Goal: Task Accomplishment & Management: Manage account settings

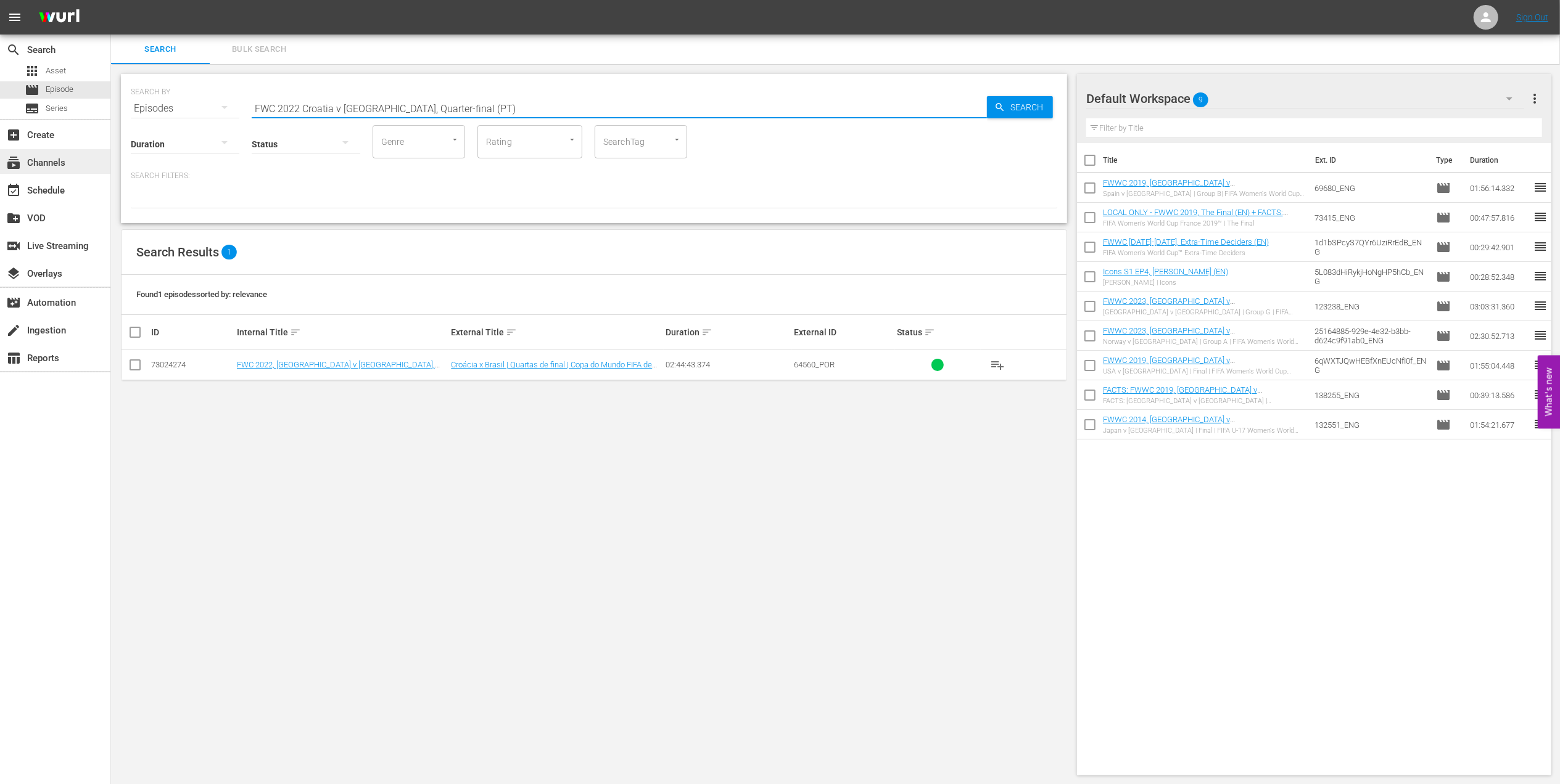
click at [66, 170] on div "subscriptions Channels" at bounding box center [55, 161] width 111 height 25
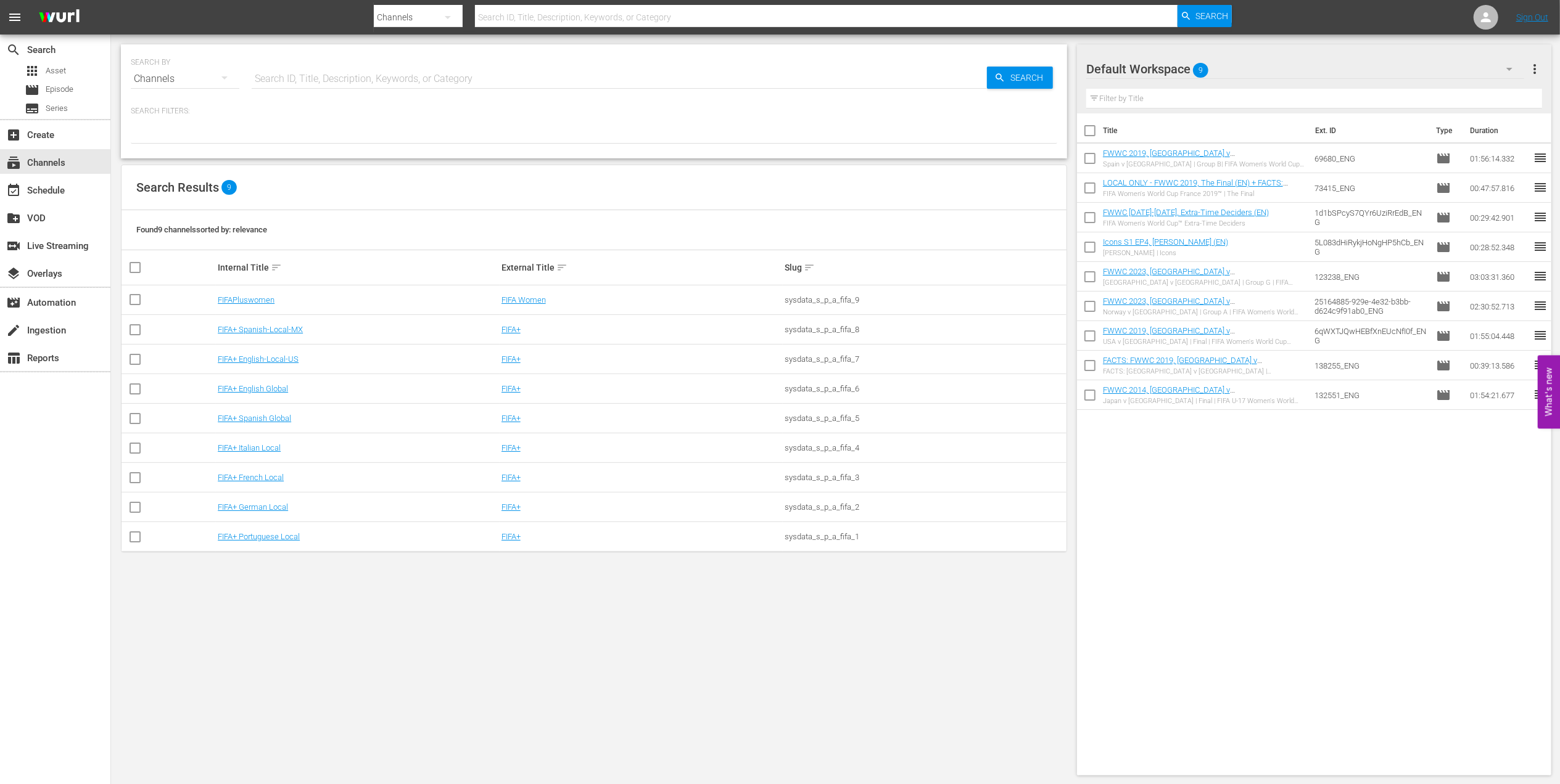
click at [230, 306] on td "FIFAPluswomen" at bounding box center [358, 300] width 284 height 29
click at [256, 299] on link "FIFAPluswomen" at bounding box center [246, 300] width 57 height 9
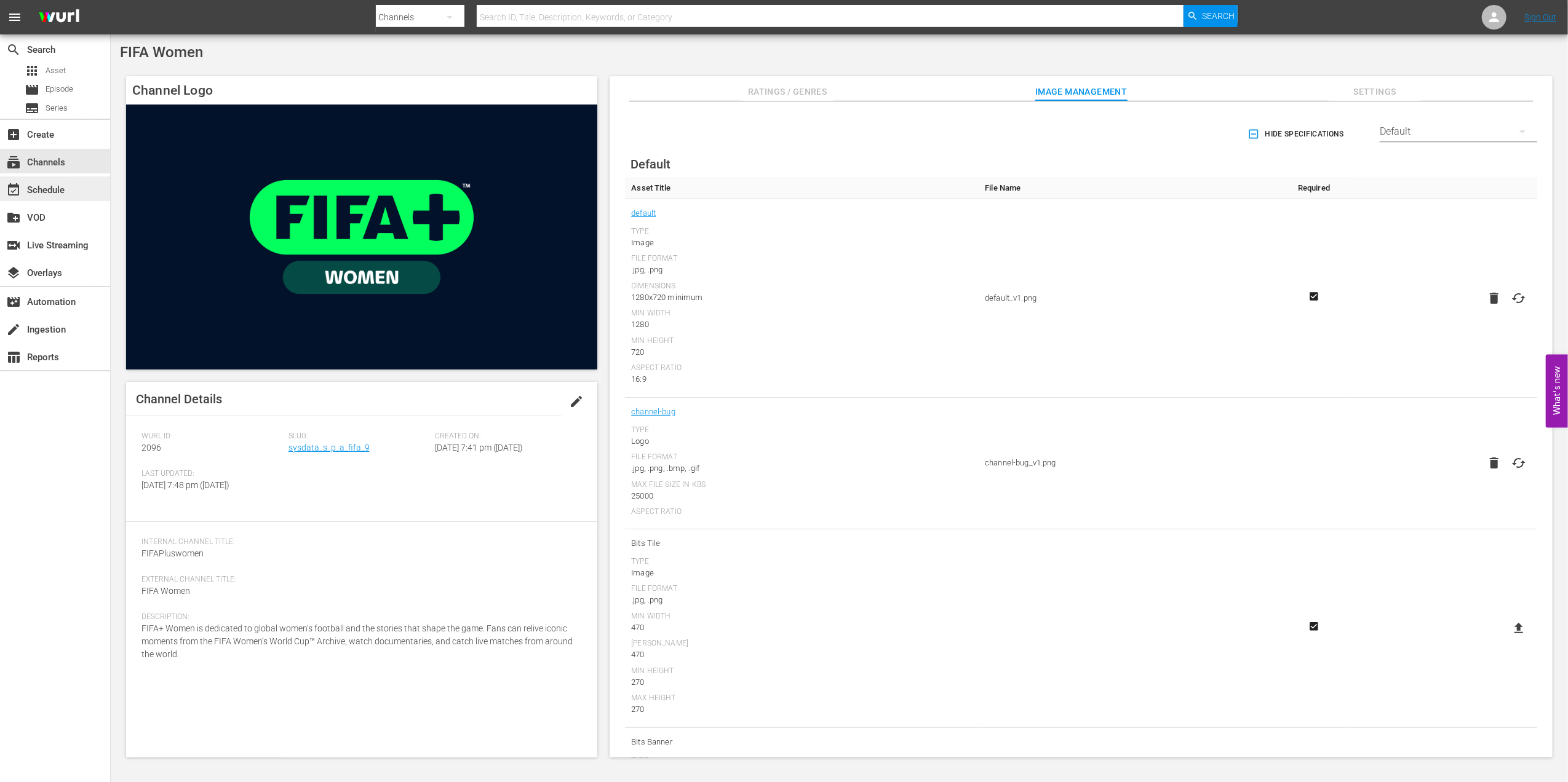
click at [55, 193] on div "event_available Schedule" at bounding box center [34, 188] width 69 height 11
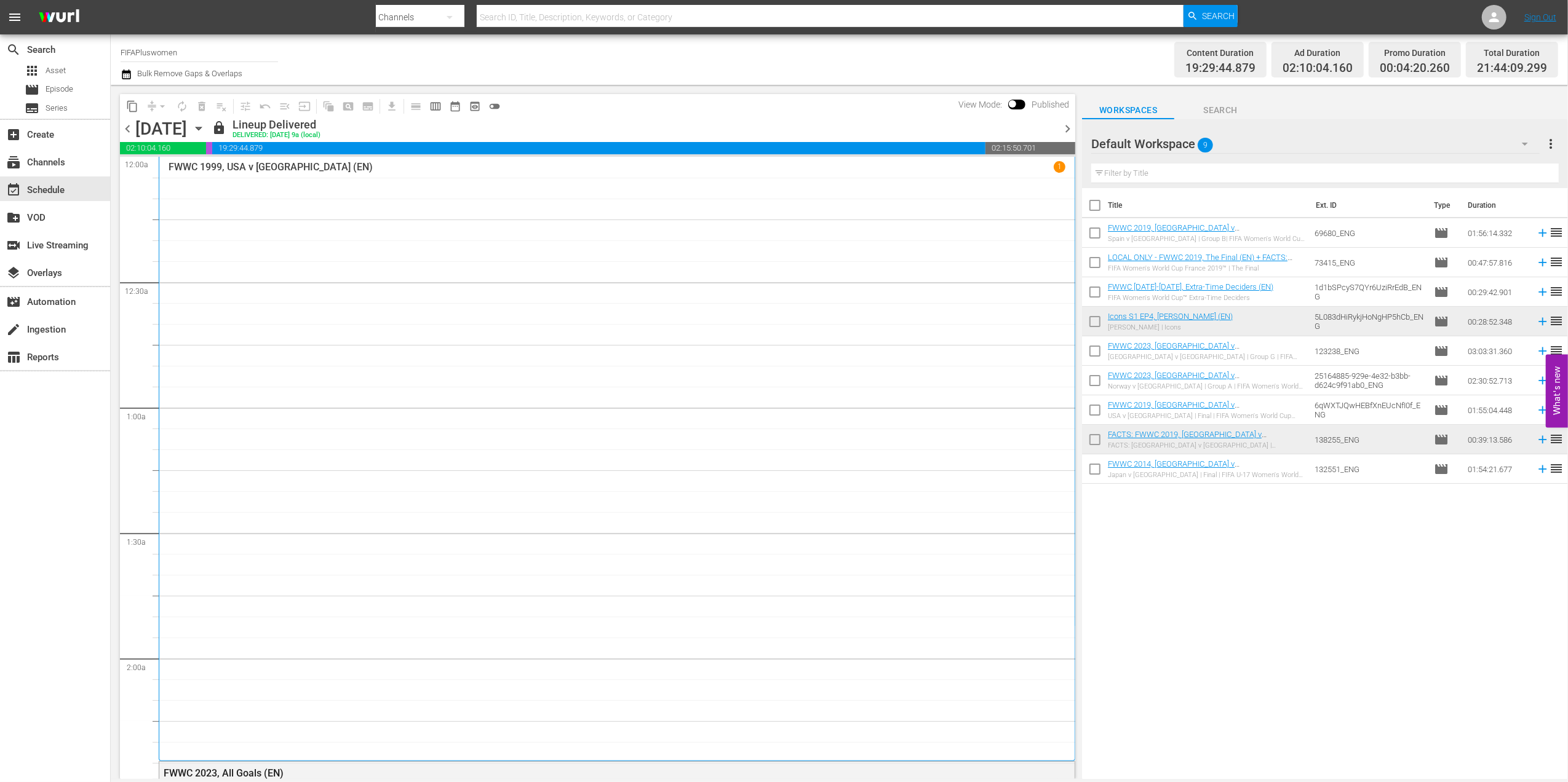
click at [1069, 124] on span "chevron_right" at bounding box center [1067, 129] width 15 height 15
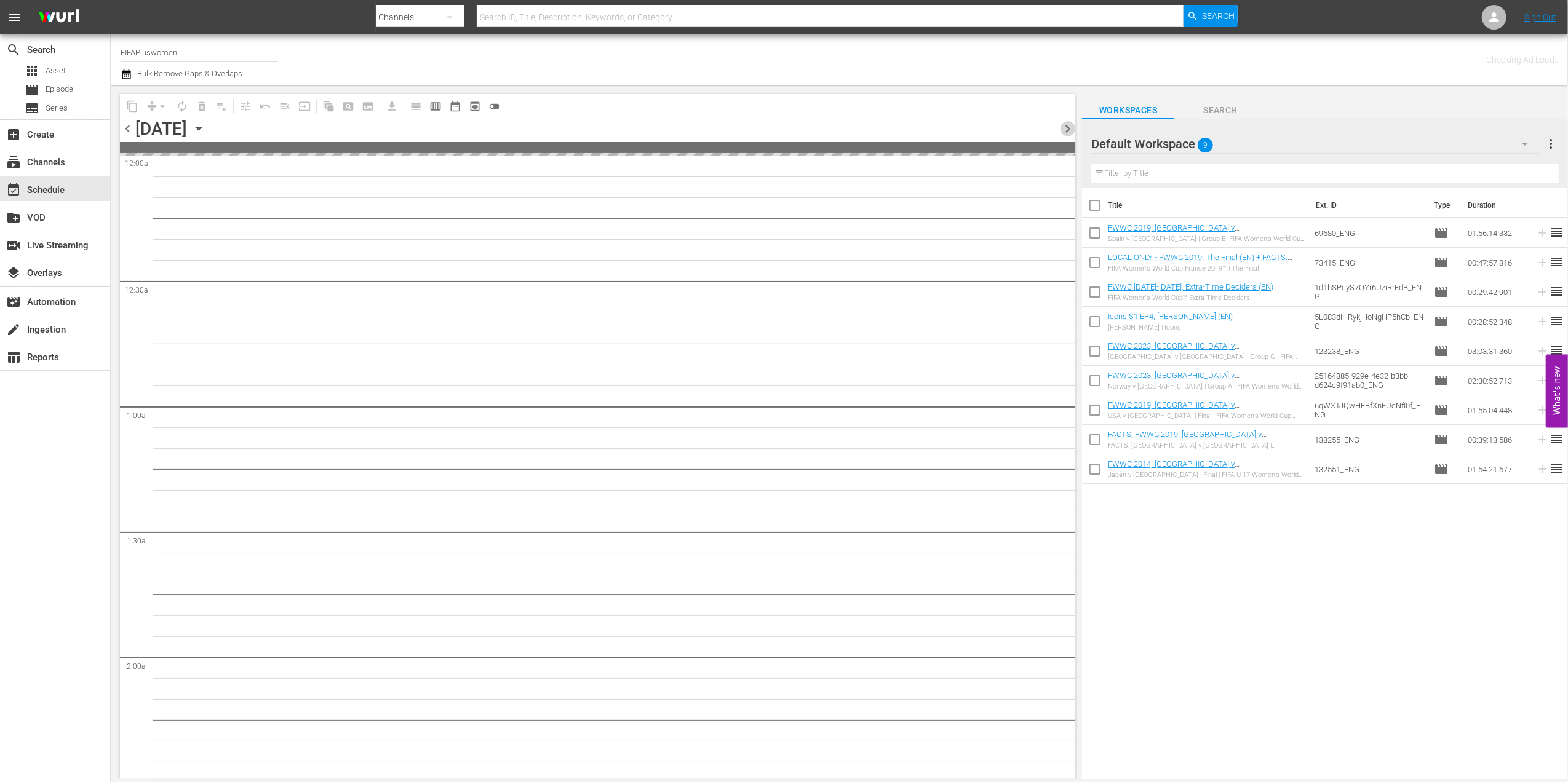
click at [1069, 124] on span "chevron_right" at bounding box center [1067, 129] width 15 height 15
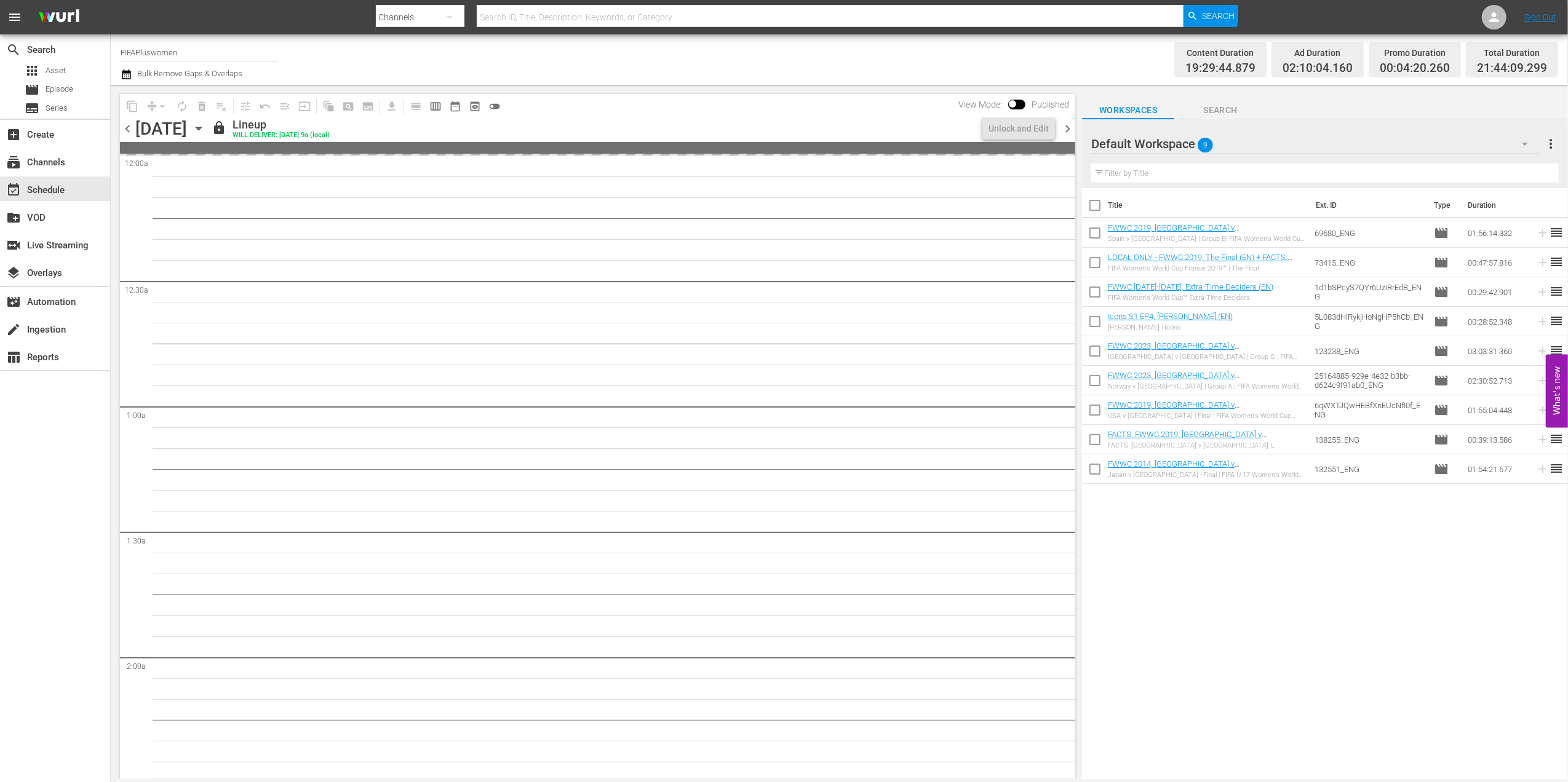
click at [1070, 129] on span "chevron_right" at bounding box center [1067, 129] width 15 height 15
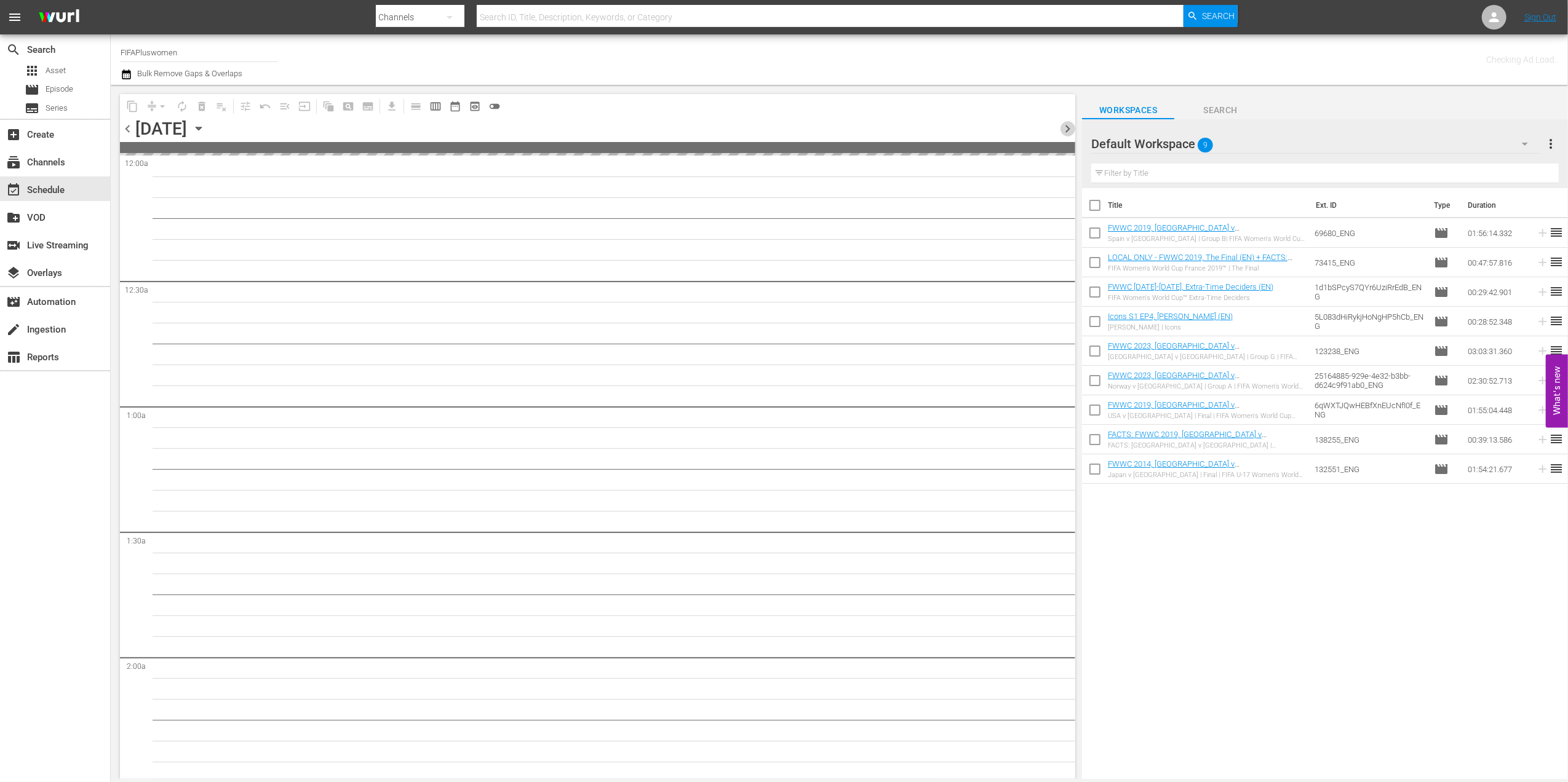
click at [1070, 129] on span "chevron_right" at bounding box center [1067, 129] width 15 height 15
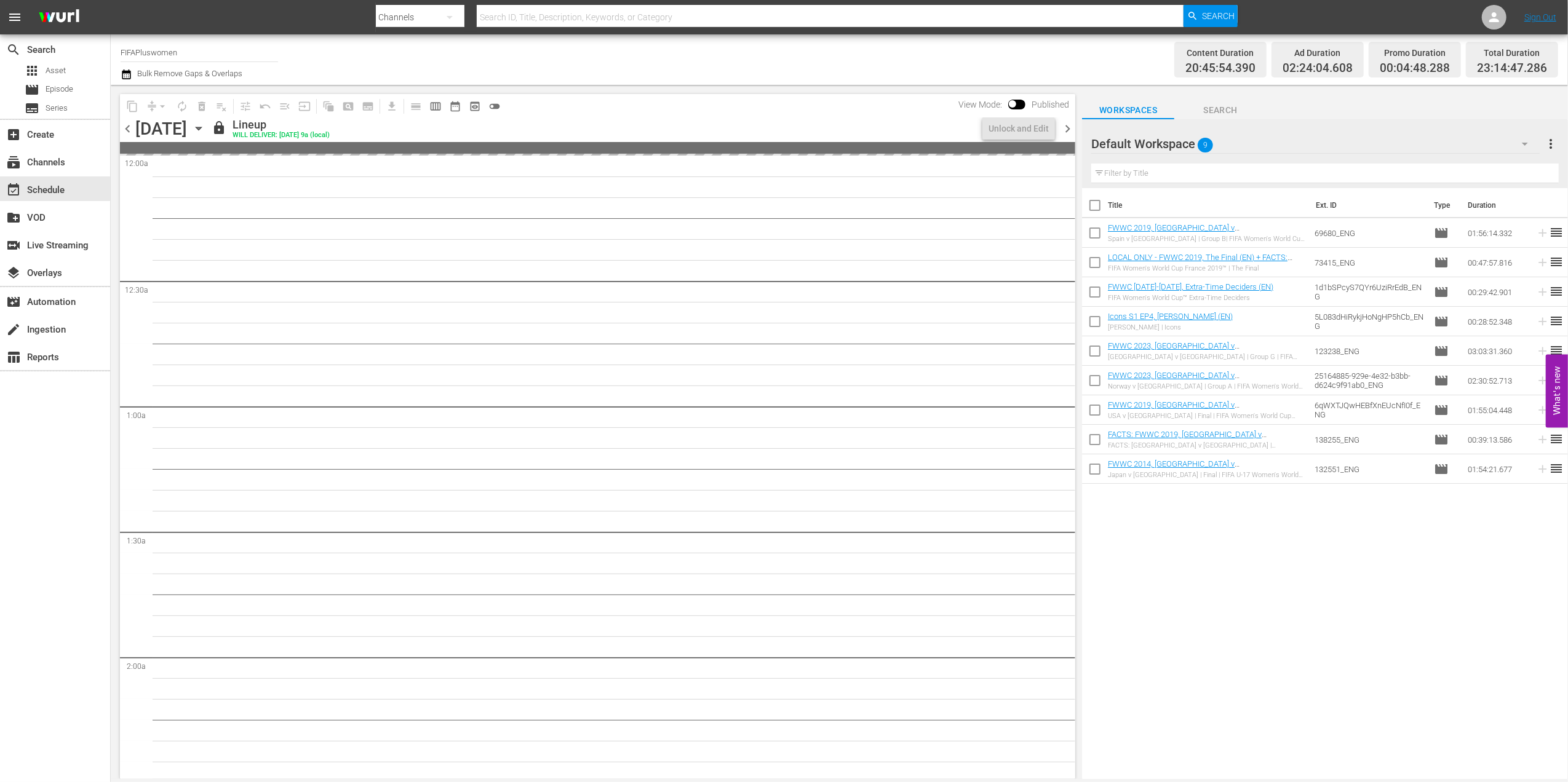
click at [1070, 129] on span "chevron_right" at bounding box center [1067, 129] width 15 height 15
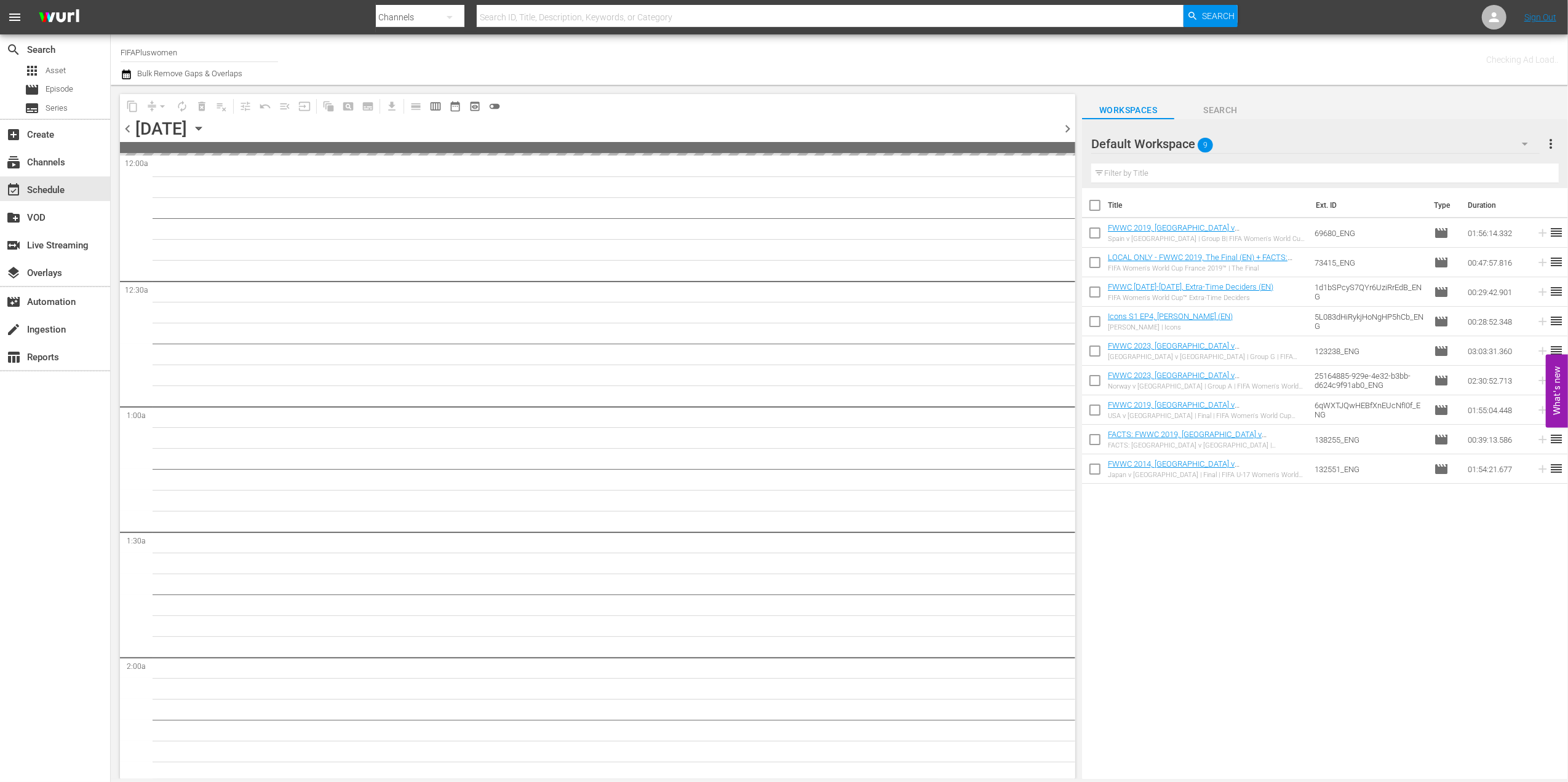
click at [1070, 129] on span "chevron_right" at bounding box center [1067, 129] width 15 height 15
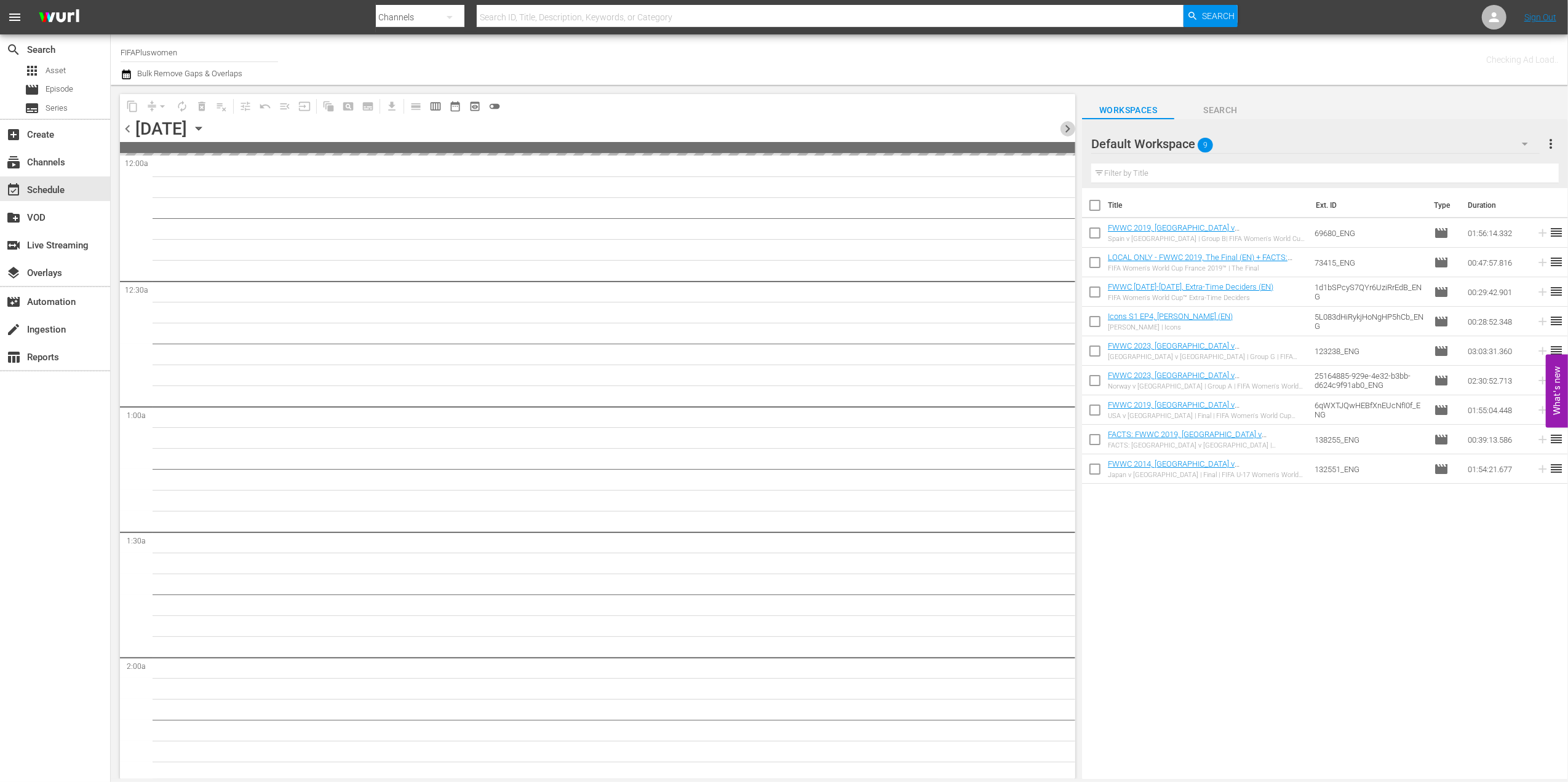
click at [1070, 129] on span "chevron_right" at bounding box center [1067, 129] width 15 height 15
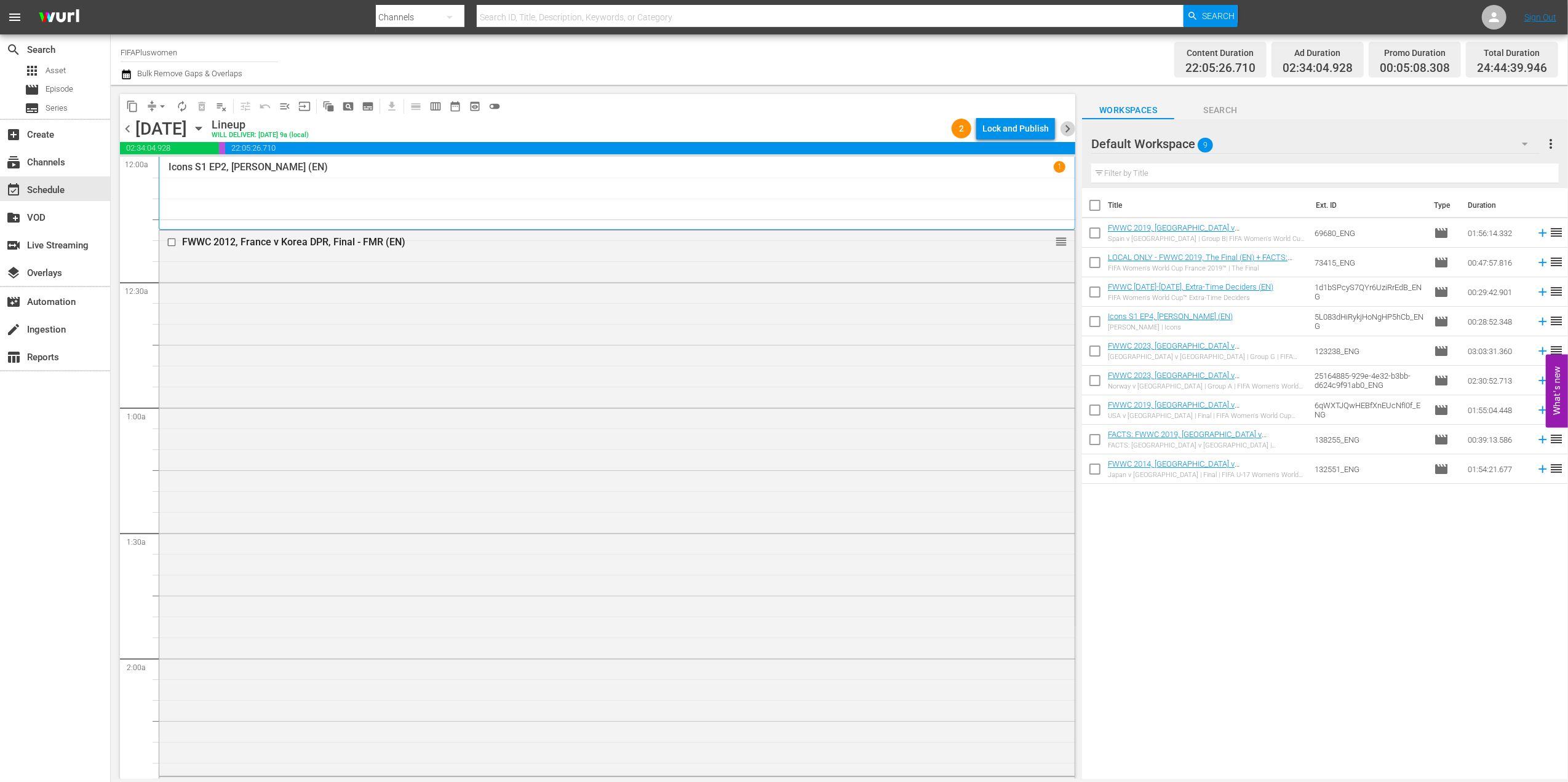
click at [1070, 129] on span "chevron_right" at bounding box center [1067, 129] width 15 height 15
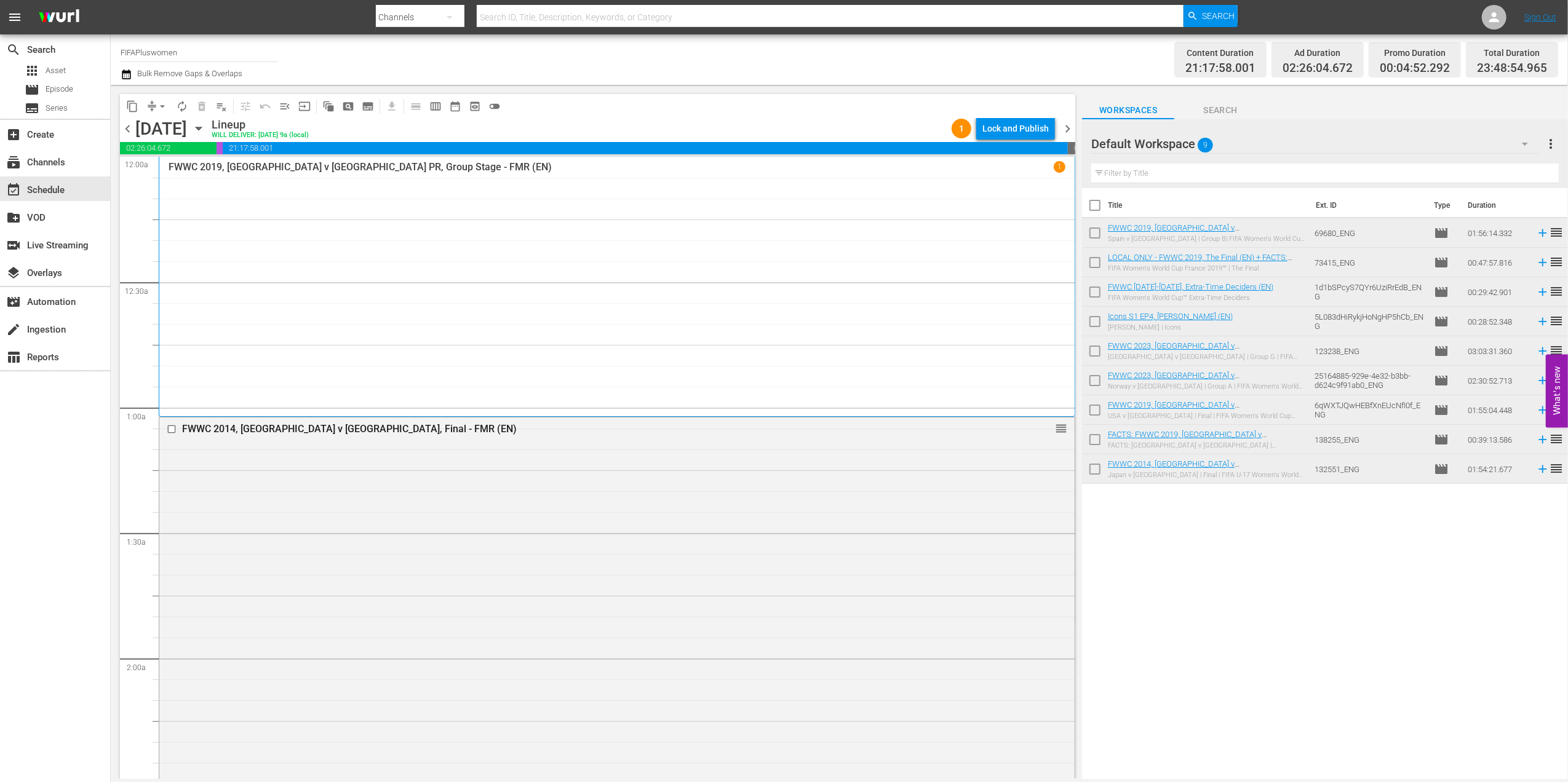
click at [1070, 129] on span "chevron_right" at bounding box center [1067, 129] width 15 height 15
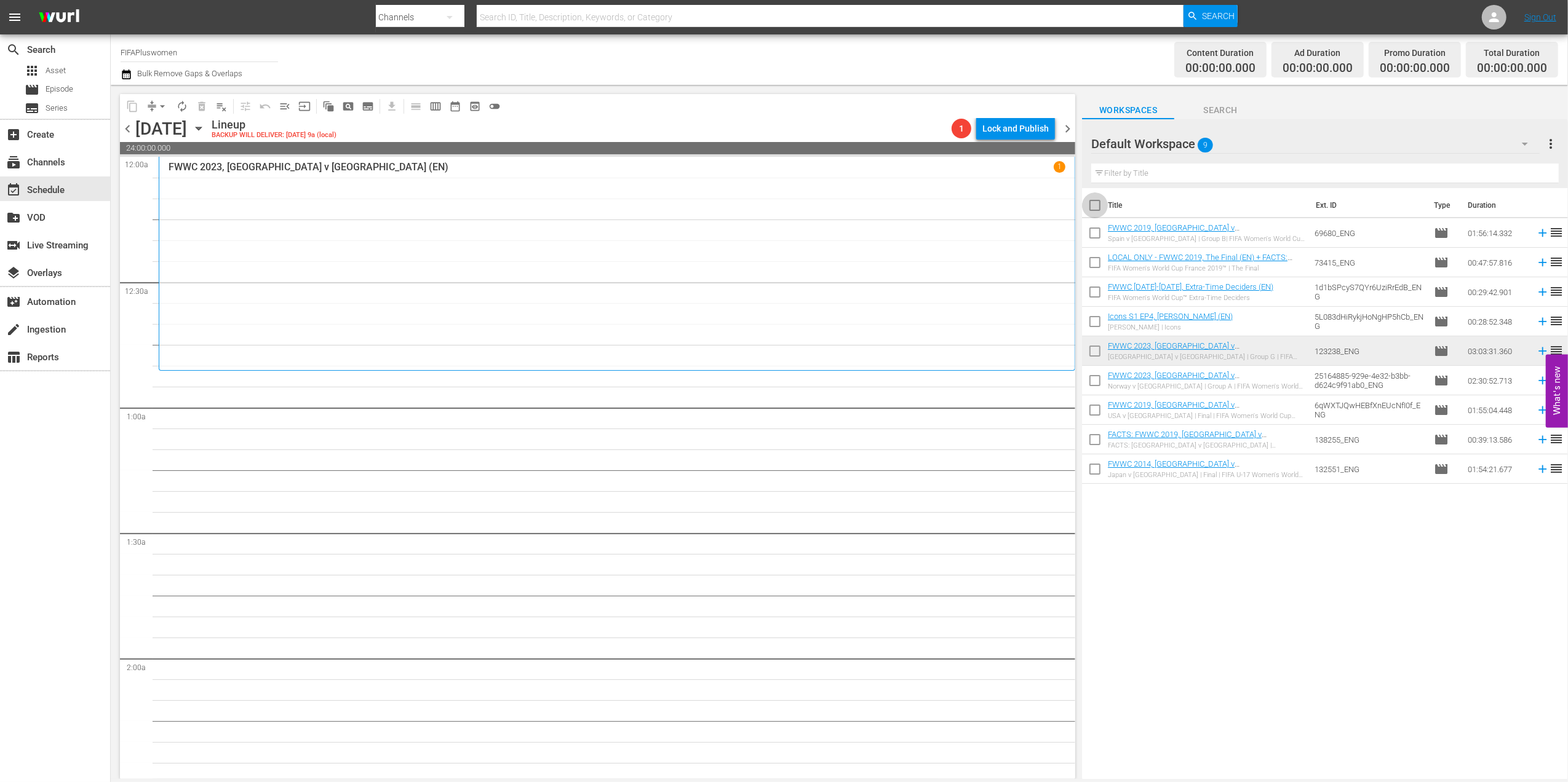
click at [1096, 202] on input "checkbox" at bounding box center [1095, 208] width 26 height 26
checkbox input "true"
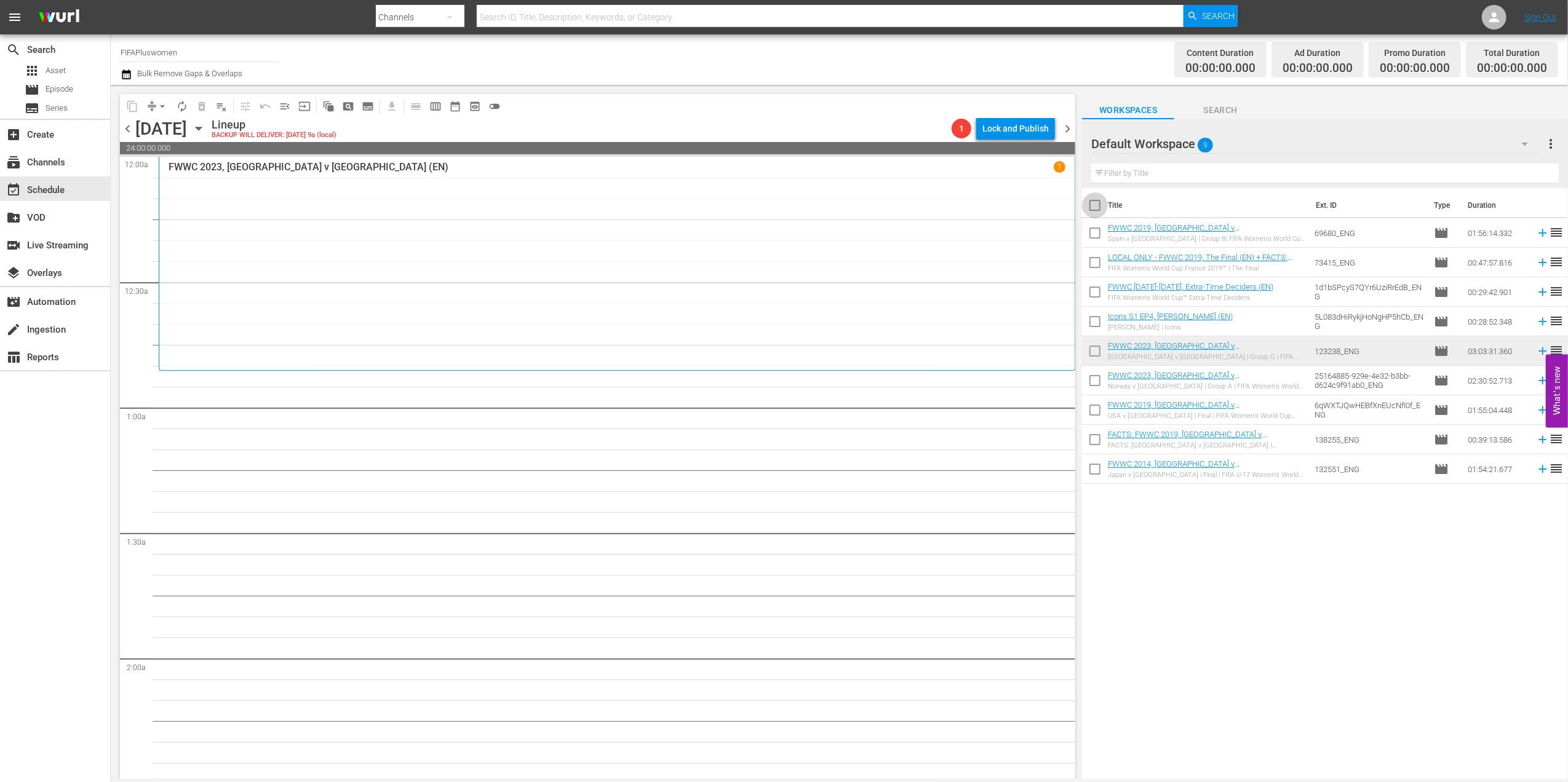
checkbox input "true"
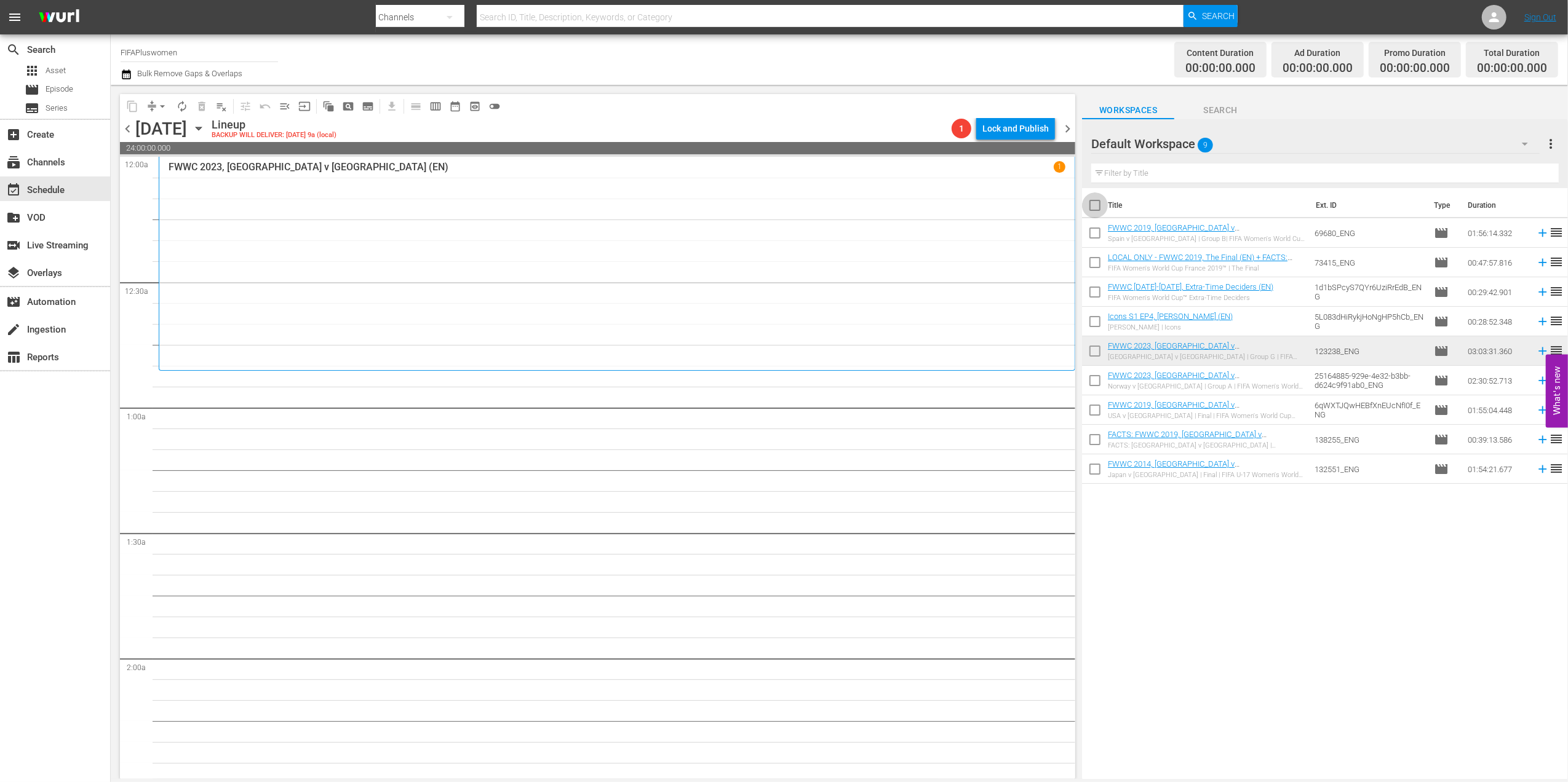
checkbox input "true"
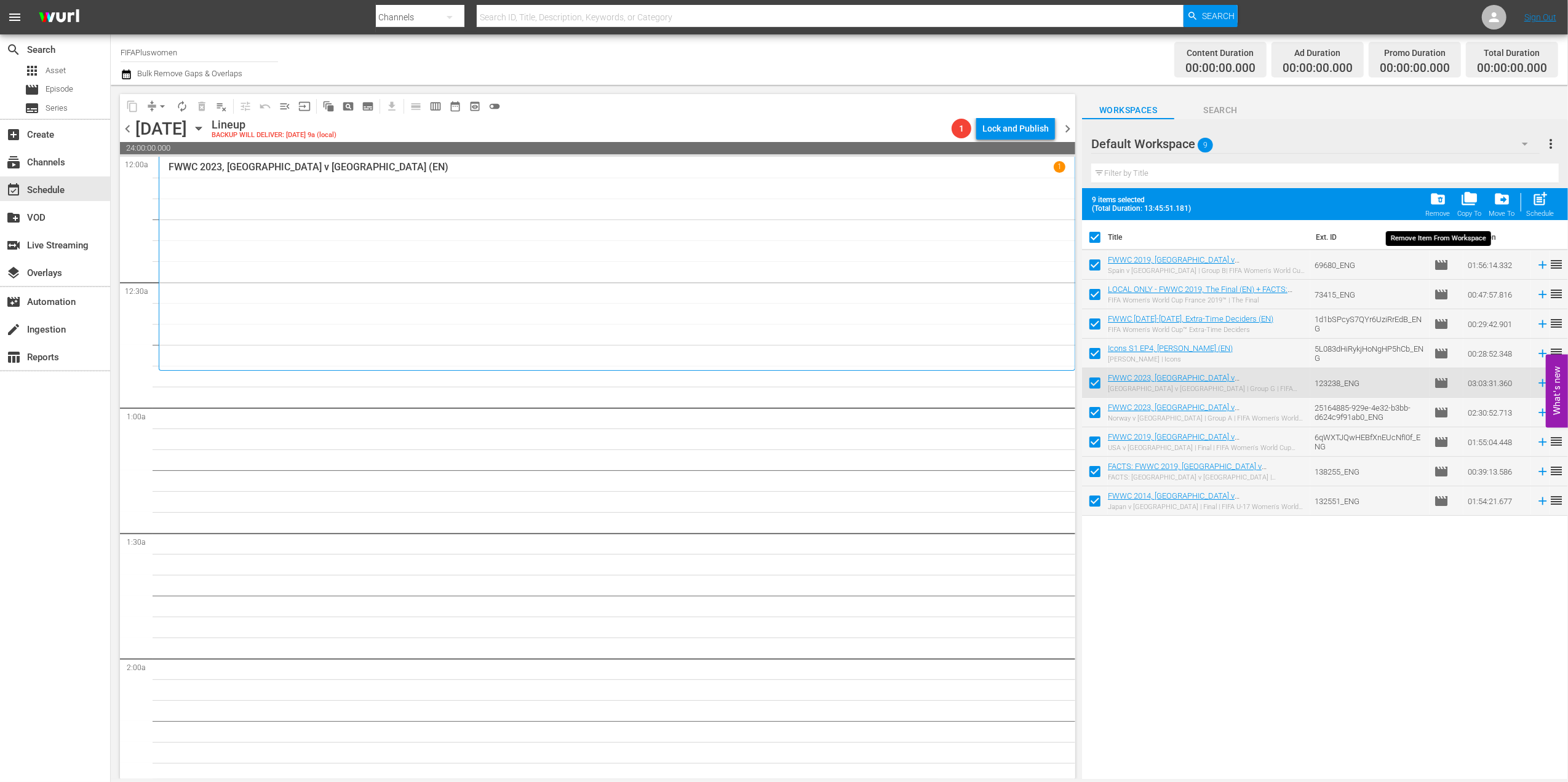
click at [1433, 210] on div "Remove" at bounding box center [1438, 214] width 24 height 8
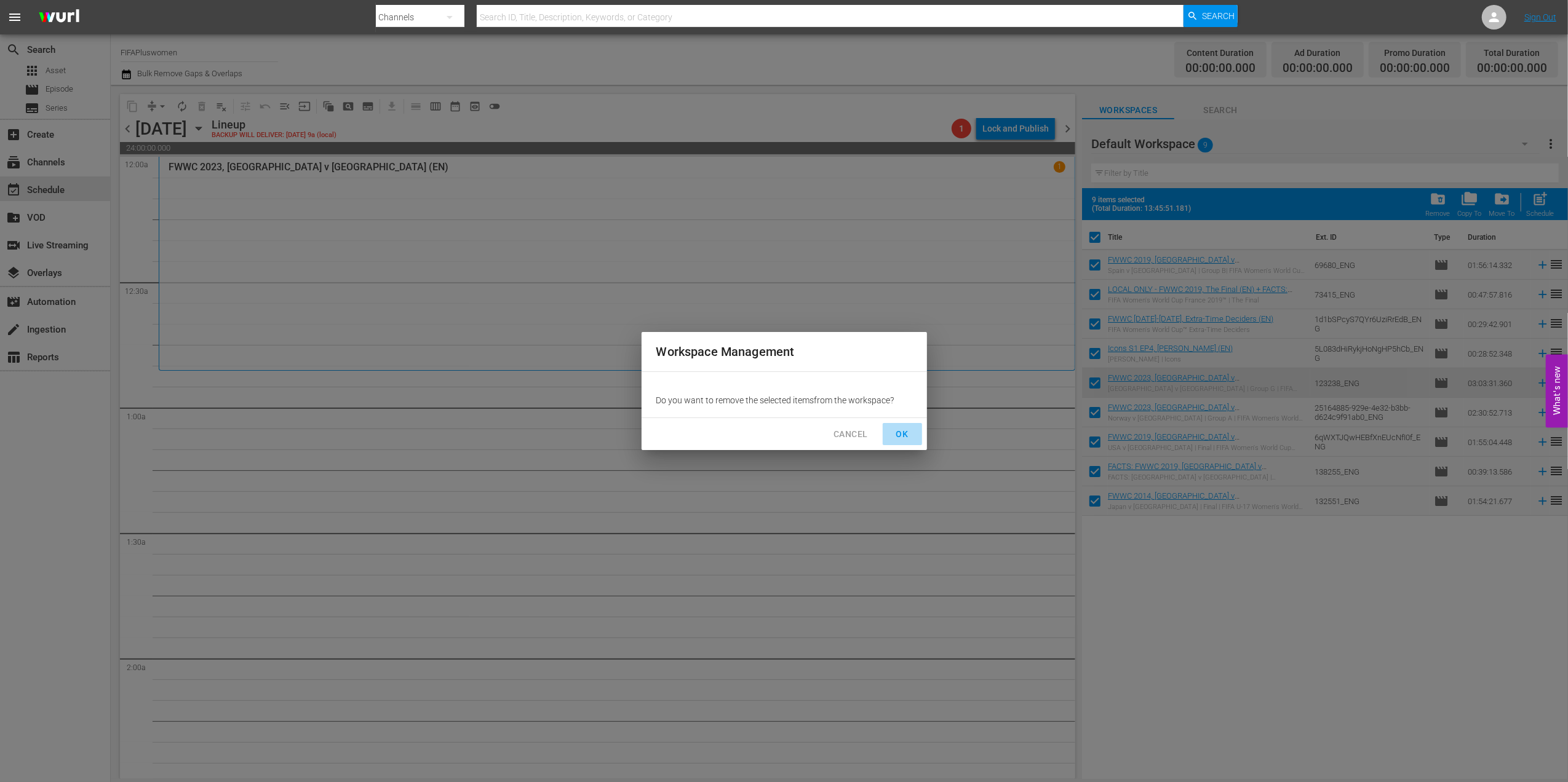
click at [891, 428] on button "OK" at bounding box center [902, 434] width 39 height 23
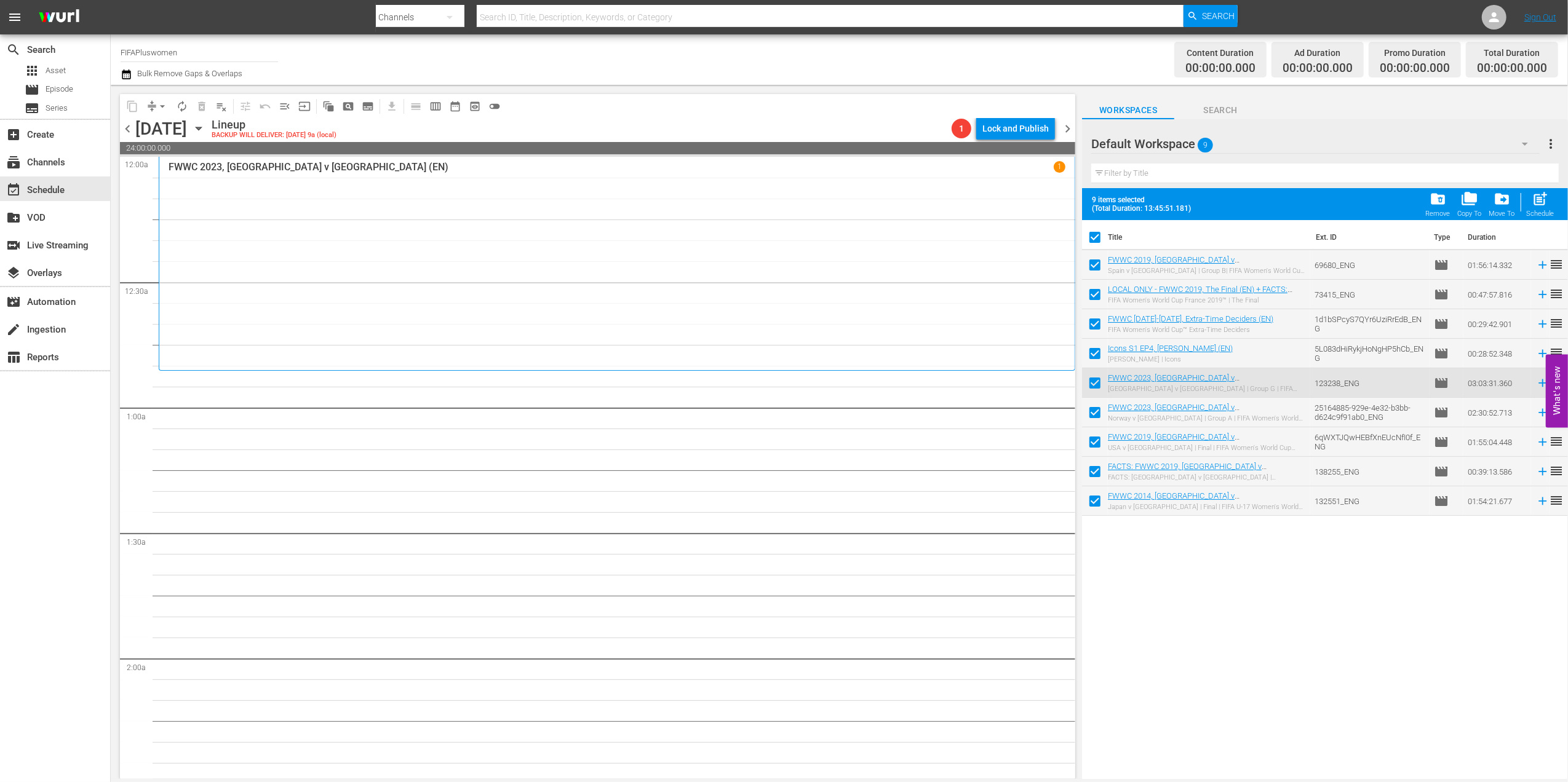
checkbox input "false"
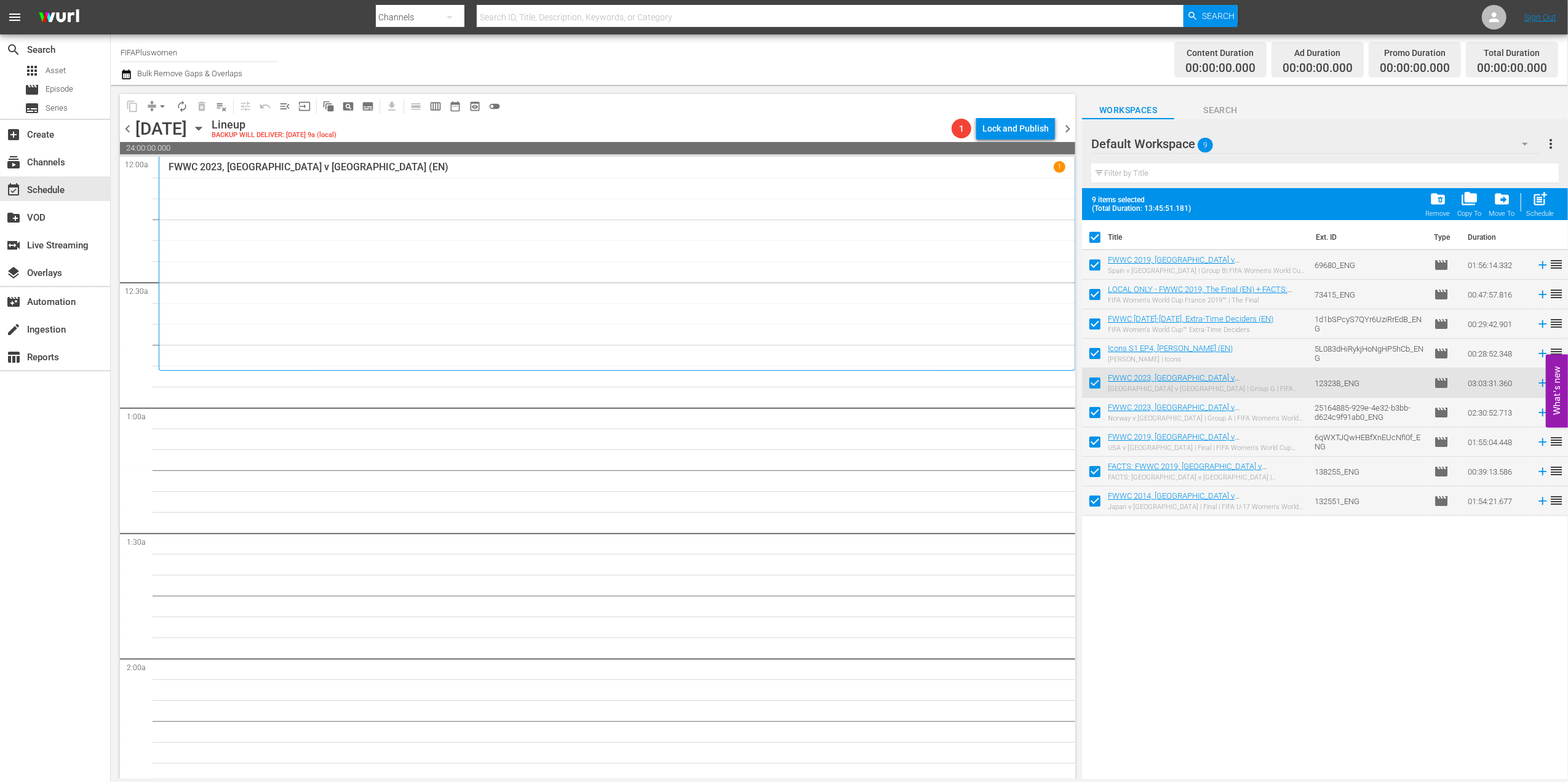
checkbox input "false"
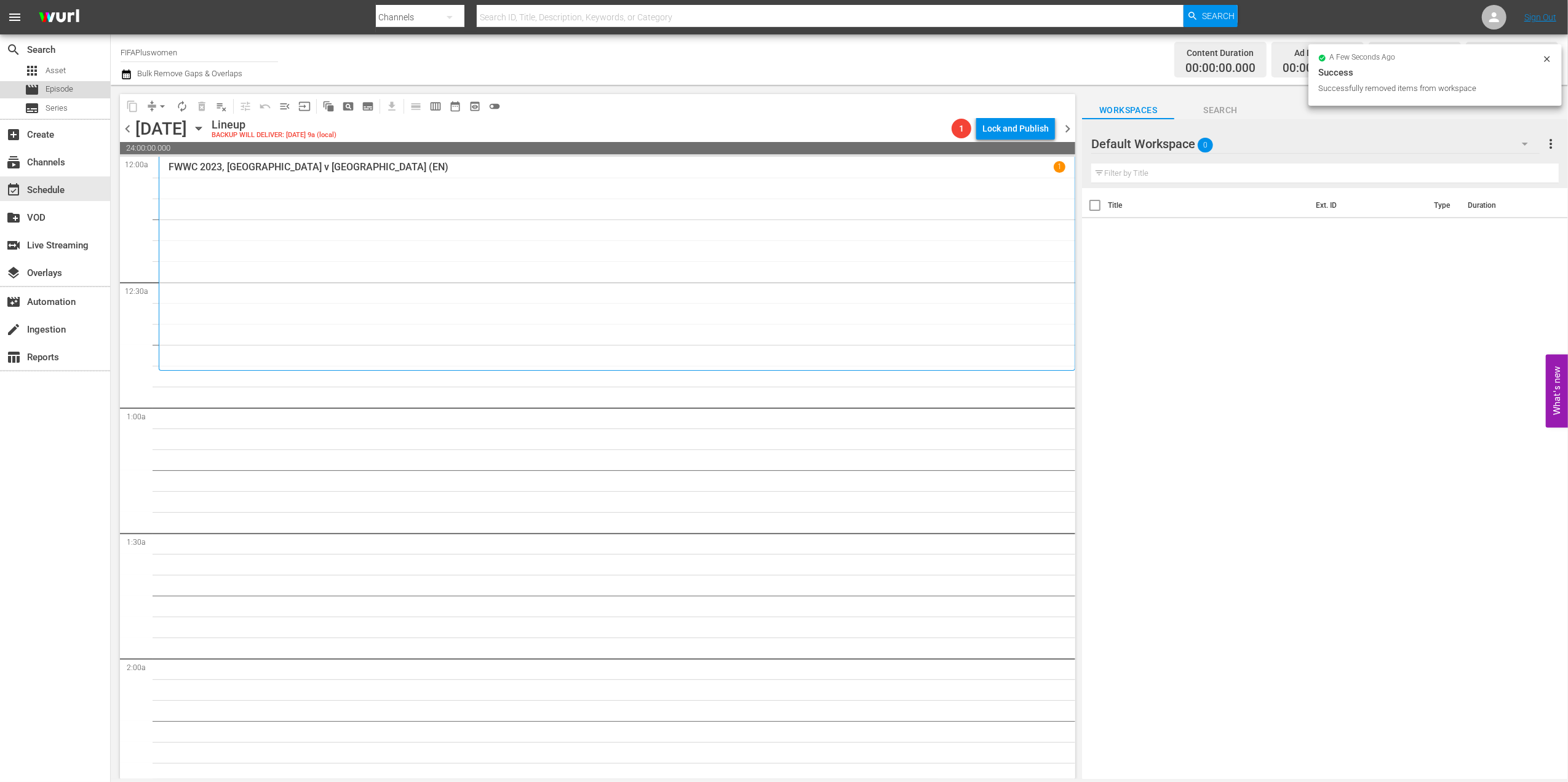
click at [54, 95] on span "Episode" at bounding box center [59, 89] width 28 height 13
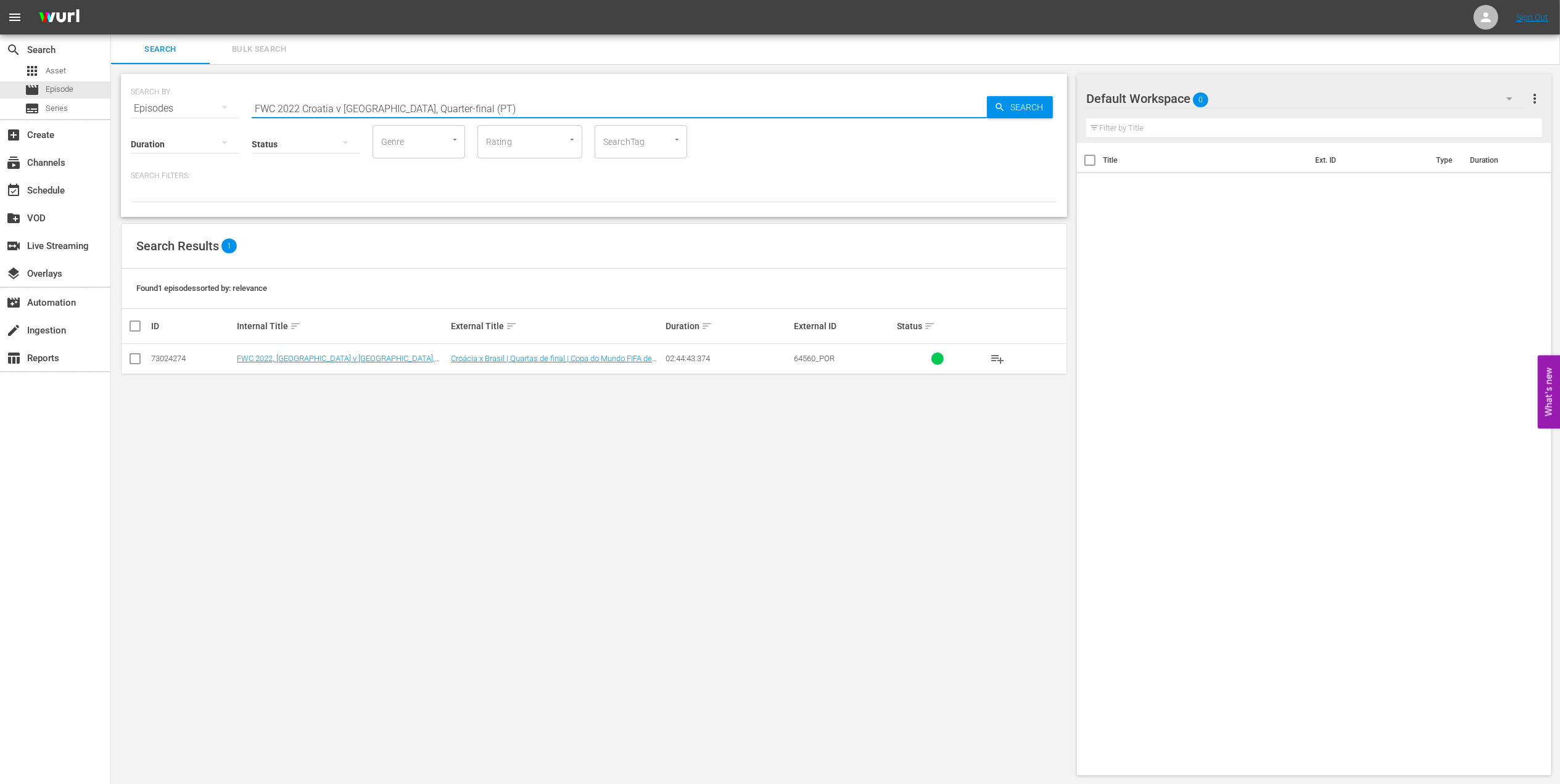
drag, startPoint x: 463, startPoint y: 104, endPoint x: 183, endPoint y: 106, distance: 280.0
click at [183, 106] on div "SEARCH BY Search By Episodes Search ID, Title, Description, Keywords, or Catego…" at bounding box center [594, 101] width 927 height 44
paste input "Korea DPR v Japan | Final | FIFA U17 World Cup Jordania 2016™ | Full Match Repl…"
drag, startPoint x: 632, startPoint y: 107, endPoint x: 340, endPoint y: 104, distance: 292.0
click at [340, 104] on input "Korea DPR v Japan | Final | FIFA U17 World Cup Jordania 2016™ | Full Match Repl…" at bounding box center [619, 108] width 735 height 29
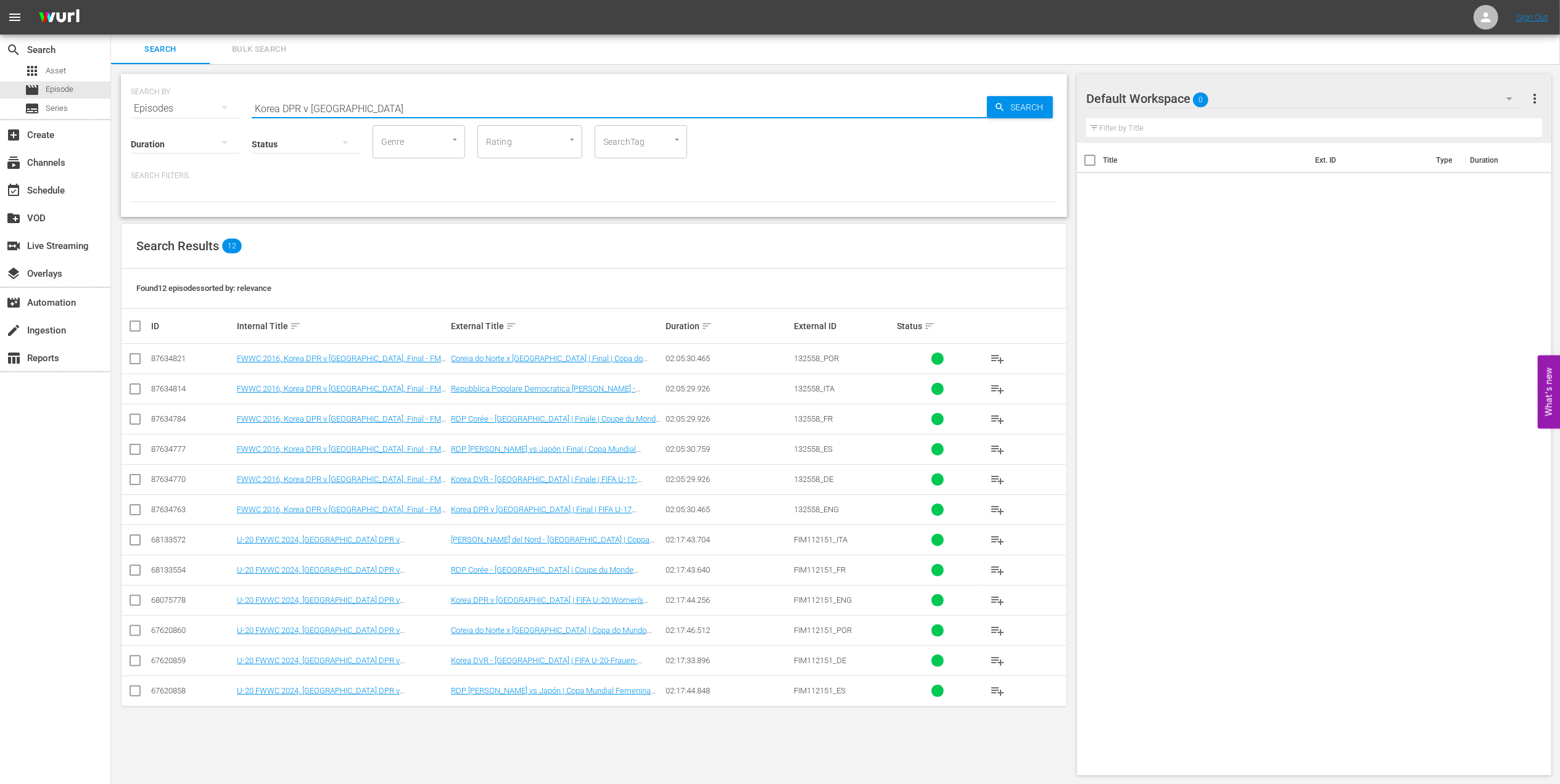
type input "Korea DPR v Japan"
click at [134, 508] on input "checkbox" at bounding box center [135, 512] width 15 height 15
checkbox input "true"
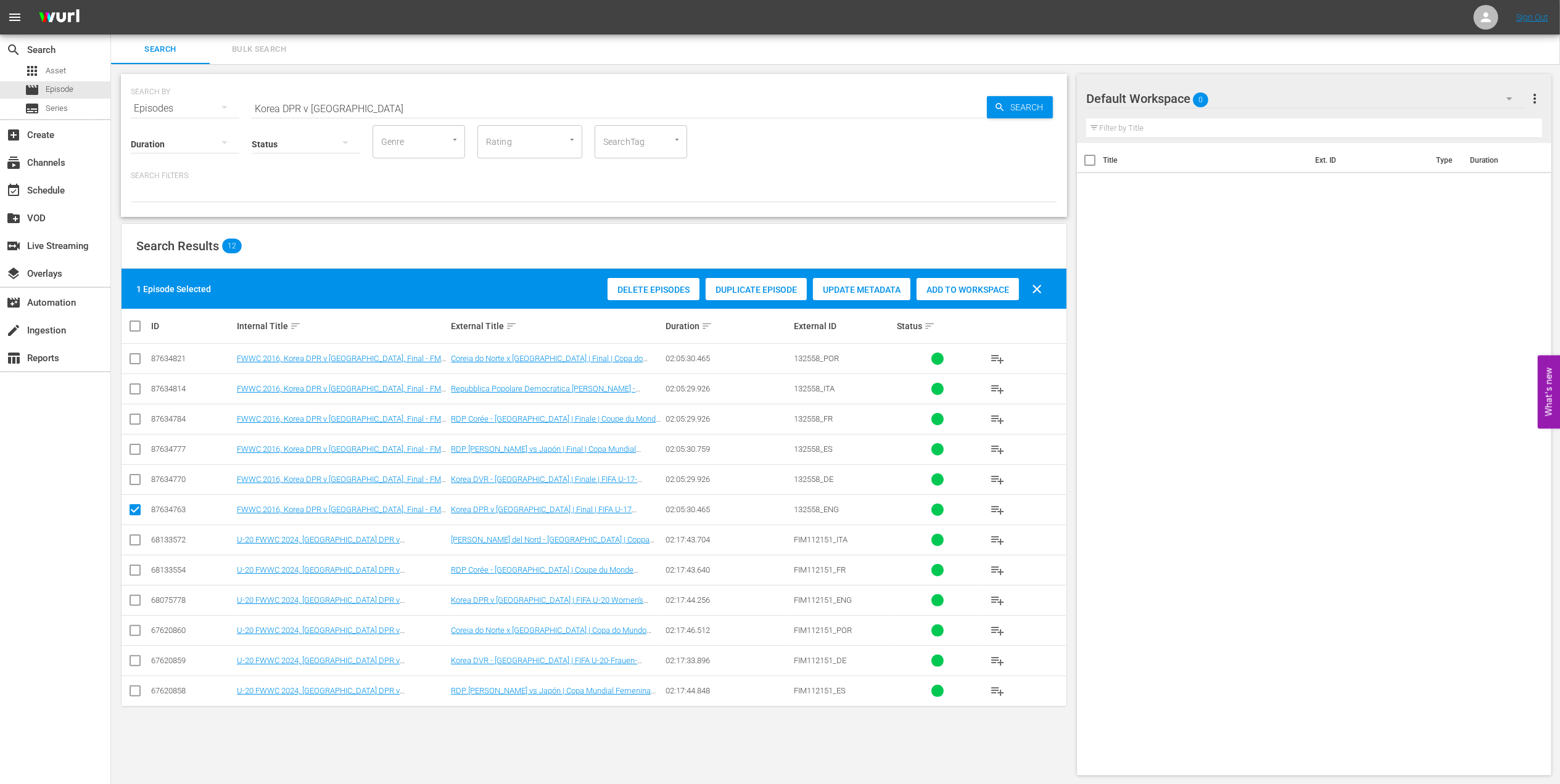
click at [941, 285] on span "Add to Workspace" at bounding box center [967, 290] width 102 height 9
drag, startPoint x: 348, startPoint y: 112, endPoint x: 198, endPoint y: 108, distance: 150.1
click at [198, 108] on div "SEARCH BY Search By Episodes Search ID, Title, Description, Keywords, or Catego…" at bounding box center [594, 101] width 927 height 44
paste input "FACTS: FWWC 2023, Spain v England"
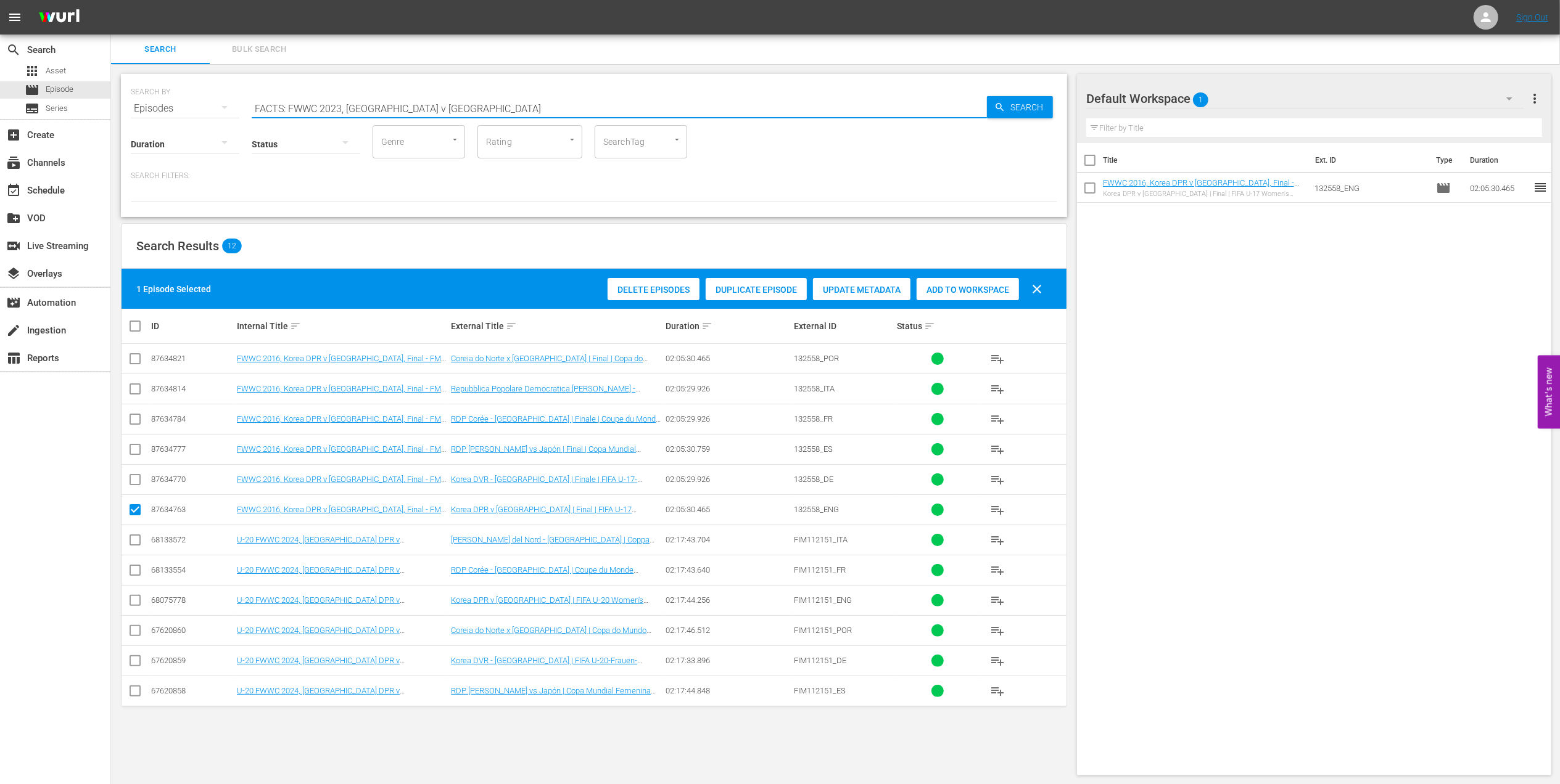
click at [438, 107] on input "FACTS: FWWC 2023, Spain v England" at bounding box center [619, 108] width 735 height 29
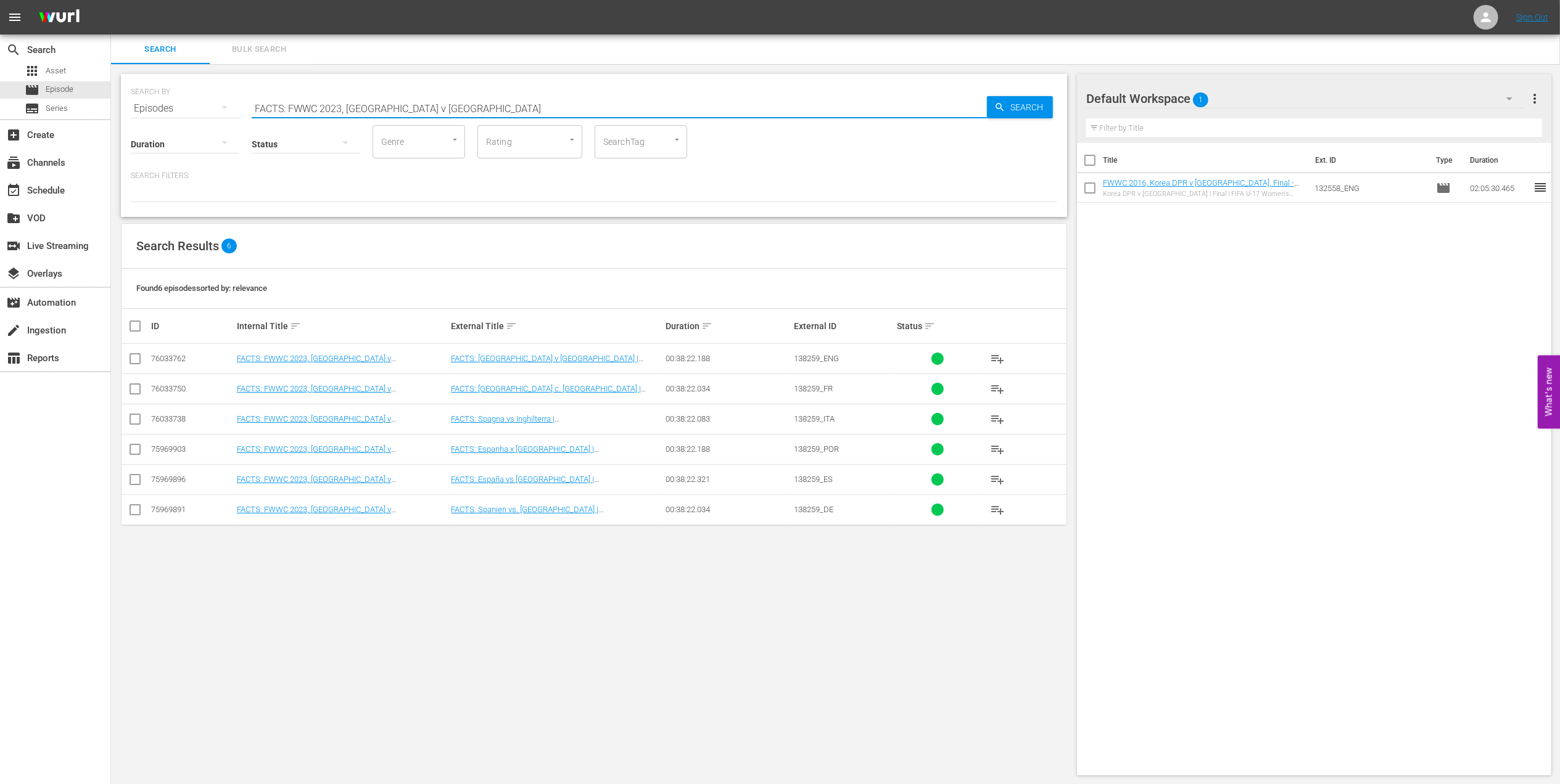
type input "FACTS: FWWC 2023, Spain v England"
click at [135, 356] on input "checkbox" at bounding box center [135, 361] width 15 height 15
checkbox input "true"
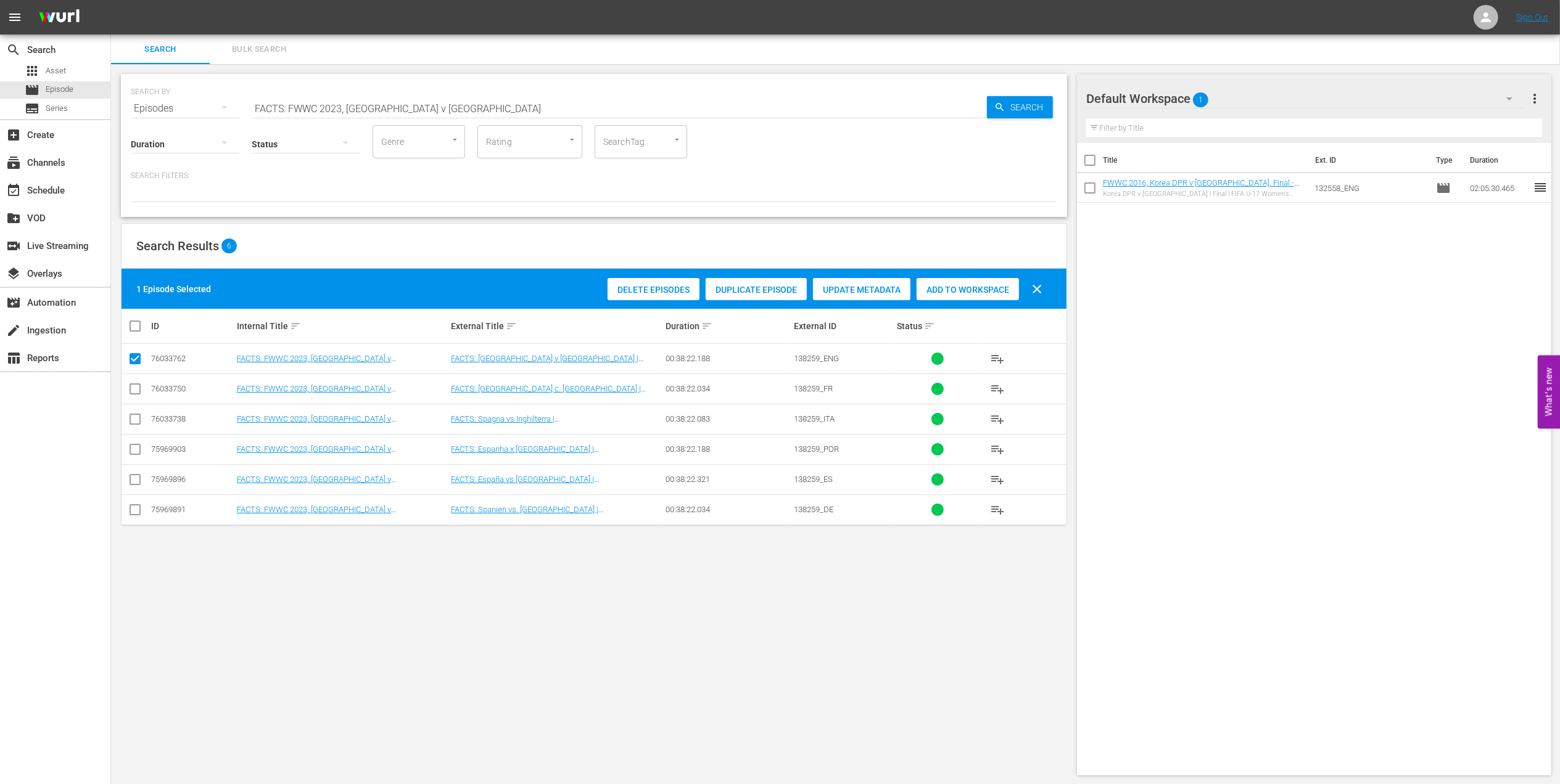
click at [950, 279] on div "Add to Workspace" at bounding box center [967, 290] width 102 height 24
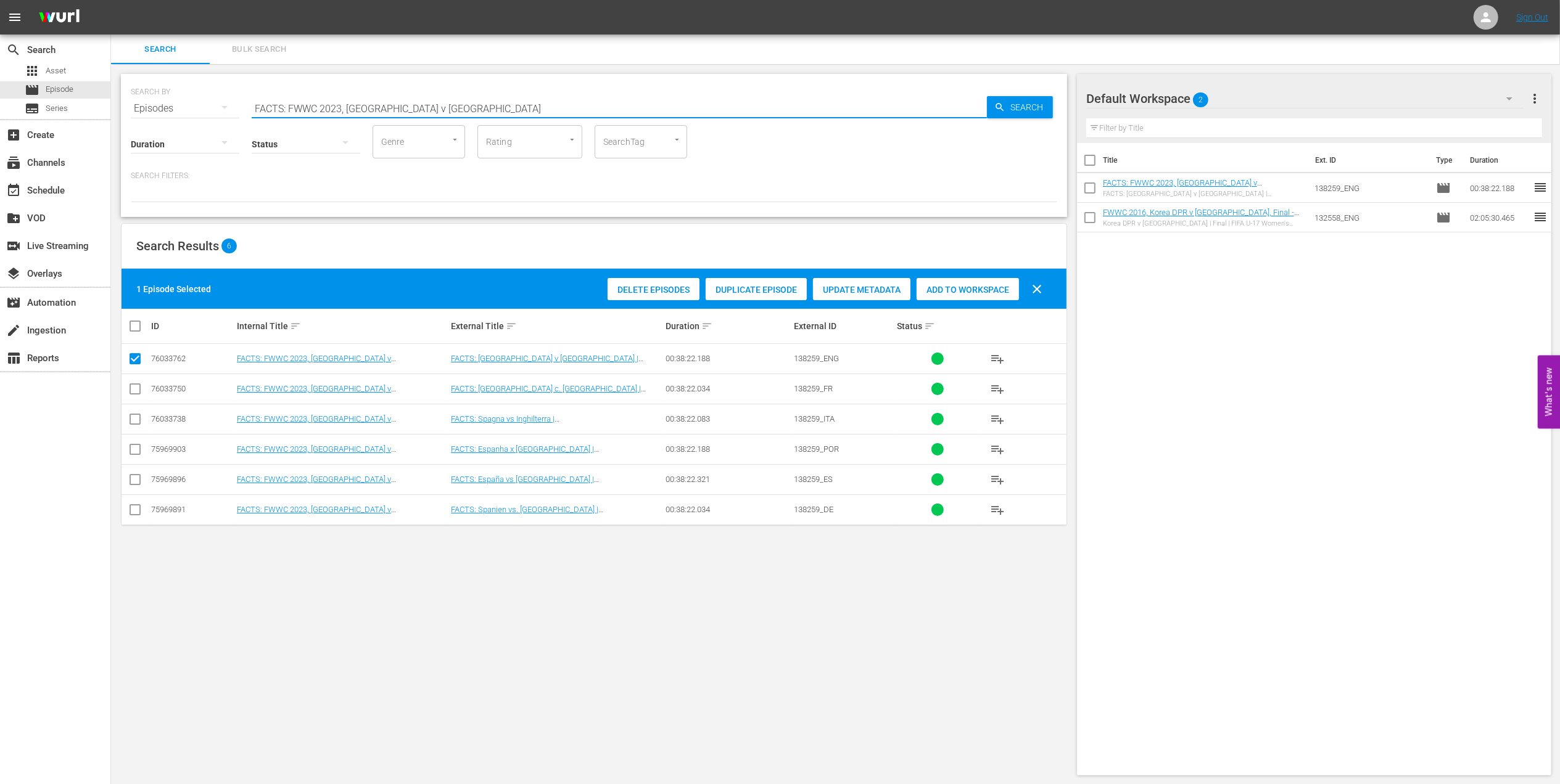
drag, startPoint x: 457, startPoint y: 112, endPoint x: 233, endPoint y: 106, distance: 224.1
click at [234, 106] on div "SEARCH BY Search By Episodes Search ID, Title, Description, Keywords, or Catego…" at bounding box center [594, 101] width 927 height 44
paste input "WWC 2023, Spain v England, Final - FMR"
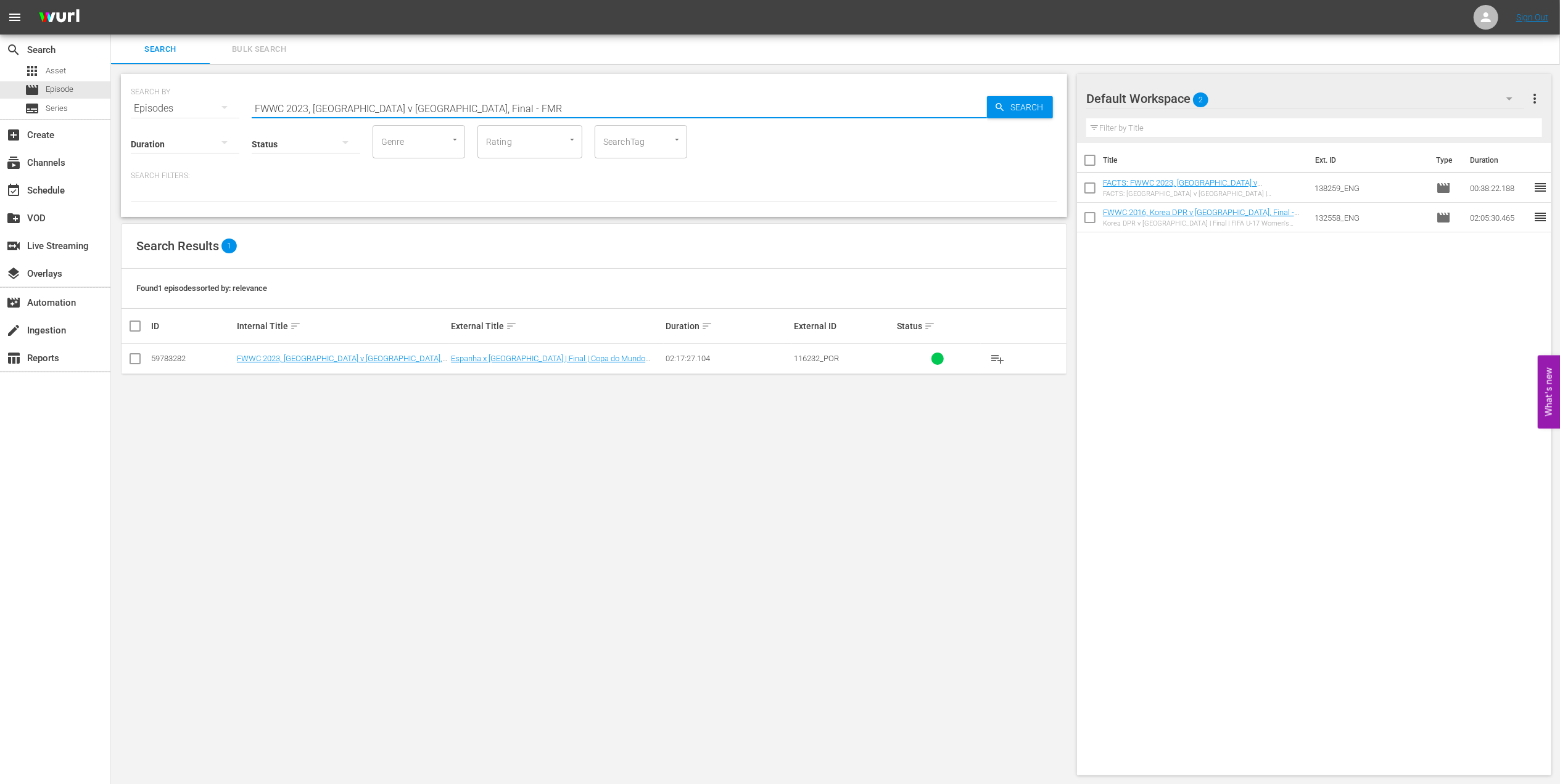
drag, startPoint x: 445, startPoint y: 104, endPoint x: 393, endPoint y: 104, distance: 52.0
click at [393, 104] on input "FWWC 2023, Spain v England, Final - FMR" at bounding box center [619, 108] width 735 height 29
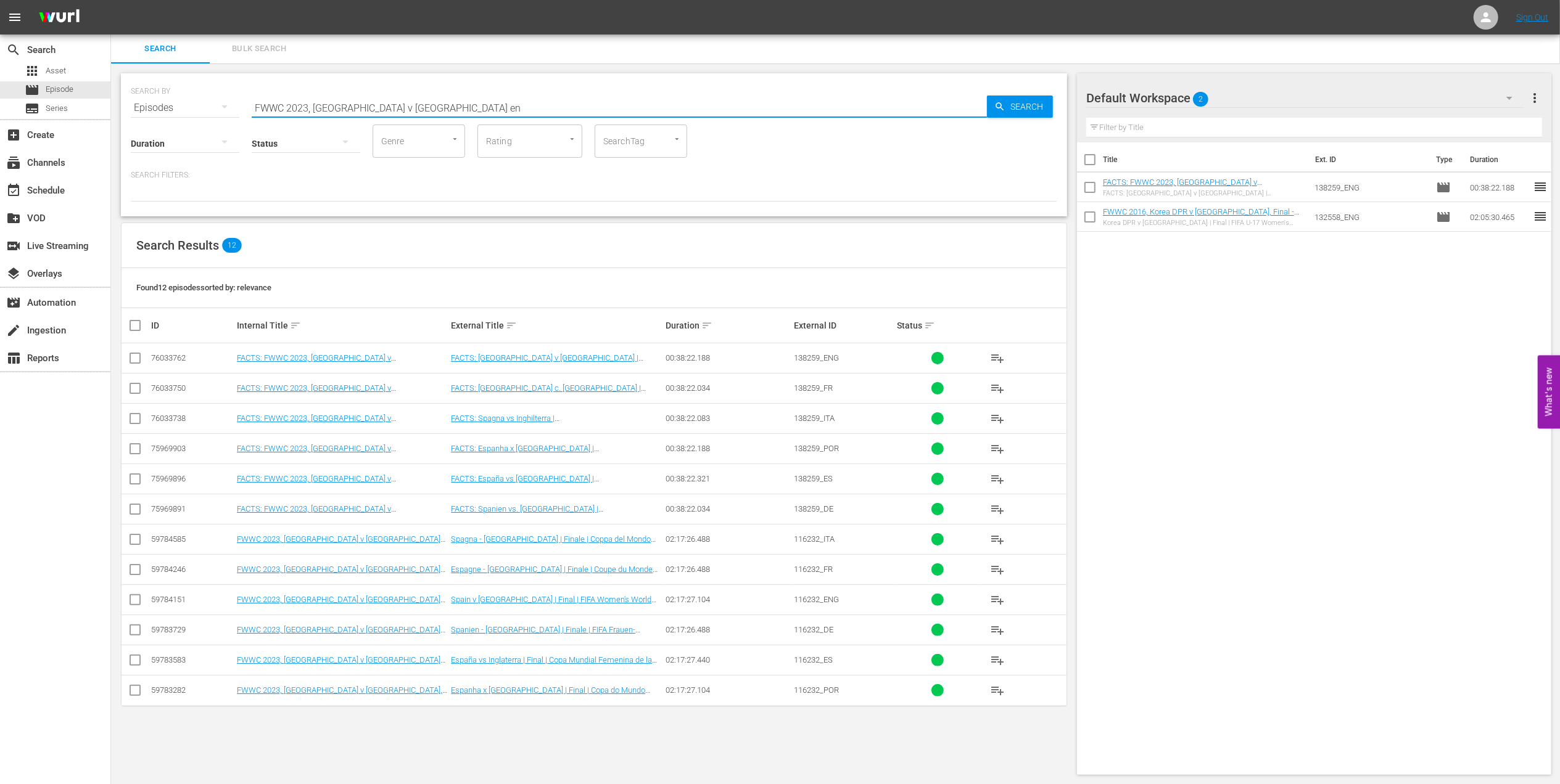
scroll to position [2, 0]
type input "FWWC 2023, Spain v England en"
click at [135, 602] on input "checkbox" at bounding box center [135, 601] width 15 height 15
checkbox input "true"
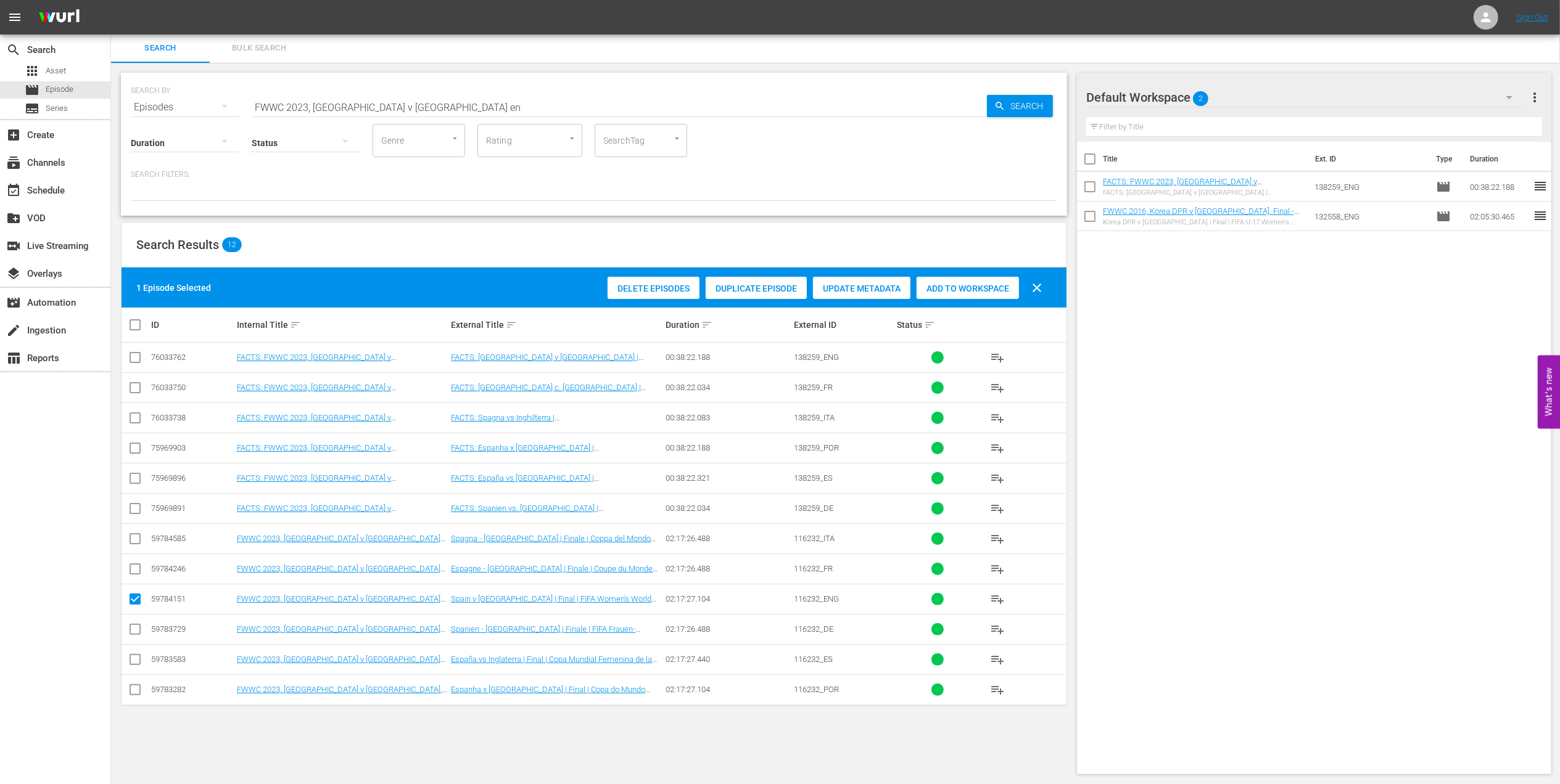
click at [943, 284] on span "Add to Workspace" at bounding box center [967, 289] width 102 height 9
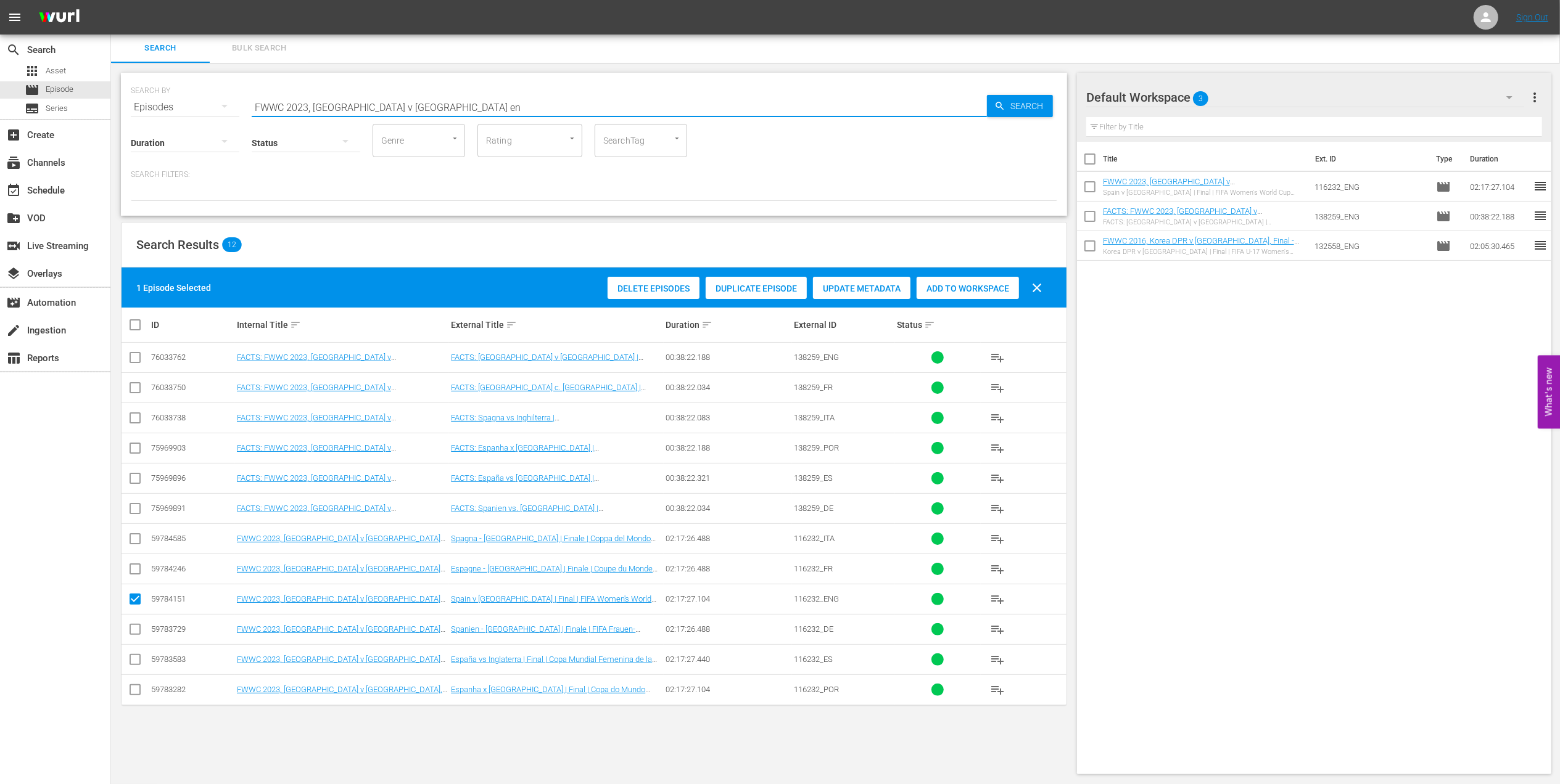
drag, startPoint x: 428, startPoint y: 107, endPoint x: 188, endPoint y: 104, distance: 240.0
click at [188, 104] on div "SEARCH BY Search By Episodes Search ID, Title, Description, Keywords, or Catego…" at bounding box center [594, 100] width 927 height 44
paste input "All Goals"
click at [359, 102] on input "FWWC 2023, All Goals" at bounding box center [619, 107] width 735 height 29
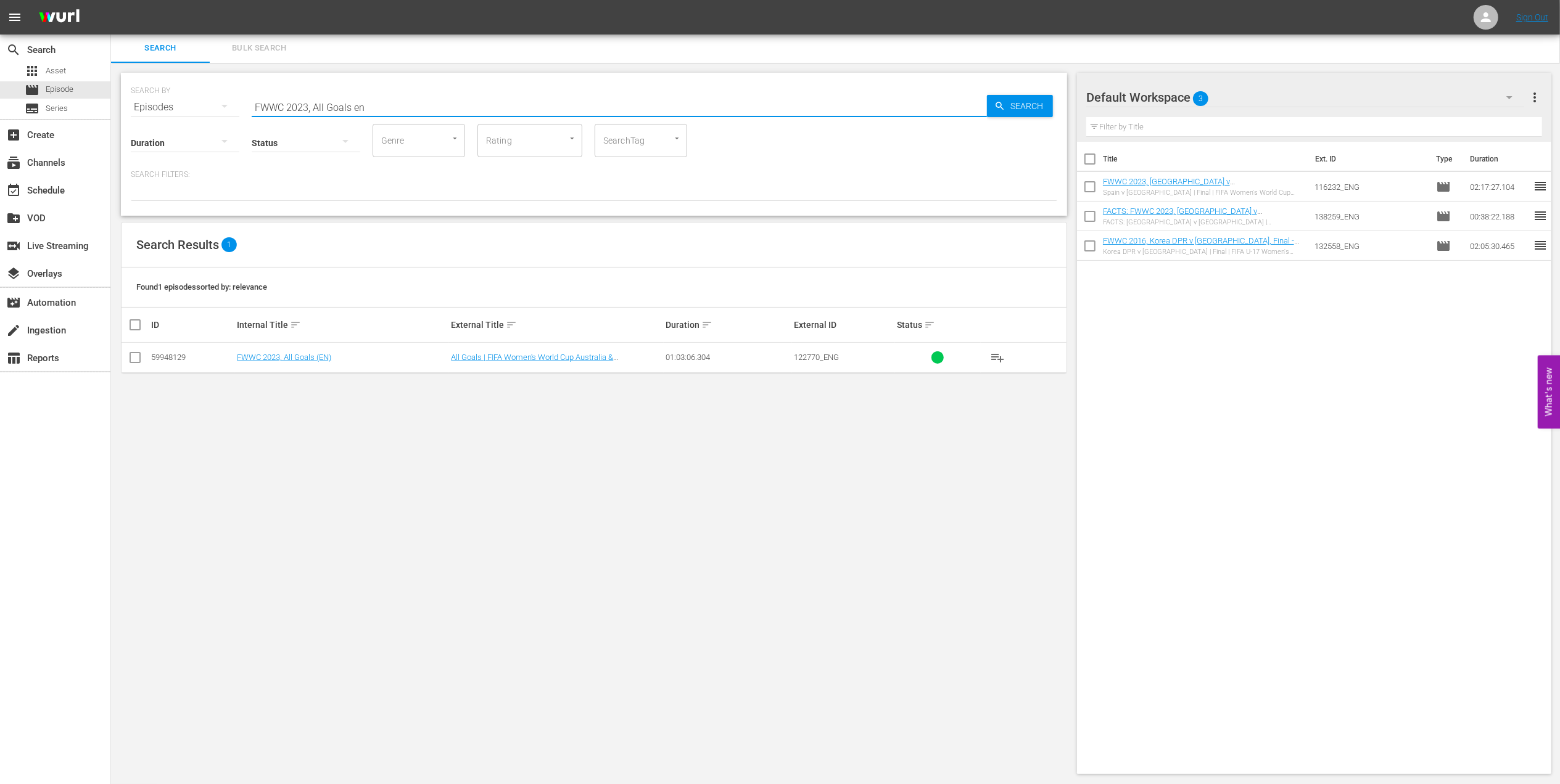
type input "FWWC 2023, All Goals en"
click at [135, 361] on input "checkbox" at bounding box center [135, 360] width 15 height 15
checkbox input "true"
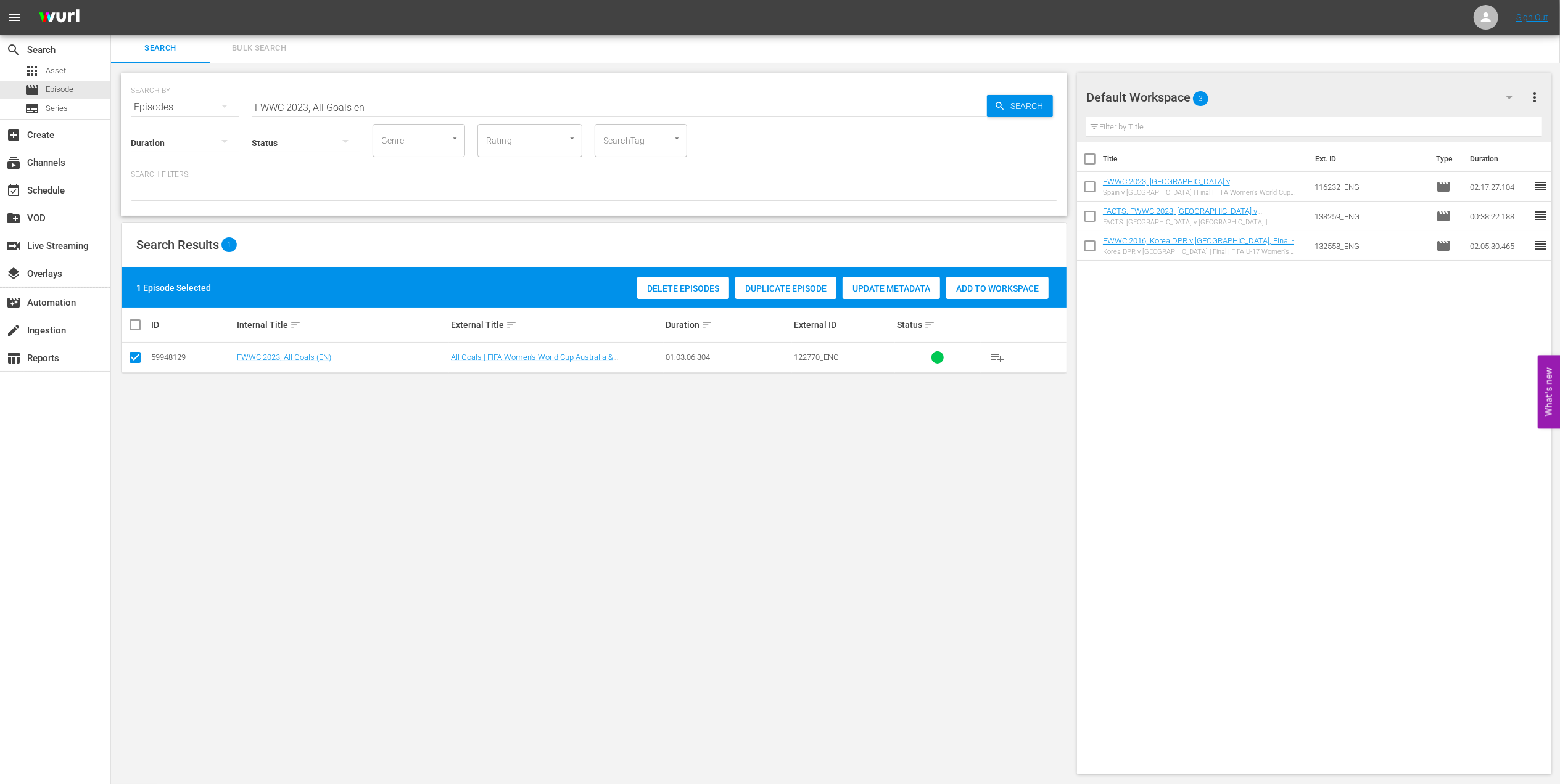
click at [980, 294] on div "Add to Workspace" at bounding box center [997, 289] width 102 height 24
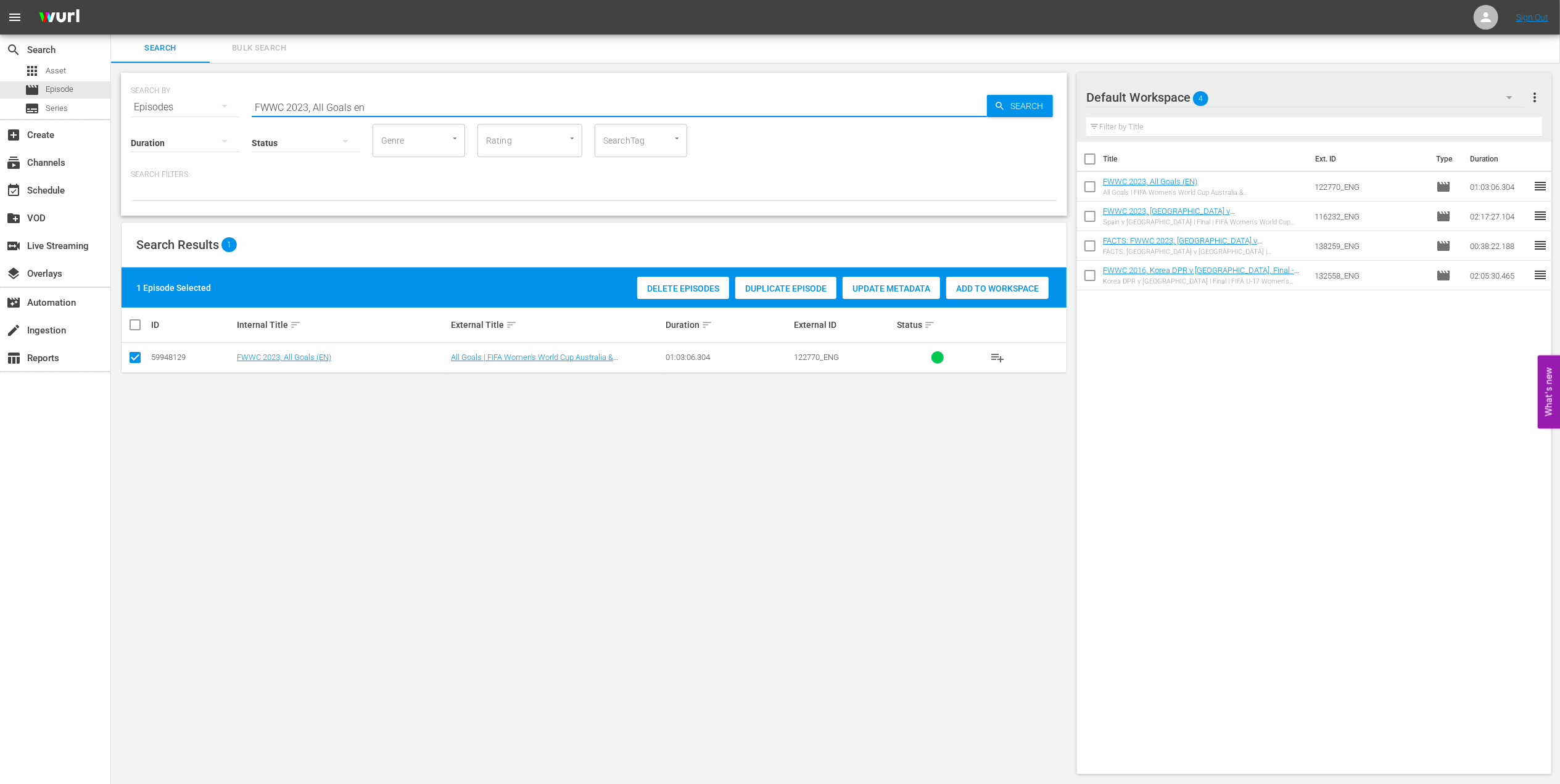
drag, startPoint x: 378, startPoint y: 114, endPoint x: 161, endPoint y: 104, distance: 217.2
click at [161, 104] on div "SEARCH BY Search By Episodes Search ID, Title, Description, Keywords, or Catego…" at bounding box center [594, 100] width 927 height 44
paste input "Italy v Argentina, Group Stage - FMR"
click at [524, 102] on input "FWWC 2023, Italy v Argentina, Group Stage - FMR" at bounding box center [619, 107] width 735 height 29
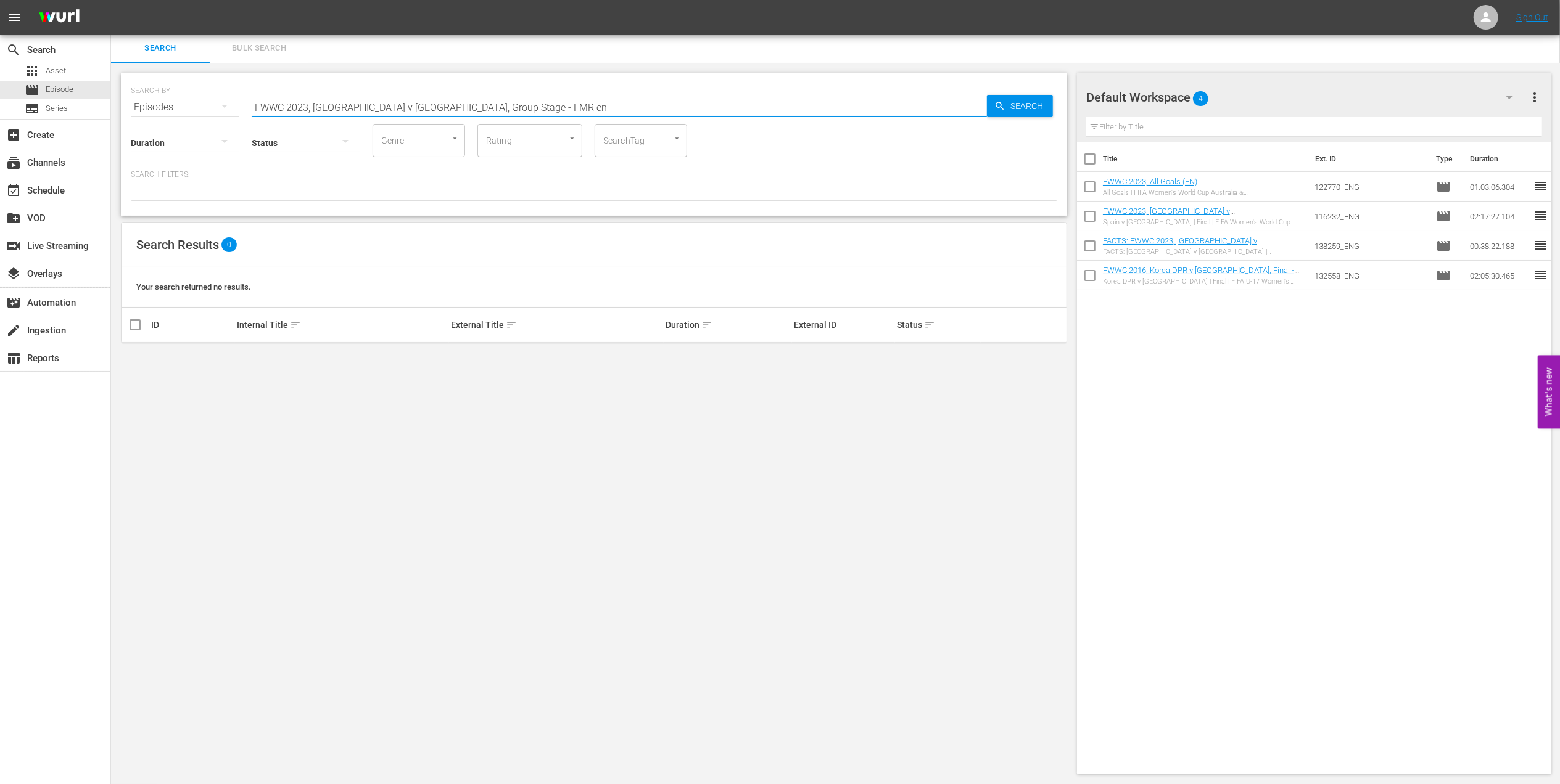
drag, startPoint x: 494, startPoint y: 102, endPoint x: 391, endPoint y: 111, distance: 103.4
click at [391, 111] on input "FWWC 2023, Italy v Argentina, Group Stage - FMR en" at bounding box center [619, 107] width 735 height 29
type input "FWWC 2023, Italy v Argentina en"
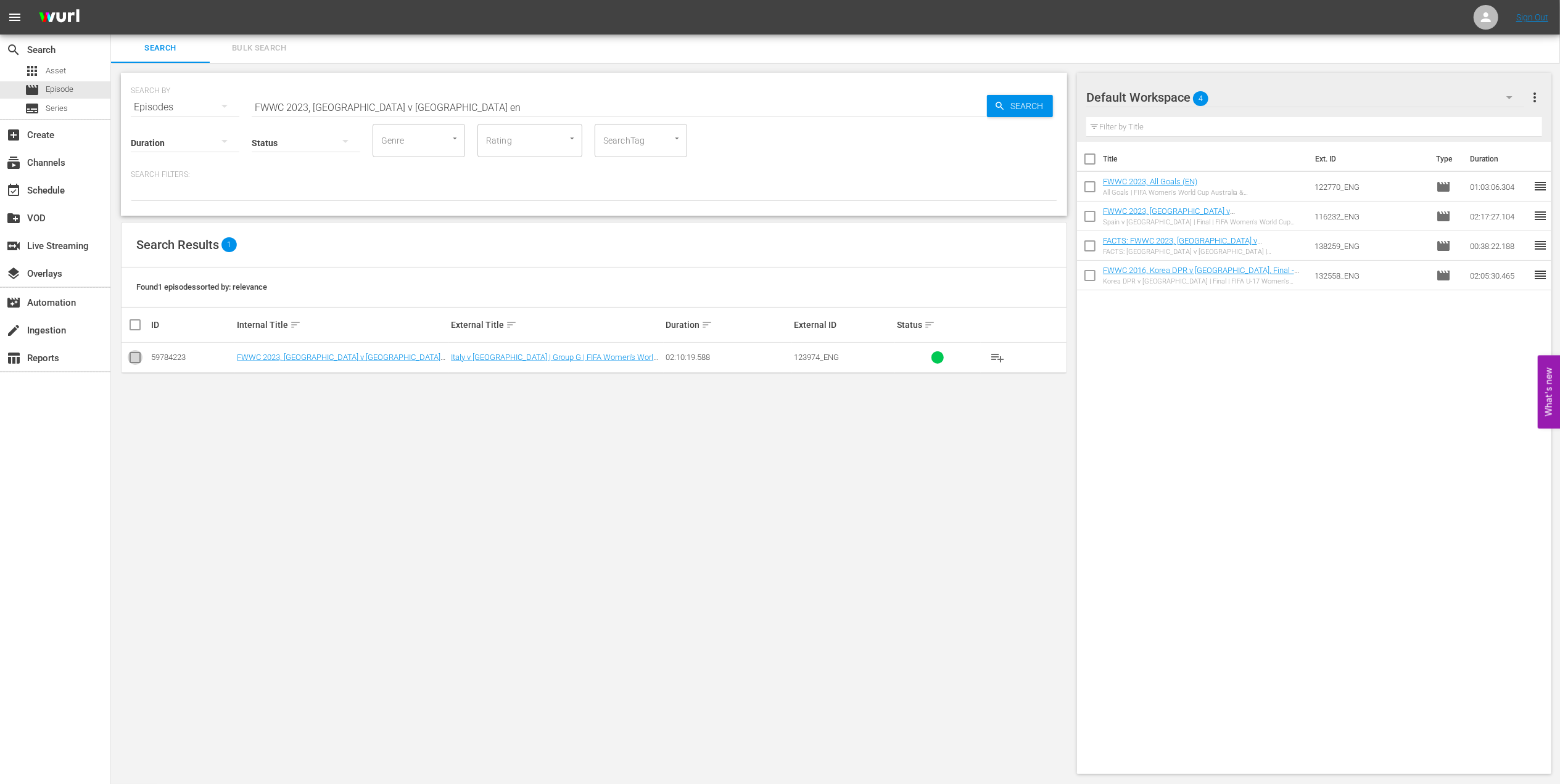
click at [131, 362] on input "checkbox" at bounding box center [135, 360] width 15 height 15
checkbox input "true"
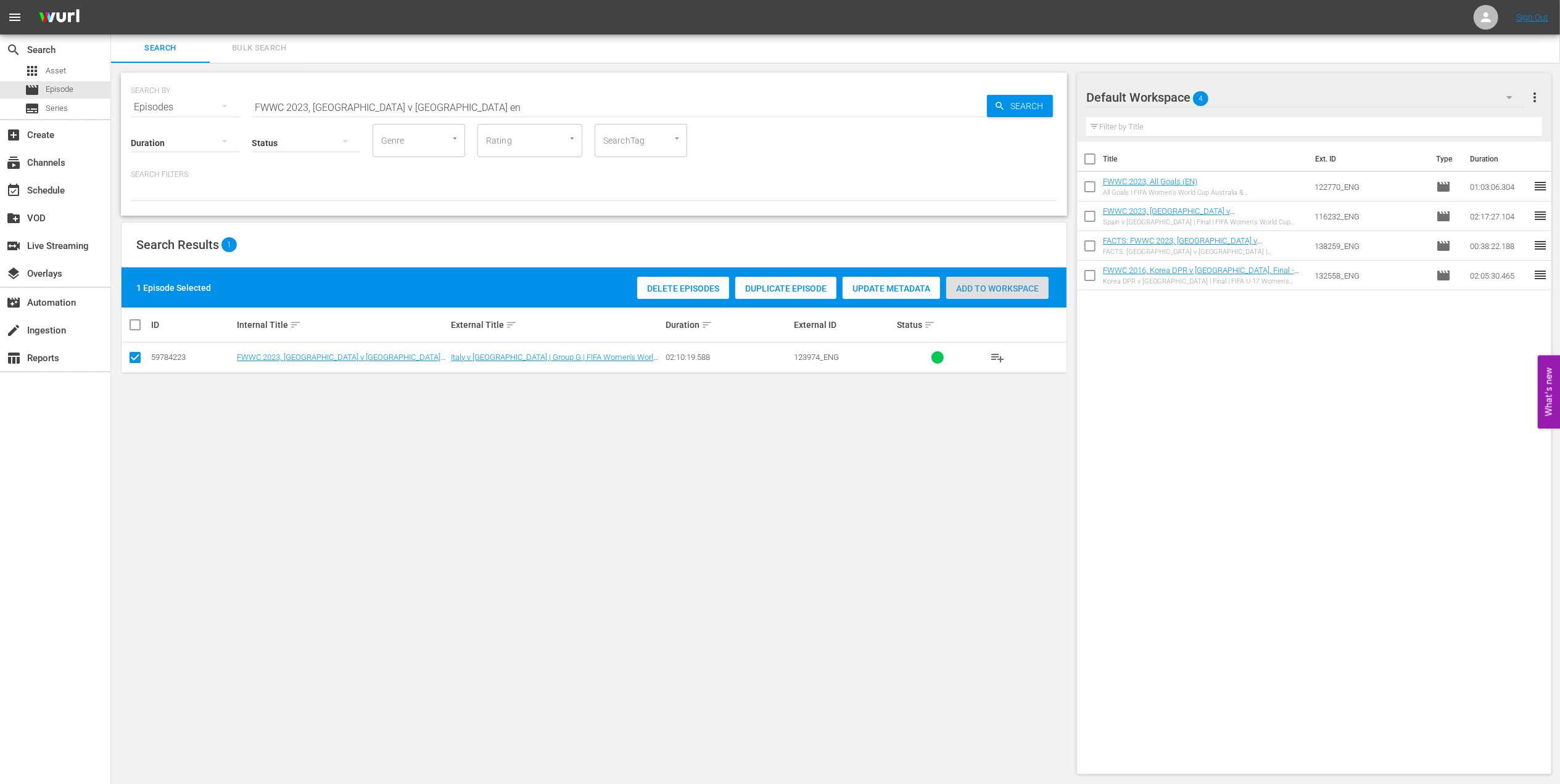
click at [1025, 286] on span "Add to Workspace" at bounding box center [997, 289] width 102 height 9
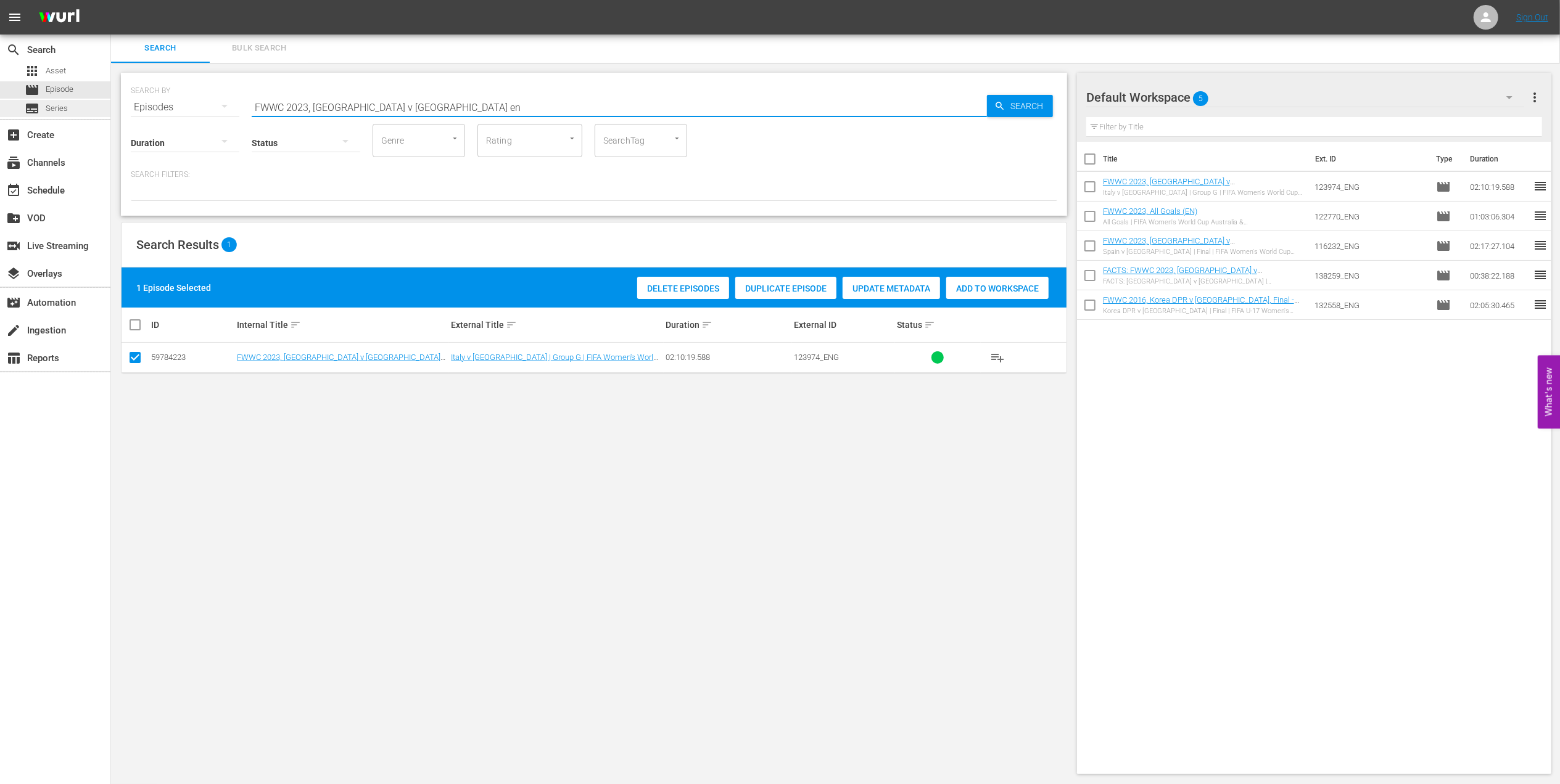
drag, startPoint x: 413, startPoint y: 114, endPoint x: 104, endPoint y: 115, distance: 309.0
paste input "France v Brazil, Group Stage - FMR"
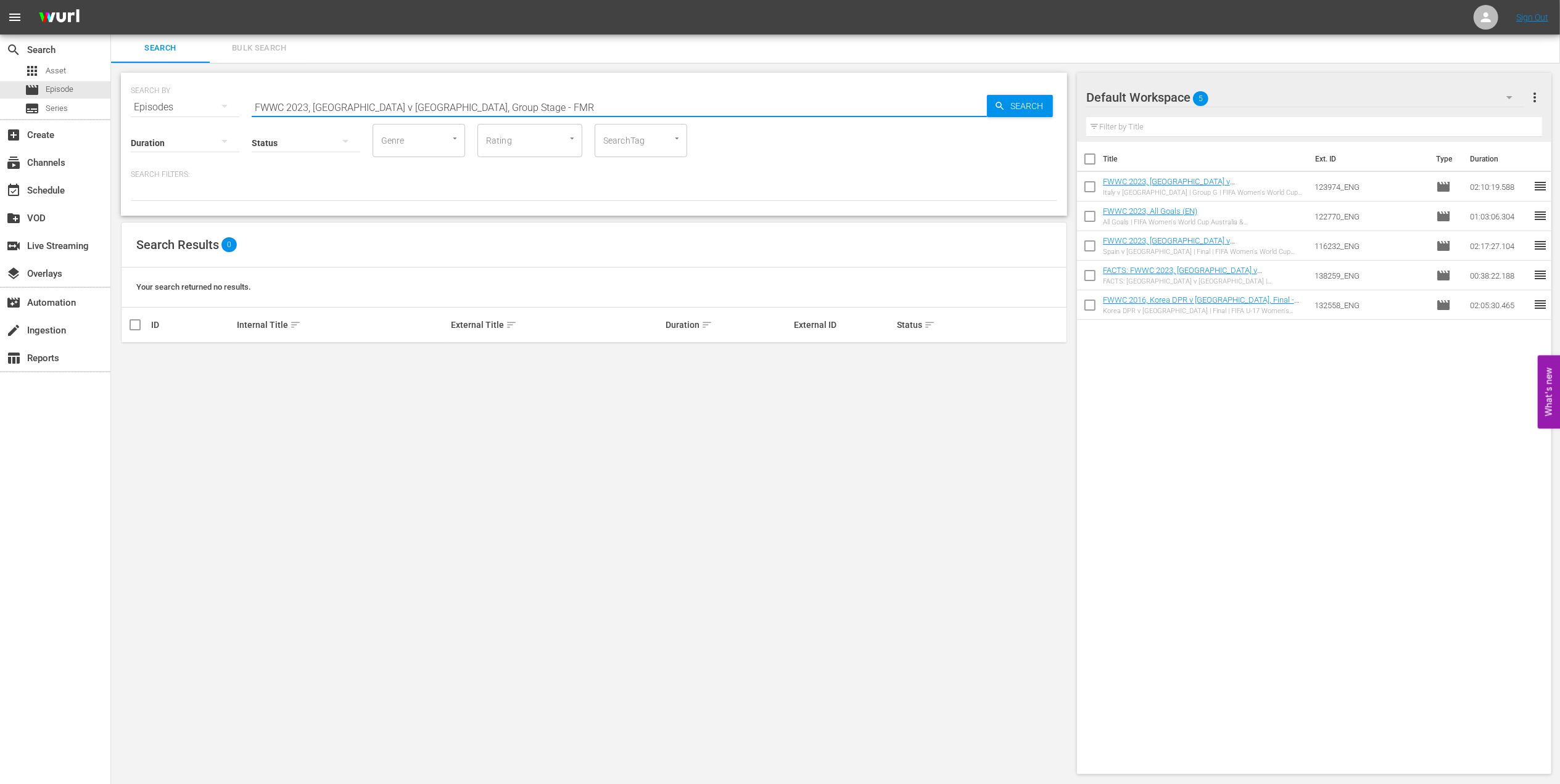
drag, startPoint x: 484, startPoint y: 106, endPoint x: 384, endPoint y: 109, distance: 100.0
click at [384, 109] on input "FWWC 2023, France v Brazil, Group Stage - FMR" at bounding box center [619, 107] width 735 height 29
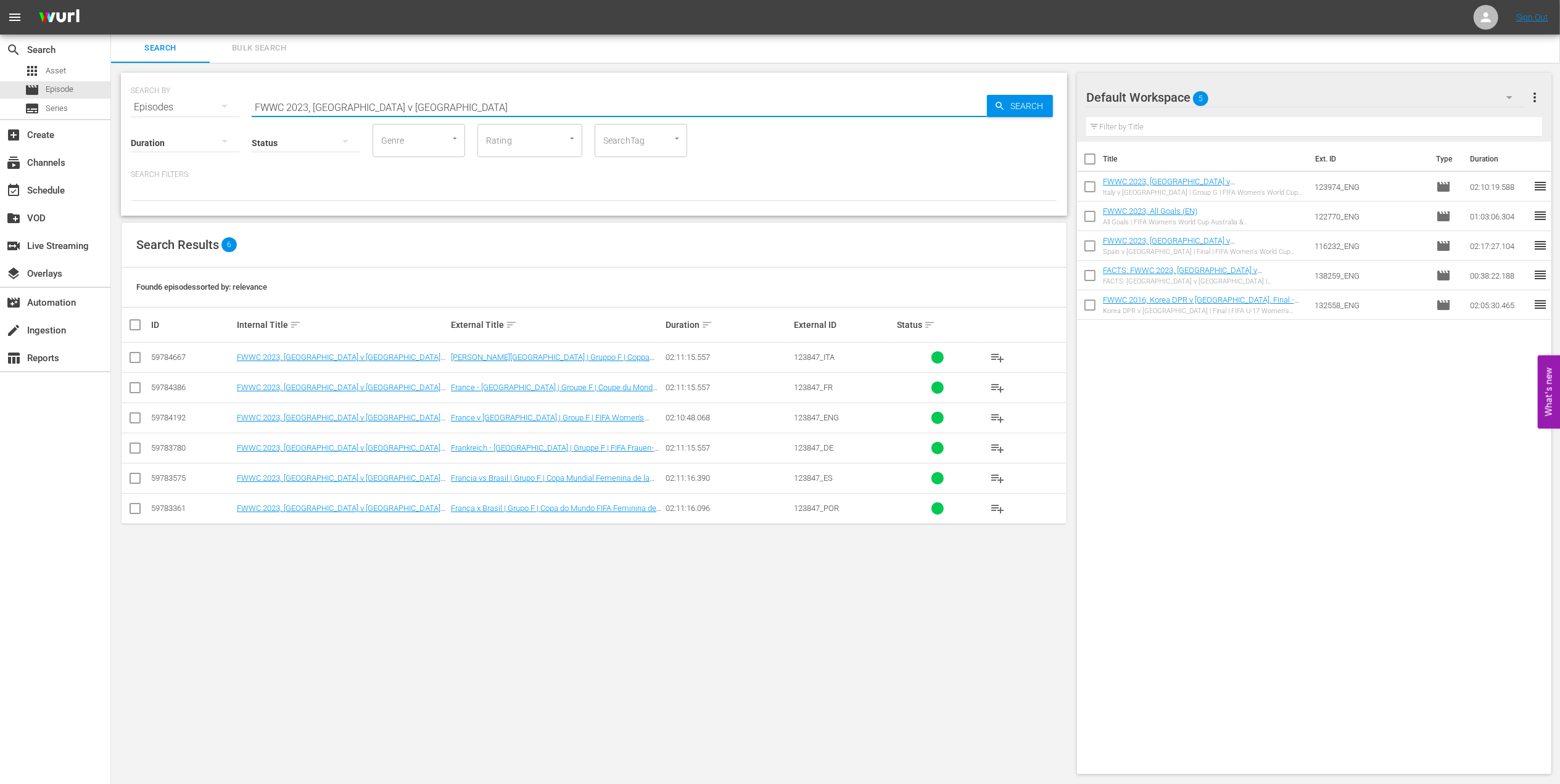
type input "FWWC 2023, France v Brazil"
click at [141, 422] on input "checkbox" at bounding box center [135, 420] width 15 height 15
checkbox input "true"
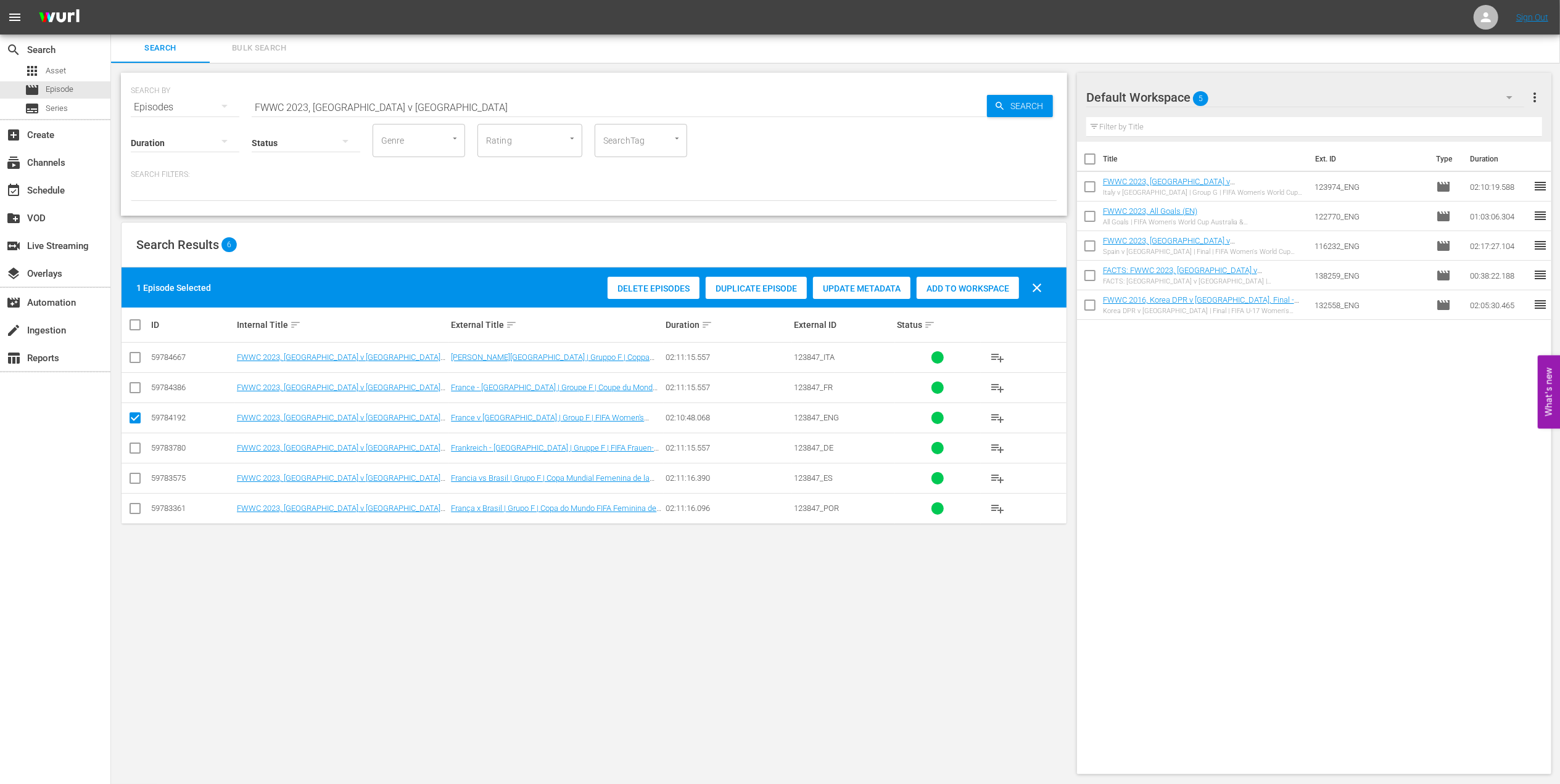
click at [929, 289] on span "Add to Workspace" at bounding box center [967, 289] width 102 height 9
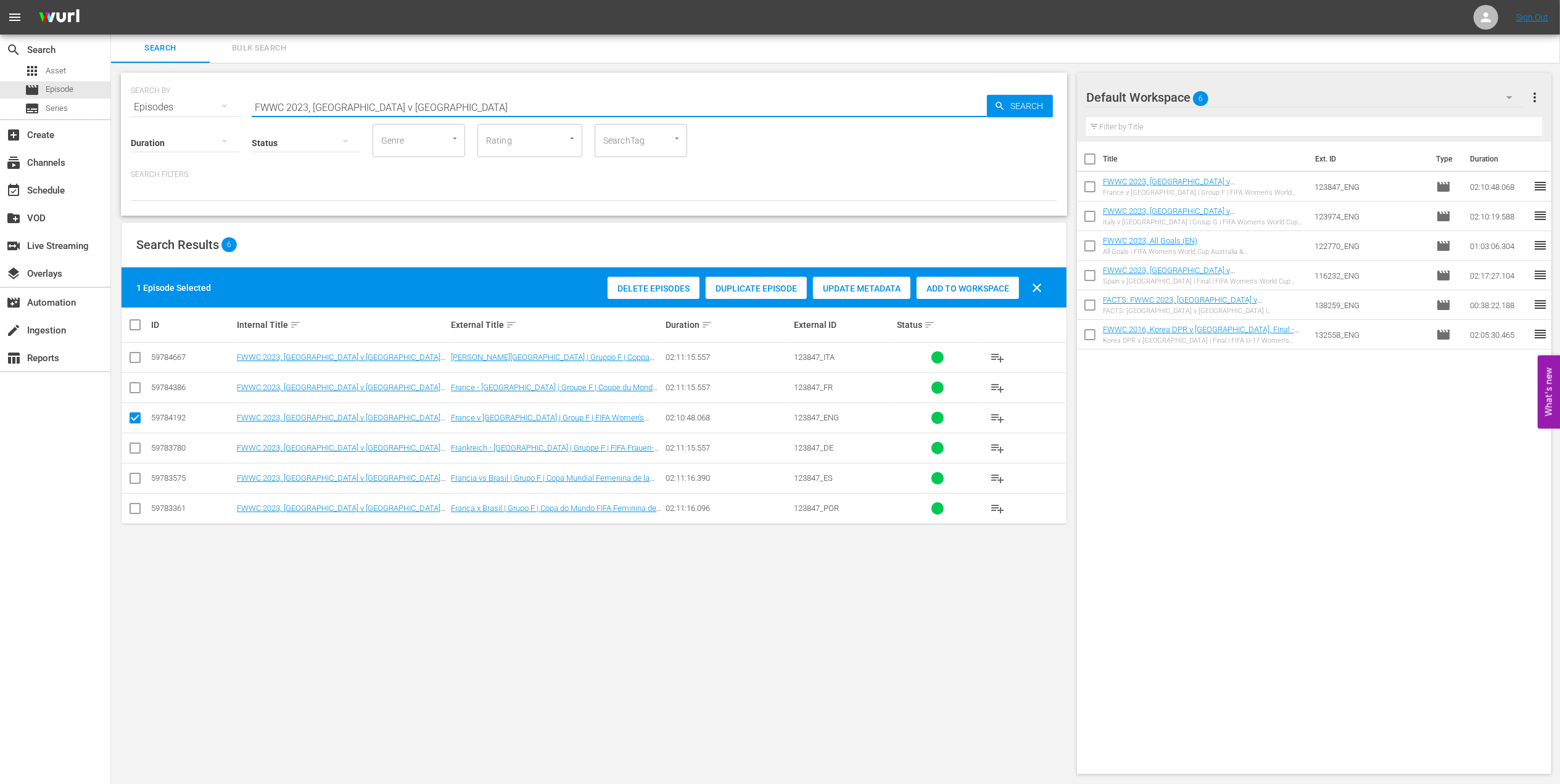
drag, startPoint x: 408, startPoint y: 106, endPoint x: 227, endPoint y: 104, distance: 181.0
click at [227, 104] on div "SEARCH BY Search By Episodes Search ID, Title, Description, Keywords, or Catego…" at bounding box center [594, 100] width 927 height 44
paste input "Icons EP5, Sam Kerr"
click at [471, 104] on input "Icons EP5, Sam Kerr" at bounding box center [619, 107] width 735 height 29
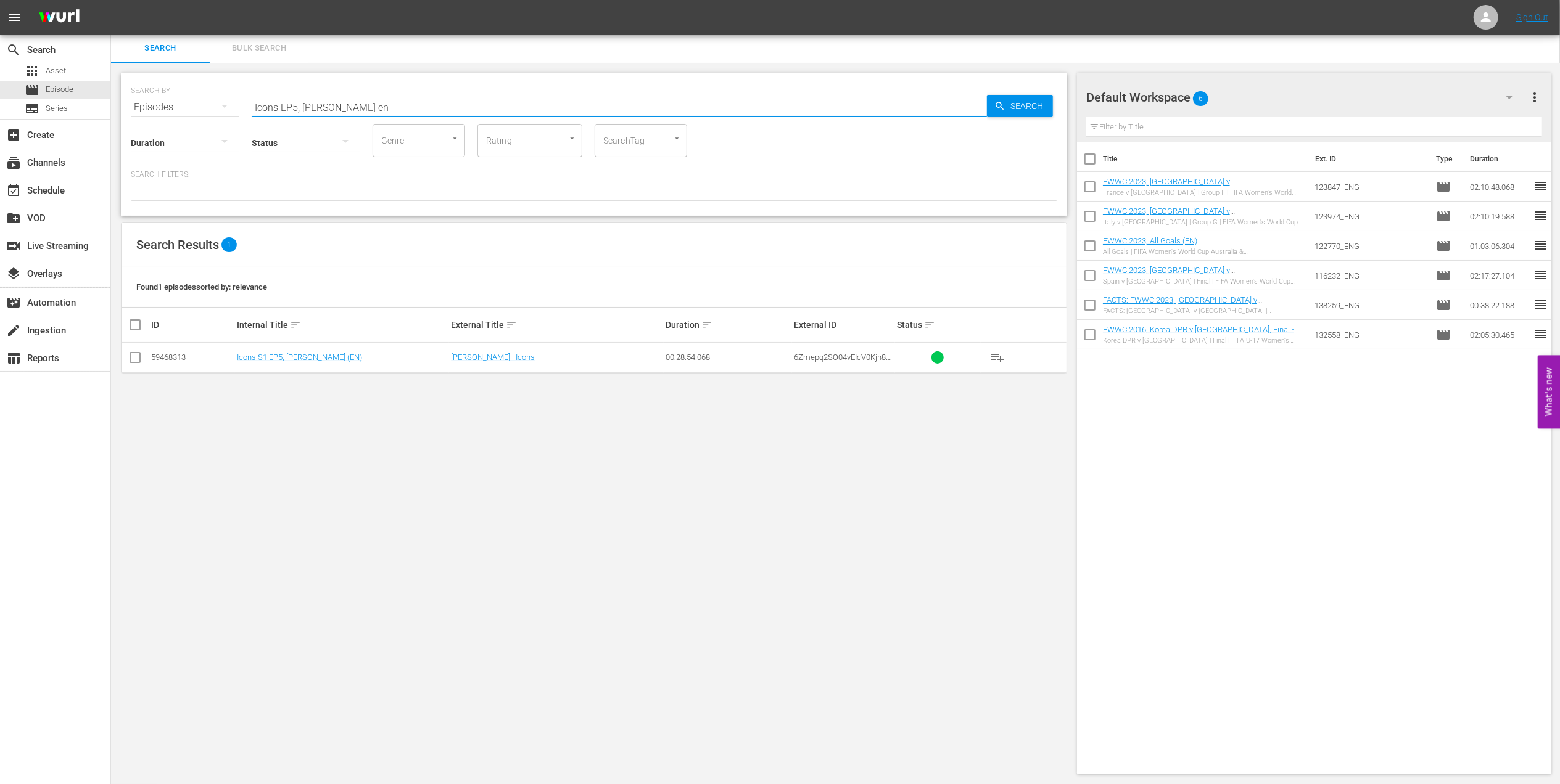
type input "Icons EP5, Sam Kerr en"
click at [129, 362] on input "checkbox" at bounding box center [135, 360] width 15 height 15
checkbox input "true"
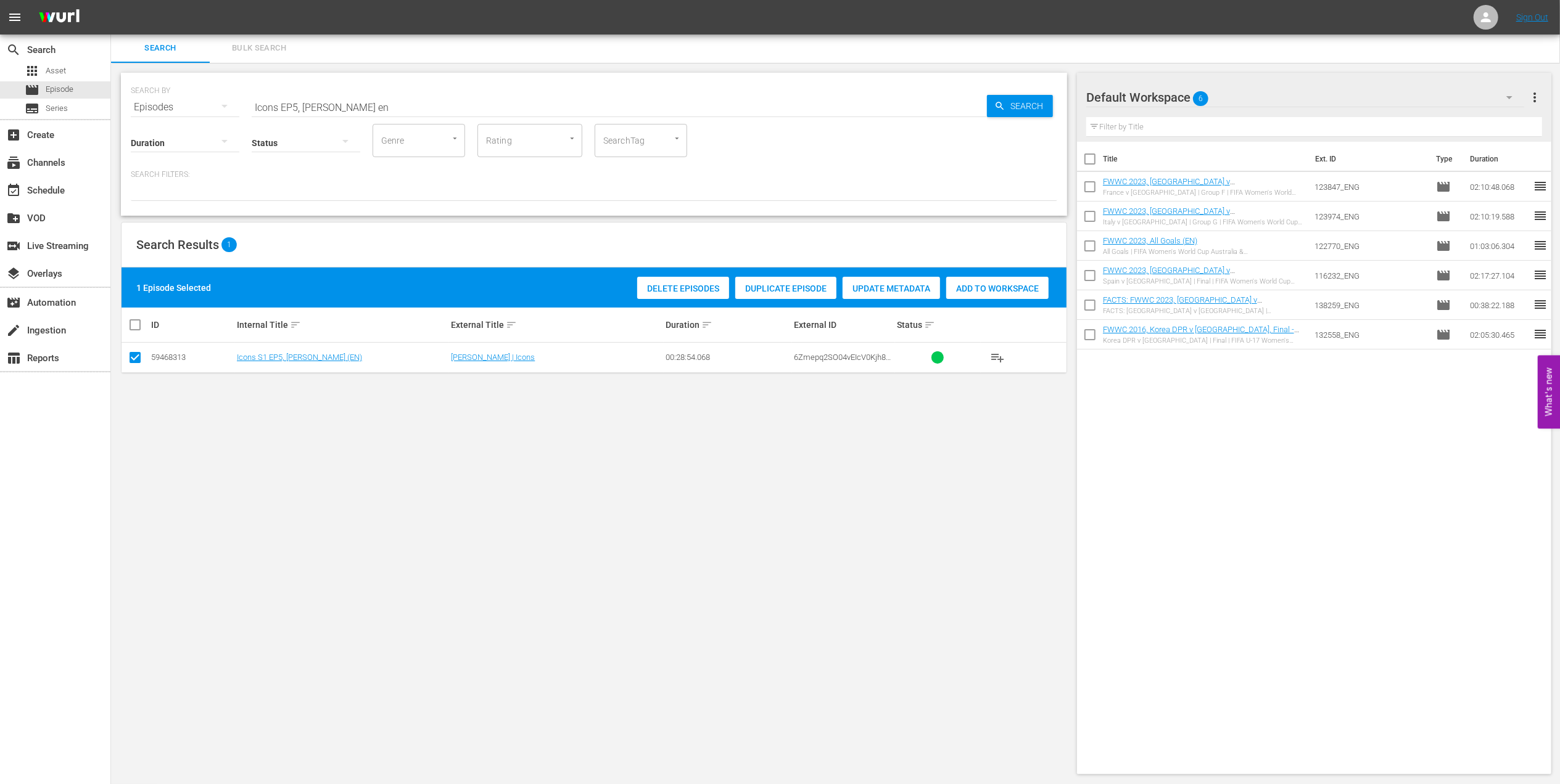
click at [1027, 292] on span "Add to Workspace" at bounding box center [997, 289] width 102 height 9
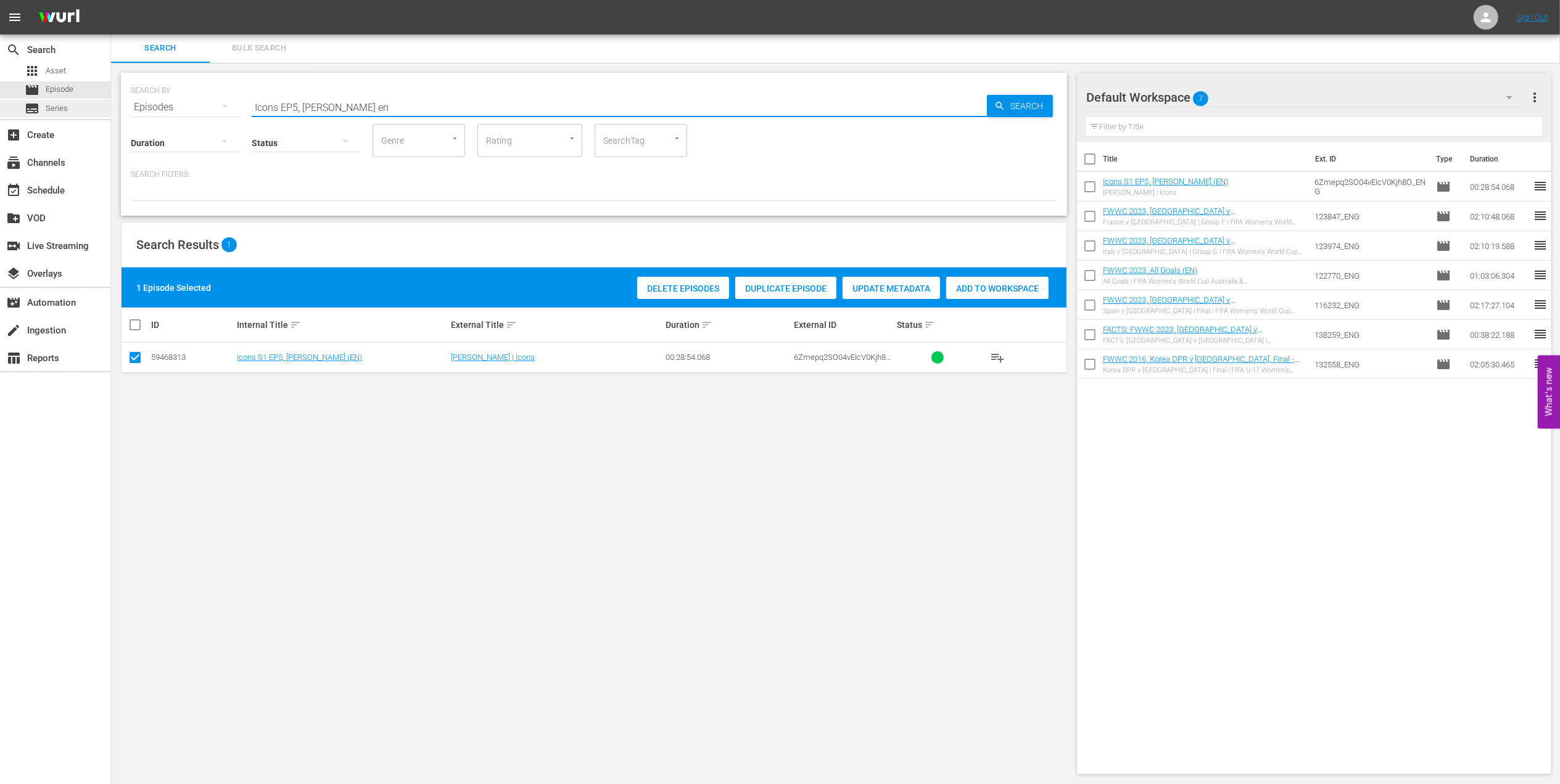
drag, startPoint x: 373, startPoint y: 99, endPoint x: 79, endPoint y: 104, distance: 294.0
paste input "FIFA Women's World Cup™ Great Matches"
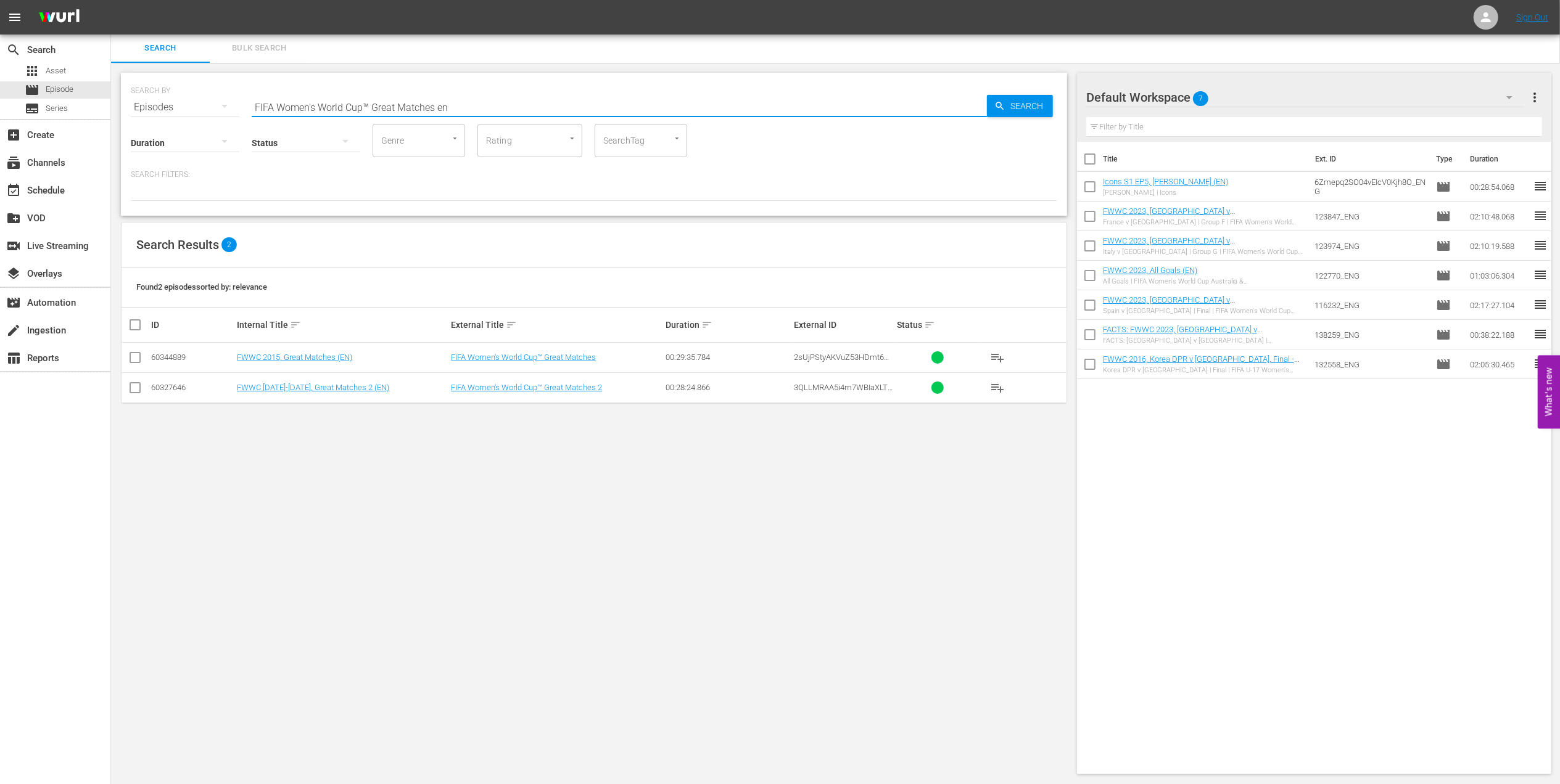
type input "FIFA Women's World Cup™ Great Matches en"
click at [139, 361] on input "checkbox" at bounding box center [135, 360] width 15 height 15
checkbox input "true"
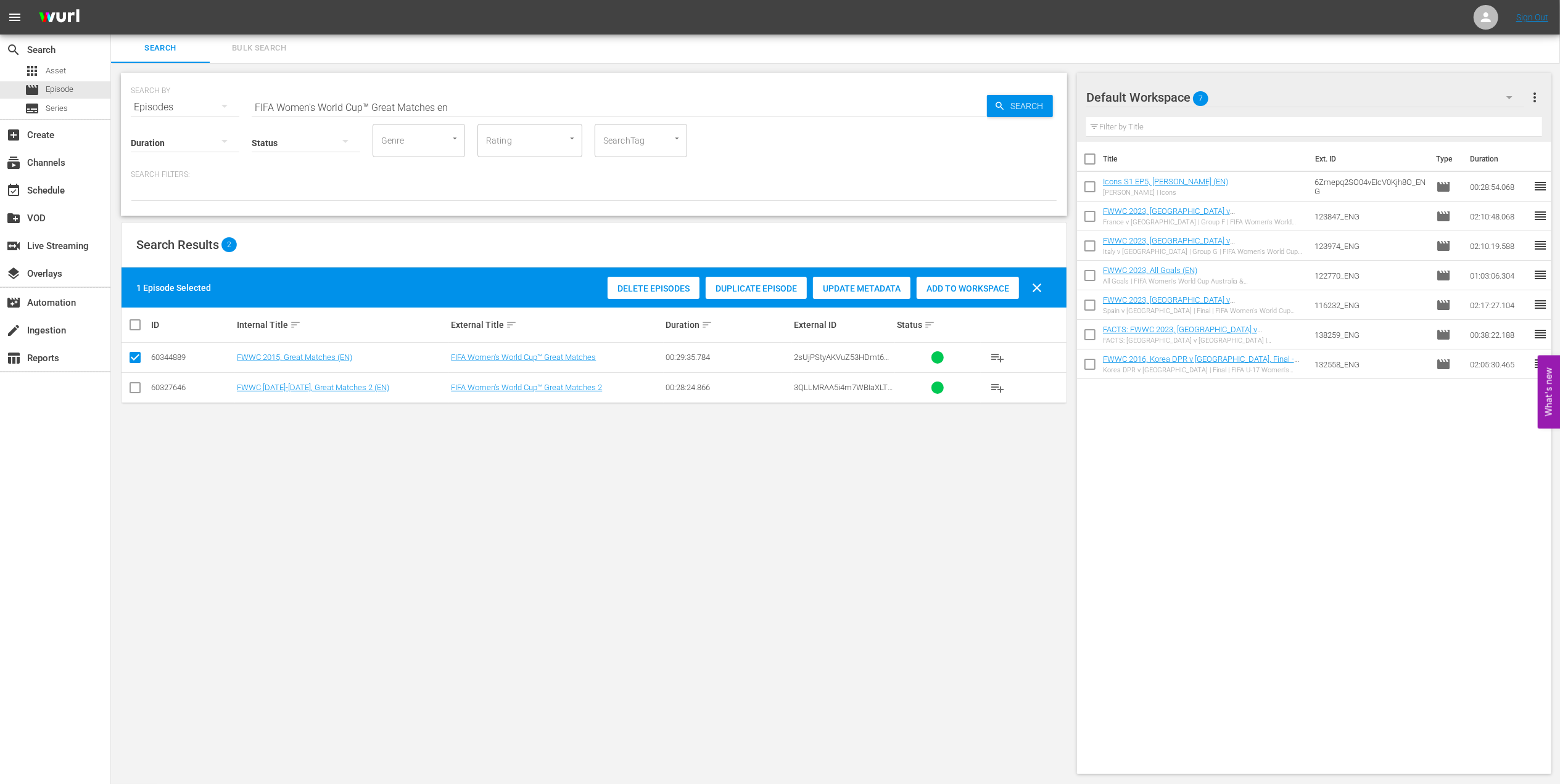
click at [977, 284] on span "Add to Workspace" at bounding box center [967, 289] width 102 height 9
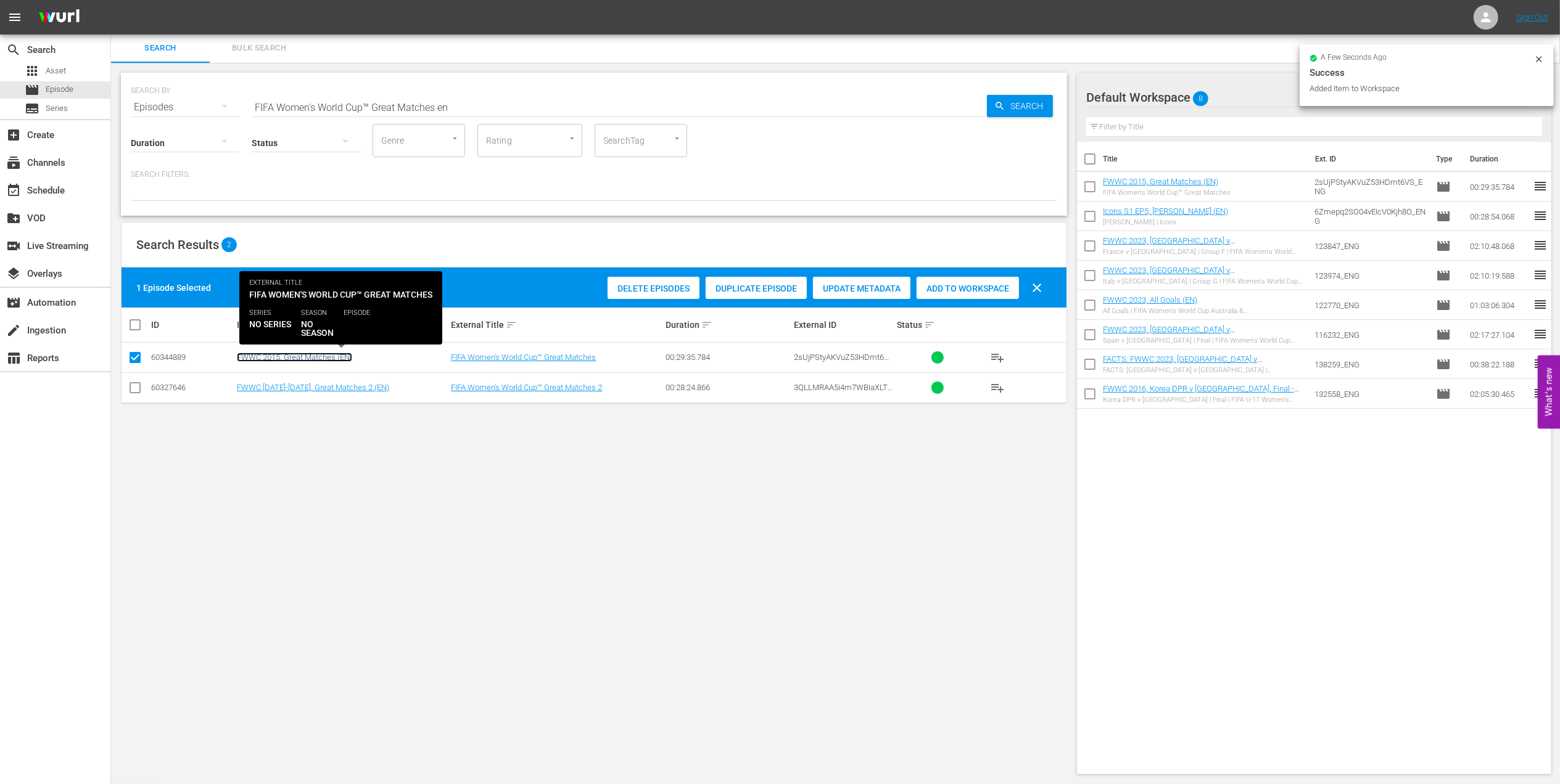
click at [329, 354] on link "FWWC 2015, Great Matches (EN)" at bounding box center [294, 358] width 116 height 9
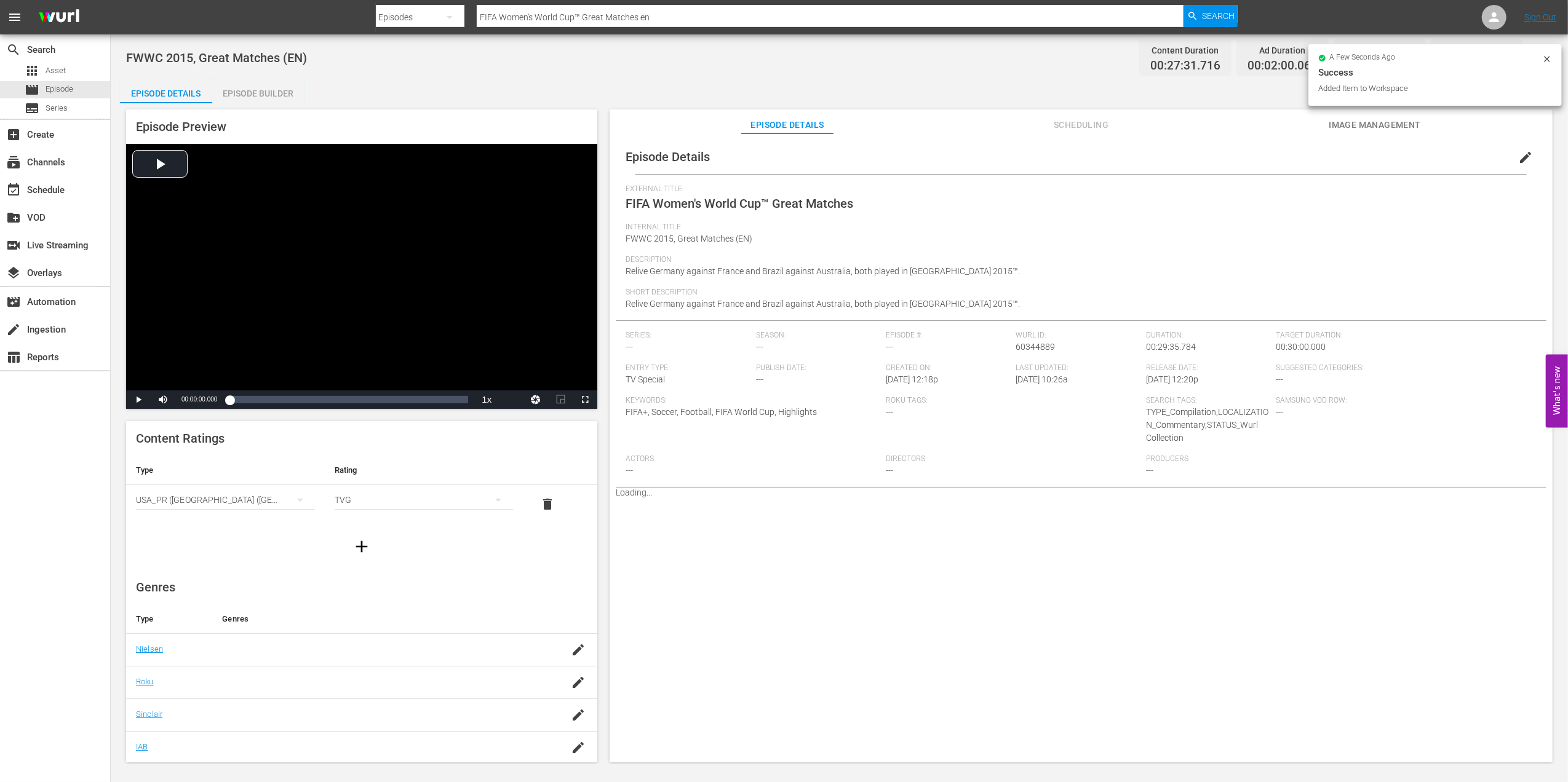
click at [301, 91] on div "Episode Builder" at bounding box center [258, 93] width 92 height 29
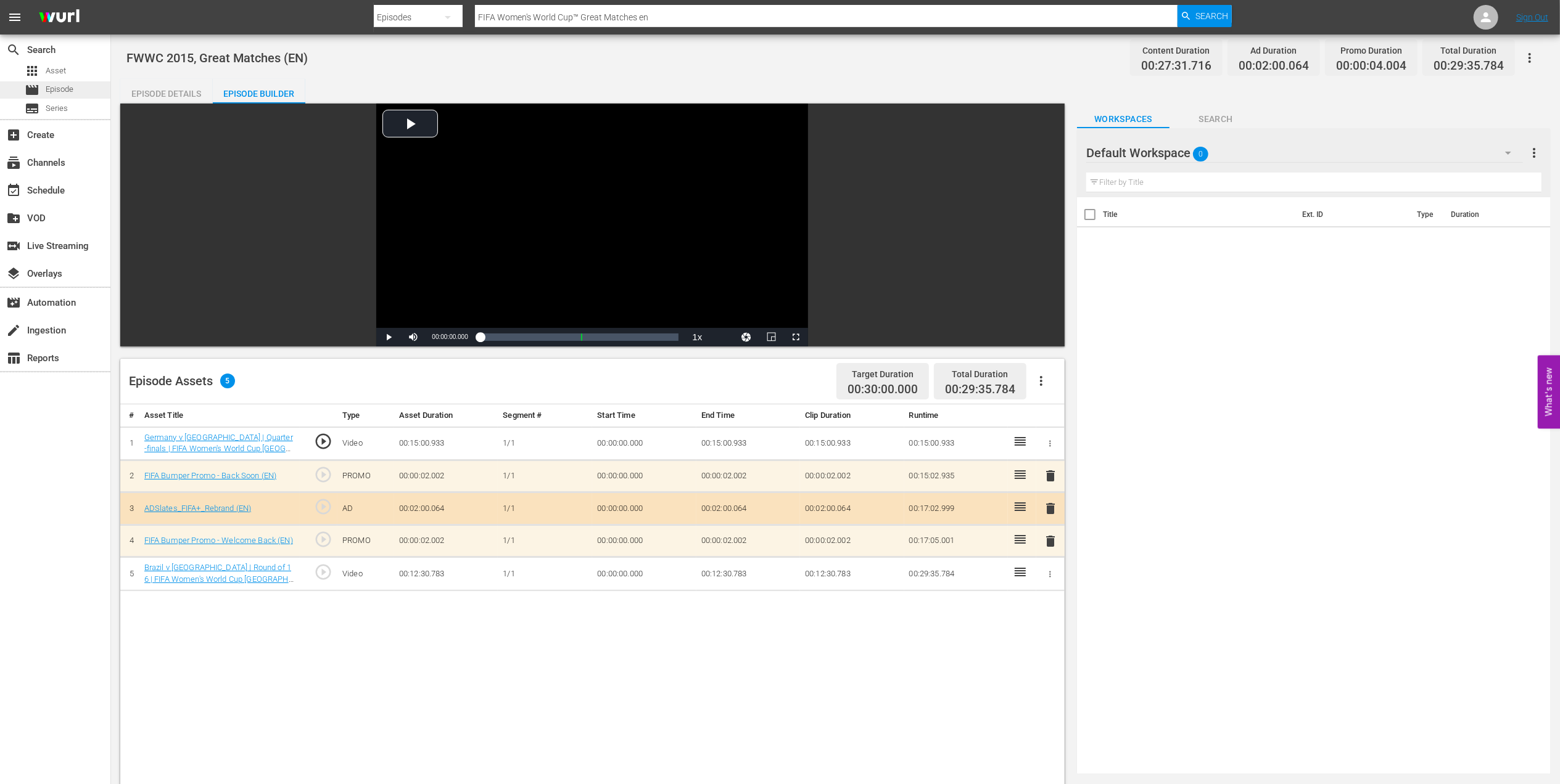
click at [65, 89] on span "Episode" at bounding box center [59, 89] width 28 height 13
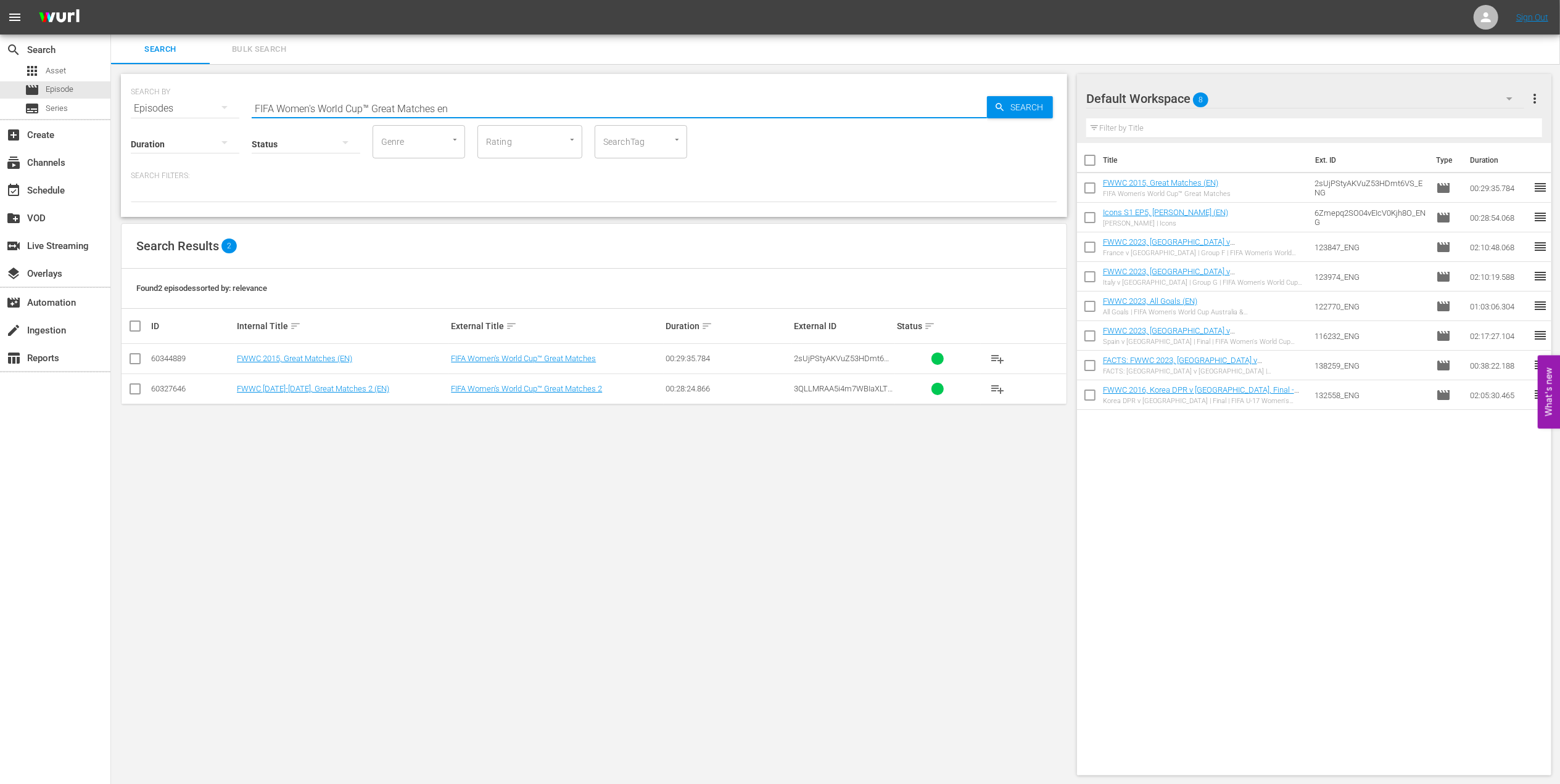
drag, startPoint x: 482, startPoint y: 102, endPoint x: 179, endPoint y: 97, distance: 303.0
click at [179, 97] on div "SEARCH BY Search By Episodes Search ID, Title, Description, Keywords, or Catego…" at bounding box center [594, 101] width 927 height 44
paste input "Norway v Nigeria | Group A | FIFA Women's World Cup 2019 | Full Match Replay"
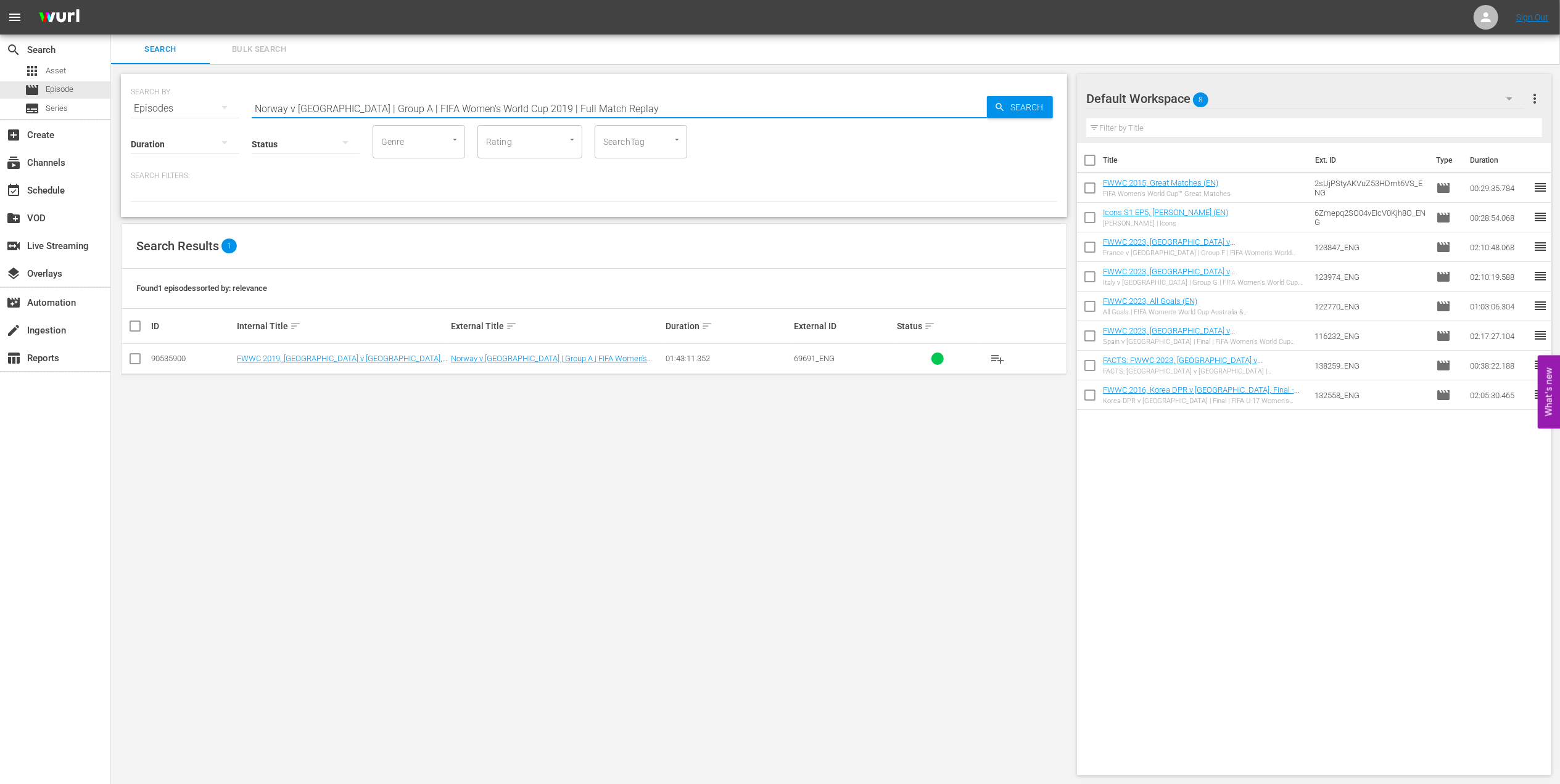
type input "Norway v Nigeria | Group A | FIFA Women's World Cup 2019 | Full Match Replay"
click at [128, 363] on input "checkbox" at bounding box center [135, 361] width 15 height 15
checkbox input "true"
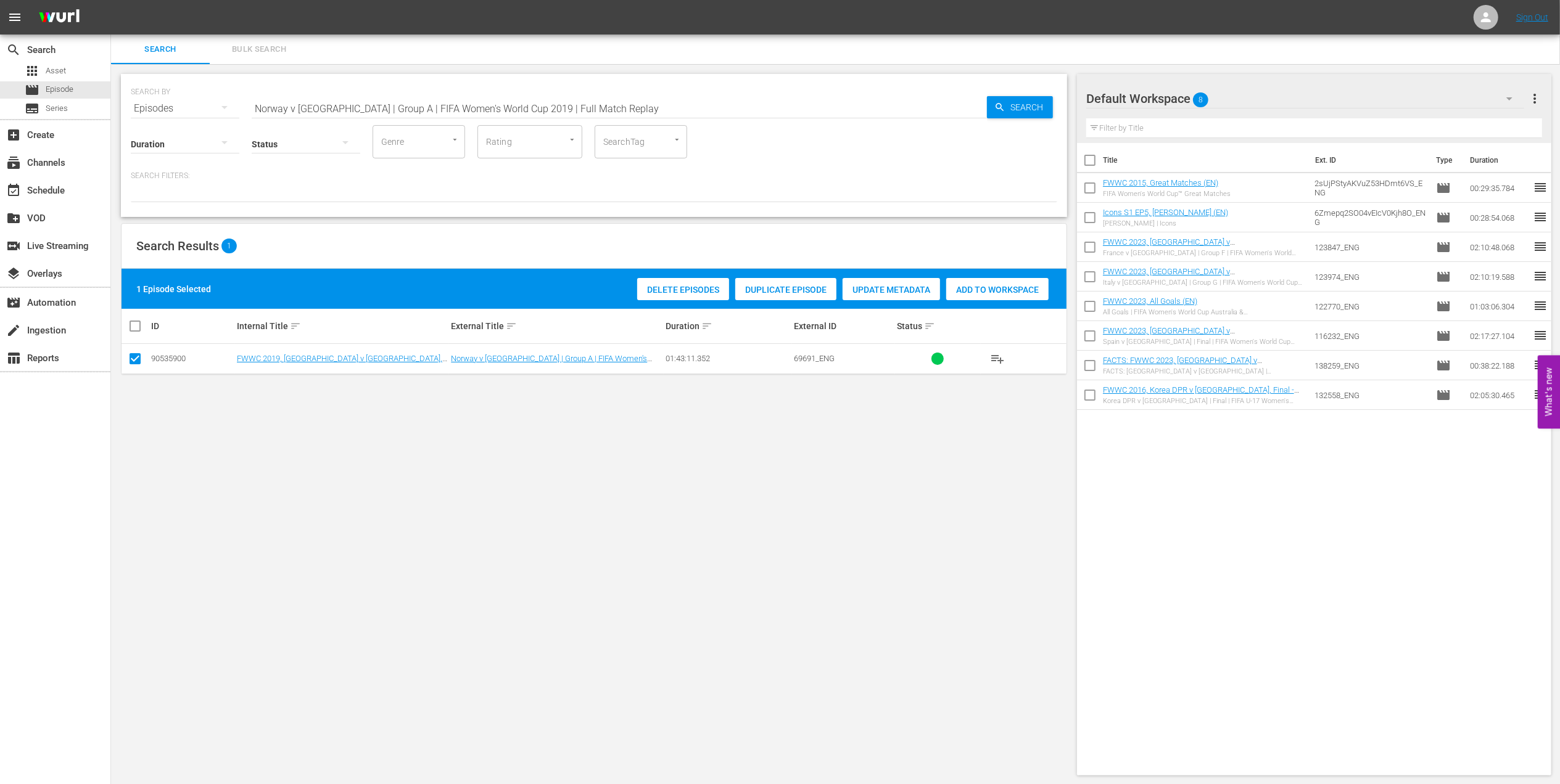
click at [1003, 299] on div "Add to Workspace" at bounding box center [997, 290] width 102 height 24
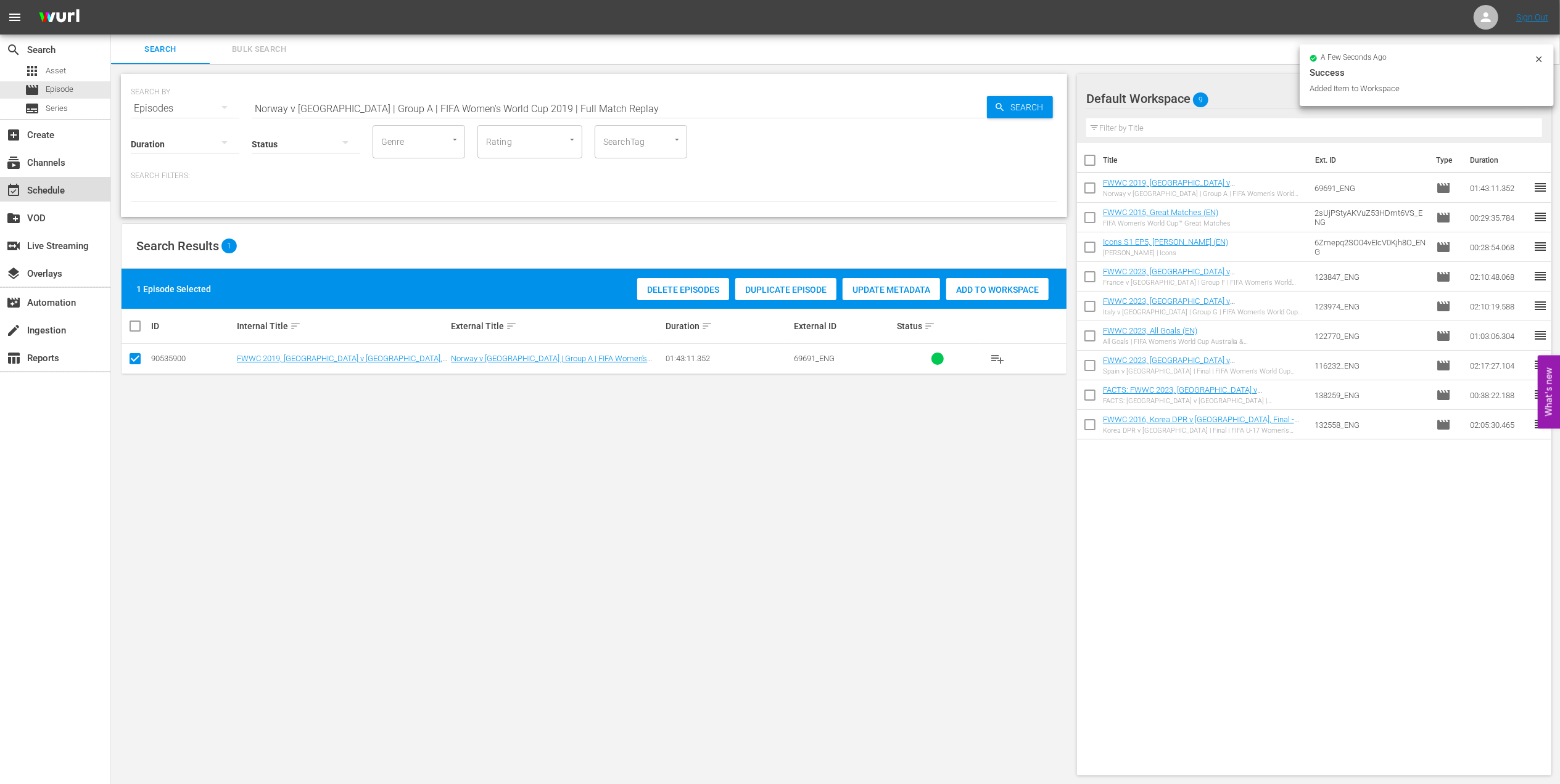
click at [77, 186] on div "event_available Schedule" at bounding box center [55, 189] width 111 height 25
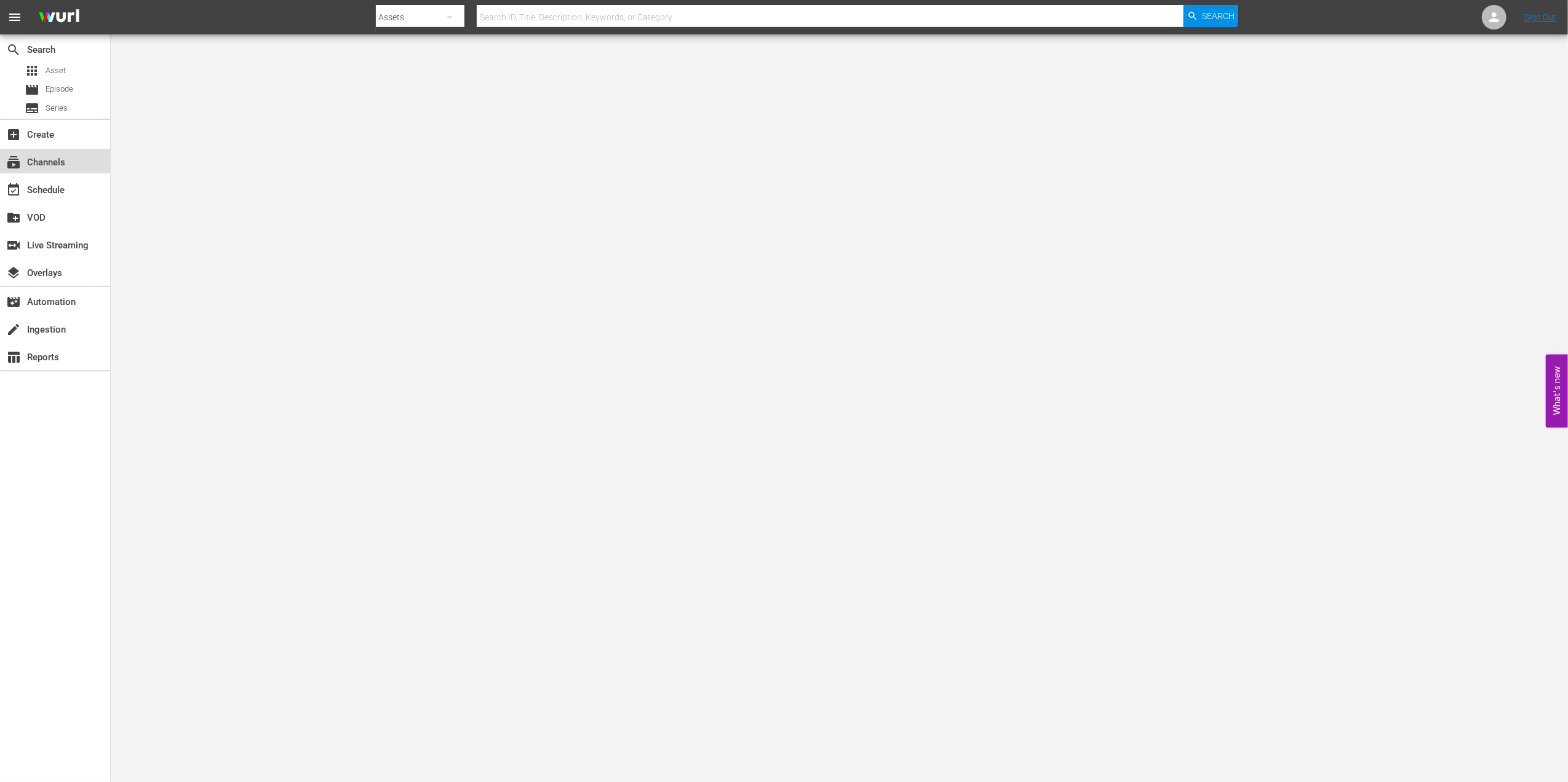
click at [68, 155] on div "subscriptions Channels" at bounding box center [34, 160] width 69 height 11
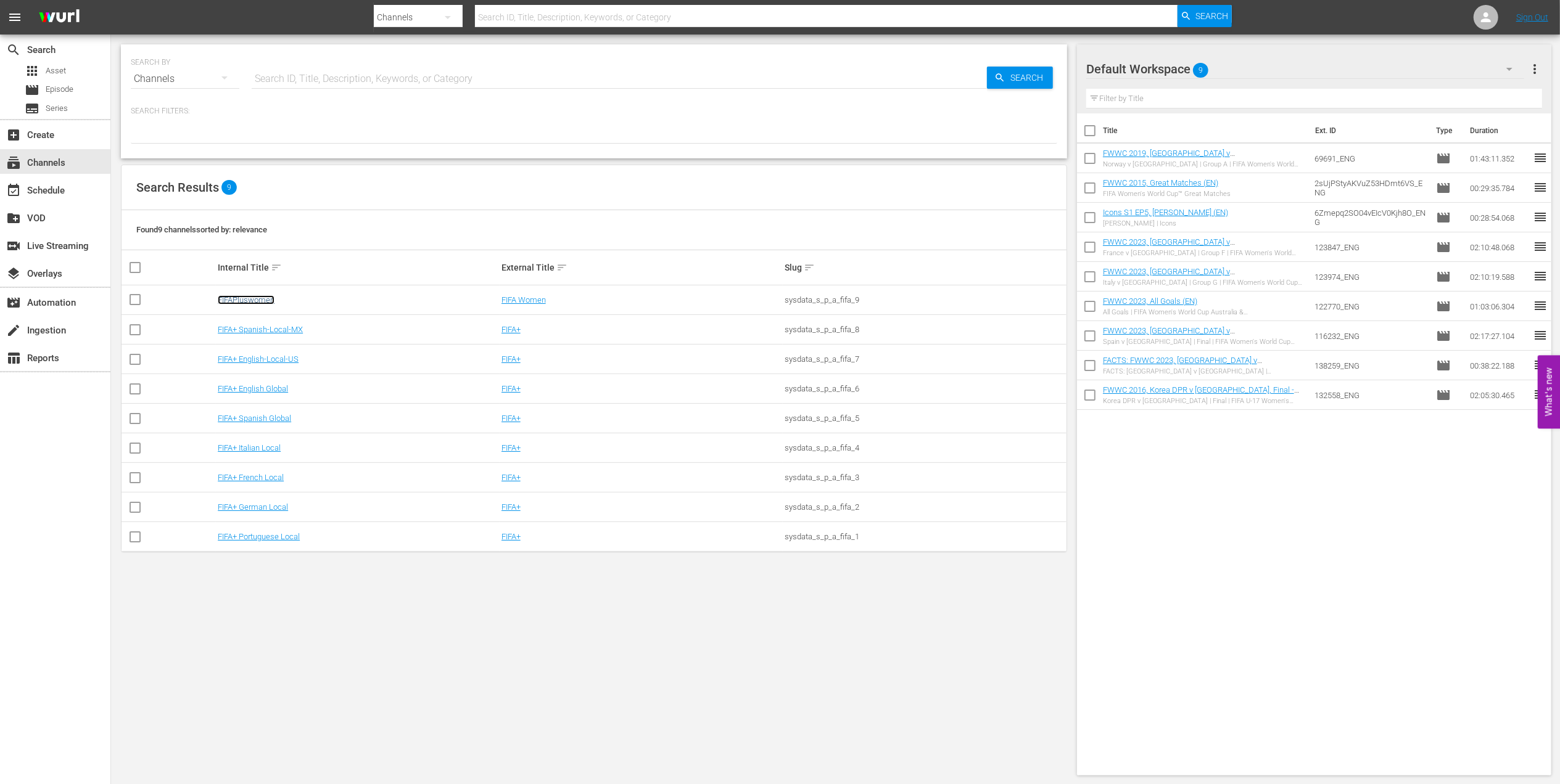
click at [248, 298] on link "FIFAPluswomen" at bounding box center [246, 300] width 57 height 9
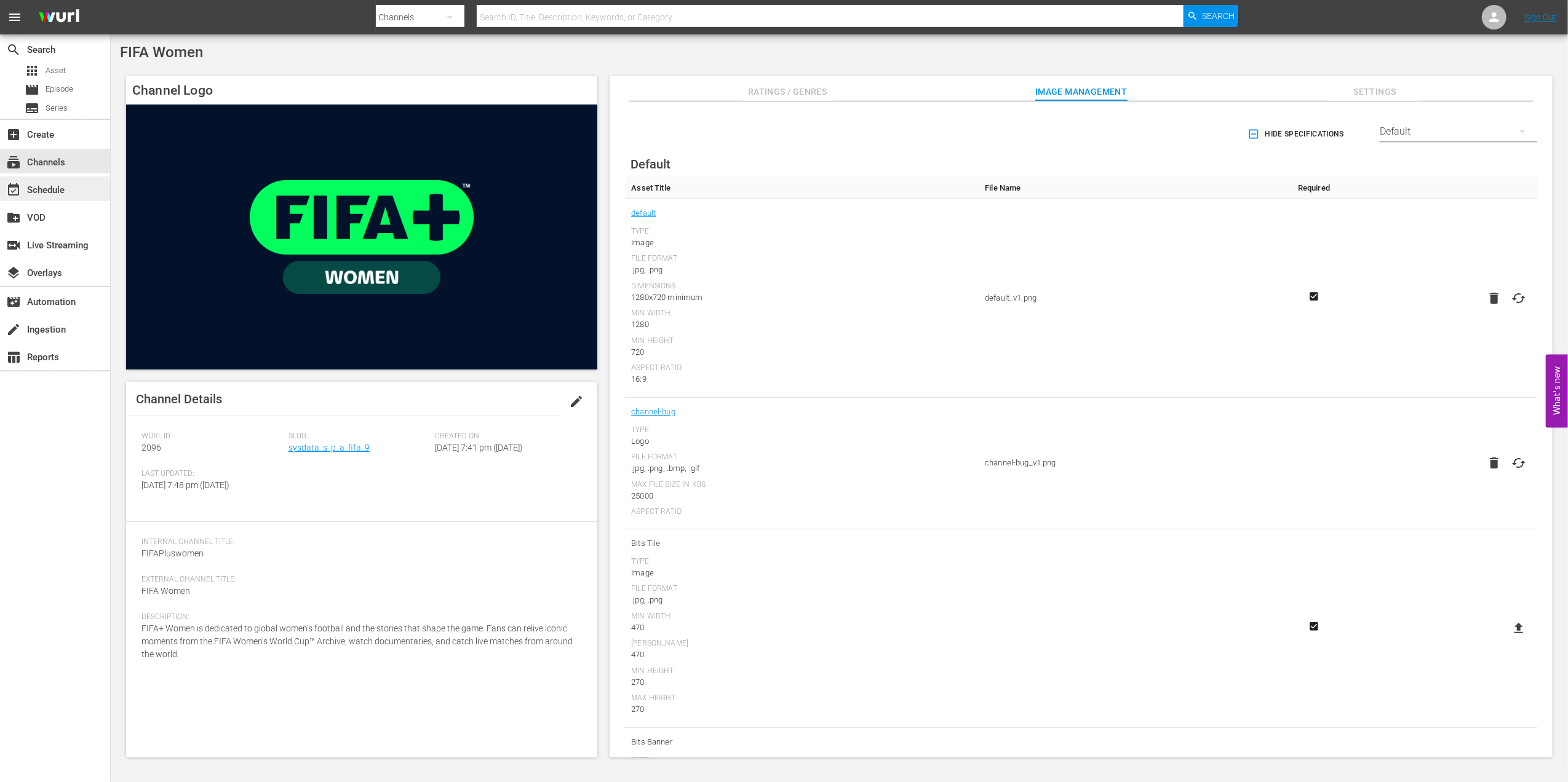
click at [40, 191] on div "event_available Schedule" at bounding box center [34, 188] width 69 height 11
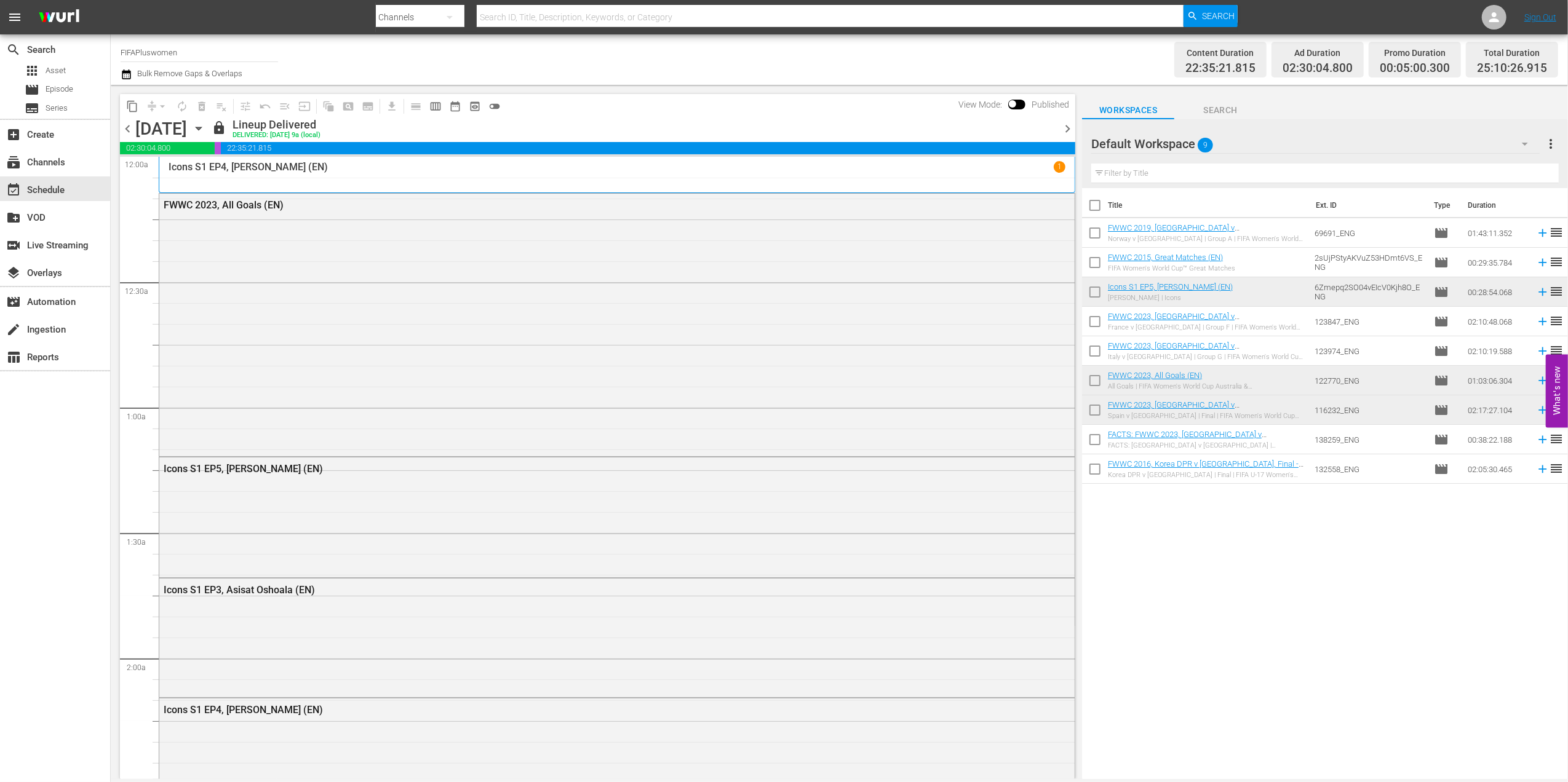
click at [1068, 127] on span "chevron_right" at bounding box center [1067, 129] width 15 height 15
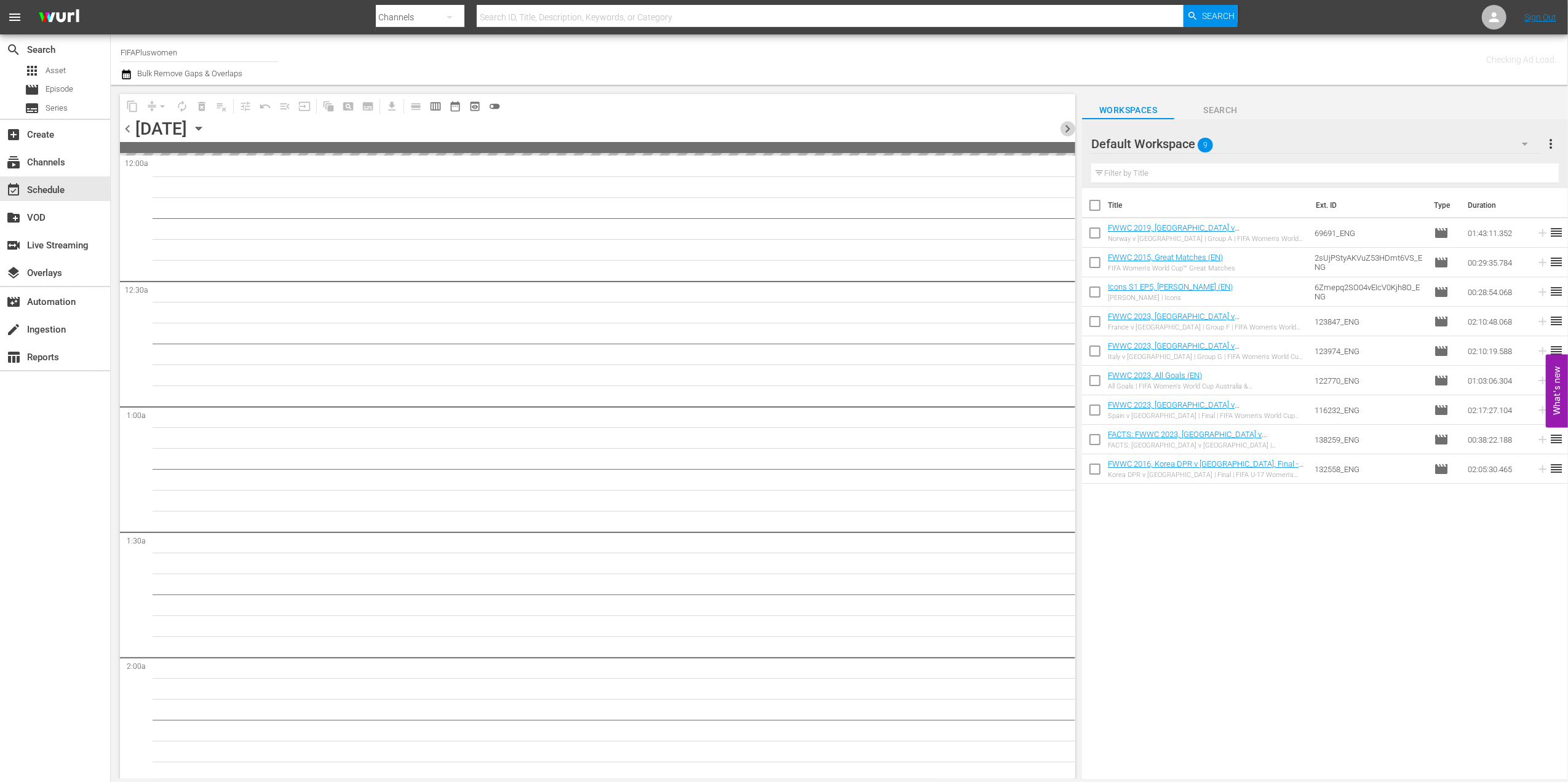
click at [1068, 127] on span "chevron_right" at bounding box center [1067, 129] width 15 height 15
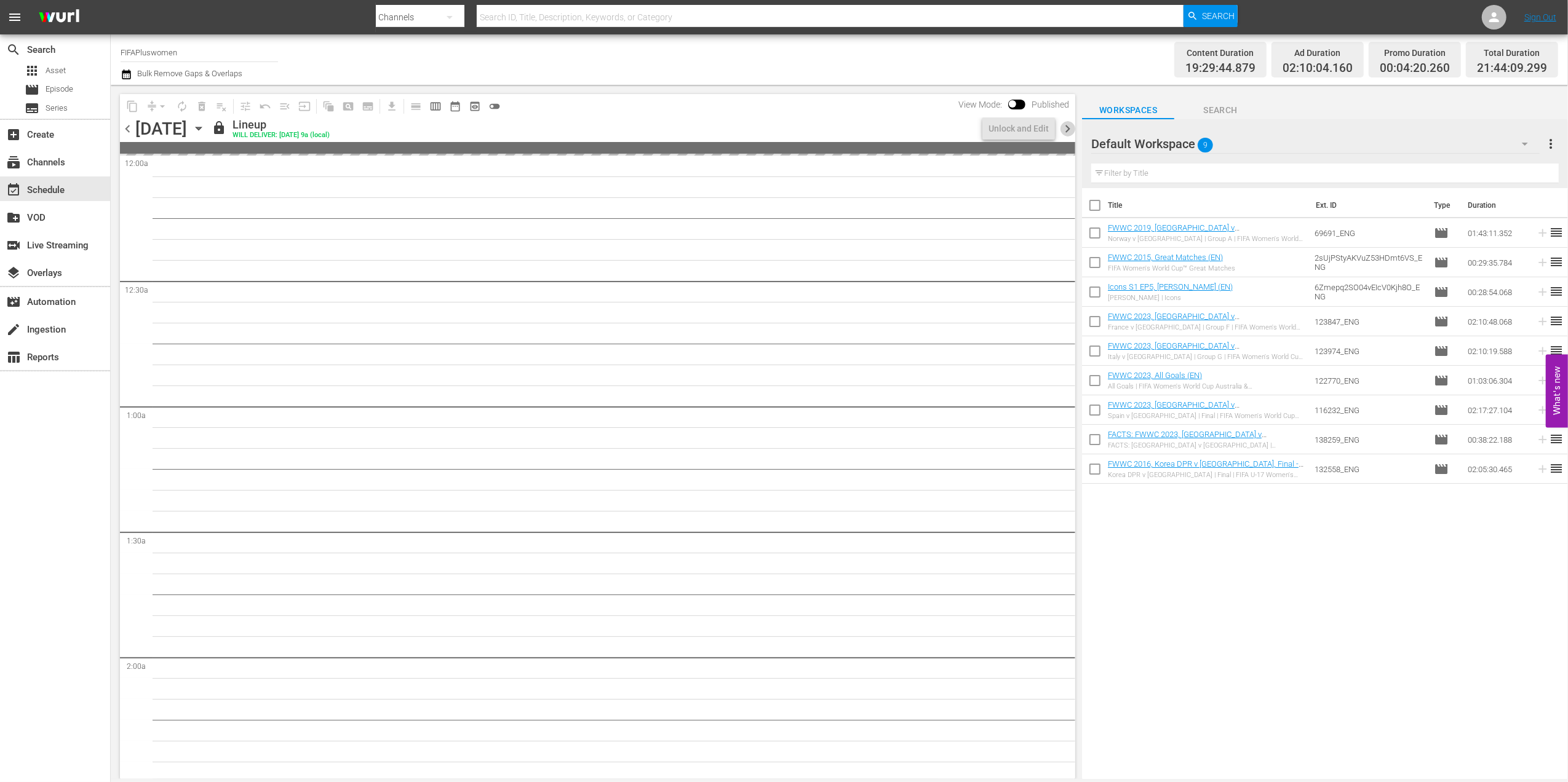
click at [1068, 127] on span "chevron_right" at bounding box center [1067, 129] width 15 height 15
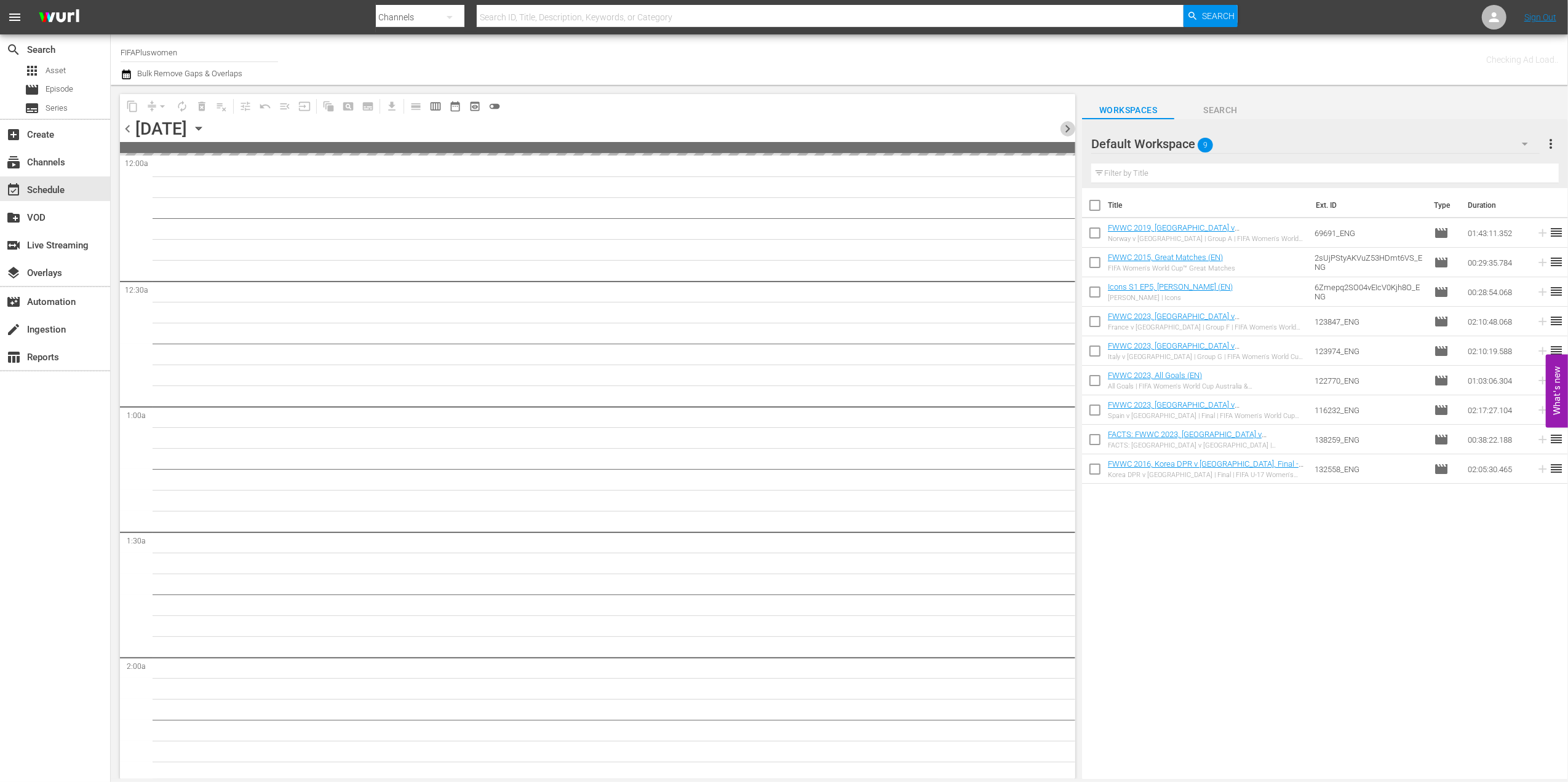
click at [1068, 127] on span "chevron_right" at bounding box center [1067, 129] width 15 height 15
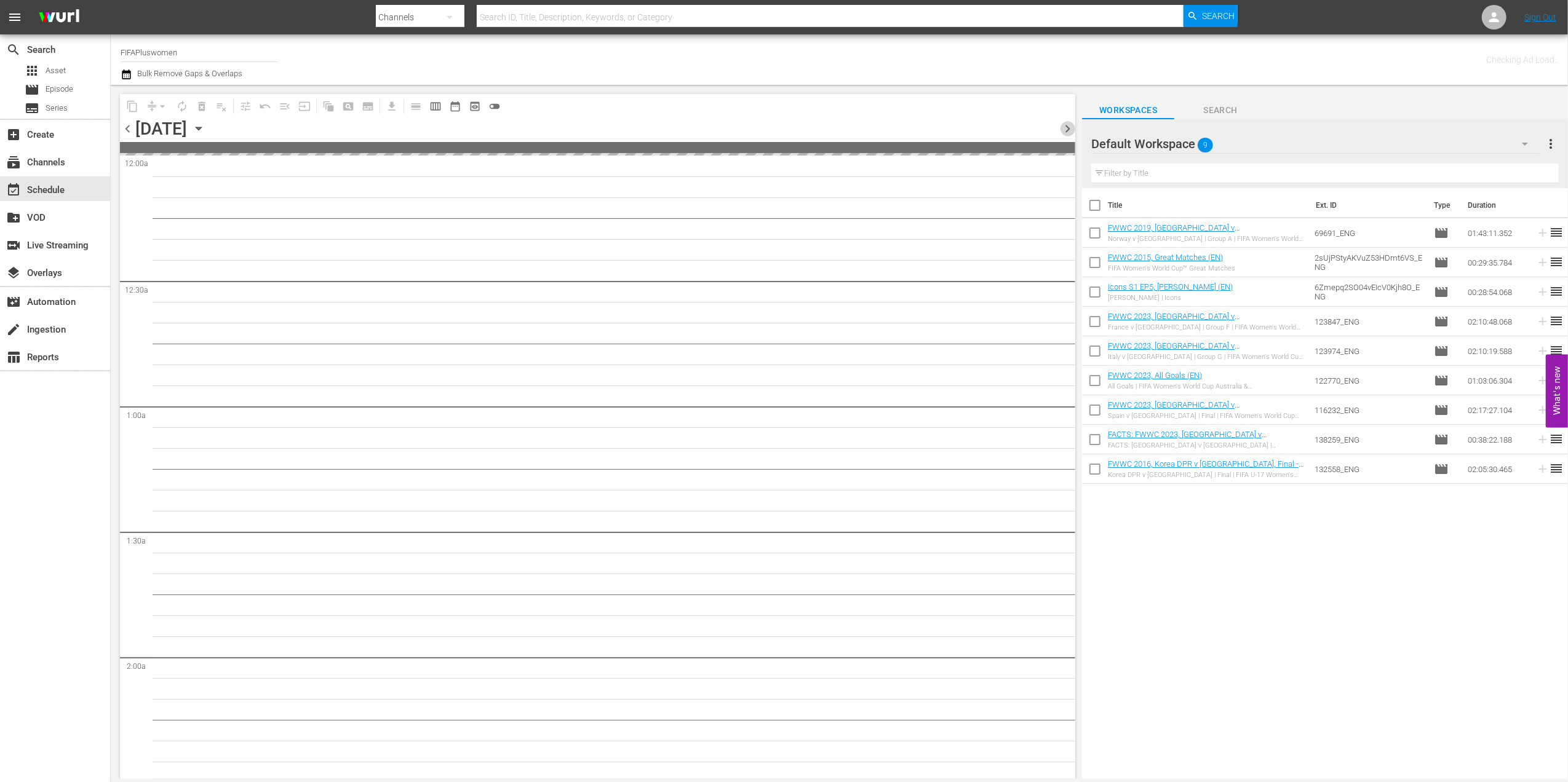
click at [1068, 127] on span "chevron_right" at bounding box center [1067, 129] width 15 height 15
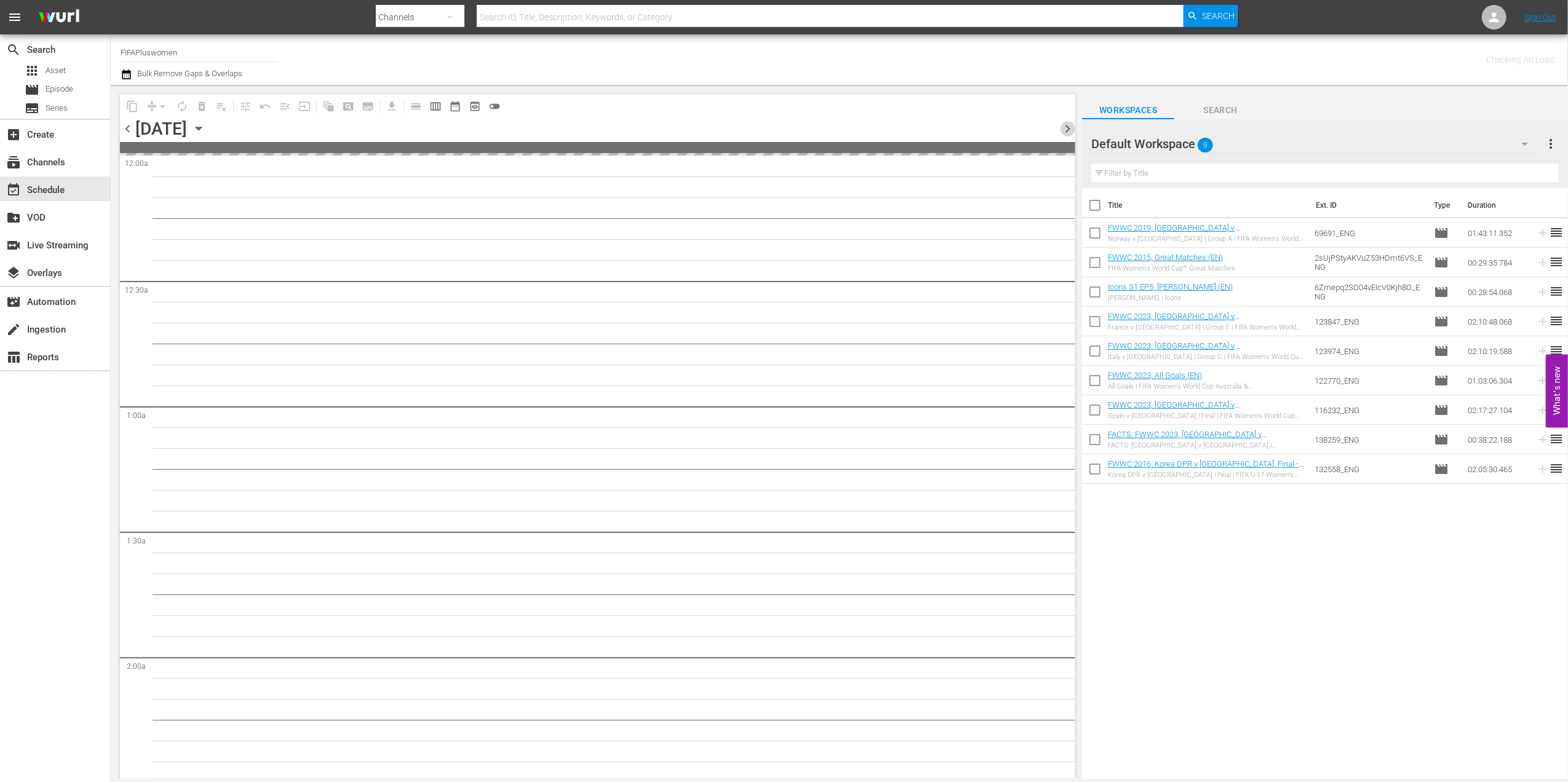
click at [1068, 127] on span "chevron_right" at bounding box center [1067, 129] width 15 height 15
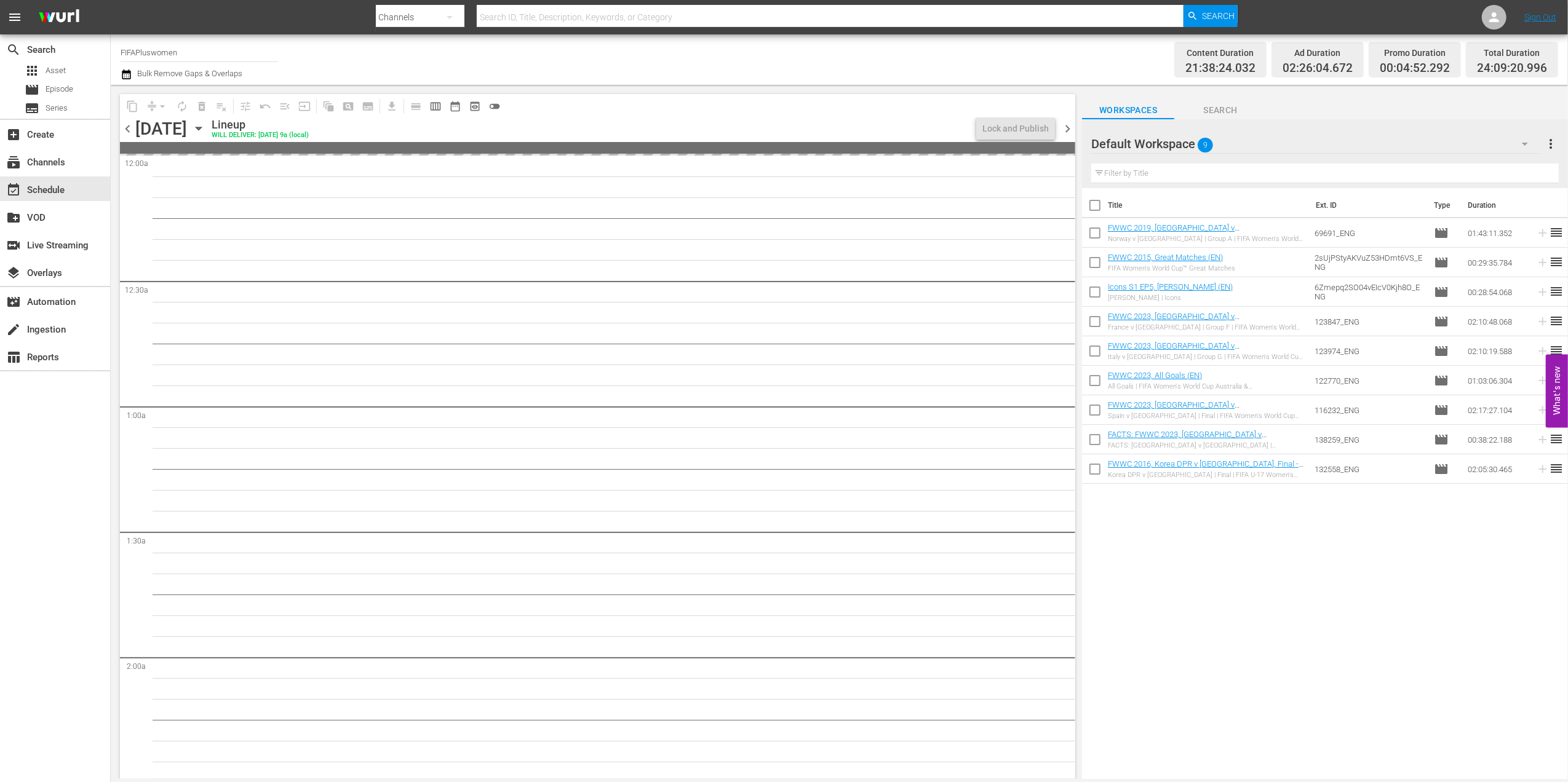
click at [1068, 126] on span "chevron_right" at bounding box center [1067, 129] width 15 height 15
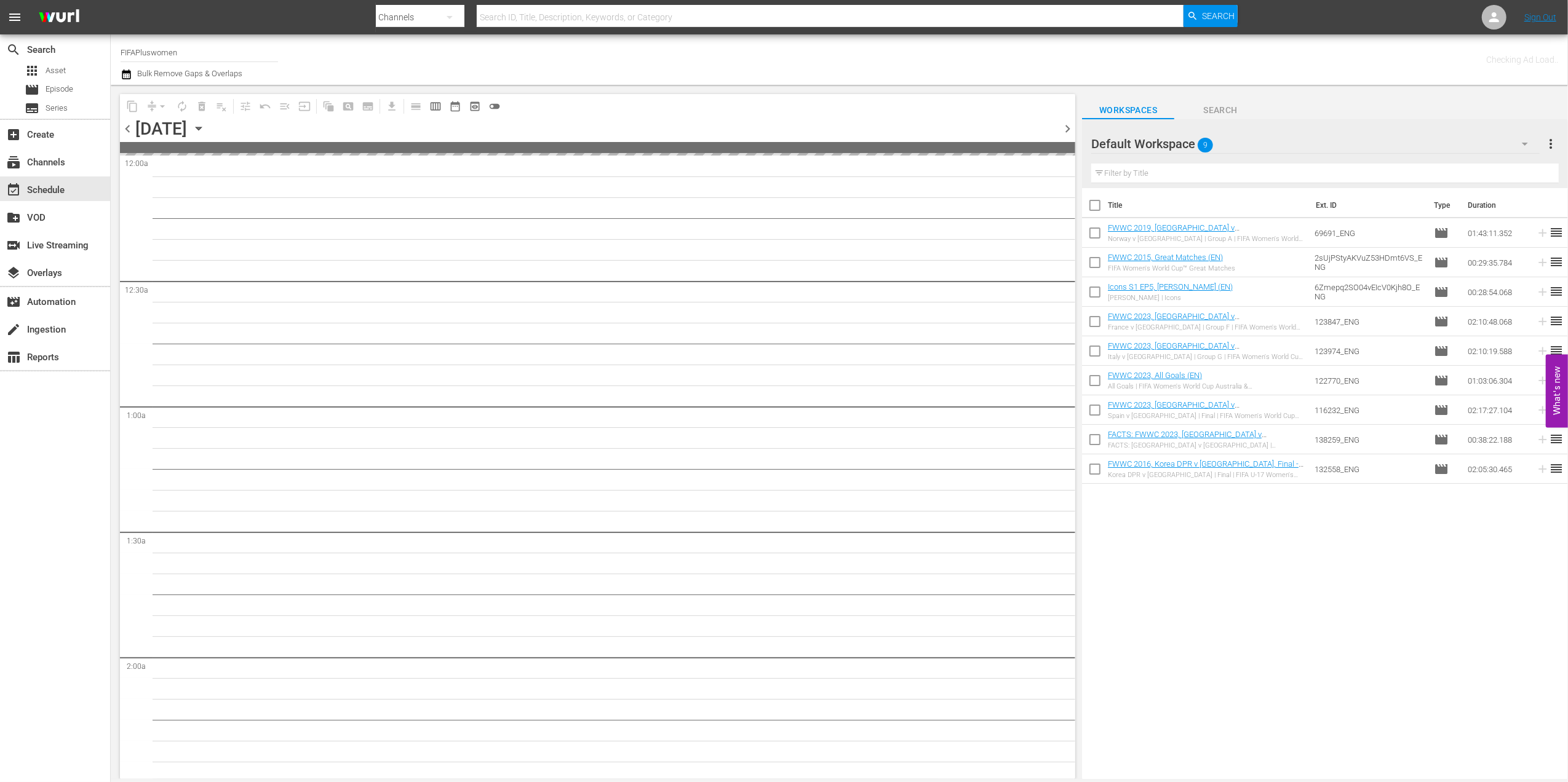
click at [1068, 126] on span "chevron_right" at bounding box center [1067, 129] width 15 height 15
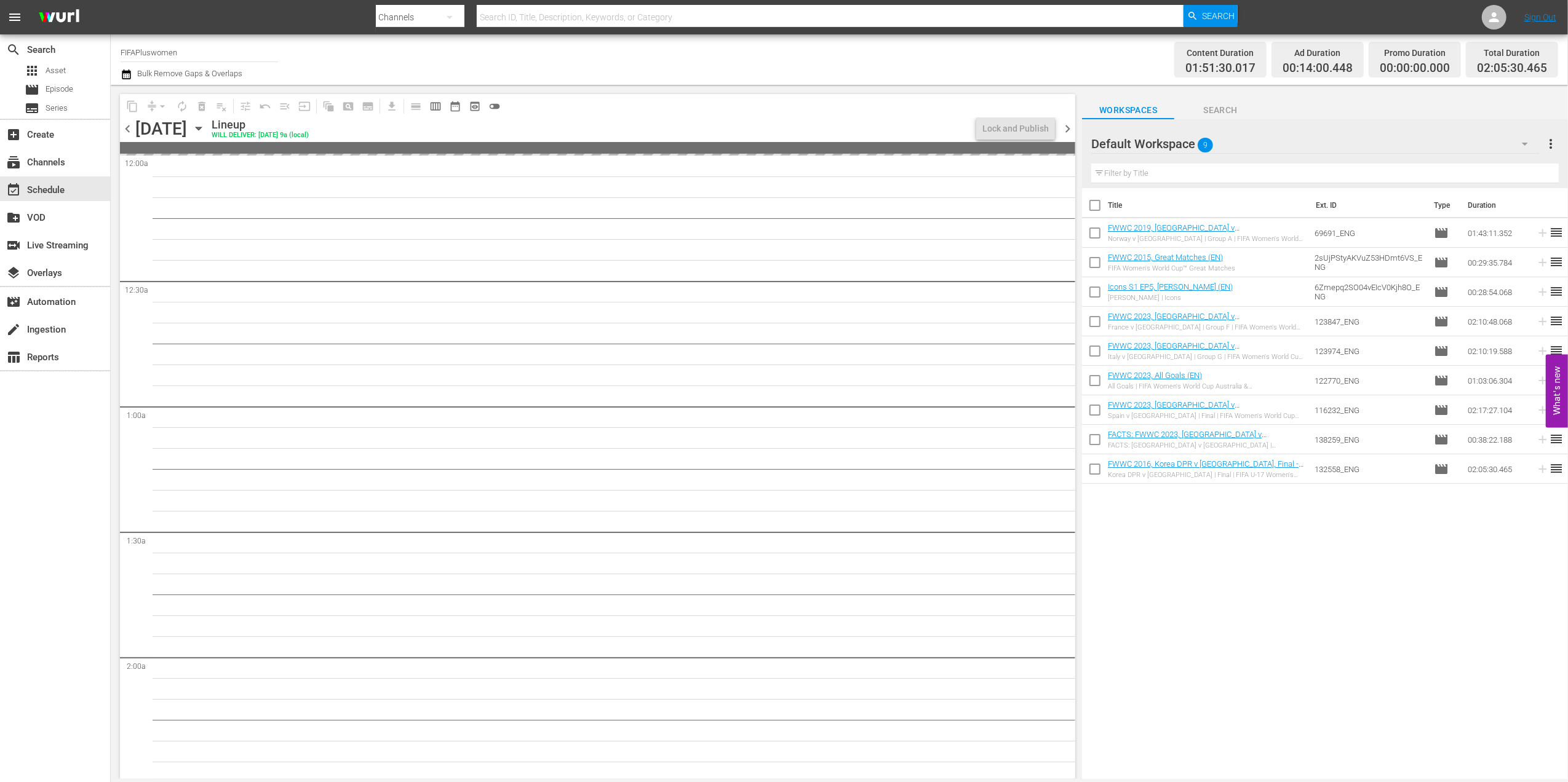
click at [1068, 126] on span "chevron_right" at bounding box center [1067, 129] width 15 height 15
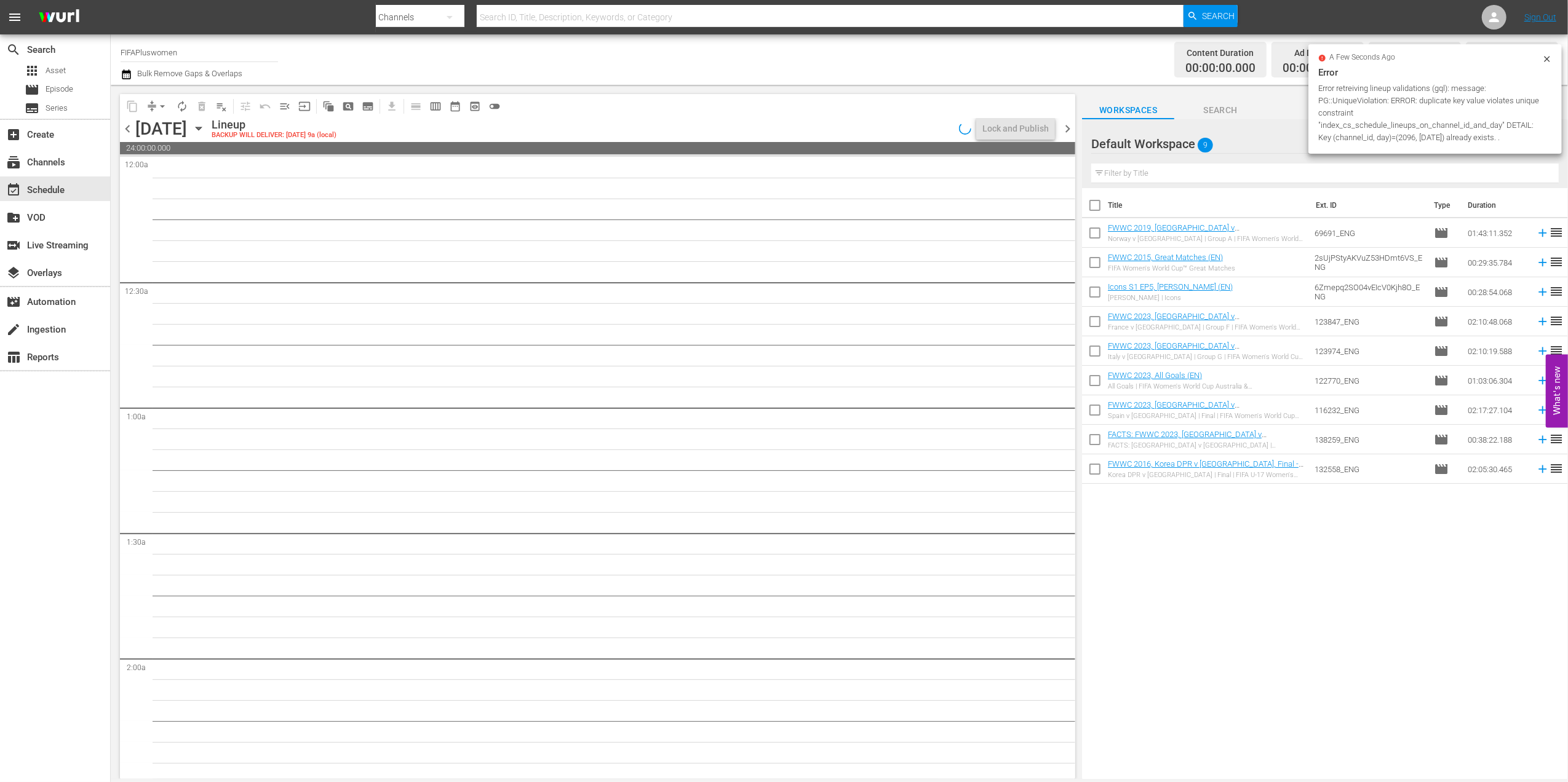
click at [129, 130] on span "chevron_left" at bounding box center [127, 129] width 15 height 15
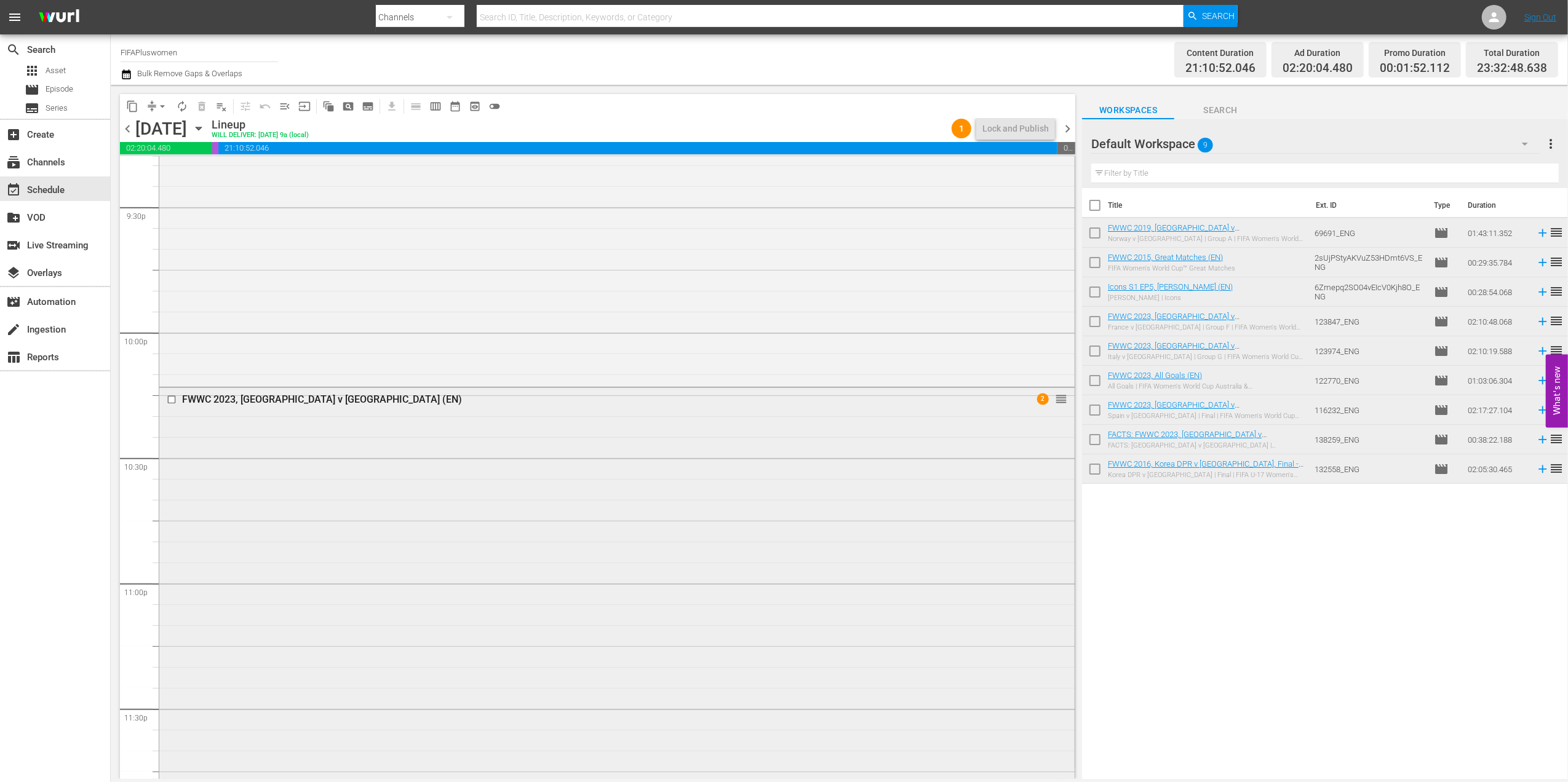
scroll to position [5341, 0]
drag, startPoint x: 960, startPoint y: 431, endPoint x: 971, endPoint y: 431, distance: 11.0
click at [1010, 462] on div "Delete Event" at bounding box center [1014, 465] width 97 height 17
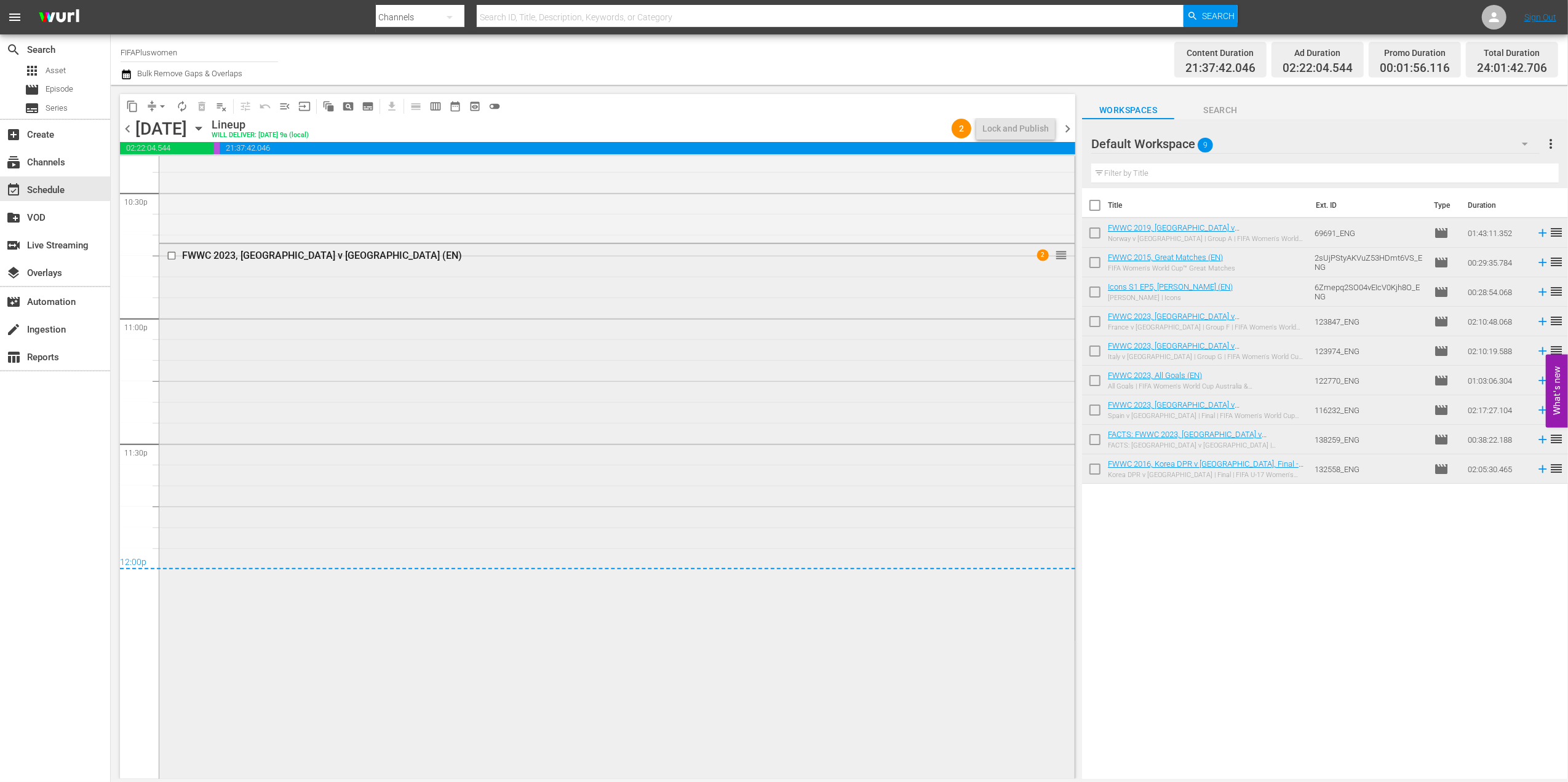
scroll to position [5622, 0]
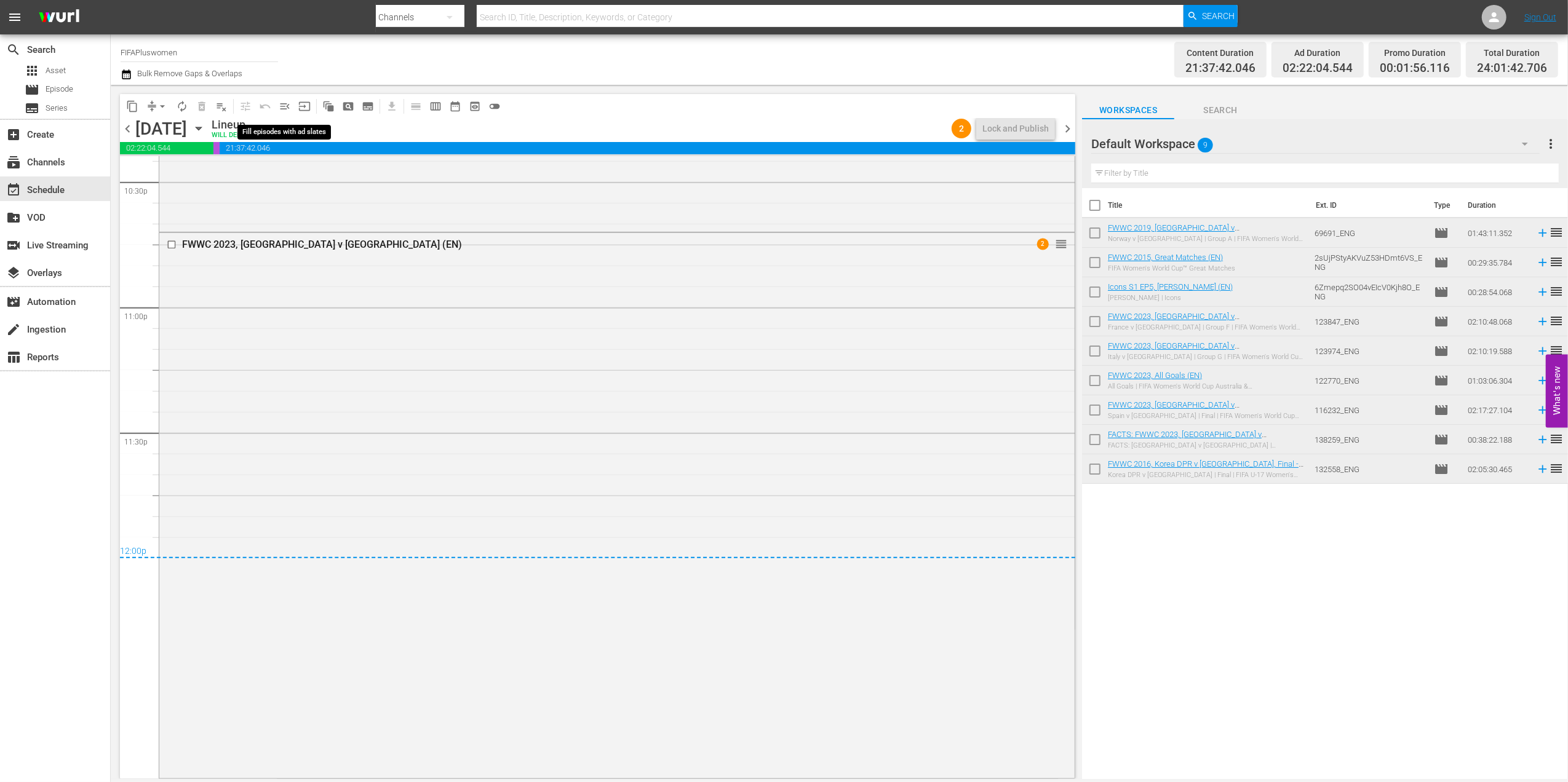
click at [286, 107] on span "menu_open" at bounding box center [285, 107] width 13 height 13
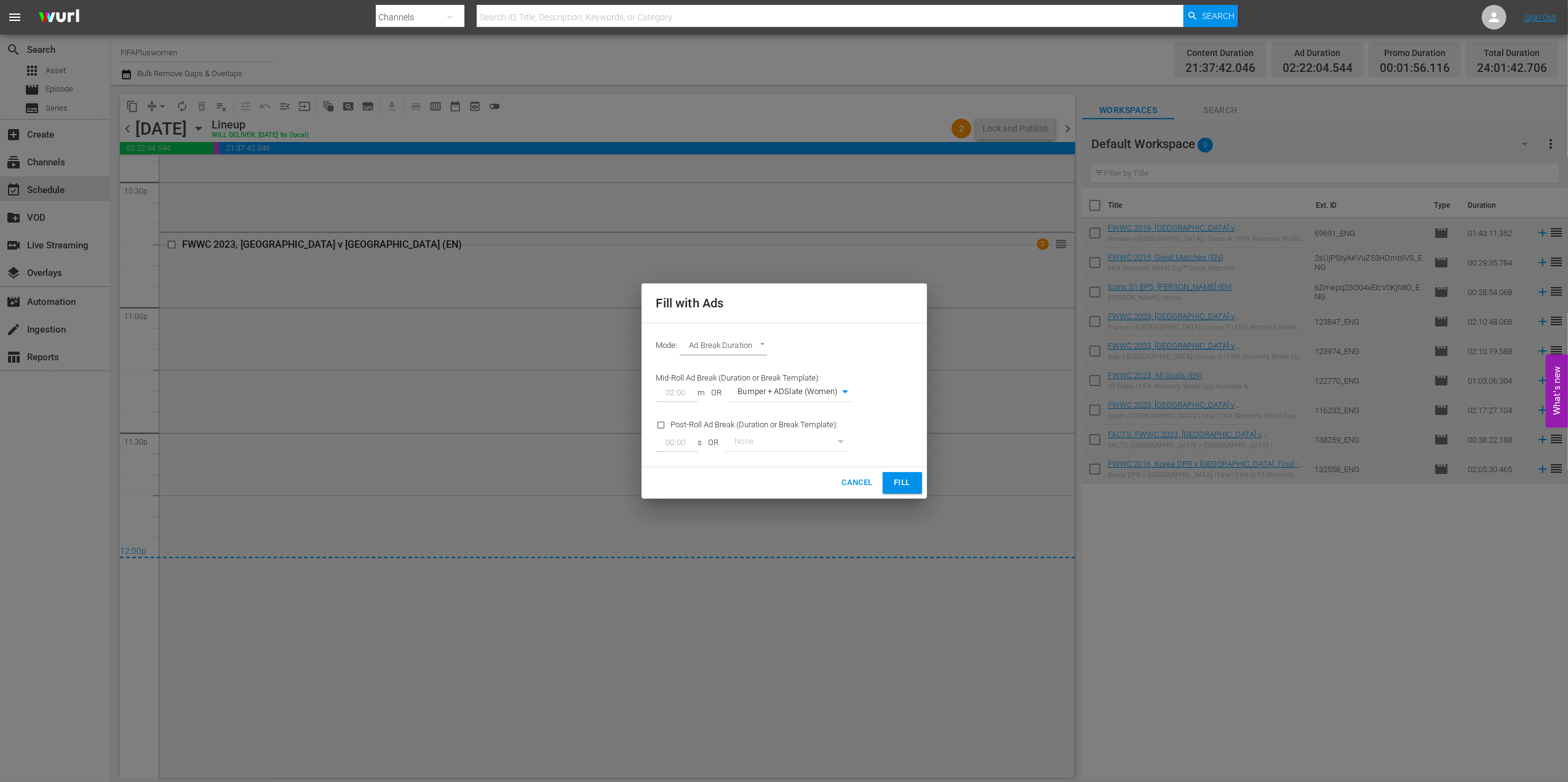
click at [893, 478] on span "Fill" at bounding box center [902, 483] width 20 height 14
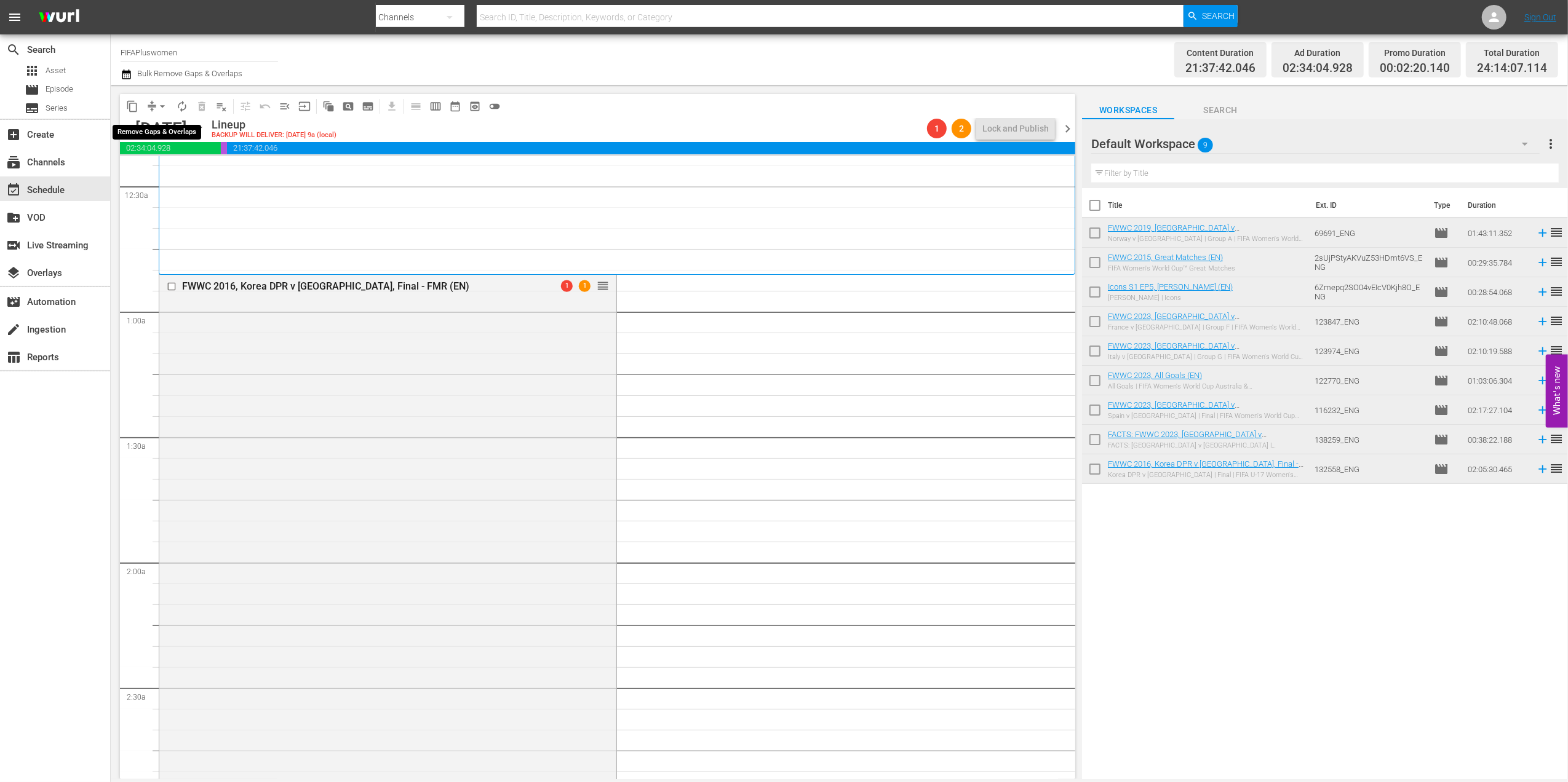
scroll to position [0, 0]
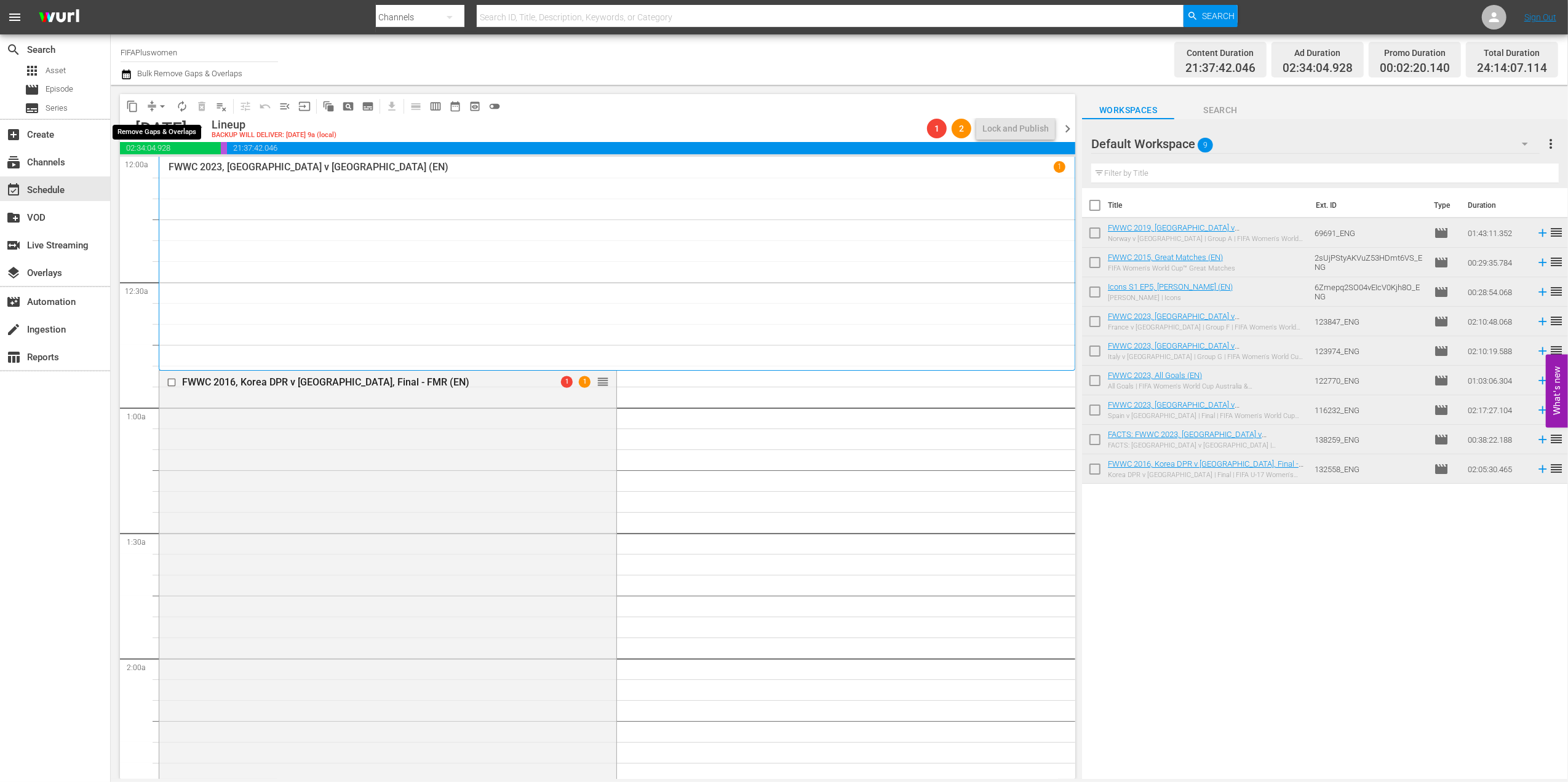
click at [159, 104] on span "arrow_drop_down" at bounding box center [163, 107] width 13 height 13
click at [182, 166] on li "Align to End of Previous Day" at bounding box center [163, 172] width 129 height 21
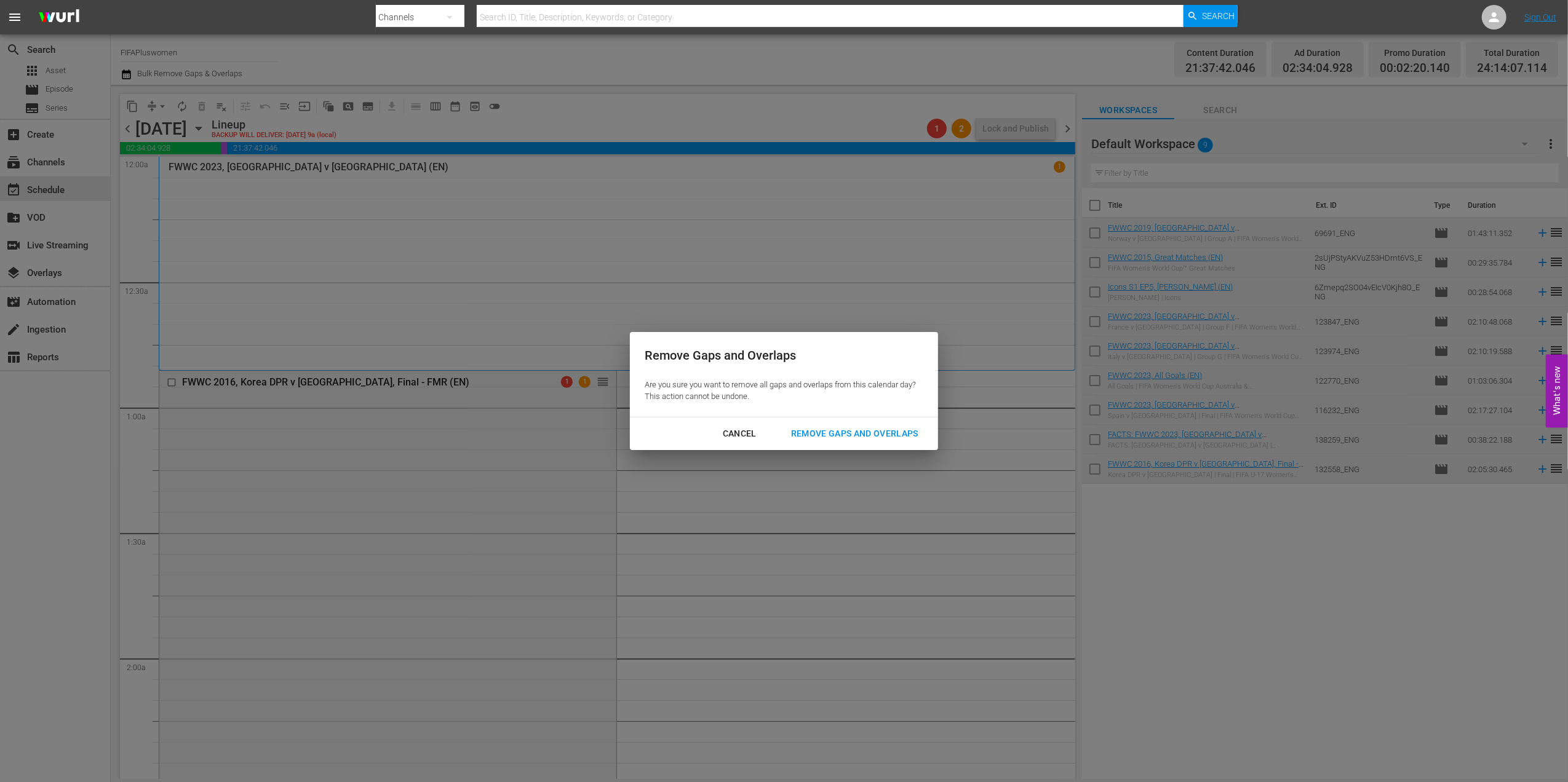
click at [849, 429] on div "Remove Gaps and Overlaps" at bounding box center [855, 433] width 147 height 15
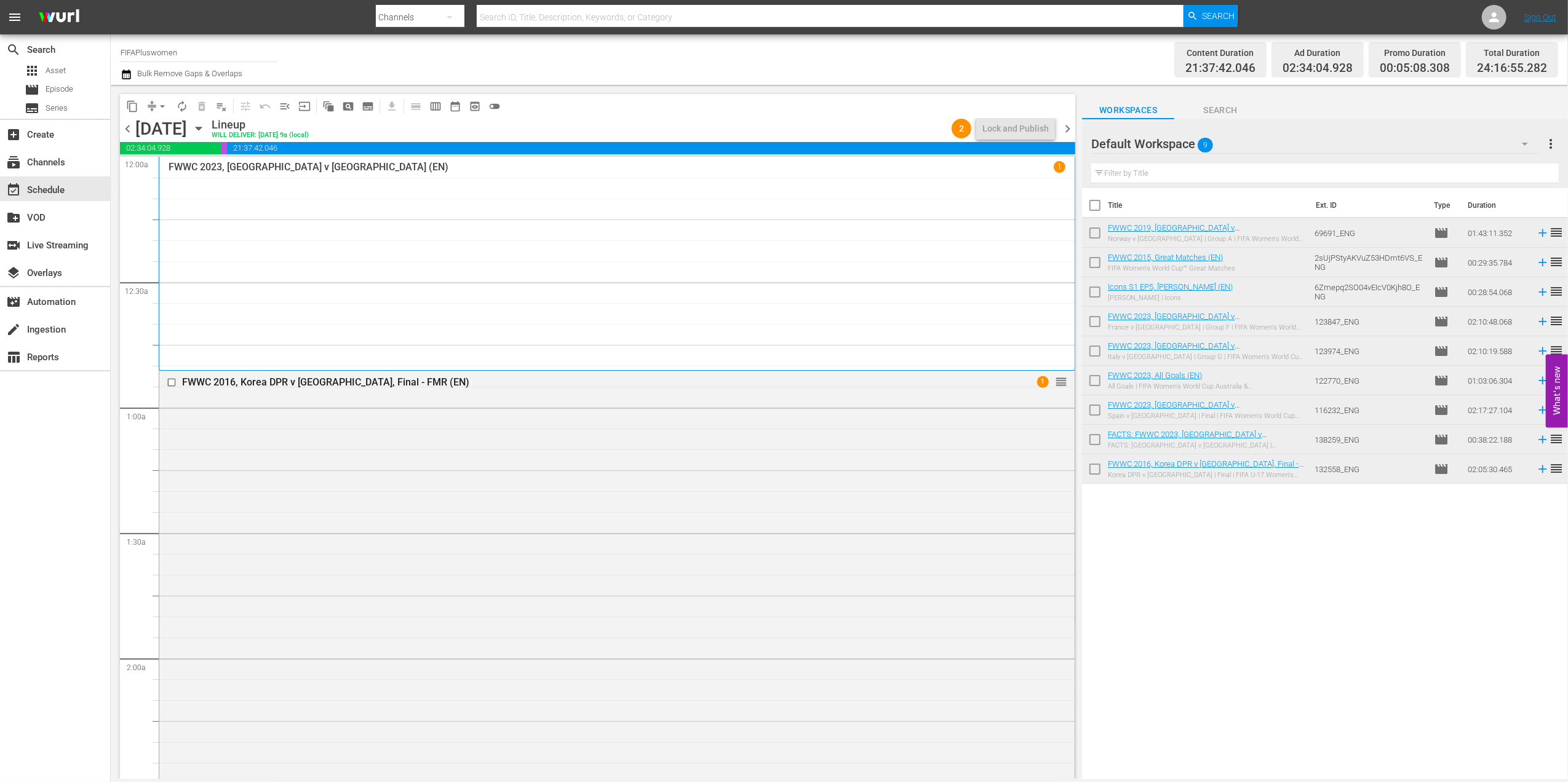
click at [1070, 129] on span "chevron_right" at bounding box center [1067, 129] width 15 height 15
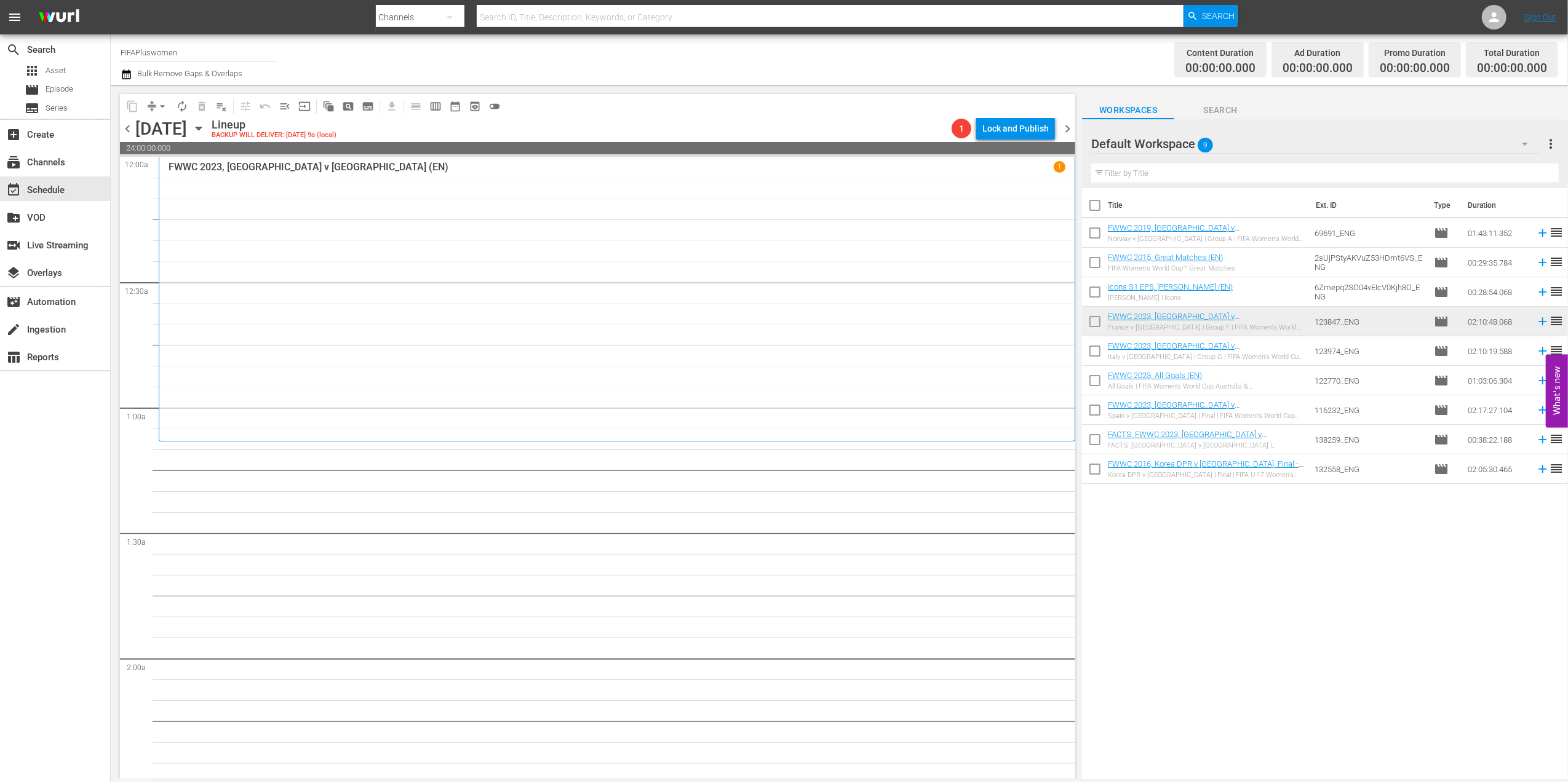
click at [1093, 207] on input "checkbox" at bounding box center [1095, 208] width 26 height 26
checkbox input "true"
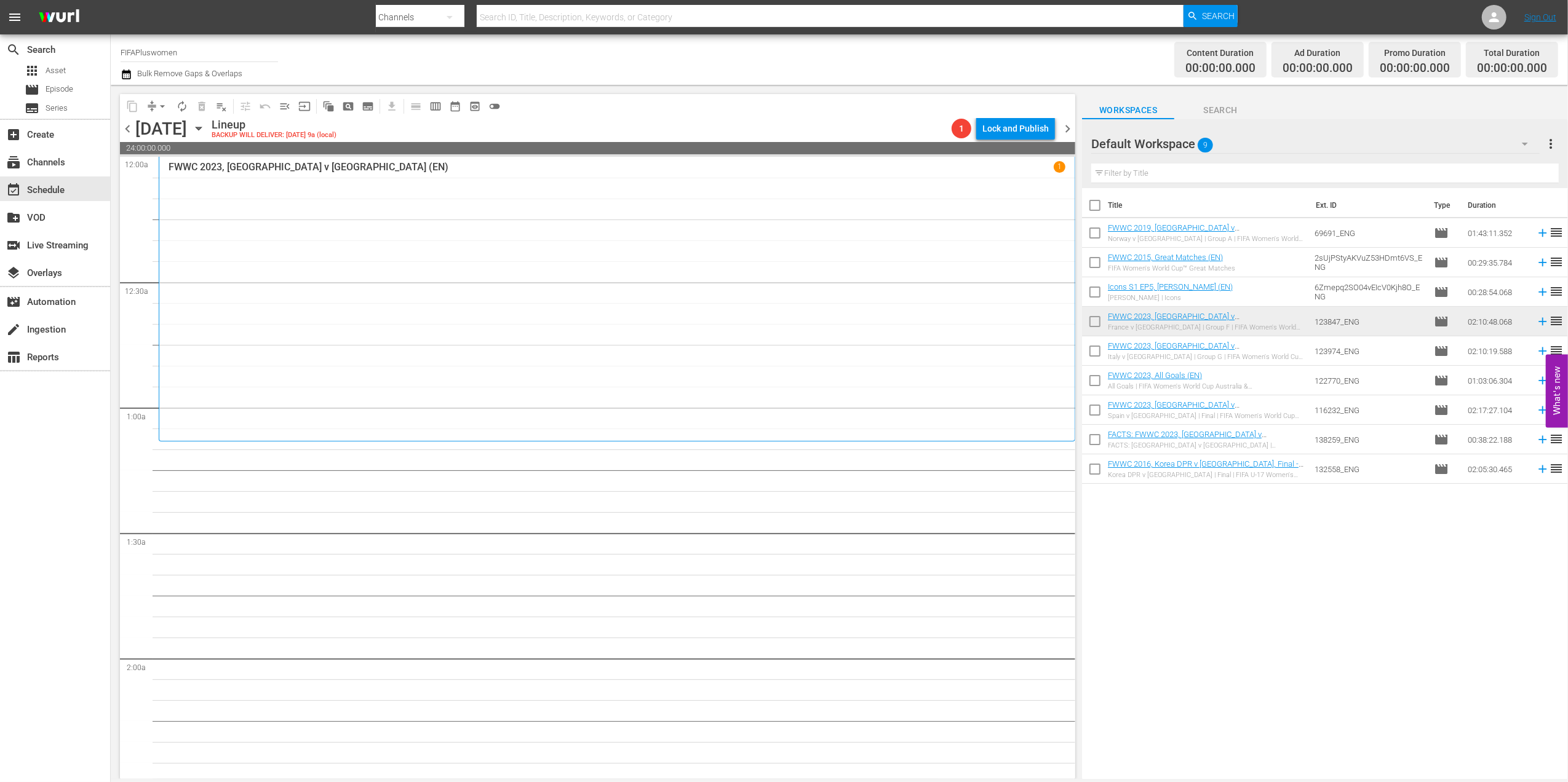
checkbox input "true"
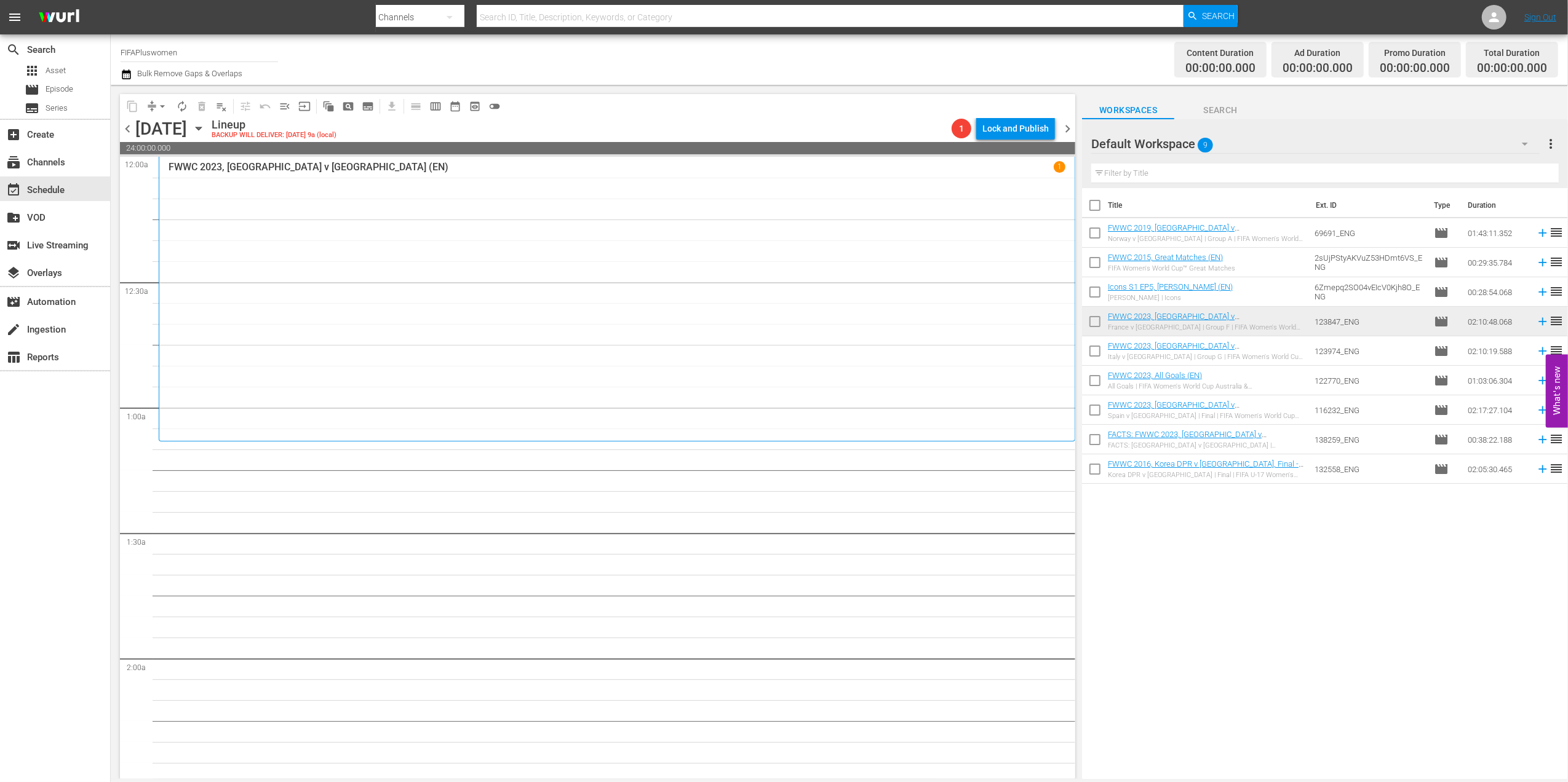
checkbox input "true"
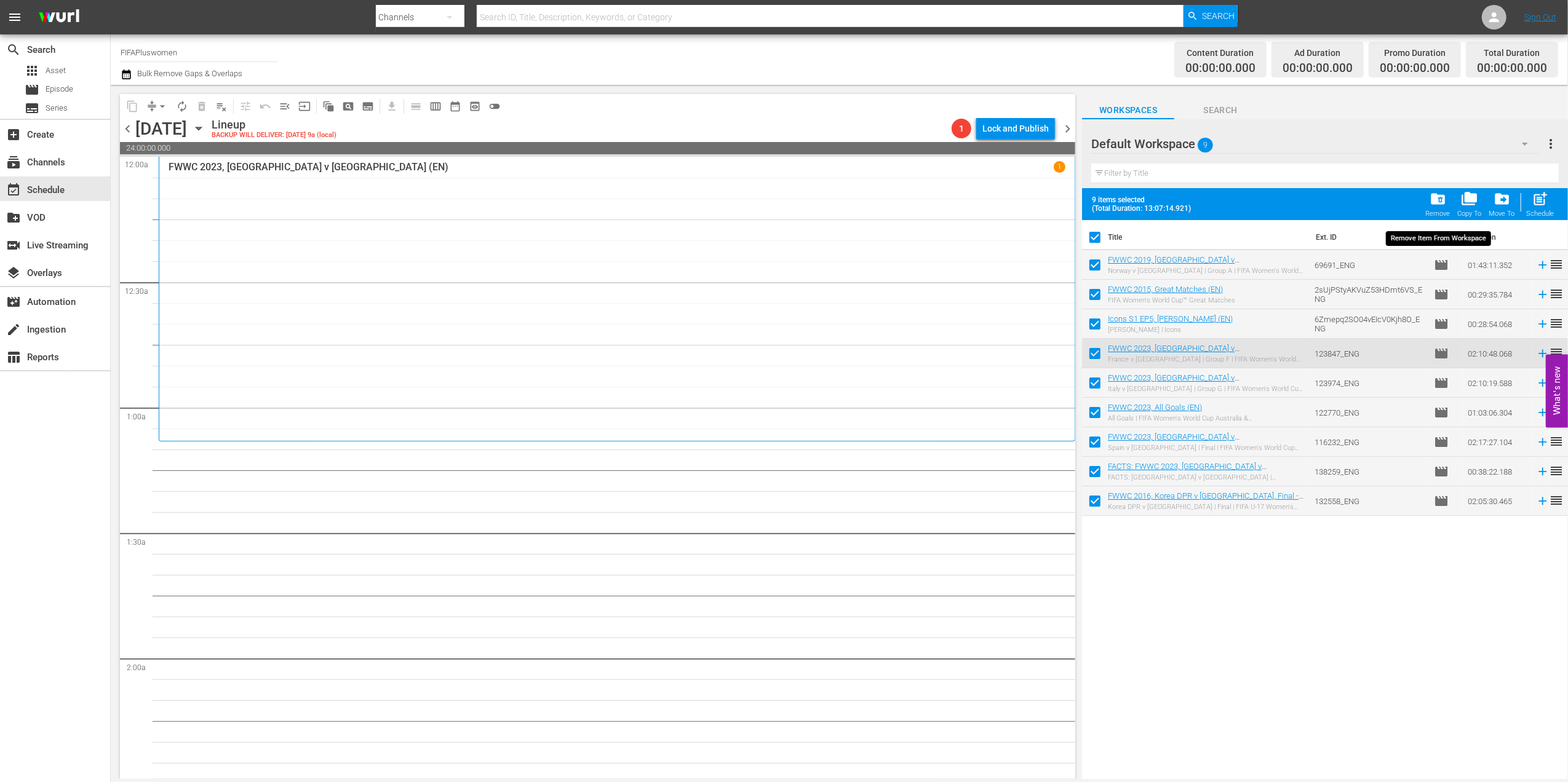
click at [1430, 202] on span "folder_delete" at bounding box center [1437, 199] width 17 height 17
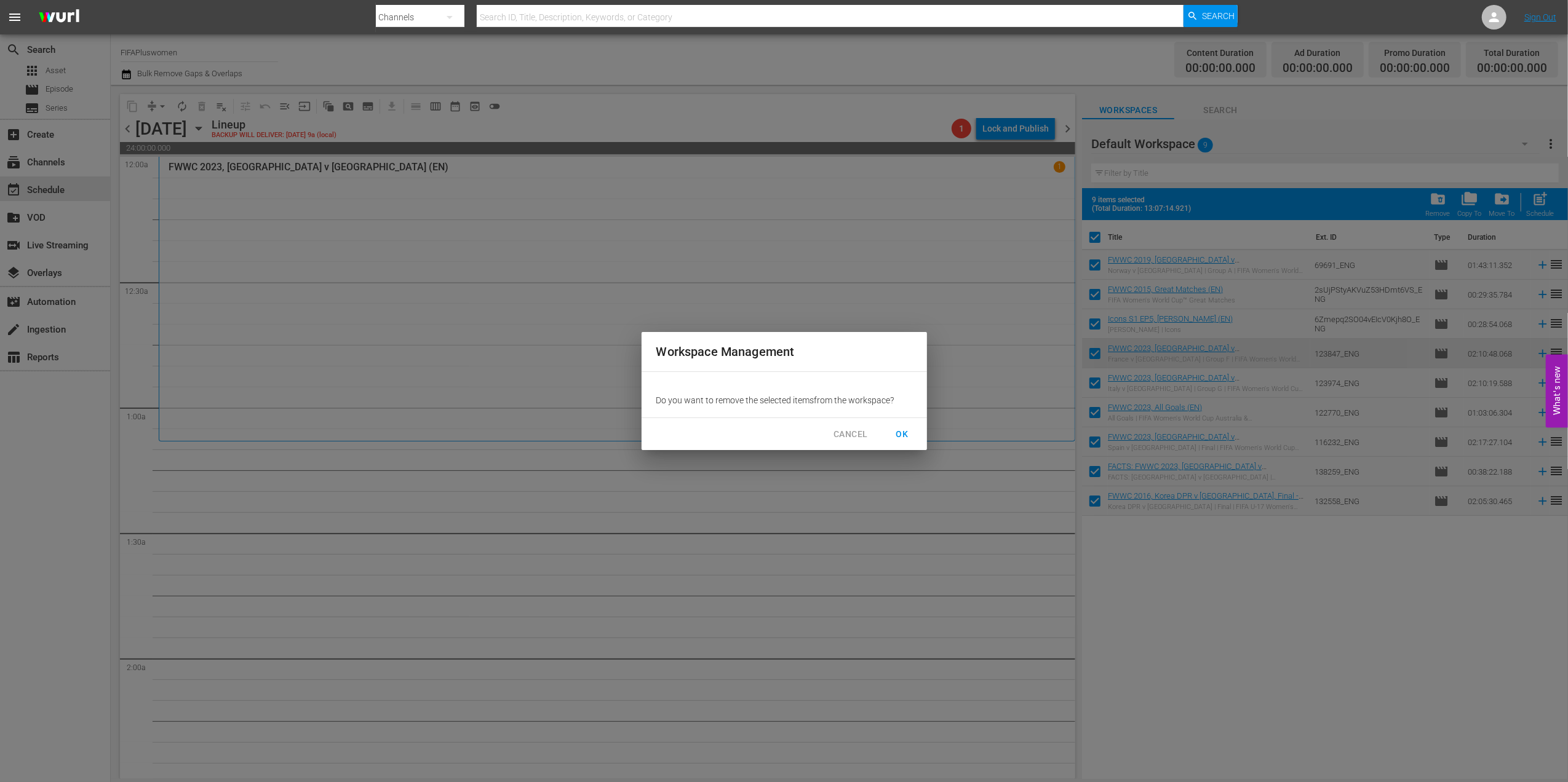
click at [907, 441] on span "OK" at bounding box center [902, 434] width 20 height 15
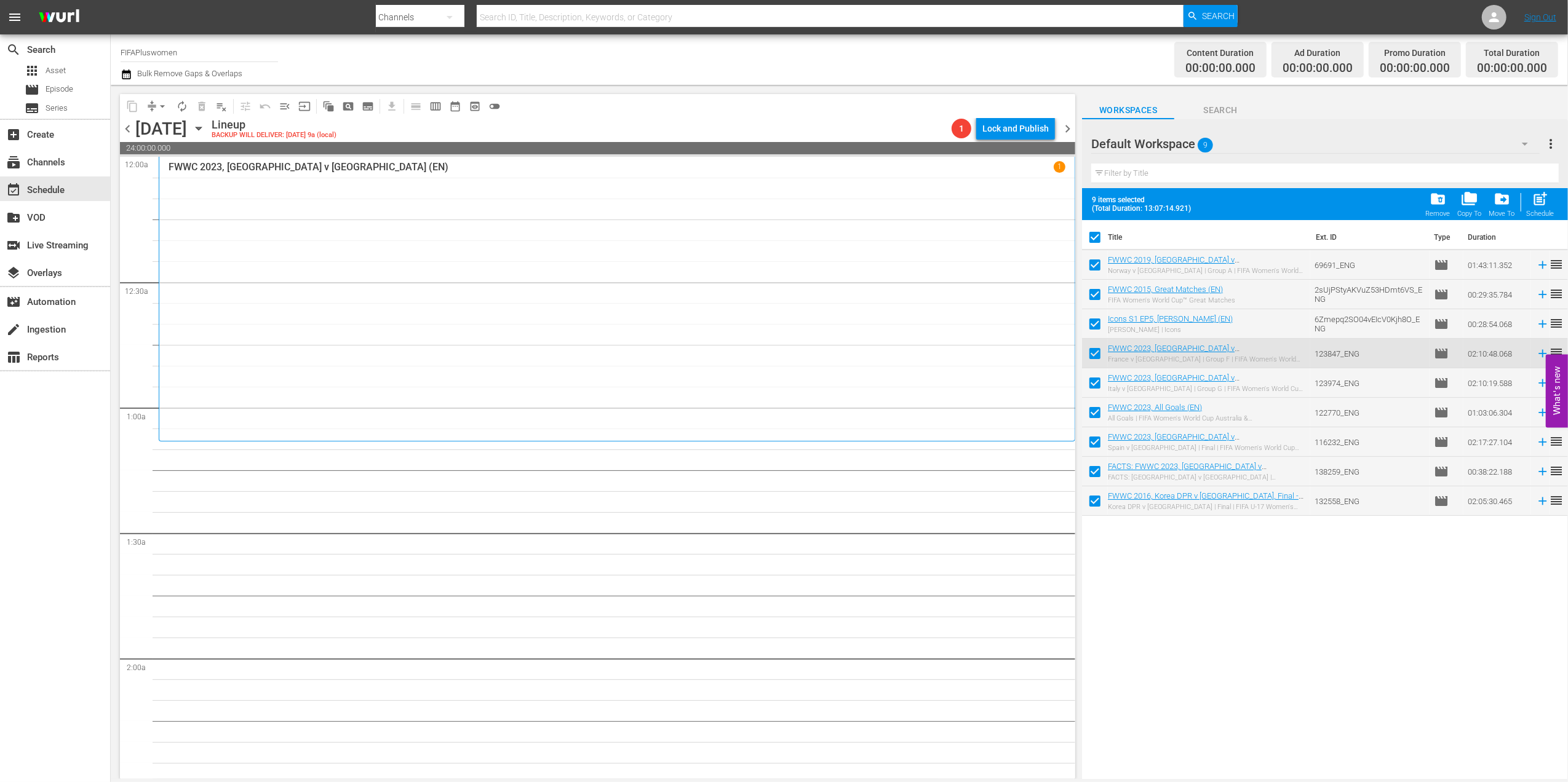
checkbox input "false"
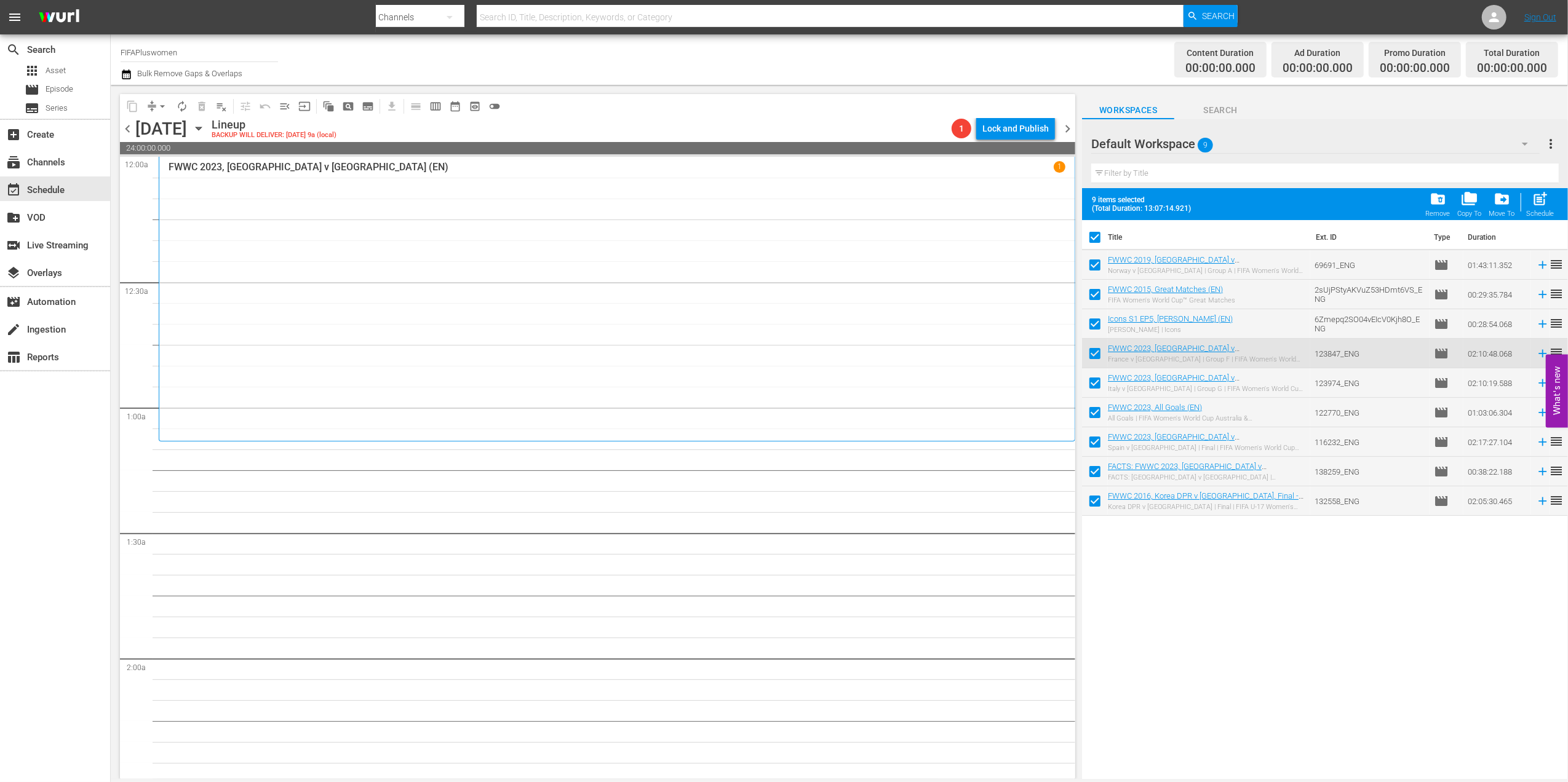
checkbox input "false"
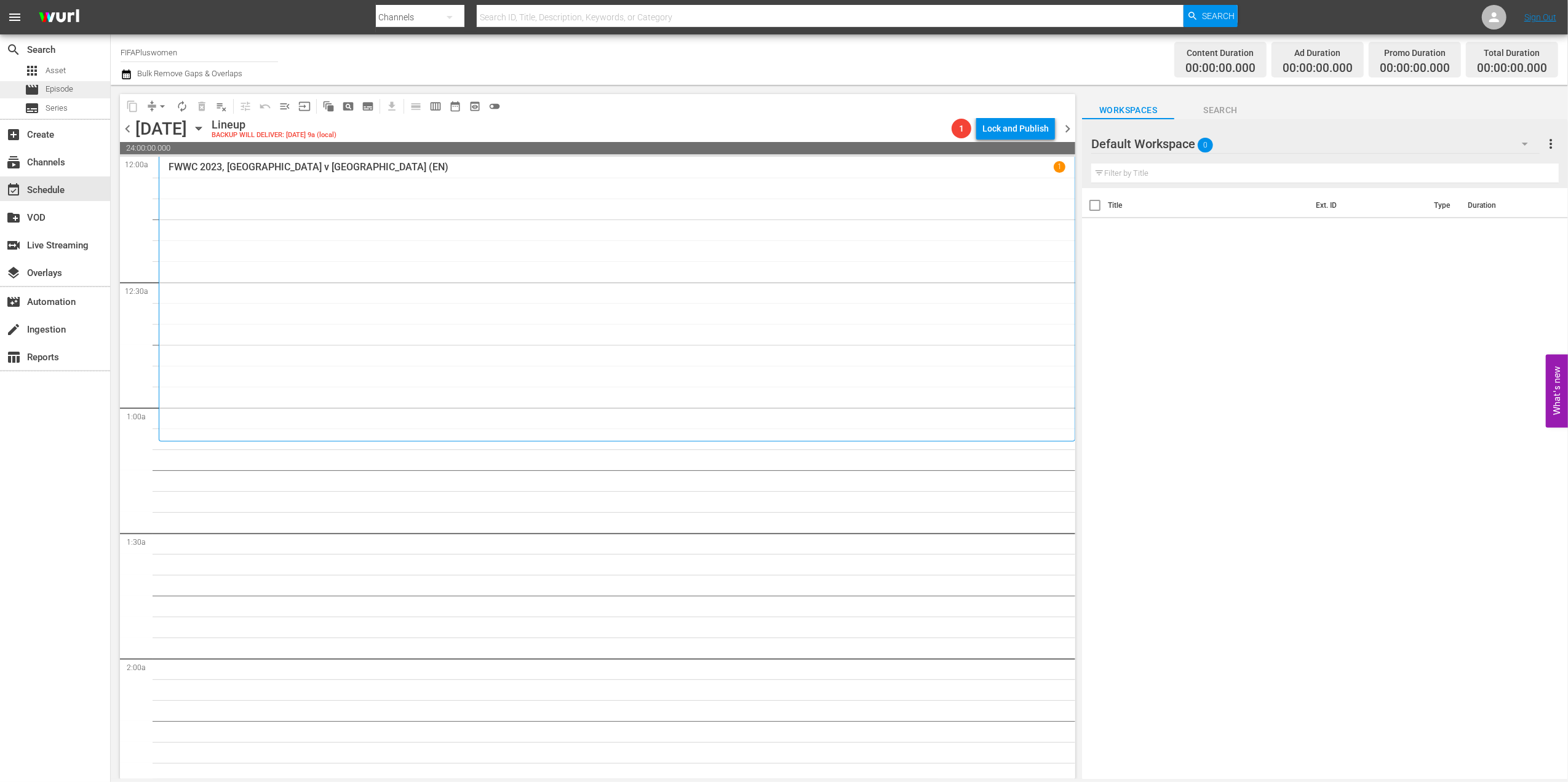
click at [68, 90] on span "Episode" at bounding box center [59, 89] width 28 height 13
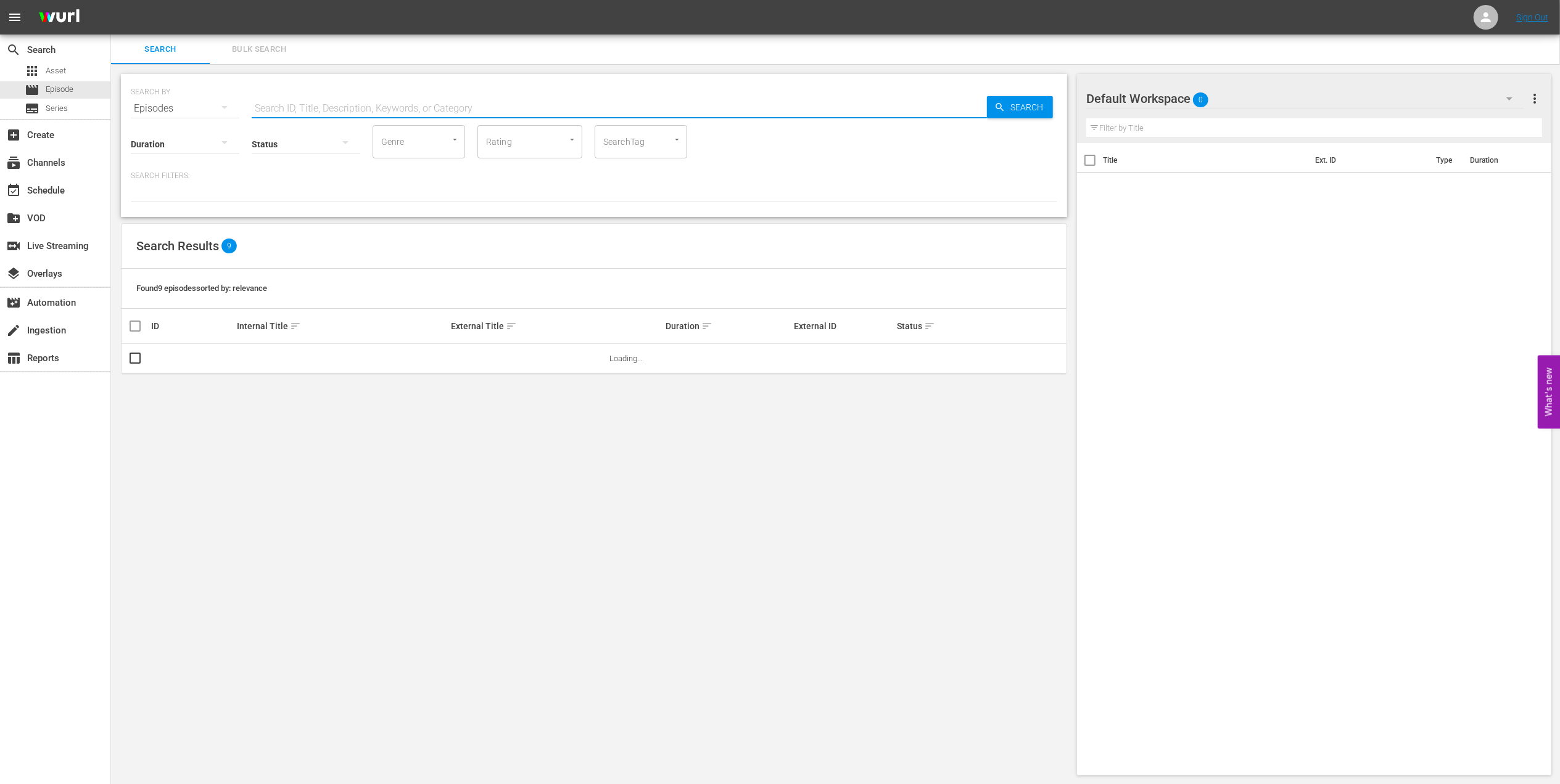
click at [328, 106] on input "text" at bounding box center [619, 108] width 735 height 29
paste input "Spain v Mexico | Final | FIFA U17 World Cup Uruguay 2018™ | Full Match Replay"
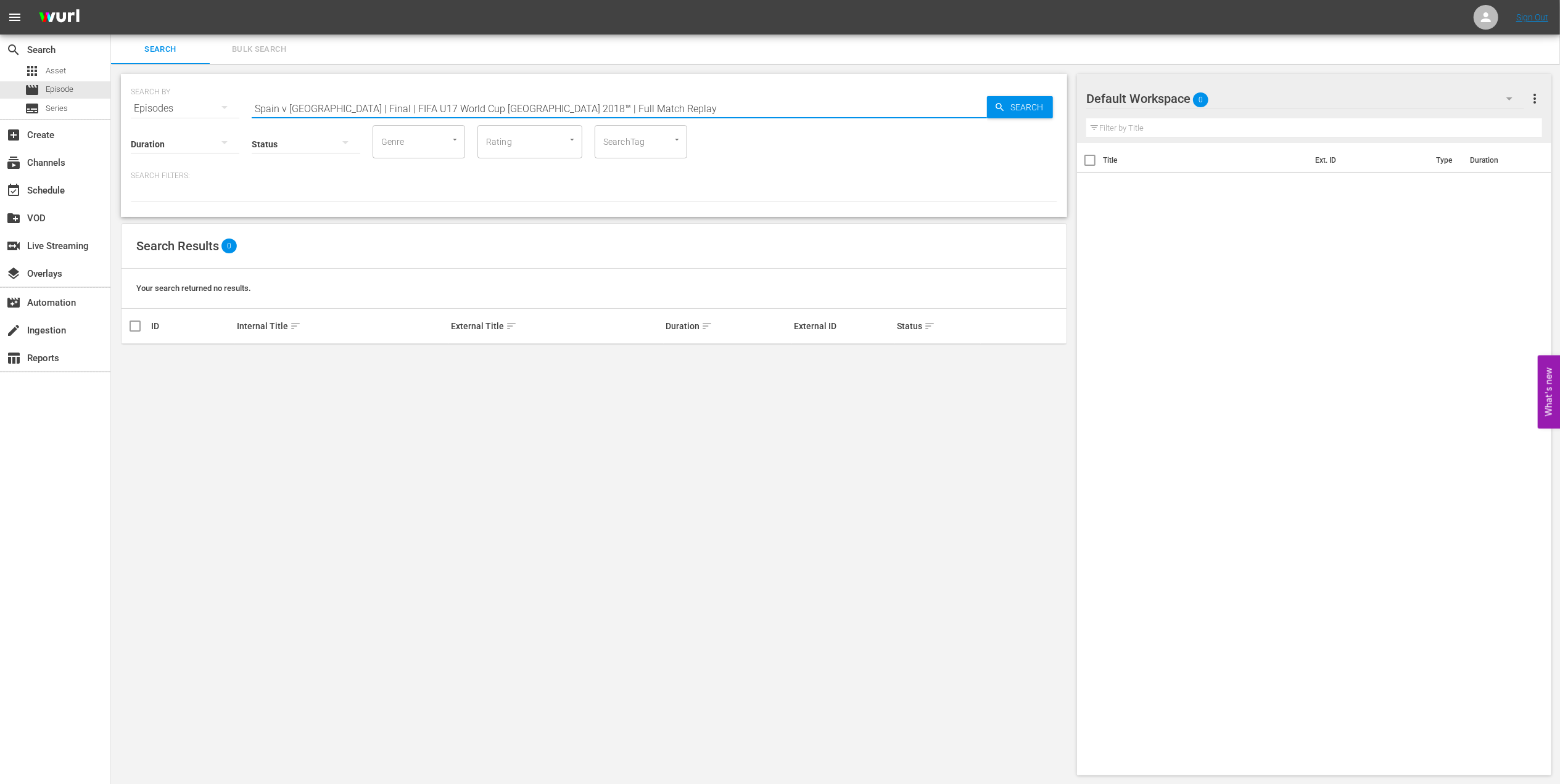
drag, startPoint x: 611, startPoint y: 102, endPoint x: 326, endPoint y: 108, distance: 285.1
click at [326, 108] on input "Spain v Mexico | Final | FIFA U17 World Cup Uruguay 2018™ | Full Match Replay" at bounding box center [619, 108] width 735 height 29
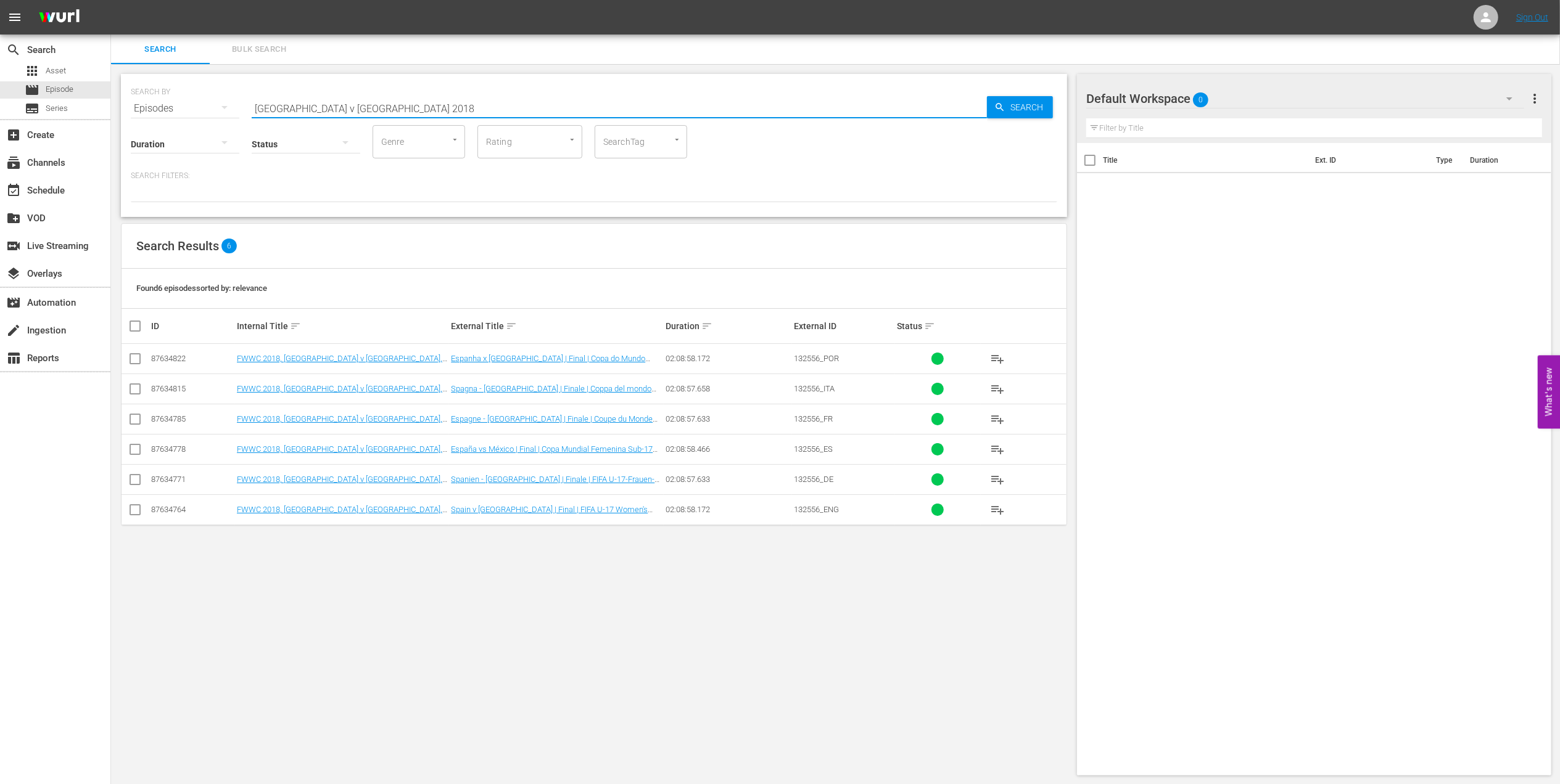
type input "Spain v Mexico 2018"
click at [130, 516] on input "checkbox" at bounding box center [135, 512] width 15 height 15
checkbox input "true"
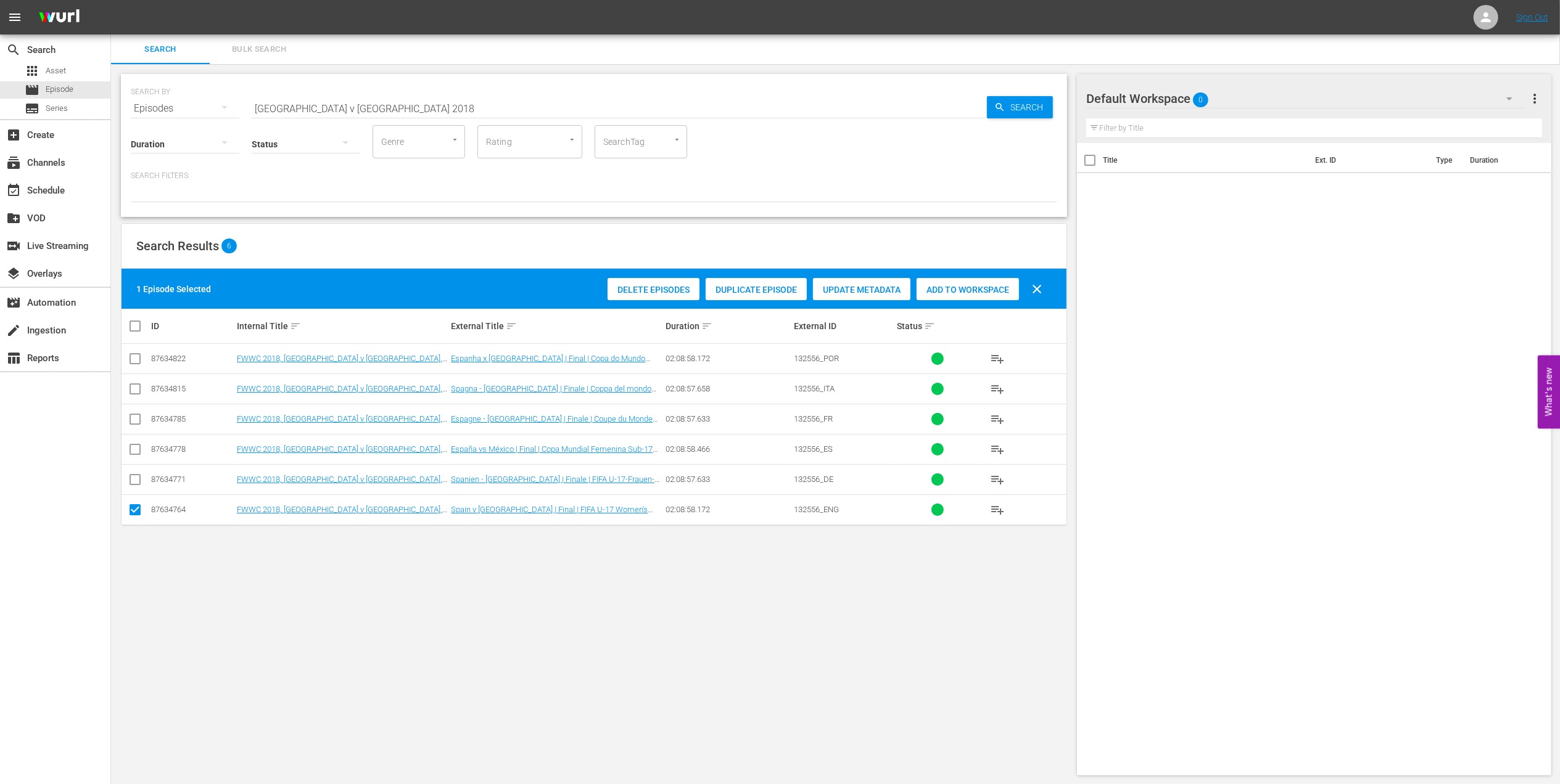
click at [965, 284] on div "Add to Workspace" at bounding box center [967, 290] width 102 height 24
drag, startPoint x: 361, startPoint y: 102, endPoint x: 304, endPoint y: 112, distance: 57.9
click at [181, 111] on div "SEARCH BY Search By Episodes Search ID, Title, Description, Keywords, or Catego…" at bounding box center [594, 101] width 927 height 44
paste input "Player Stories I"
click at [405, 112] on input "Player Stories I" at bounding box center [619, 108] width 735 height 29
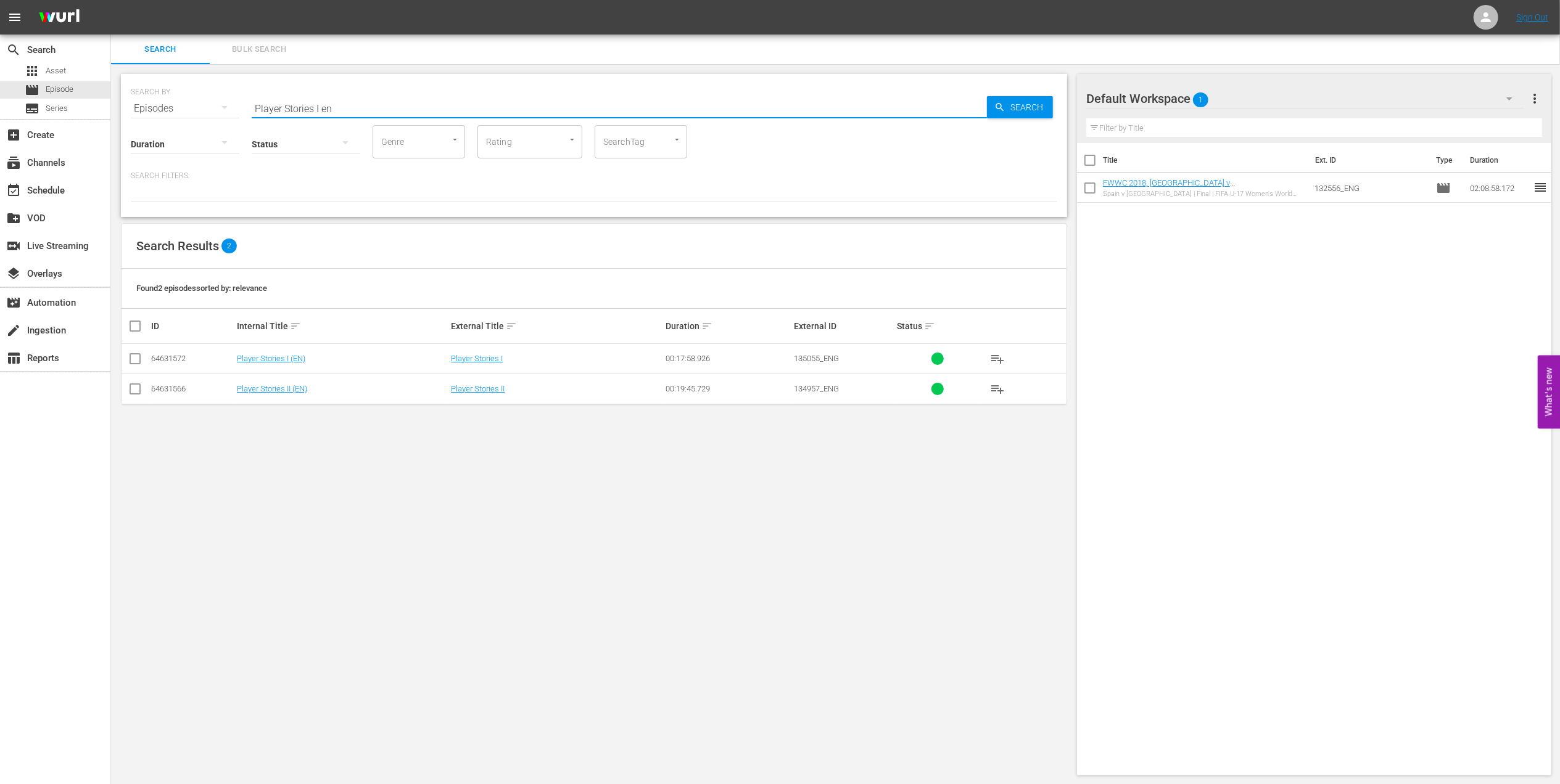
type input "Player Stories I en"
click at [136, 358] on input "checkbox" at bounding box center [135, 361] width 15 height 15
checkbox input "true"
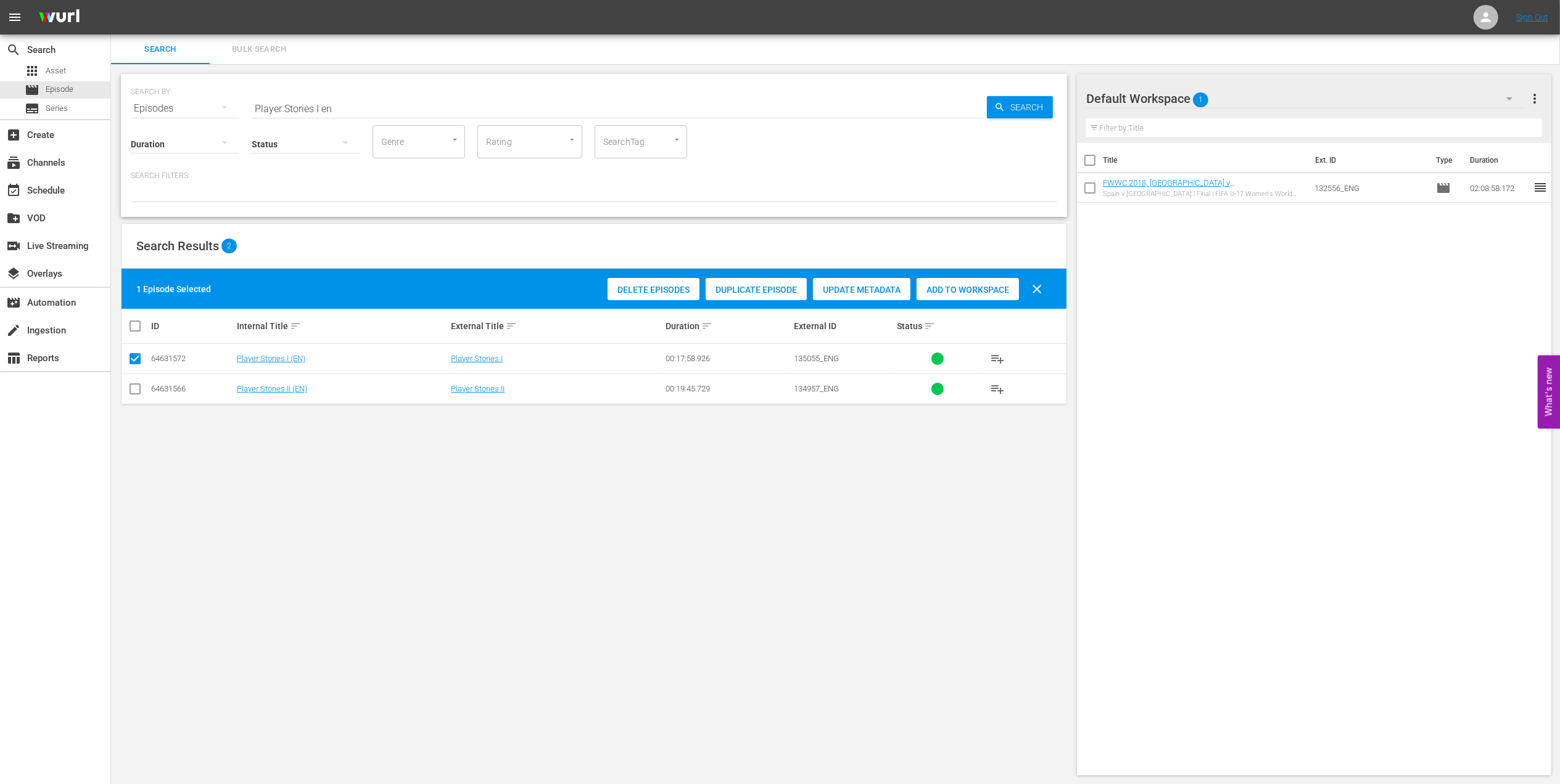
click at [946, 295] on div "Add to Workspace" at bounding box center [967, 290] width 102 height 24
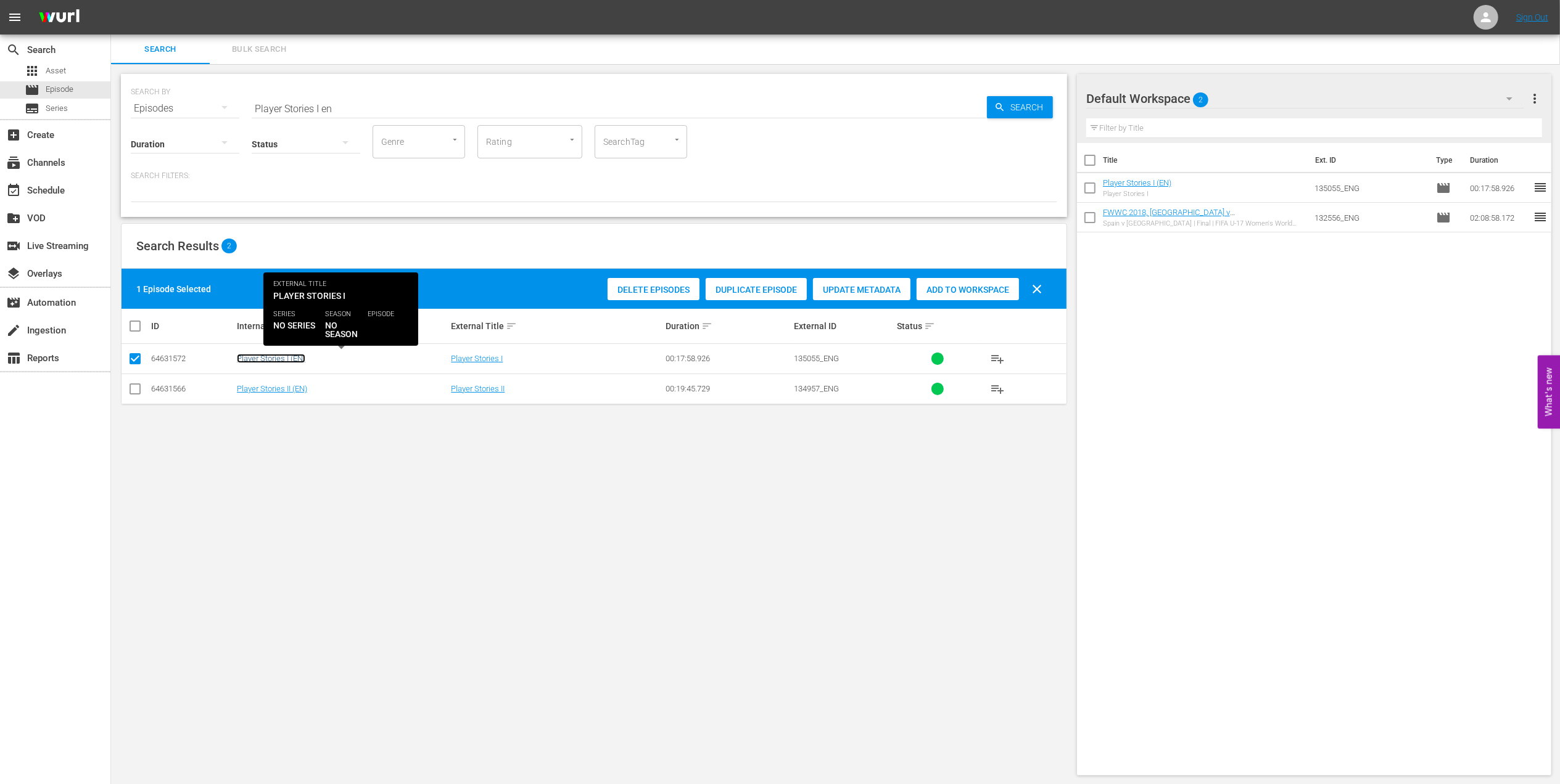
click at [271, 355] on link "Player Stories I (EN)" at bounding box center [271, 358] width 69 height 9
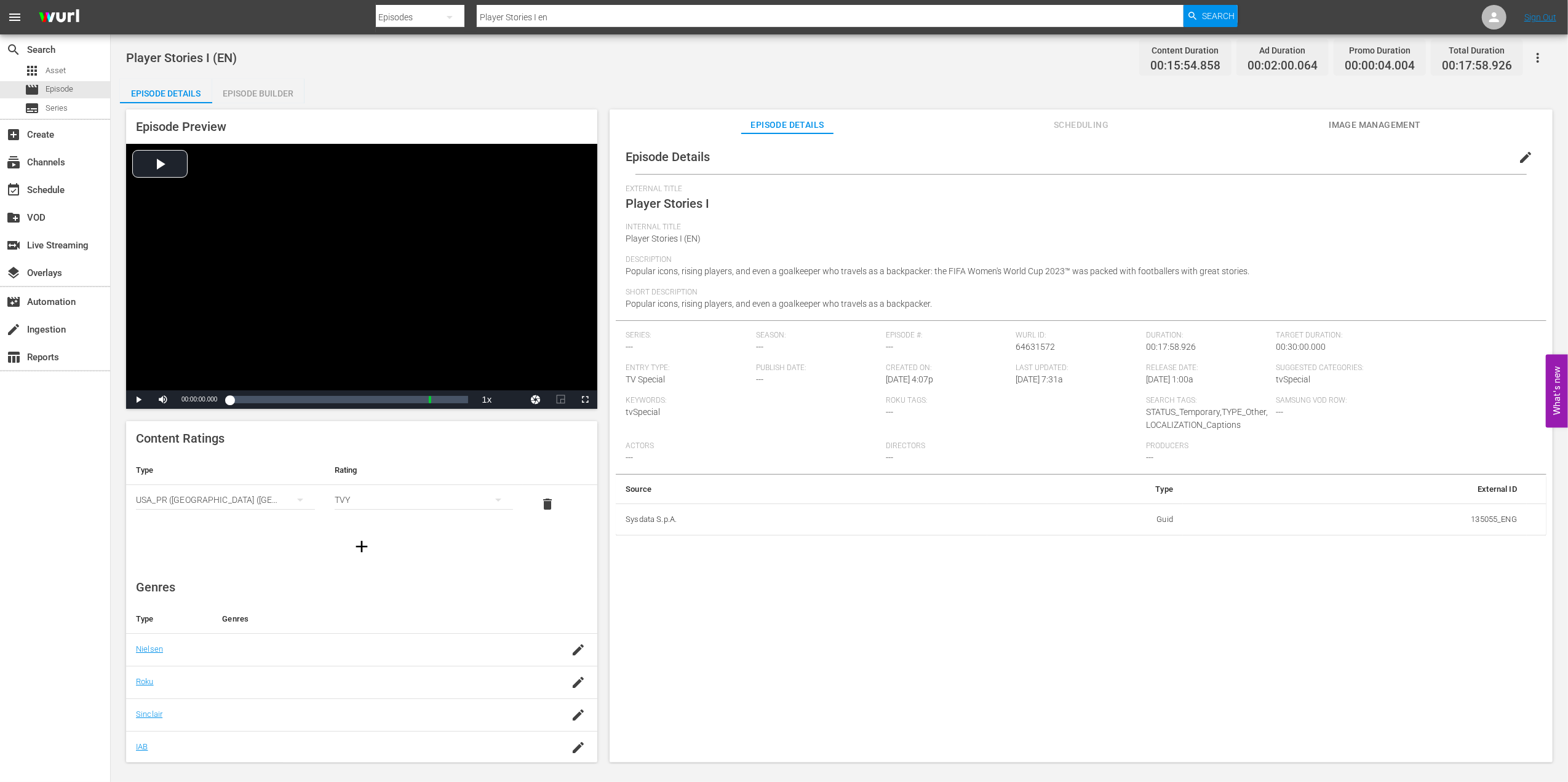
click at [249, 87] on div "Episode Builder" at bounding box center [258, 93] width 92 height 29
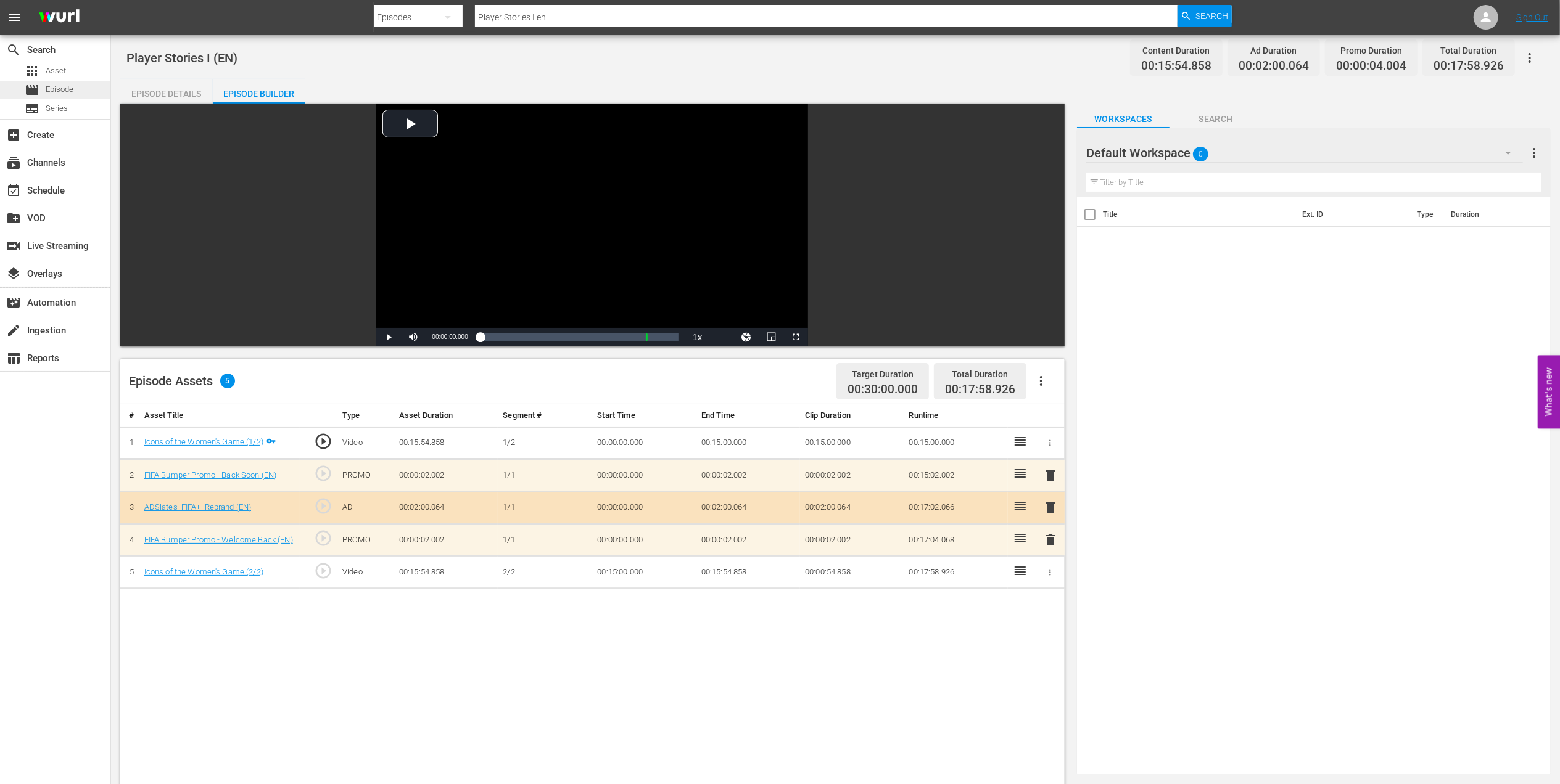
click at [70, 92] on span "Episode" at bounding box center [59, 89] width 28 height 13
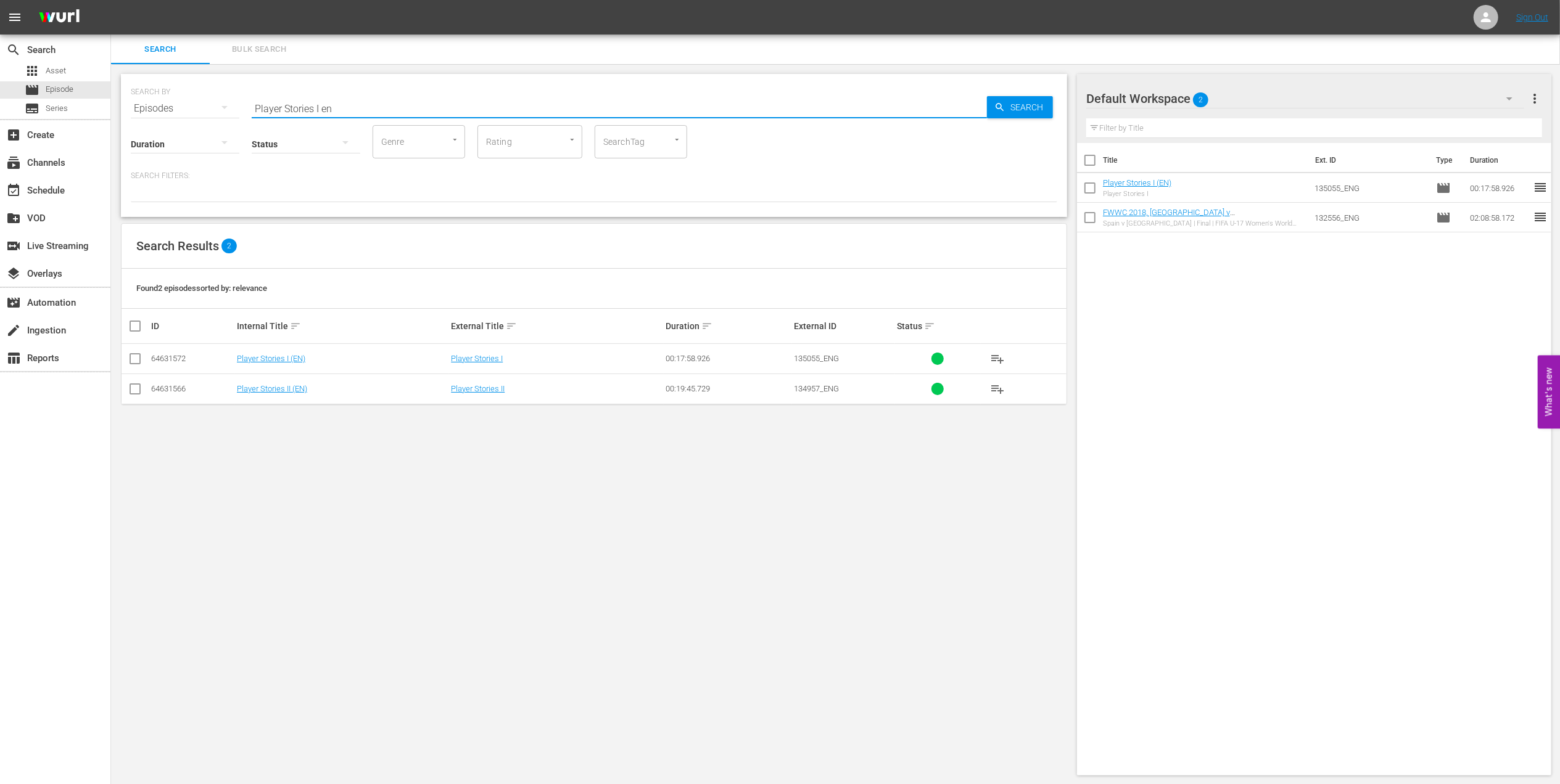
drag, startPoint x: 345, startPoint y: 104, endPoint x: 216, endPoint y: 104, distance: 129.0
click at [203, 104] on div "SEARCH BY Search By Episodes Search ID, Title, Description, Keywords, or Catego…" at bounding box center [594, 101] width 927 height 44
paste input "Canada v China PR | Group A | FIFA Women's World Cup 2015 | Full Match Replay"
click at [689, 104] on input "Canada v China PR | Group A | FIFA Women's World Cup 2015 | Full Match Replay" at bounding box center [619, 108] width 735 height 29
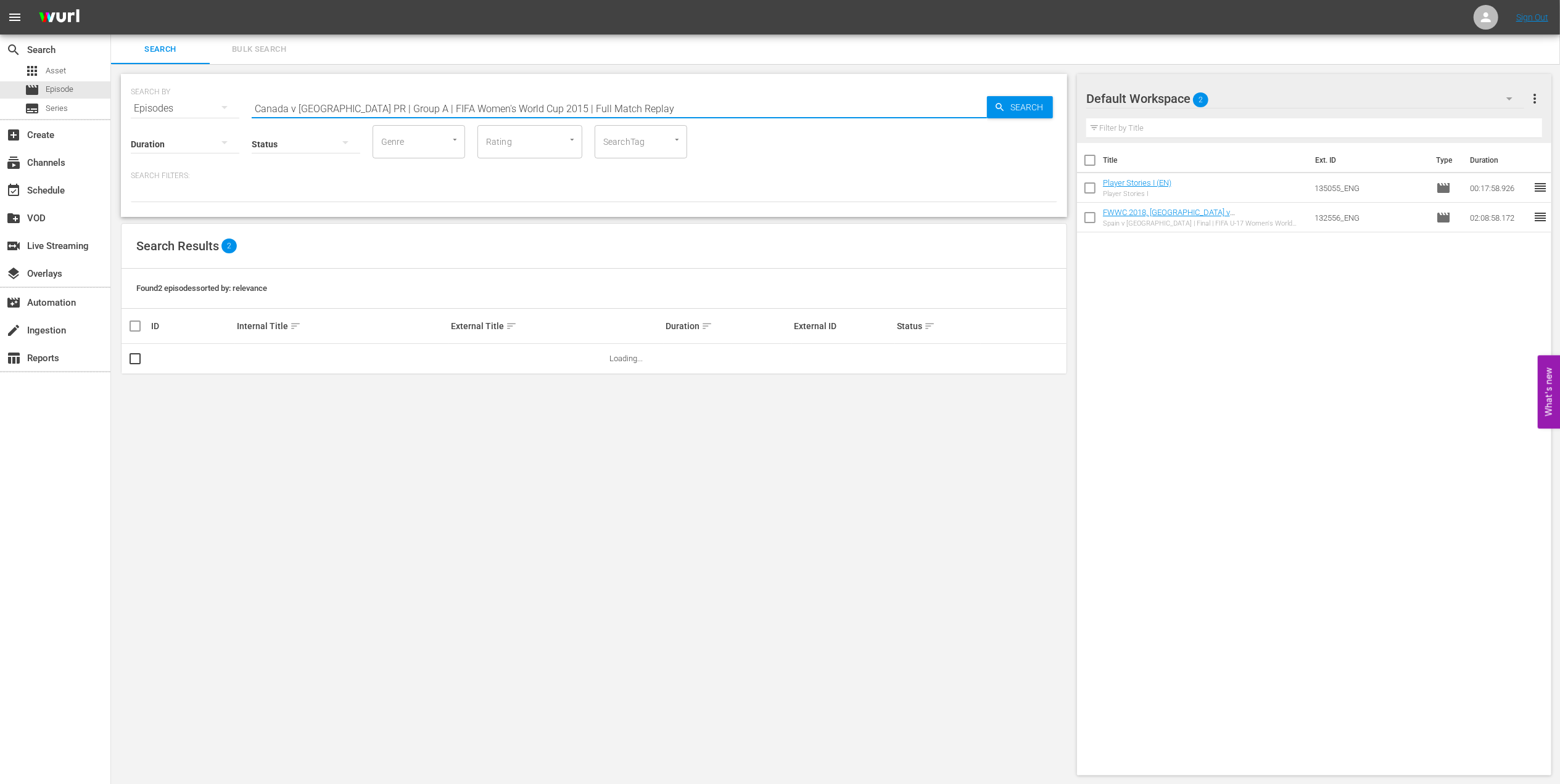
click at [643, 107] on input "Canada v China PR | Group A | FIFA Women's World Cup 2015 | Full Match Replay" at bounding box center [619, 108] width 735 height 29
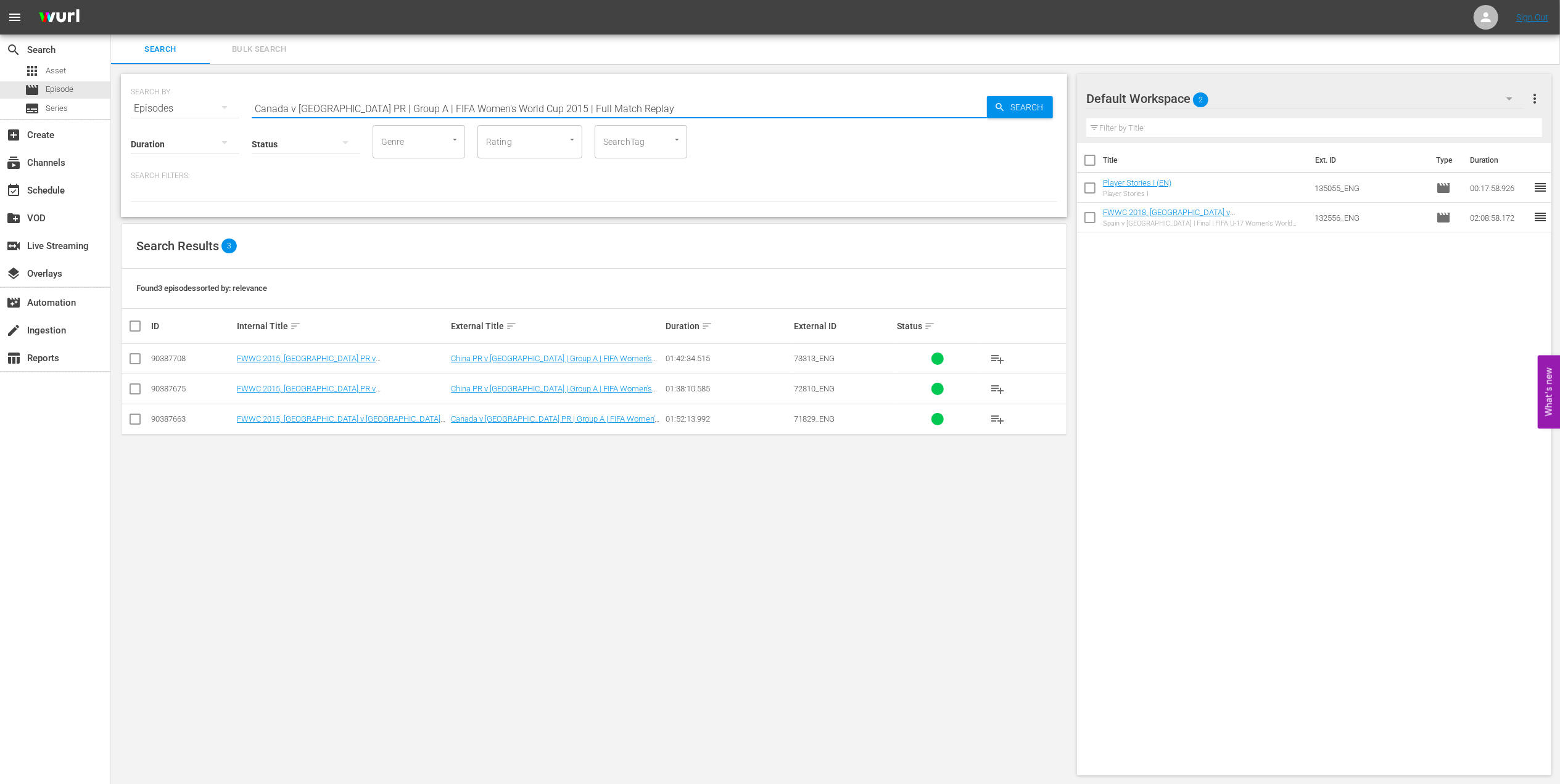
type input "Canada v China PR | Group A | FIFA Women's World Cup 2015 | Full Match Replay"
click at [135, 419] on input "checkbox" at bounding box center [135, 422] width 15 height 15
checkbox input "true"
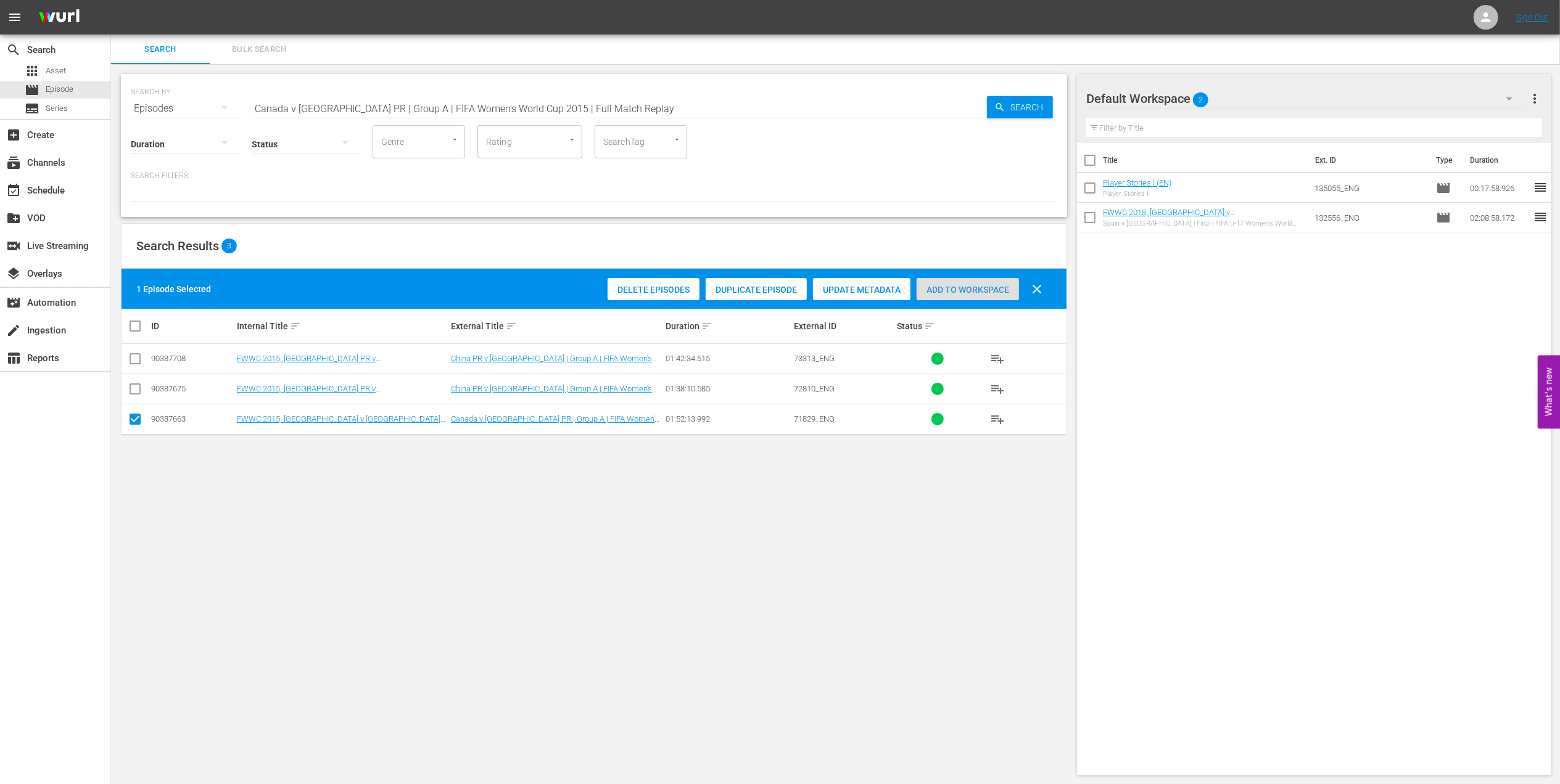
click at [931, 290] on span "Add to Workspace" at bounding box center [967, 290] width 102 height 9
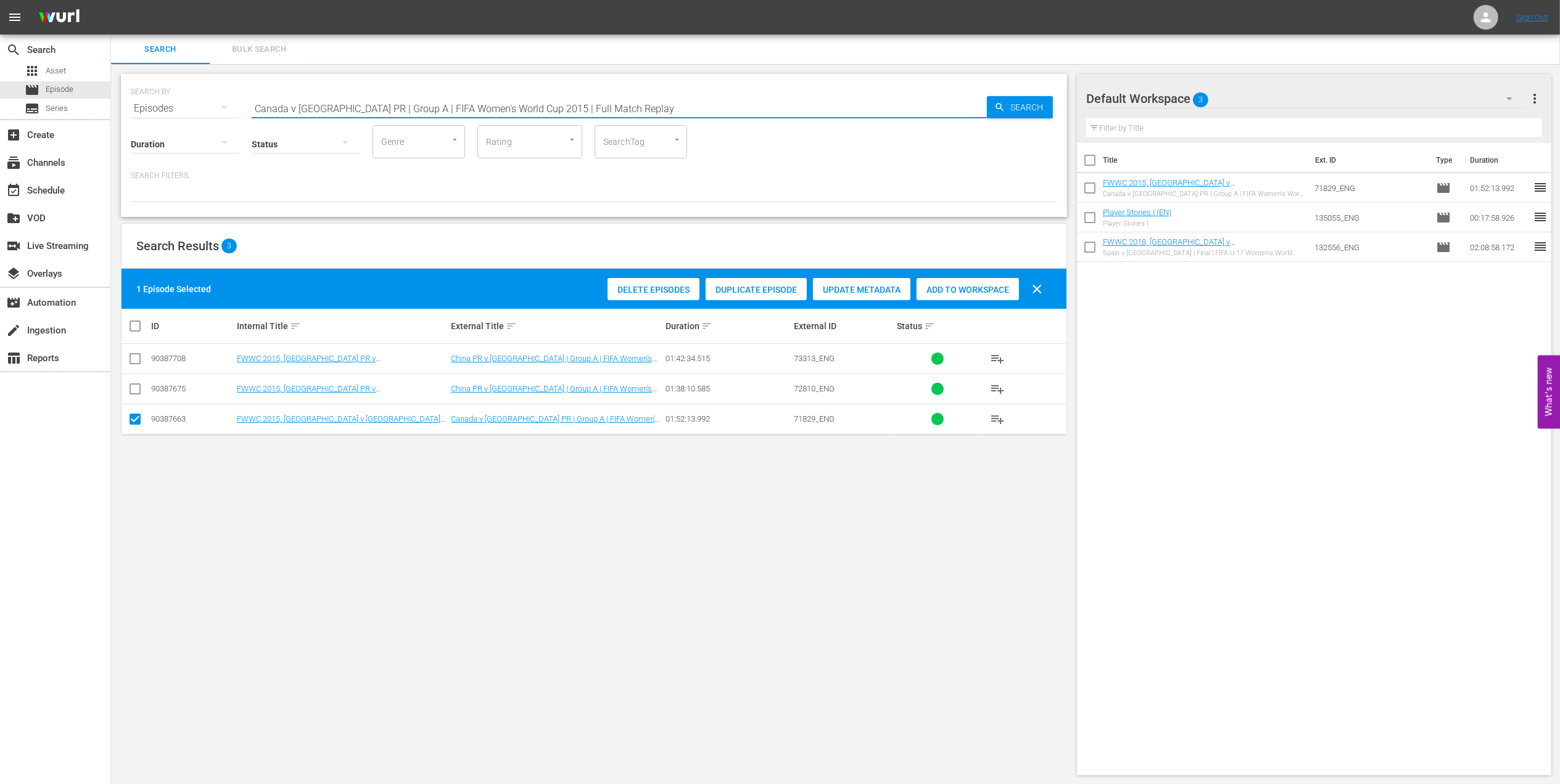
drag, startPoint x: 620, startPoint y: 104, endPoint x: 201, endPoint y: 104, distance: 419.0
click at [201, 104] on div "SEARCH BY Search By Episodes Search ID, Title, Description, Keywords, or Catego…" at bounding box center [594, 101] width 927 height 44
paste input "Germany v Argentina | Group A | FIFA Women's World Cup 2007"
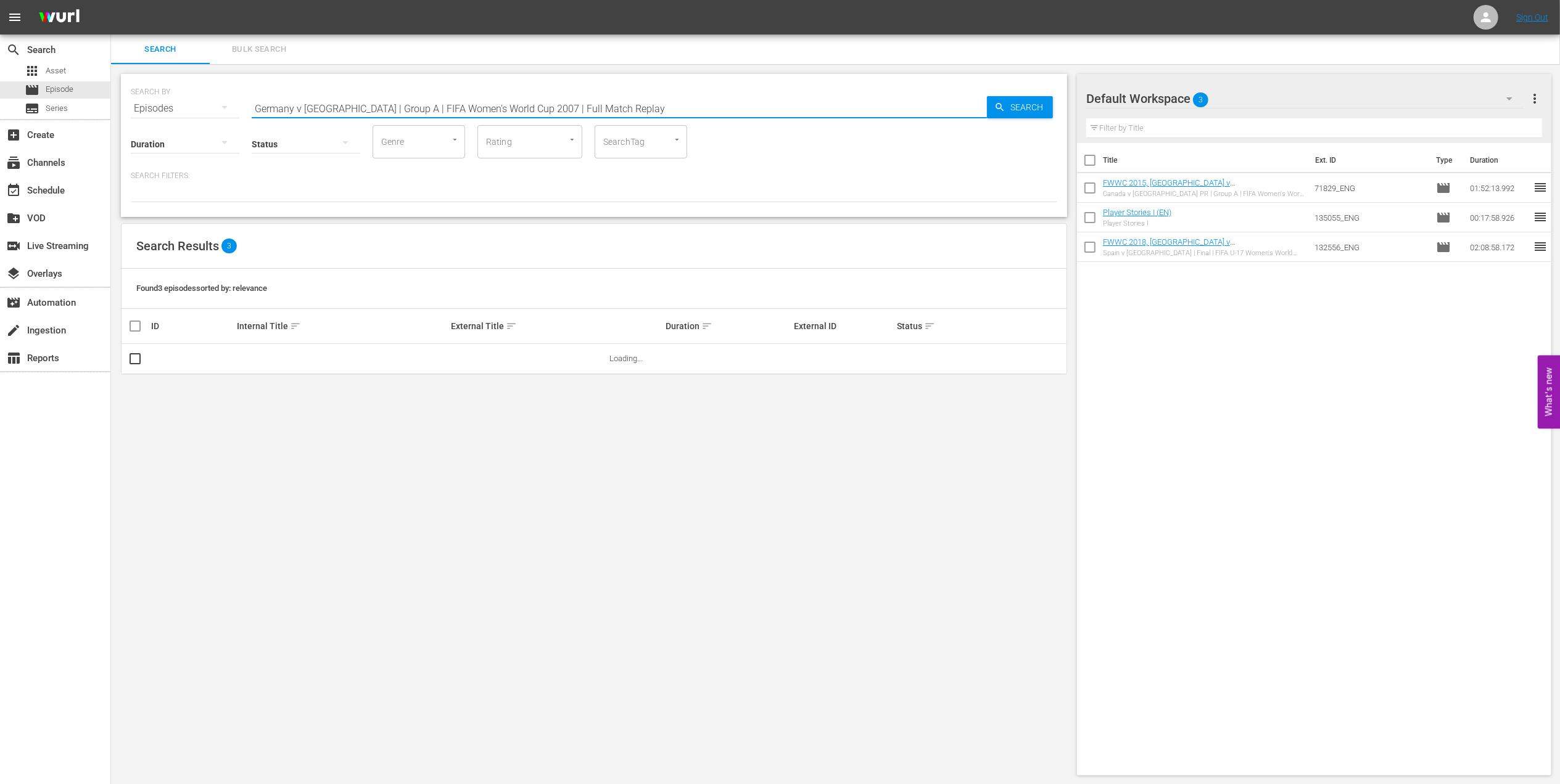
drag, startPoint x: 623, startPoint y: 106, endPoint x: 218, endPoint y: 104, distance: 405.0
click at [219, 104] on div "SEARCH BY Search By Episodes Search ID, Title, Description, Keywords, or Catego…" at bounding box center [594, 101] width 927 height 44
paste input "text"
type input "Germany v Argentina | Group A | FIFA Women's World Cup 2007 | Full Match Replay…"
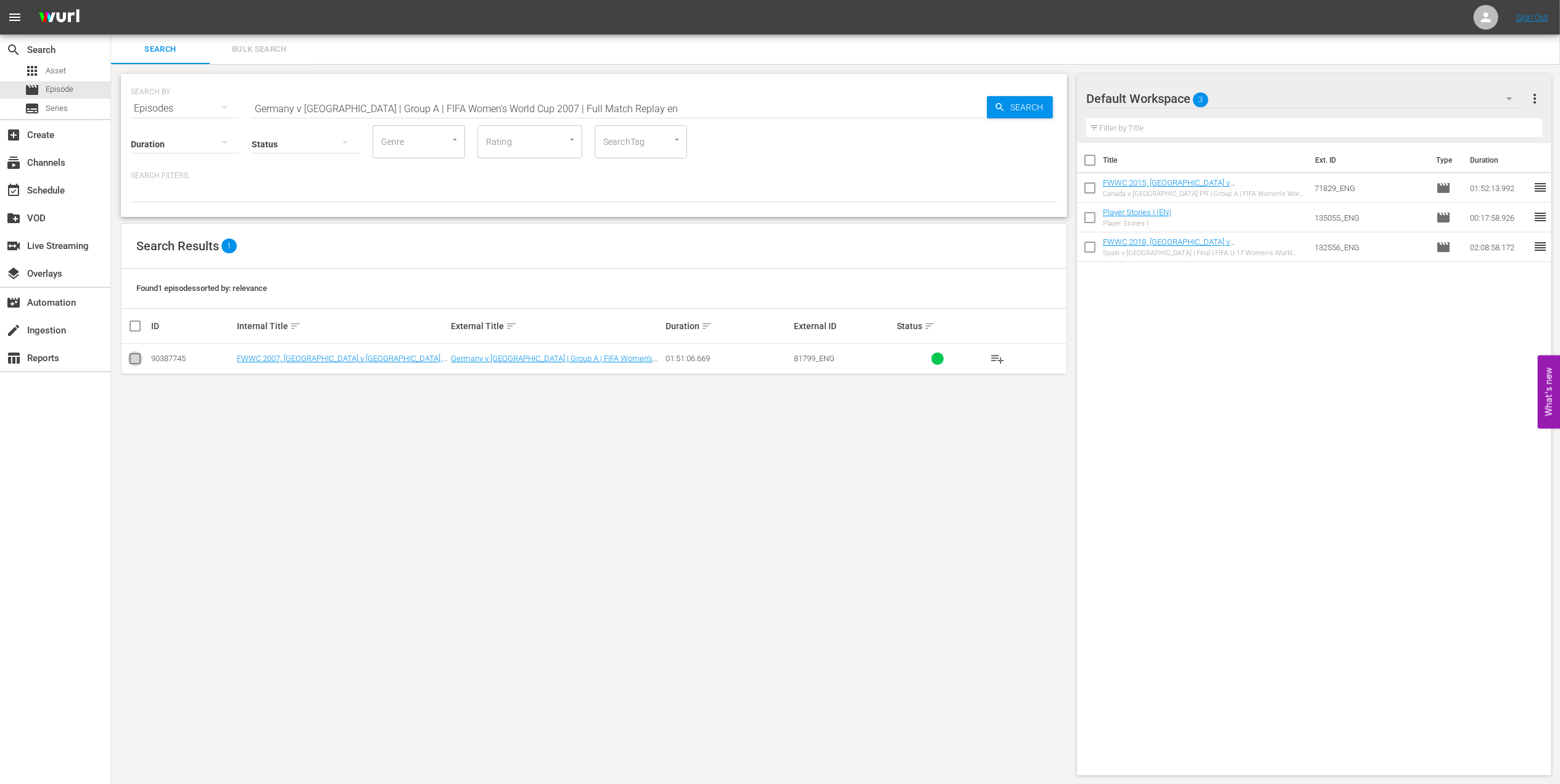
click at [135, 358] on input "checkbox" at bounding box center [135, 361] width 15 height 15
checkbox input "true"
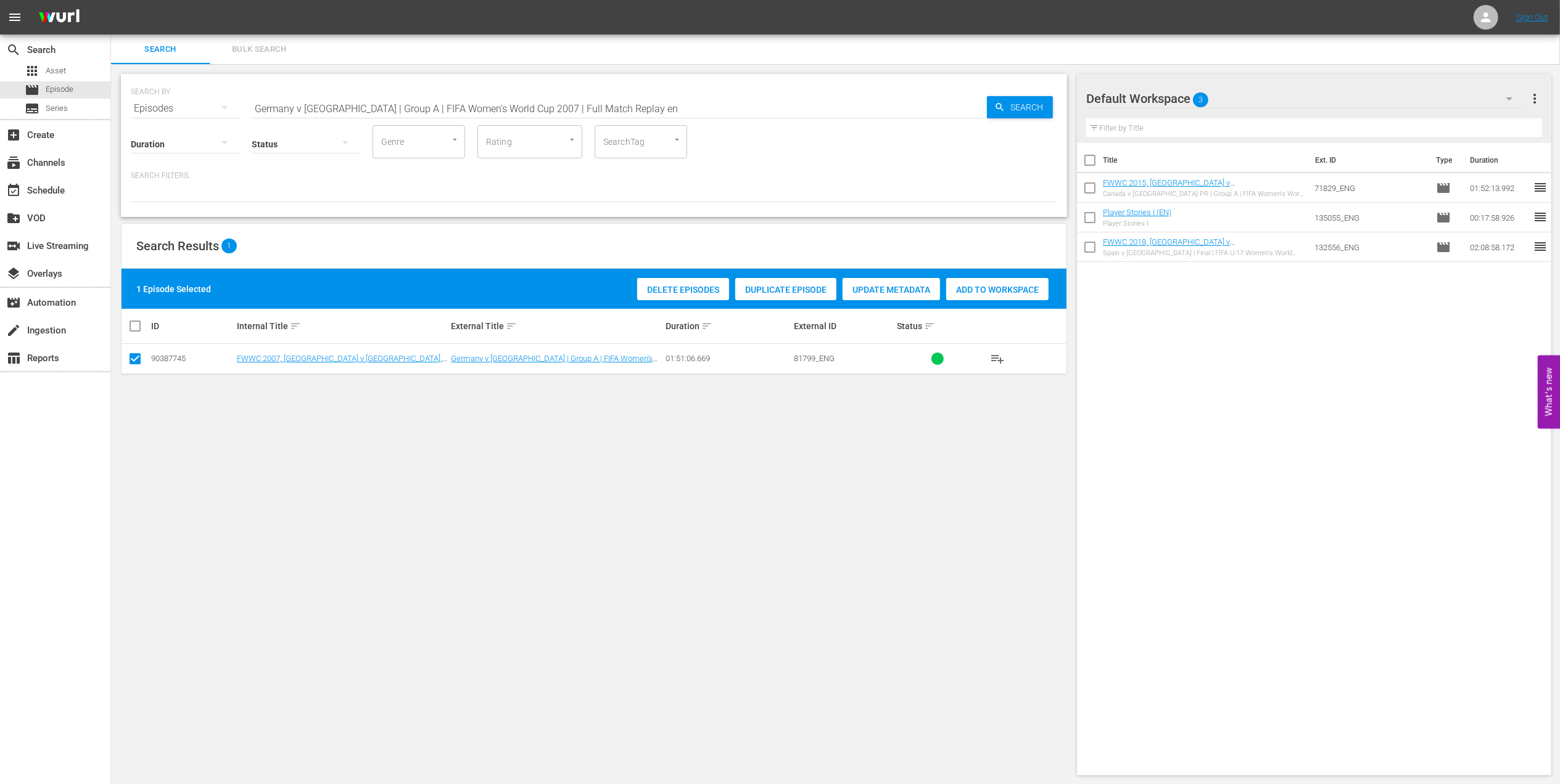
click at [974, 287] on span "Add to Workspace" at bounding box center [997, 290] width 102 height 9
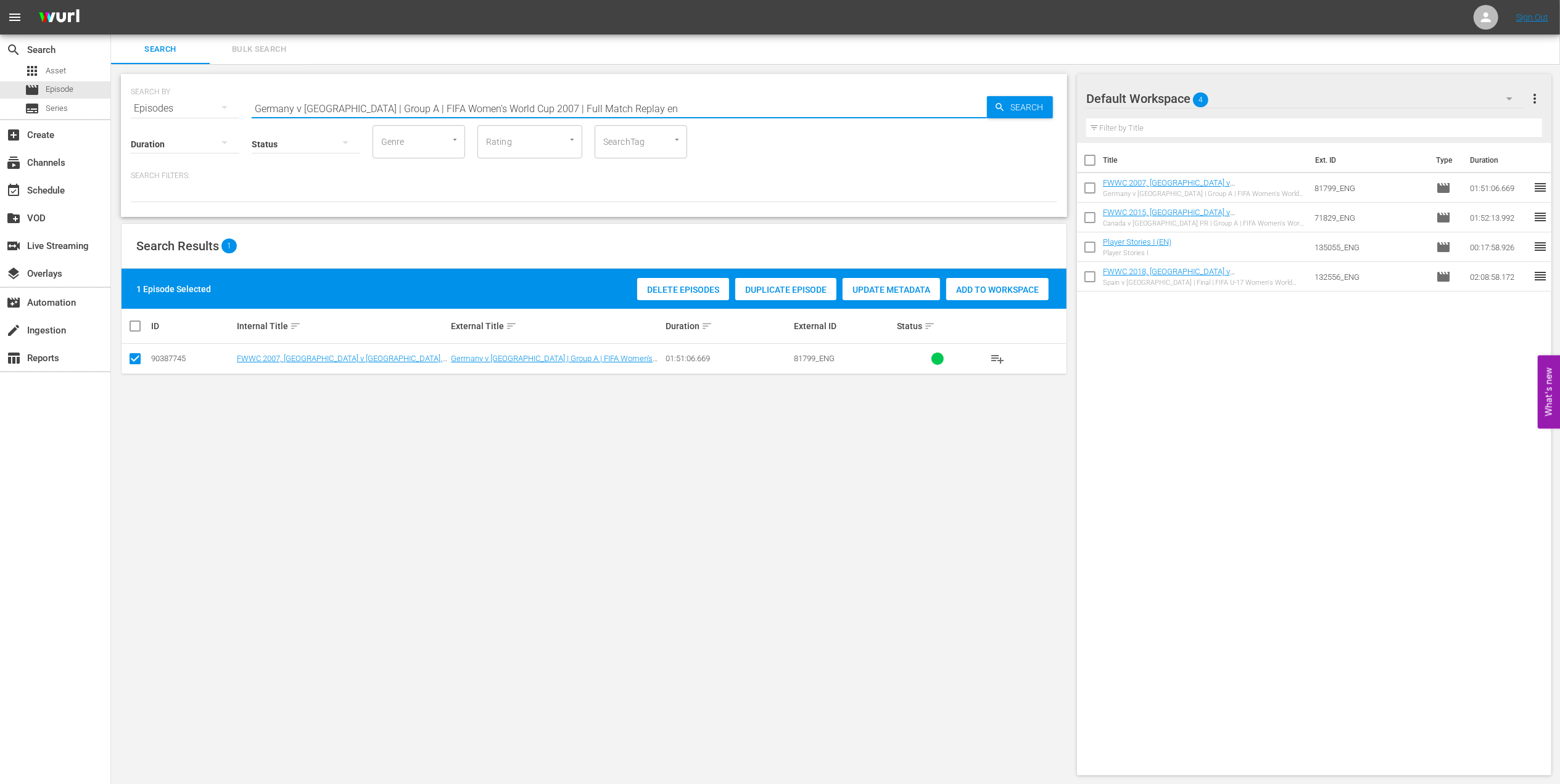
drag, startPoint x: 499, startPoint y: 104, endPoint x: 134, endPoint y: 104, distance: 365.0
click at [134, 104] on div "SEARCH BY Search By Episodes Search ID, Title, Description, Keywords, or Catego…" at bounding box center [594, 101] width 927 height 44
paste input "LOCAL ONLY - Destined to Play, SAFF Documentary"
click at [502, 104] on input "LOCAL ONLY - Destined to Play, SAFF Documentary" at bounding box center [619, 108] width 735 height 29
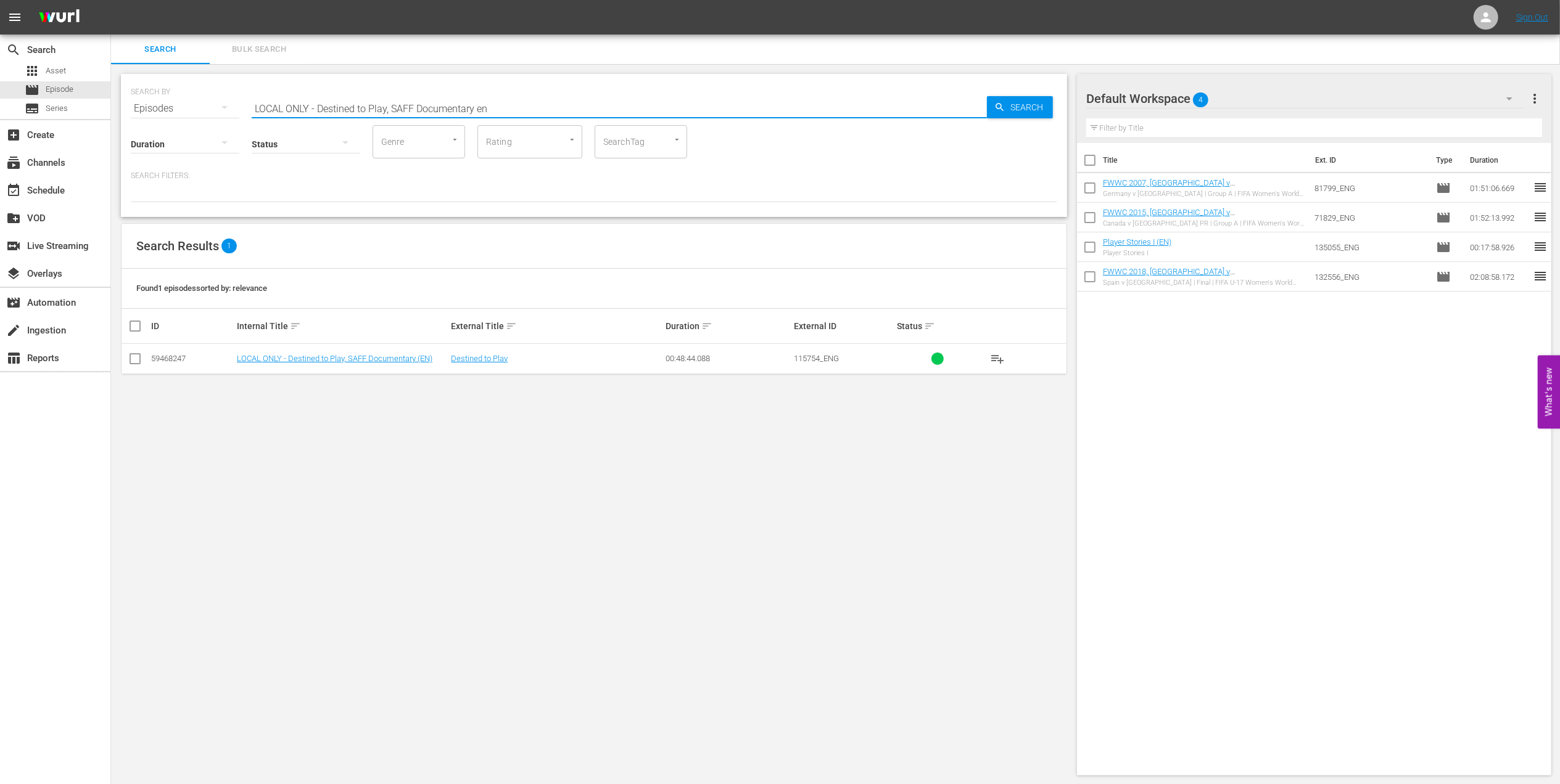
type input "LOCAL ONLY - Destined to Play, SAFF Documentary en"
drag, startPoint x: 139, startPoint y: 356, endPoint x: 184, endPoint y: 358, distance: 45.0
click at [139, 356] on input "checkbox" at bounding box center [135, 361] width 15 height 15
checkbox input "true"
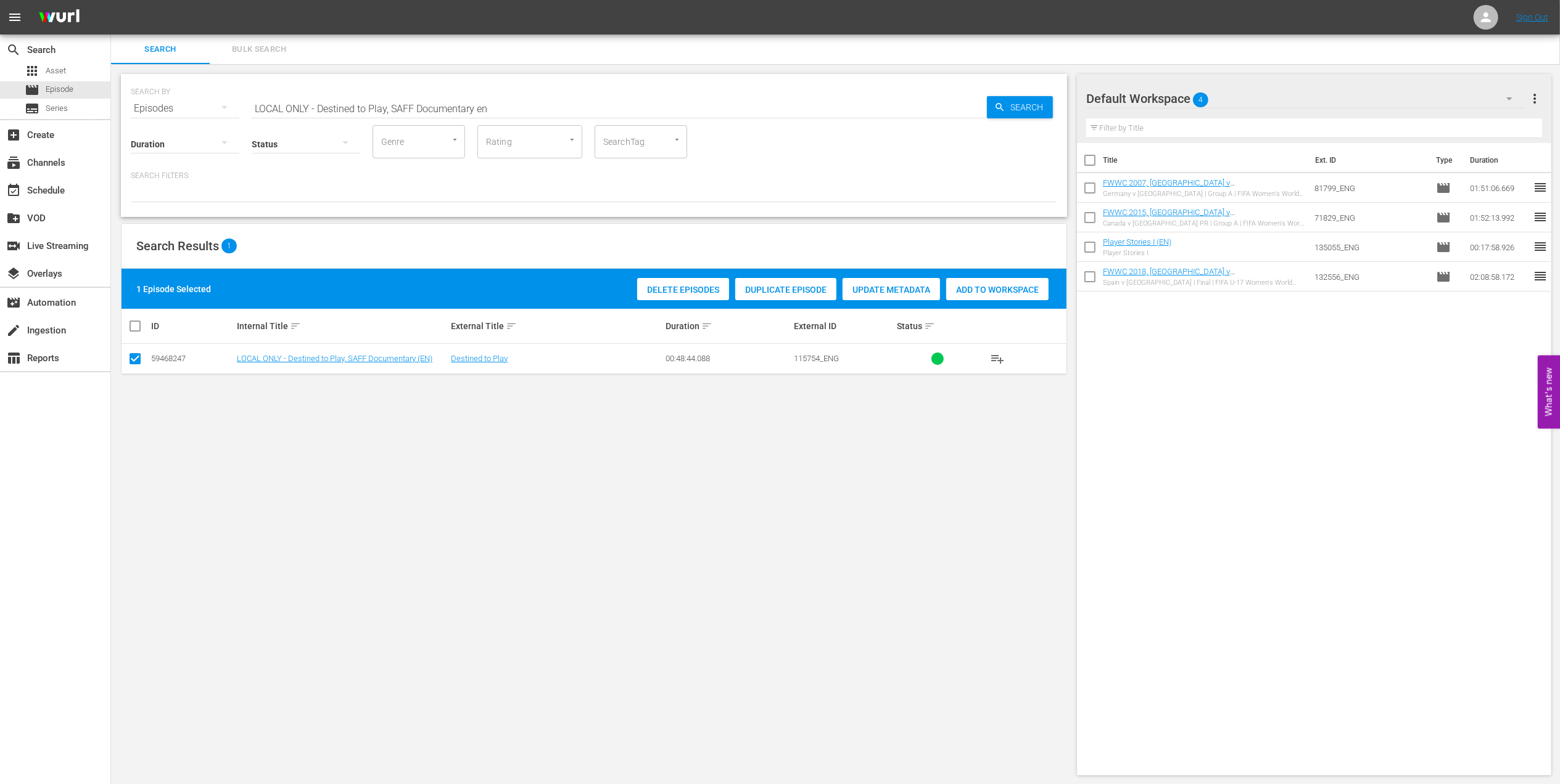
click at [981, 285] on span "Add to Workspace" at bounding box center [997, 290] width 102 height 9
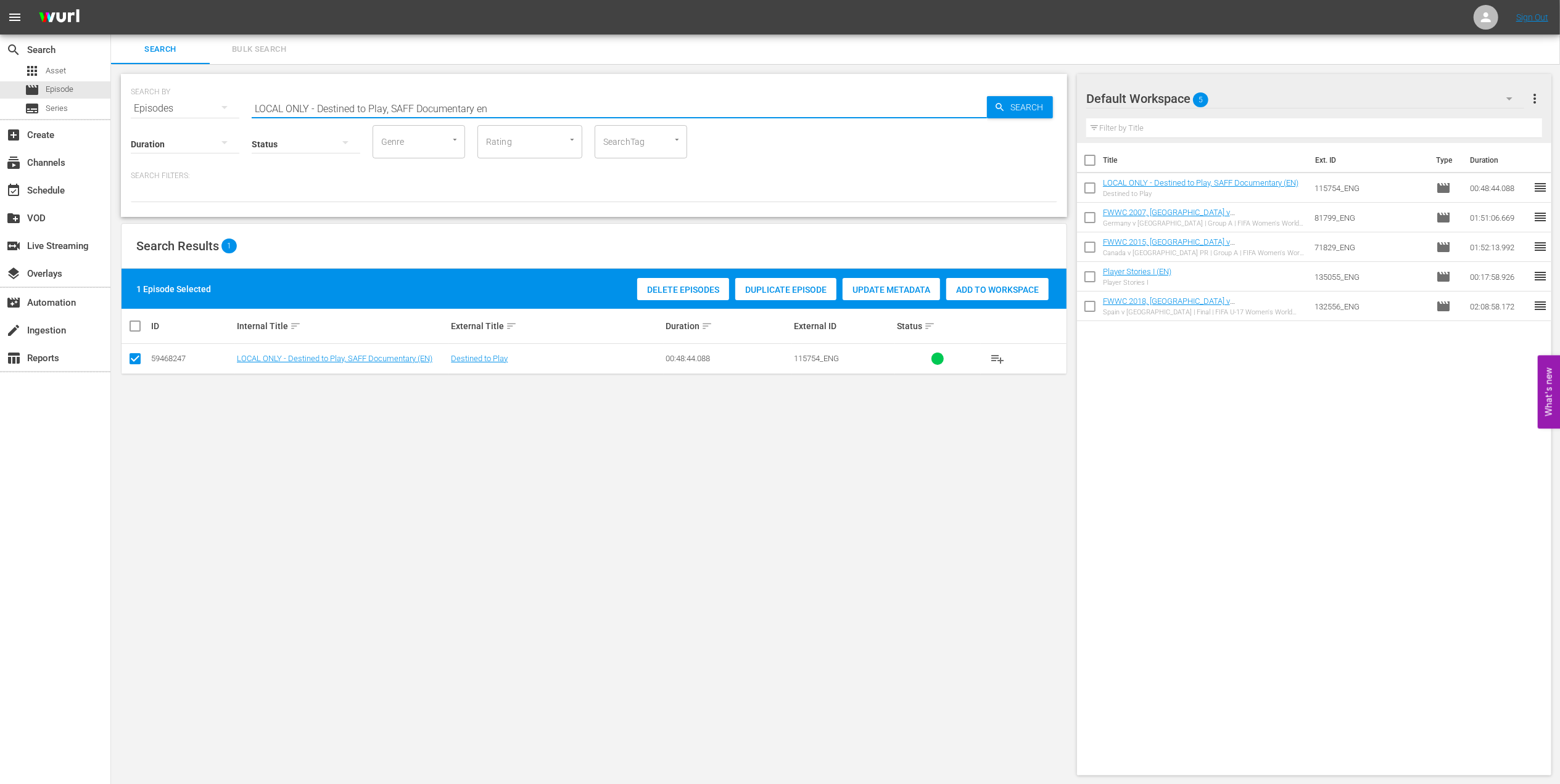
drag, startPoint x: 506, startPoint y: 112, endPoint x: 178, endPoint y: 110, distance: 328.0
click at [178, 110] on div "SEARCH BY Search By Episodes Search ID, Title, Description, Keywords, or Catego…" at bounding box center [594, 101] width 927 height 44
paste input "Queen of WE EP1, A New Beginning"
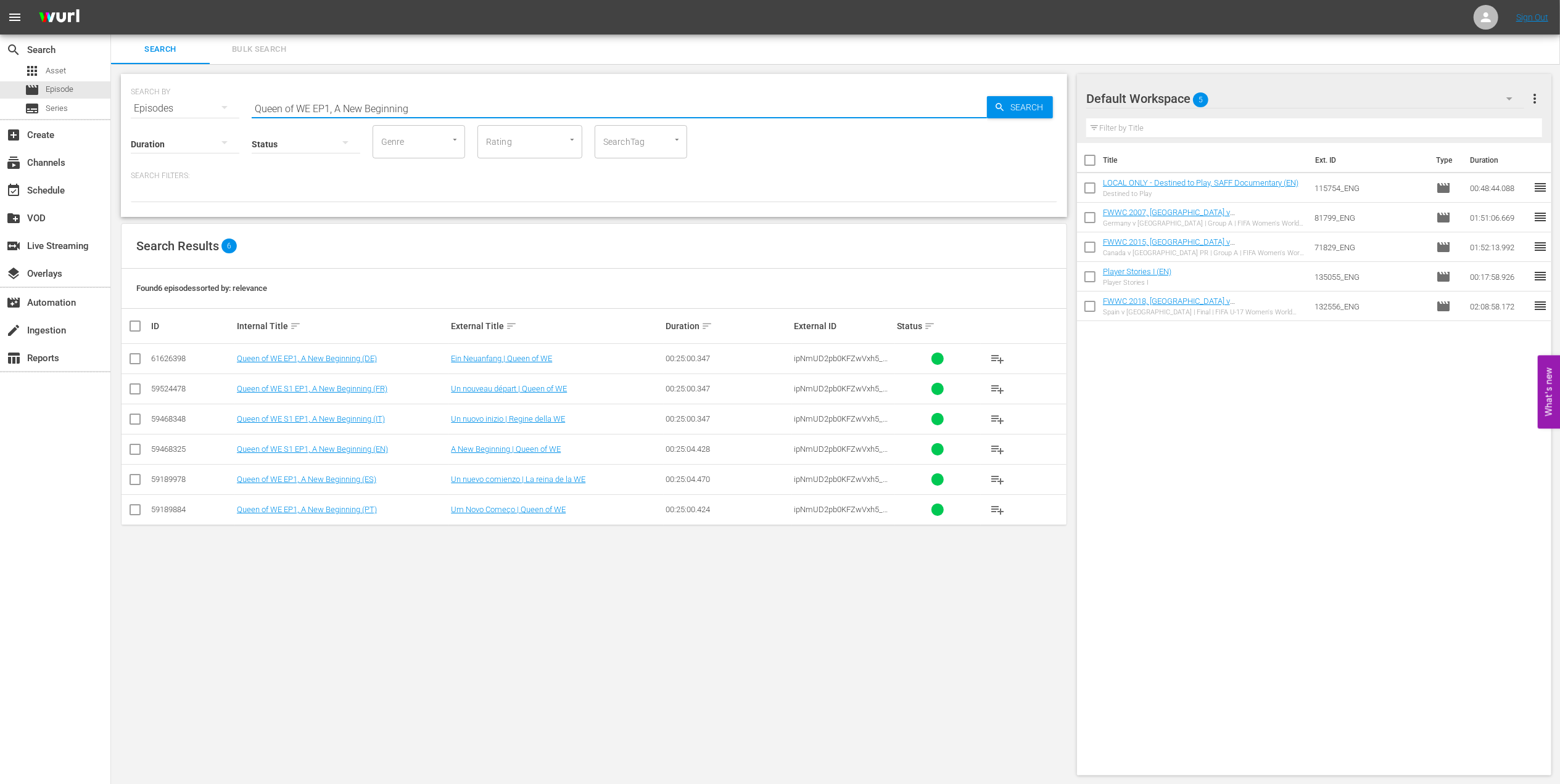
type input "Queen of WE EP1, A New Beginning"
click at [135, 453] on input "checkbox" at bounding box center [135, 452] width 15 height 15
checkbox input "true"
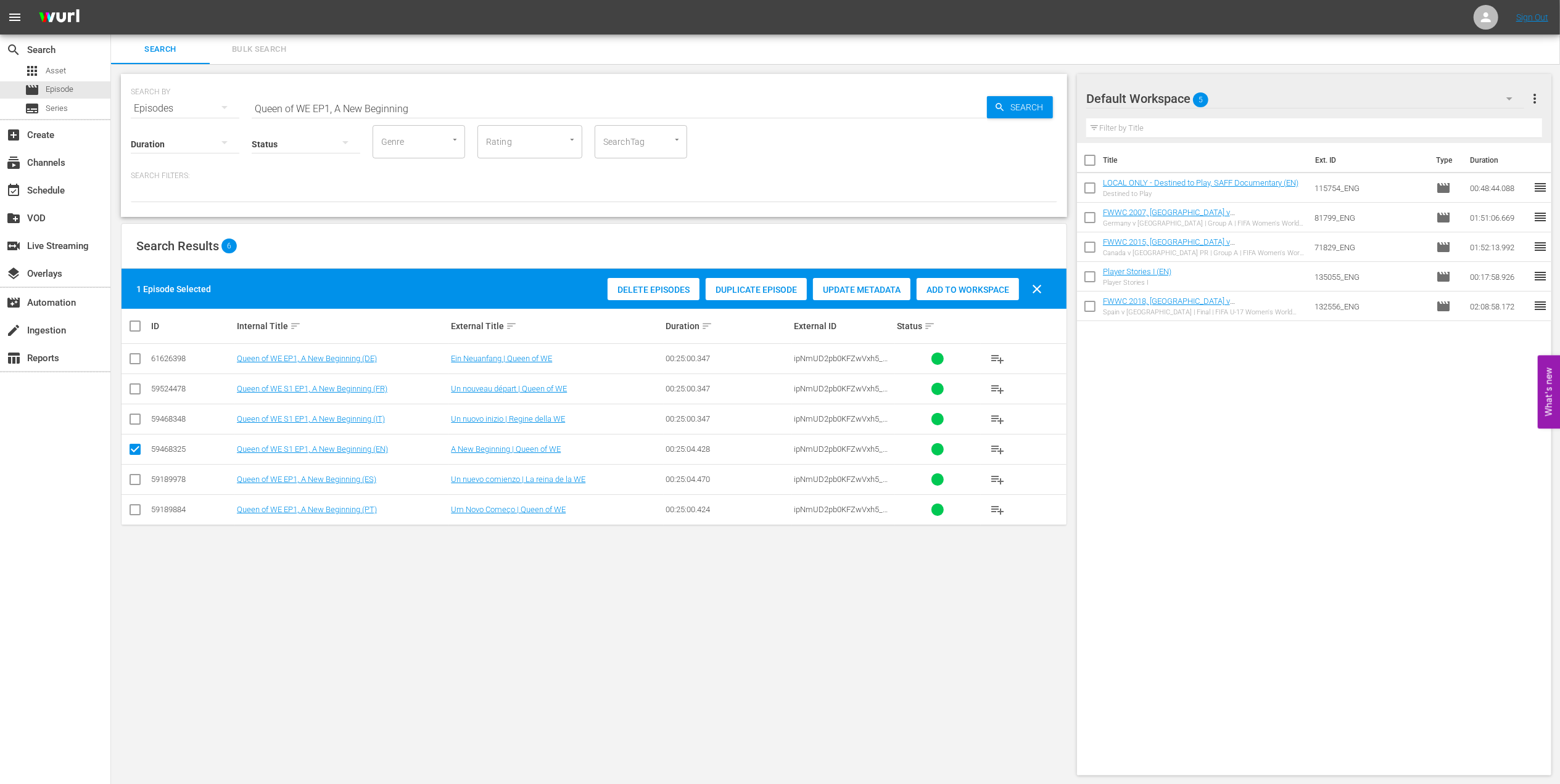
click at [950, 285] on span "Add to Workspace" at bounding box center [967, 290] width 102 height 9
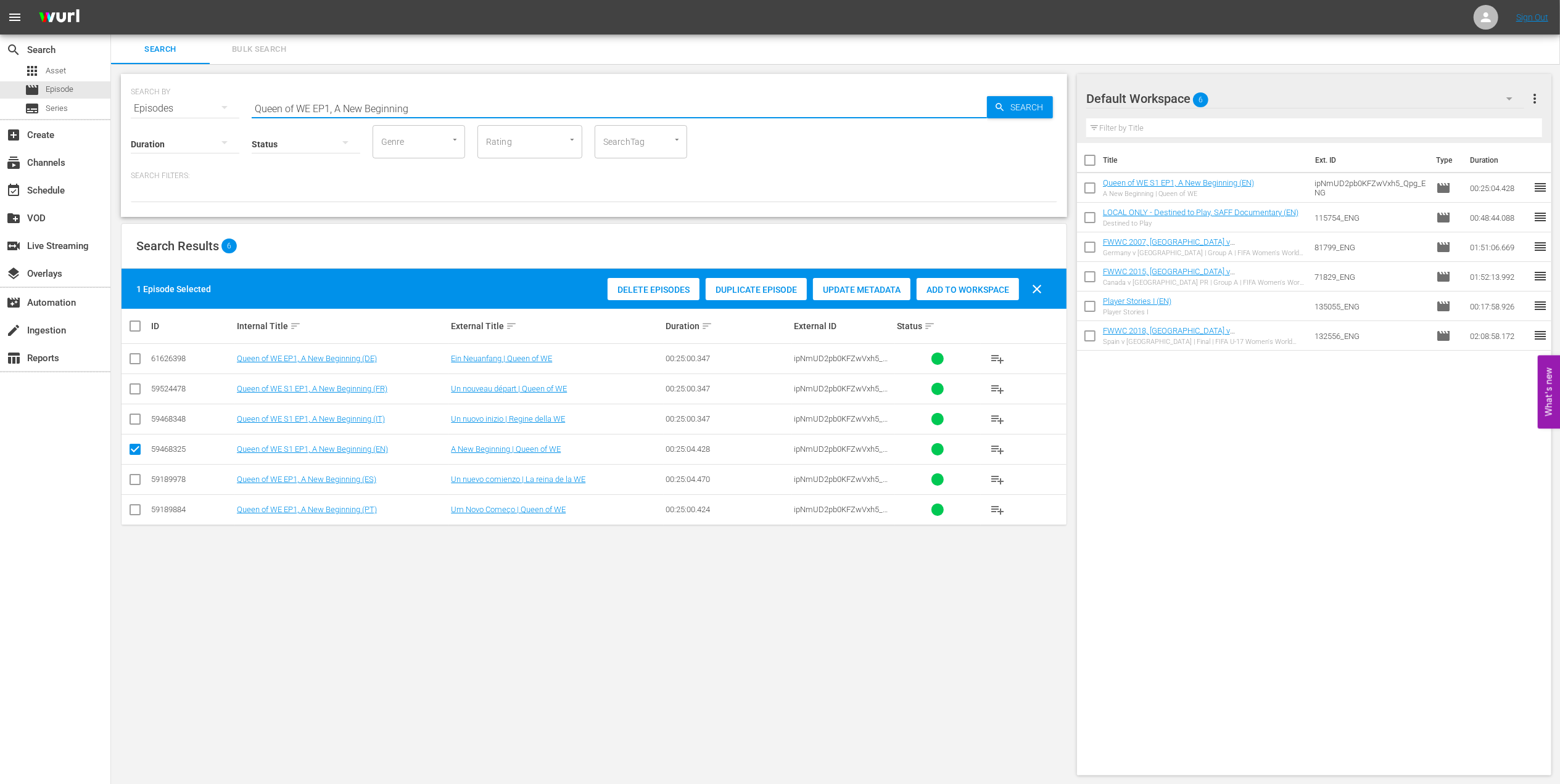
drag, startPoint x: 427, startPoint y: 107, endPoint x: 159, endPoint y: 107, distance: 268.0
click at [153, 107] on div "SEARCH BY Search By Episodes Search ID, Title, Description, Keywords, or Catego…" at bounding box center [594, 101] width 927 height 44
paste input "2, The Fans"
click at [438, 108] on input "Queen of WE EP2, The Fans" at bounding box center [619, 108] width 735 height 29
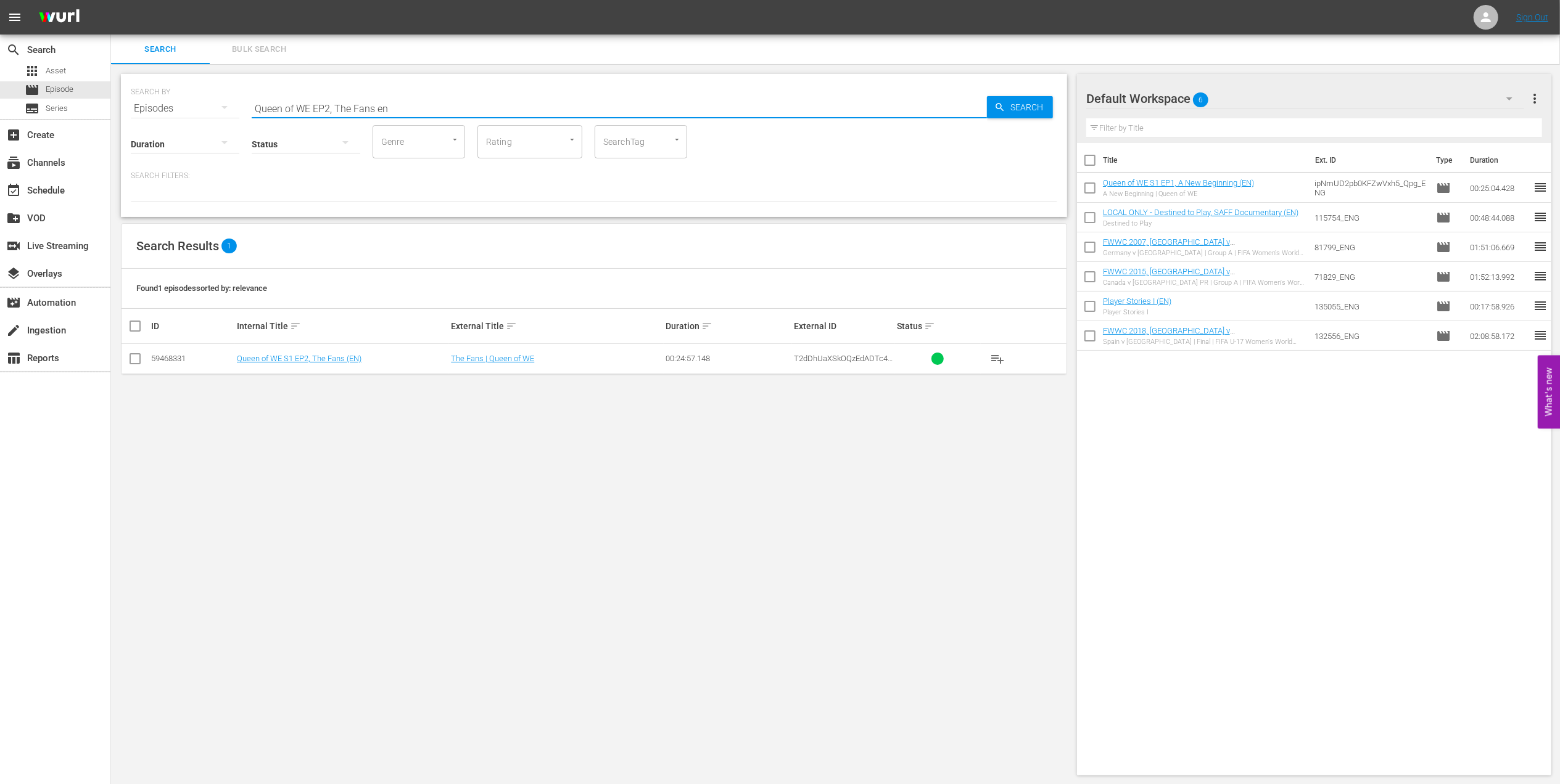
type input "Queen of WE EP2, The Fans en"
drag, startPoint x: 139, startPoint y: 356, endPoint x: 375, endPoint y: 362, distance: 236.1
click at [139, 356] on input "checkbox" at bounding box center [135, 361] width 15 height 15
checkbox input "true"
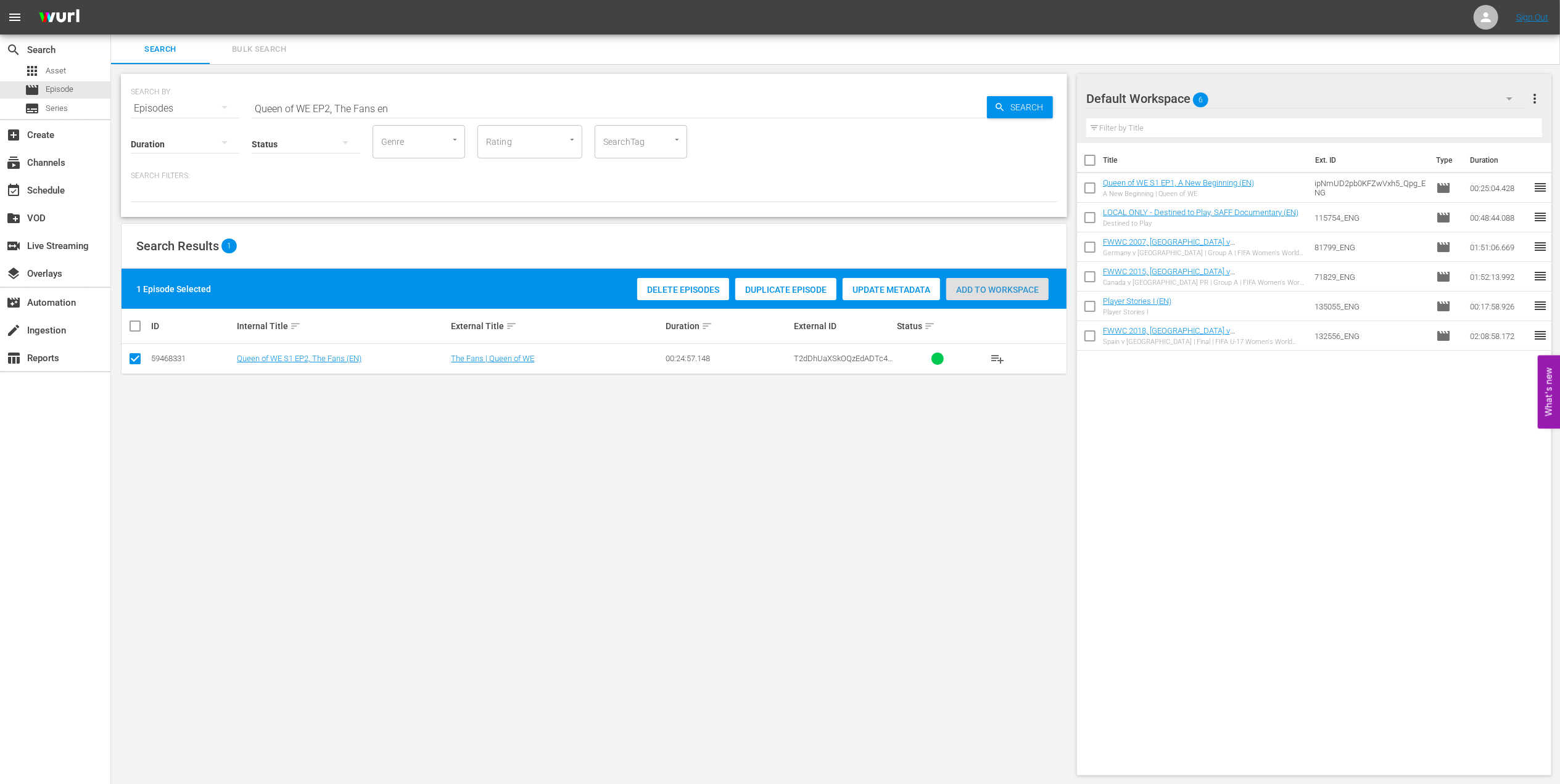
click at [970, 291] on span "Add to Workspace" at bounding box center [997, 290] width 102 height 9
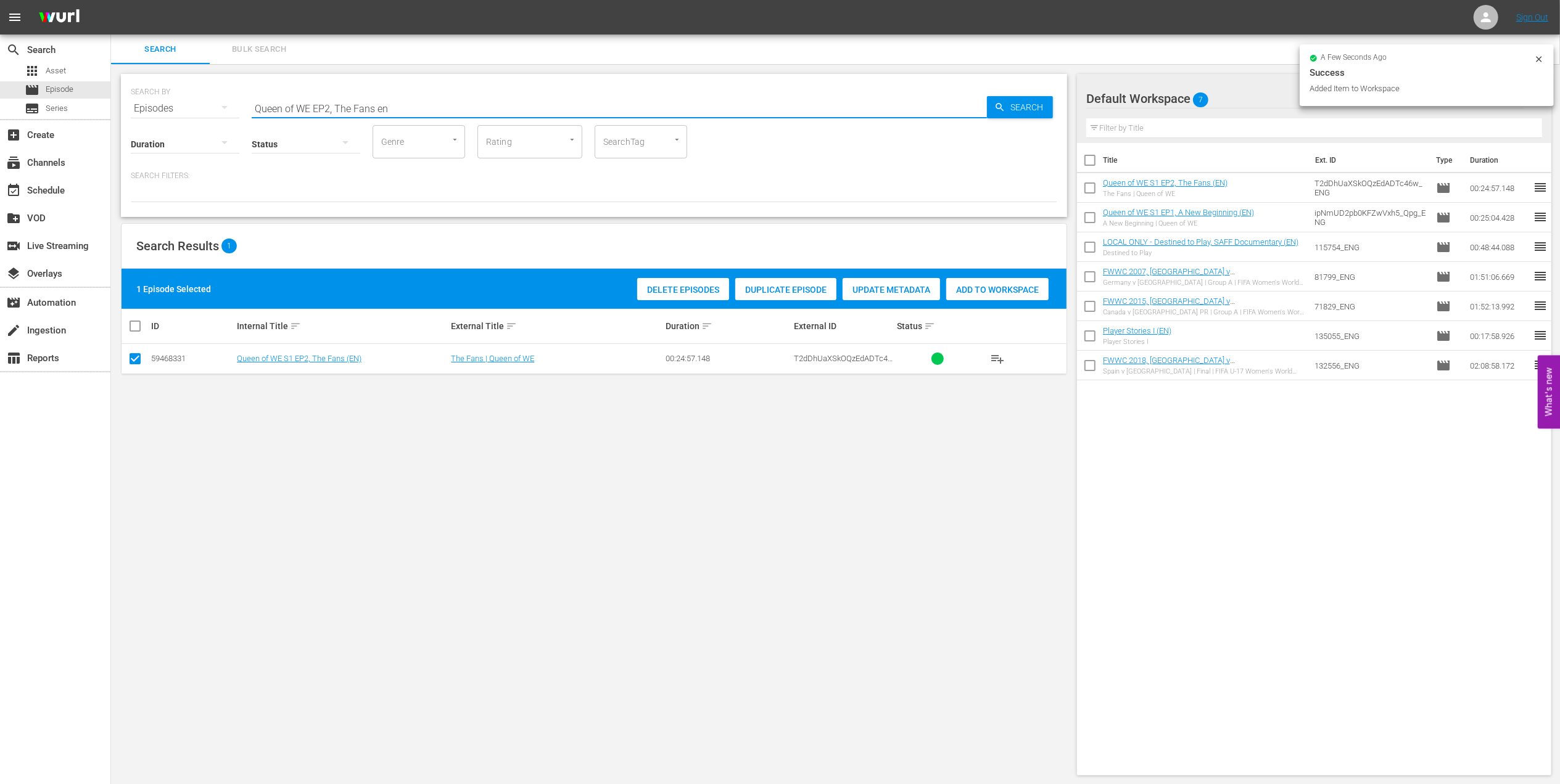
drag, startPoint x: 222, startPoint y: 116, endPoint x: 359, endPoint y: 121, distance: 137.1
click at [188, 119] on div "SEARCH BY Search By Episodes Search ID, Title, Description, Keywords, or Catego…" at bounding box center [594, 146] width 947 height 143
paste input "FWWC U-20 2006, Korea DPR V China Pr, Final - FMR"
click at [518, 104] on input "FWWC U-20 2006, Korea DPR V China Pr, Final - FMR" at bounding box center [619, 108] width 735 height 29
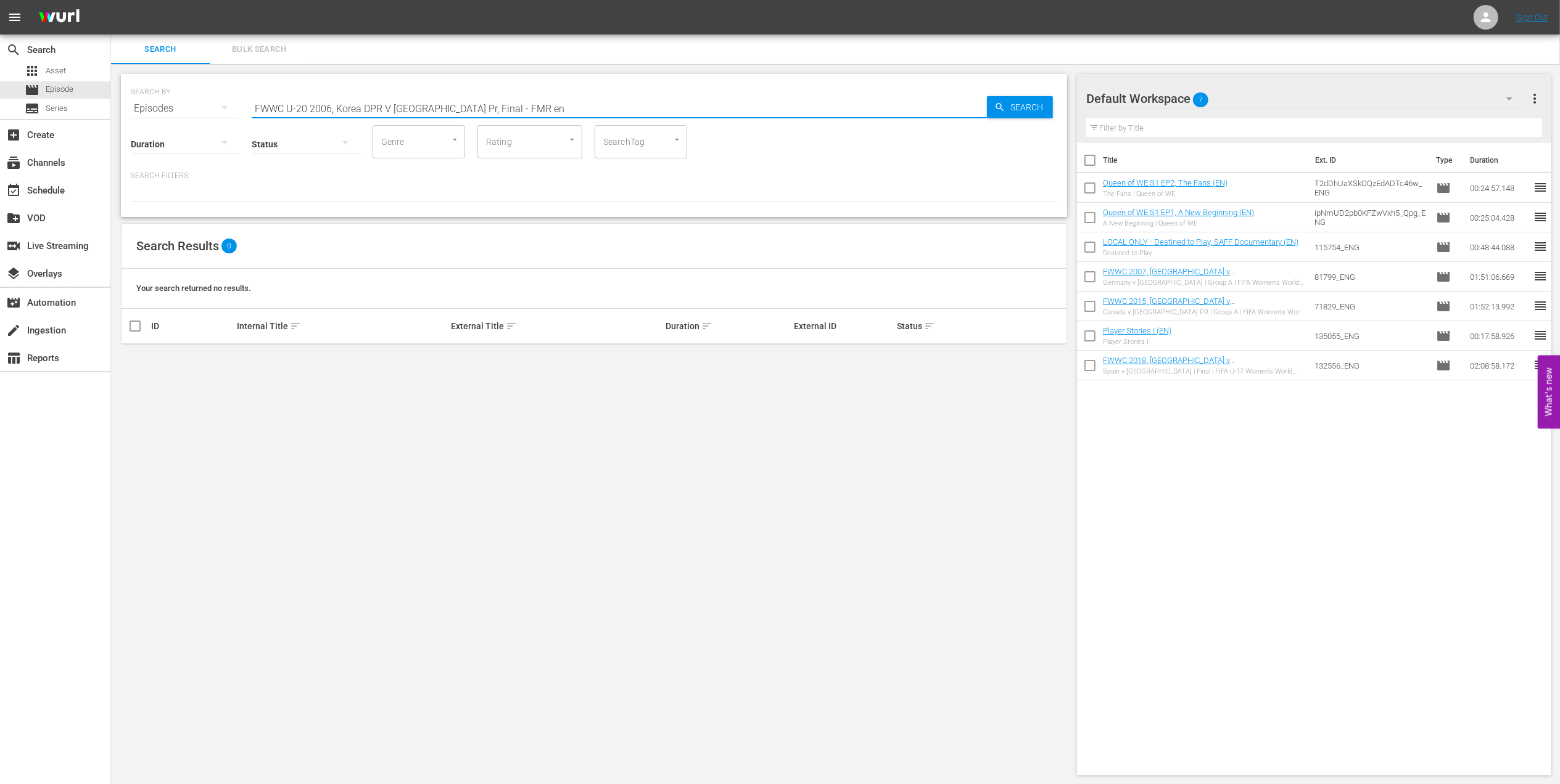
drag, startPoint x: 480, startPoint y: 104, endPoint x: 431, endPoint y: 104, distance: 49.0
click at [431, 104] on input "FWWC U-20 2006, Korea DPR V China Pr, Final - FMR en" at bounding box center [619, 108] width 735 height 29
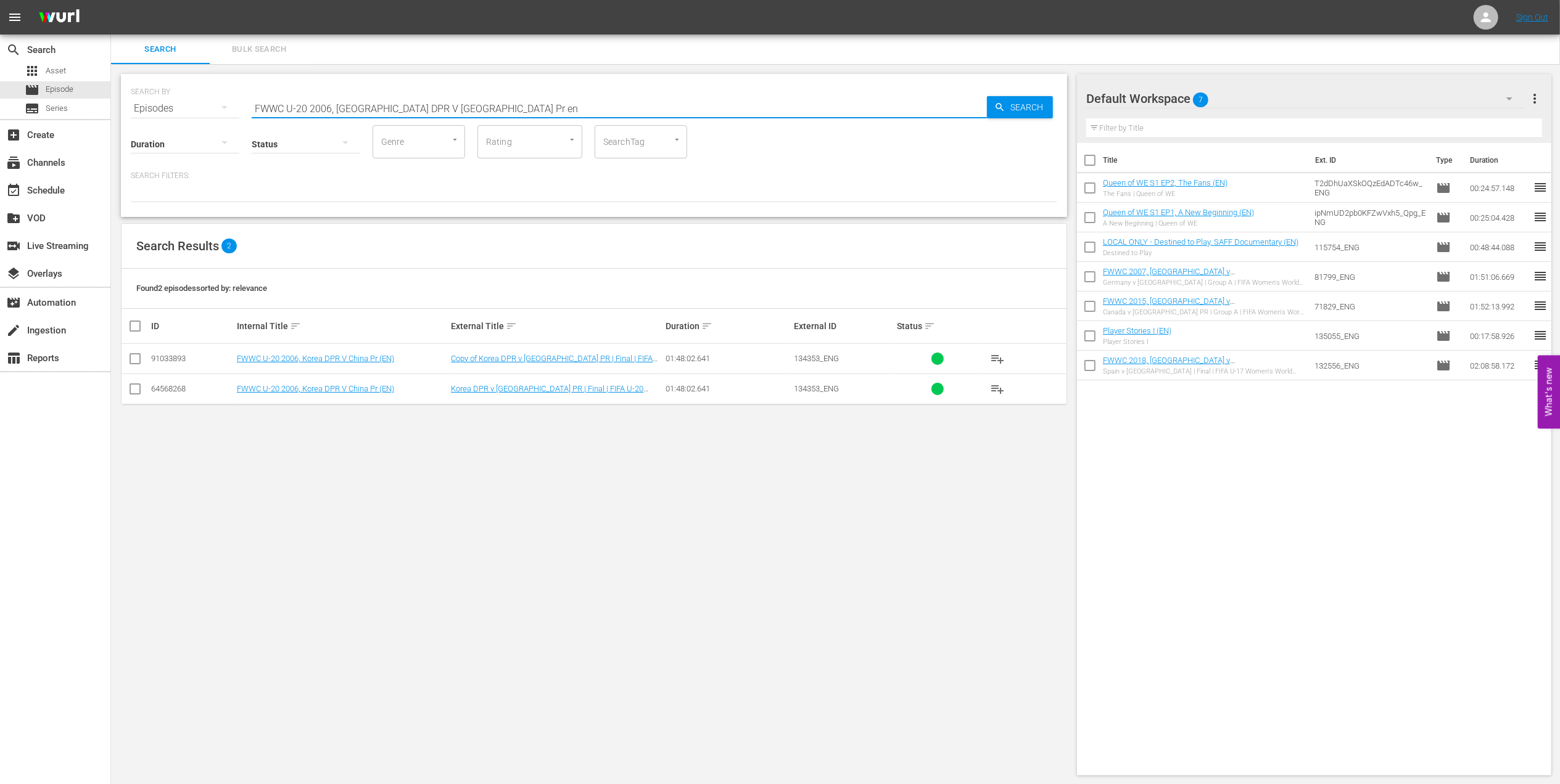
type input "FWWC U-20 2006, Korea DPR V China Pr en"
click at [129, 391] on input "checkbox" at bounding box center [135, 392] width 15 height 15
checkbox input "true"
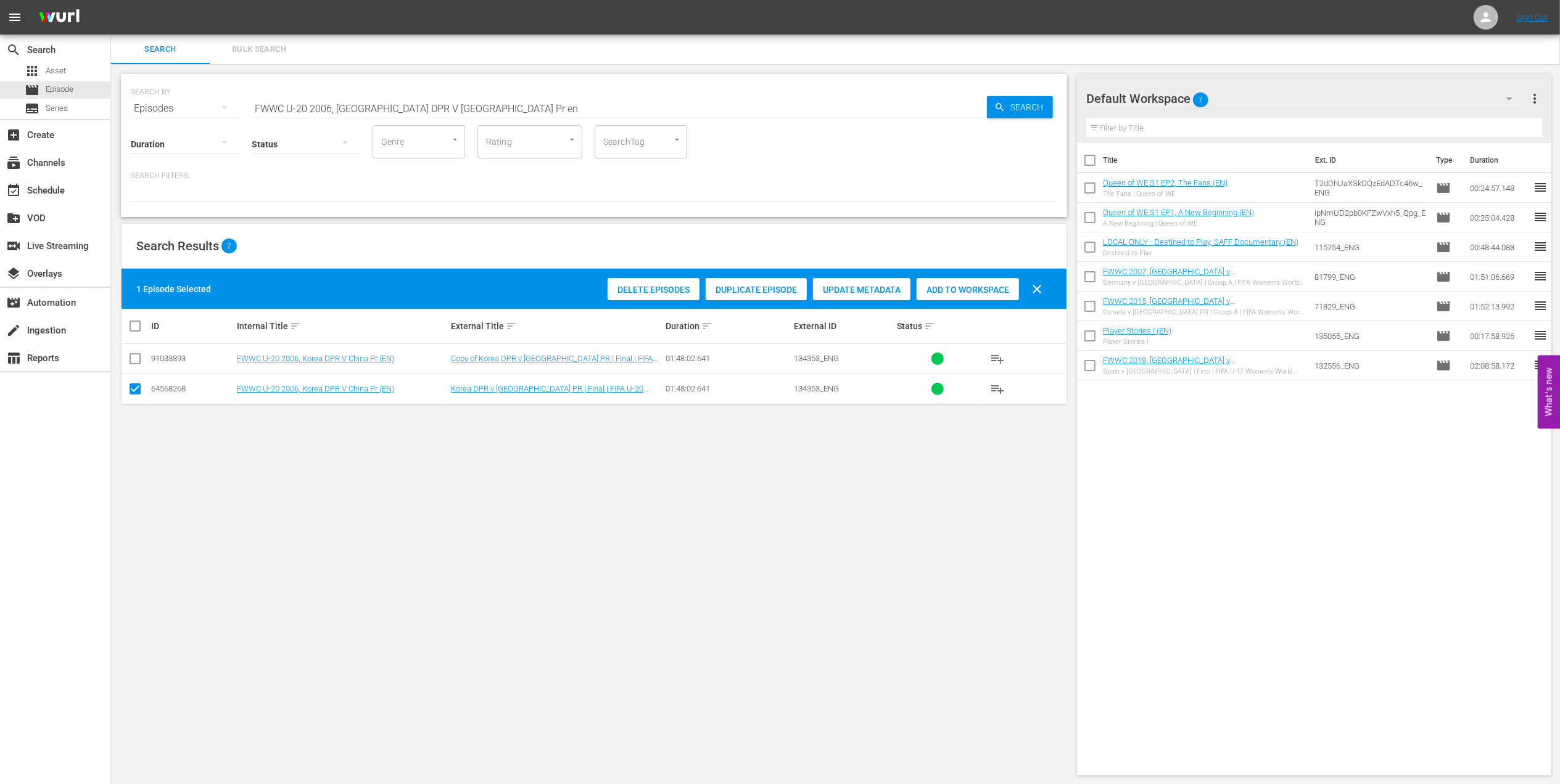
click at [954, 285] on span "Add to Workspace" at bounding box center [967, 290] width 102 height 9
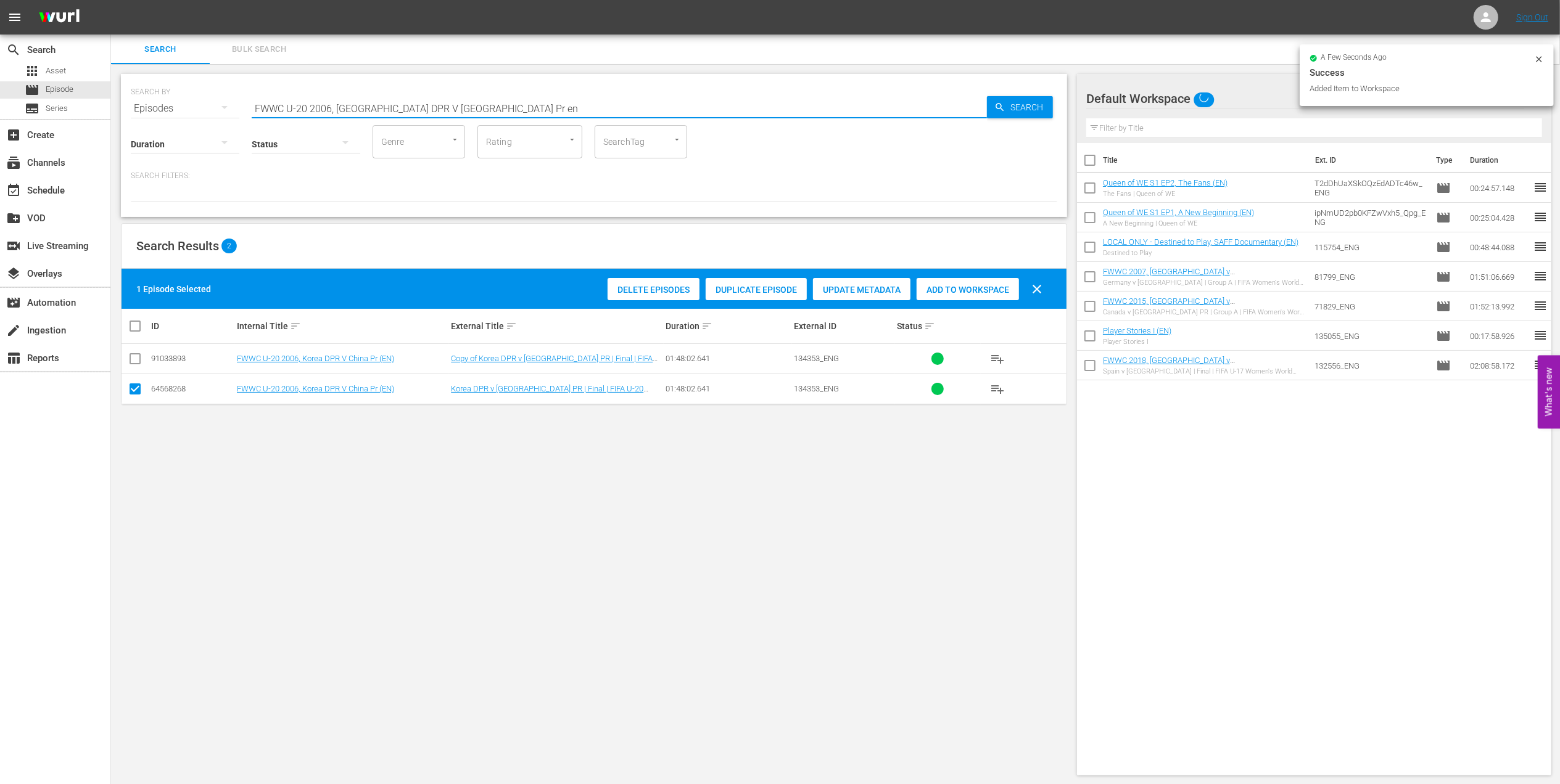
drag, startPoint x: 130, startPoint y: 104, endPoint x: 122, endPoint y: 104, distance: 8.0
click at [120, 104] on div "SEARCH BY Search By Episodes Search ID, Title, Description, Keywords, or Catego…" at bounding box center [594, 425] width 966 height 722
paste input "2015, Australia v Japan, Quarter-Finals - FMR"
click at [530, 104] on input "FWWC 2015, Australia v Japan, Quarter-Finals - FMR" at bounding box center [619, 108] width 735 height 29
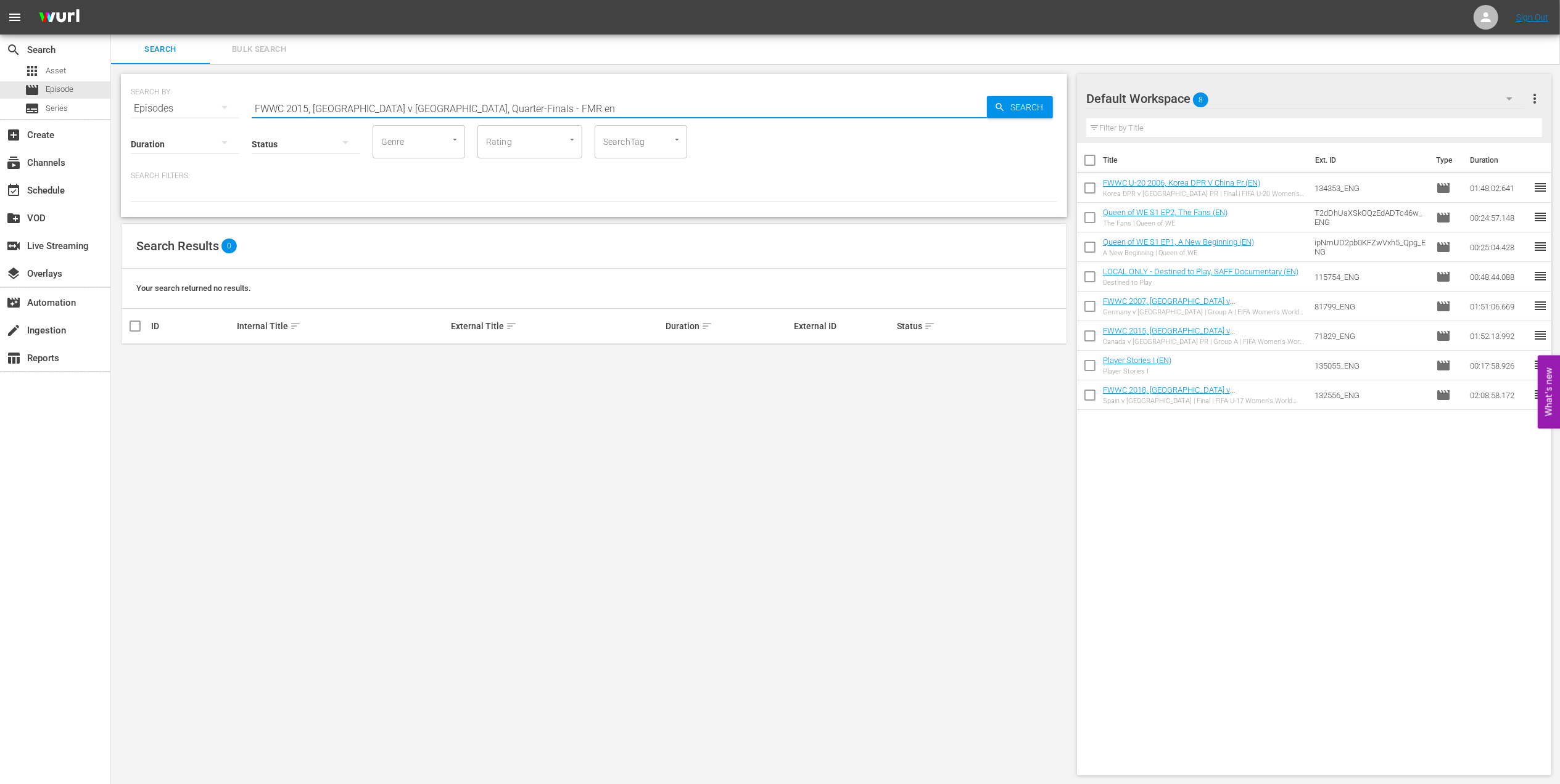
drag, startPoint x: 513, startPoint y: 108, endPoint x: 391, endPoint y: 112, distance: 122.1
click at [391, 112] on input "FWWC 2015, Australia v Japan, Quarter-Finals - FMR en" at bounding box center [619, 108] width 735 height 29
type input "FWWC 2015, Australia v Japan en"
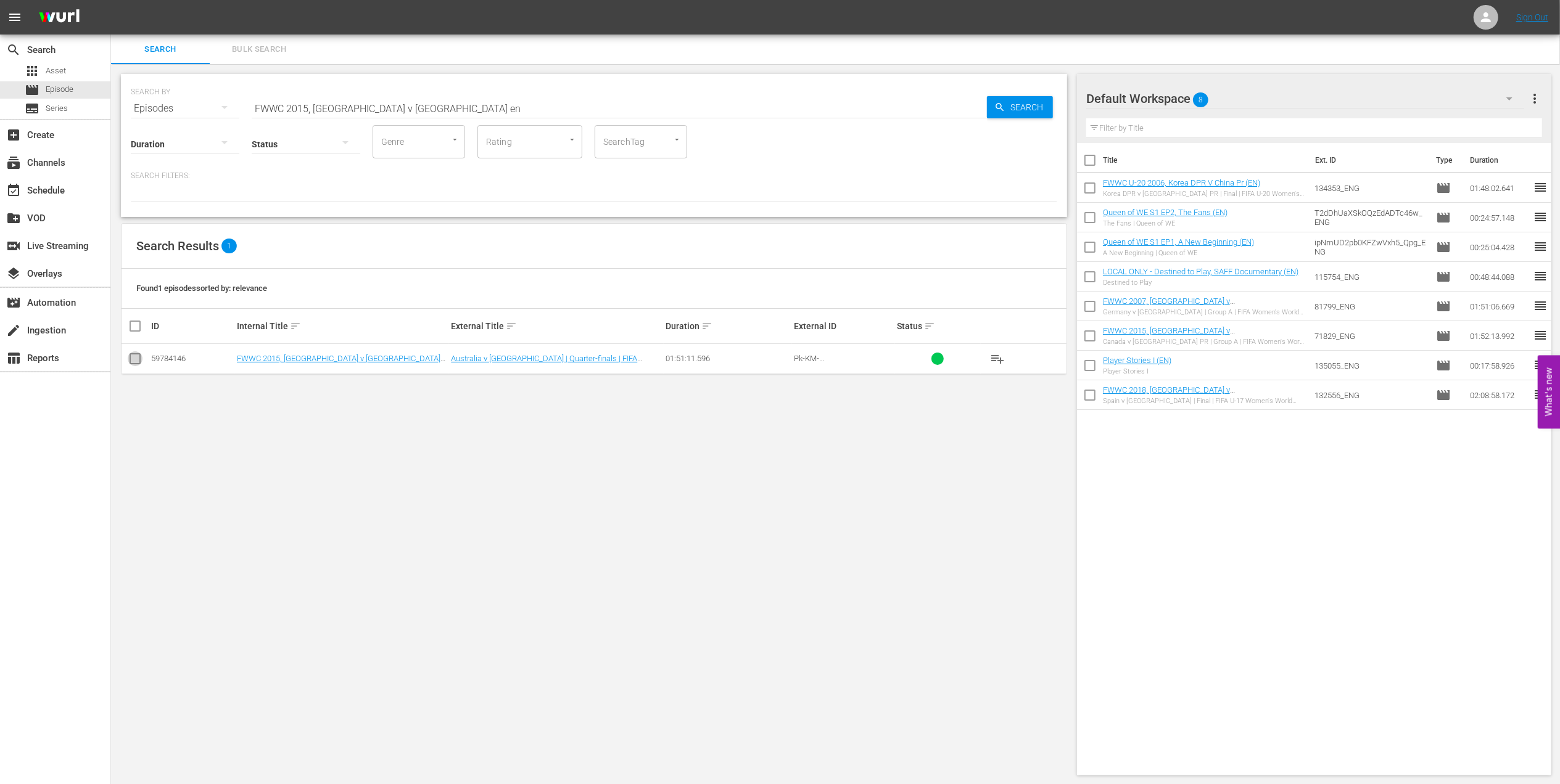
click at [139, 359] on input "checkbox" at bounding box center [135, 361] width 15 height 15
checkbox input "true"
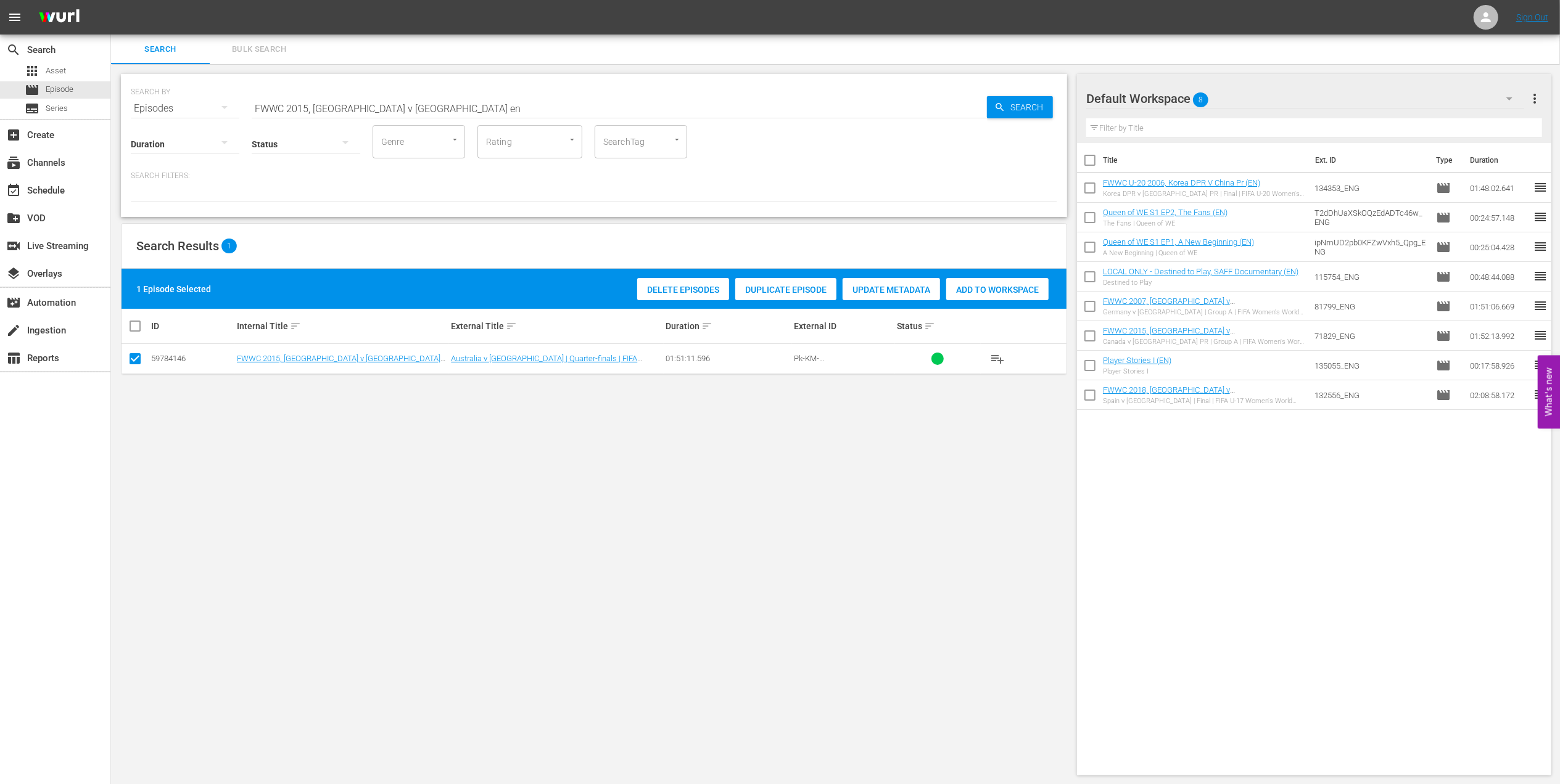
click at [993, 292] on span "Add to Workspace" at bounding box center [997, 290] width 102 height 9
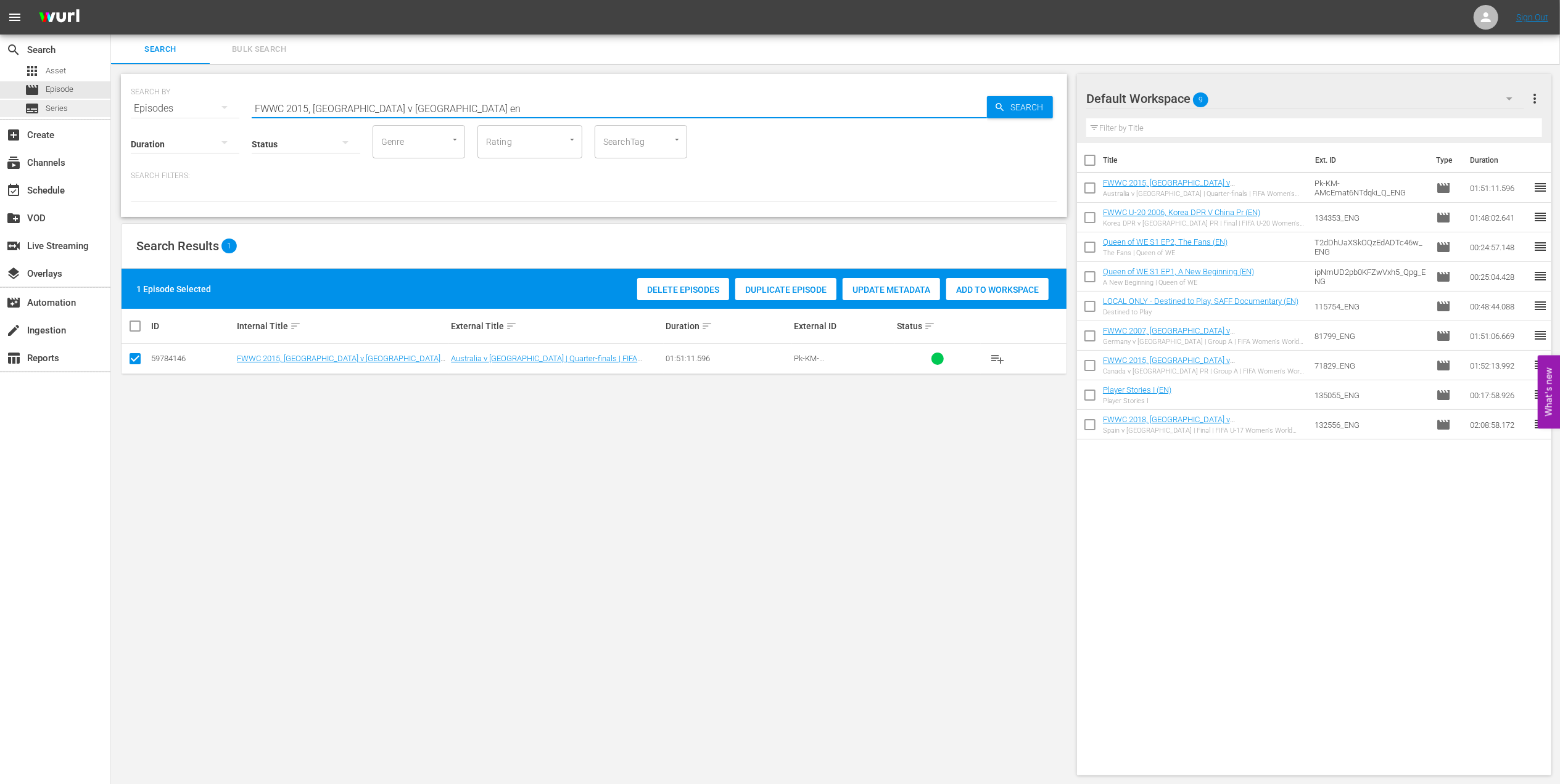
drag, startPoint x: 410, startPoint y: 112, endPoint x: 86, endPoint y: 108, distance: 324.0
click at [111, 0] on div "search Search apps Asset movie Episode subtitles Series add_box Create subscrip…" at bounding box center [835, 0] width 1449 height 0
paste input "USA v Germany, Semi-Finals - FMR"
click at [486, 100] on input "FWWC 2015, USA v Germany, Semi-Finals - FMR" at bounding box center [619, 108] width 735 height 29
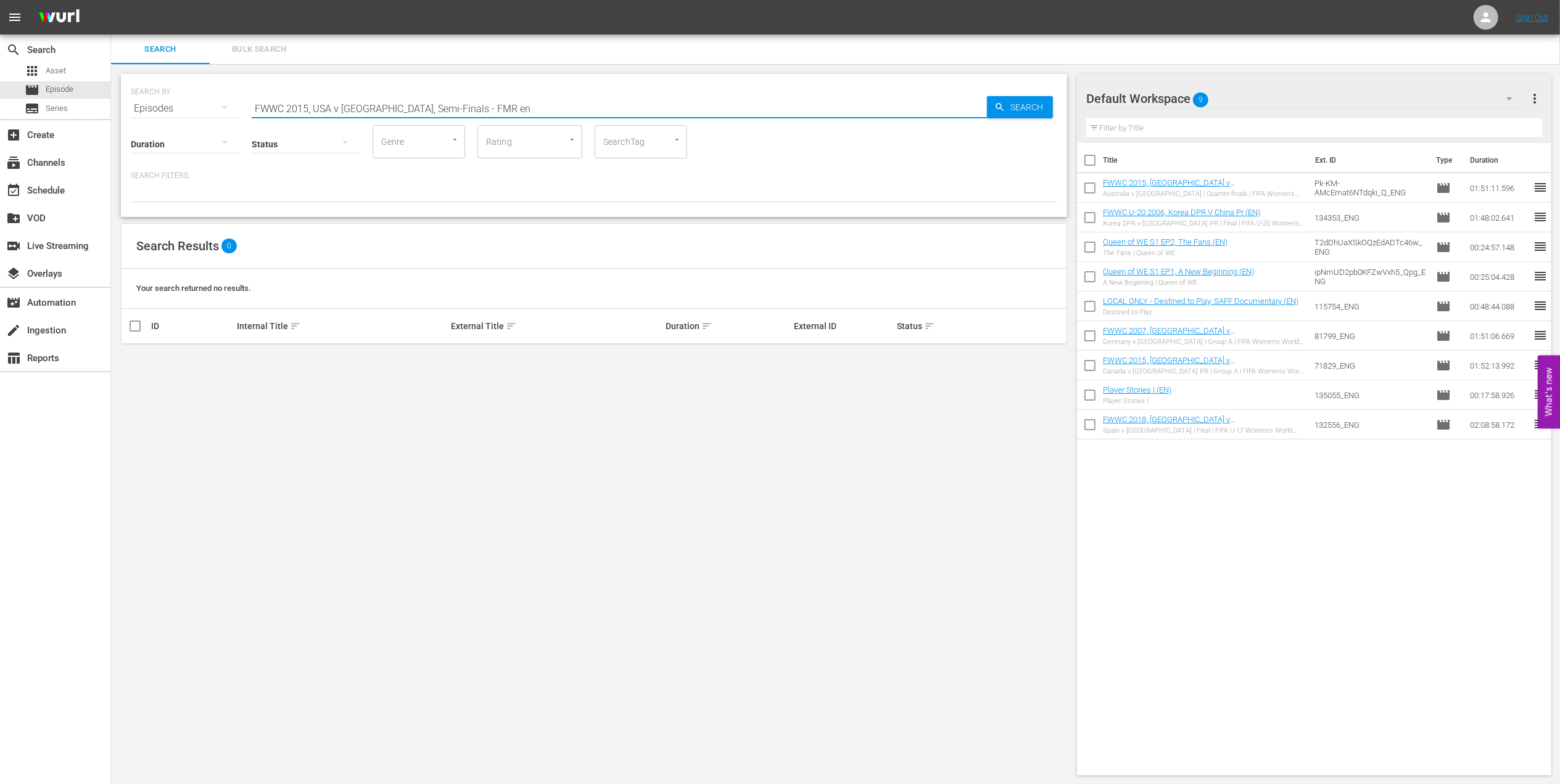
drag, startPoint x: 460, startPoint y: 107, endPoint x: 381, endPoint y: 107, distance: 79.0
click at [381, 107] on input "FWWC 2015, USA v Germany, Semi-Finals - FMR en" at bounding box center [619, 108] width 735 height 29
type input "FWWC 2015, USA v Germany en"
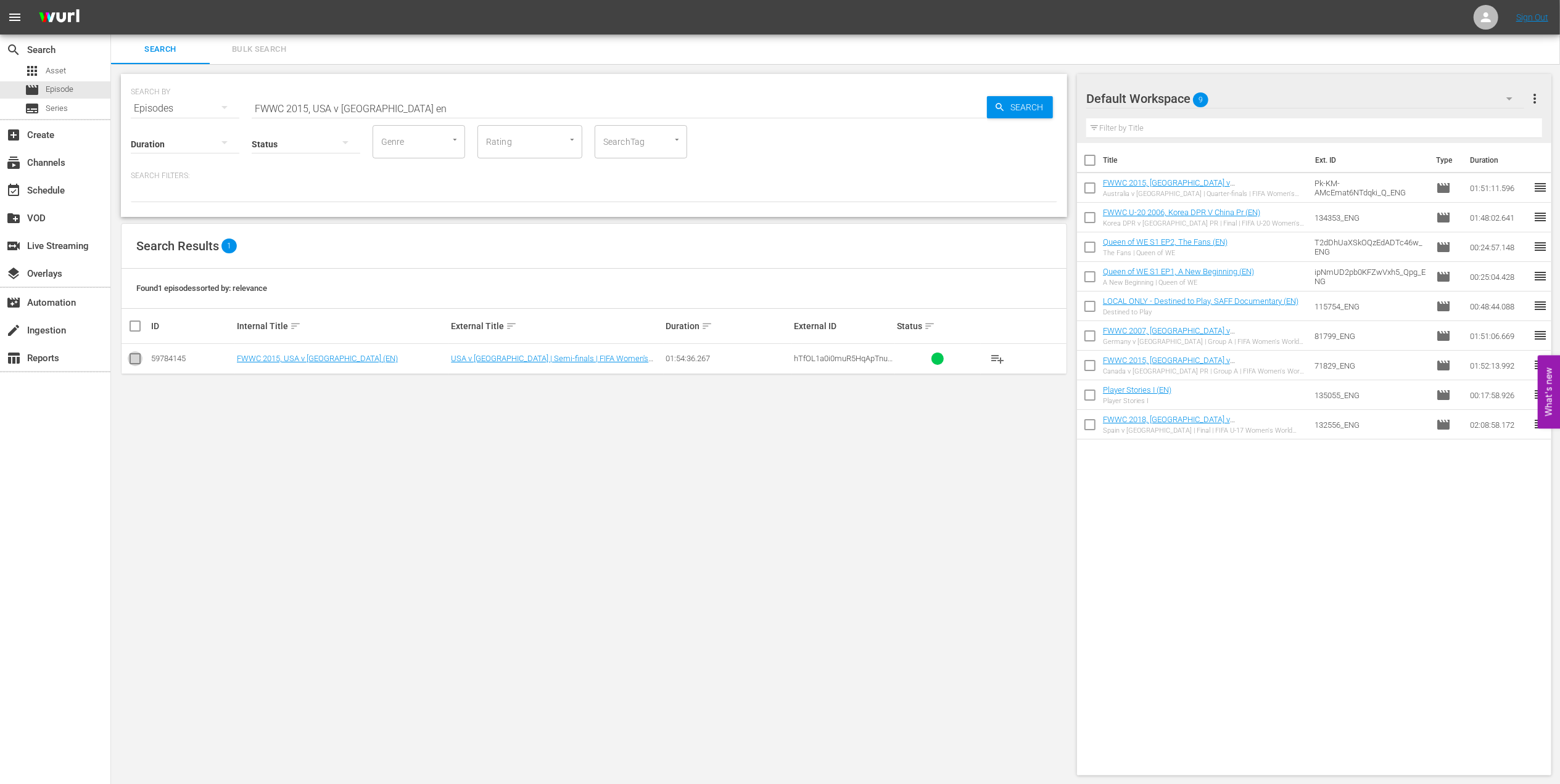
click at [135, 358] on input "checkbox" at bounding box center [135, 361] width 15 height 15
checkbox input "true"
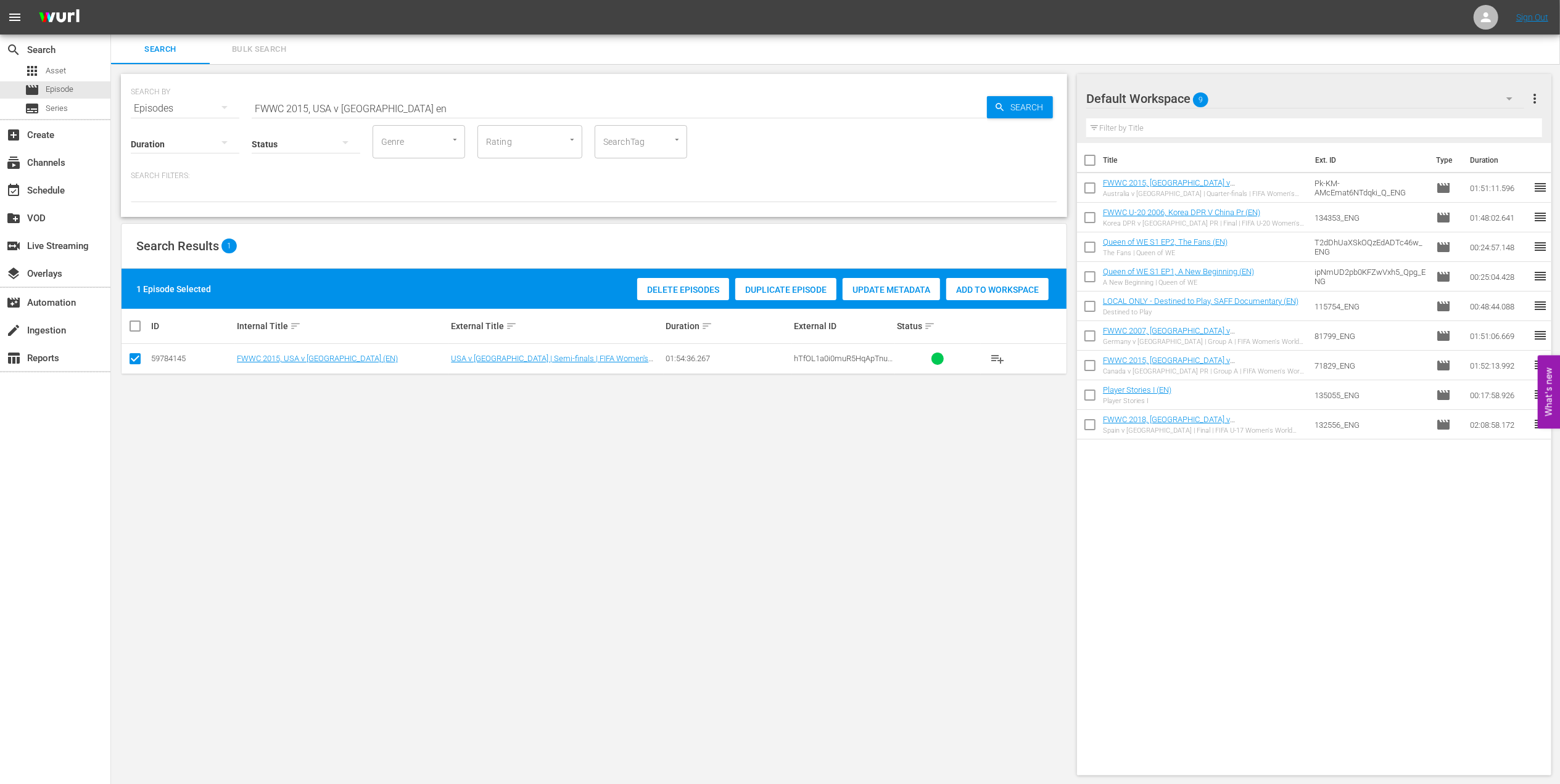
click at [963, 294] on span "Add to Workspace" at bounding box center [997, 290] width 102 height 9
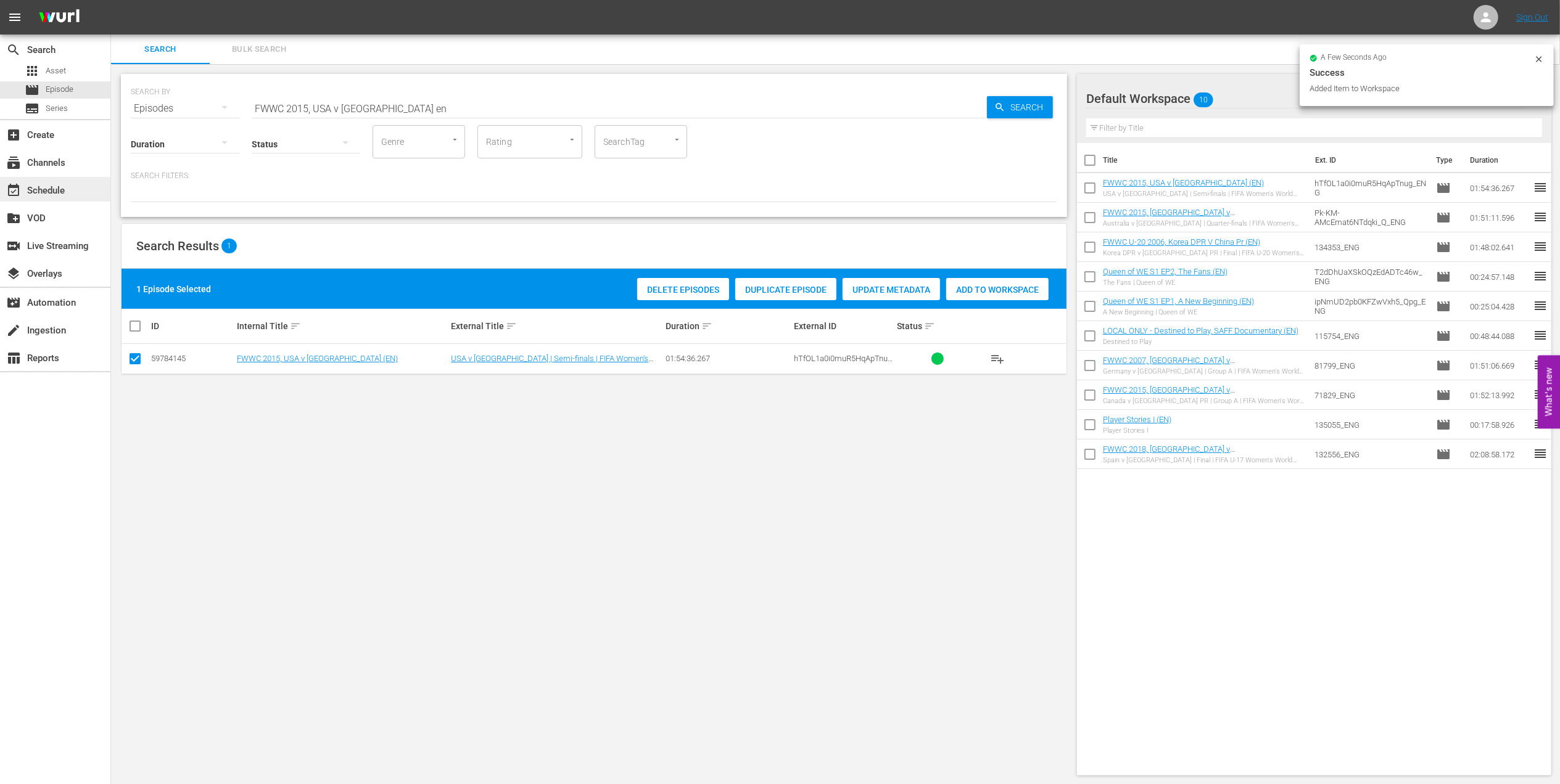
click at [51, 195] on div "event_available Schedule" at bounding box center [34, 188] width 69 height 11
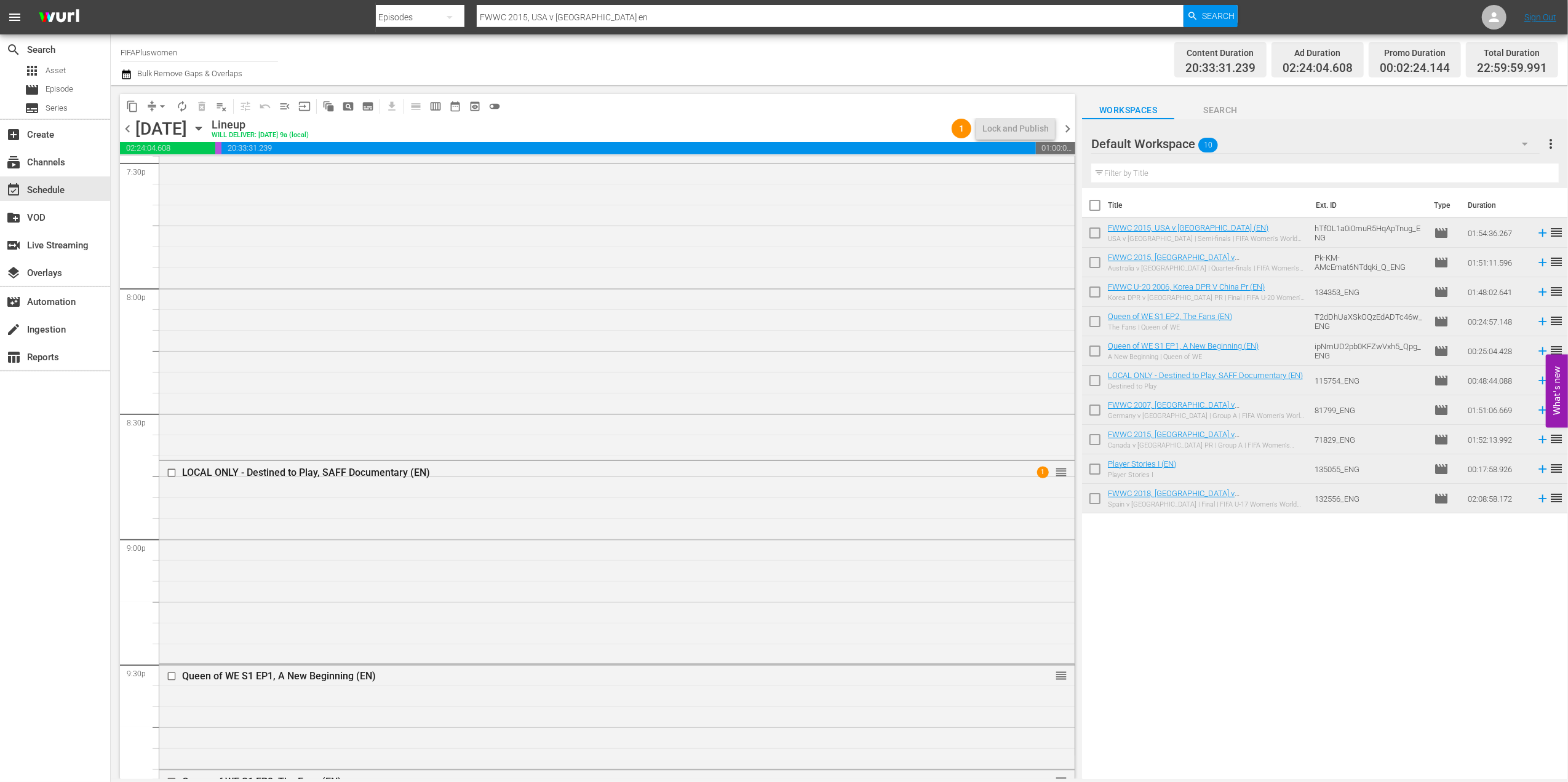
scroll to position [4878, 0]
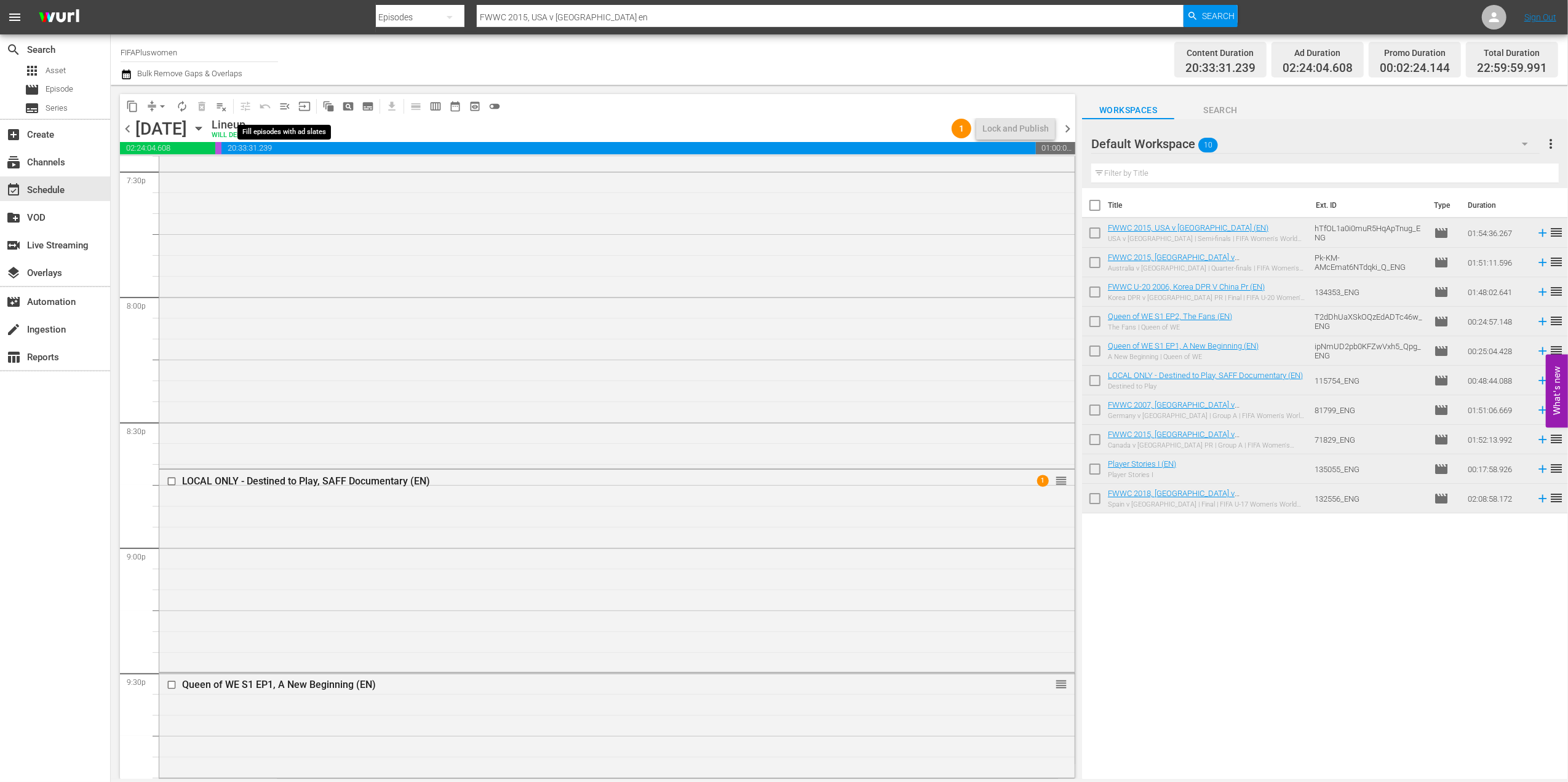
click at [279, 106] on span "menu_open" at bounding box center [285, 107] width 13 height 13
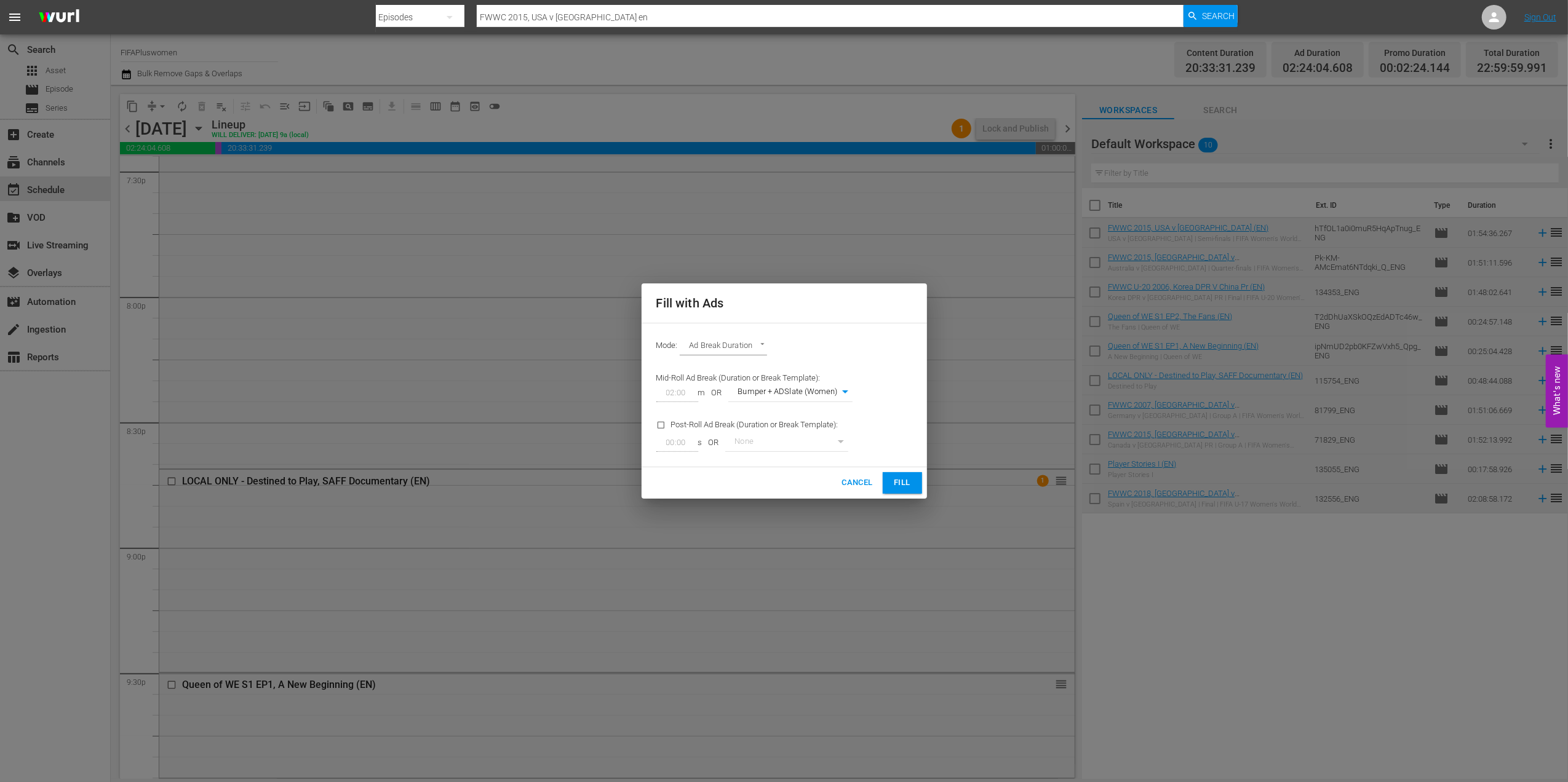
click at [904, 488] on span "Fill" at bounding box center [902, 483] width 20 height 14
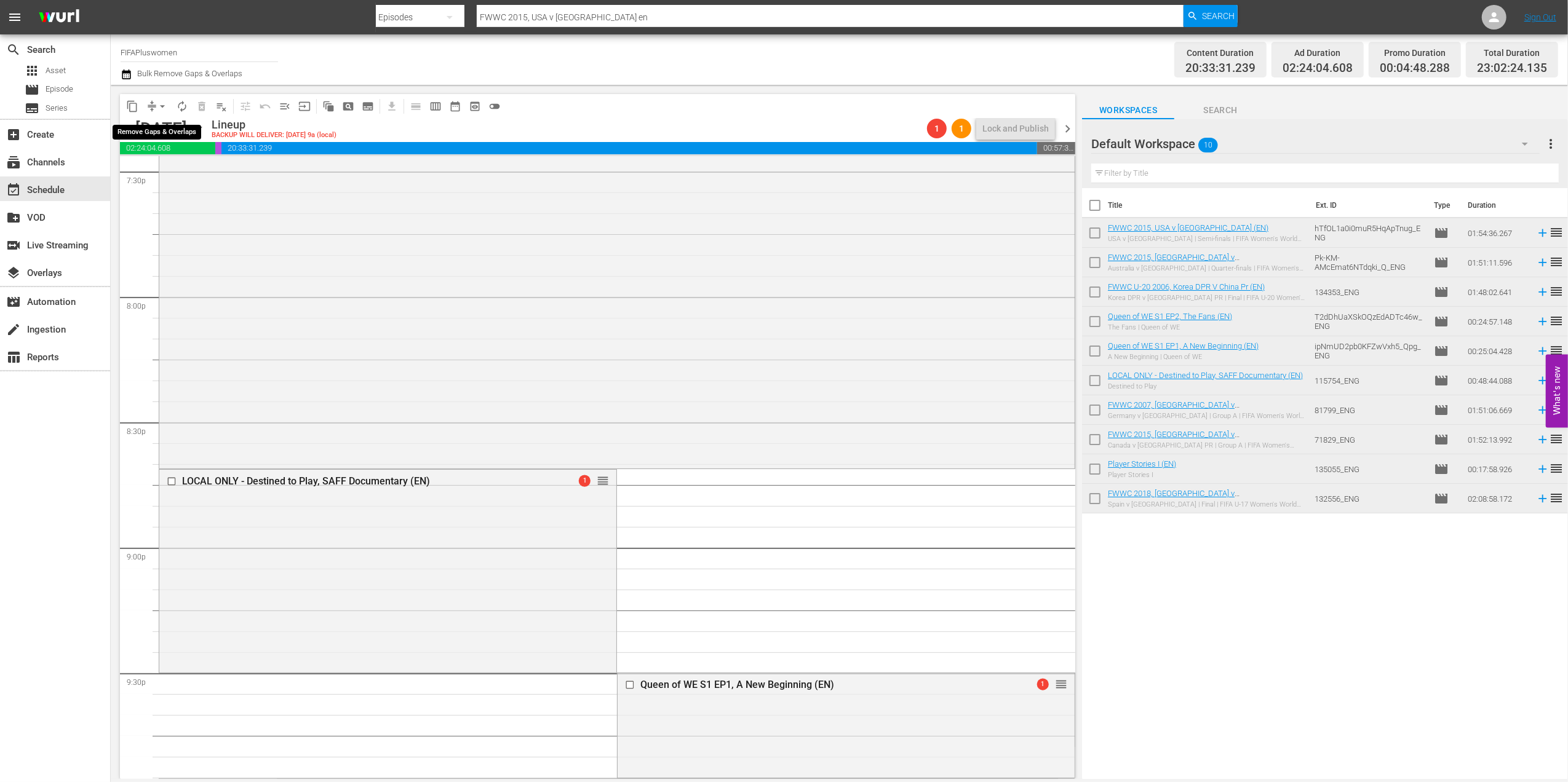
click at [165, 107] on span "arrow_drop_down" at bounding box center [163, 107] width 13 height 13
click at [182, 172] on li "Align to End of Previous Day" at bounding box center [163, 172] width 129 height 21
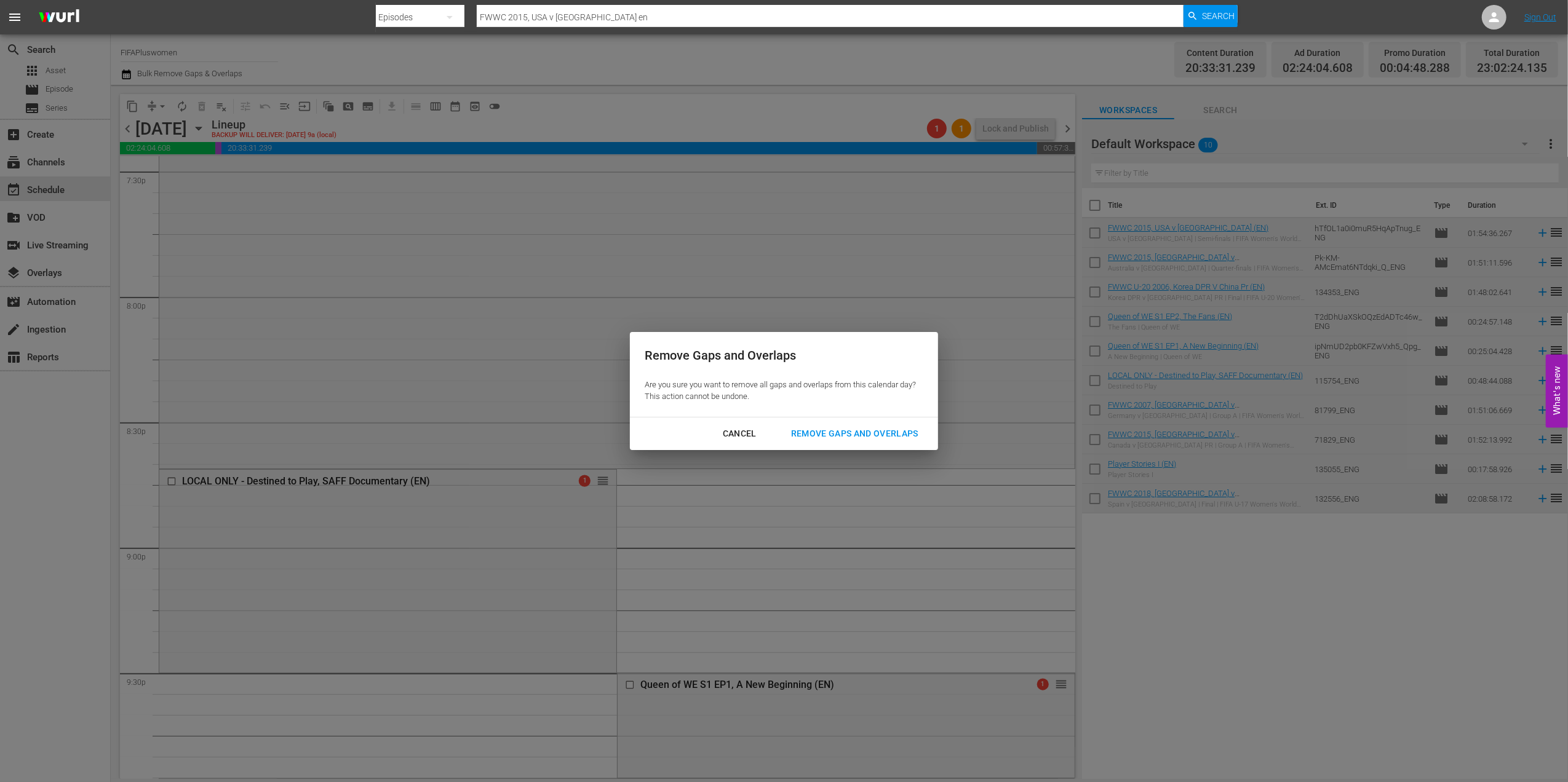
click at [869, 426] on div "Remove Gaps and Overlaps" at bounding box center [855, 433] width 147 height 15
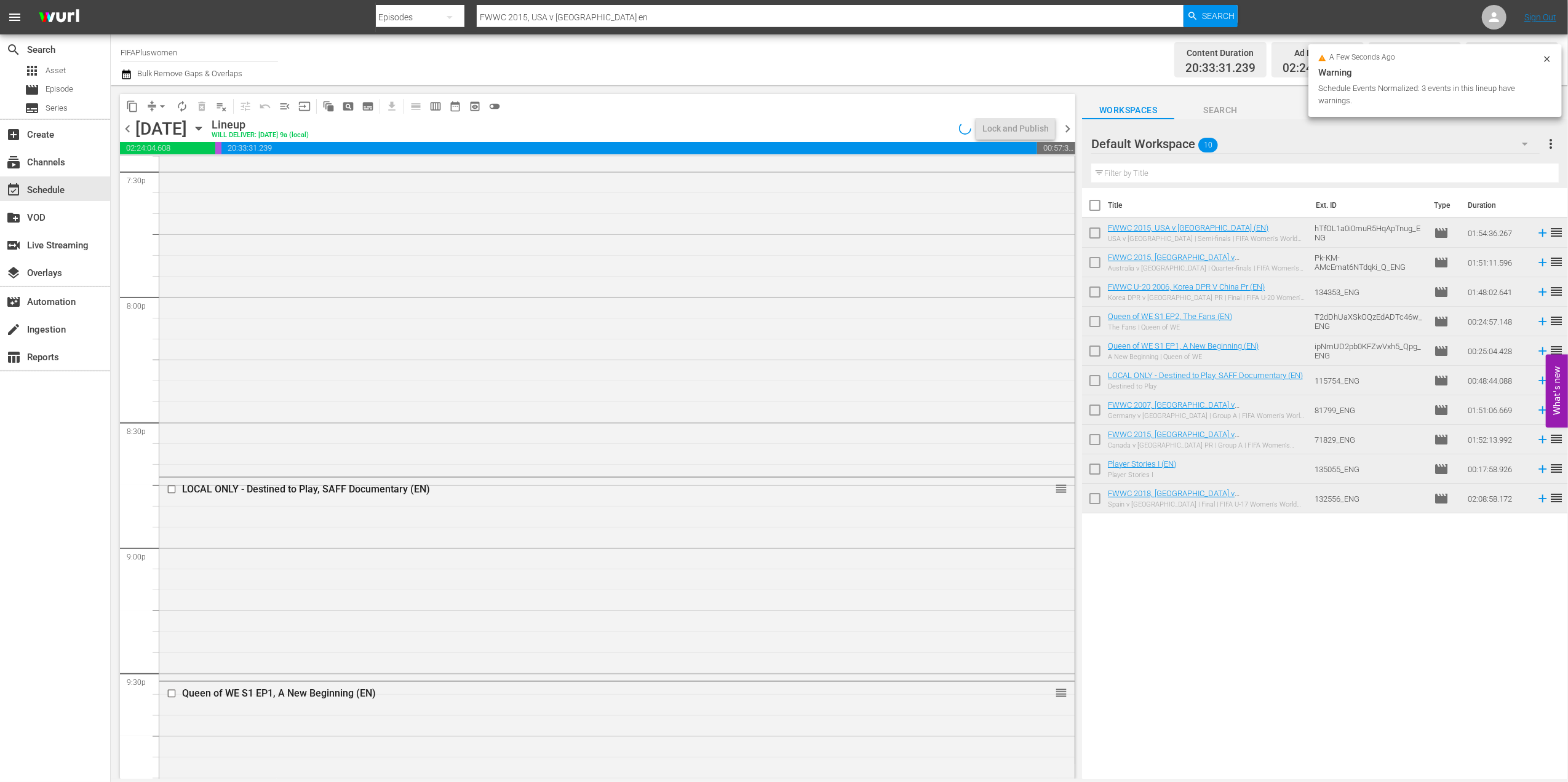
scroll to position [4816, 0]
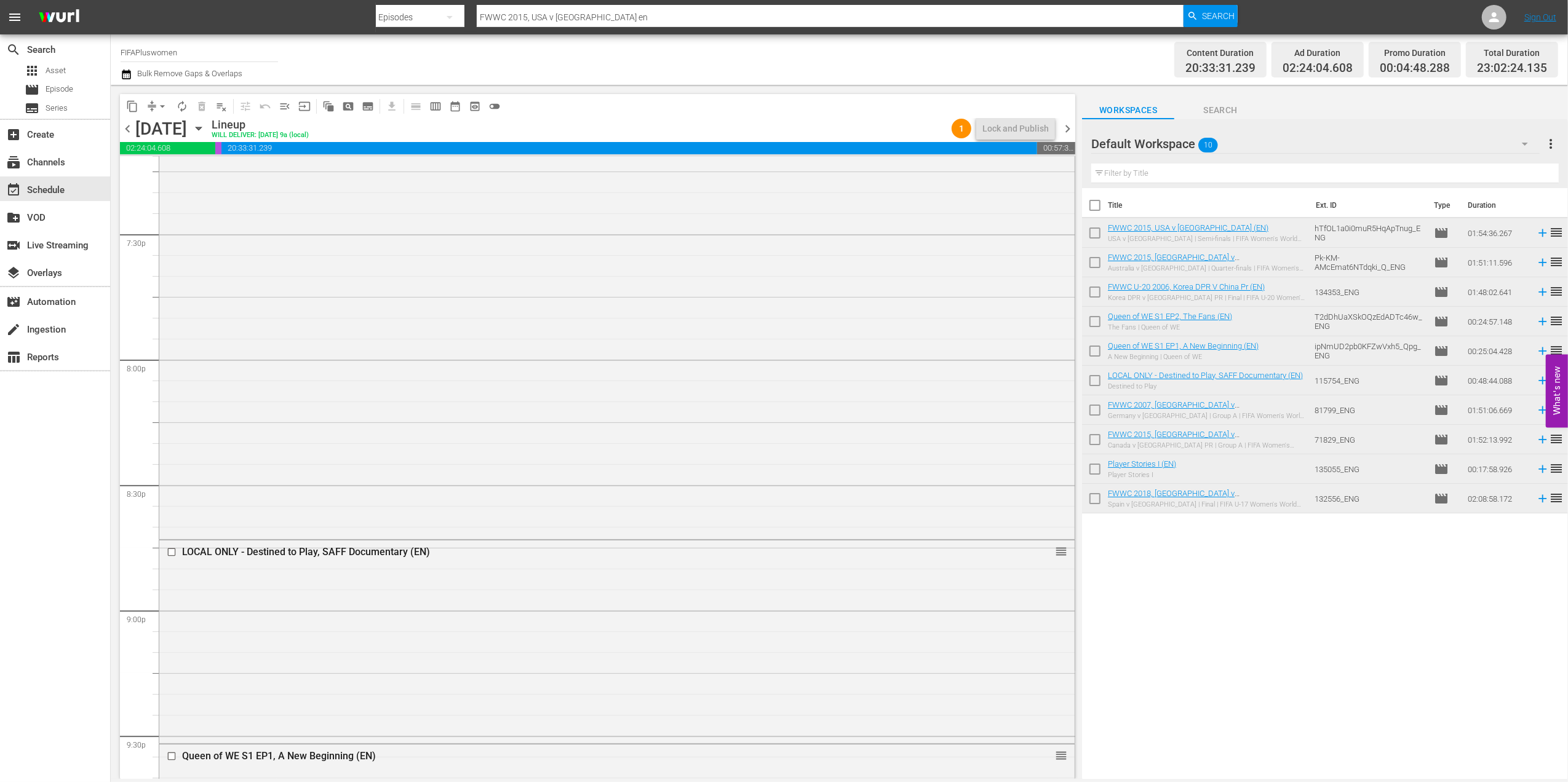
click at [133, 129] on span "chevron_left" at bounding box center [127, 129] width 15 height 15
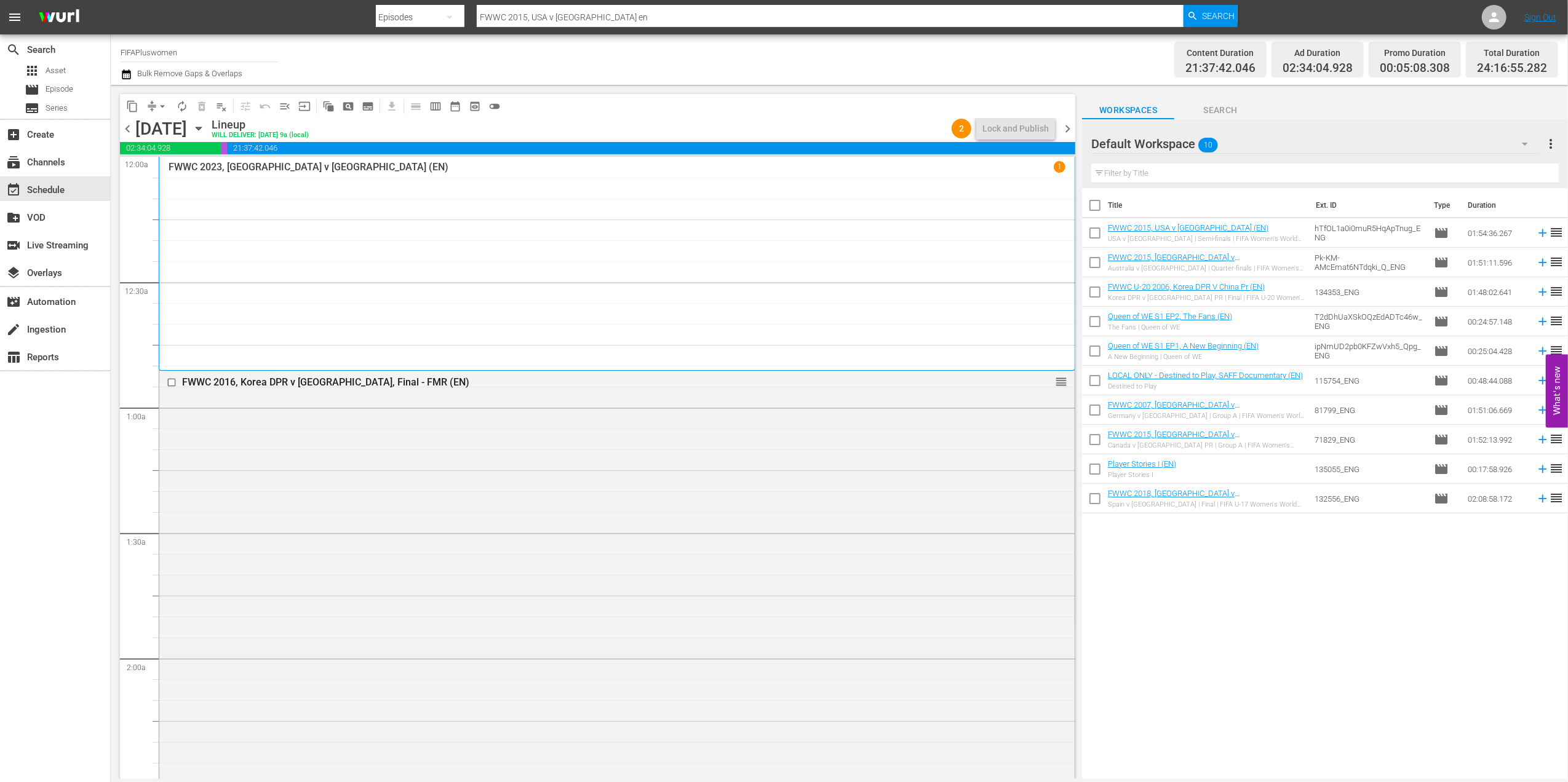
click at [1065, 129] on span "chevron_right" at bounding box center [1067, 129] width 15 height 15
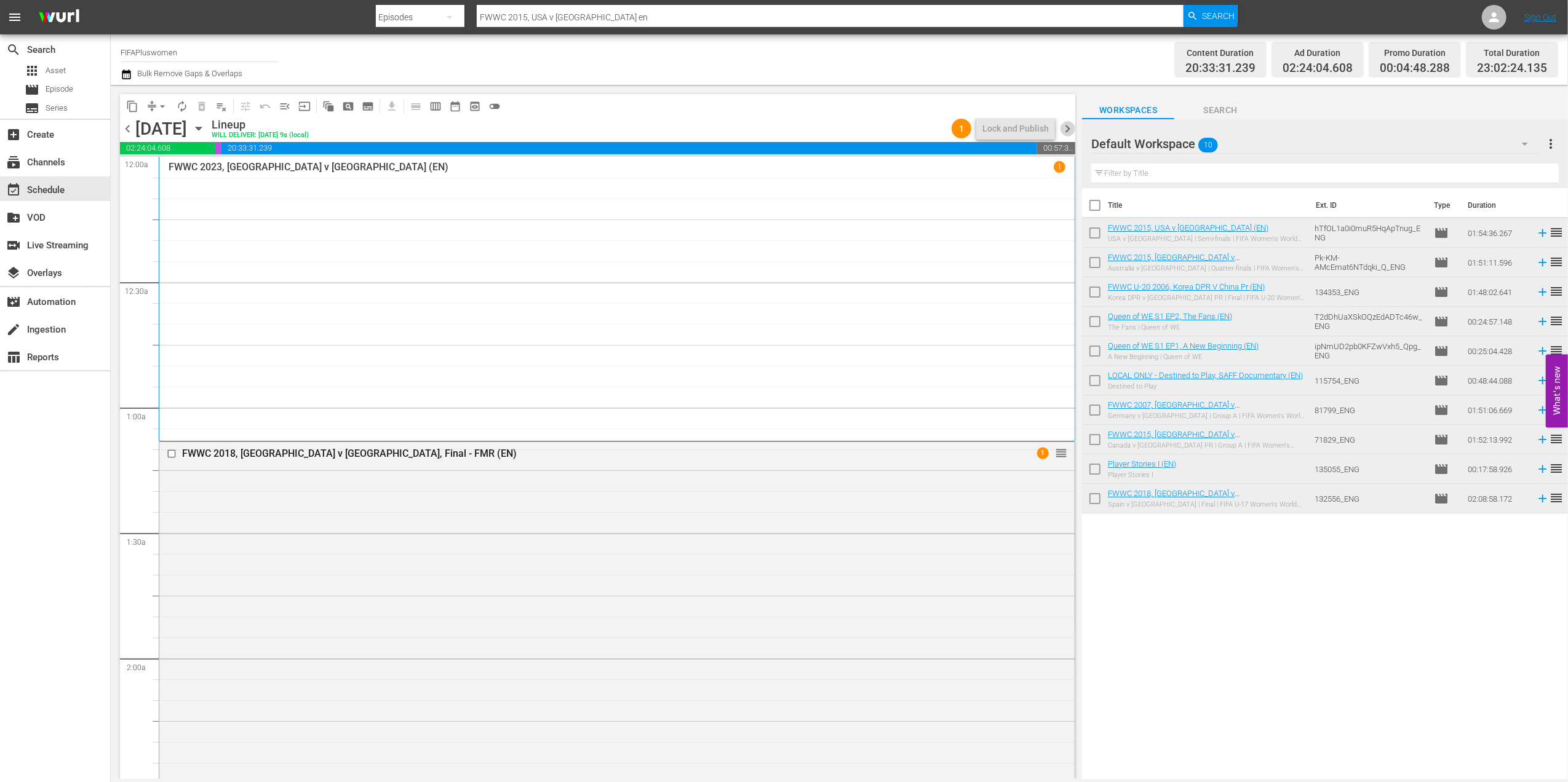
click at [1065, 130] on span "chevron_right" at bounding box center [1067, 129] width 15 height 15
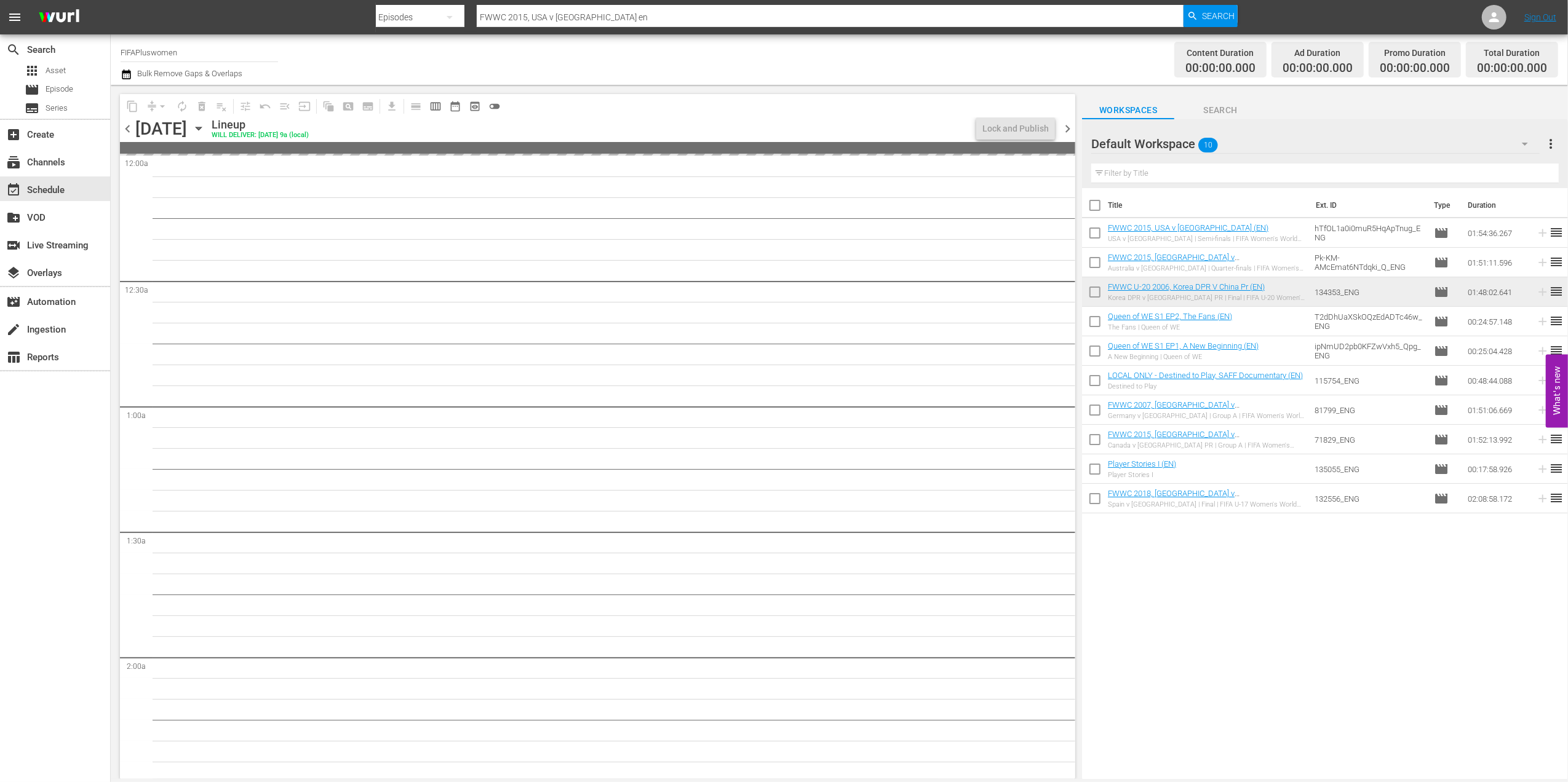
click at [1095, 204] on input "checkbox" at bounding box center [1095, 208] width 26 height 26
checkbox input "true"
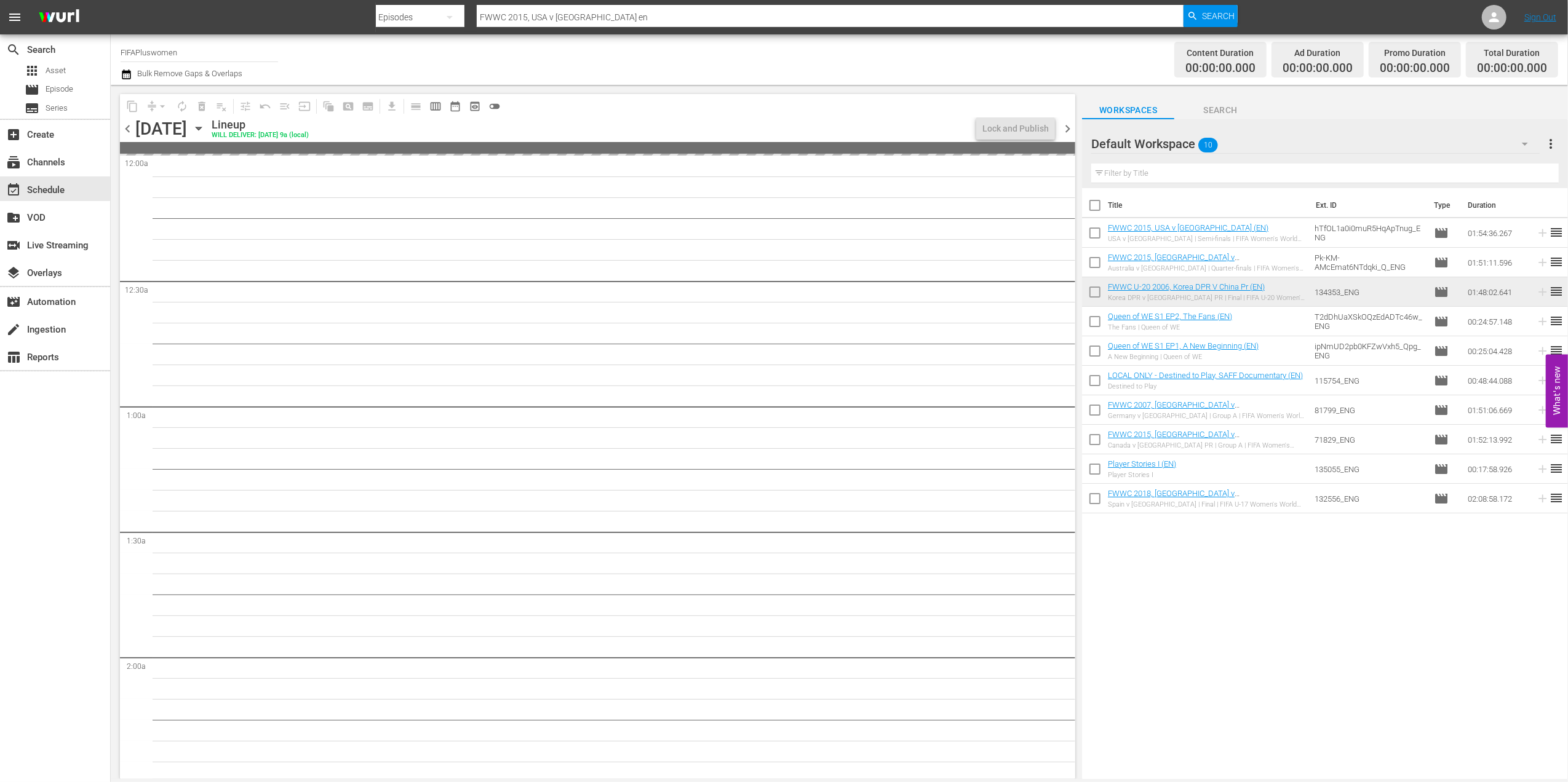
checkbox input "true"
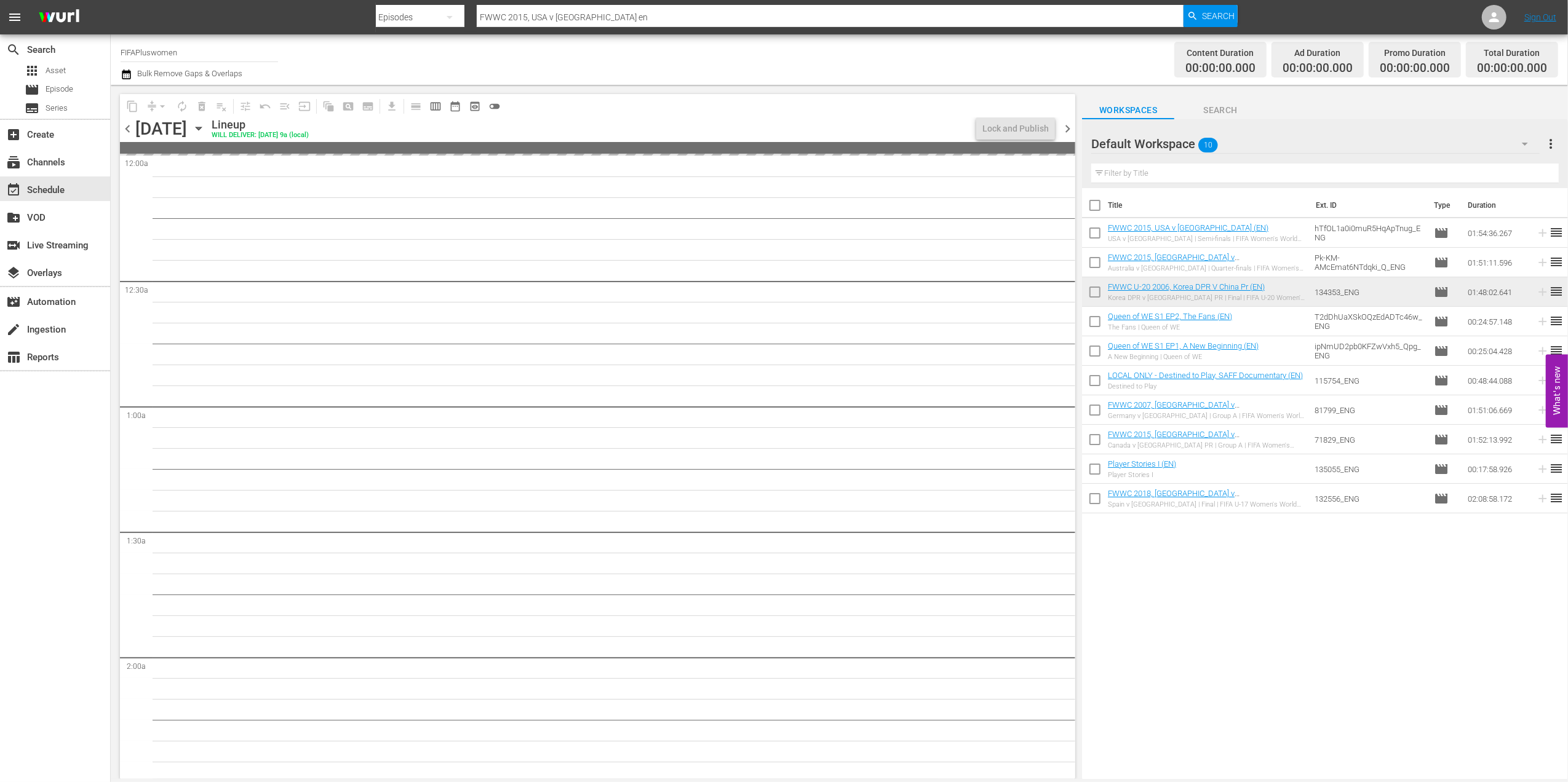
checkbox input "true"
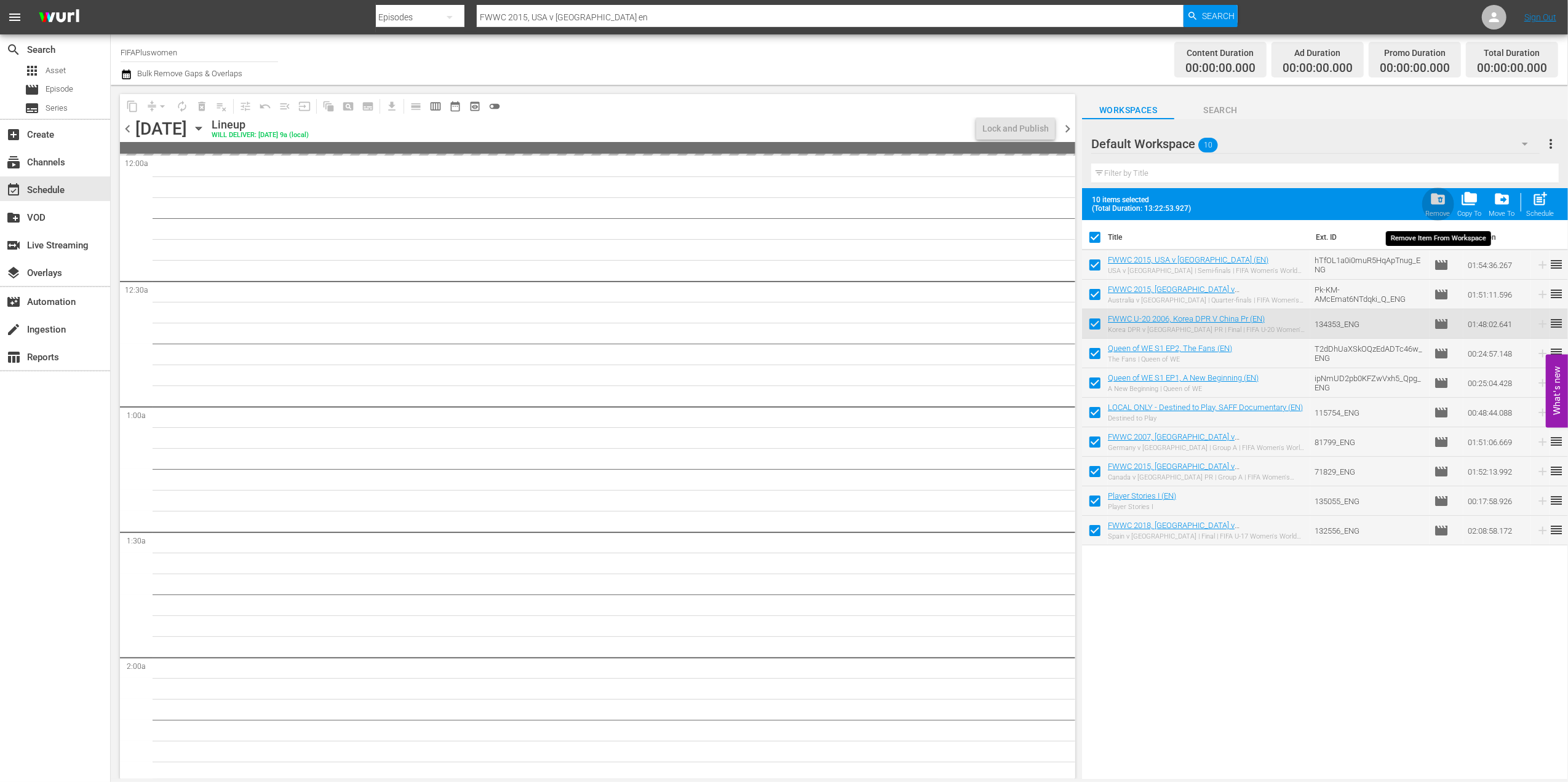
click at [1437, 204] on span "folder_delete" at bounding box center [1437, 199] width 17 height 17
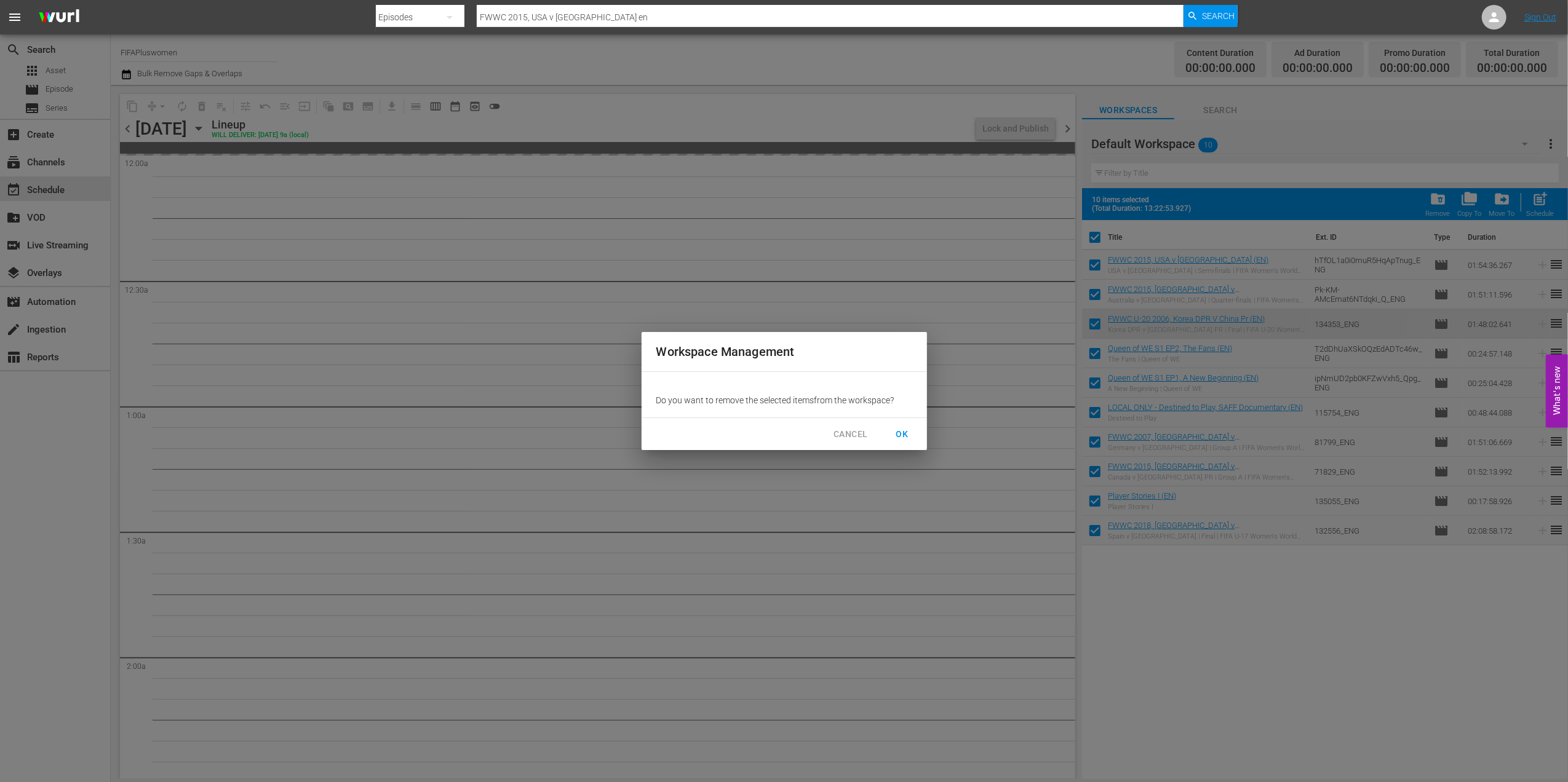
click at [903, 433] on span "OK" at bounding box center [902, 434] width 20 height 15
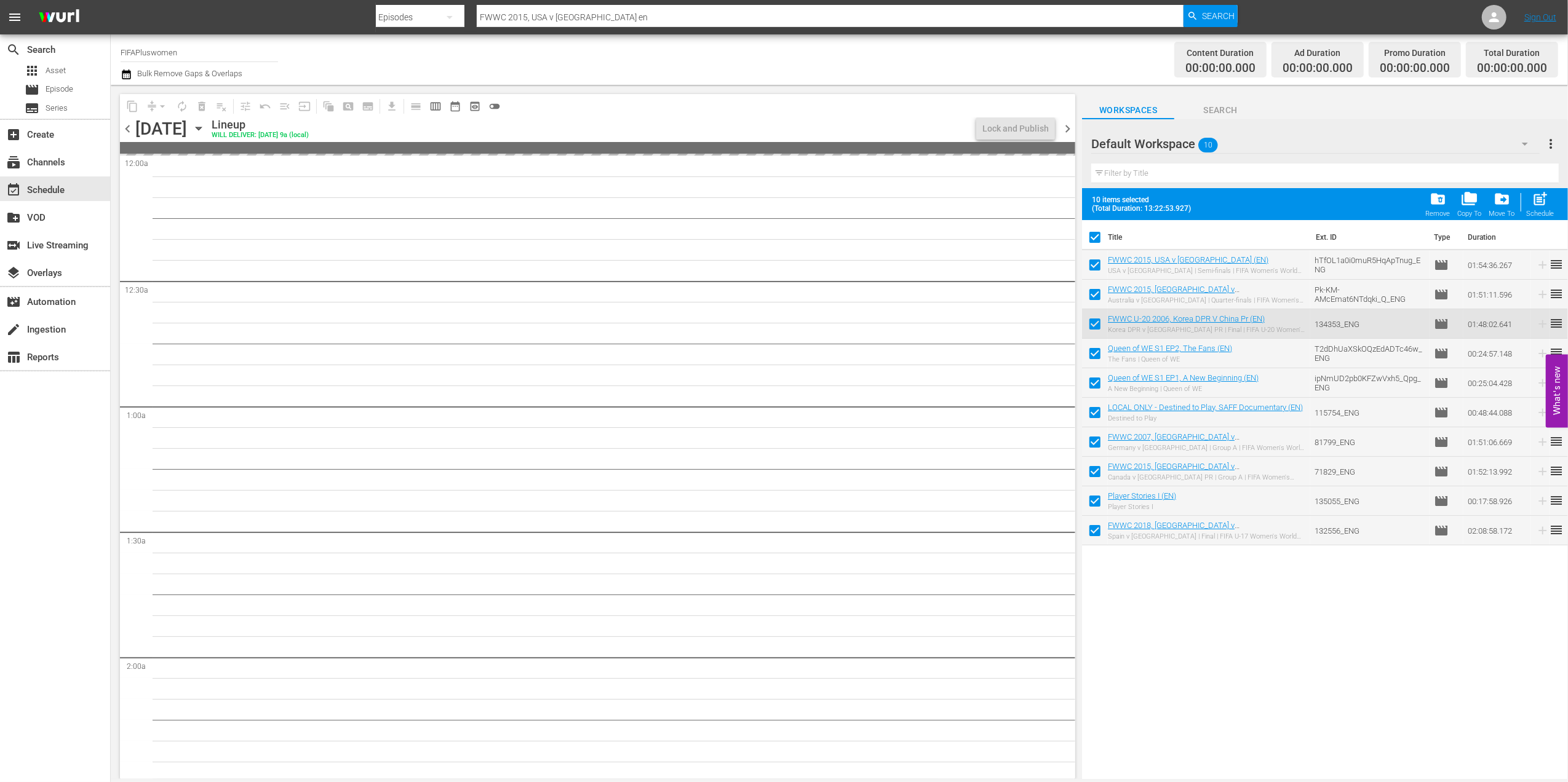
checkbox input "false"
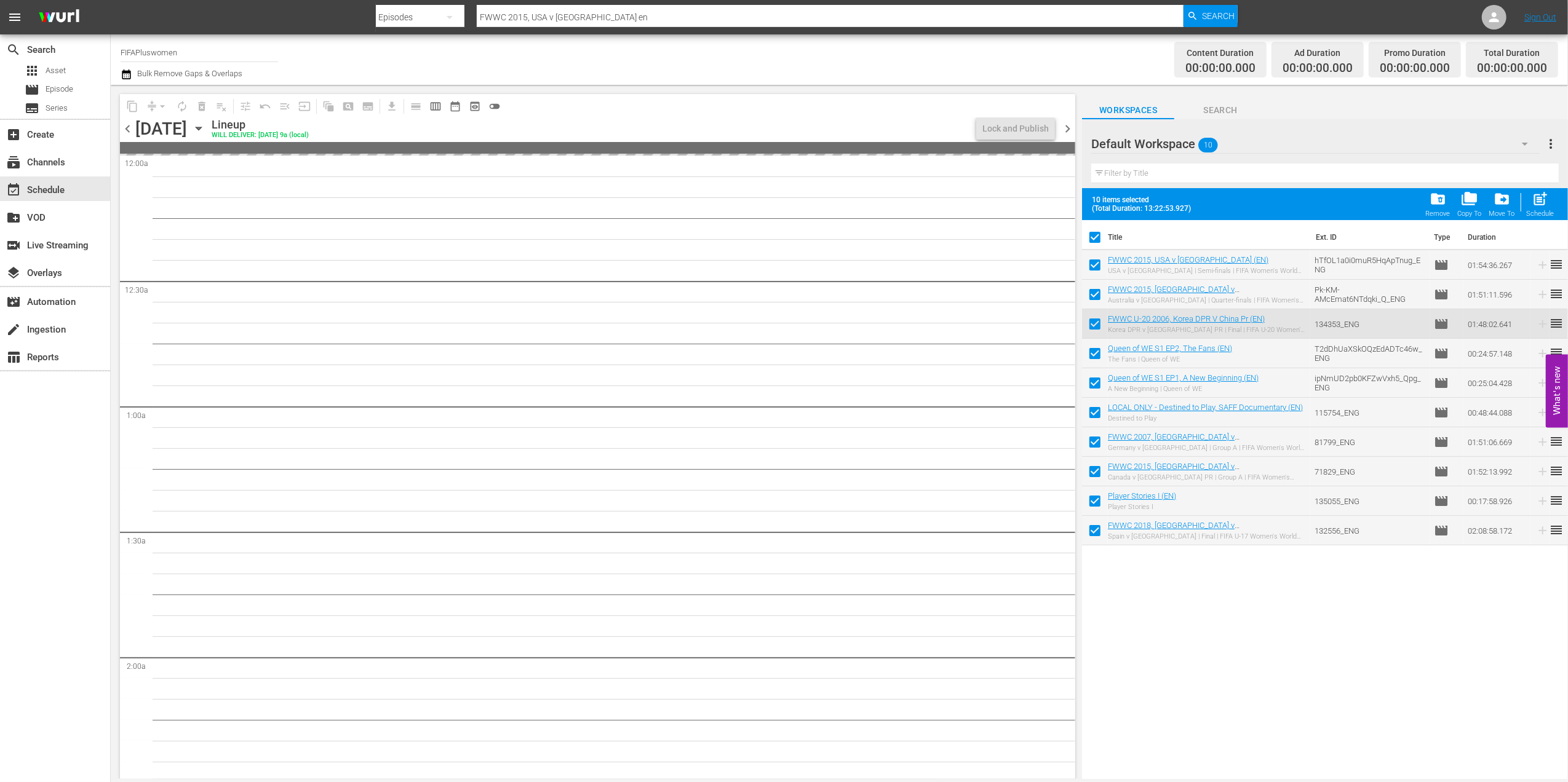
checkbox input "false"
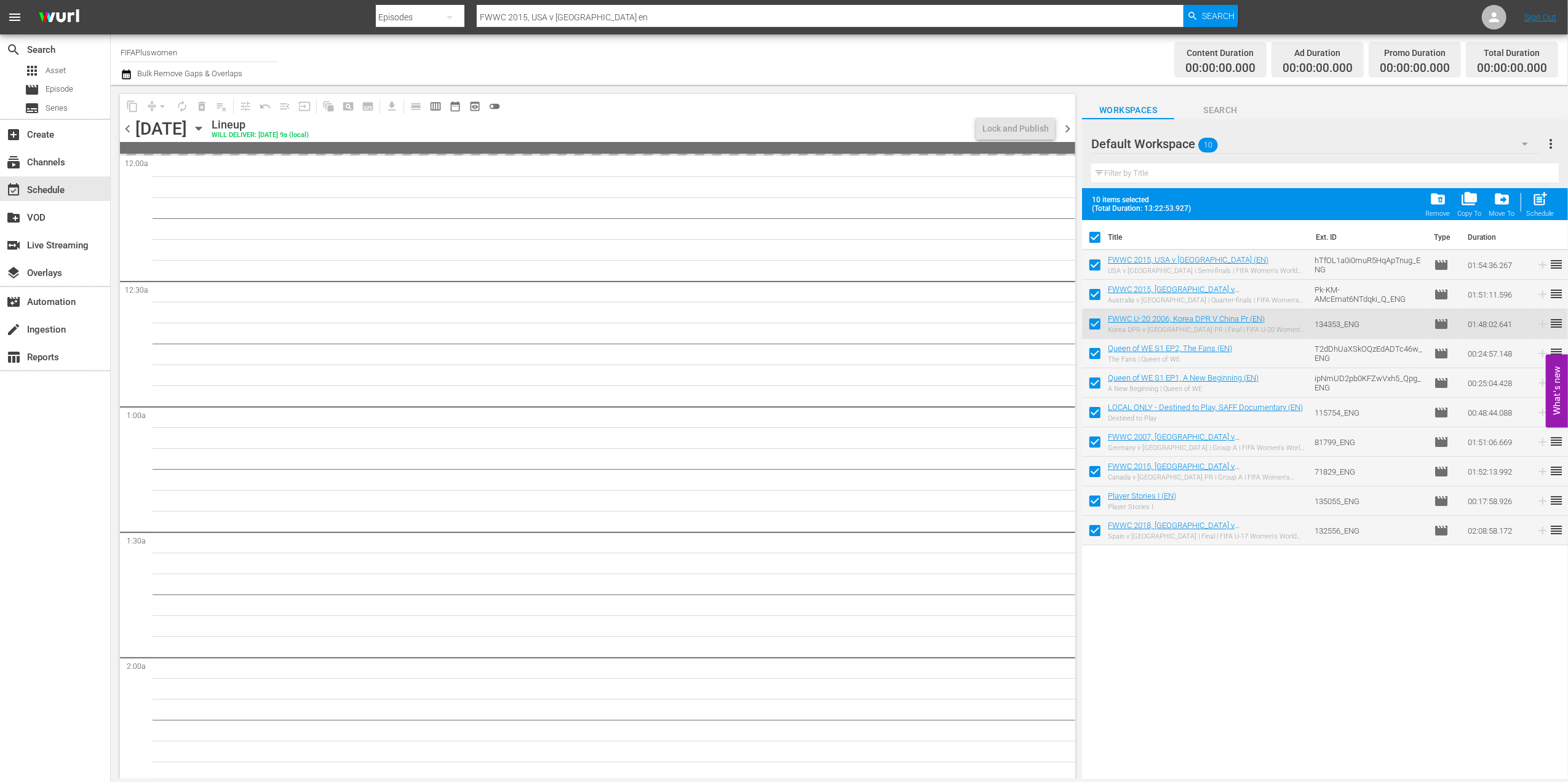
checkbox input "false"
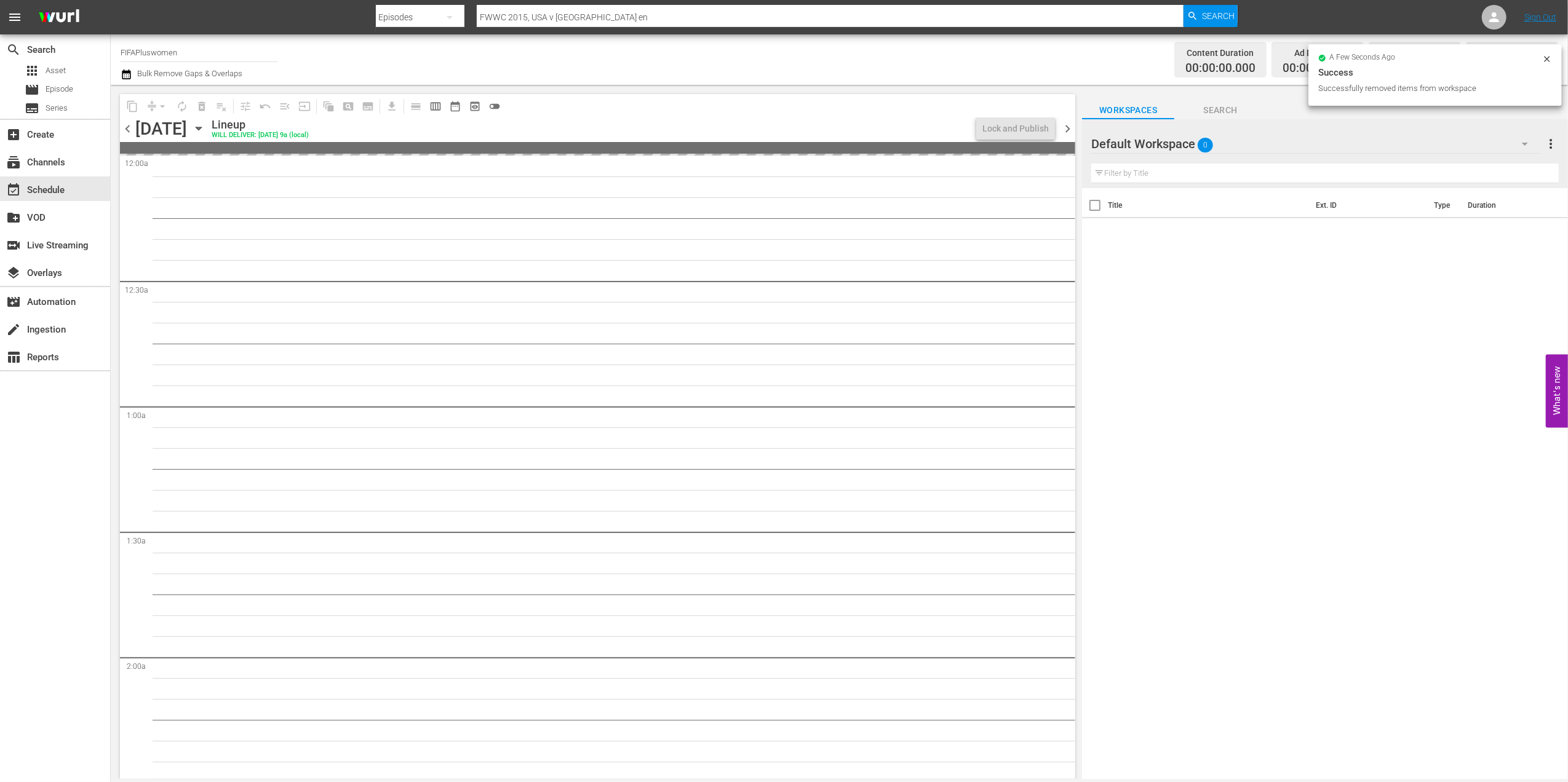
click at [127, 123] on span "chevron_left" at bounding box center [127, 129] width 15 height 15
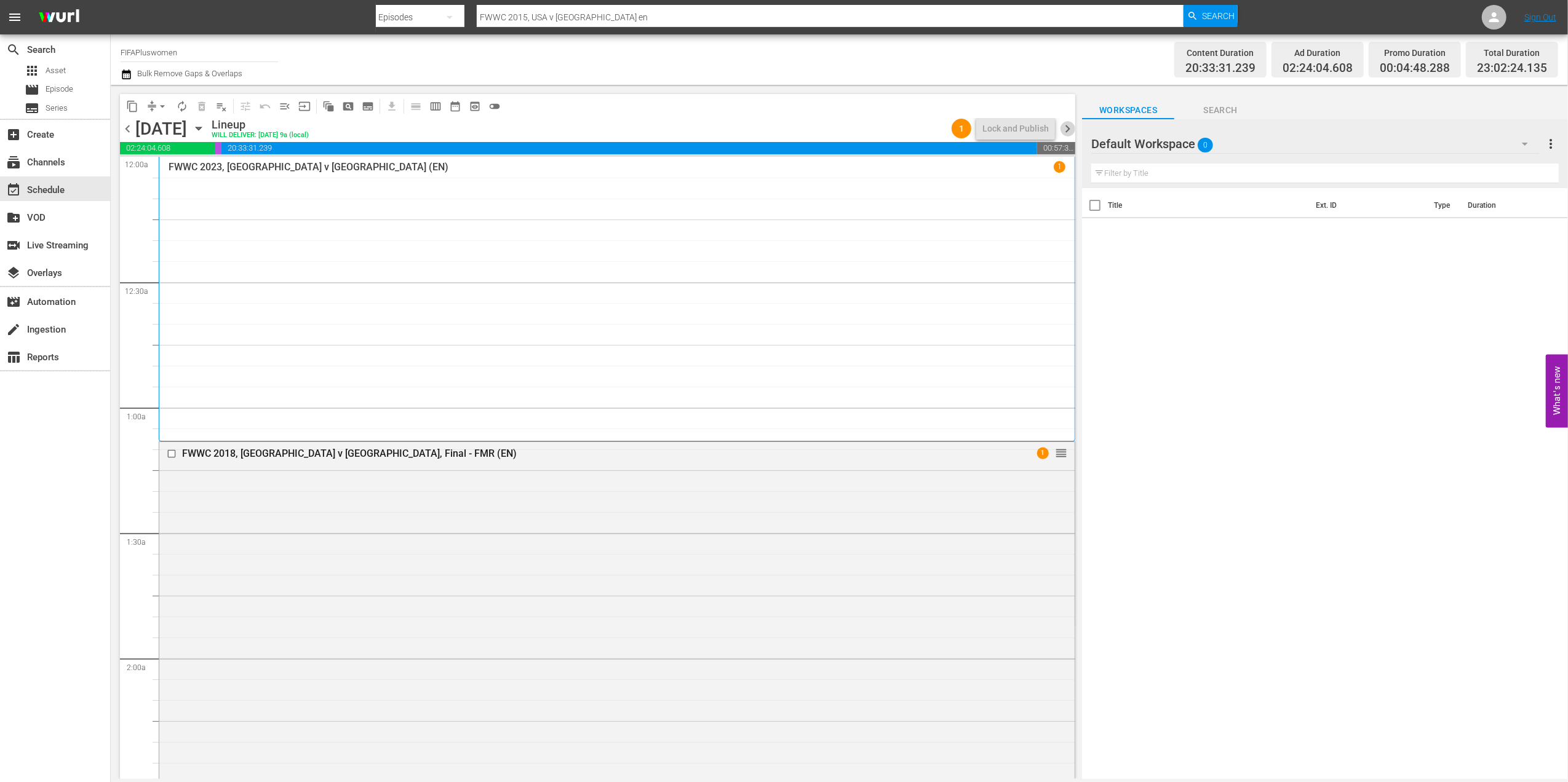
click at [1069, 124] on span "chevron_right" at bounding box center [1067, 129] width 15 height 15
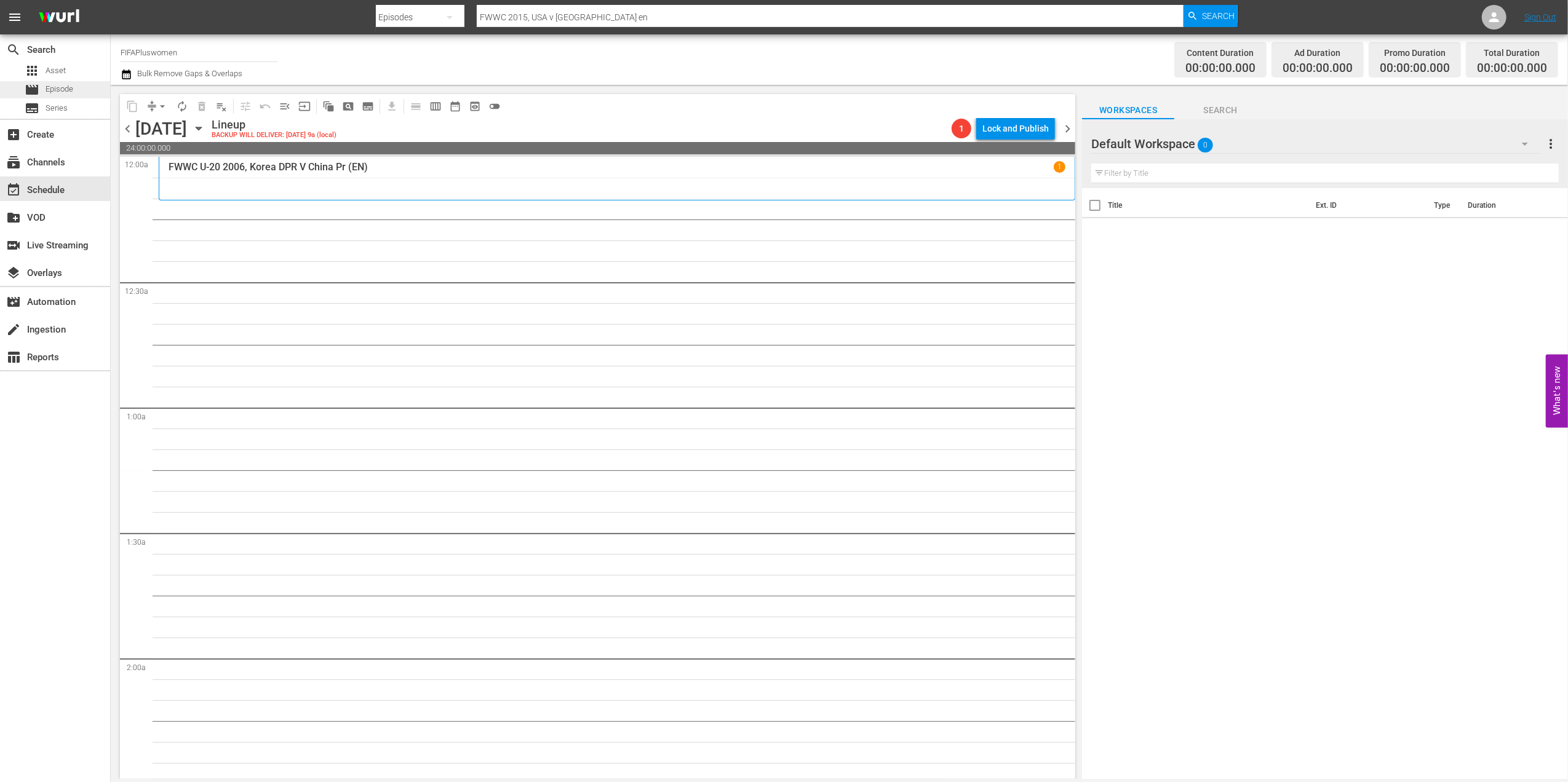
click at [51, 96] on div "movie Episode" at bounding box center [49, 90] width 49 height 17
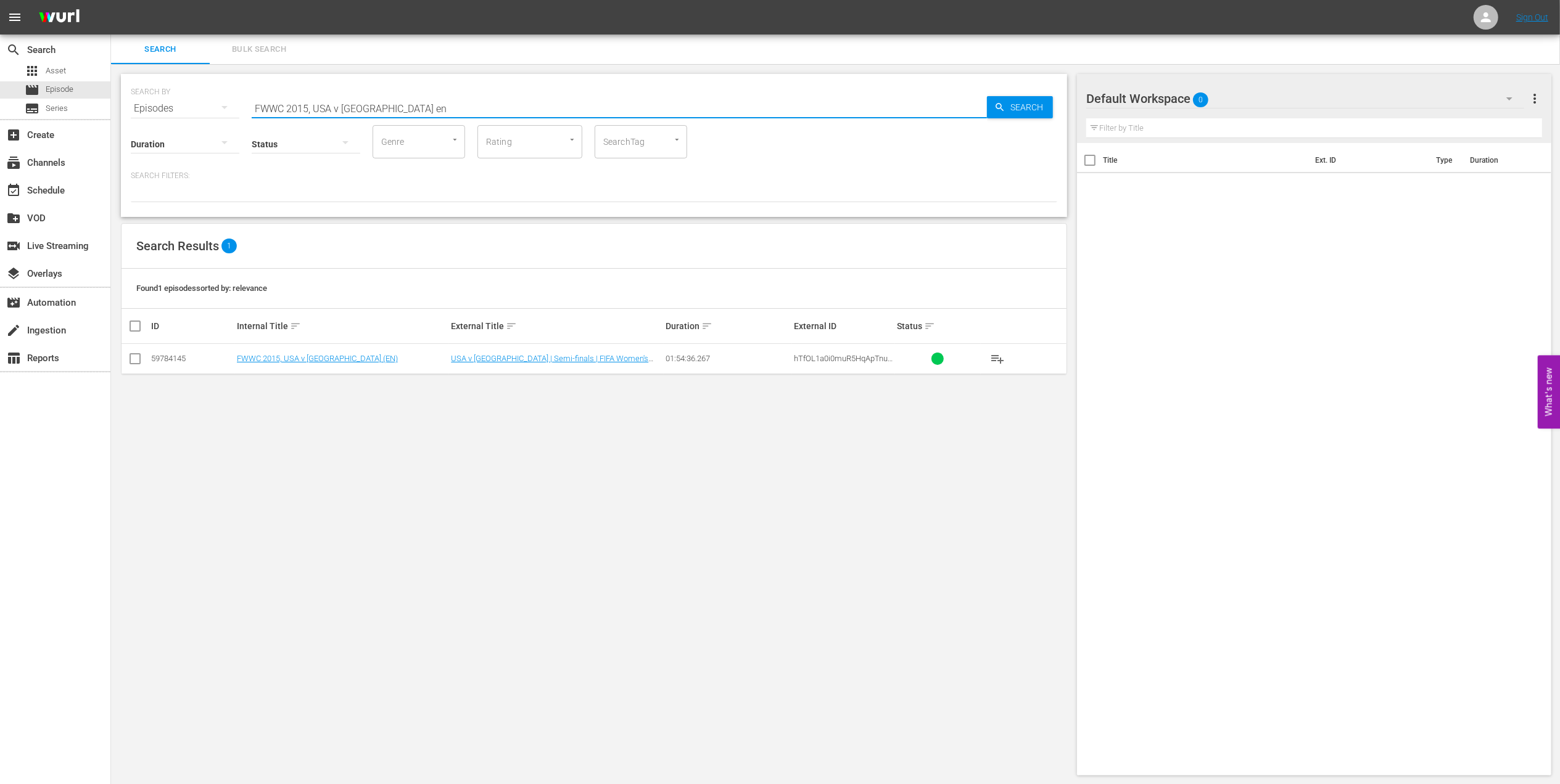
drag, startPoint x: 203, startPoint y: 112, endPoint x: 188, endPoint y: 112, distance: 15.0
click at [188, 112] on div "SEARCH BY Search By Episodes Search ID, Title, Description, Keywords, or Catego…" at bounding box center [594, 101] width 927 height 44
paste input "Colombia v Spain | Final | FIFA U17 World Cup India 2022™ | Full Match Replay"
drag, startPoint x: 609, startPoint y: 110, endPoint x: 332, endPoint y: 108, distance: 277.0
click at [332, 108] on input "Colombia v Spain | Final | FIFA U17 World Cup India 2022™ | Full Match Replay" at bounding box center [619, 108] width 735 height 29
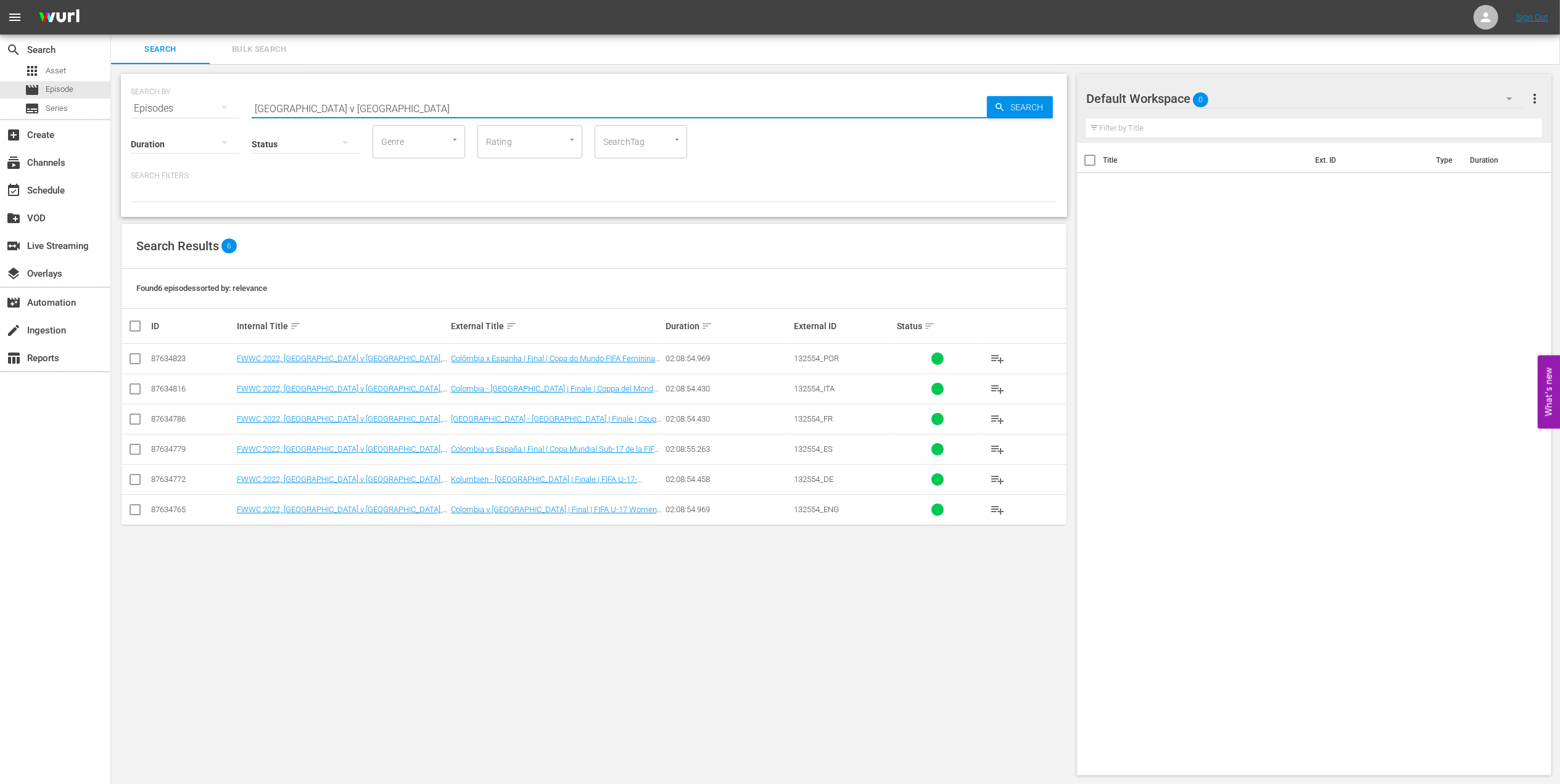
type input "Colombia v Spain"
click at [135, 509] on input "checkbox" at bounding box center [135, 512] width 15 height 15
checkbox input "true"
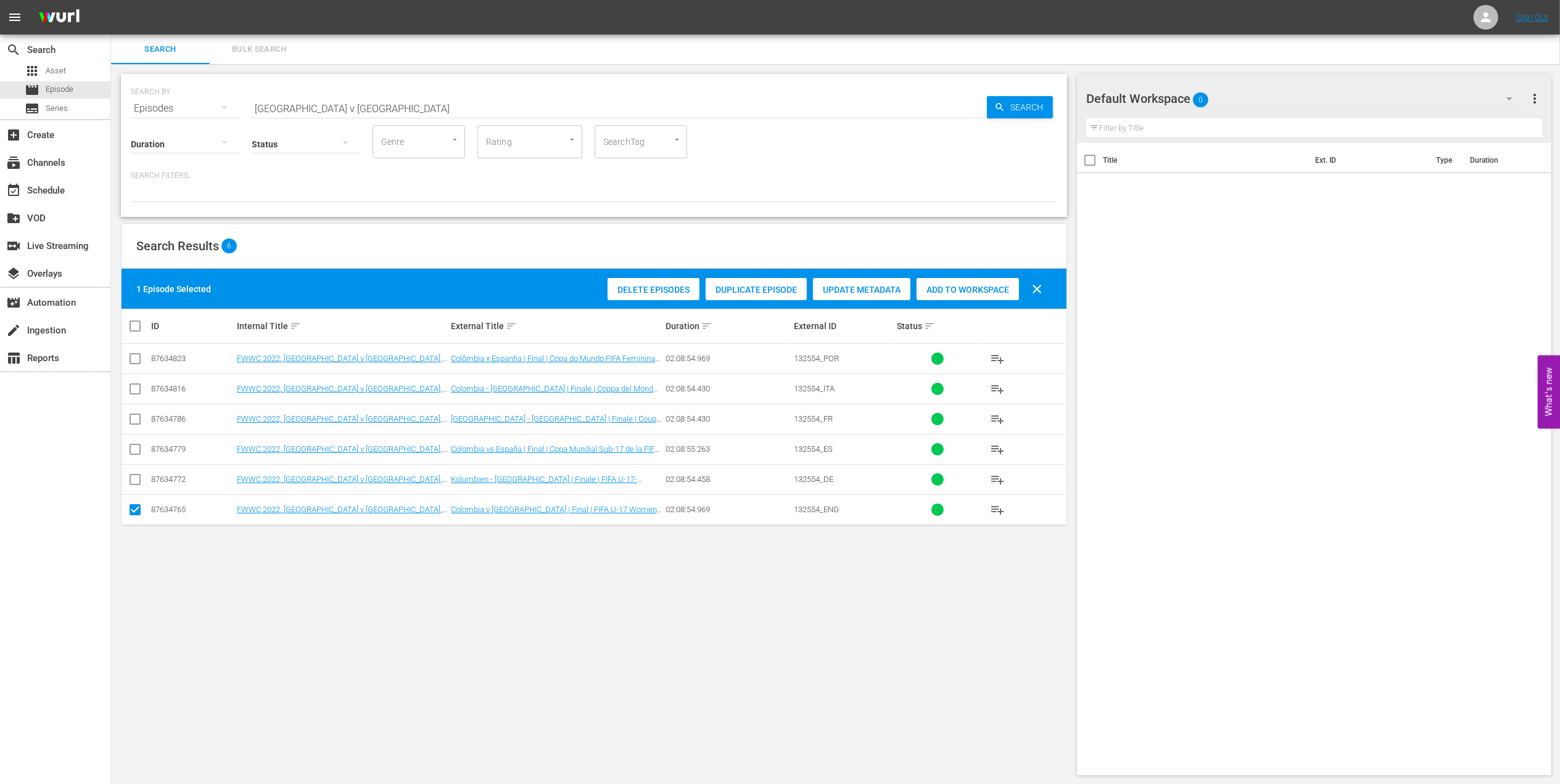
click at [947, 285] on span "Add to Workspace" at bounding box center [967, 290] width 102 height 9
drag, startPoint x: 270, startPoint y: 108, endPoint x: 183, endPoint y: 108, distance: 87.0
click at [183, 108] on div "SEARCH BY Search By Episodes Search ID, Title, Description, Keywords, or Catego…" at bounding box center [594, 101] width 927 height 44
paste input "Player Stories II"
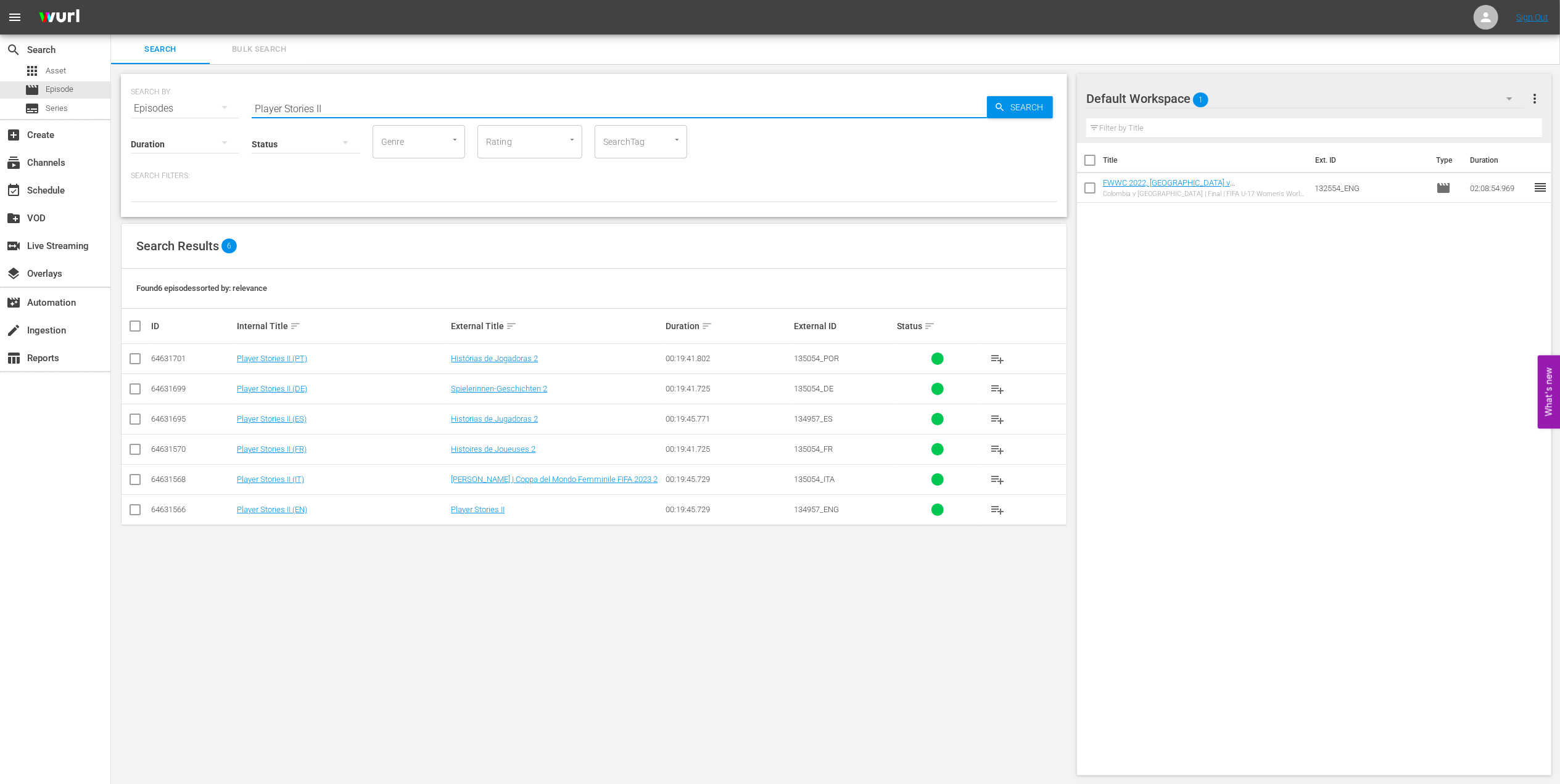
type input "Player Stories II"
click at [132, 513] on input "checkbox" at bounding box center [135, 512] width 15 height 15
checkbox input "true"
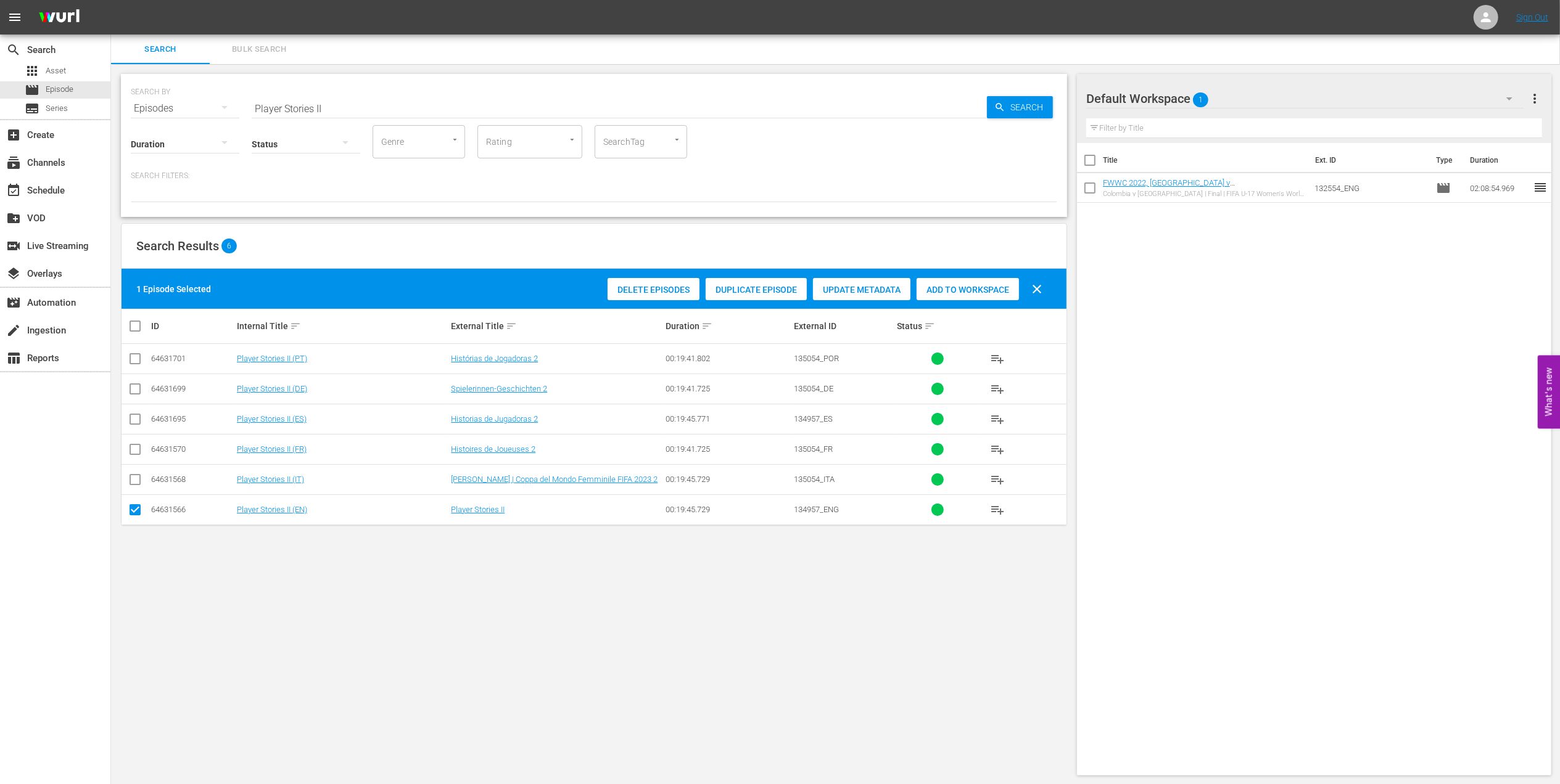
click at [974, 277] on div "Delete Episodes Duplicate Episode Update Metadata Add to Workspace clear" at bounding box center [828, 289] width 447 height 29
click at [974, 285] on span "Add to Workspace" at bounding box center [967, 290] width 102 height 9
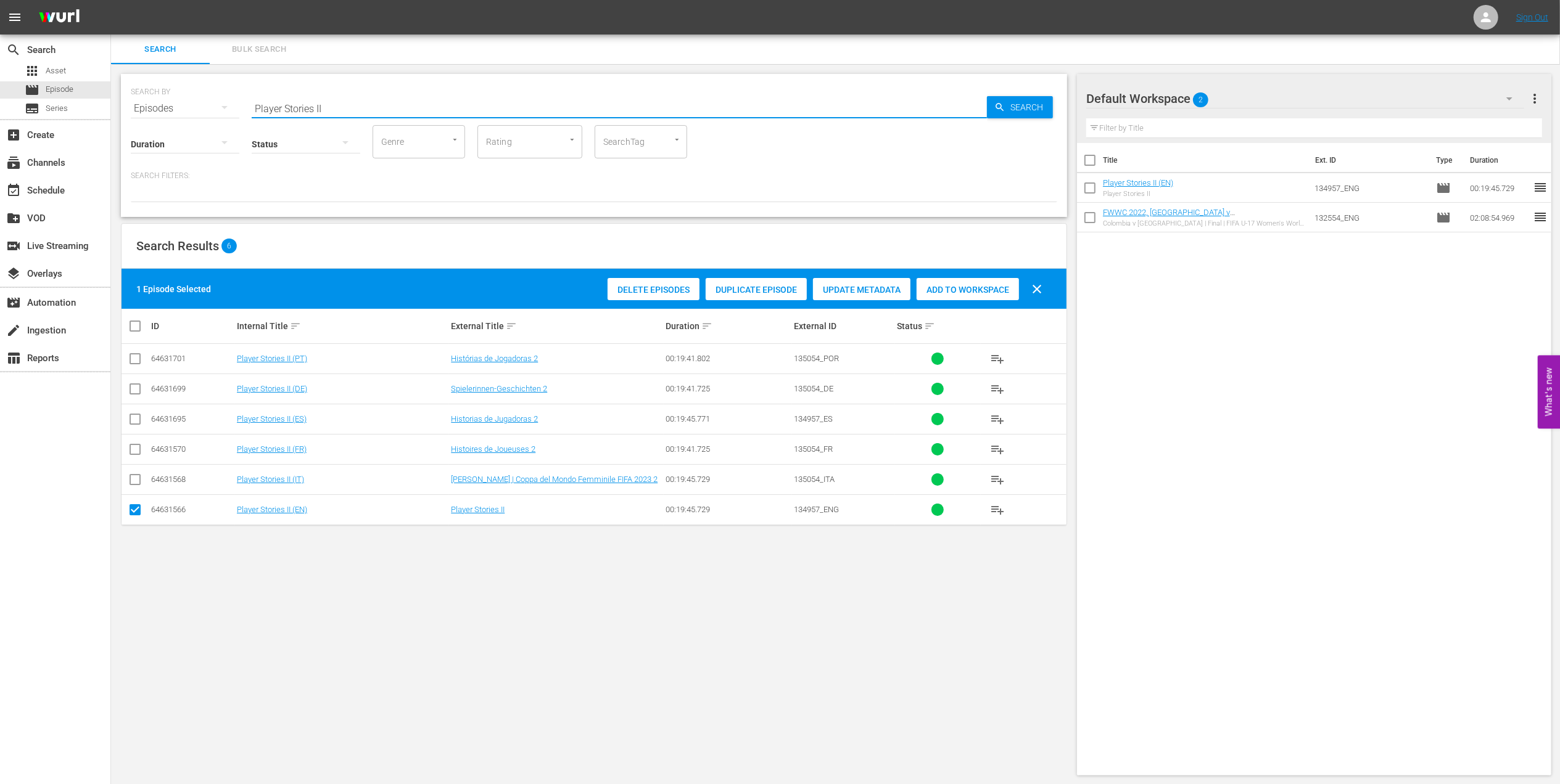
drag, startPoint x: 337, startPoint y: 102, endPoint x: 188, endPoint y: 113, distance: 149.4
click at [188, 113] on div "SEARCH BY Search By Episodes Search ID, Title, Description, Keywords, or Catego…" at bounding box center [594, 146] width 947 height 143
paste input "New Zealand v Netherlands | Group A | FIFA Women's World Cup 2015 | Full Match …"
click at [642, 122] on input "New Zealand v Netherlands | Group A | FIFA Women's World Cup 2015 | Full Match …" at bounding box center [619, 108] width 735 height 29
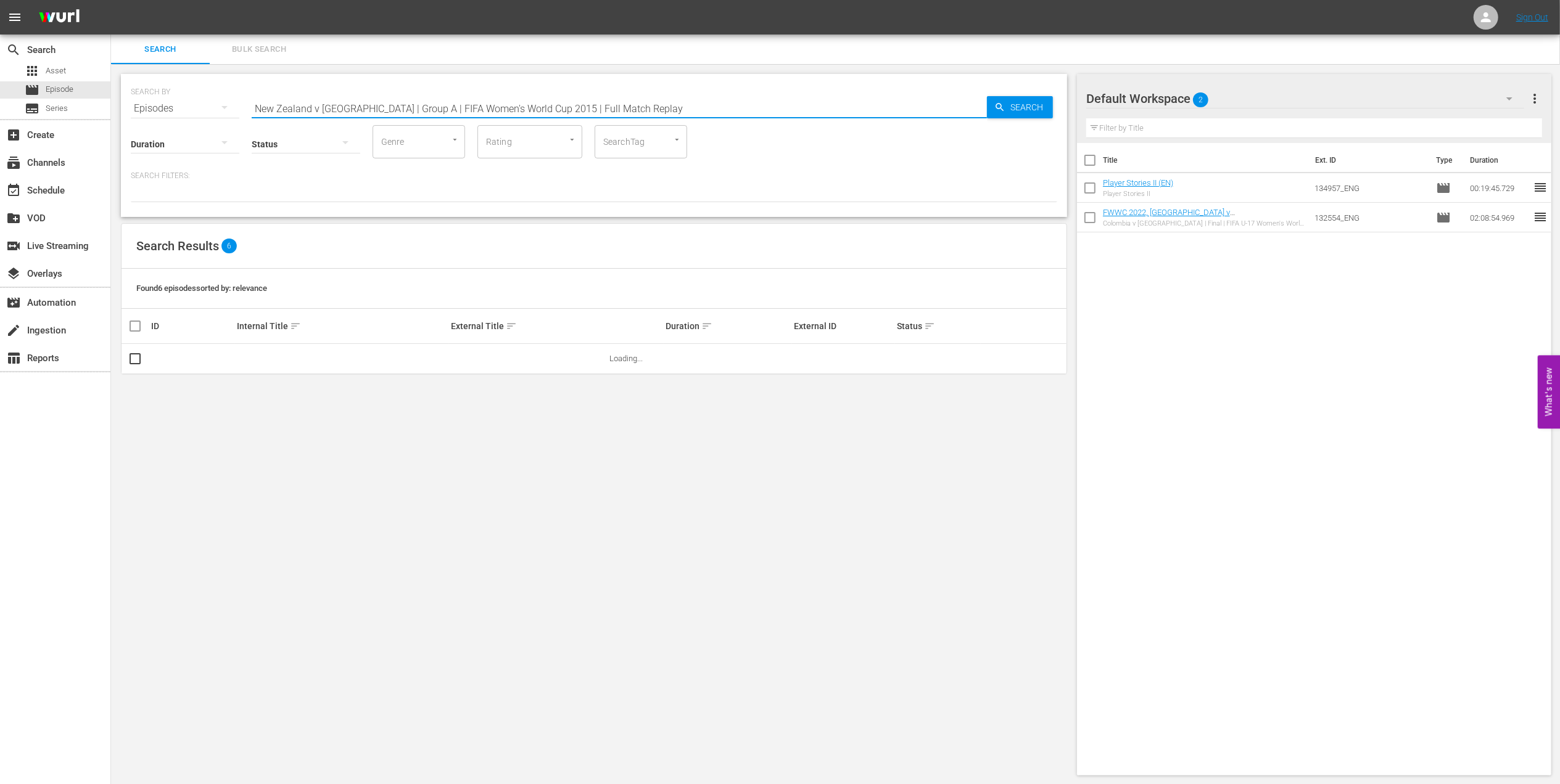
click at [655, 108] on input "New Zealand v Netherlands | Group A | FIFA Women's World Cup 2015 | Full Match …" at bounding box center [619, 108] width 735 height 29
type input "New Zealand v Netherlands | Group A | FIFA Women's World Cup 2015 | Full Match …"
click at [133, 358] on input "checkbox" at bounding box center [135, 361] width 15 height 15
checkbox input "true"
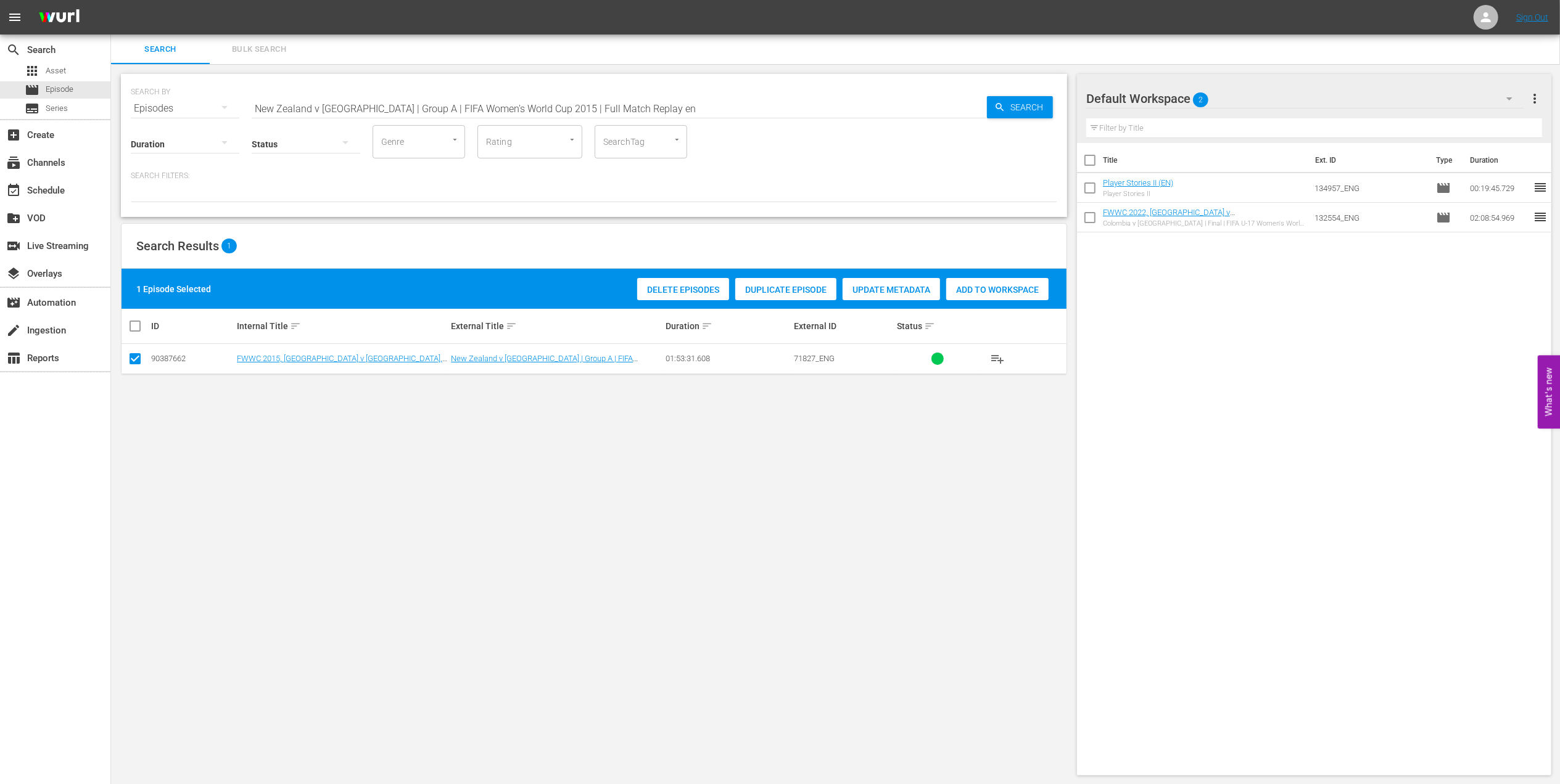
click at [970, 286] on span "Add to Workspace" at bounding box center [997, 290] width 102 height 9
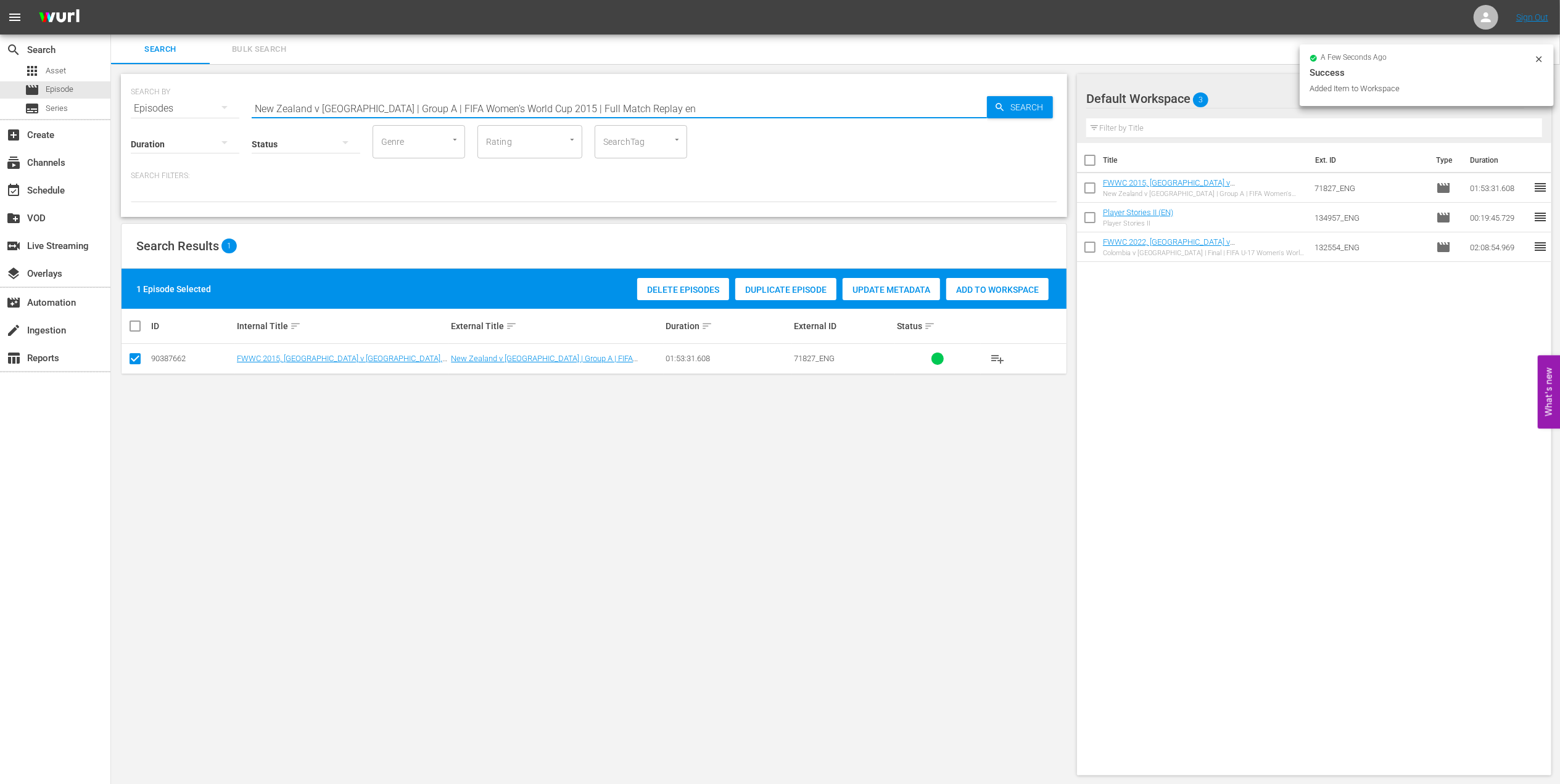
drag, startPoint x: 492, startPoint y: 108, endPoint x: 161, endPoint y: 112, distance: 331.0
click at [119, 108] on div "SEARCH BY Search By Episodes Search ID, Title, Description, Keywords, or Catego…" at bounding box center [594, 425] width 966 height 722
paste input "USA v Korea DPR | Group B | FIFA Women's World Cup 2007 | Full Match Replay"
click at [618, 104] on input "USA v Korea DPR | Group B | FIFA Women's World Cup 2007 | Full Match Replay" at bounding box center [619, 108] width 735 height 29
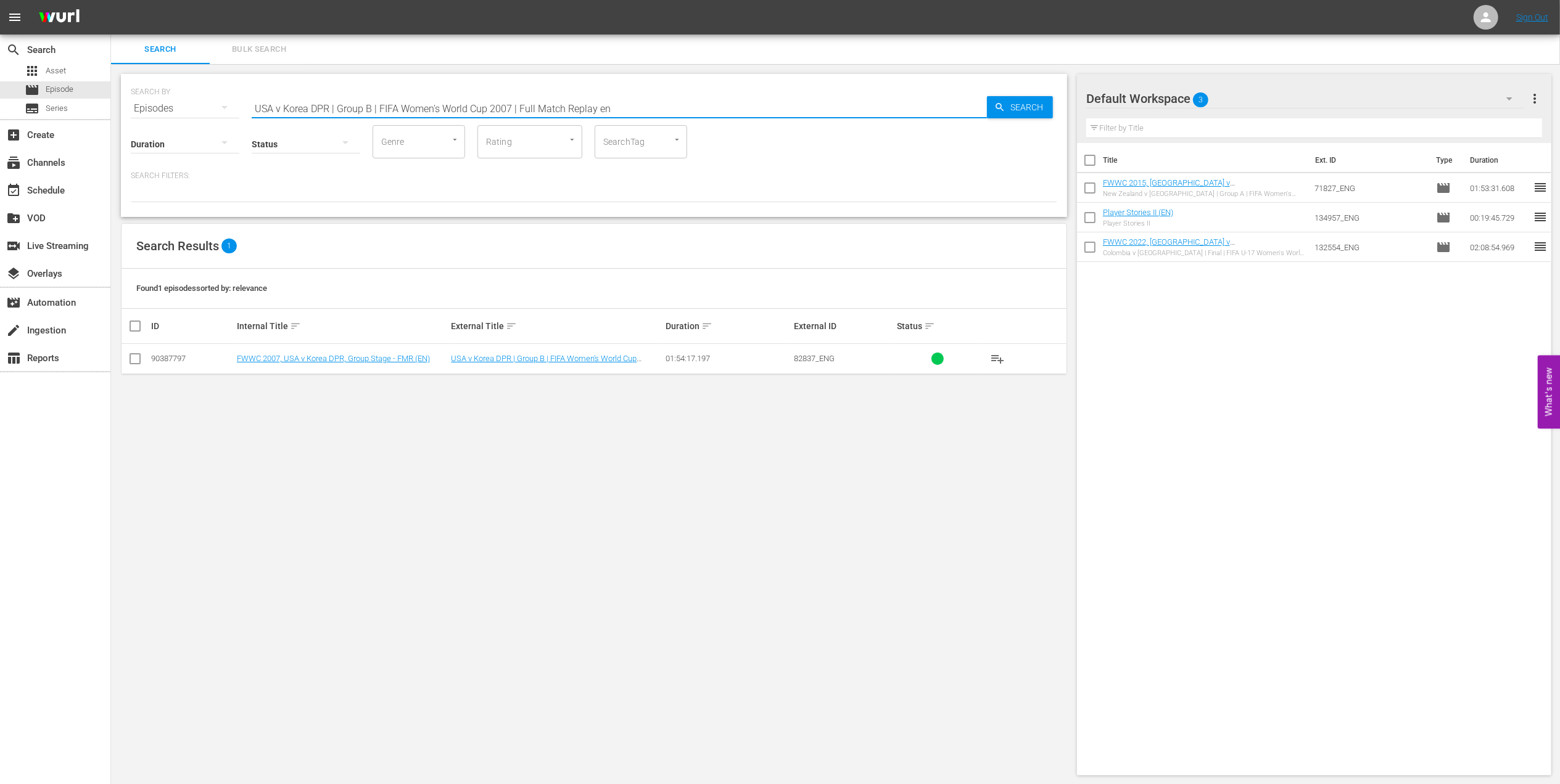
type input "USA v Korea DPR | Group B | FIFA Women's World Cup 2007 | Full Match Replay en"
click at [135, 362] on input "checkbox" at bounding box center [135, 361] width 15 height 15
checkbox input "true"
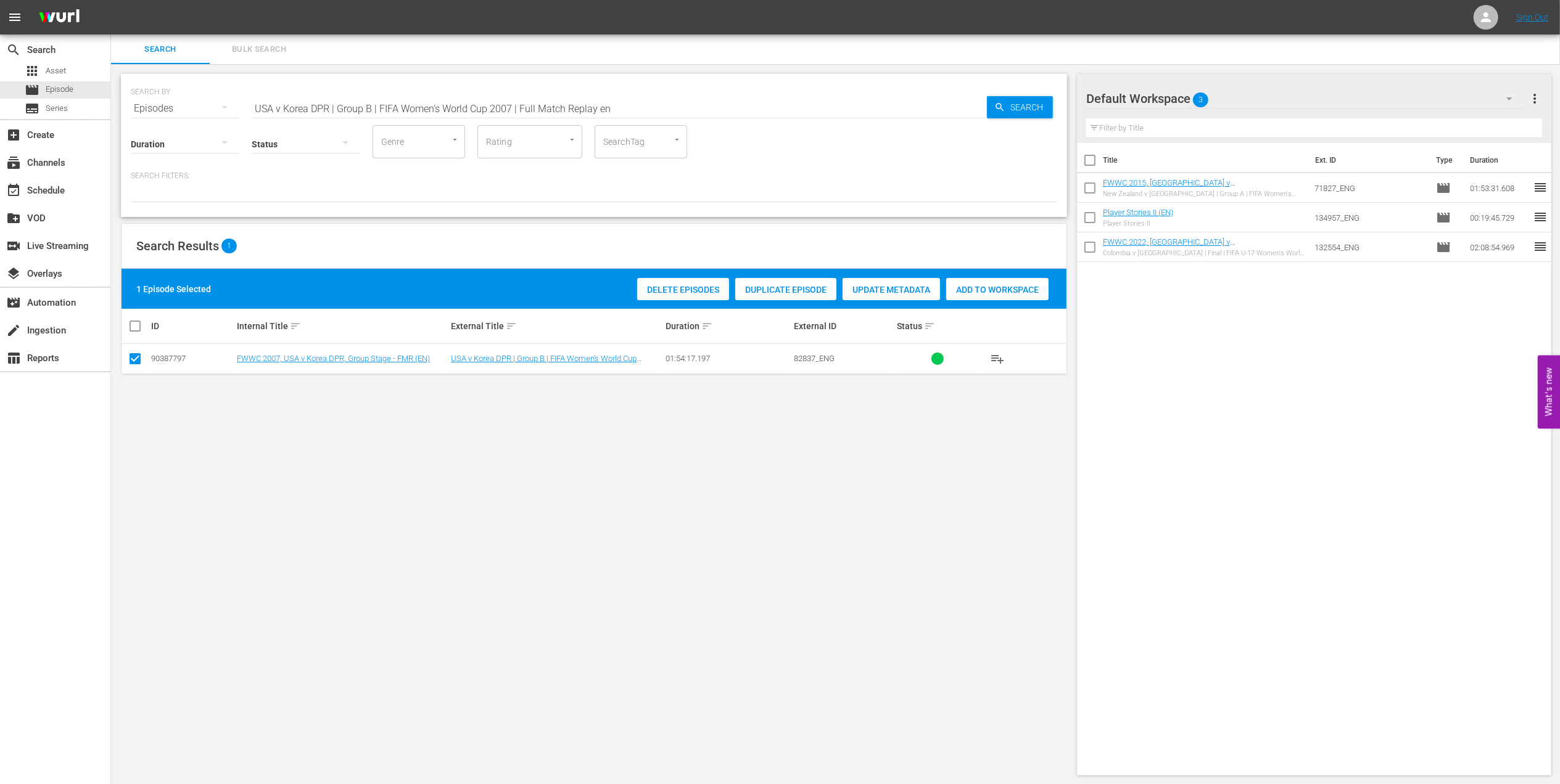
click at [998, 294] on span "Add to Workspace" at bounding box center [997, 290] width 102 height 9
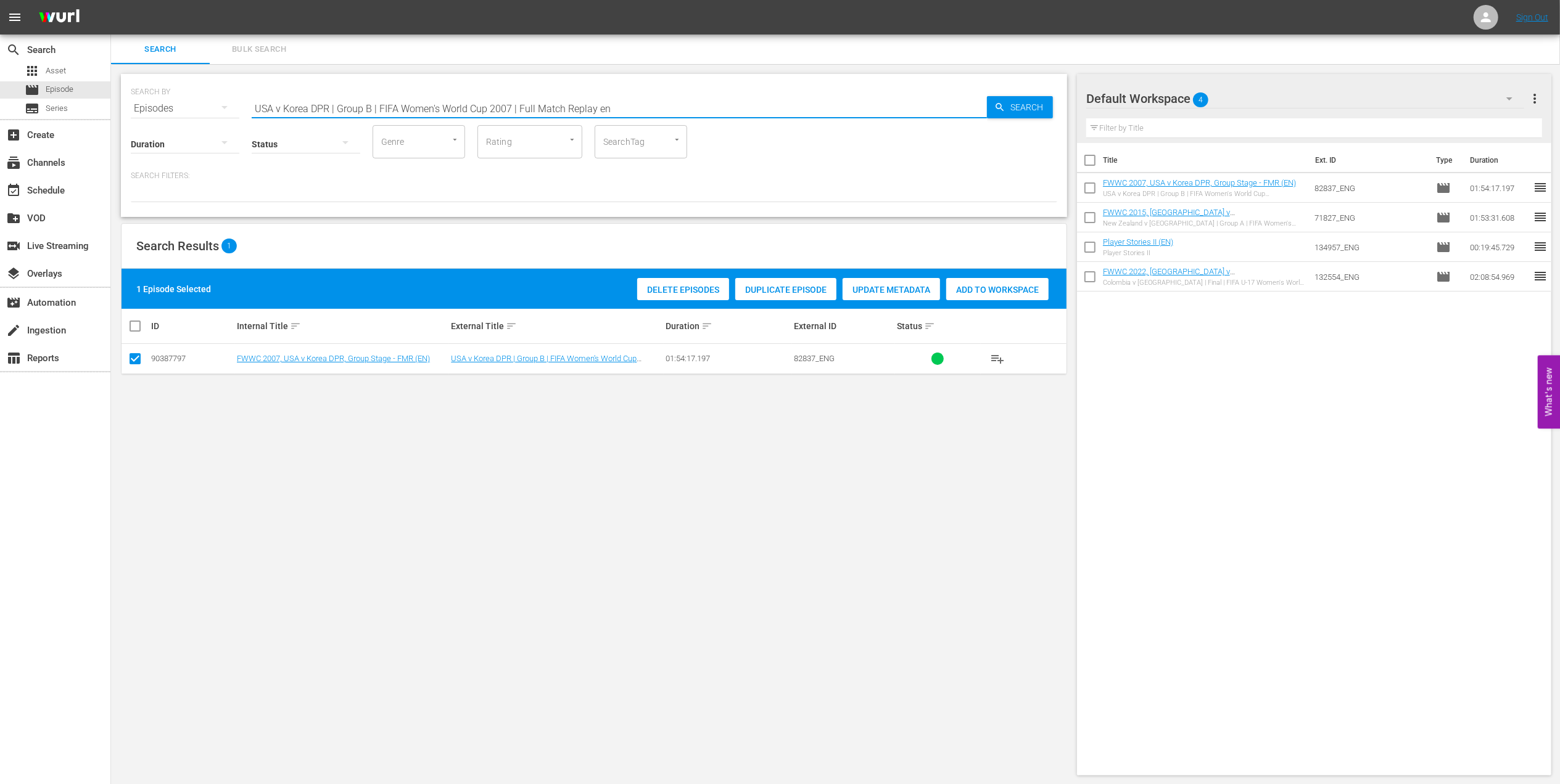
drag, startPoint x: 622, startPoint y: 102, endPoint x: 230, endPoint y: 102, distance: 392.0
click at [230, 102] on div "SEARCH BY Search By Episodes Search ID, Title, Description, Keywords, or Catego…" at bounding box center [594, 101] width 927 height 44
paste input "LOCAL ONLY - Life in Spain, Honoka Yonei"
click at [487, 104] on input "LOCAL ONLY - Life in Spain, Honoka Yonei" at bounding box center [619, 108] width 735 height 29
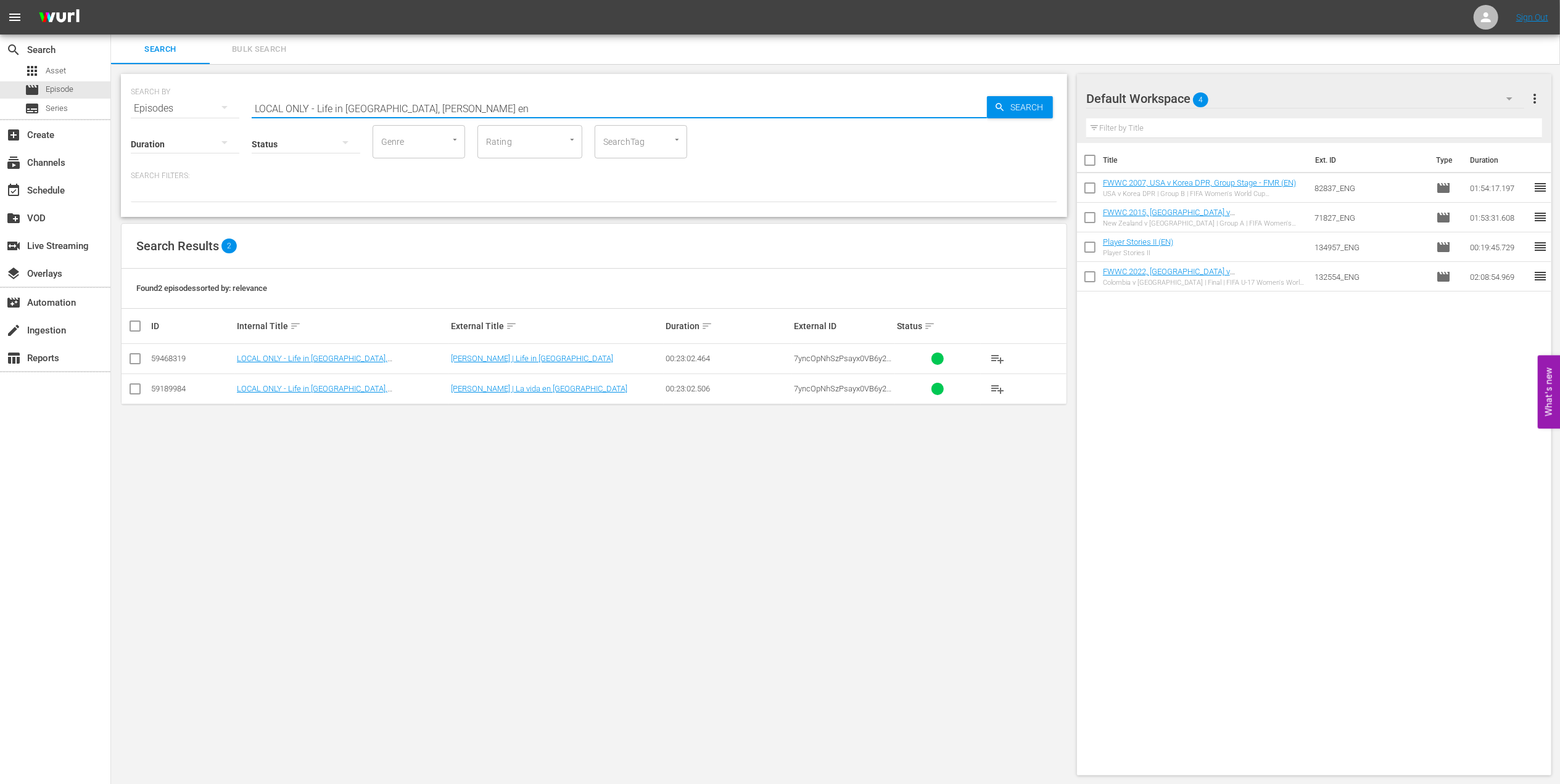
type input "LOCAL ONLY - Life in Spain, Honoka Yonei en"
click at [130, 360] on input "checkbox" at bounding box center [135, 361] width 15 height 15
checkbox input "true"
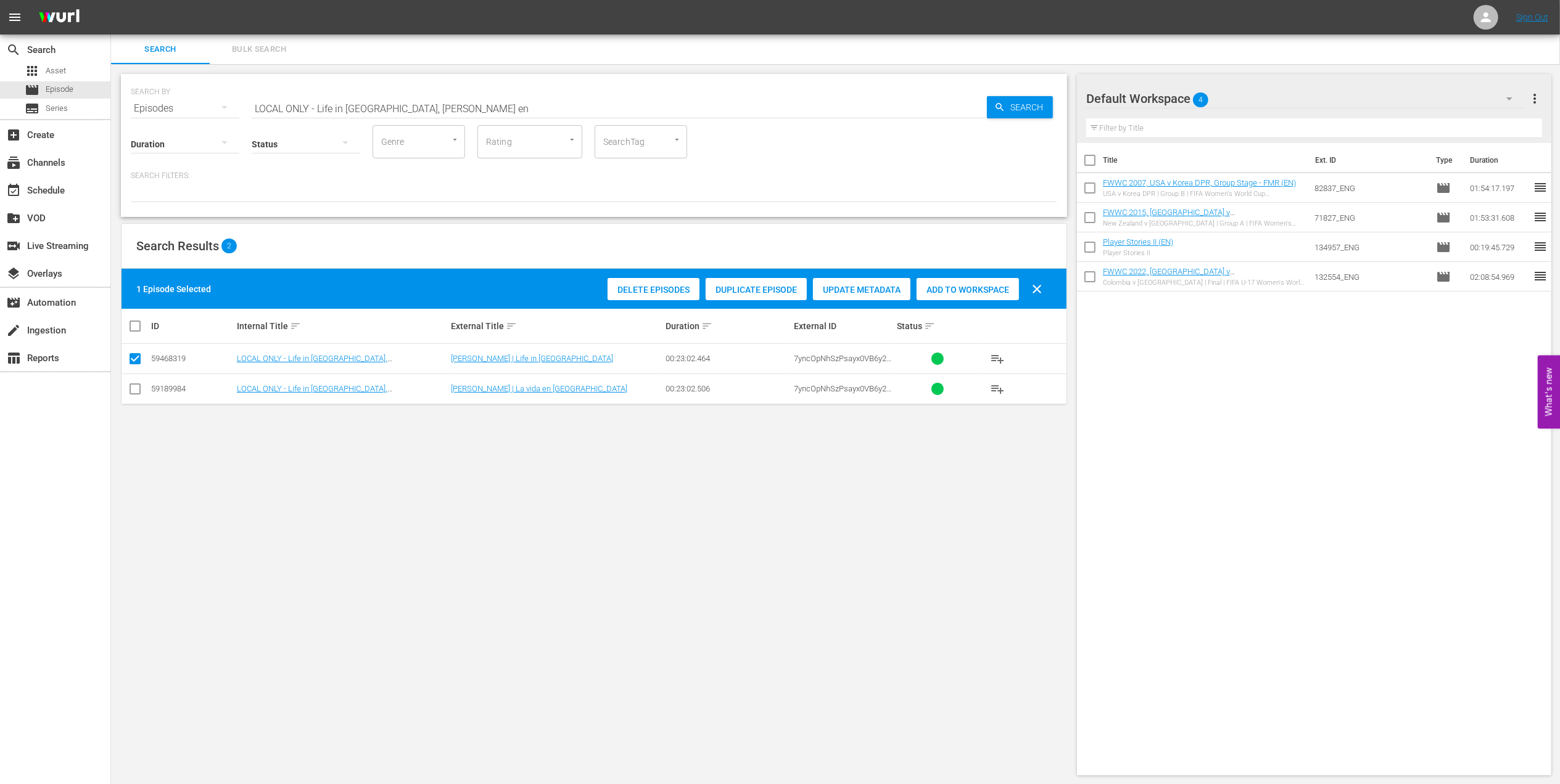
click at [965, 295] on div "Add to Workspace" at bounding box center [967, 290] width 102 height 24
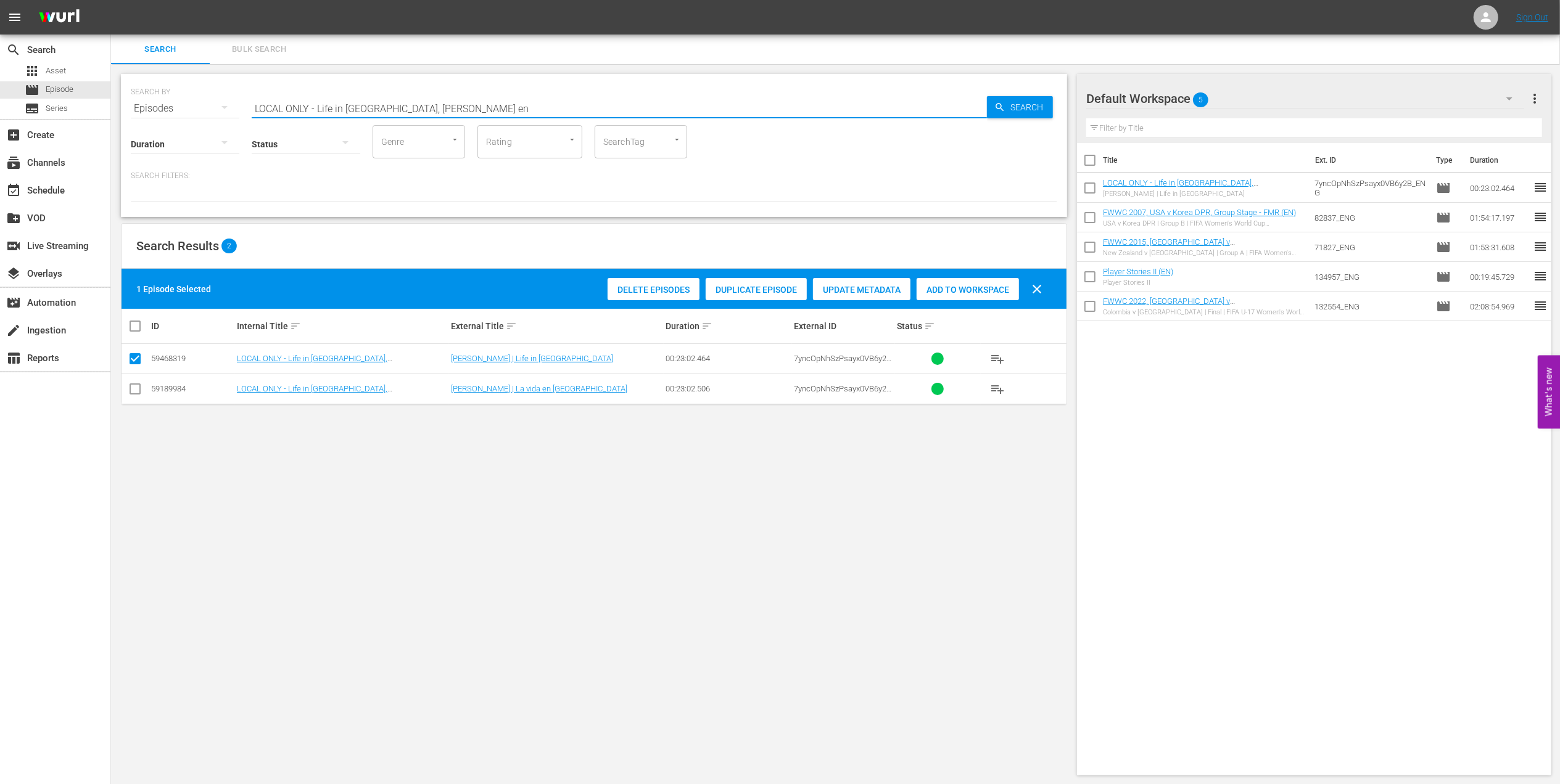
drag, startPoint x: 457, startPoint y: 108, endPoint x: 135, endPoint y: 110, distance: 322.0
click at [131, 110] on div "SEARCH BY Search By Episodes Search ID, Title, Description, Keywords, or Catego…" at bounding box center [594, 101] width 927 height 44
paste input "Queen of WE EP3, The Que"
click at [445, 108] on input "Queen of WE EP3, The Queen" at bounding box center [619, 108] width 735 height 29
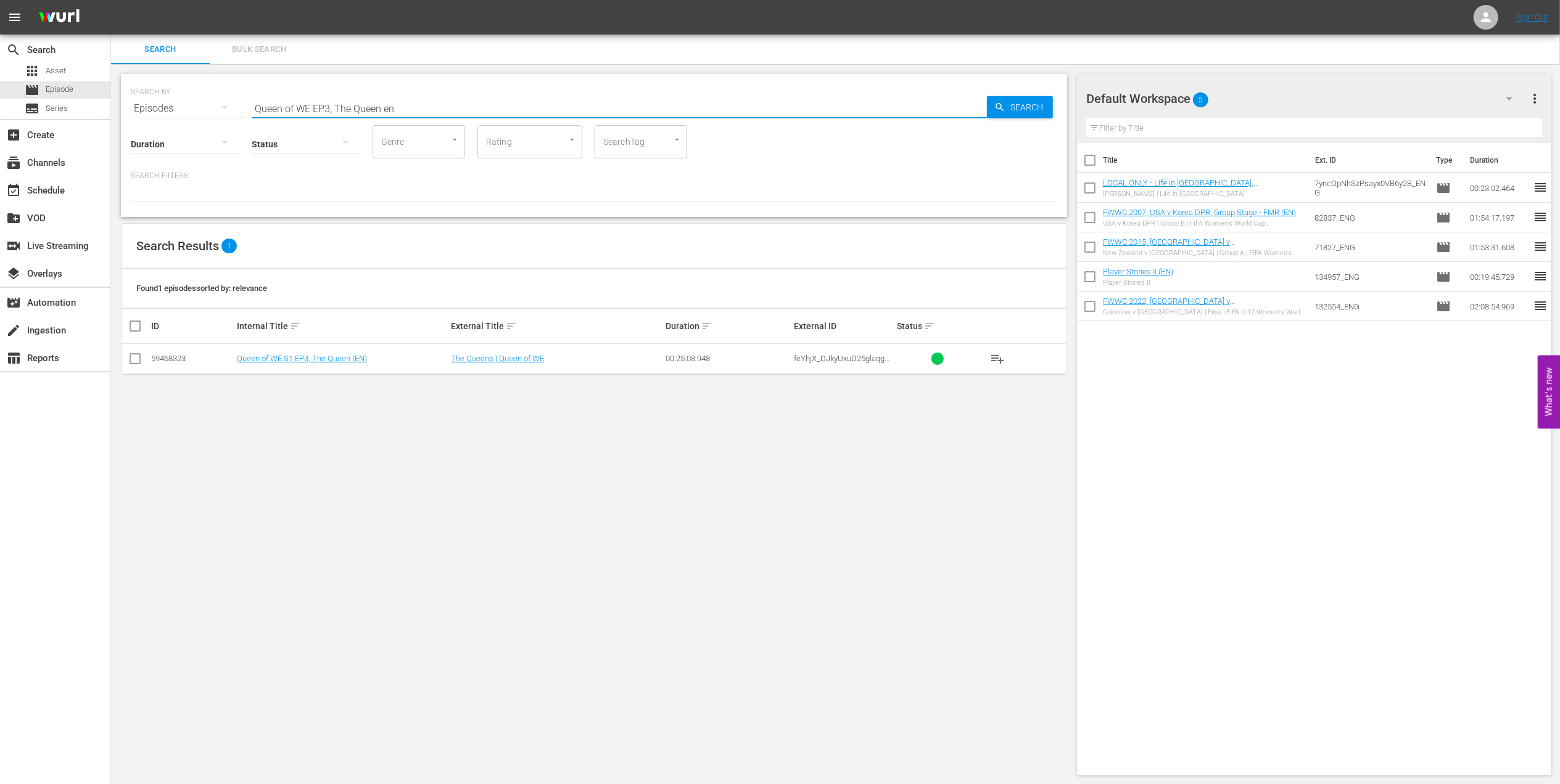
type input "Queen of WE EP3, The Queen en"
click at [136, 358] on input "checkbox" at bounding box center [135, 361] width 15 height 15
checkbox input "true"
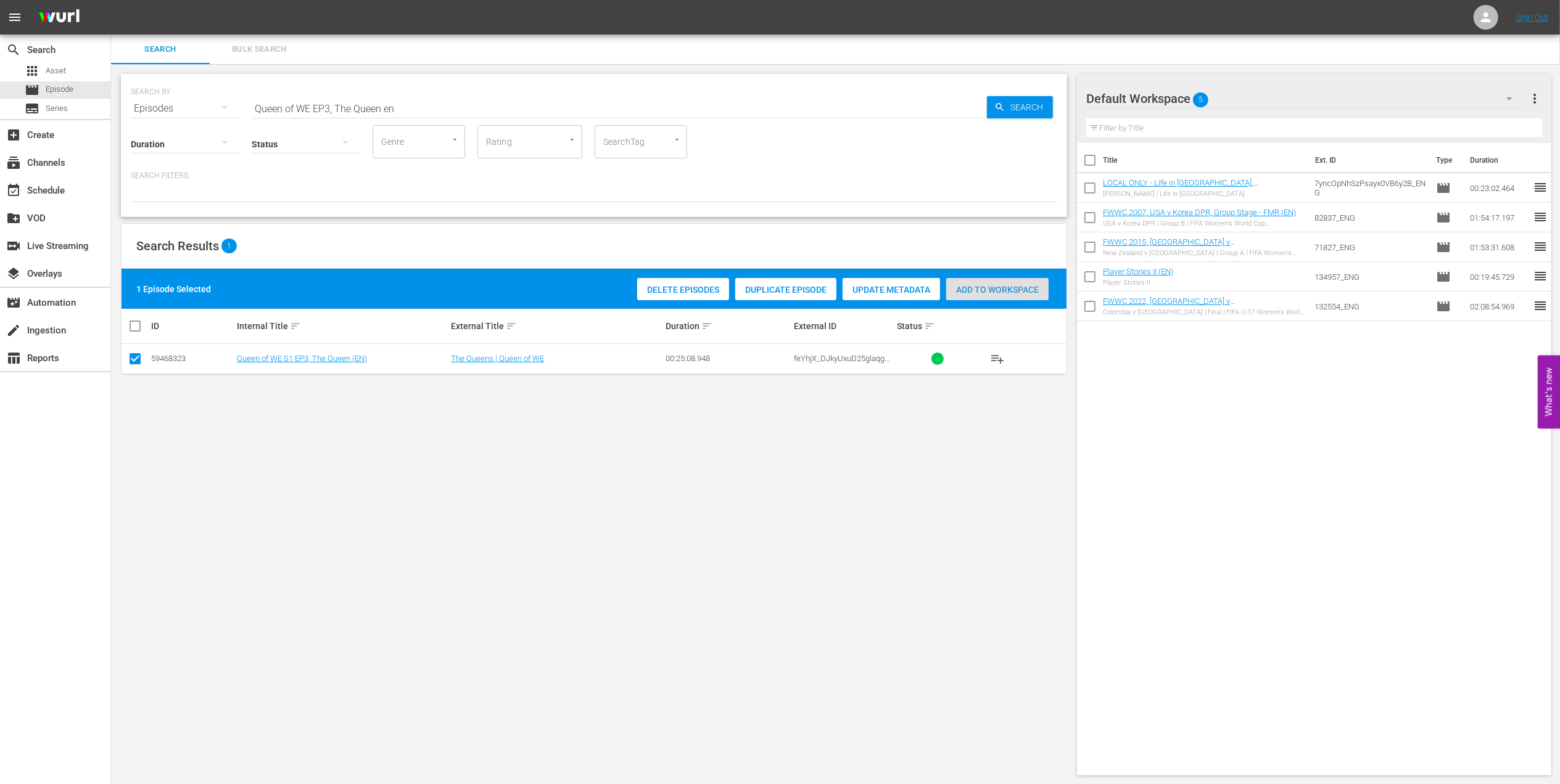
click at [993, 294] on span "Add to Workspace" at bounding box center [997, 290] width 102 height 9
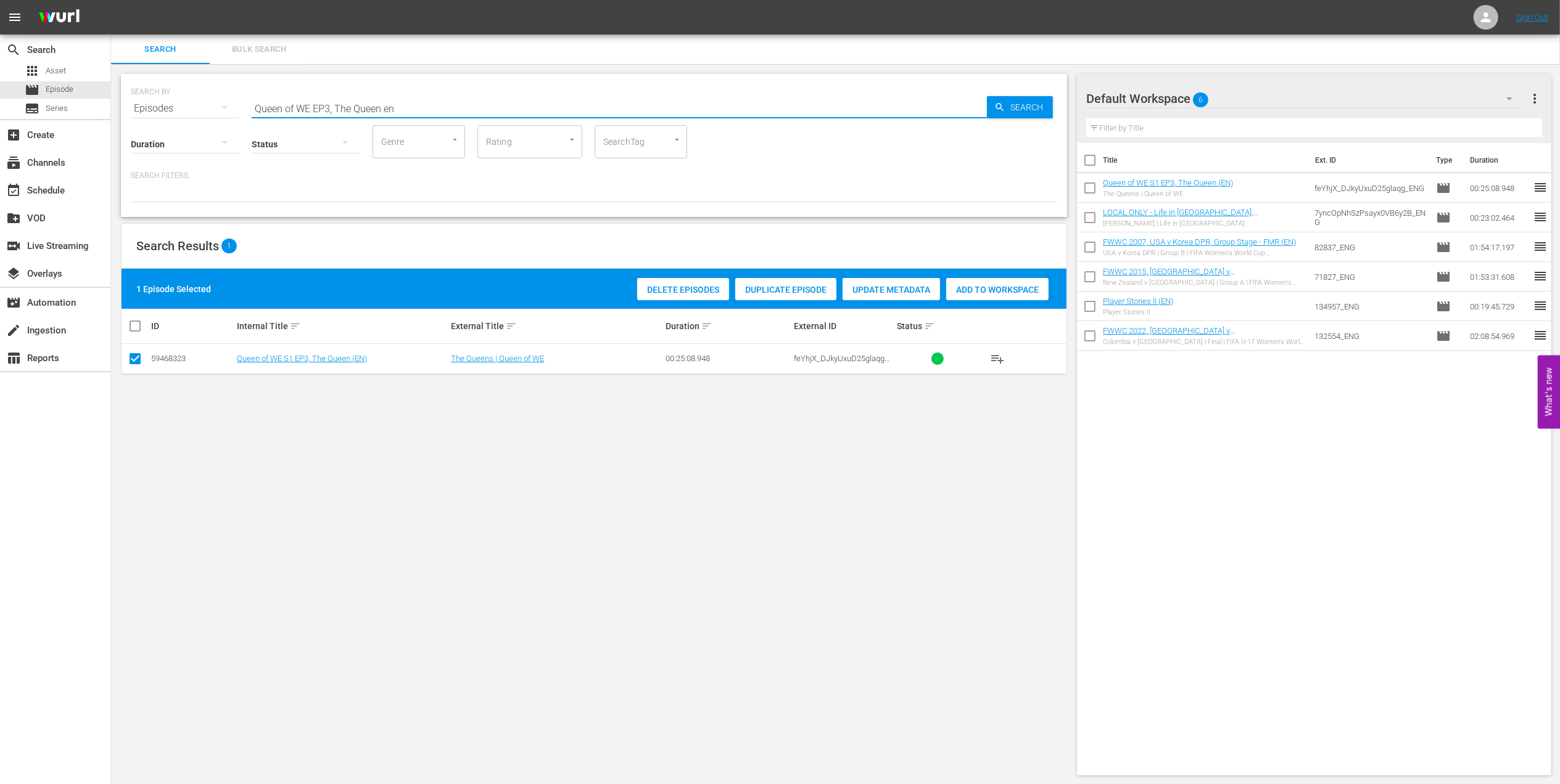
drag, startPoint x: 408, startPoint y: 109, endPoint x: 203, endPoint y: 111, distance: 205.0
click at [203, 111] on div "SEARCH BY Search By Episodes Search ID, Title, Description, Keywords, or Catego…" at bounding box center [594, 101] width 927 height 44
paste input "4, Future"
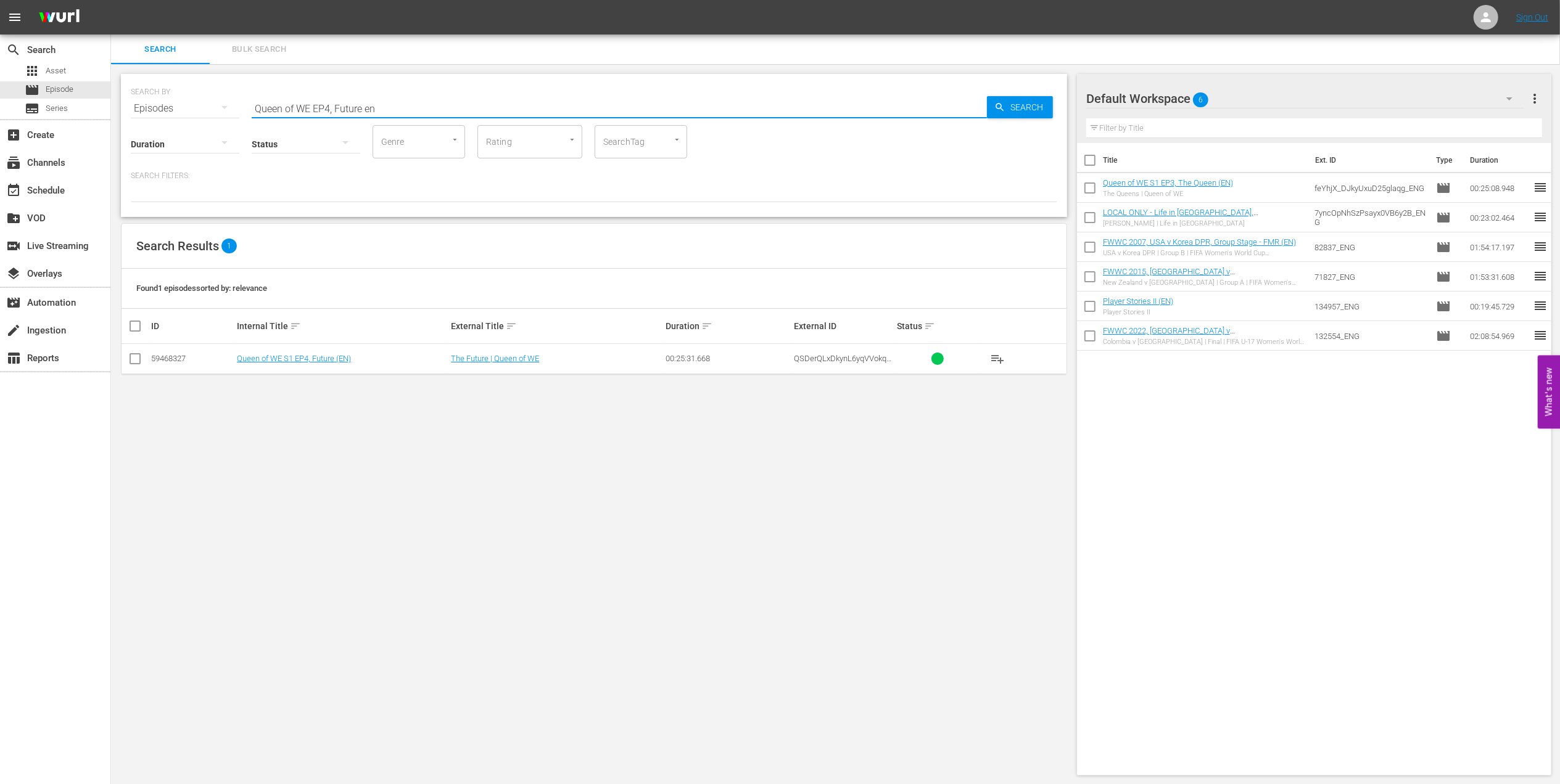
type input "Queen of WE EP4, Future en"
click at [136, 358] on input "checkbox" at bounding box center [135, 361] width 15 height 15
checkbox input "true"
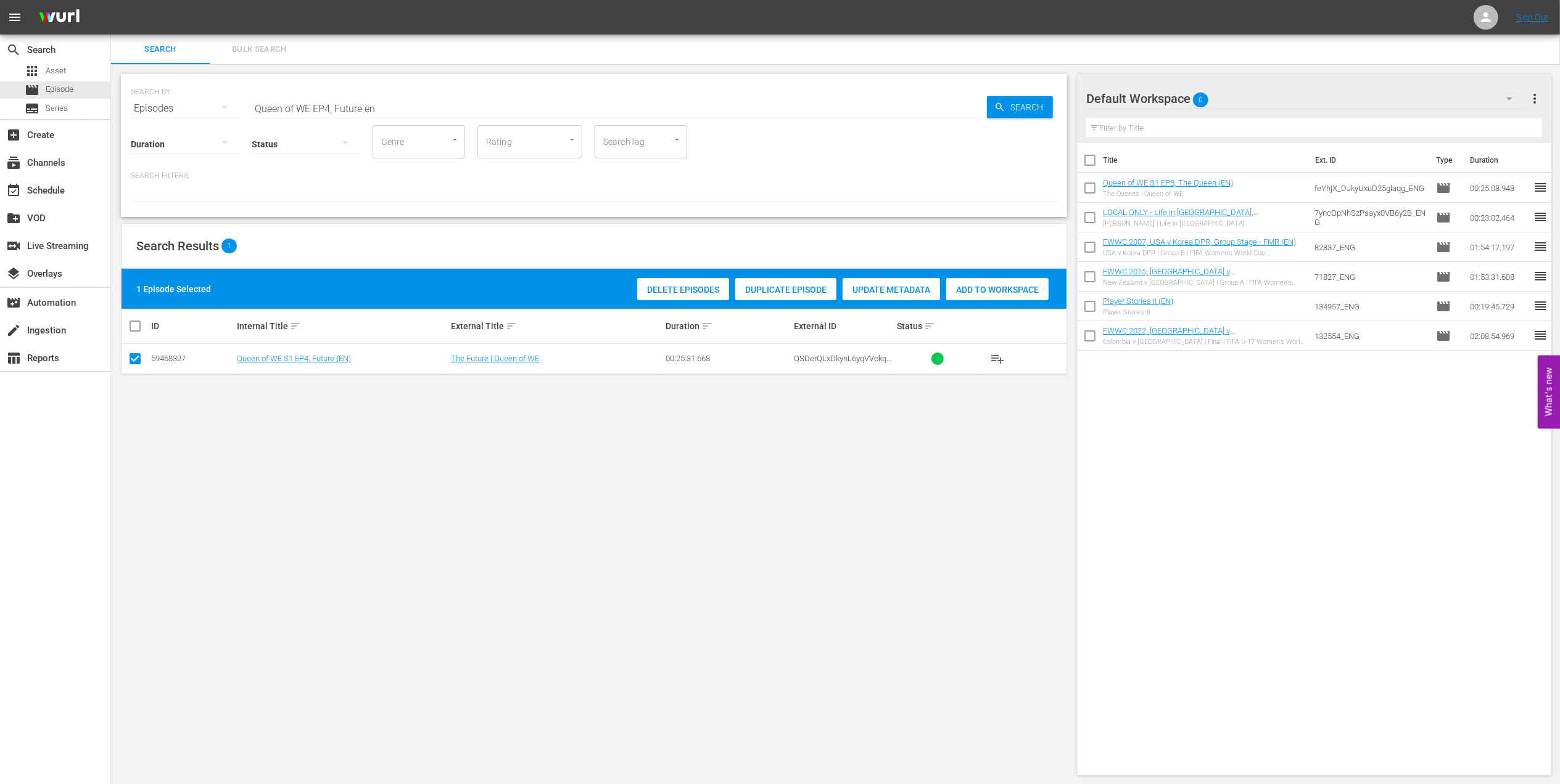
click at [997, 286] on span "Add to Workspace" at bounding box center [997, 290] width 102 height 9
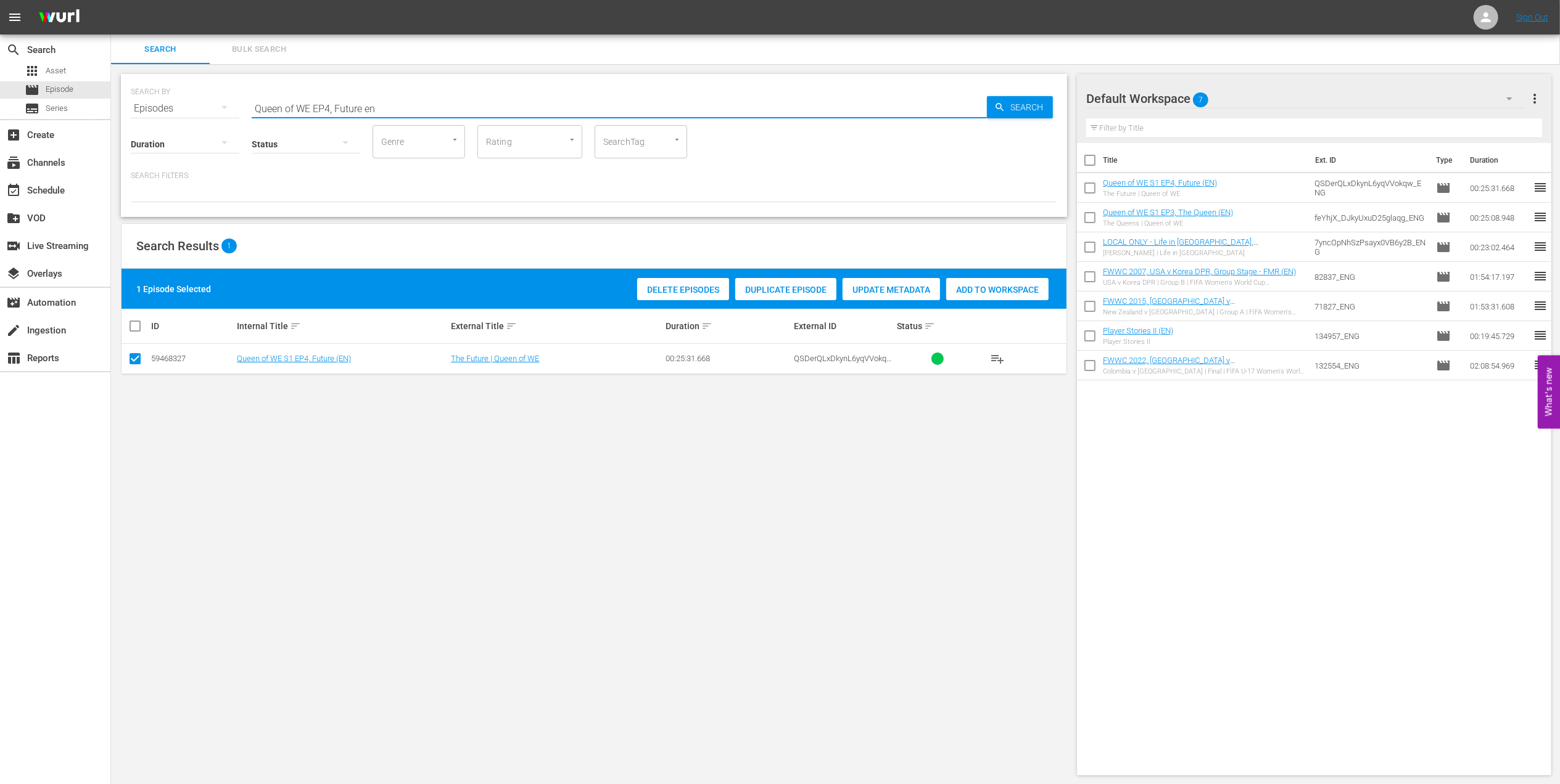
drag, startPoint x: 402, startPoint y: 104, endPoint x: 207, endPoint y: 124, distance: 196.0
click at [207, 124] on div "SEARCH BY Search By Episodes Search ID, Title, Description, Keywords, or Catego…" at bounding box center [594, 146] width 947 height 143
paste input "FWWC U-20 2008, Korea DPR V Usa, Final - FMR"
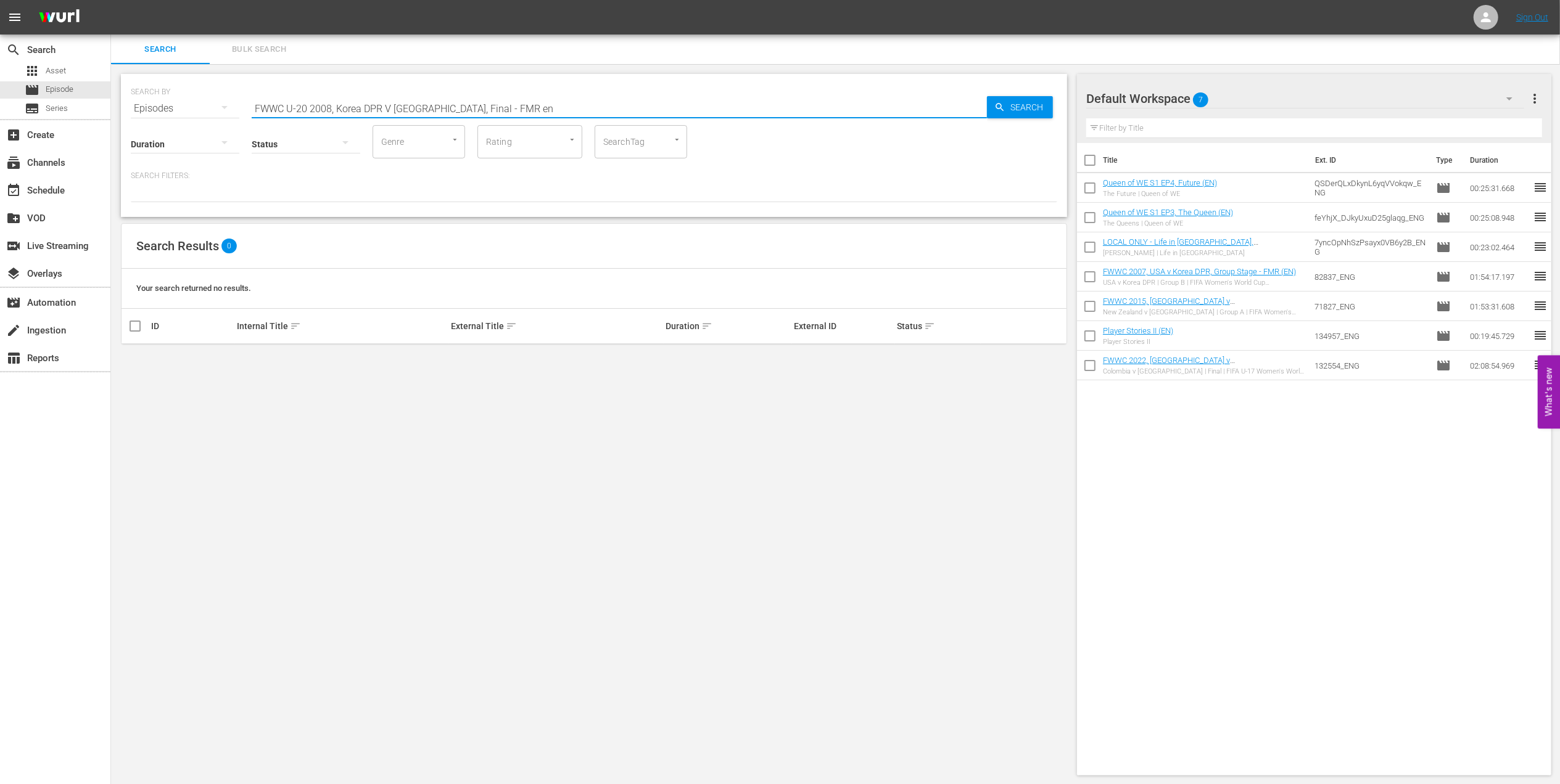
drag, startPoint x: 488, startPoint y: 107, endPoint x: 418, endPoint y: 107, distance: 70.0
click at [418, 107] on input "FWWC U-20 2008, Korea DPR V Usa, Final - FMR en" at bounding box center [619, 108] width 735 height 29
type input "FWWC U-20 2008, Korea DPR V Usa en"
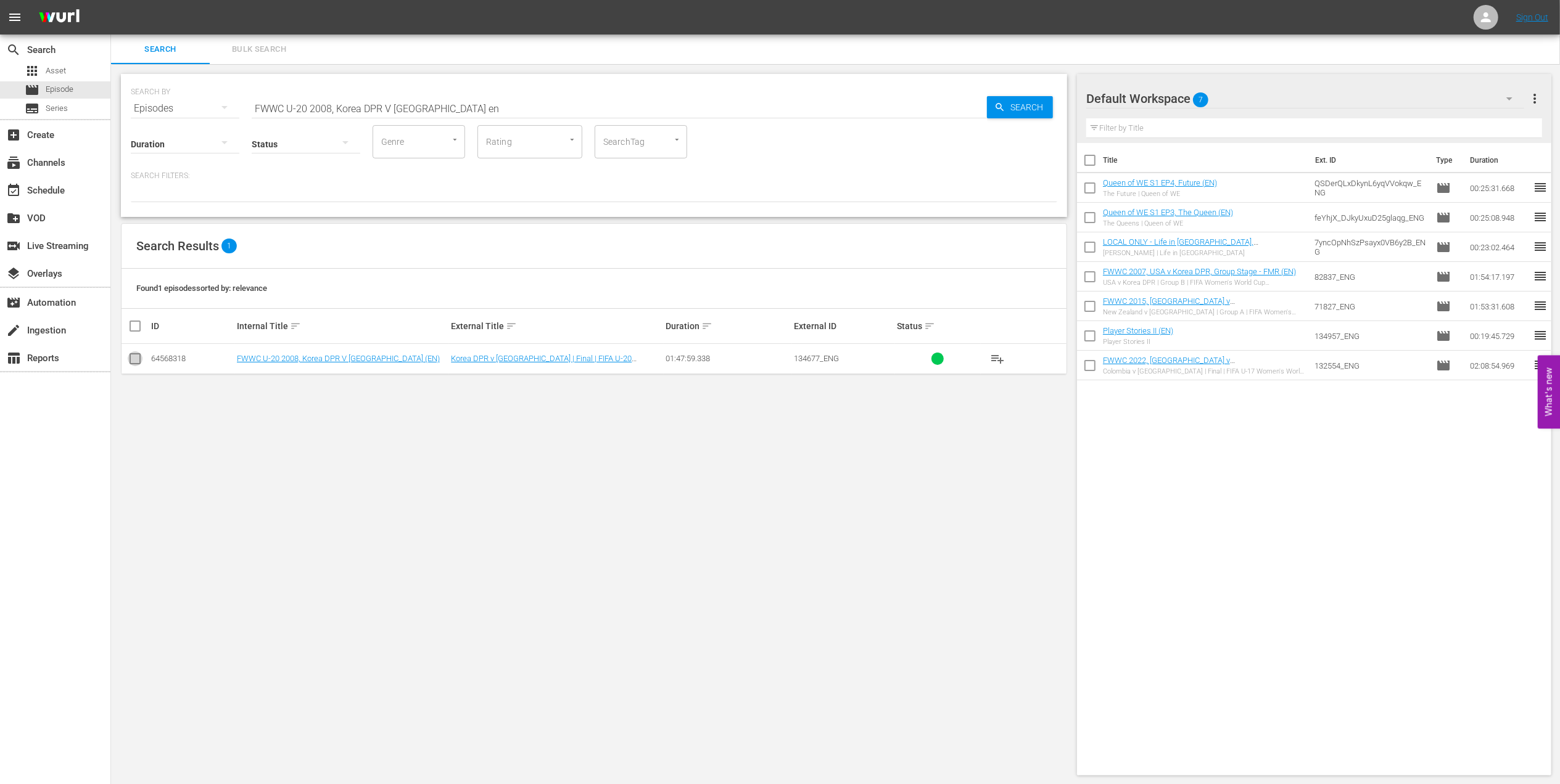
click at [135, 362] on input "checkbox" at bounding box center [135, 361] width 15 height 15
checkbox input "true"
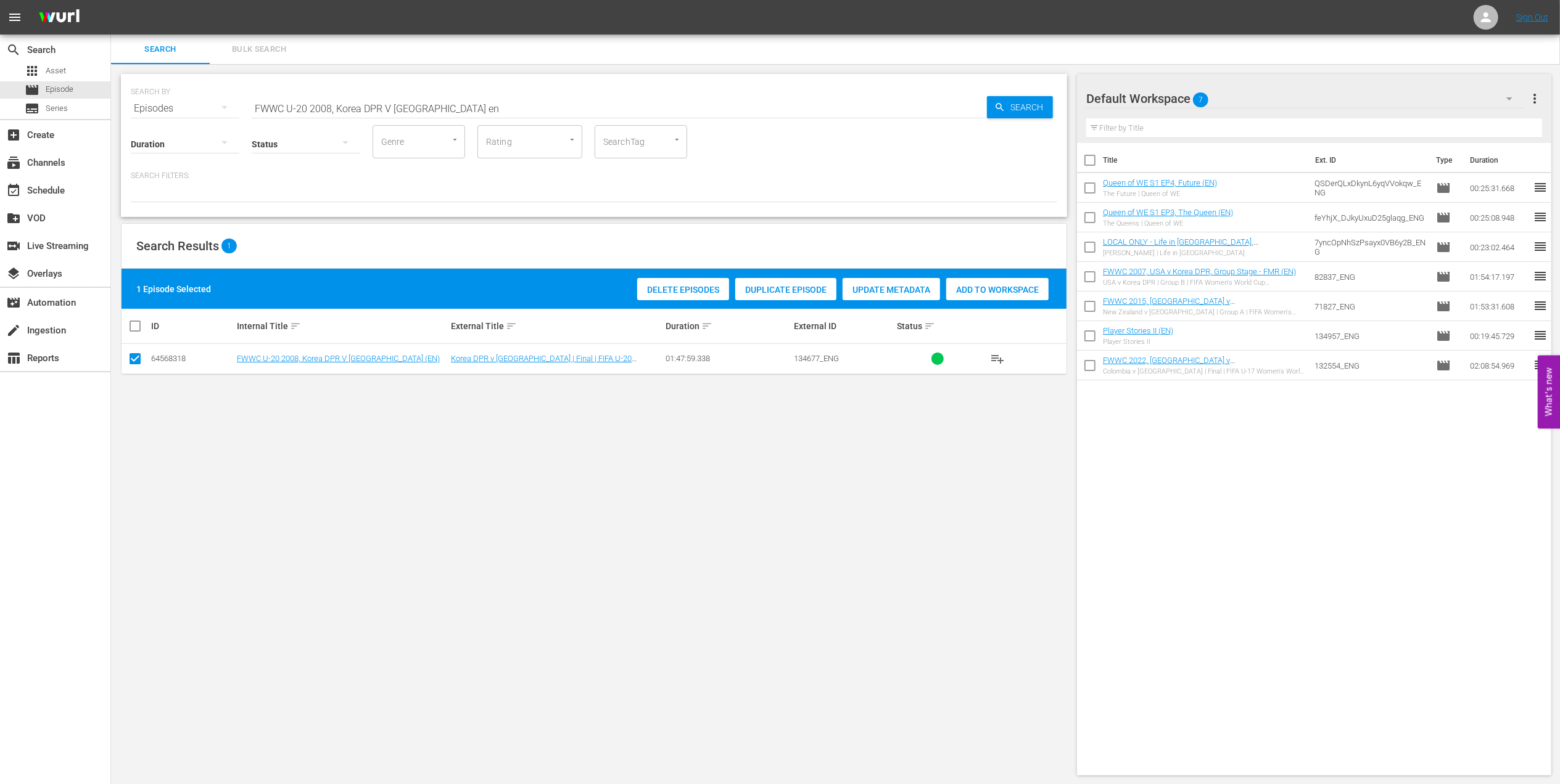
click at [996, 292] on span "Add to Workspace" at bounding box center [997, 290] width 102 height 9
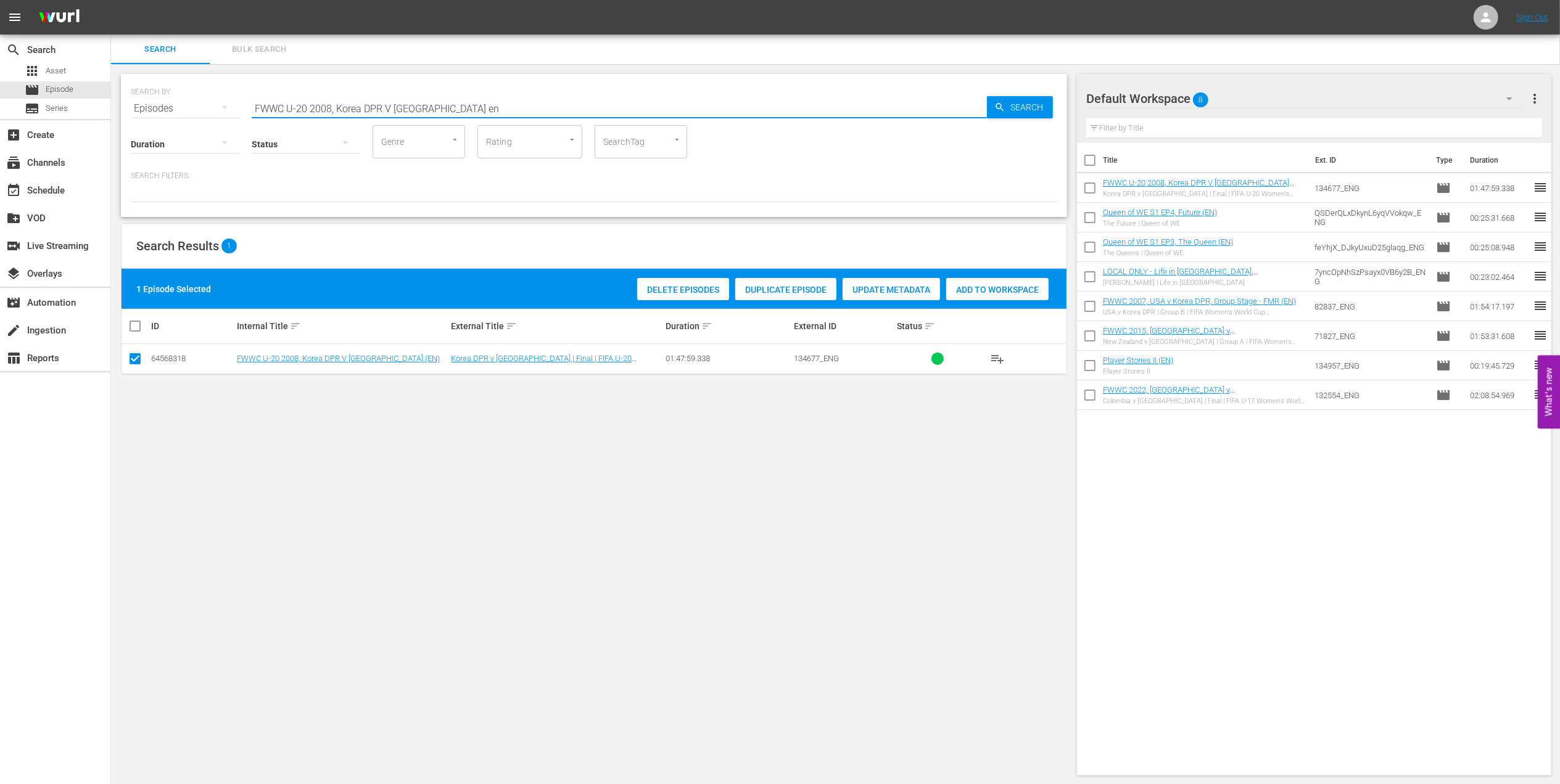
drag, startPoint x: 328, startPoint y: 106, endPoint x: 228, endPoint y: 106, distance: 100.0
click at [228, 106] on div "SEARCH BY Search By Episodes Search ID, Title, Description, Keywords, or Catego…" at bounding box center [594, 101] width 927 height 44
paste input "2003, Germany v Sweden, Final - FMR"
click at [464, 104] on input "FWWC 2003, Germany v Sweden, Final - FMR" at bounding box center [619, 108] width 735 height 29
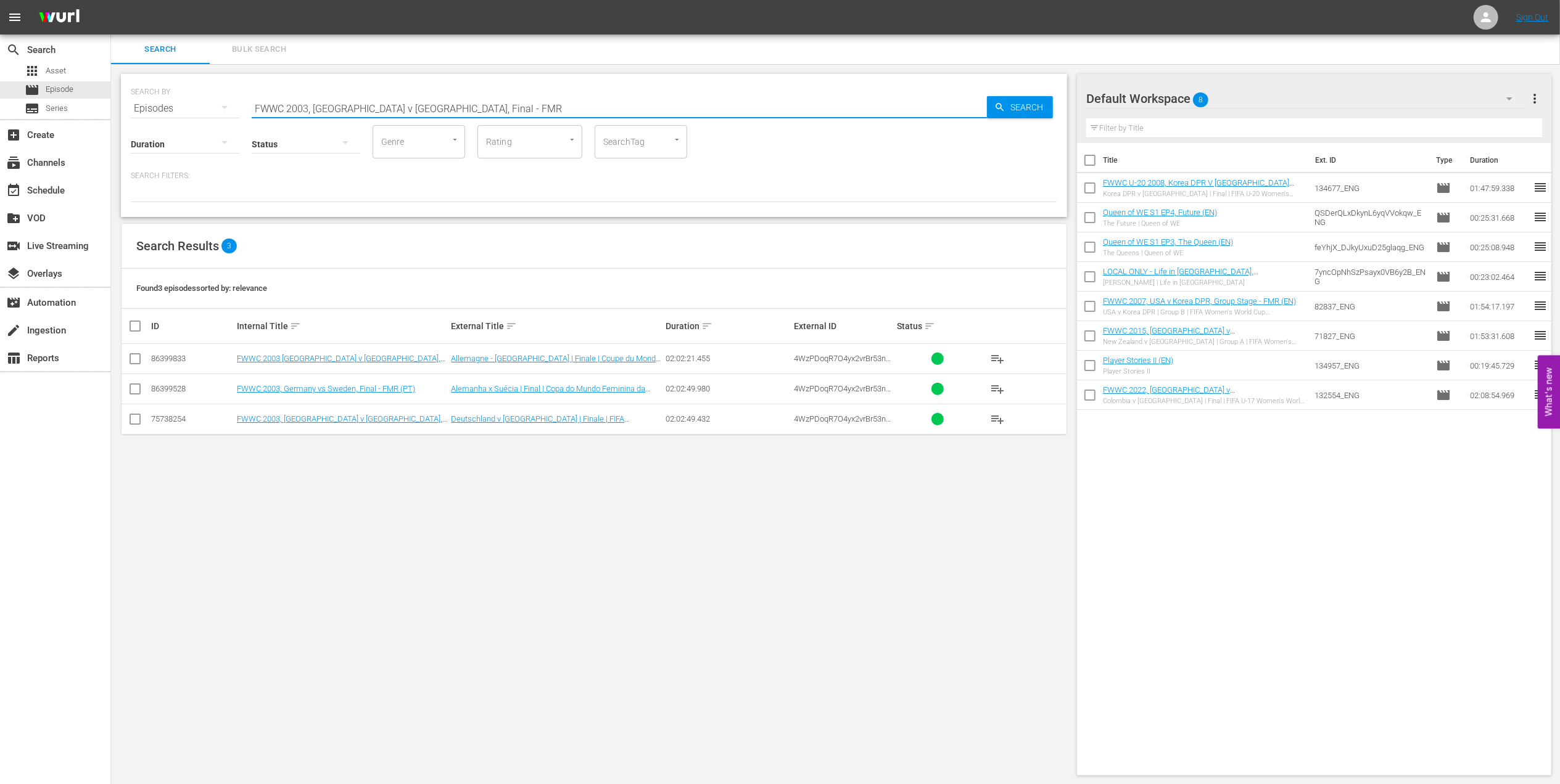
drag, startPoint x: 457, startPoint y: 102, endPoint x: 401, endPoint y: 111, distance: 56.7
click at [401, 111] on input "FWWC 2003, Germany v Sweden, Final - FMR" at bounding box center [619, 108] width 735 height 29
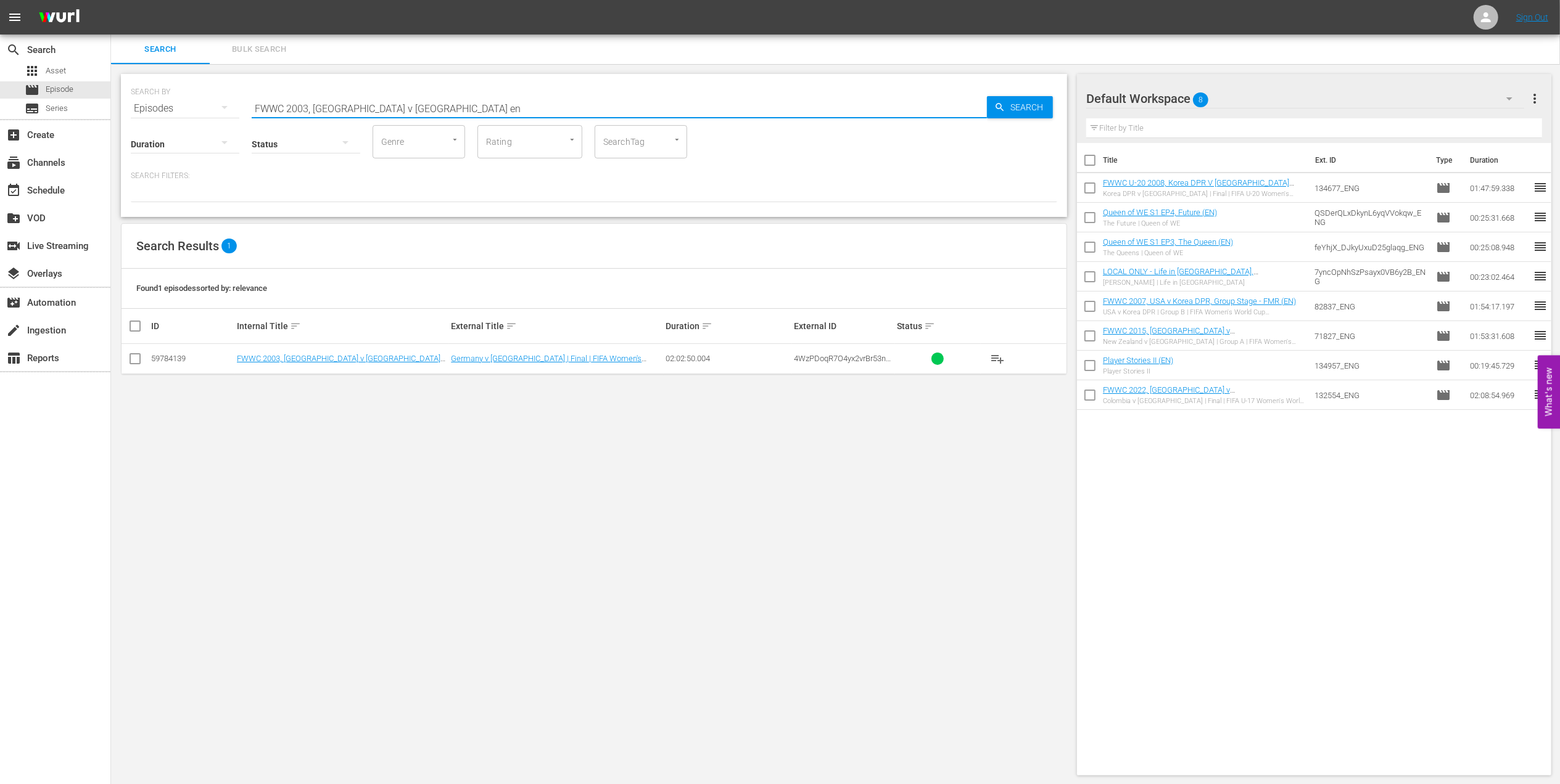
type input "FWWC 2003, Germany v Sweden en"
click at [134, 356] on input "checkbox" at bounding box center [135, 361] width 15 height 15
checkbox input "true"
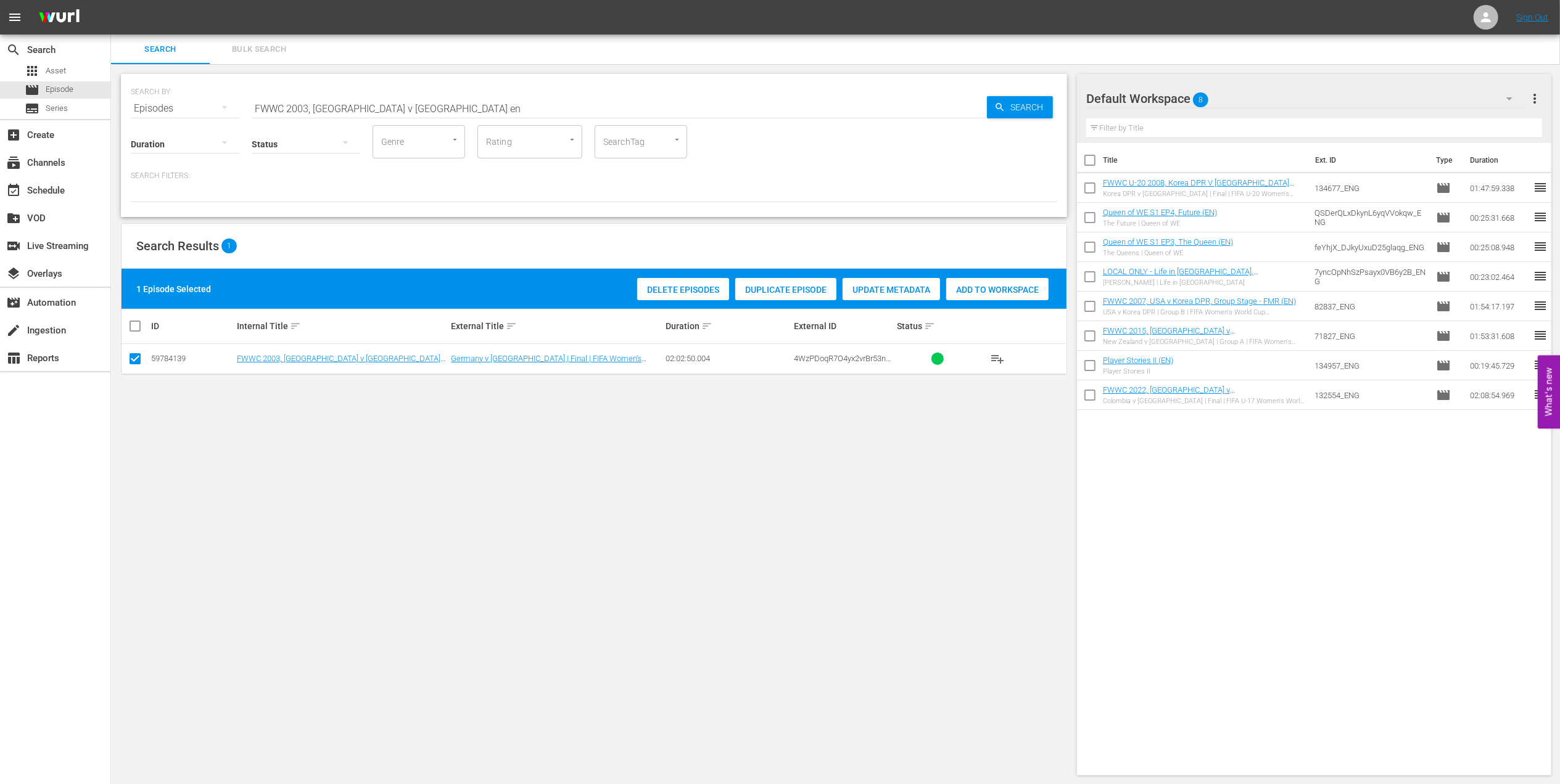
click at [1002, 294] on span "Add to Workspace" at bounding box center [997, 290] width 102 height 9
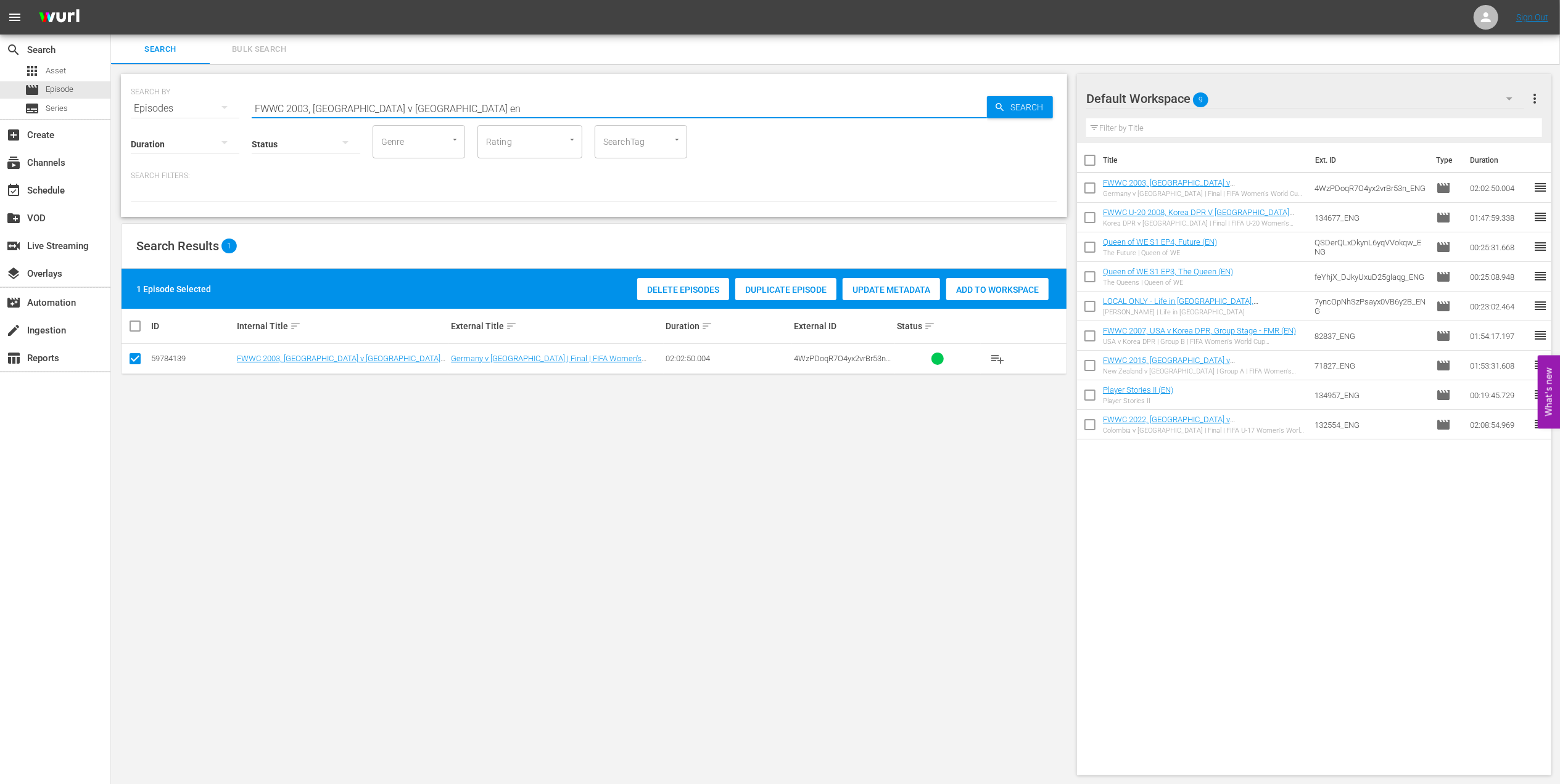
drag, startPoint x: 421, startPoint y: 109, endPoint x: 188, endPoint y: 102, distance: 233.1
click at [188, 102] on div "SEARCH BY Search By Episodes Search ID, Title, Description, Keywords, or Catego…" at bounding box center [594, 101] width 927 height 44
paste input "19, The Final"
click at [365, 102] on input "FWWC 2019, The Final" at bounding box center [619, 108] width 735 height 29
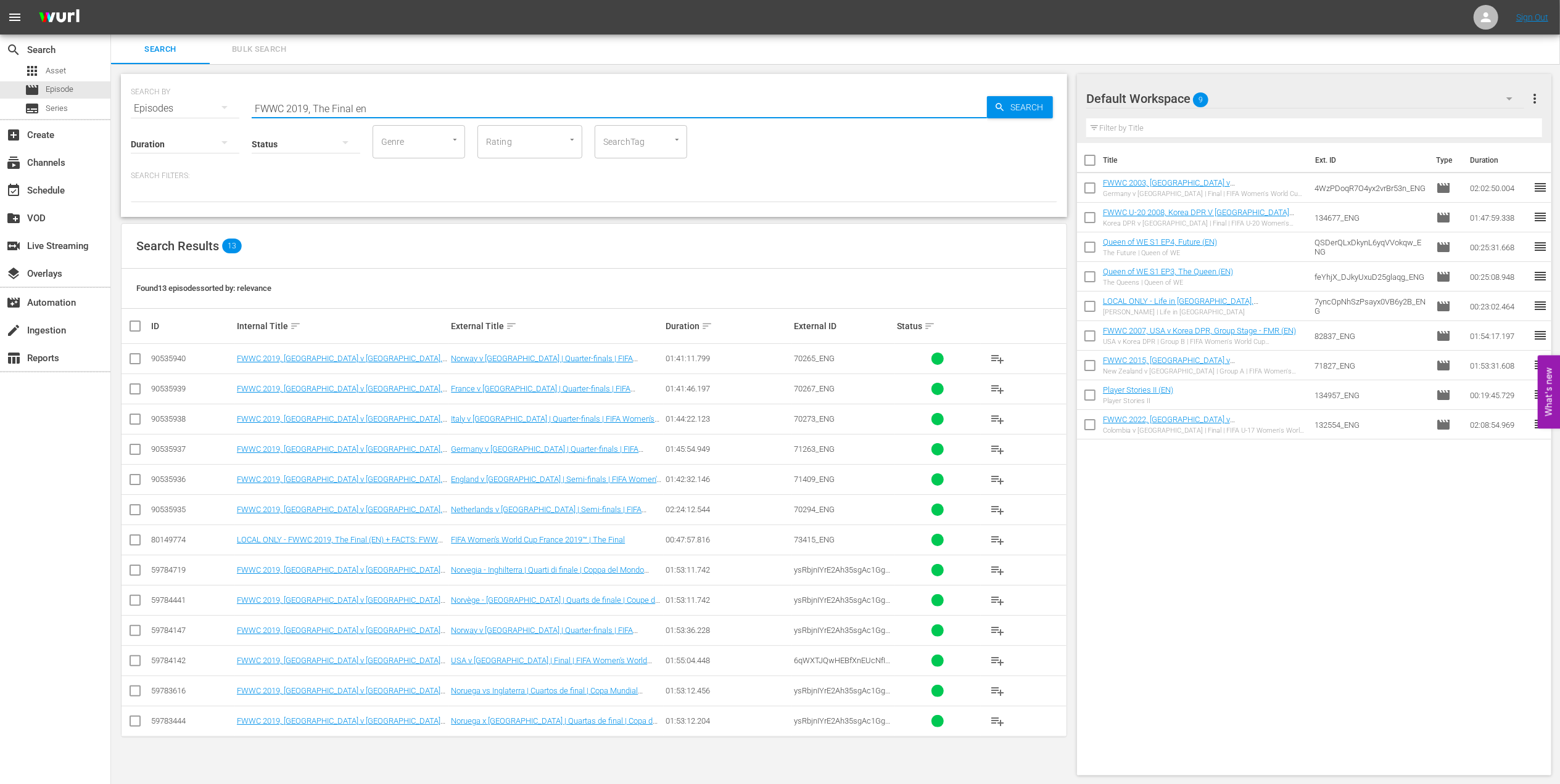
type input "FWWC 2019, The Final en"
click at [131, 540] on input "checkbox" at bounding box center [135, 543] width 15 height 15
checkbox input "true"
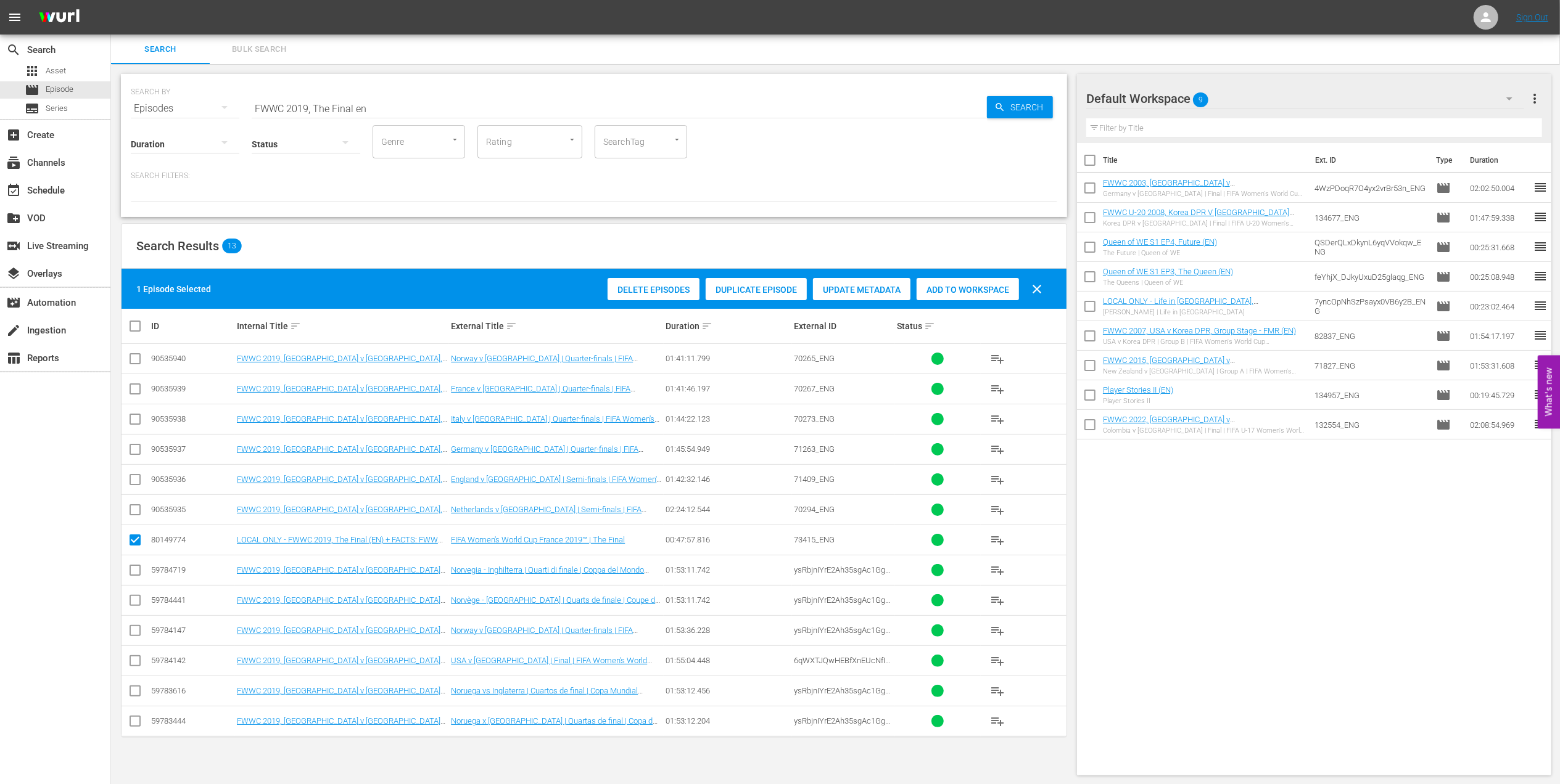
click at [941, 290] on span "Add to Workspace" at bounding box center [967, 290] width 102 height 9
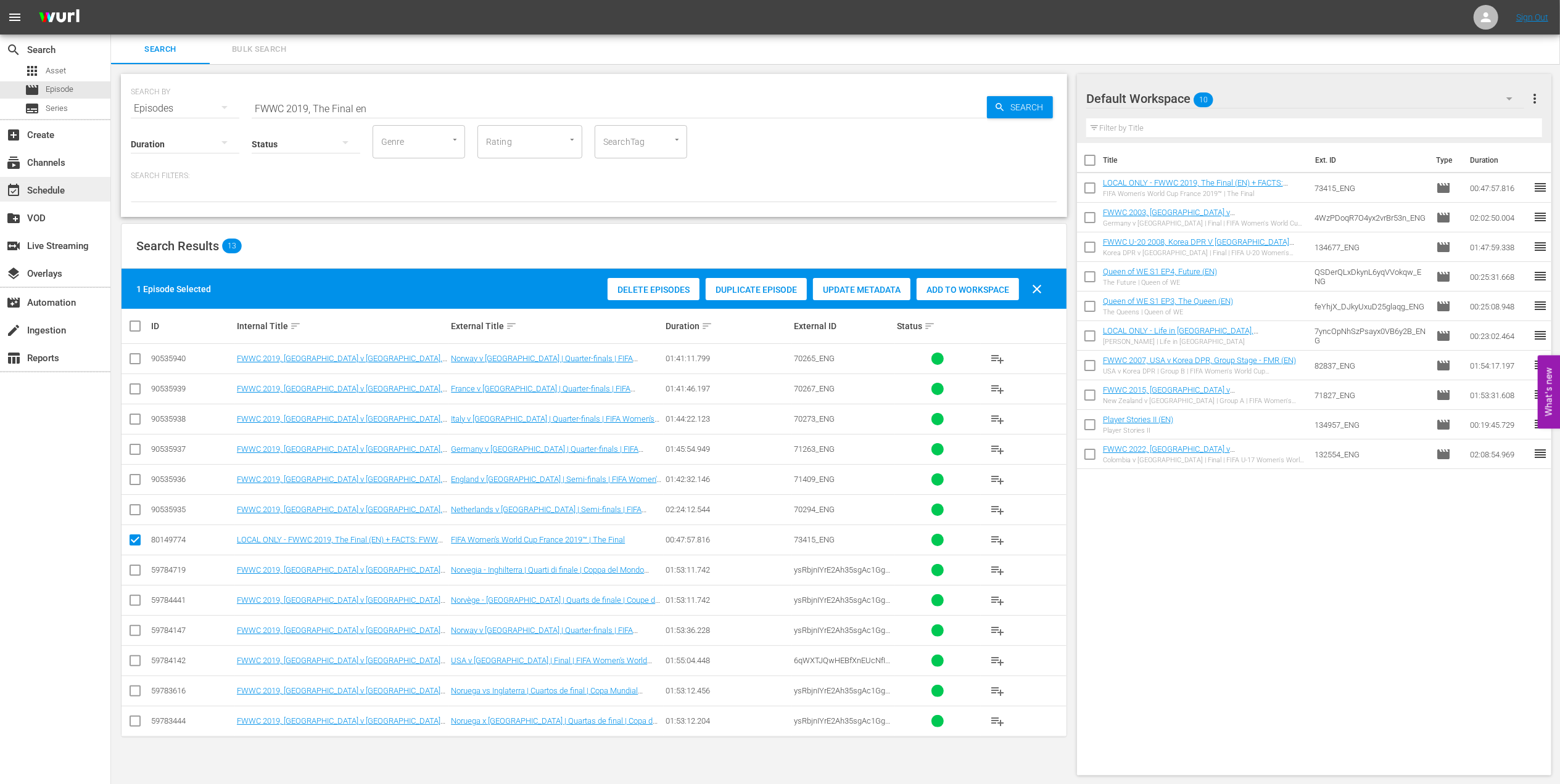
click at [66, 193] on div "event_available Schedule" at bounding box center [34, 188] width 69 height 11
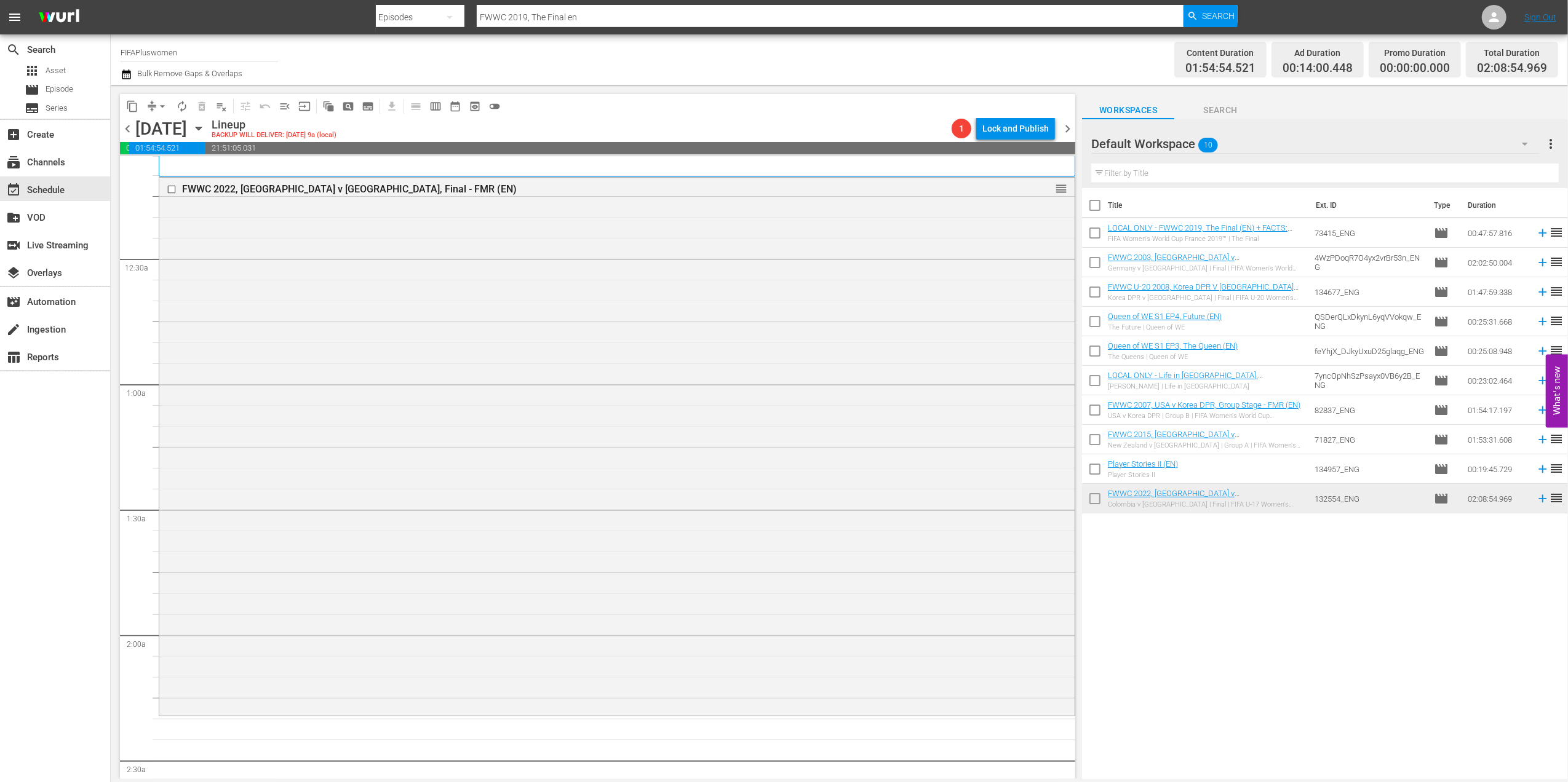
scroll to position [21, 0]
click at [309, 188] on div "FWWC 2022, Colombia v Spain, Final - FMR (EN)" at bounding box center [593, 191] width 822 height 12
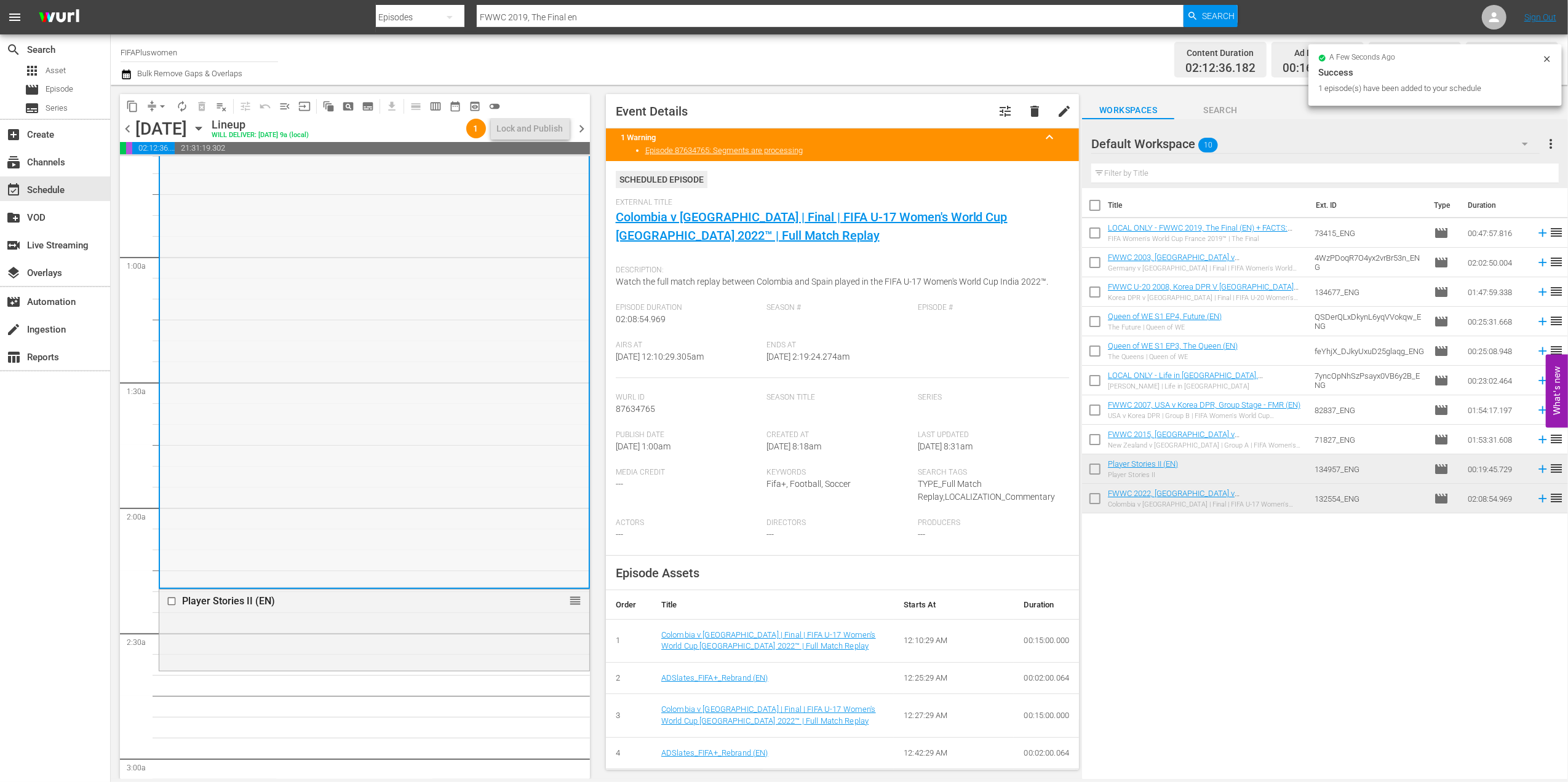
scroll to position [168, 0]
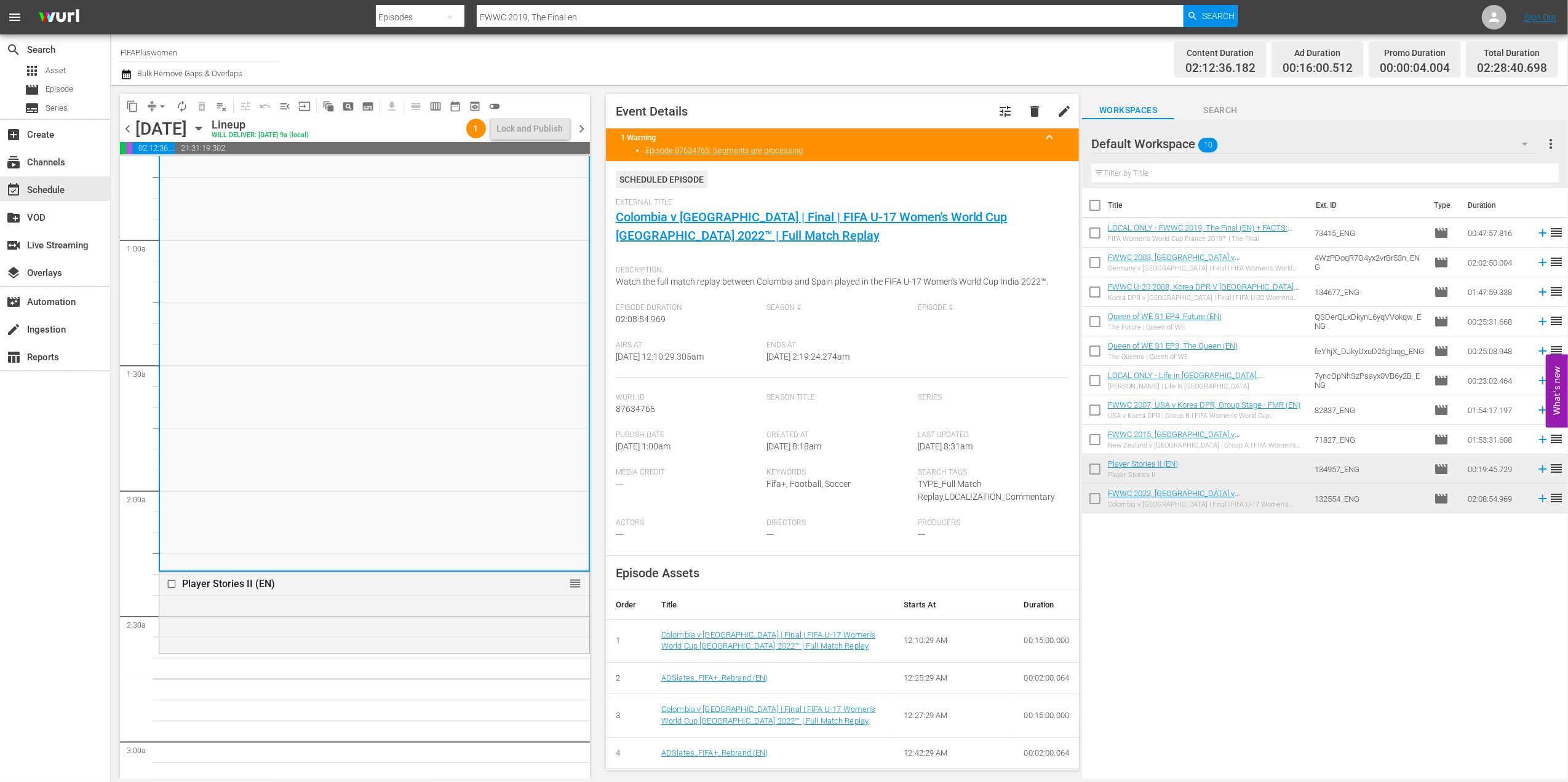
click at [517, 180] on div "FWWC 2022, Colombia v Spain, Final - FMR (EN) 1 reorder" at bounding box center [374, 301] width 428 height 536
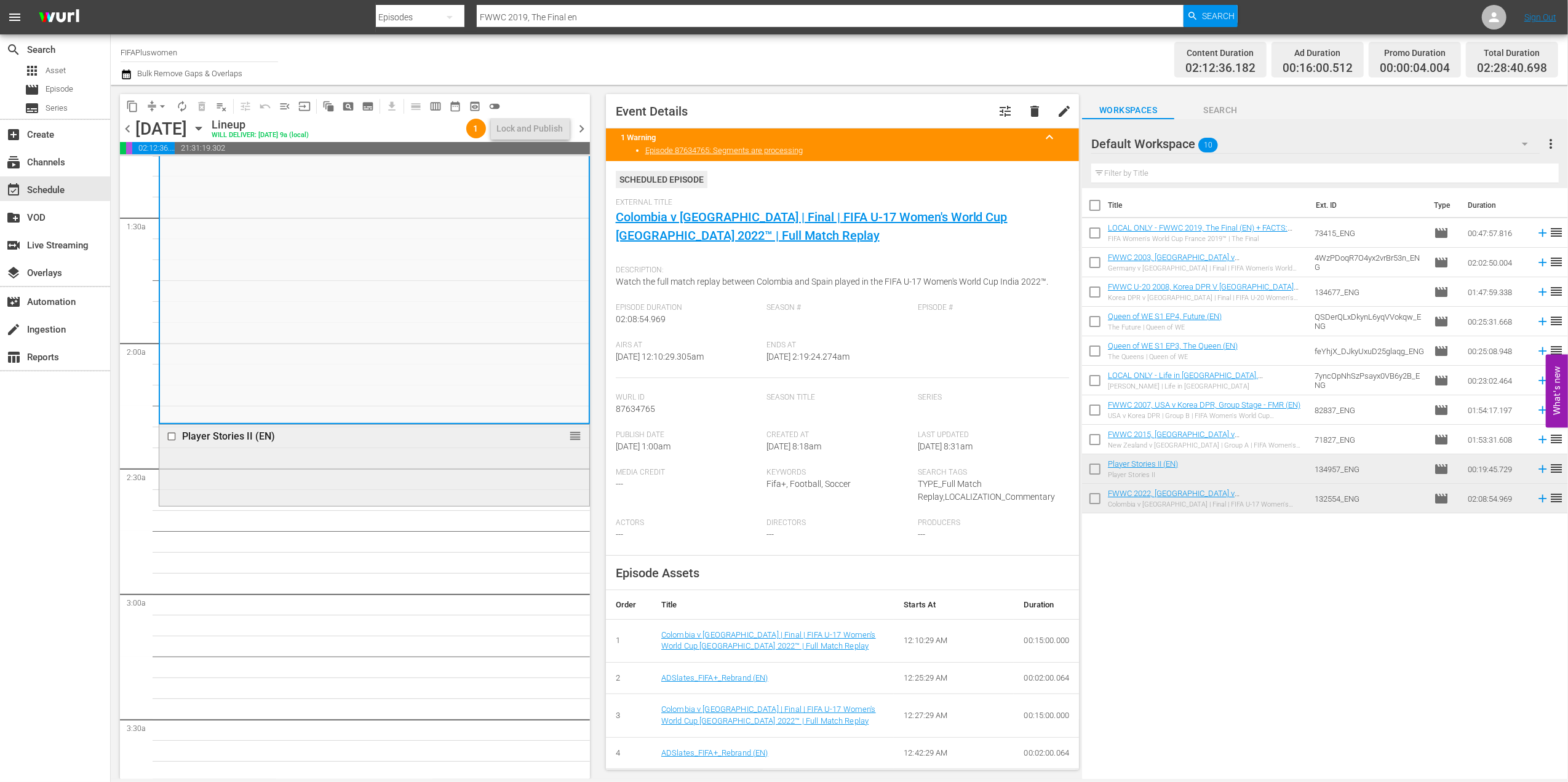
scroll to position [328, 0]
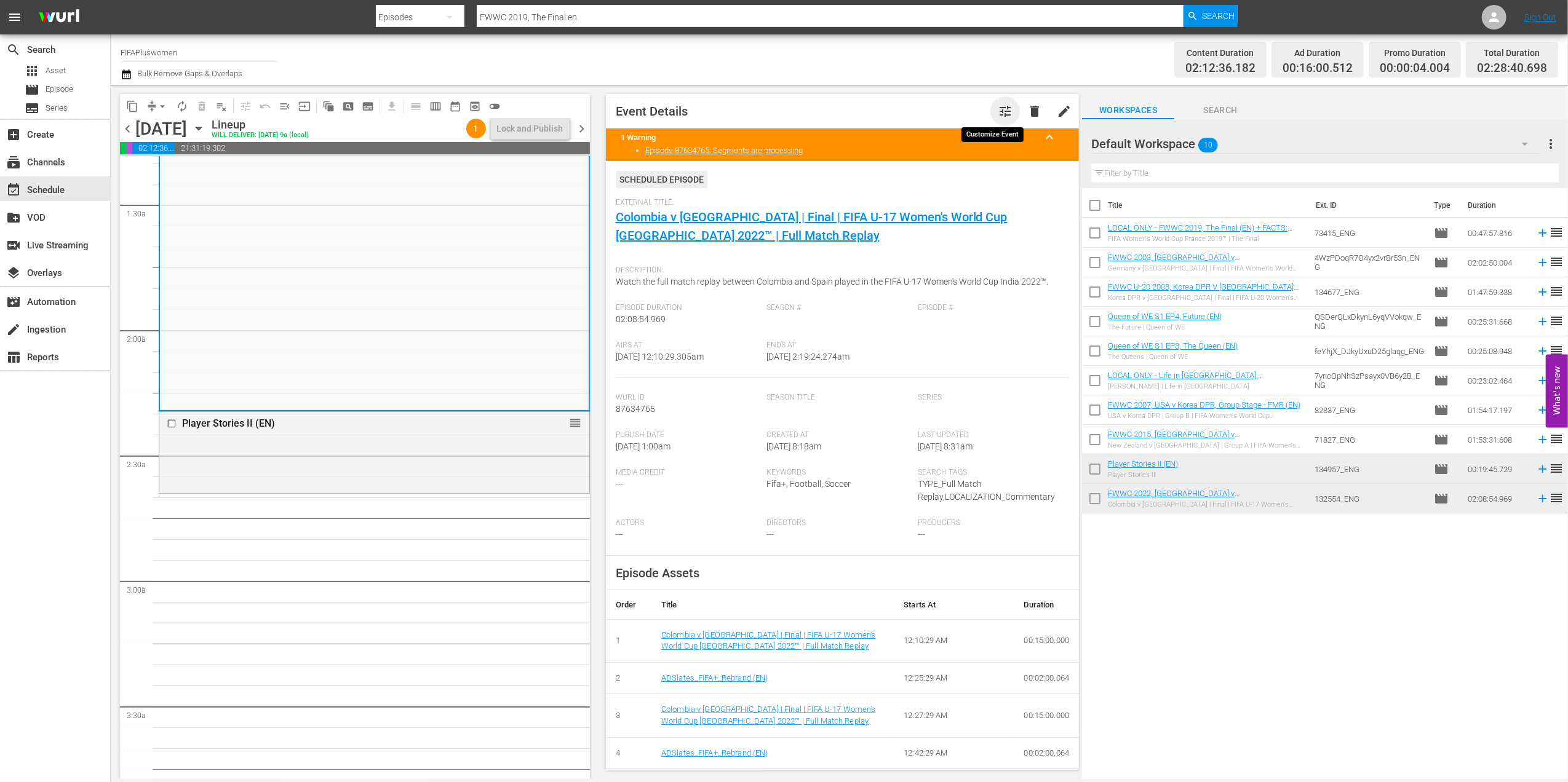
click at [997, 110] on span "tune" at bounding box center [1005, 111] width 15 height 15
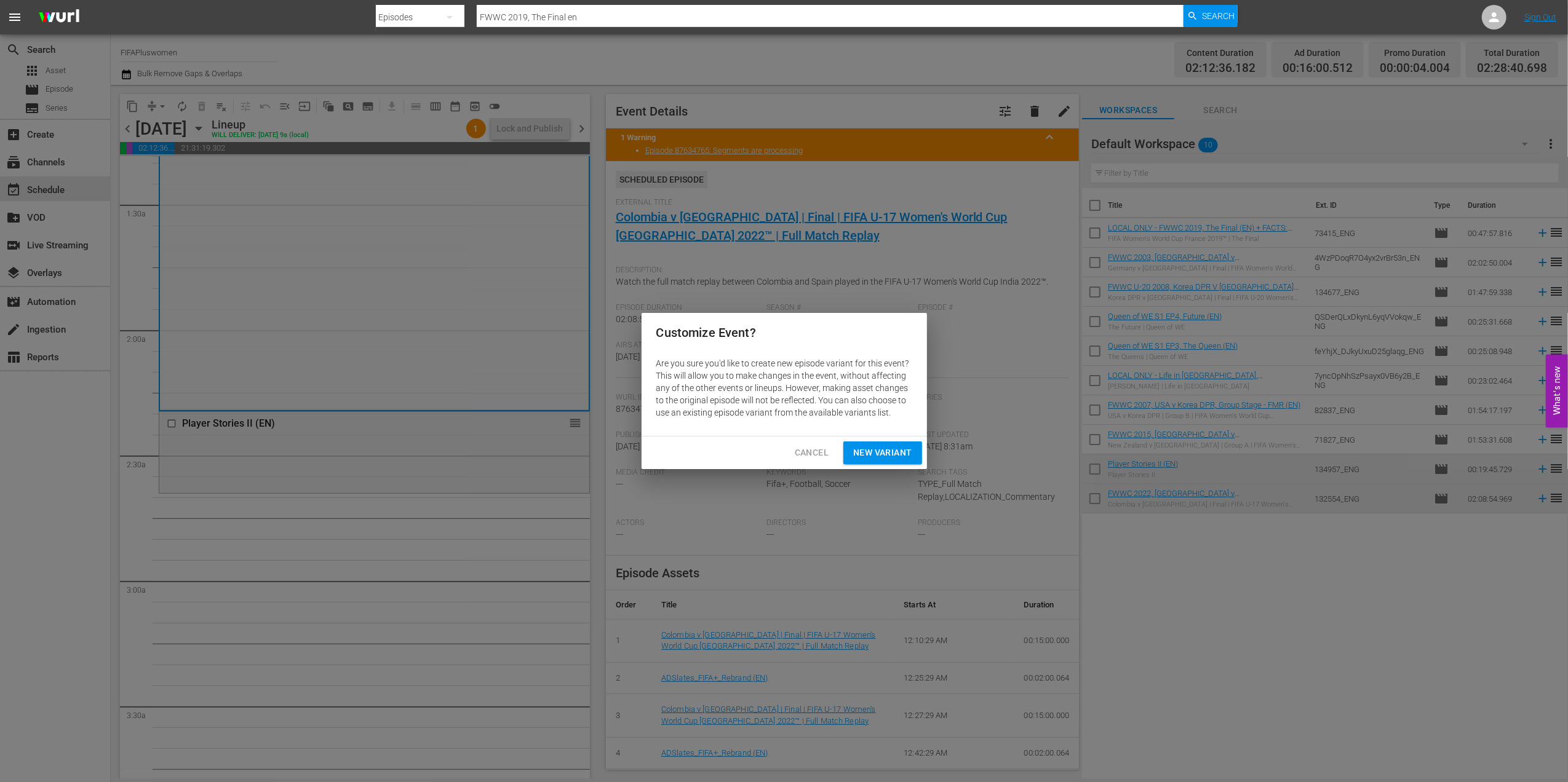
click at [804, 453] on span "Cancel" at bounding box center [811, 452] width 34 height 15
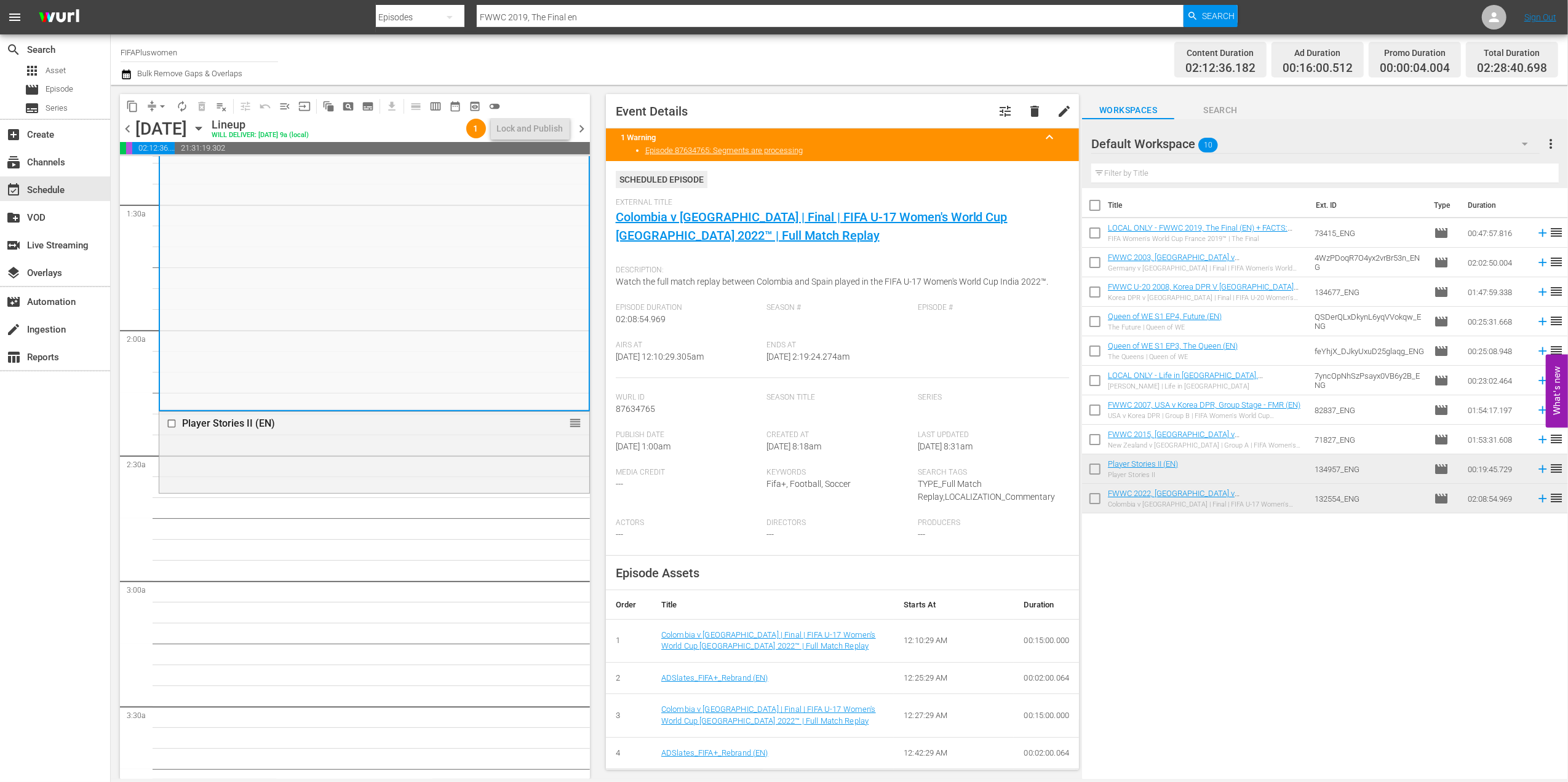
click at [583, 129] on span "chevron_right" at bounding box center [582, 129] width 15 height 15
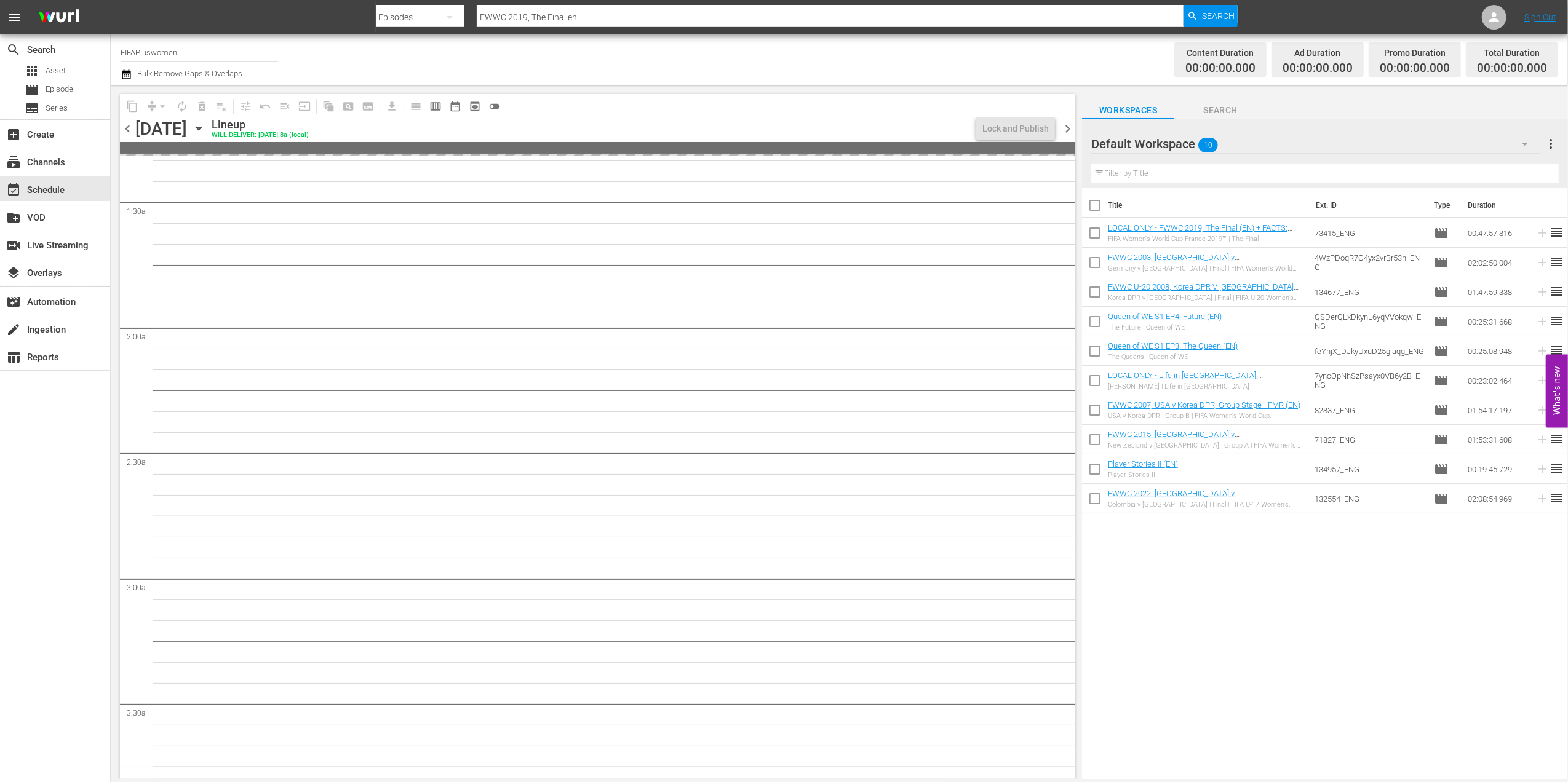
click at [124, 128] on span "chevron_left" at bounding box center [127, 129] width 15 height 15
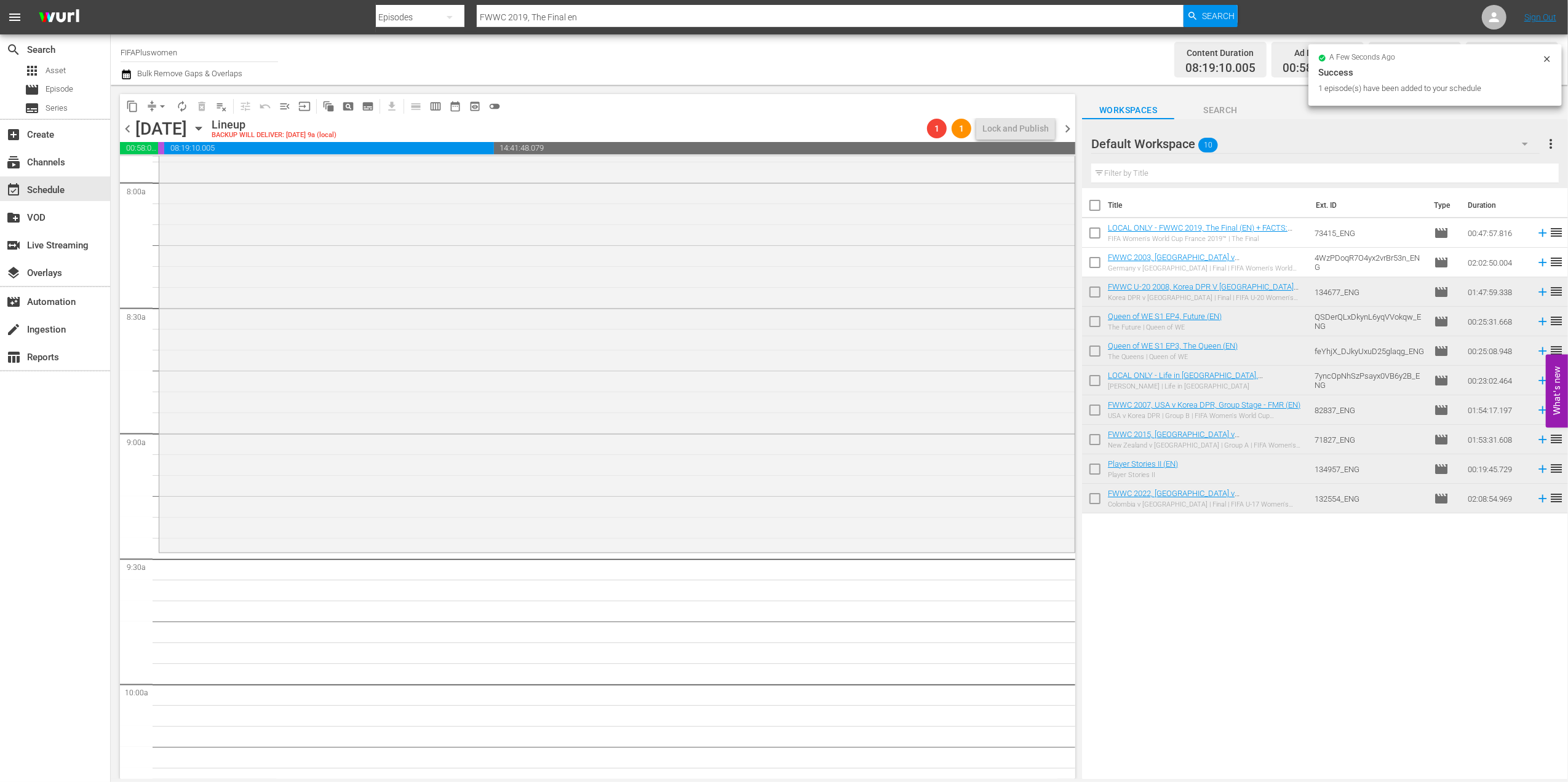
scroll to position [2078, 0]
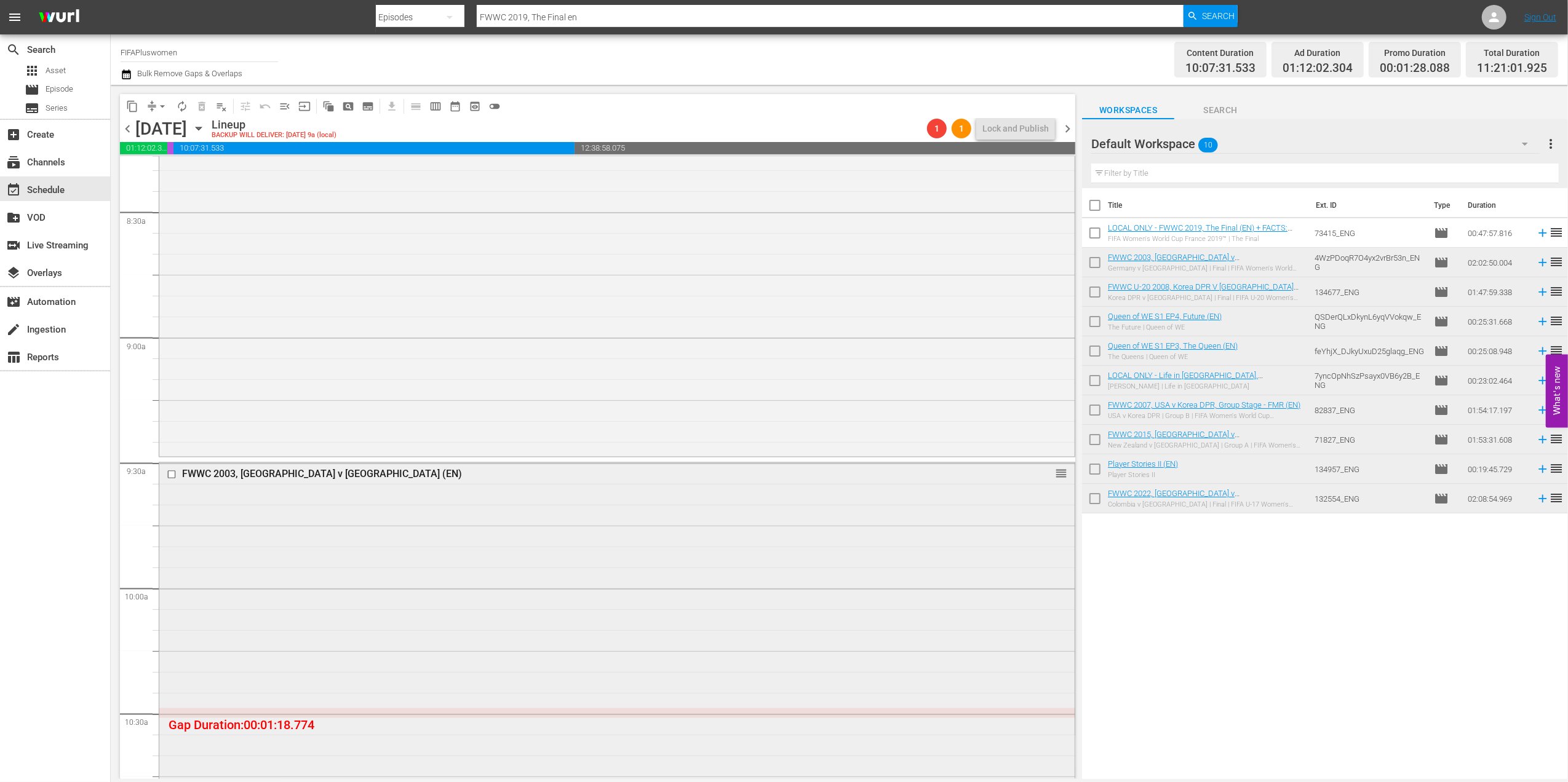
click at [1017, 470] on div "reorder" at bounding box center [1035, 473] width 62 height 13
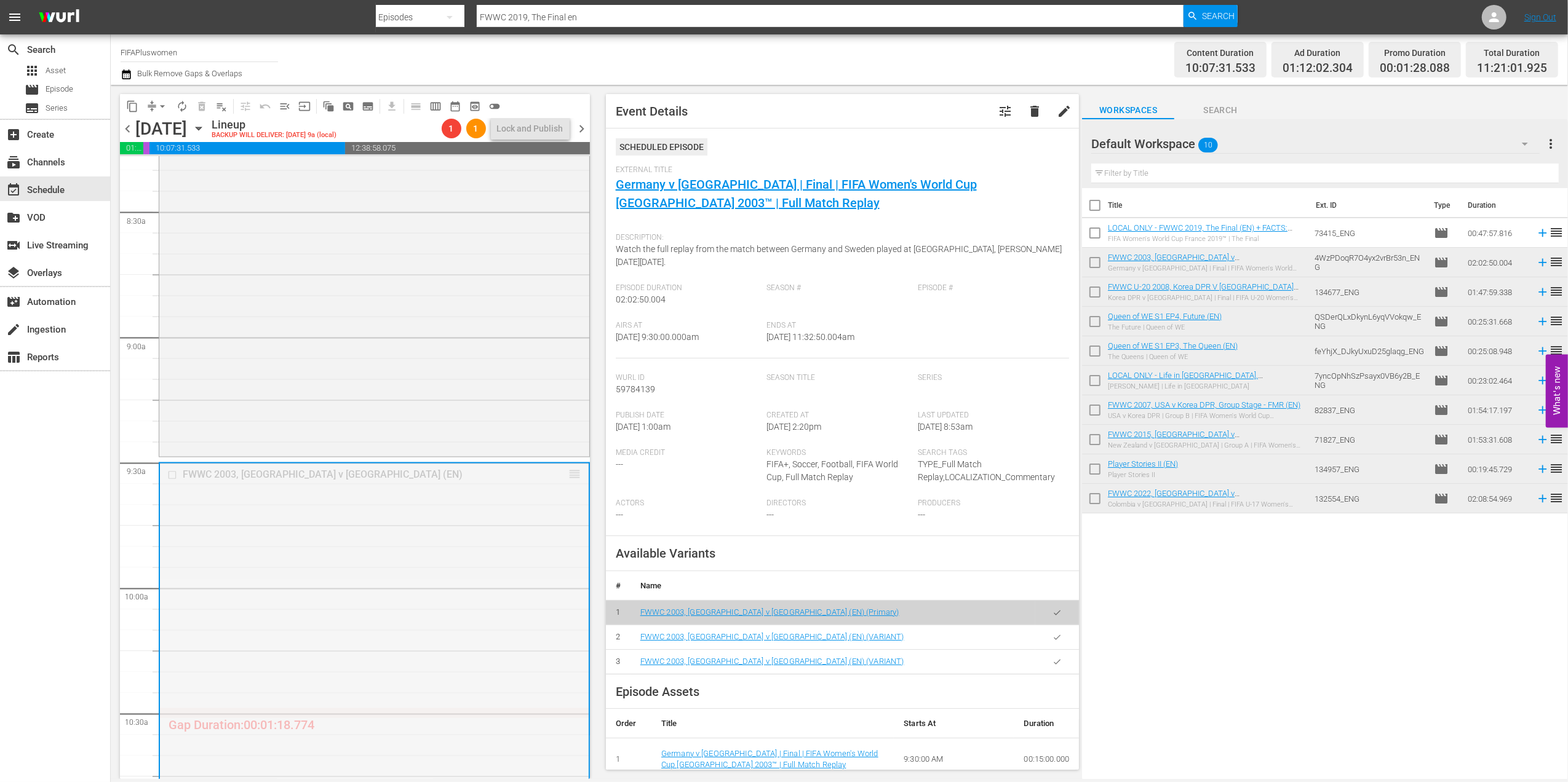
drag, startPoint x: 559, startPoint y: 473, endPoint x: 563, endPoint y: 461, distance: 12.6
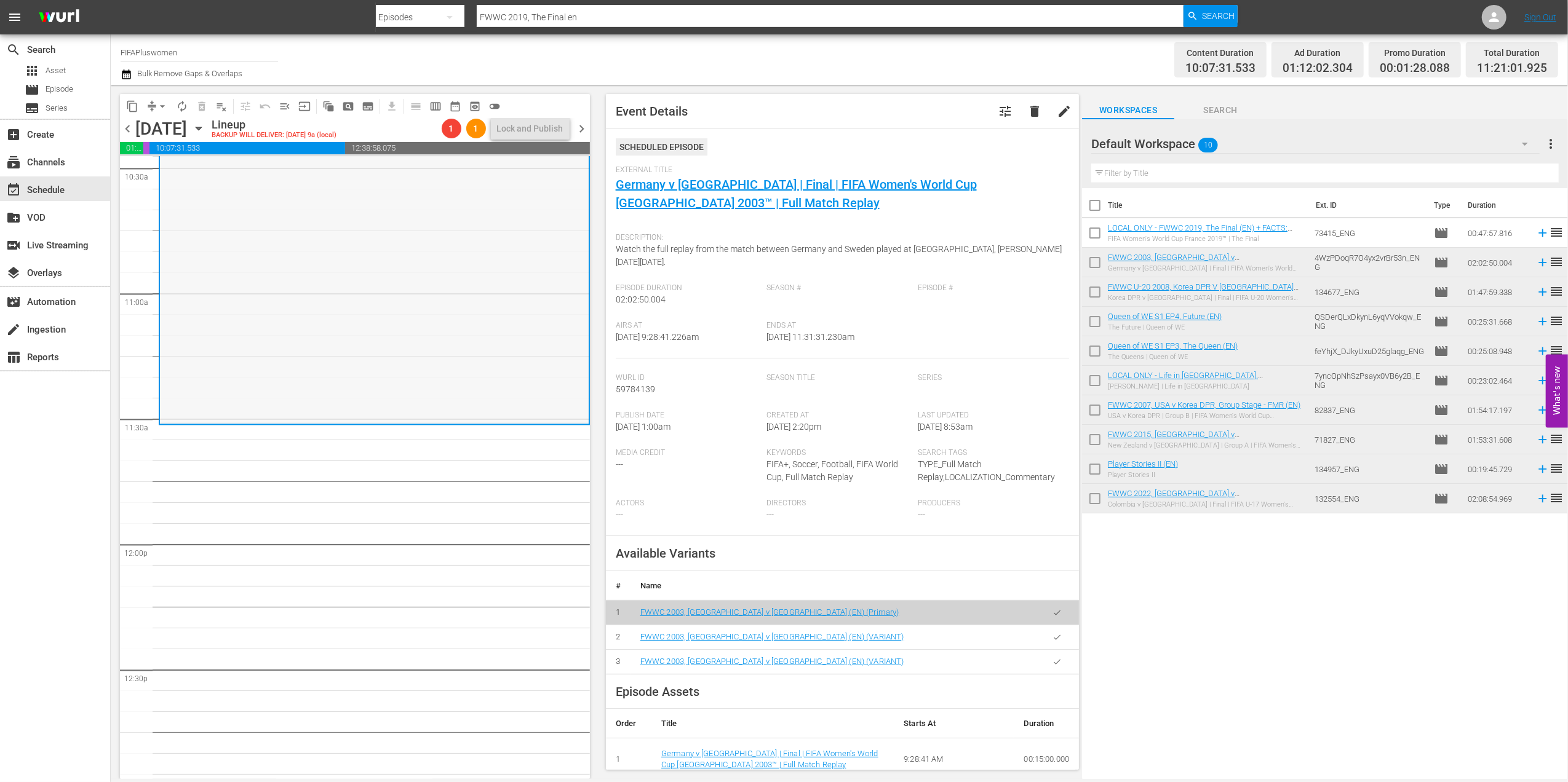
scroll to position [2630, 0]
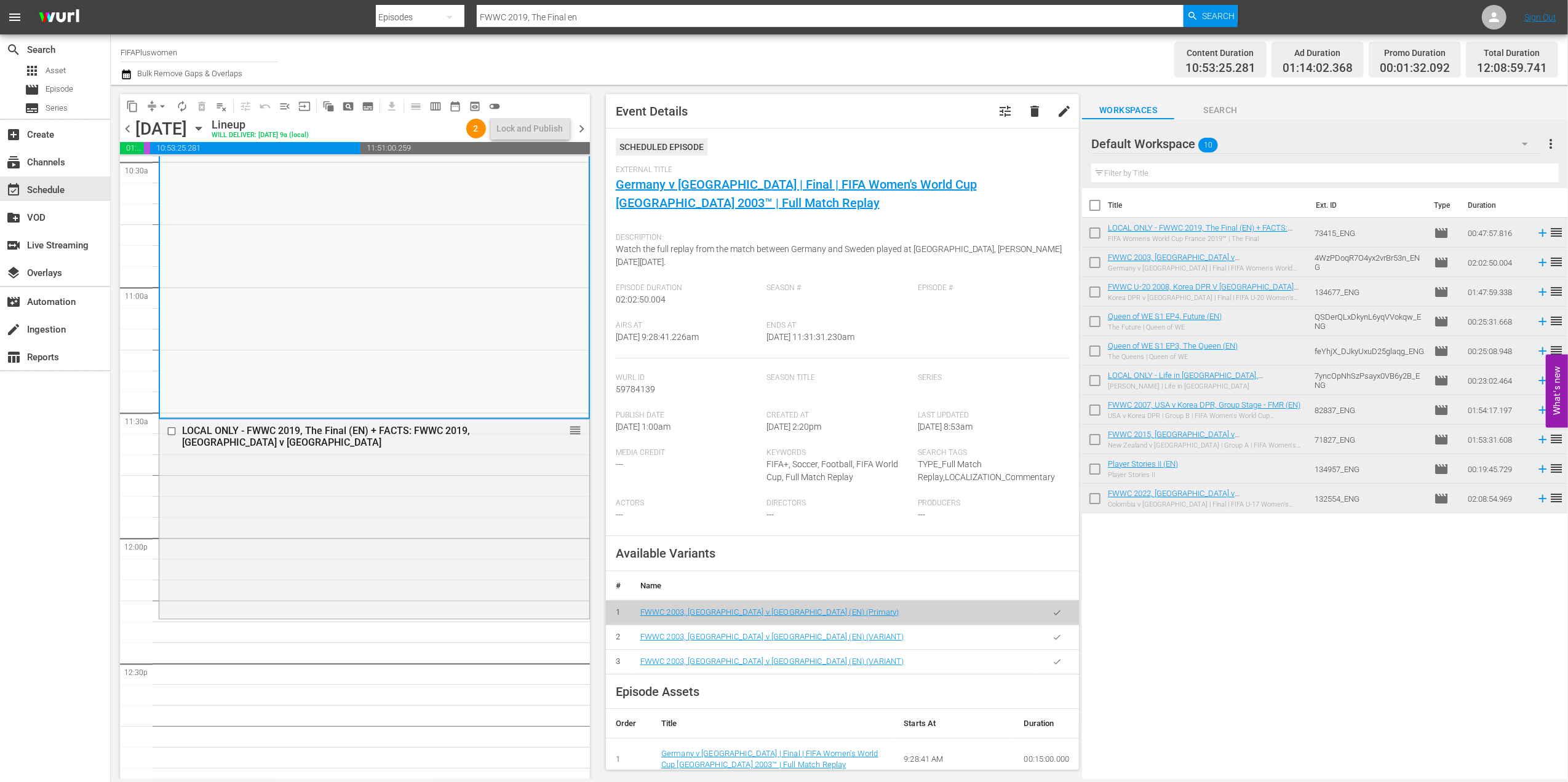
click at [589, 123] on span "chevron_right" at bounding box center [582, 129] width 15 height 15
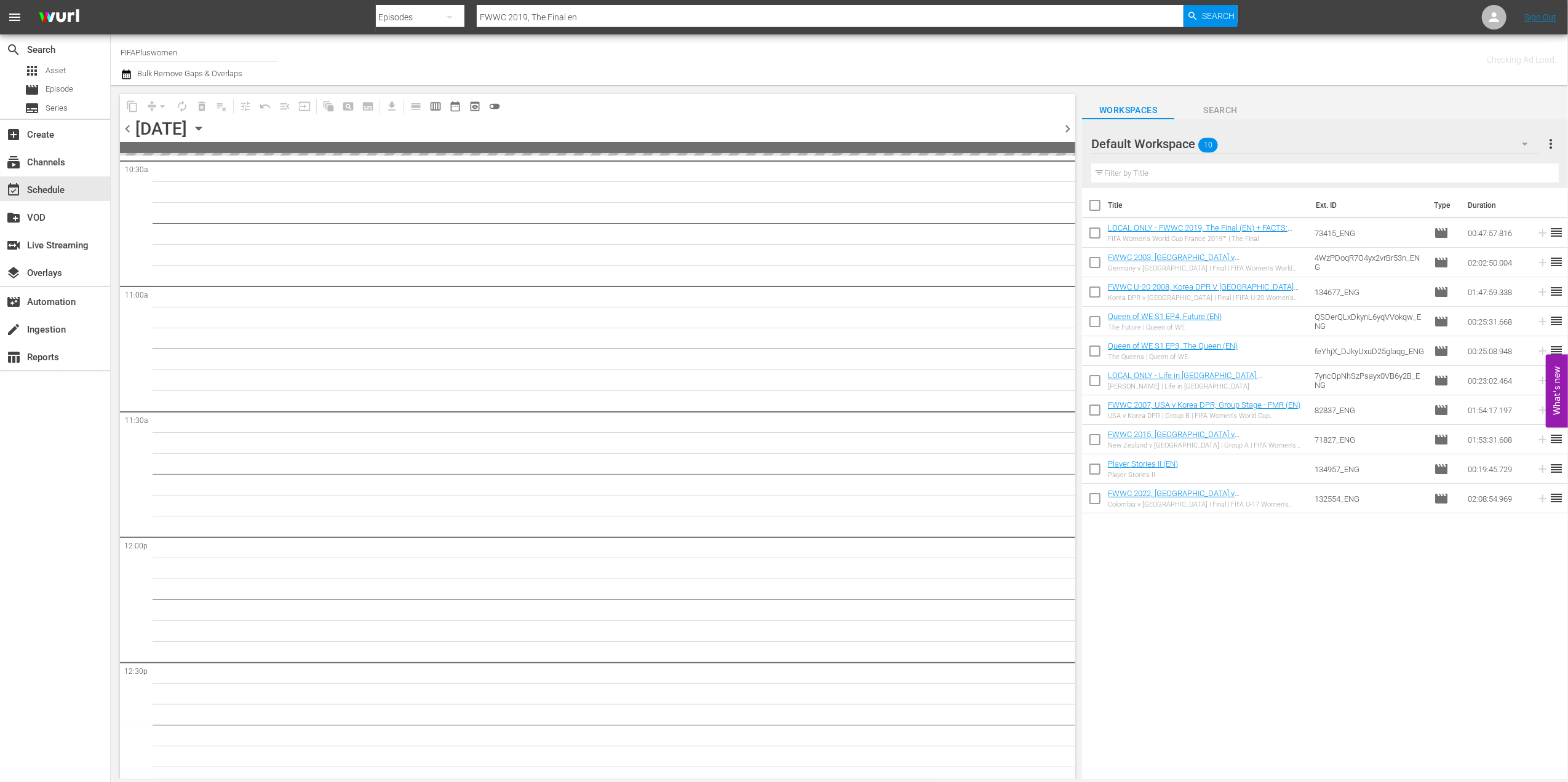
scroll to position [2692, 0]
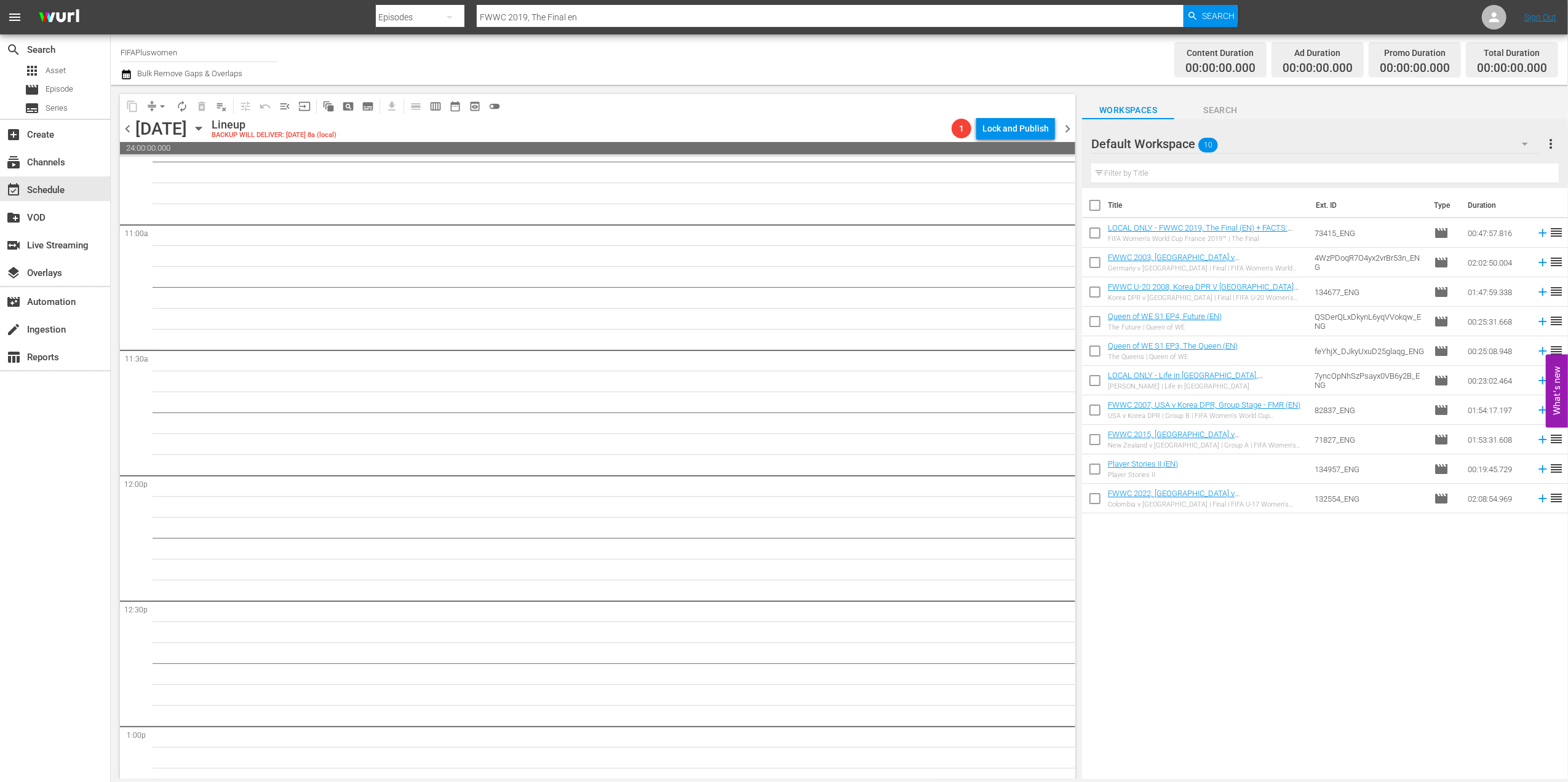
click at [128, 127] on span "chevron_left" at bounding box center [127, 129] width 15 height 15
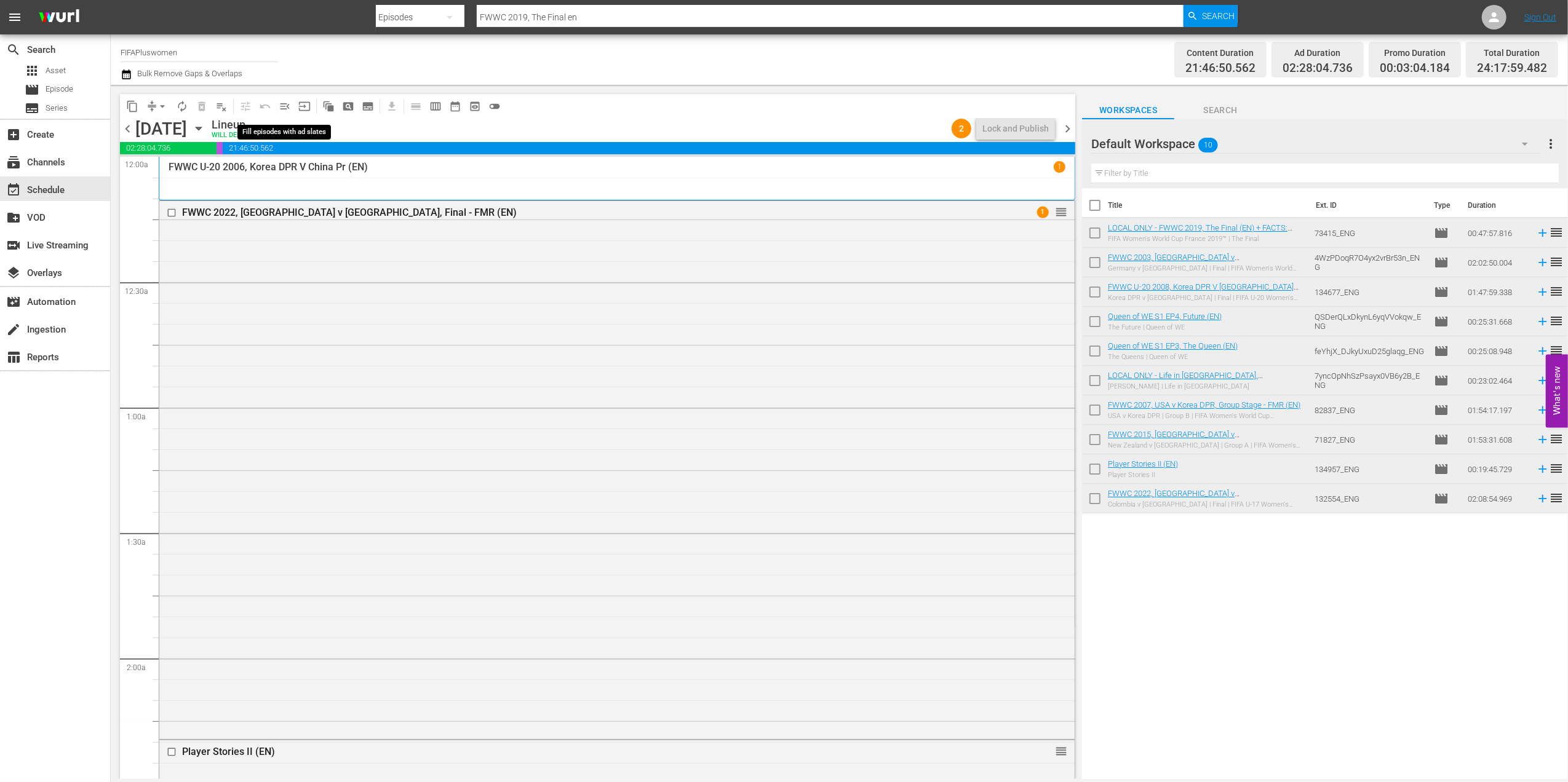
click at [284, 107] on span "menu_open" at bounding box center [285, 107] width 13 height 13
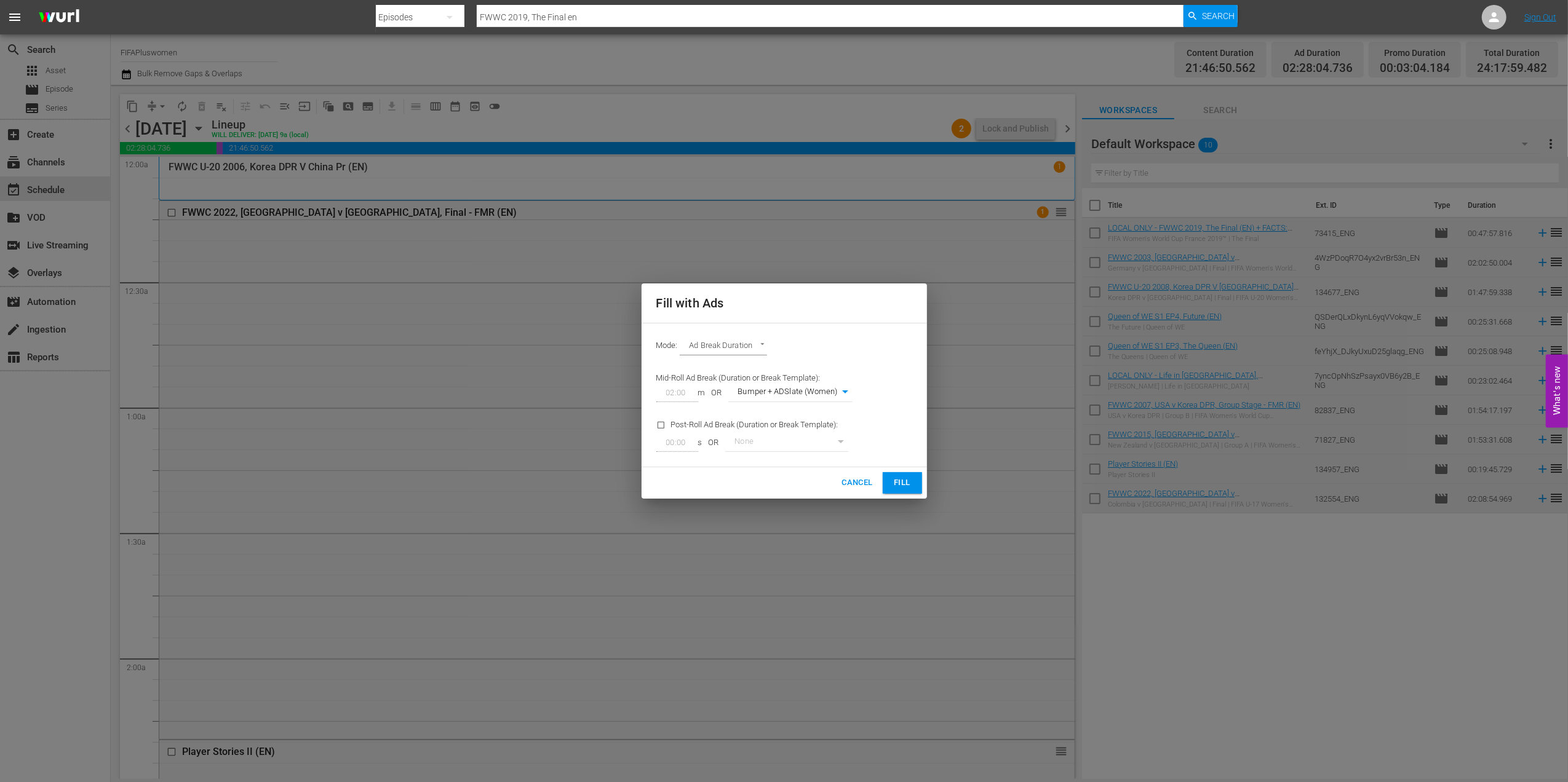
click at [893, 482] on span "Fill" at bounding box center [902, 483] width 20 height 14
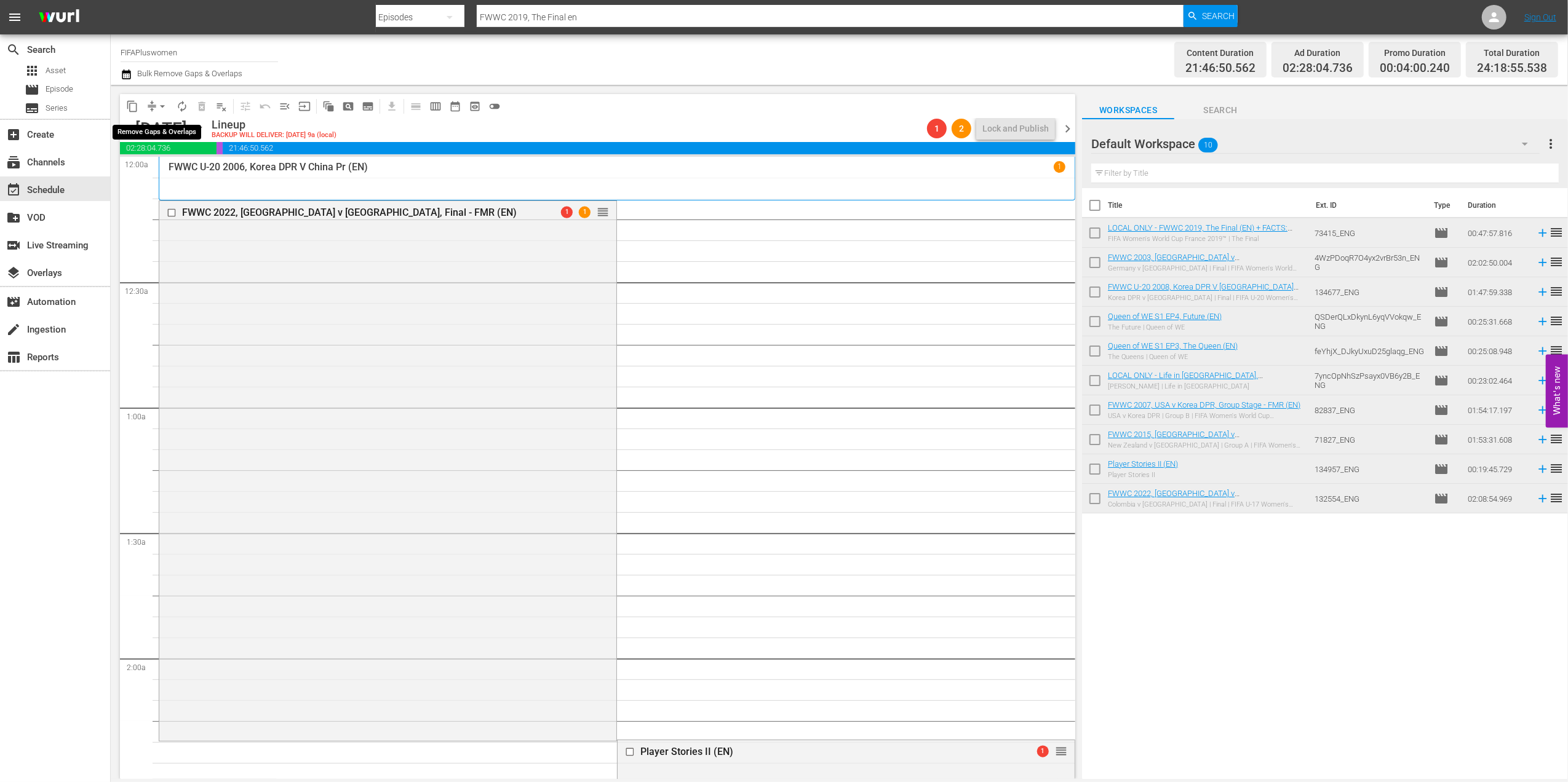
click at [160, 107] on span "arrow_drop_down" at bounding box center [163, 107] width 13 height 13
click at [158, 175] on li "Align to End of Previous Day" at bounding box center [163, 172] width 129 height 21
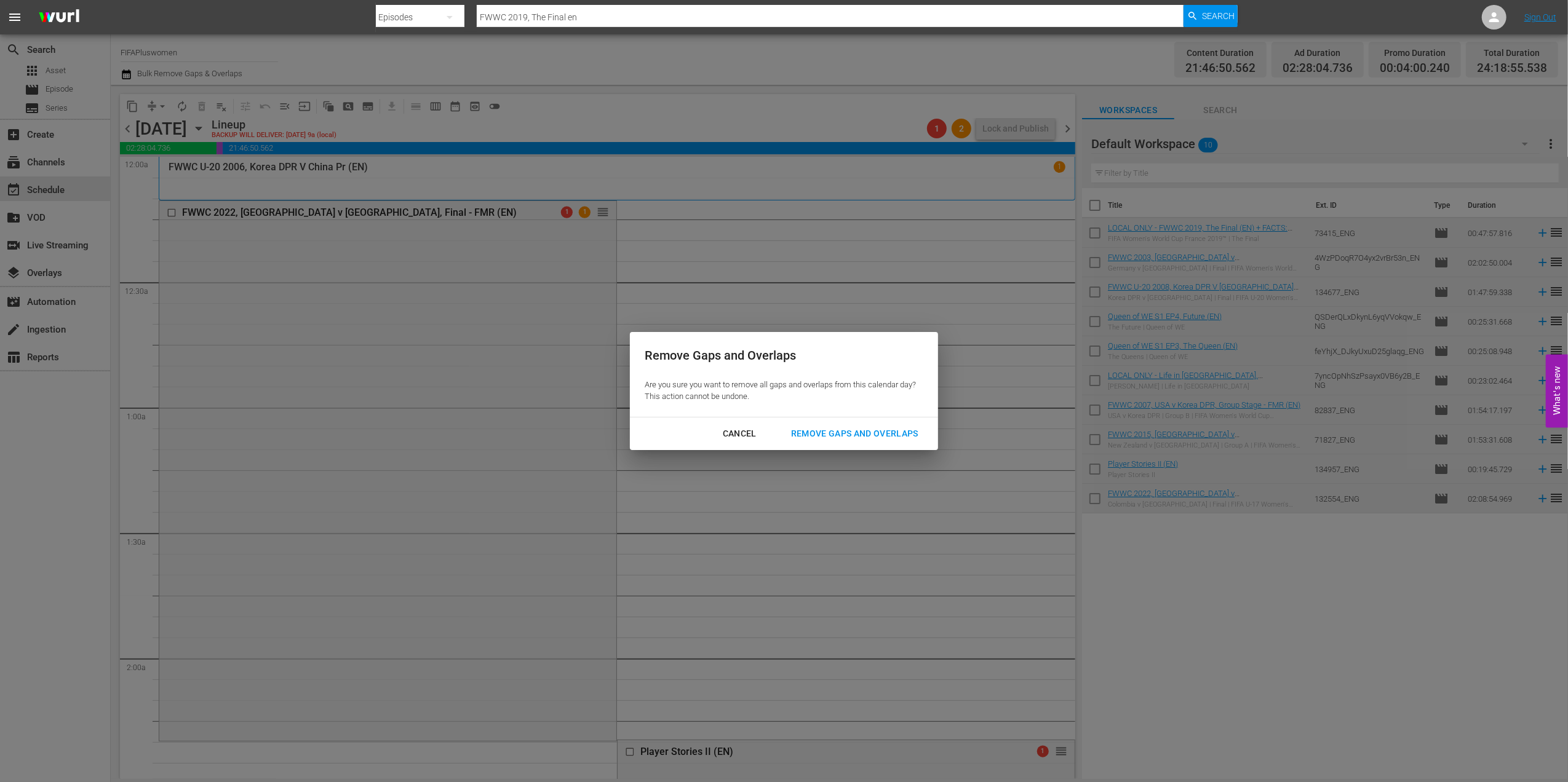
click at [837, 428] on div "Remove Gaps and Overlaps" at bounding box center [855, 433] width 147 height 15
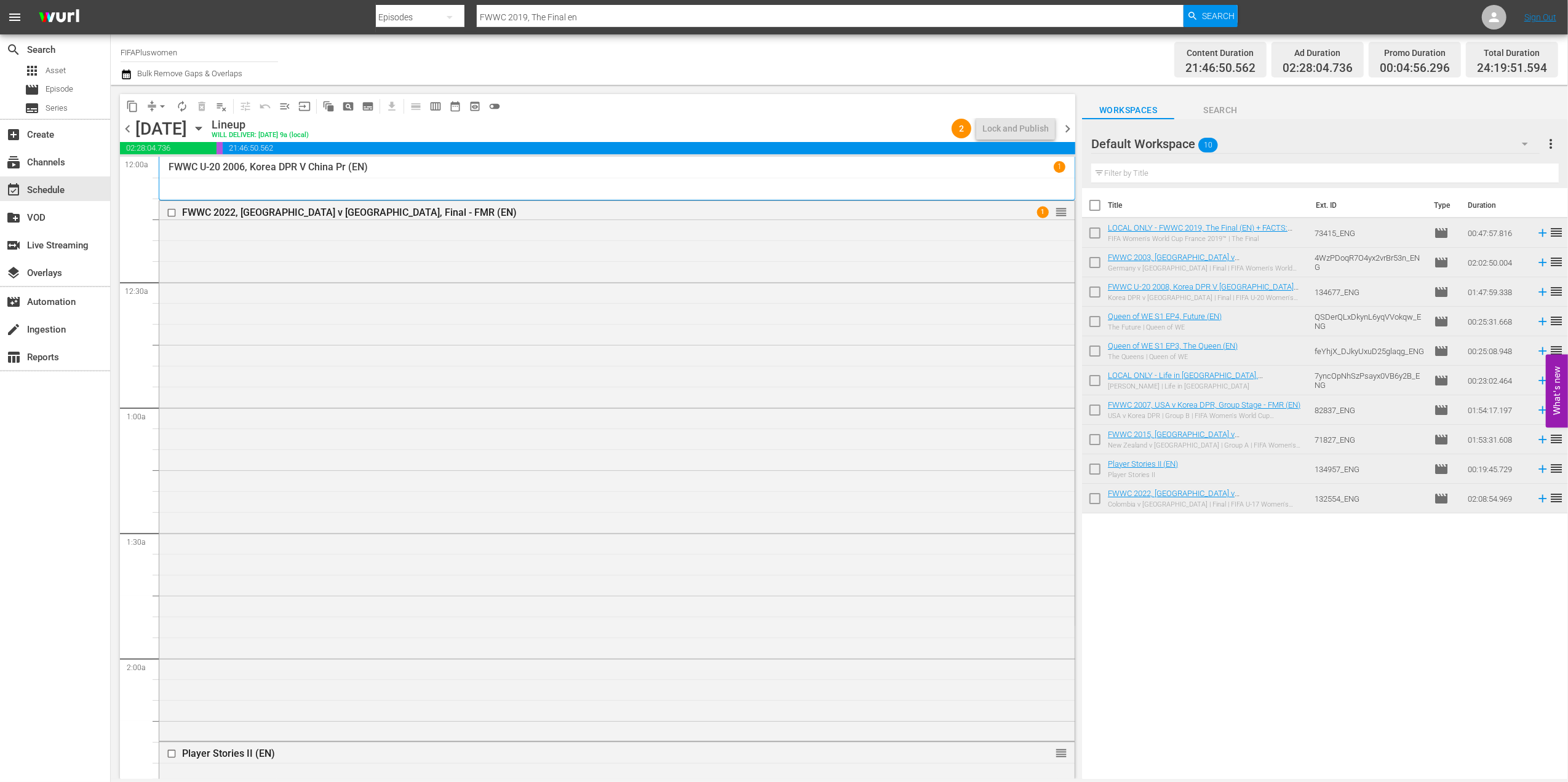
click at [125, 129] on span "chevron_left" at bounding box center [127, 129] width 15 height 15
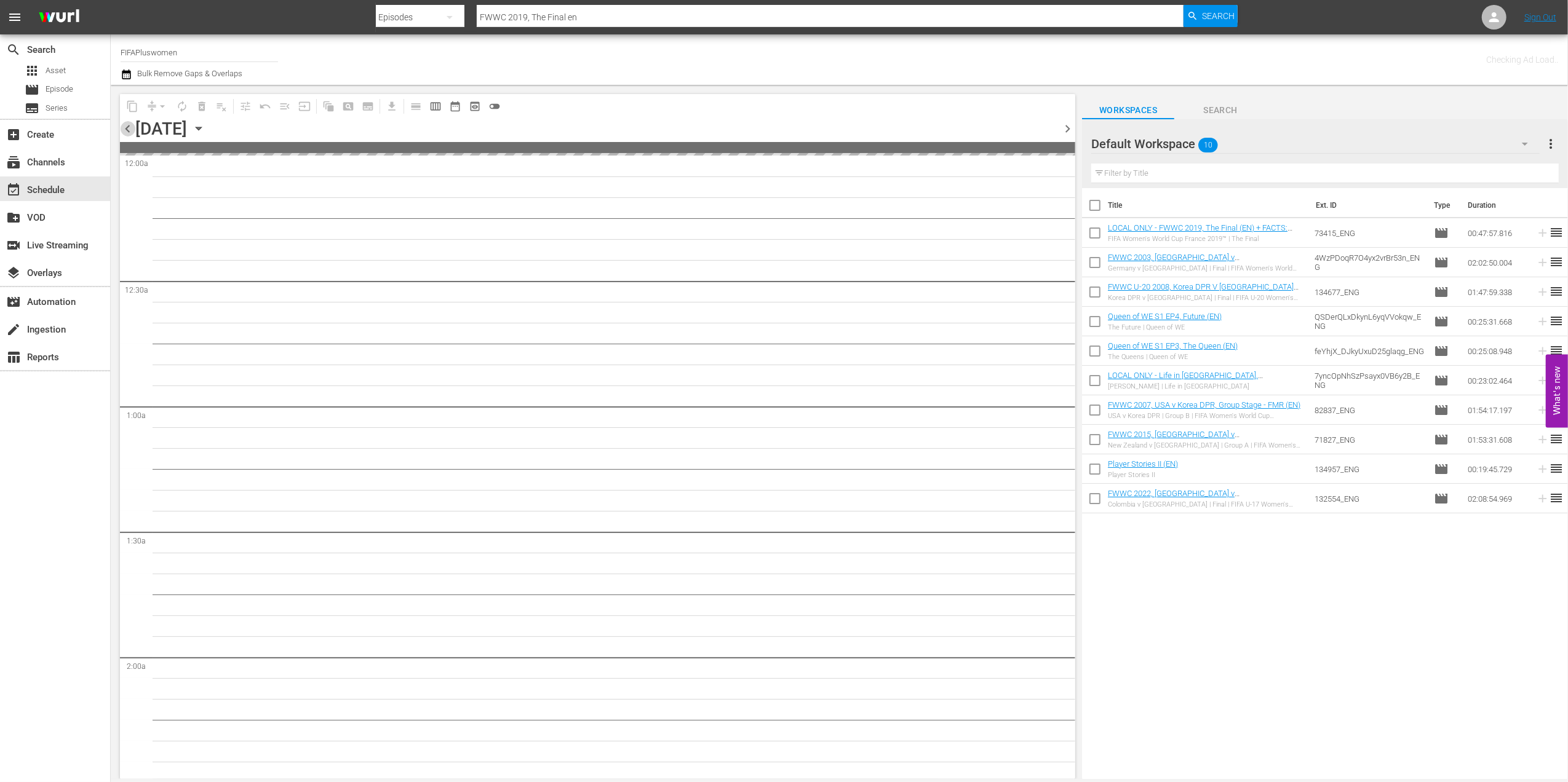
click at [124, 129] on span "chevron_left" at bounding box center [127, 129] width 15 height 15
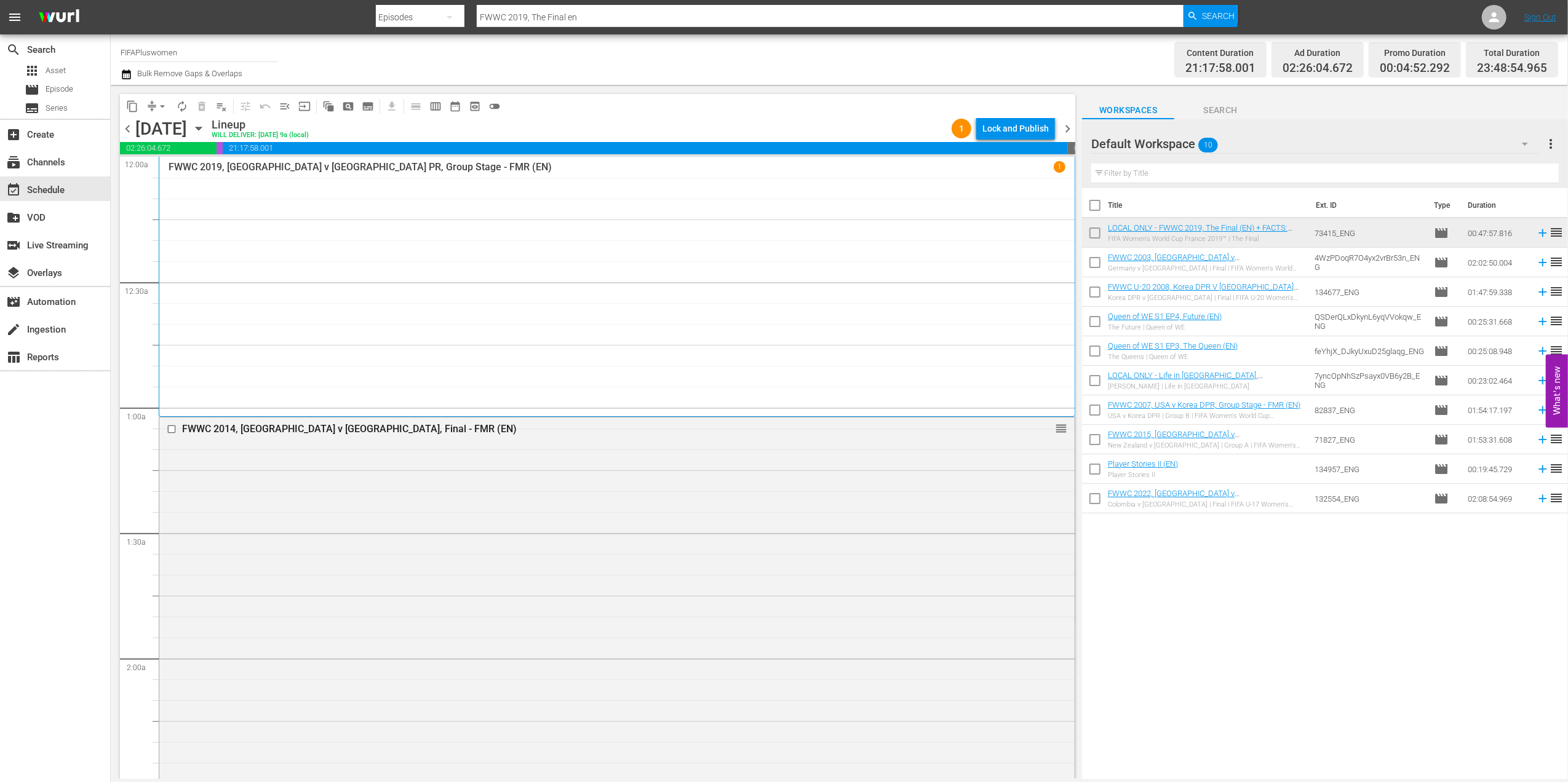
click at [130, 131] on span "chevron_left" at bounding box center [127, 129] width 15 height 15
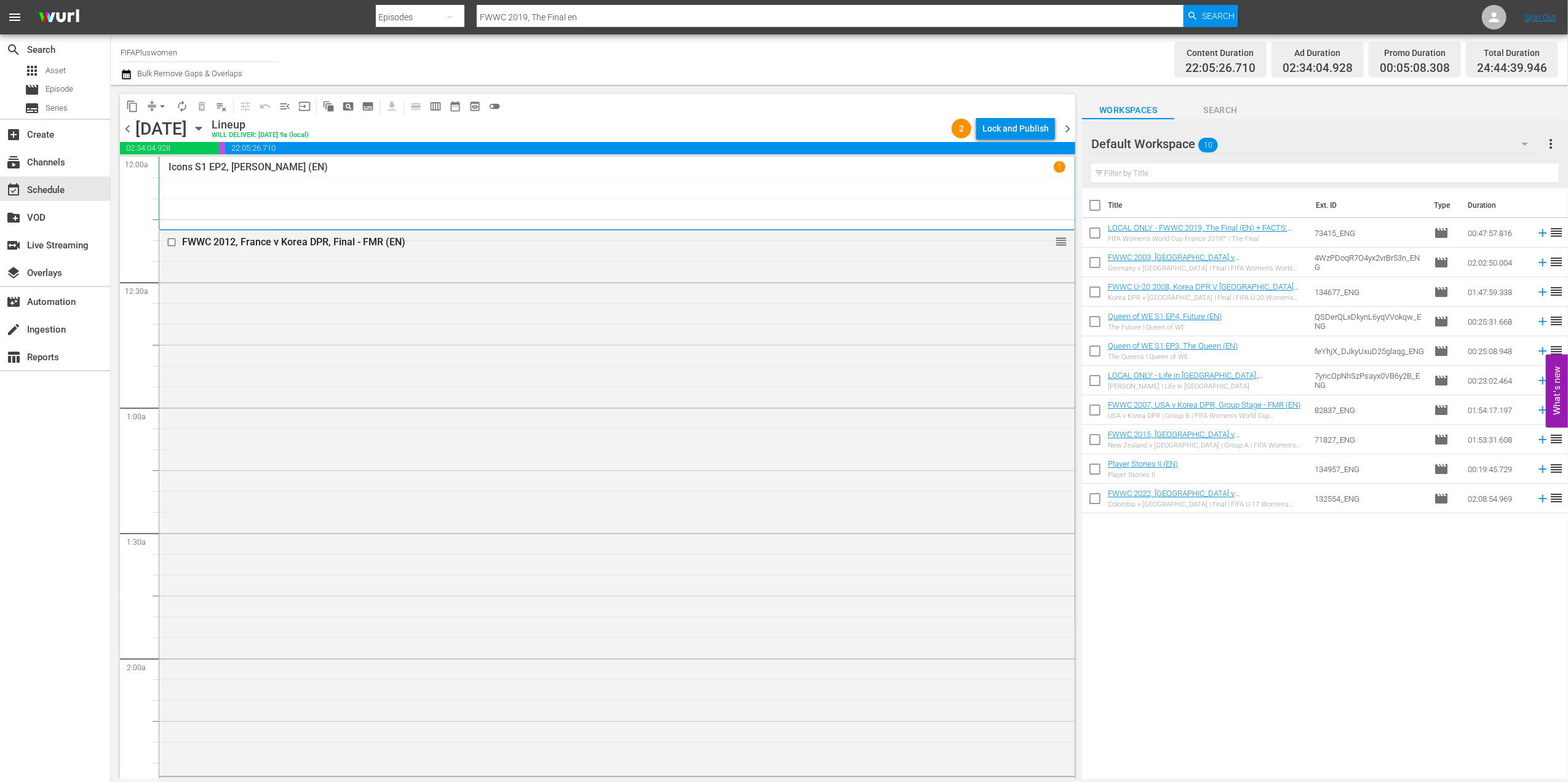
click at [130, 124] on span "chevron_left" at bounding box center [127, 129] width 15 height 15
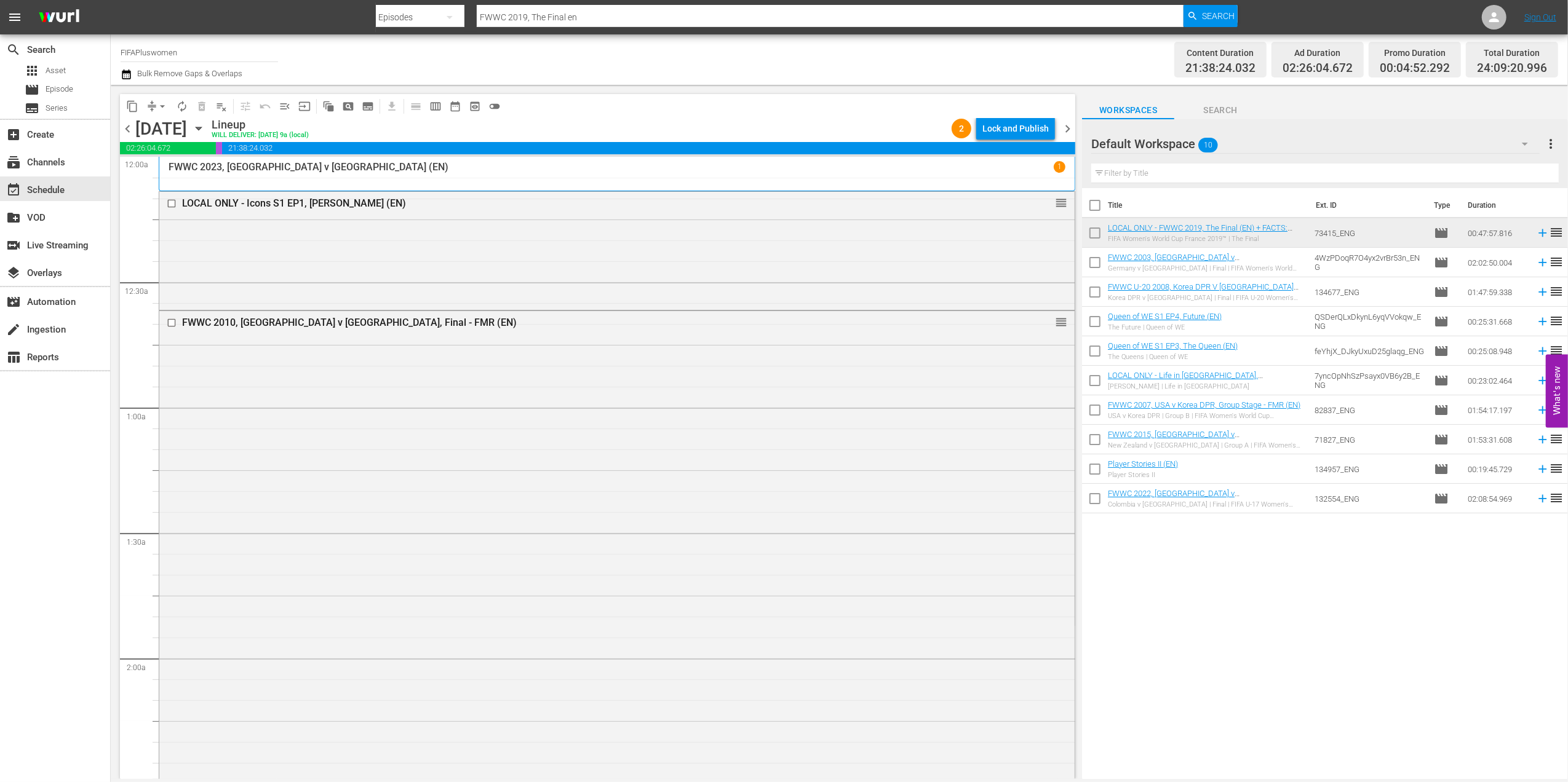
click at [122, 124] on span "chevron_left" at bounding box center [127, 129] width 15 height 15
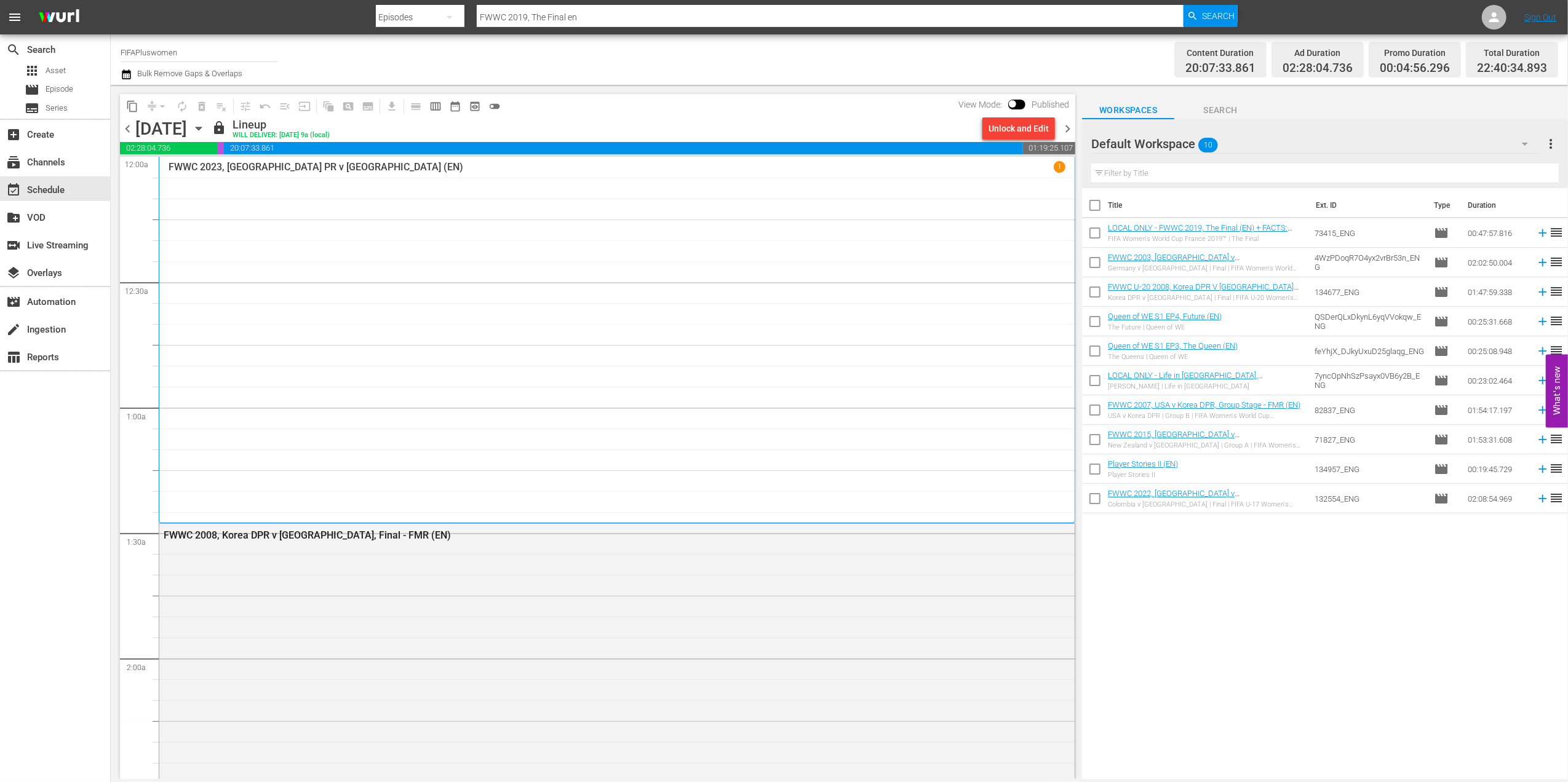
click at [1066, 122] on span "chevron_right" at bounding box center [1067, 129] width 15 height 15
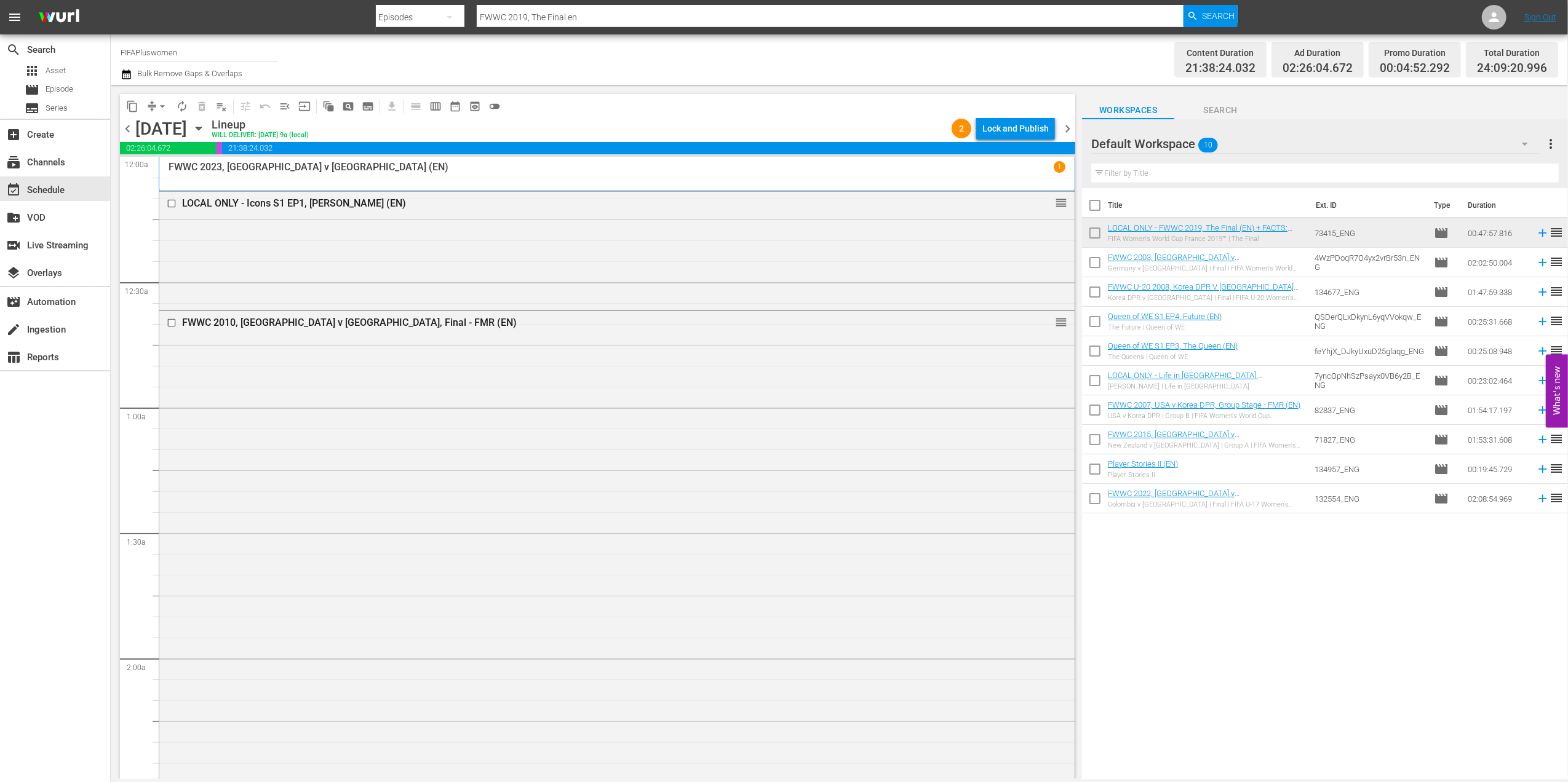
click at [289, 110] on span "menu_open" at bounding box center [285, 107] width 13 height 13
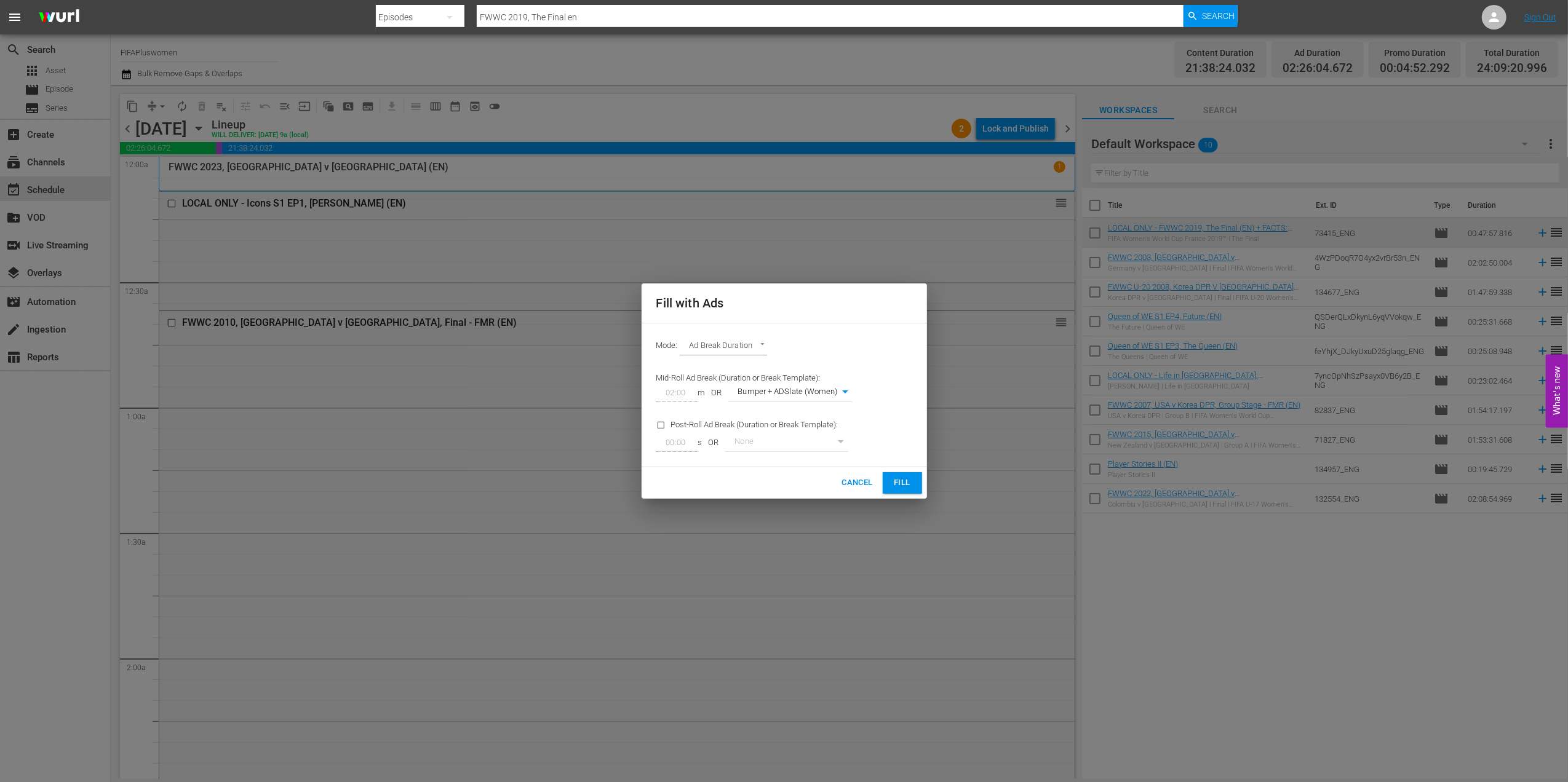
click at [911, 481] on button "Fill" at bounding box center [902, 483] width 39 height 21
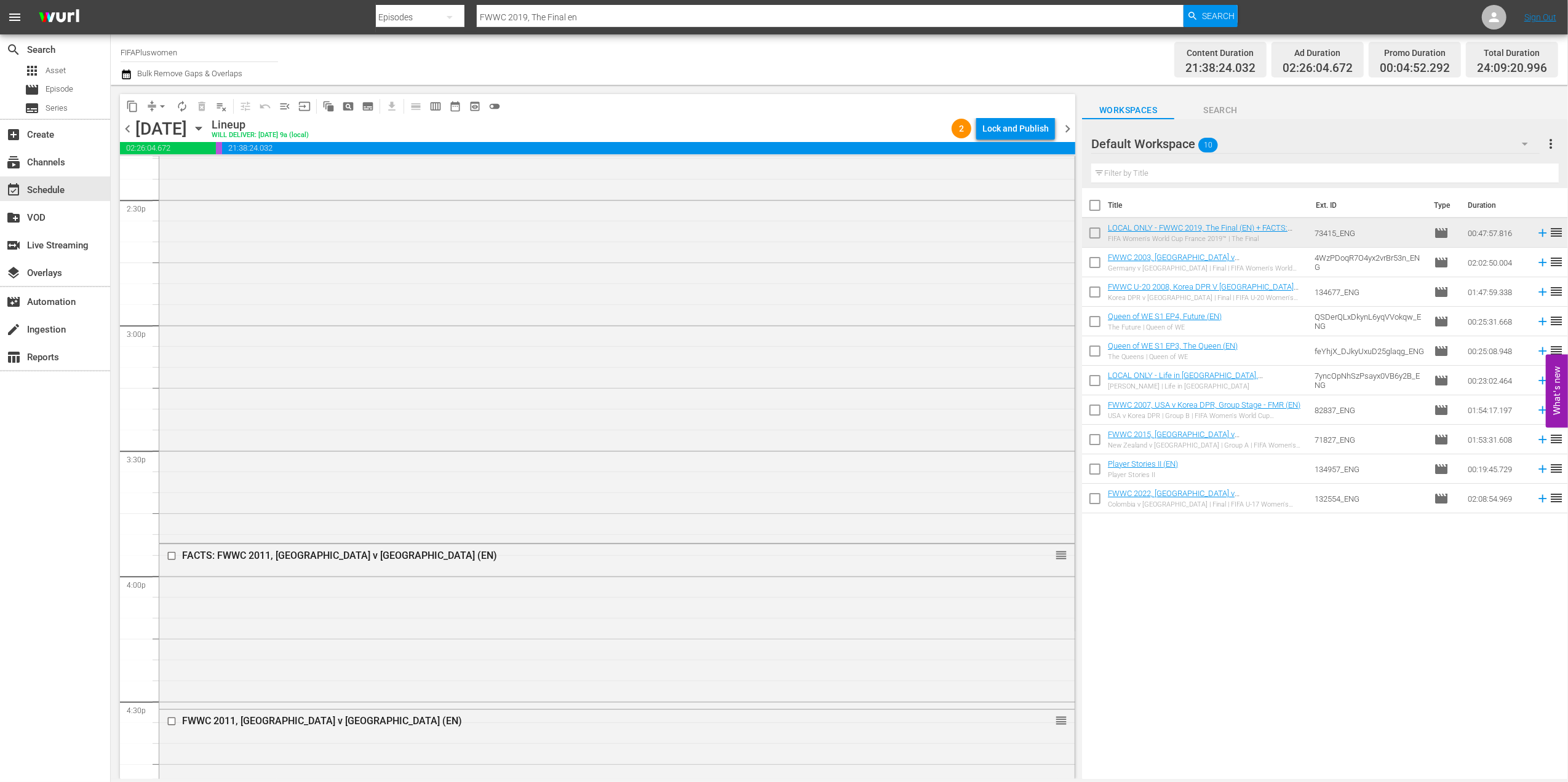
scroll to position [2632, 0]
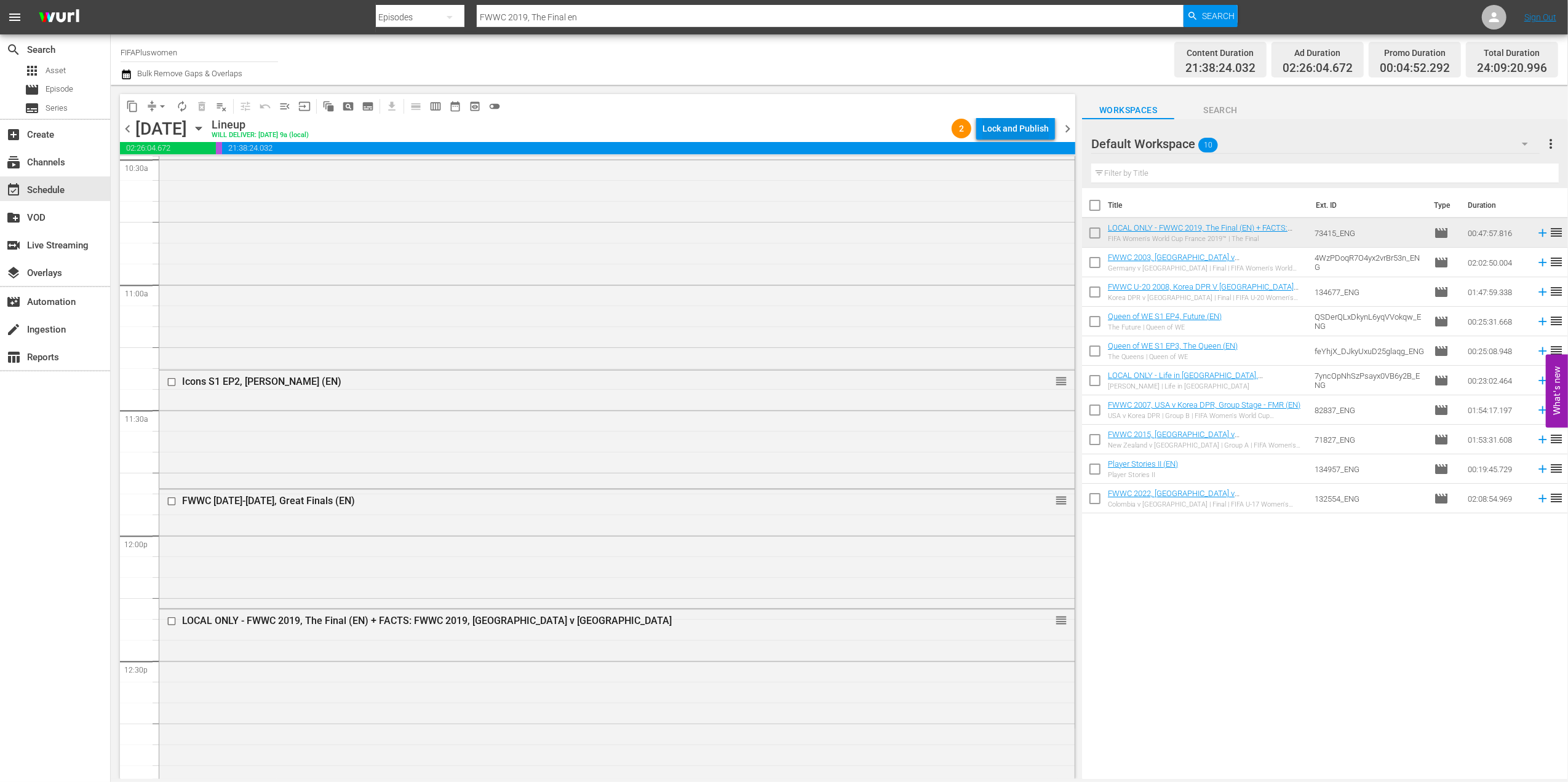
click at [1016, 124] on div "Lock and Publish" at bounding box center [1016, 129] width 66 height 22
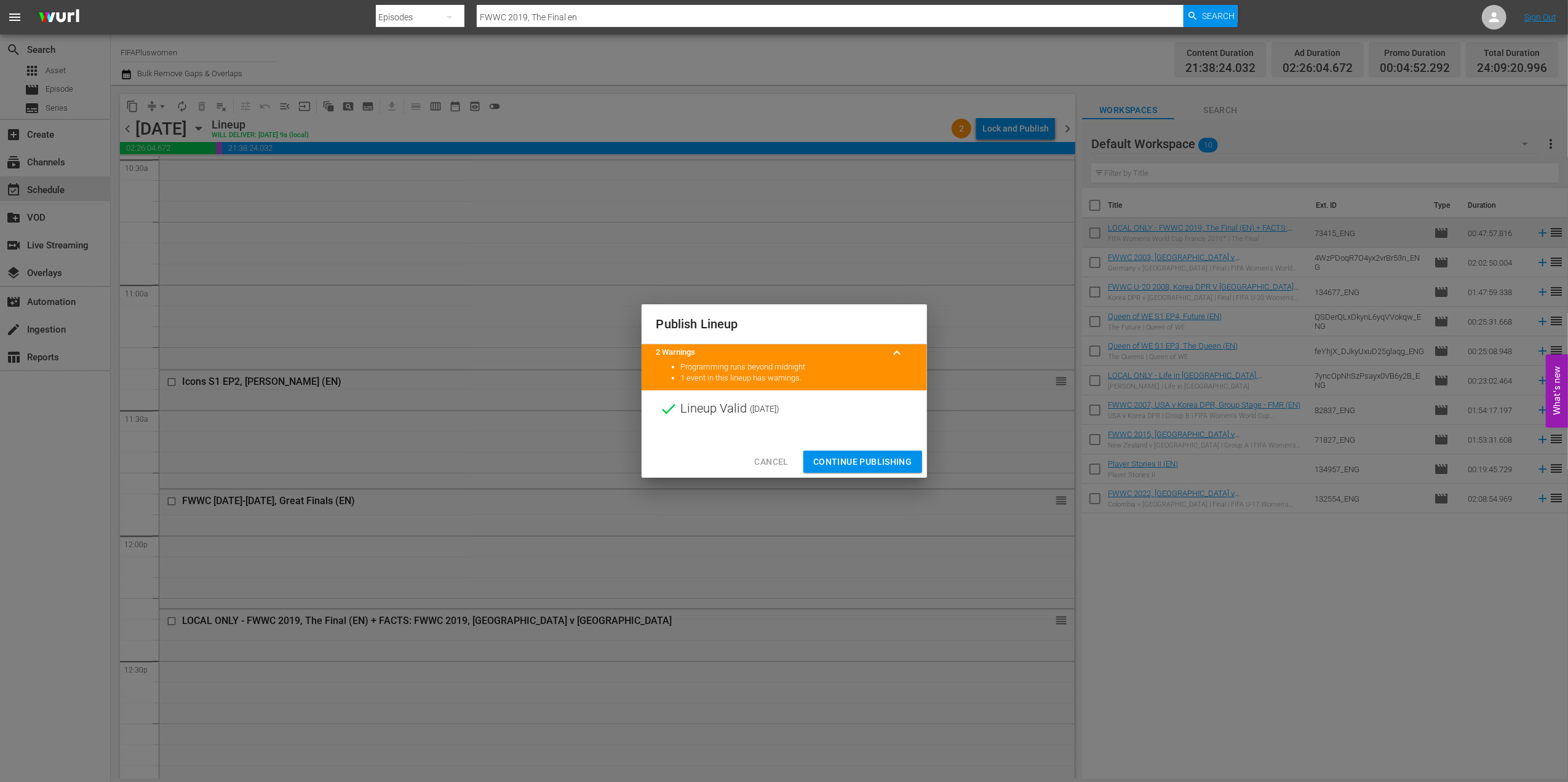
drag, startPoint x: 834, startPoint y: 451, endPoint x: 835, endPoint y: 456, distance: 5.1
click at [834, 453] on button "Continue Publishing" at bounding box center [863, 462] width 118 height 23
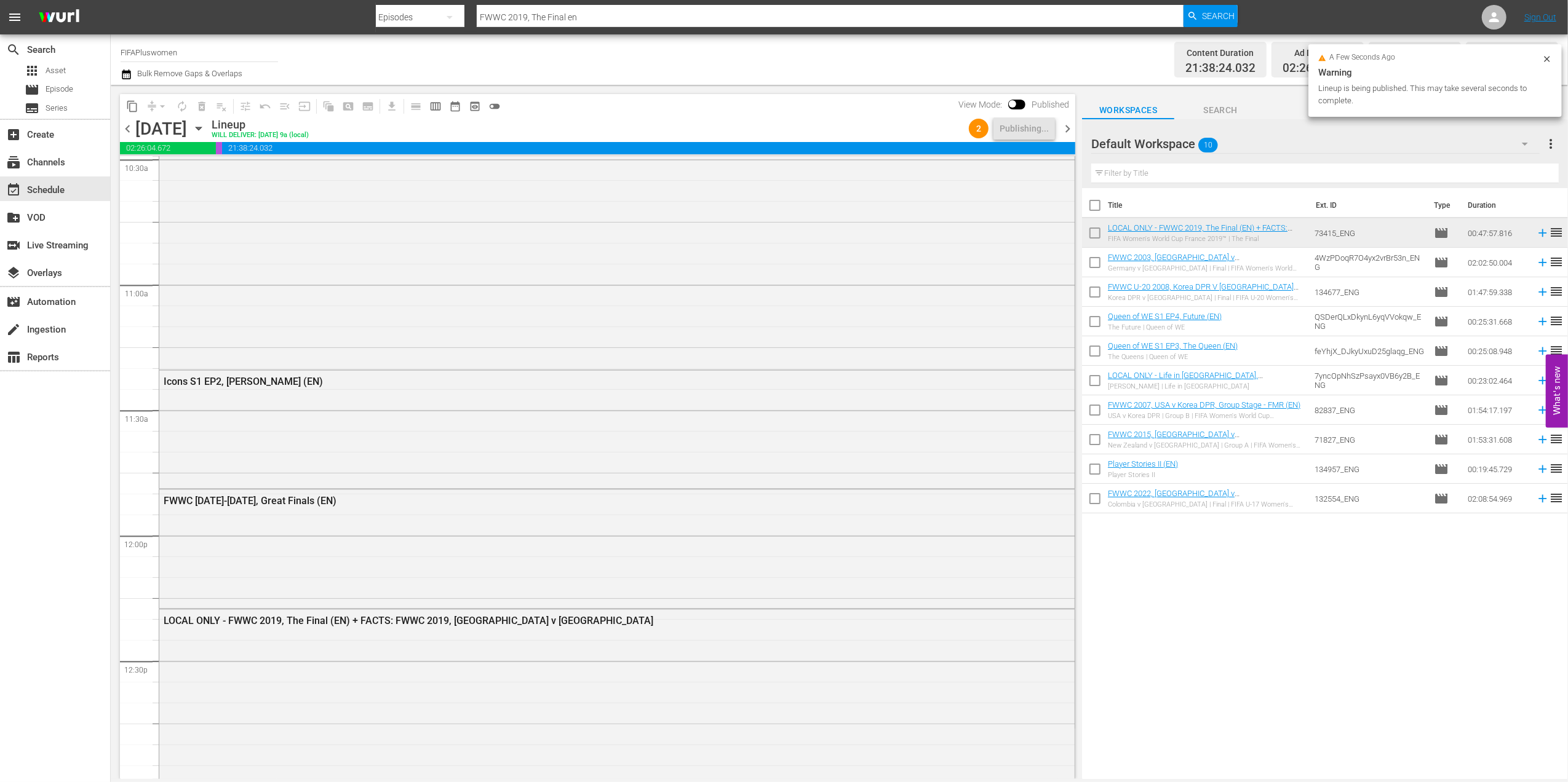
click at [1068, 129] on span "chevron_right" at bounding box center [1067, 129] width 15 height 15
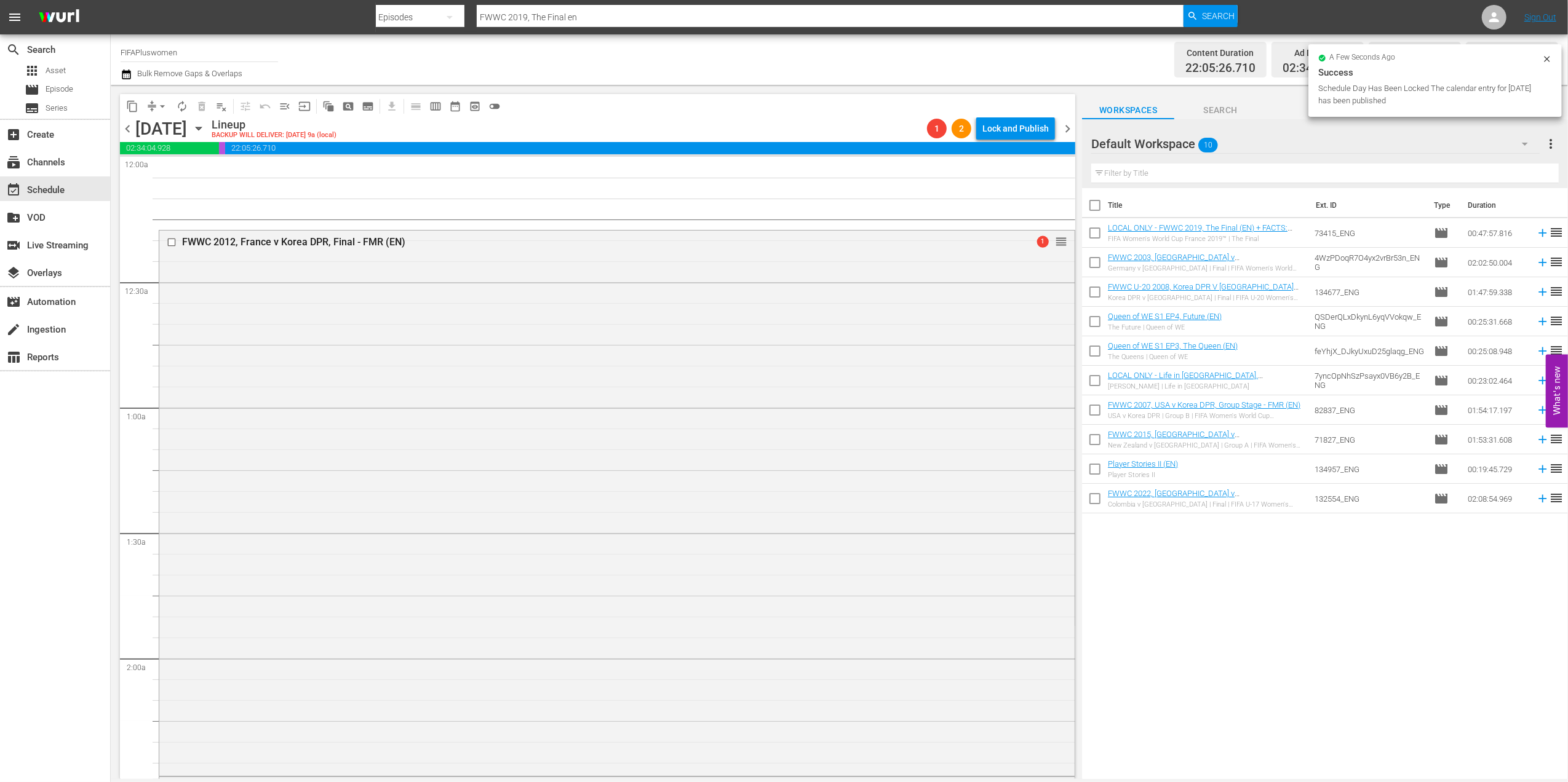
click at [124, 128] on span "chevron_left" at bounding box center [127, 129] width 15 height 15
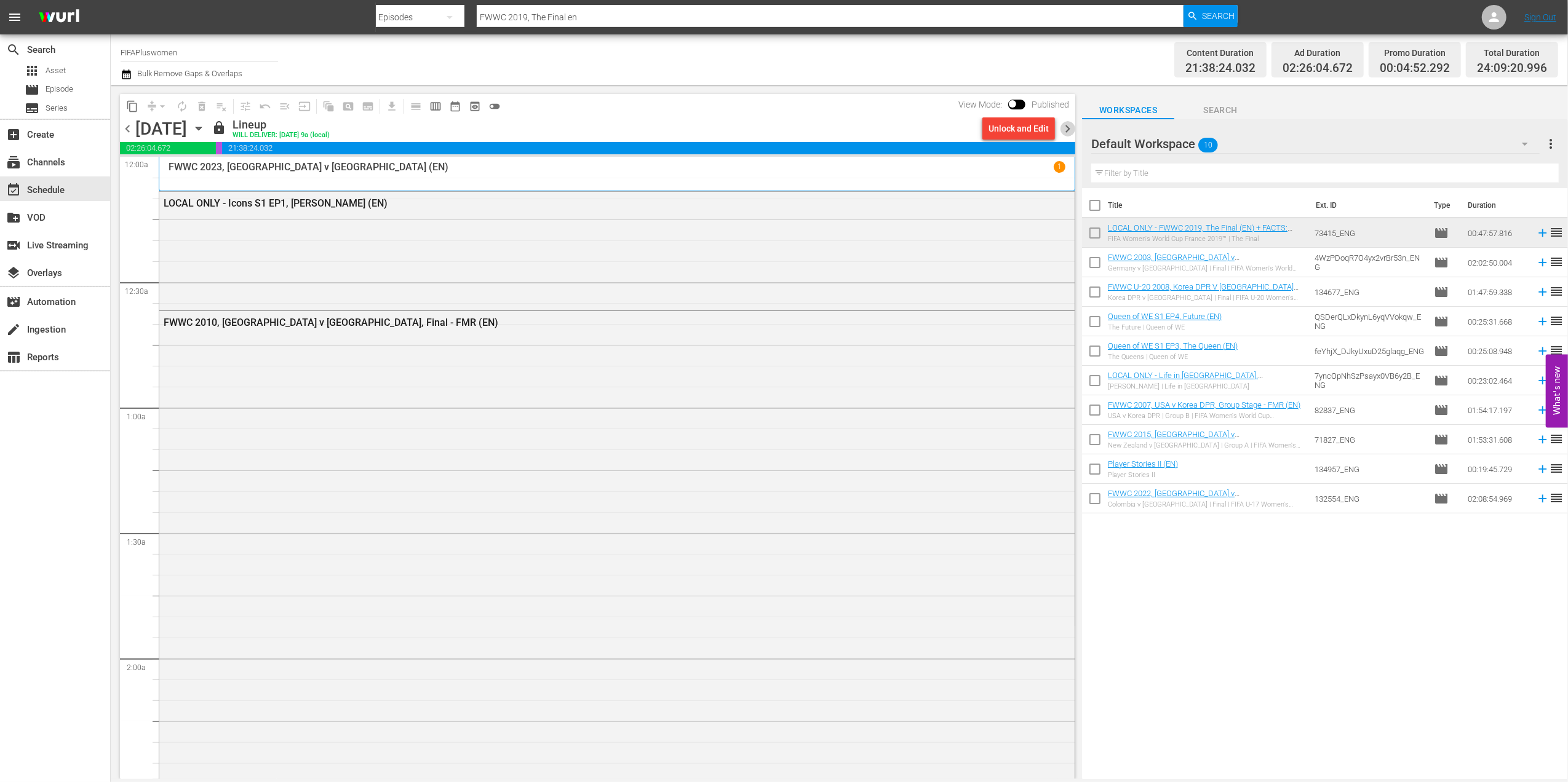
click at [1066, 123] on span "chevron_right" at bounding box center [1067, 129] width 15 height 15
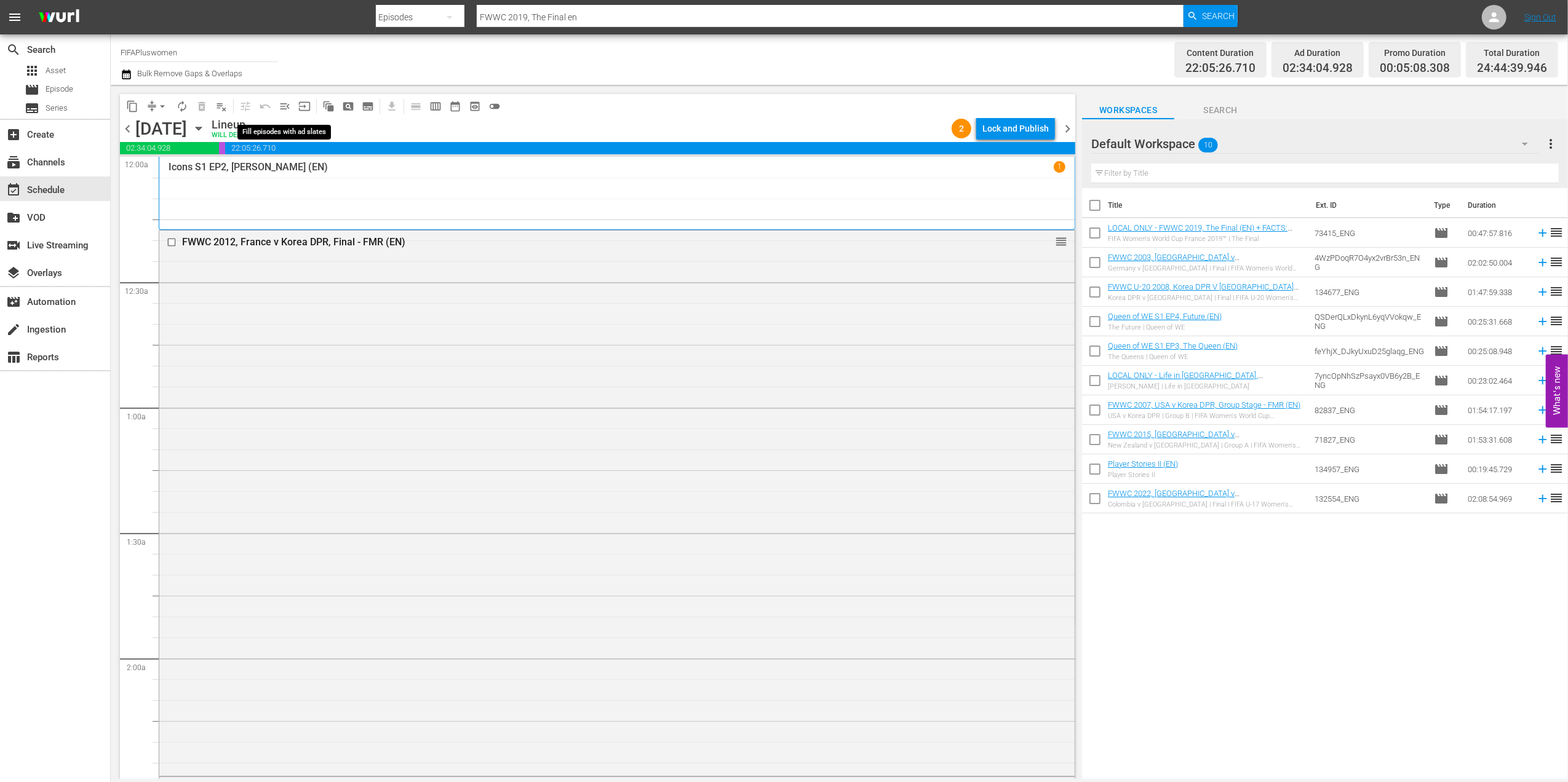
click at [289, 110] on span "menu_open" at bounding box center [285, 107] width 13 height 13
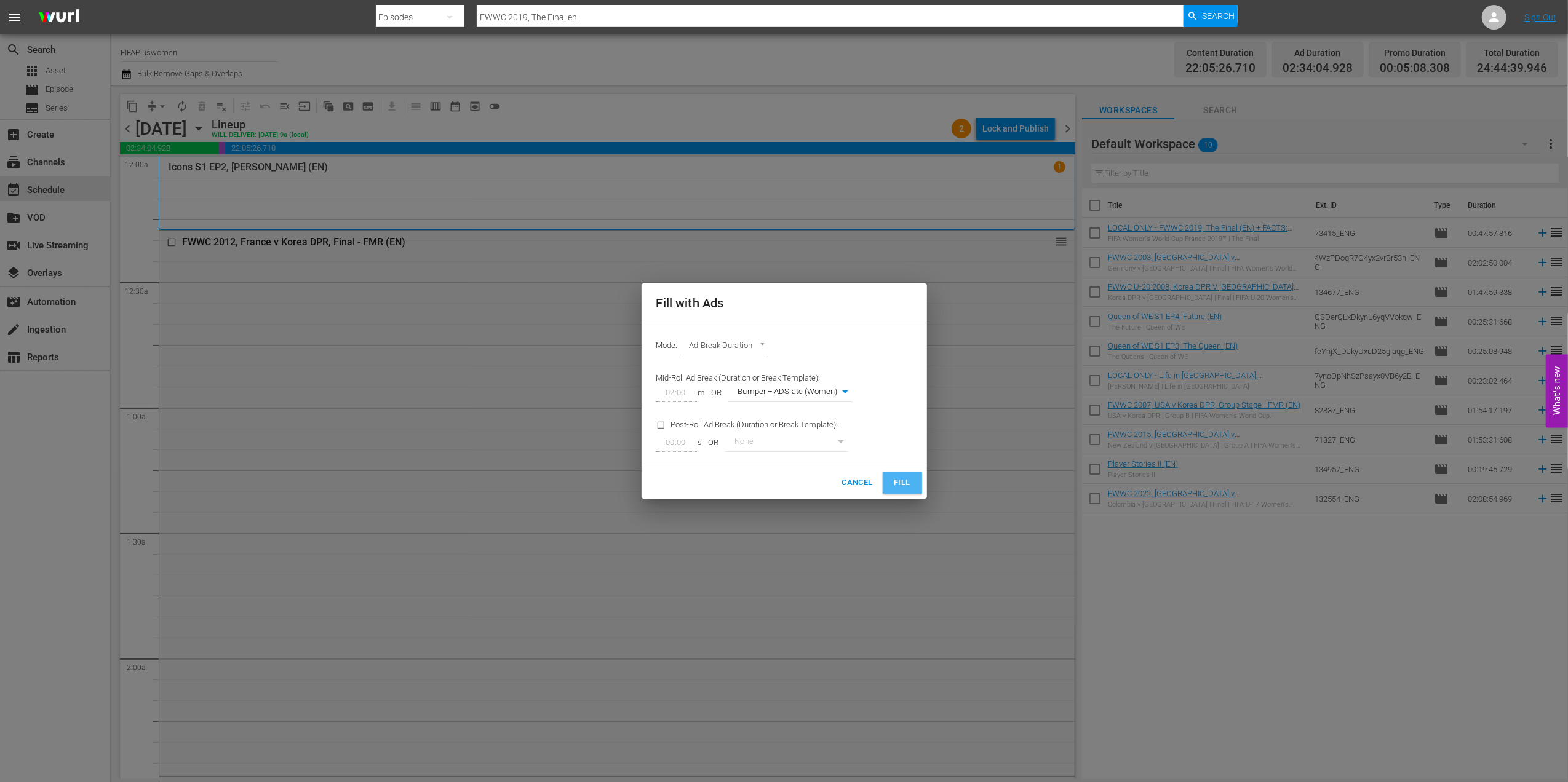
click at [896, 485] on span "Fill" at bounding box center [902, 483] width 20 height 14
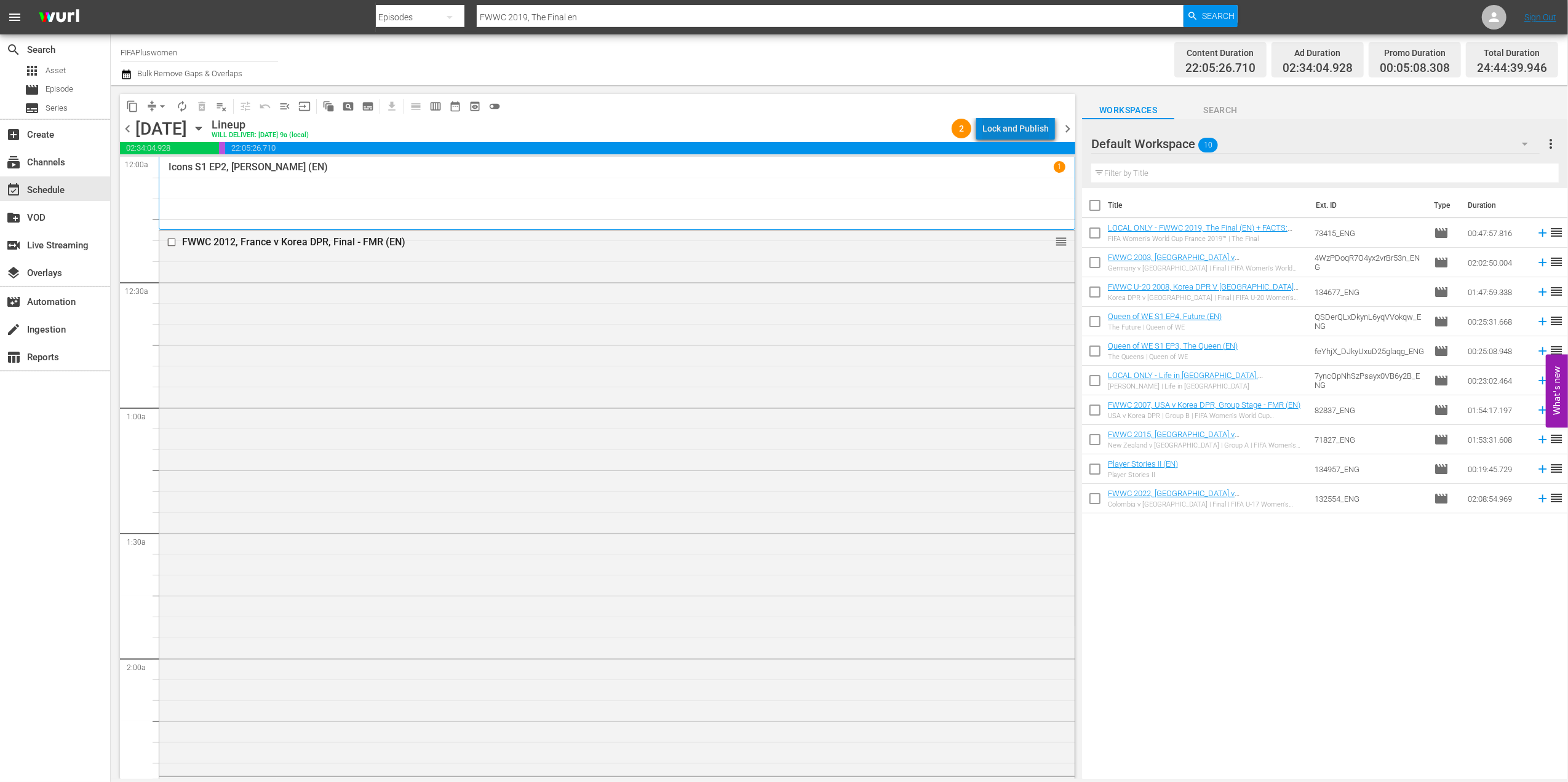
click at [1039, 134] on div "Lock and Publish" at bounding box center [1016, 129] width 66 height 22
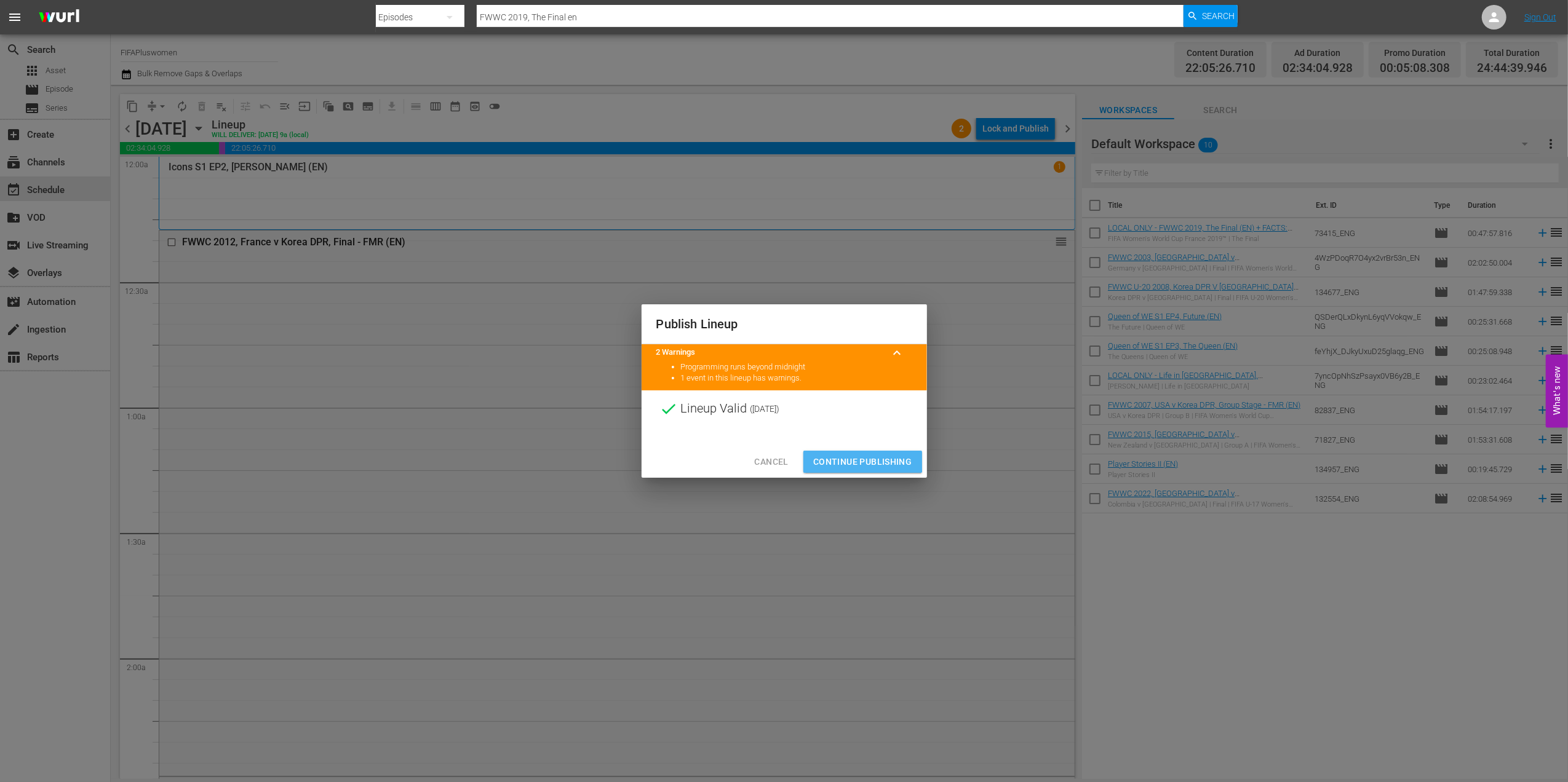
click at [854, 458] on span "Continue Publishing" at bounding box center [862, 462] width 99 height 15
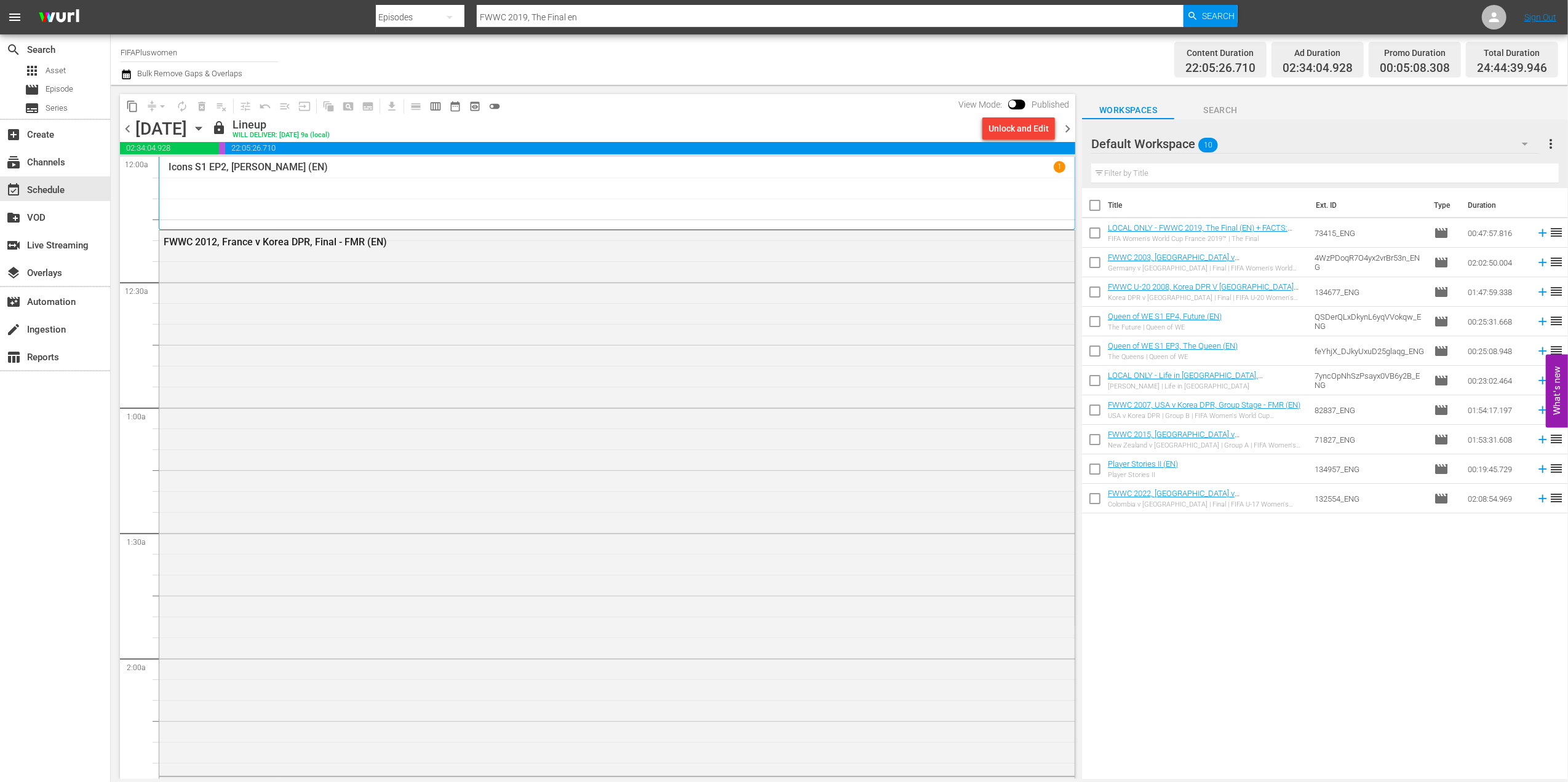
click at [1069, 128] on span "chevron_right" at bounding box center [1067, 129] width 15 height 15
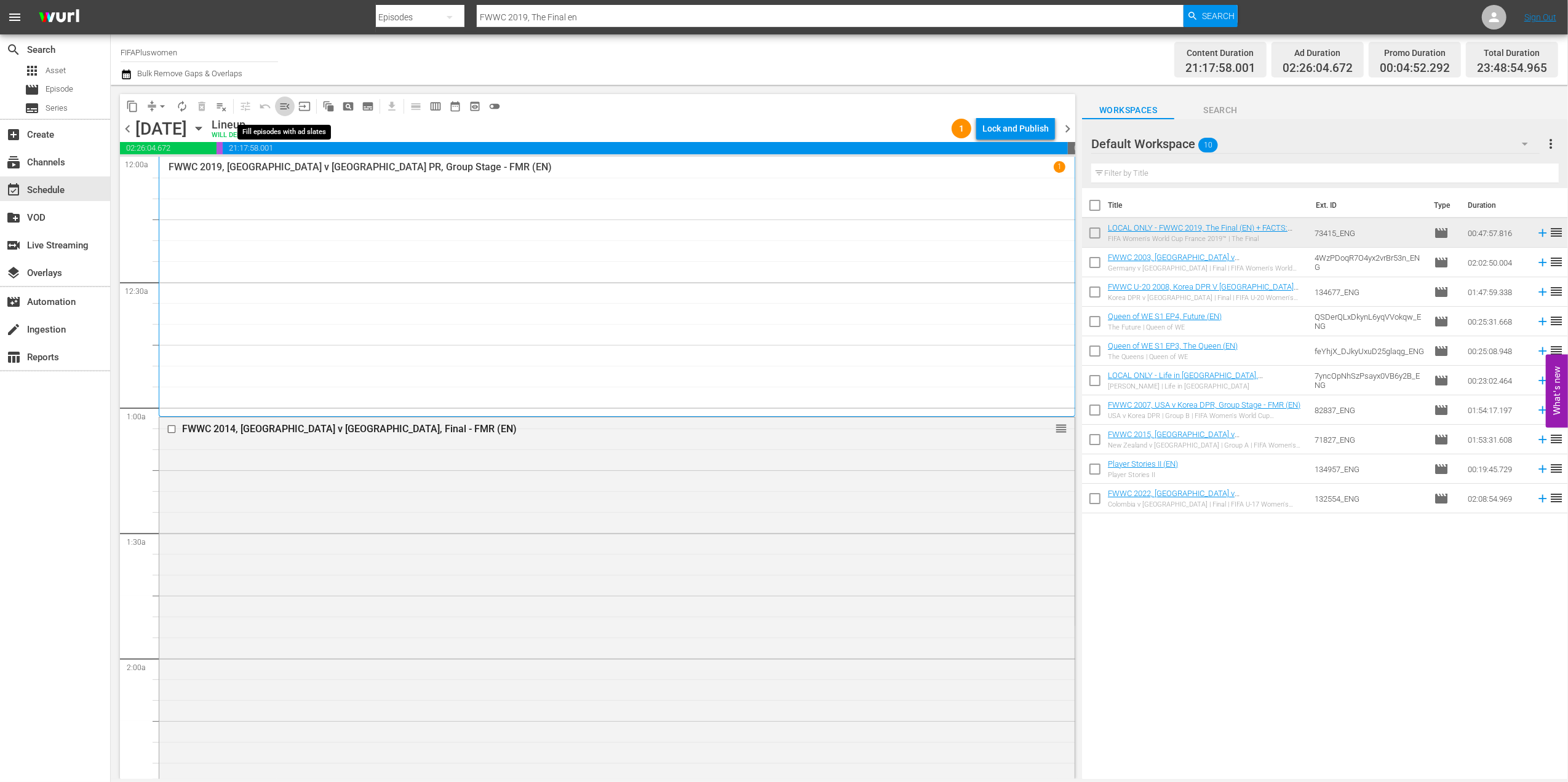
click at [289, 106] on span "menu_open" at bounding box center [285, 107] width 13 height 13
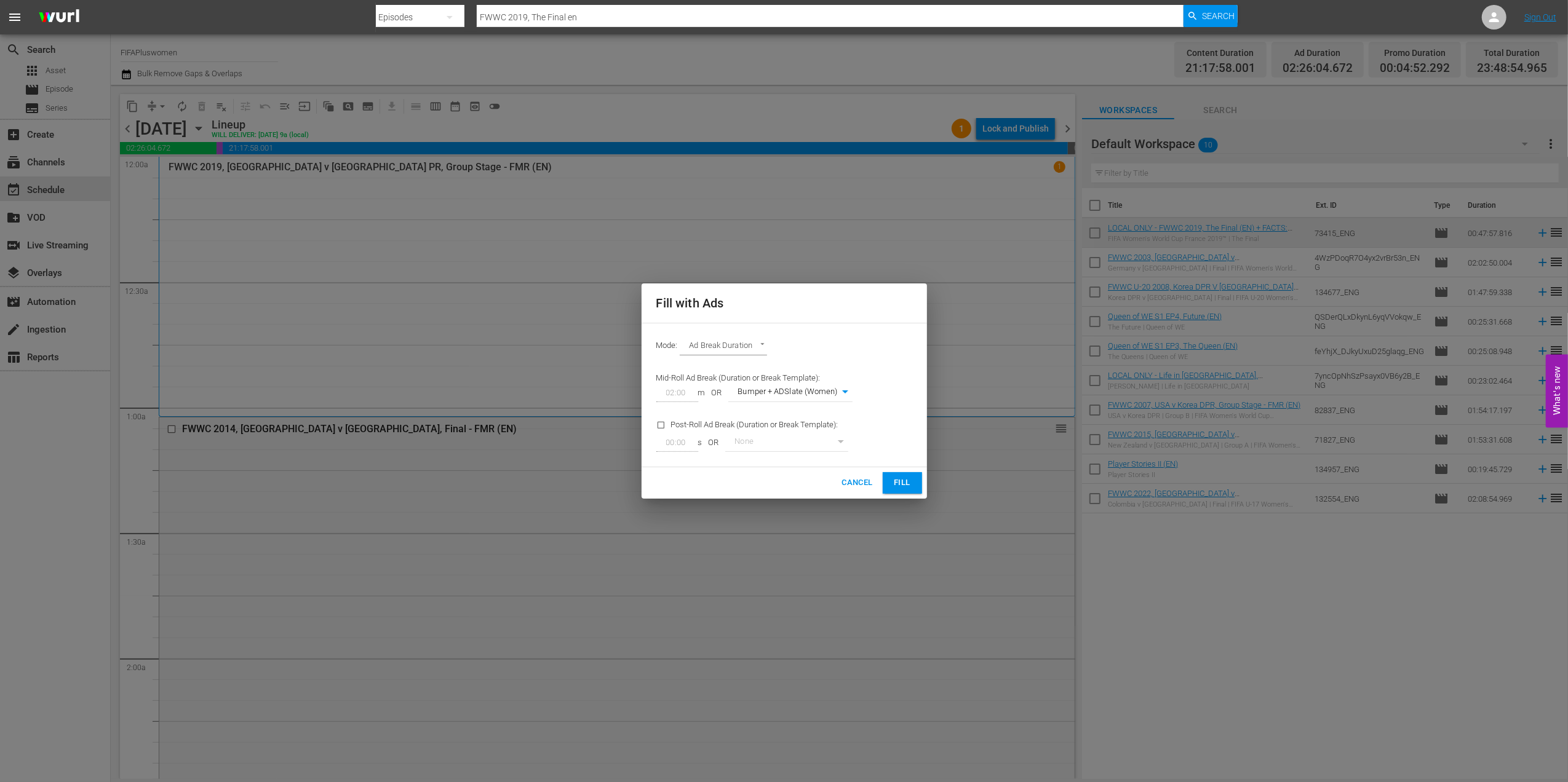
click at [901, 489] on span "Fill" at bounding box center [902, 483] width 20 height 14
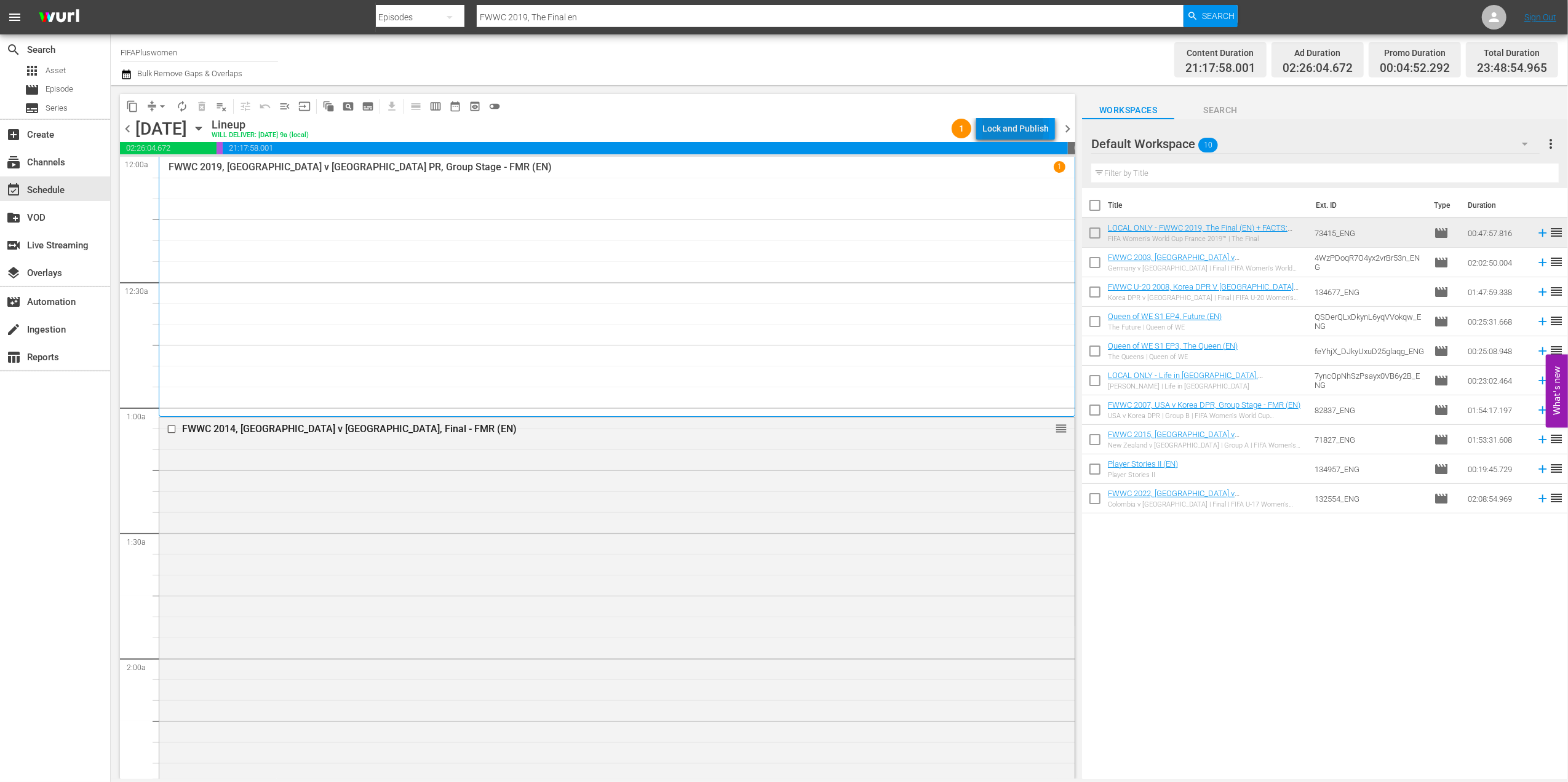
click at [1004, 128] on div "Lock and Publish" at bounding box center [1016, 129] width 66 height 22
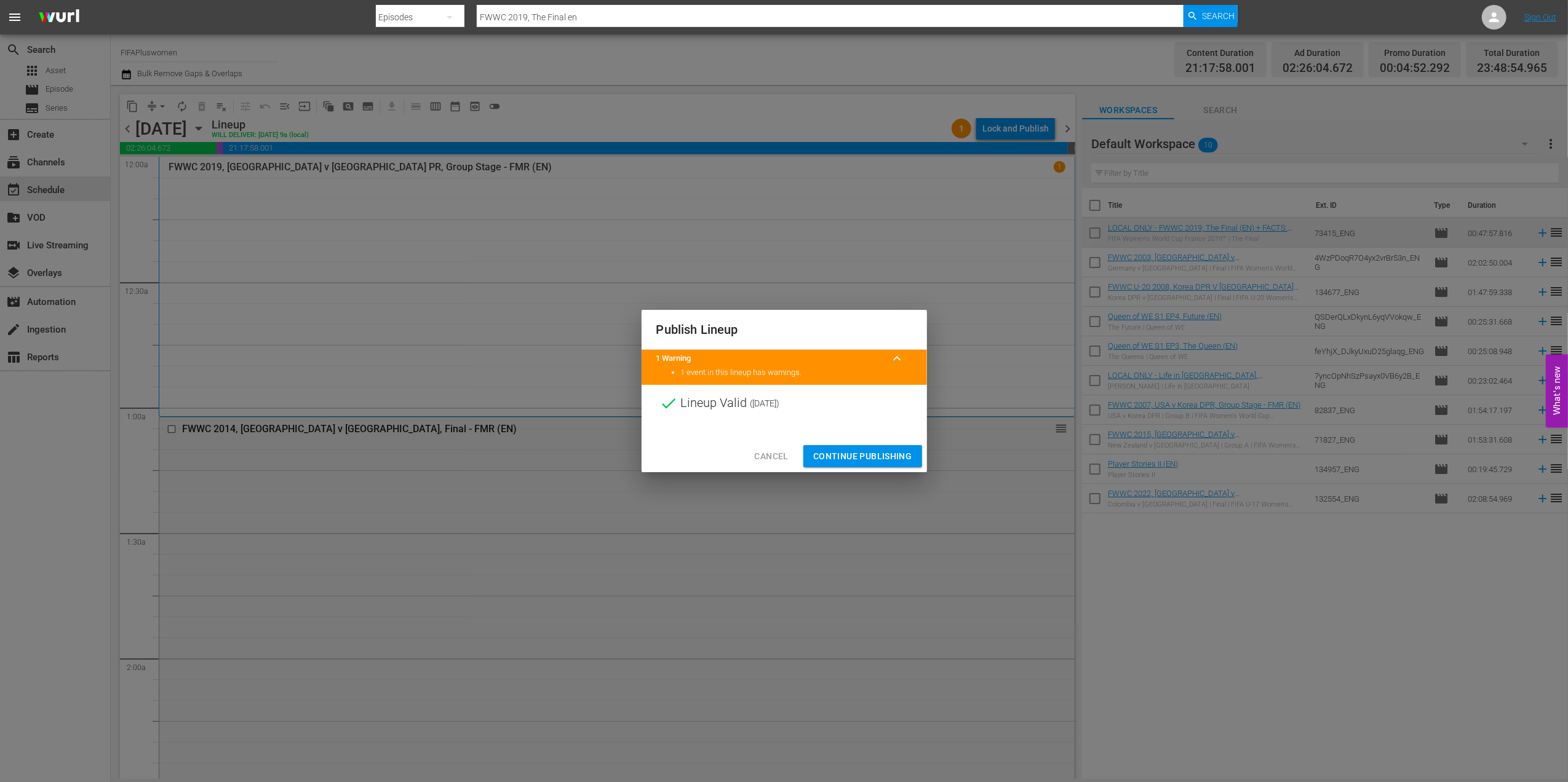
click at [861, 456] on span "Continue Publishing" at bounding box center [862, 456] width 99 height 15
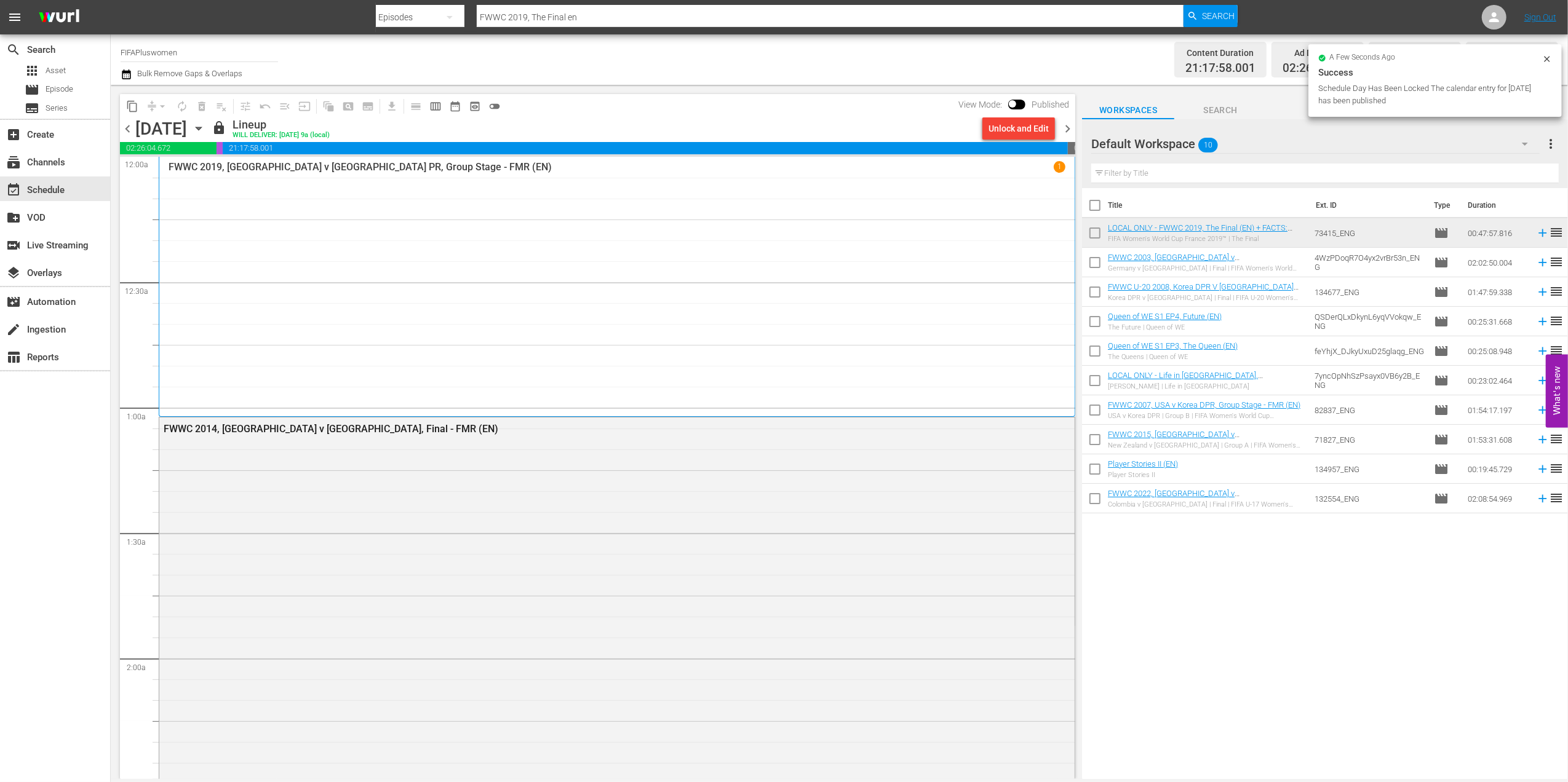
click at [1069, 129] on span "chevron_right" at bounding box center [1067, 129] width 15 height 15
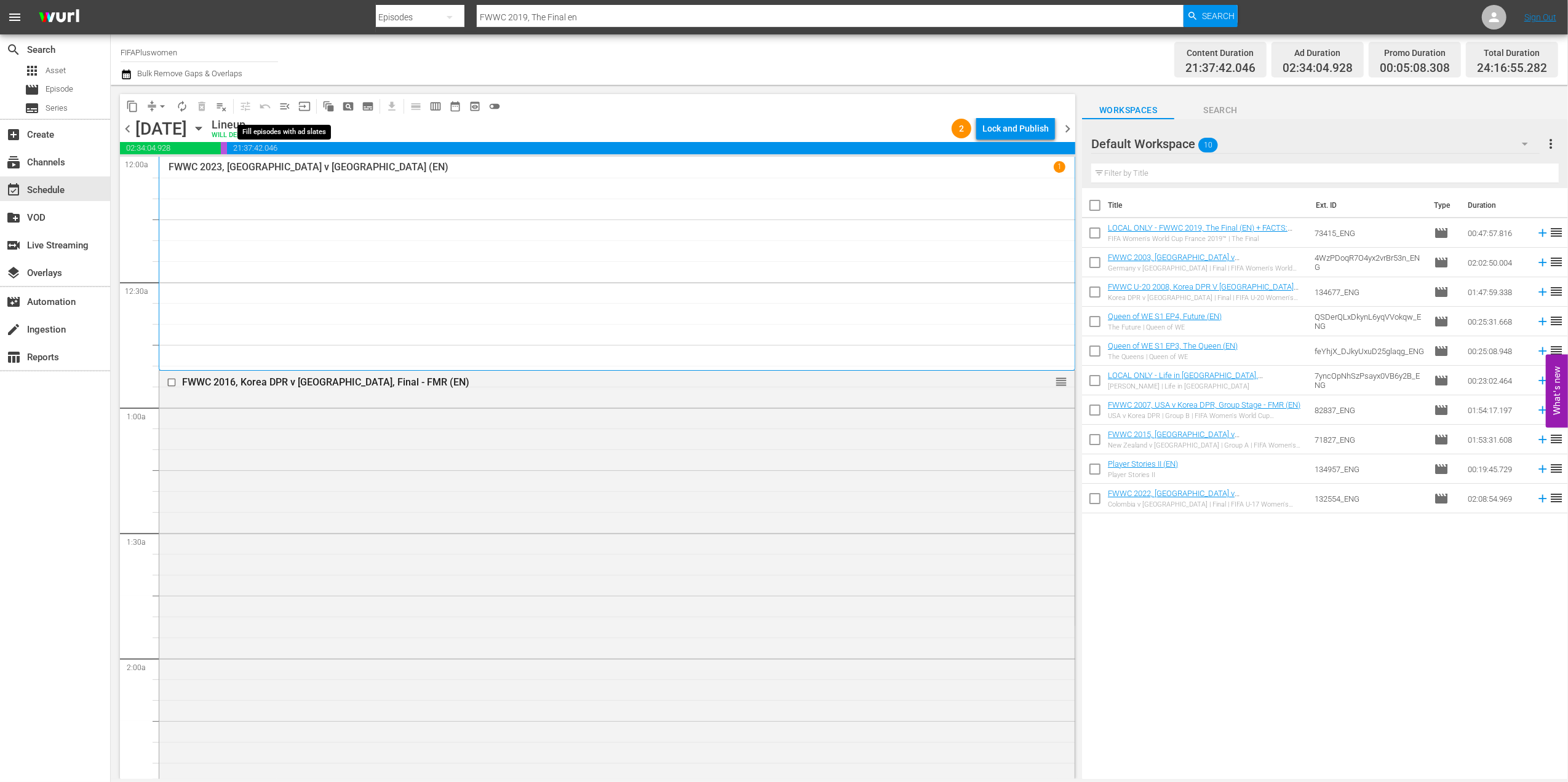
click at [279, 103] on span "menu_open" at bounding box center [285, 107] width 13 height 13
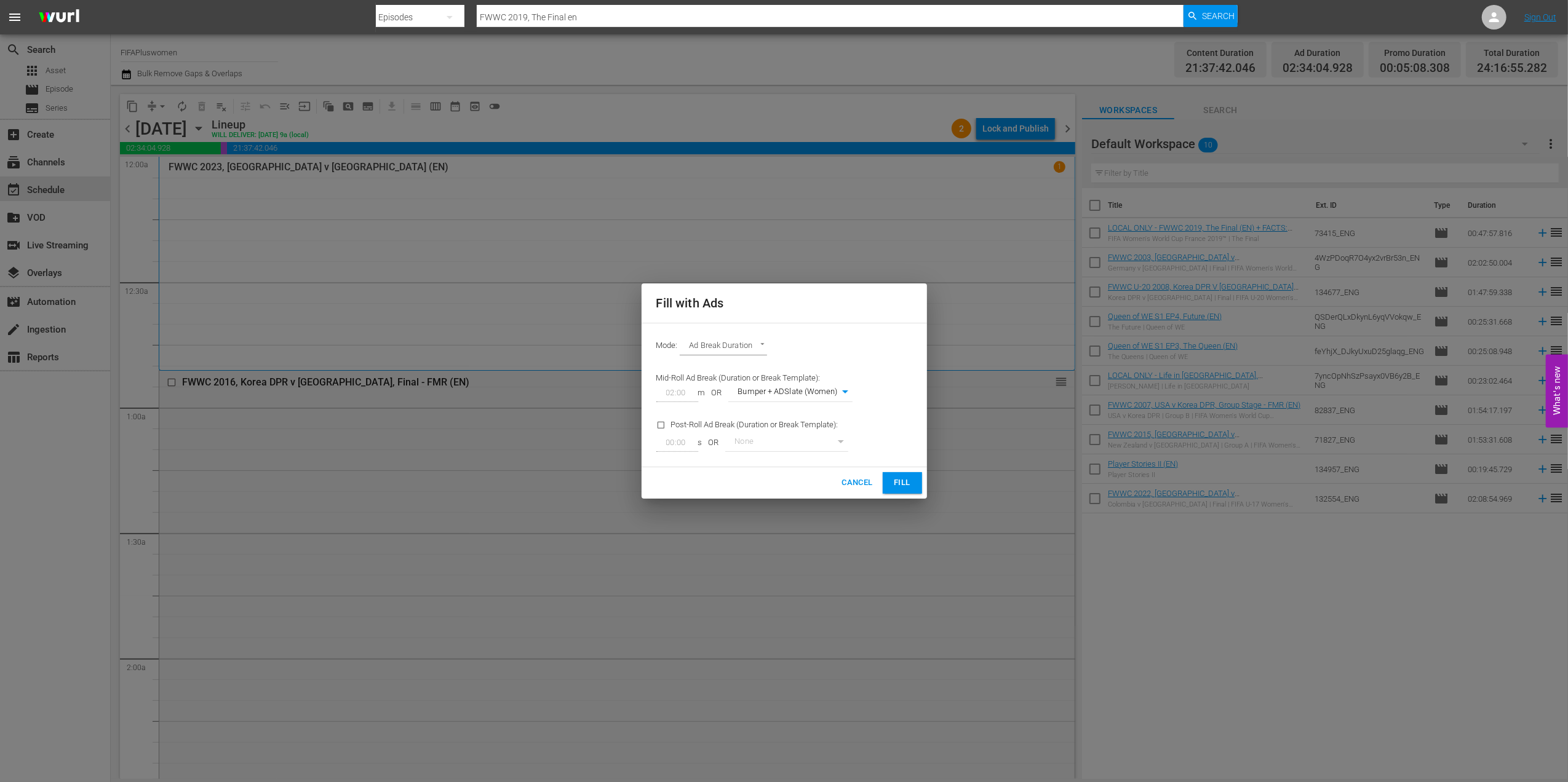
click at [900, 481] on span "Fill" at bounding box center [902, 483] width 20 height 14
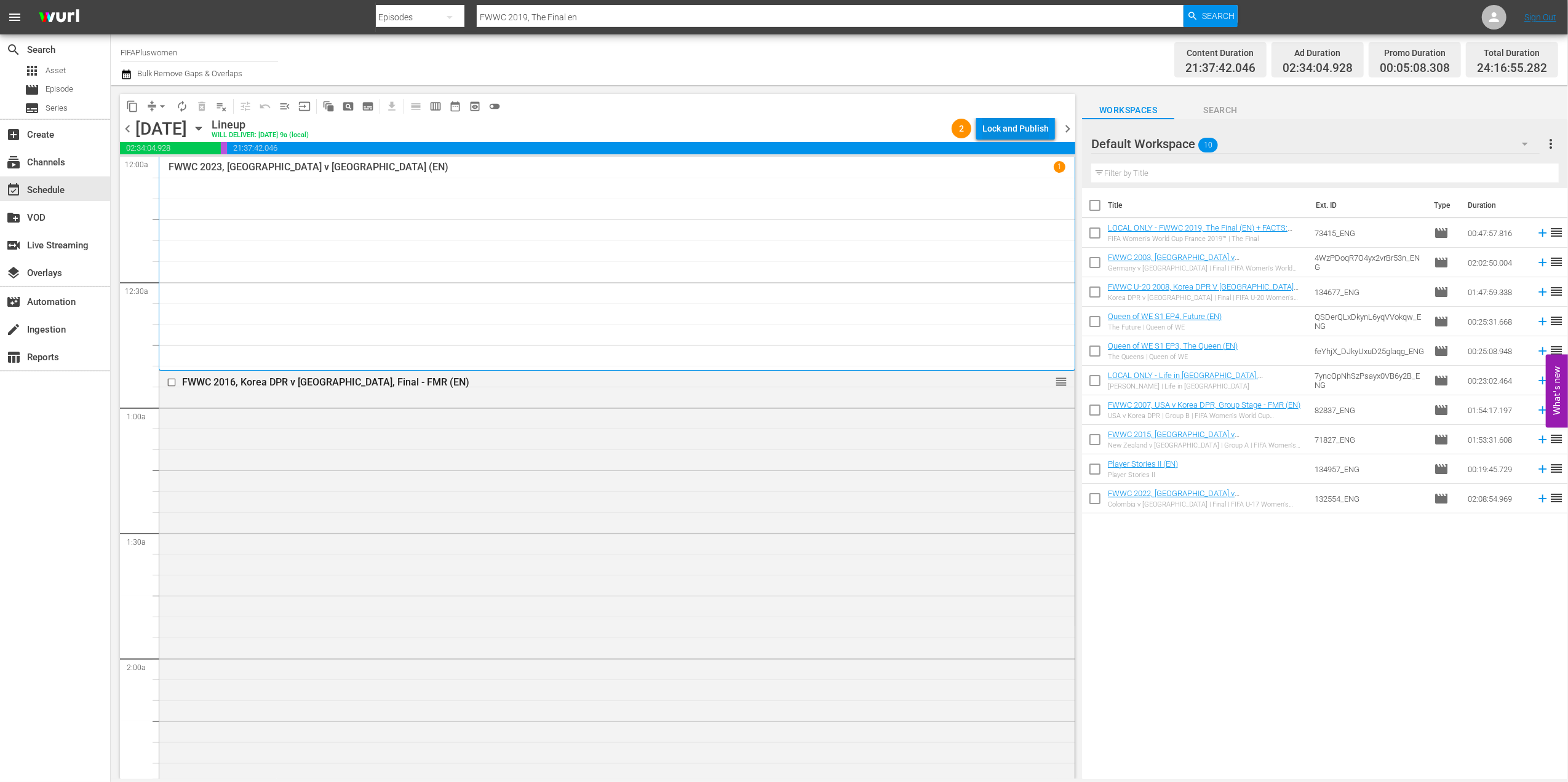
click at [1026, 129] on div "Lock and Publish" at bounding box center [1016, 129] width 66 height 22
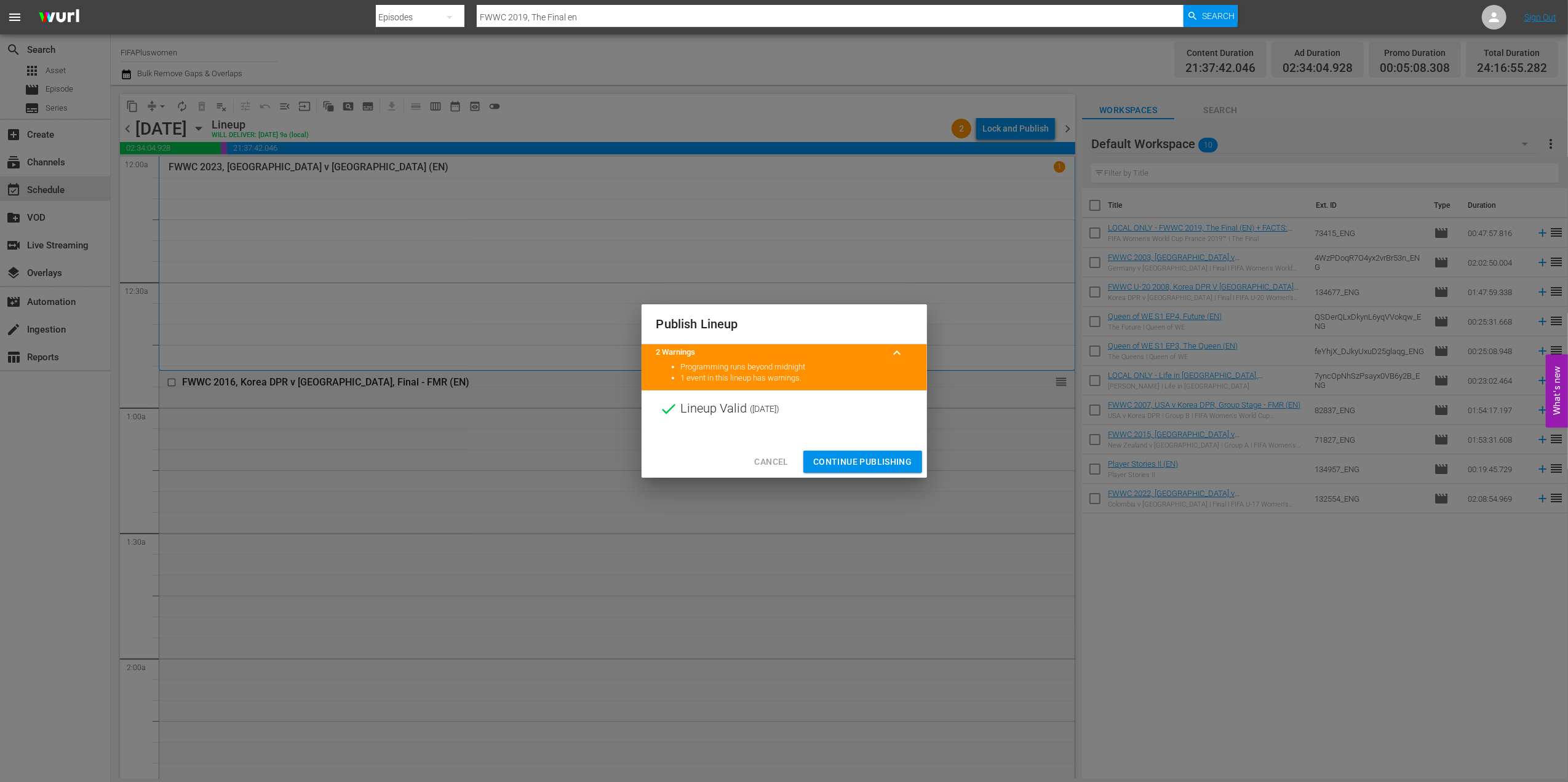
click at [849, 462] on span "Continue Publishing" at bounding box center [862, 462] width 99 height 15
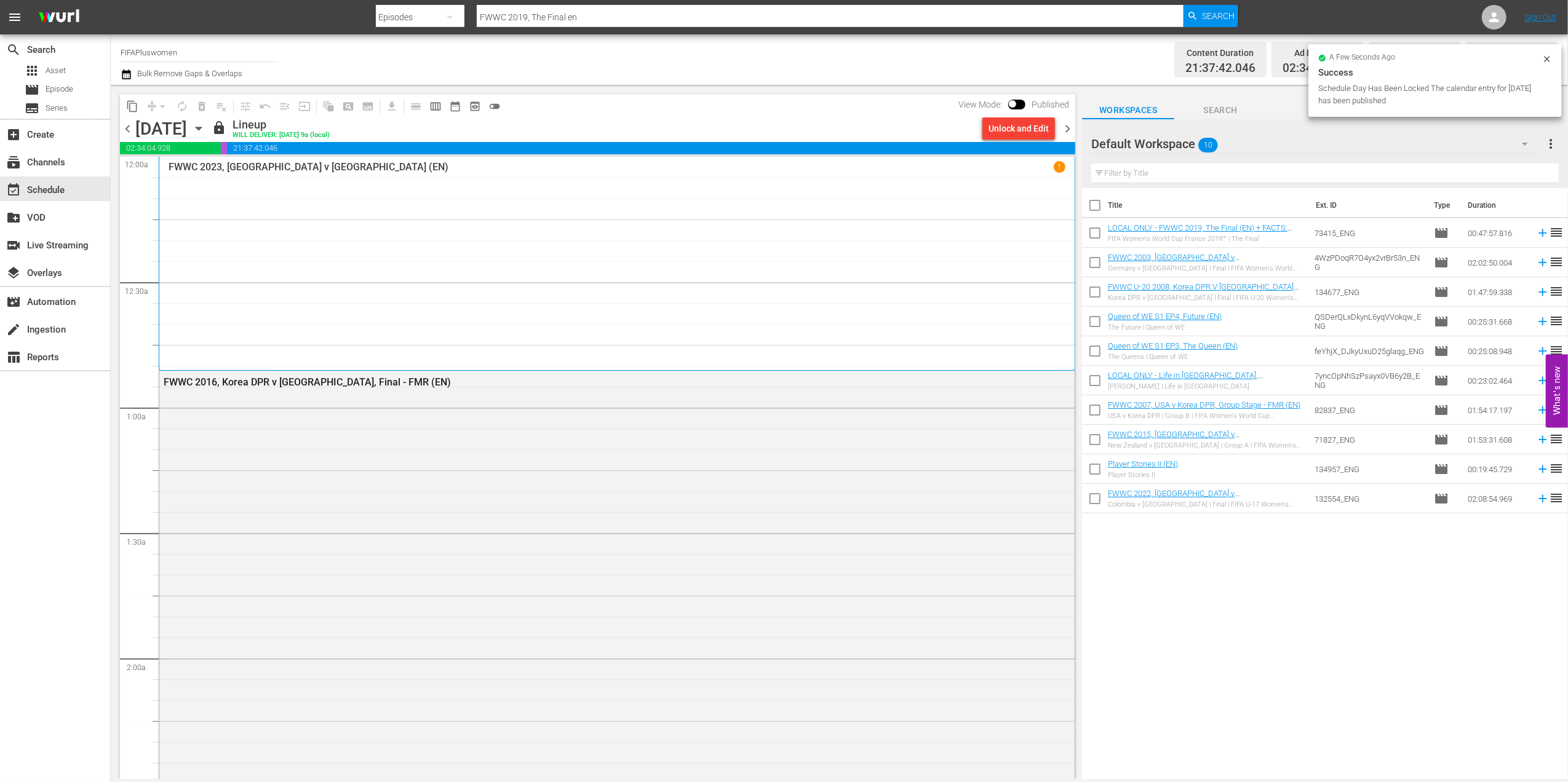
click at [1066, 128] on span "chevron_right" at bounding box center [1067, 129] width 15 height 15
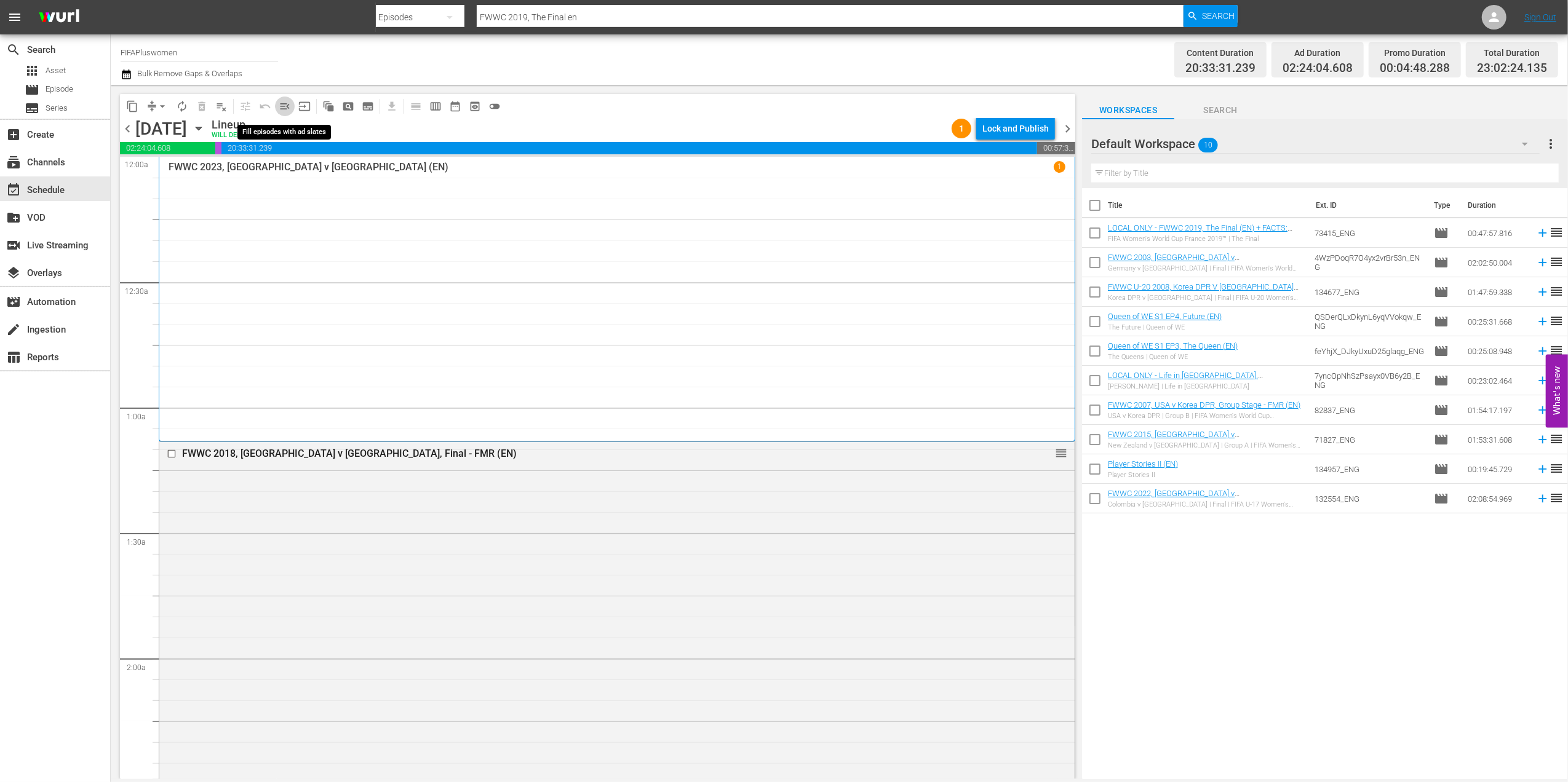
click at [289, 108] on span "menu_open" at bounding box center [285, 107] width 13 height 13
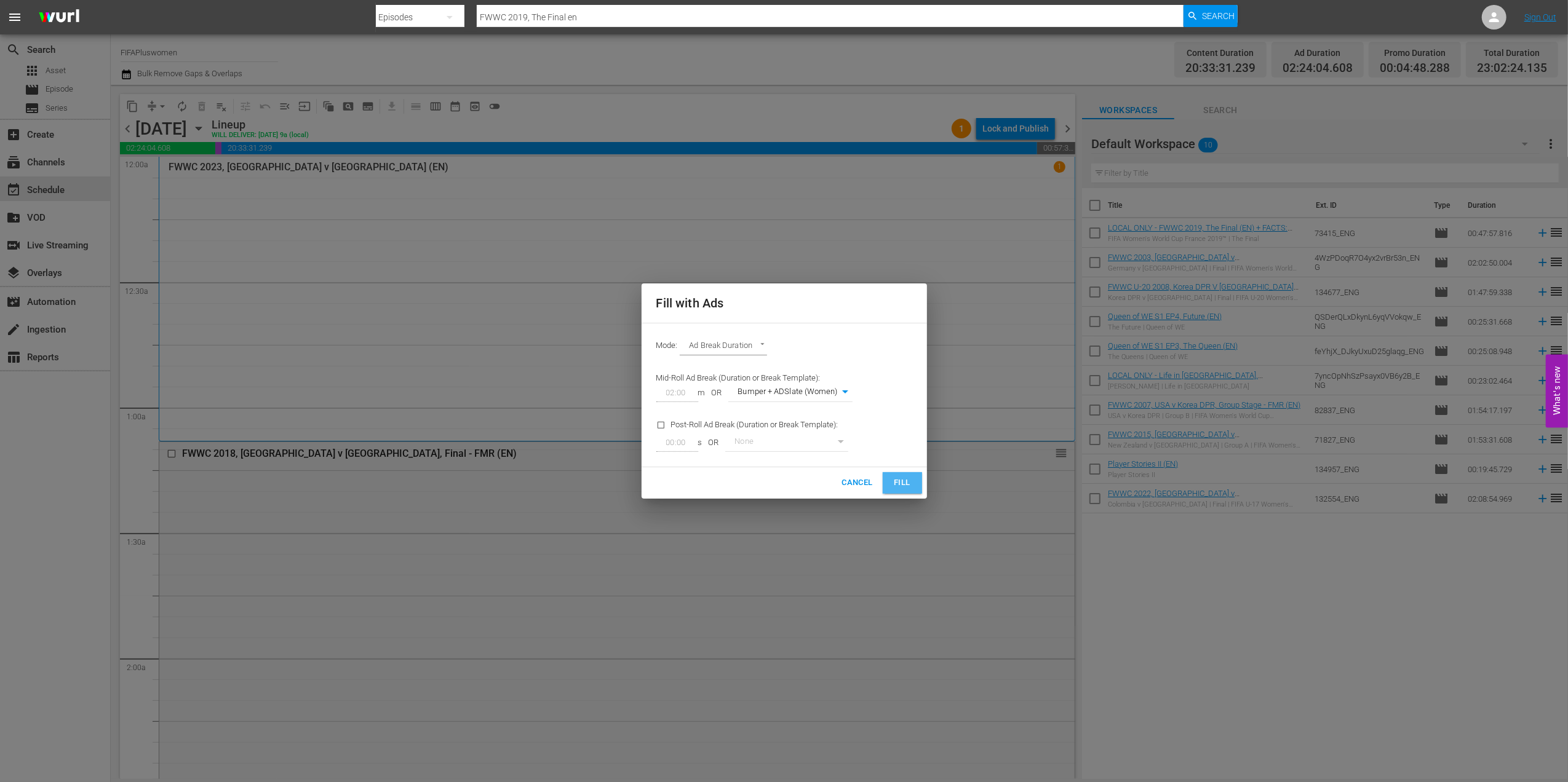
click at [899, 485] on span "Fill" at bounding box center [902, 483] width 20 height 14
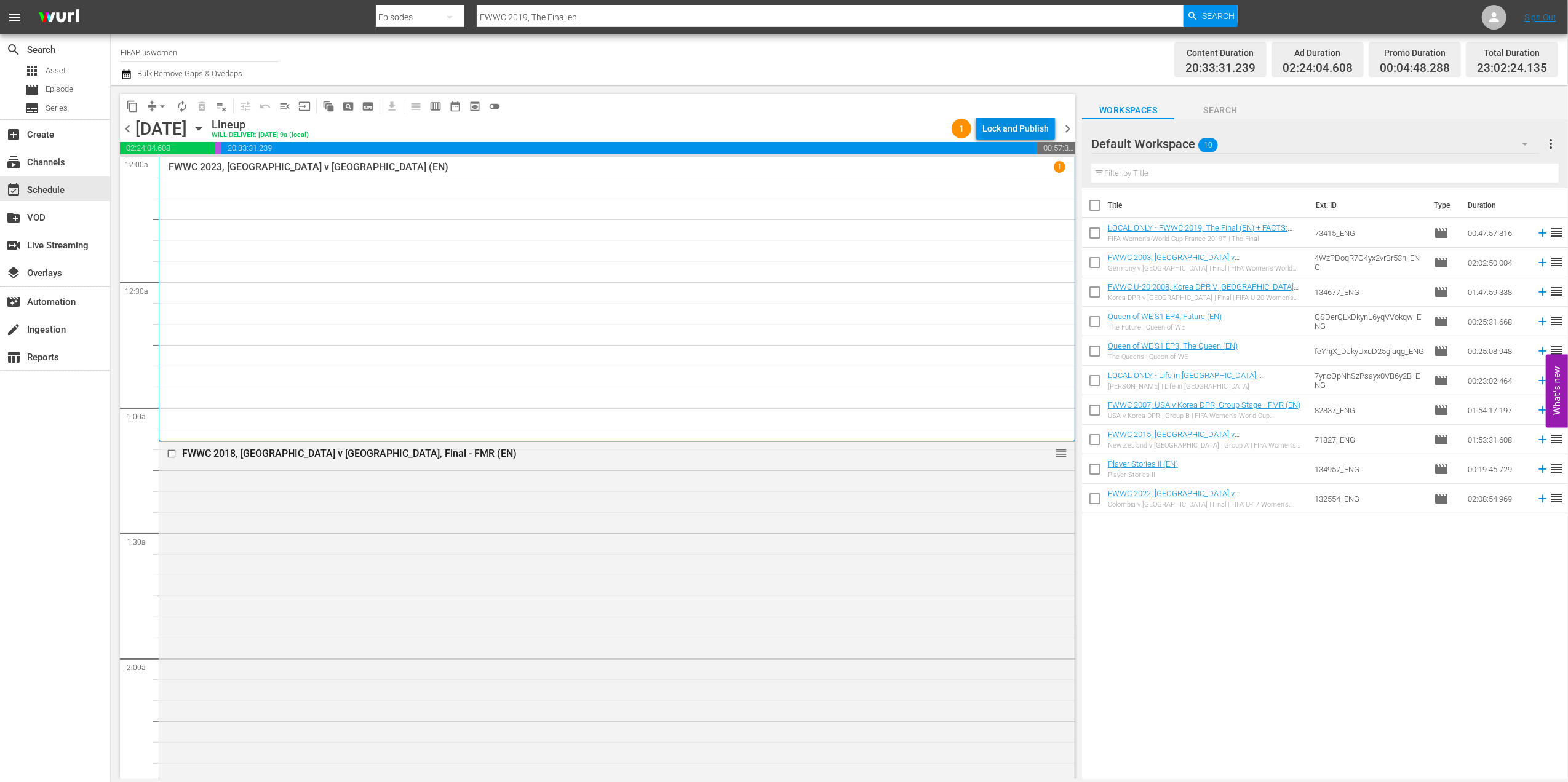
click at [1022, 131] on div "Lock and Publish" at bounding box center [1016, 129] width 66 height 22
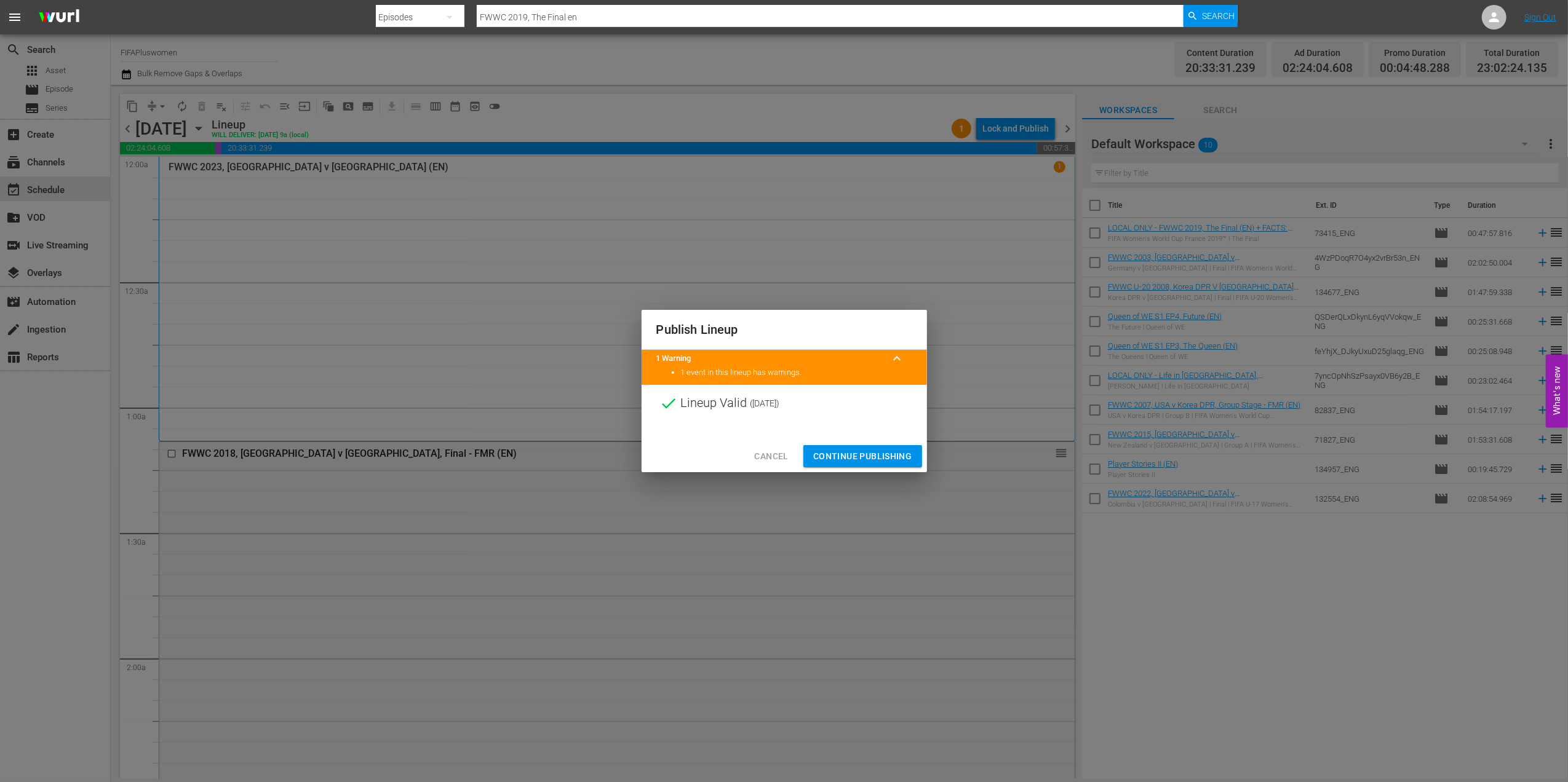
click at [857, 451] on span "Continue Publishing" at bounding box center [862, 456] width 99 height 15
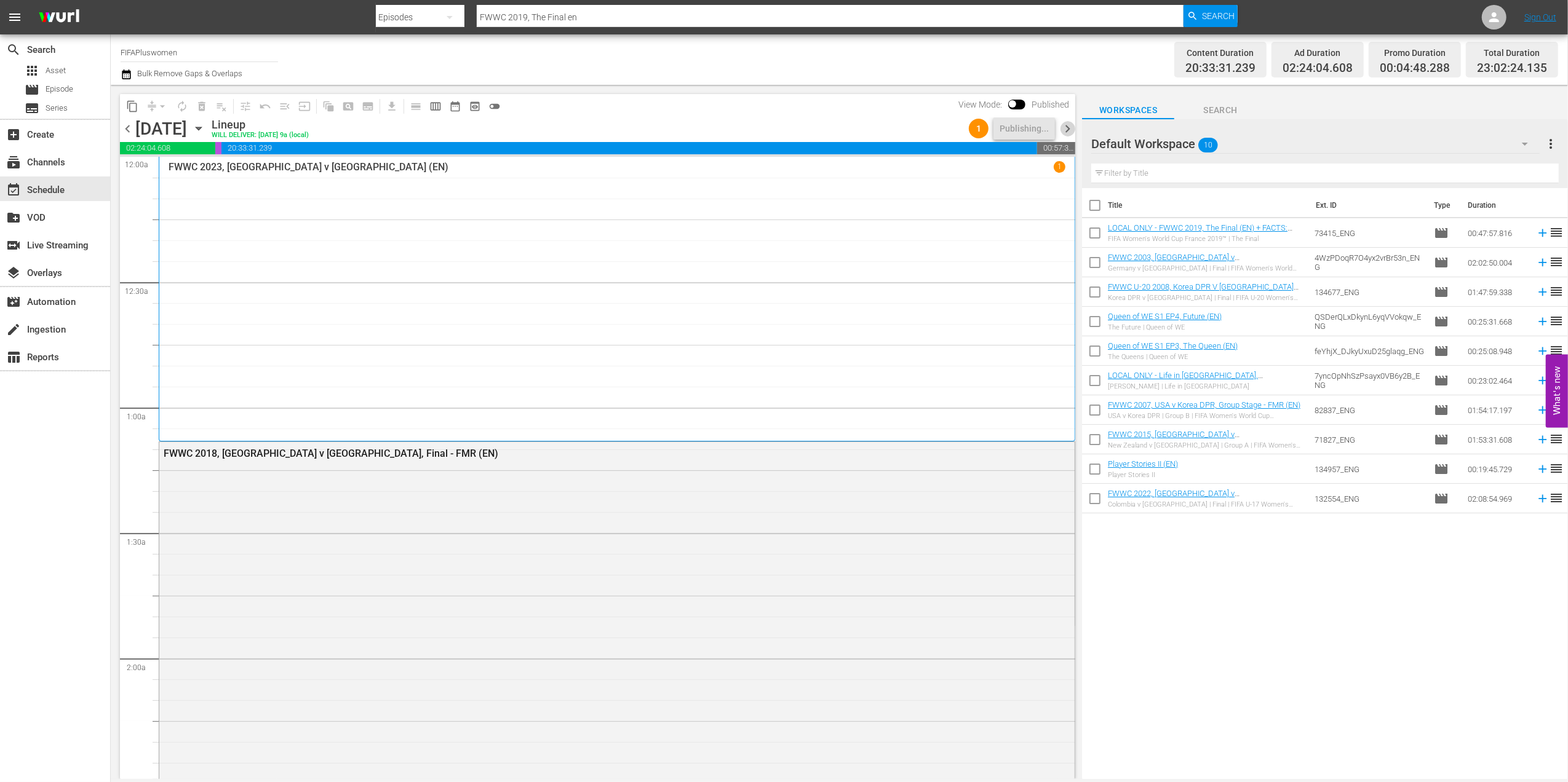
drag, startPoint x: 1069, startPoint y: 125, endPoint x: 1066, endPoint y: 136, distance: 11.4
click at [1069, 126] on span "chevron_right" at bounding box center [1067, 129] width 15 height 15
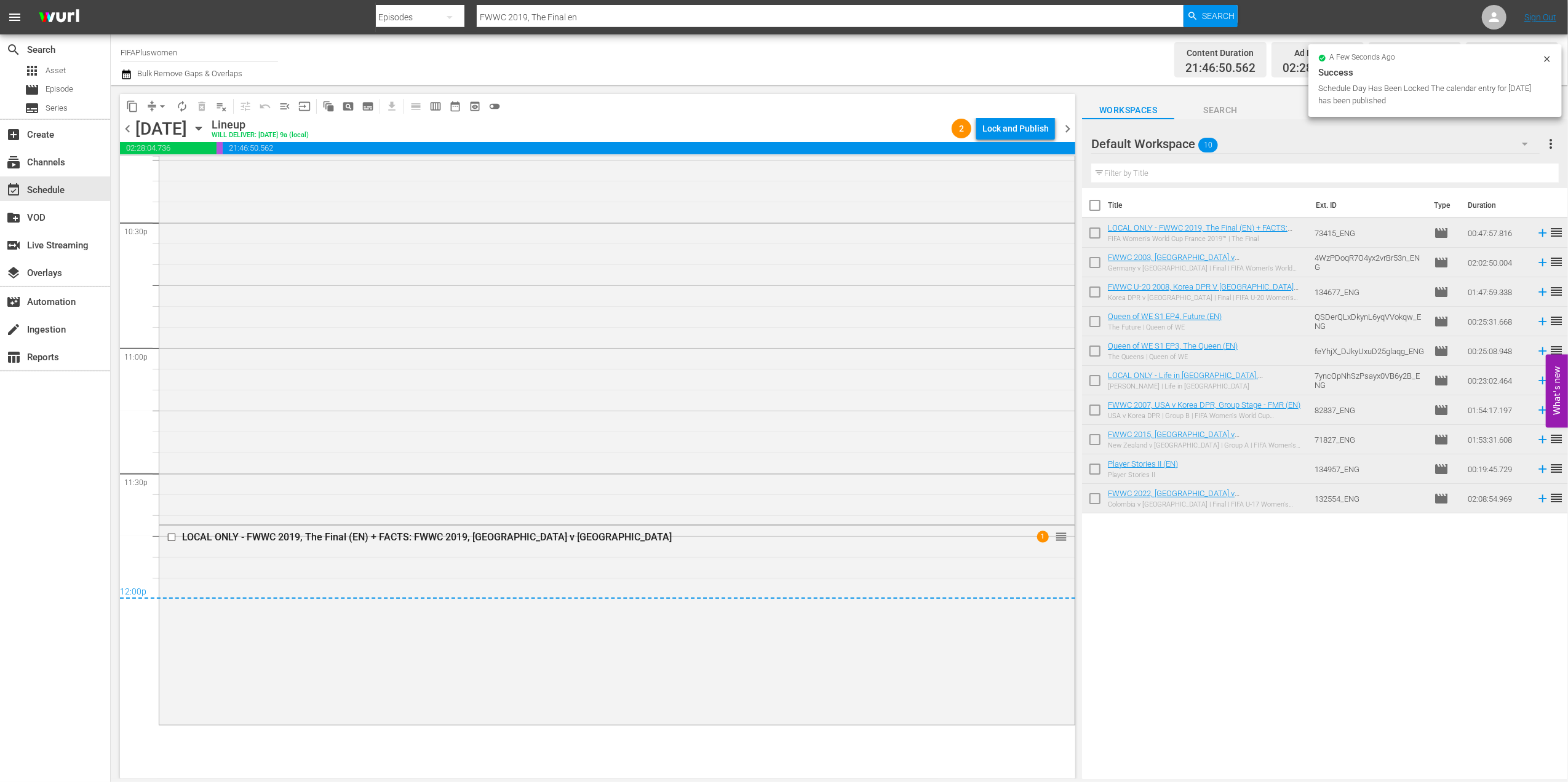
scroll to position [5651, 0]
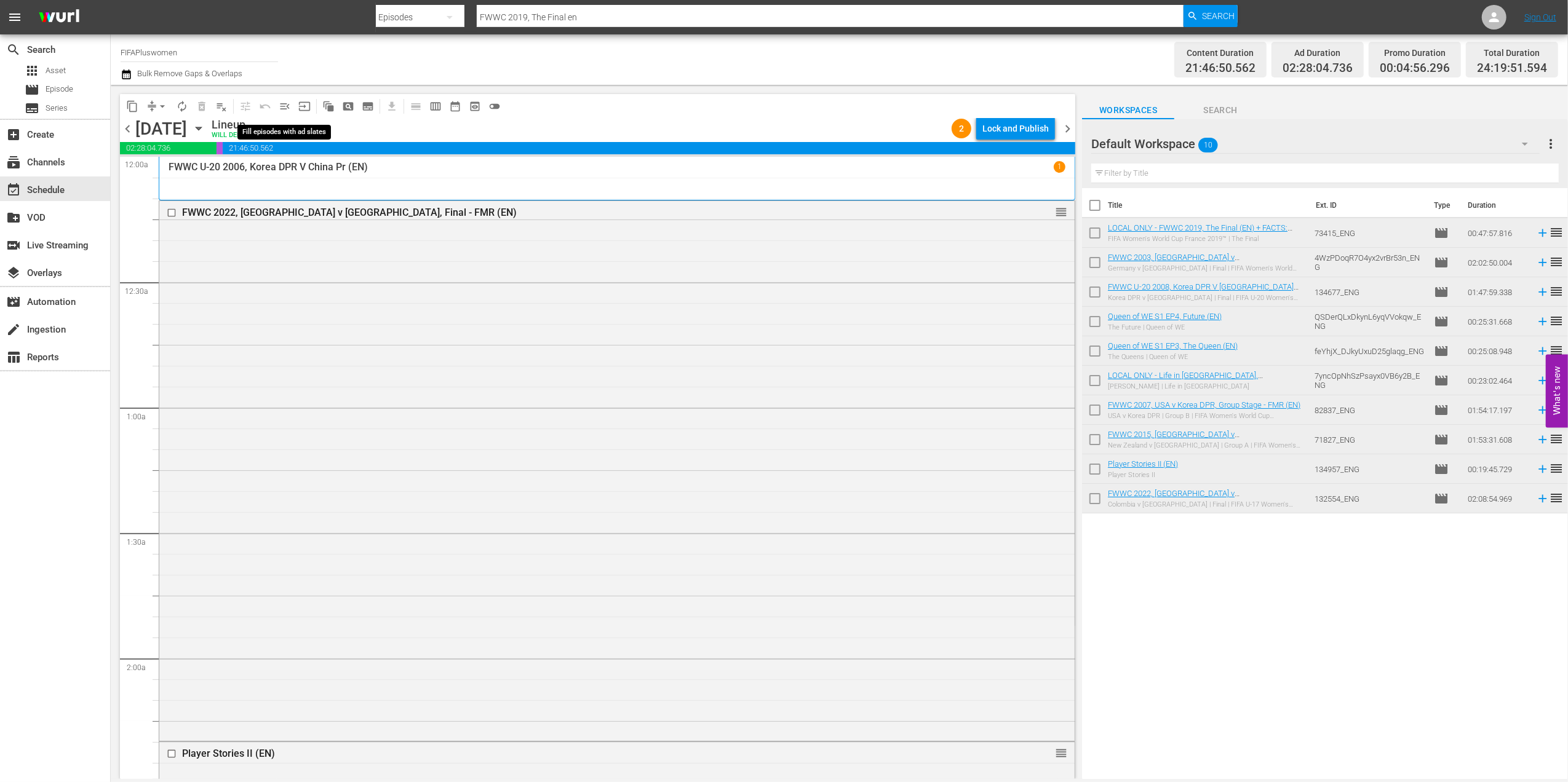
click at [281, 107] on span "menu_open" at bounding box center [285, 107] width 13 height 13
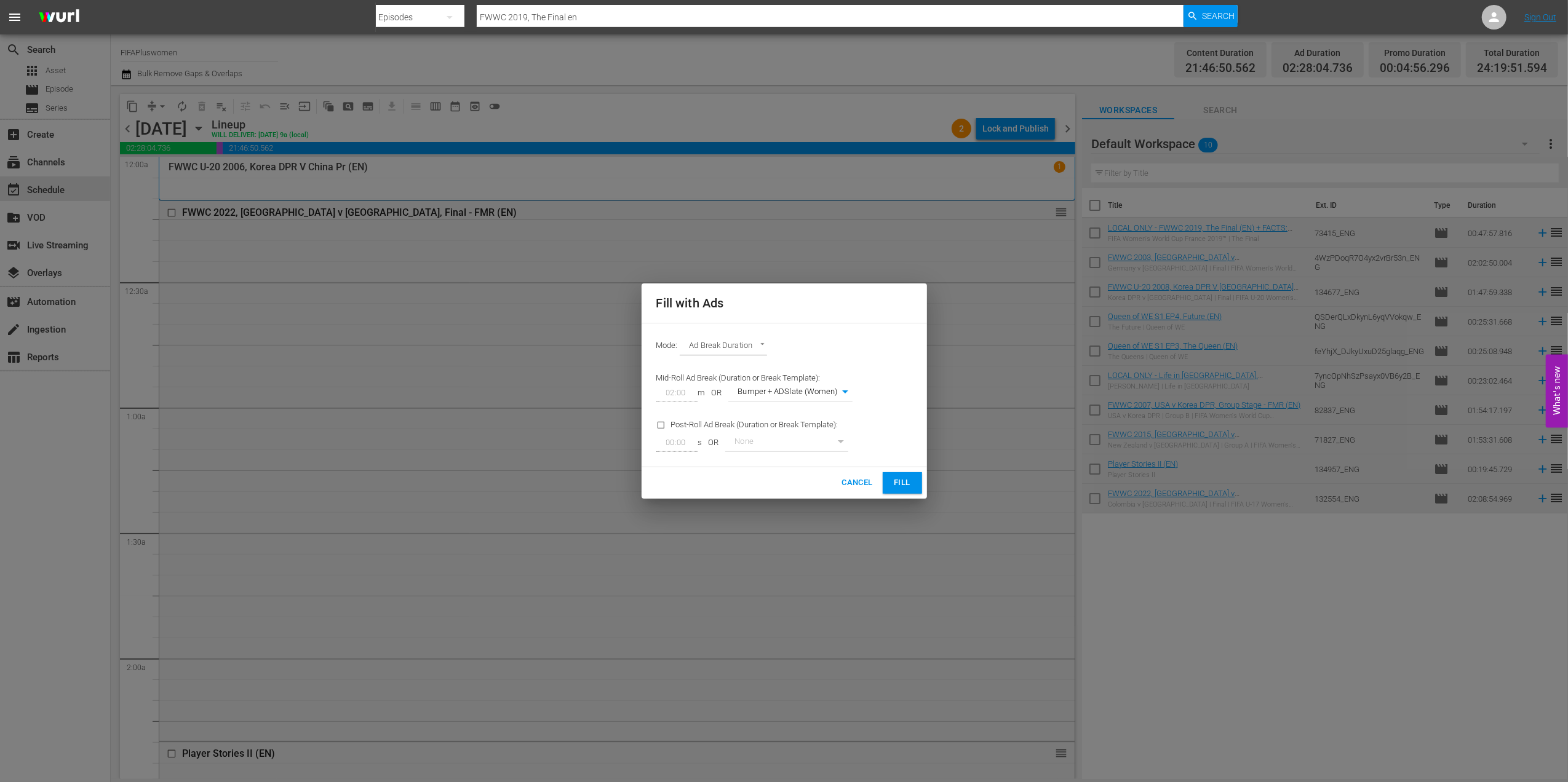
click at [898, 487] on span "Fill" at bounding box center [902, 483] width 20 height 14
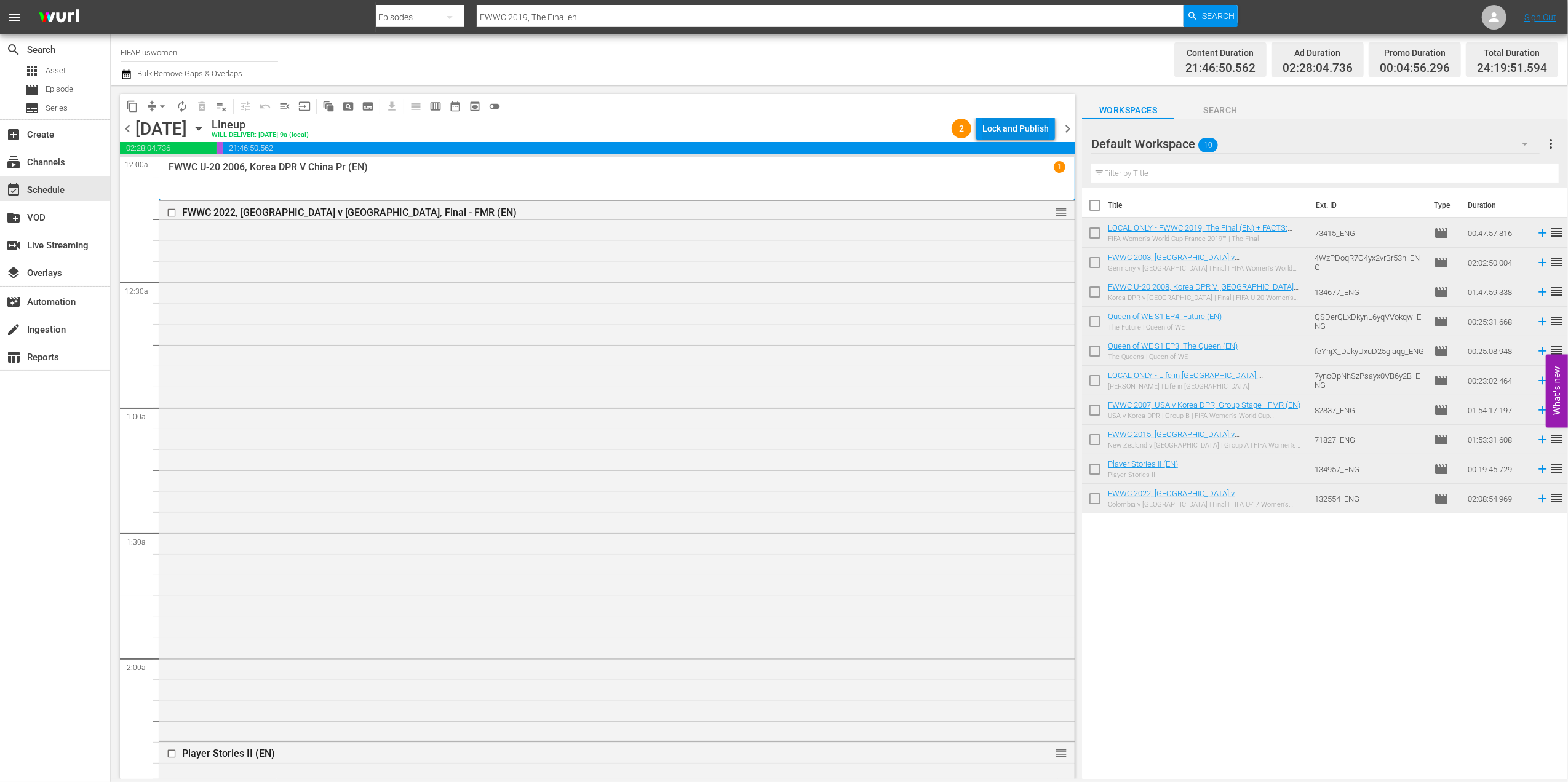
click at [994, 125] on div "Lock and Publish" at bounding box center [1016, 129] width 66 height 22
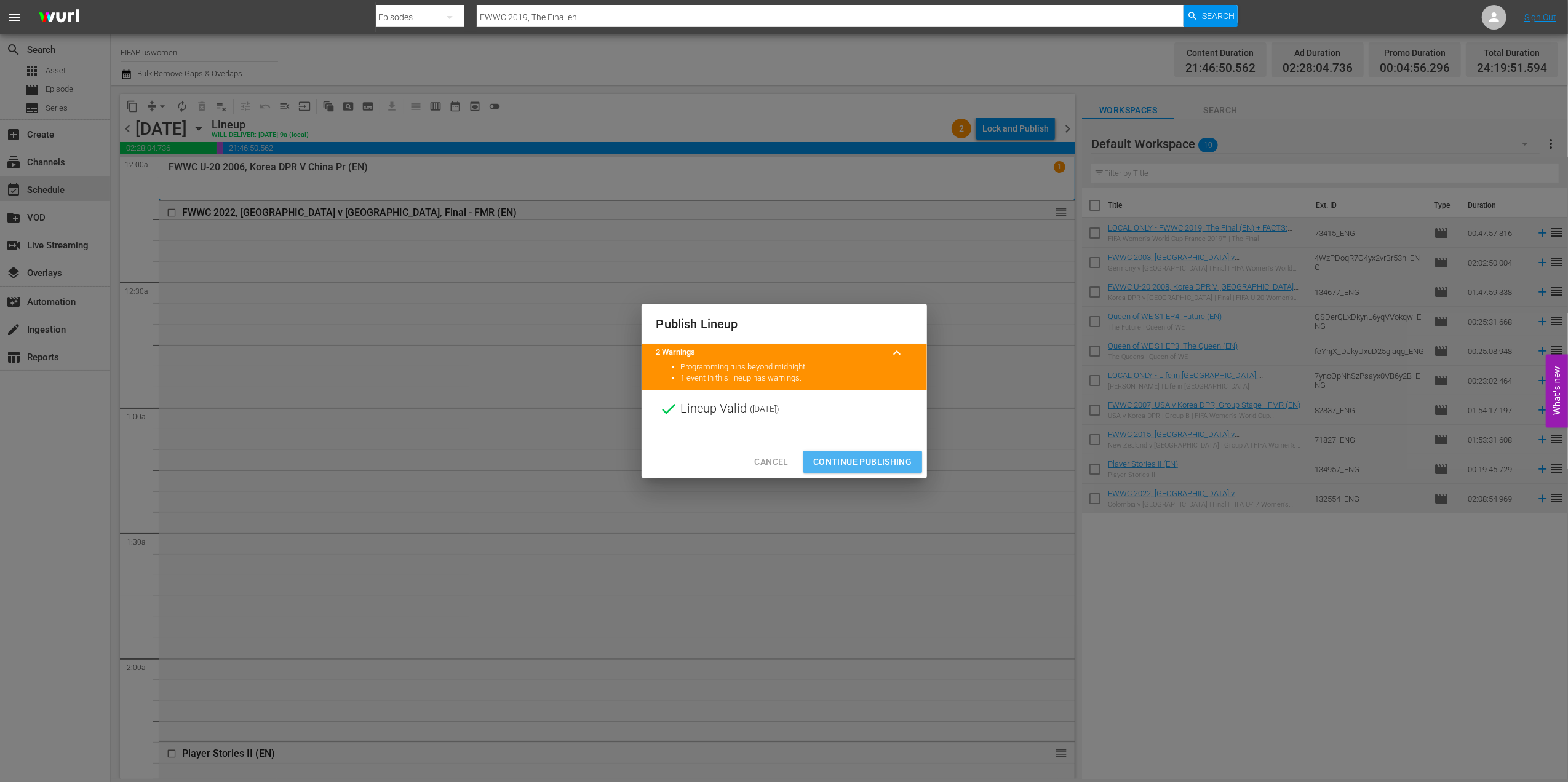
click at [871, 458] on span "Continue Publishing" at bounding box center [862, 462] width 99 height 15
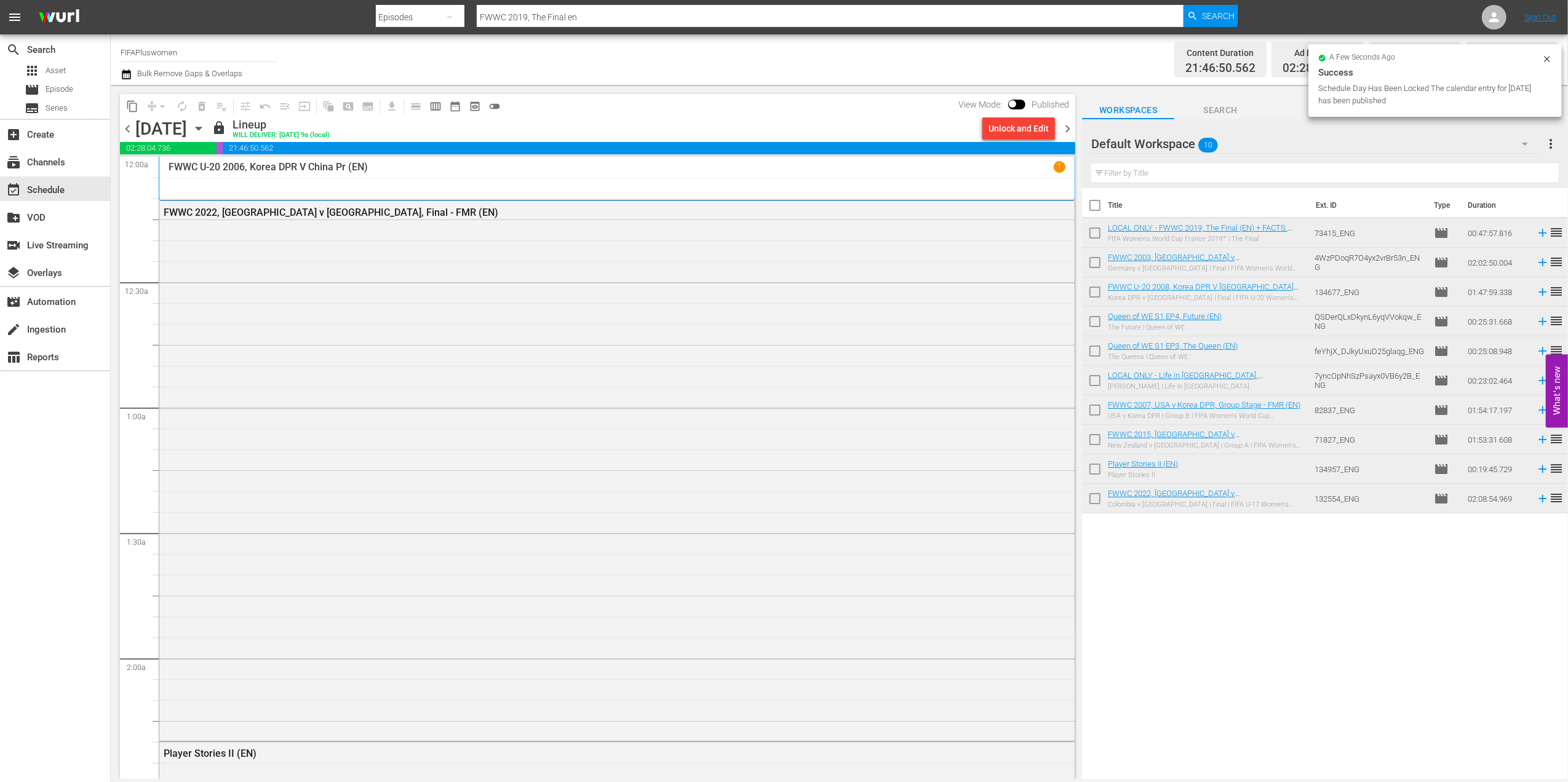
click at [126, 126] on span "chevron_left" at bounding box center [127, 129] width 15 height 15
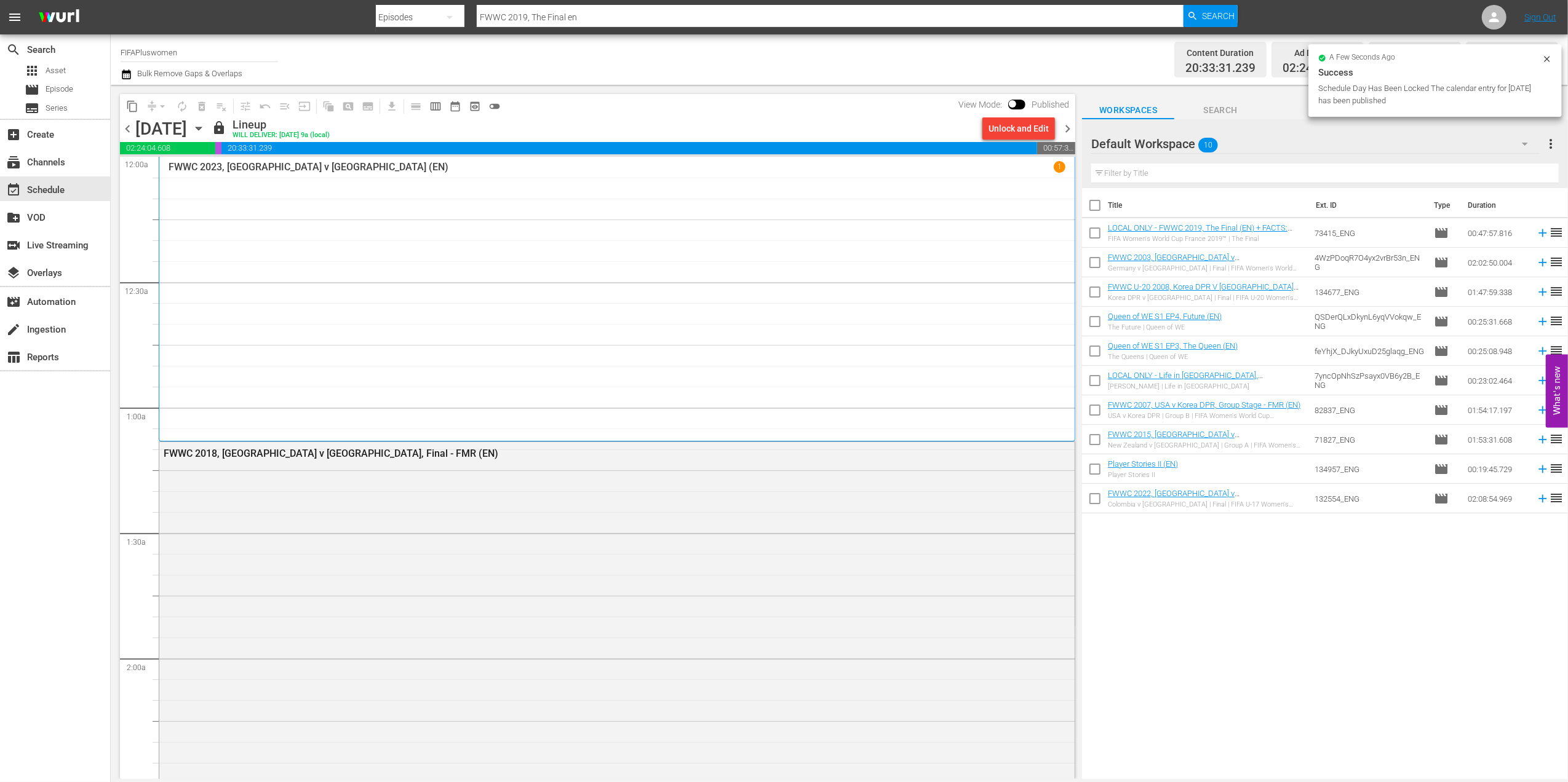
click at [1066, 126] on span "chevron_right" at bounding box center [1067, 129] width 15 height 15
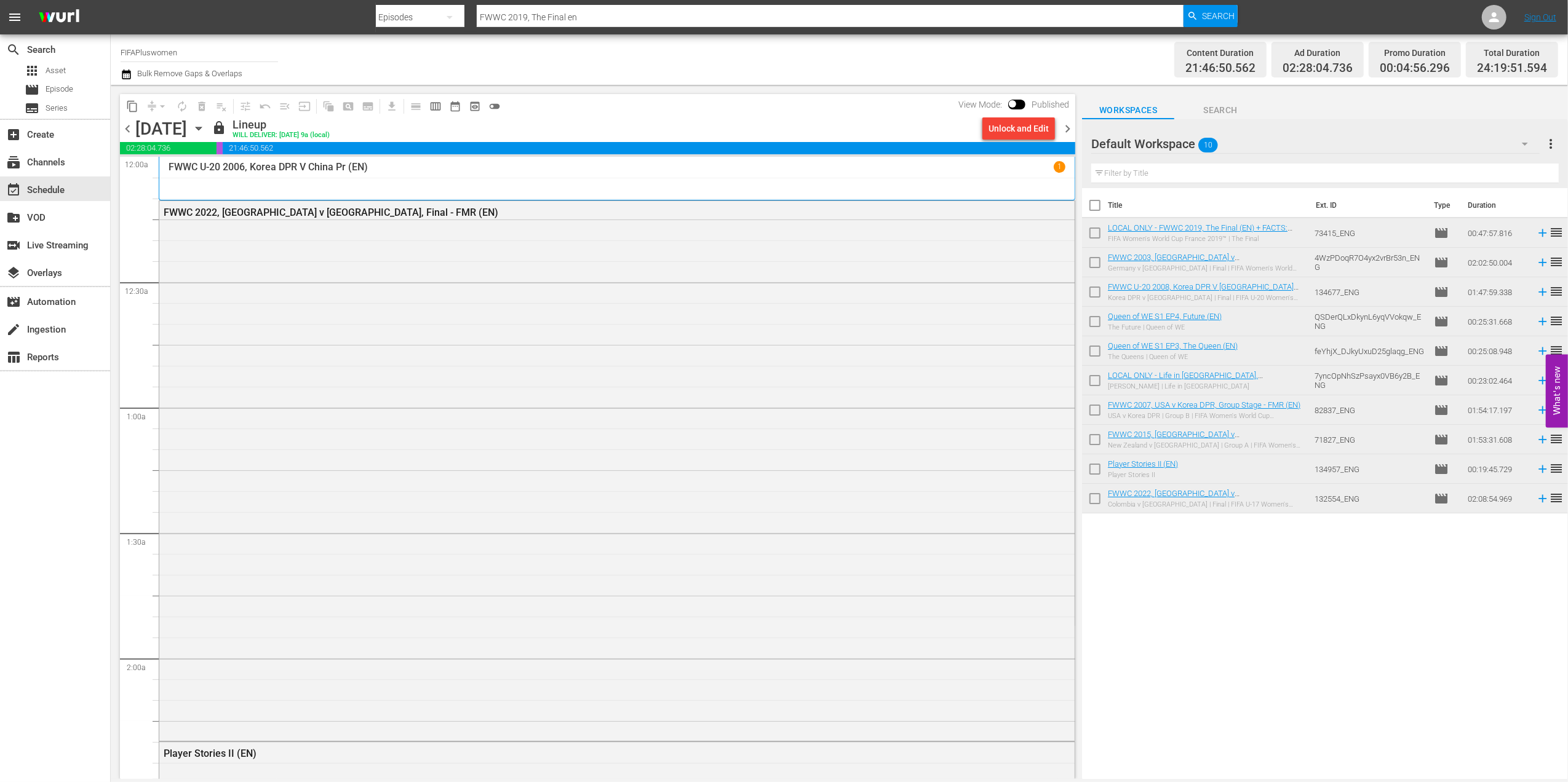
click at [1095, 207] on input "checkbox" at bounding box center [1095, 208] width 26 height 26
checkbox input "true"
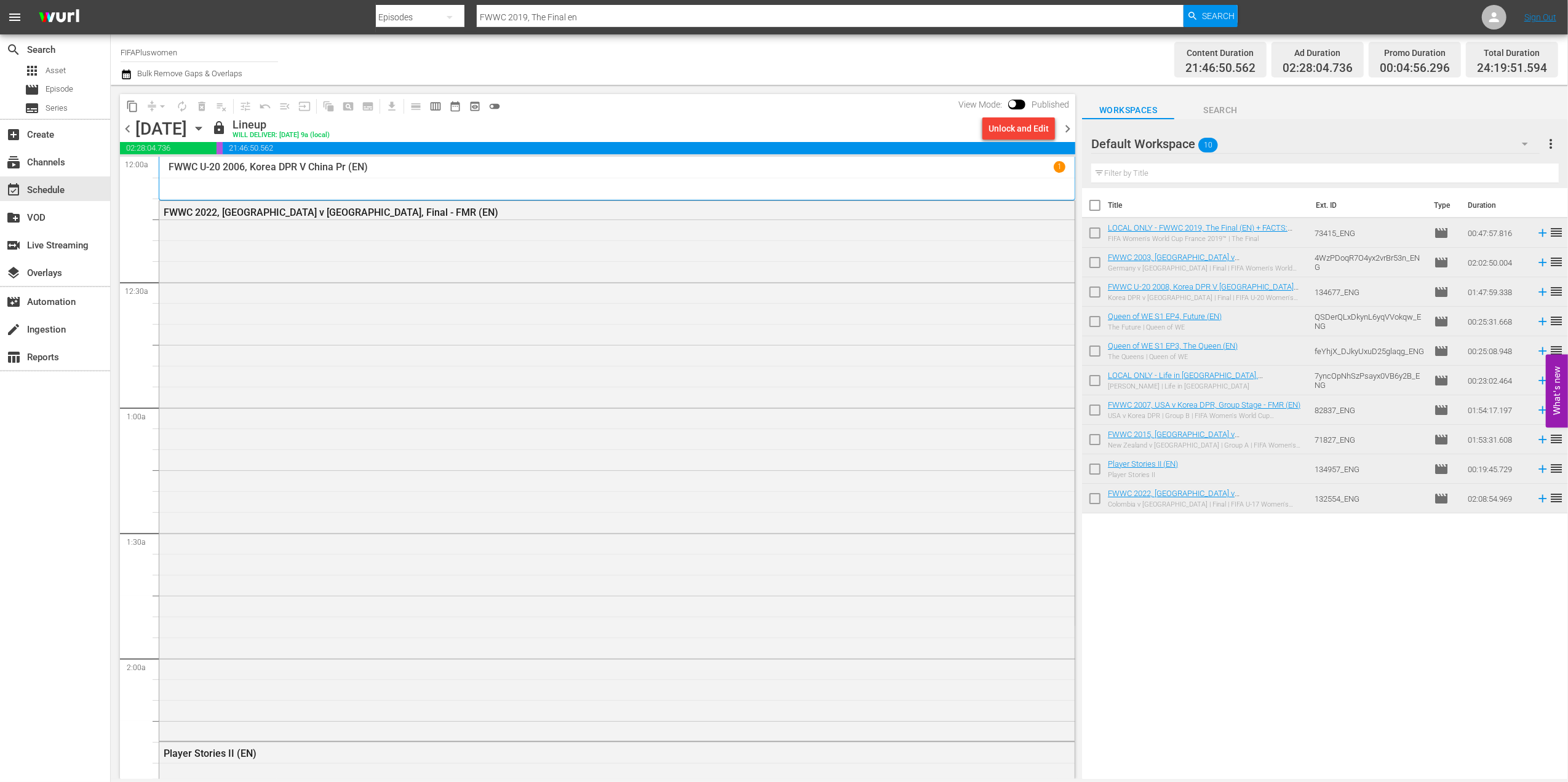
checkbox input "true"
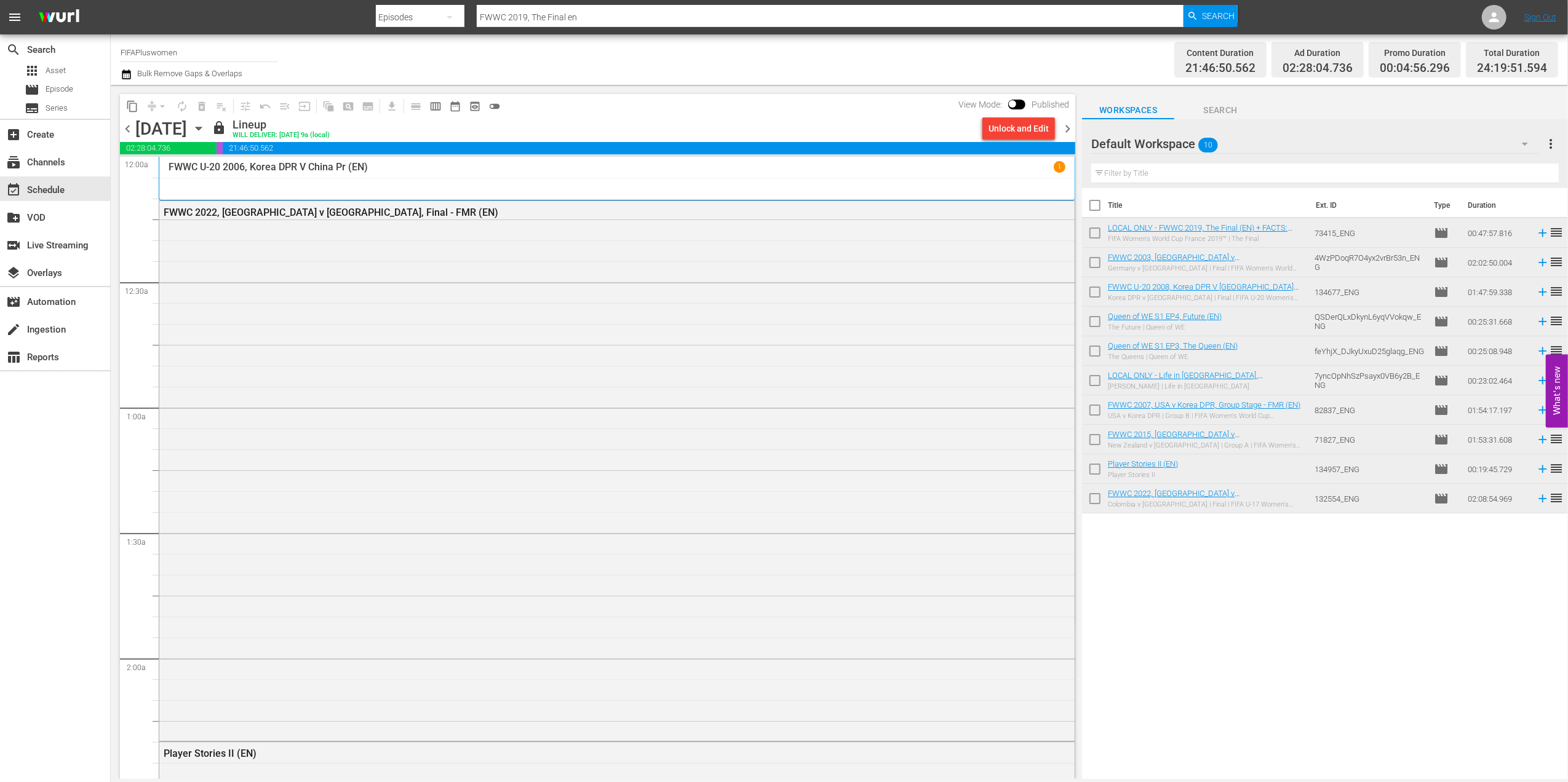
checkbox input "true"
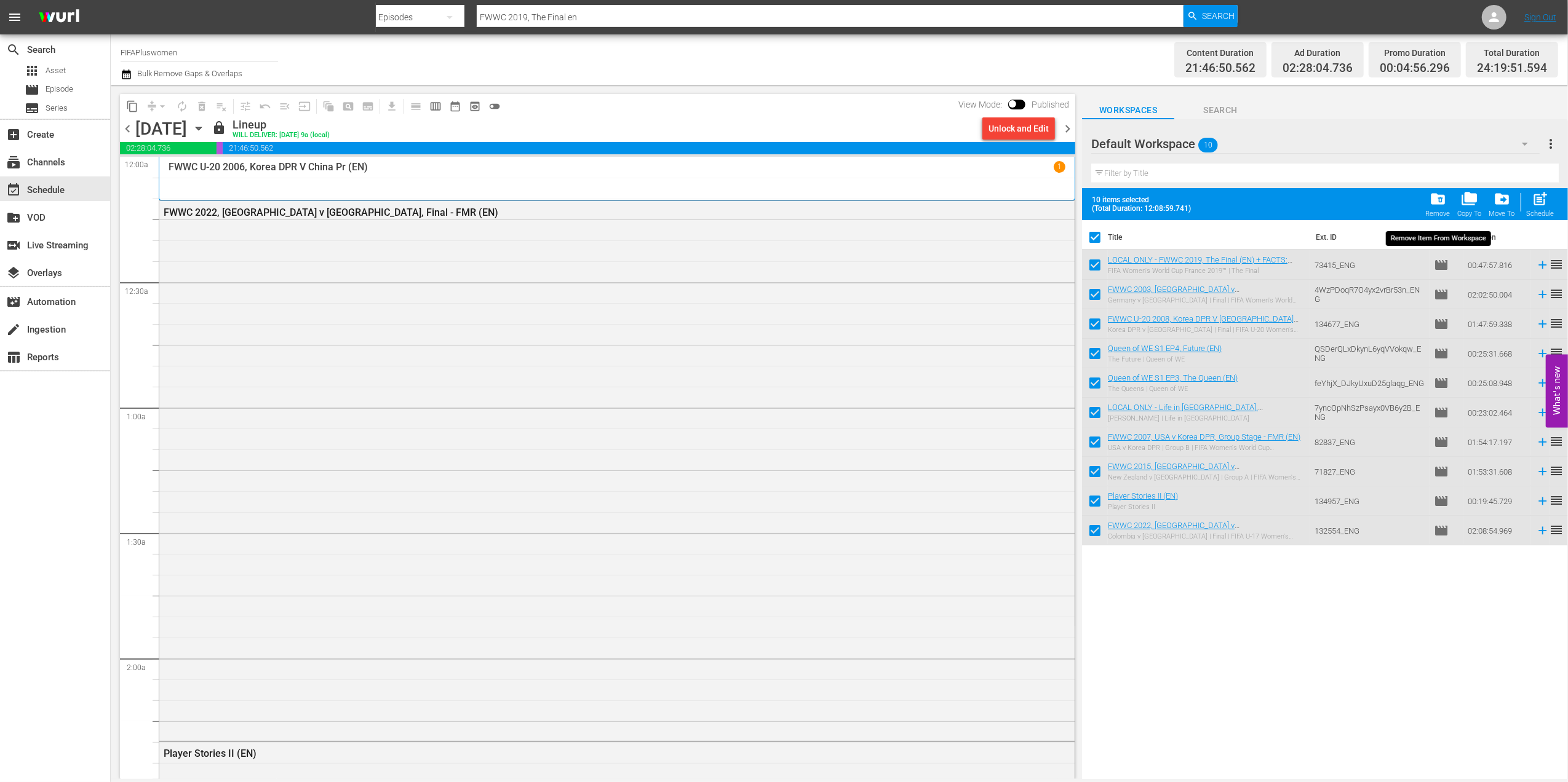
click at [1437, 205] on span "folder_delete" at bounding box center [1437, 199] width 17 height 17
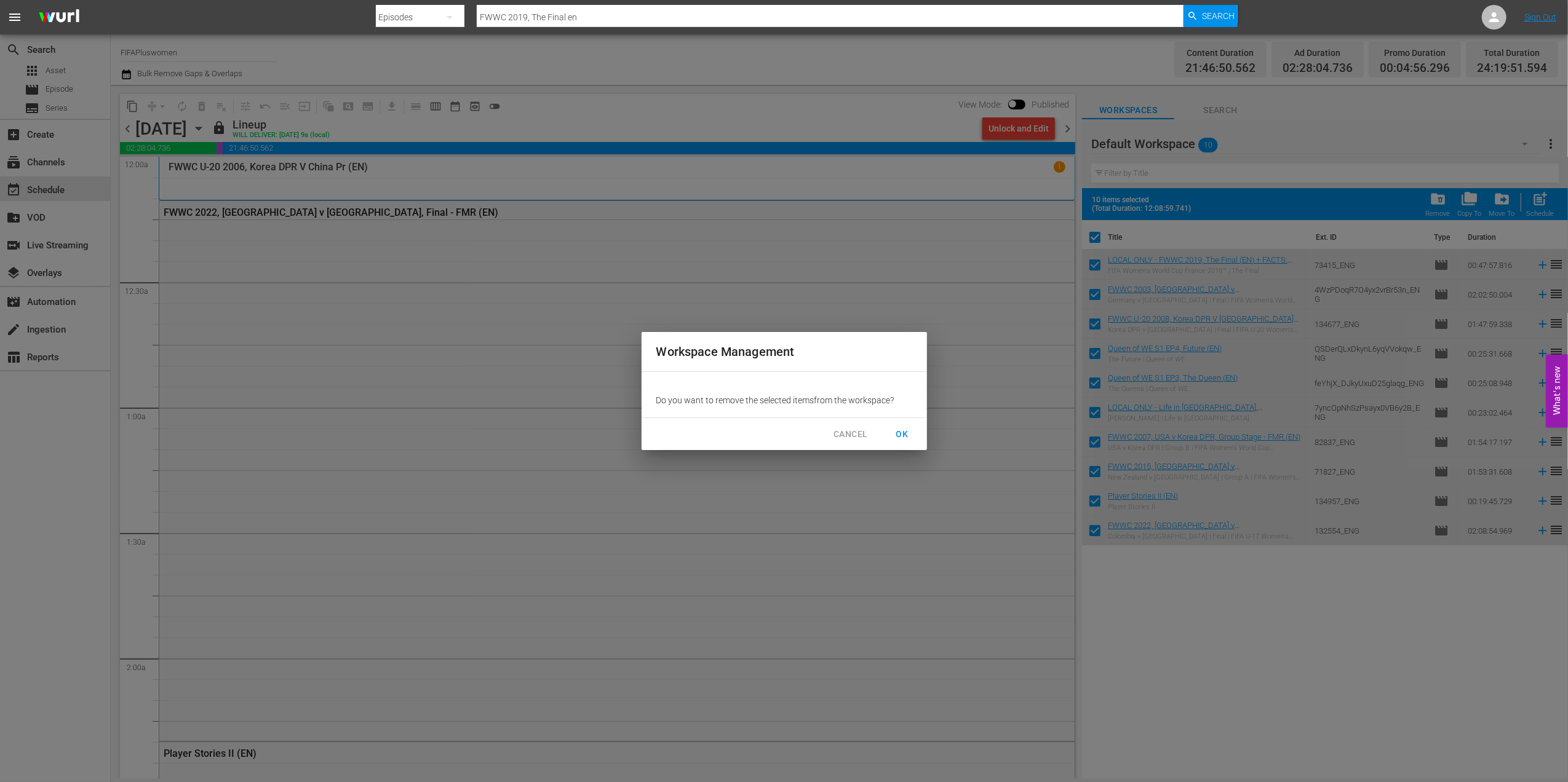
click at [903, 427] on span "OK" at bounding box center [902, 434] width 20 height 15
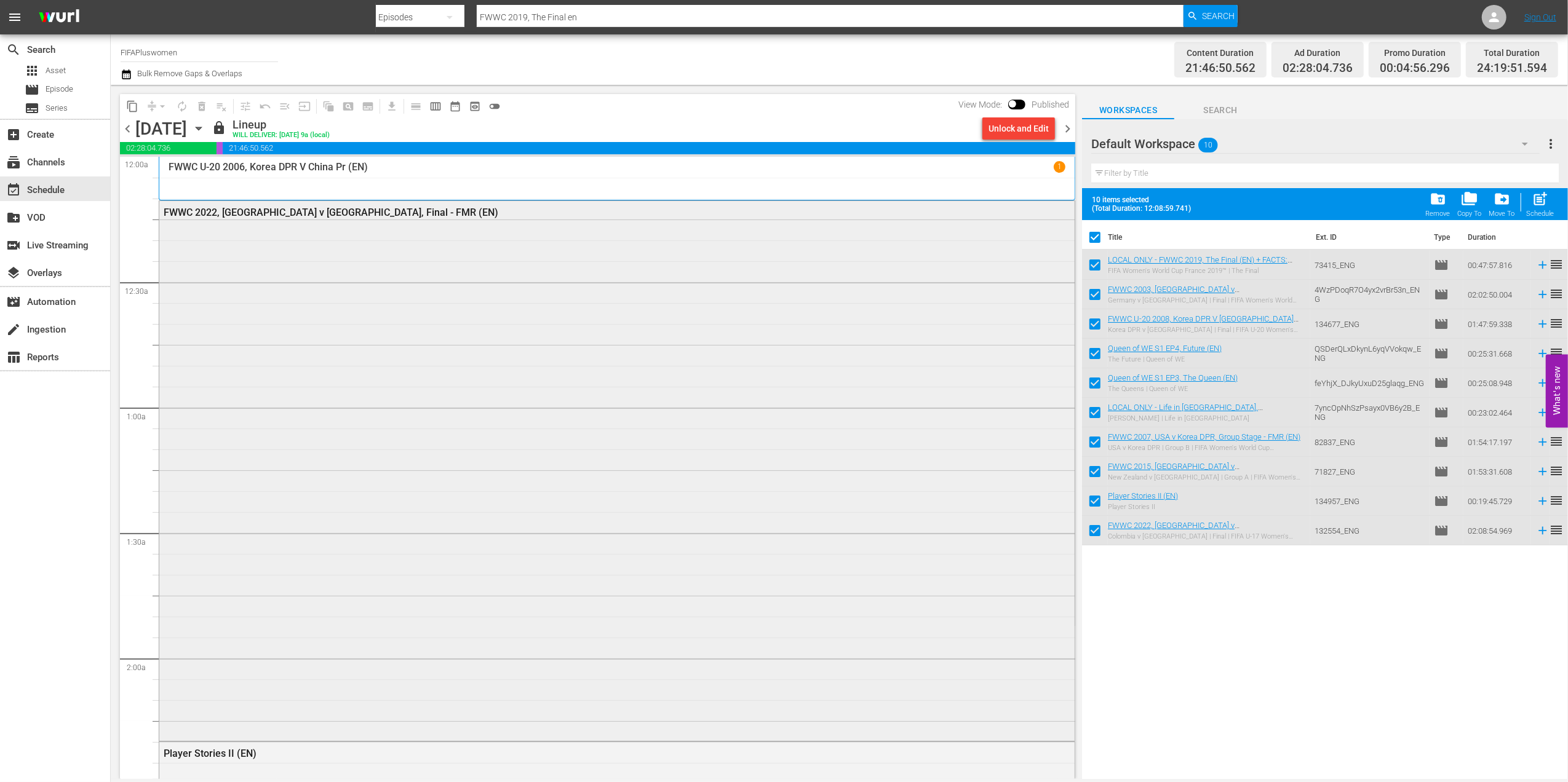
checkbox input "false"
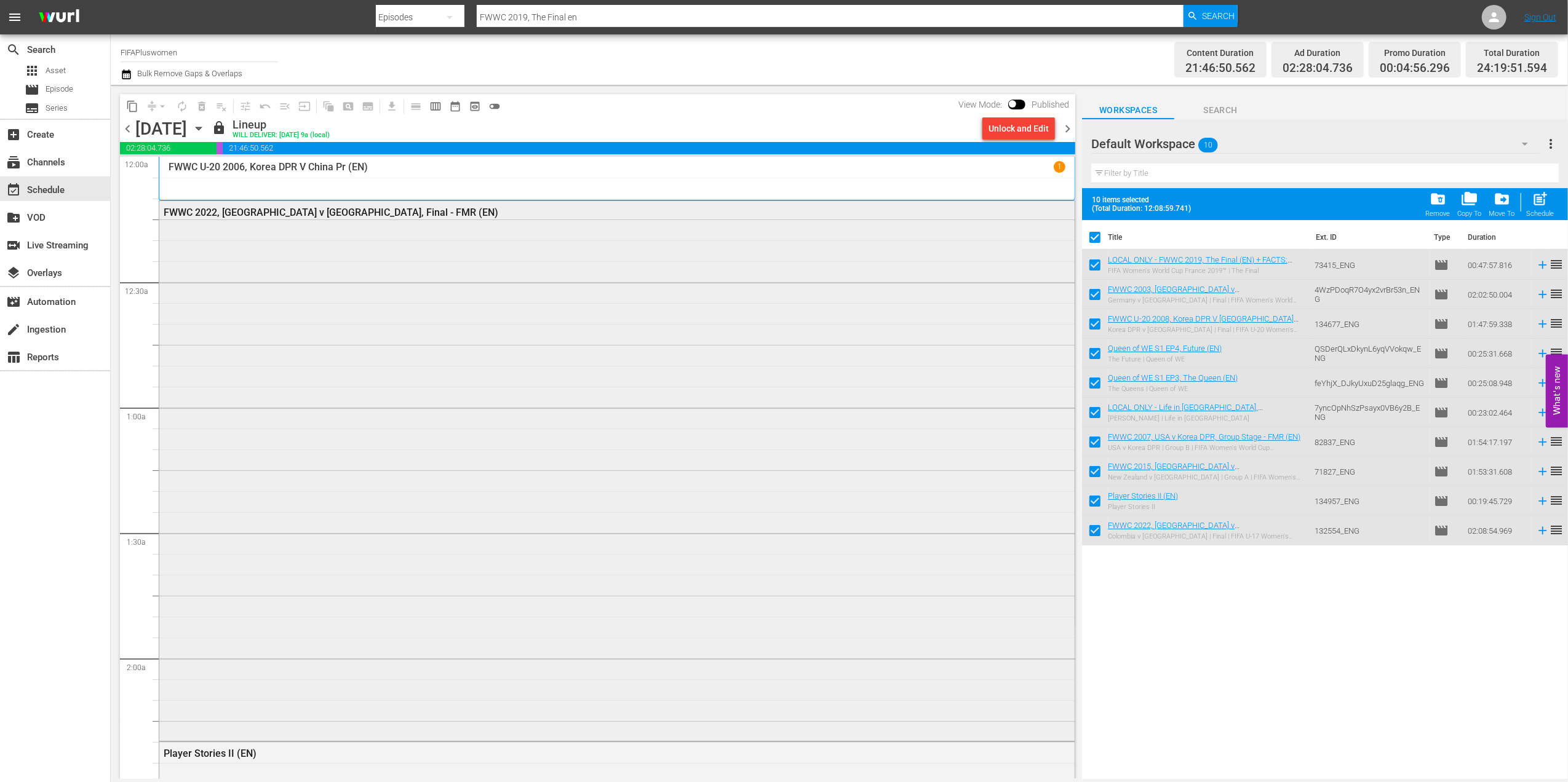
checkbox input "false"
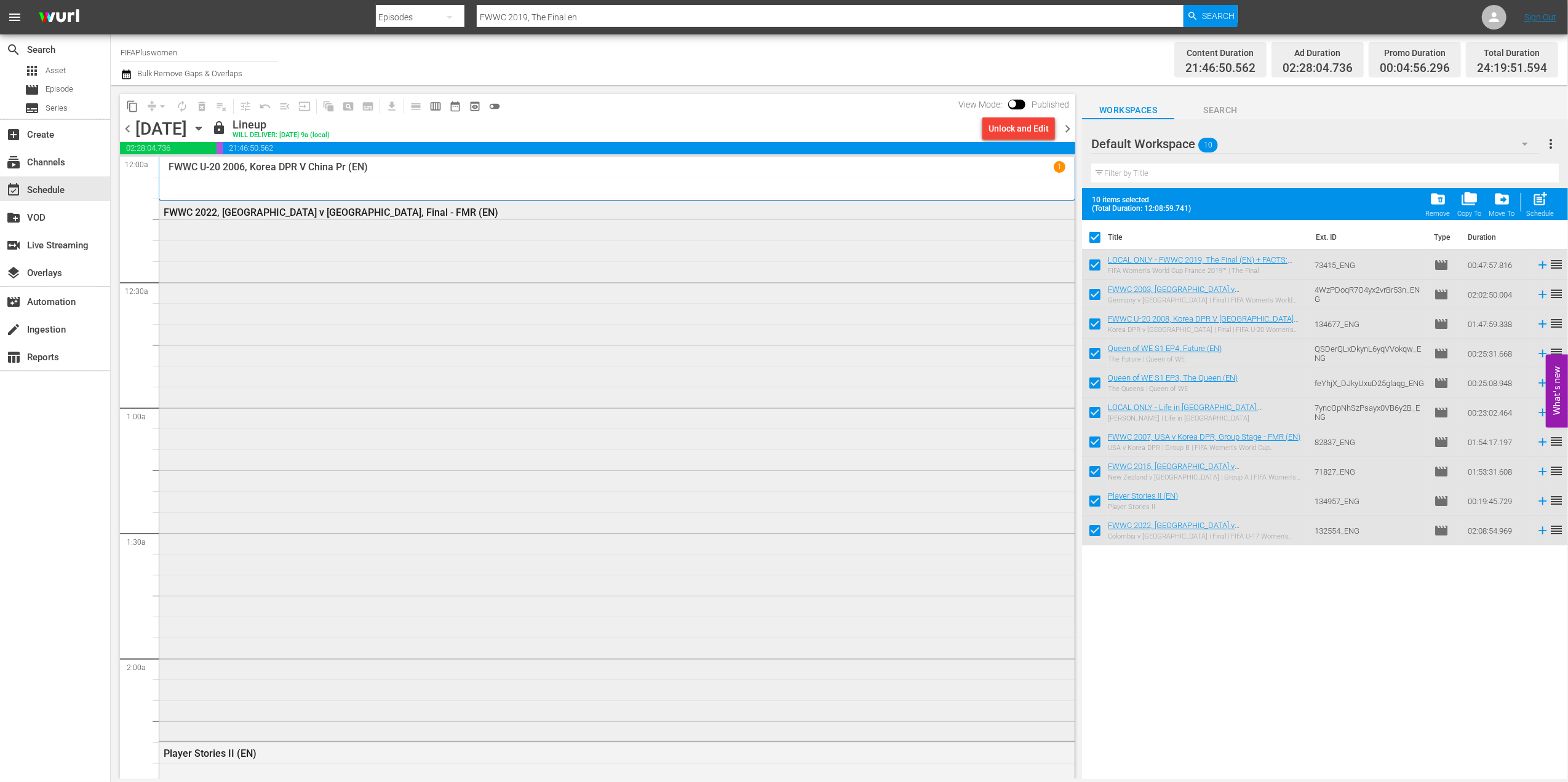
checkbox input "false"
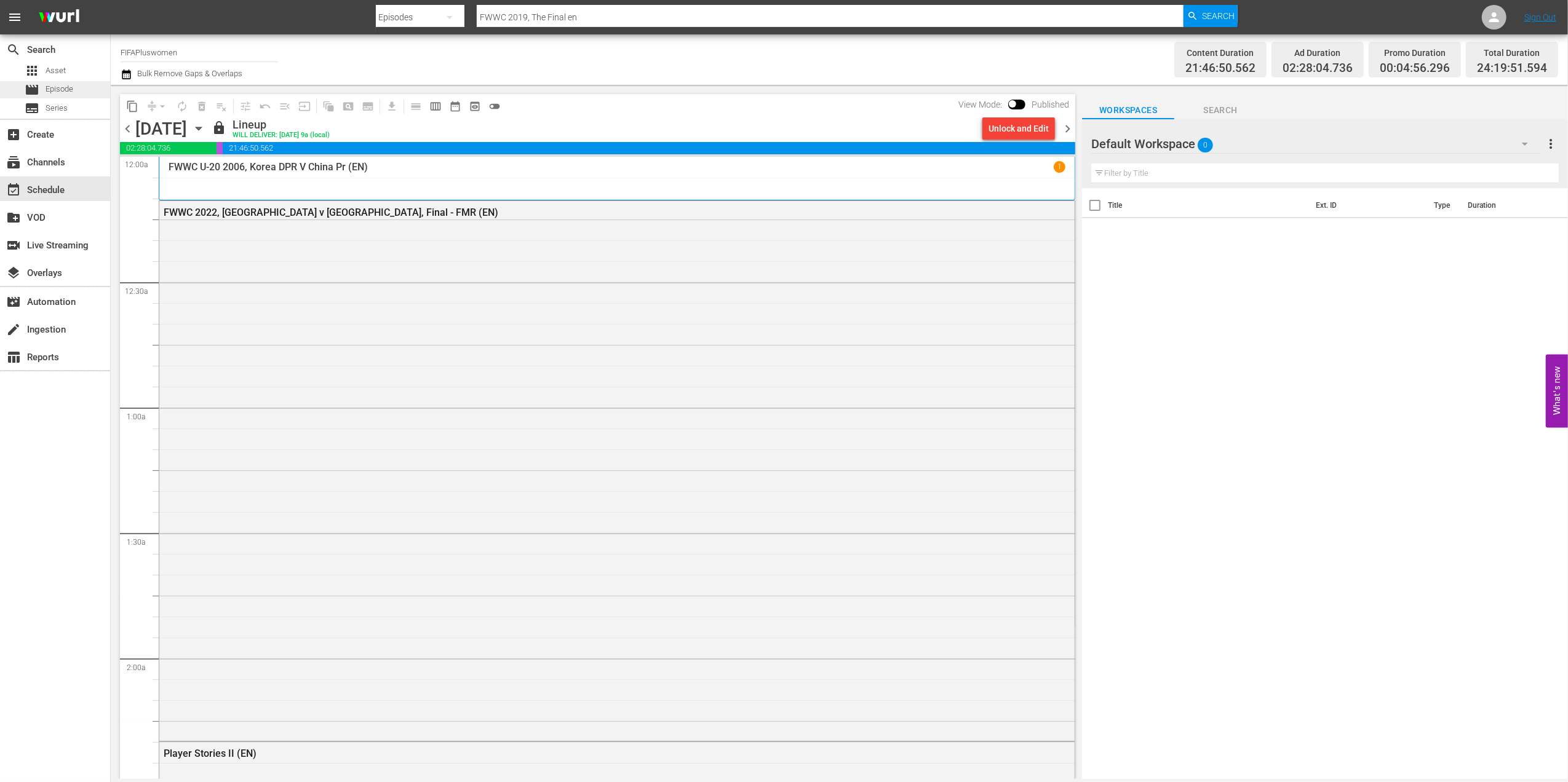
click at [73, 87] on span "Episode" at bounding box center [59, 89] width 28 height 13
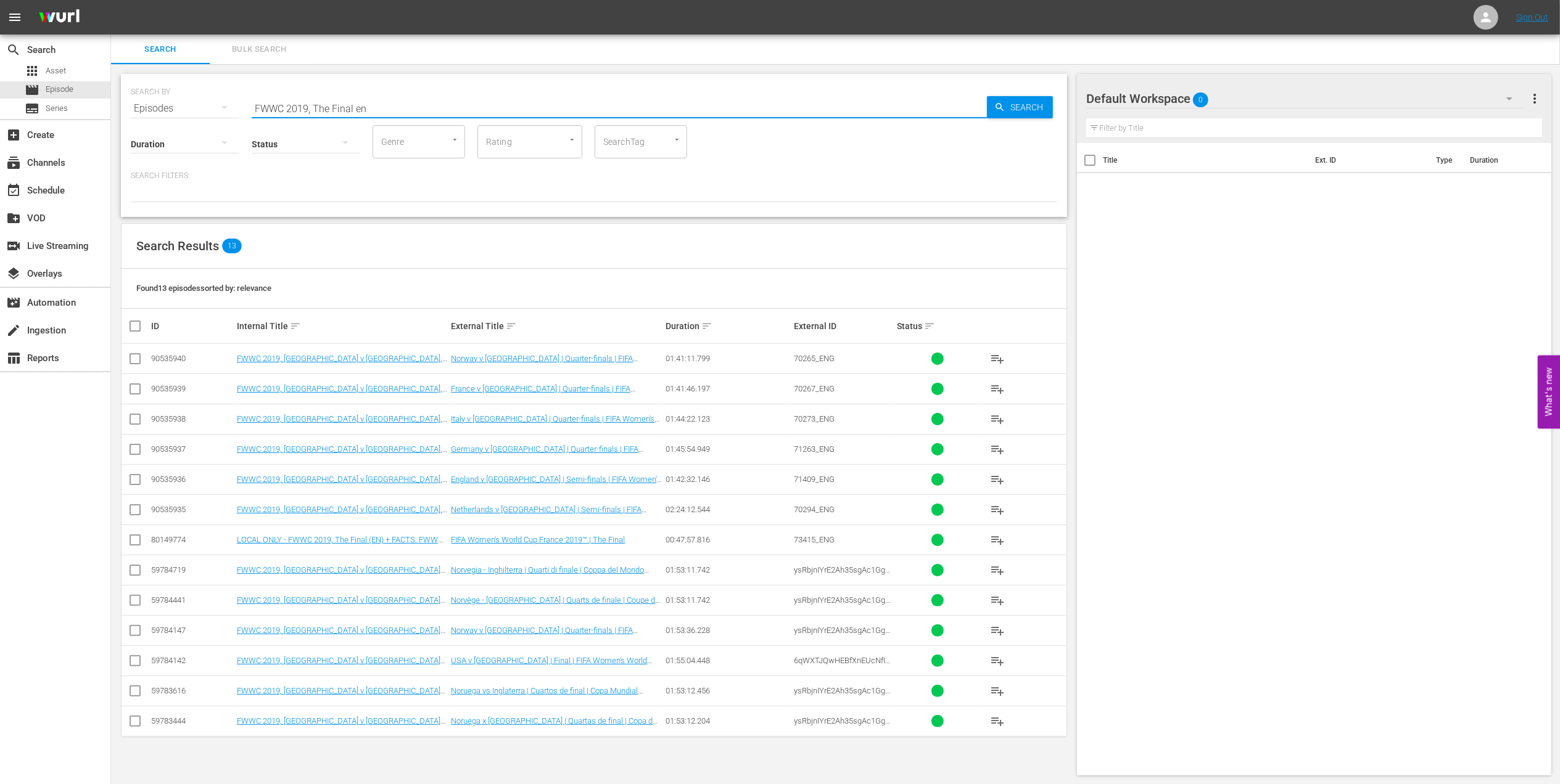
drag, startPoint x: 374, startPoint y: 109, endPoint x: 227, endPoint y: 109, distance: 147.0
click at [227, 109] on div "SEARCH BY Search By Episodes Search ID, Title, Description, Keywords, or Catego…" at bounding box center [594, 101] width 927 height 44
paste input "C 1978 - Final - [GEOGRAPHIC_DATA] v [GEOGRAPHIC_DATA]"
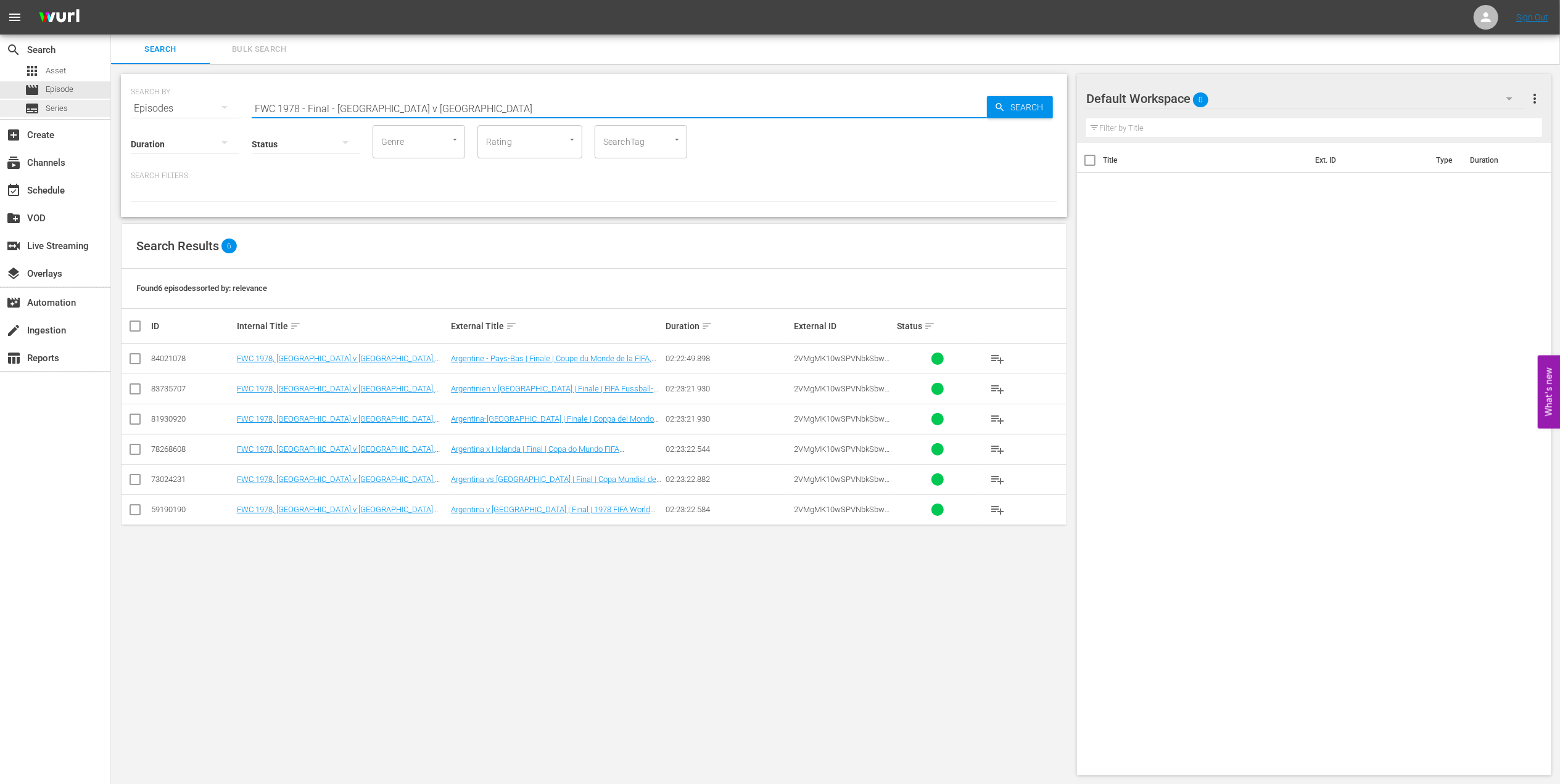
drag, startPoint x: 450, startPoint y: 102, endPoint x: 100, endPoint y: 101, distance: 350.0
click at [111, 0] on div "search Search apps Asset movie Episode subtitles Series add_box Create subscrip…" at bounding box center [835, 0] width 1449 height 0
paste input "82 - Final - [GEOGRAPHIC_DATA] v [GEOGRAPHIC_DATA]"
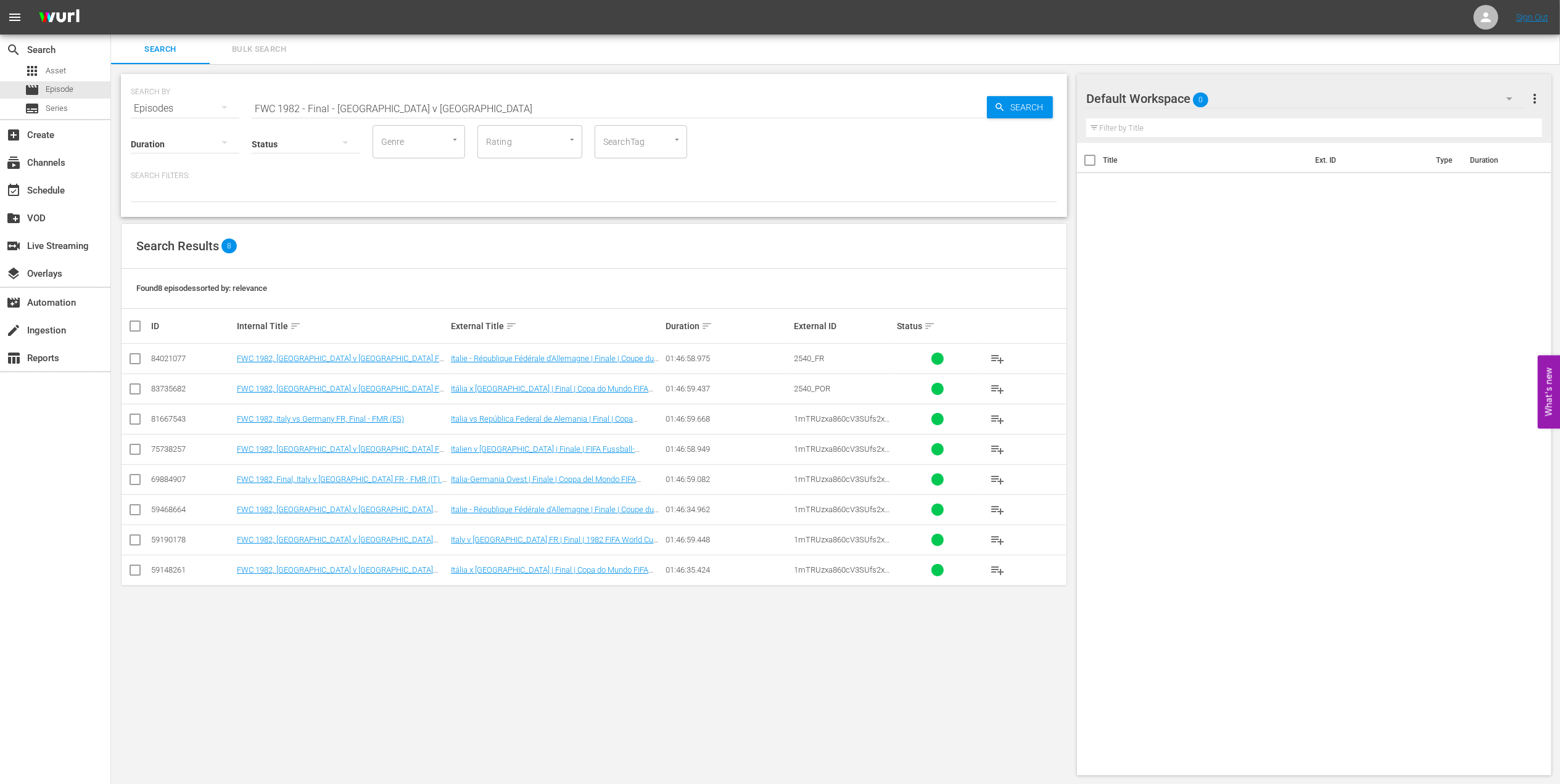
click at [412, 108] on input "FWC 1982 - Final - [GEOGRAPHIC_DATA] v [GEOGRAPHIC_DATA]" at bounding box center [619, 108] width 735 height 29
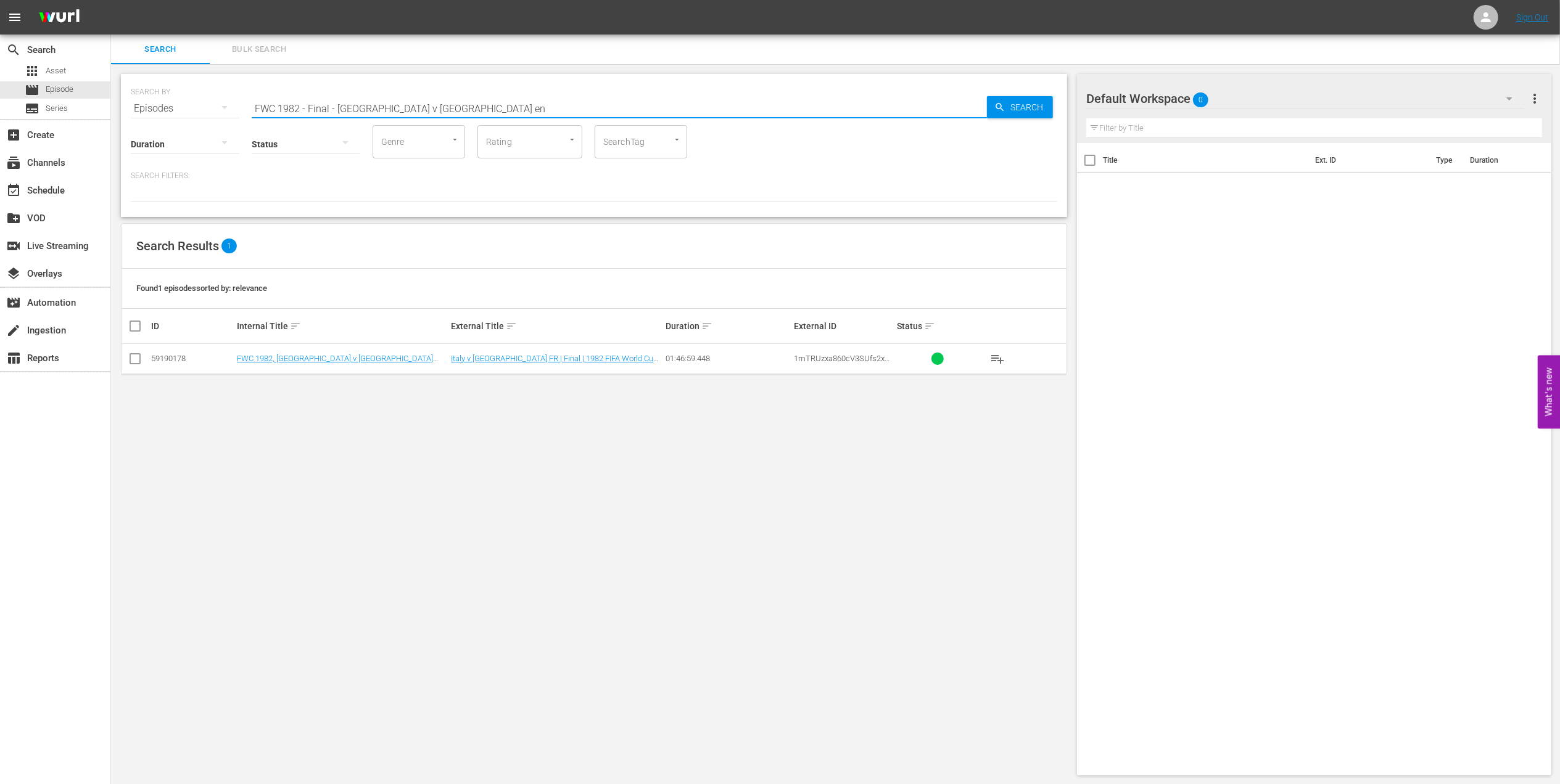
type input "FWC 1982 - Final - [GEOGRAPHIC_DATA] v [GEOGRAPHIC_DATA] en"
click at [134, 356] on input "checkbox" at bounding box center [135, 361] width 15 height 15
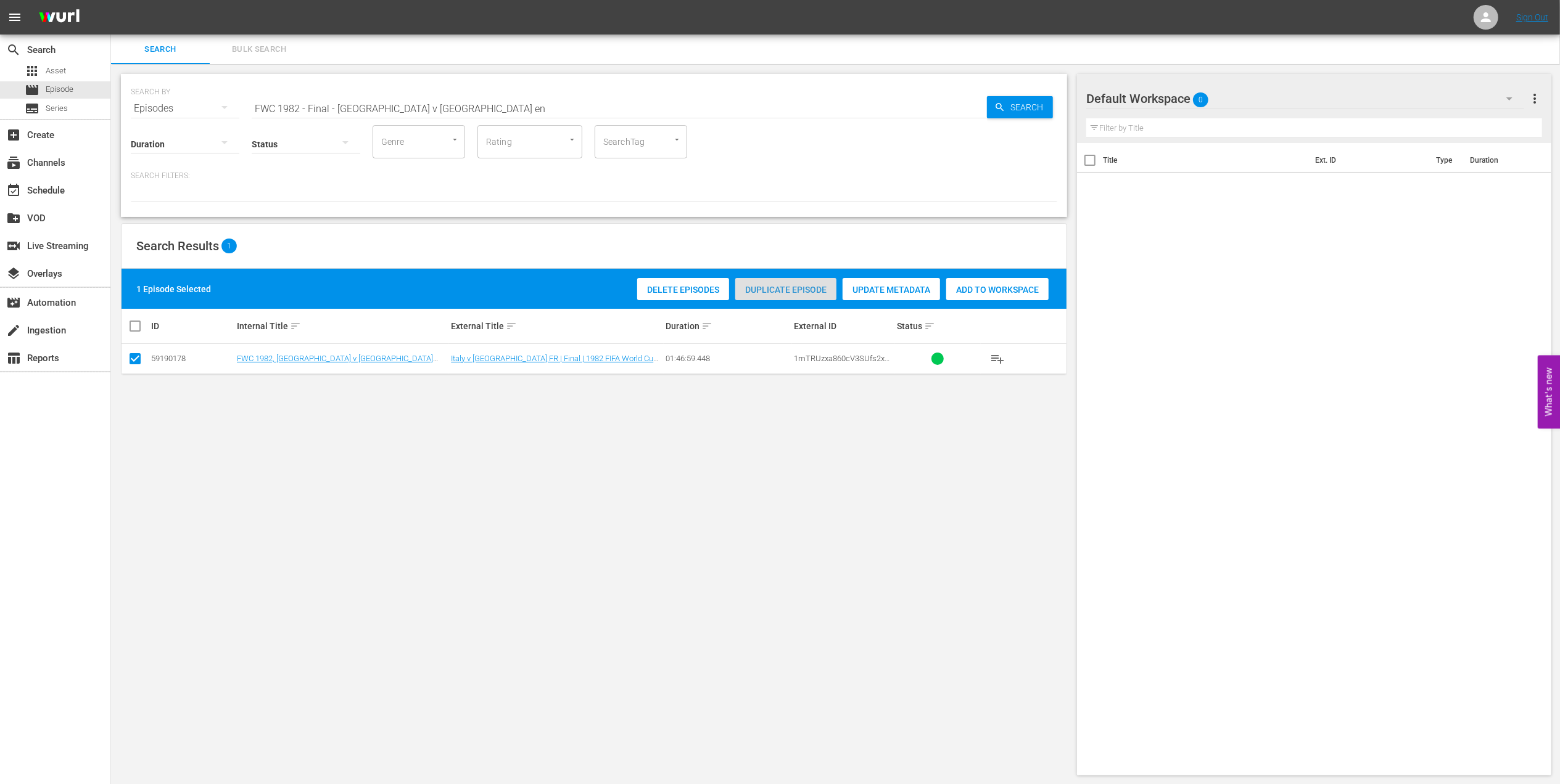
click at [778, 285] on span "Duplicate Episode" at bounding box center [786, 290] width 101 height 9
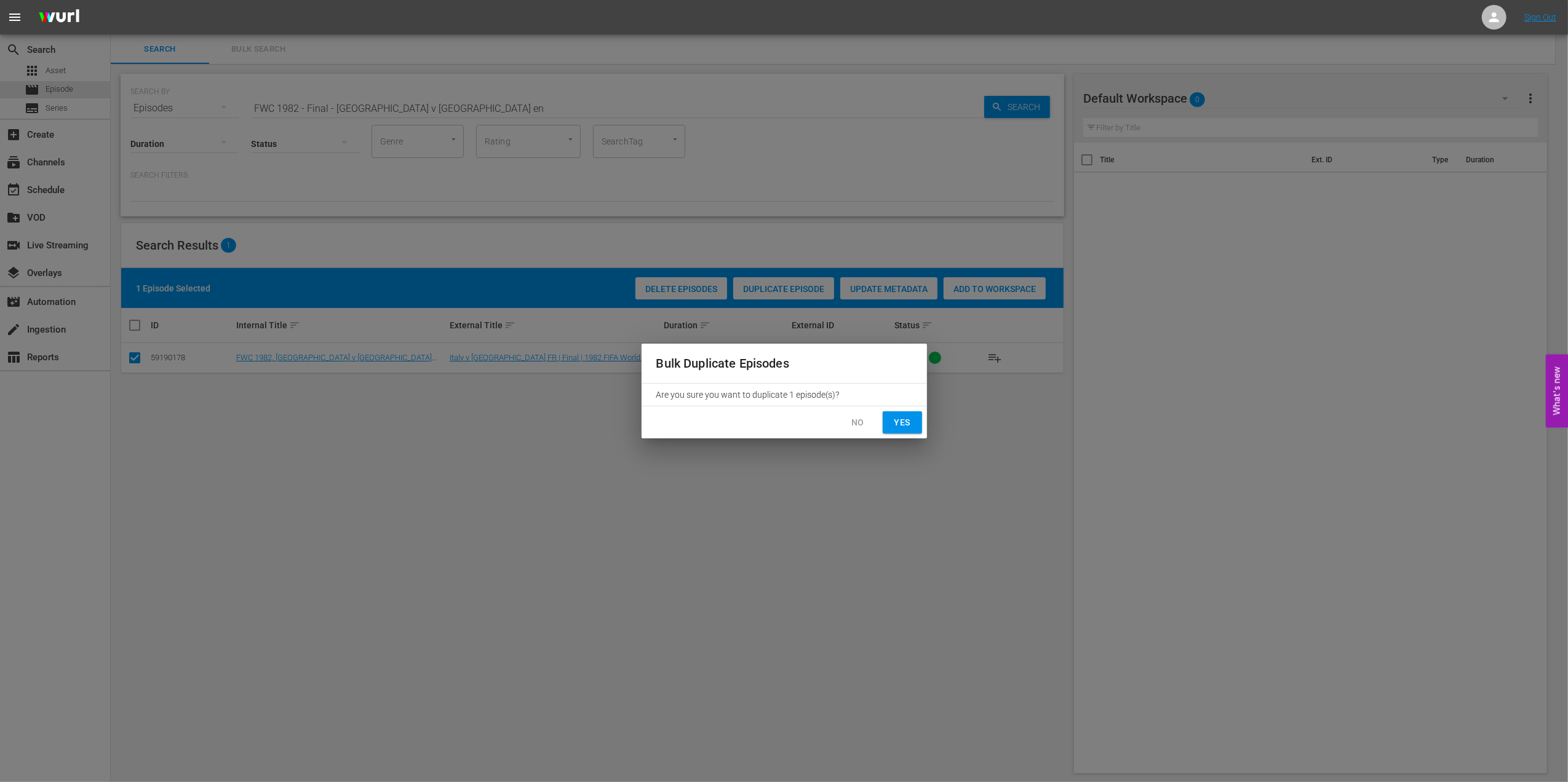
click at [909, 421] on span "Yes" at bounding box center [902, 422] width 20 height 15
checkbox input "false"
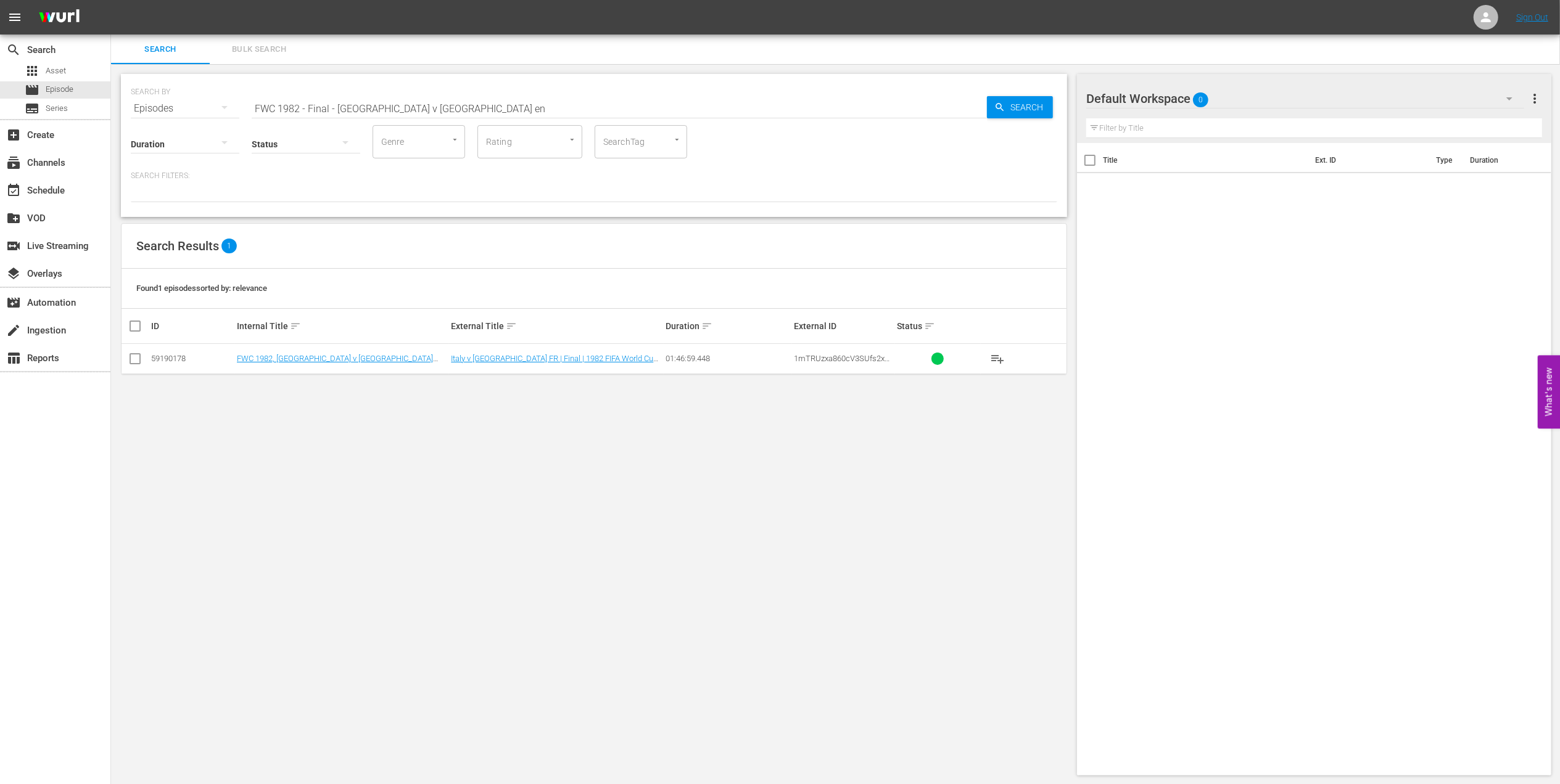
click at [427, 106] on input "FWC 1982 - Final - [GEOGRAPHIC_DATA] v [GEOGRAPHIC_DATA] en" at bounding box center [619, 108] width 735 height 29
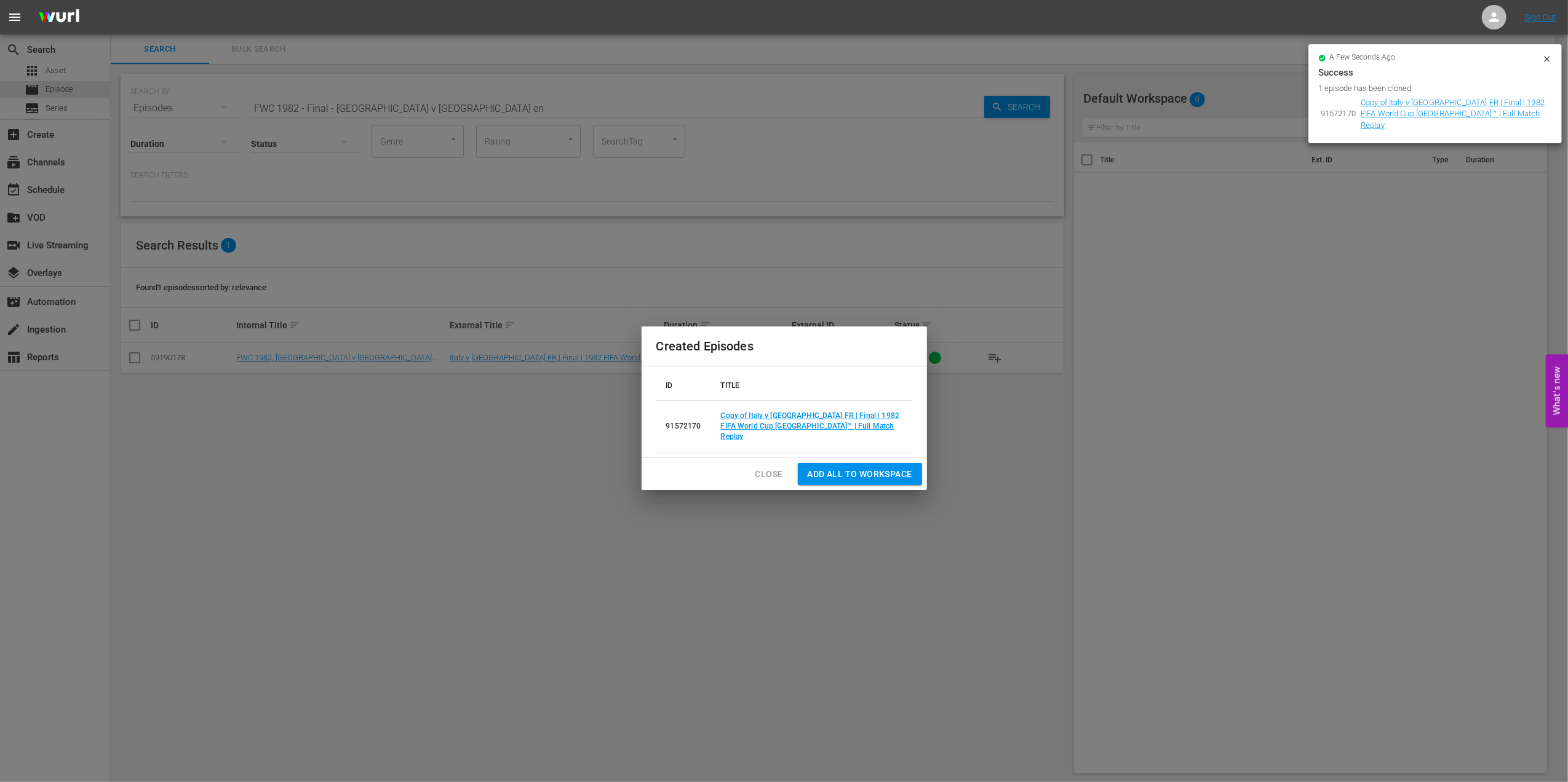
click at [757, 470] on span "Close" at bounding box center [769, 474] width 28 height 15
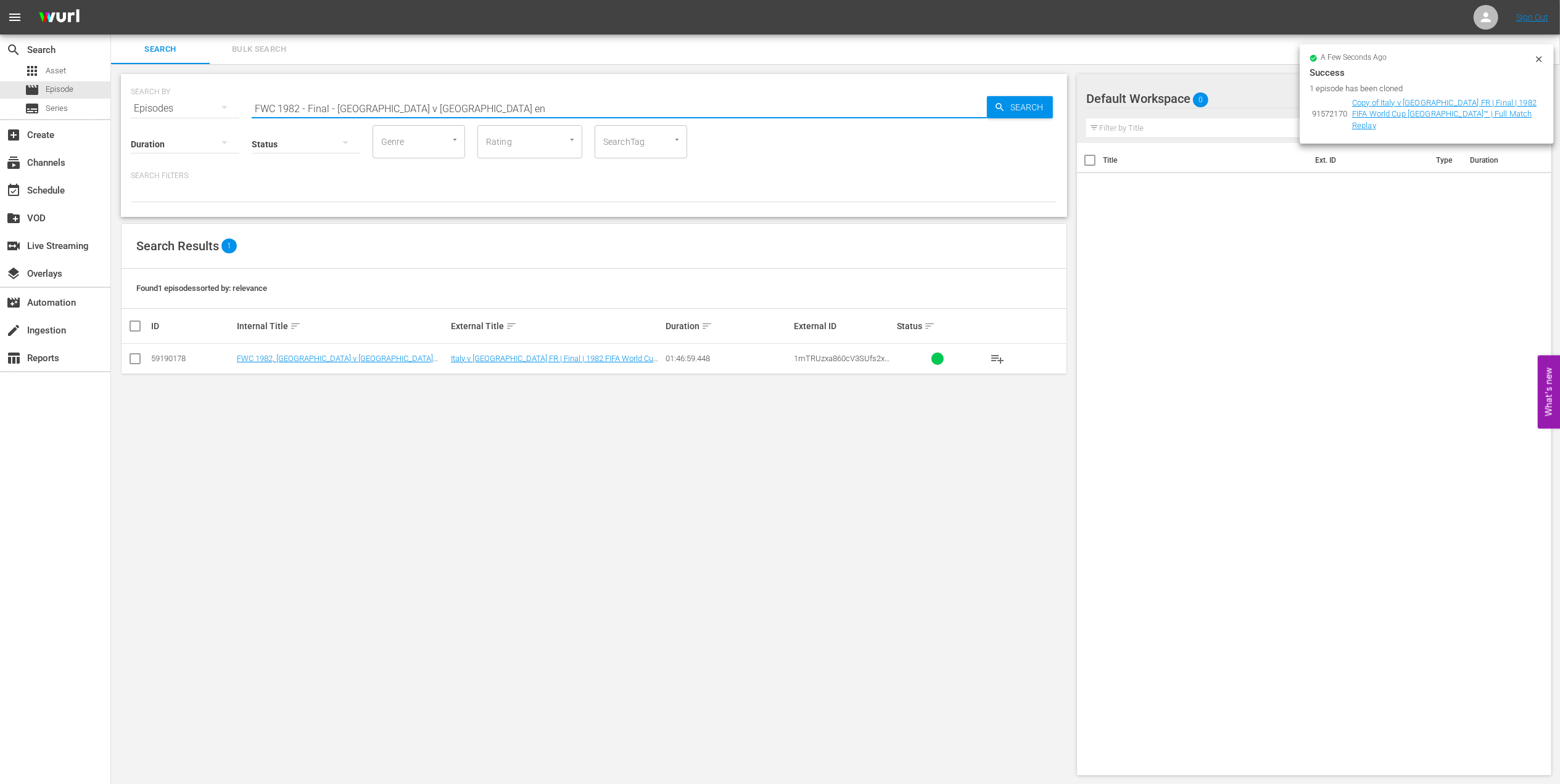
click at [475, 97] on input "FWC 1982 - Final - [GEOGRAPHIC_DATA] v [GEOGRAPHIC_DATA] en" at bounding box center [619, 108] width 735 height 29
drag, startPoint x: 432, startPoint y: 107, endPoint x: 398, endPoint y: 107, distance: 34.0
click at [398, 107] on input "FWC 1982 - Final - [GEOGRAPHIC_DATA] v [GEOGRAPHIC_DATA] en" at bounding box center [619, 108] width 735 height 29
click at [439, 104] on input "FWC 1982 - Final - [GEOGRAPHIC_DATA] v [GEOGRAPHIC_DATA] en" at bounding box center [619, 108] width 735 height 29
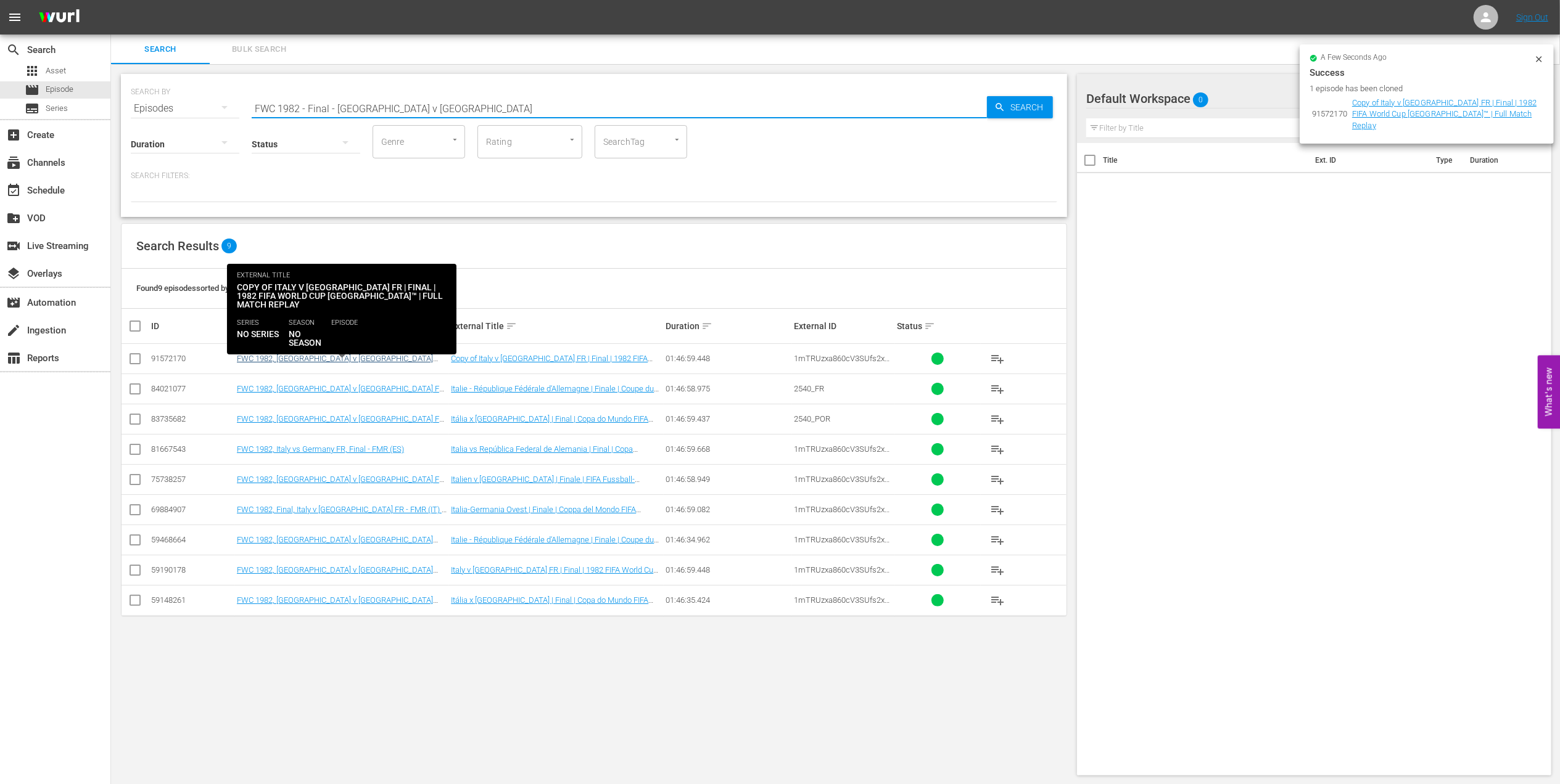
type input "FWC 1982 - Final - [GEOGRAPHIC_DATA] v [GEOGRAPHIC_DATA]"
click at [309, 362] on link "FWC 1982, [GEOGRAPHIC_DATA] v [GEOGRAPHIC_DATA] (EN)" at bounding box center [335, 362] width 196 height 18
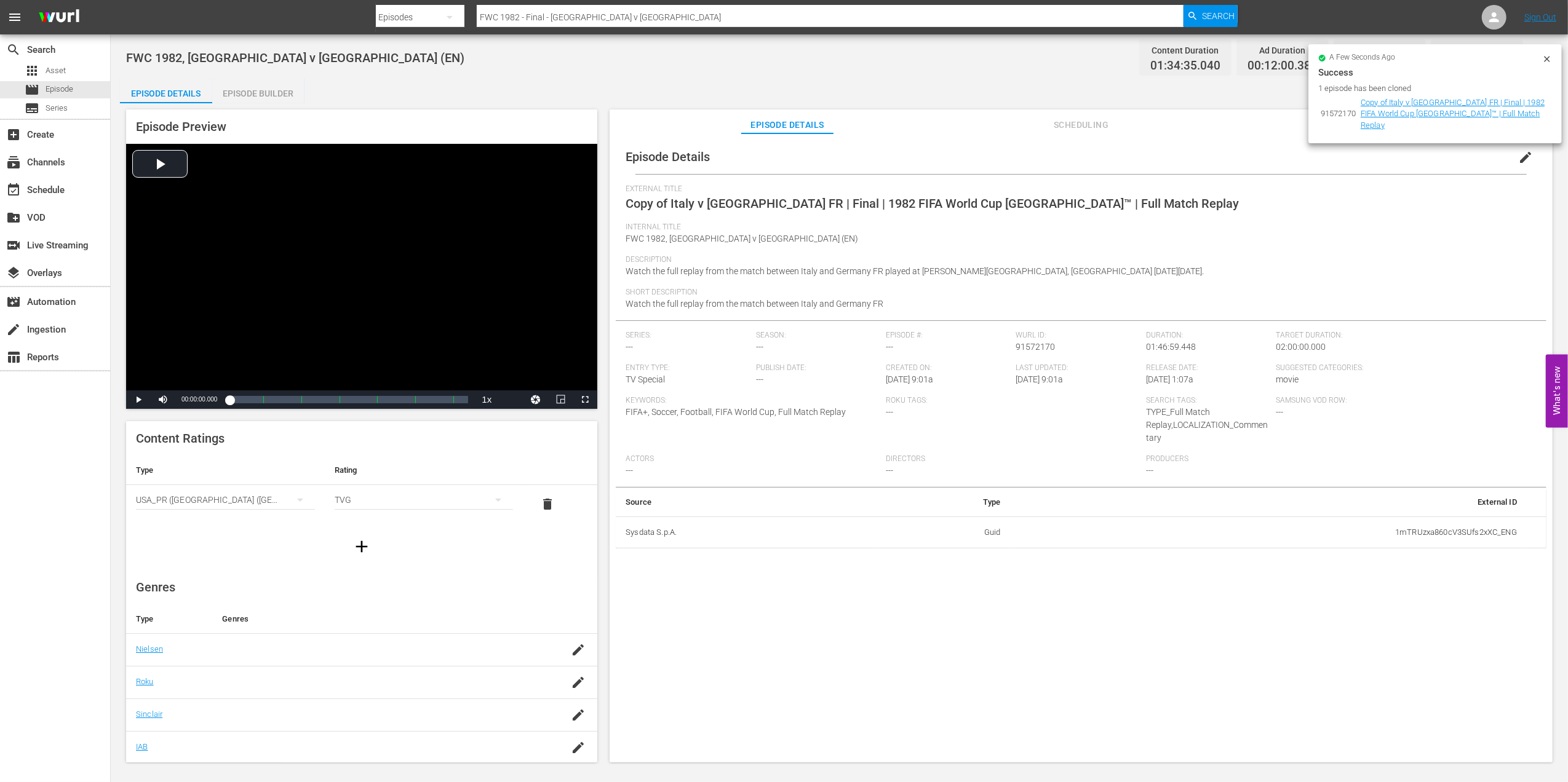
click at [1518, 155] on span "edit" at bounding box center [1525, 157] width 15 height 15
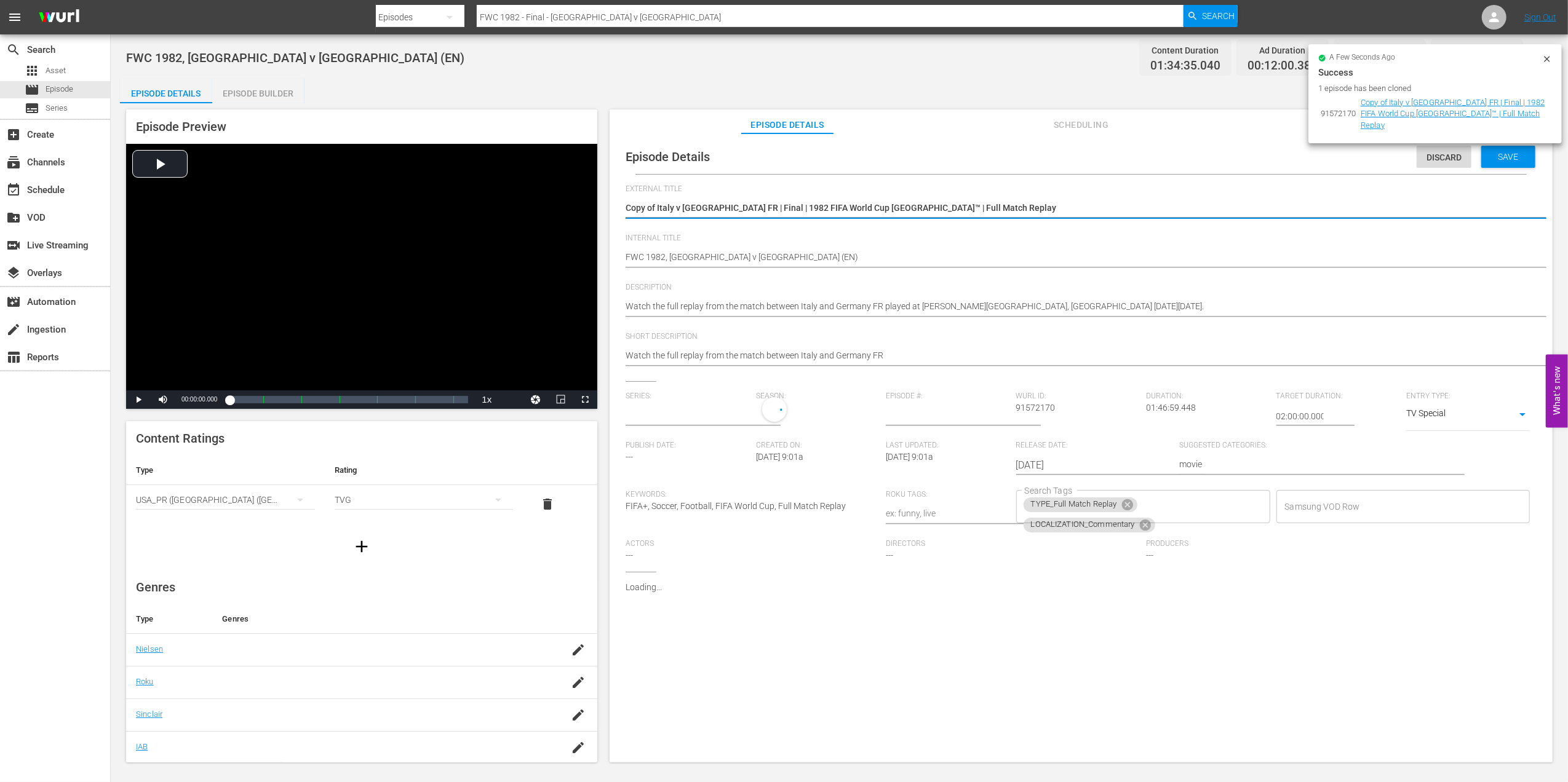
type input "No Series"
drag, startPoint x: 911, startPoint y: 204, endPoint x: 601, endPoint y: 205, distance: 310.0
click at [601, 205] on div "Episode Preview Video Player is loading. Play Video Play Mute Current Time 00:0…" at bounding box center [839, 438] width 1439 height 669
paste textarea "[PERSON_NAME] WFC v [GEOGRAPHIC_DATA] United | Round 1 | FIFA Women's Champions…"
type textarea "[PERSON_NAME] WFC v [GEOGRAPHIC_DATA] United | Round 1 | FIFA Women's Champions…"
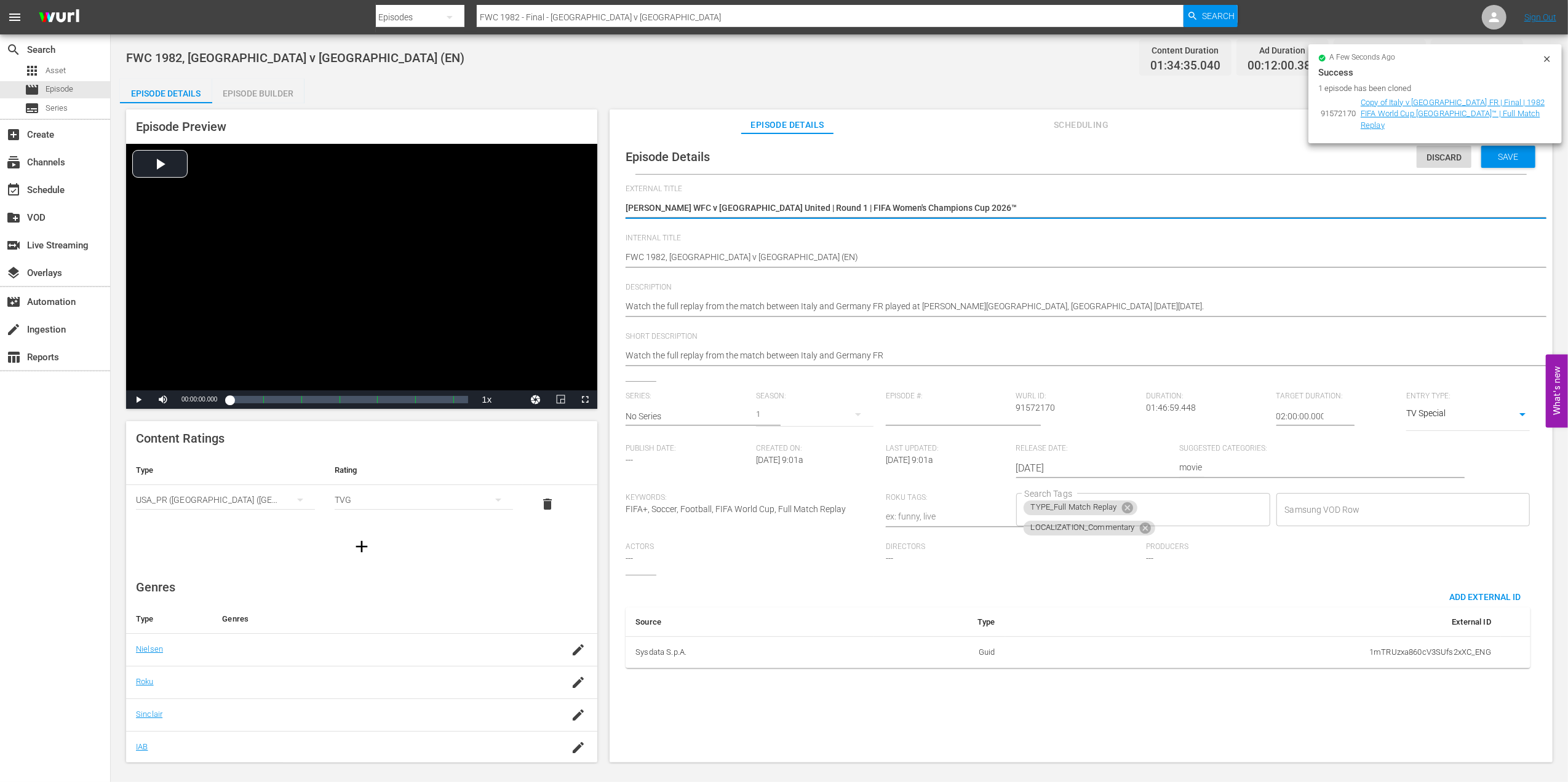
type textarea "[PERSON_NAME] WFC v [GEOGRAPHIC_DATA] United | Round 1 | FIFA Women's Champions…"
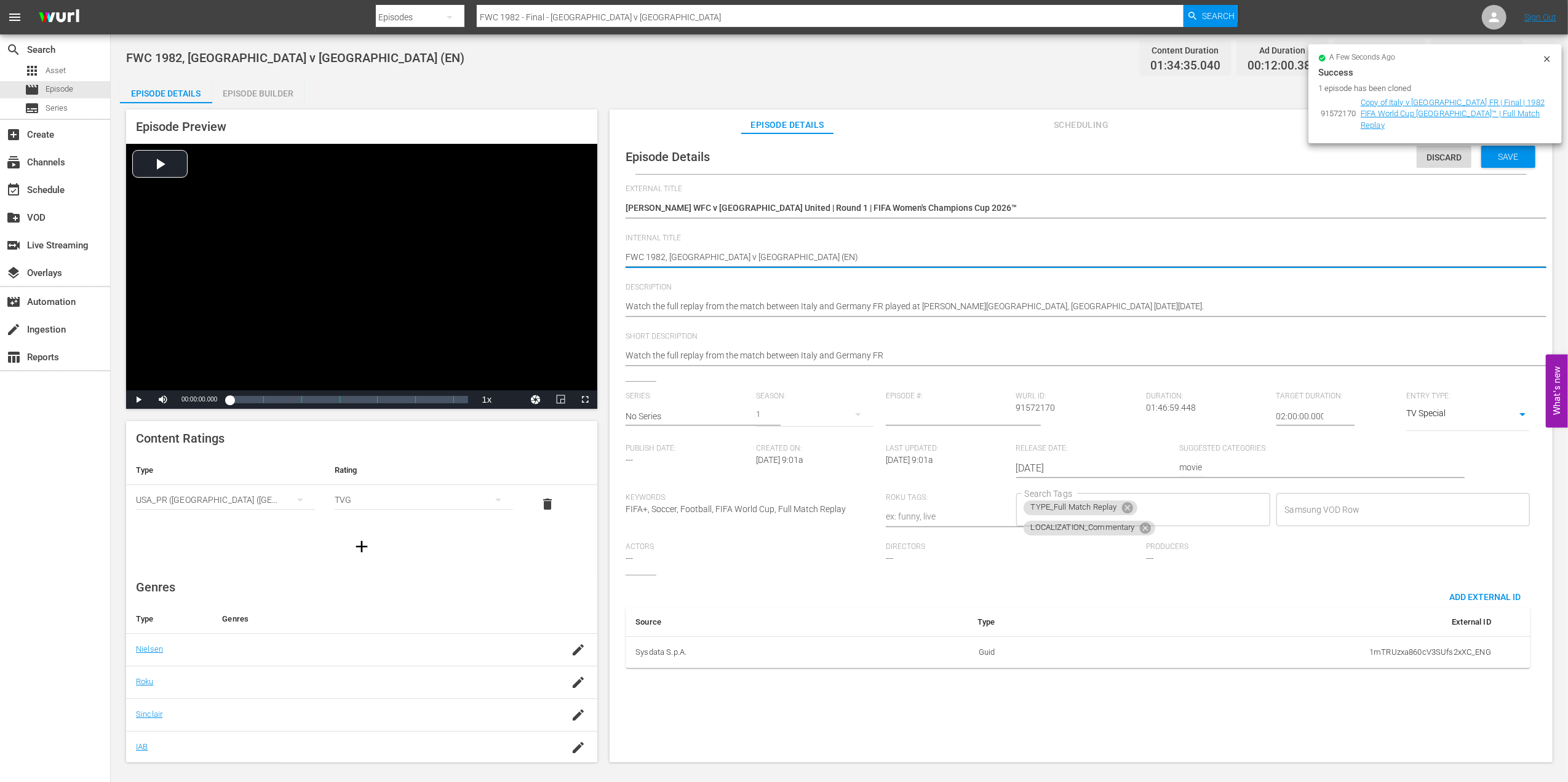
drag, startPoint x: 727, startPoint y: 253, endPoint x: 612, endPoint y: 255, distance: 115.0
paste textarea "[PERSON_NAME] WFC v [GEOGRAPHIC_DATA] United | Round 1 | FIFA Women's Champions…"
type textarea "[PERSON_NAME] WFC v [GEOGRAPHIC_DATA] United | Round 1 | FIFA Women's Champions…"
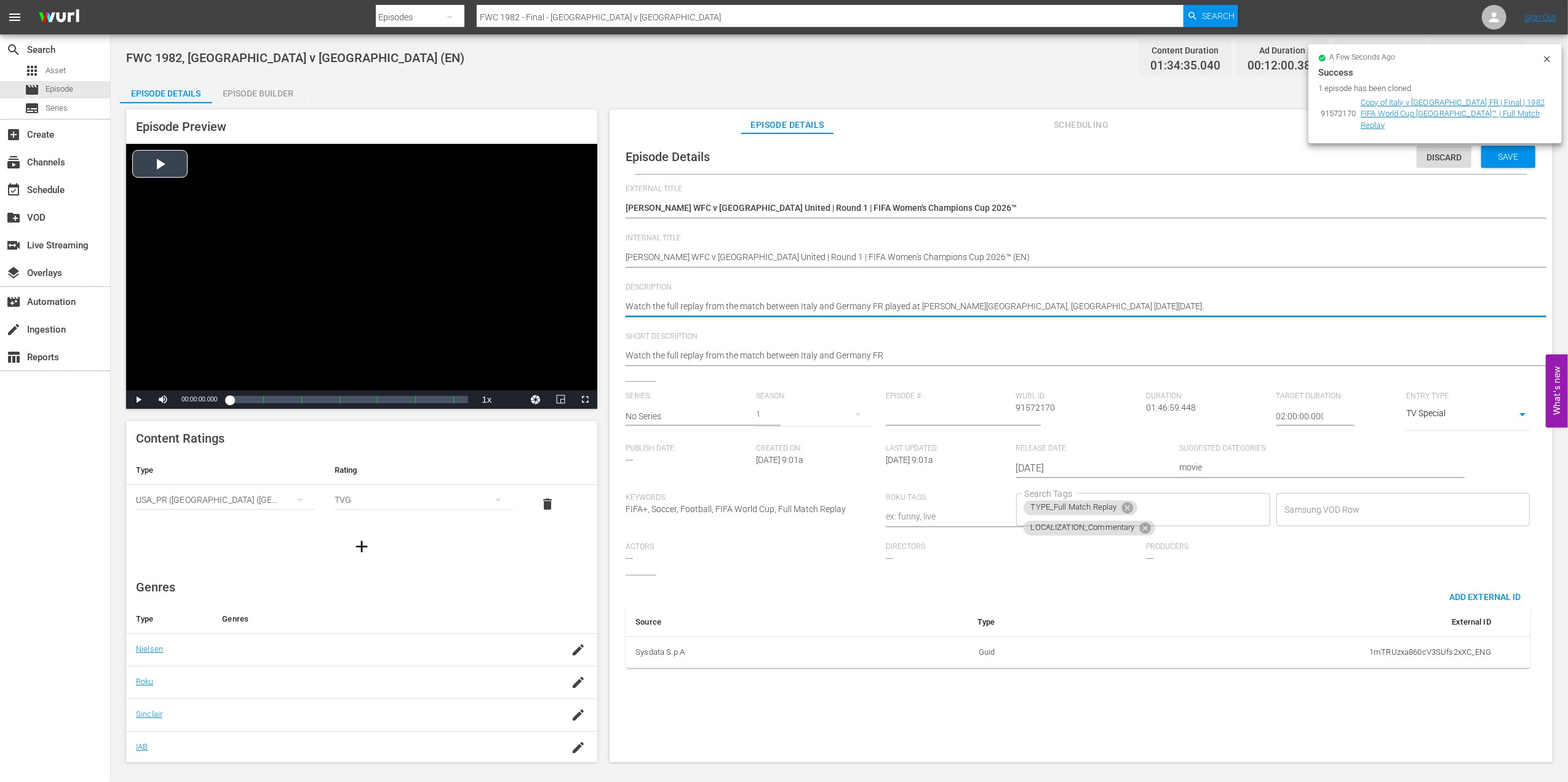
drag, startPoint x: 970, startPoint y: 306, endPoint x: 557, endPoint y: 311, distance: 413.0
paste textarea "The first edition in the history of the tournament begins with the duel between…"
type textarea "The first edition in the history of the tournament begins with the duel between…"
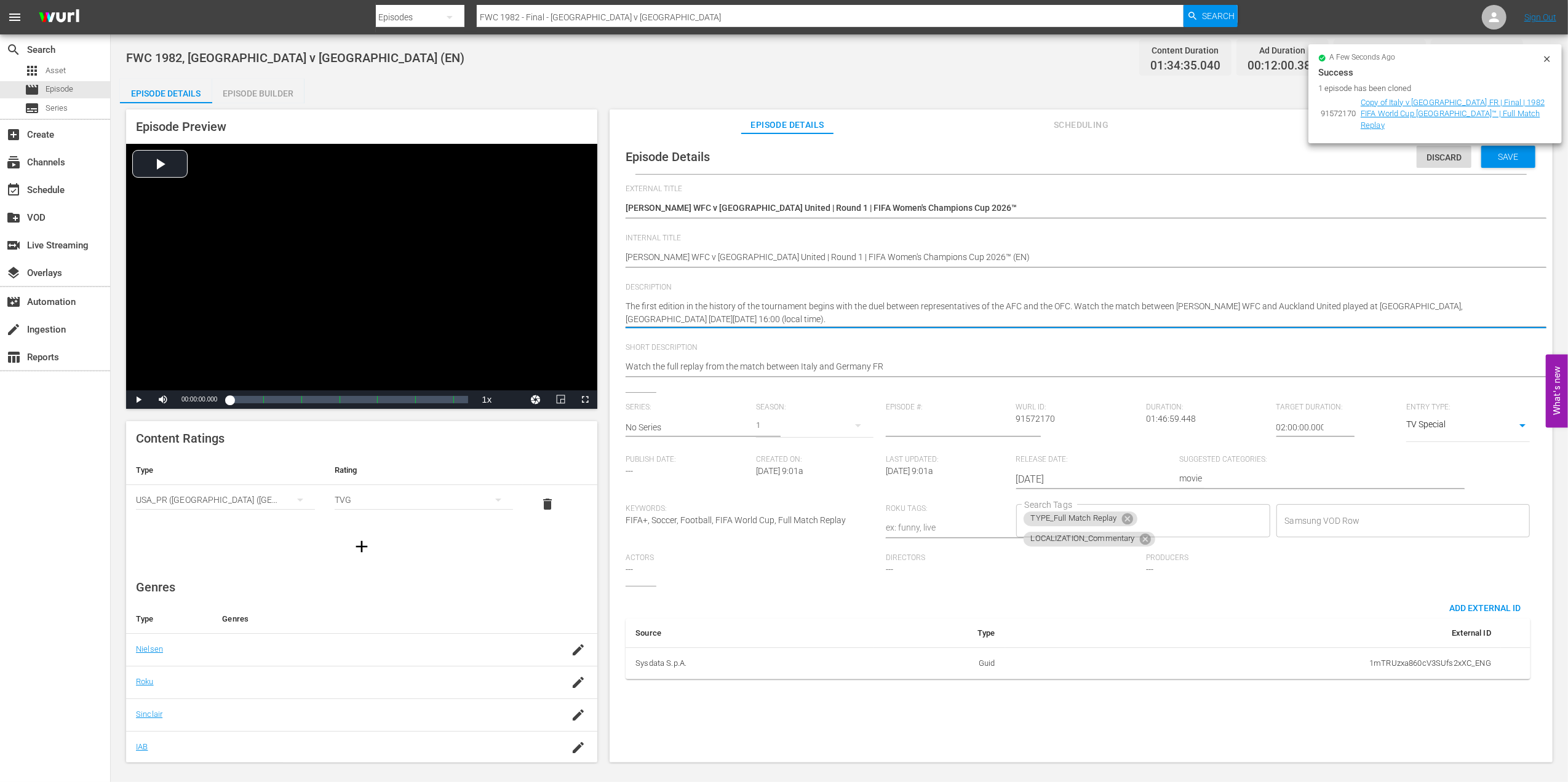
type textarea "The first edition in the history of the tournament begins with the duel between…"
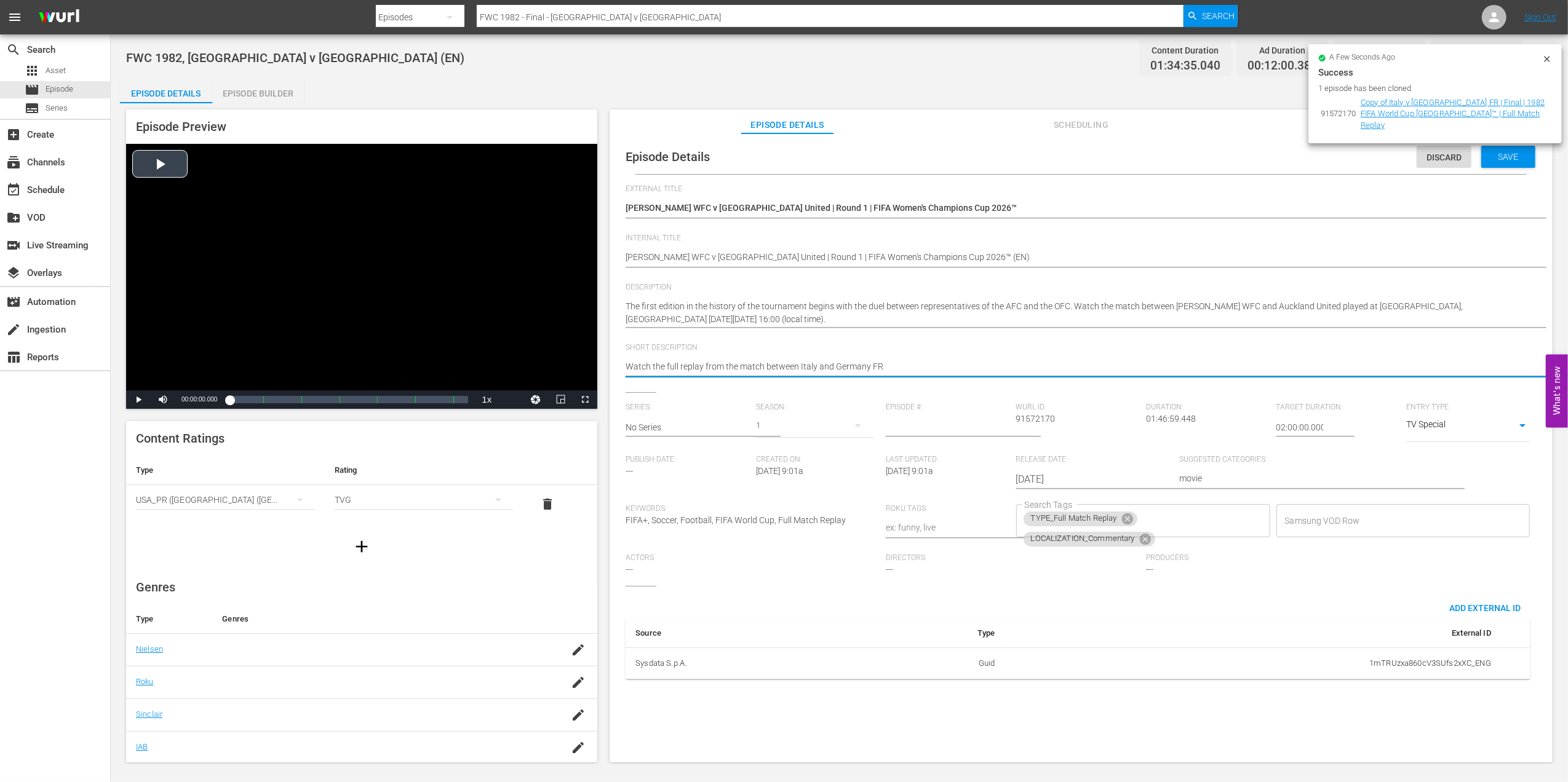
drag, startPoint x: 899, startPoint y: 362, endPoint x: 574, endPoint y: 377, distance: 325.3
paste textarea "The first edition in the history of the tournament begins with the duel between…"
type textarea "The first edition in the history of the tournament begins with the duel between…"
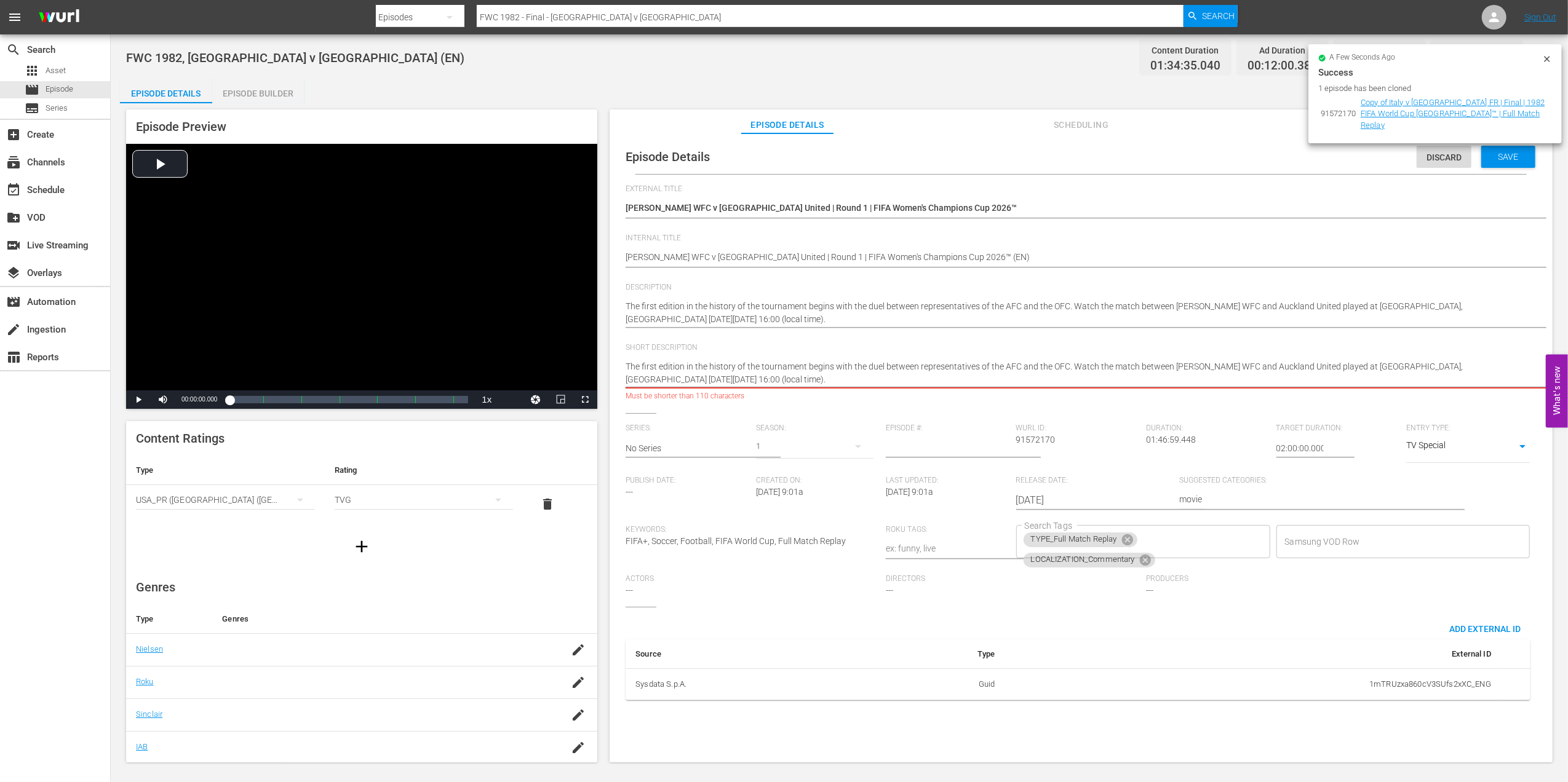
drag, startPoint x: 1069, startPoint y: 367, endPoint x: 1491, endPoint y: 403, distance: 423.5
click at [1493, 401] on span "Watch the full replay from the match between Italy and Germany FR Watch the ful…" at bounding box center [1078, 396] width 904 height 9
type textarea "The first edition in the history of the tournament begins with the duel between…"
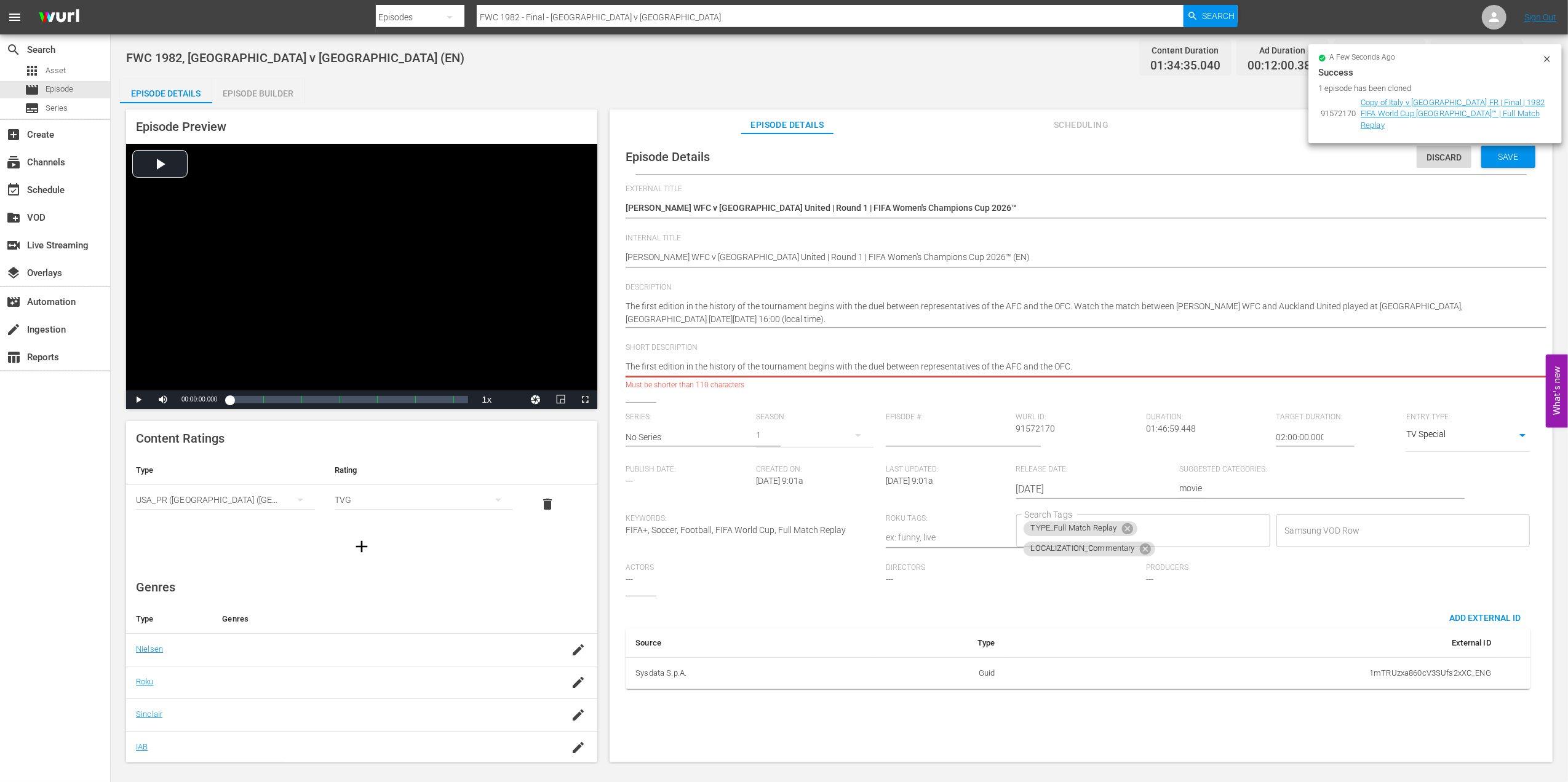
type textarea "The first edition in the history of the tournament begins with the duel between…"
drag, startPoint x: 1072, startPoint y: 304, endPoint x: 1494, endPoint y: 315, distance: 422.1
drag, startPoint x: 1080, startPoint y: 364, endPoint x: 542, endPoint y: 361, distance: 538.0
paste textarea "Watch the match between [PERSON_NAME] WFC and Auckland United played at [GEOGRA…"
type textarea "Watch the match between [PERSON_NAME] WFC and Auckland United played at [GEOGRA…"
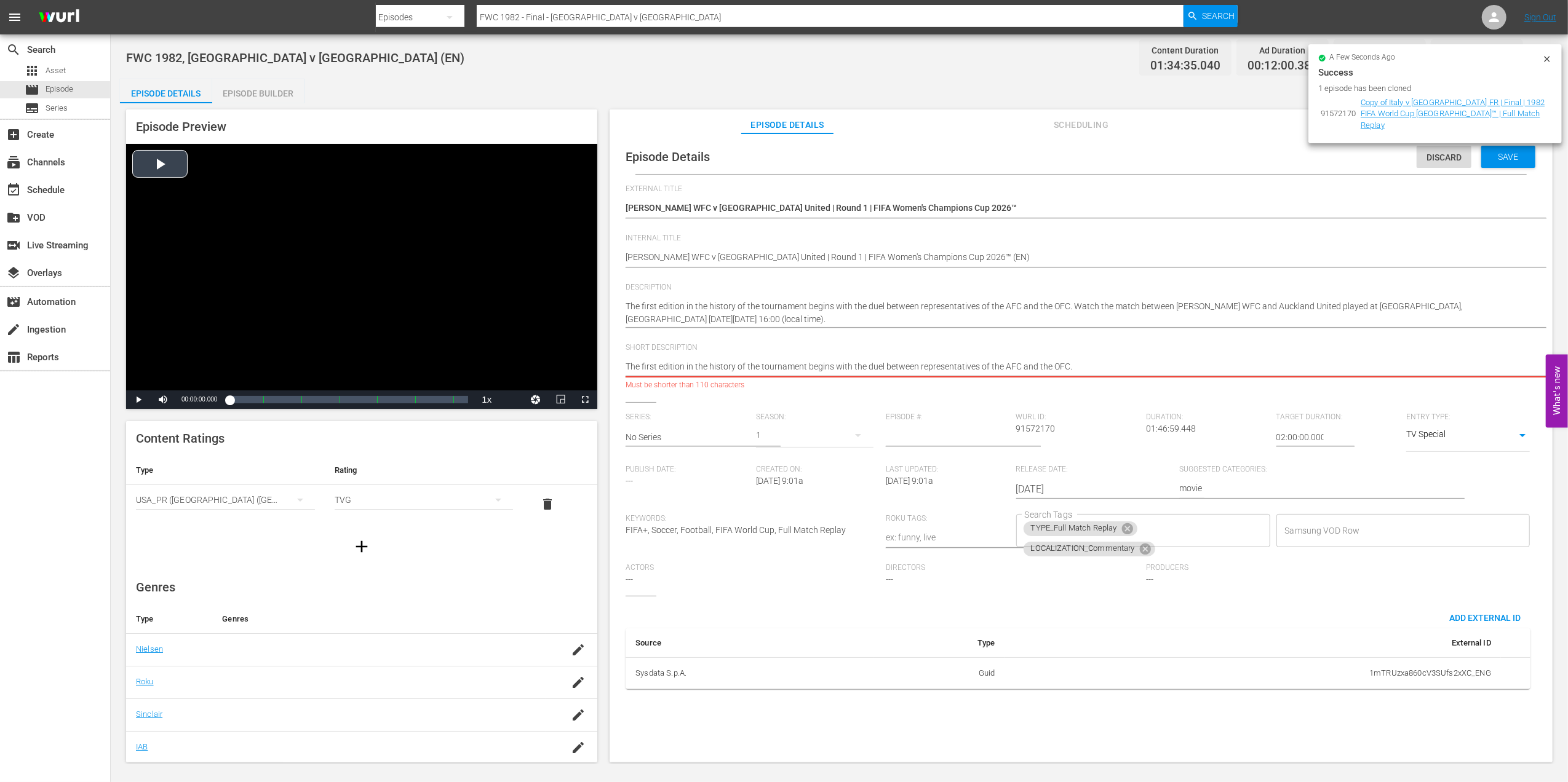
type textarea "Watch the match between [PERSON_NAME] WFC and Auckland United played at [GEOGRA…"
drag, startPoint x: 886, startPoint y: 363, endPoint x: 1380, endPoint y: 357, distance: 494.0
click at [1380, 357] on div "Watch the full replay from the match between Italy and Germany FR Watch the ful…" at bounding box center [1078, 367] width 904 height 29
type textarea "Watch the match between [PERSON_NAME] WFC and Auckland United"
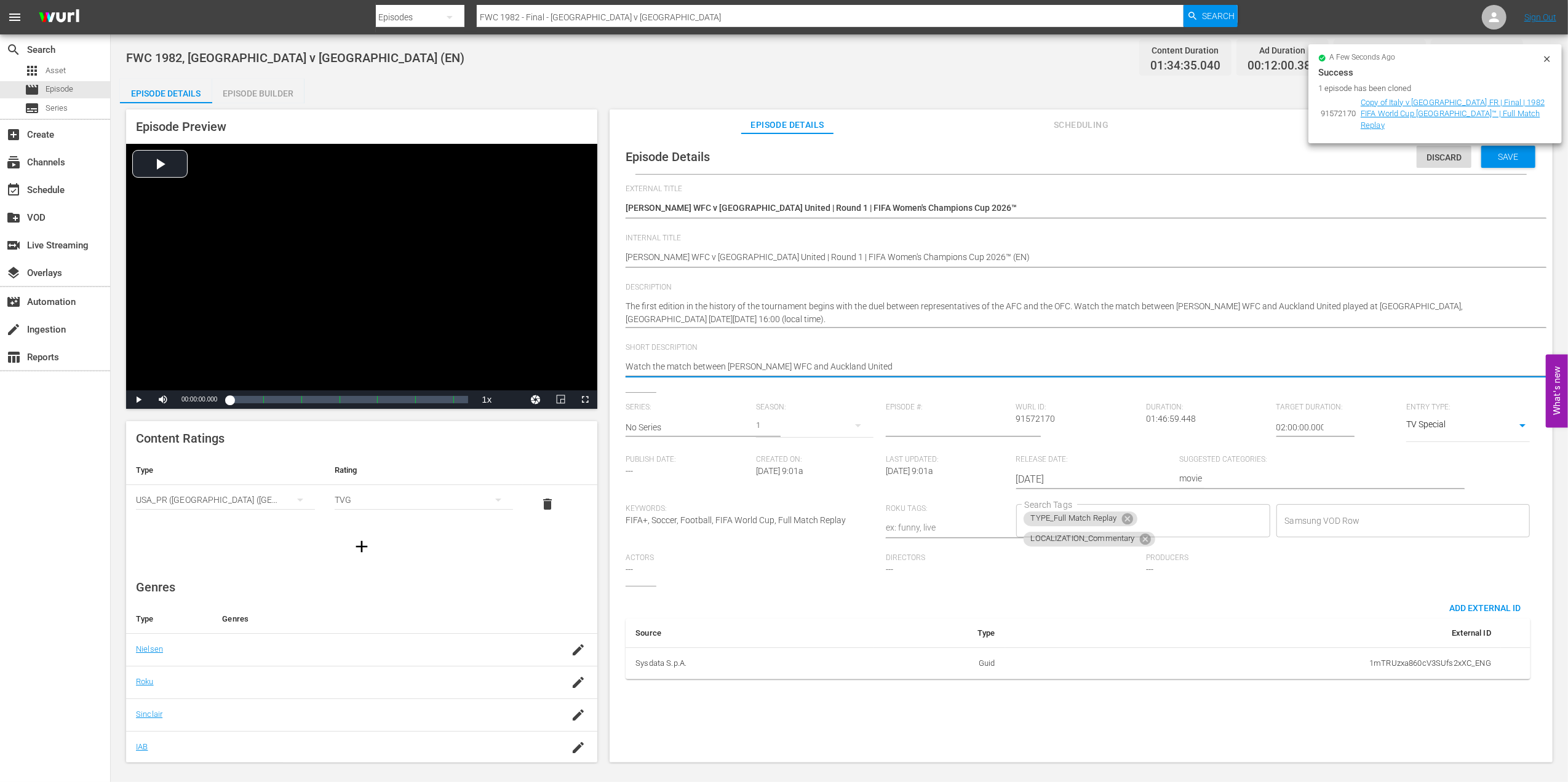
type textarea "Watch the match between [PERSON_NAME] WFC and Auckland United"
type textarea "Watch the match between [PERSON_NAME] WFC and Auckland United."
click at [969, 367] on textarea "Watch the full replay from the match between Italy and Germany FR" at bounding box center [1078, 368] width 904 height 15
click at [1123, 520] on icon at bounding box center [1127, 518] width 13 height 13
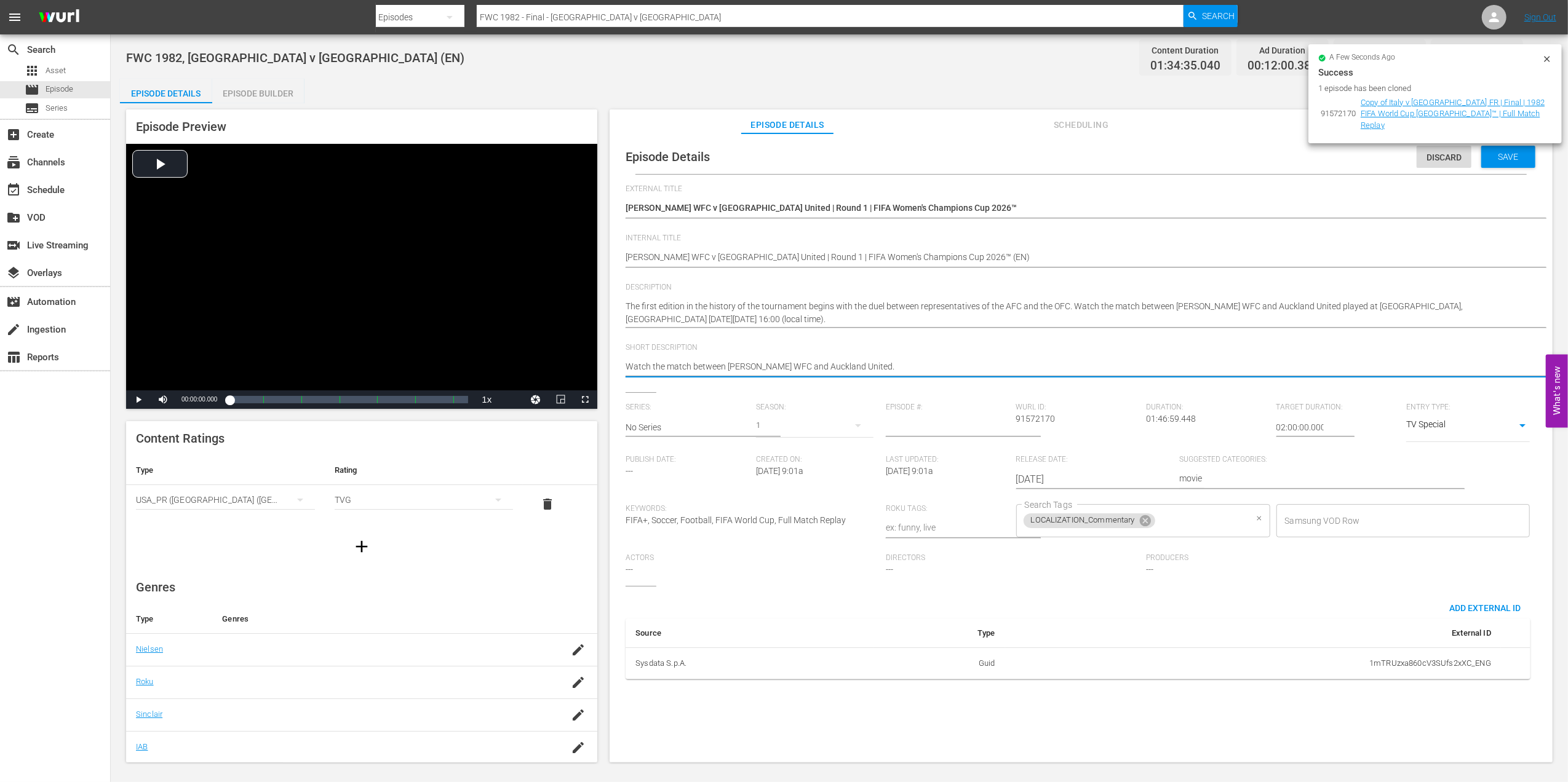
type textarea "Watch the match between [PERSON_NAME] WFC and Auckland United."
click at [1213, 520] on input "Search Tags" at bounding box center [1201, 521] width 89 height 22
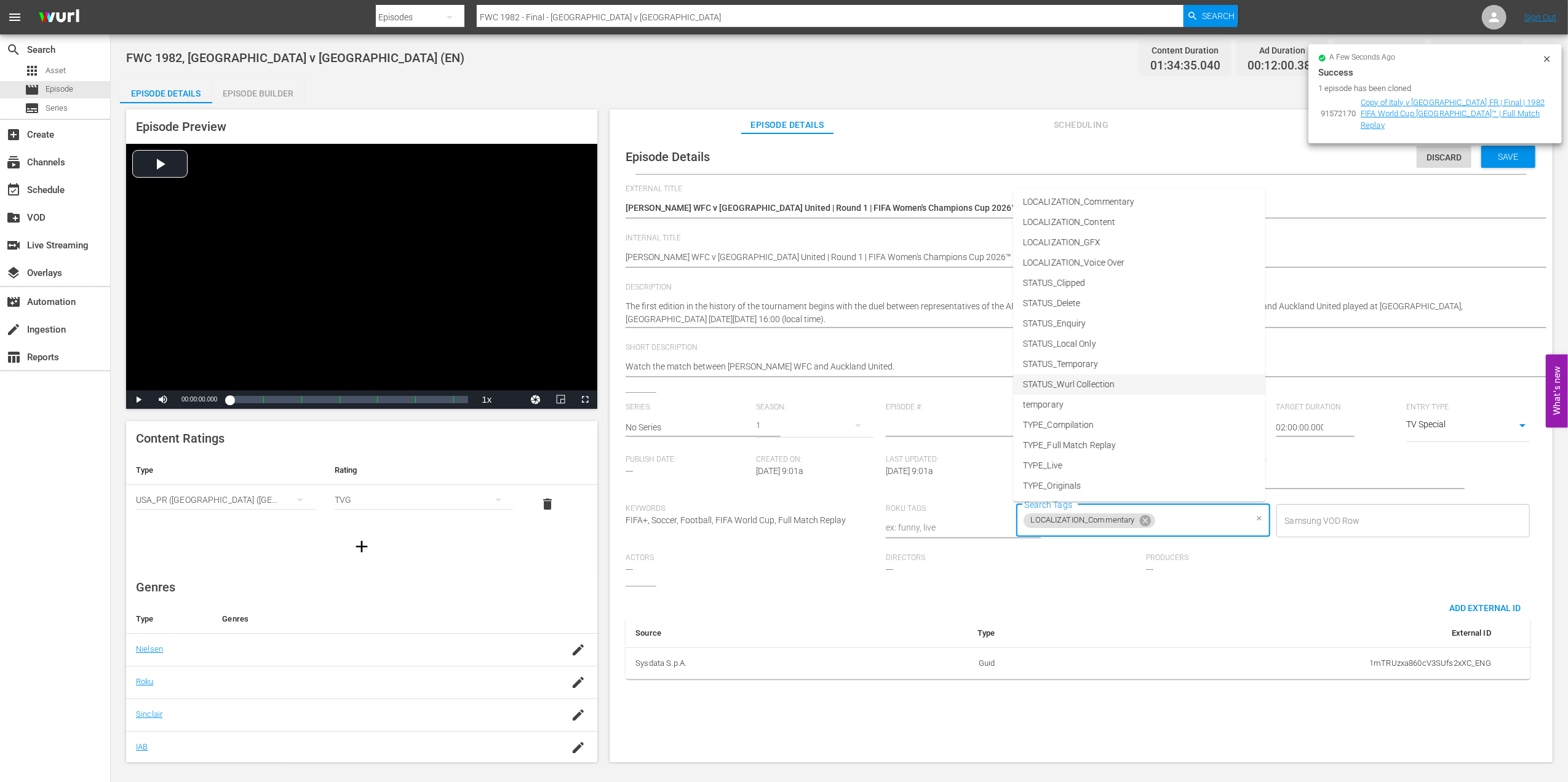
scroll to position [62, 0]
click at [1069, 443] on li "TYPE_Live" at bounding box center [1140, 447] width 253 height 21
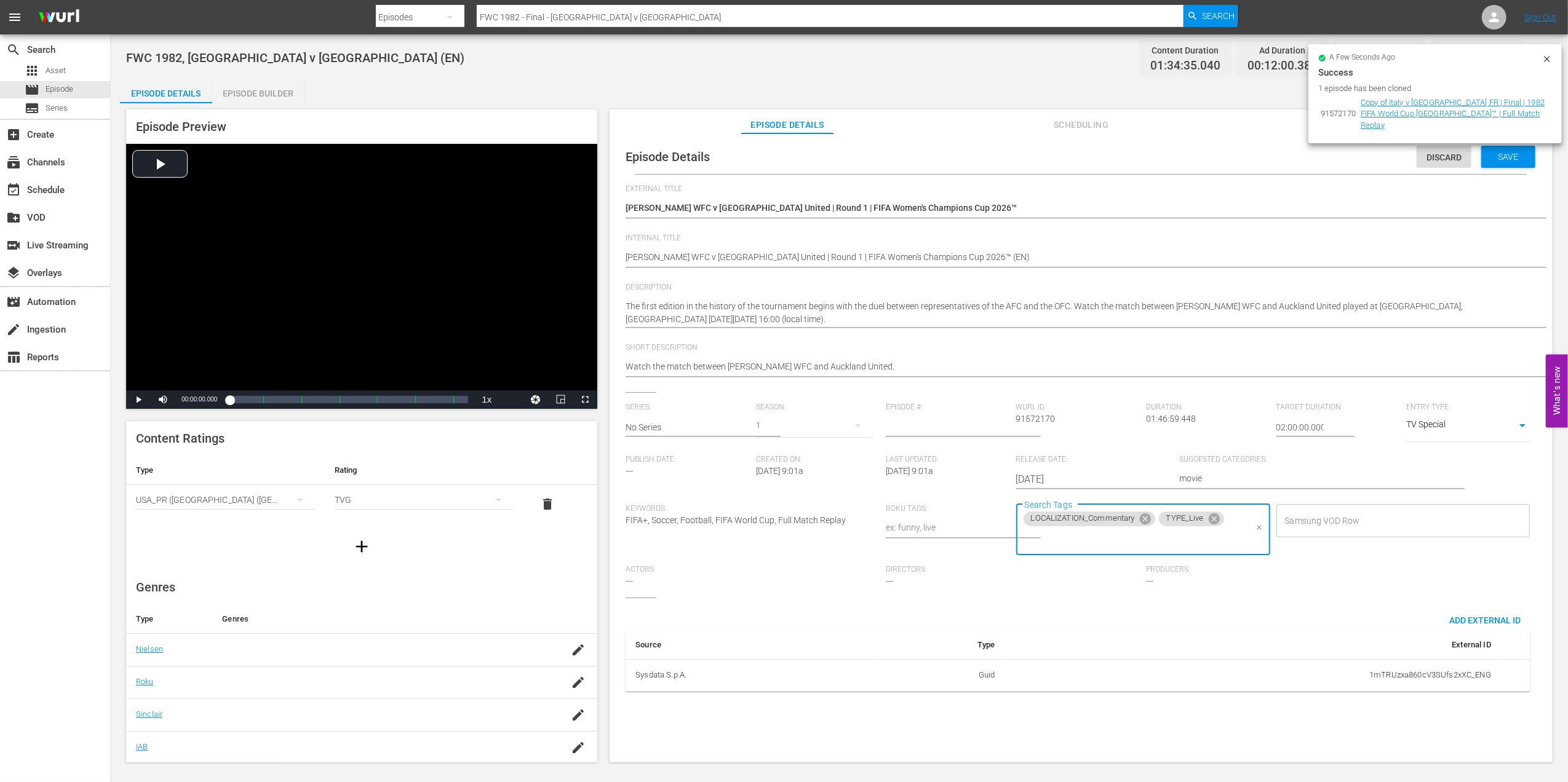
click at [1184, 544] on input "Search Tags" at bounding box center [1134, 539] width 224 height 22
click at [1096, 402] on span "STATUS_Temporary" at bounding box center [1061, 406] width 76 height 13
click at [1502, 158] on span "Save" at bounding box center [1508, 157] width 40 height 9
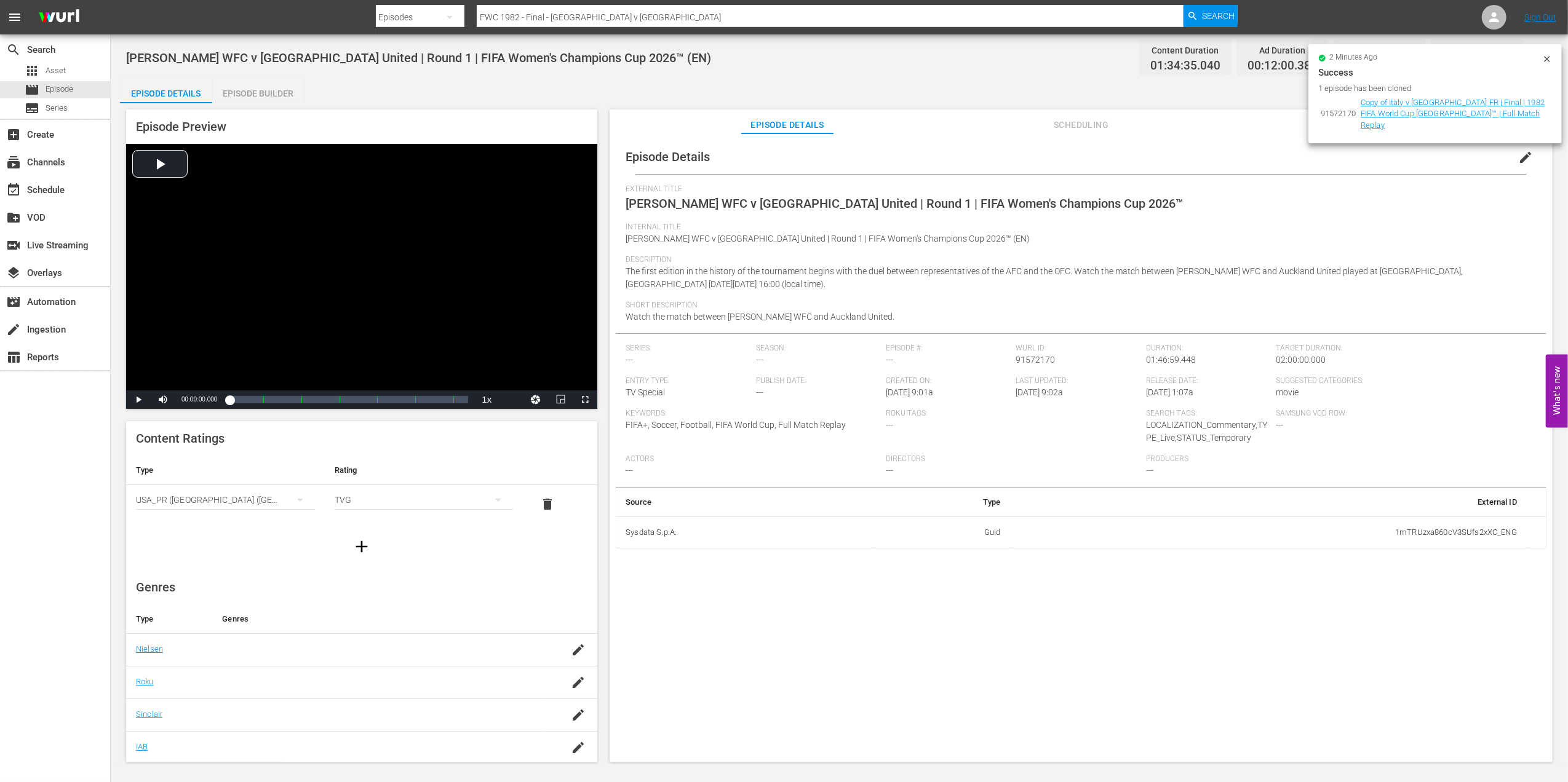
click at [1545, 57] on icon at bounding box center [1547, 59] width 9 height 9
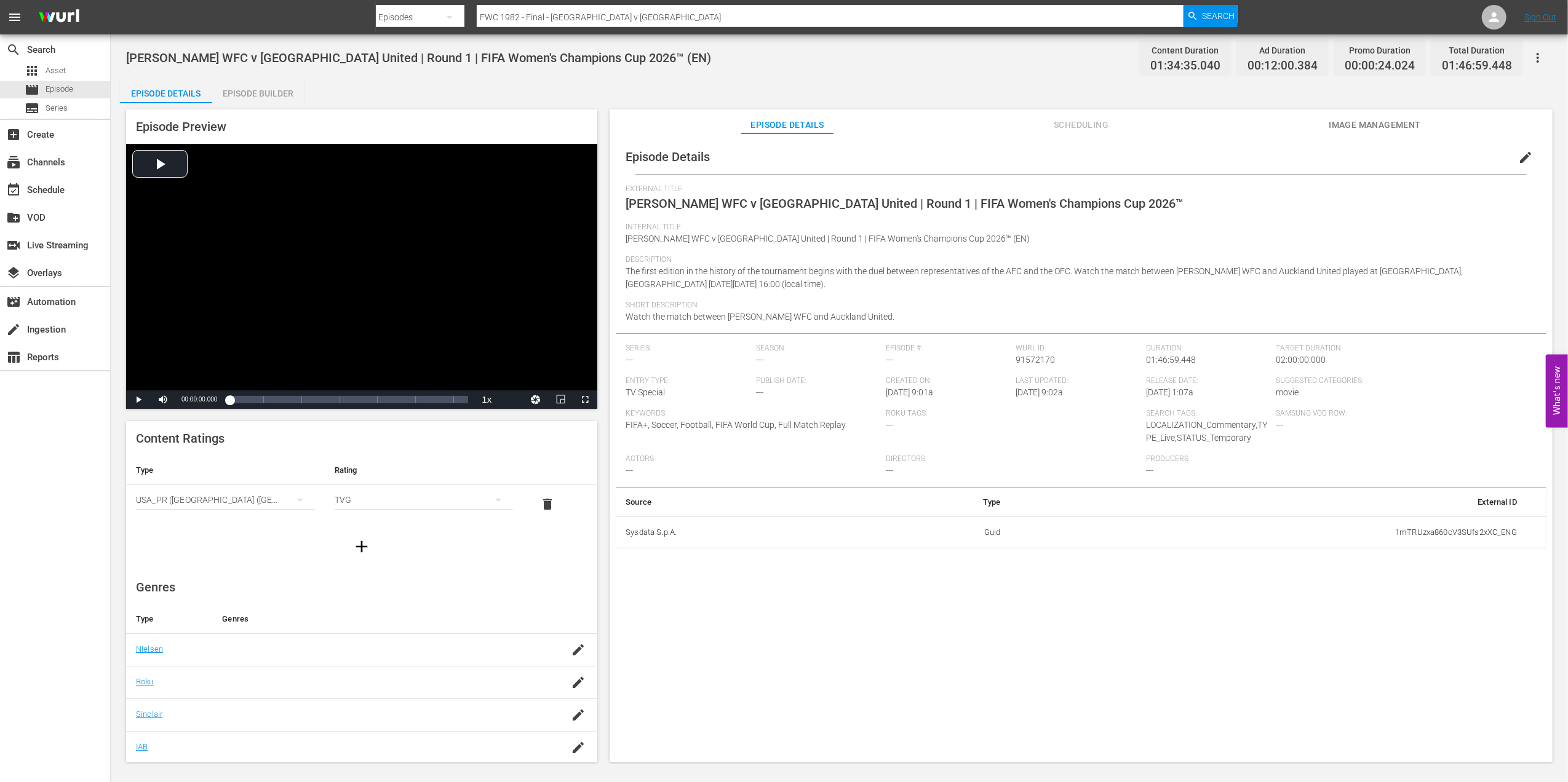
click at [1400, 114] on button "Image Management" at bounding box center [1374, 122] width 92 height 24
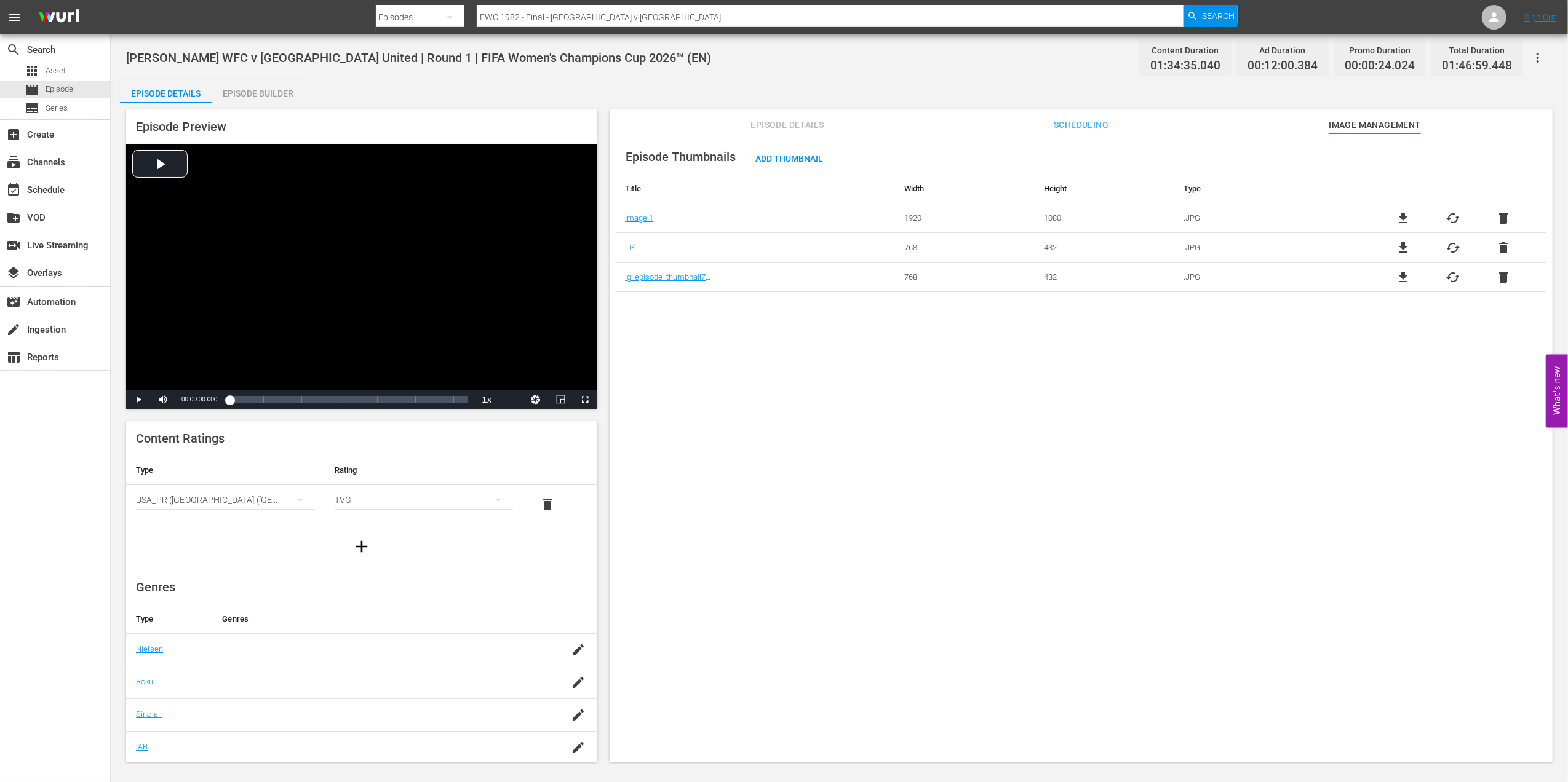
click at [1502, 278] on span "delete" at bounding box center [1503, 277] width 15 height 15
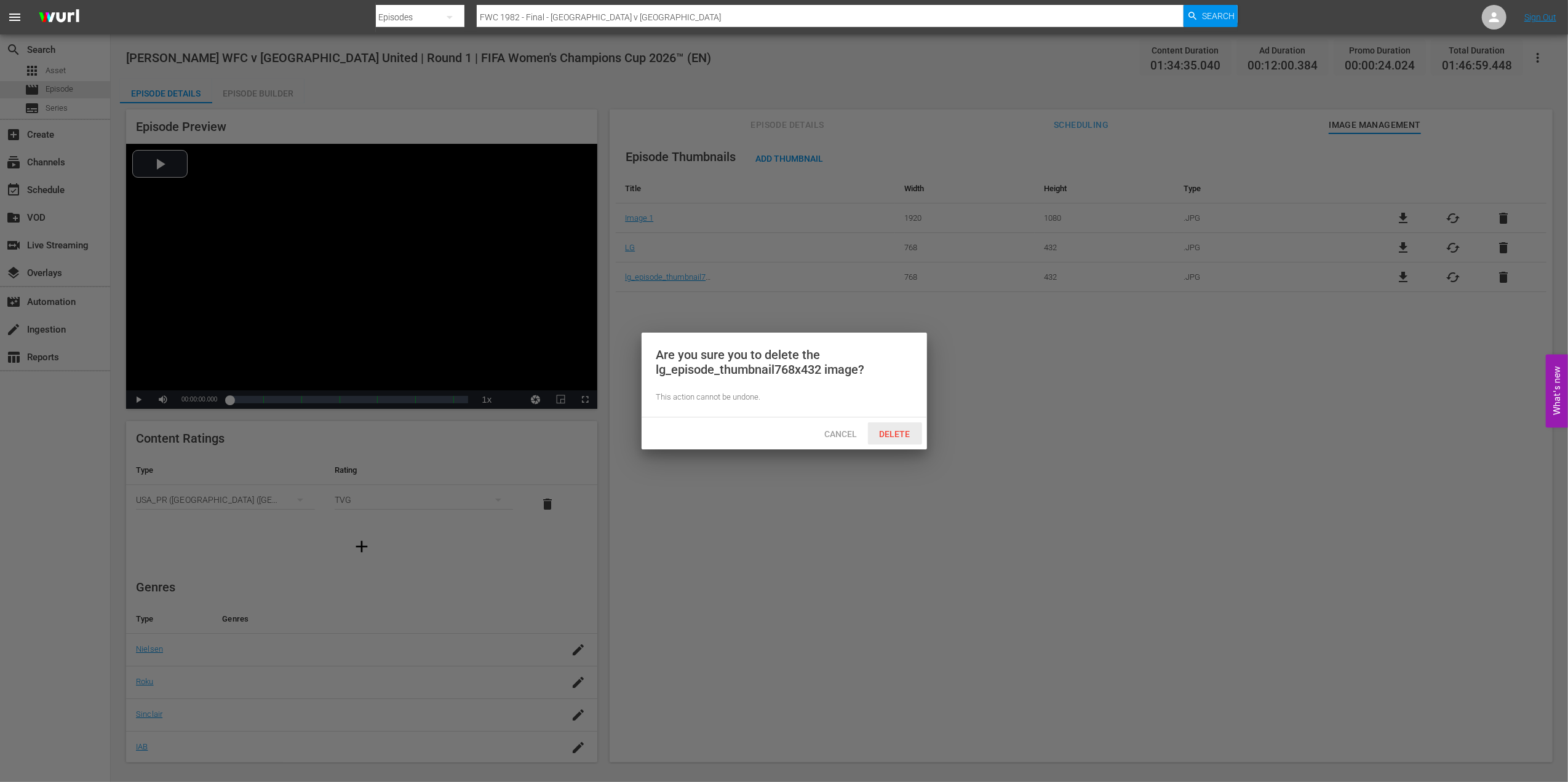
click at [898, 434] on span "Delete" at bounding box center [895, 434] width 51 height 9
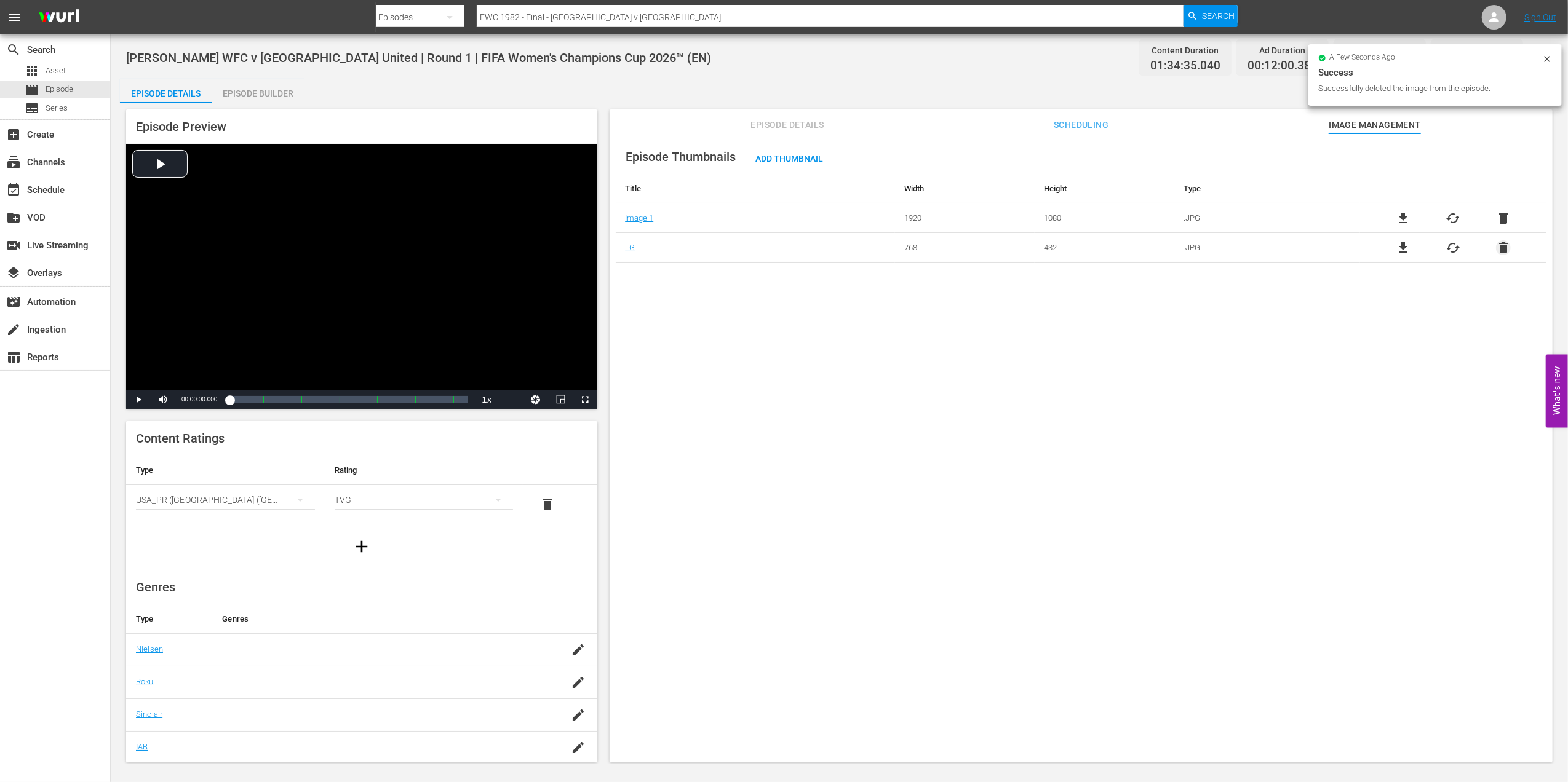
click at [1499, 249] on span "delete" at bounding box center [1503, 248] width 15 height 15
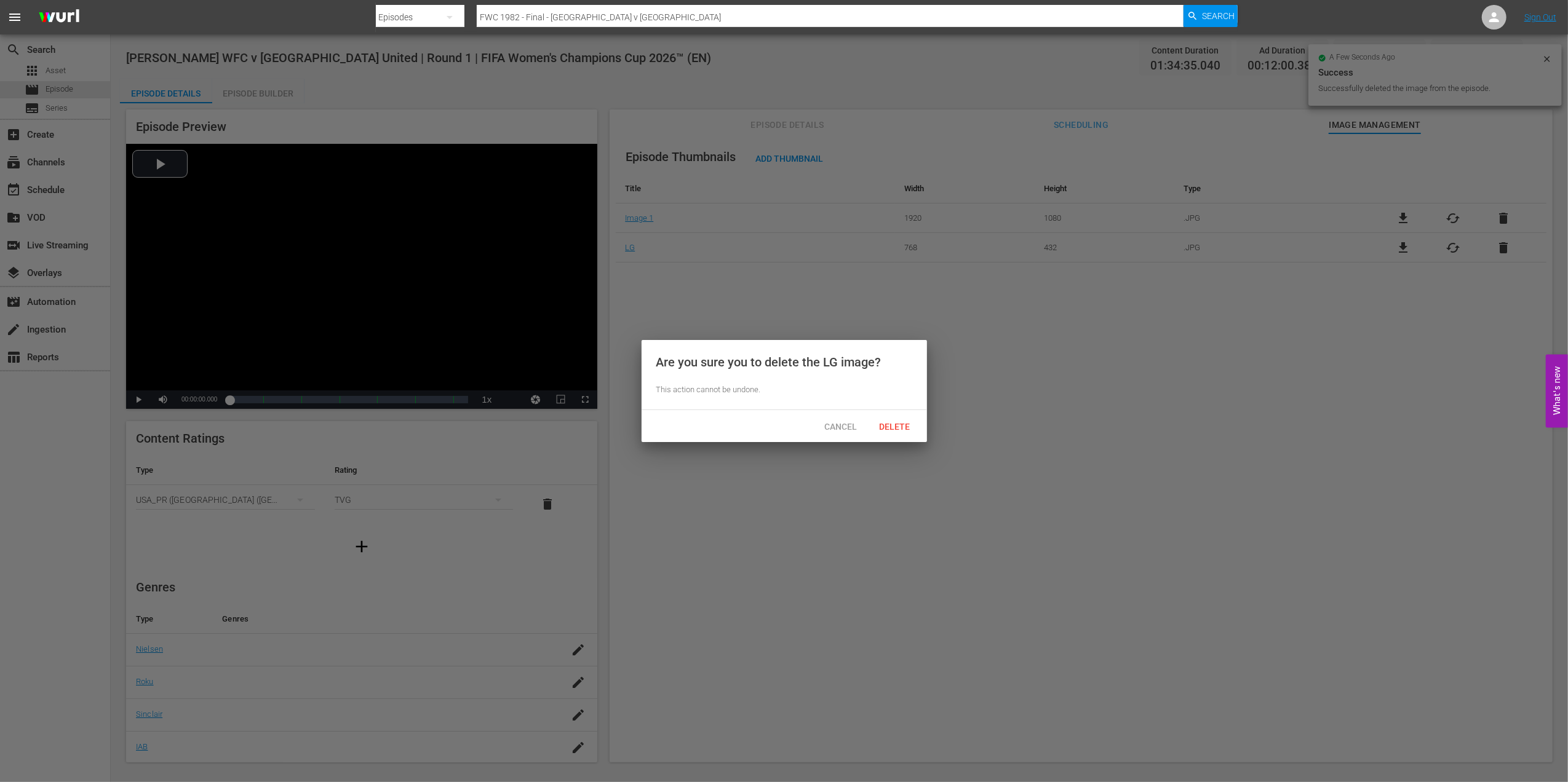
click at [904, 422] on span "Delete" at bounding box center [895, 427] width 51 height 9
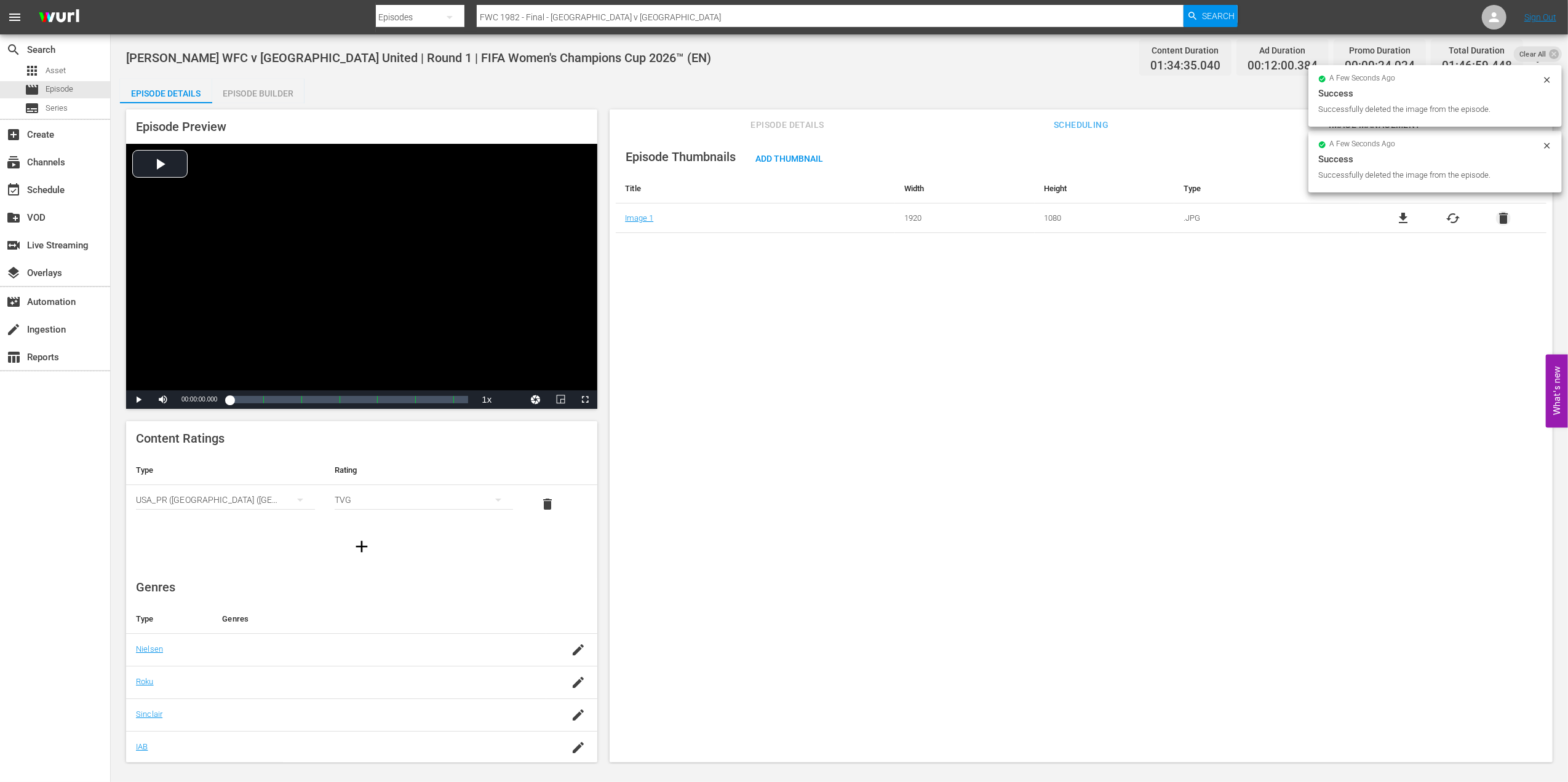
click at [1495, 222] on span "delete" at bounding box center [1503, 218] width 15 height 15
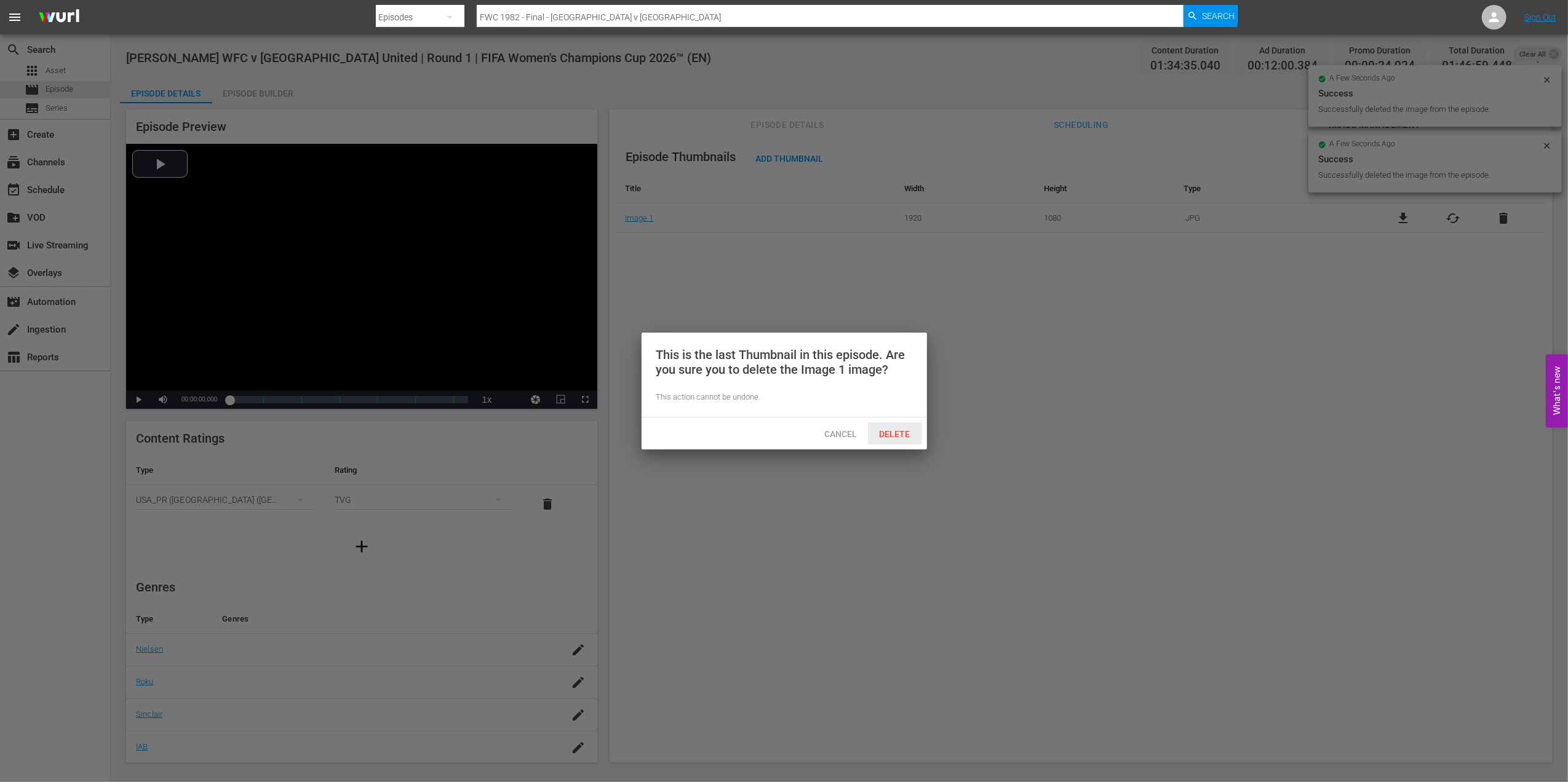
click at [899, 431] on span "Delete" at bounding box center [895, 434] width 51 height 9
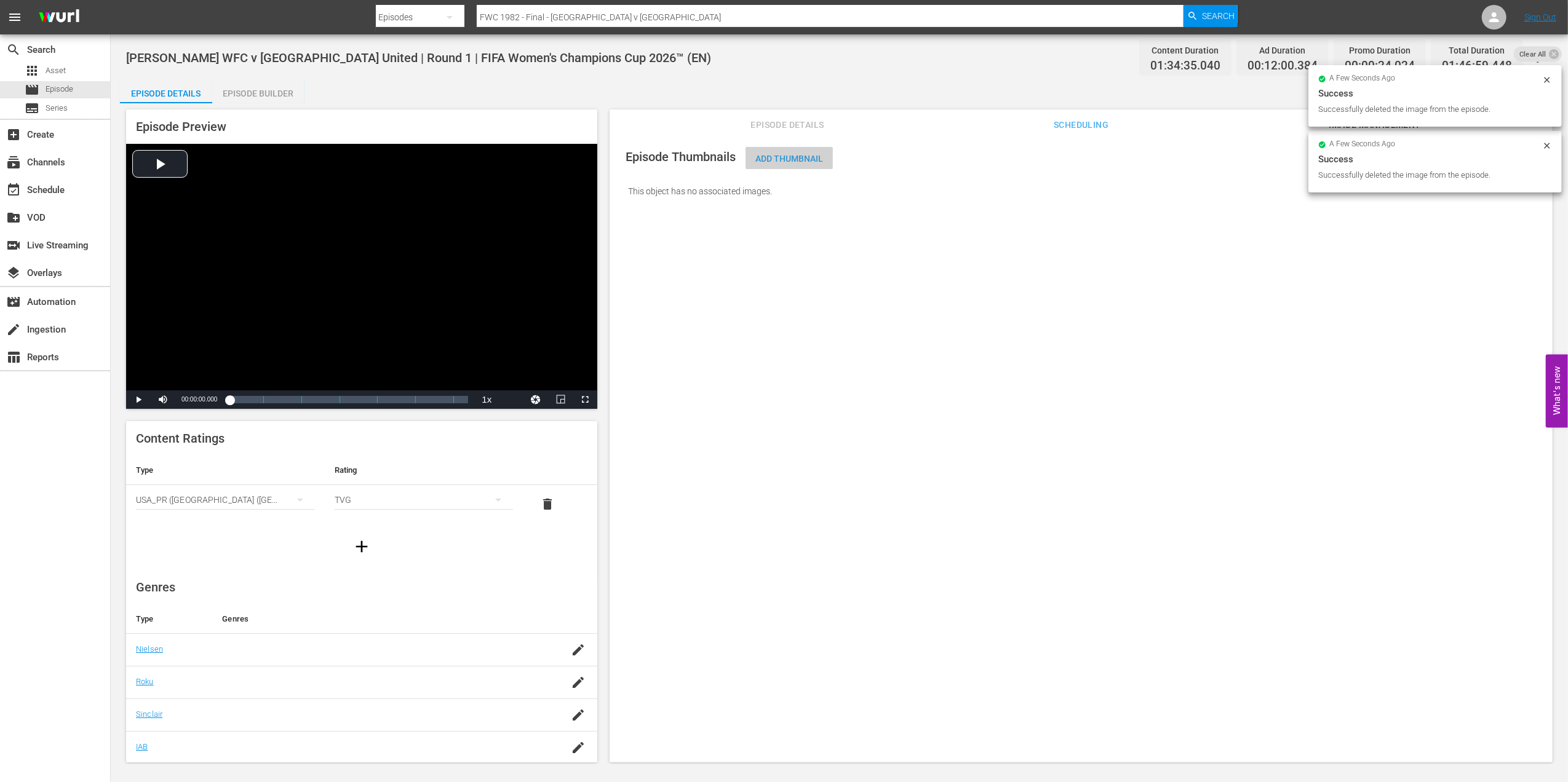
click at [810, 155] on span "Add Thumbnail" at bounding box center [789, 159] width 88 height 9
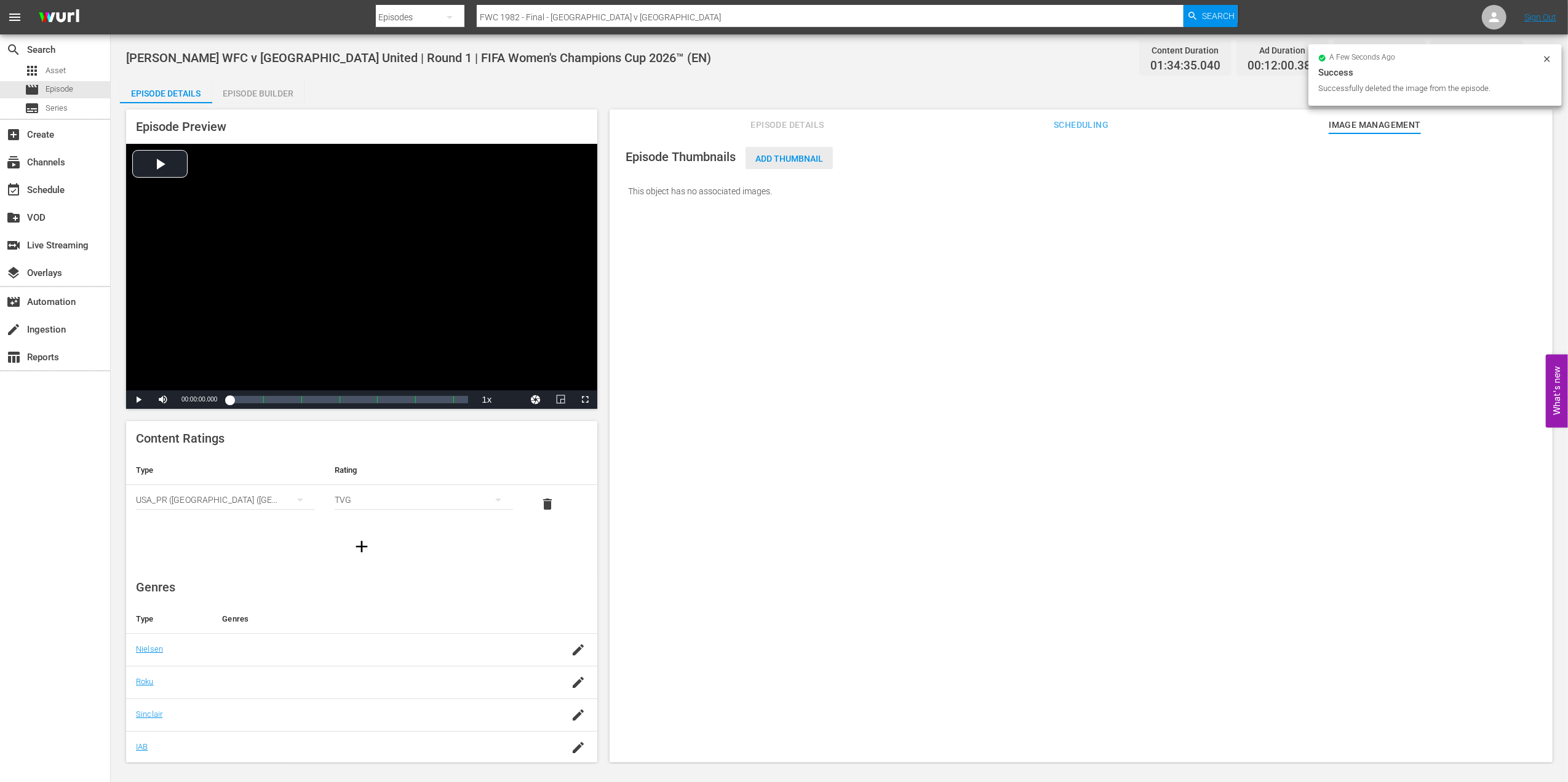
click at [798, 159] on span "Add Thumbnail" at bounding box center [789, 159] width 88 height 9
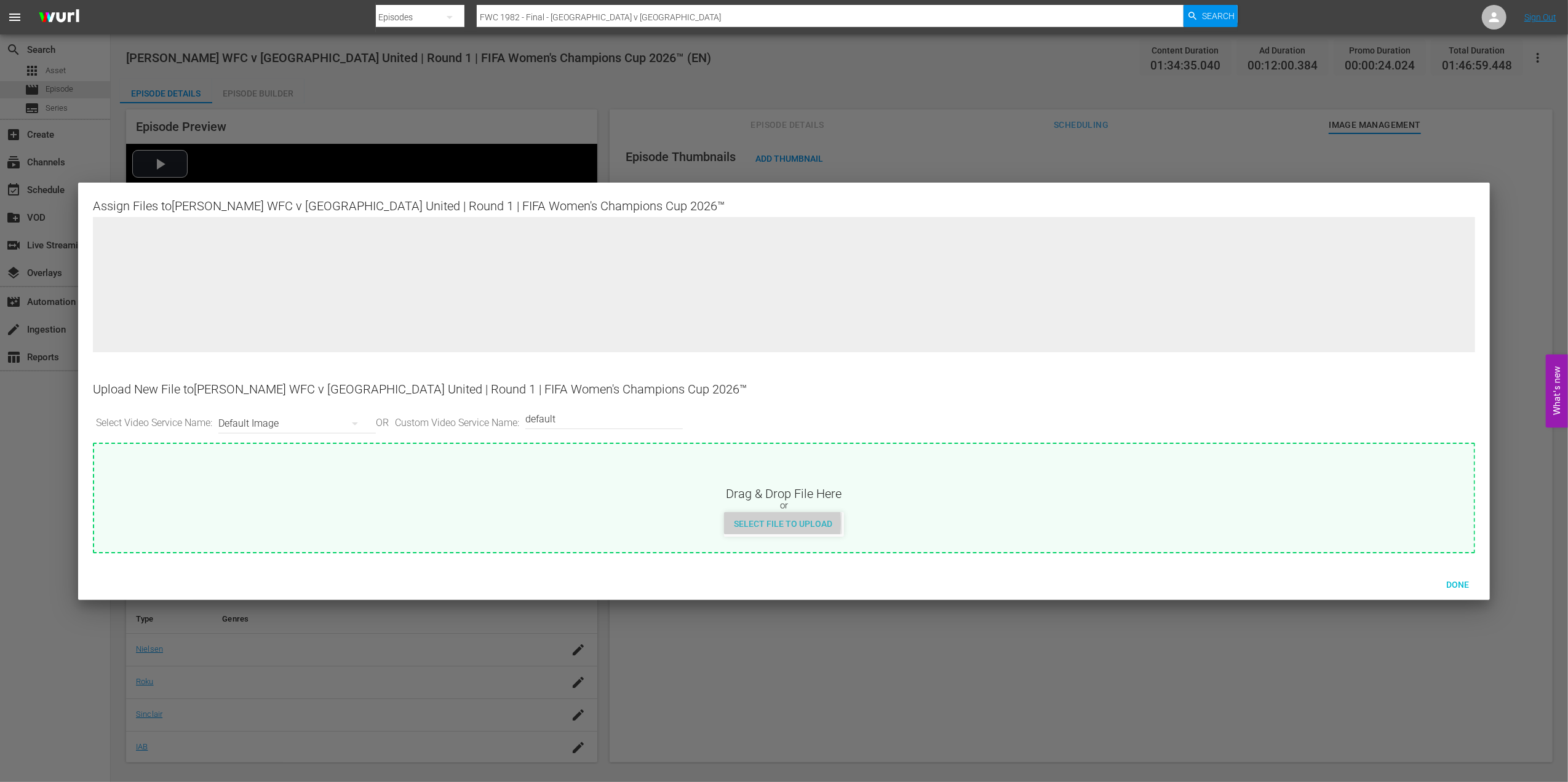
click at [749, 522] on span "Select File to Upload" at bounding box center [783, 524] width 118 height 9
type input "C:\fakepath\w1.jpg"
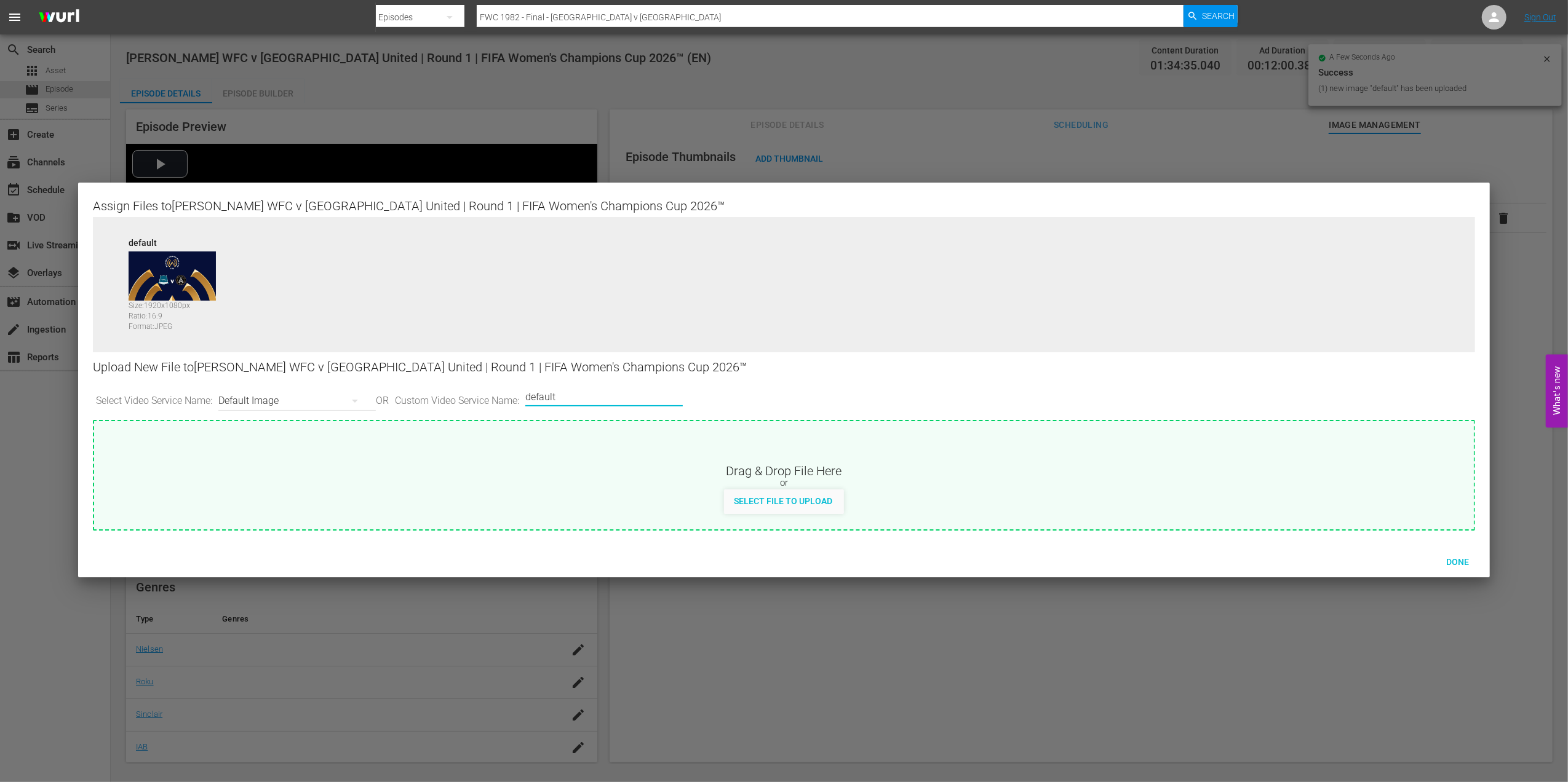
click at [627, 397] on input "default" at bounding box center [601, 396] width 152 height 29
type input "default 1"
click at [780, 490] on div "Select File to Upload" at bounding box center [783, 500] width 118 height 23
type input "C:\fakepath\w2.jpg"
click at [1450, 557] on span "Done" at bounding box center [1458, 562] width 43 height 9
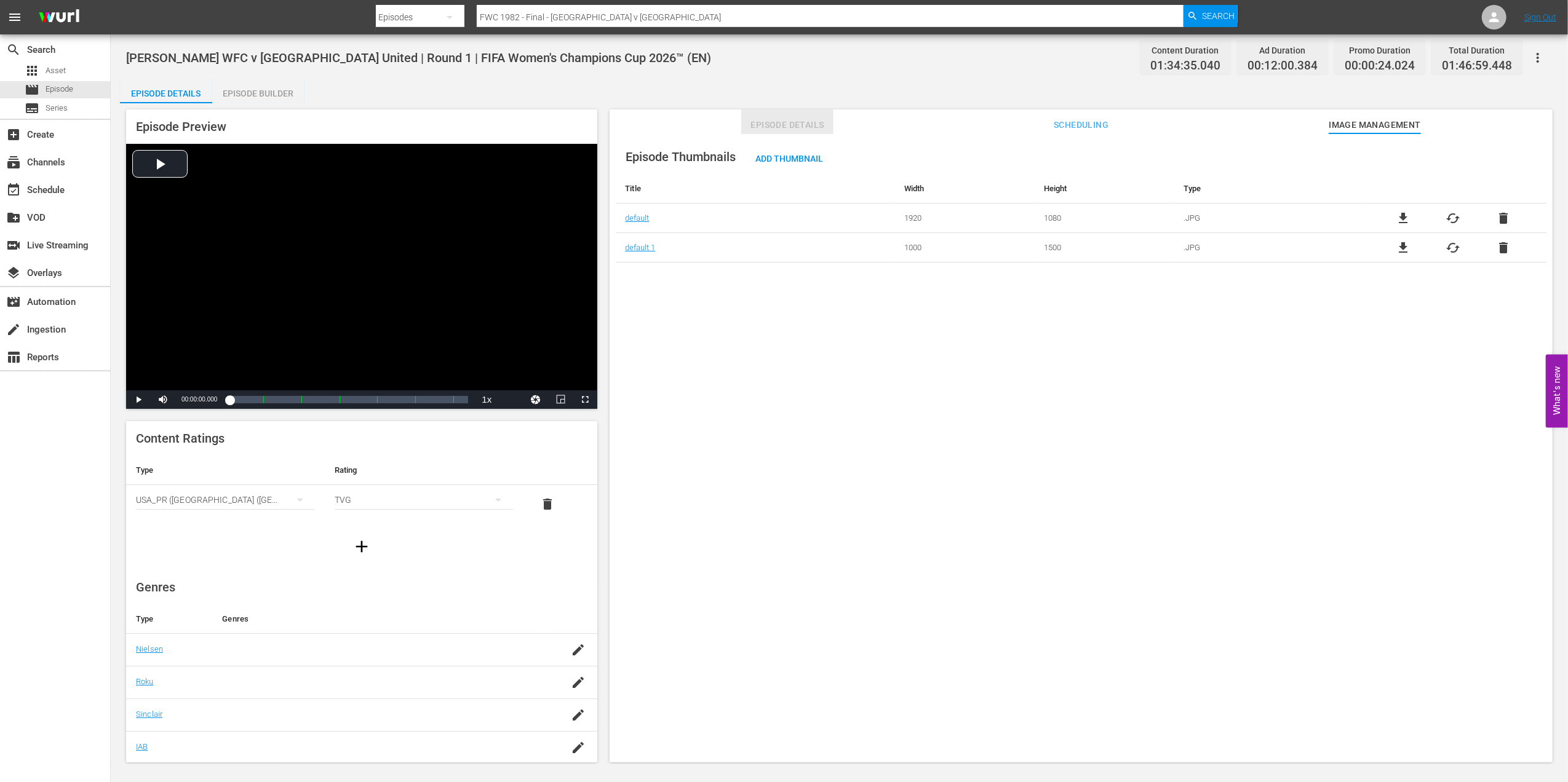
click at [779, 116] on button "Episode Details" at bounding box center [787, 122] width 92 height 24
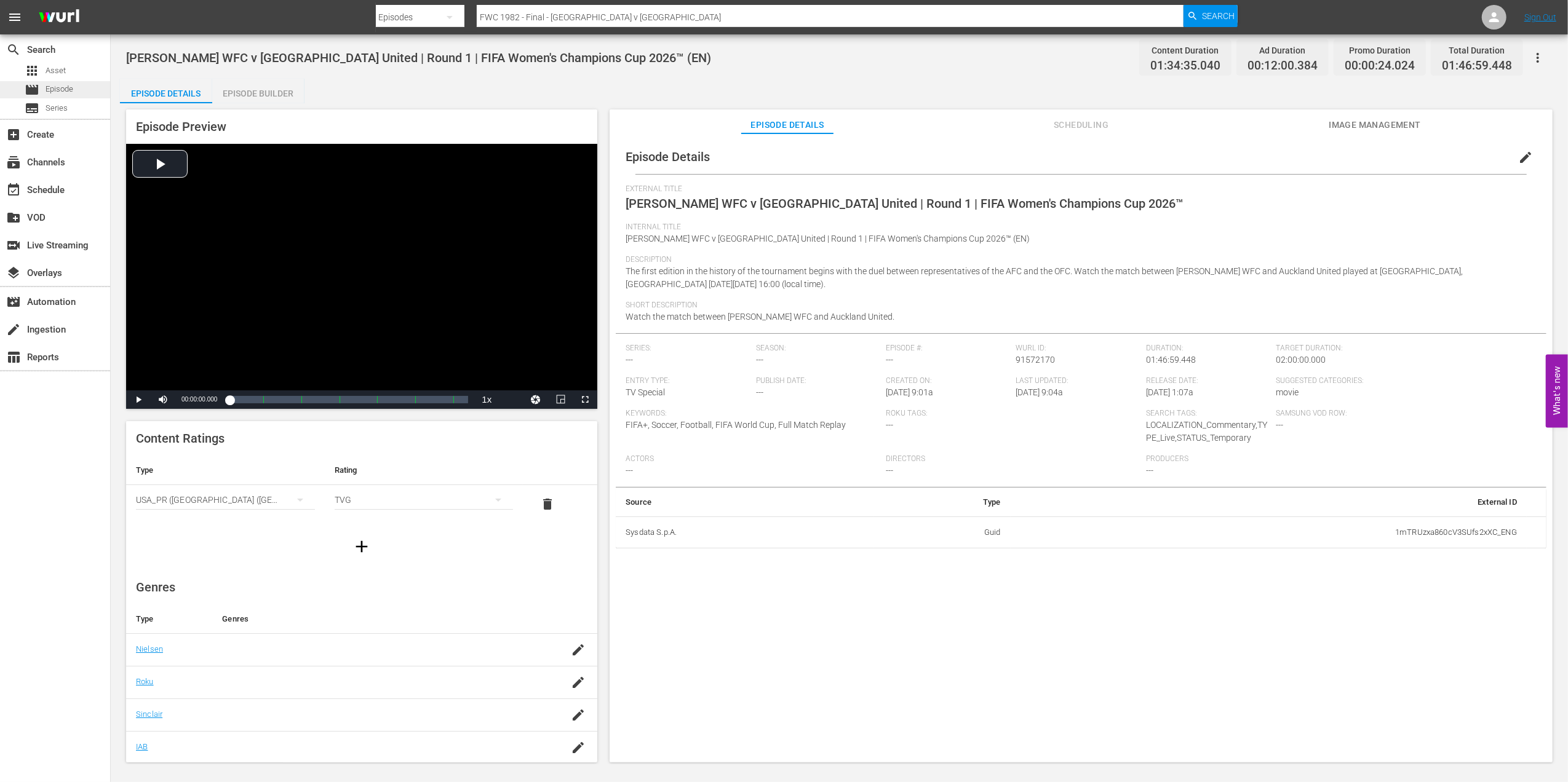
click at [80, 92] on div "movie Episode" at bounding box center [55, 90] width 110 height 17
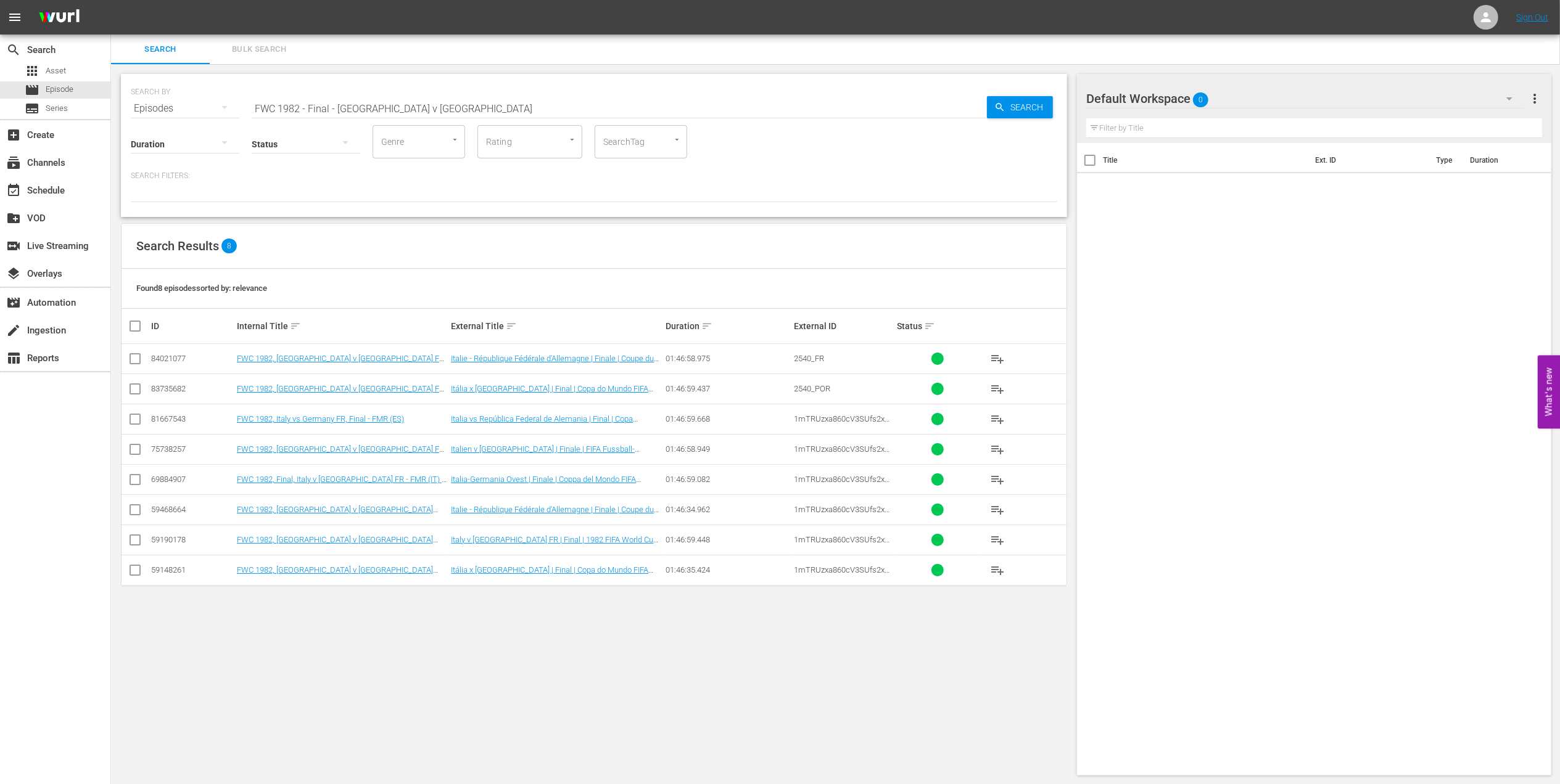
click at [416, 106] on input "FWC 1982 - Final - Italy v Germany" at bounding box center [619, 108] width 735 height 29
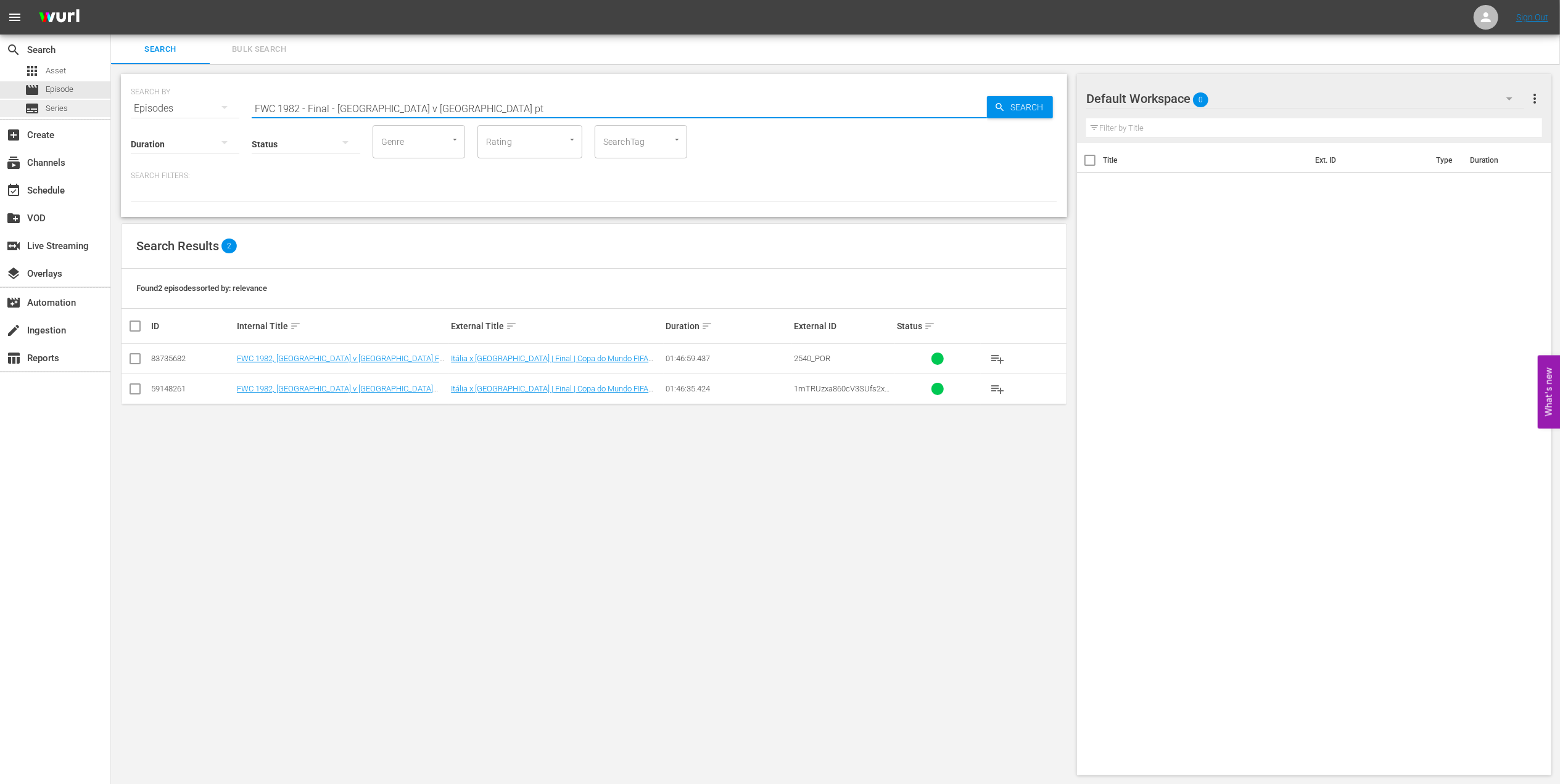
drag, startPoint x: 444, startPoint y: 101, endPoint x: 90, endPoint y: 100, distance: 354.0
click at [111, 0] on div "search Search apps Asset movie Episode subtitles Series add_box Create subscrip…" at bounding box center [835, 0] width 1449 height 0
paste input "6, Argentina vs Germany FR, Final (PT)"
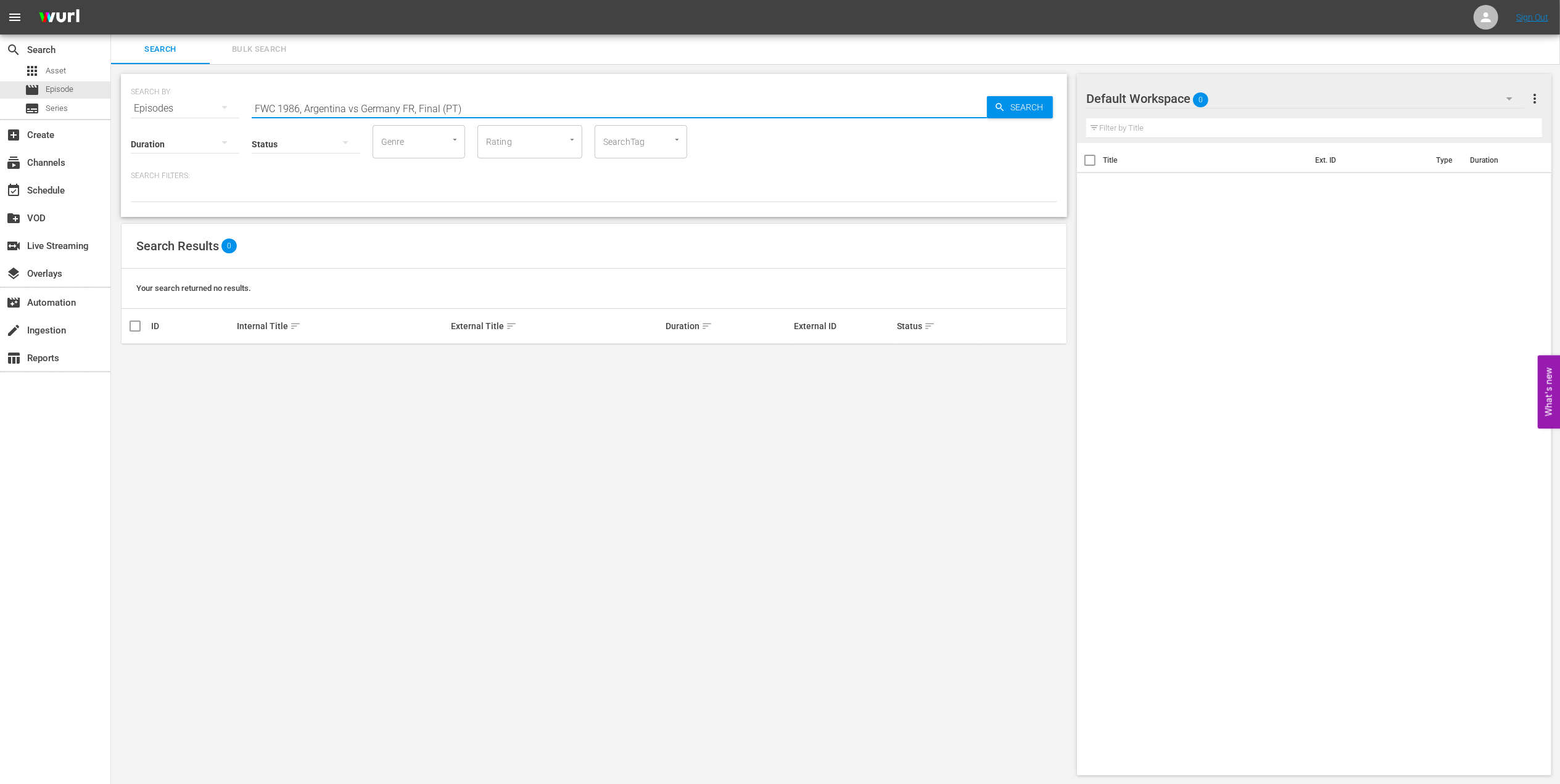
click at [440, 109] on input "FWC 1986, Argentina vs Germany FR, Final (PT)" at bounding box center [619, 108] width 735 height 29
click at [356, 104] on input "FWC 1986, Argentina vs Germany FR (PT)" at bounding box center [619, 108] width 735 height 29
drag, startPoint x: 442, startPoint y: 108, endPoint x: 415, endPoint y: 108, distance: 27.0
click at [415, 108] on input "FWC 1986, Argentina v Germany FR (PT)" at bounding box center [619, 108] width 735 height 29
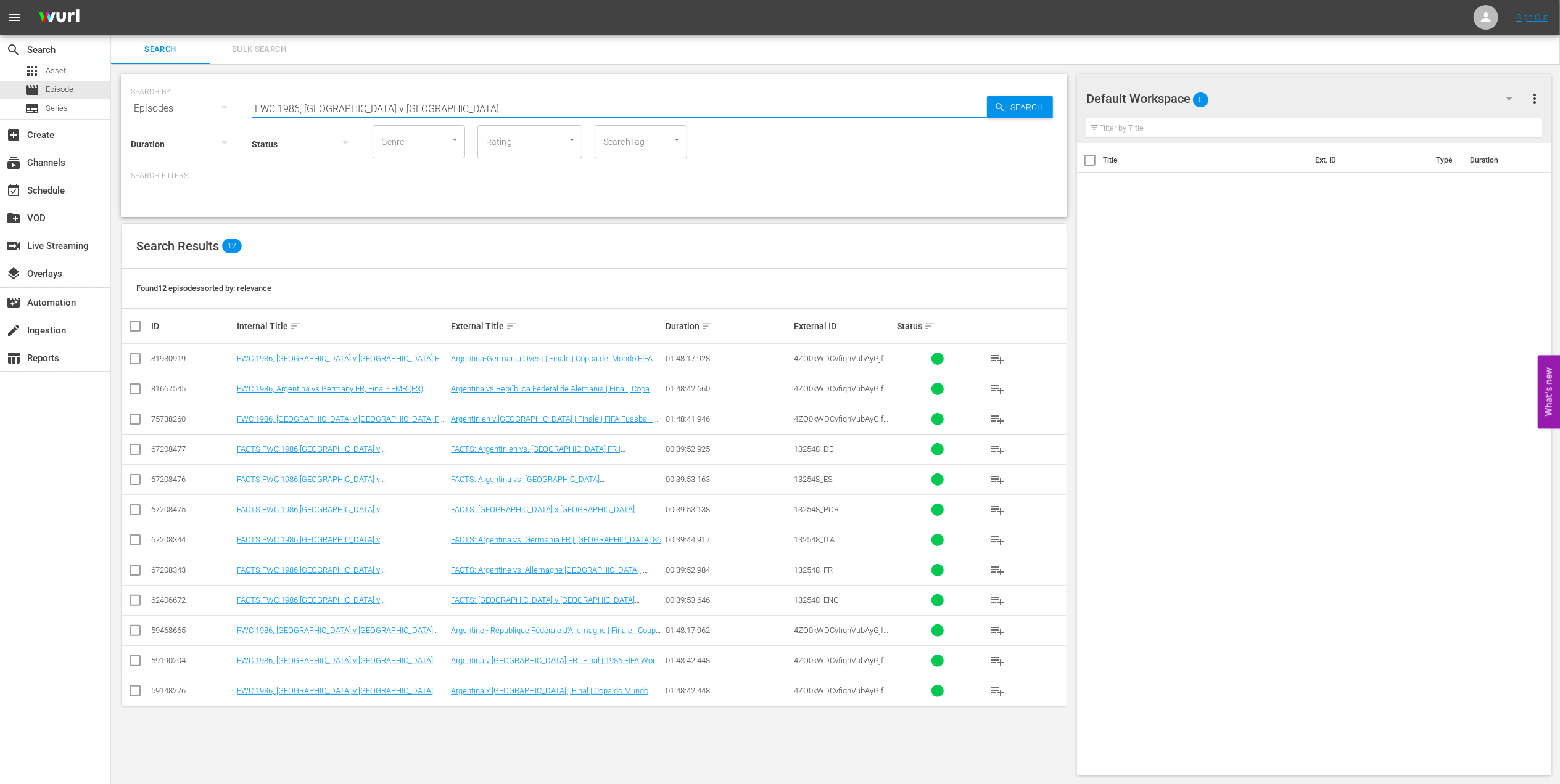
click at [407, 107] on input "FWC 1986, Argentina v Germany" at bounding box center [619, 108] width 735 height 29
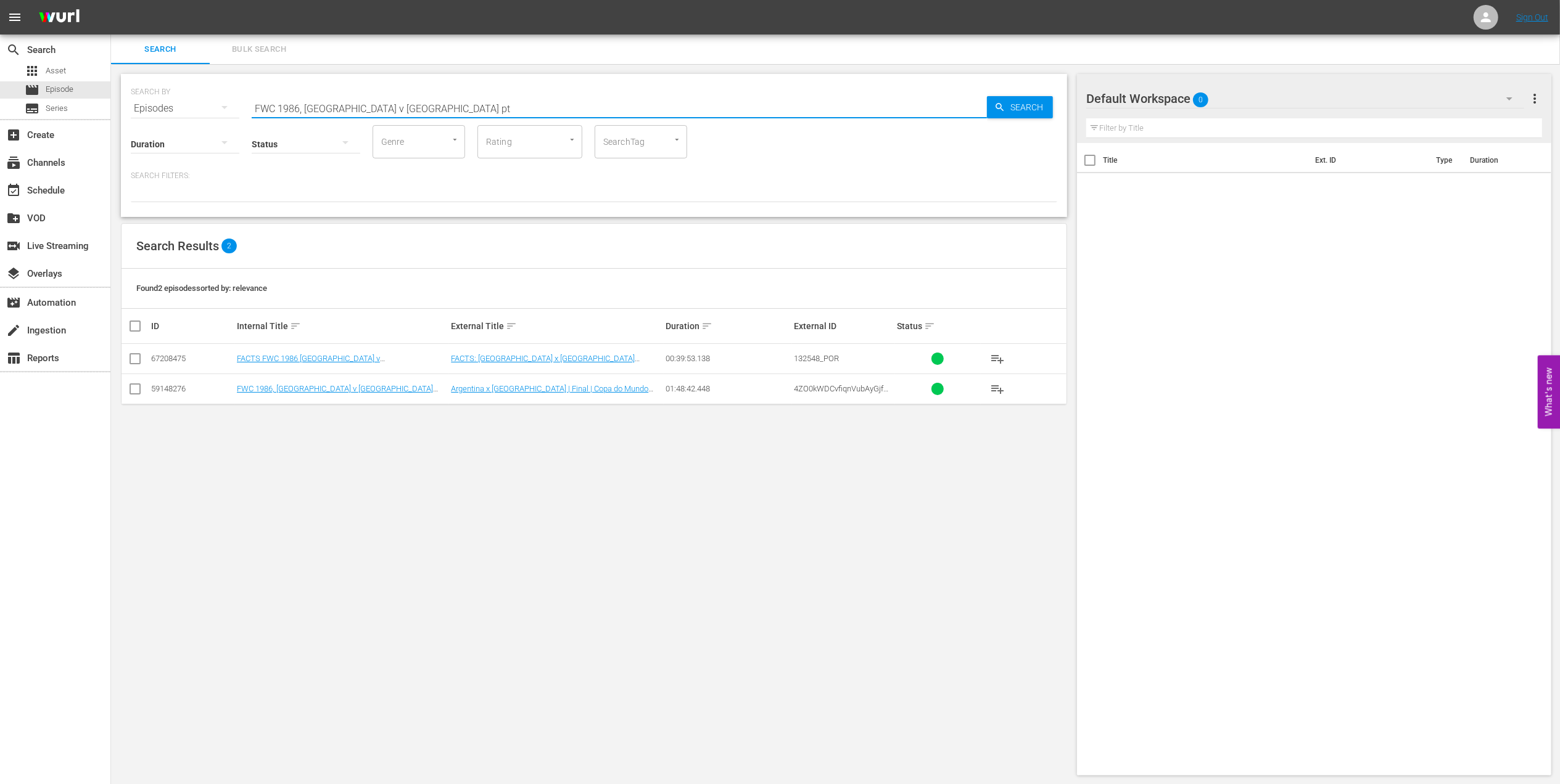
type input "FWC 1986, Argentina v Germany pt"
click at [137, 391] on input "checkbox" at bounding box center [135, 392] width 15 height 15
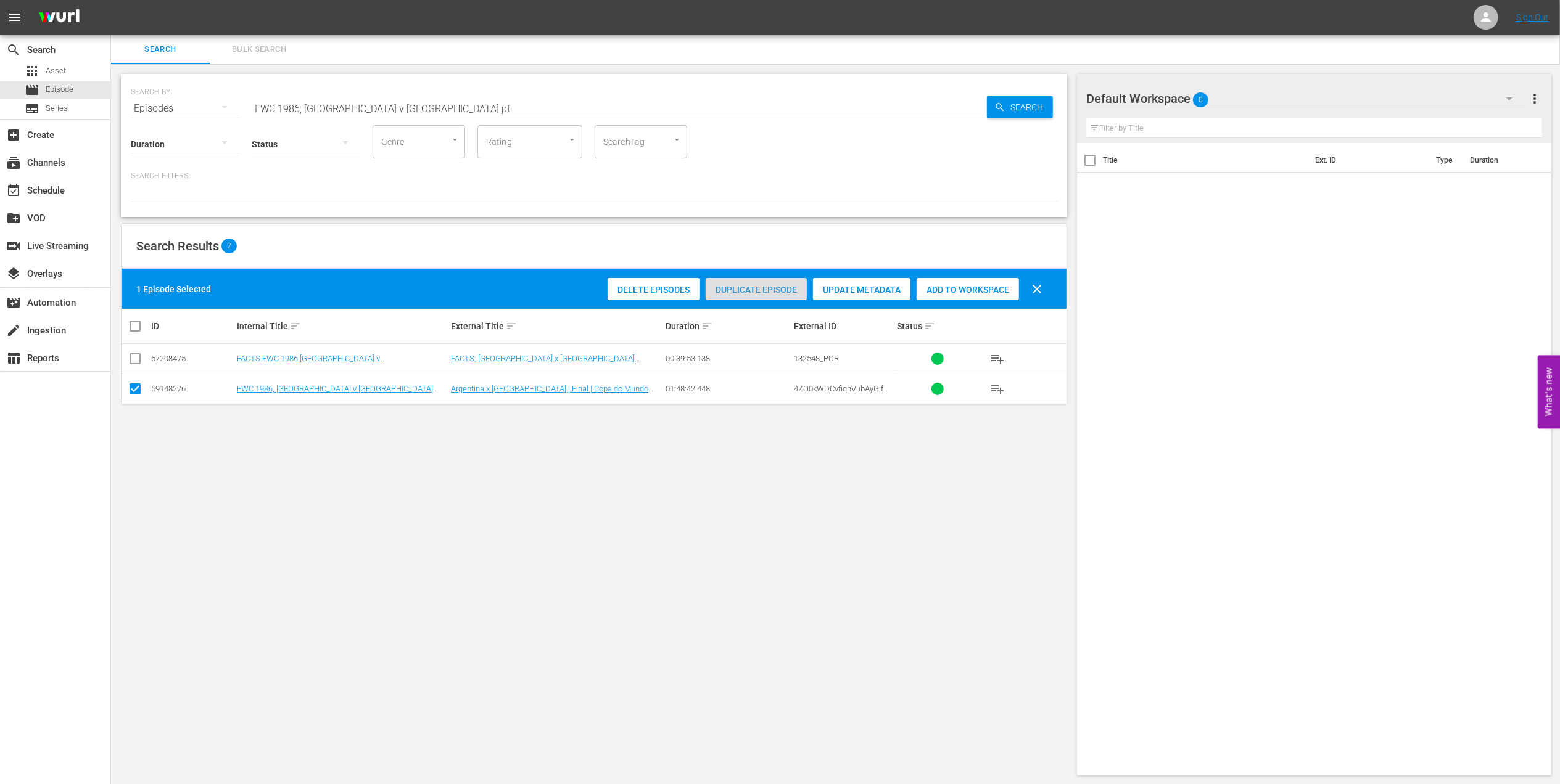
click at [750, 286] on span "Duplicate Episode" at bounding box center [757, 290] width 101 height 9
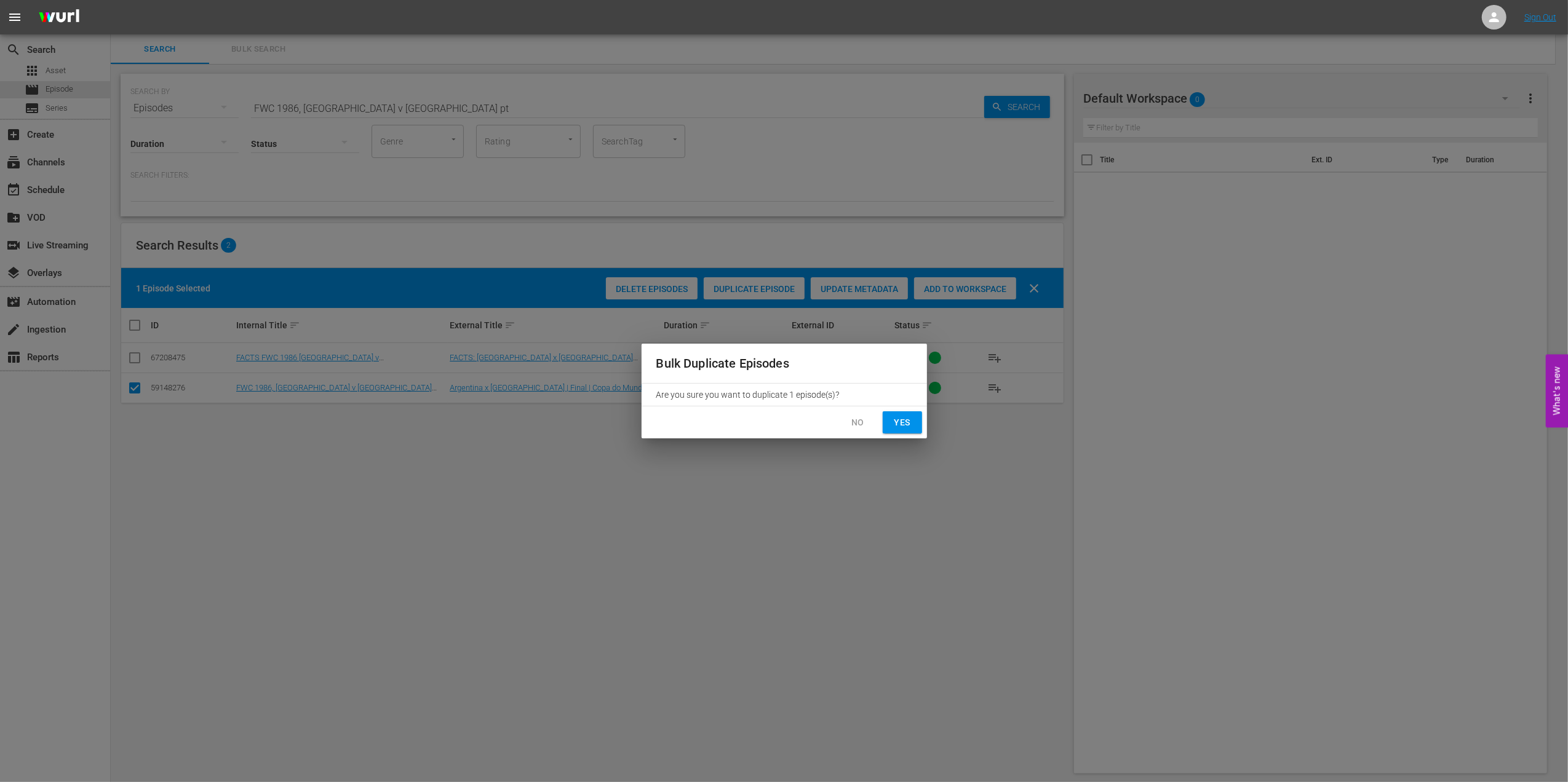
click at [916, 424] on button "Yes" at bounding box center [902, 422] width 39 height 23
checkbox input "false"
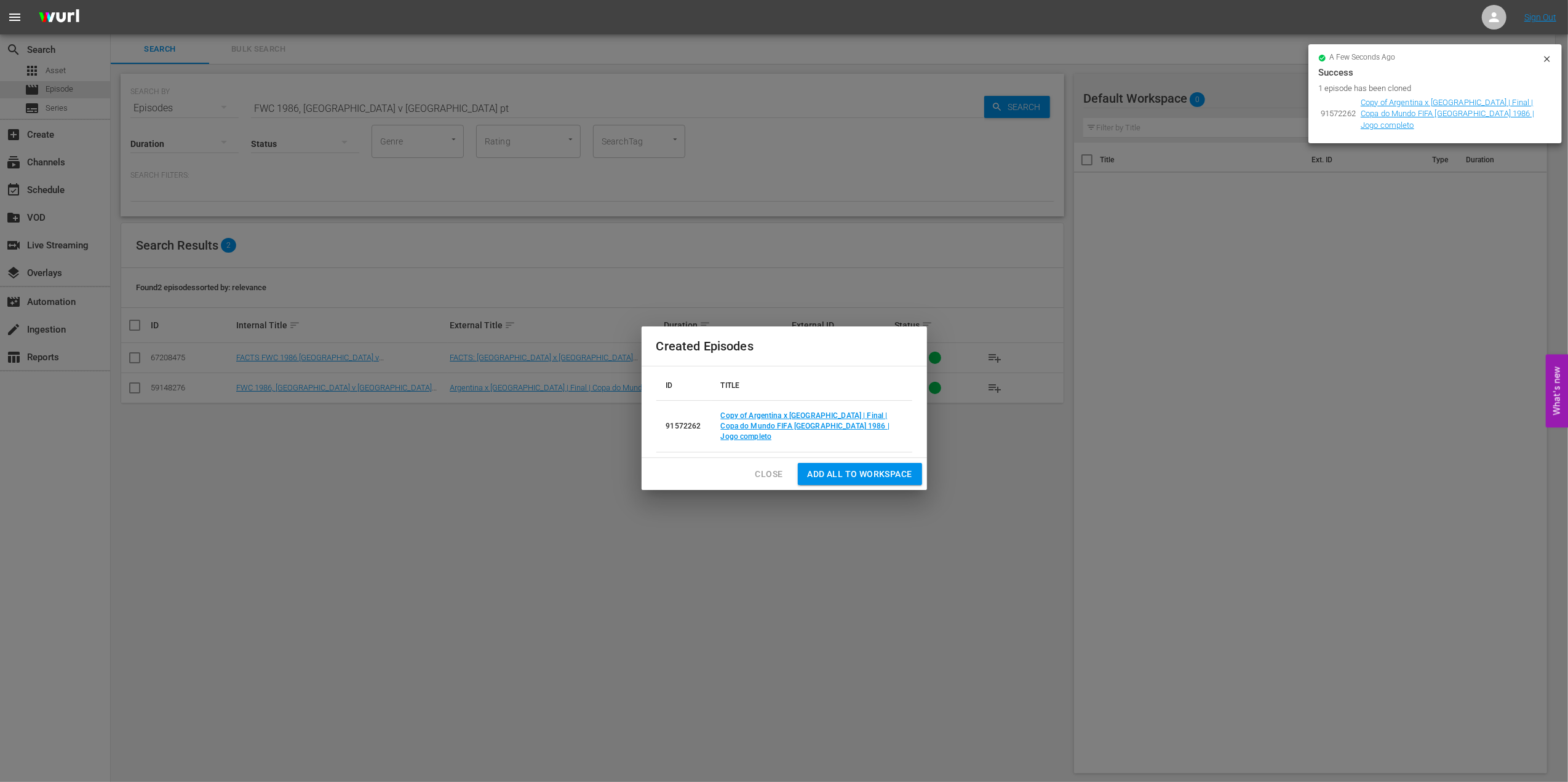
click at [777, 467] on span "Close" at bounding box center [769, 474] width 28 height 15
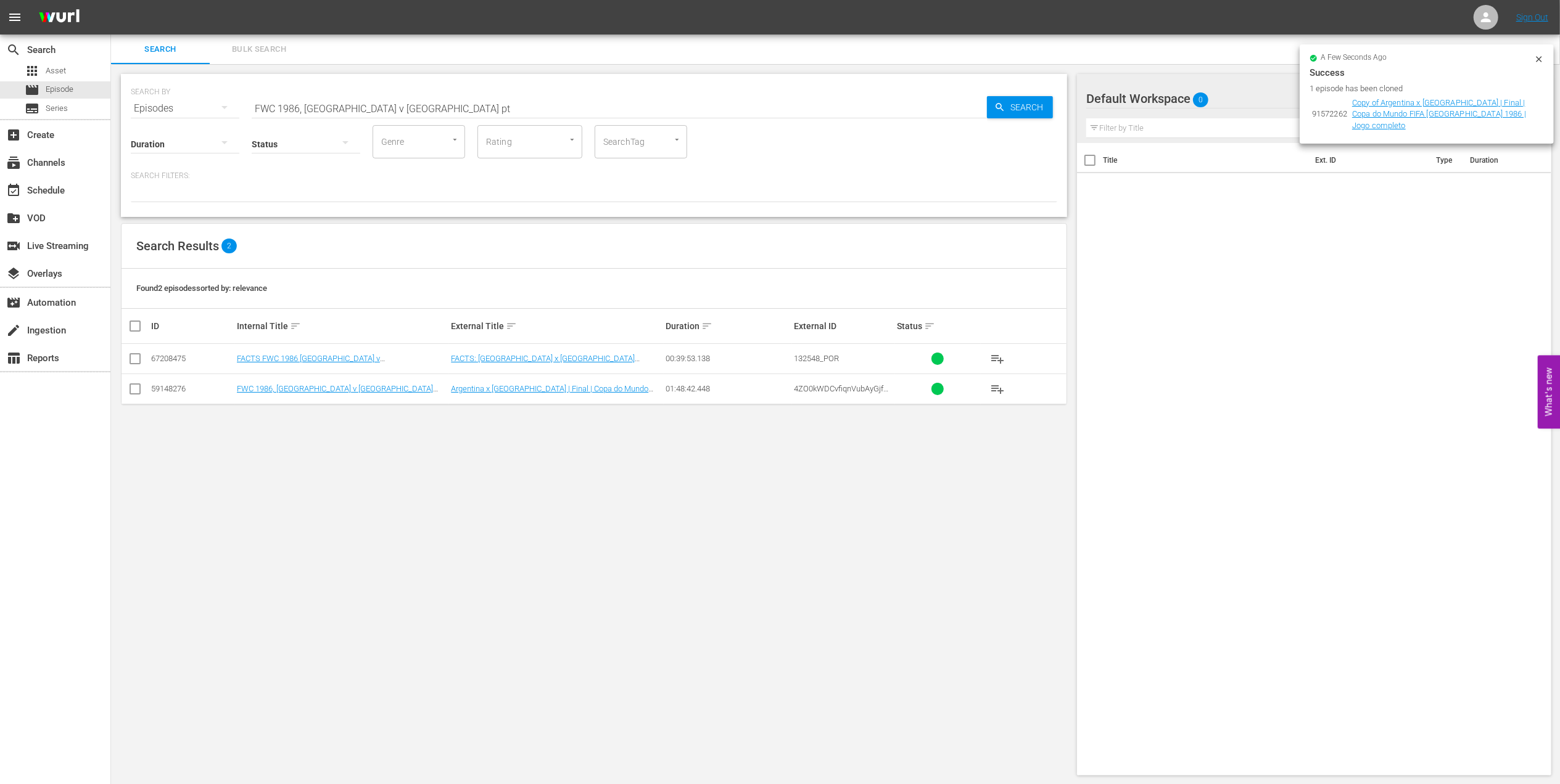
click at [435, 111] on input "FWC 1986, Argentina v Germany pt" at bounding box center [619, 108] width 735 height 29
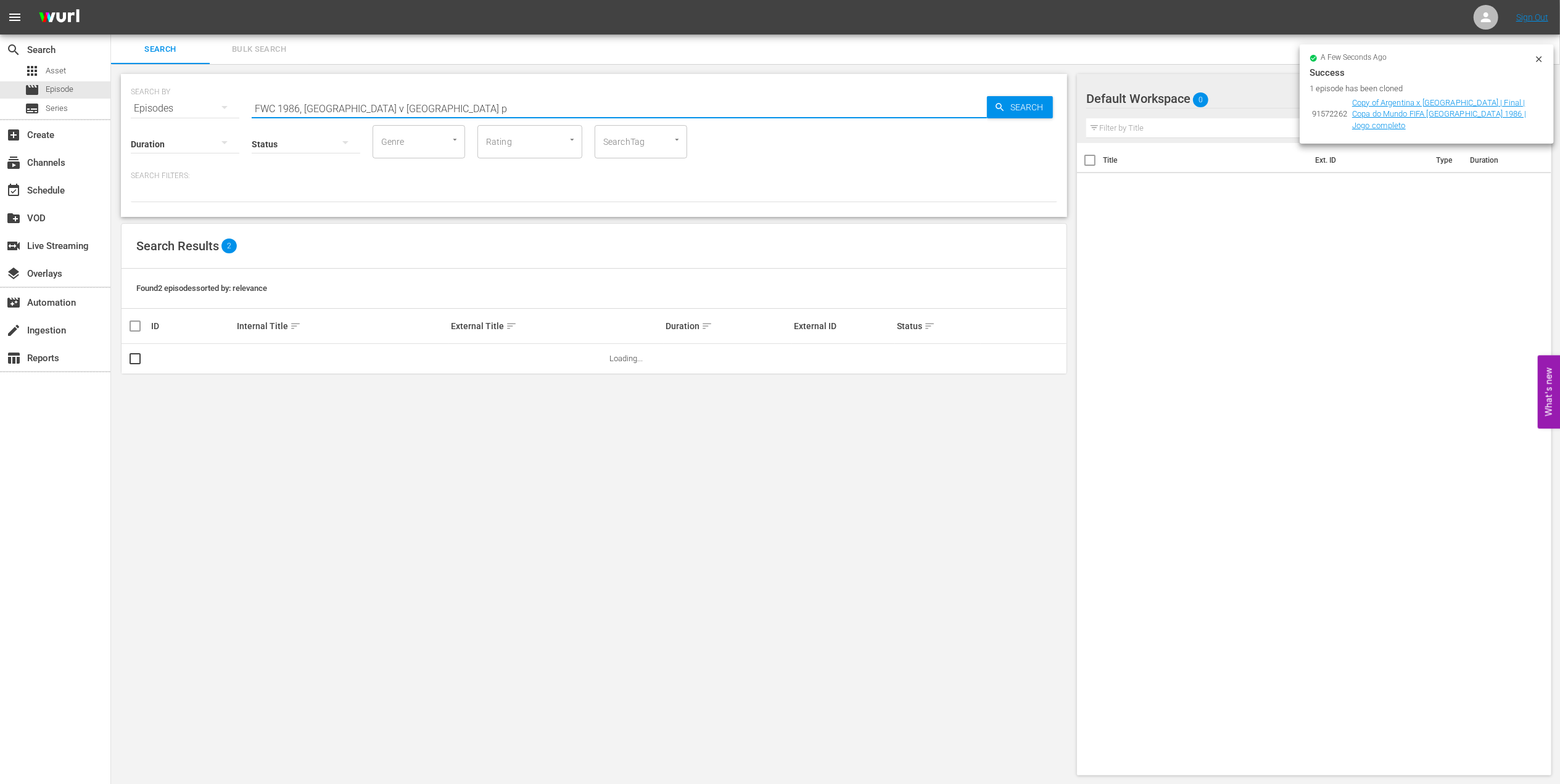
type input "FWC 1986, Argentina v Germany pt"
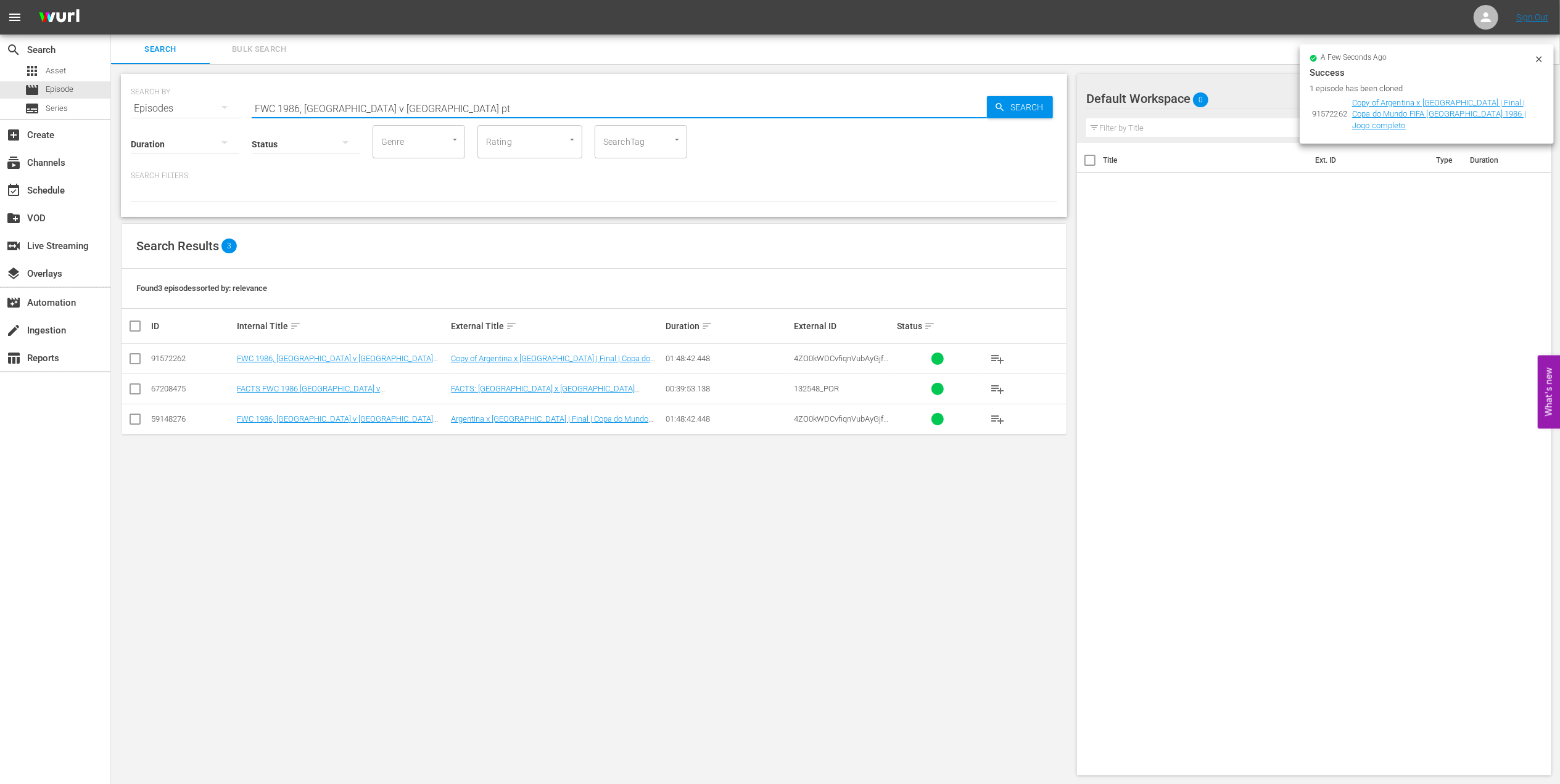
click at [337, 354] on td "FWC 1986, Argentina v Germany (PT)" at bounding box center [342, 359] width 214 height 30
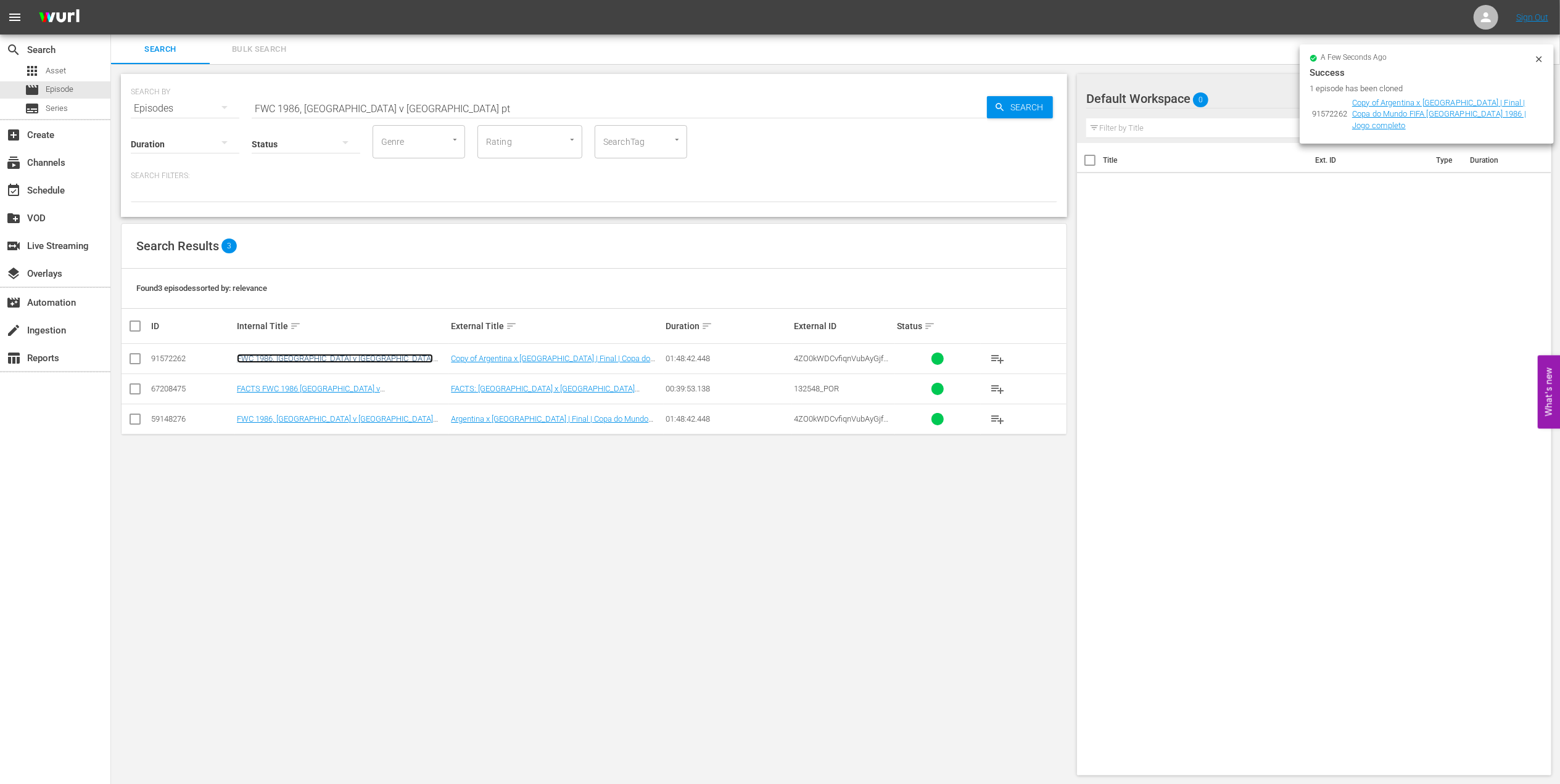
click at [337, 356] on link "FWC 1986, Argentina v Germany (PT)" at bounding box center [335, 362] width 196 height 18
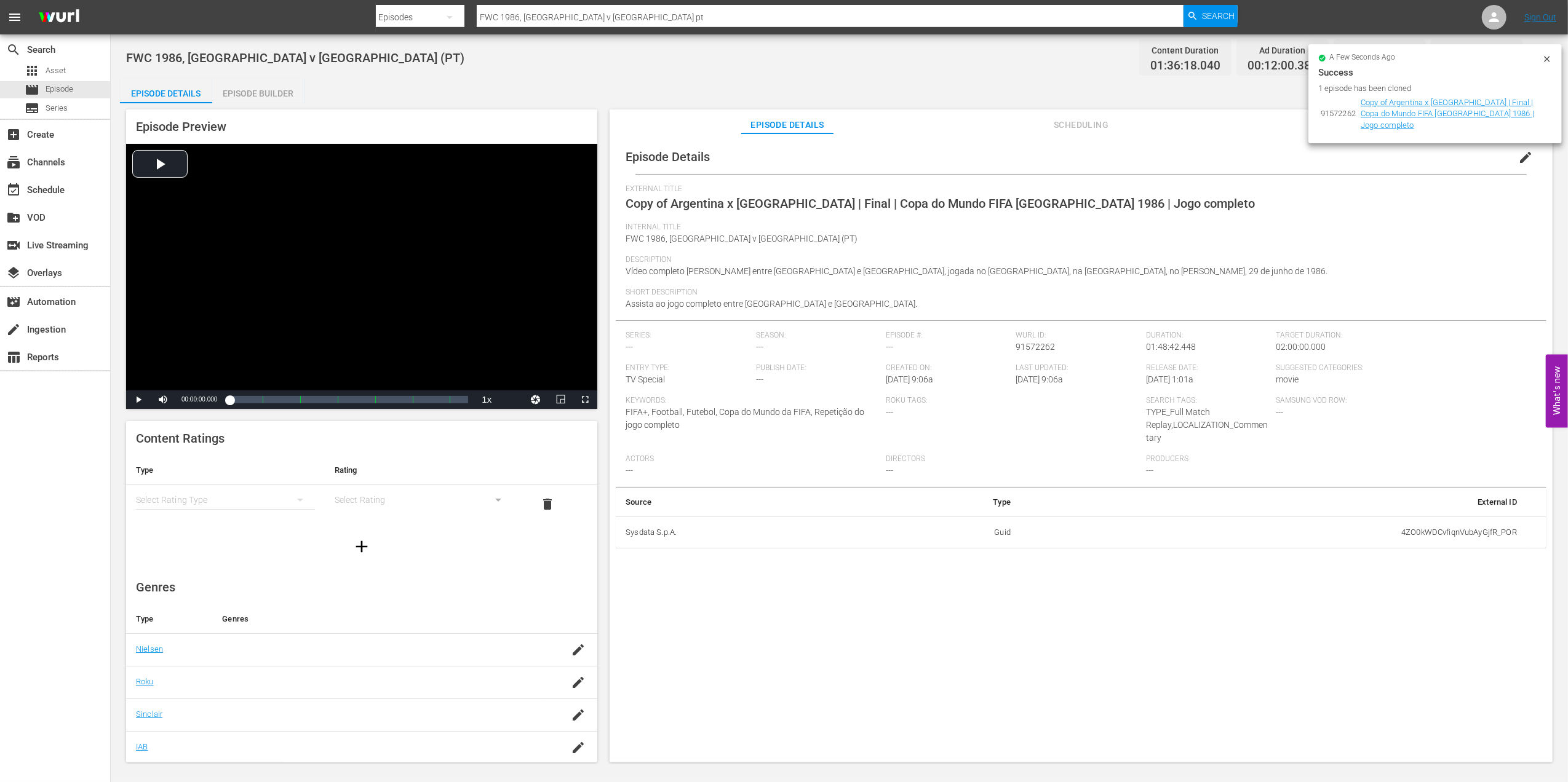
click at [1523, 154] on span "edit" at bounding box center [1525, 157] width 15 height 15
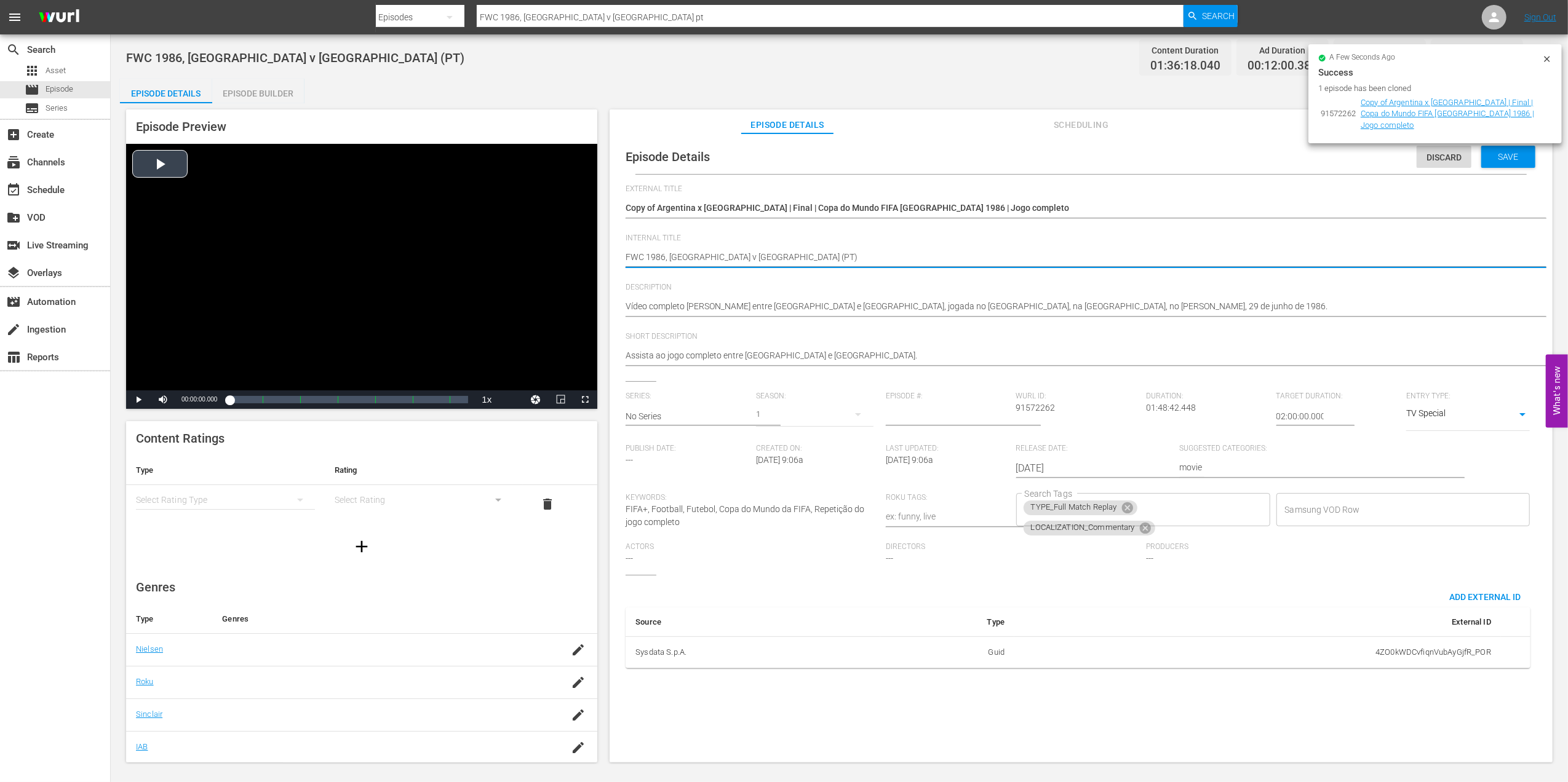
drag, startPoint x: 747, startPoint y: 255, endPoint x: 528, endPoint y: 274, distance: 219.8
paste textarea "Wuhan Jiangda WFC v Auckland United | Round 1 | FIFA Women's Champions Cup 2026™"
type textarea "Wuhan Jiangda WFC v Auckland United | Round 1 | FIFA Women's Champions Cup 2026…"
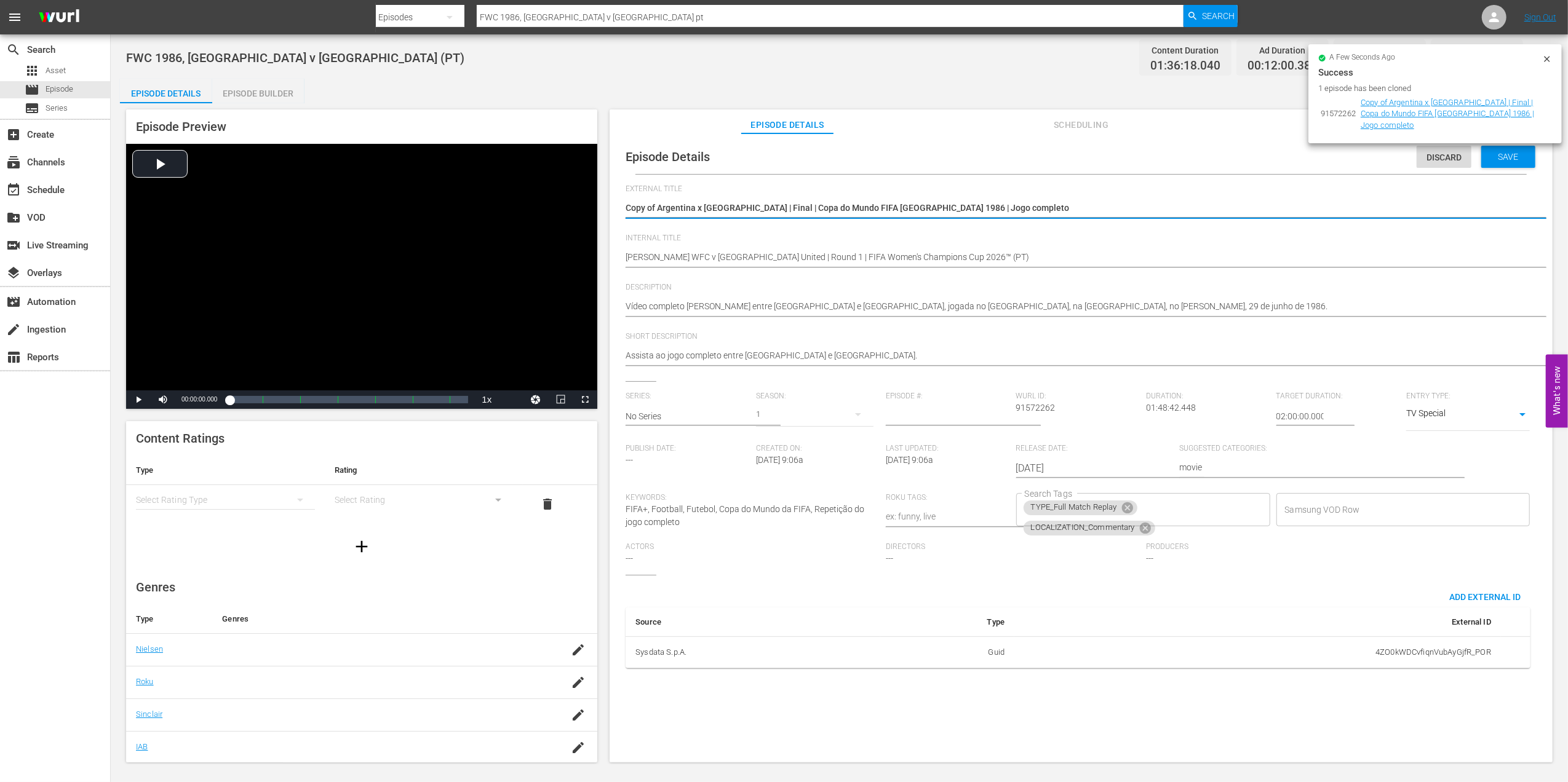
drag, startPoint x: 978, startPoint y: 204, endPoint x: 603, endPoint y: 212, distance: 375.1
paste textarea "Wuhan Jiangda WFC x Auckland United | Rodada 1 | Copa dos Campeões Feminina da …"
type textarea "Wuhan Jiangda WFC x Auckland United | Rodada 1 | Copa dos Campeões Feminina da …"
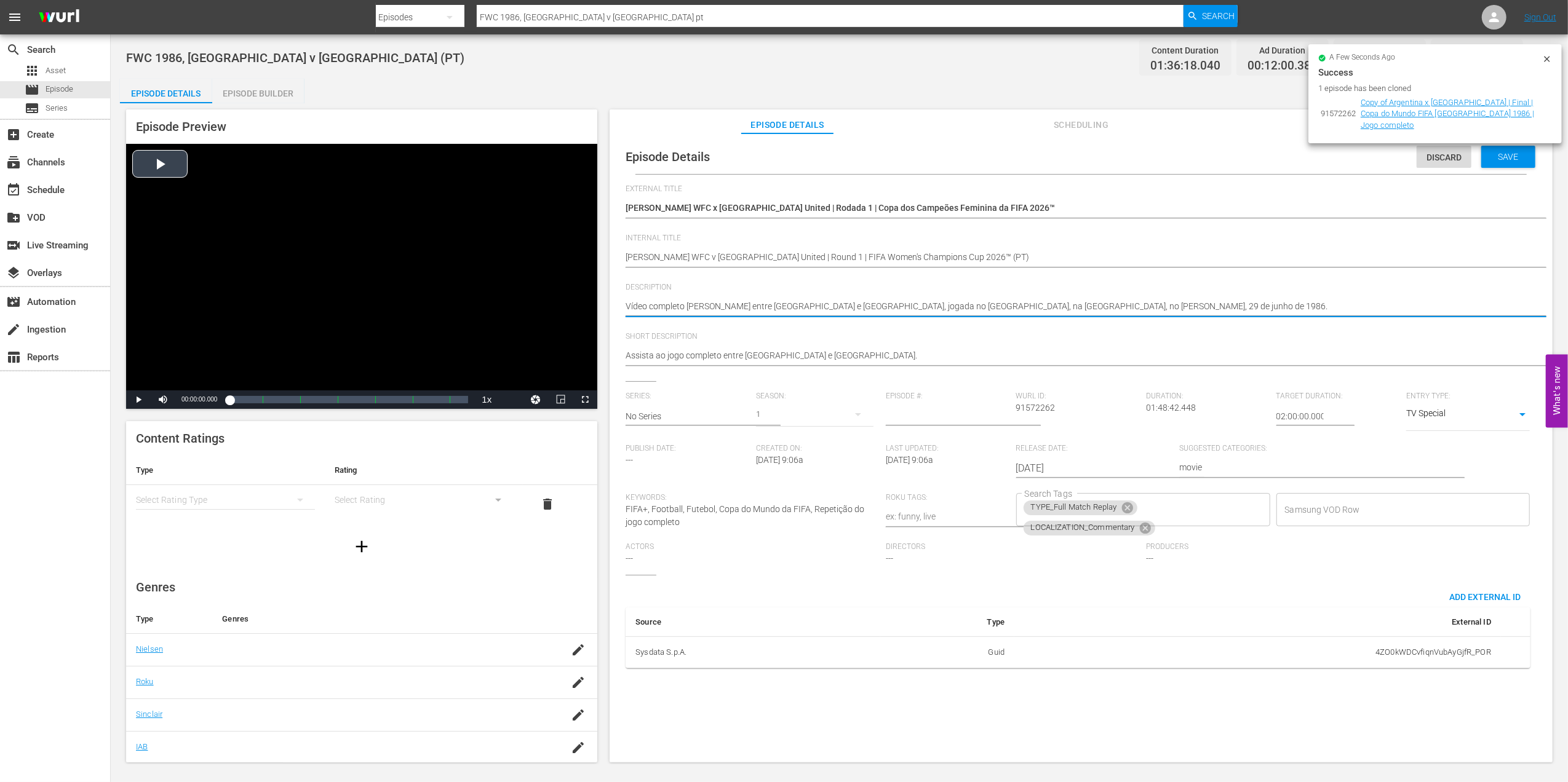
drag, startPoint x: 1155, startPoint y: 309, endPoint x: 578, endPoint y: 308, distance: 577.0
paste textarea "A primeira edição da história do torneio começa com o duelo entre representante…"
type textarea "A primeira edição da história do torneio começa com o duelo entre representante…"
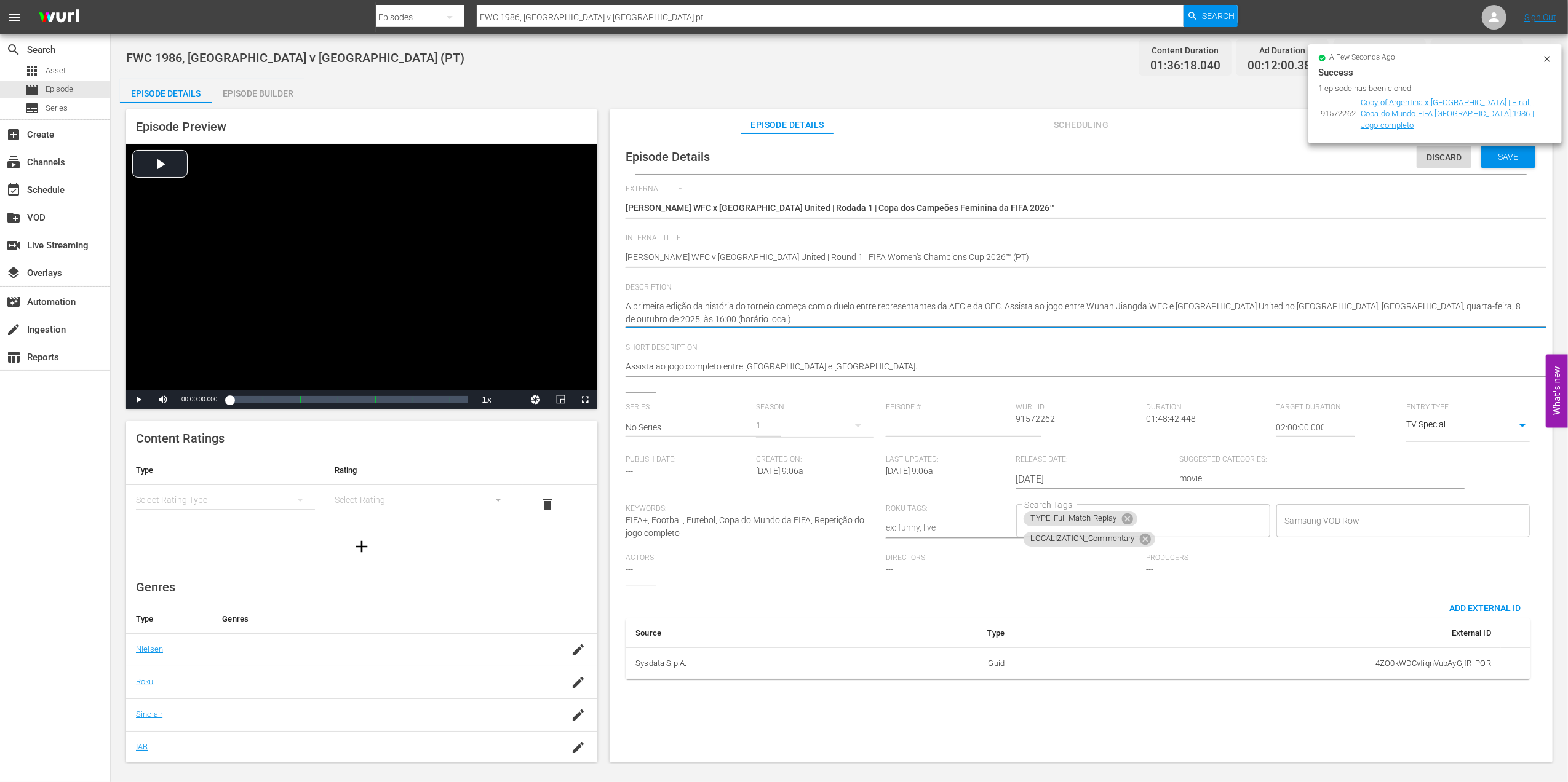
type textarea "A primeira edição da história do torneio começa com o duelo entre representante…"
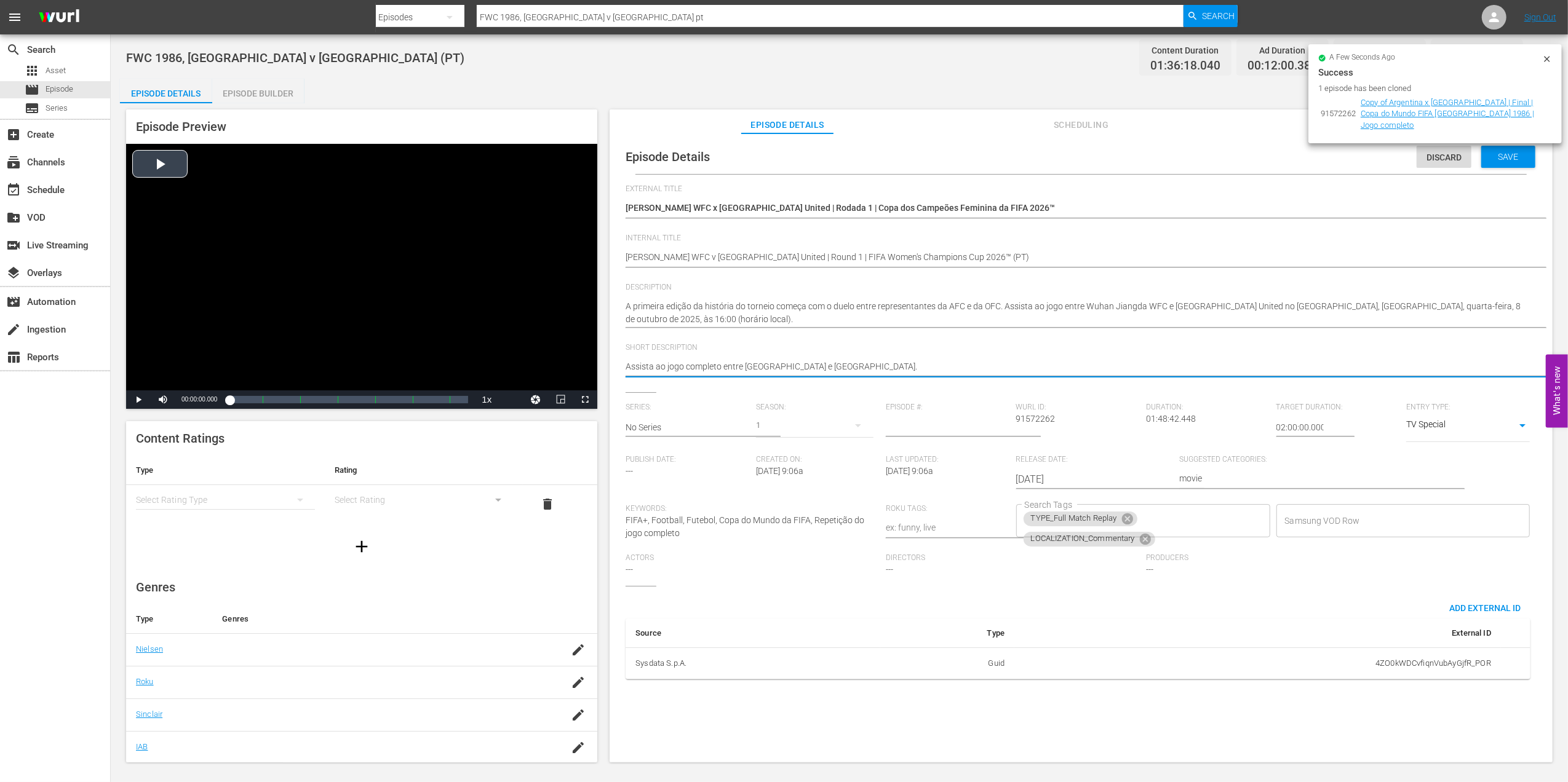
drag, startPoint x: 851, startPoint y: 367, endPoint x: 517, endPoint y: 367, distance: 334.0
paste textarea "primeira edição da história do torneio começa com o duelo entre representantes …"
type textarea "A primeira edição da história do torneio começa com o duelo entre representante…"
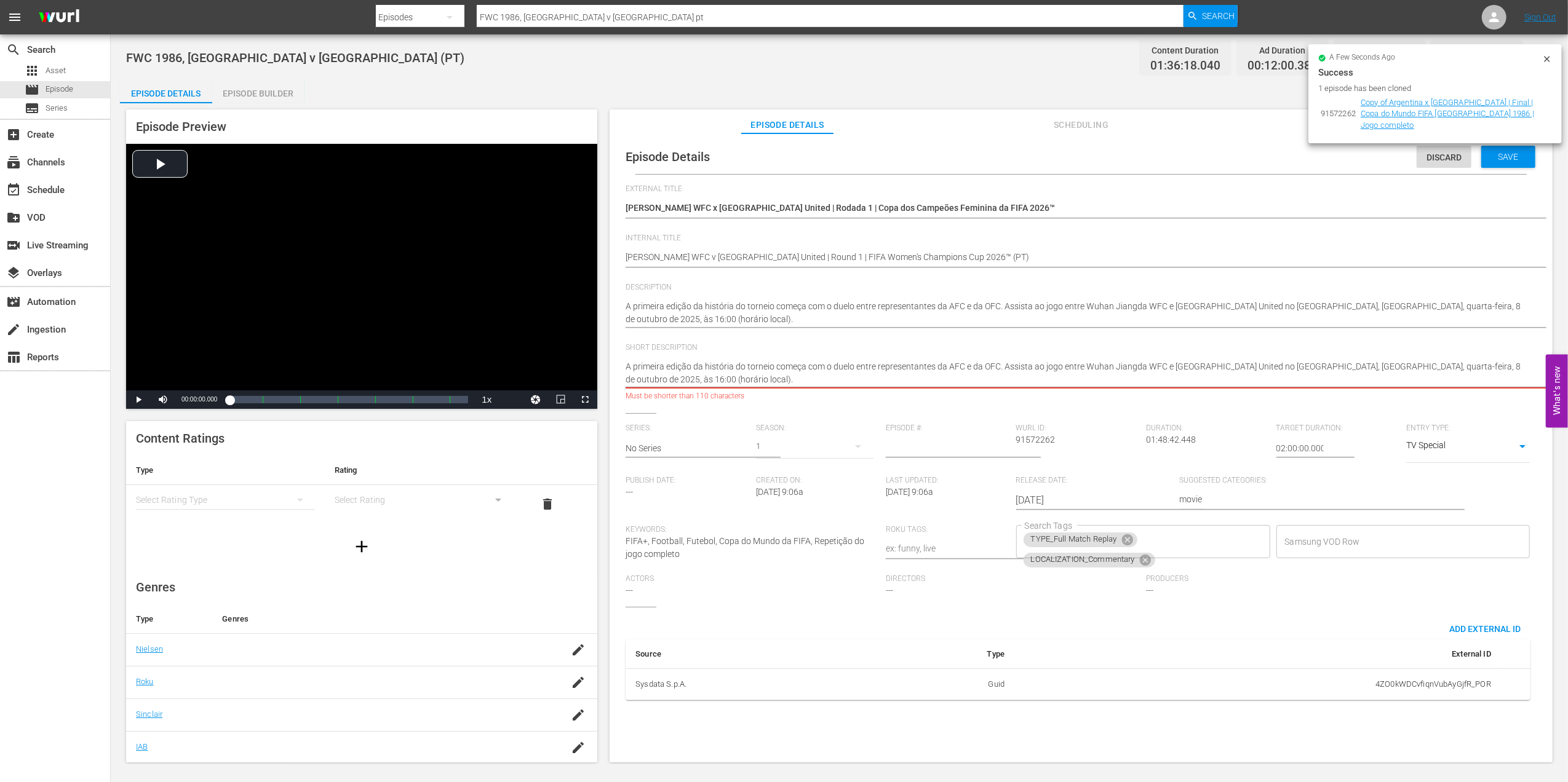
scroll to position [0, 15]
drag, startPoint x: 1237, startPoint y: 365, endPoint x: 1551, endPoint y: 362, distance: 314.0
click at [1551, 362] on body "menu Search By Episodes Search ID, Title, Description, Keywords, or Category FW…" at bounding box center [784, 391] width 1568 height 782
type textarea "A primeira edição da história do torneio começa com o duelo entre representante…"
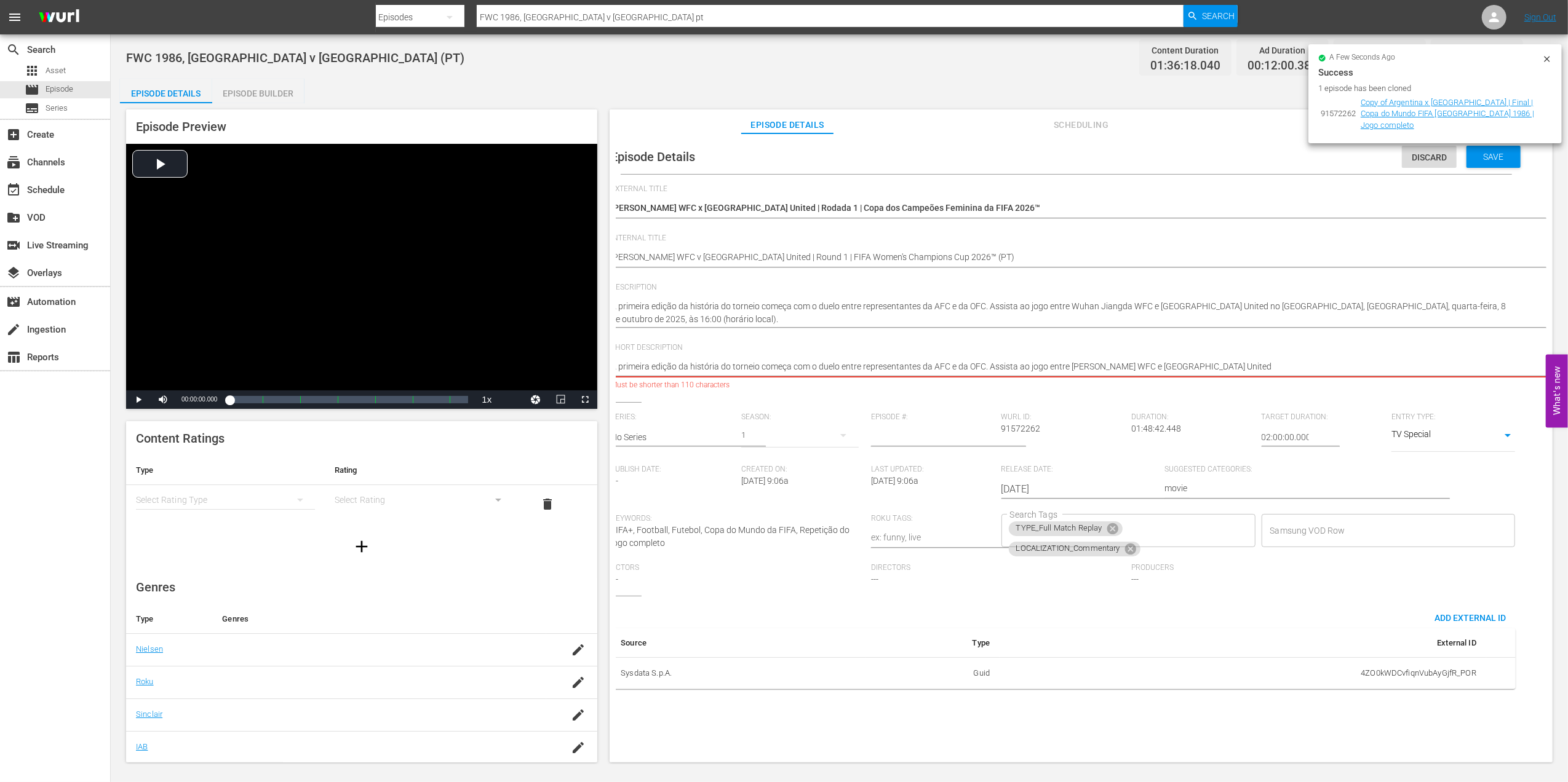
click at [987, 365] on textarea "Assista ao jogo completo entre Argentina e Alemanha." at bounding box center [1063, 368] width 904 height 15
drag, startPoint x: 989, startPoint y: 363, endPoint x: 271, endPoint y: 390, distance: 718.5
click at [266, 389] on div "Episode Preview Video Player is loading. Play Video Play Mute Current Time 00:0…" at bounding box center [839, 438] width 1439 height 669
type textarea "Assista ao jogo entre Wuhan Jiangda WFC e Auckland United"
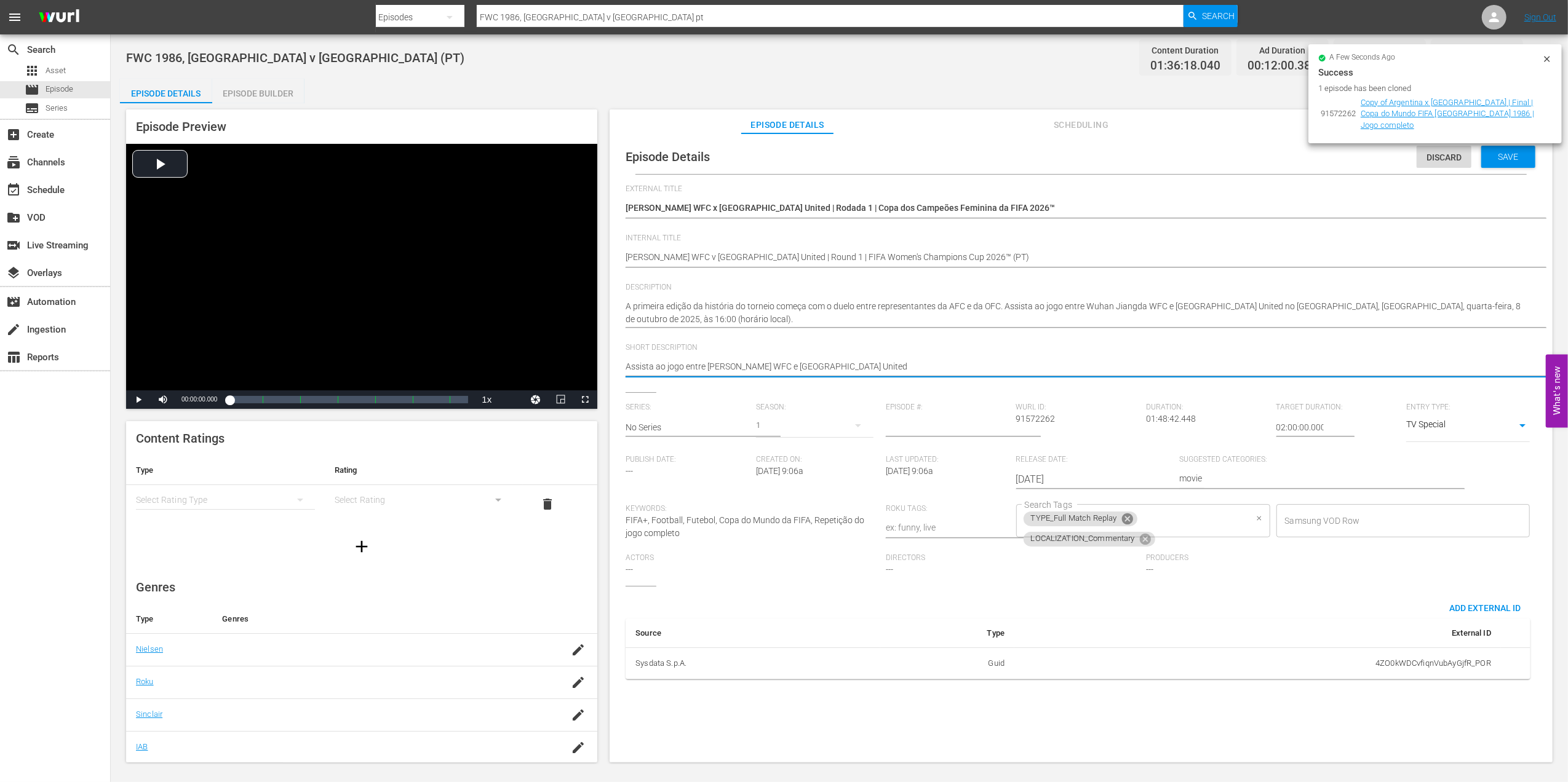
click at [1128, 522] on icon at bounding box center [1127, 519] width 11 height 11
click at [1144, 526] on icon at bounding box center [1145, 521] width 13 height 13
type textarea "Assista ao jogo entre Wuhan Jiangda WFC e Auckland United"
click at [1144, 526] on input "Search Tags" at bounding box center [1134, 521] width 224 height 22
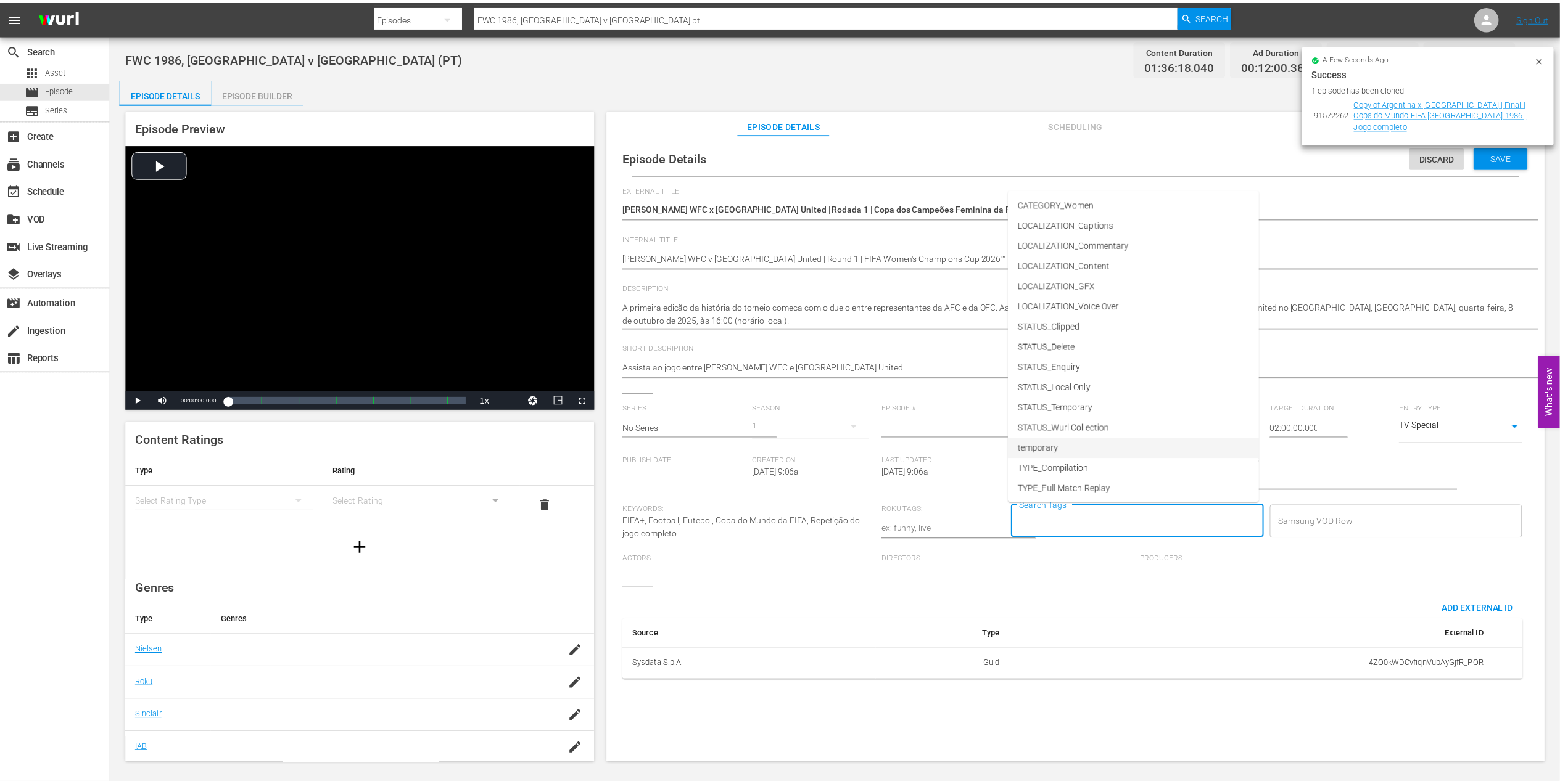
scroll to position [62, 0]
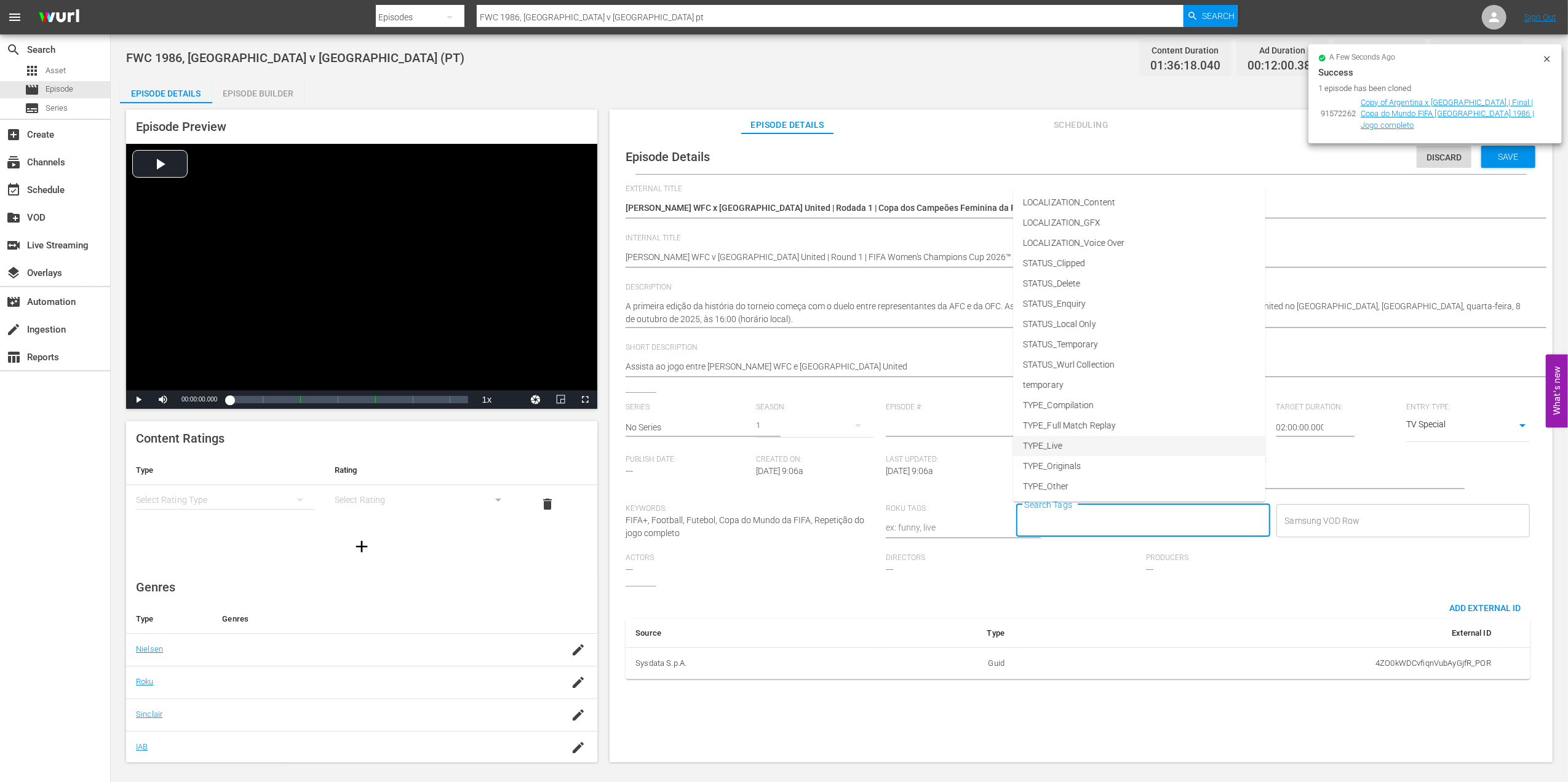
click at [1083, 439] on li "TYPE_Live" at bounding box center [1140, 447] width 253 height 21
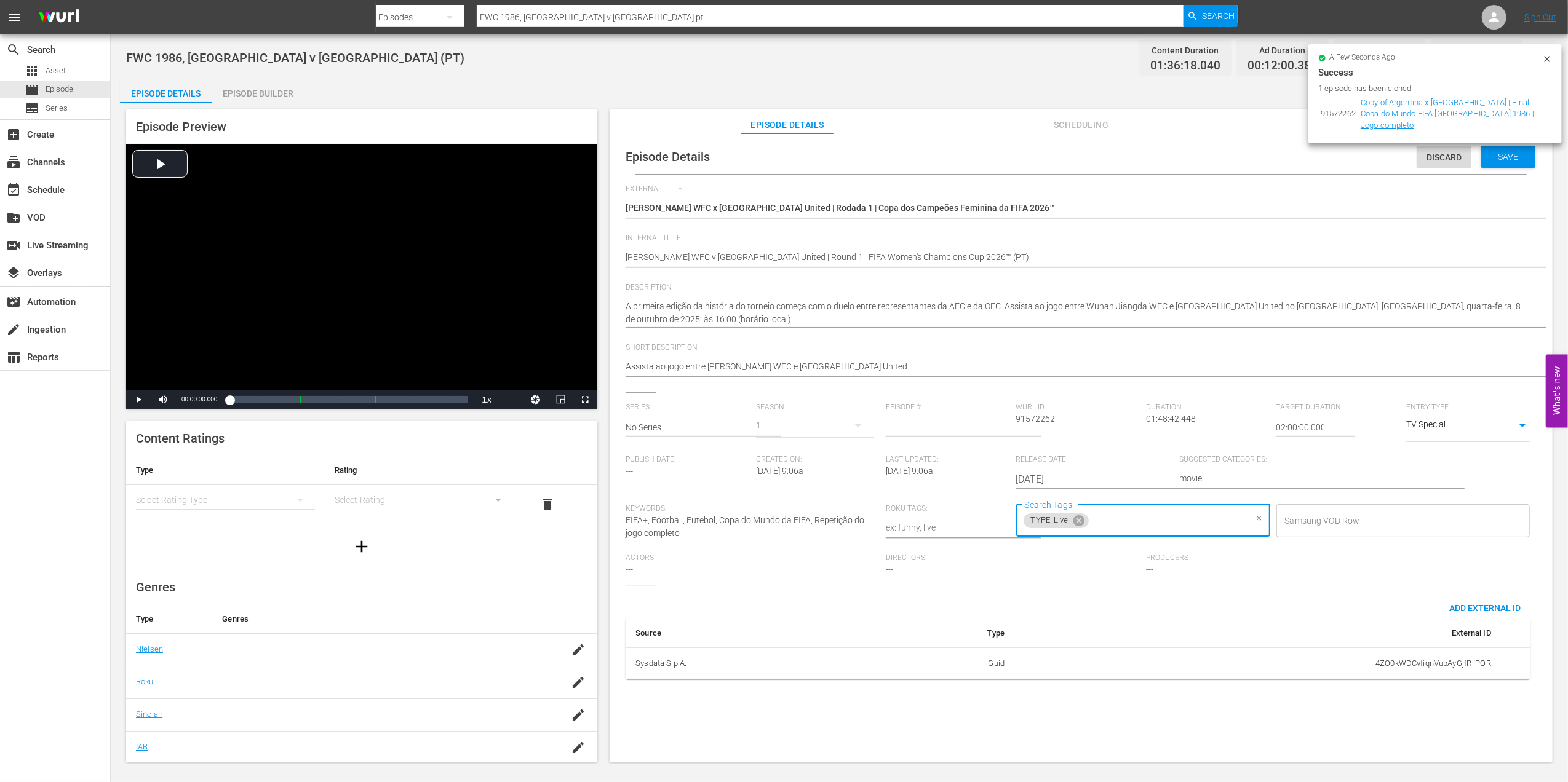
click at [1137, 514] on input "Search Tags" at bounding box center [1168, 521] width 155 height 22
click at [1083, 406] on span "STATUS_Temporary" at bounding box center [1061, 406] width 76 height 13
click at [1497, 161] on span "Save" at bounding box center [1508, 157] width 40 height 9
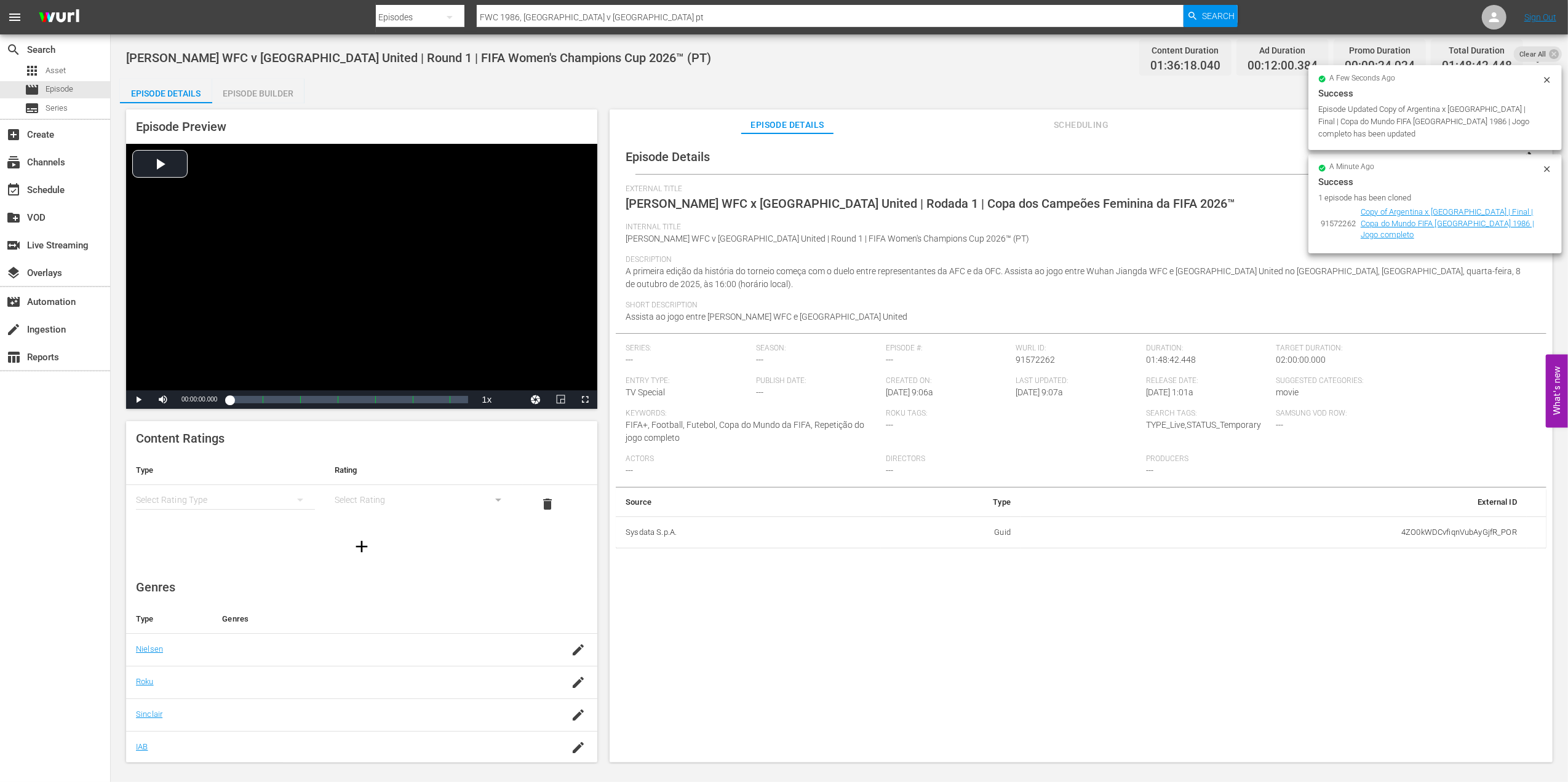
click at [1547, 84] on icon at bounding box center [1547, 80] width 9 height 9
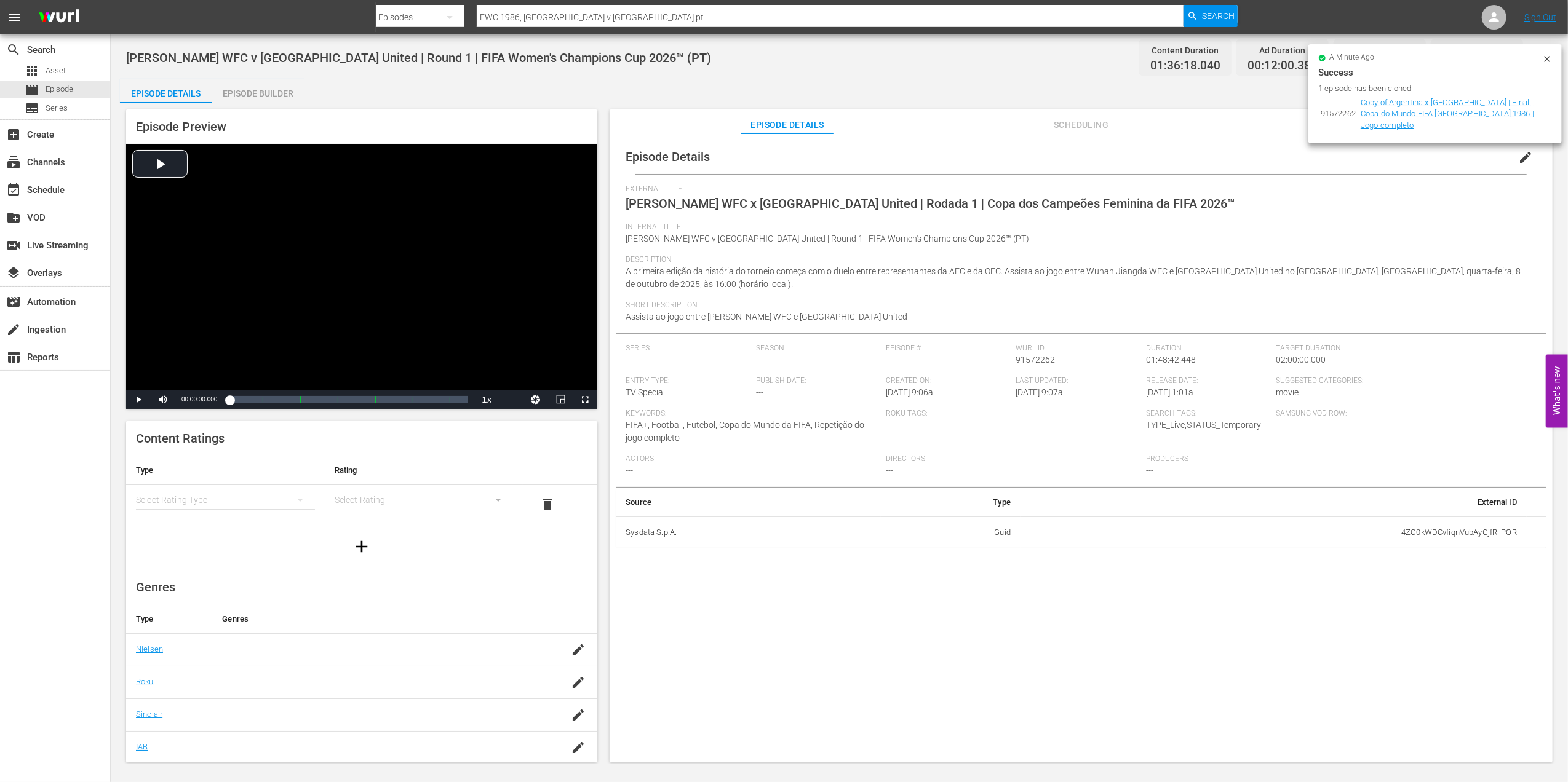
click at [1543, 54] on icon at bounding box center [1547, 59] width 9 height 9
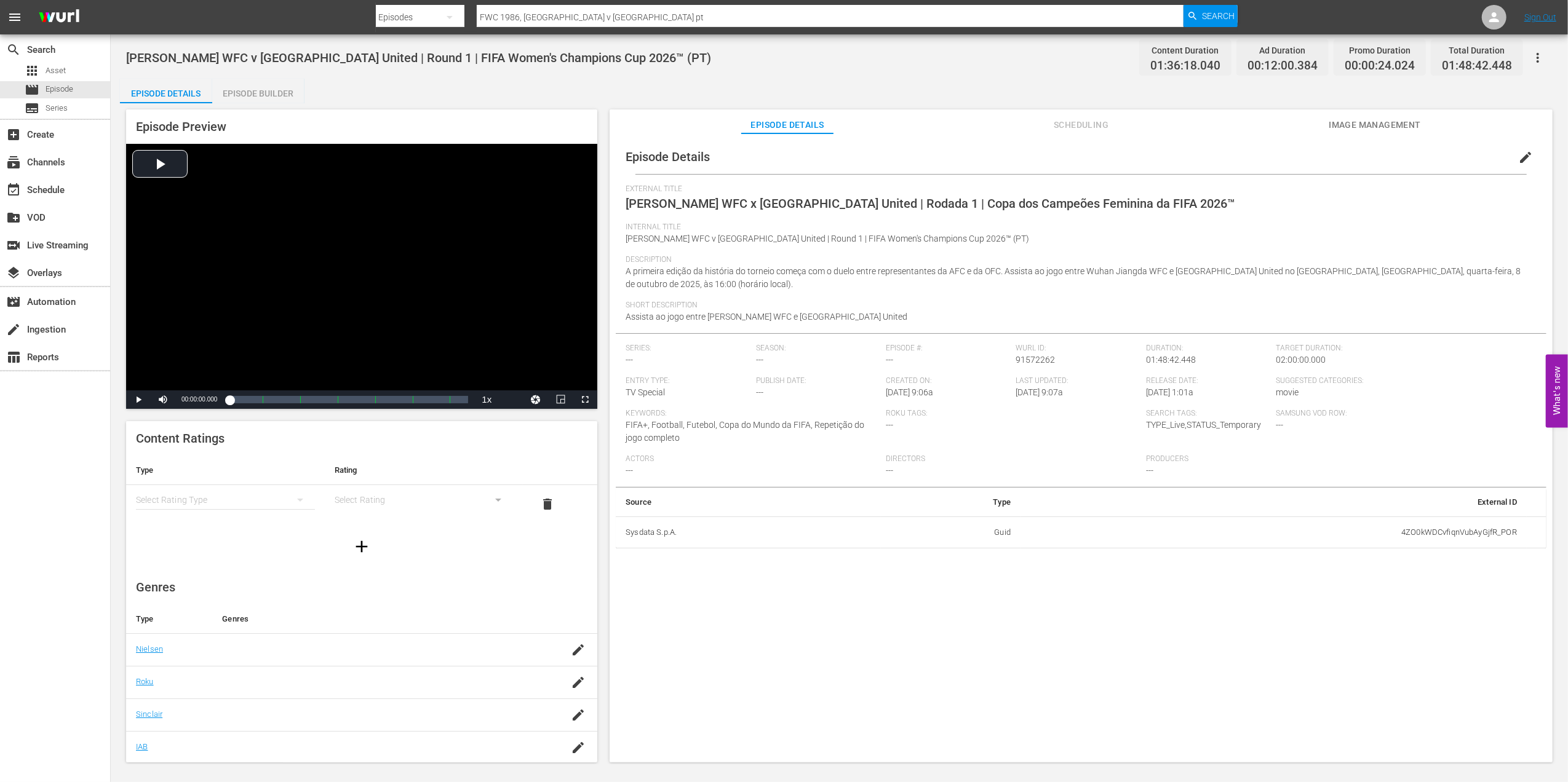
click at [1353, 123] on span "Image Management" at bounding box center [1374, 125] width 92 height 15
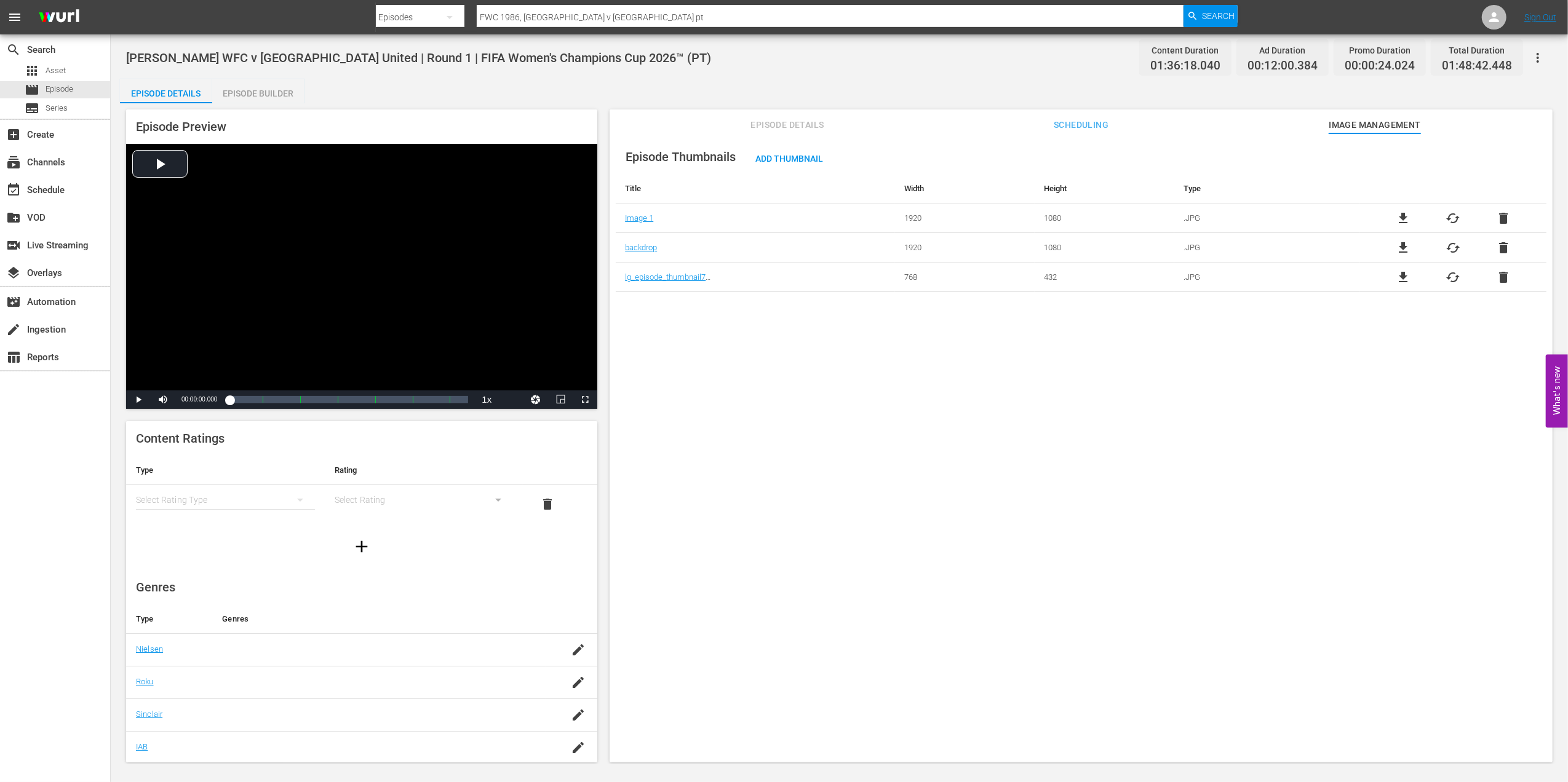
click at [1496, 220] on span "delete" at bounding box center [1503, 218] width 15 height 15
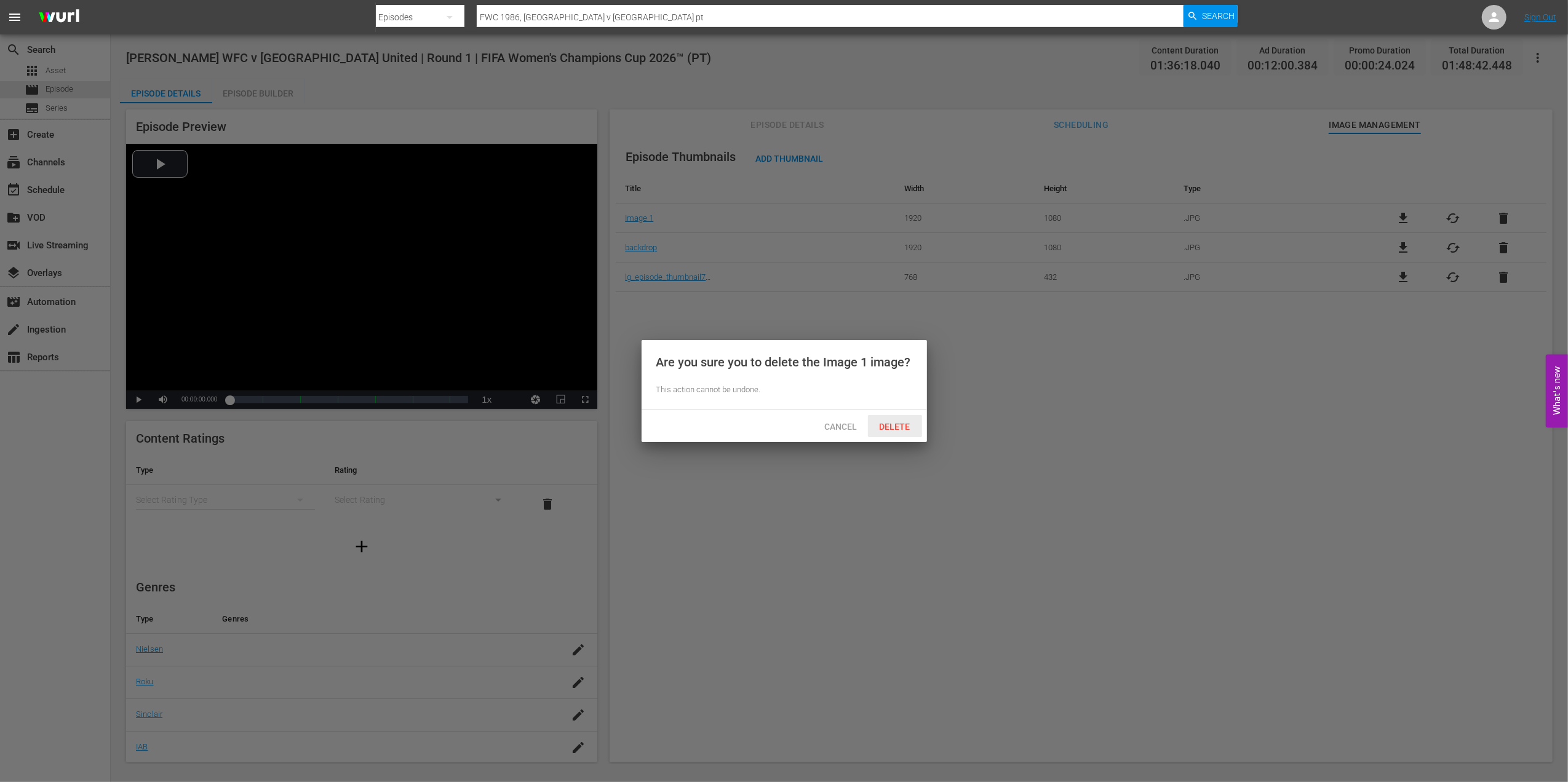
click at [913, 417] on div "Delete" at bounding box center [895, 426] width 54 height 23
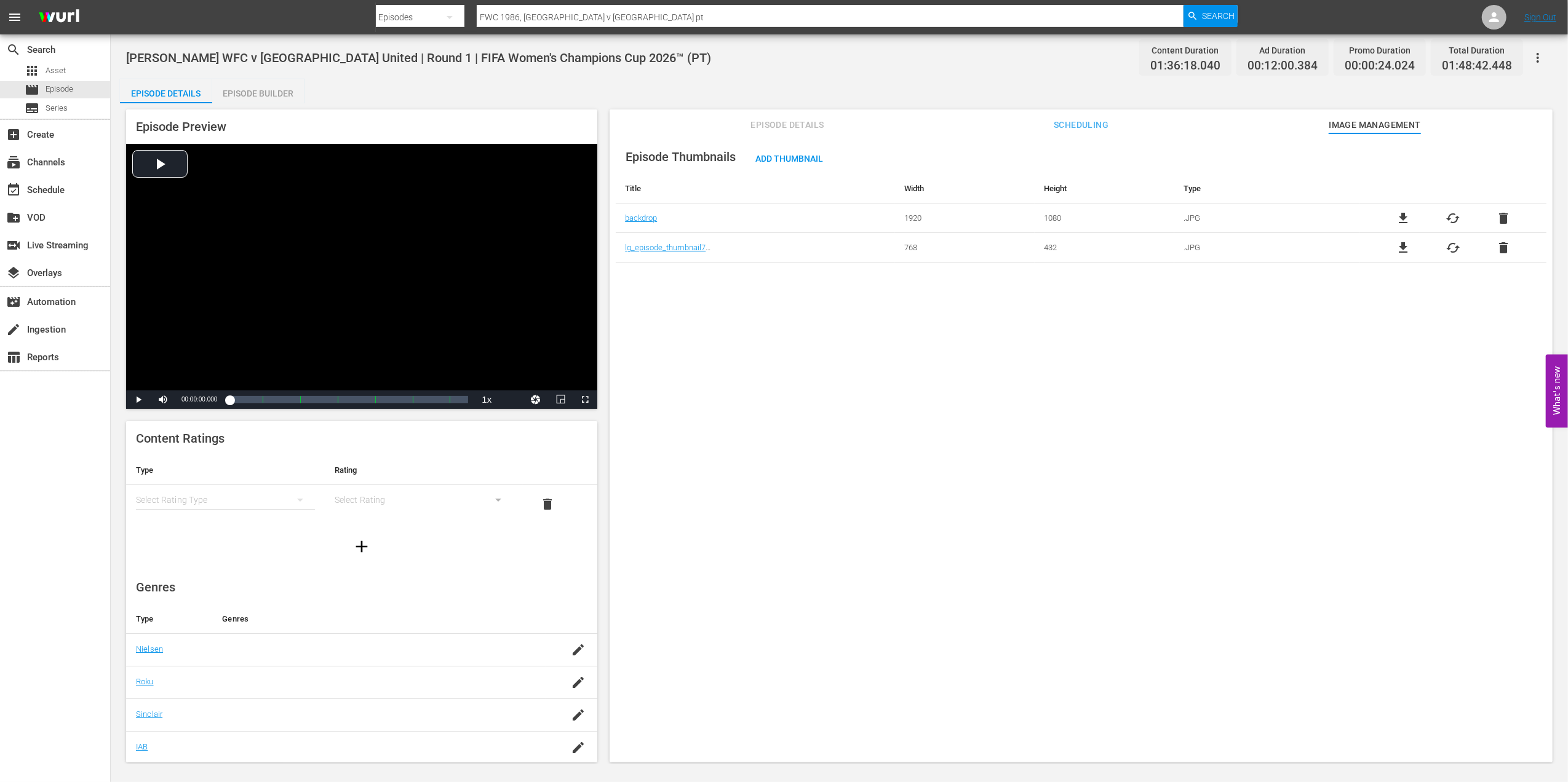
click at [1503, 253] on span "delete" at bounding box center [1503, 248] width 15 height 15
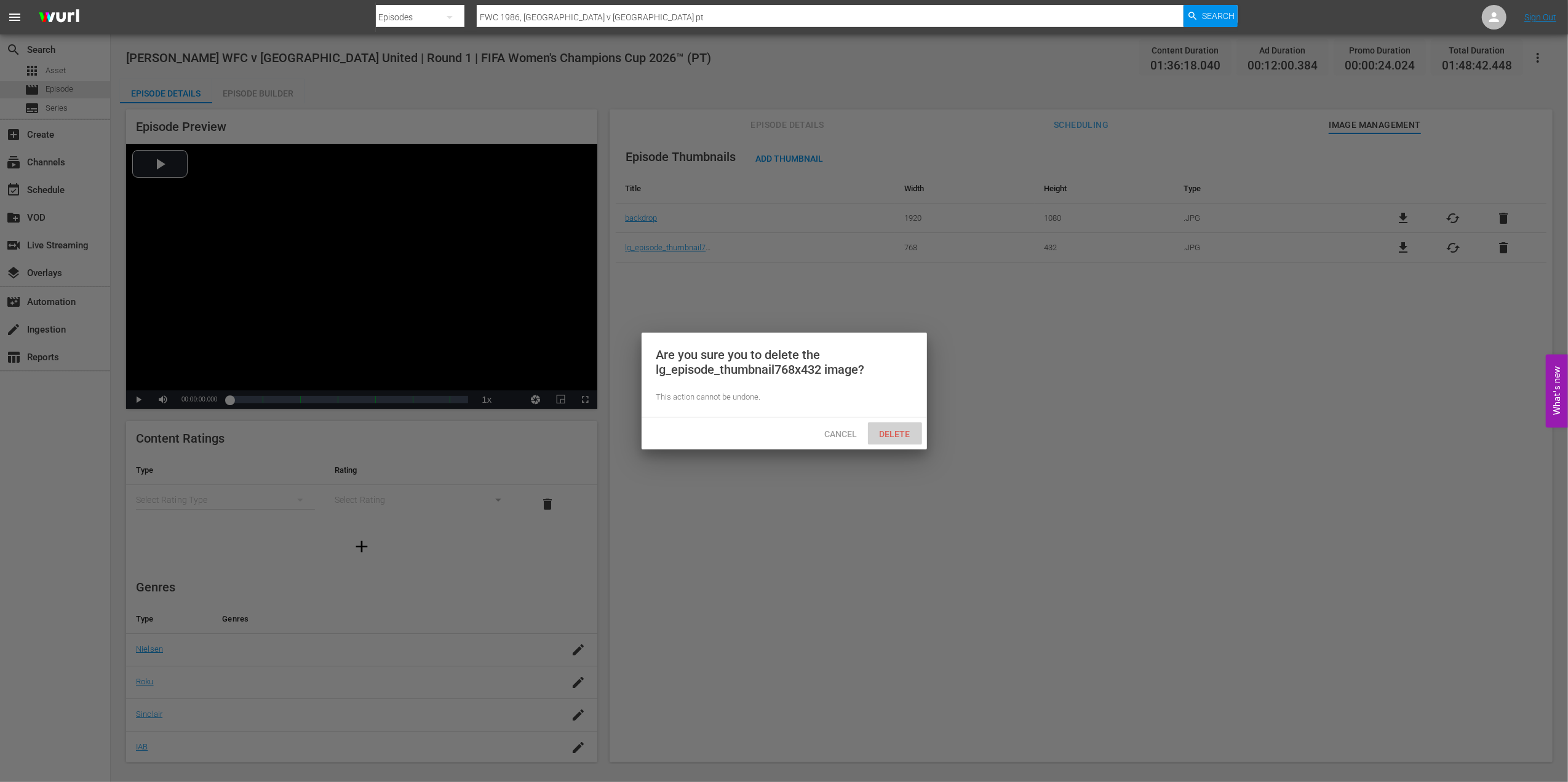
click at [893, 436] on span "Delete" at bounding box center [895, 434] width 51 height 9
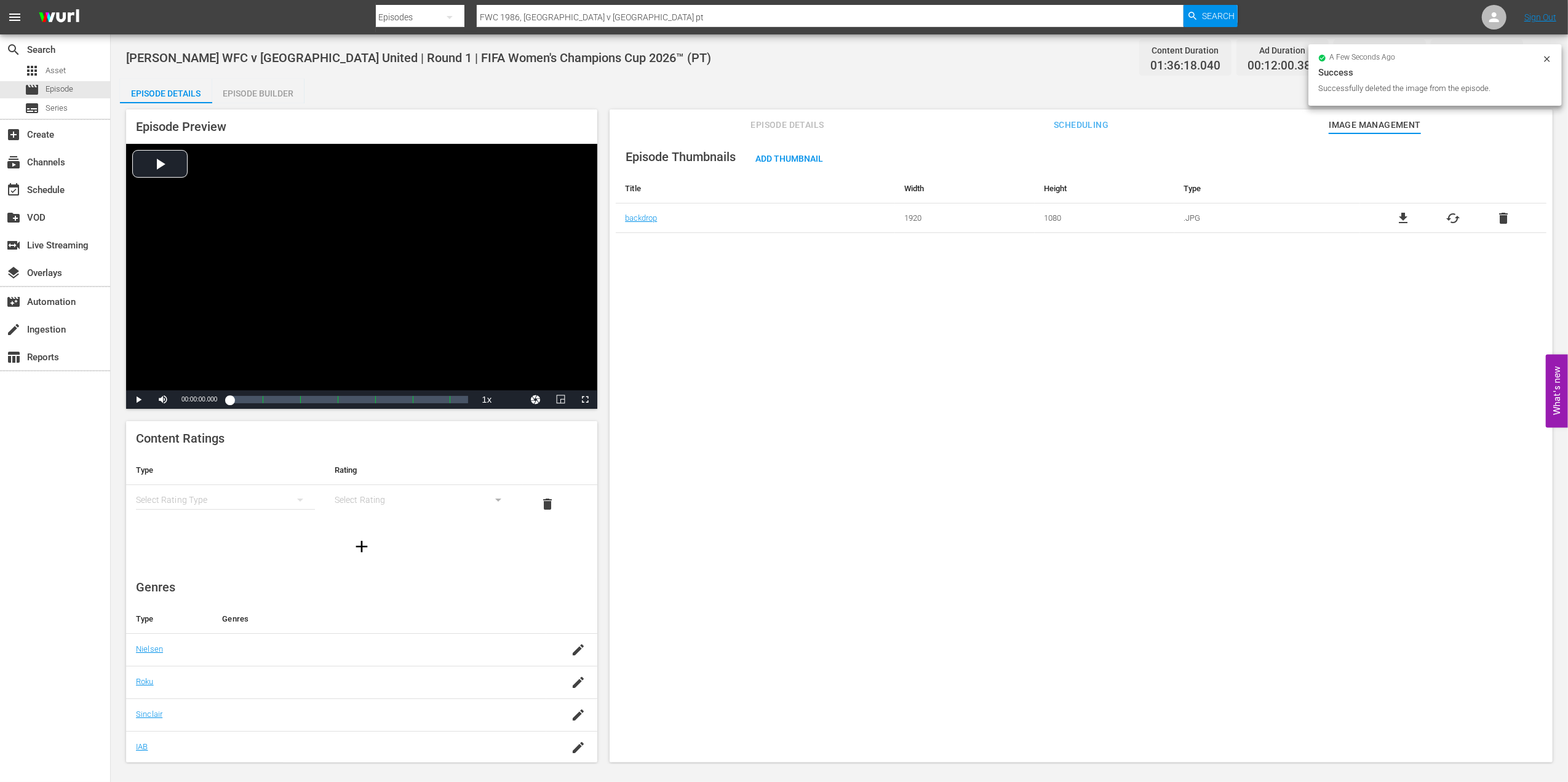
click at [1499, 219] on span "delete" at bounding box center [1503, 218] width 15 height 15
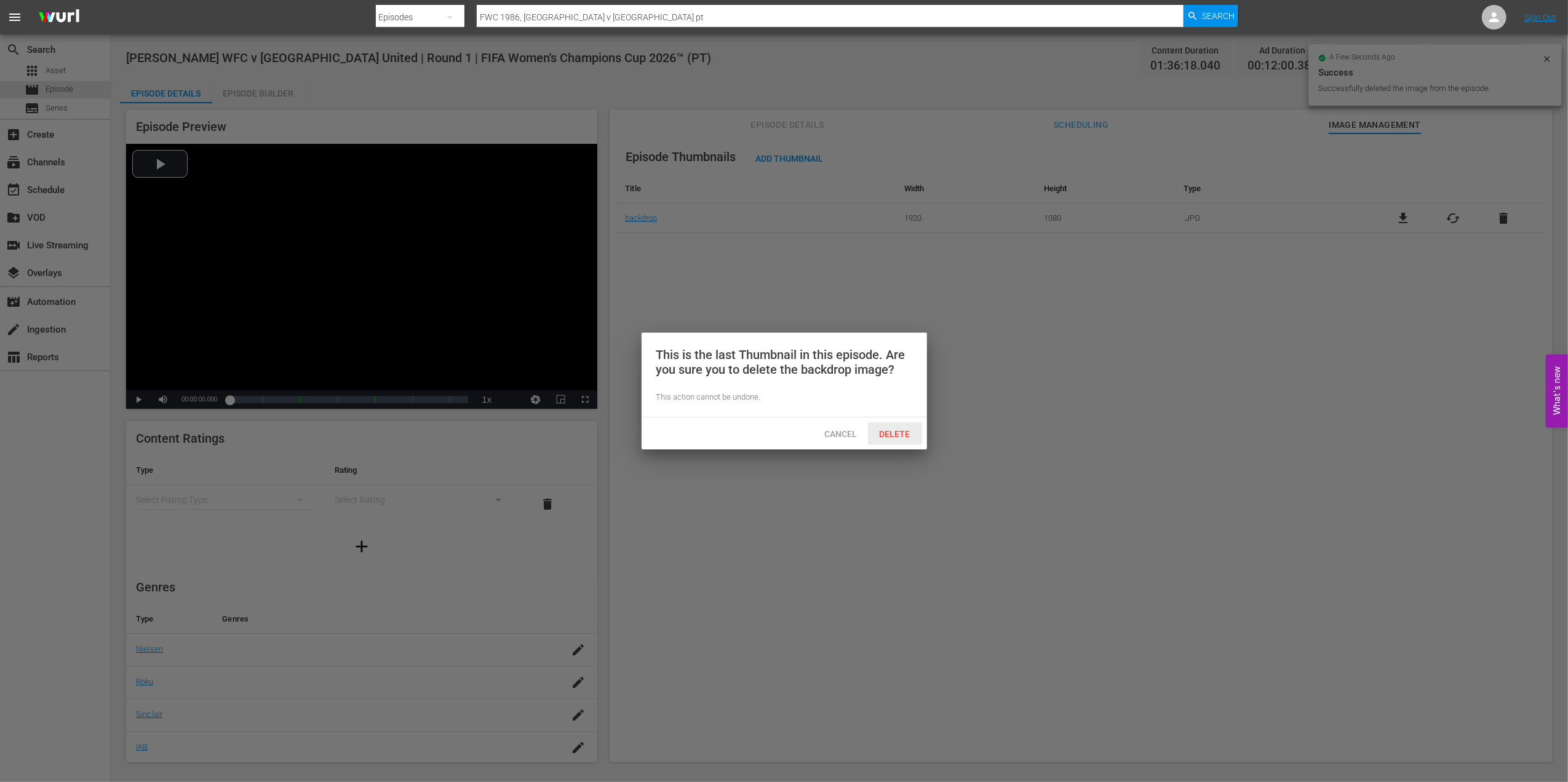
click at [889, 436] on span "Delete" at bounding box center [895, 434] width 51 height 9
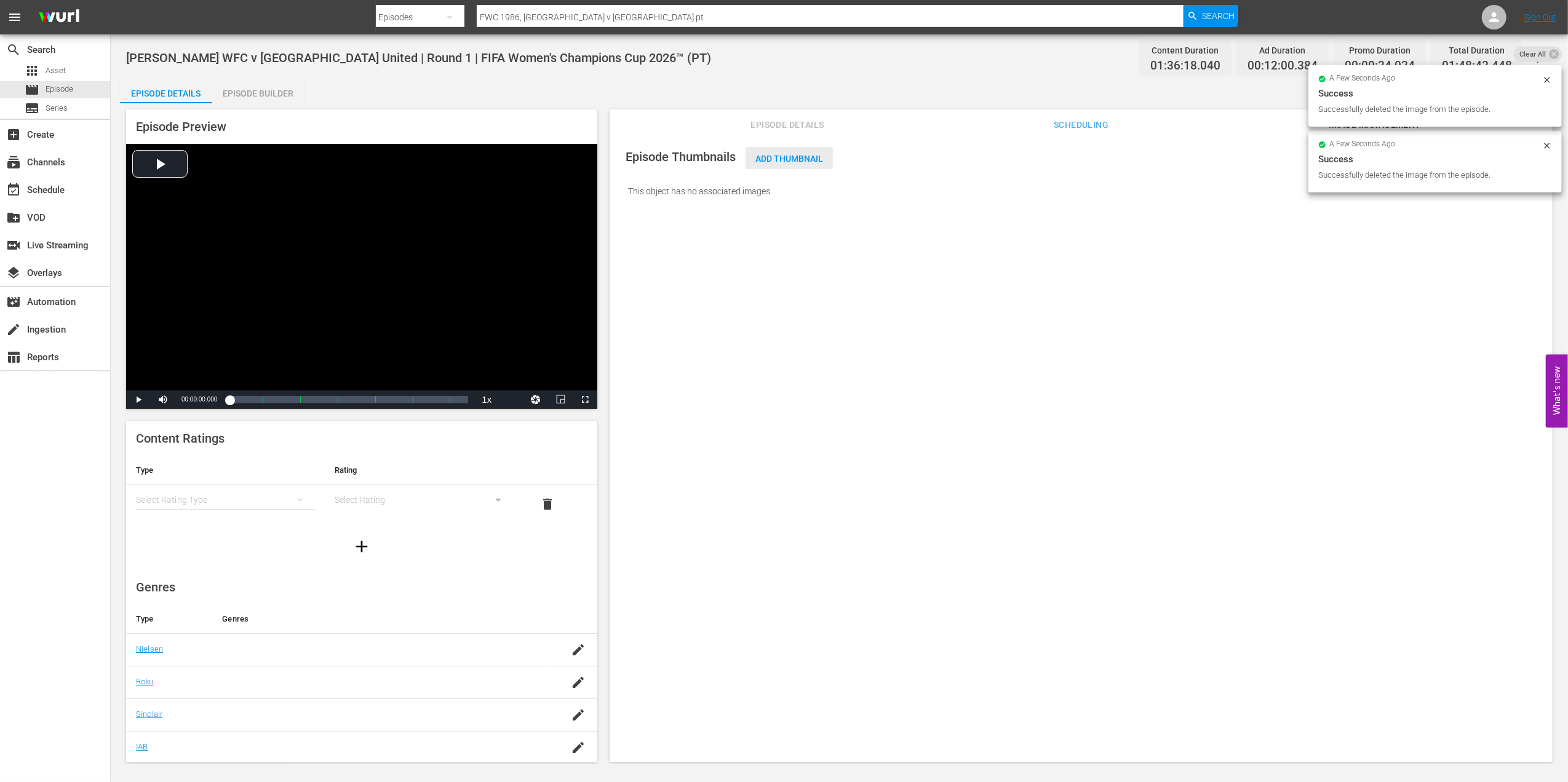
click at [795, 166] on div "Add Thumbnail" at bounding box center [789, 158] width 88 height 23
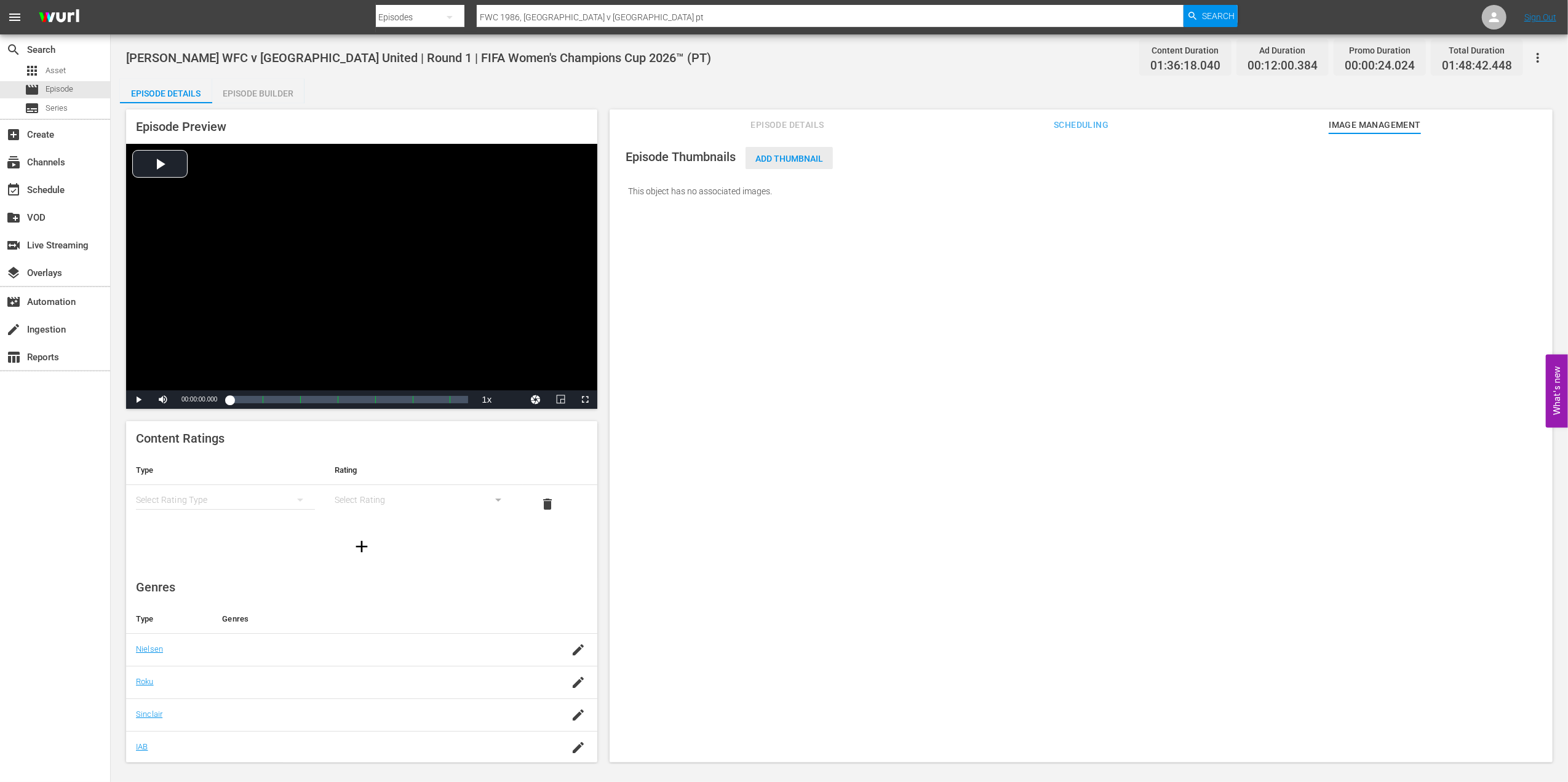
click at [791, 163] on span "Add Thumbnail" at bounding box center [789, 159] width 88 height 9
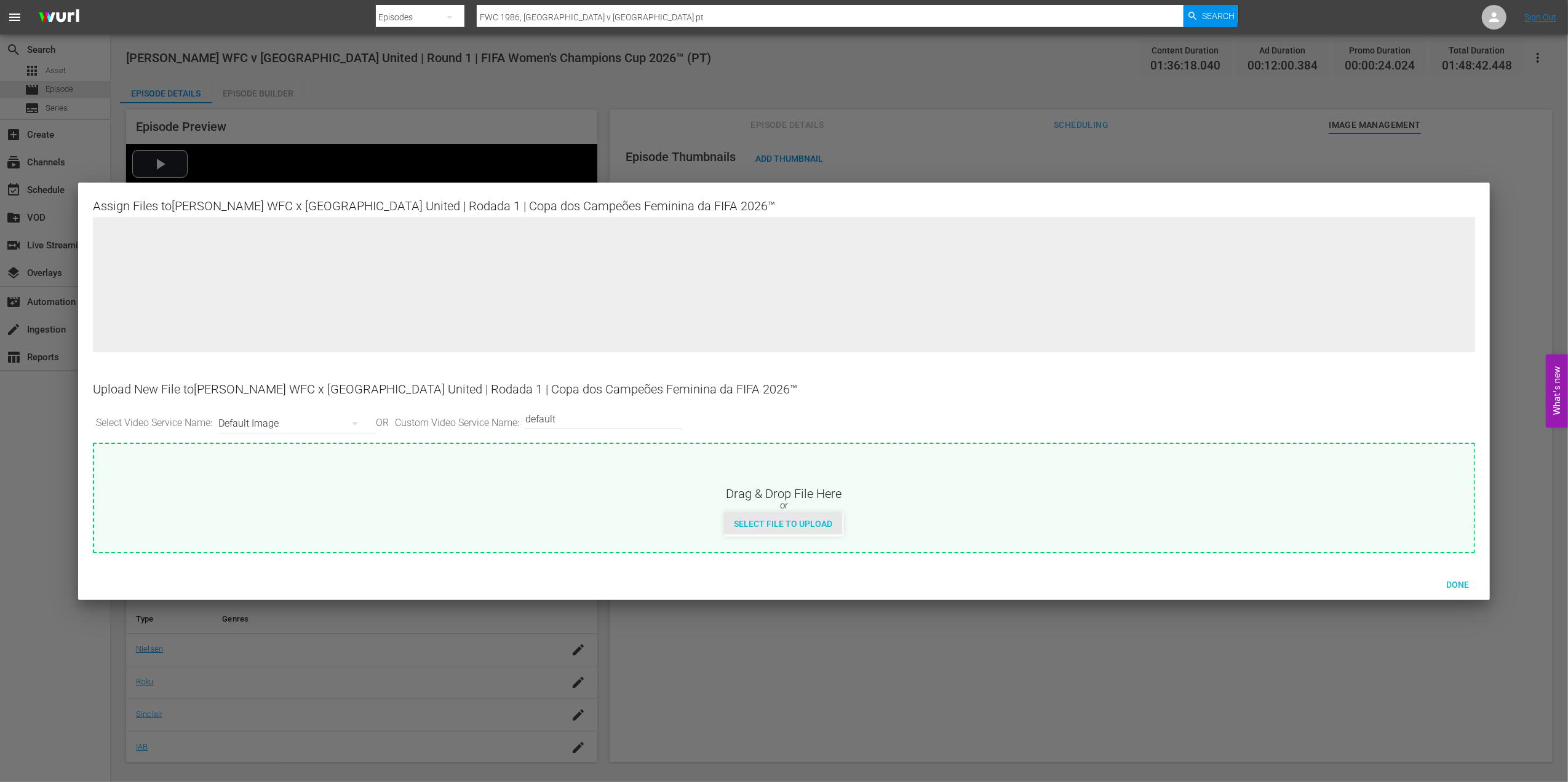
click at [770, 519] on span "Select File to Upload" at bounding box center [783, 524] width 118 height 9
type input "C:\fakepath\w1.jpg"
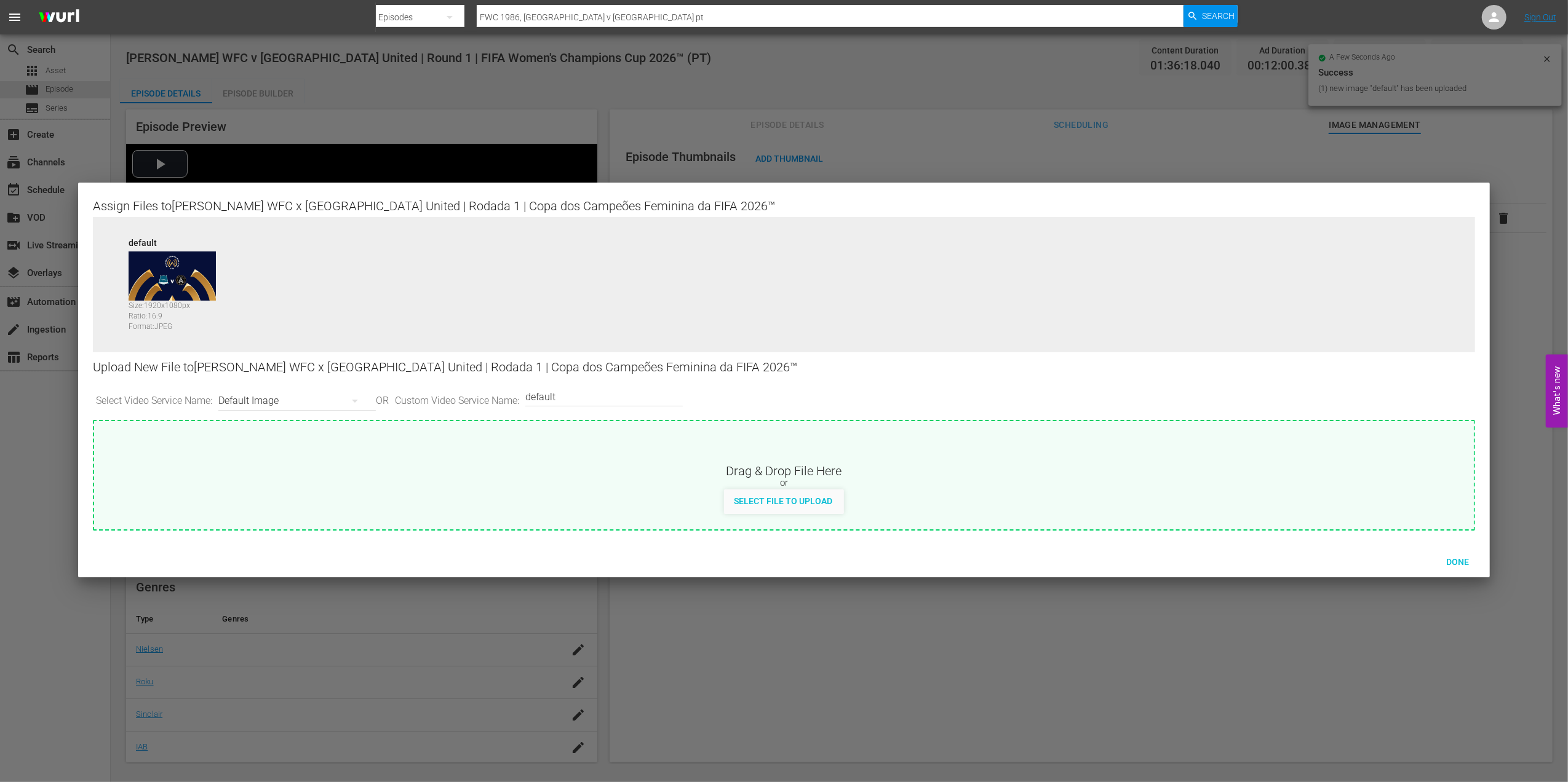
click at [593, 394] on input "default" at bounding box center [601, 396] width 152 height 29
type input "default 1"
click at [771, 500] on span "Select File to Upload" at bounding box center [783, 501] width 118 height 9
type input "C:\fakepath\w2.jpg"
click at [1447, 554] on div "Done" at bounding box center [1458, 562] width 54 height 23
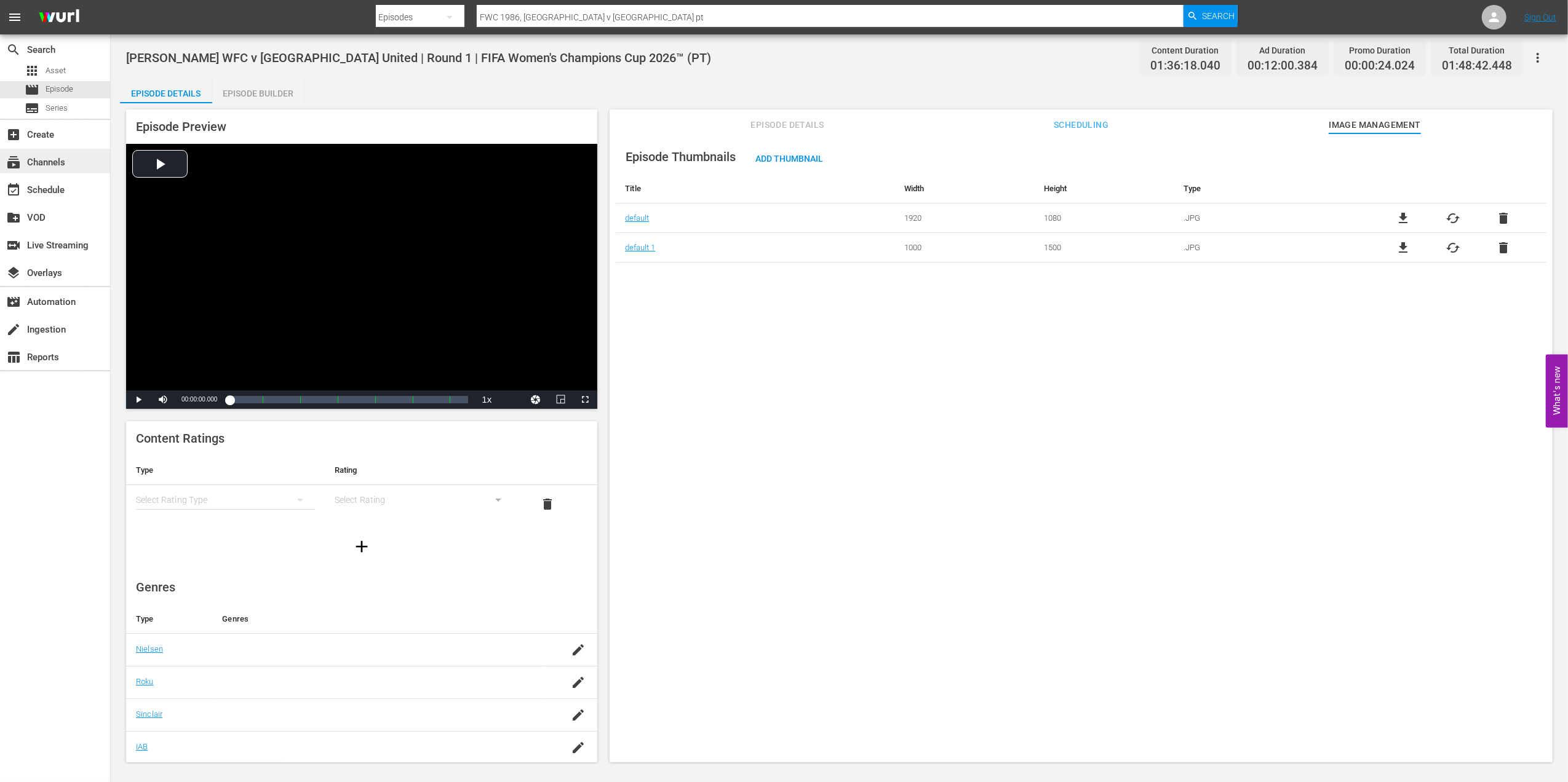
click at [66, 163] on div "subscriptions Channels" at bounding box center [34, 160] width 69 height 11
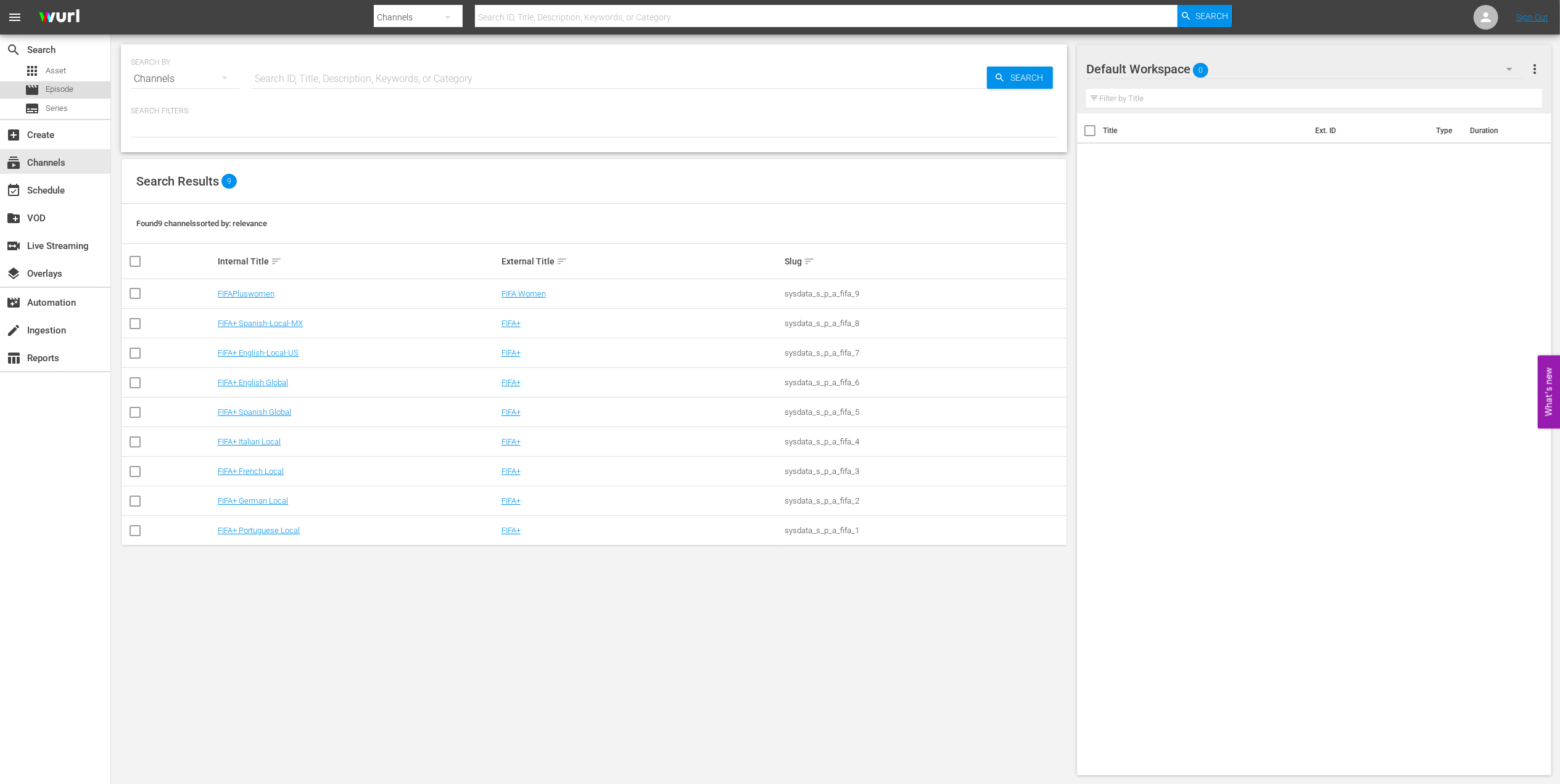
click at [47, 82] on div "movie Episode" at bounding box center [49, 90] width 49 height 17
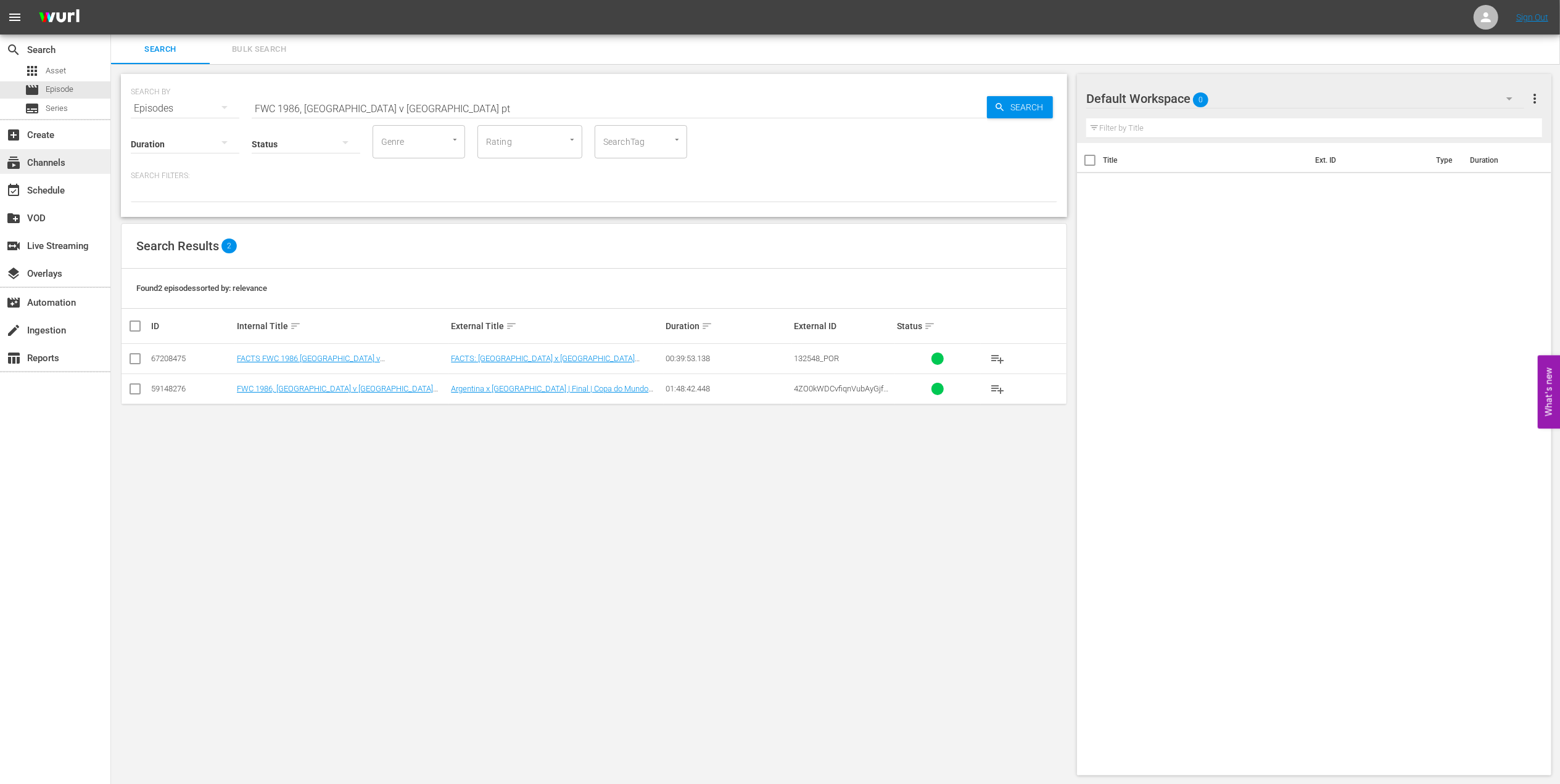
click at [60, 161] on div "subscriptions Channels" at bounding box center [34, 161] width 69 height 11
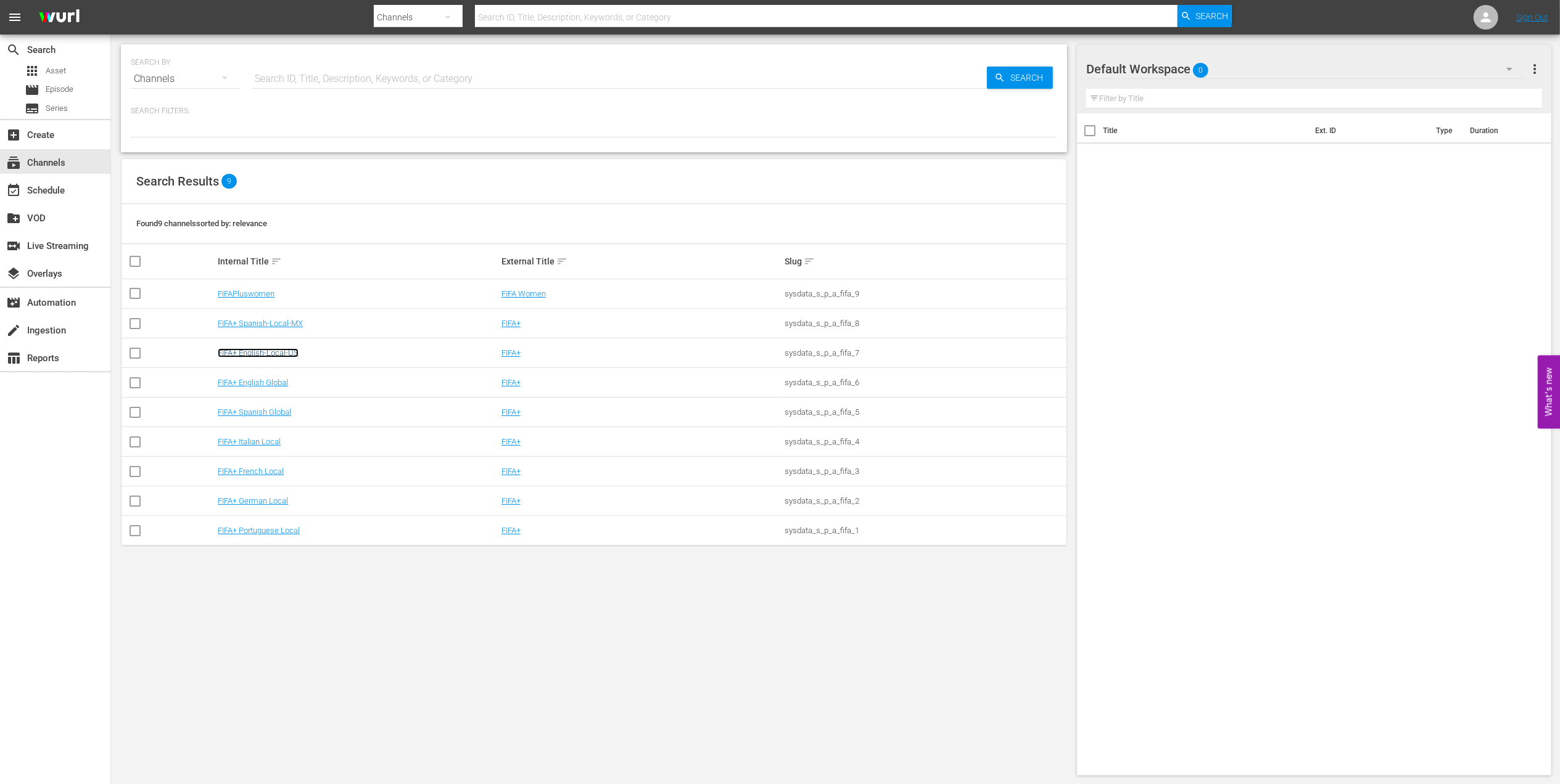
click at [272, 354] on link "FIFA+ English-Local-US" at bounding box center [258, 353] width 81 height 9
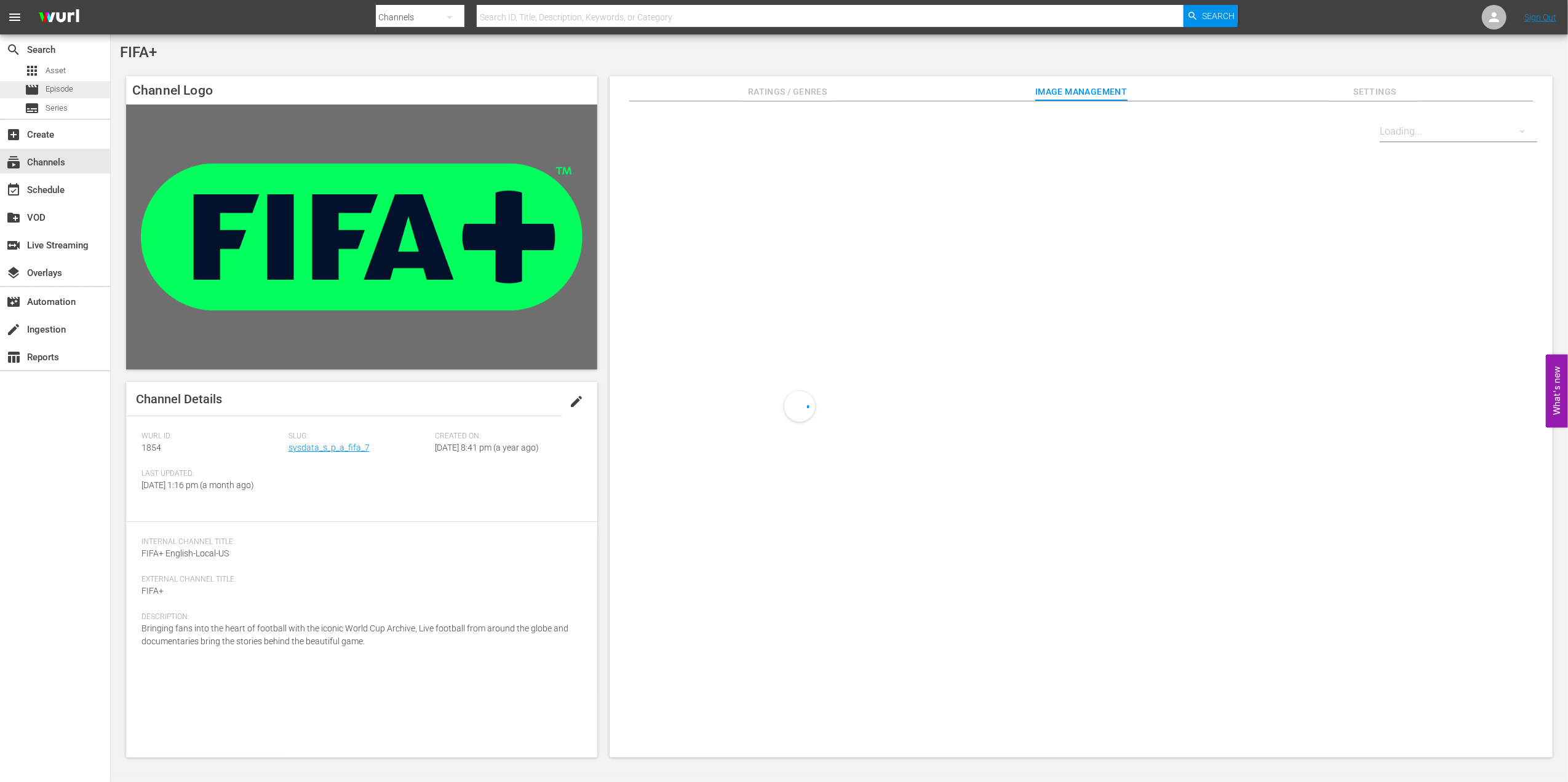
click at [80, 86] on div "movie Episode" at bounding box center [55, 90] width 110 height 17
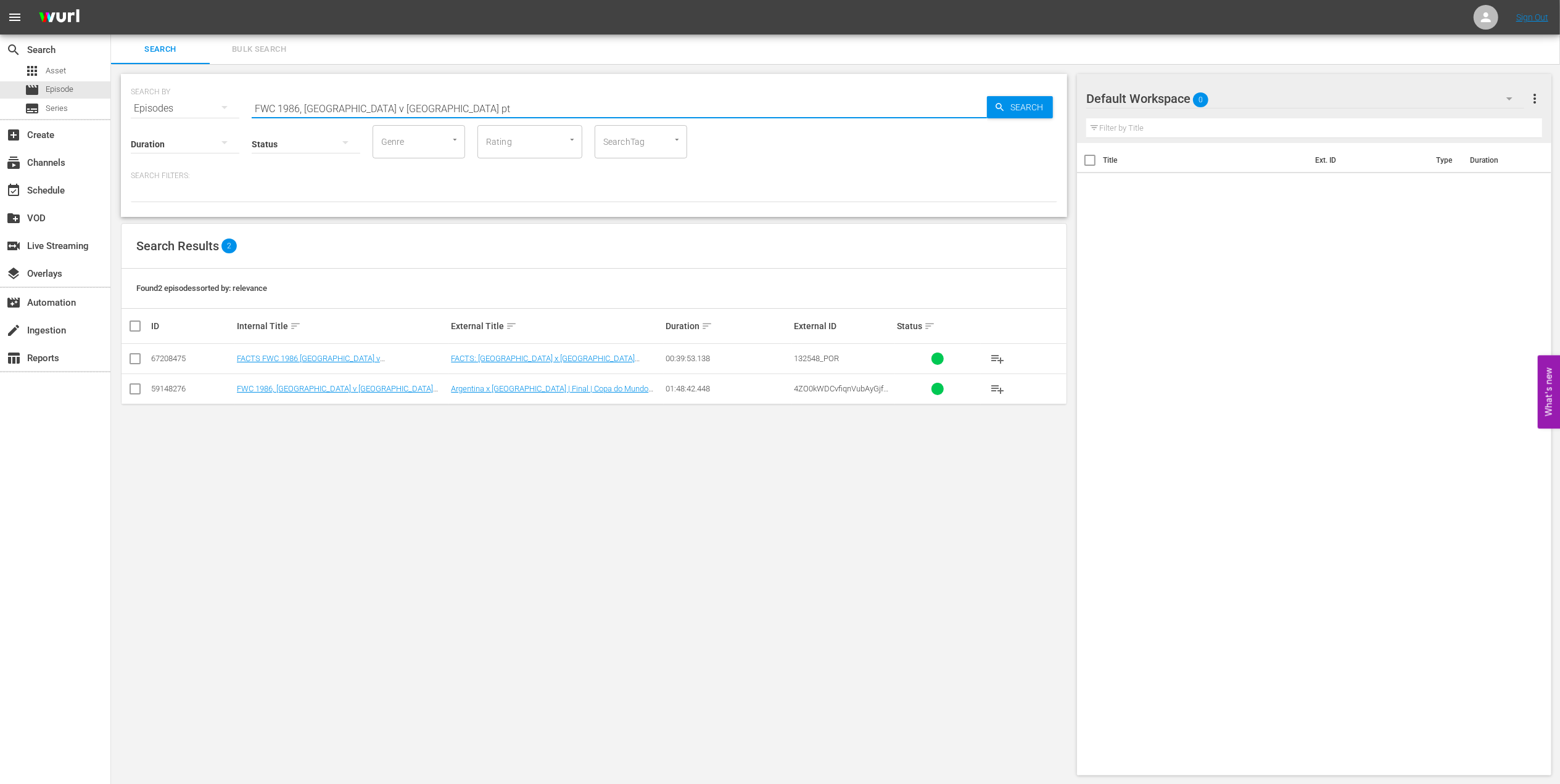
drag, startPoint x: 302, startPoint y: 106, endPoint x: 141, endPoint y: 106, distance: 161.0
click at [141, 106] on div "SEARCH BY Search By Episodes Search ID, Title, Description, Keywords, or Catego…" at bounding box center [594, 101] width 927 height 44
paste input "World Champions: [GEOGRAPHIC_DATA] 2006"
type input "World Champions: Italy 2006 en"
click at [132, 354] on input "checkbox" at bounding box center [135, 361] width 15 height 15
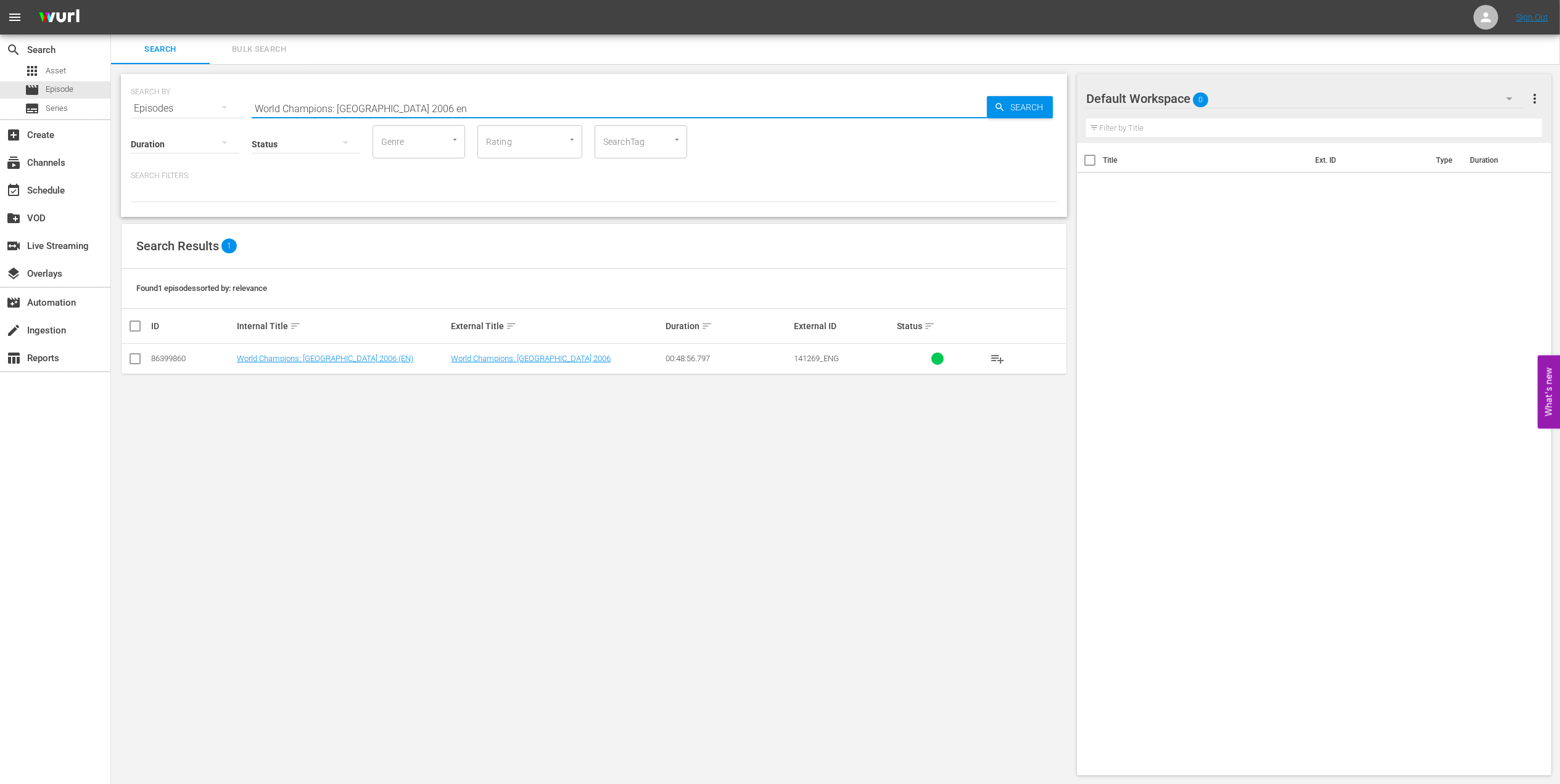
checkbox input "true"
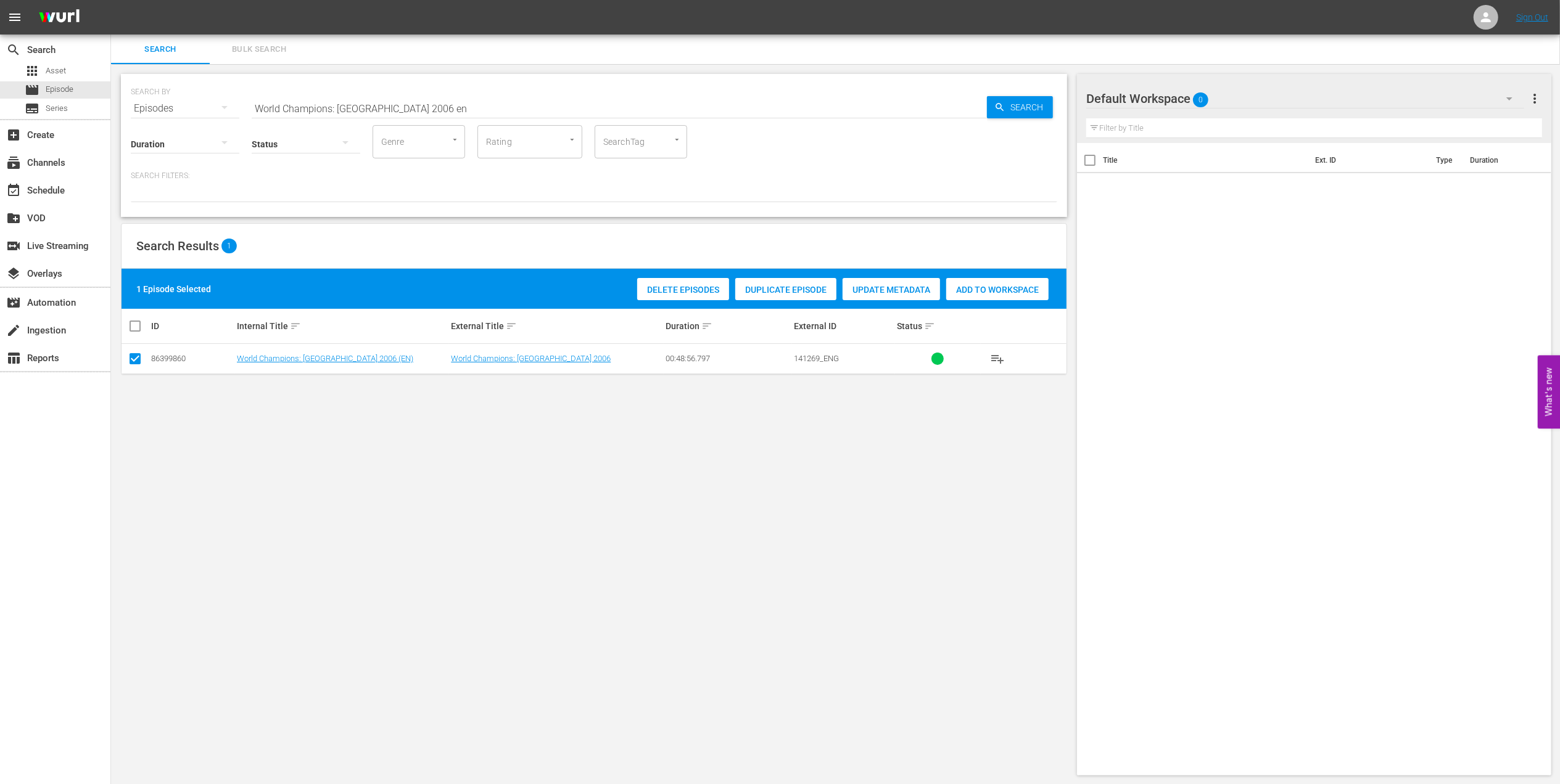
click at [970, 290] on span "Add to Workspace" at bounding box center [997, 290] width 102 height 9
drag, startPoint x: 339, startPoint y: 109, endPoint x: 206, endPoint y: 109, distance: 133.0
click at [206, 109] on div "SEARCH BY Search By Episodes Search ID, Title, Description, Keywords, or Catego…" at bounding box center [594, 101] width 927 height 44
paste input "USA v Ghana | Round of 16 | FIFA World Cup 2010 | Full Match Replay"
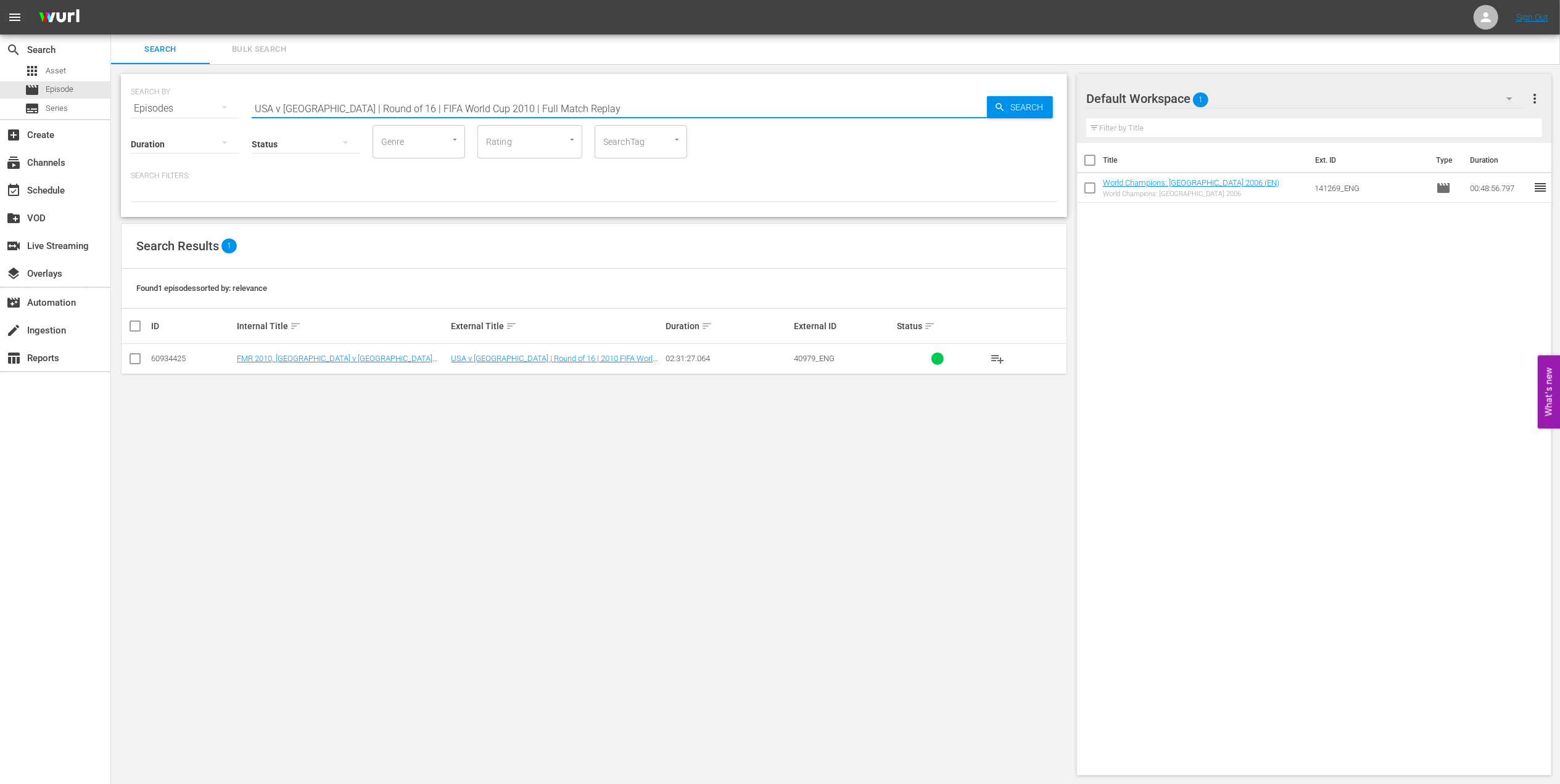
type input "USA v Ghana | Round of 16 | FIFA World Cup 2010 | Full Match Replay"
click at [127, 355] on input "checkbox" at bounding box center [135, 361] width 15 height 15
checkbox input "true"
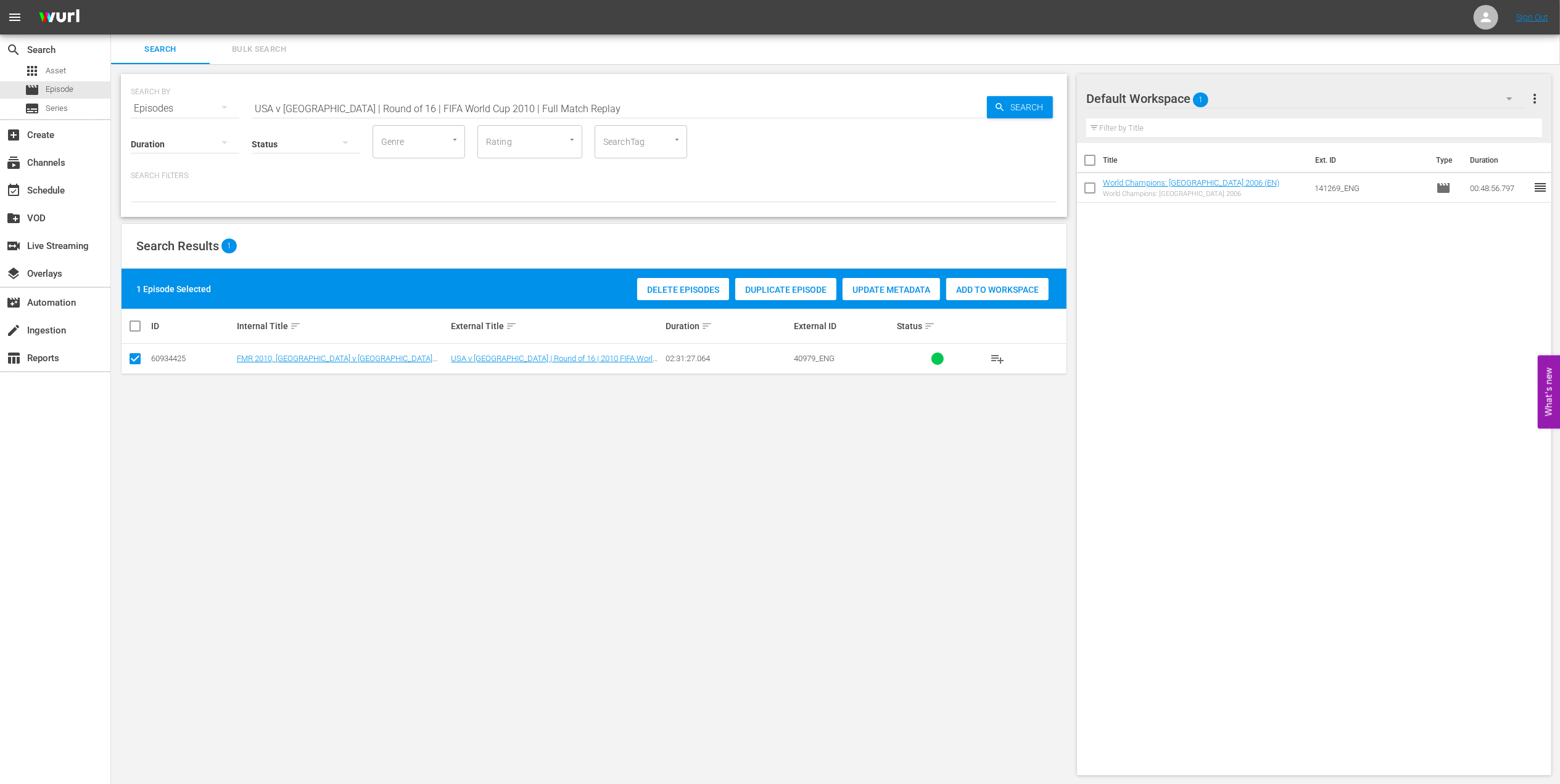
click at [974, 287] on span "Add to Workspace" at bounding box center [997, 290] width 102 height 9
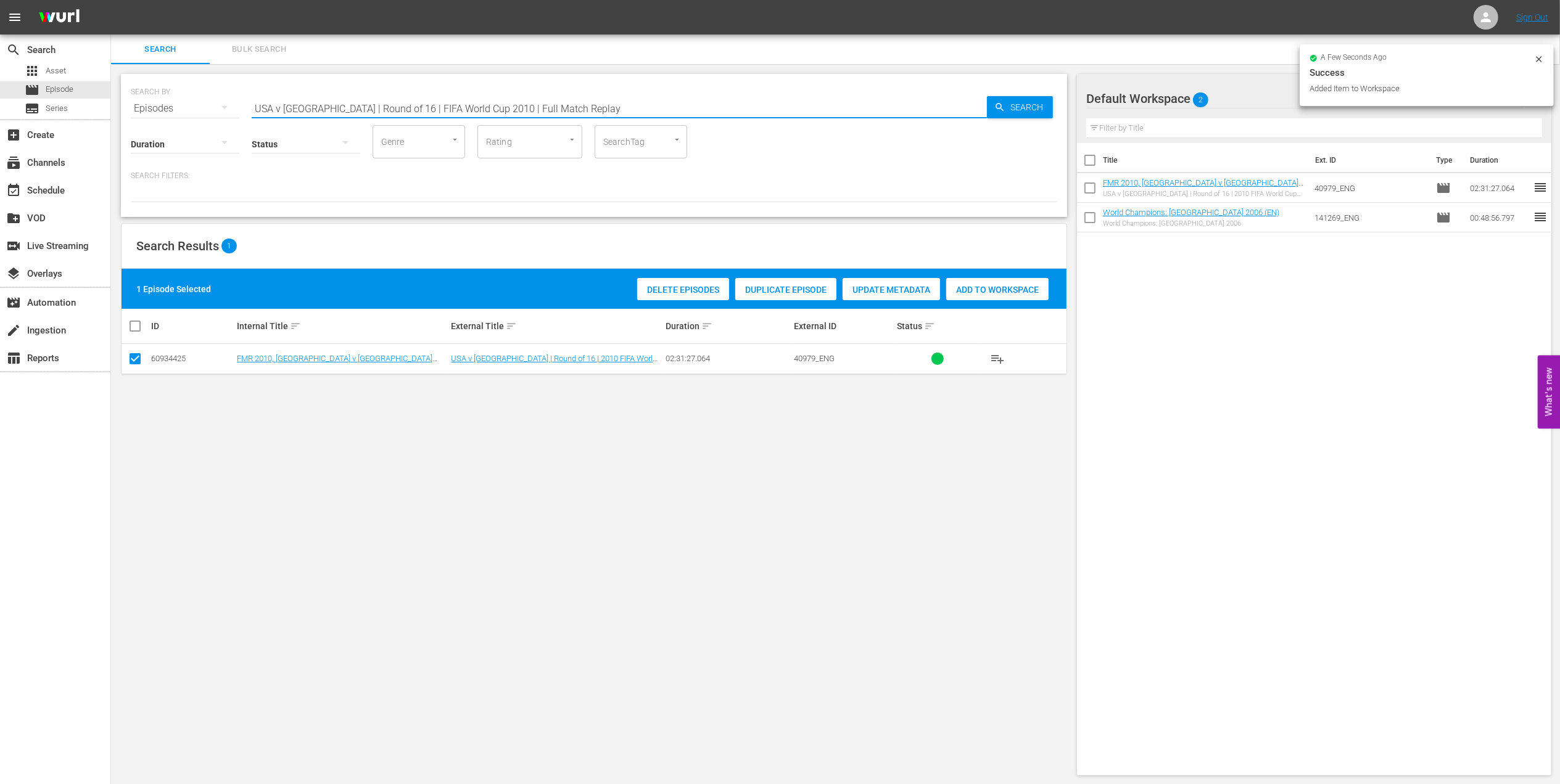
drag, startPoint x: 314, startPoint y: 108, endPoint x: 119, endPoint y: 108, distance: 195.0
click at [119, 108] on div "SEARCH BY Search By Episodes Search ID, Title, Description, Keywords, or Catego…" at bounding box center [594, 425] width 966 height 722
paste input "FWC 2010 - Final - Netherlands v Spain"
click at [435, 113] on input "FWC 2010 - Final - Netherlands v Spainy" at bounding box center [619, 108] width 735 height 29
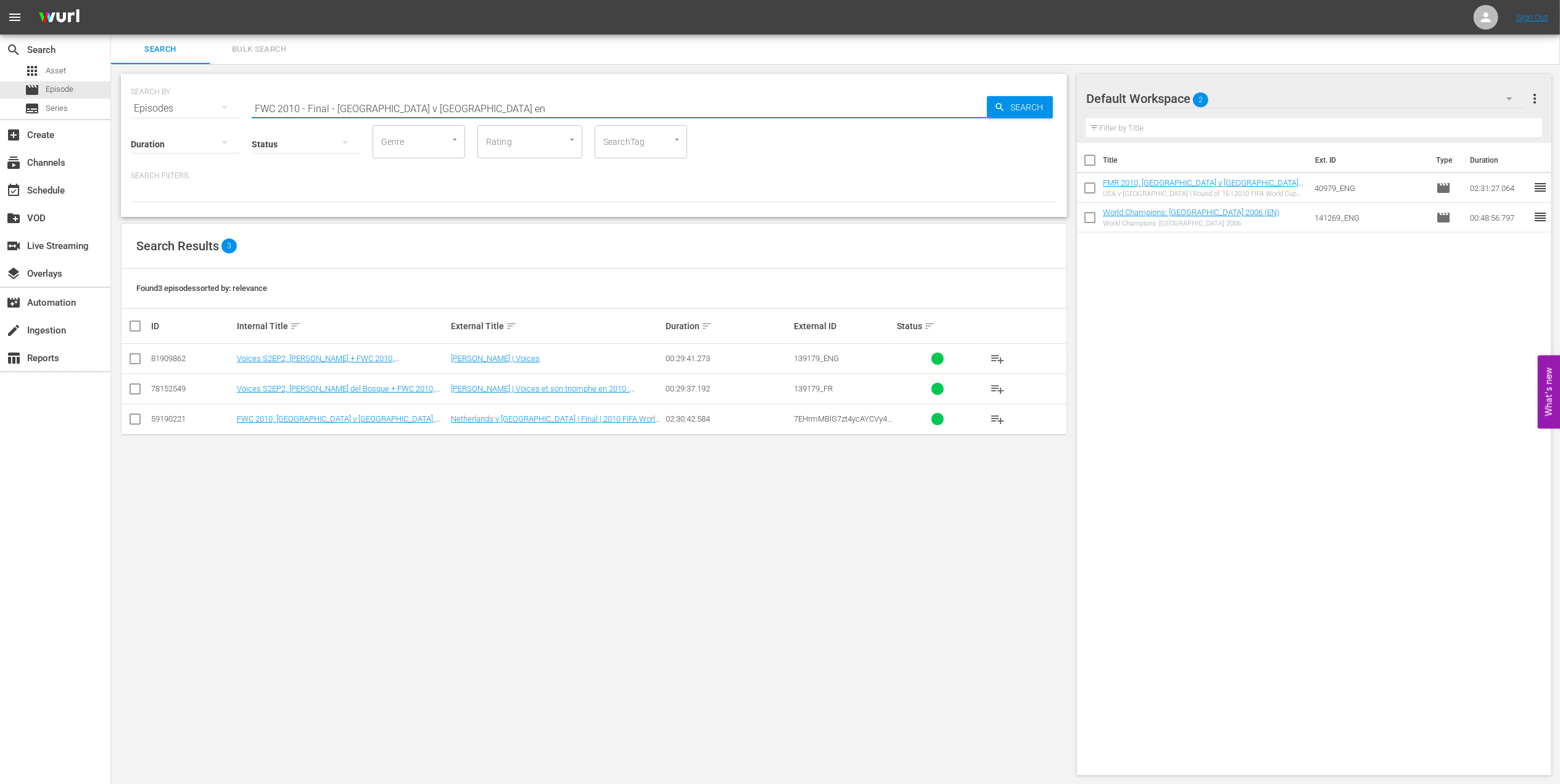
type input "FWC 2010 - Final - Netherlands v Spain en"
click at [131, 424] on input "checkbox" at bounding box center [135, 422] width 15 height 15
checkbox input "true"
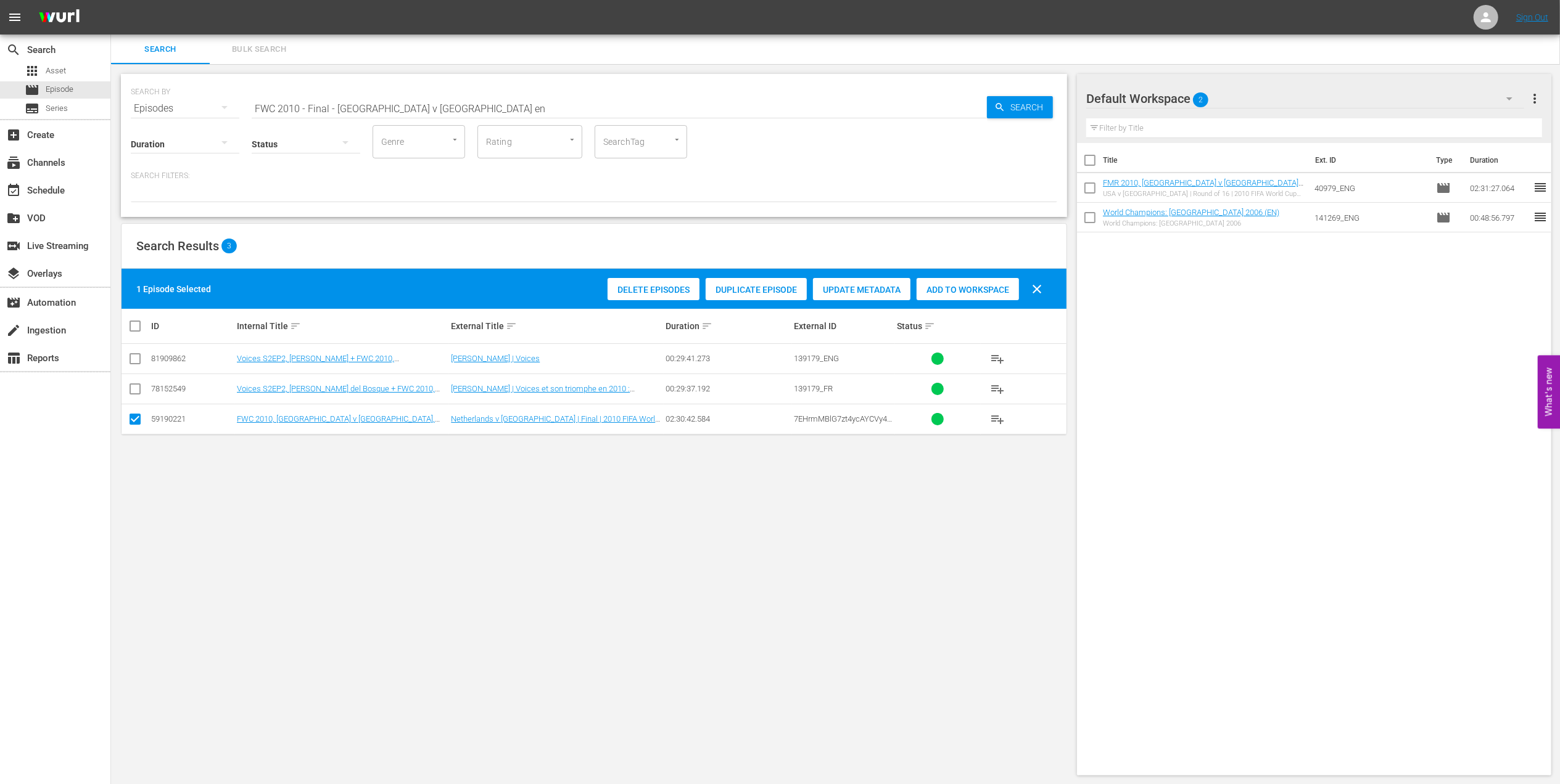
click at [943, 289] on span "Add to Workspace" at bounding box center [967, 290] width 102 height 9
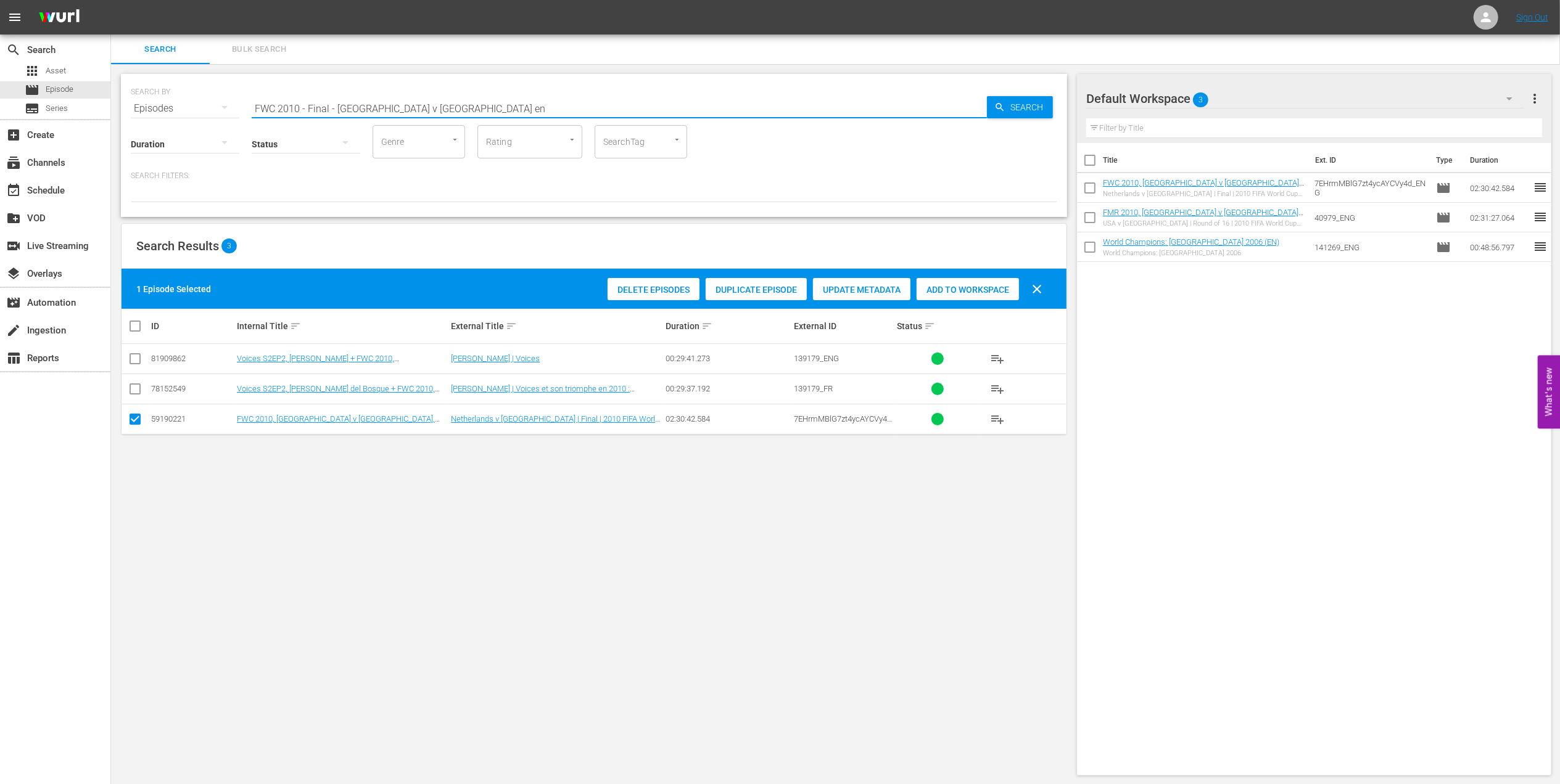
drag, startPoint x: 450, startPoint y: 112, endPoint x: 196, endPoint y: 108, distance: 254.0
click at [196, 108] on div "SEARCH BY Search By Episodes Search ID, Title, Description, Keywords, or Catego…" at bounding box center [594, 101] width 927 height 44
paste input "EP 4 - FWC 2010 | The Final"
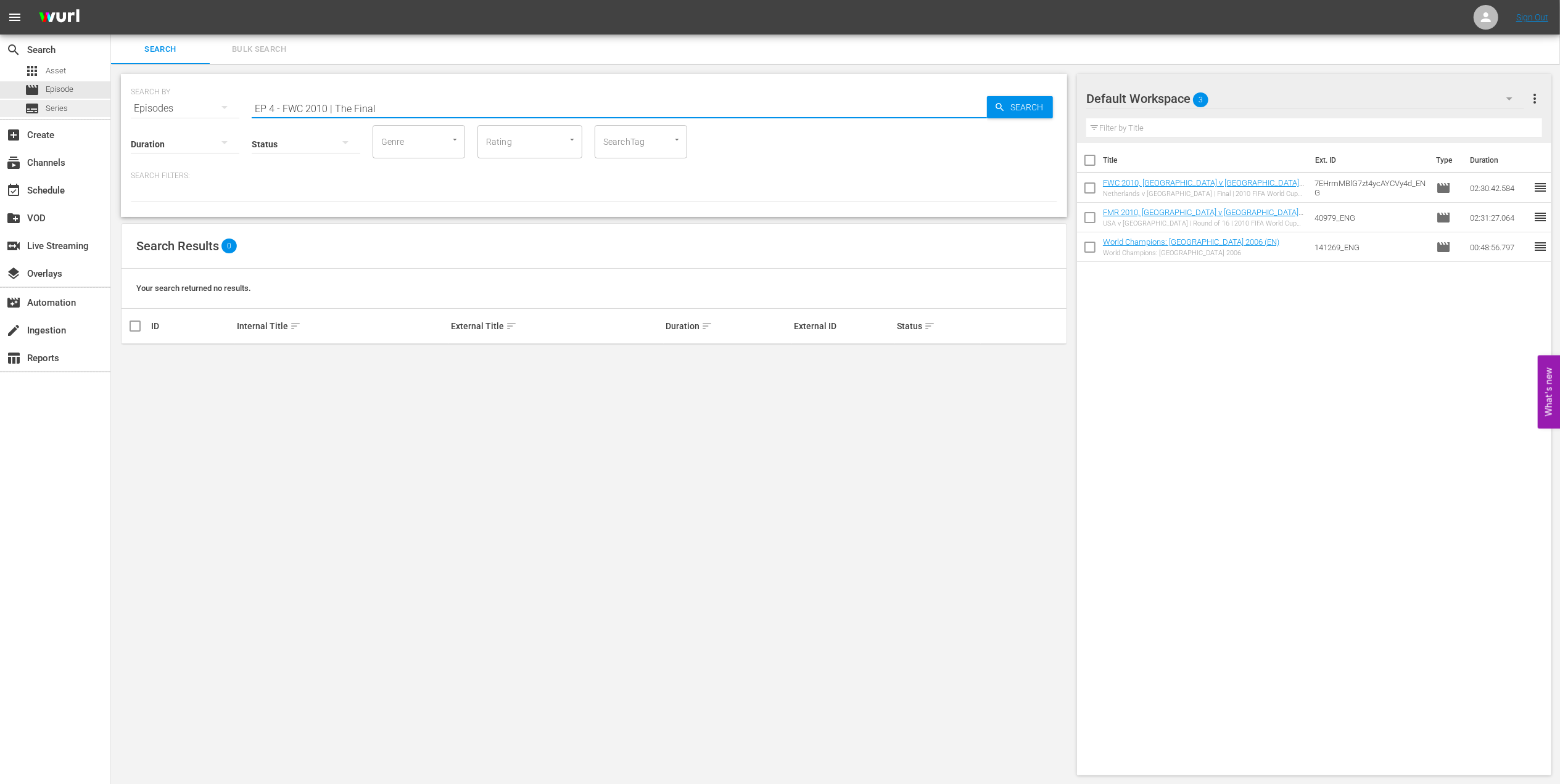
drag, startPoint x: 388, startPoint y: 104, endPoint x: 29, endPoint y: 116, distance: 359.2
click at [111, 0] on div "search Search apps Asset movie Episode subtitles Series add_box Create subscrip…" at bounding box center [835, 0] width 1449 height 0
type input "the final 2010"
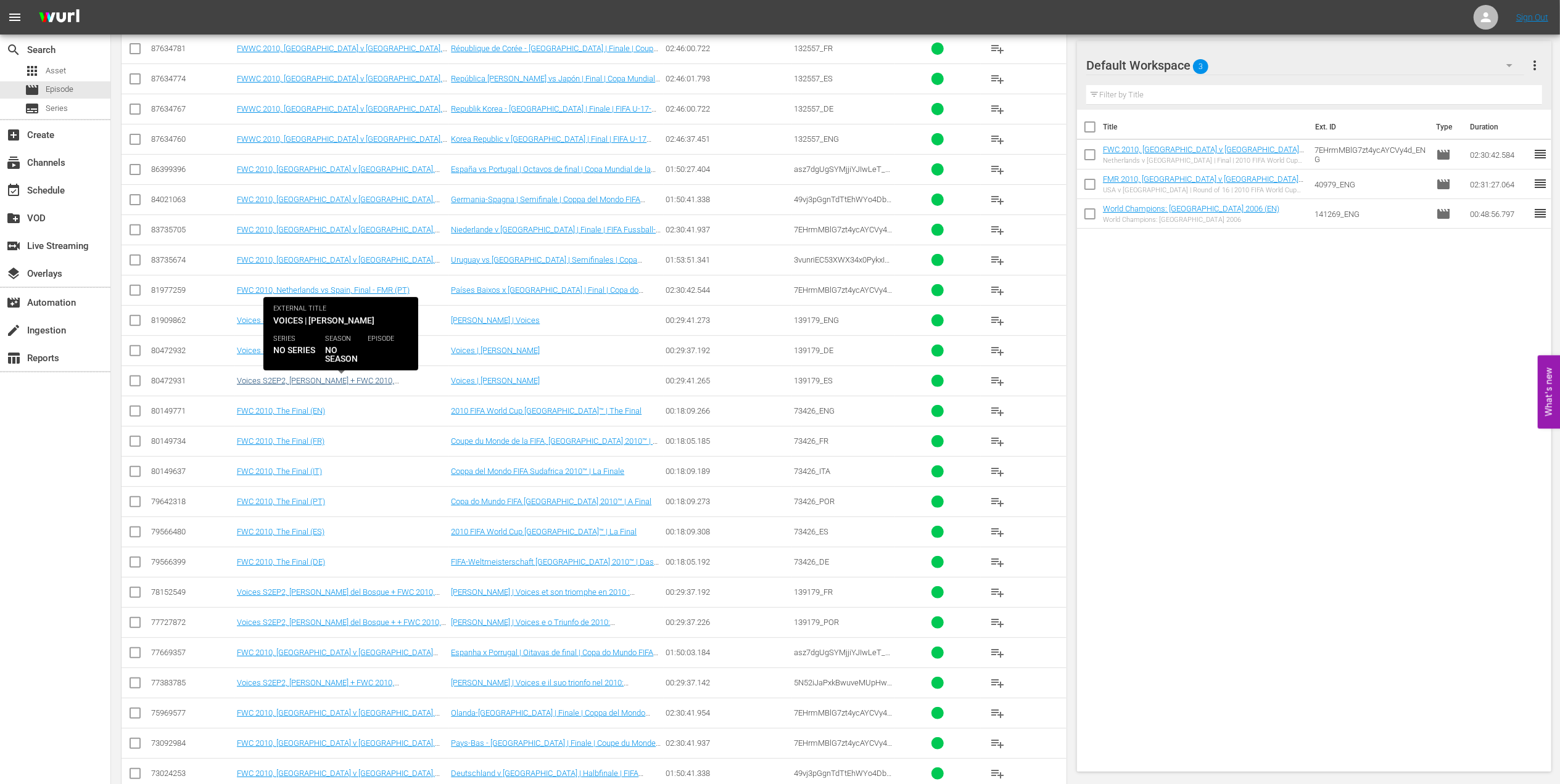
scroll to position [370, 0]
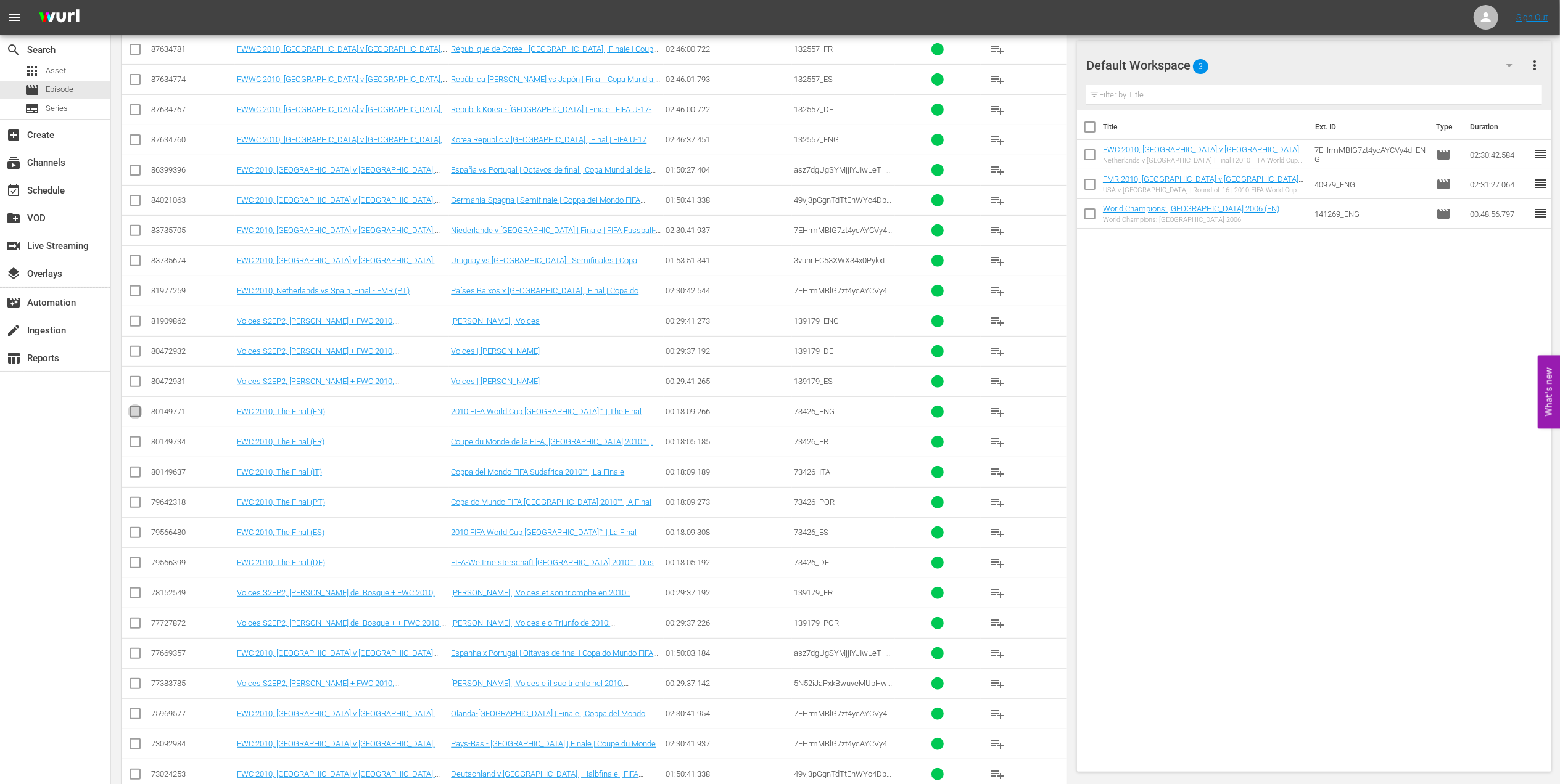
click at [131, 415] on input "checkbox" at bounding box center [135, 414] width 15 height 15
checkbox input "true"
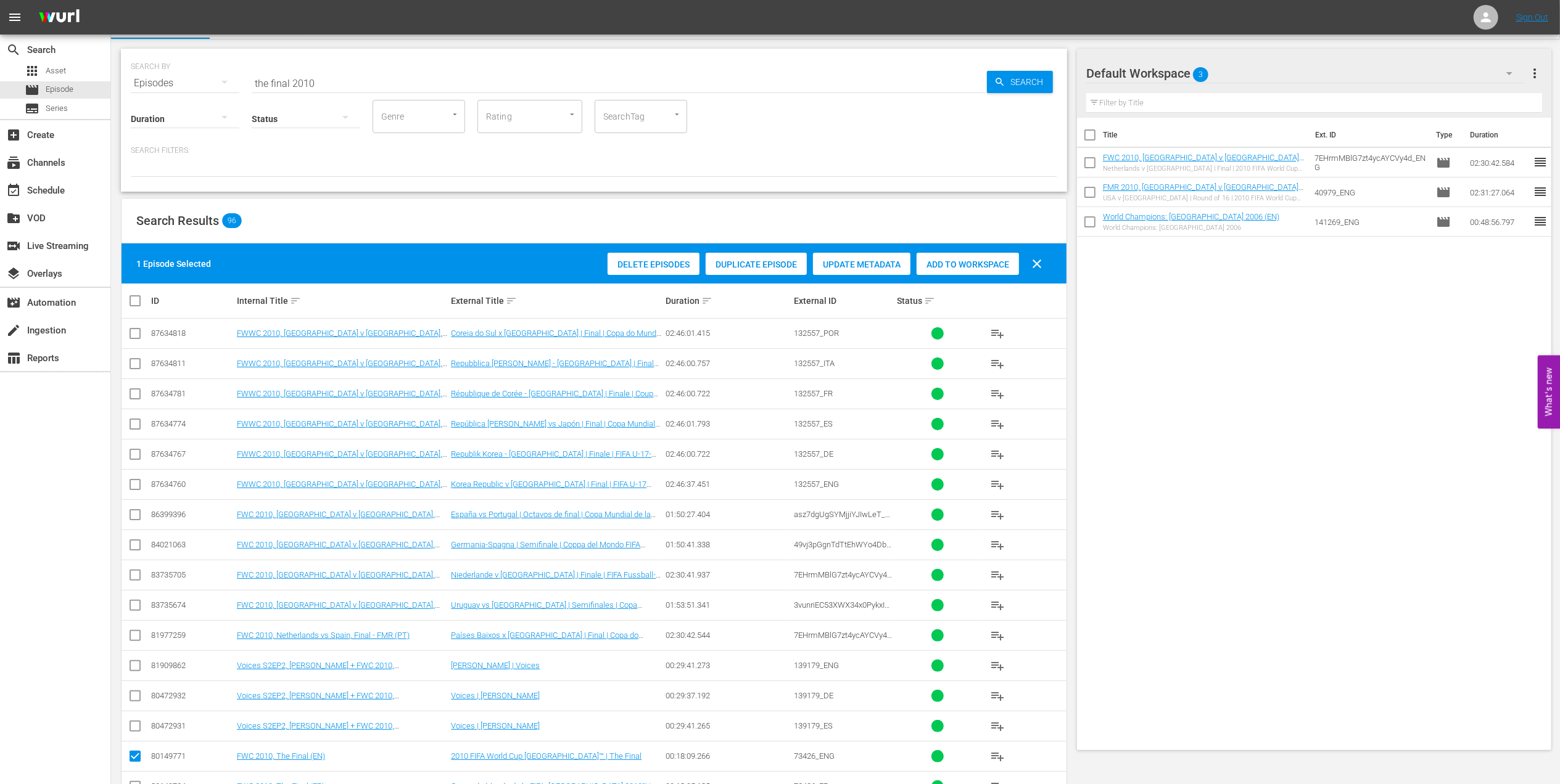
scroll to position [0, 0]
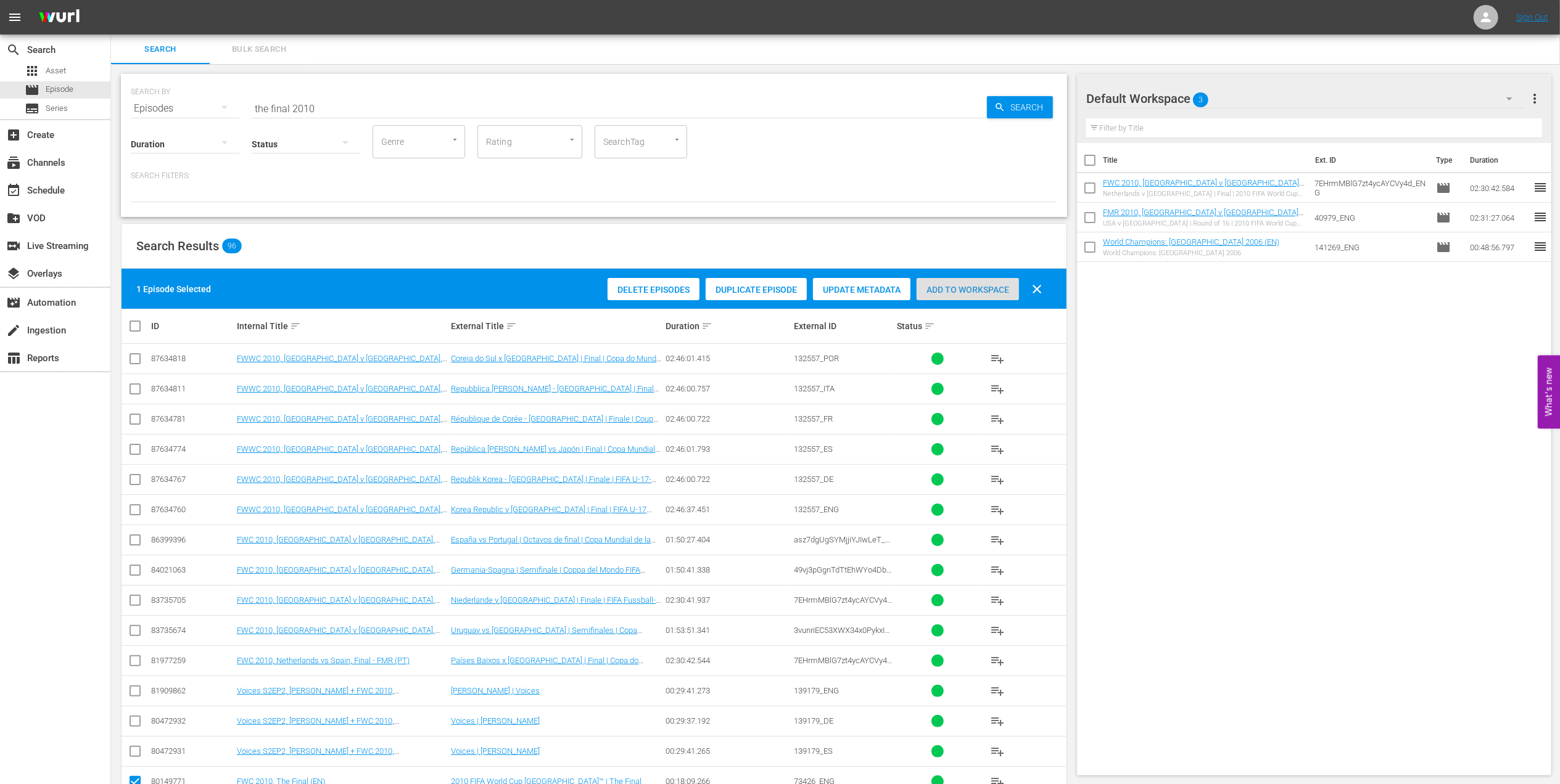
click at [968, 280] on div "Add to Workspace" at bounding box center [967, 290] width 102 height 24
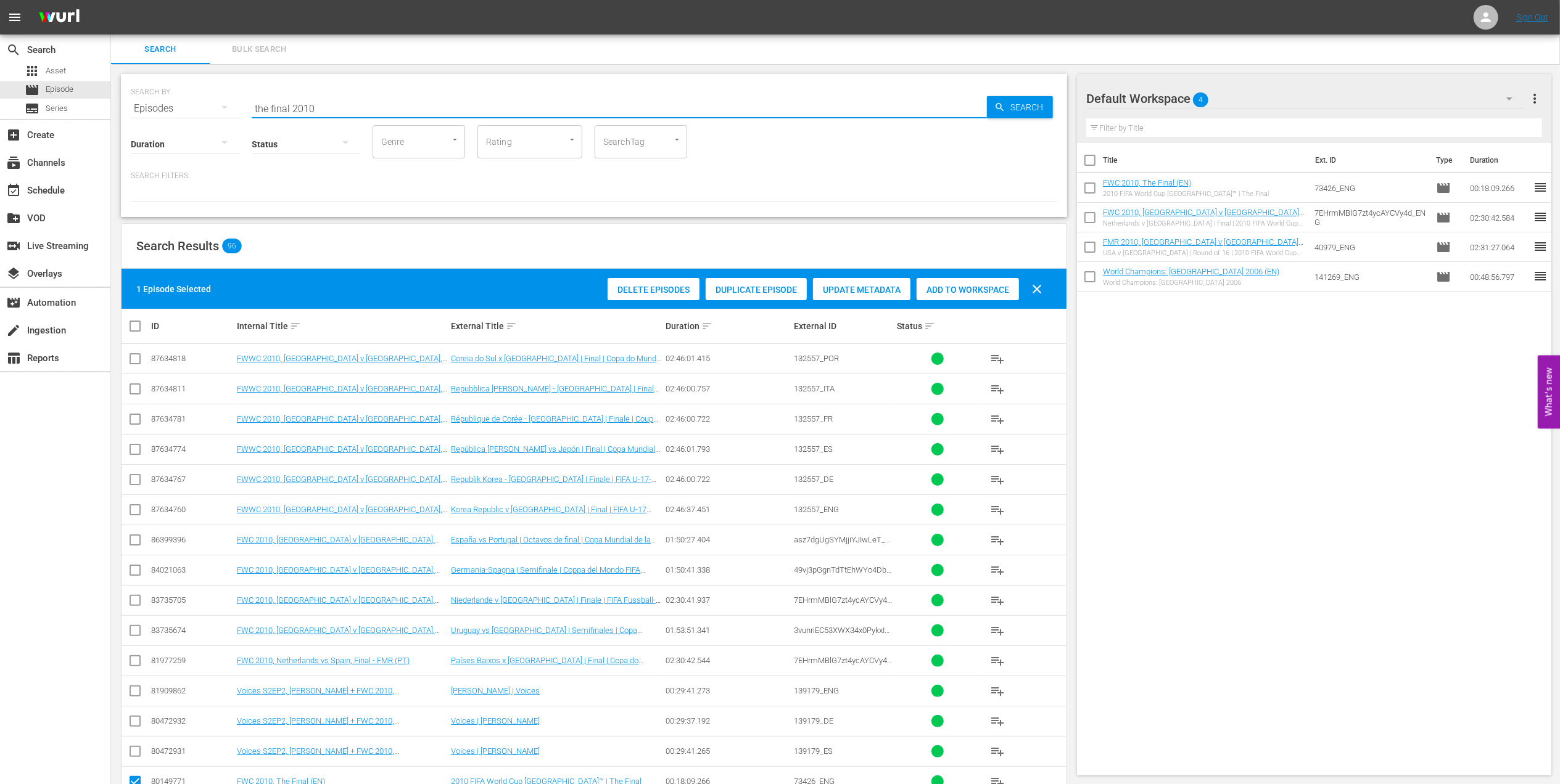
click at [200, 111] on div "SEARCH BY Search By Episodes Search ID, Title, Description, Keywords, or Catego…" at bounding box center [594, 101] width 927 height 44
paste input "Bring the Noise"
click at [370, 100] on input "Bring the Noise" at bounding box center [619, 108] width 735 height 29
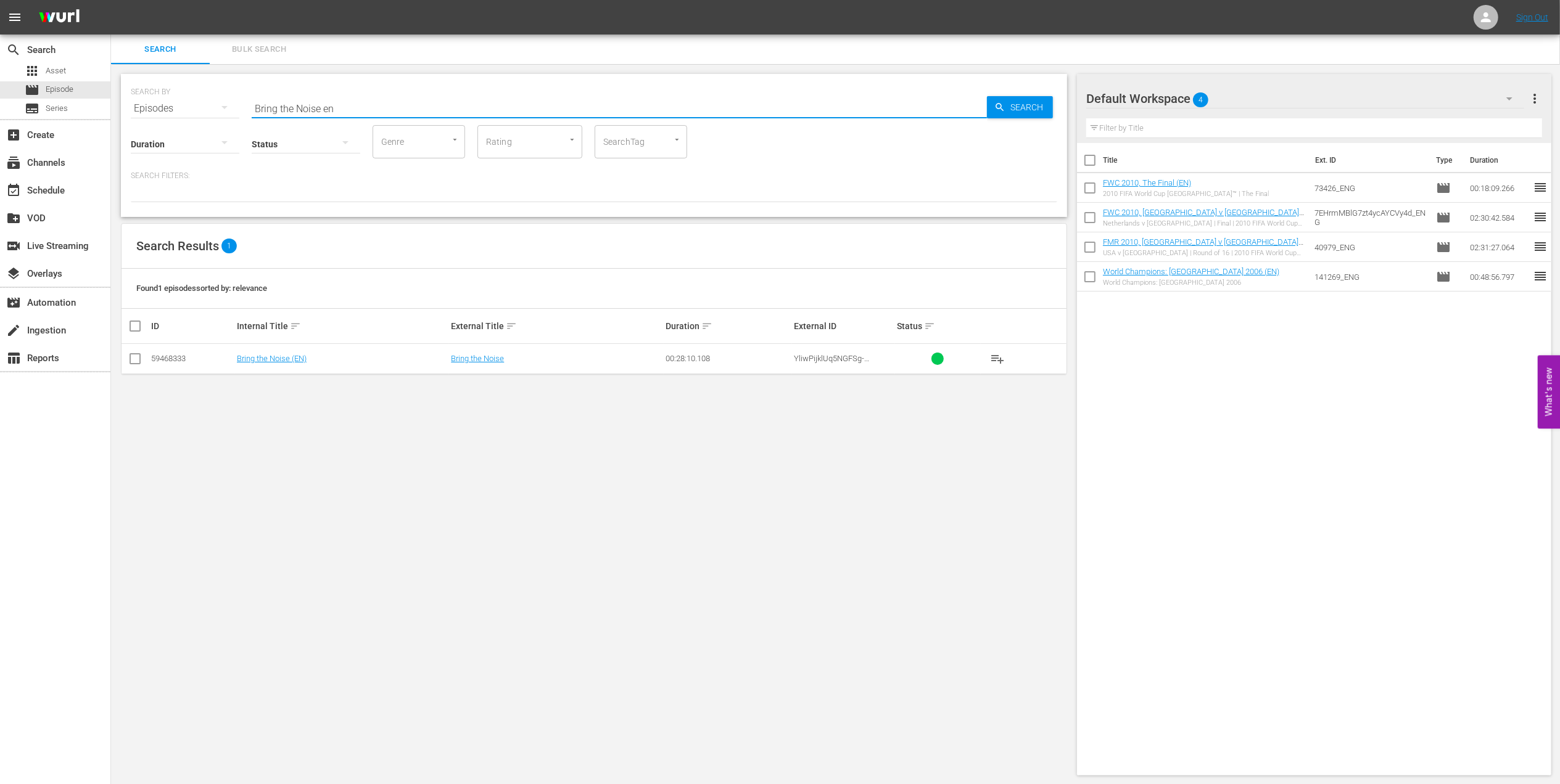
type input "Bring the Noise en"
click at [137, 358] on input "checkbox" at bounding box center [135, 361] width 15 height 15
checkbox input "true"
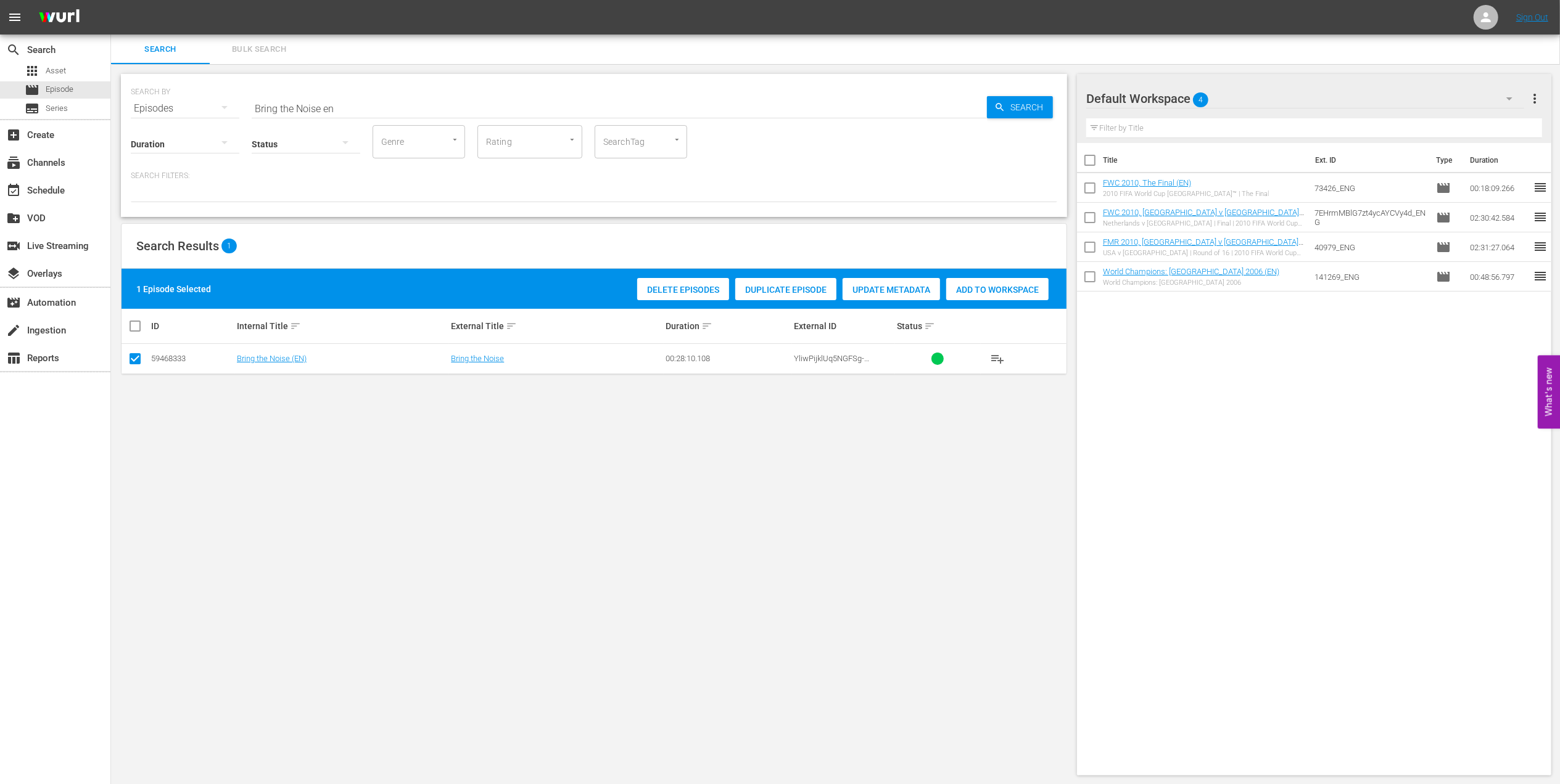
click at [989, 287] on span "Add to Workspace" at bounding box center [997, 290] width 102 height 9
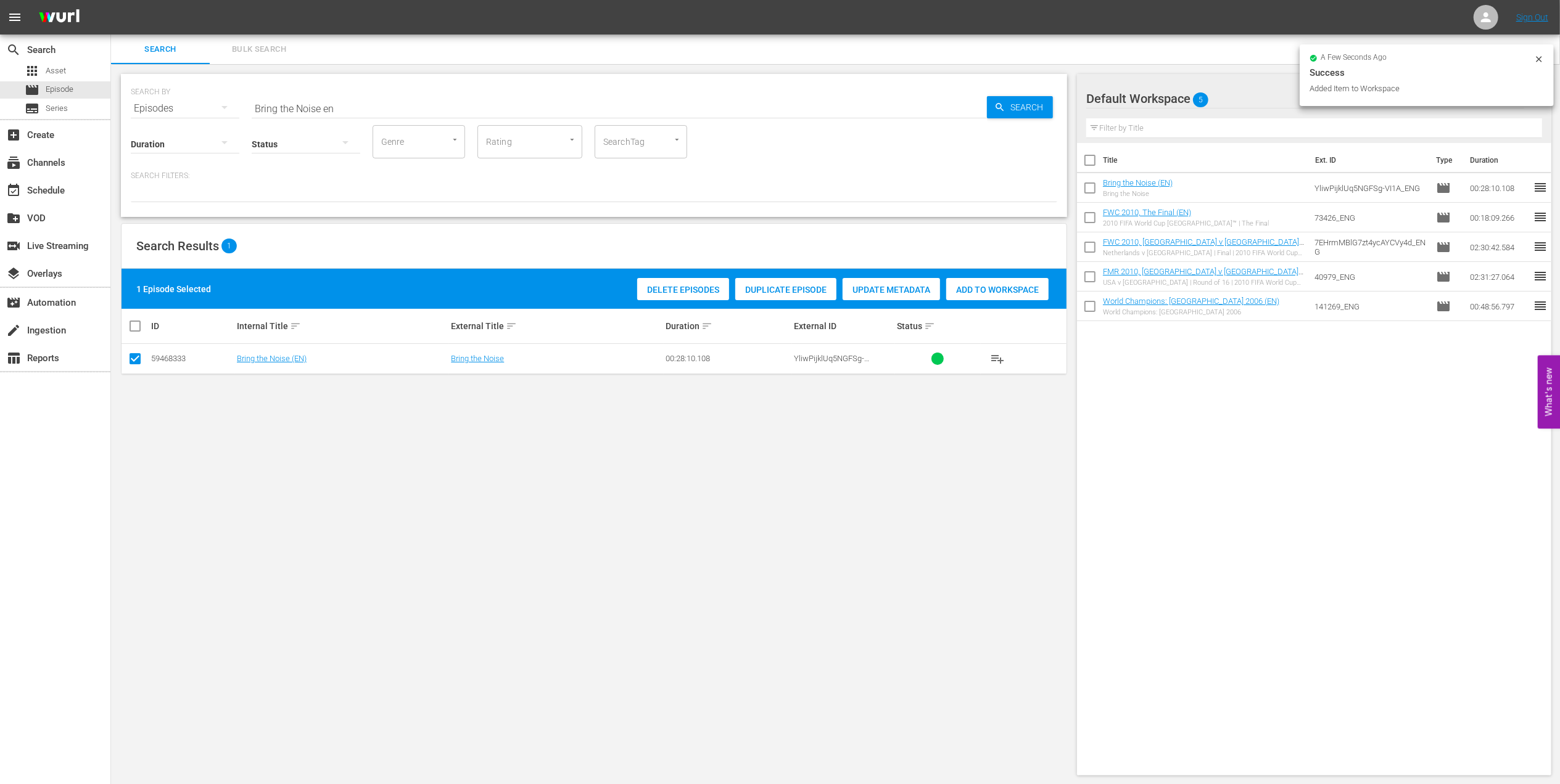
drag, startPoint x: 375, startPoint y: 113, endPoint x: 139, endPoint y: 111, distance: 236.0
click at [139, 111] on div "SEARCH BY Search By Episodes Search ID, Title, Description, Keywords, or Catego…" at bounding box center [594, 101] width 927 height 44
paste input "FWC 2022 - Final - [GEOGRAPHIC_DATA] v [GEOGRAPHIC_DATA]"
click at [502, 104] on input "FWC 2022 - Final - [GEOGRAPHIC_DATA] v [GEOGRAPHIC_DATA]" at bounding box center [619, 108] width 735 height 29
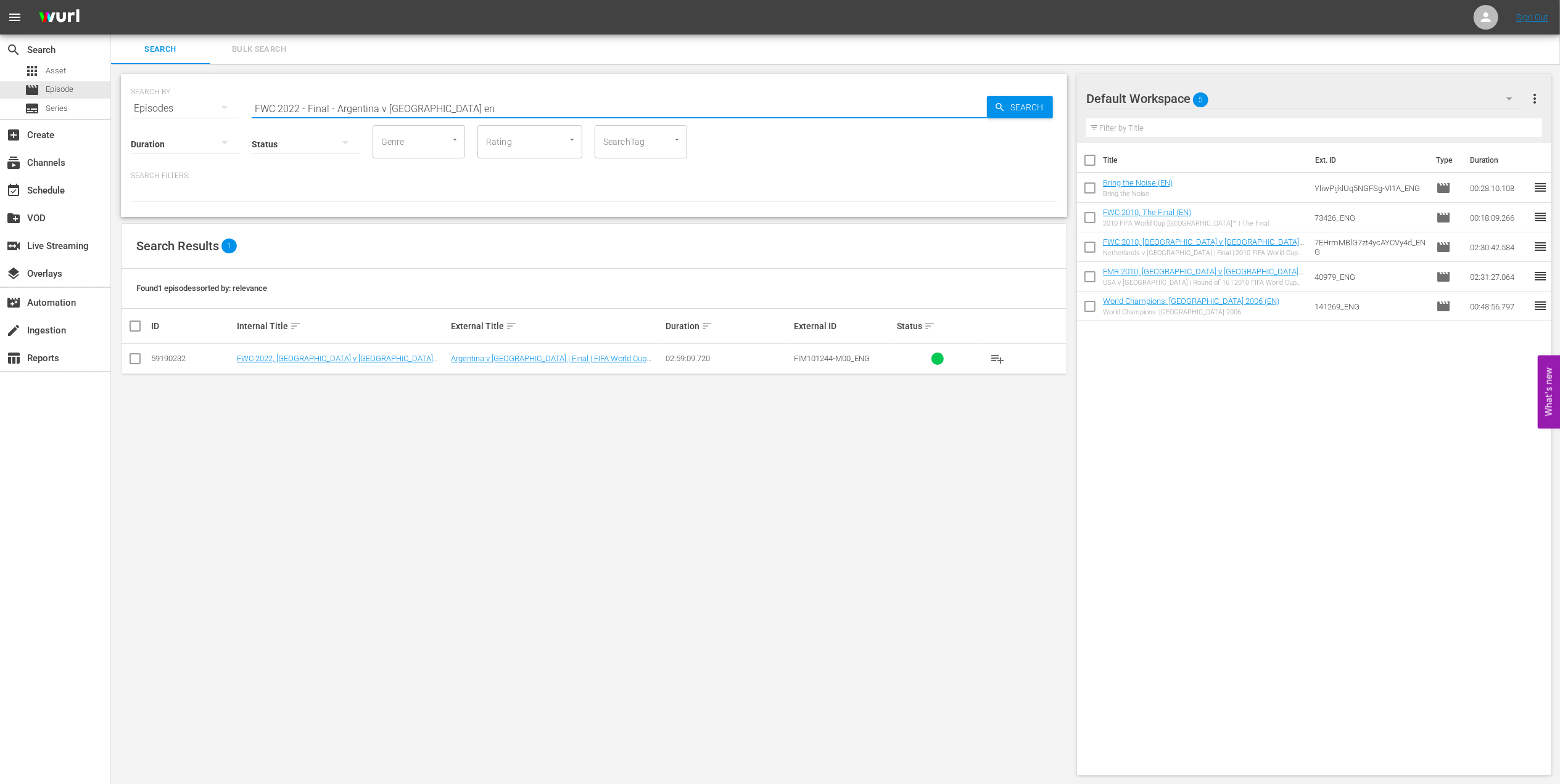
type input "FWC 2022 - Final - Argentina v [GEOGRAPHIC_DATA] en"
click at [141, 358] on input "checkbox" at bounding box center [135, 361] width 15 height 15
checkbox input "true"
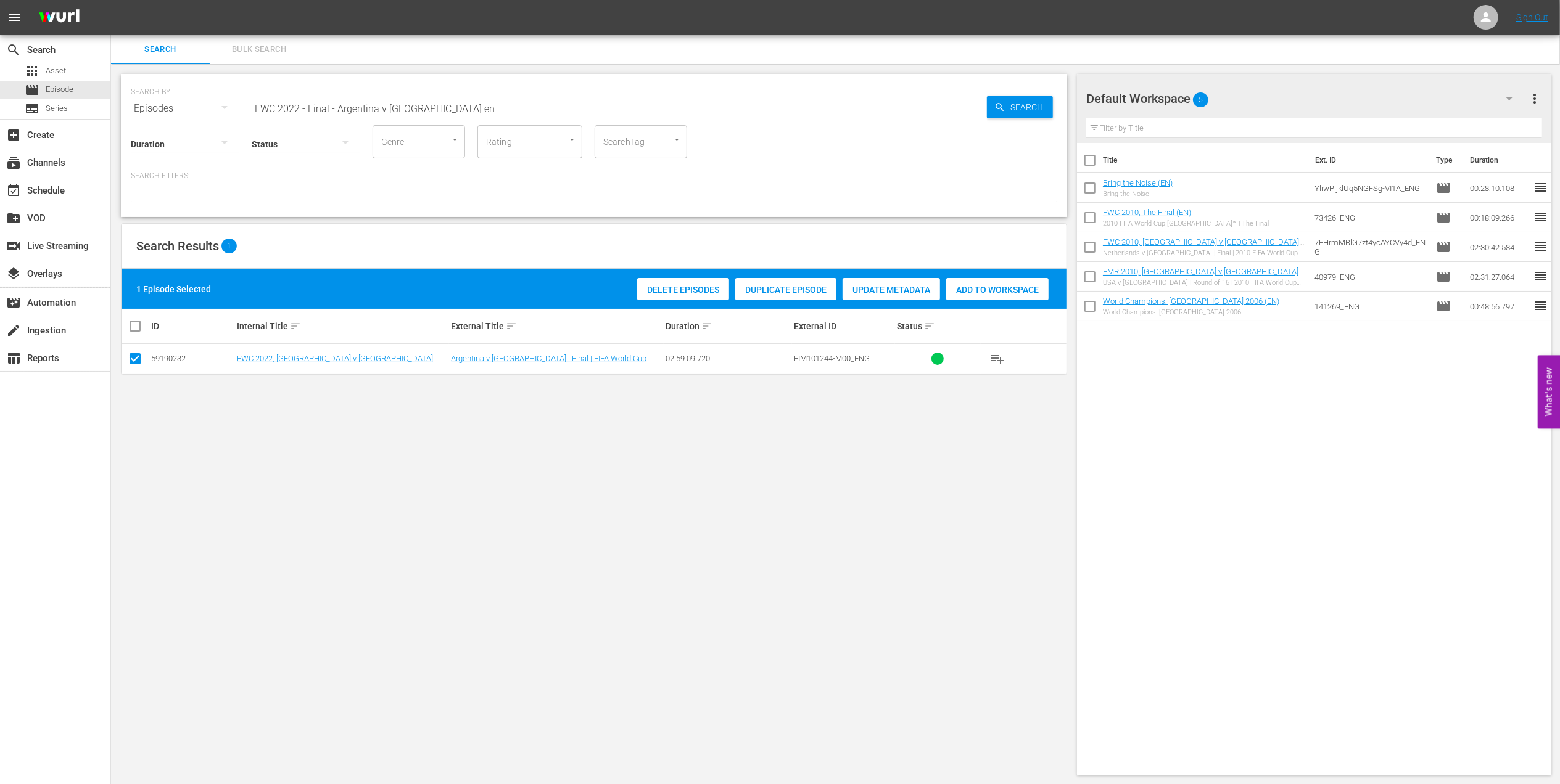
click at [970, 277] on div "Delete Episodes Duplicate Episode Update Metadata Add to Workspace" at bounding box center [843, 290] width 418 height 28
click at [970, 278] on div "Add to Workspace" at bounding box center [997, 290] width 102 height 24
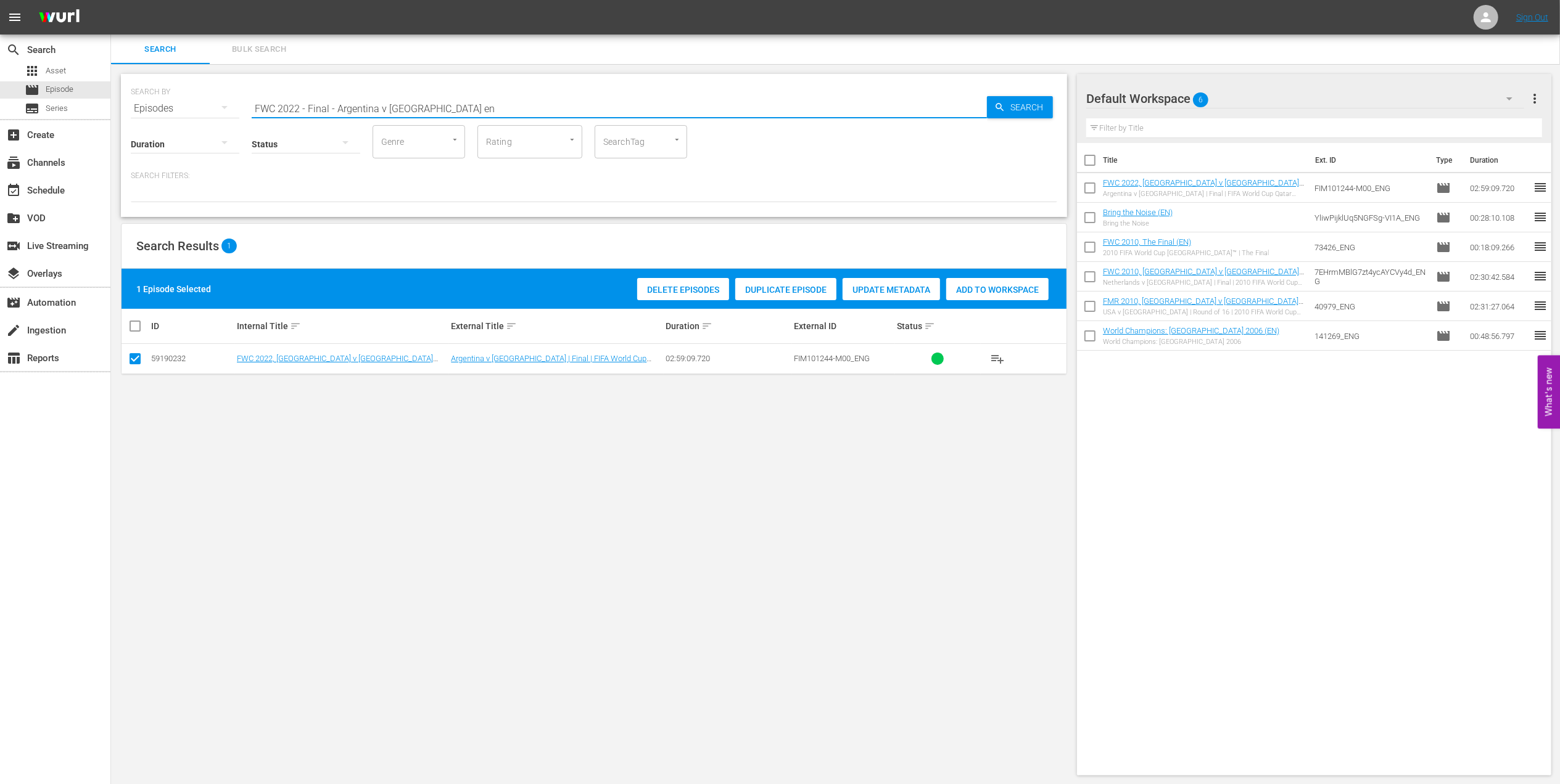
click at [166, 108] on div "SEARCH BY Search By Episodes Search ID, Title, Description, Keywords, or Catego…" at bounding box center [594, 101] width 927 height 44
paste input "[PERSON_NAME] Shining Bright in the World Cup"
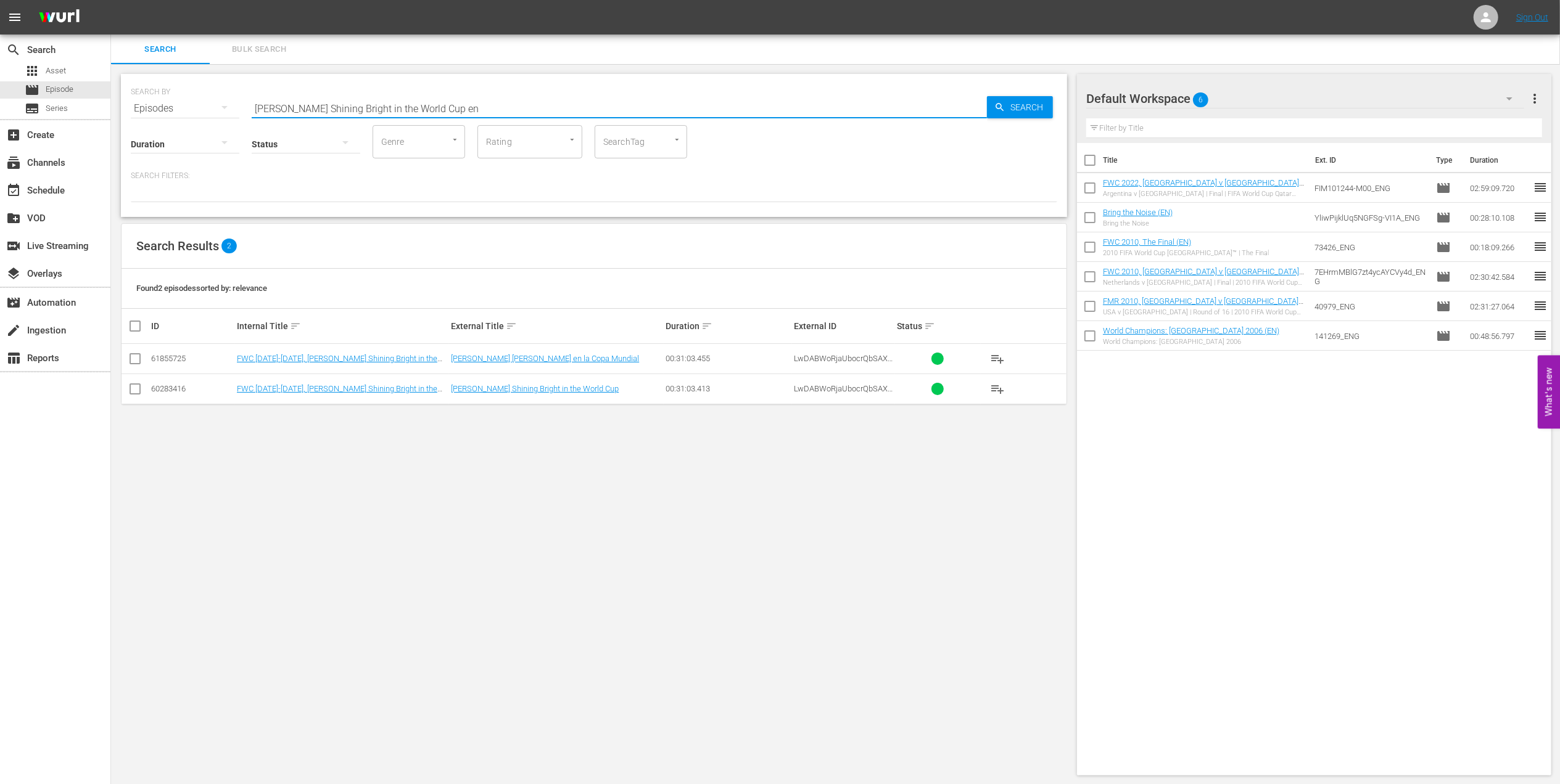
type input "Lionel Messi Shining Bright in the World Cup en"
click at [134, 392] on input "checkbox" at bounding box center [135, 392] width 15 height 15
checkbox input "true"
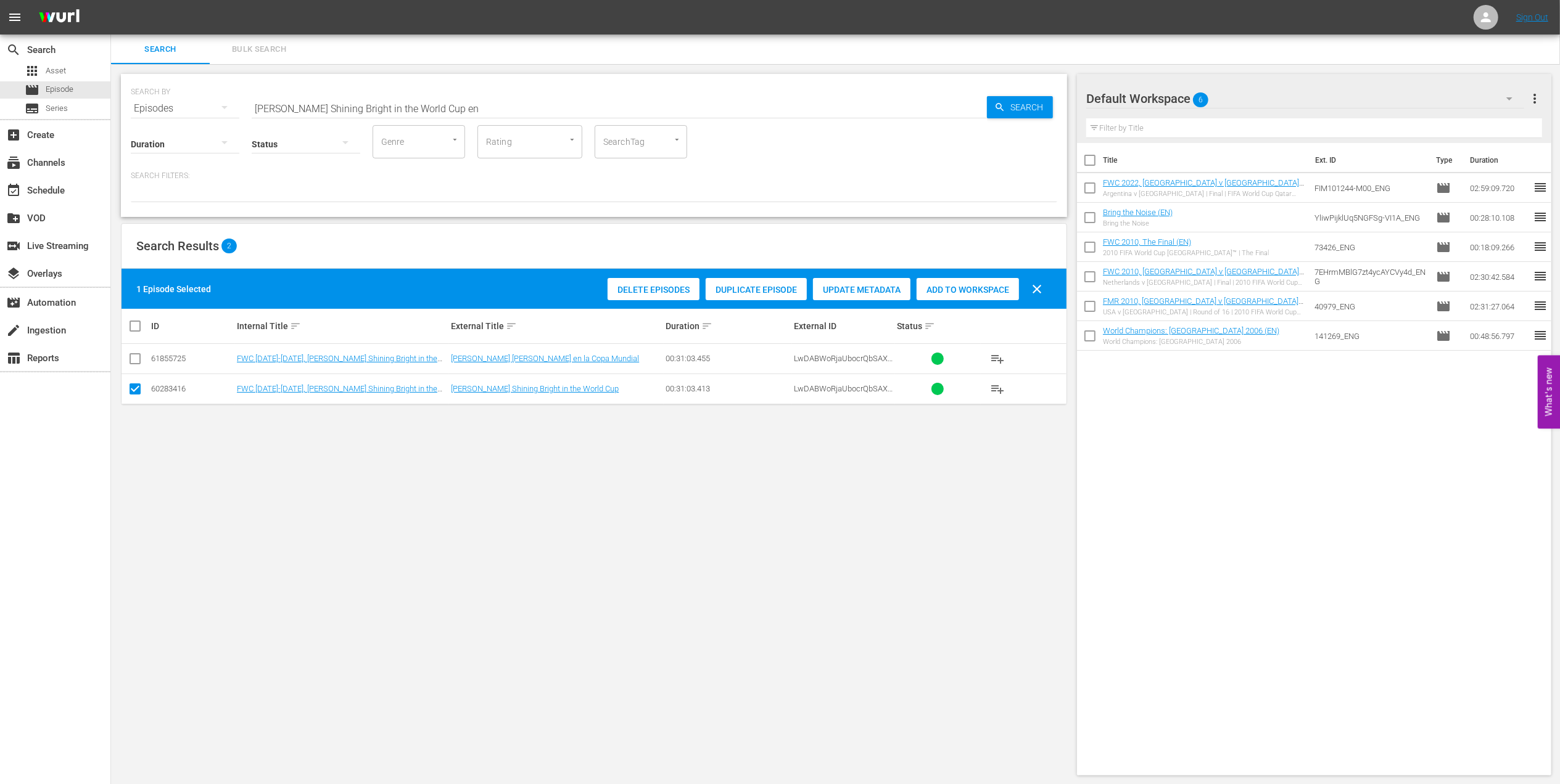
click at [956, 284] on div "Add to Workspace" at bounding box center [967, 290] width 102 height 24
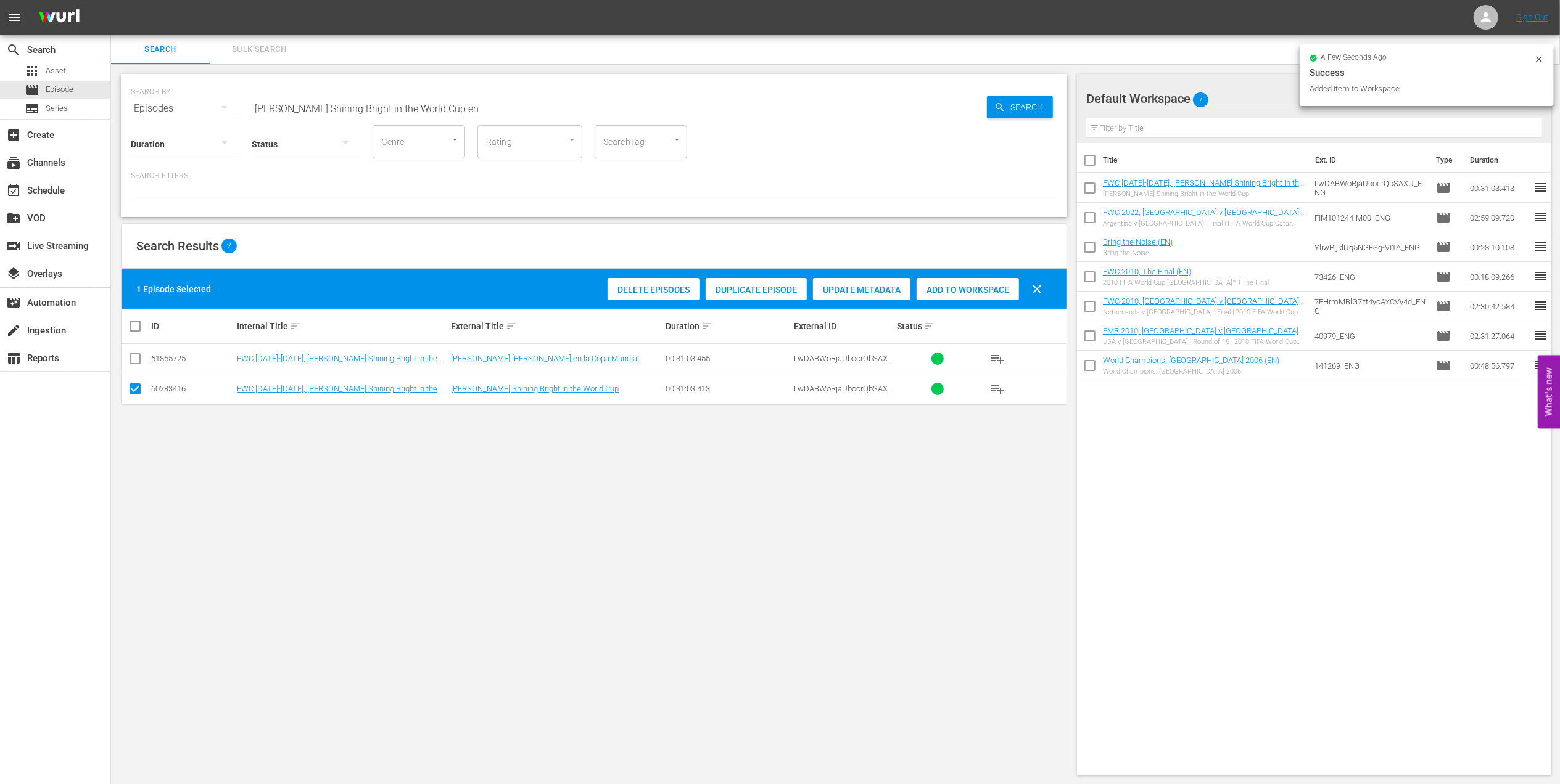
drag, startPoint x: 470, startPoint y: 104, endPoint x: 149, endPoint y: 106, distance: 321.0
click at [149, 106] on div "SEARCH BY Search By Episodes Search ID, Title, Description, Keywords, or Catego…" at bounding box center [594, 101] width 927 height 44
paste input "FWC 1994 - Final - Brazil v Italy"
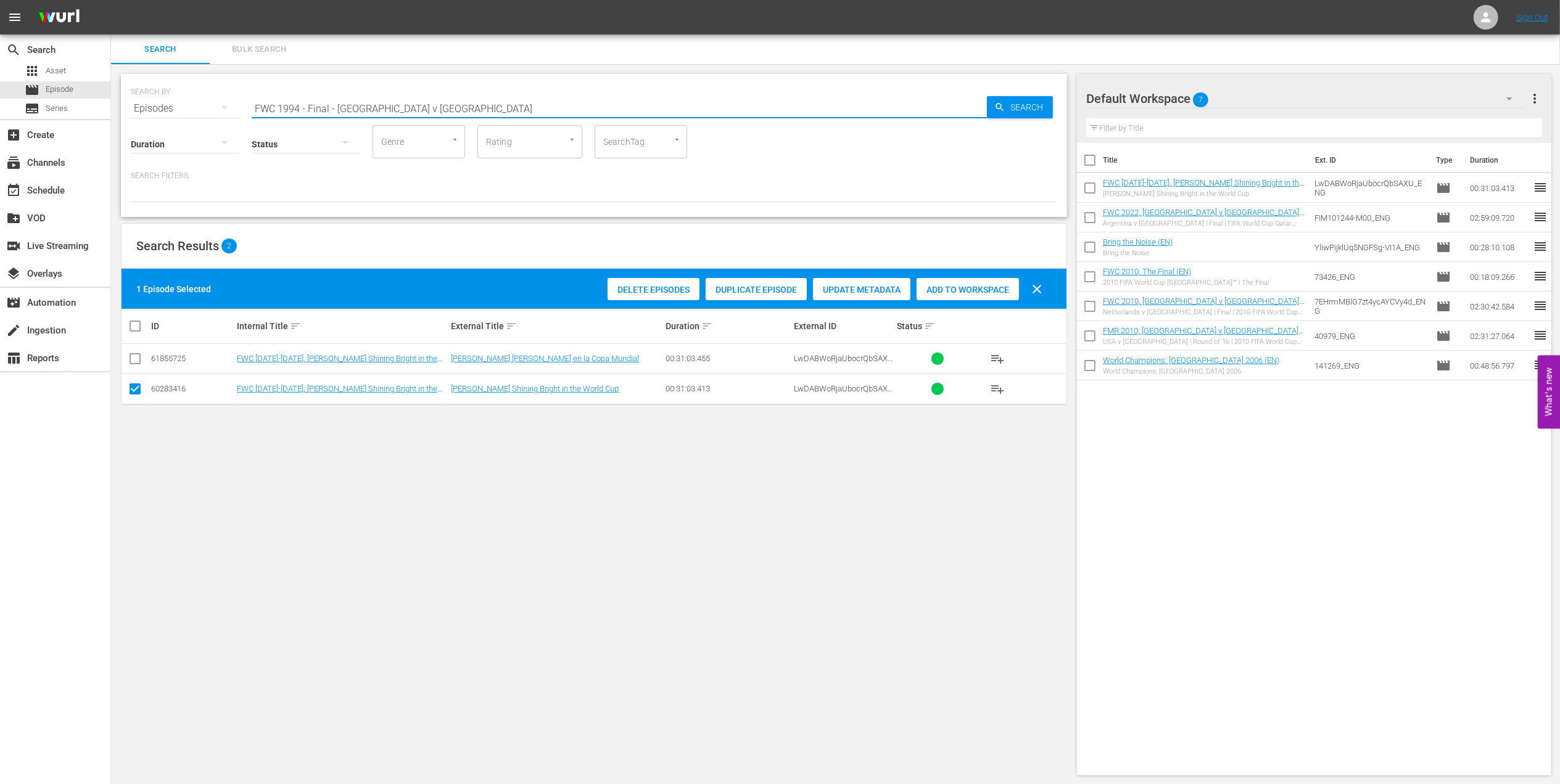
click at [433, 106] on input "FWC 1994 - Final - Brazil v Italy" at bounding box center [619, 108] width 735 height 29
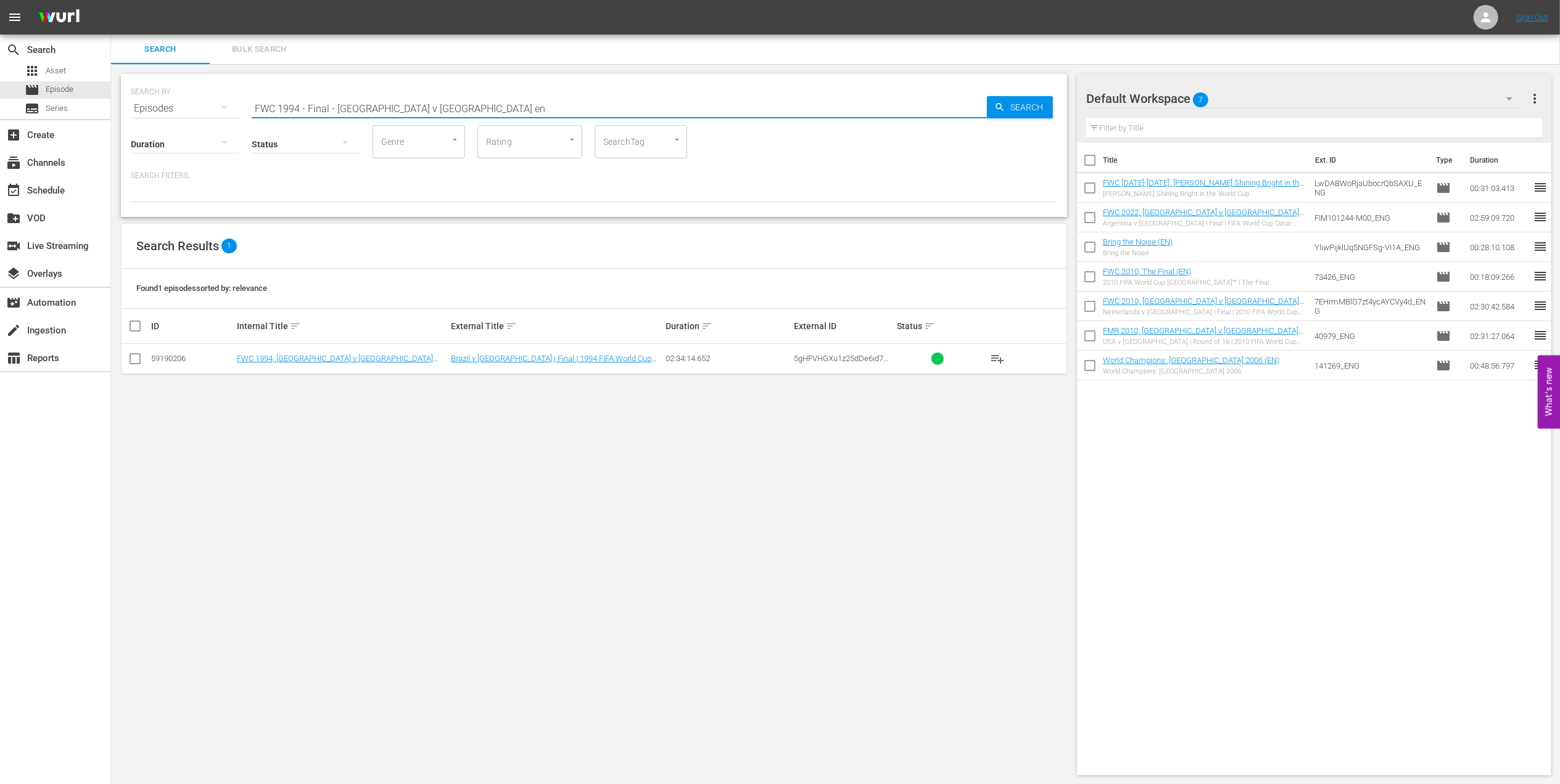
type input "FWC 1994 - Final - Brazil v Italy en"
click at [141, 359] on input "checkbox" at bounding box center [135, 361] width 15 height 15
checkbox input "true"
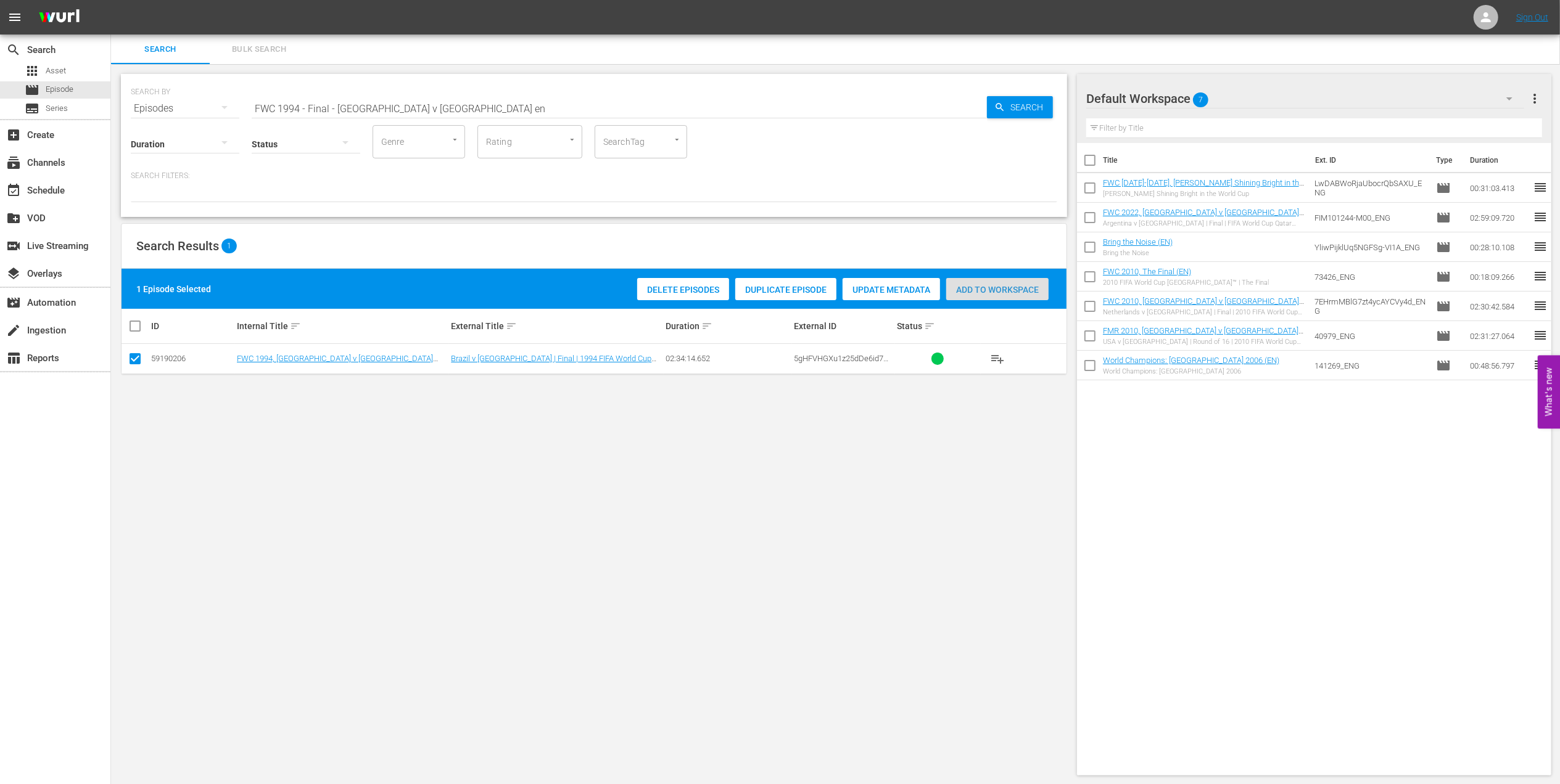
click at [993, 294] on span "Add to Workspace" at bounding box center [997, 290] width 102 height 9
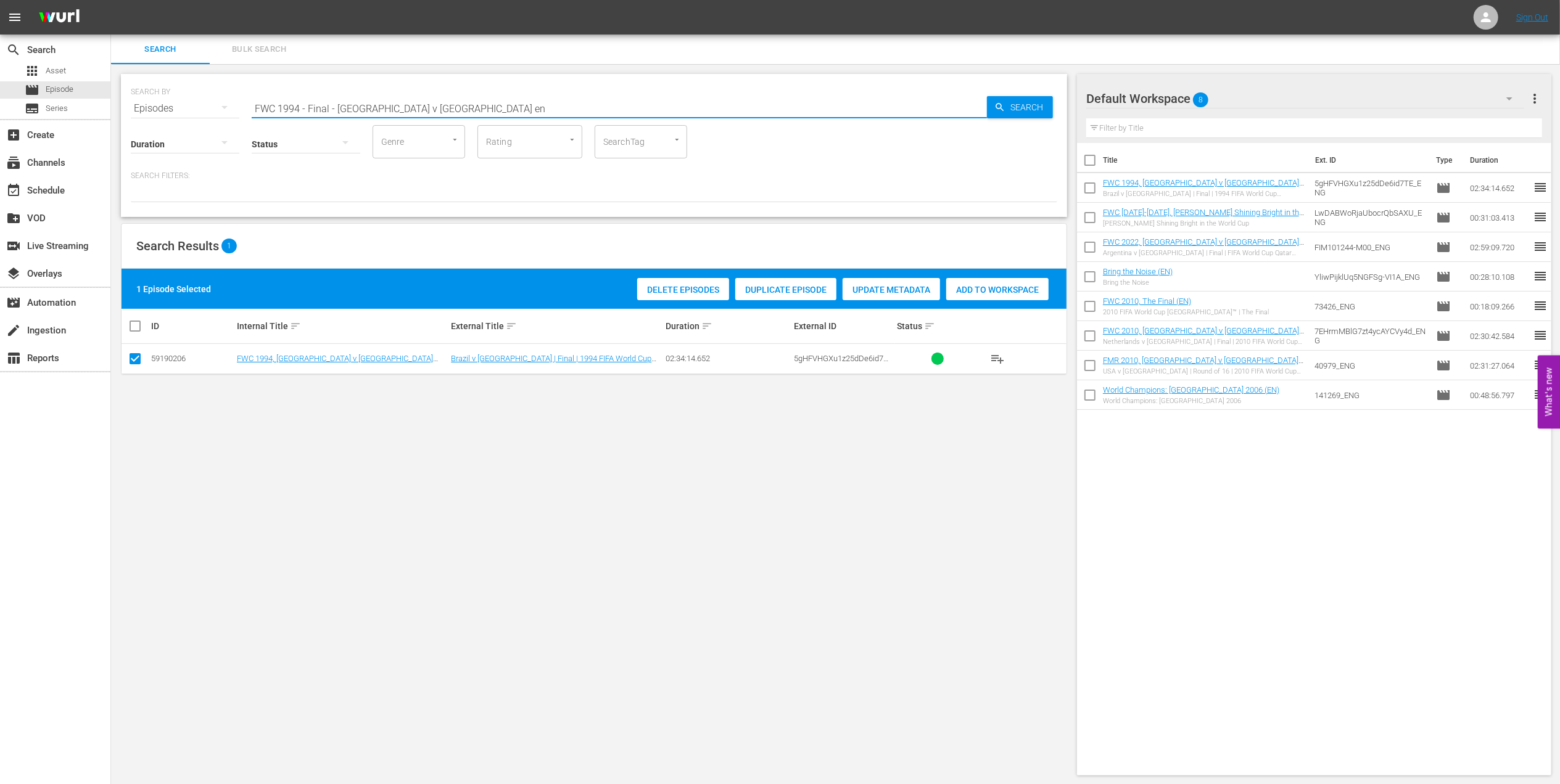
drag, startPoint x: 248, startPoint y: 115, endPoint x: 141, endPoint y: 116, distance: 107.0
click at [142, 116] on div "SEARCH BY Search By Episodes Search ID, Title, Description, Keywords, or Catego…" at bounding box center [594, 146] width 947 height 143
paste input "Eyes of the World, S1EP3 - Heartbreak: Roberto Baggio"
click at [496, 116] on input "Eyes of the World, S1EP3 - Heartbreak: Roberto Baggio" at bounding box center [619, 108] width 735 height 29
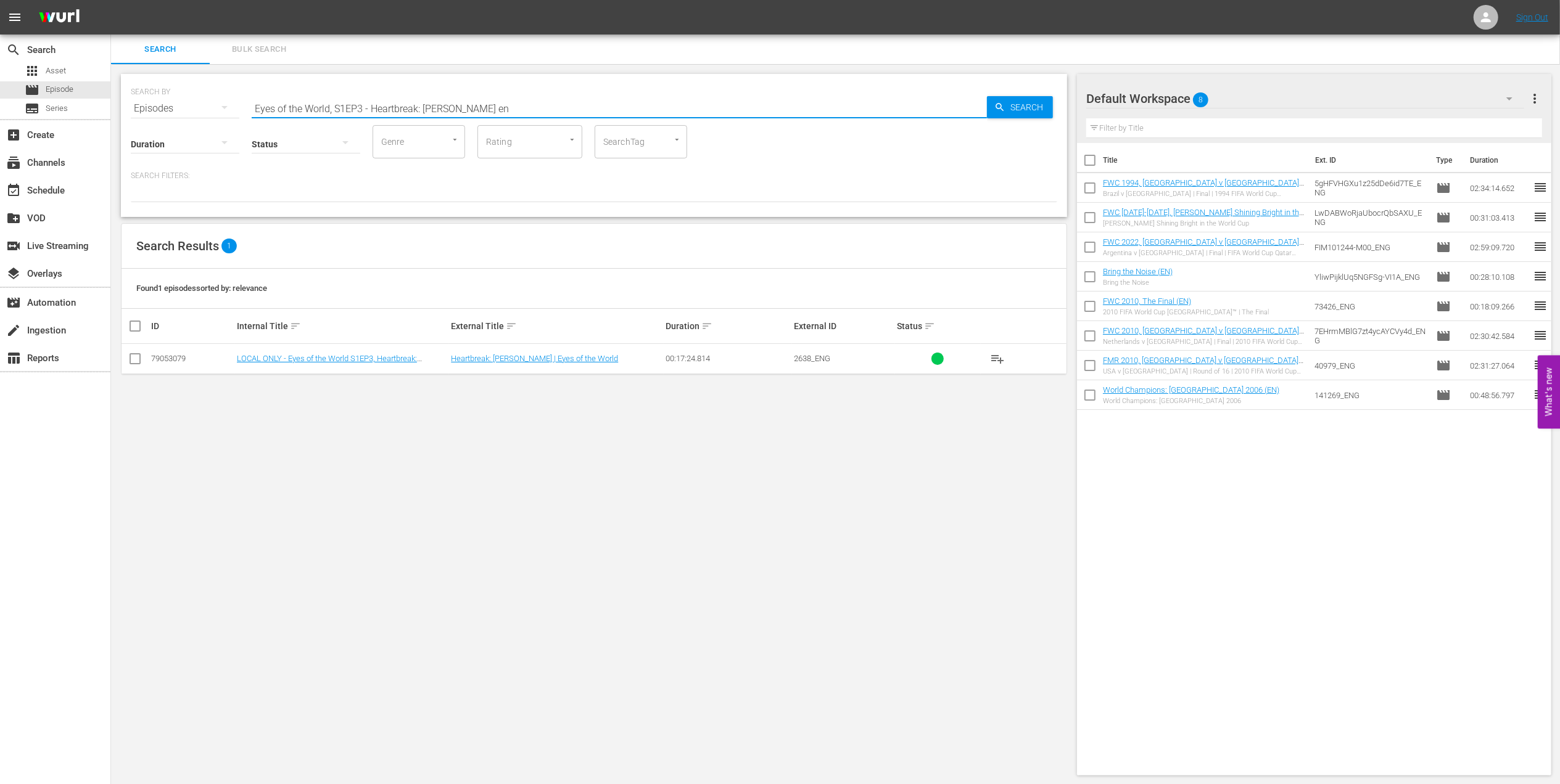
type input "Eyes of the World, S1EP3 - Heartbreak: Roberto Baggio en"
click at [131, 355] on input "checkbox" at bounding box center [135, 361] width 15 height 15
checkbox input "true"
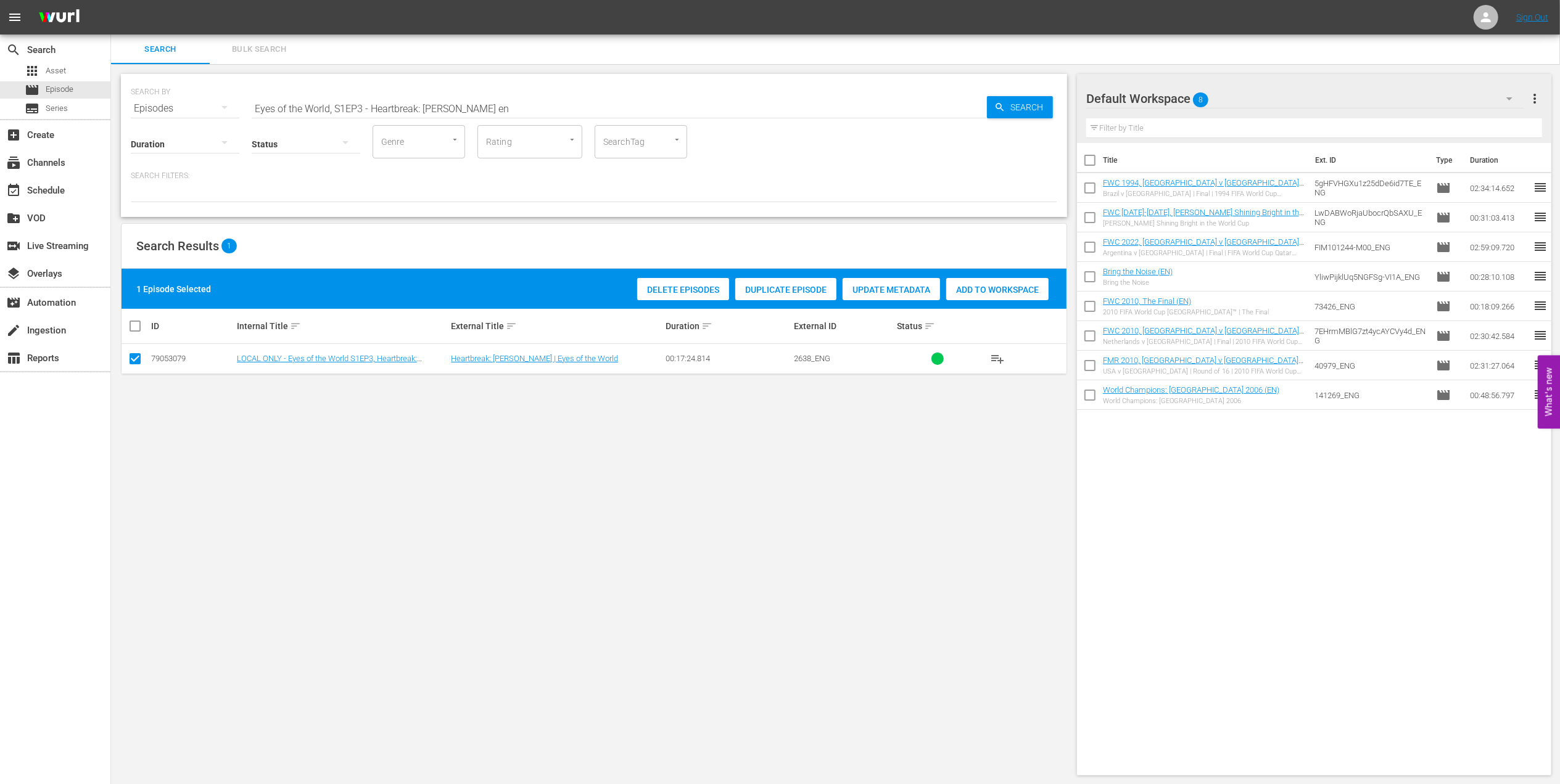
click at [982, 290] on span "Add to Workspace" at bounding box center [997, 290] width 102 height 9
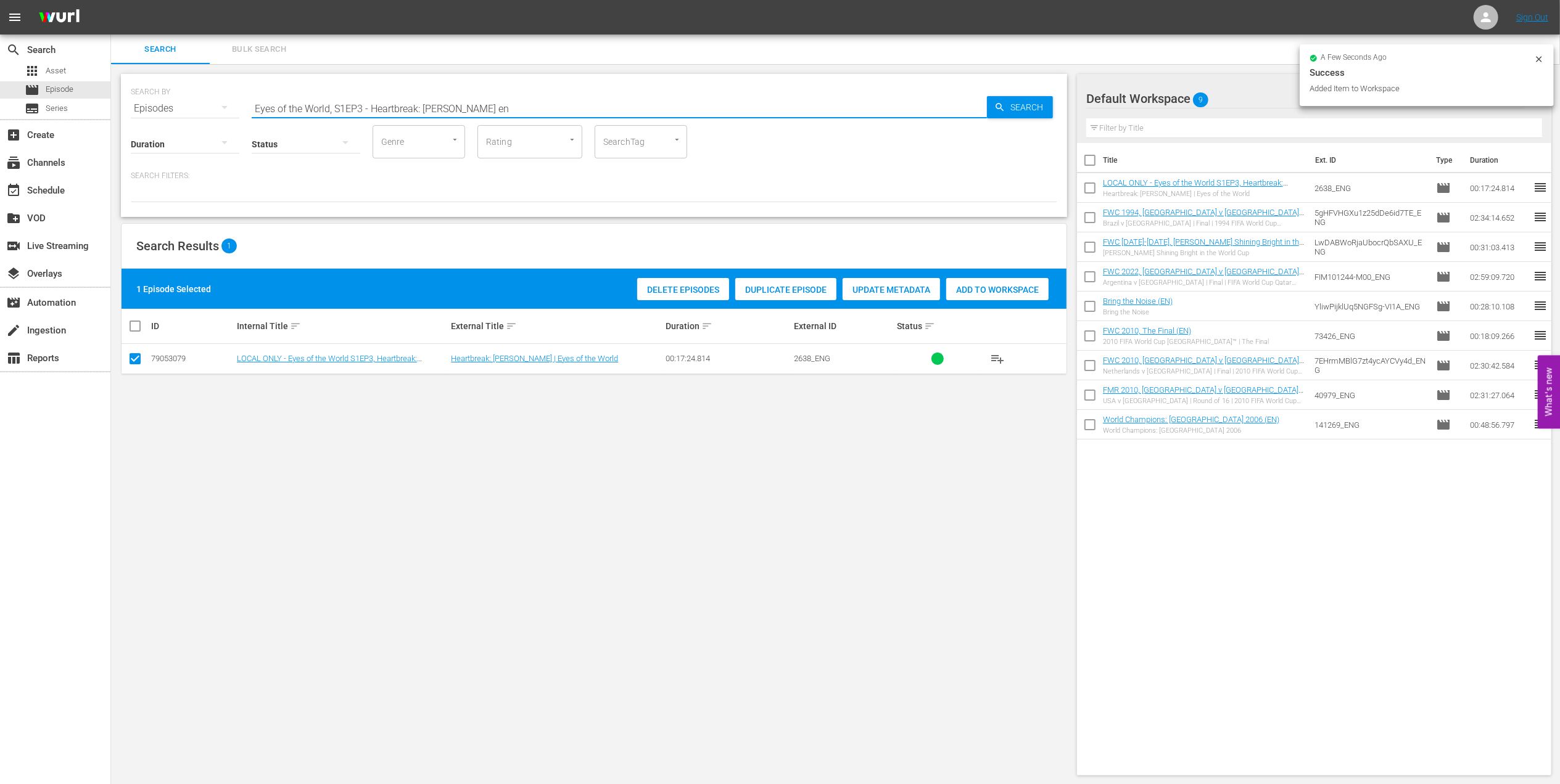
drag, startPoint x: 492, startPoint y: 108, endPoint x: 112, endPoint y: 126, distance: 380.4
click at [122, 121] on div "SEARCH BY Search By Episodes Search ID, Title, Description, Keywords, or Catego…" at bounding box center [594, 146] width 947 height 143
type input "facts 1994 en"
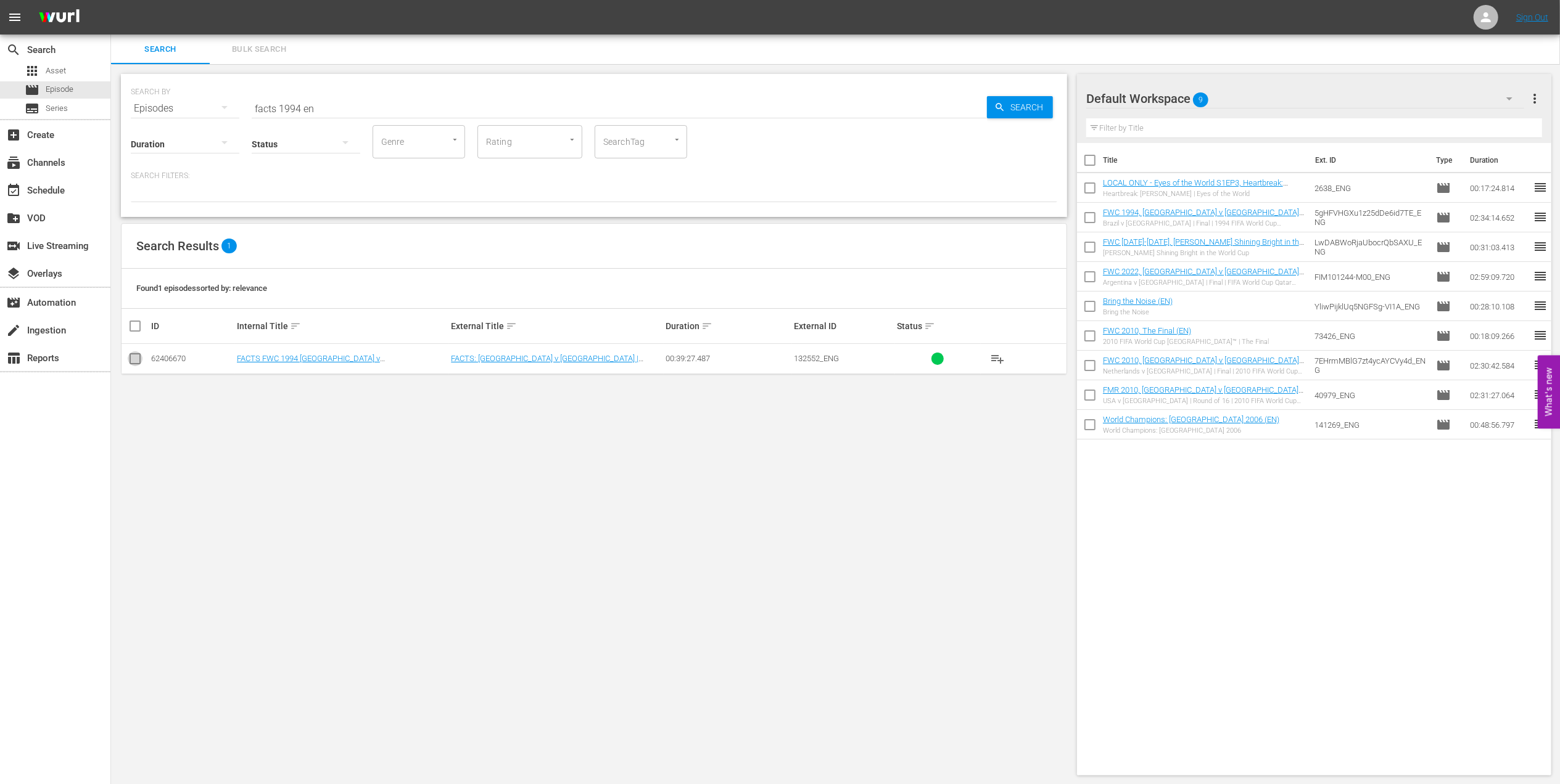
click at [139, 362] on input "checkbox" at bounding box center [135, 361] width 15 height 15
checkbox input "true"
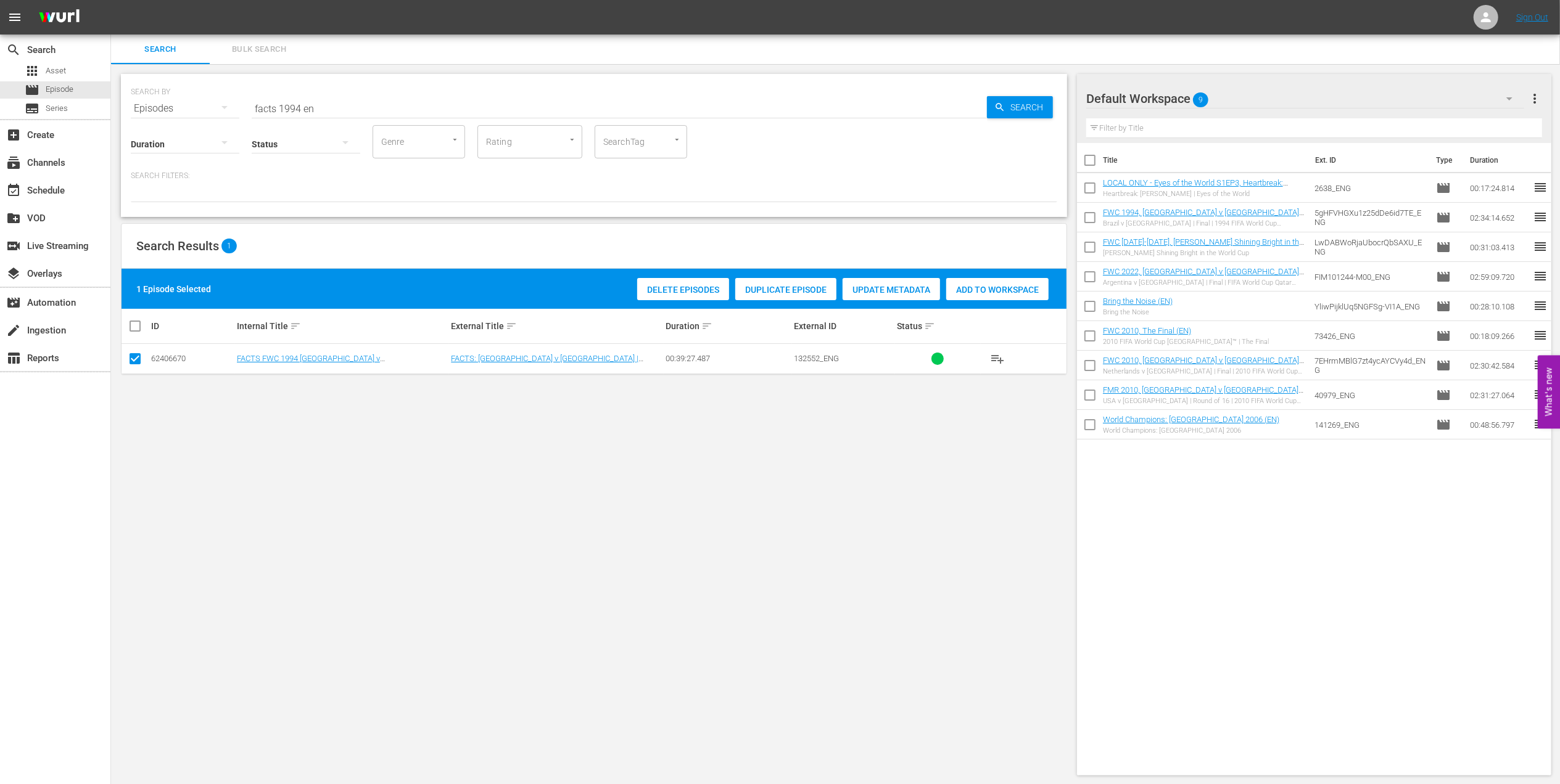
click at [1000, 292] on span "Add to Workspace" at bounding box center [997, 290] width 102 height 9
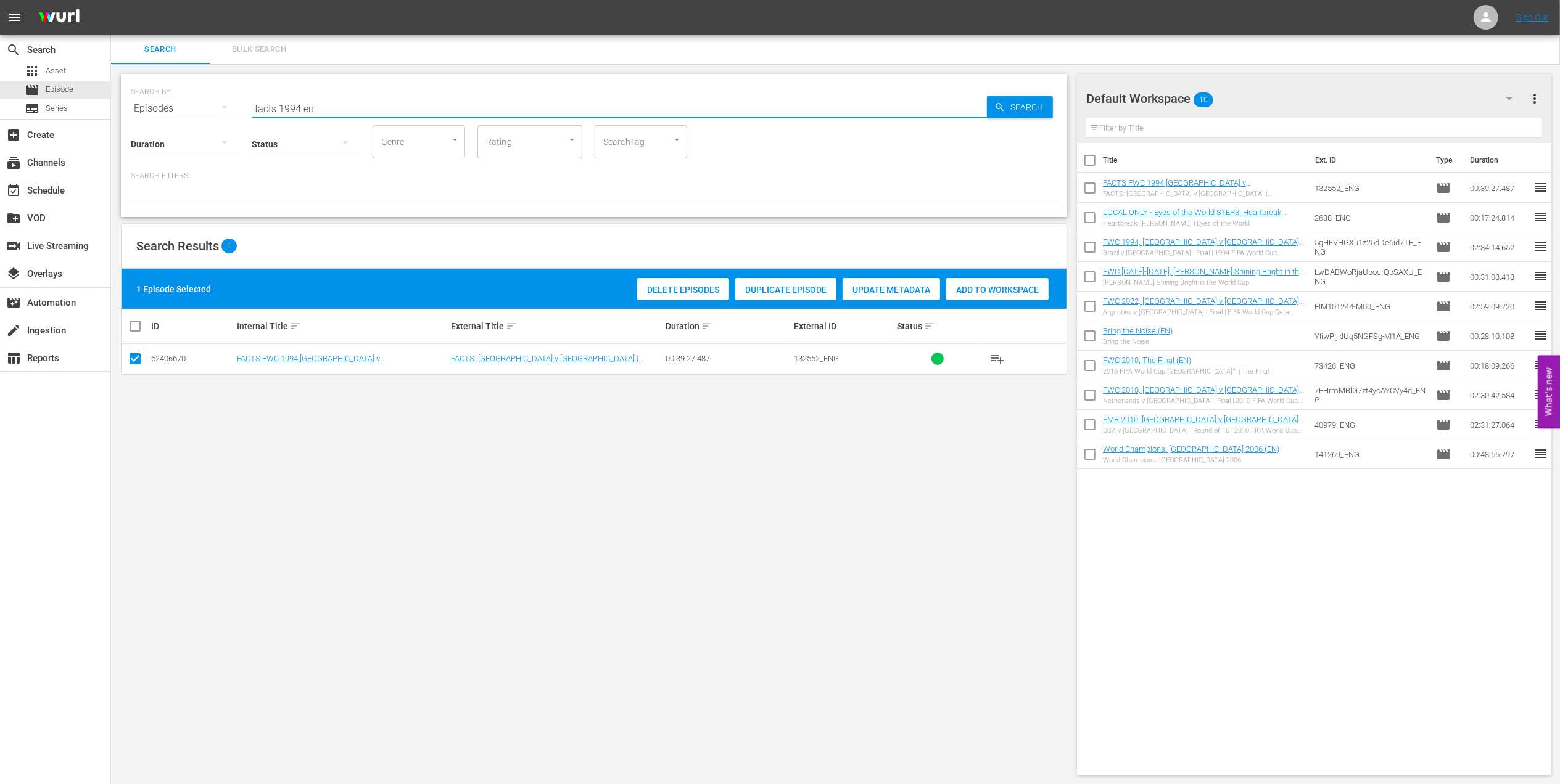
drag, startPoint x: 132, startPoint y: 104, endPoint x: 144, endPoint y: 104, distance: 12.0
click at [111, 0] on div "search Search apps Asset movie Episode subtitles Series add_box Create subscrip…" at bounding box center [835, 0] width 1449 height 0
paste input "EP 1 | The Long Walk"
drag, startPoint x: 282, startPoint y: 106, endPoint x: 161, endPoint y: 119, distance: 121.7
click at [161, 117] on div "SEARCH BY Search By Episodes Search ID, Title, Description, Keywords, or Catego…" at bounding box center [594, 146] width 947 height 143
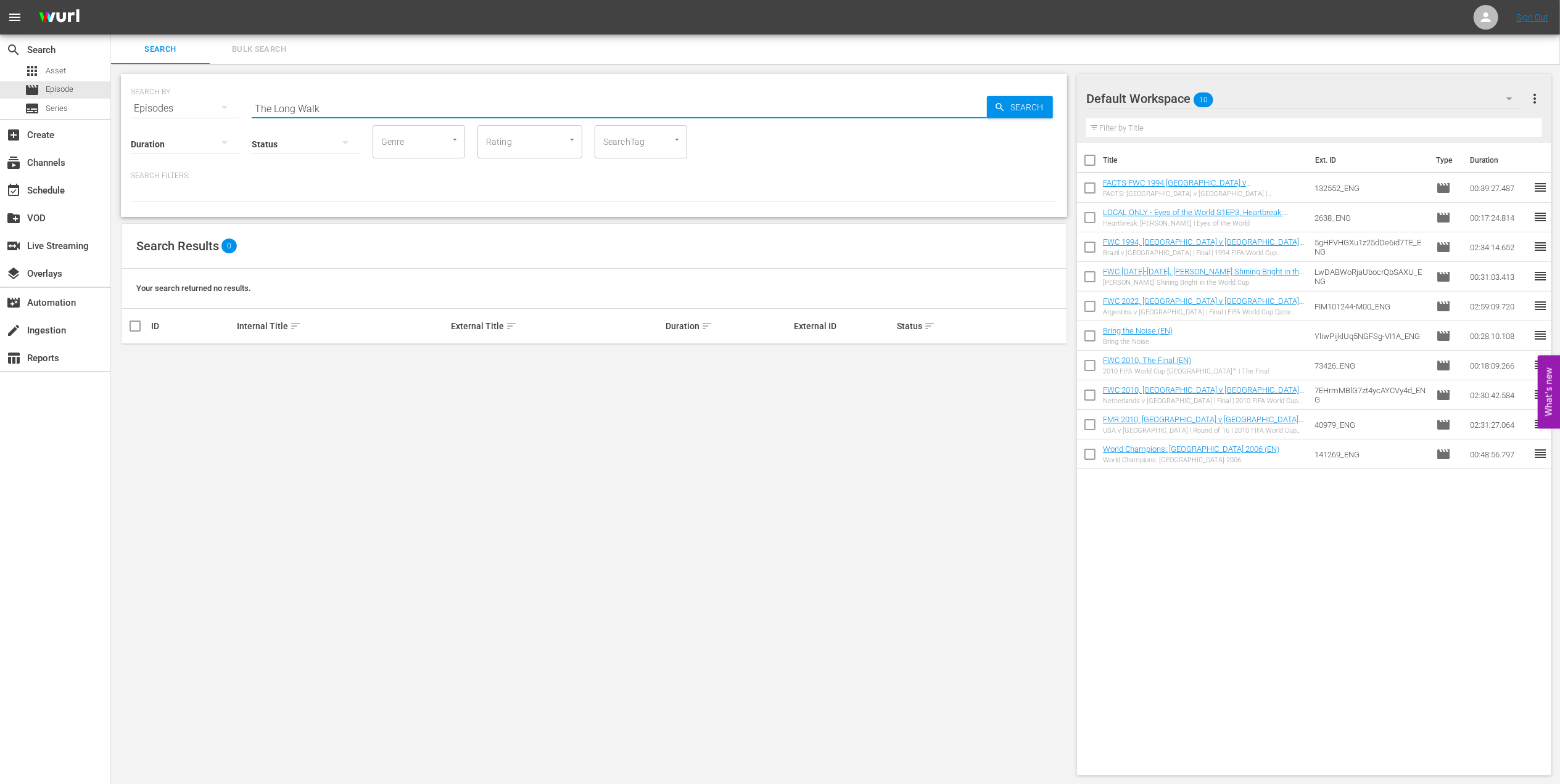
click at [334, 104] on input "The Long Walk" at bounding box center [619, 108] width 735 height 29
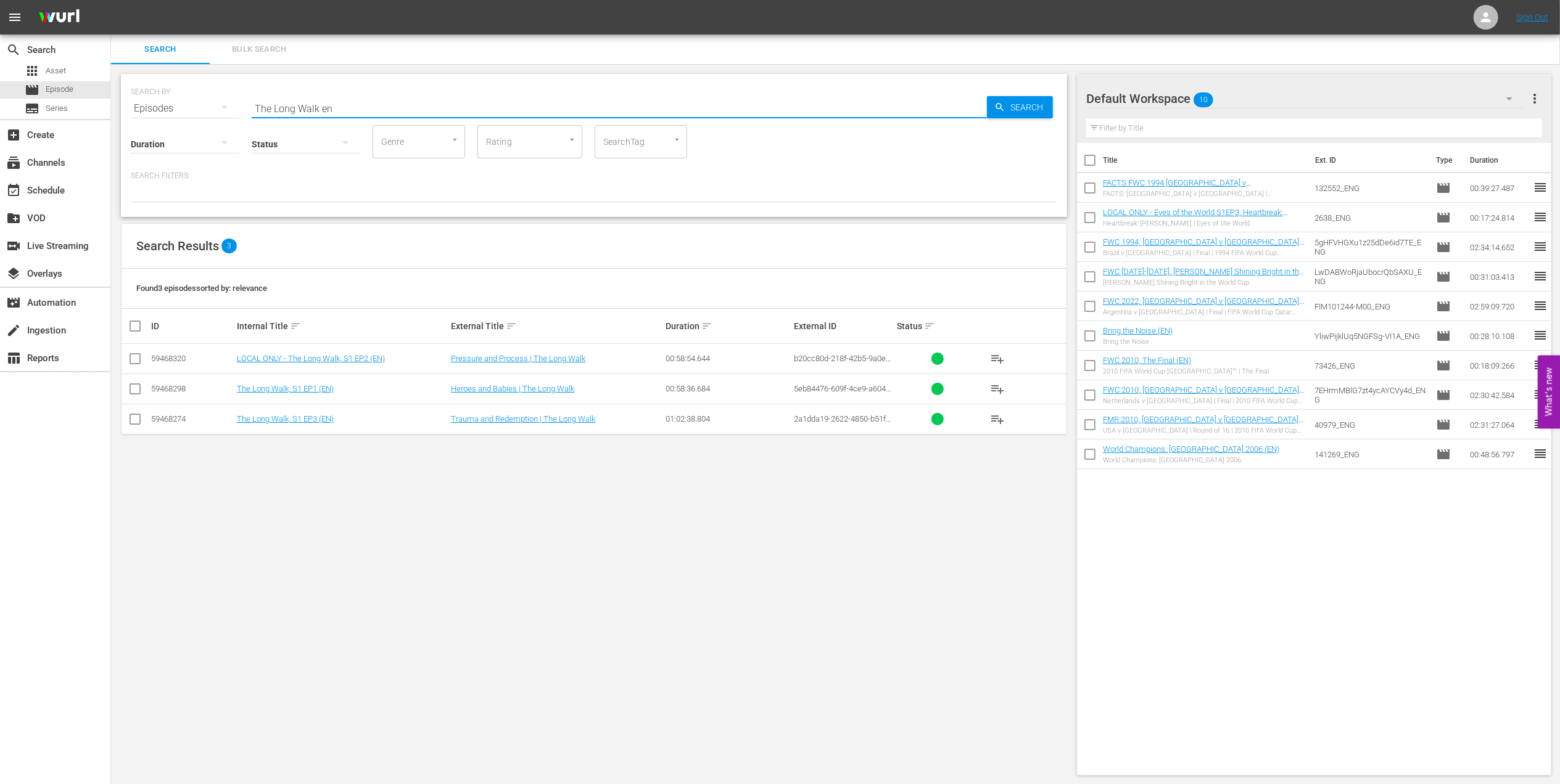
type input "The Long Walk en"
drag, startPoint x: 132, startPoint y: 423, endPoint x: 139, endPoint y: 403, distance: 21.2
click at [132, 423] on input "checkbox" at bounding box center [135, 422] width 15 height 15
checkbox input "true"
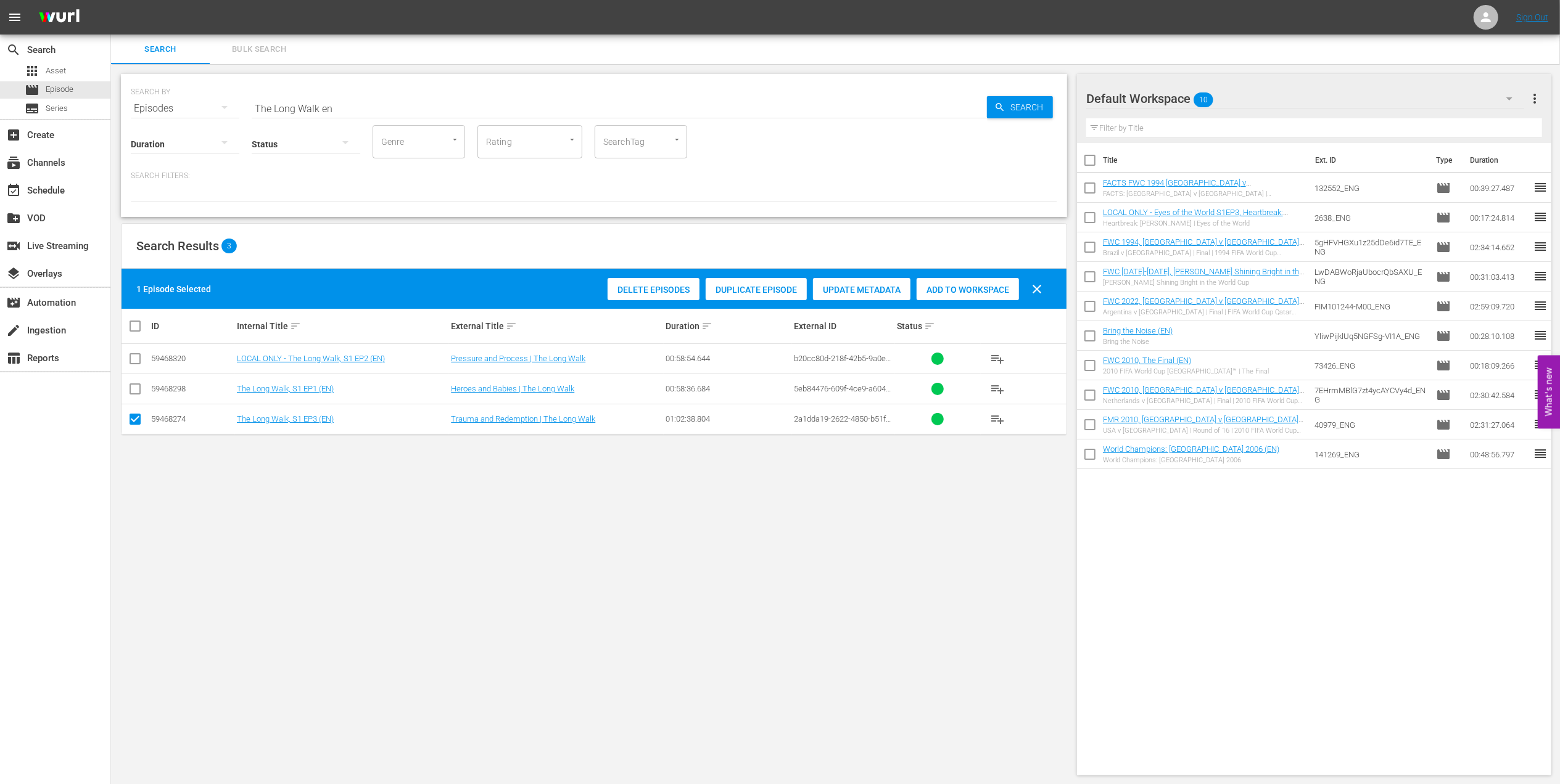
click at [139, 396] on input "checkbox" at bounding box center [135, 392] width 15 height 15
checkbox input "true"
click at [134, 355] on input "checkbox" at bounding box center [135, 361] width 15 height 15
checkbox input "true"
click at [998, 294] on span "Add to Workspace" at bounding box center [997, 290] width 102 height 9
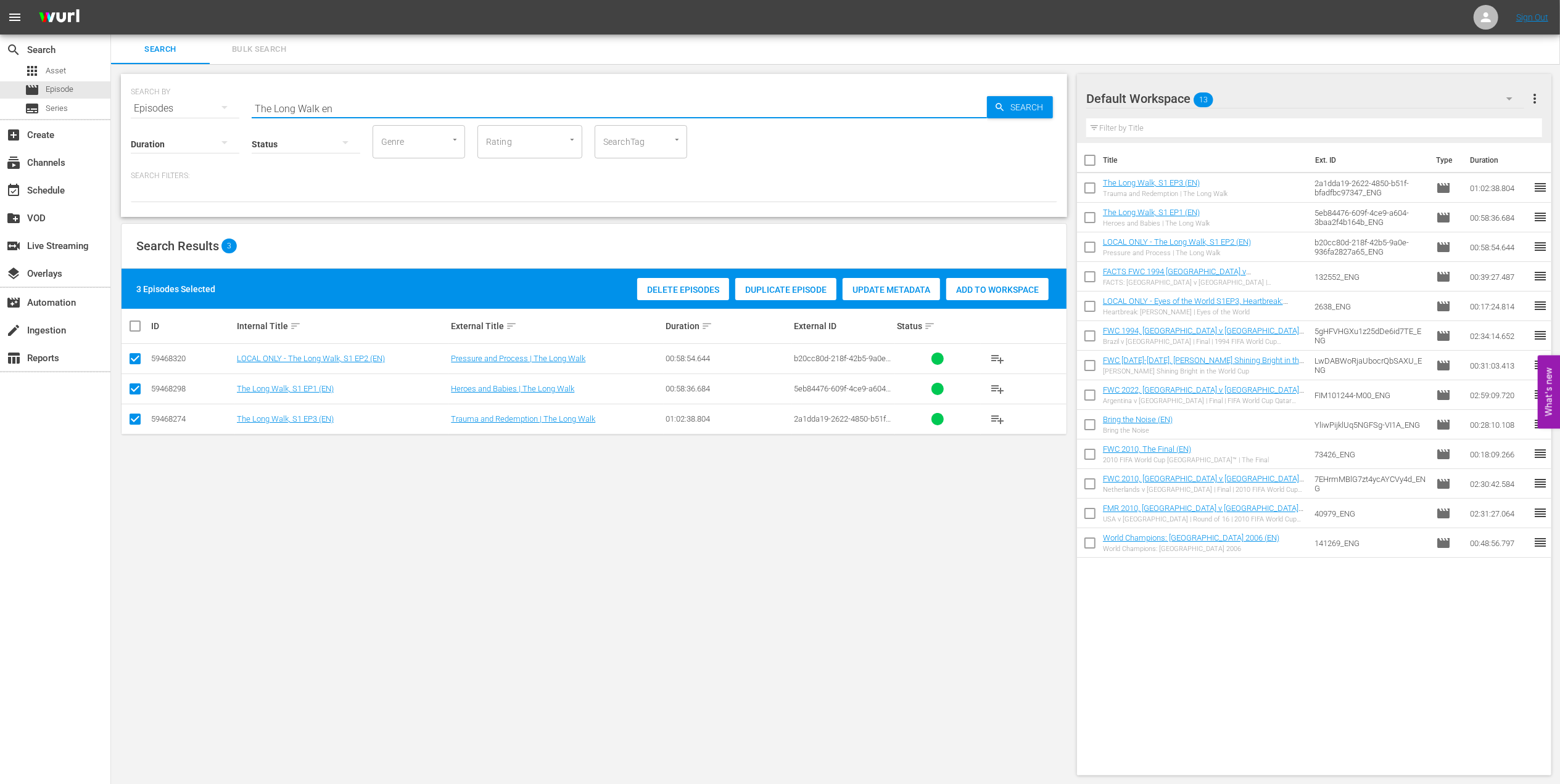
drag, startPoint x: 300, startPoint y: 107, endPoint x: 180, endPoint y: 107, distance: 120.0
click at [180, 107] on div "SEARCH BY Search By Episodes Search ID, Title, Description, Keywords, or Catego…" at bounding box center [594, 101] width 927 height 44
paste input "Unforgettable Penalty Shootouts"
click at [446, 106] on input "Unforgettable Penalty Shootouts" at bounding box center [619, 108] width 735 height 29
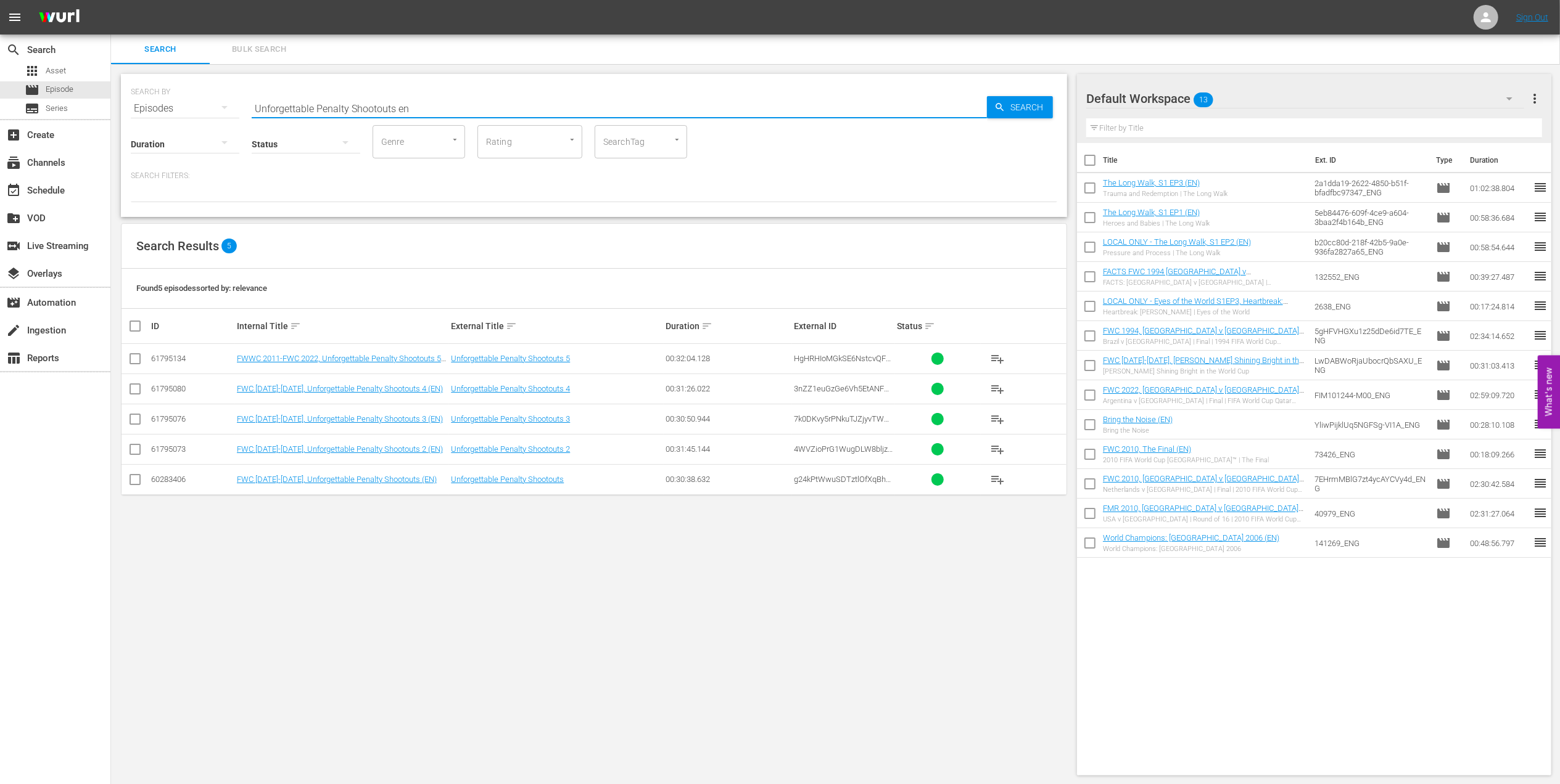
type input "Unforgettable Penalty Shootouts en"
click at [139, 482] on input "checkbox" at bounding box center [135, 482] width 15 height 15
checkbox input "true"
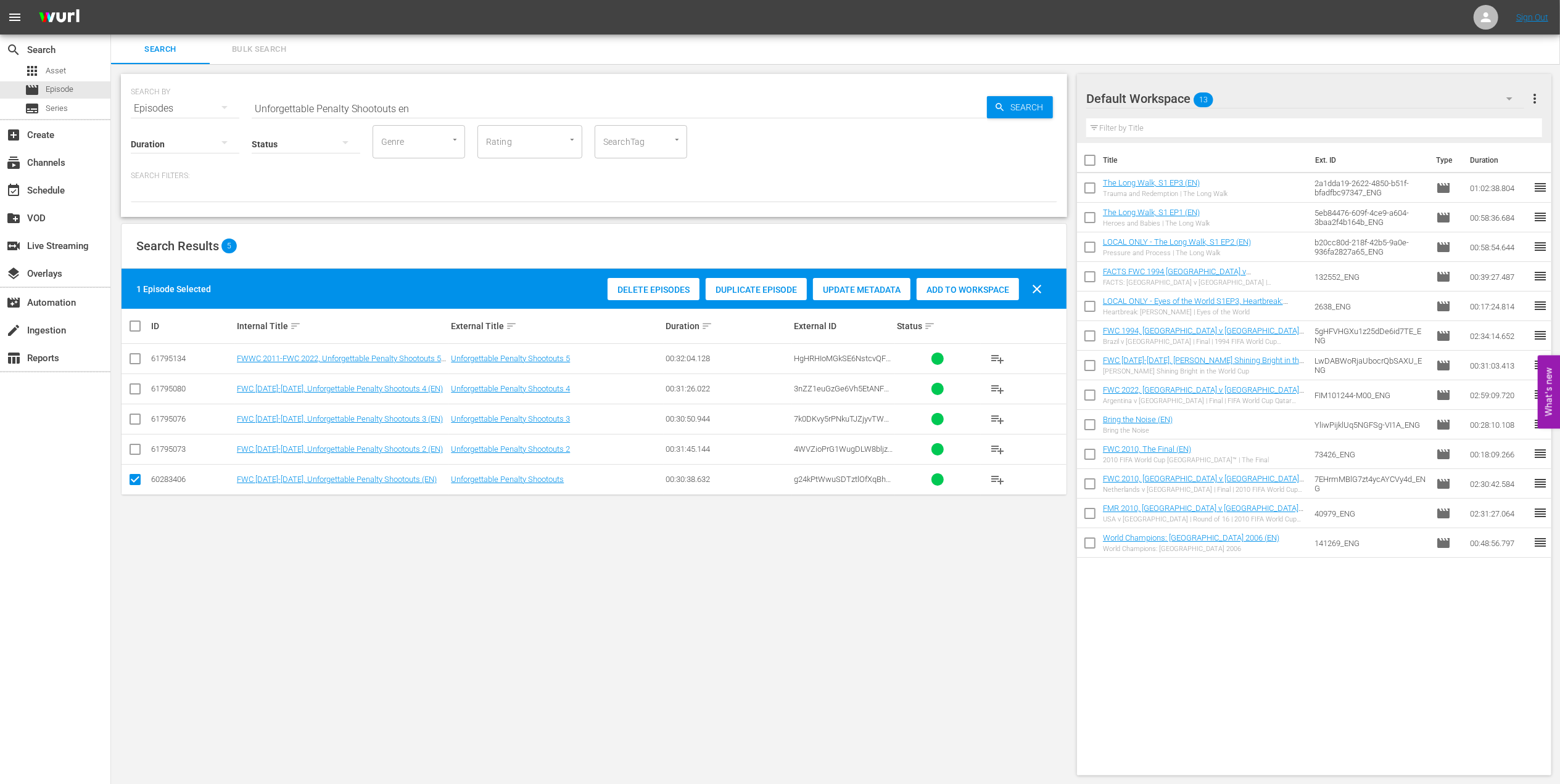
click at [965, 294] on span "Add to Workspace" at bounding box center [967, 290] width 102 height 9
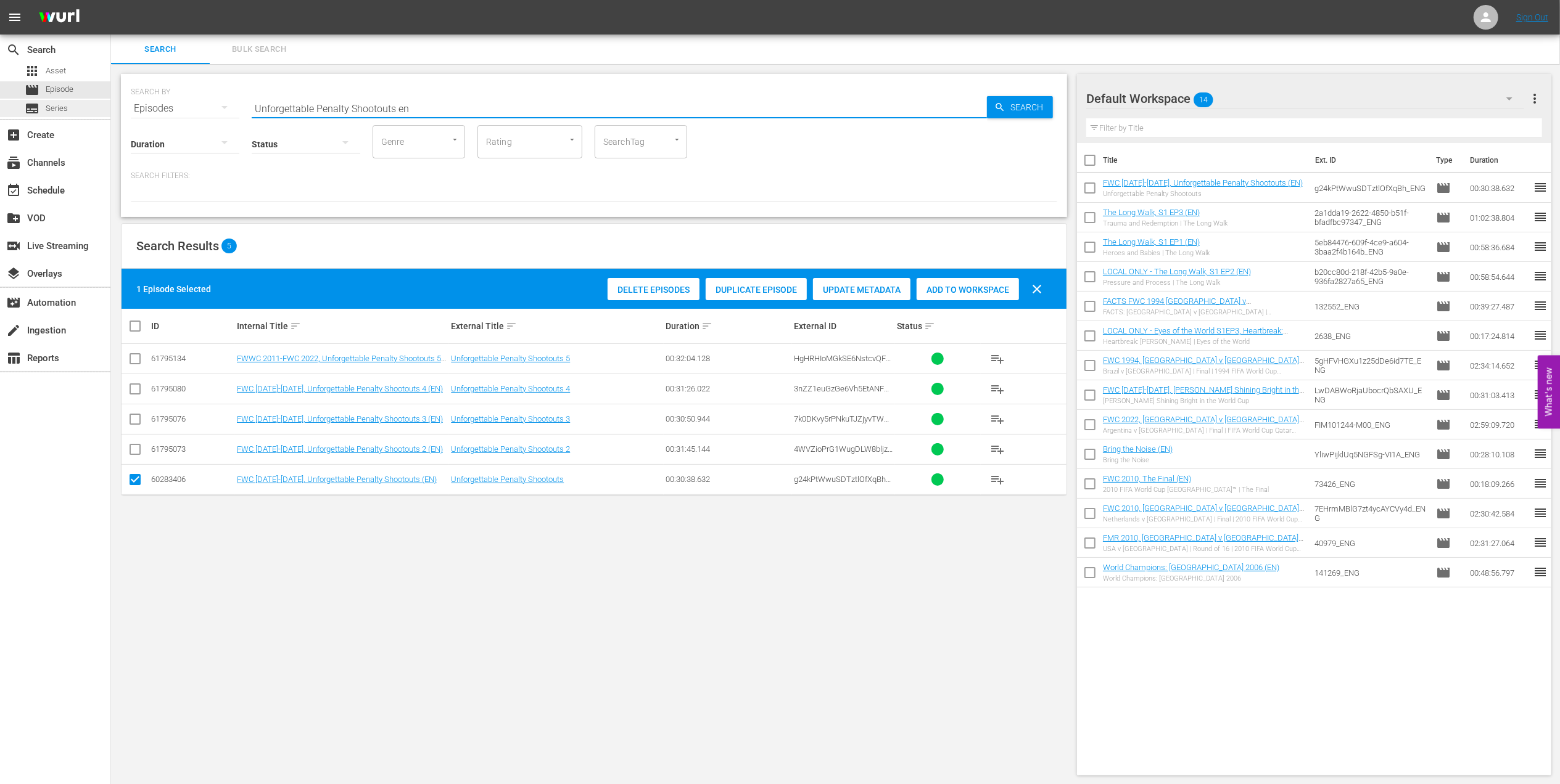
drag, startPoint x: 385, startPoint y: 107, endPoint x: 106, endPoint y: 107, distance: 279.0
click at [111, 0] on div "search Search apps Asset movie Episode subtitles Series add_box Create subscrip…" at bounding box center [835, 0] width 1449 height 0
paste input "2"
click at [445, 101] on input "Unforgettable Penalty Shootouts 2" at bounding box center [619, 108] width 735 height 29
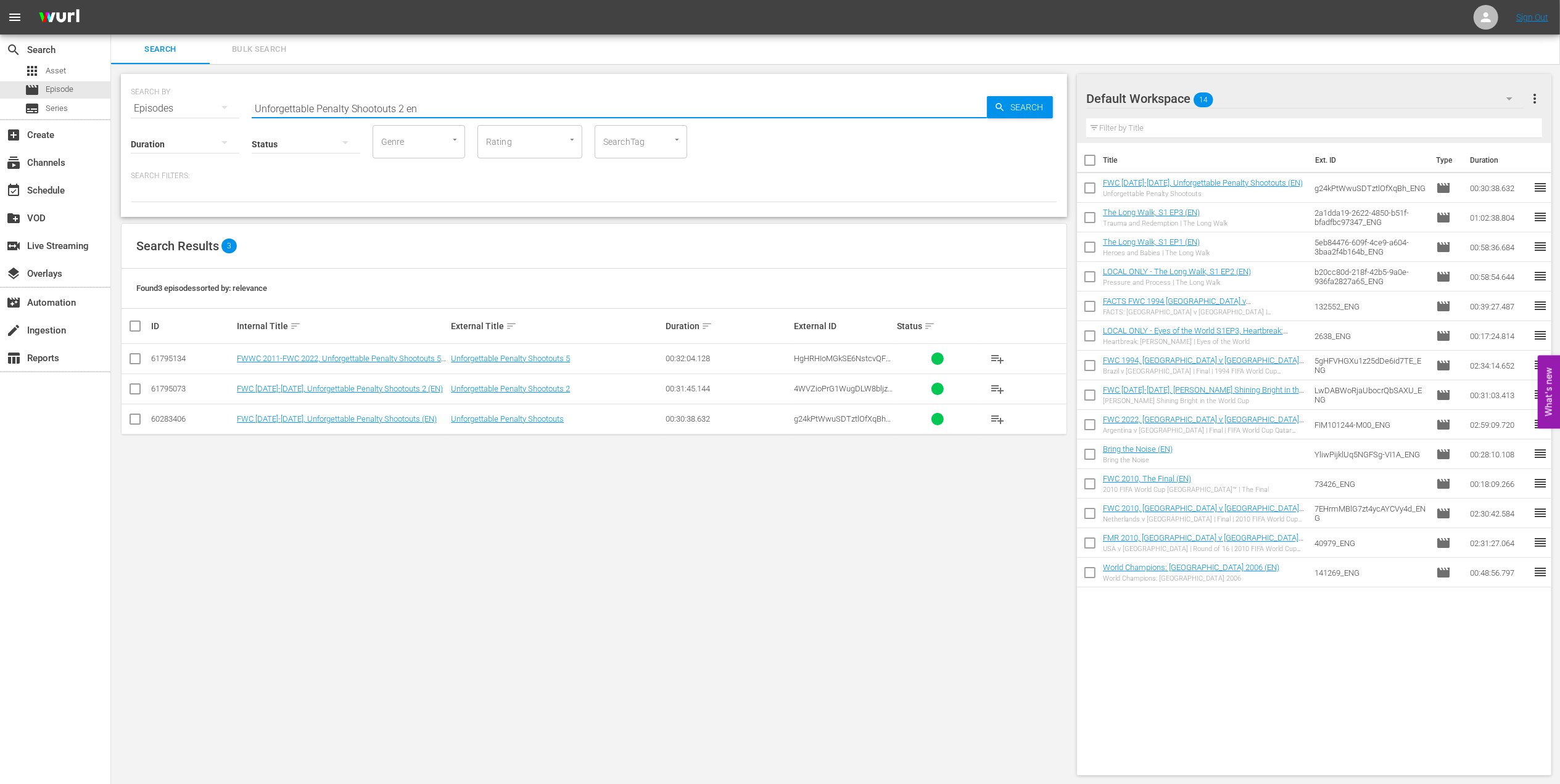
type input "Unforgettable Penalty Shootouts 2 en"
click at [134, 391] on input "checkbox" at bounding box center [135, 392] width 15 height 15
checkbox input "true"
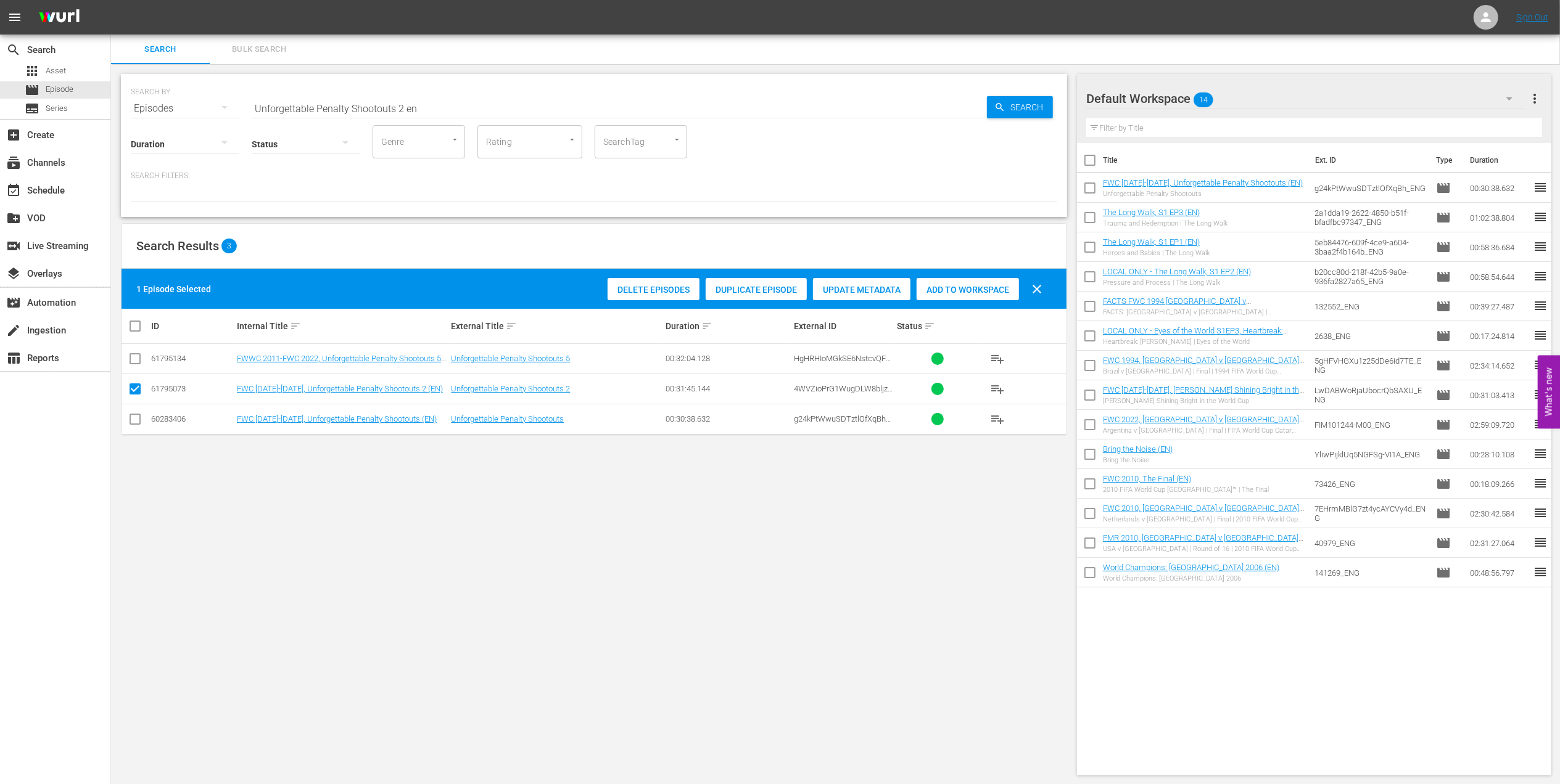
click at [956, 291] on span "Add to Workspace" at bounding box center [967, 290] width 102 height 9
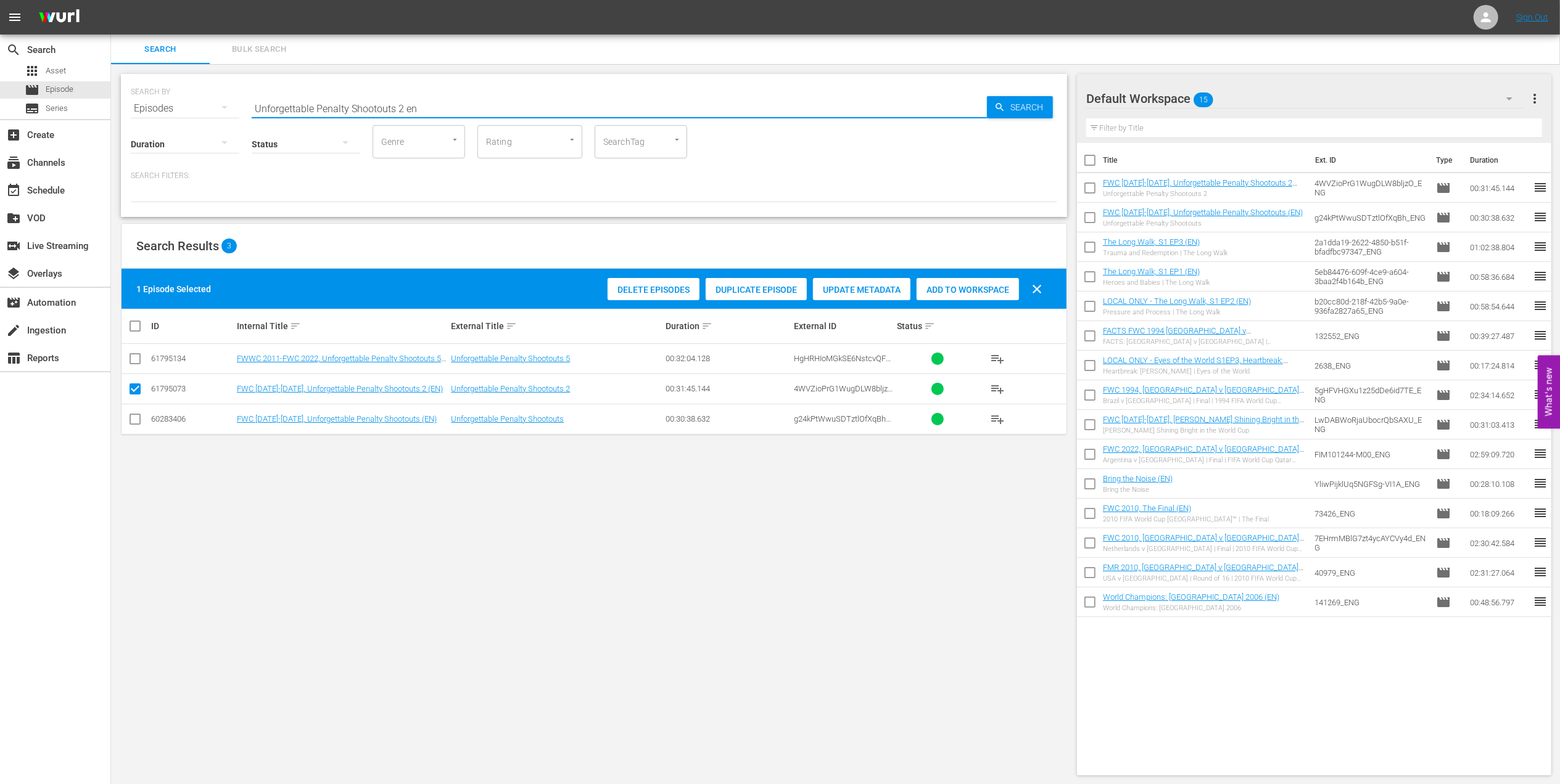
drag, startPoint x: 385, startPoint y: 109, endPoint x: 180, endPoint y: 109, distance: 205.0
click at [174, 109] on div "SEARCH BY Search By Episodes Search ID, Title, Description, Keywords, or Catego…" at bounding box center [594, 101] width 927 height 44
paste input "FWC 2006 - Final - Italy v France"
click at [446, 104] on input "FWC 2006 - Final - Italy v France" at bounding box center [619, 108] width 735 height 29
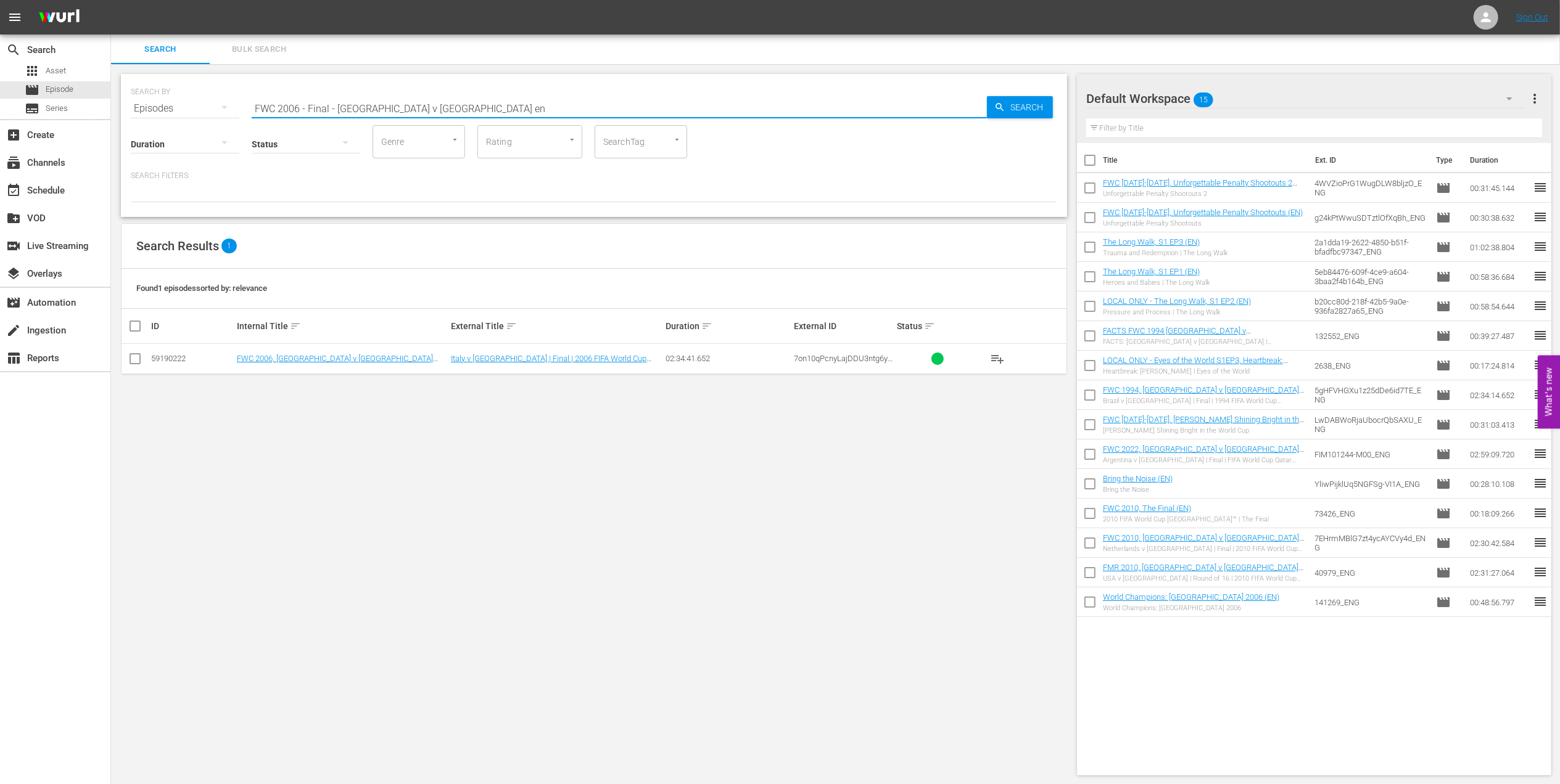
type input "FWC 2006 - Final - Italy v France en"
click at [135, 360] on input "checkbox" at bounding box center [135, 361] width 15 height 15
checkbox input "true"
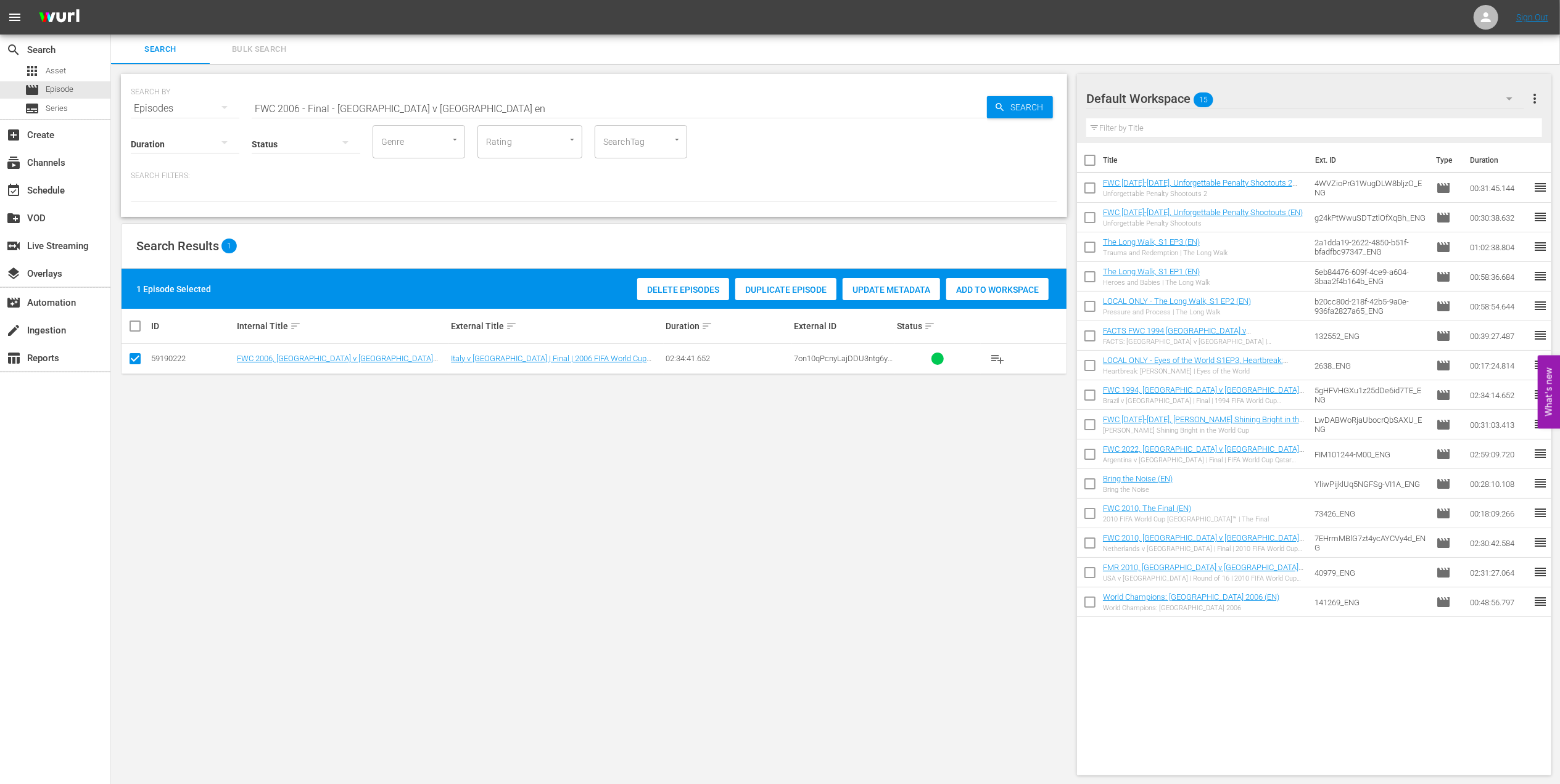
click at [961, 287] on span "Add to Workspace" at bounding box center [997, 290] width 102 height 9
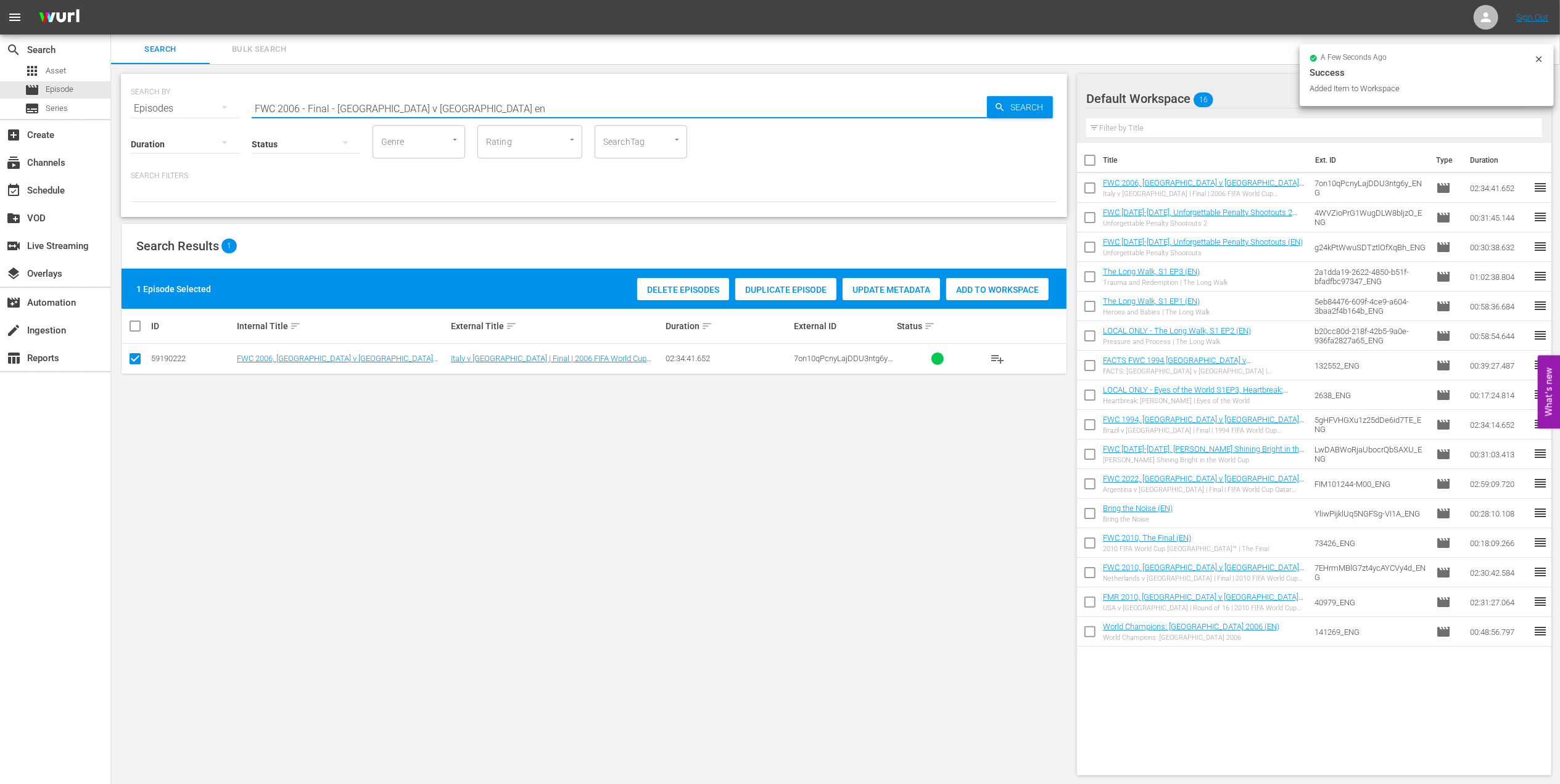
drag, startPoint x: 321, startPoint y: 104, endPoint x: 171, endPoint y: 104, distance: 150.0
click at [172, 104] on div "SEARCH BY Search By Episodes Search ID, Title, Description, Keywords, or Catego…" at bounding box center [594, 101] width 927 height 44
paste input "World Champions: [GEOGRAPHIC_DATA] 2006"
click at [437, 102] on input "World Champions: [GEOGRAPHIC_DATA] 2006" at bounding box center [619, 108] width 735 height 29
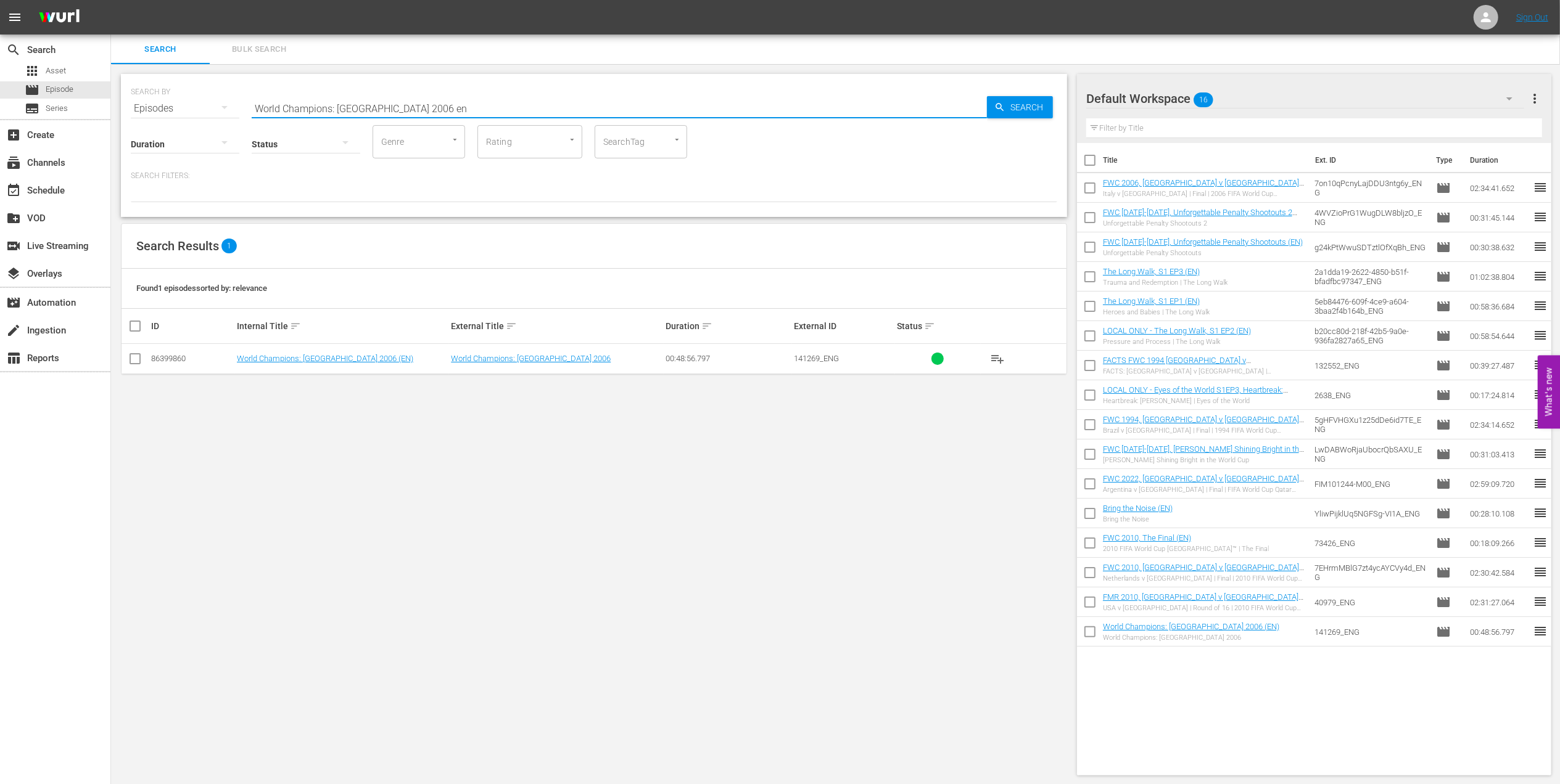
type input "World Champions: Italy 2006 en"
click at [134, 358] on input "checkbox" at bounding box center [135, 361] width 15 height 15
checkbox input "true"
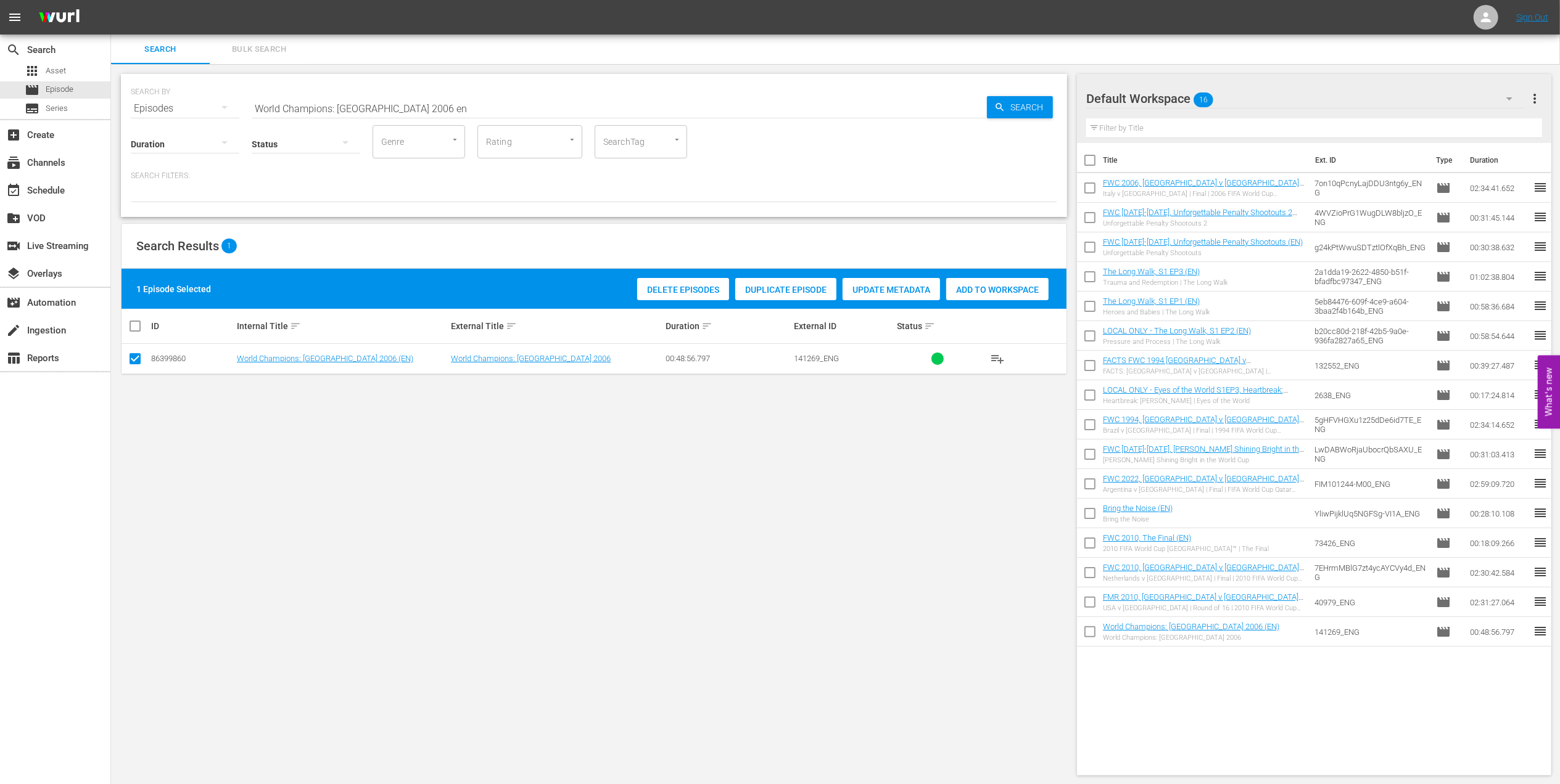
click at [978, 285] on span "Add to Workspace" at bounding box center [997, 290] width 102 height 9
drag, startPoint x: 368, startPoint y: 108, endPoint x: 157, endPoint y: 108, distance: 211.0
click at [157, 108] on div "SEARCH BY Search By Episodes Search ID, Title, Description, Keywords, or Catego…" at bounding box center [594, 101] width 927 height 44
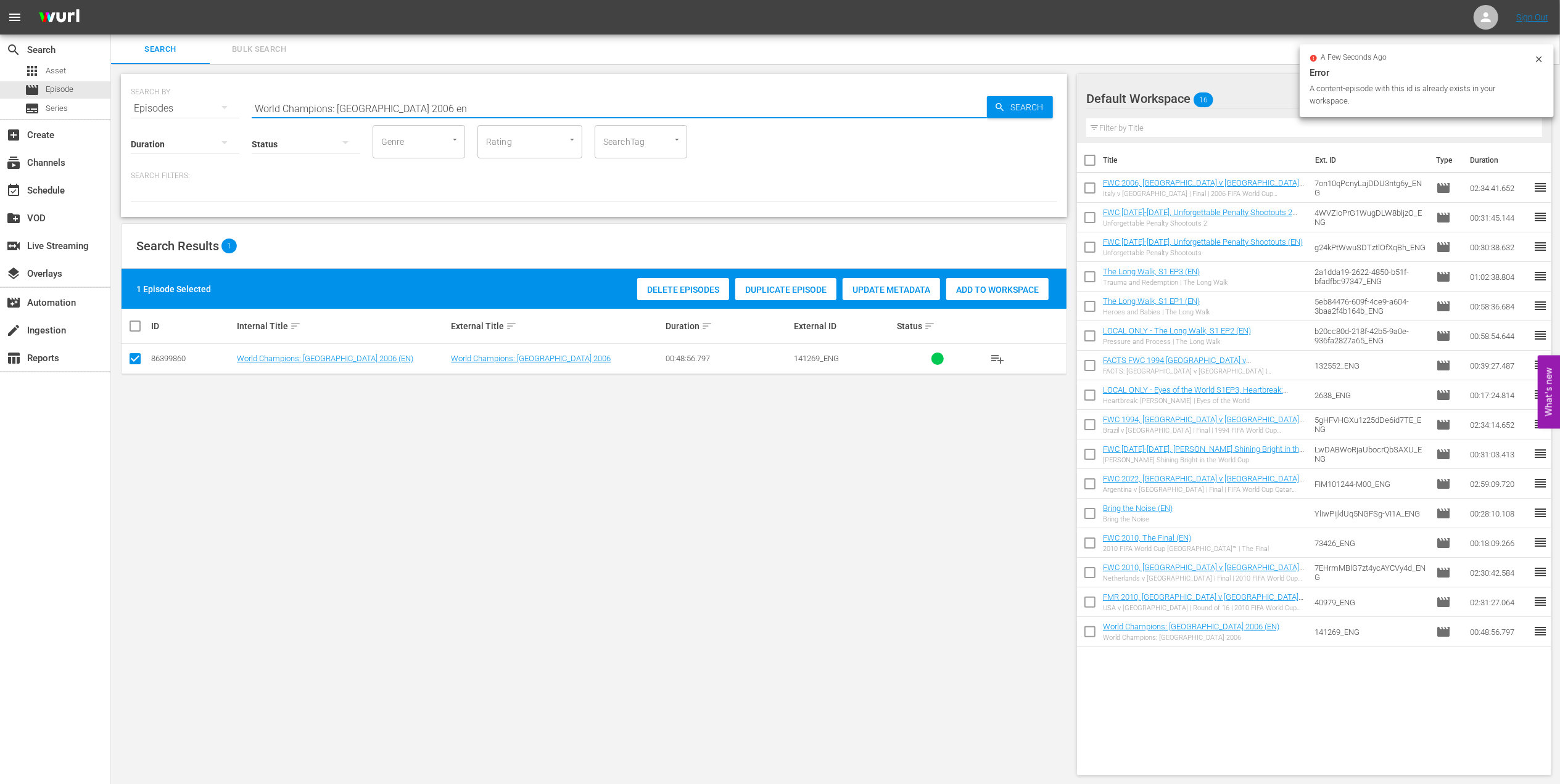
paste input "FWC 1966 - Final - England v Germany"
click at [487, 104] on input "FWC 1966 - Final - England v Germany" at bounding box center [619, 108] width 735 height 29
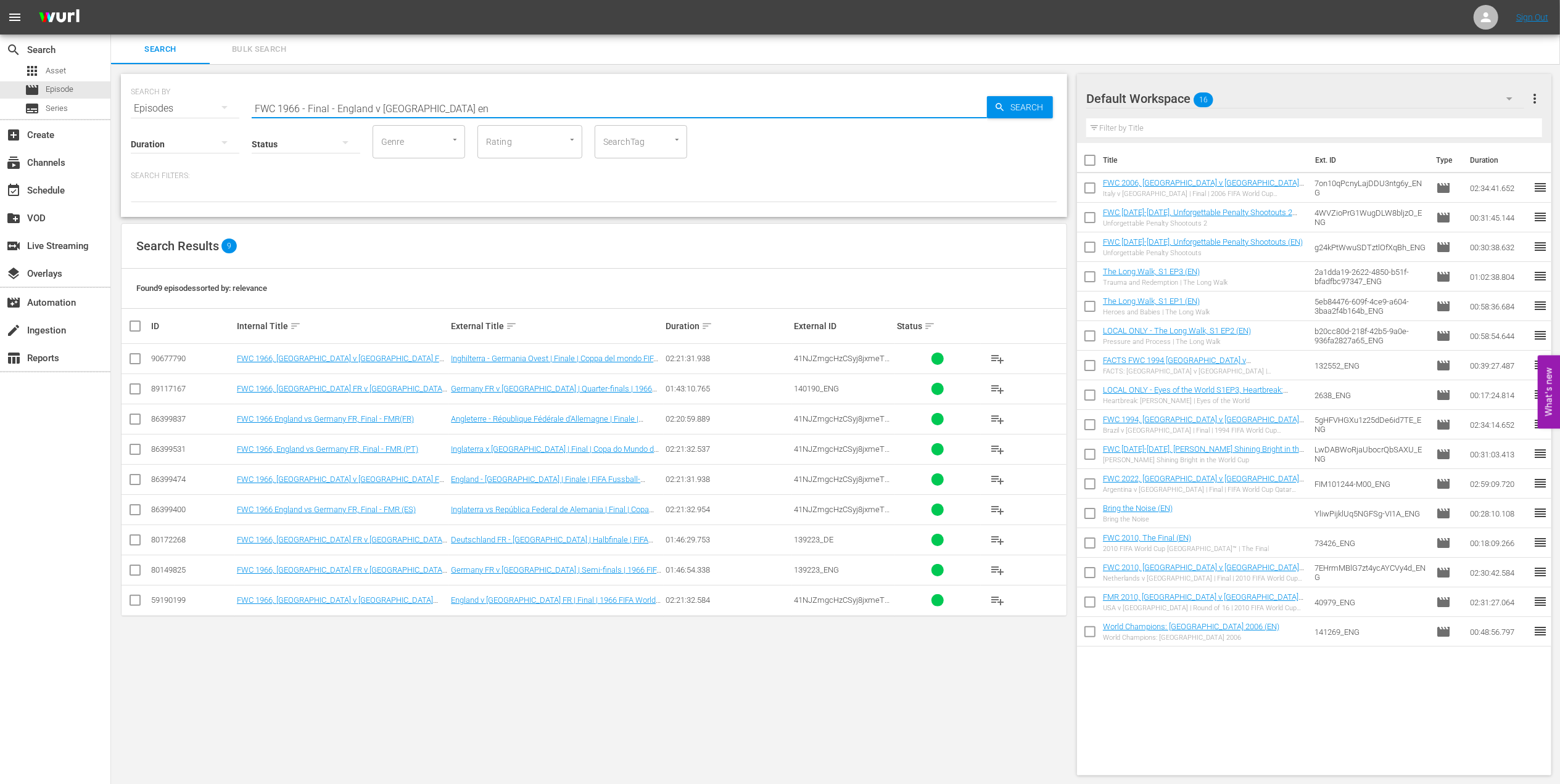
type input "FWC 1966 - Final - England v Germany en"
click at [134, 600] on input "checkbox" at bounding box center [135, 603] width 15 height 15
checkbox input "true"
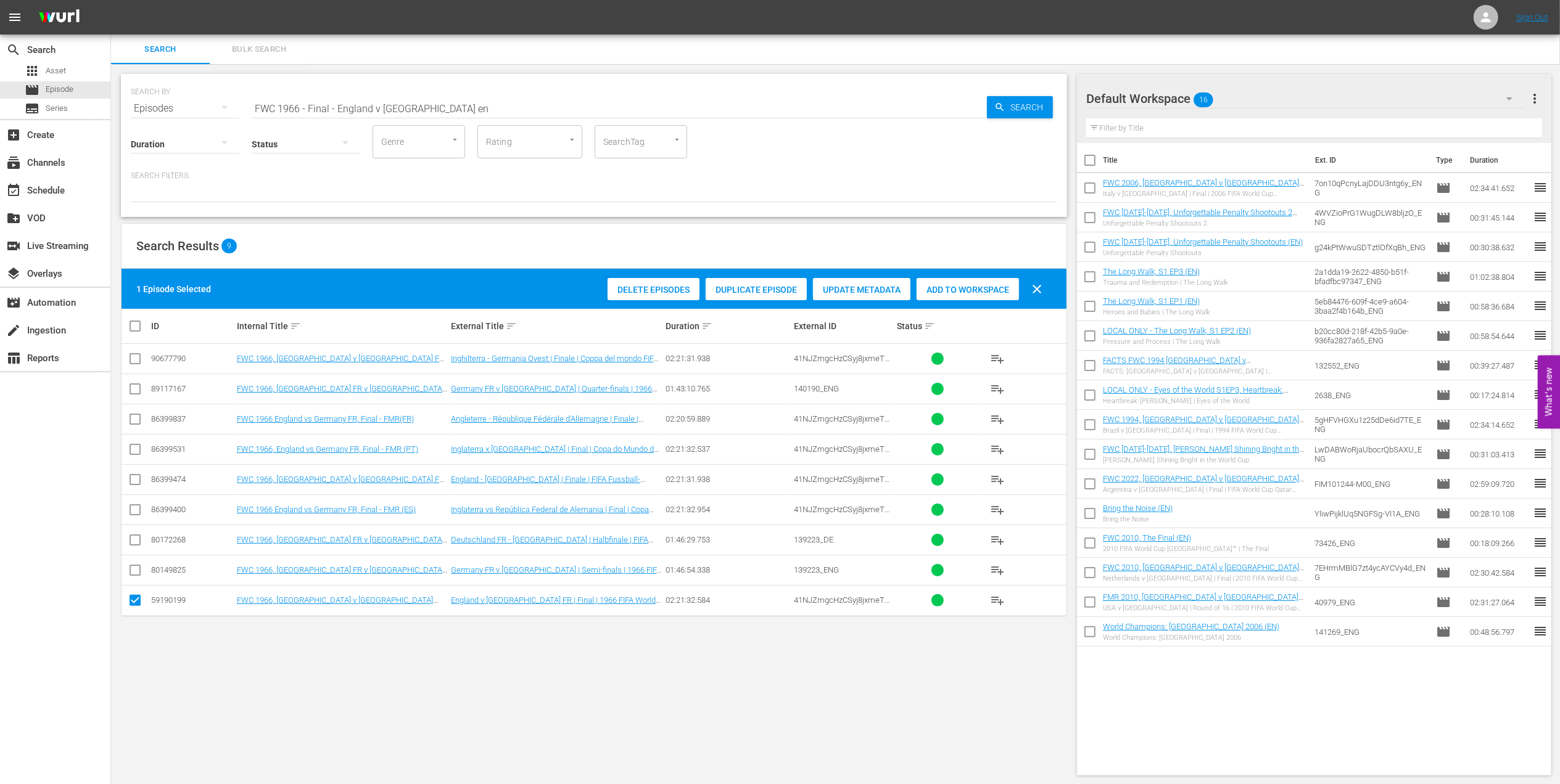
click at [931, 297] on div "Add to Workspace" at bounding box center [967, 290] width 102 height 24
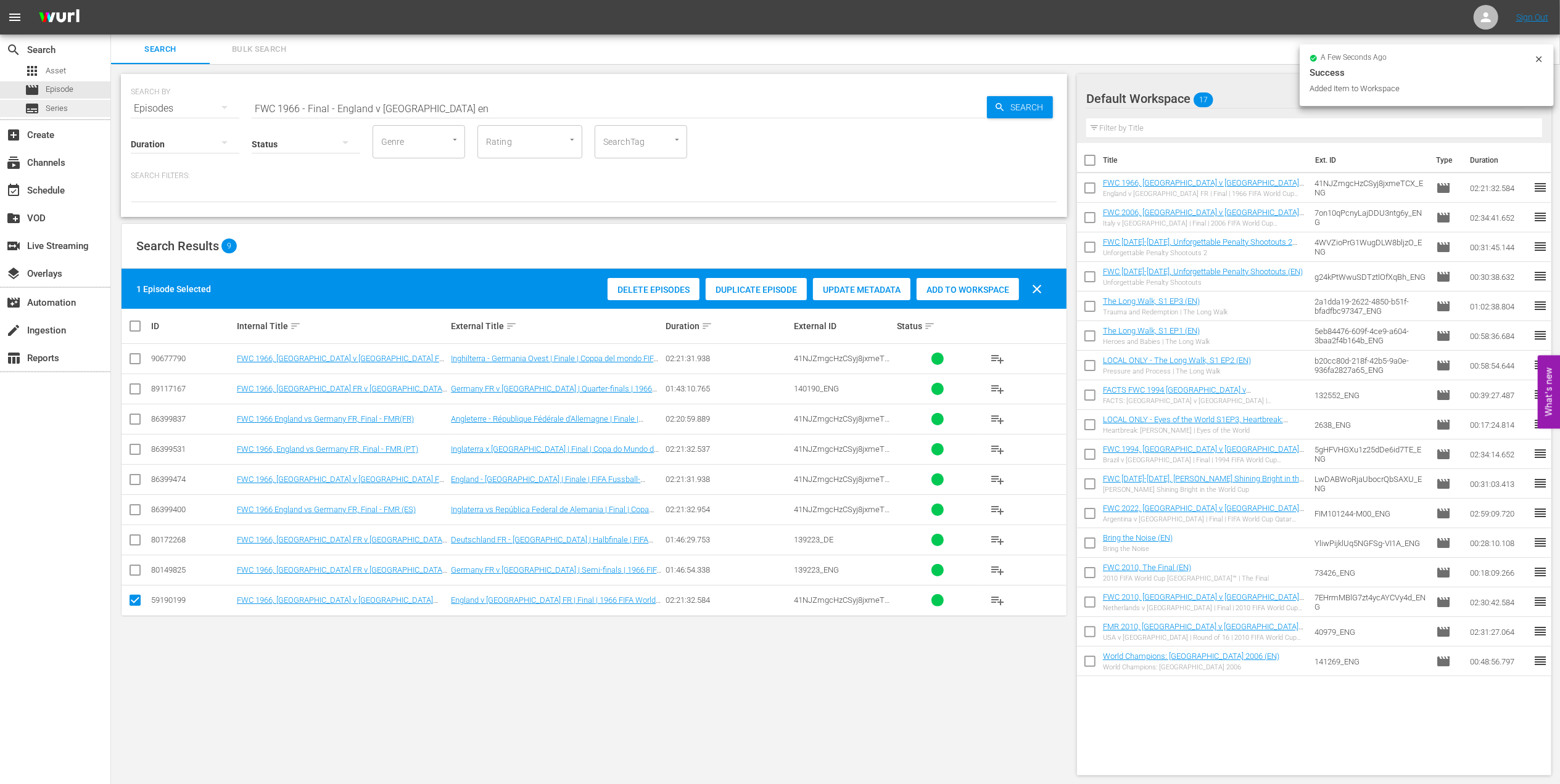
drag, startPoint x: 345, startPoint y: 108, endPoint x: 45, endPoint y: 116, distance: 300.1
click at [111, 0] on div "search Search apps Asset movie Episode subtitles Series add_box Create subscrip…" at bounding box center [835, 0] width 1449 height 0
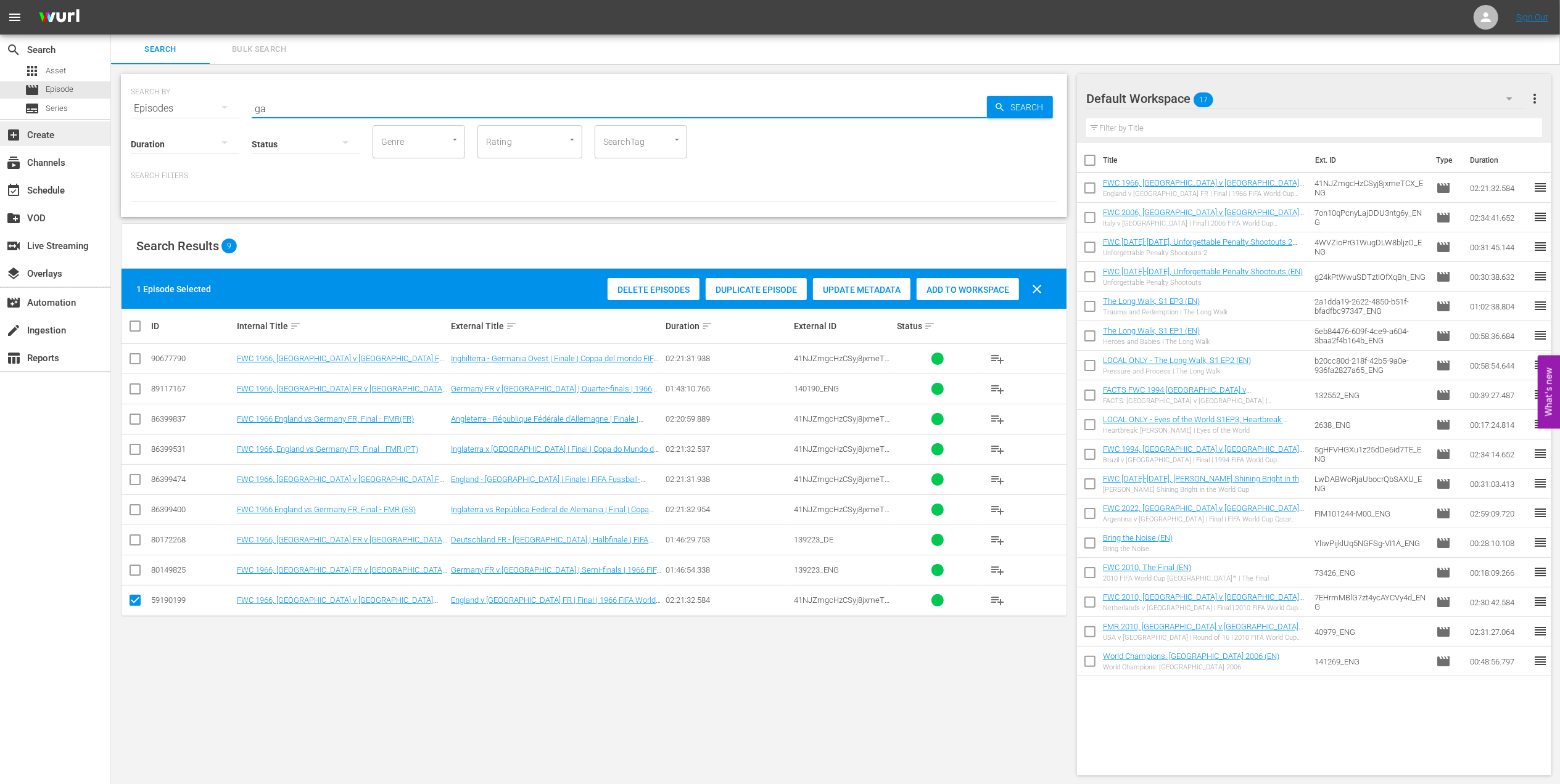
type input "g"
type input "facts 1966"
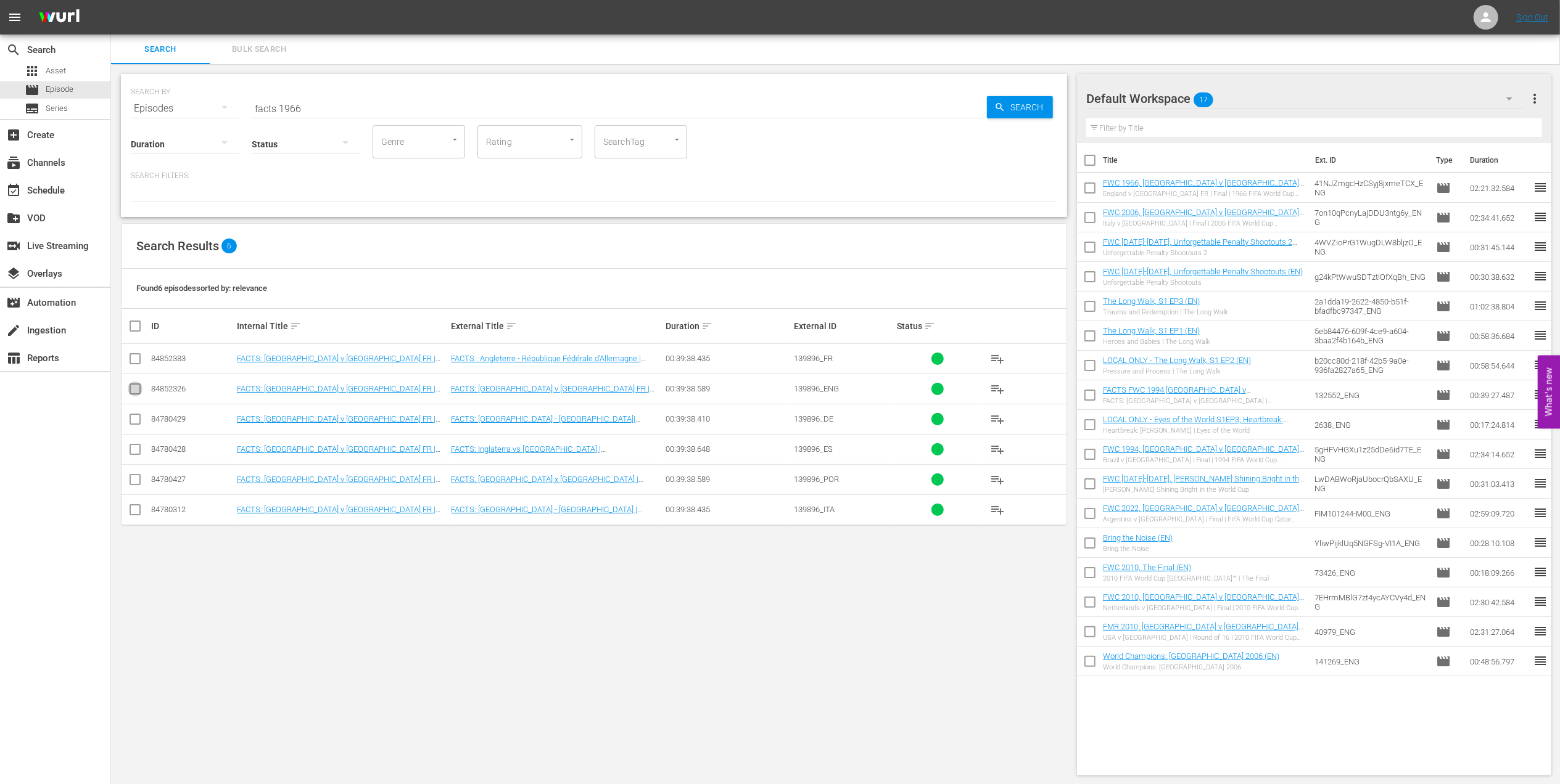
click at [136, 388] on input "checkbox" at bounding box center [135, 392] width 15 height 15
checkbox input "true"
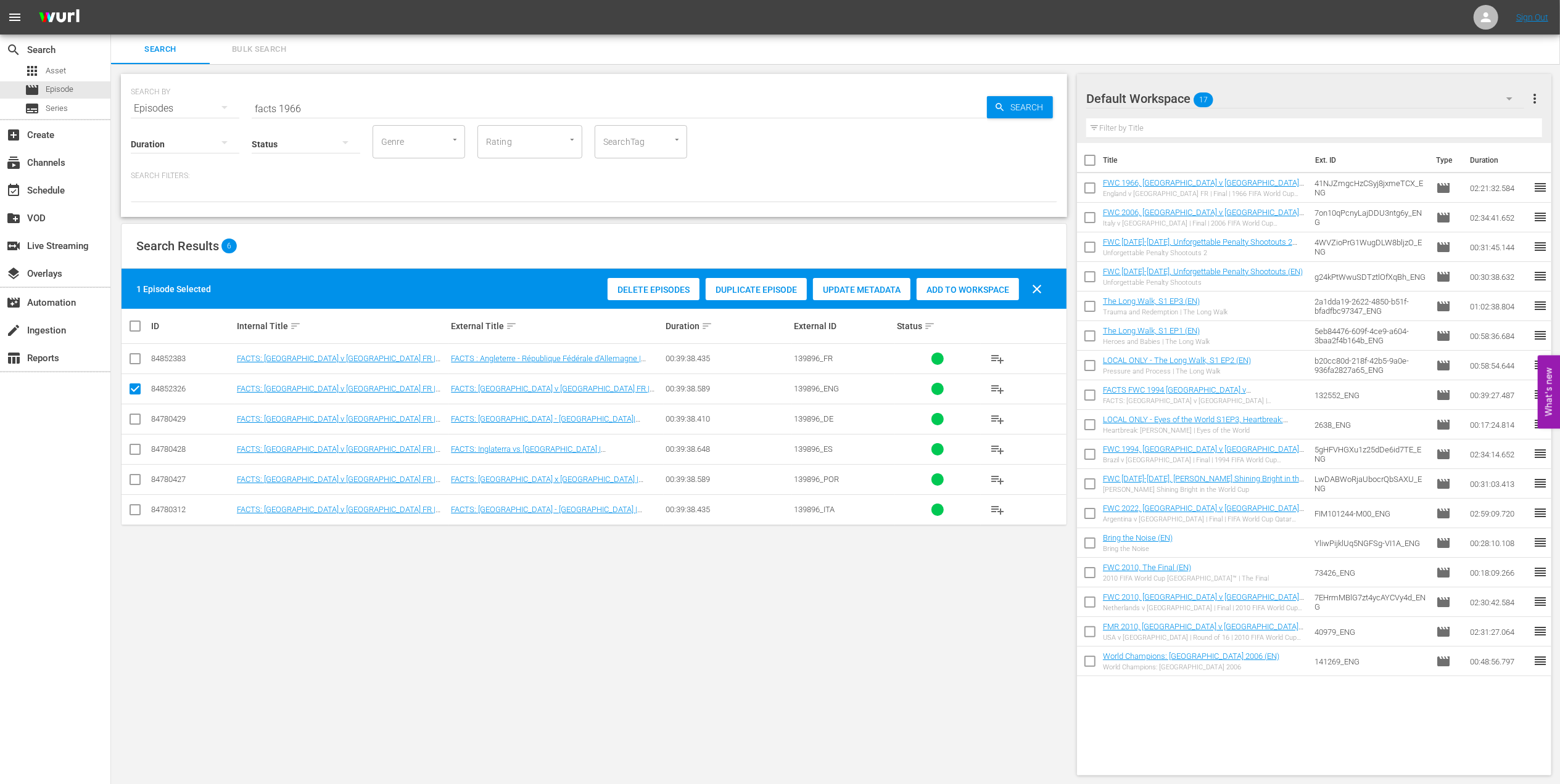
click at [956, 284] on div "Add to Workspace" at bounding box center [967, 290] width 102 height 24
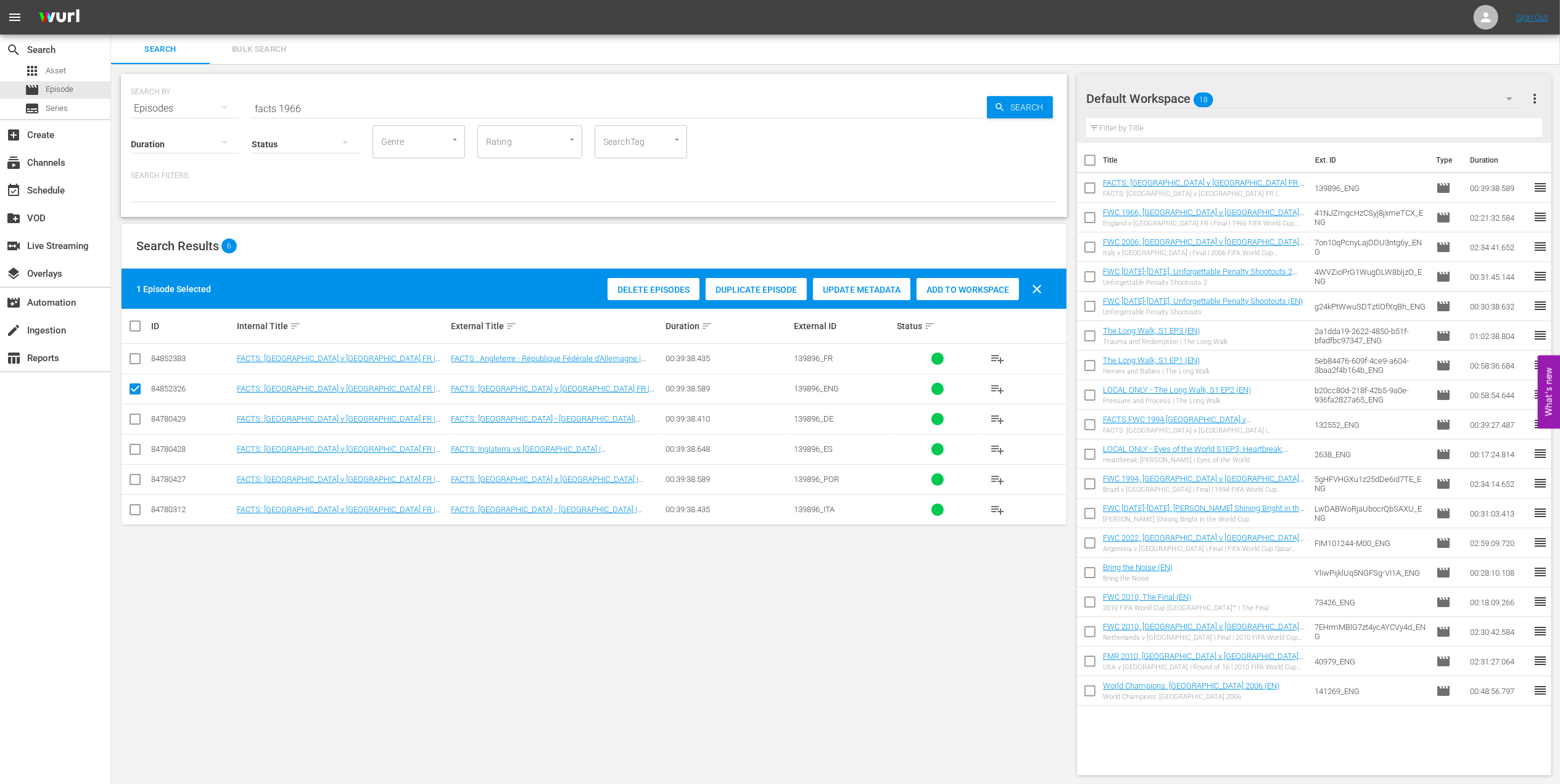
click at [316, 114] on div "Status" at bounding box center [306, 136] width 108 height 44
click at [320, 108] on input "facts 1966" at bounding box center [619, 108] width 735 height 29
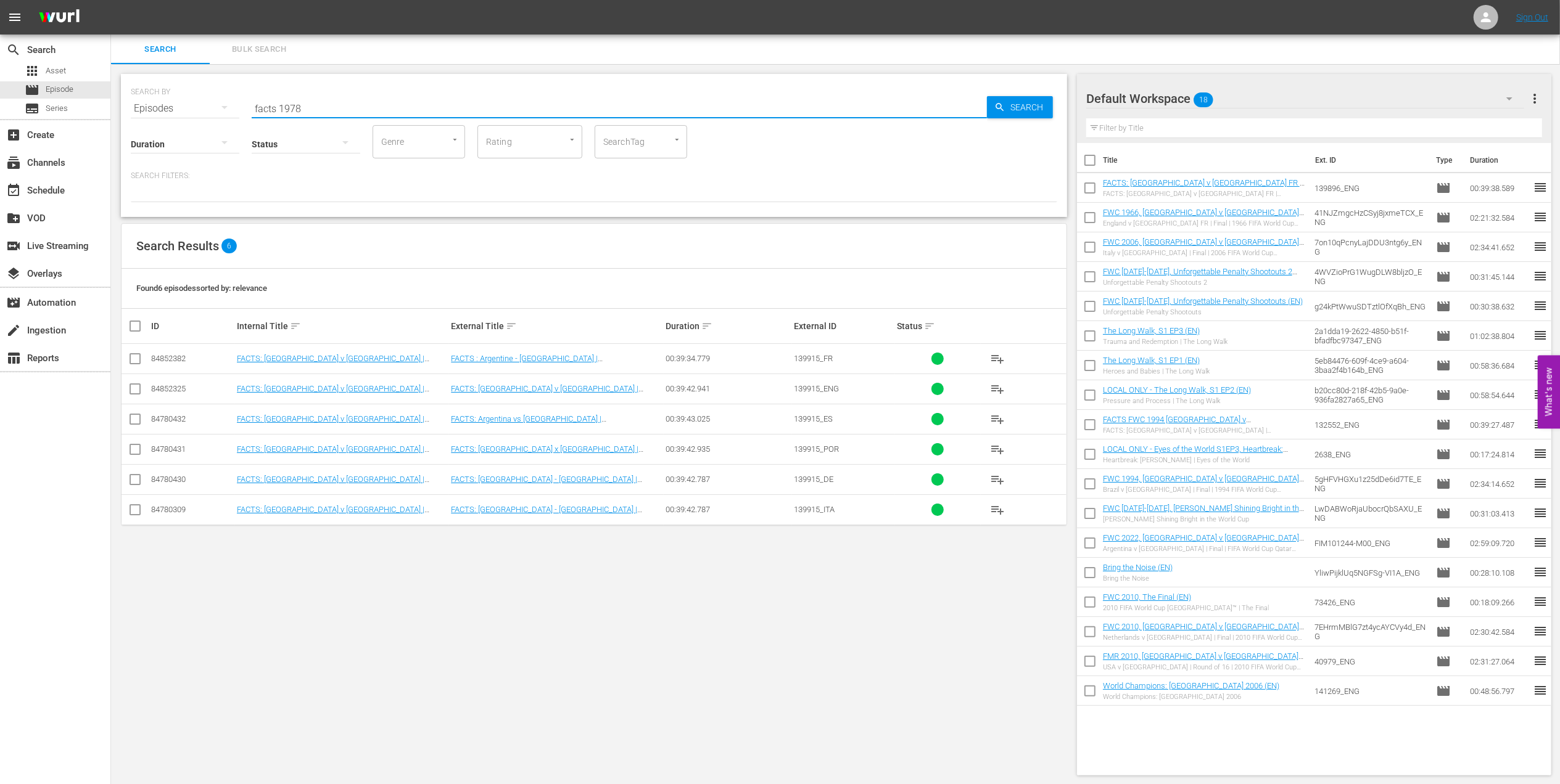
type input "facts 1978"
click at [135, 390] on input "checkbox" at bounding box center [135, 392] width 15 height 15
checkbox input "true"
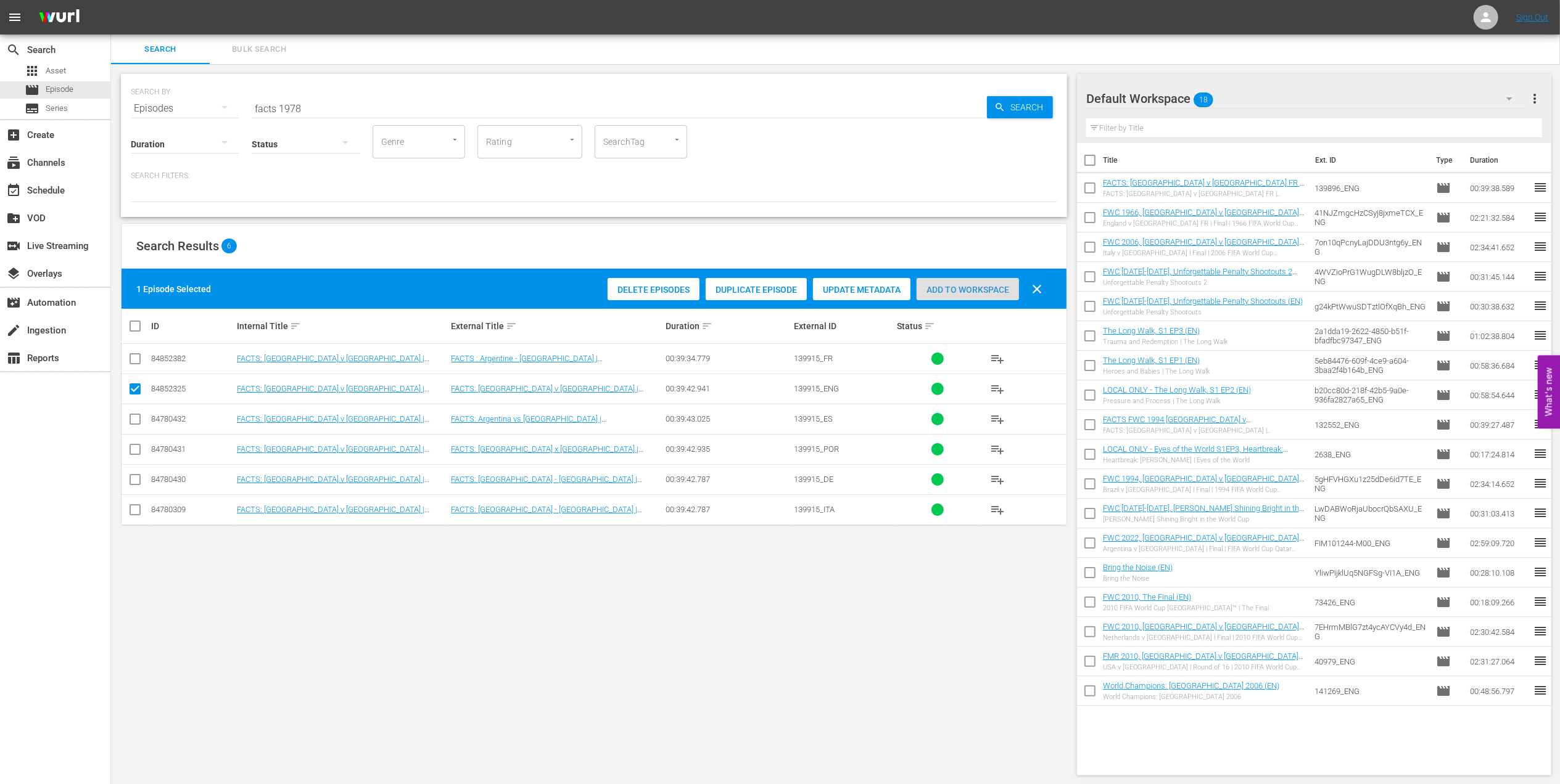
click at [992, 285] on span "Add to Workspace" at bounding box center [967, 290] width 102 height 9
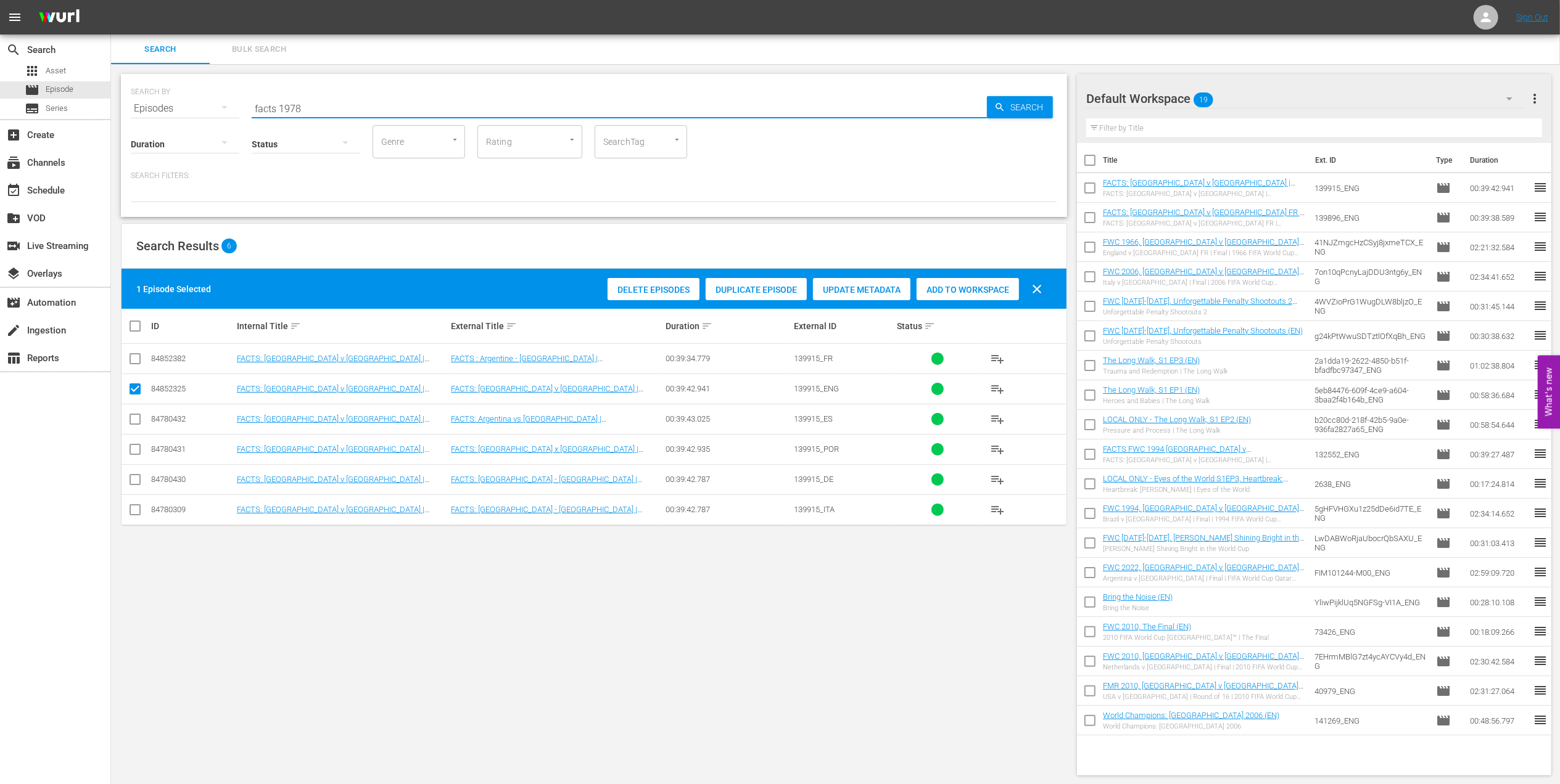
drag, startPoint x: 332, startPoint y: 102, endPoint x: 186, endPoint y: 108, distance: 146.1
click at [188, 106] on div "SEARCH BY Search By Episodes Search ID, Title, Description, Keywords, or Catego…" at bounding box center [594, 101] width 927 height 44
paste input "FWC 1978 - Final - Argentina v Netherlands"
click at [484, 104] on input "FWC 1978 - Final - Argentina v Netherlands" at bounding box center [619, 108] width 735 height 29
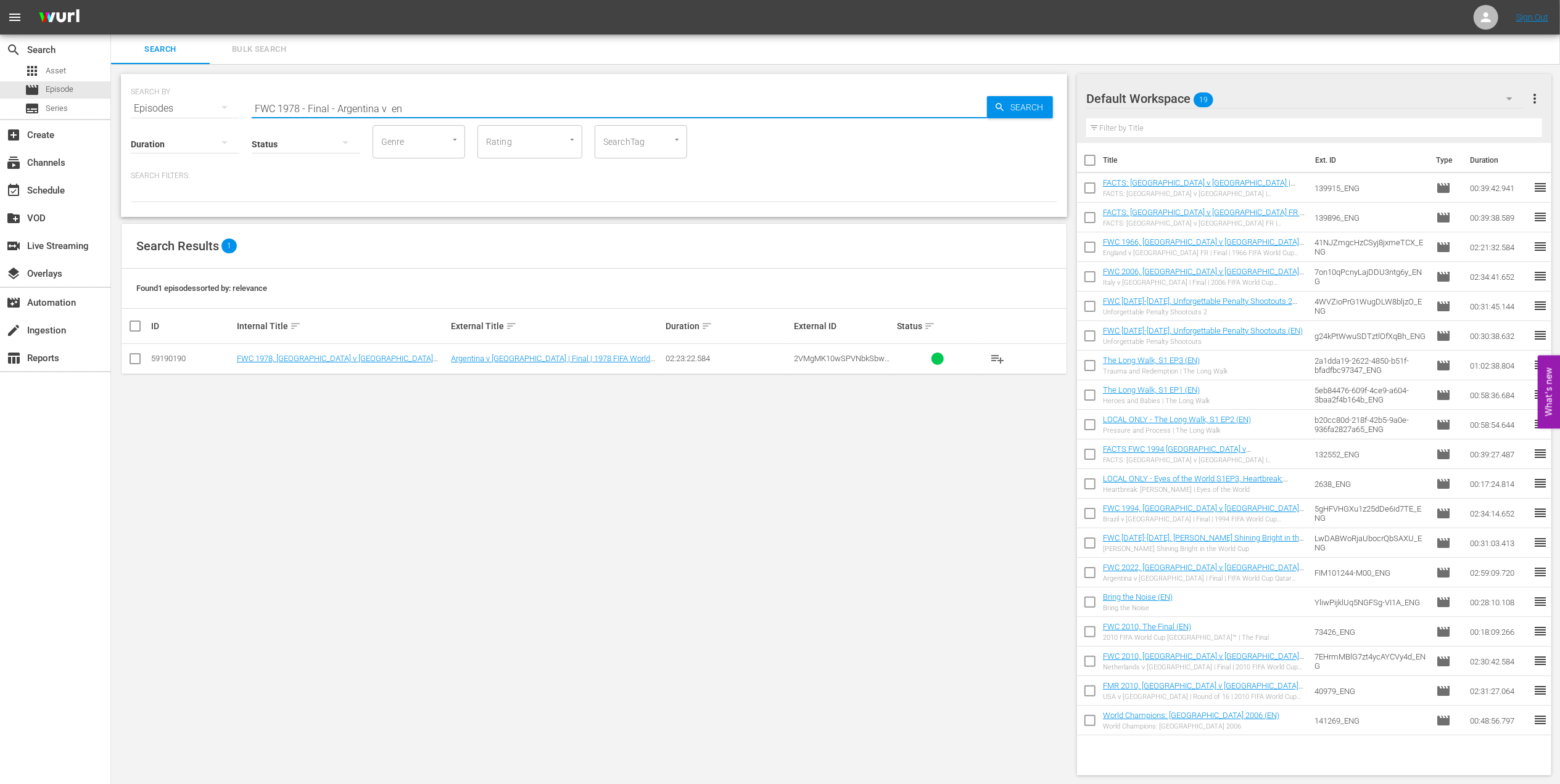
type input "FWC 1978 - Final - Argentina v en"
click at [130, 360] on input "checkbox" at bounding box center [135, 361] width 15 height 15
checkbox input "true"
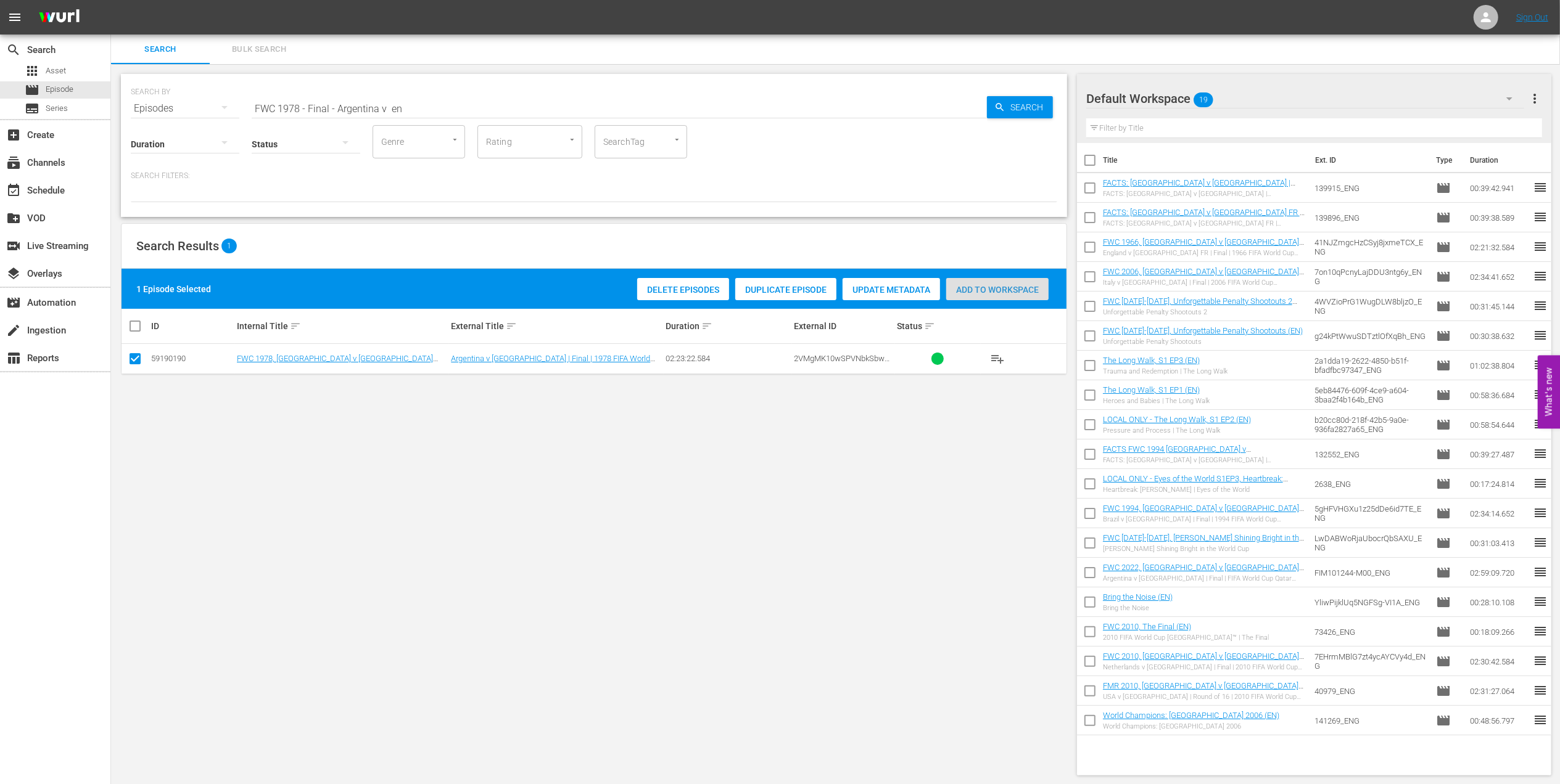
click at [985, 286] on span "Add to Workspace" at bounding box center [997, 290] width 102 height 9
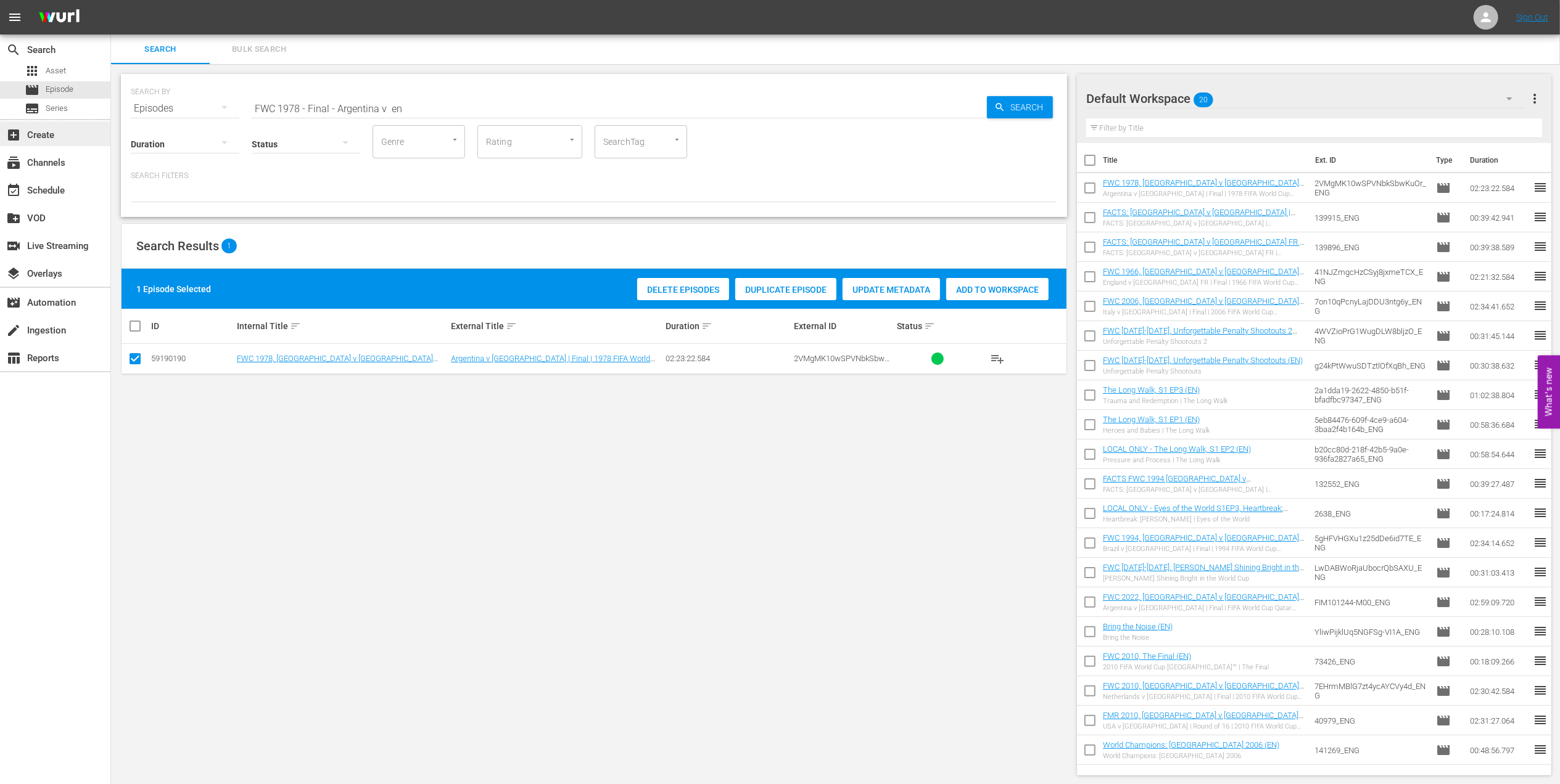
drag, startPoint x: 416, startPoint y: 104, endPoint x: 80, endPoint y: 131, distance: 337.1
click at [111, 0] on div "search Search apps Asset movie Episode subtitles Series add_box Create subscrip…" at bounding box center [835, 0] width 1449 height 0
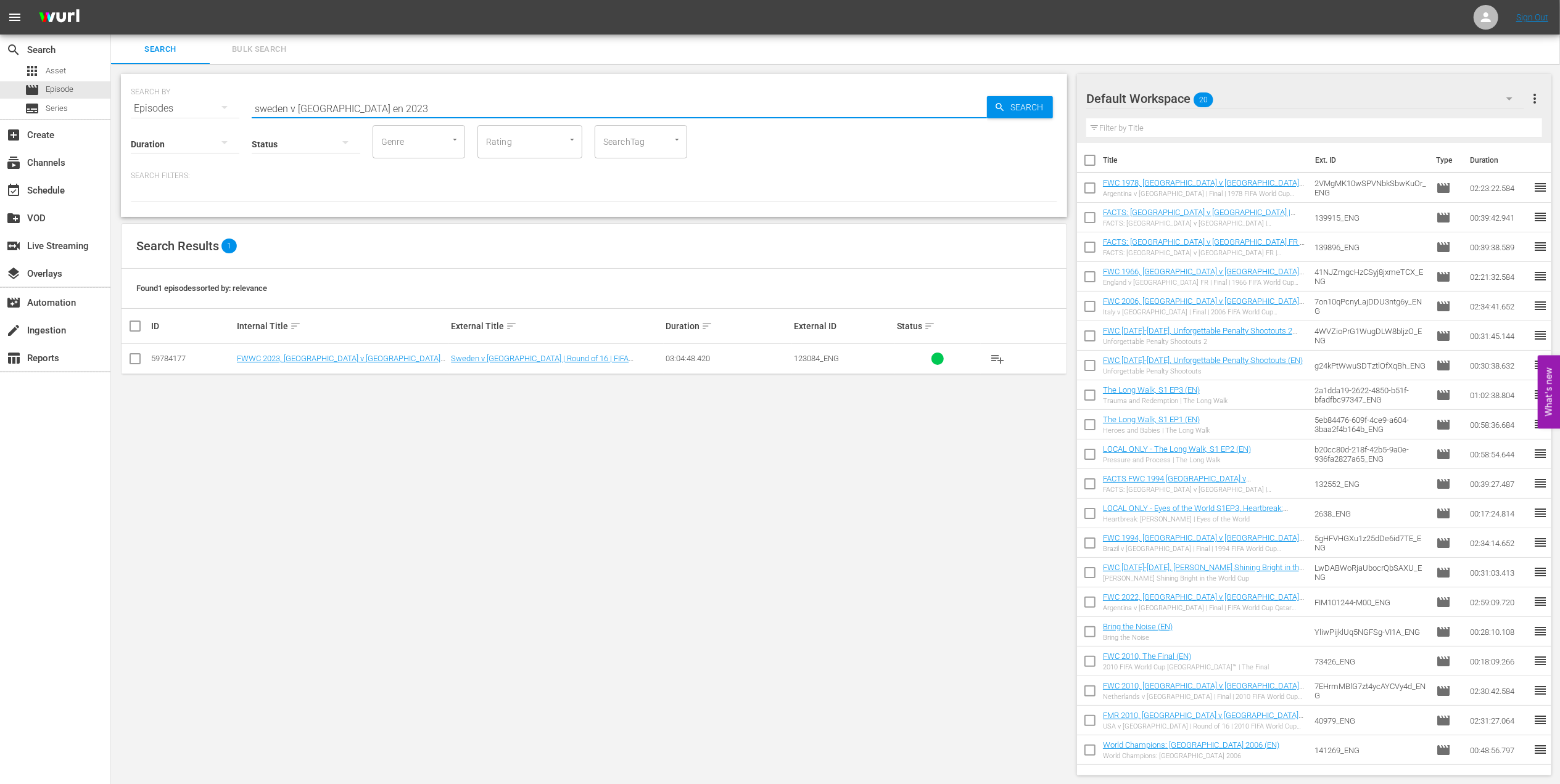
type input "sweden v usa en 2023"
drag, startPoint x: 376, startPoint y: 94, endPoint x: 136, endPoint y: 354, distance: 353.8
click at [136, 354] on input "checkbox" at bounding box center [135, 361] width 15 height 15
checkbox input "true"
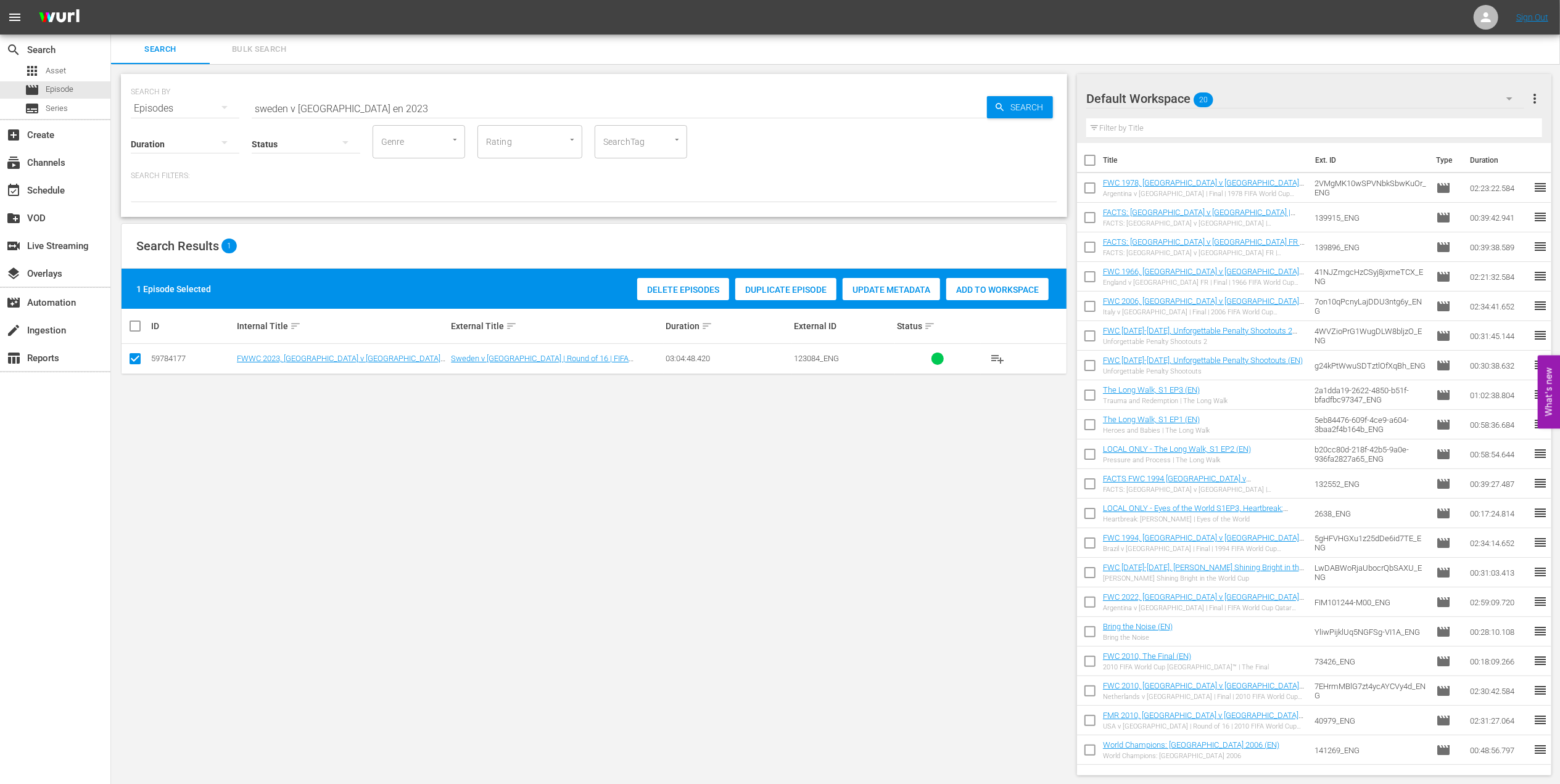
click at [997, 290] on span "Add to Workspace" at bounding box center [997, 290] width 102 height 9
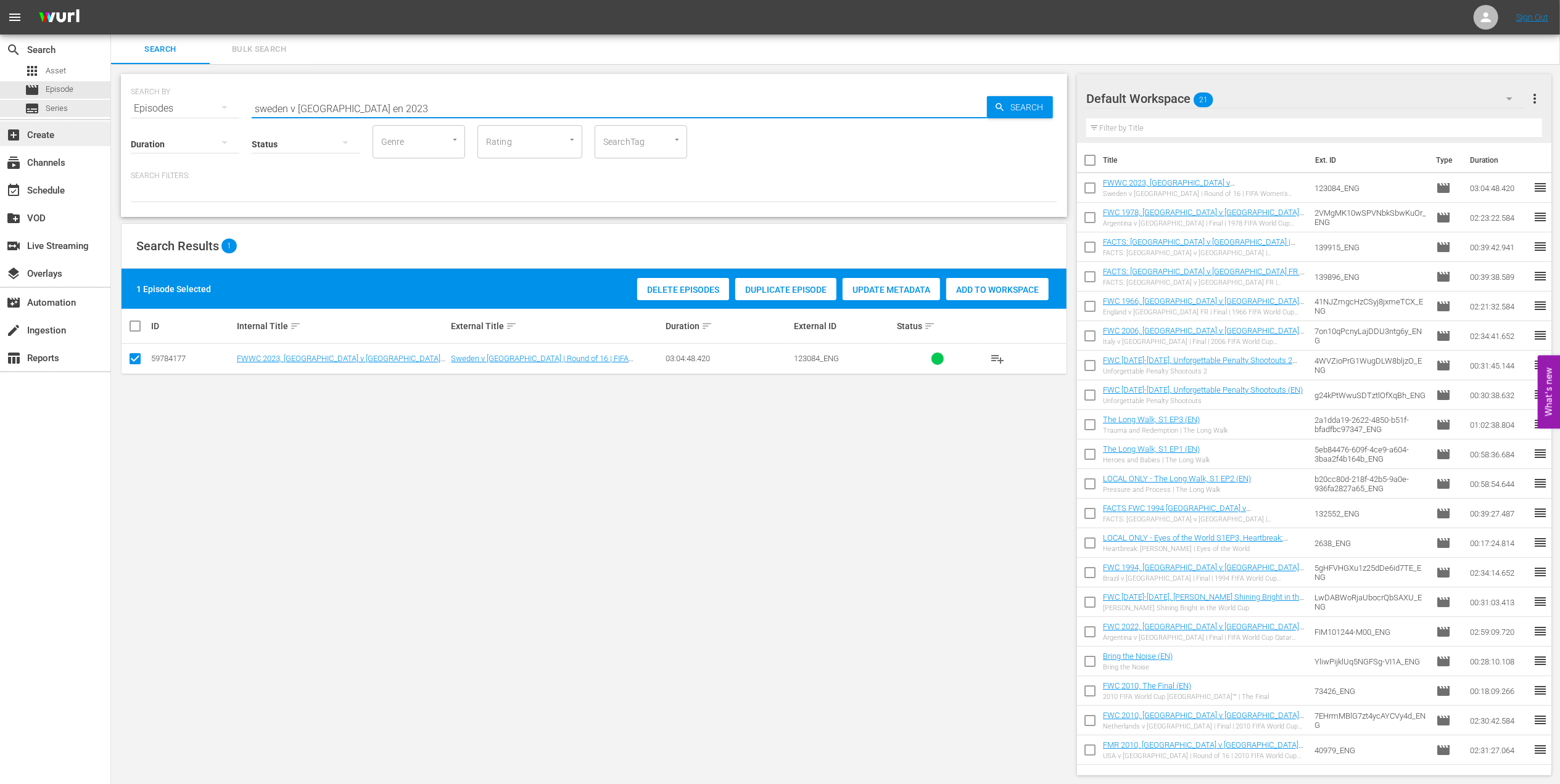
drag, startPoint x: 64, startPoint y: 107, endPoint x: 35, endPoint y: 127, distance: 35.2
click at [111, 0] on div "search Search apps Asset movie Episode subtitles Series add_box Create subscrip…" at bounding box center [835, 0] width 1449 height 0
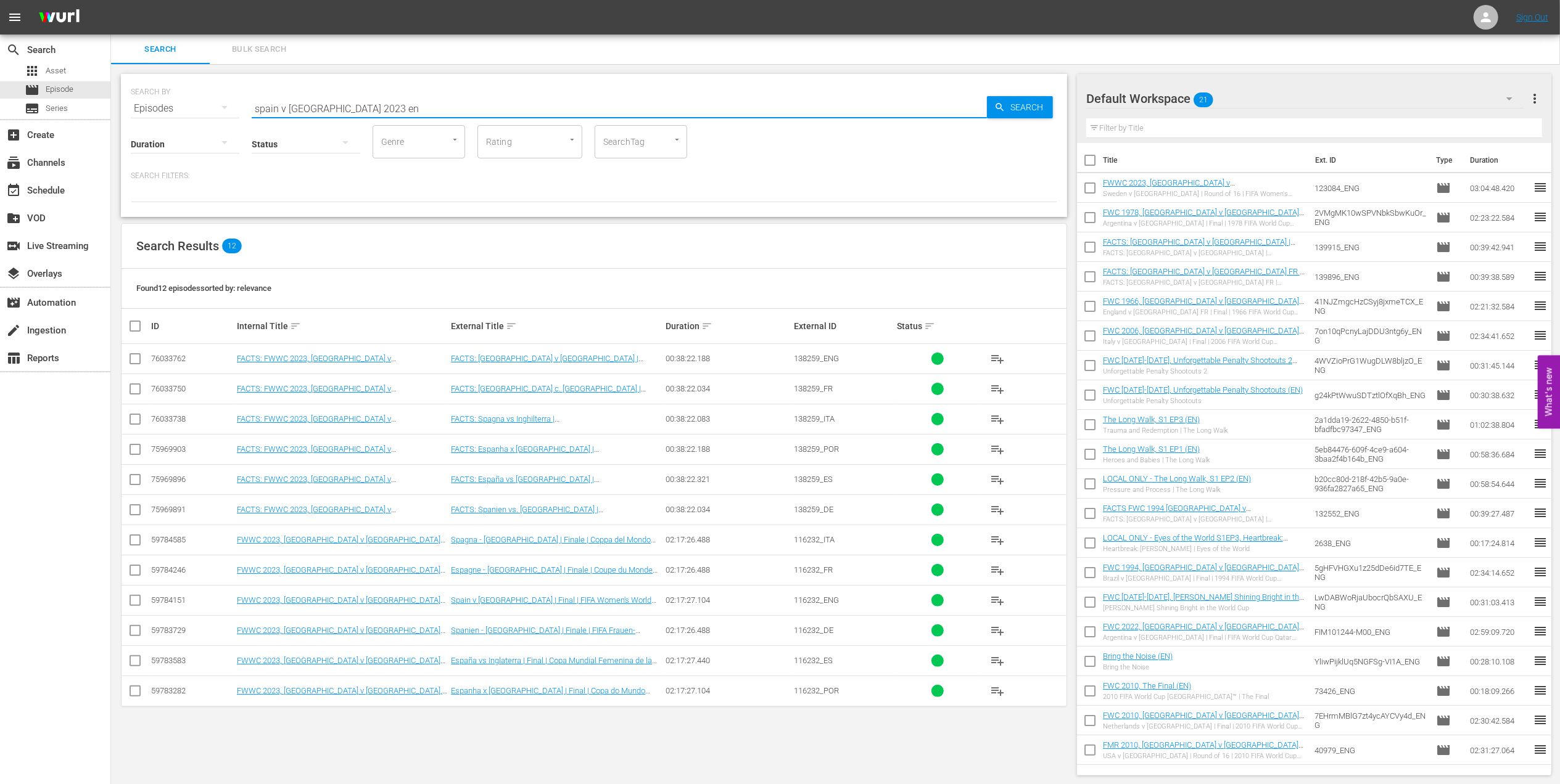
scroll to position [2, 0]
type input "spain v england 2023 en"
click at [134, 600] on input "checkbox" at bounding box center [135, 601] width 15 height 15
checkbox input "true"
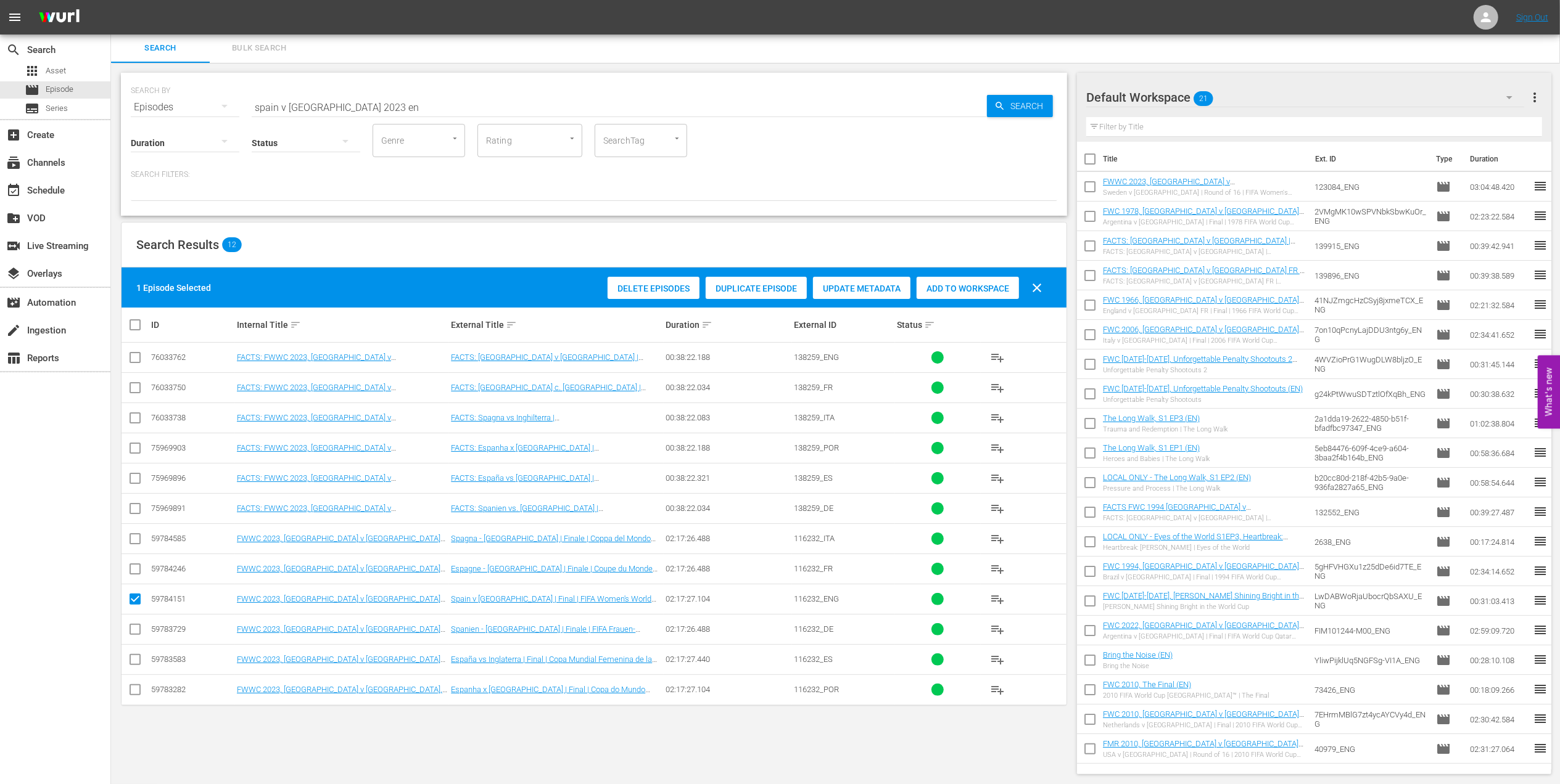
click at [962, 279] on div "Add to Workspace" at bounding box center [967, 289] width 102 height 24
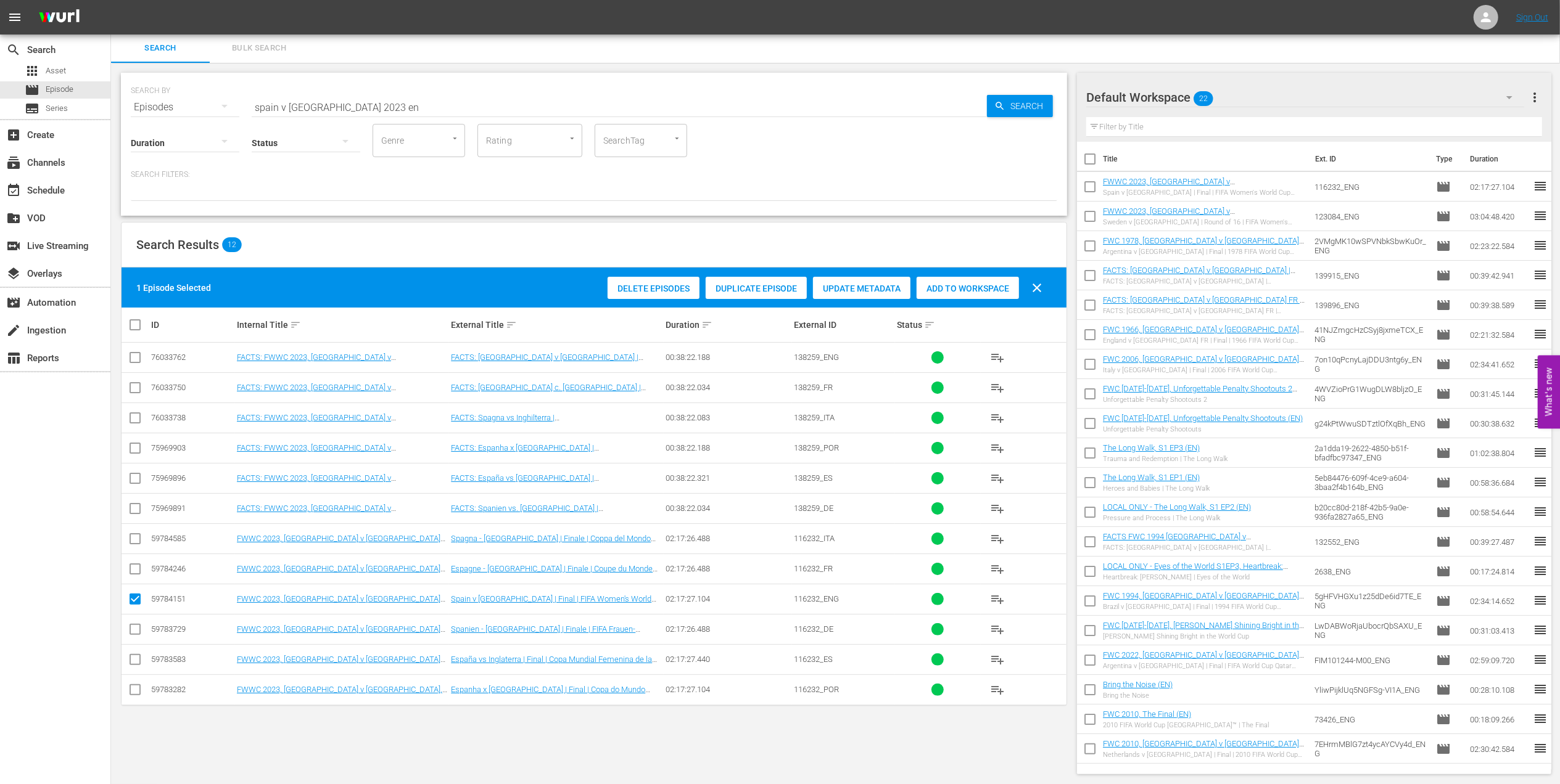
paste input "EP 3 - Ronaldo | Golden Boot"
drag, startPoint x: 380, startPoint y: 104, endPoint x: 166, endPoint y: 104, distance: 214.0
click at [166, 104] on div "SEARCH BY Search By Episodes Search ID, Title, Description, Keywords, or Catego…" at bounding box center [594, 100] width 927 height 44
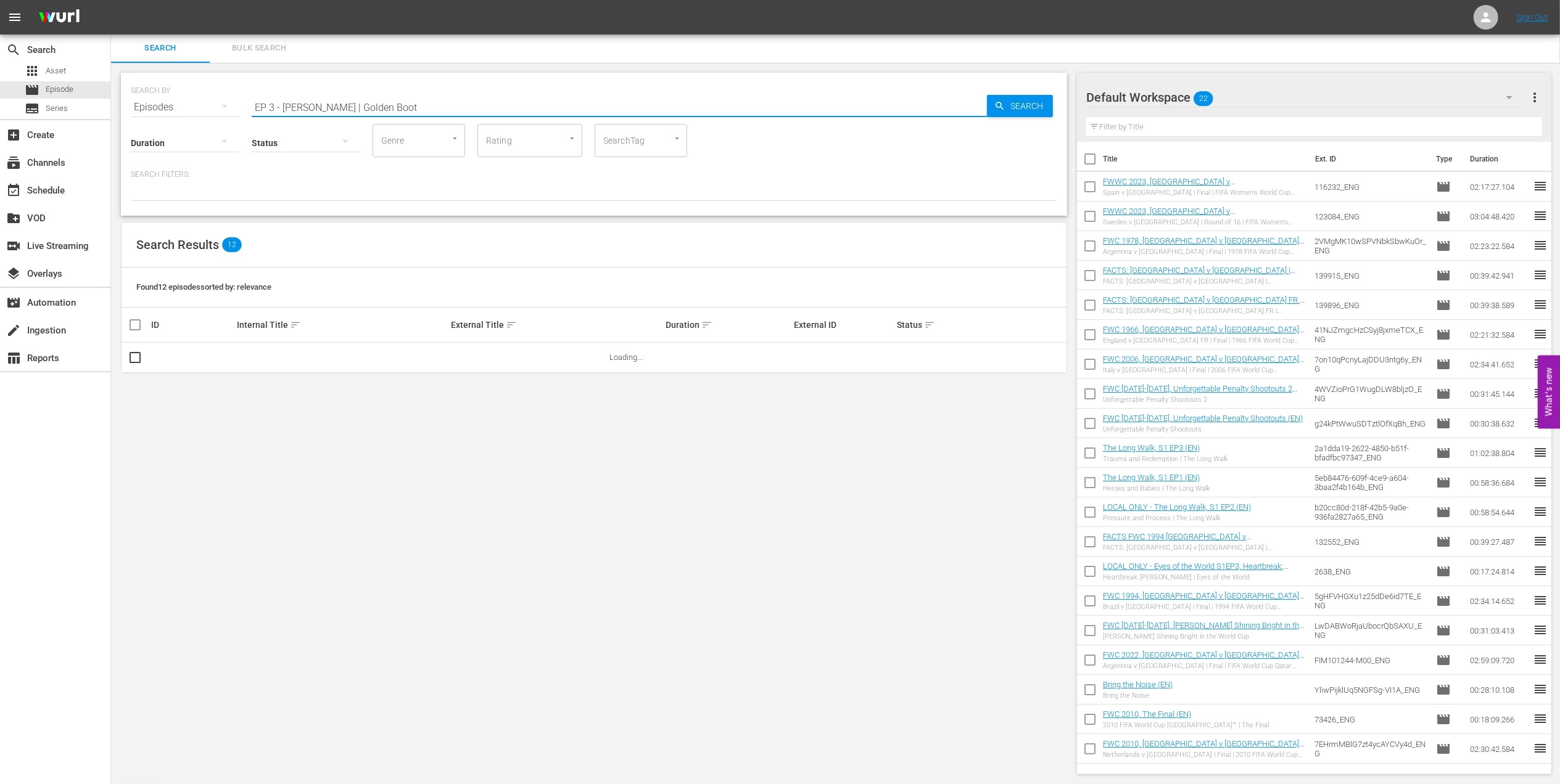
drag, startPoint x: 326, startPoint y: 108, endPoint x: 86, endPoint y: 117, distance: 240.2
click at [327, 109] on input "Golden Boot" at bounding box center [619, 107] width 735 height 29
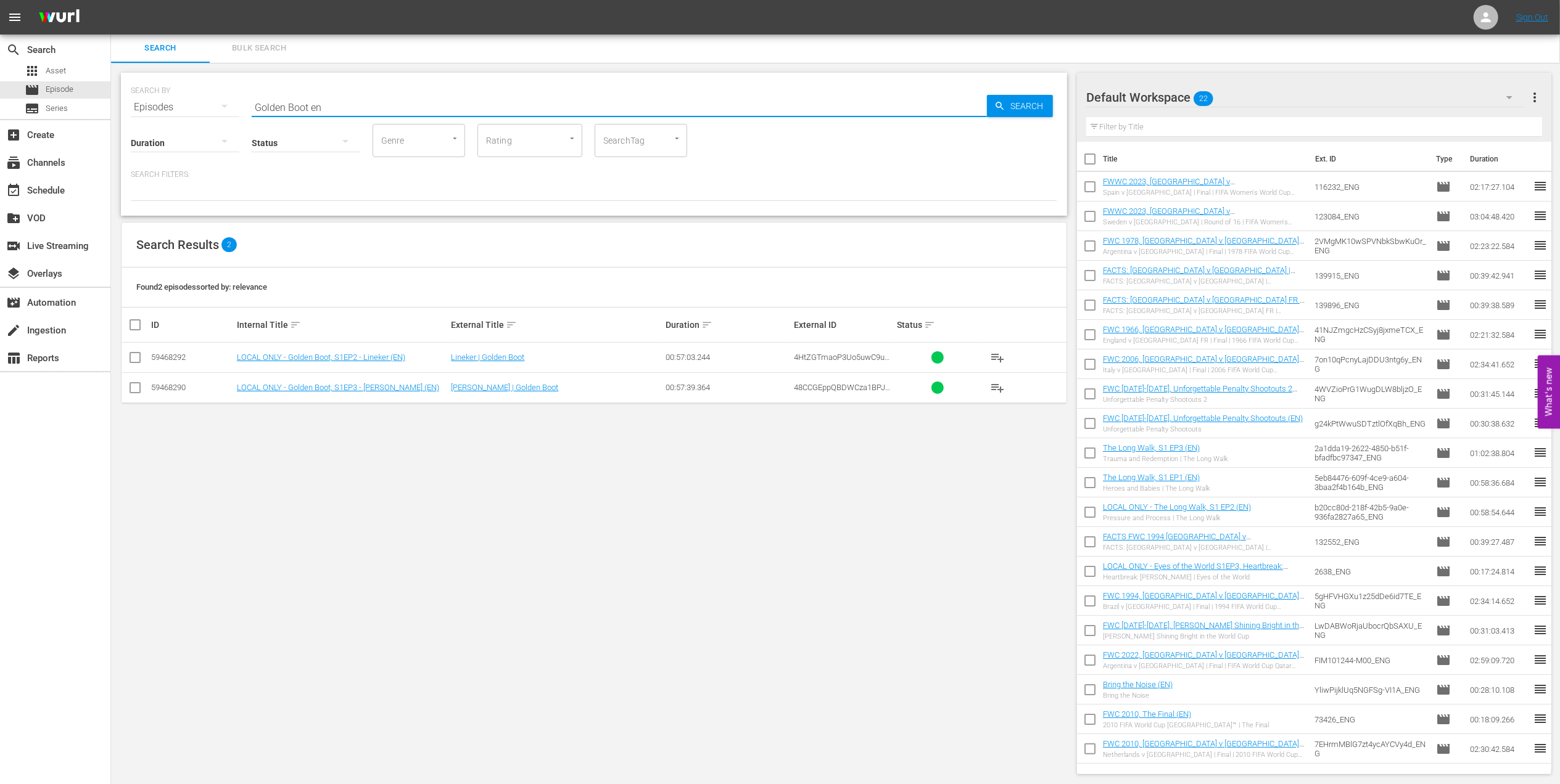
type input "Golden Boot en"
drag, startPoint x: 135, startPoint y: 386, endPoint x: 227, endPoint y: 390, distance: 92.1
click at [137, 388] on input "checkbox" at bounding box center [135, 390] width 15 height 15
checkbox input "true"
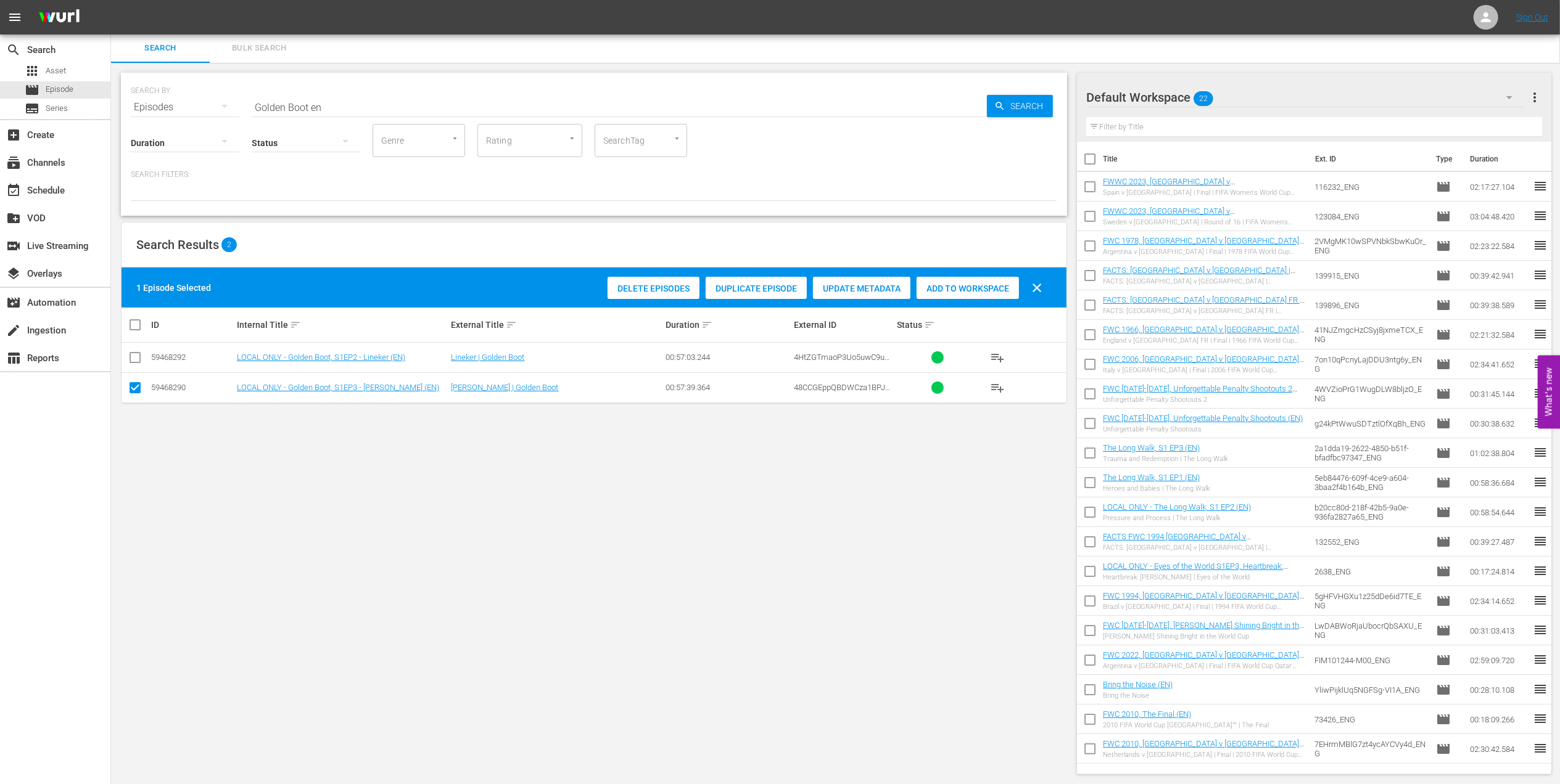
click at [948, 290] on span "Add to Workspace" at bounding box center [967, 289] width 102 height 9
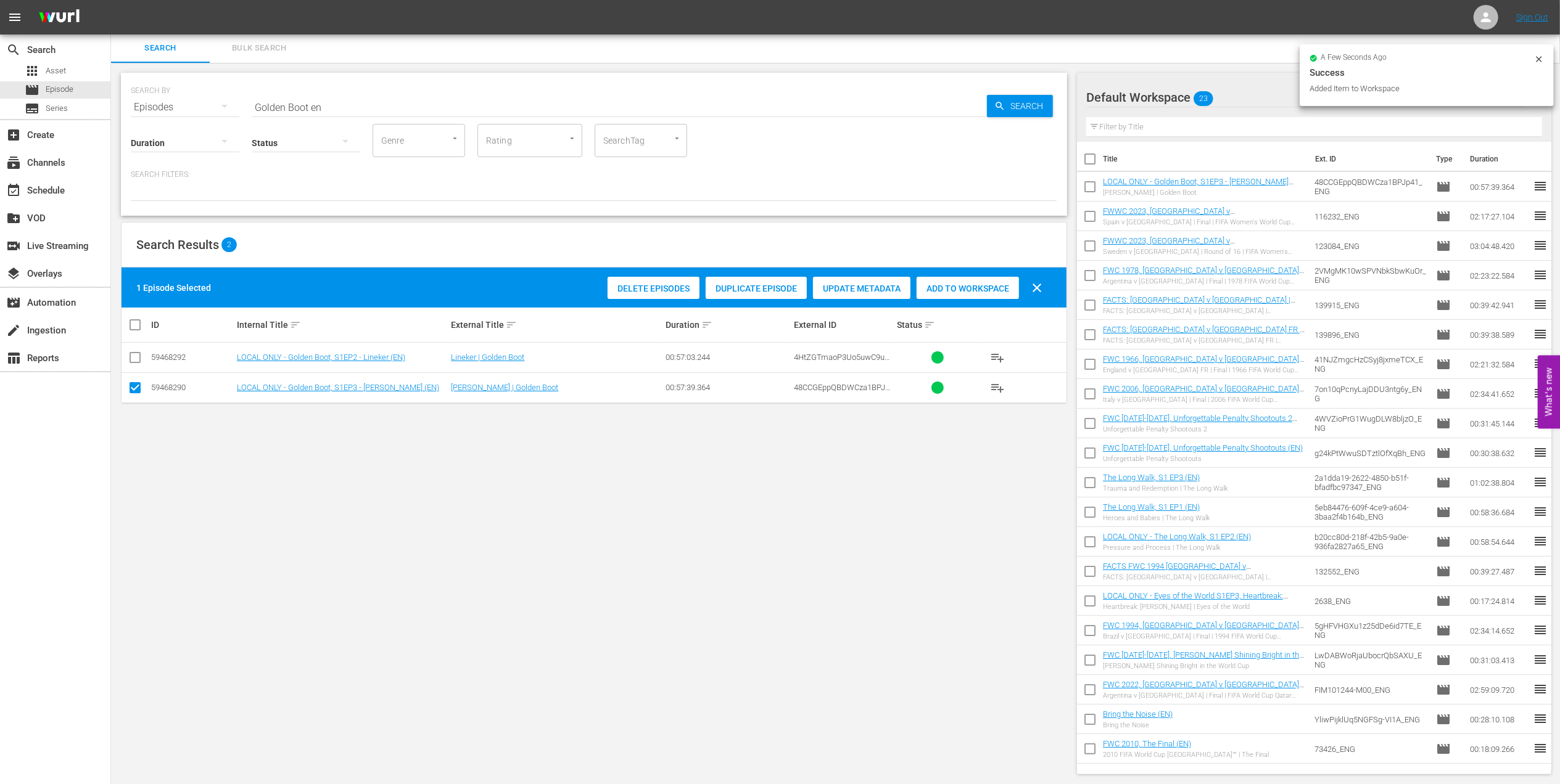
drag, startPoint x: 170, startPoint y: 107, endPoint x: 142, endPoint y: 107, distance: 28.0
click at [142, 107] on div "SEARCH BY Search By Episodes Search ID, Title, Description, Keywords, or Catego…" at bounding box center [594, 100] width 927 height 44
paste input "Italy v [GEOGRAPHIC_DATA] | Group Matches | FIFA World Cup 1990 | Full Match Re…"
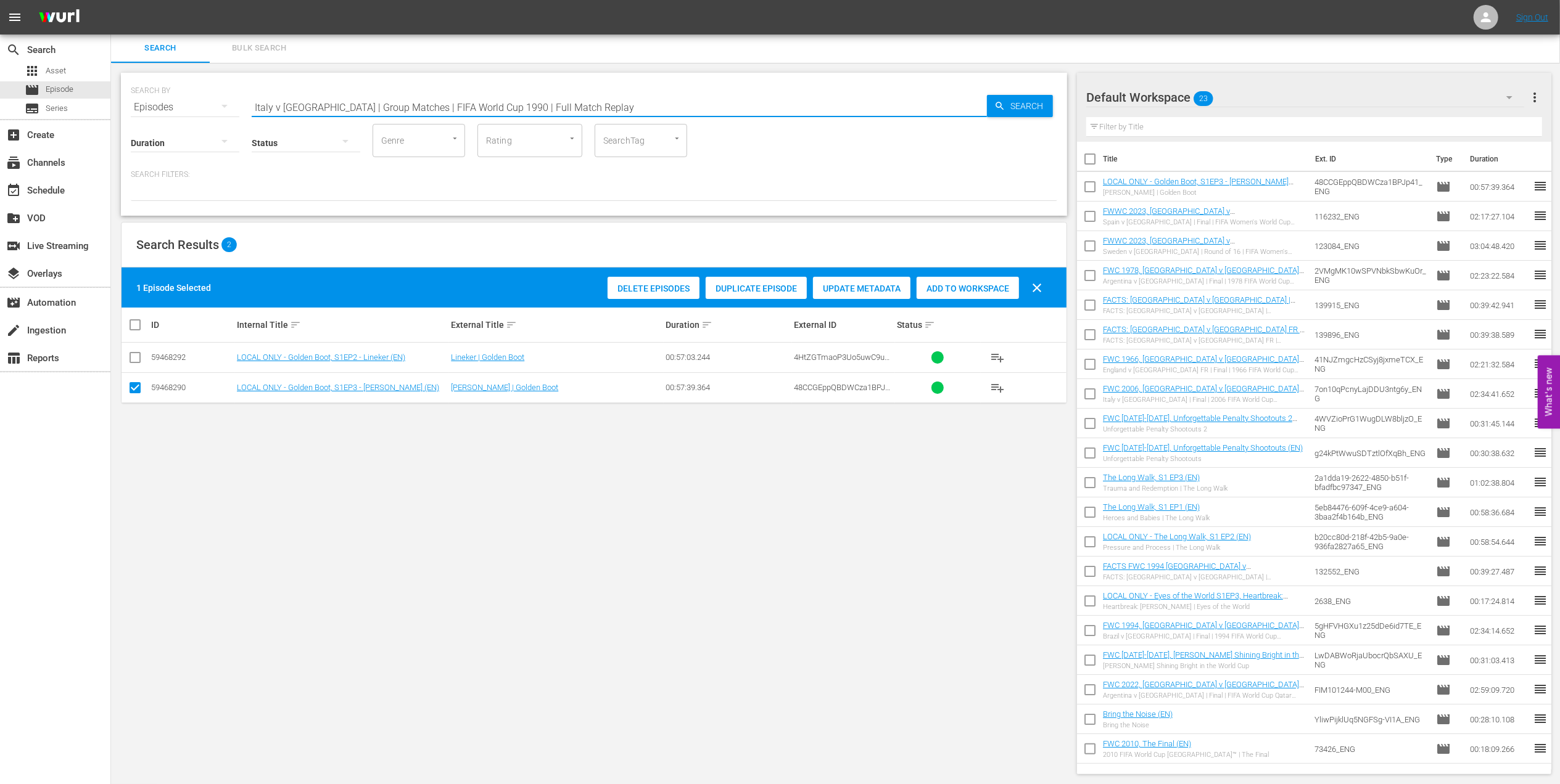
click at [602, 101] on input "Italy v [GEOGRAPHIC_DATA] | Group Matches | FIFA World Cup 1990 | Full Match Re…" at bounding box center [619, 107] width 735 height 29
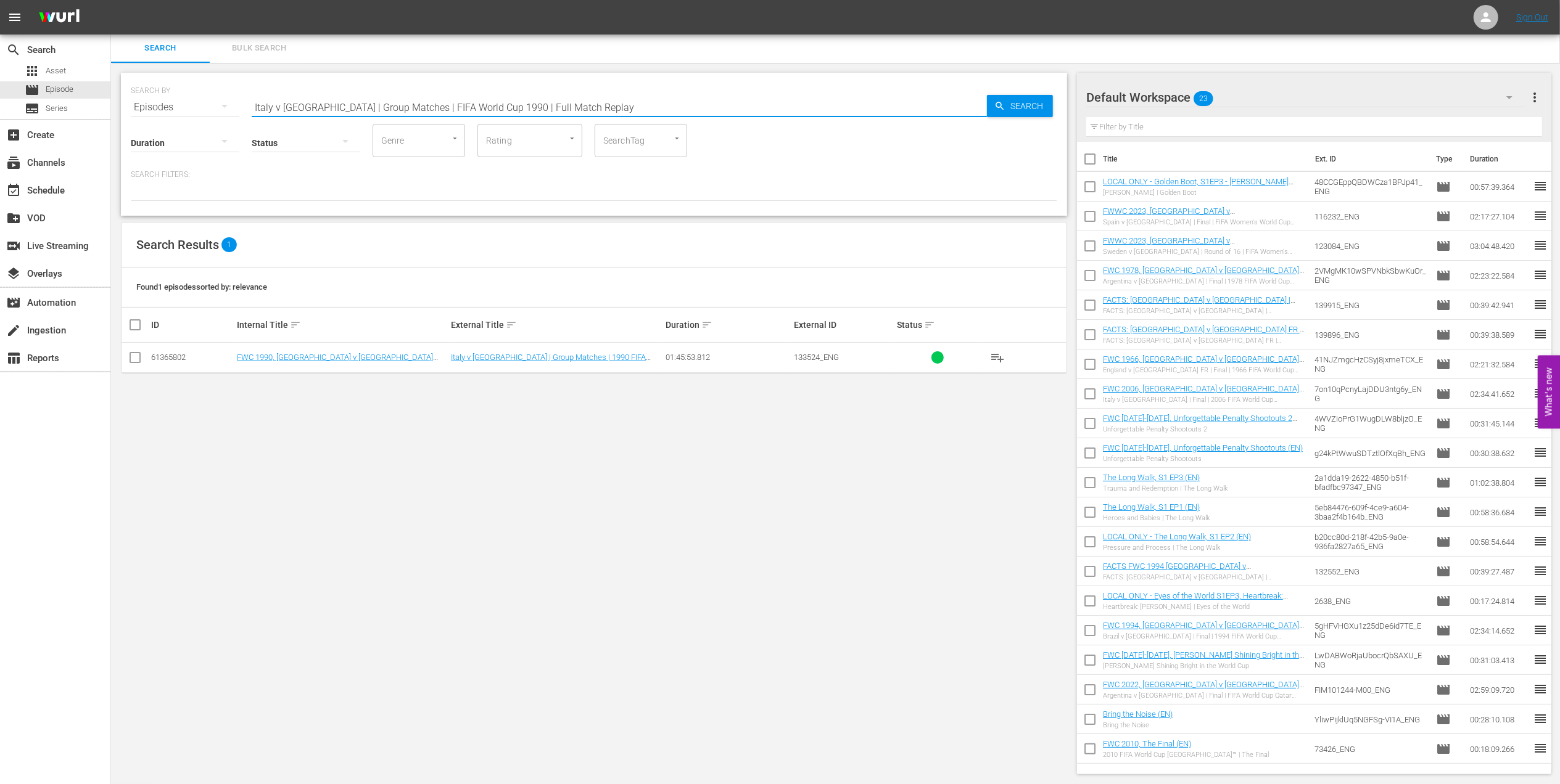
type input "Italy v [GEOGRAPHIC_DATA] | Group Matches | FIFA World Cup 1990 | Full Match Re…"
click at [135, 353] on input "checkbox" at bounding box center [135, 360] width 15 height 15
checkbox input "true"
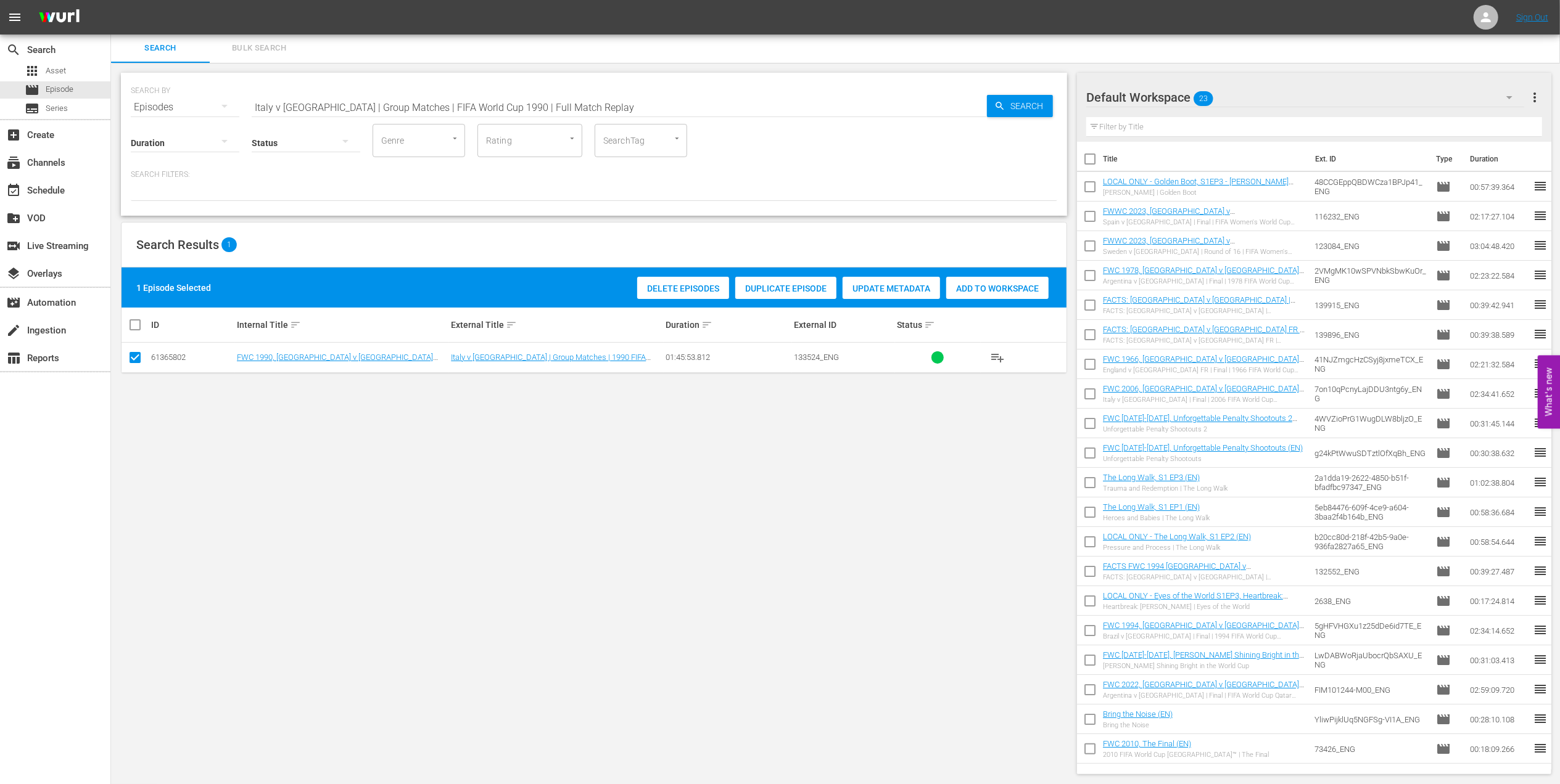
click at [980, 286] on span "Add to Workspace" at bounding box center [997, 289] width 102 height 9
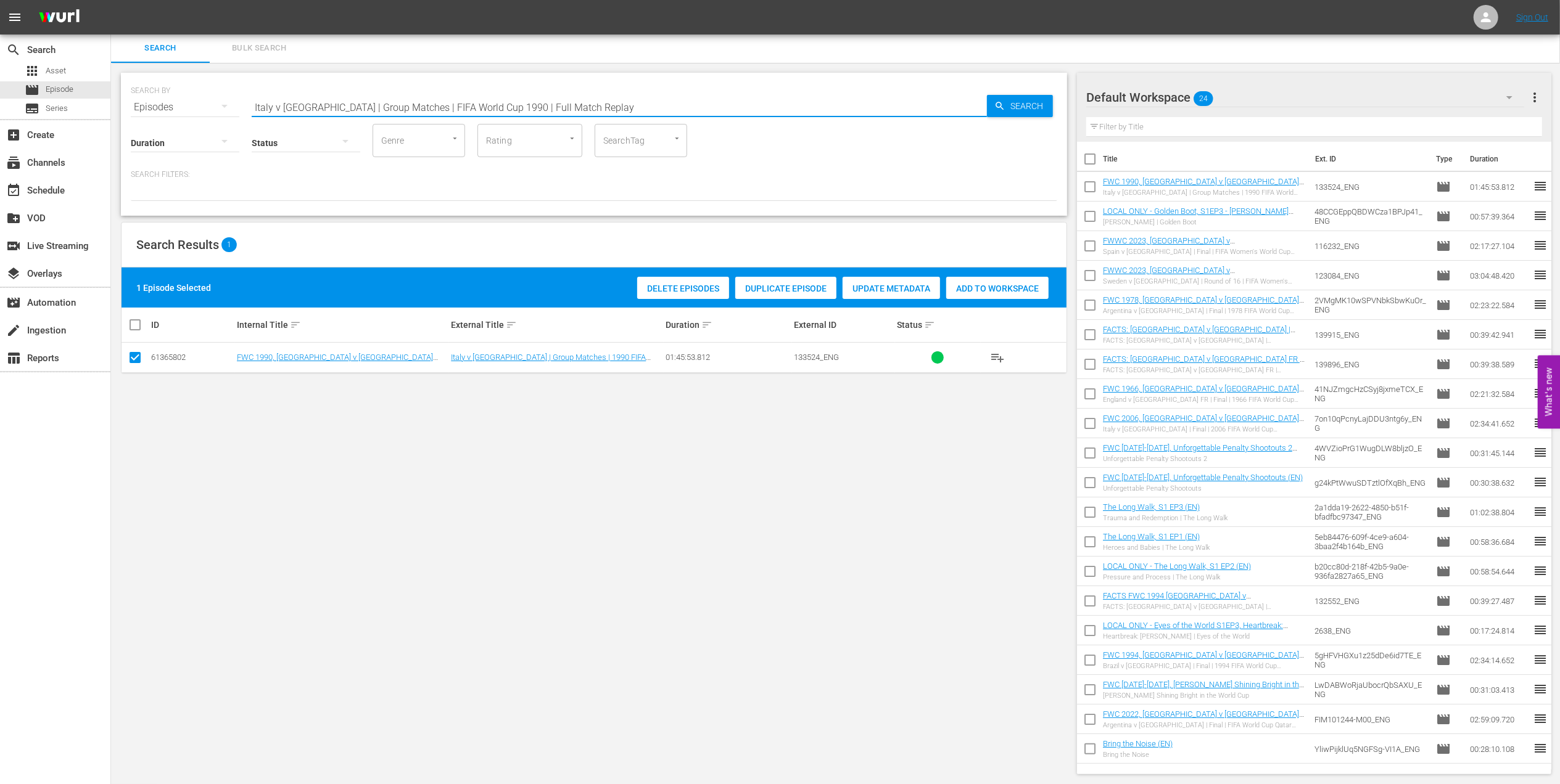
drag, startPoint x: 188, startPoint y: 104, endPoint x: 139, endPoint y: 106, distance: 49.0
click at [139, 106] on div "SEARCH BY Search By Episodes Search ID, Title, Description, Keywords, or Catego…" at bounding box center [594, 100] width 927 height 44
paste input "World Champions: Germany 1990"
click at [417, 104] on input "World Champions: Germany 1990" at bounding box center [619, 107] width 735 height 29
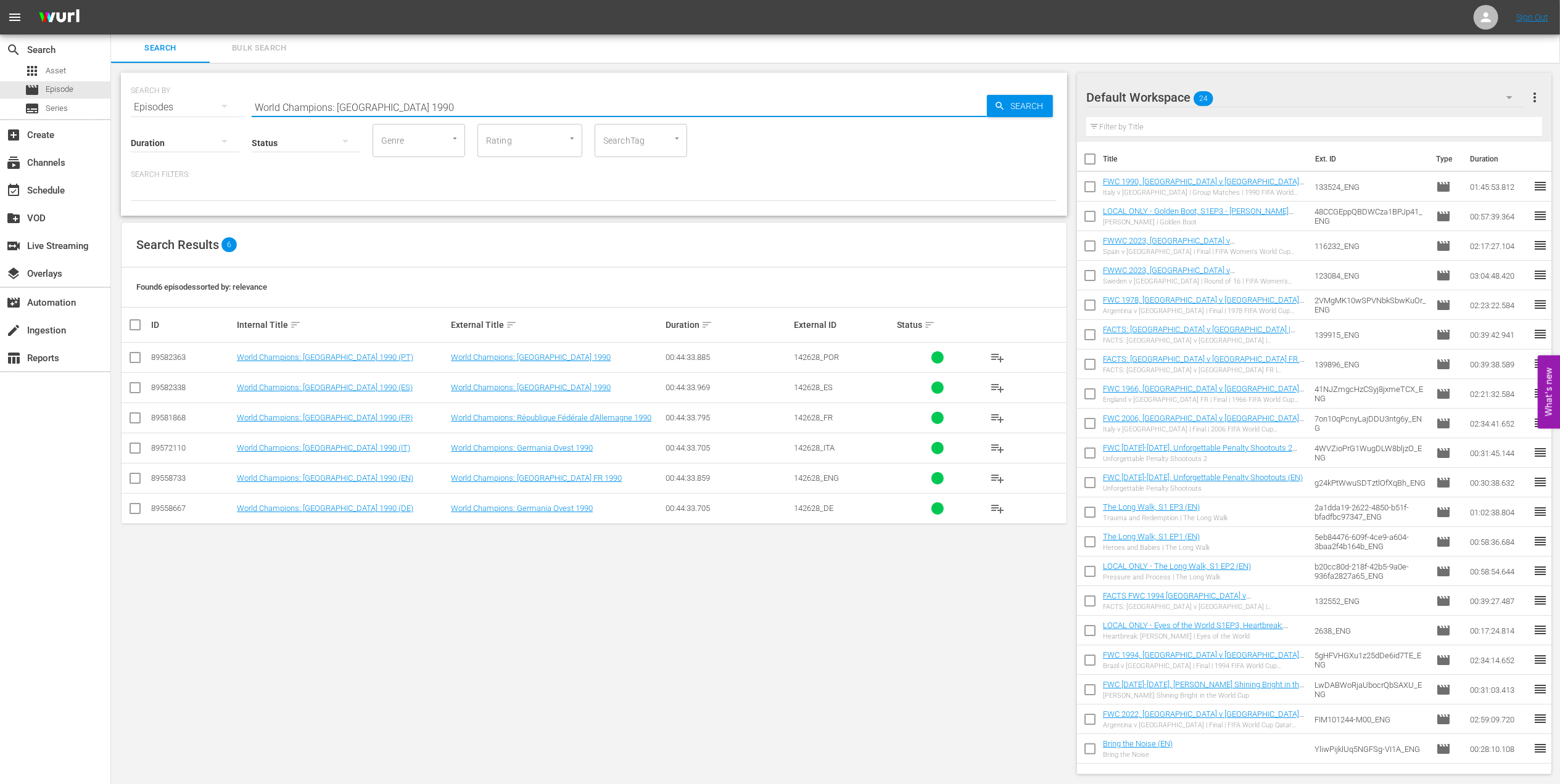
type input "World Champions: Germany 1990"
click at [137, 479] on input "checkbox" at bounding box center [135, 481] width 15 height 15
checkbox input "true"
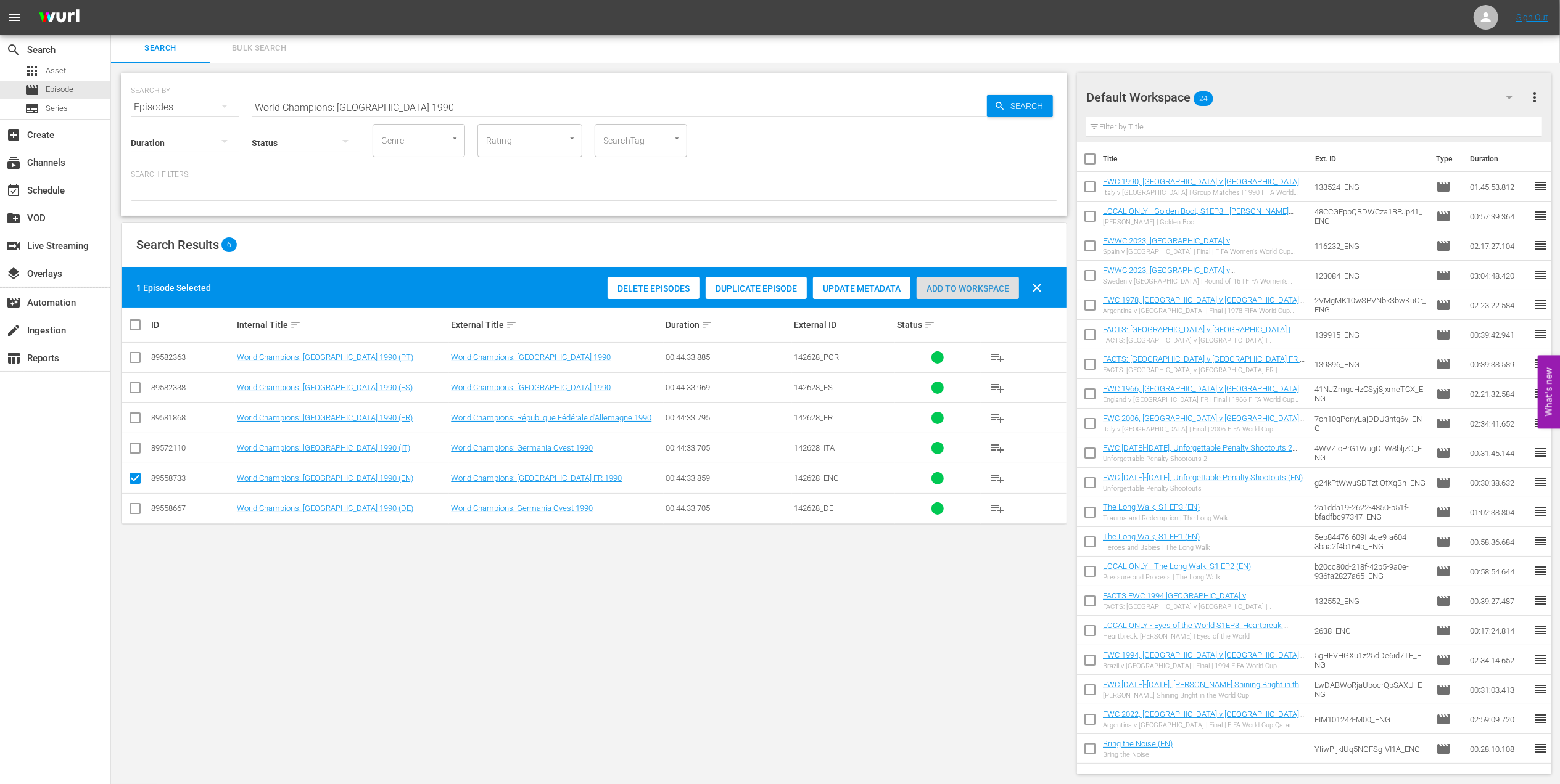
click at [994, 278] on div "Add to Workspace" at bounding box center [967, 289] width 102 height 24
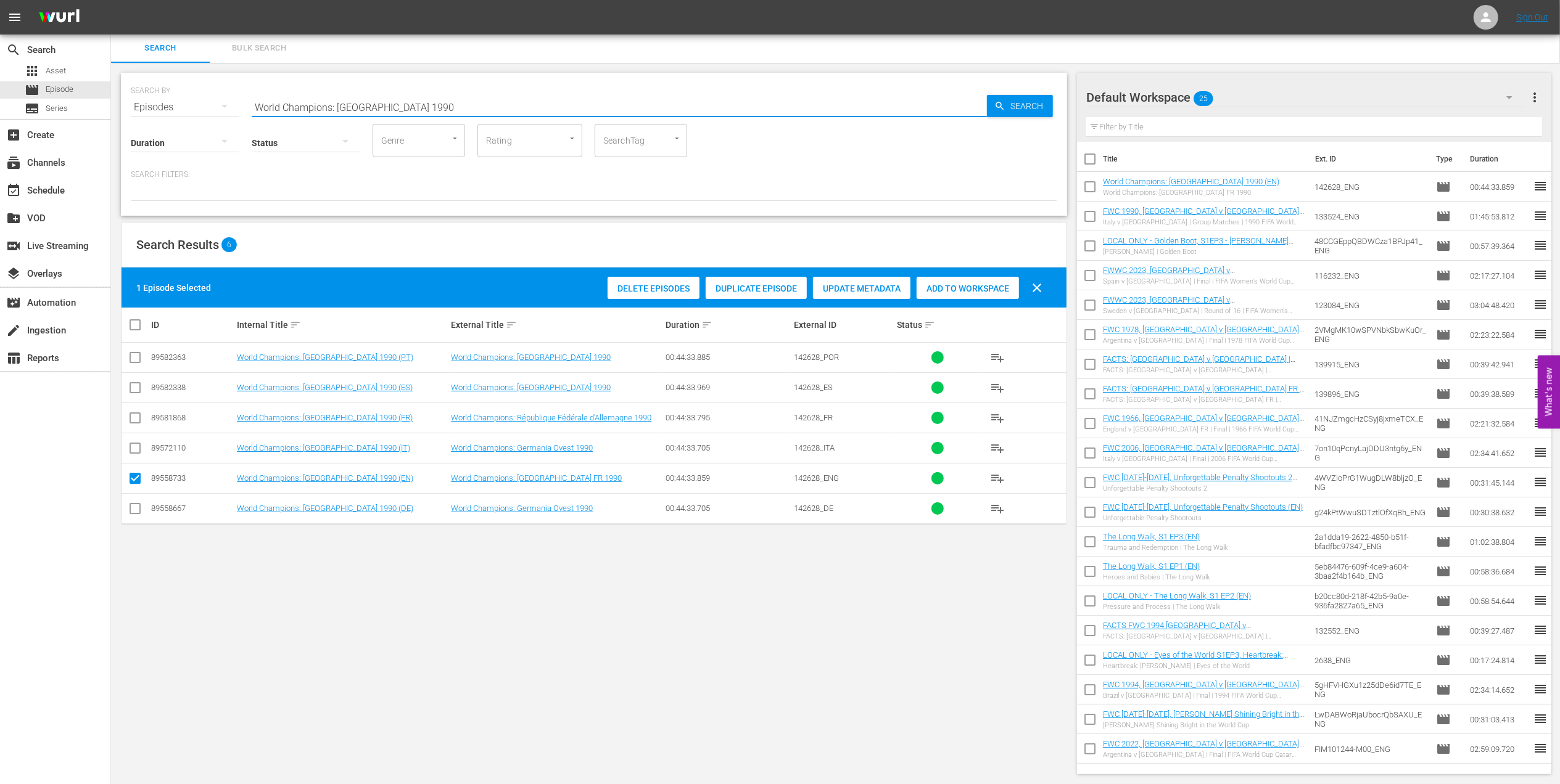
drag, startPoint x: 412, startPoint y: 106, endPoint x: 130, endPoint y: 106, distance: 282.0
paste input "FWC 1990 - Final - Germany v Argentina"
click at [475, 100] on input "FWC 1990 - Final - Germany v Argentina" at bounding box center [619, 107] width 735 height 29
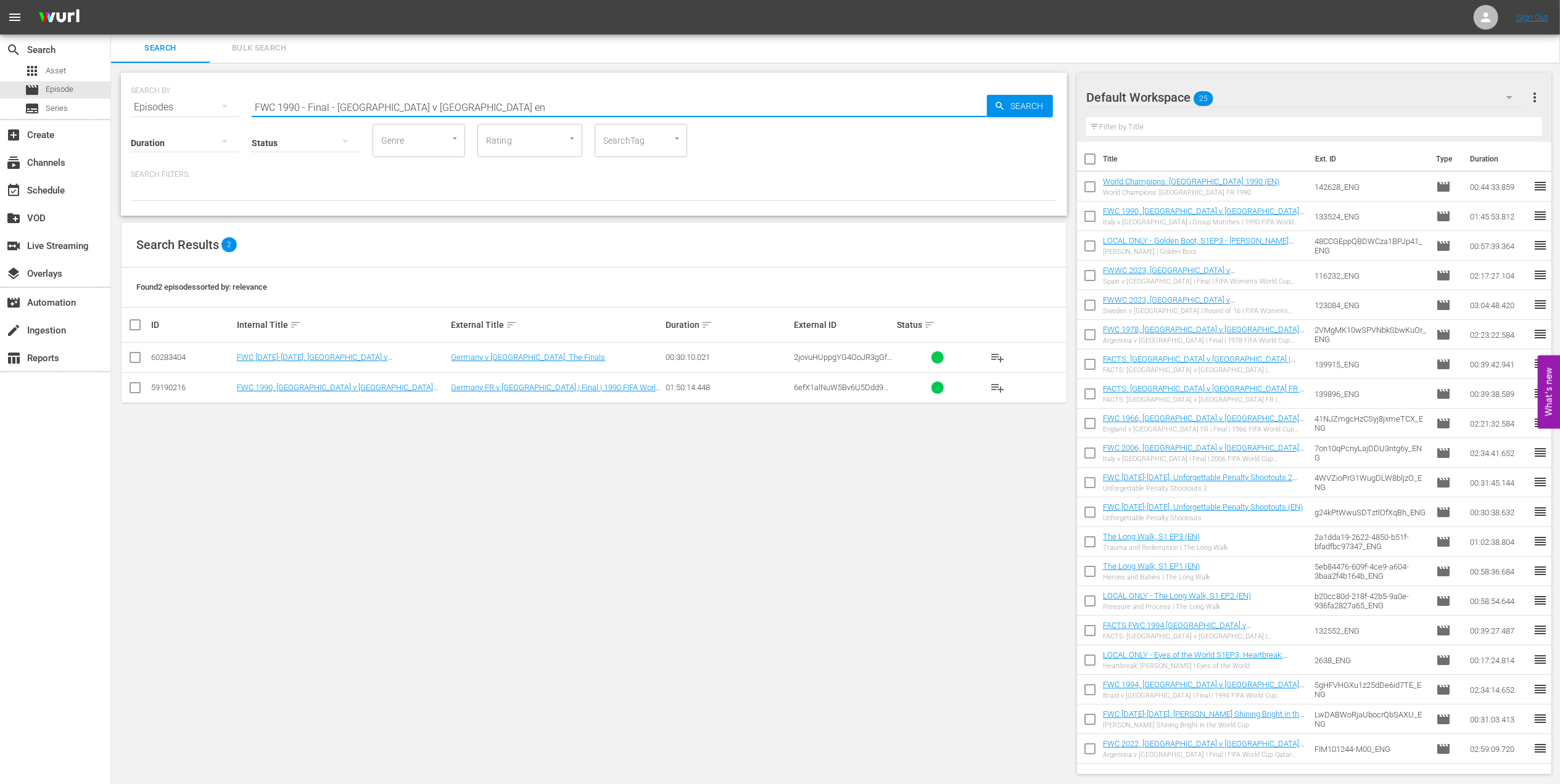
type input "FWC 1990 - Final - Germany v Argentina en"
click at [134, 388] on input "checkbox" at bounding box center [135, 390] width 15 height 15
checkbox input "true"
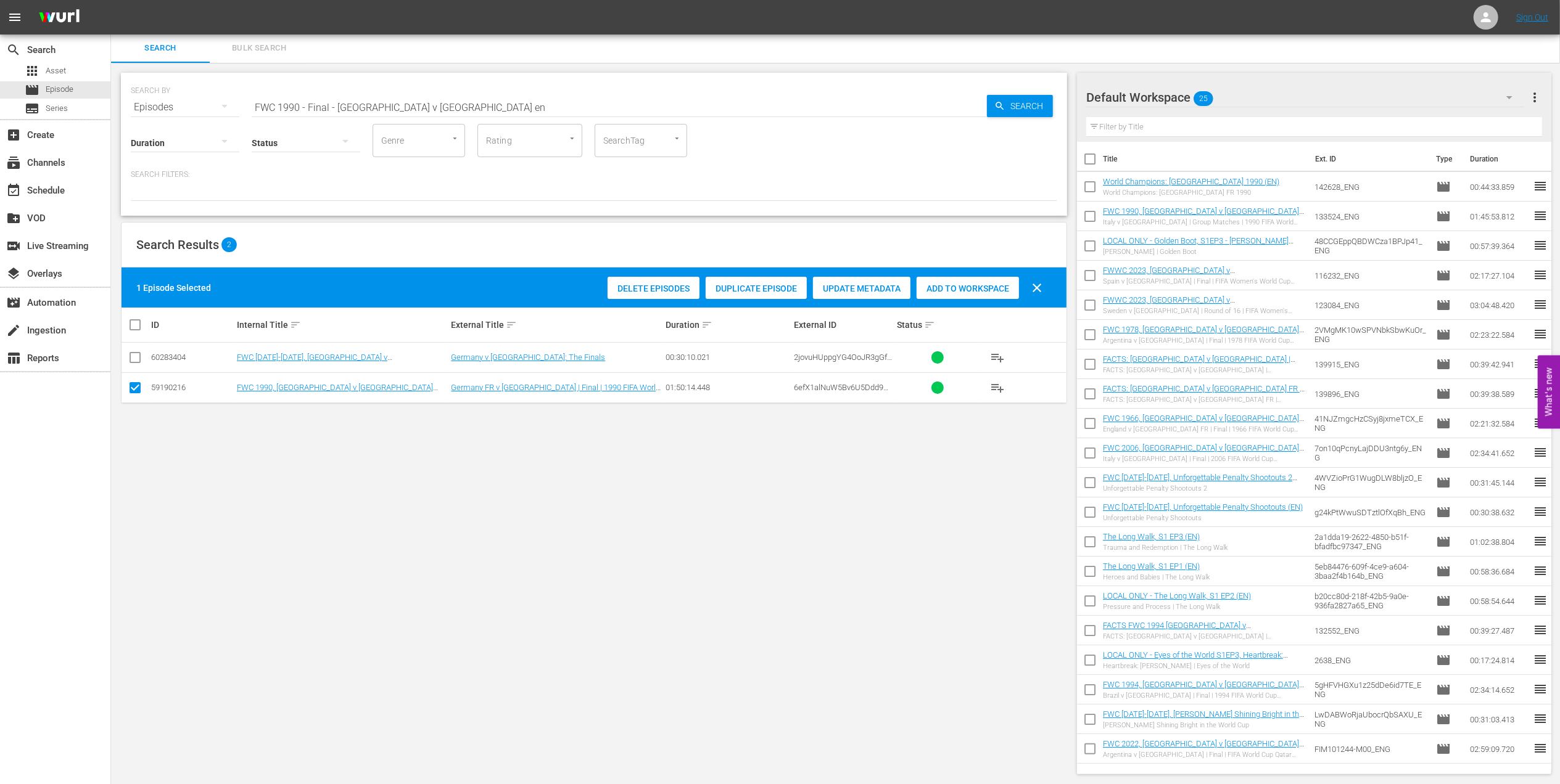
click at [955, 290] on span "Add to Workspace" at bounding box center [967, 289] width 102 height 9
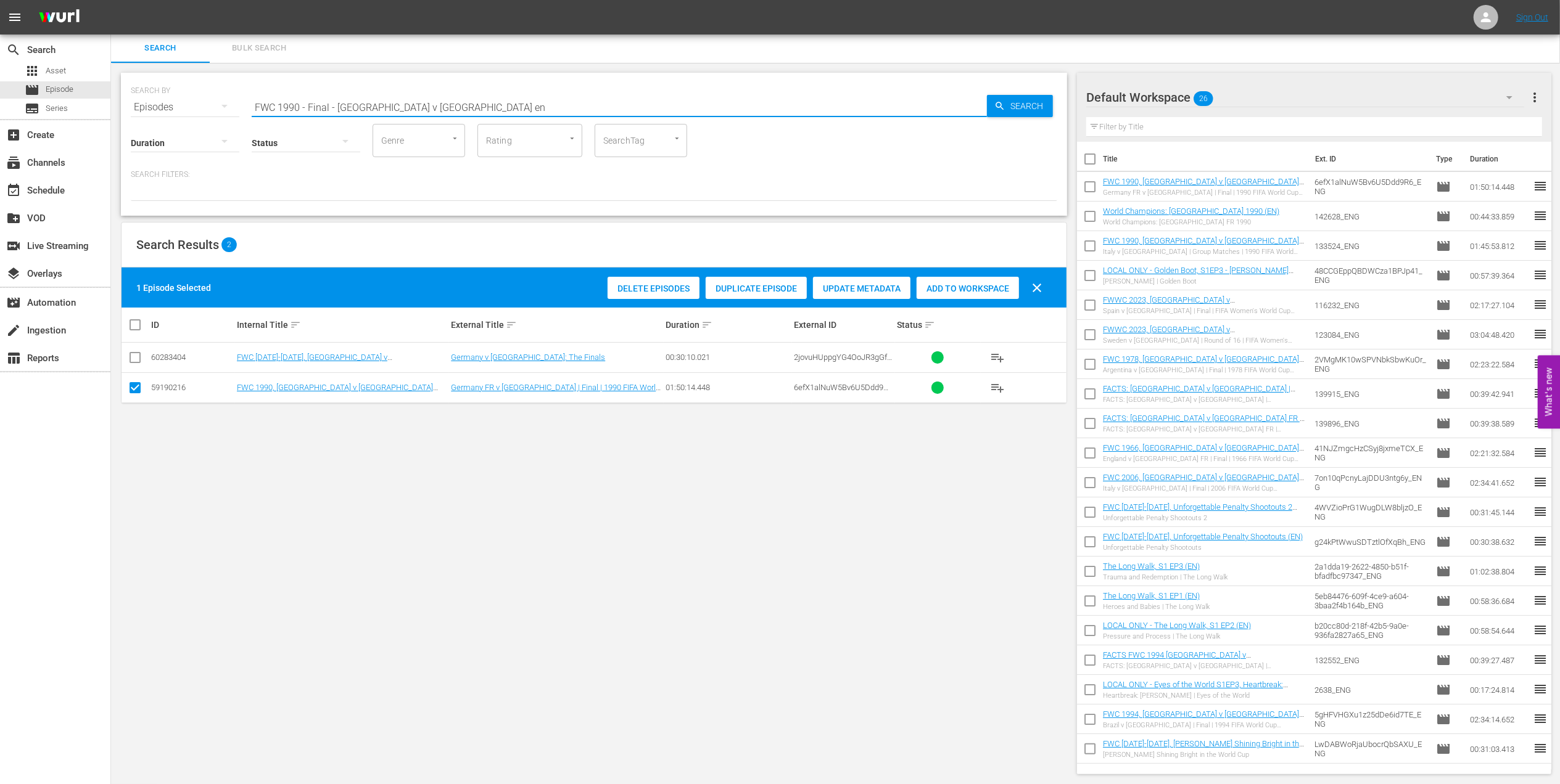
drag, startPoint x: 366, startPoint y: 106, endPoint x: 253, endPoint y: 94, distance: 113.6
click at [151, 104] on div "SEARCH BY Search By Episodes Search ID, Title, Description, Keywords, or Catego…" at bounding box center [594, 100] width 927 height 44
paste input "66 - Final - England v Germany"
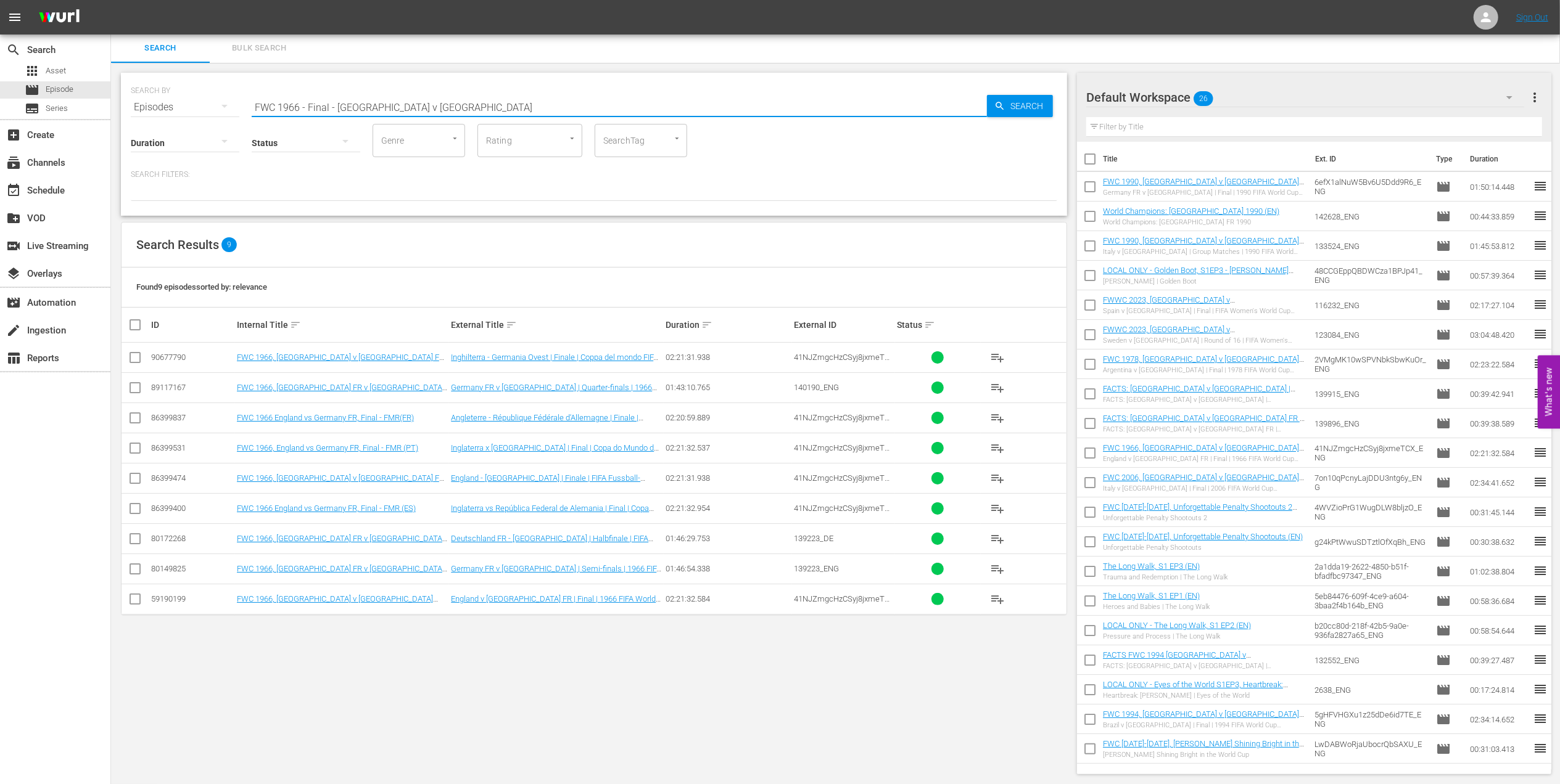
click at [453, 102] on input "FWC 1966 - Final - England v Germany" at bounding box center [619, 107] width 735 height 29
type input "FWC 1966 - Final - England v Germany en"
click at [135, 603] on input "checkbox" at bounding box center [135, 601] width 15 height 15
checkbox input "true"
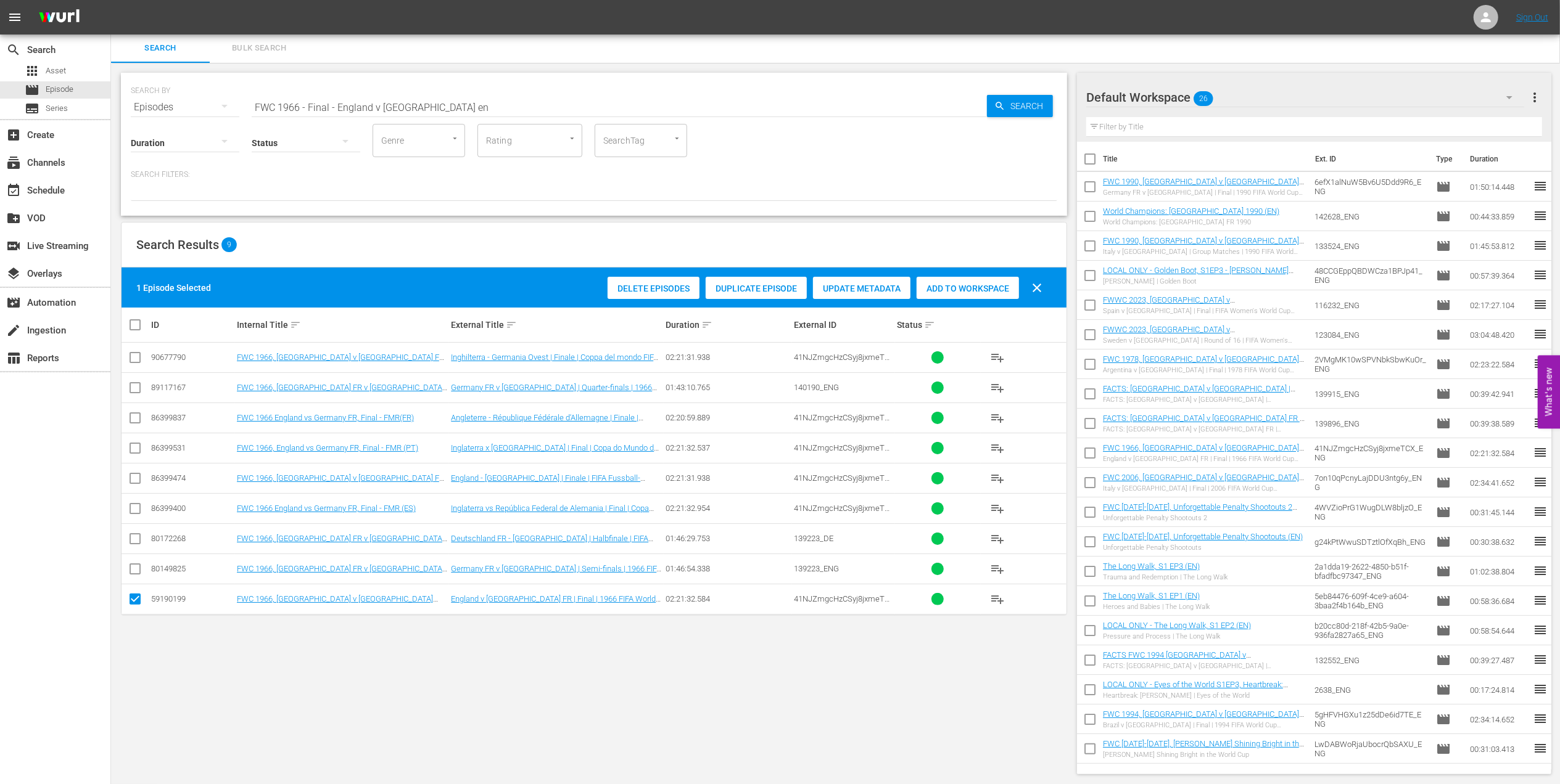
click at [941, 287] on span "Add to Workspace" at bounding box center [967, 289] width 102 height 9
drag, startPoint x: 277, startPoint y: 107, endPoint x: 176, endPoint y: 107, distance: 101.0
click at [176, 107] on div "SEARCH BY Search By Episodes Search ID, Title, Description, Keywords, or Catego…" at bounding box center [594, 100] width 927 height 44
paste input "2002 - Final - Germany v Brazil"
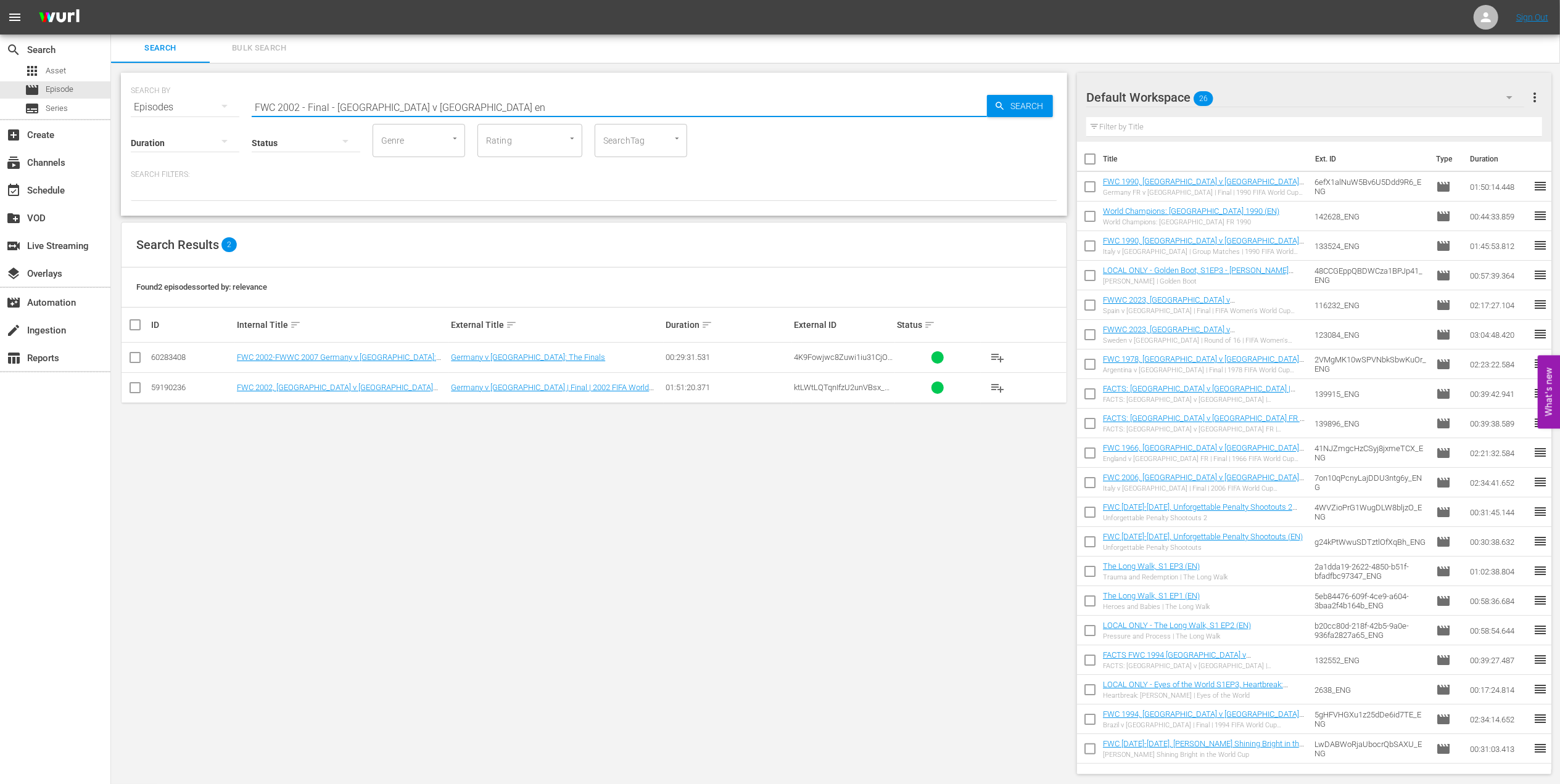
type input "FWC 2002 - Final - Germany v Brazil en"
drag, startPoint x: 139, startPoint y: 392, endPoint x: 166, endPoint y: 388, distance: 27.3
click at [139, 391] on input "checkbox" at bounding box center [135, 390] width 15 height 15
checkbox input "true"
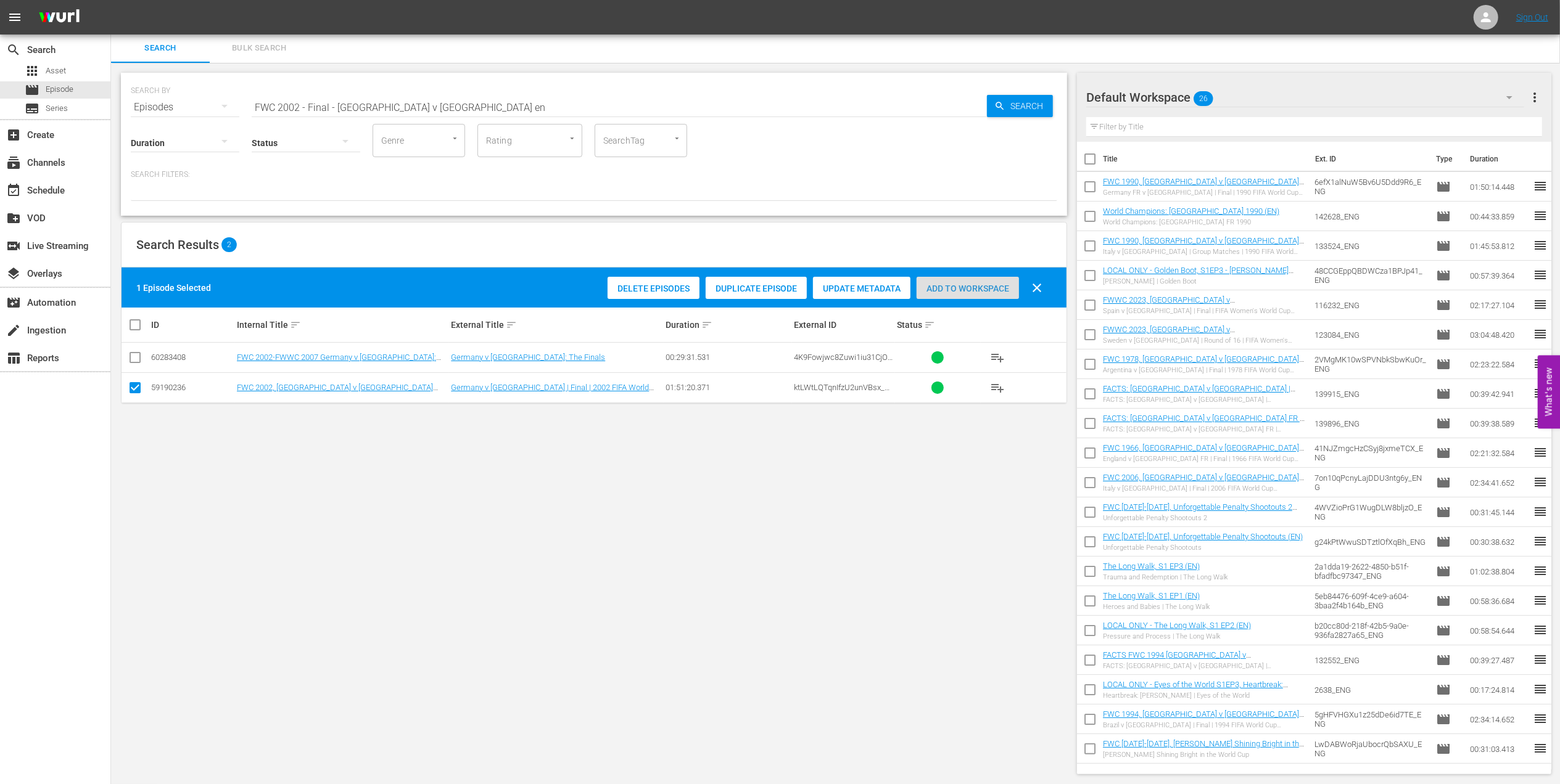
click at [939, 285] on span "Add to Workspace" at bounding box center [967, 289] width 102 height 9
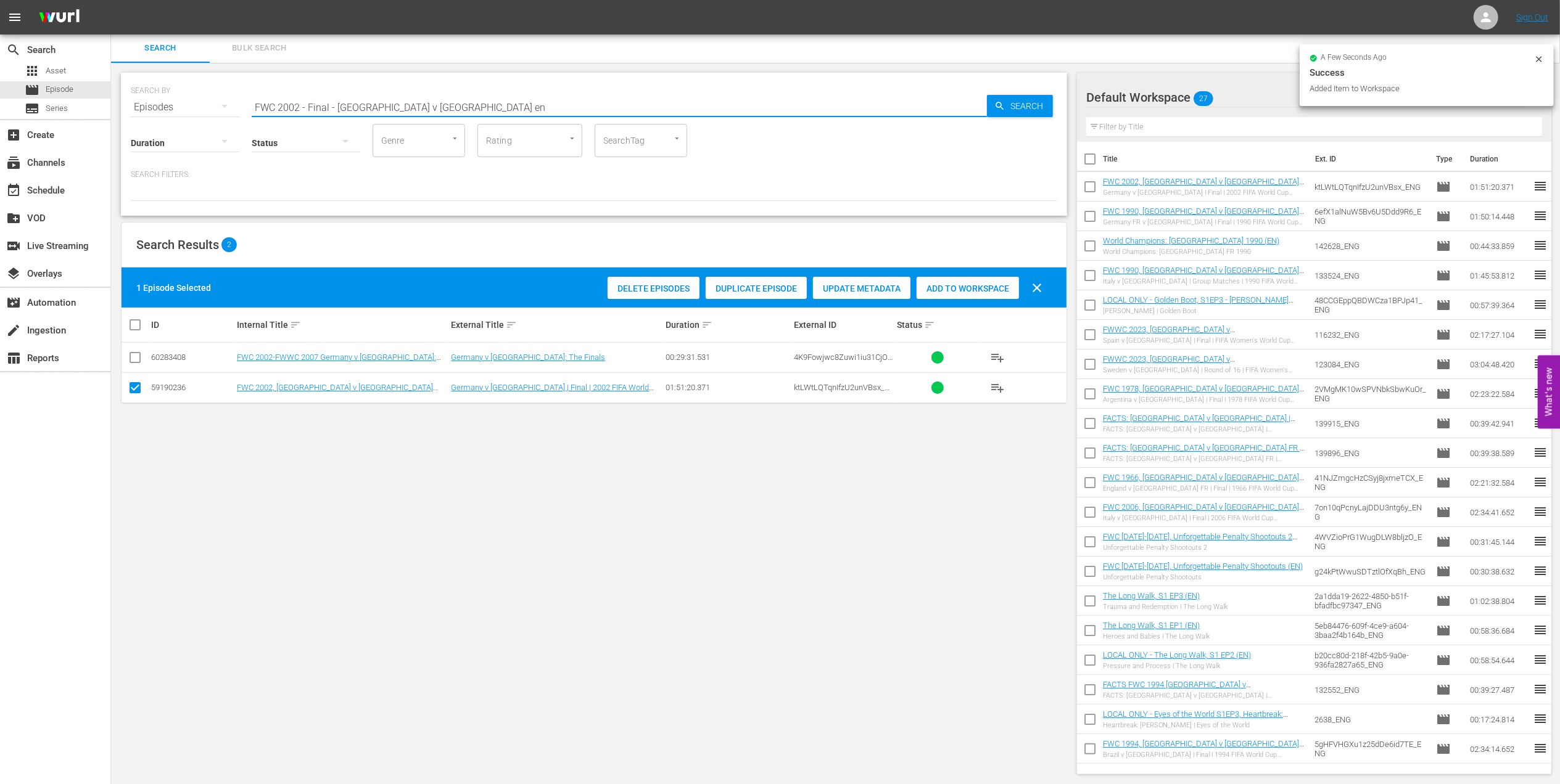
drag, startPoint x: 427, startPoint y: 102, endPoint x: 317, endPoint y: 108, distance: 110.2
click at [180, 102] on div "SEARCH BY Search By Episodes Search ID, Title, Description, Keywords, or Catego…" at bounding box center [594, 100] width 927 height 44
paste input "2002 Official Film - Seven Games from Glory"
click at [475, 99] on input "2002 Official Film - Seven Games from Glory" at bounding box center [619, 107] width 735 height 29
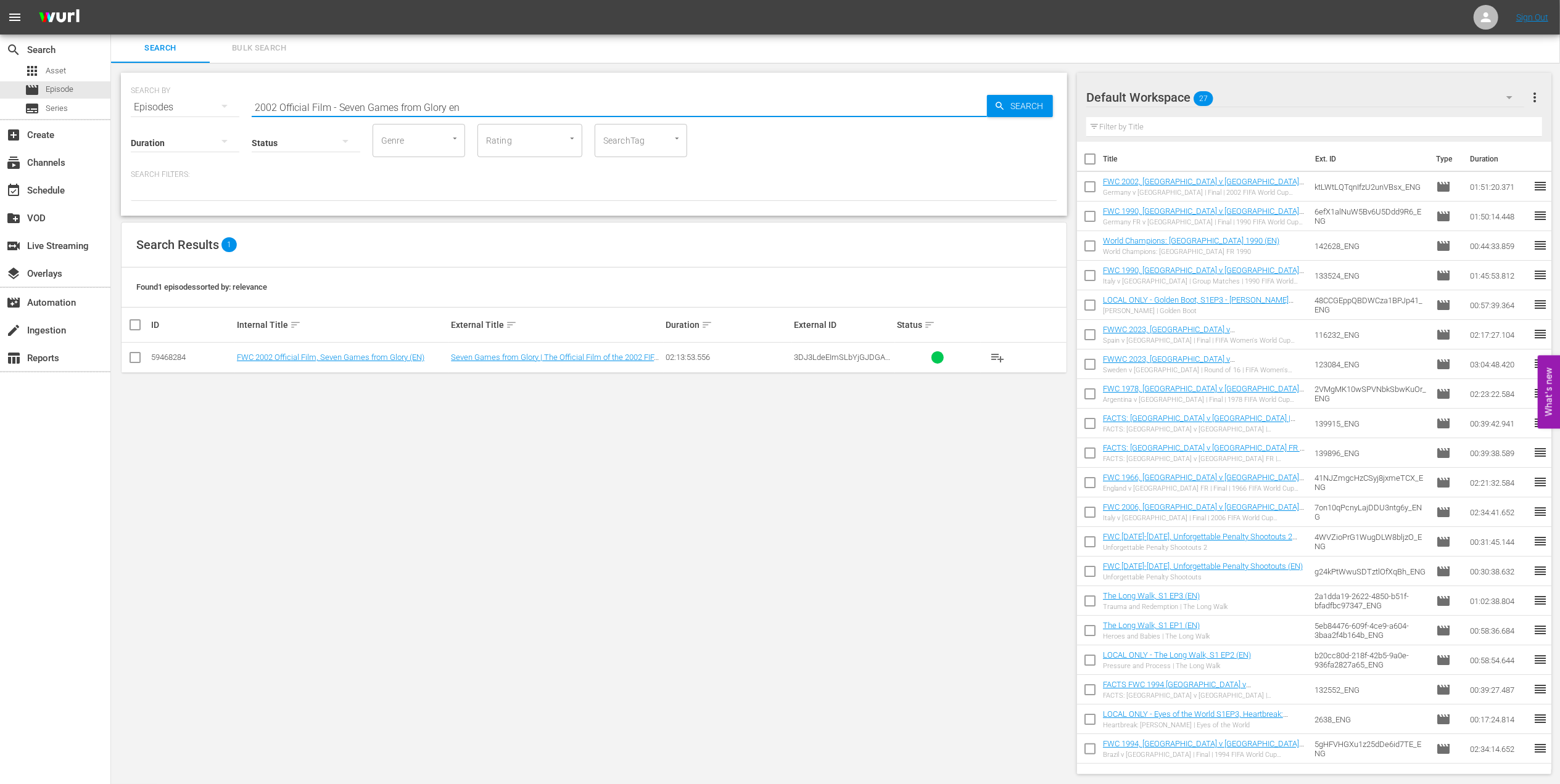
type input "2002 Official Film - Seven Games from Glory en"
click at [136, 362] on input "checkbox" at bounding box center [135, 360] width 15 height 15
checkbox input "true"
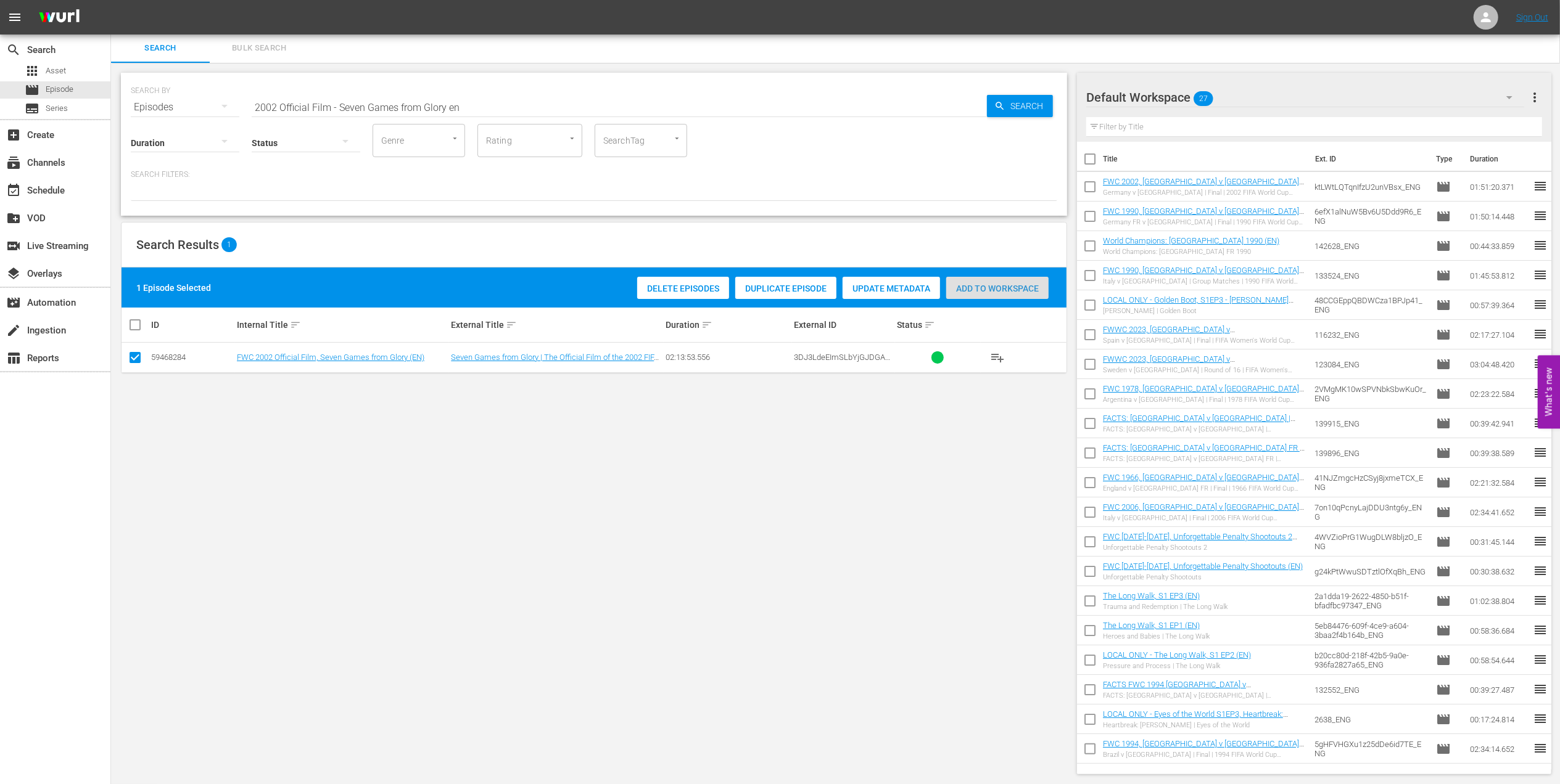
click at [976, 278] on div "Add to Workspace" at bounding box center [997, 289] width 102 height 24
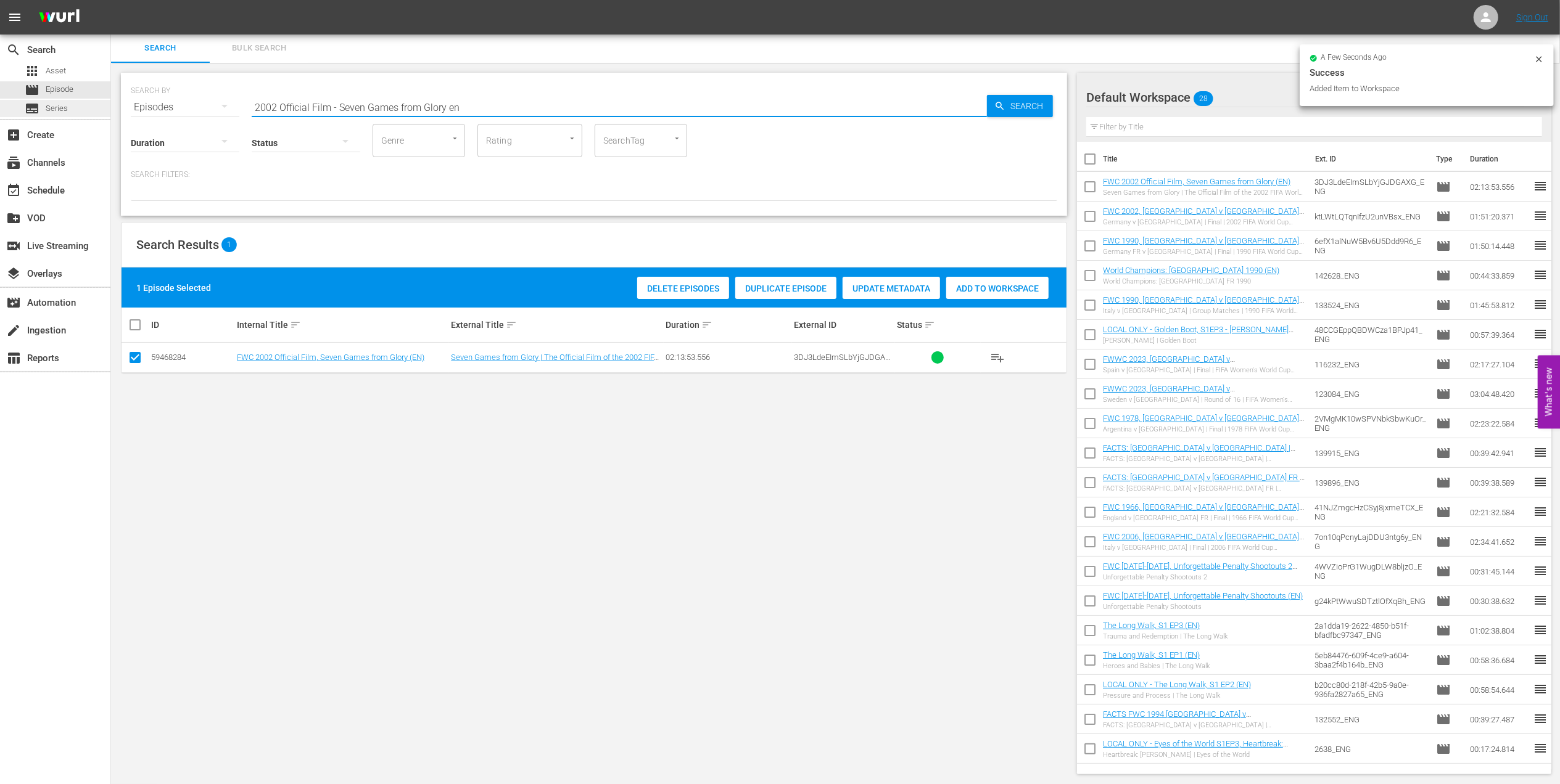
drag, startPoint x: 252, startPoint y: 106, endPoint x: 55, endPoint y: 107, distance: 197.0
type input "facts 2002"
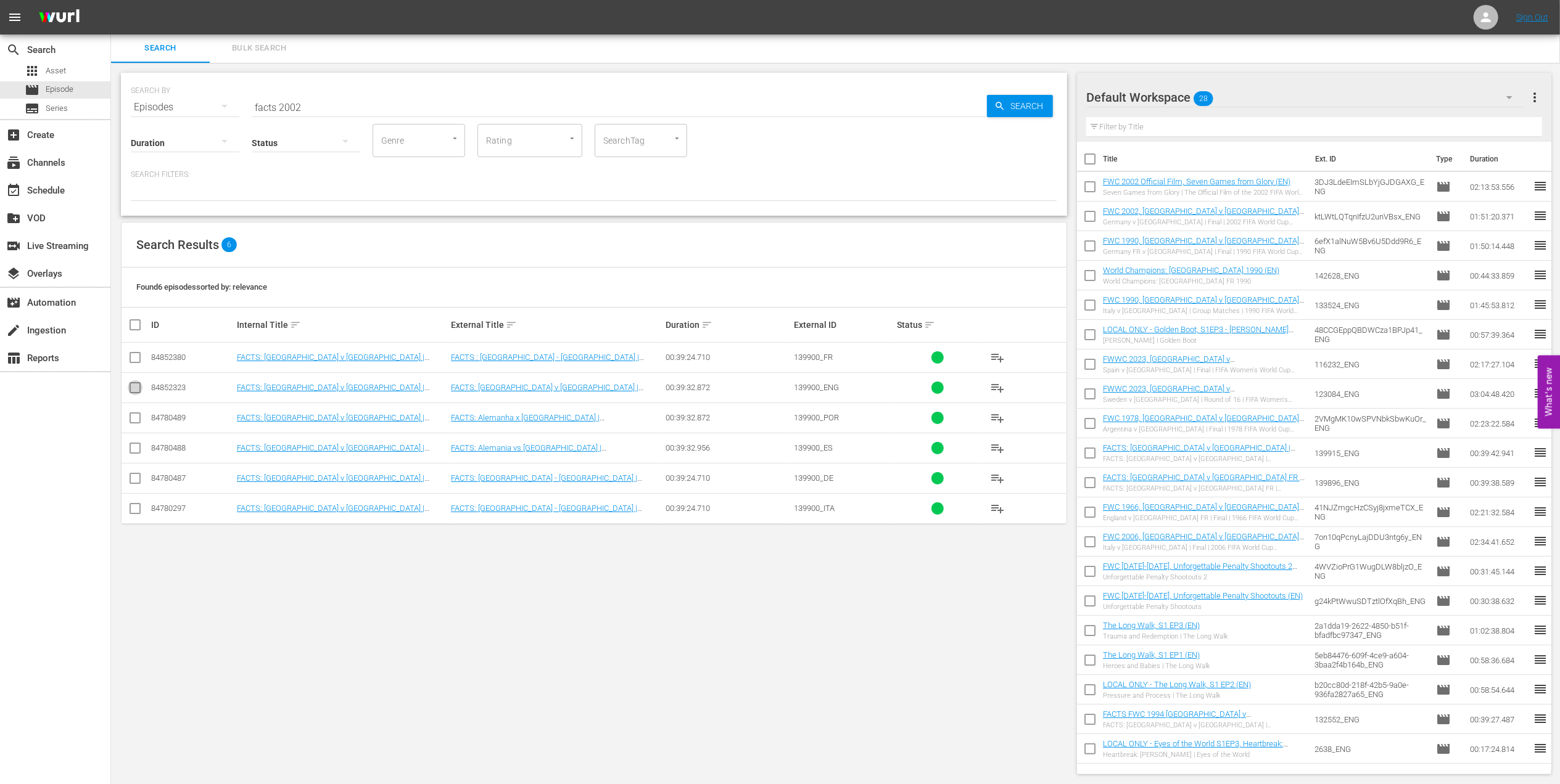
click at [139, 385] on input "checkbox" at bounding box center [135, 390] width 15 height 15
checkbox input "true"
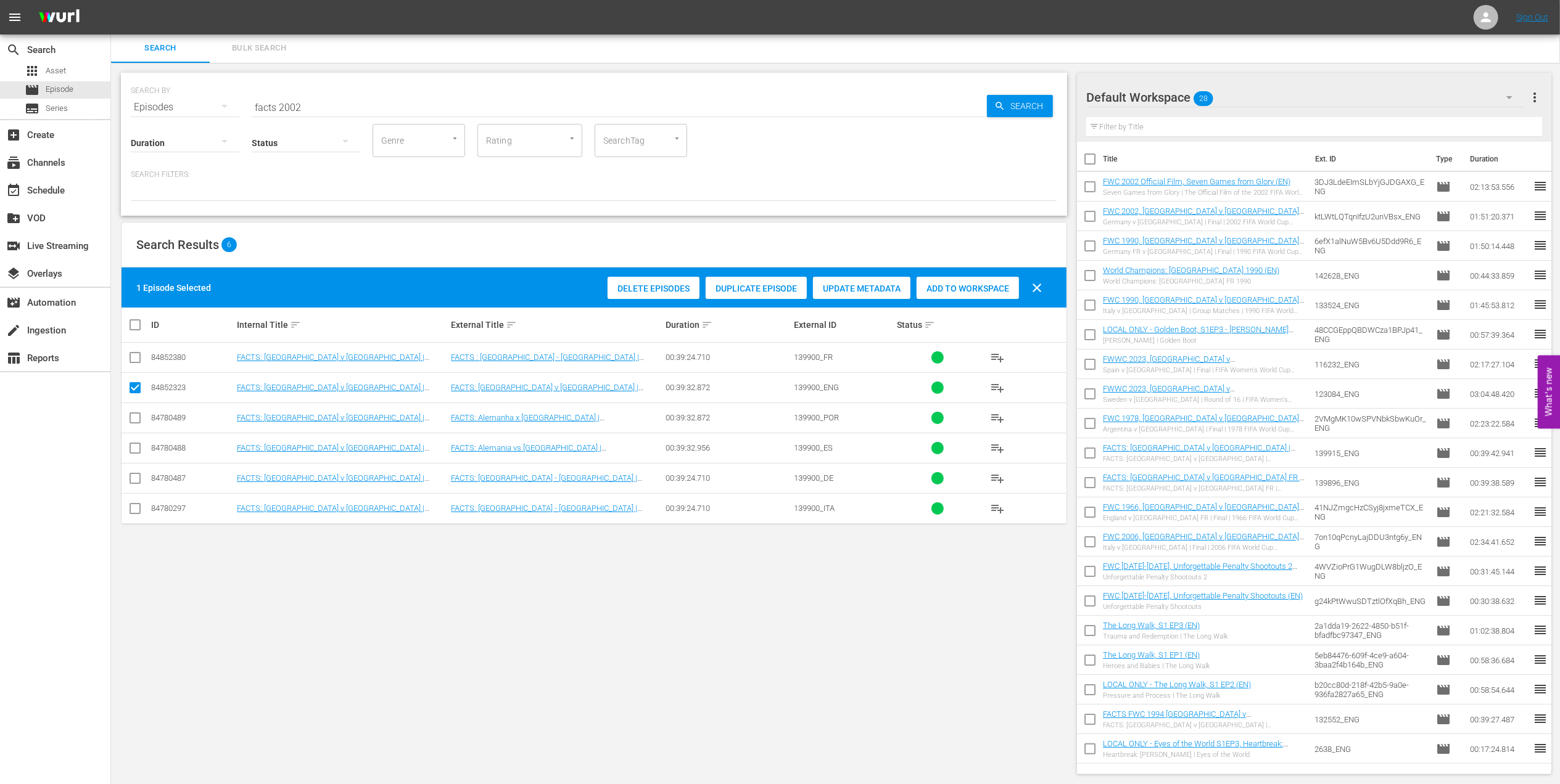
click at [981, 290] on span "Add to Workspace" at bounding box center [967, 289] width 102 height 9
drag, startPoint x: 309, startPoint y: 104, endPoint x: 169, endPoint y: 104, distance: 140.0
click at [169, 104] on div "SEARCH BY Search By Episodes Search ID, Title, Description, Keywords, or Catego…" at bounding box center [594, 100] width 927 height 44
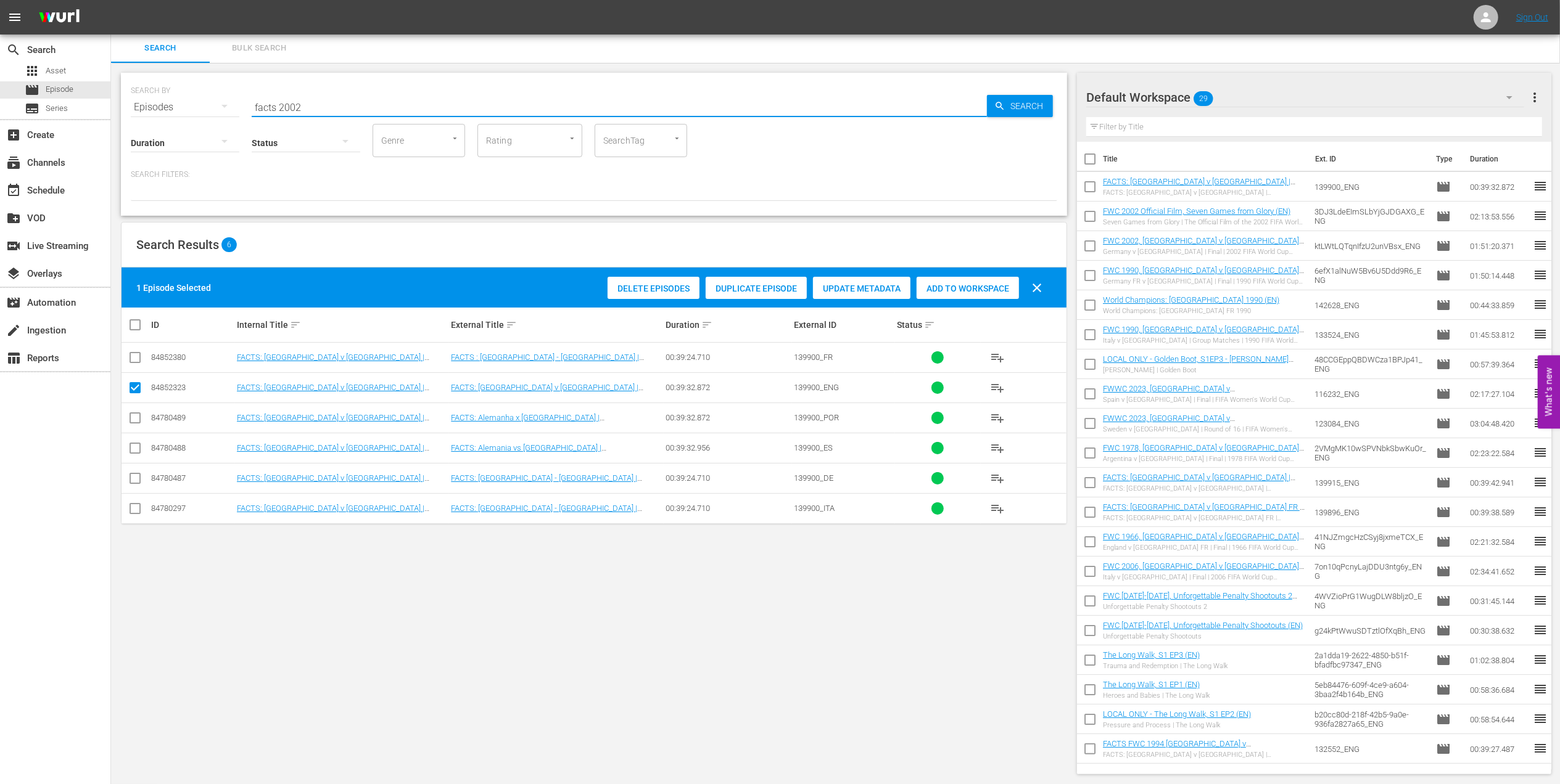
paste input "Netherlands v Brazil | Second Round | 1974 FIFA World Cup Germany™ | Full Match…"
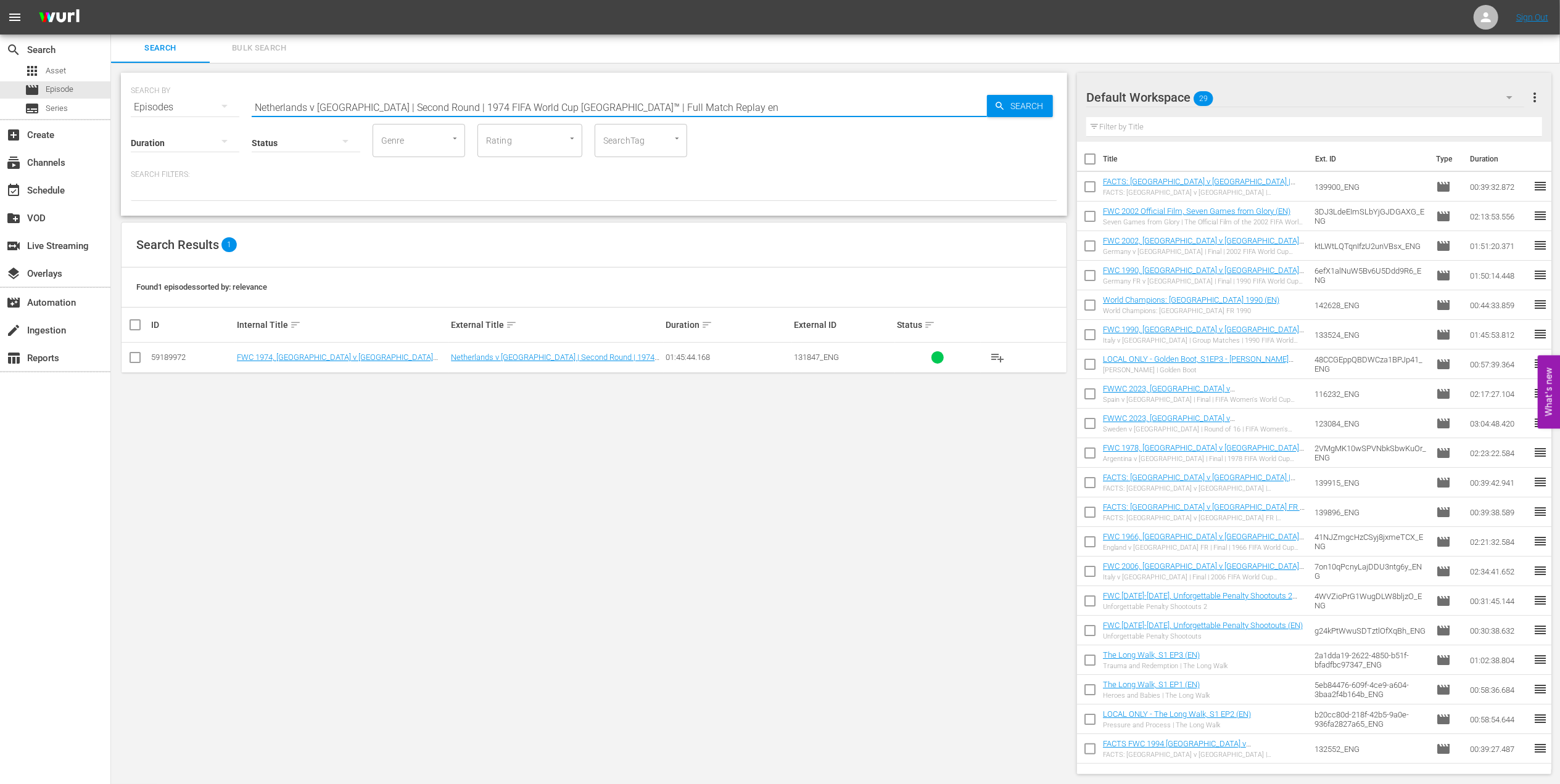
type input "Netherlands v Brazil | Second Round | 1974 FIFA World Cup Germany™ | Full Match…"
drag, startPoint x: 134, startPoint y: 356, endPoint x: 153, endPoint y: 356, distance: 19.0
click at [135, 358] on input "checkbox" at bounding box center [135, 360] width 15 height 15
checkbox input "true"
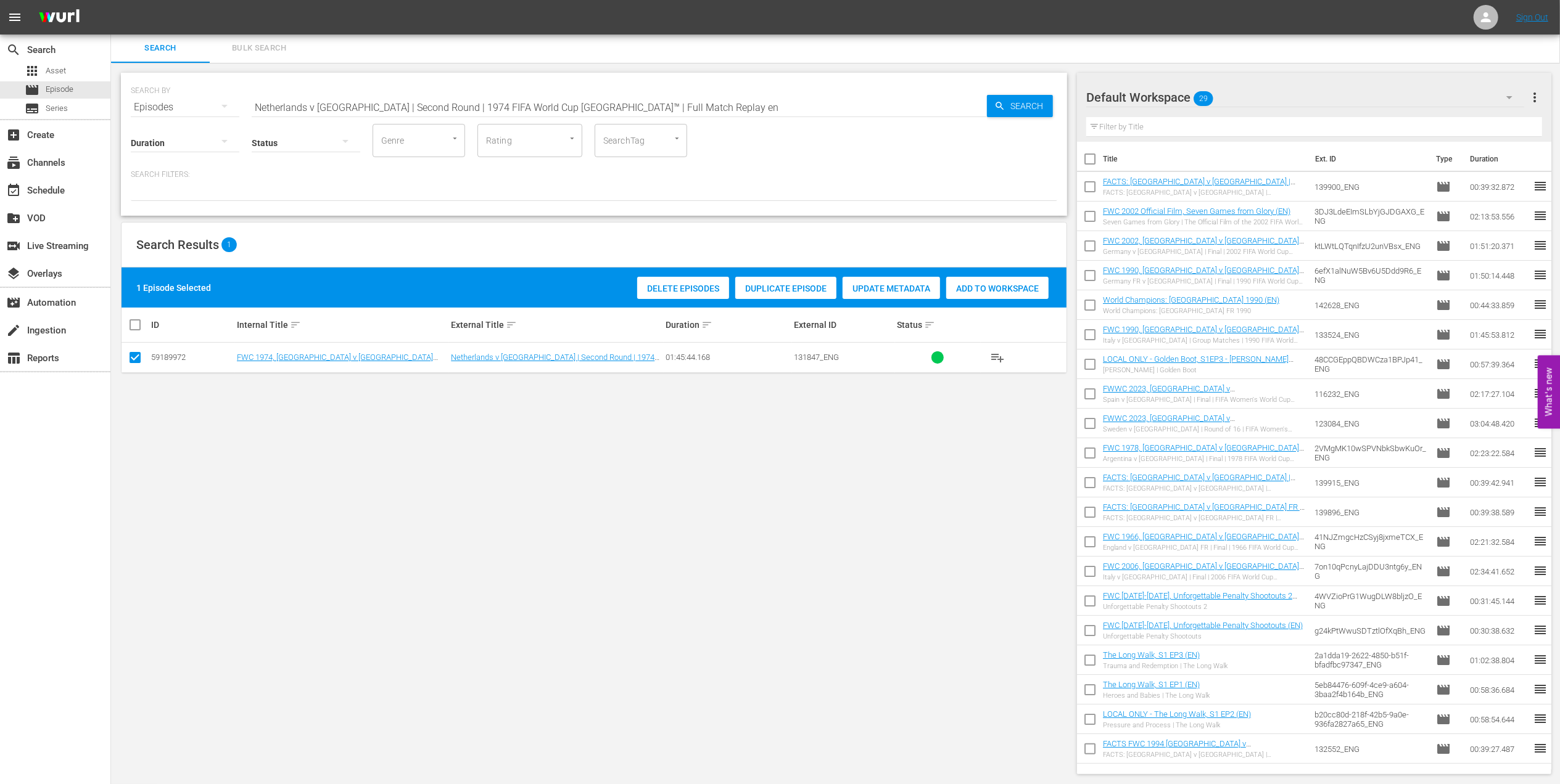
click at [981, 284] on span "Add to Workspace" at bounding box center [997, 289] width 102 height 9
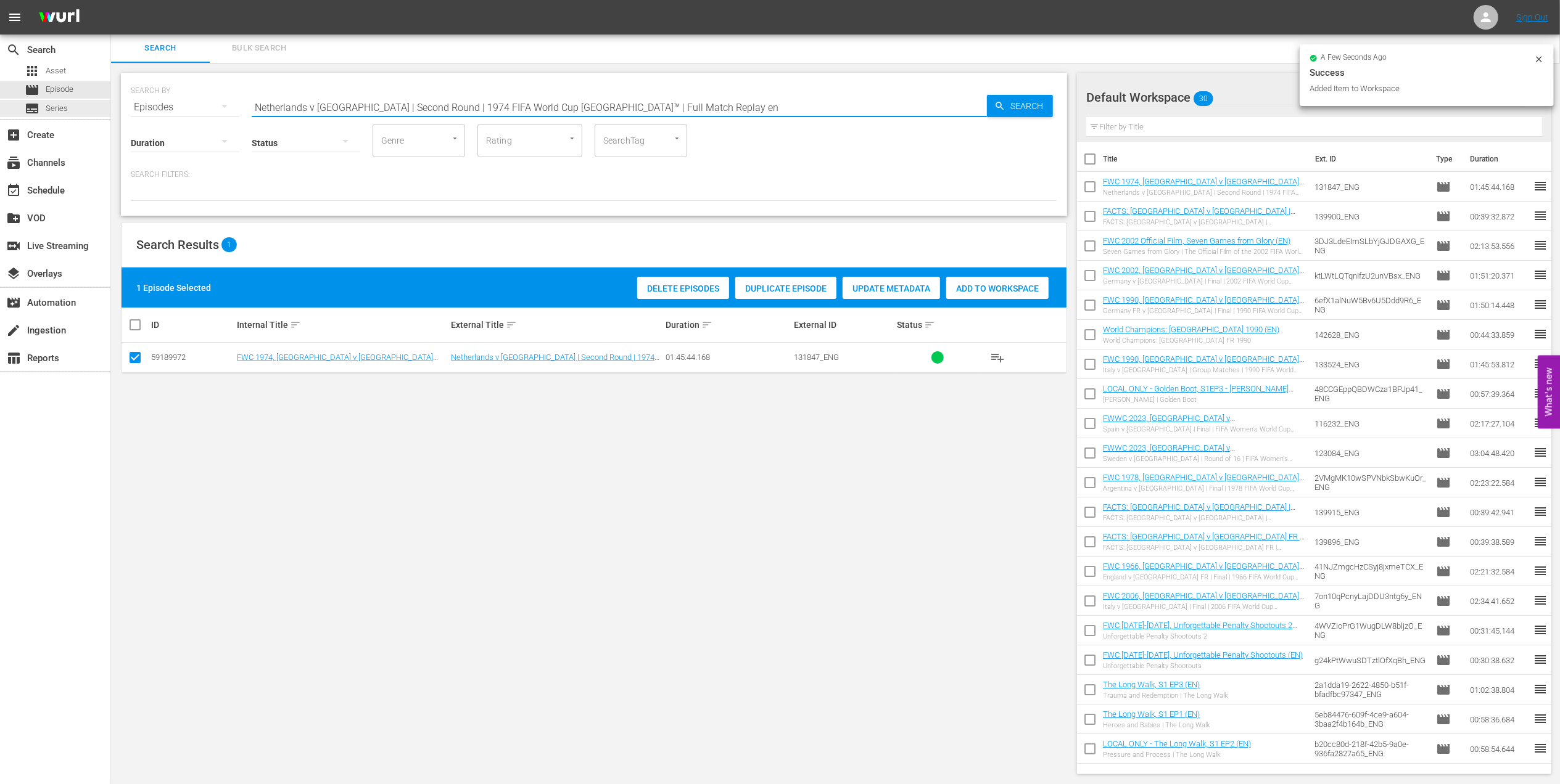
drag, startPoint x: 674, startPoint y: 104, endPoint x: 113, endPoint y: 106, distance: 561.0
paste input "FWC 1974 - Final - Netherlands v Germany"
click at [511, 106] on input "FWC 1974 - Final - Netherlands v Germany" at bounding box center [619, 107] width 735 height 29
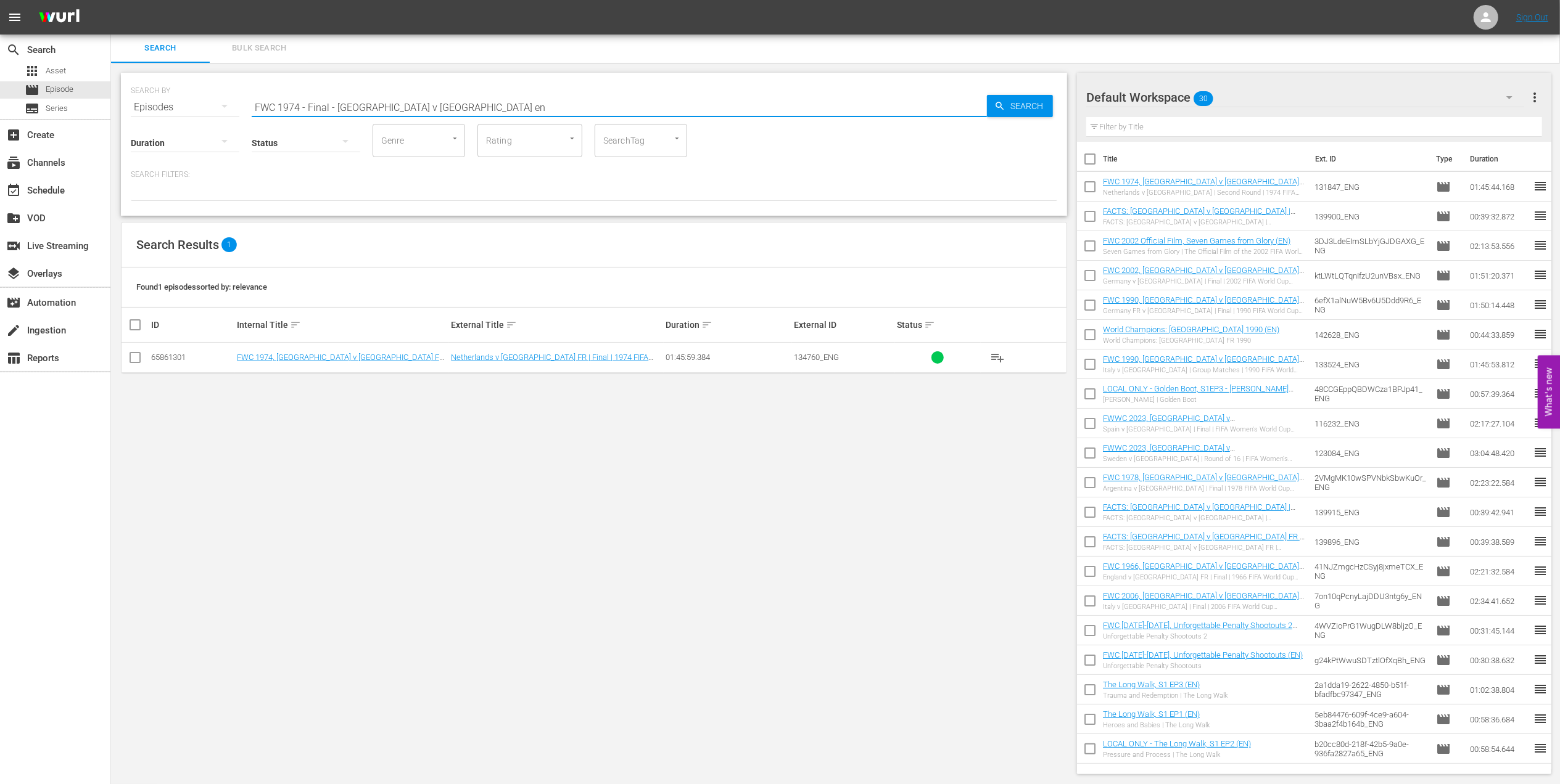
type input "FWC 1974 - Final - Netherlands v Germany en"
click at [135, 356] on input "checkbox" at bounding box center [135, 360] width 15 height 15
checkbox input "true"
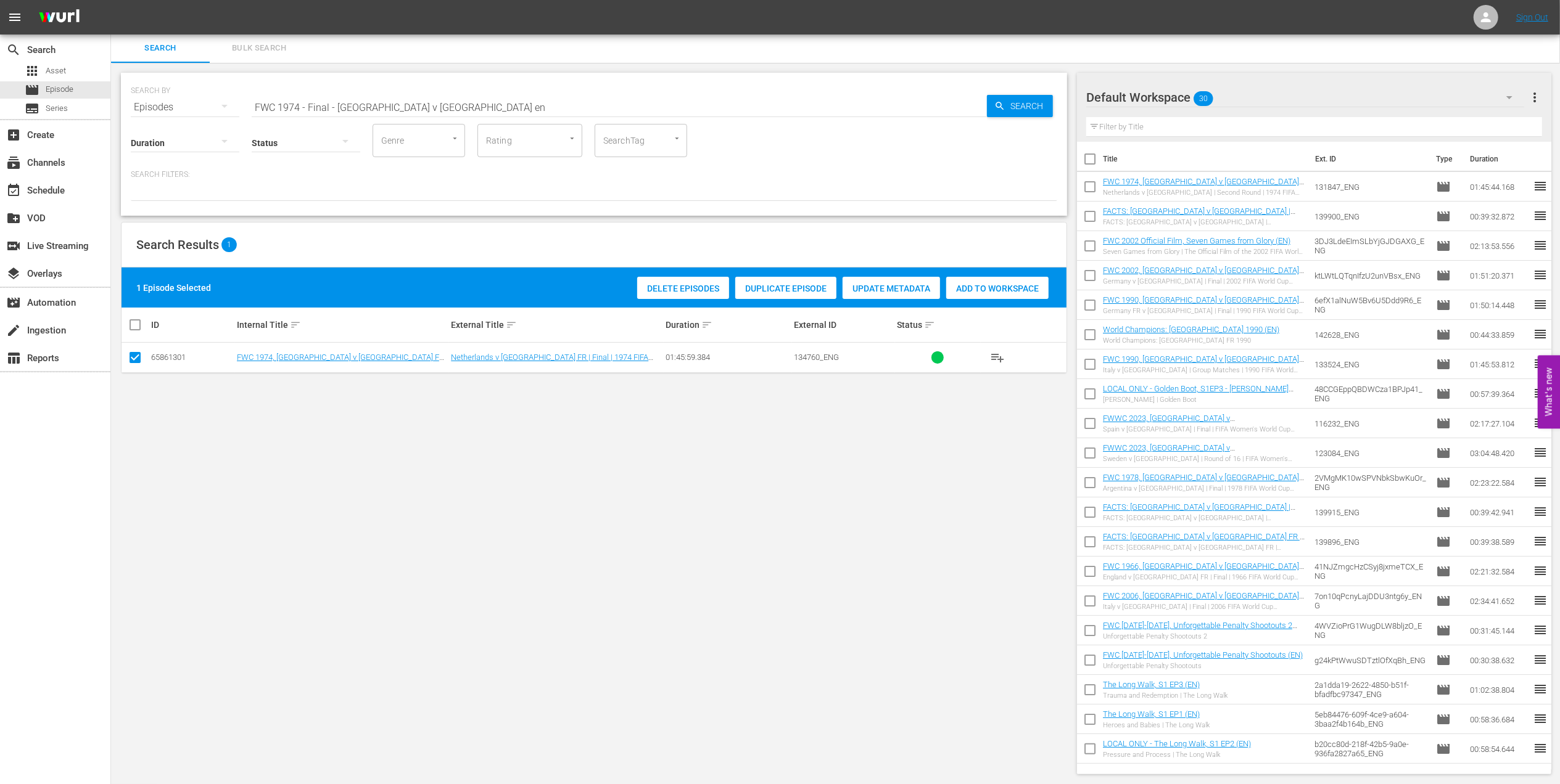
click at [971, 286] on span "Add to Workspace" at bounding box center [997, 289] width 102 height 9
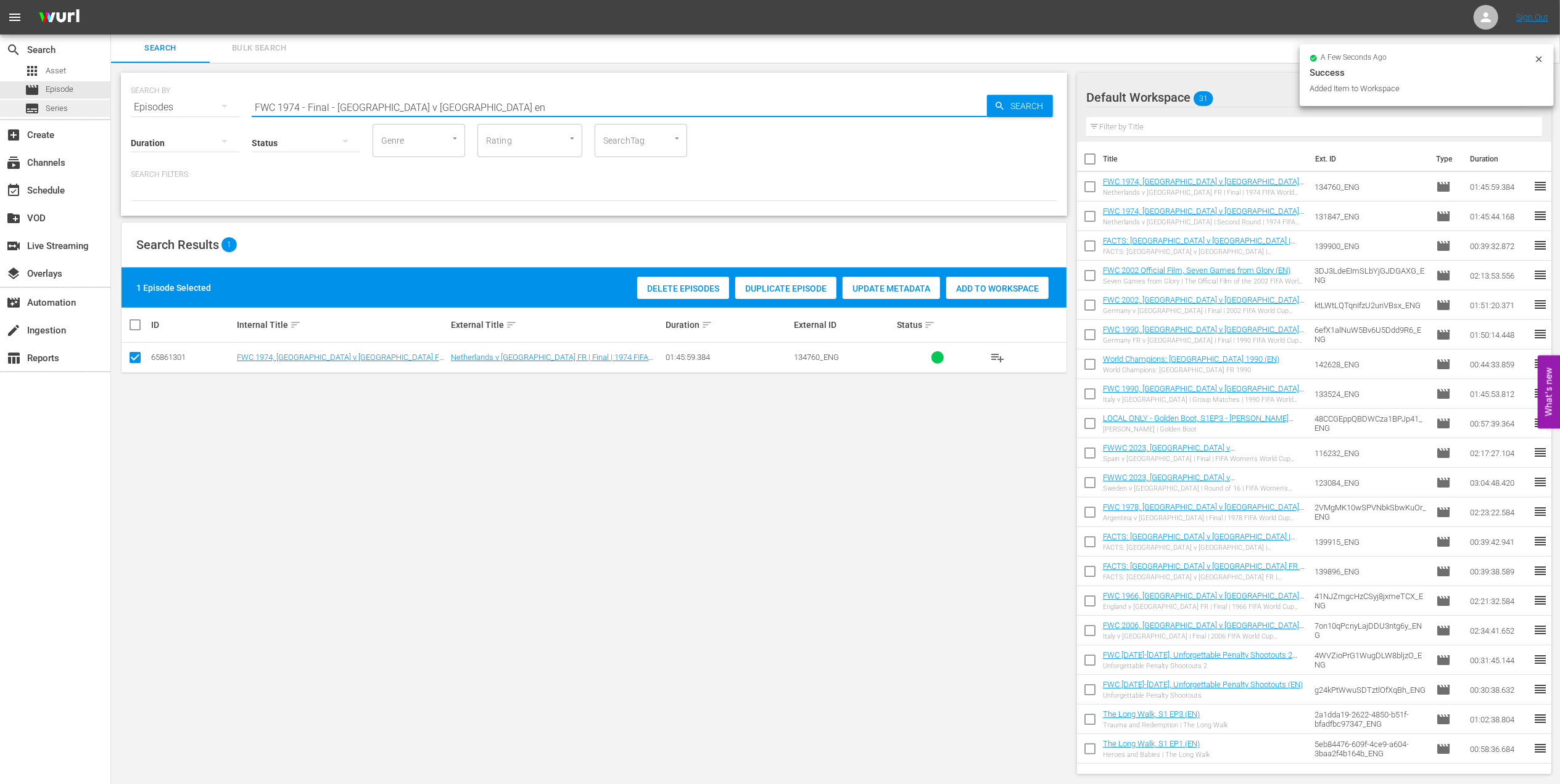
drag, startPoint x: 471, startPoint y: 110, endPoint x: 80, endPoint y: 108, distance: 391.0
paste input "1954 Official Film - German Giants"
click at [444, 104] on input "1954 Official Film - German Giants" at bounding box center [619, 107] width 735 height 29
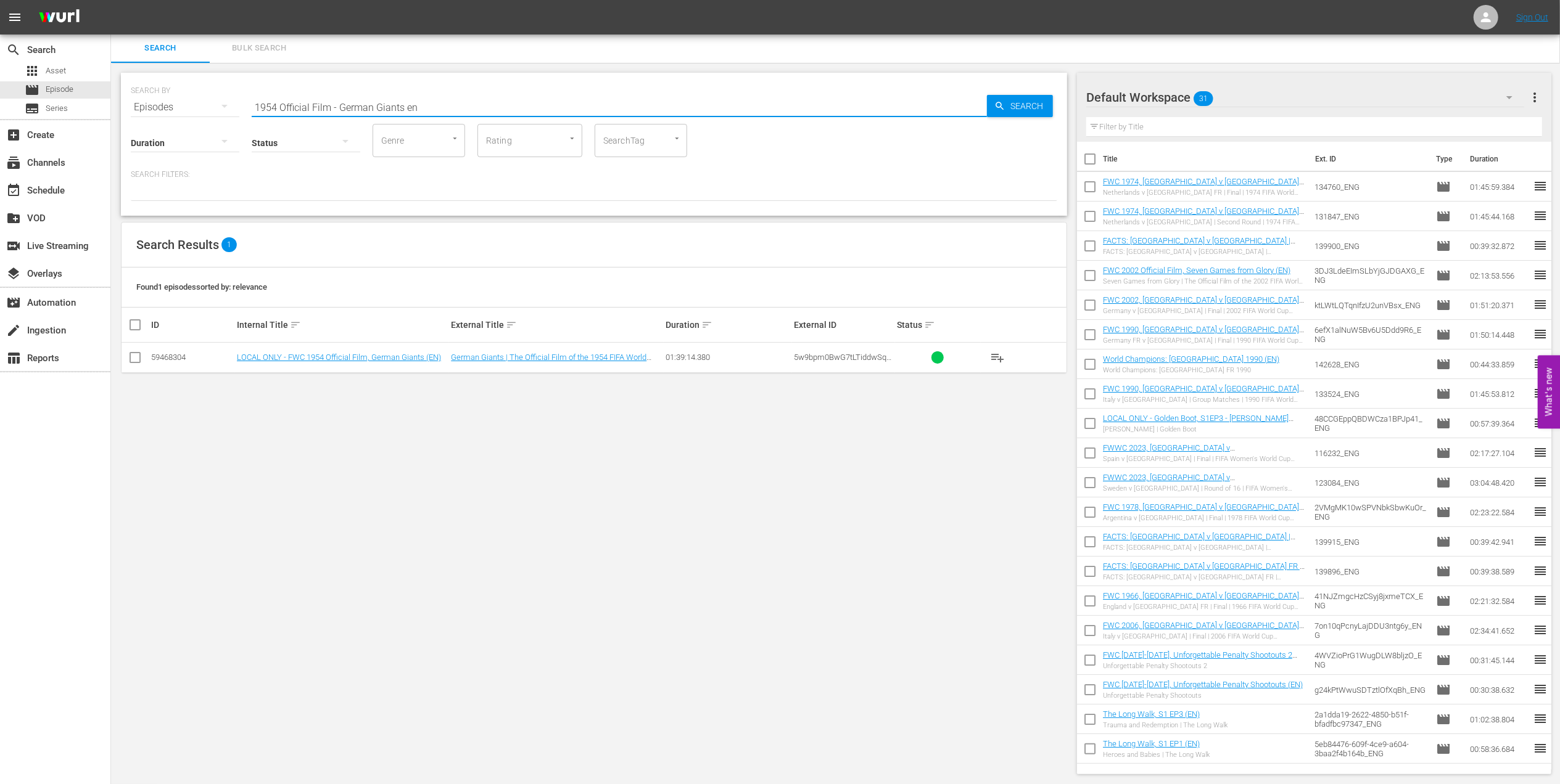
type input "1954 Official Film - German Giants en"
click at [134, 358] on input "checkbox" at bounding box center [135, 360] width 15 height 15
checkbox input "true"
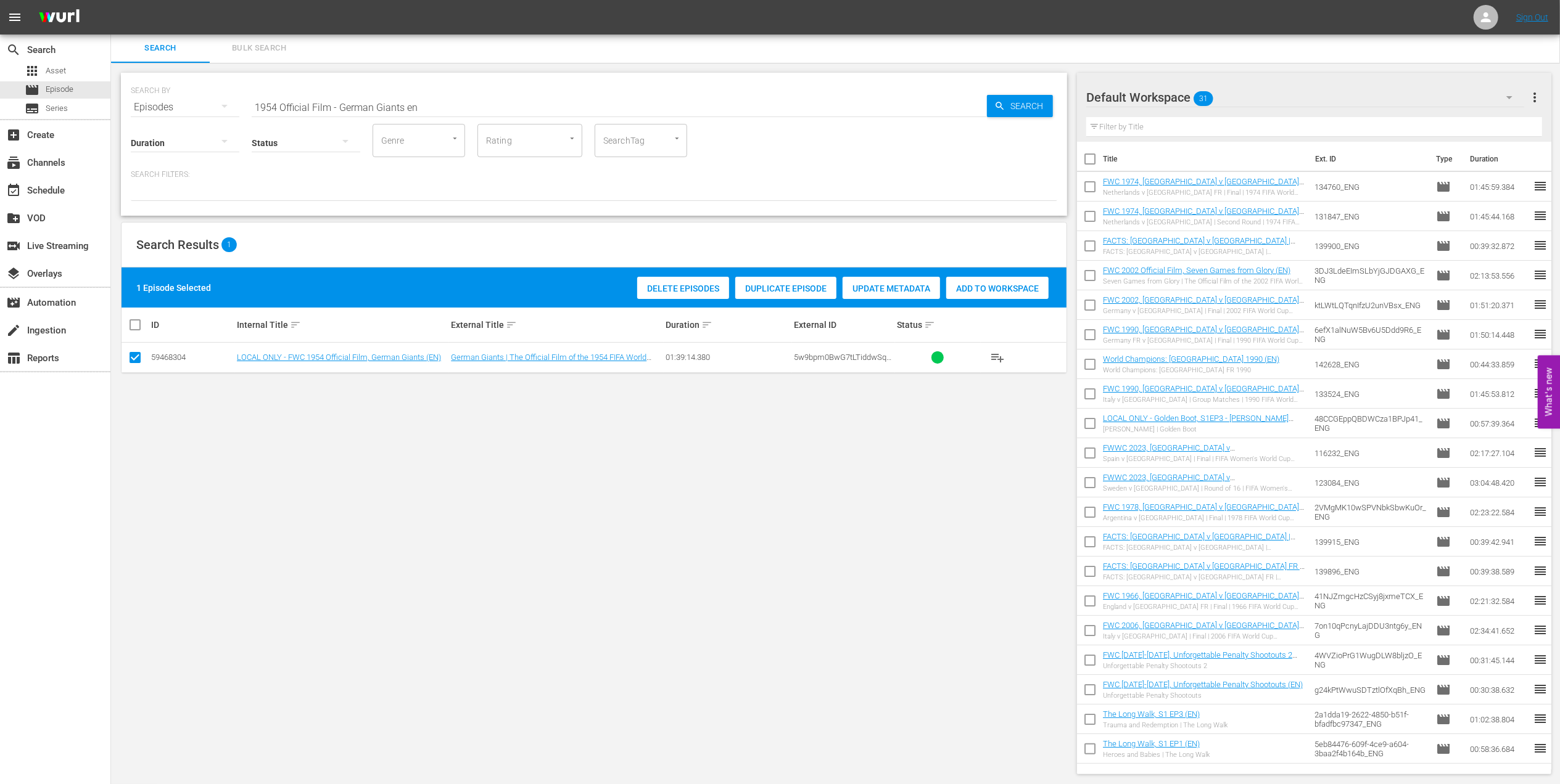
click at [985, 284] on span "Add to Workspace" at bounding box center [997, 289] width 102 height 9
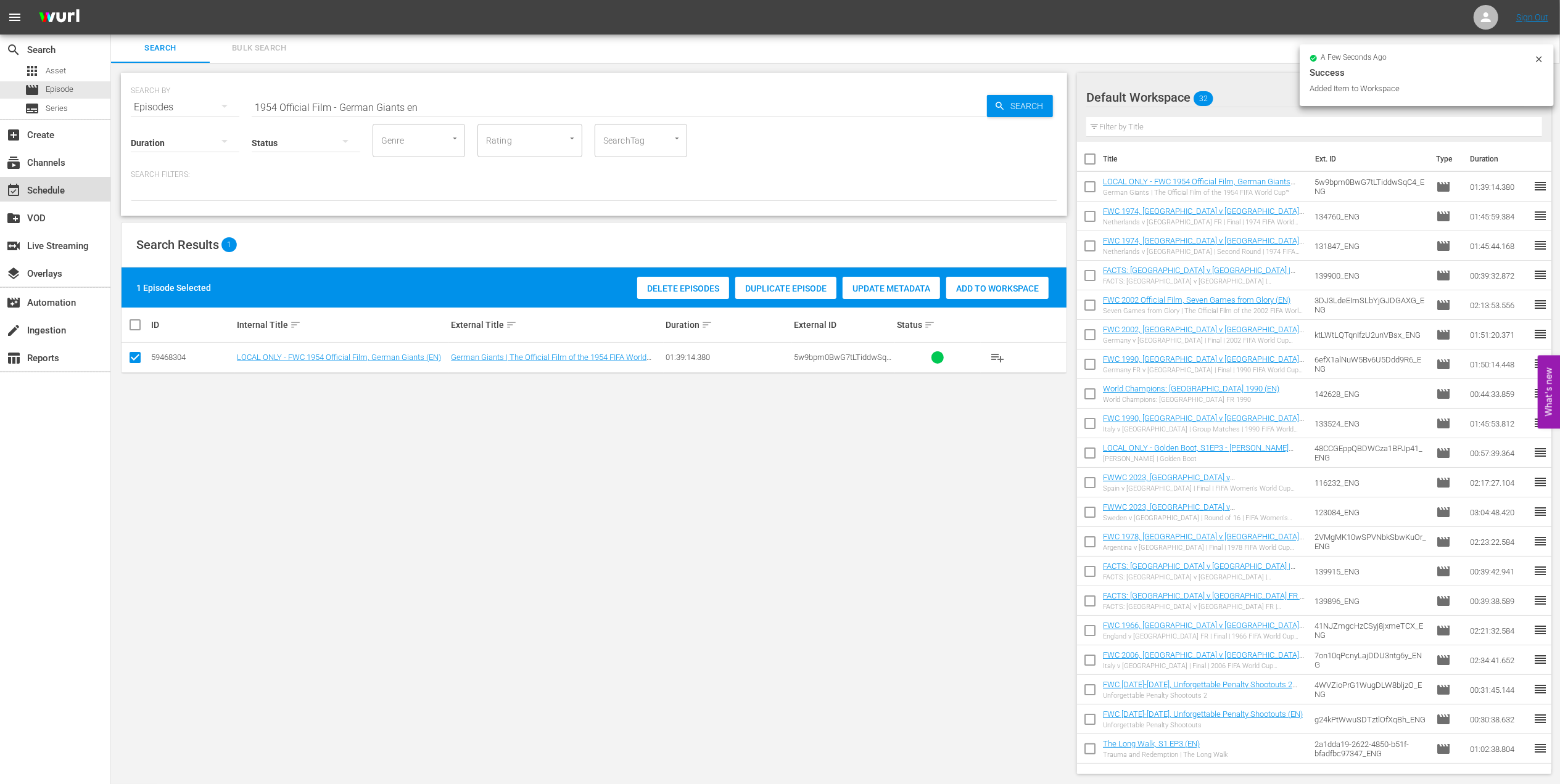
click at [55, 191] on div "event_available Schedule" at bounding box center [34, 188] width 69 height 11
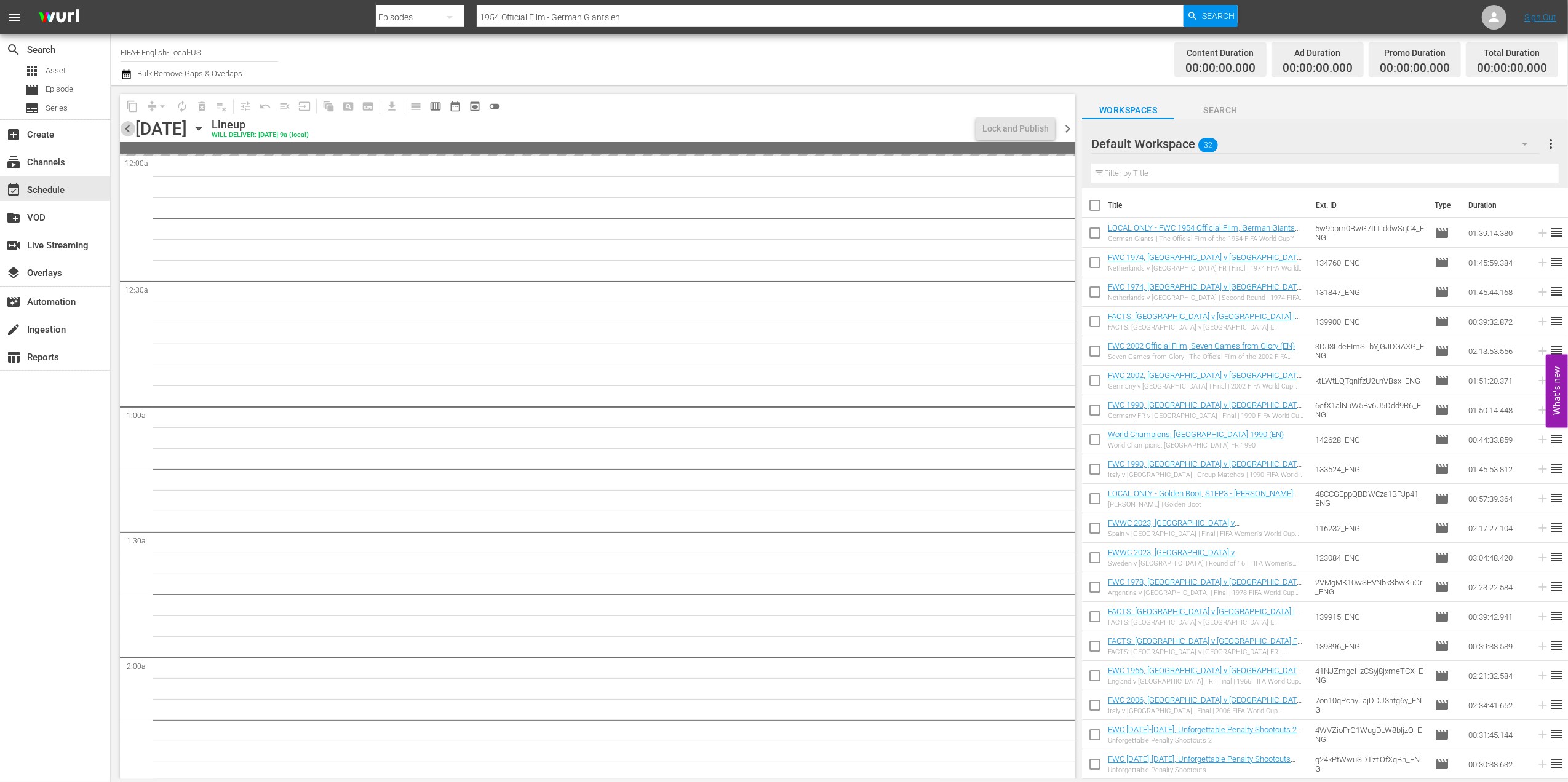
click at [124, 125] on span "chevron_left" at bounding box center [127, 129] width 15 height 15
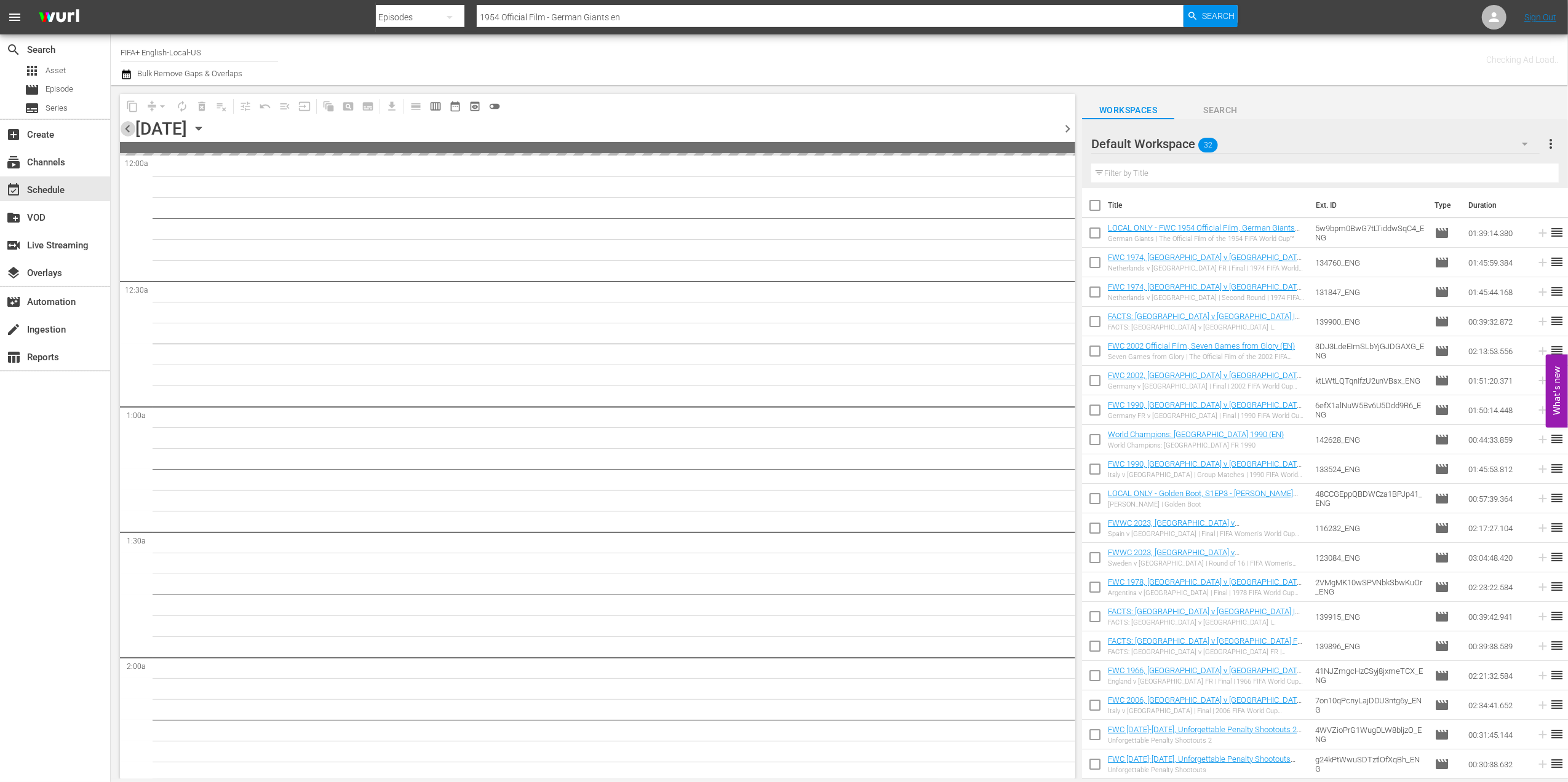
click at [124, 125] on span "chevron_left" at bounding box center [127, 129] width 15 height 15
click at [124, 126] on span "chevron_left" at bounding box center [127, 129] width 15 height 15
click at [124, 129] on span "chevron_left" at bounding box center [127, 129] width 15 height 15
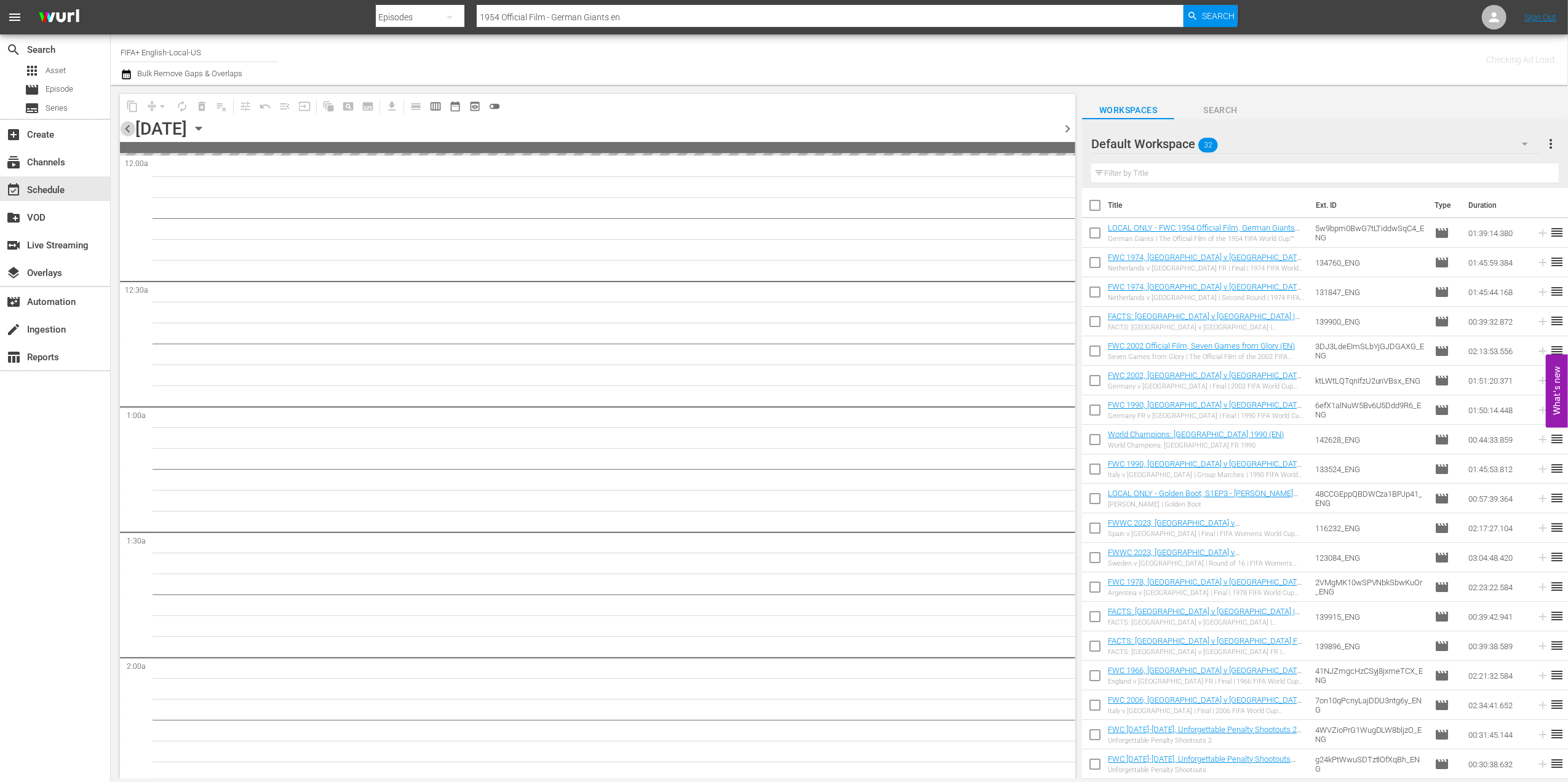
click at [124, 129] on span "chevron_left" at bounding box center [127, 129] width 15 height 15
click at [124, 128] on span "chevron_left" at bounding box center [127, 129] width 15 height 15
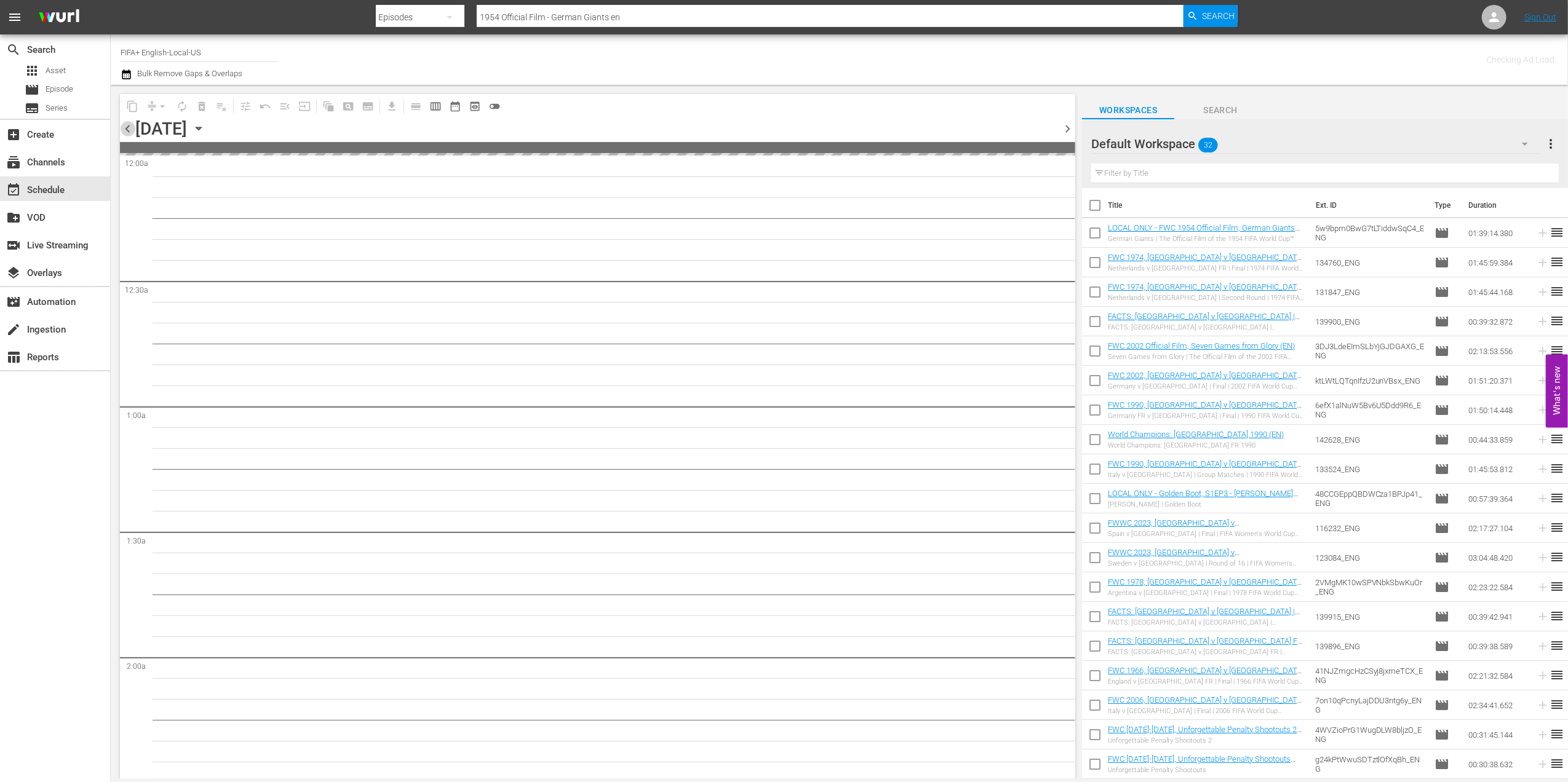
click at [124, 128] on span "chevron_left" at bounding box center [127, 129] width 15 height 15
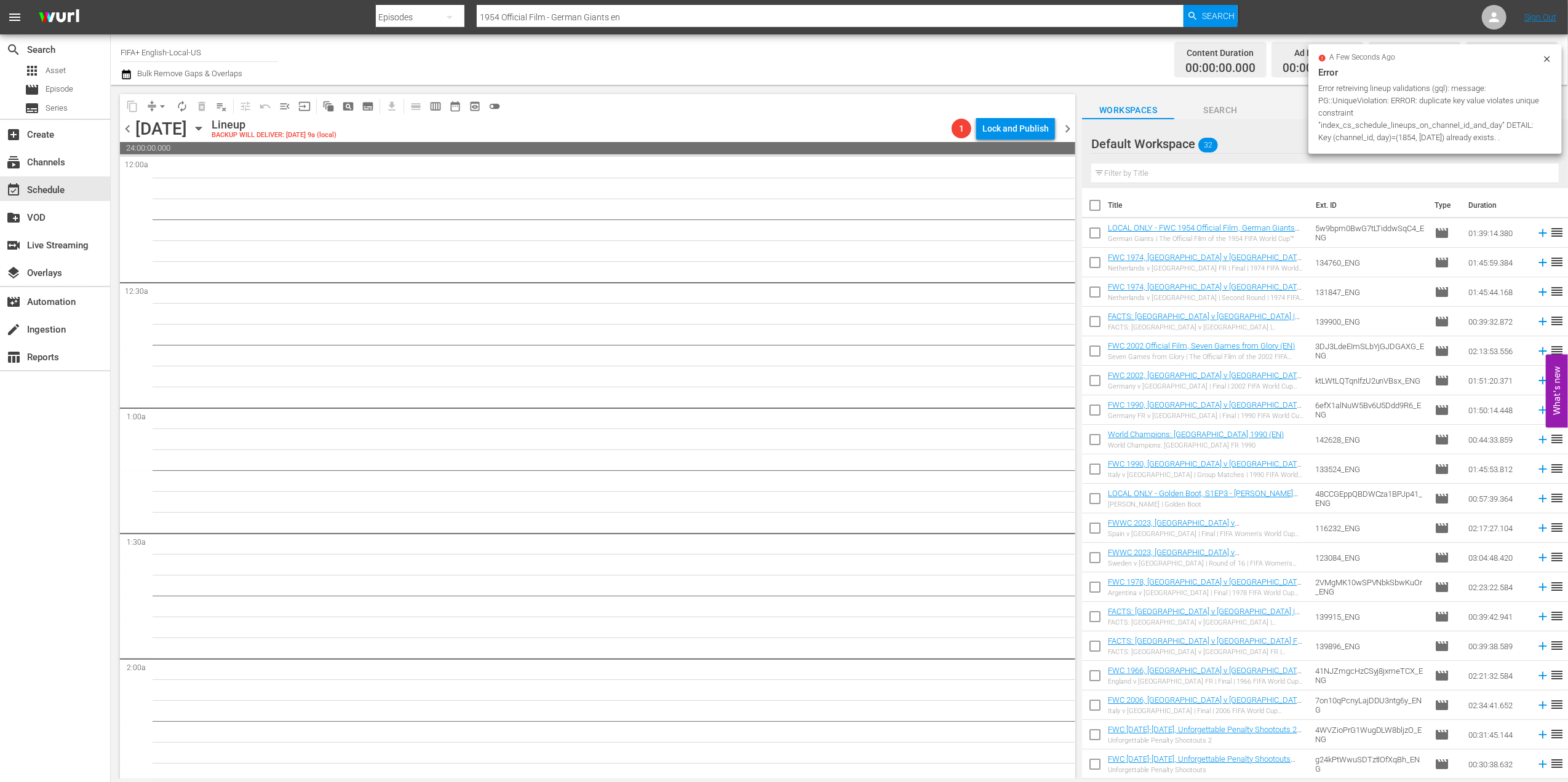
click at [126, 123] on span "chevron_left" at bounding box center [127, 129] width 15 height 15
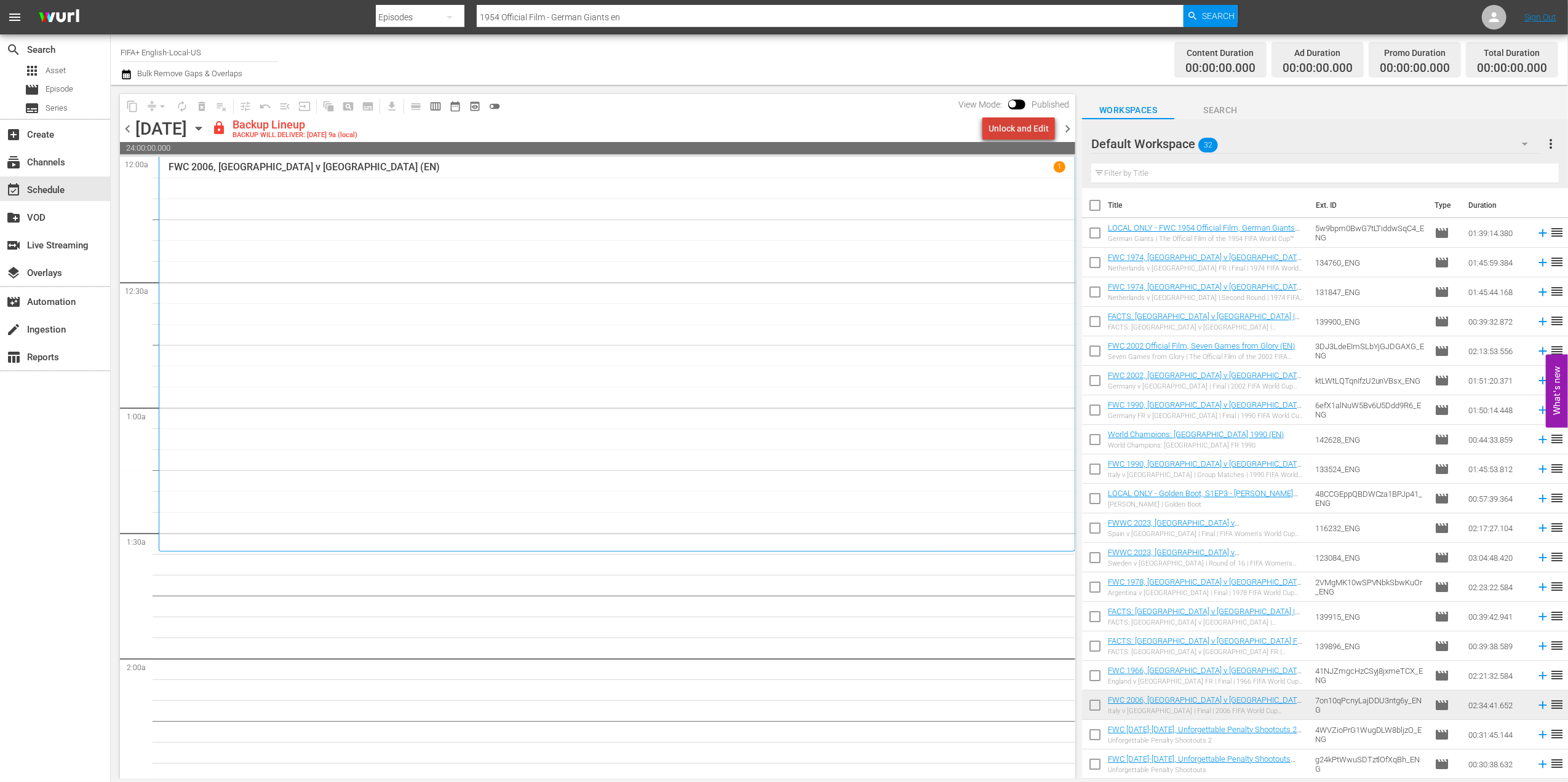
click at [1030, 125] on div "Unlock and Edit" at bounding box center [1018, 129] width 60 height 22
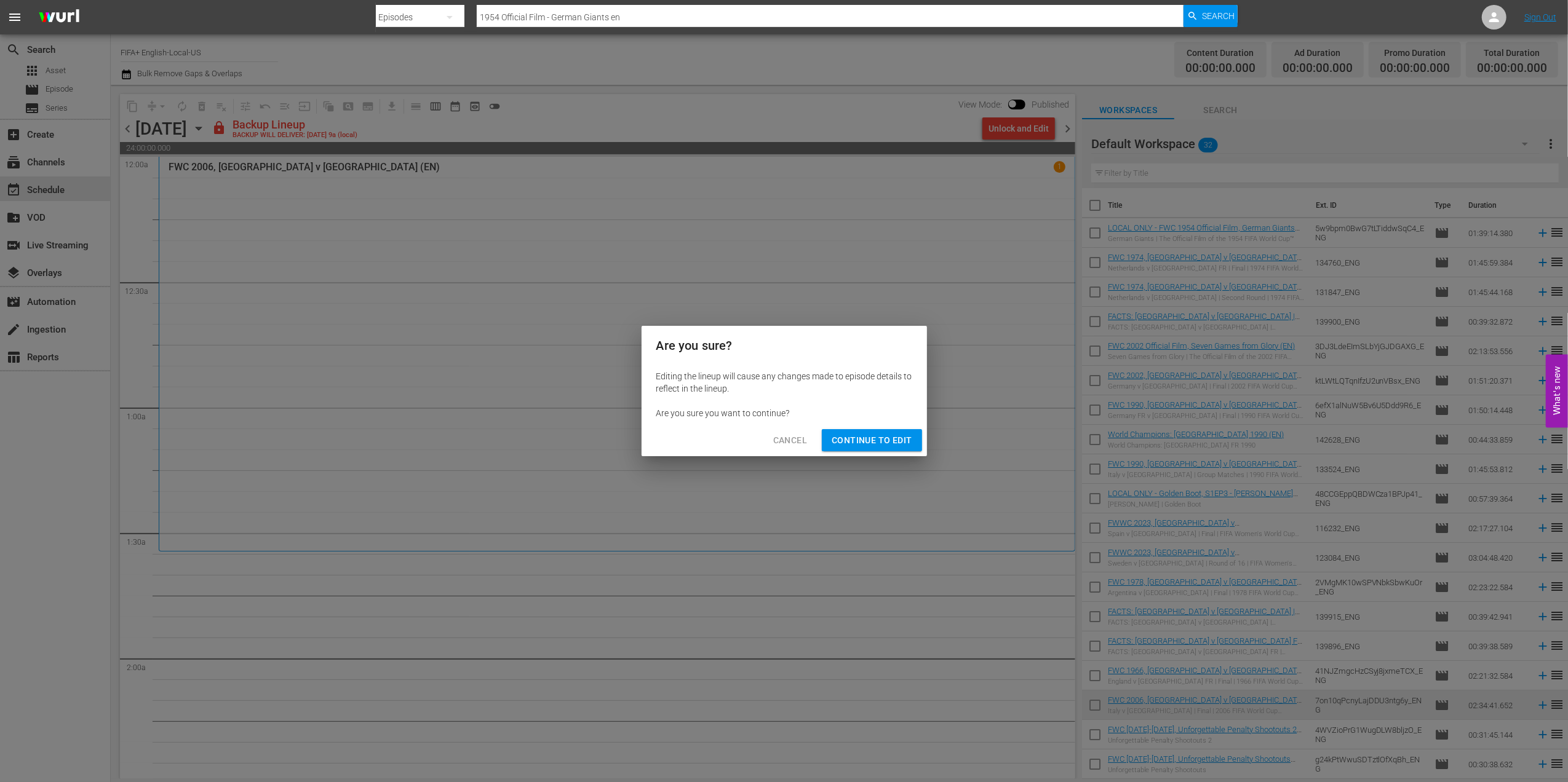
click at [867, 442] on span "Continue to Edit" at bounding box center [871, 440] width 80 height 15
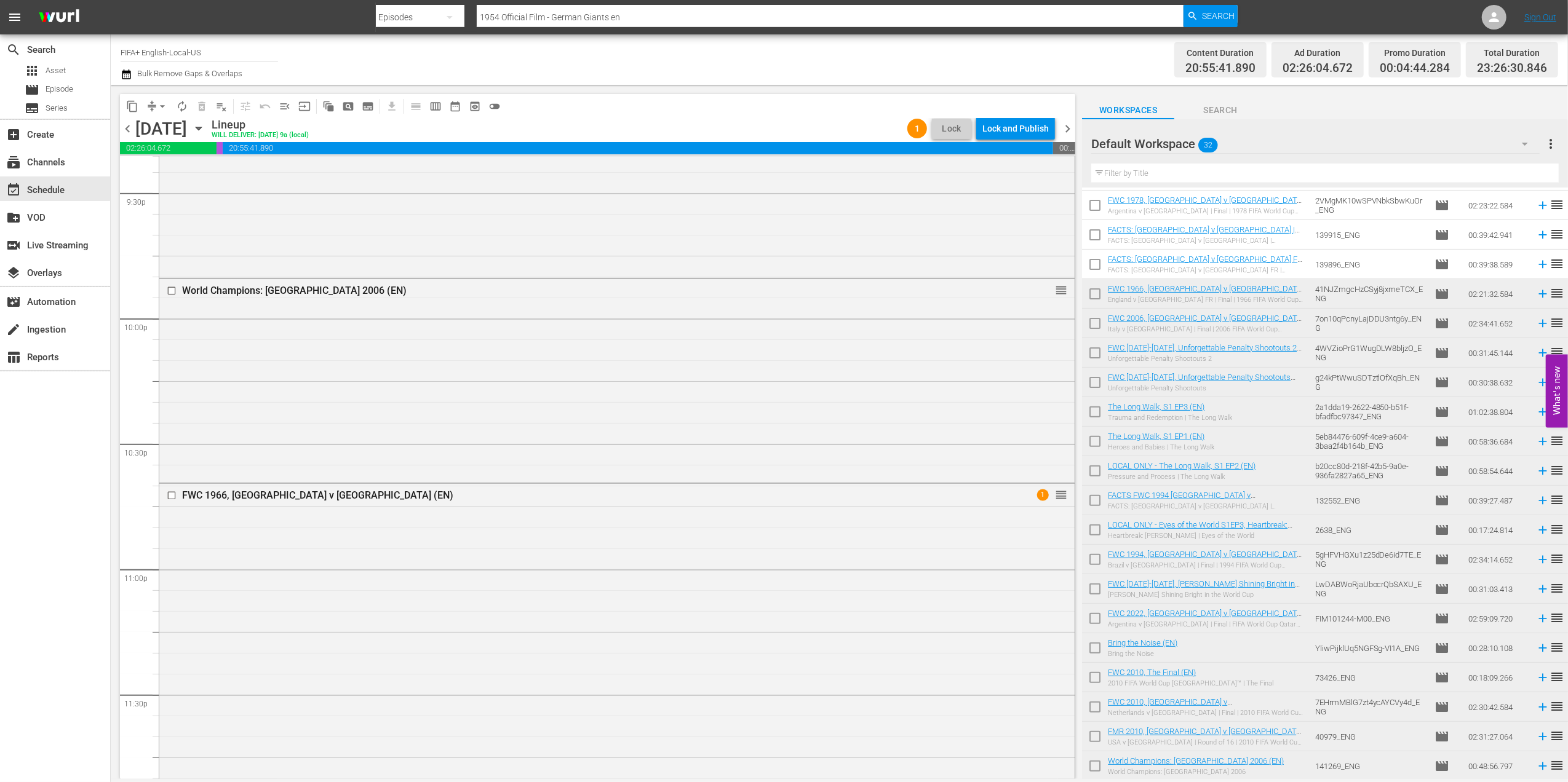
scroll to position [5324, 0]
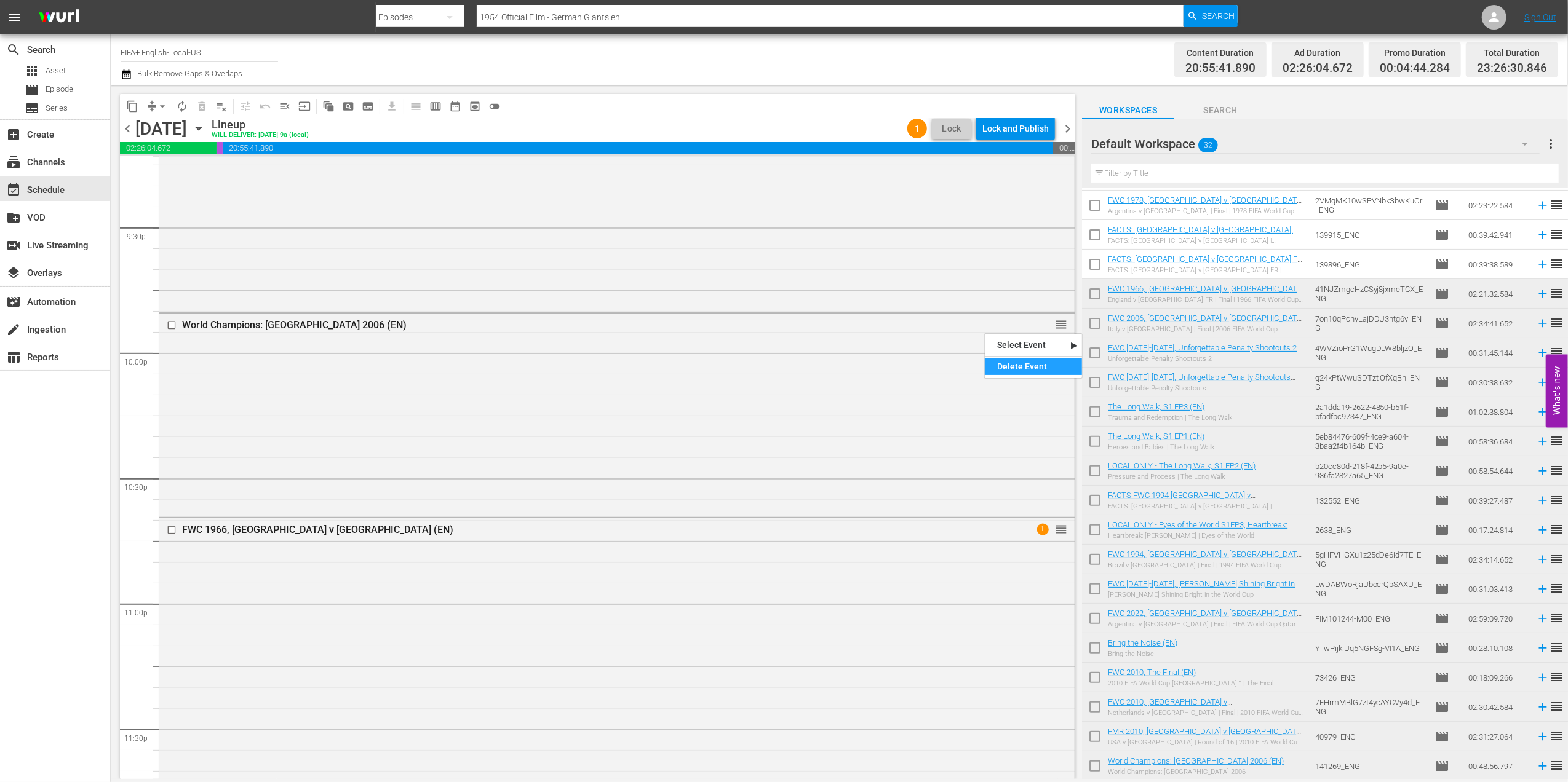
click at [1024, 361] on div "Delete Event" at bounding box center [1033, 366] width 97 height 17
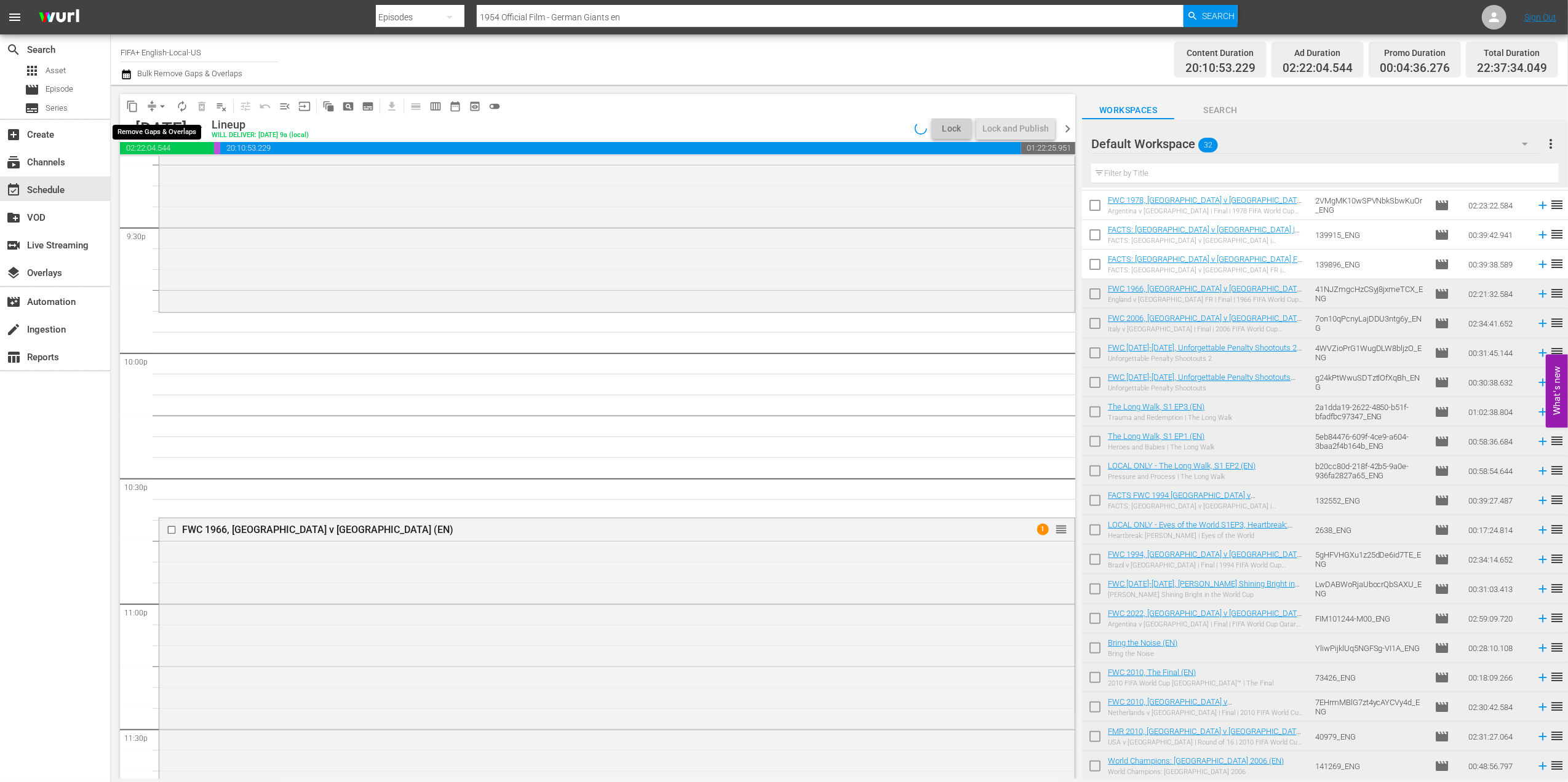
click at [160, 104] on span "arrow_drop_down" at bounding box center [163, 107] width 13 height 13
click at [195, 174] on li "Align to End of Previous Day" at bounding box center [163, 172] width 129 height 21
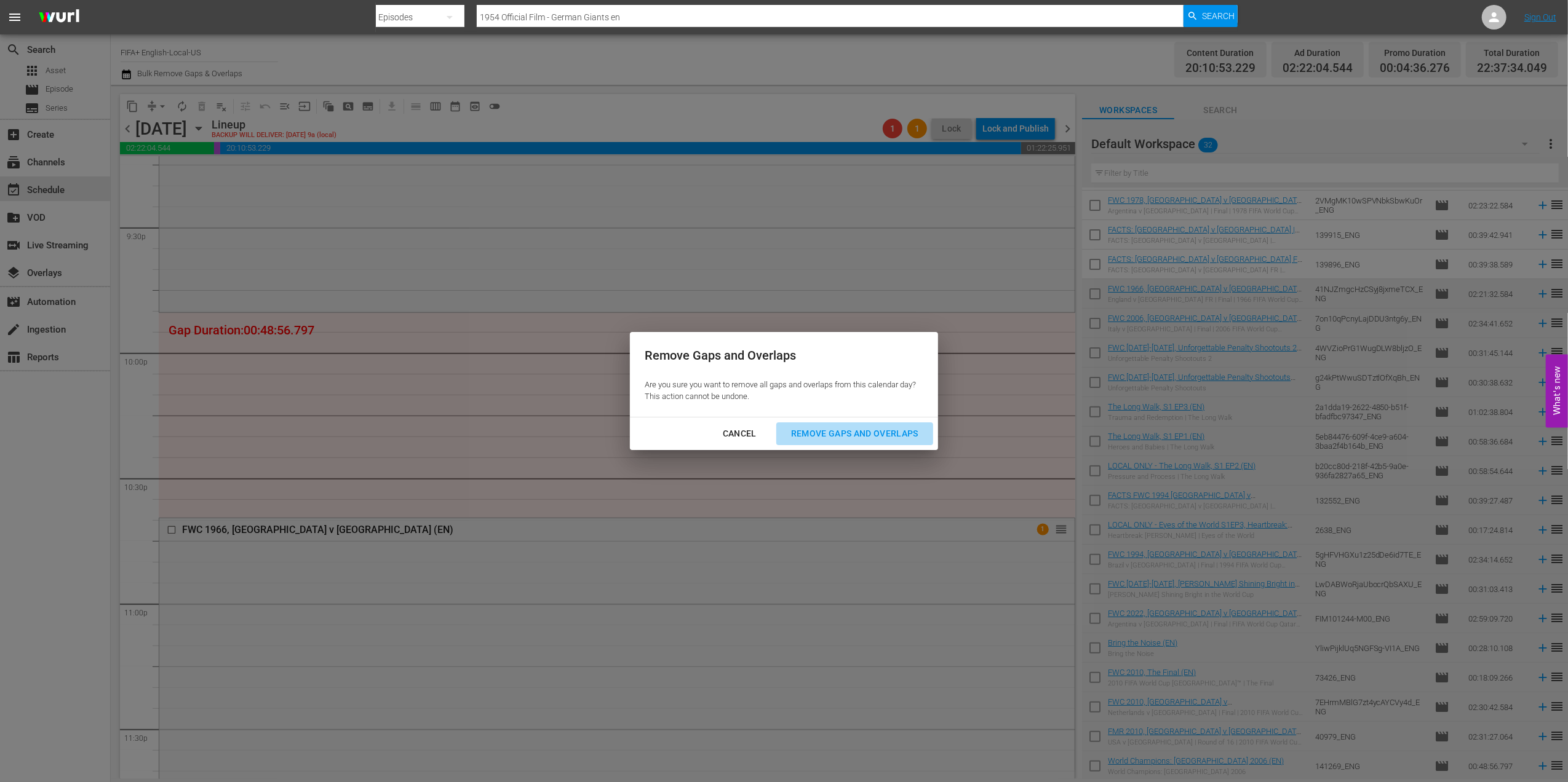
click at [818, 428] on div "Remove Gaps and Overlaps" at bounding box center [855, 433] width 147 height 15
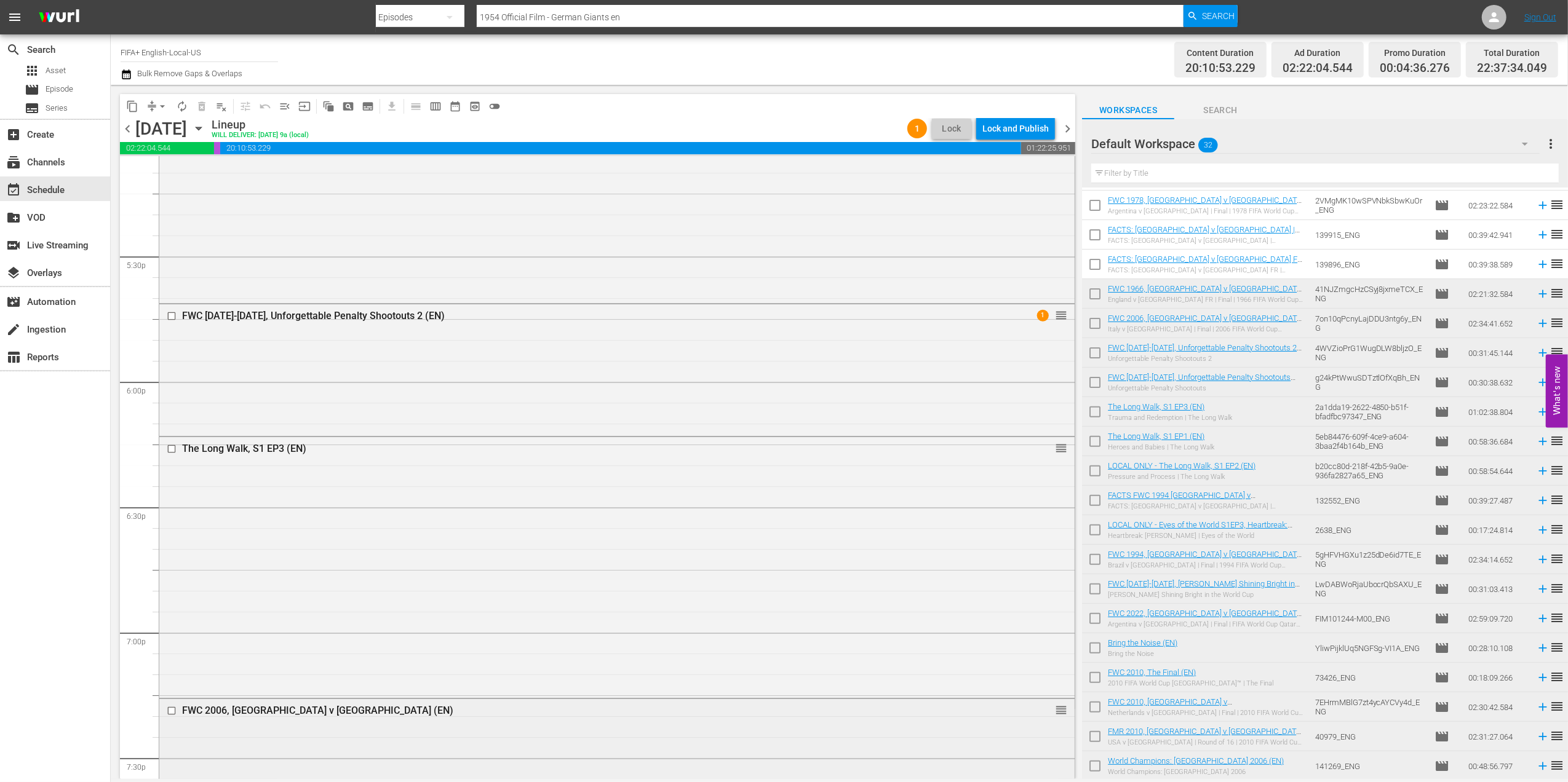
scroll to position [4257, 0]
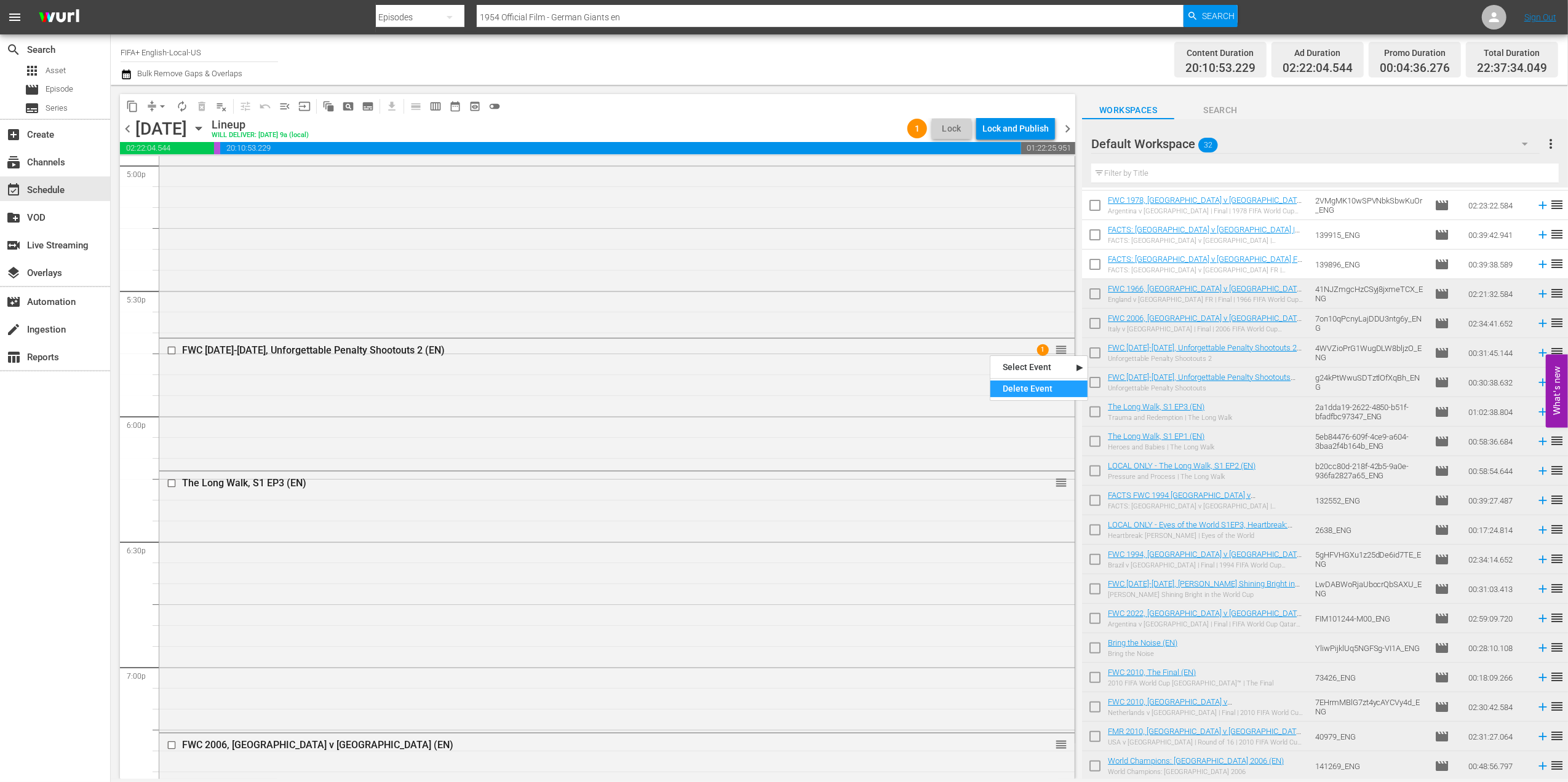
click at [1036, 384] on div "Delete Event" at bounding box center [1038, 388] width 97 height 17
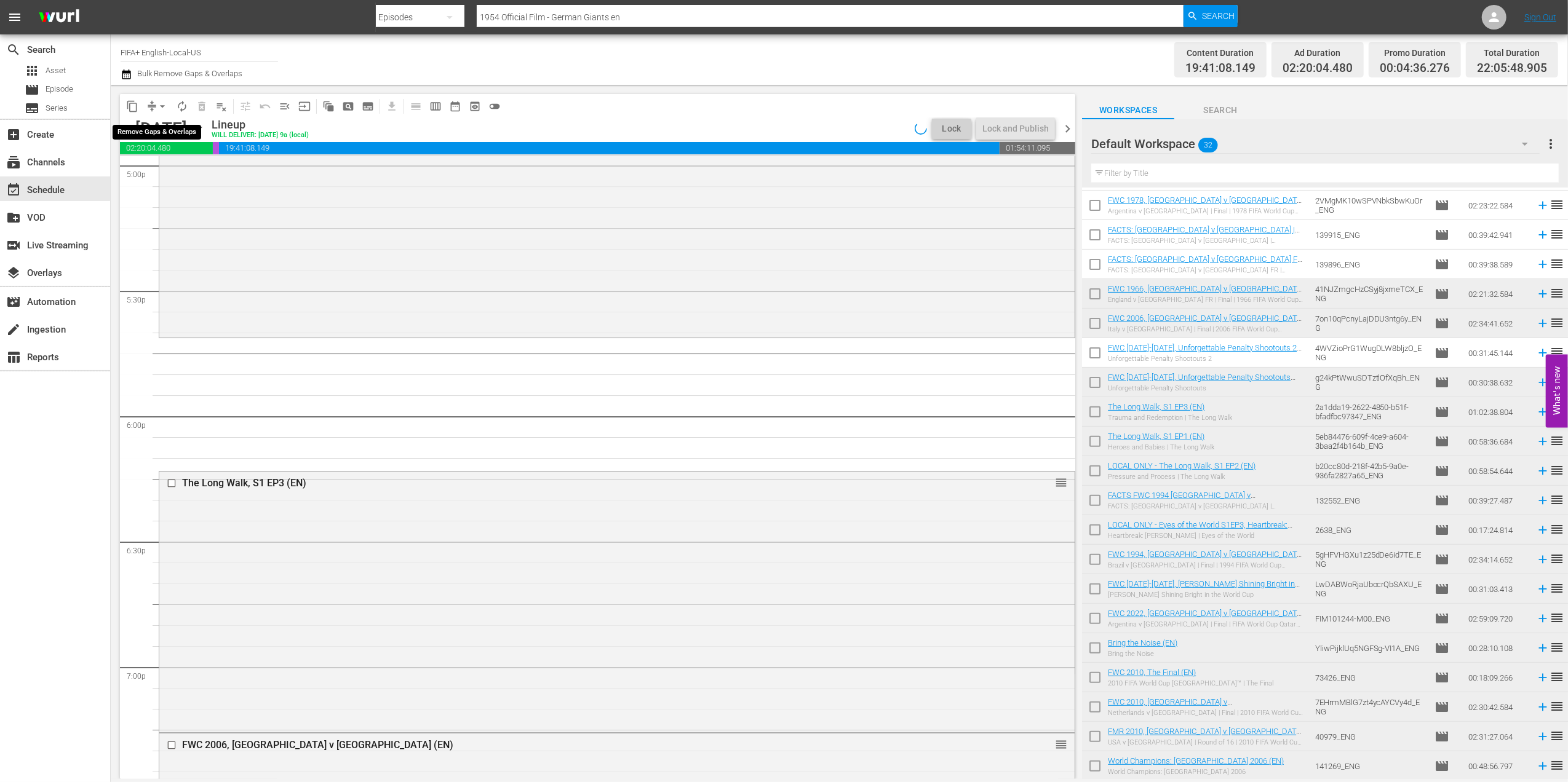
click at [161, 106] on span "arrow_drop_down" at bounding box center [163, 107] width 13 height 13
click at [210, 171] on li "Align to End of Previous Day" at bounding box center [163, 172] width 129 height 21
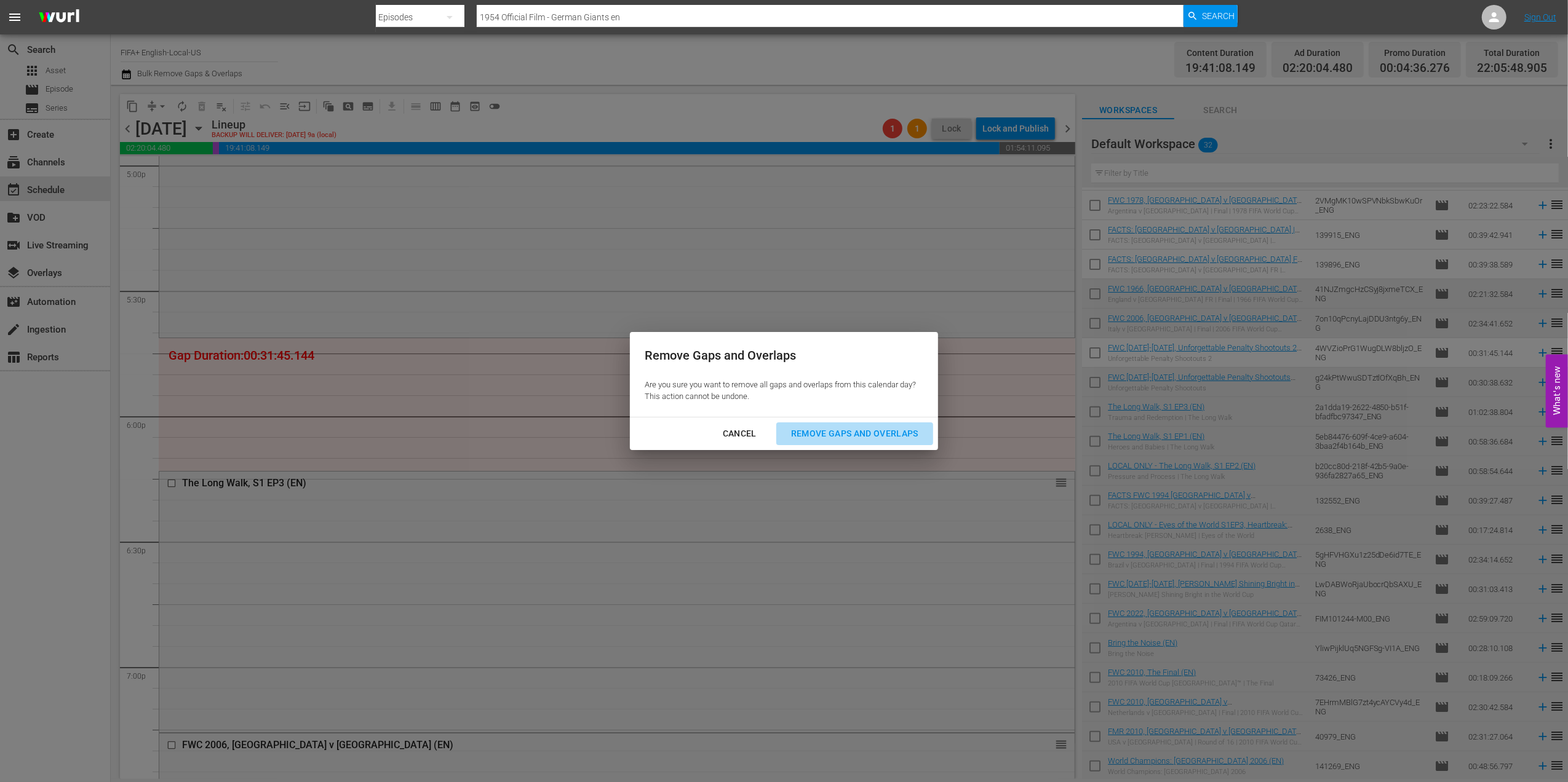
click at [838, 432] on div "Remove Gaps and Overlaps" at bounding box center [855, 433] width 147 height 15
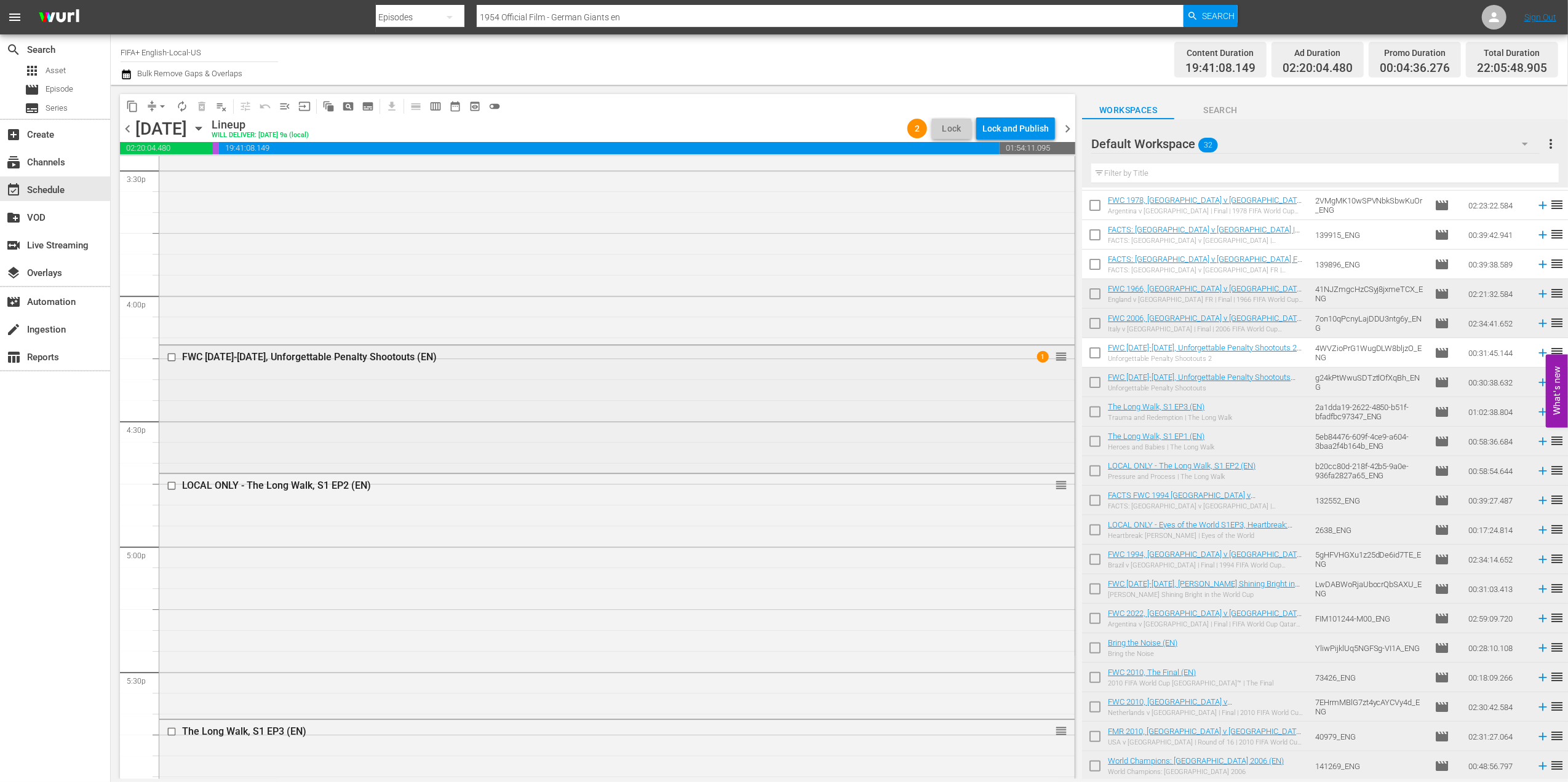
scroll to position [3874, 0]
click at [920, 406] on div "Delete Event" at bounding box center [904, 406] width 97 height 17
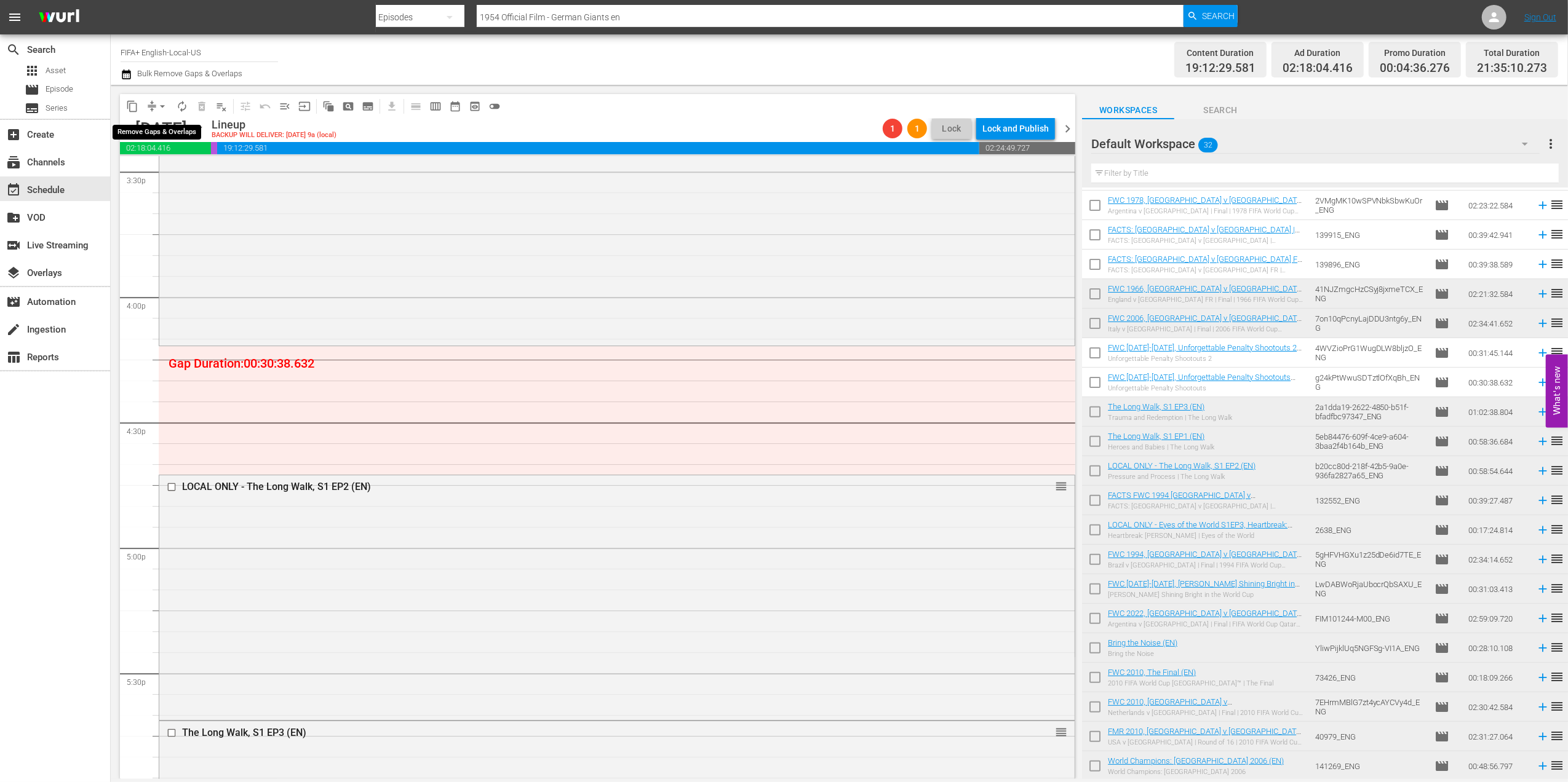
click at [161, 106] on span "arrow_drop_down" at bounding box center [163, 107] width 13 height 13
click at [188, 170] on li "Align to End of Previous Day" at bounding box center [163, 172] width 129 height 21
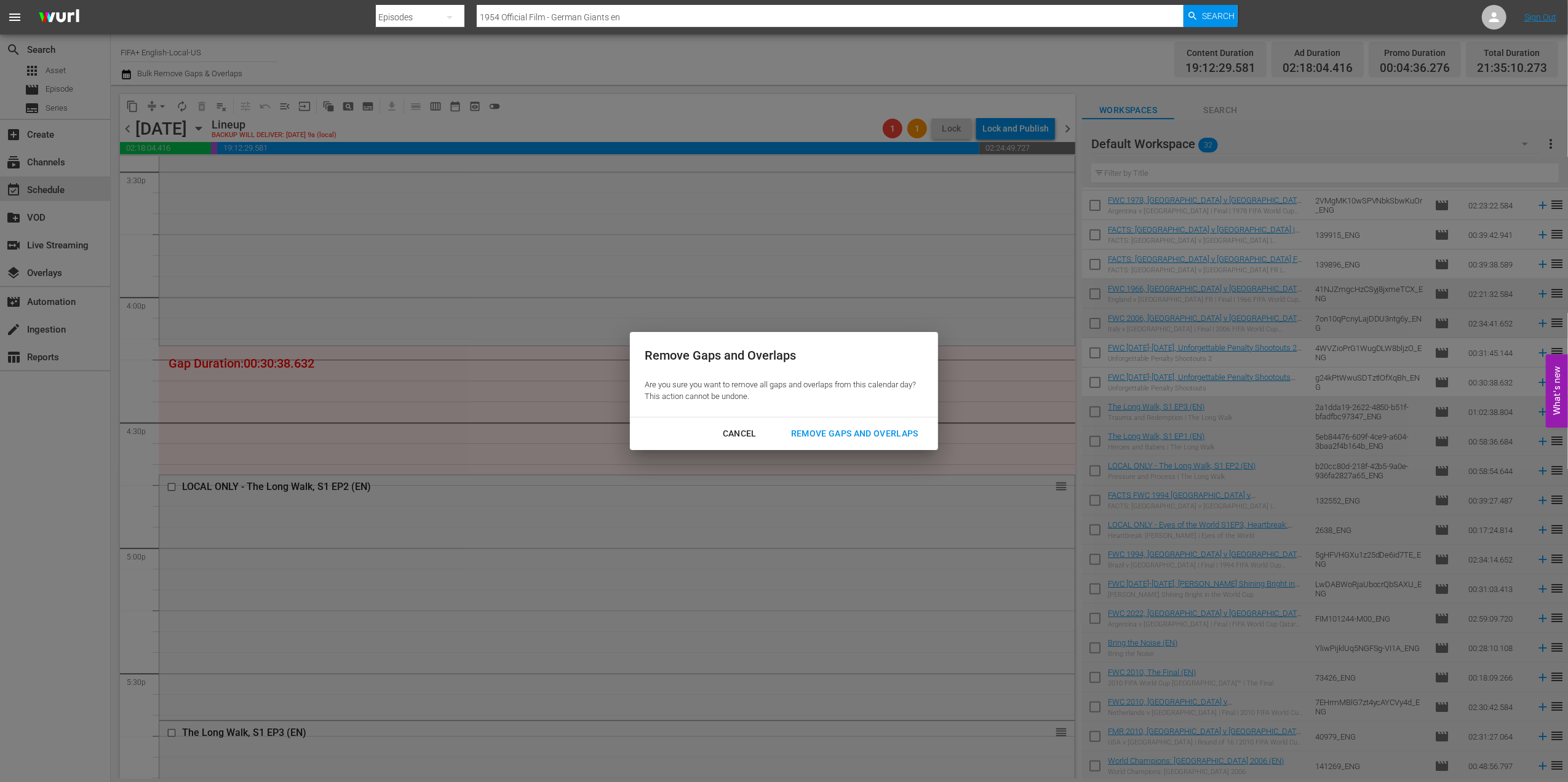
click at [844, 424] on button "Remove Gaps and Overlaps" at bounding box center [855, 433] width 157 height 23
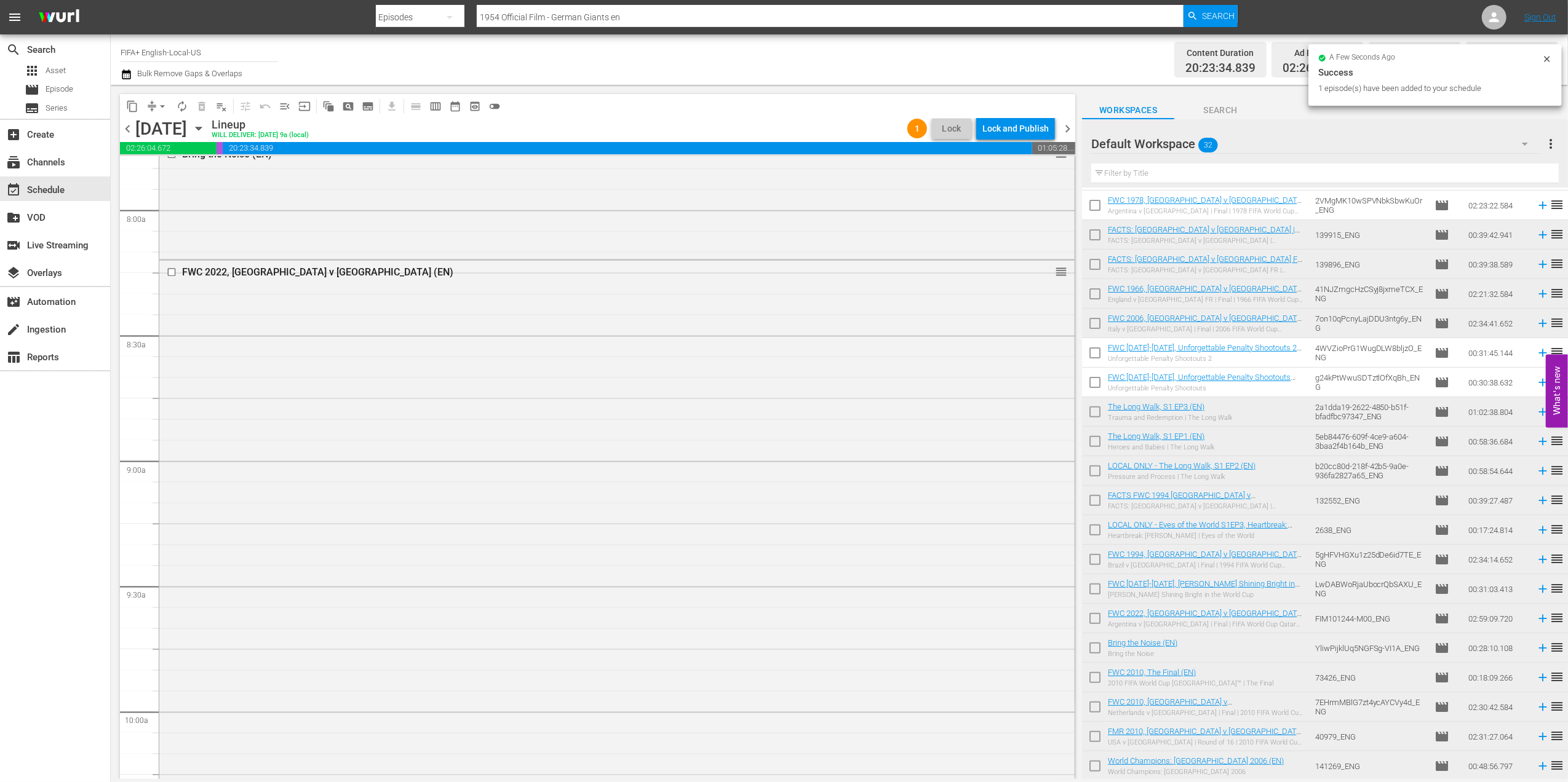
scroll to position [0, 0]
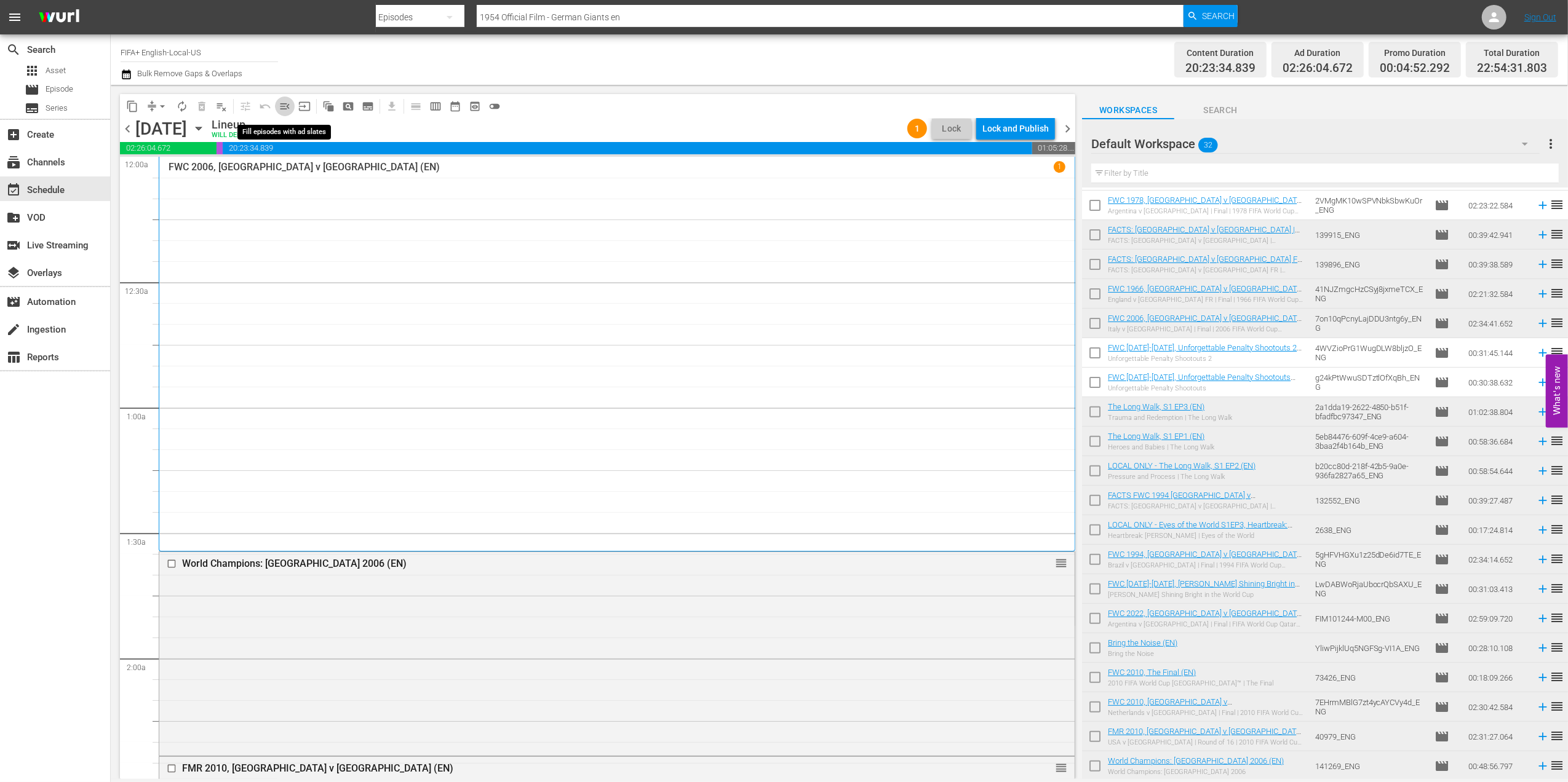
click at [286, 107] on span "menu_open" at bounding box center [285, 107] width 13 height 13
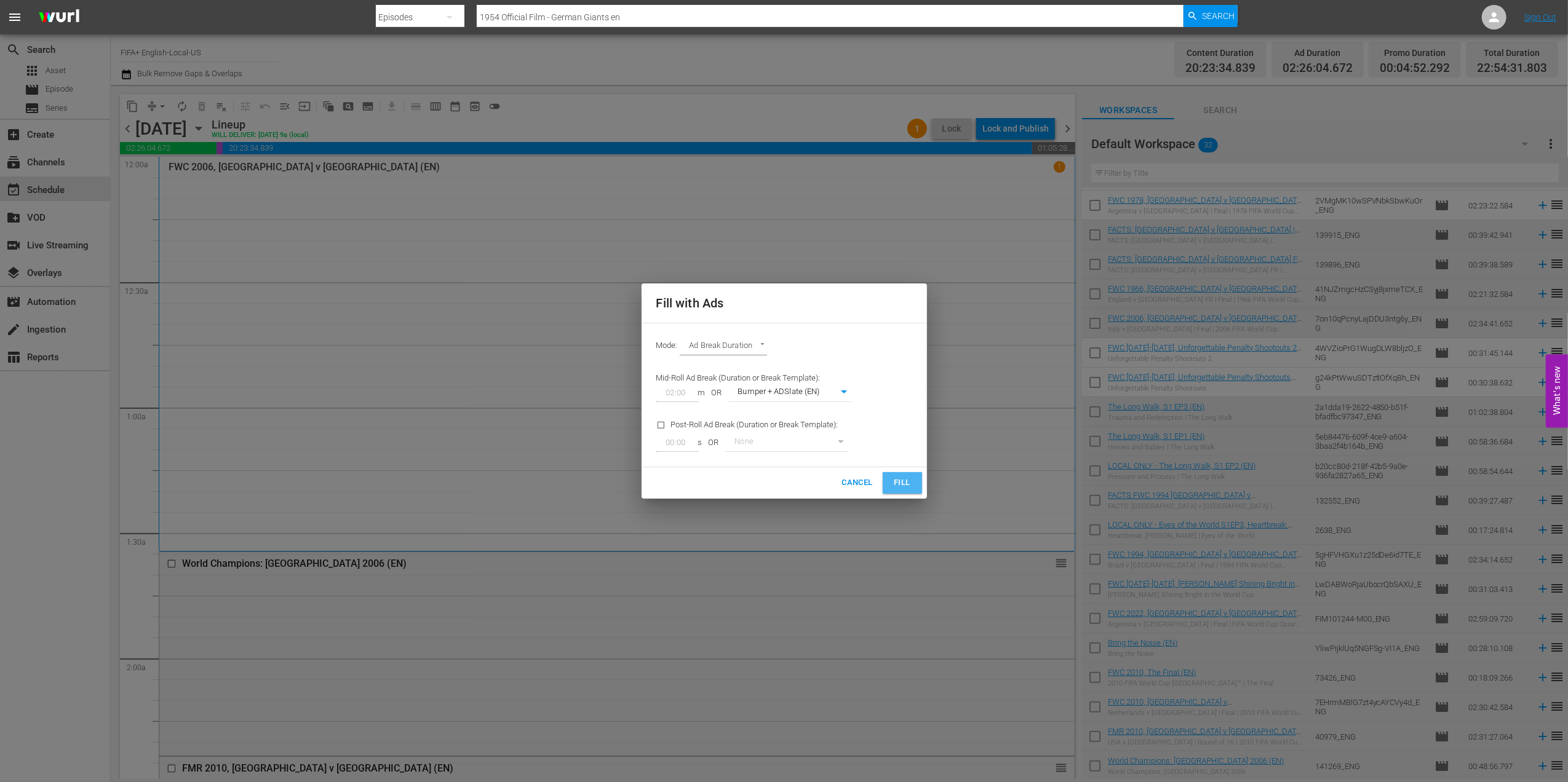
click at [904, 481] on span "Fill" at bounding box center [902, 483] width 20 height 14
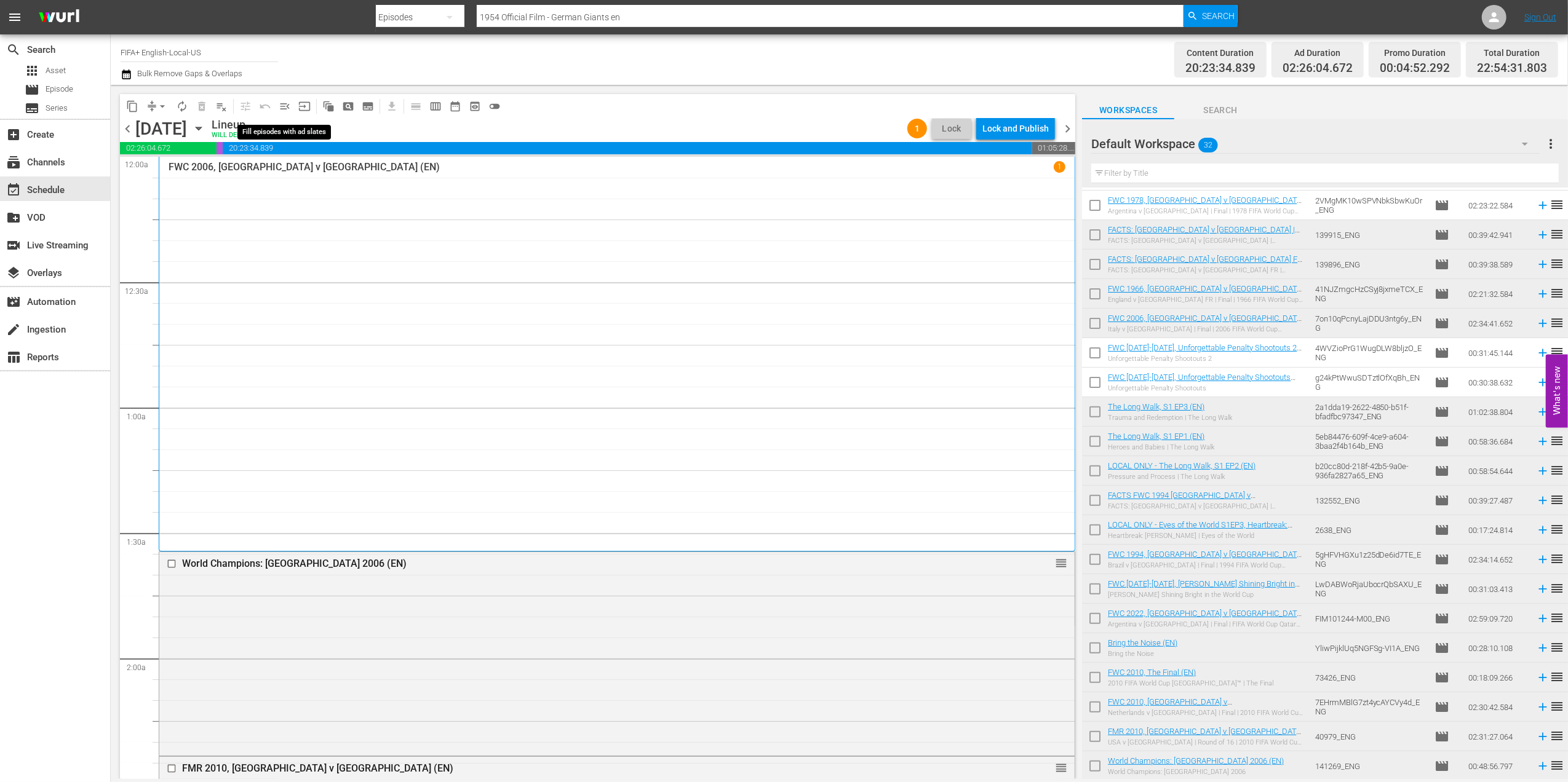
click at [286, 106] on span "menu_open" at bounding box center [285, 107] width 13 height 13
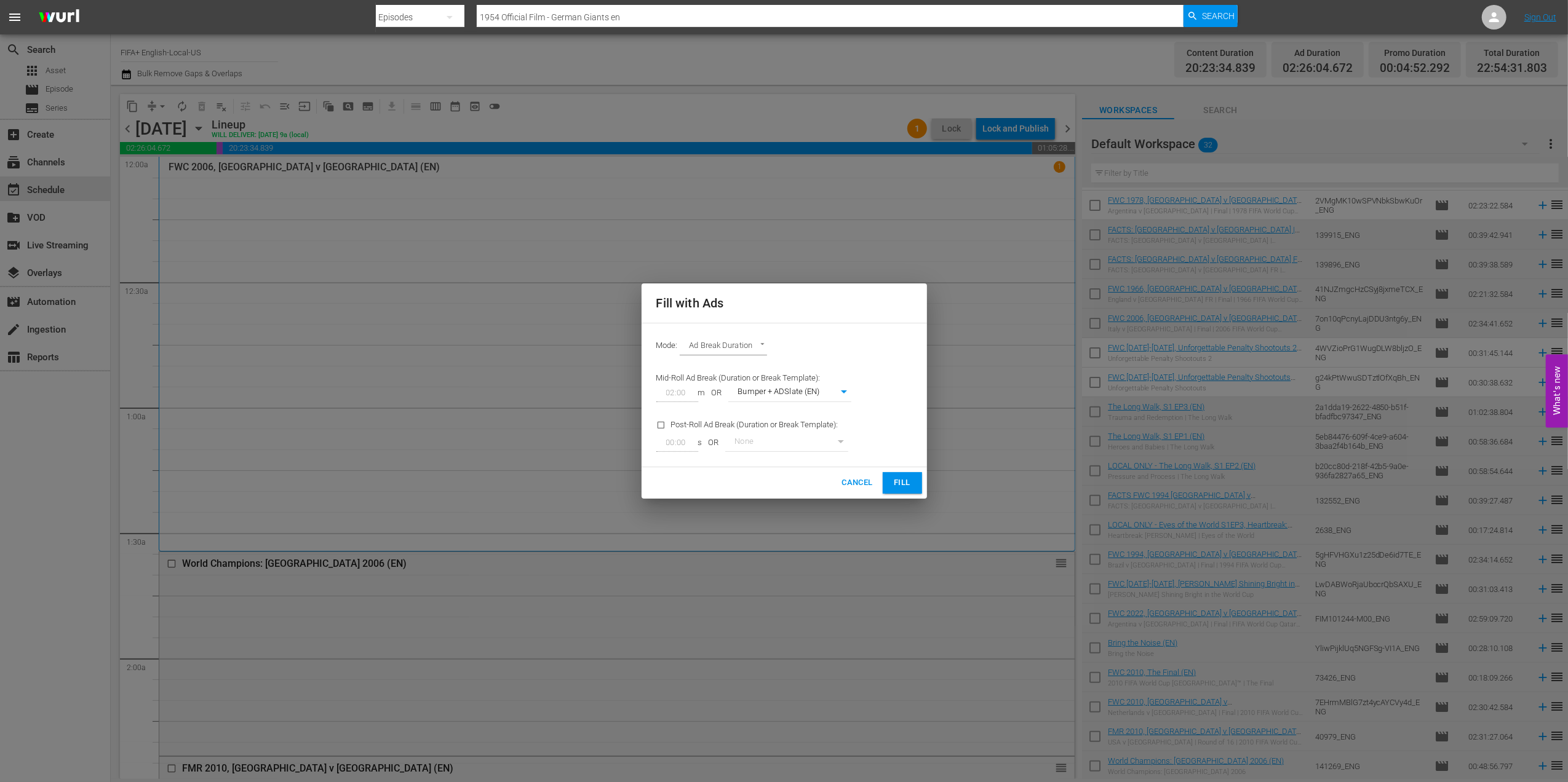
click at [907, 485] on span "Fill" at bounding box center [902, 483] width 20 height 14
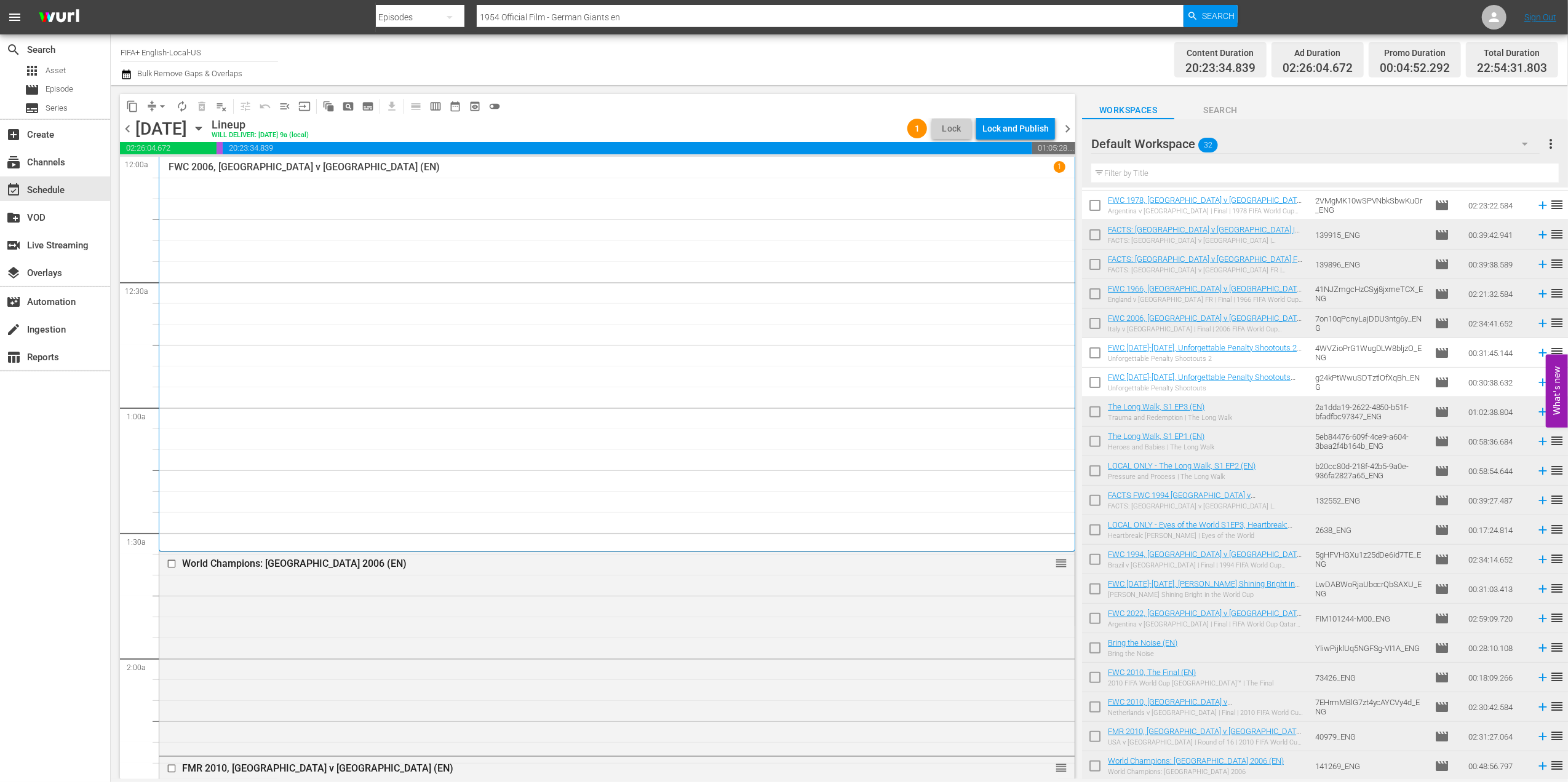
click at [163, 107] on span "arrow_drop_down" at bounding box center [163, 107] width 13 height 13
click at [185, 174] on li "Align to End of Previous Day" at bounding box center [163, 172] width 129 height 21
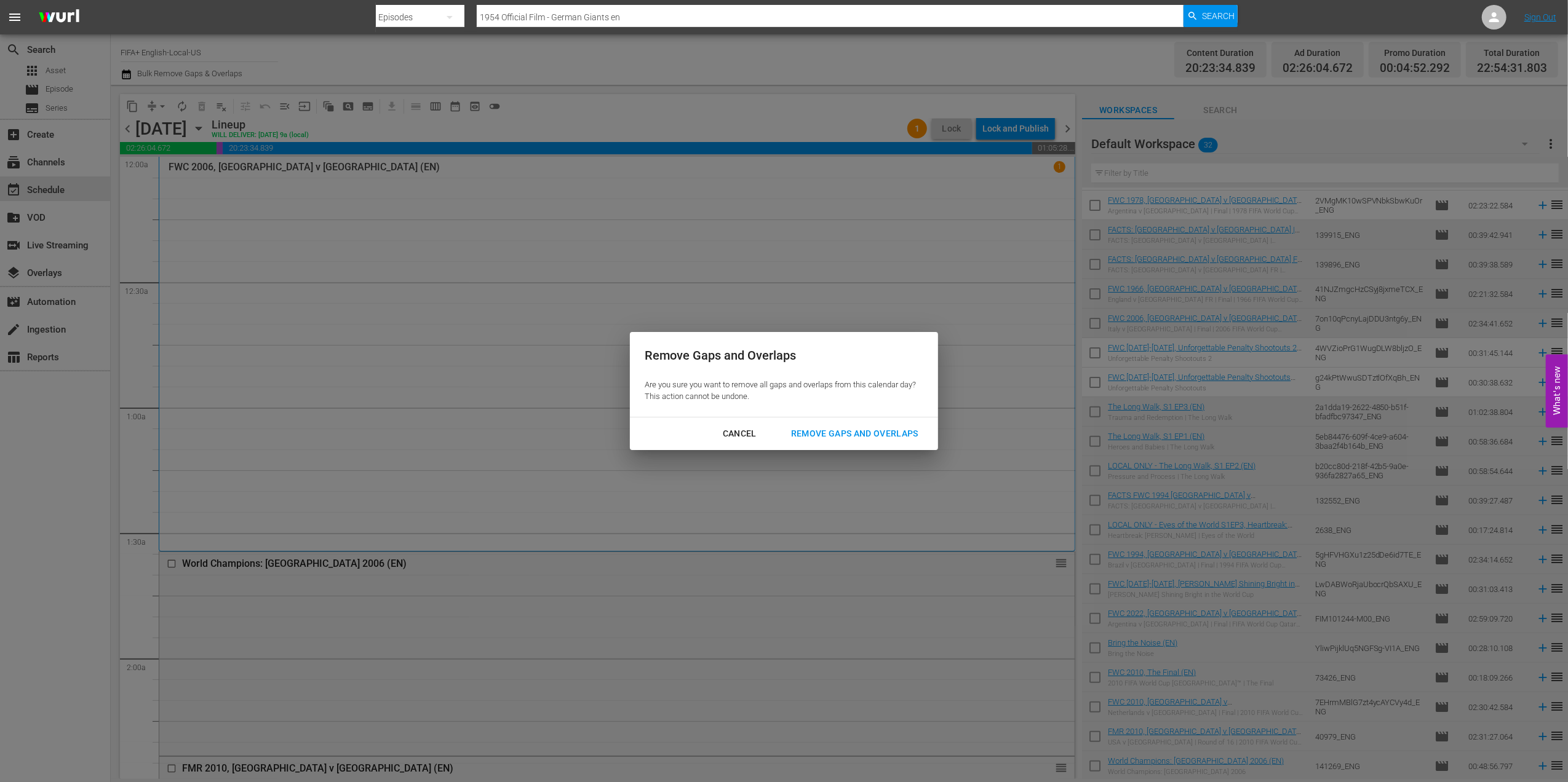
click at [824, 426] on div "Remove Gaps and Overlaps" at bounding box center [855, 433] width 147 height 15
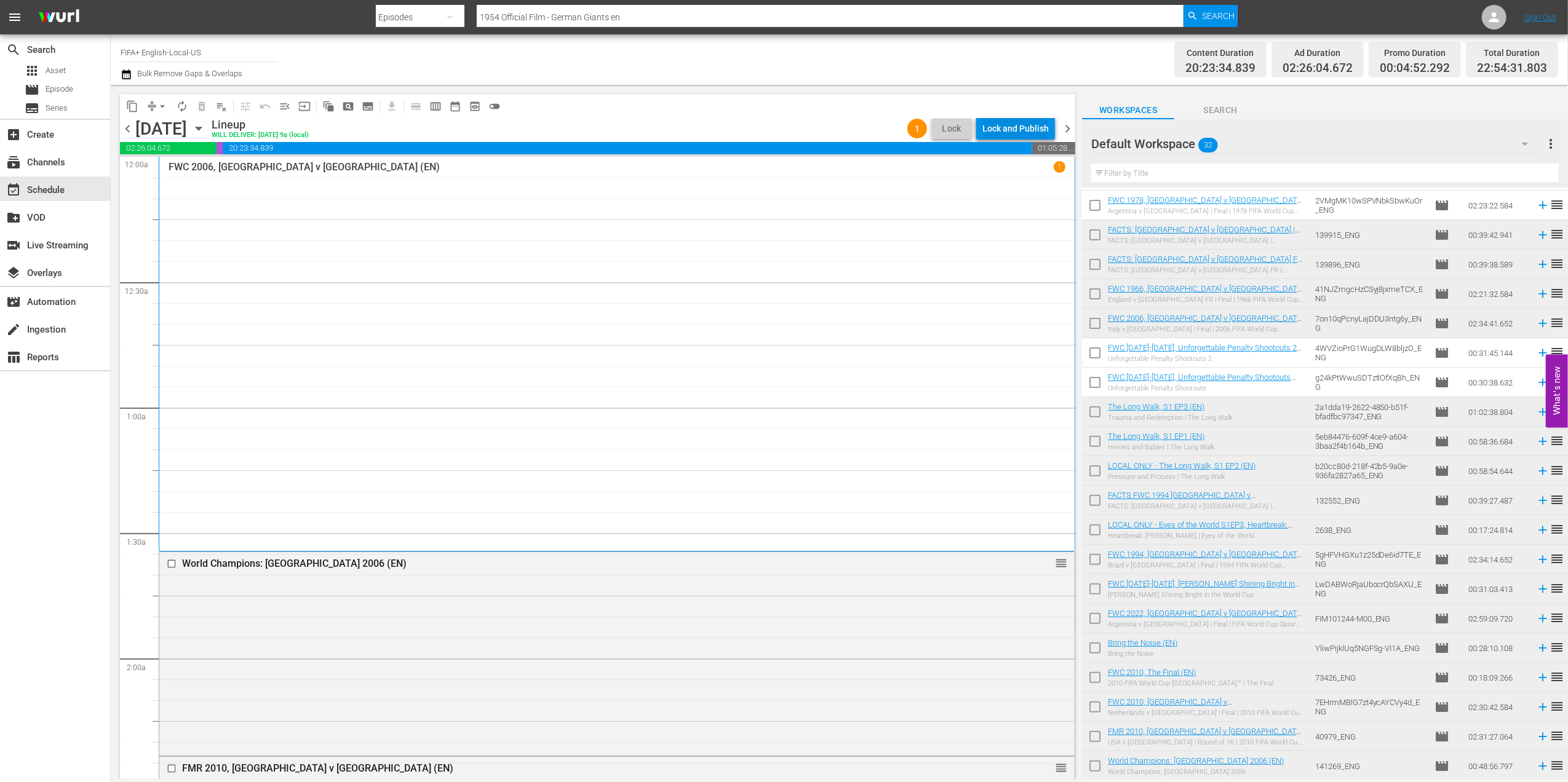
click at [1022, 128] on div "Lock and Publish" at bounding box center [1016, 129] width 66 height 22
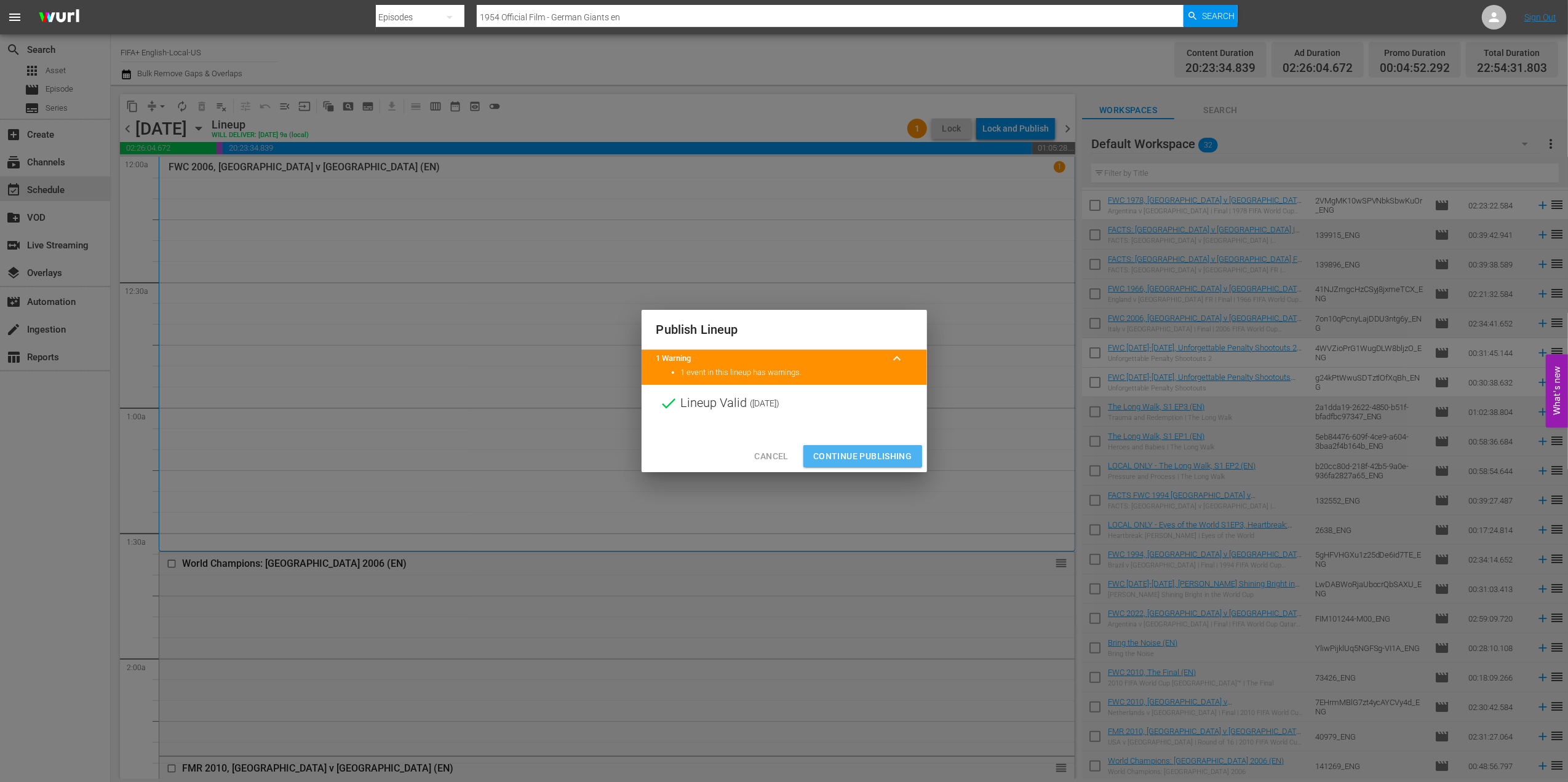
click at [837, 454] on span "Continue Publishing" at bounding box center [862, 456] width 99 height 15
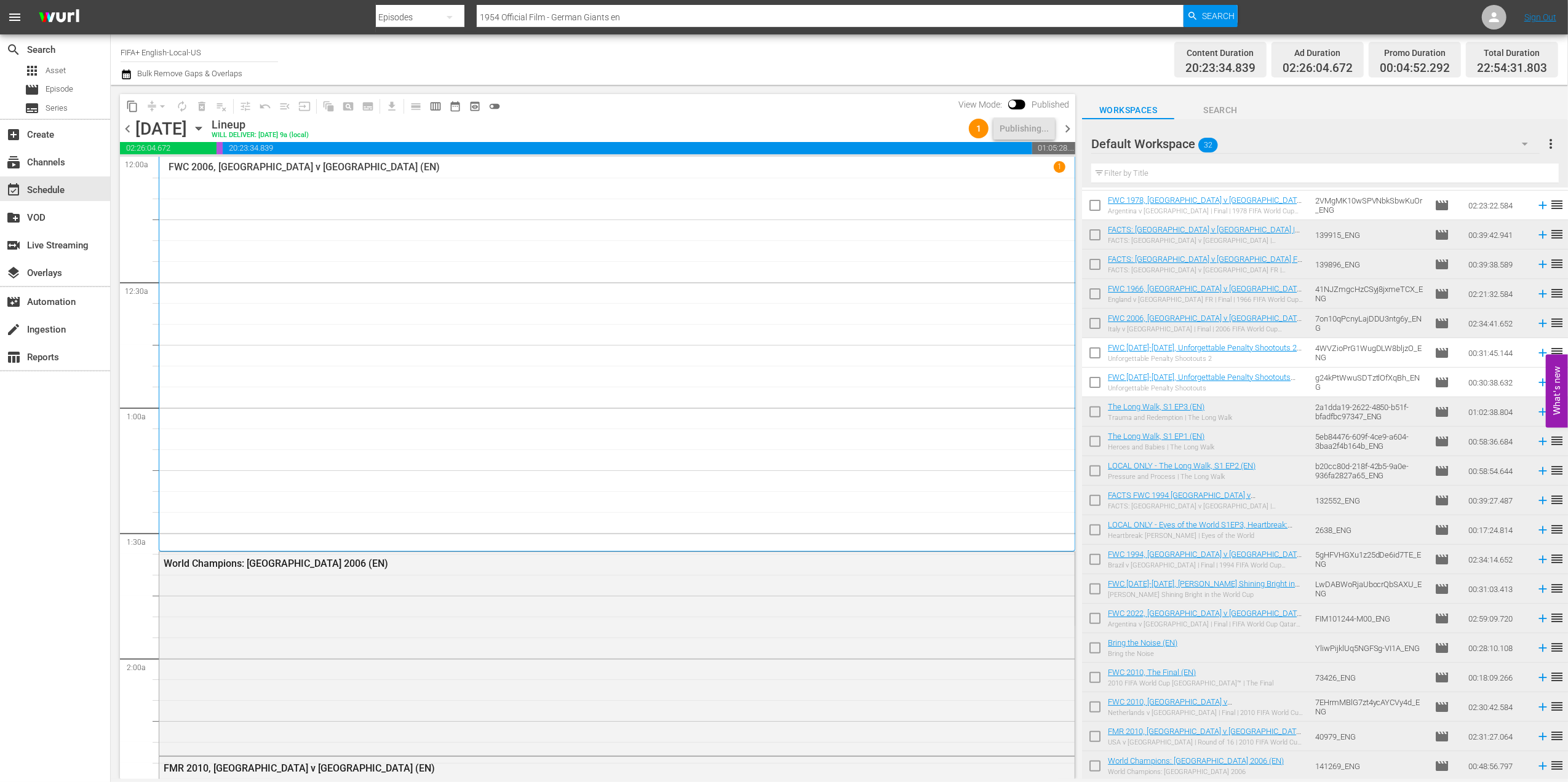
click at [1063, 128] on span "chevron_right" at bounding box center [1067, 129] width 15 height 15
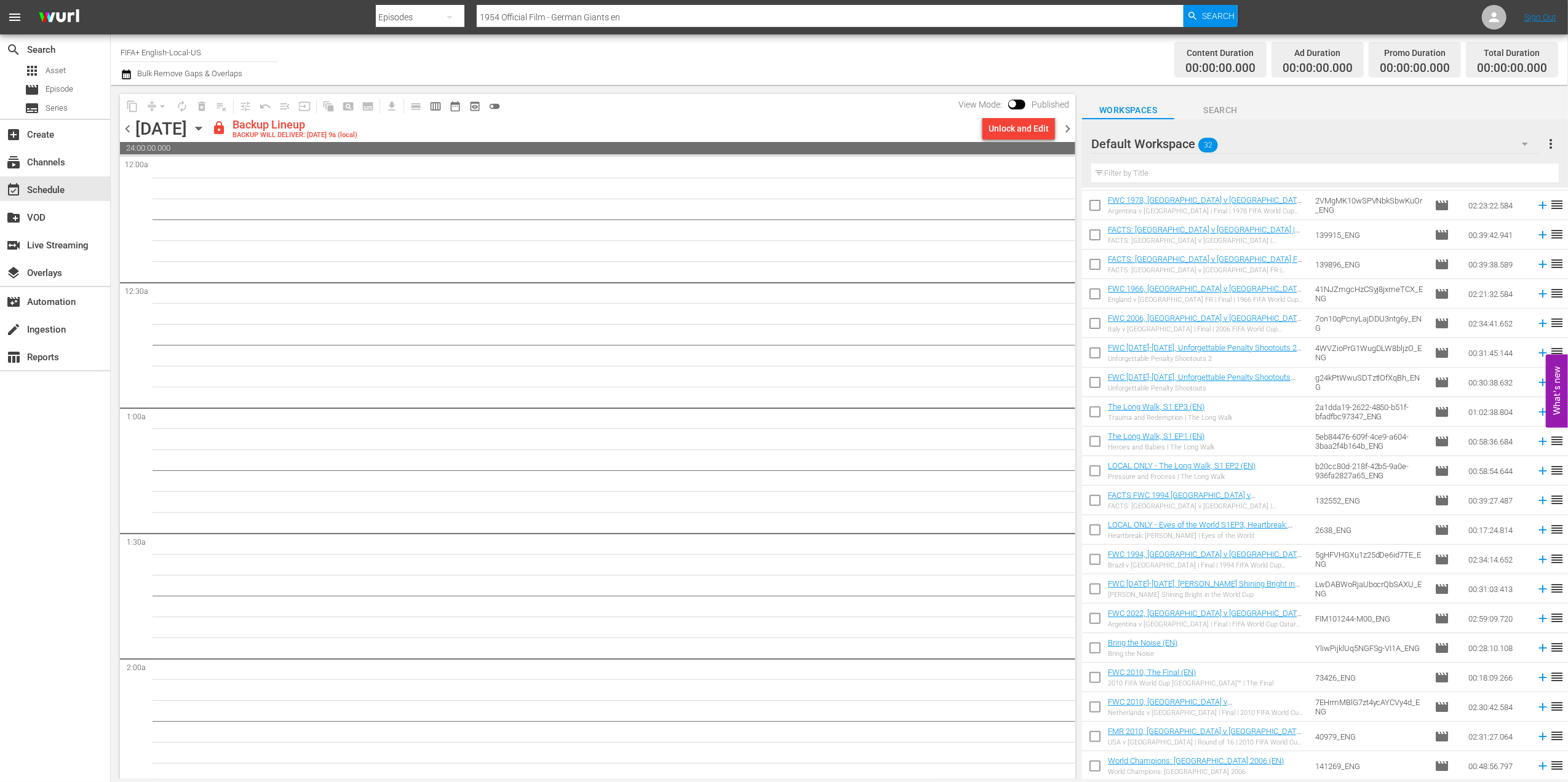
click at [116, 128] on div "content_copy compress arrow_drop_down autorenew_outlined delete_forever_outline…" at bounding box center [594, 432] width 967 height 694
click at [122, 128] on span "chevron_left" at bounding box center [127, 129] width 15 height 15
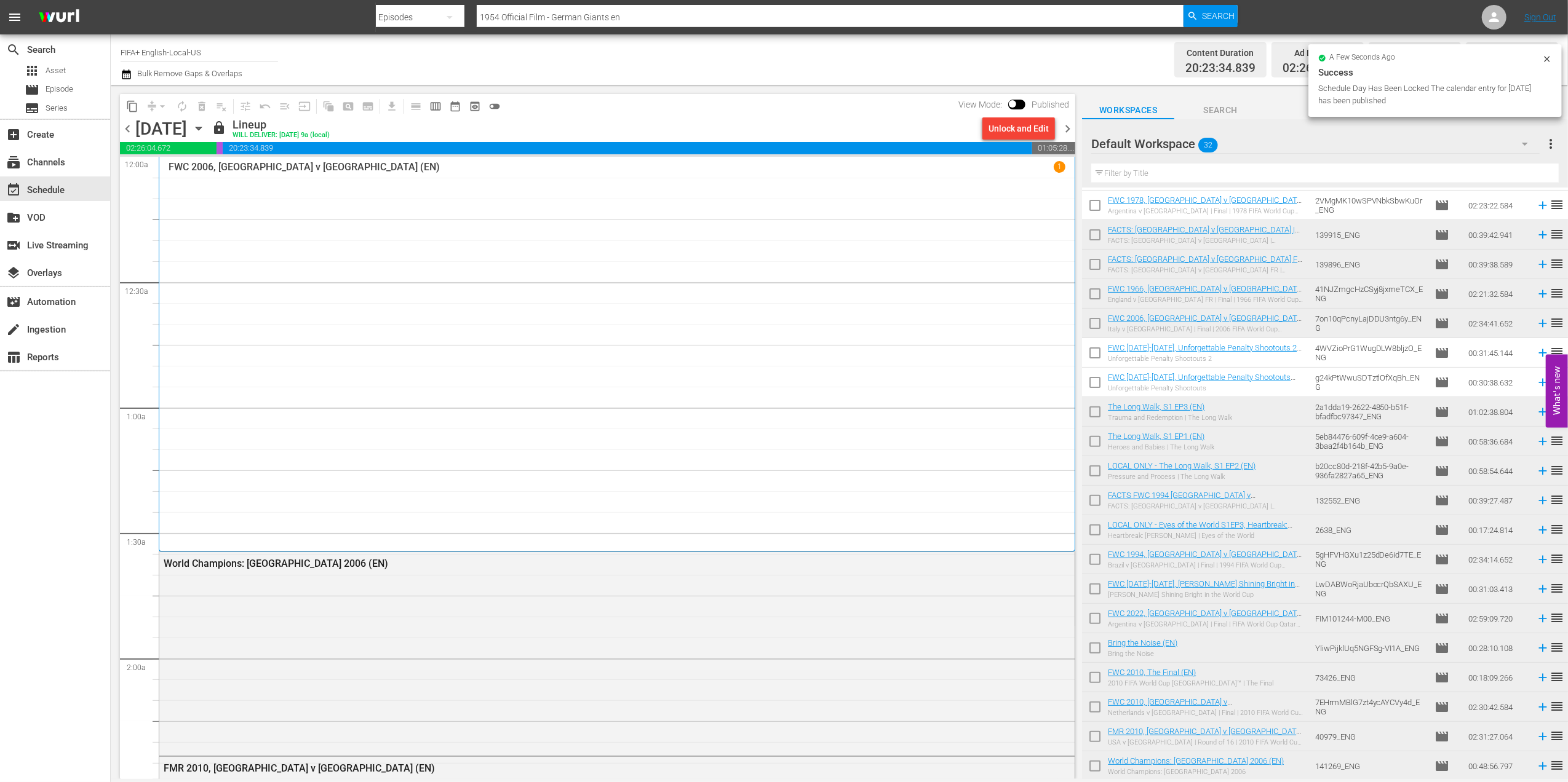
click at [1069, 137] on div "chevron_left Monday, October 6th October 6th lock Lineup WILL DELIVER: 10/5 @ 9…" at bounding box center [597, 130] width 955 height 24
click at [1069, 131] on span "chevron_right" at bounding box center [1067, 129] width 15 height 15
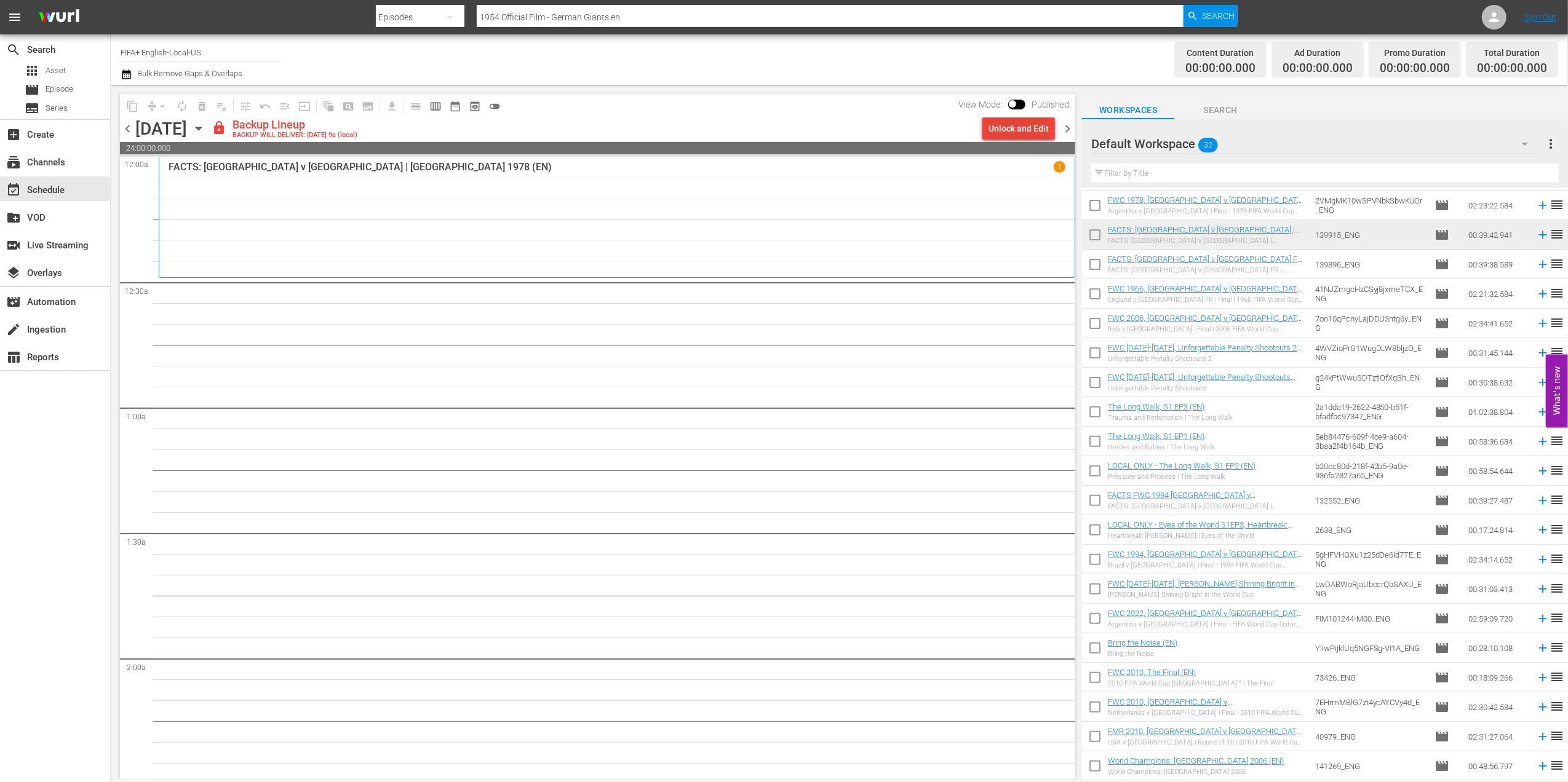
click at [1002, 128] on div "Unlock and Edit" at bounding box center [1018, 129] width 60 height 22
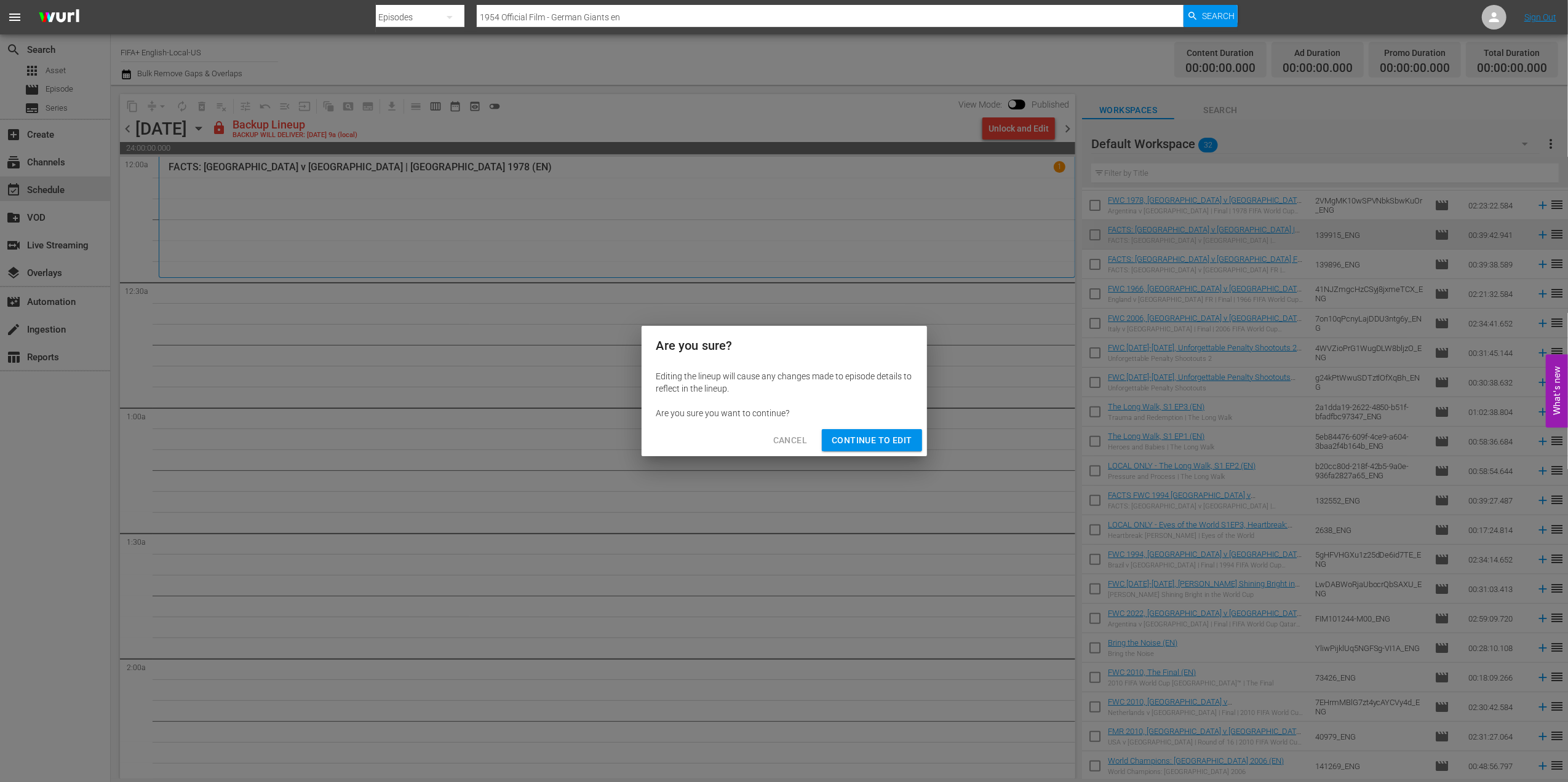
click at [871, 433] on span "Continue to Edit" at bounding box center [871, 440] width 80 height 15
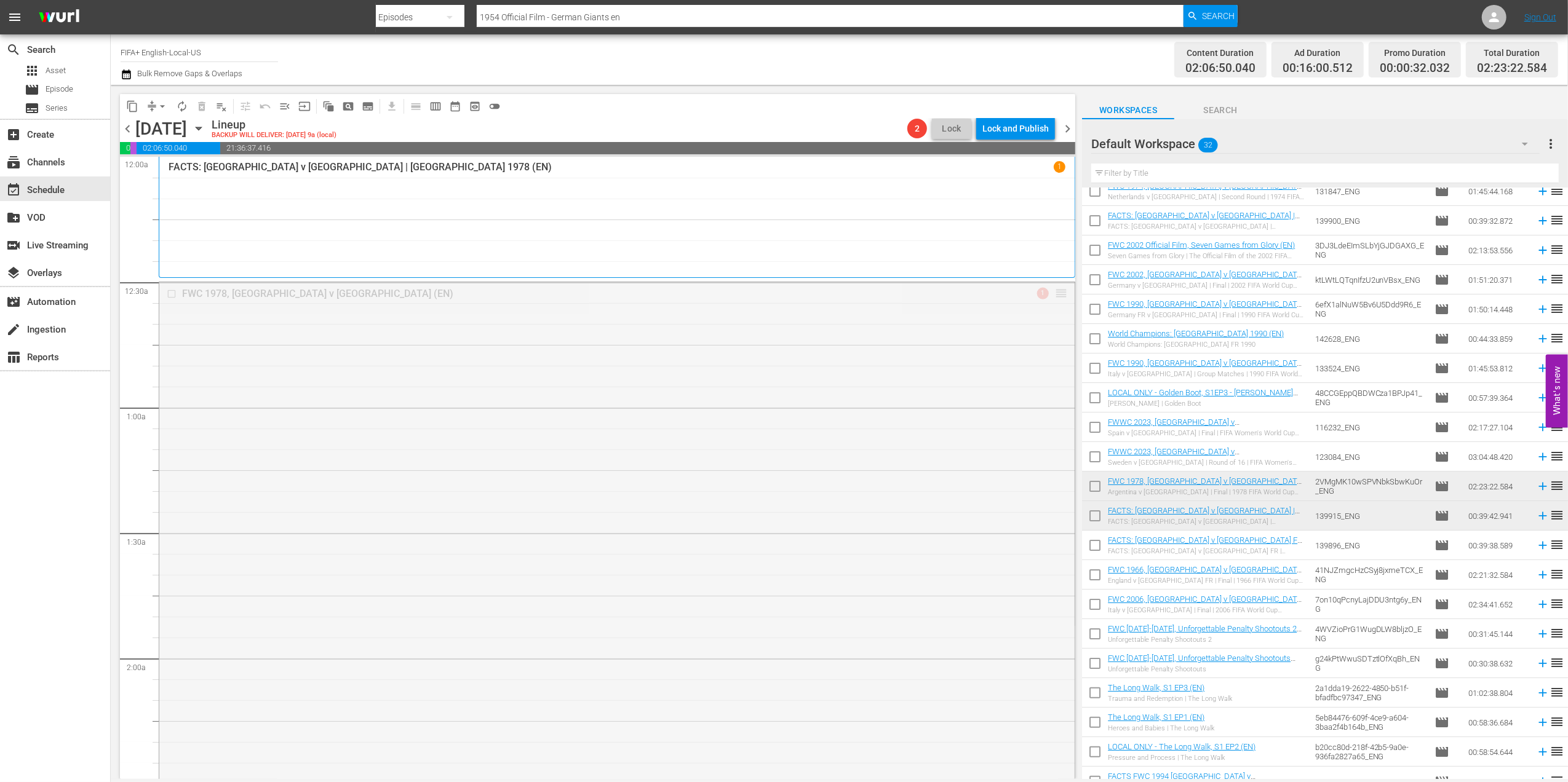
drag, startPoint x: 1048, startPoint y: 291, endPoint x: 1050, endPoint y: 279, distance: 12.2
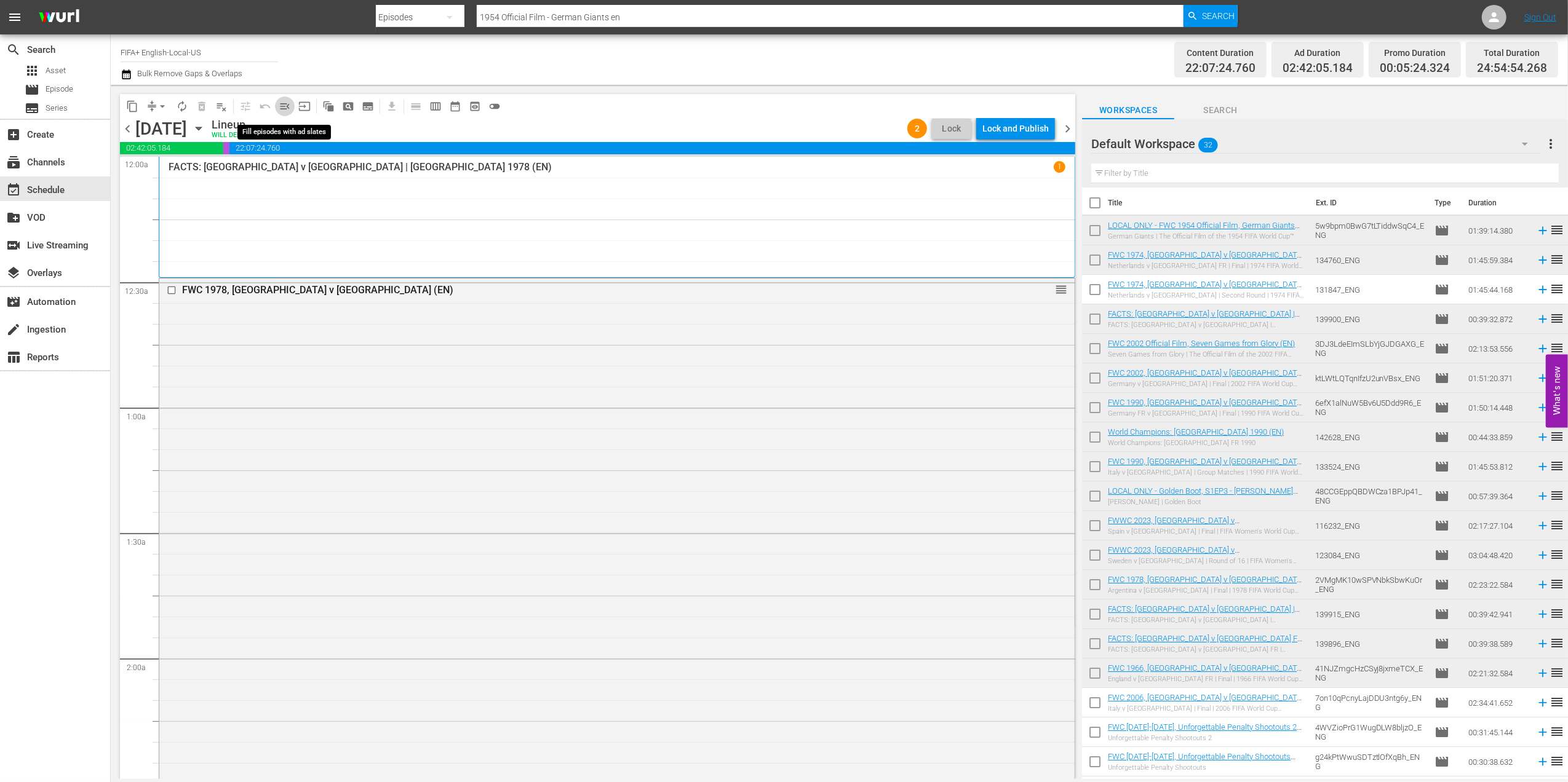
click at [284, 108] on span "menu_open" at bounding box center [285, 107] width 13 height 13
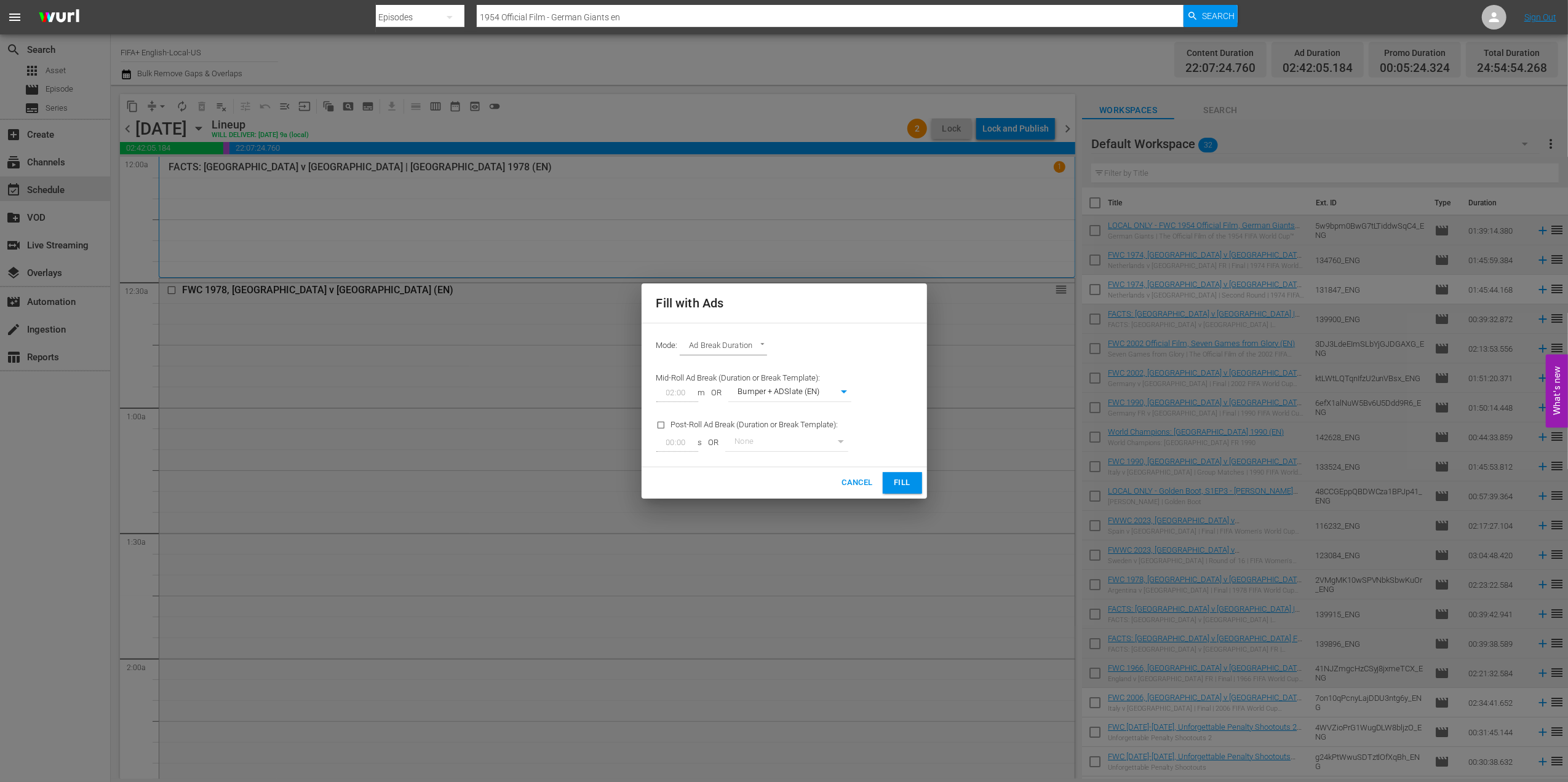
click at [898, 485] on span "Fill" at bounding box center [902, 483] width 20 height 14
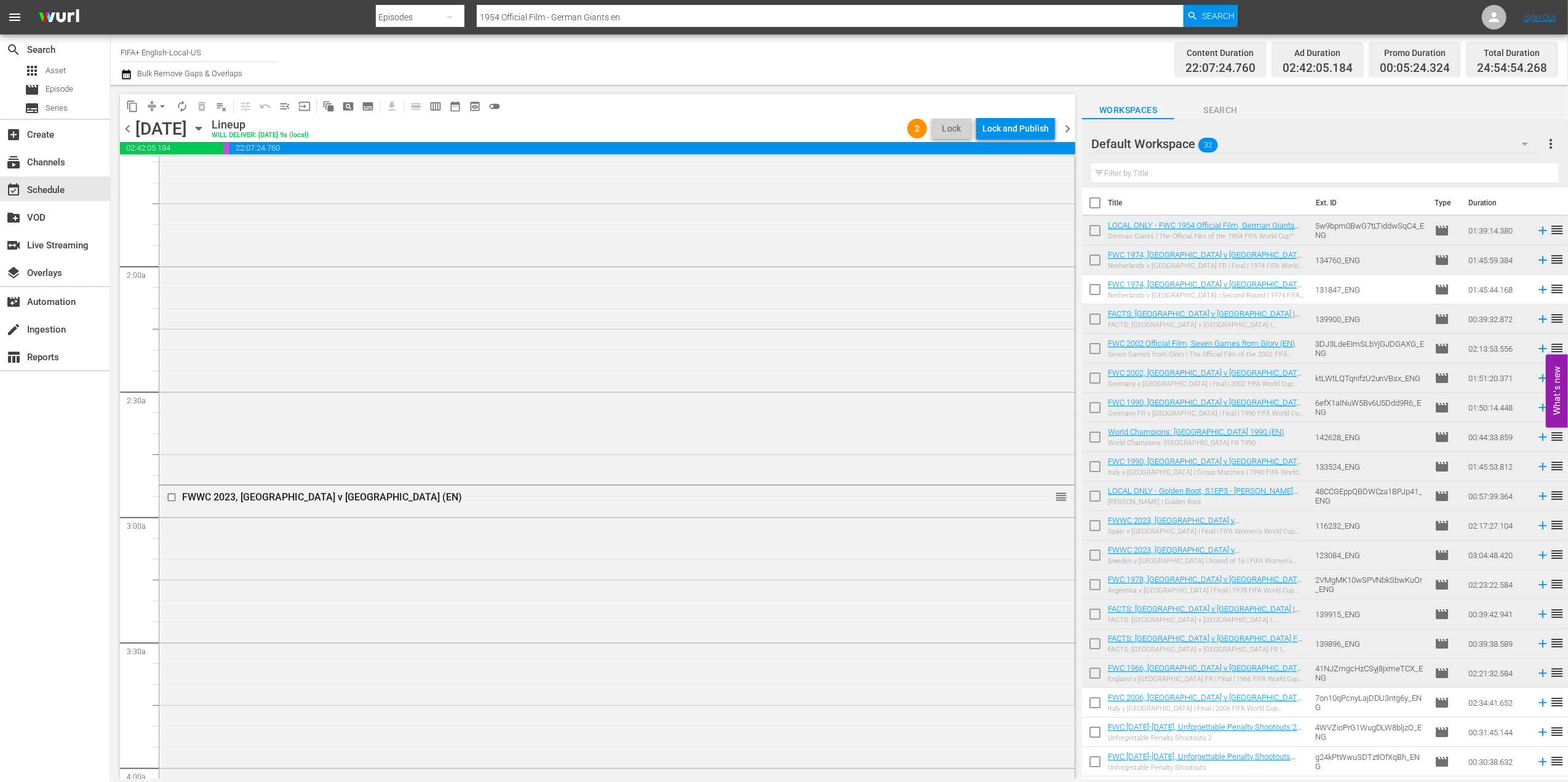
scroll to position [400, 0]
click at [286, 106] on span "menu_open" at bounding box center [285, 107] width 13 height 13
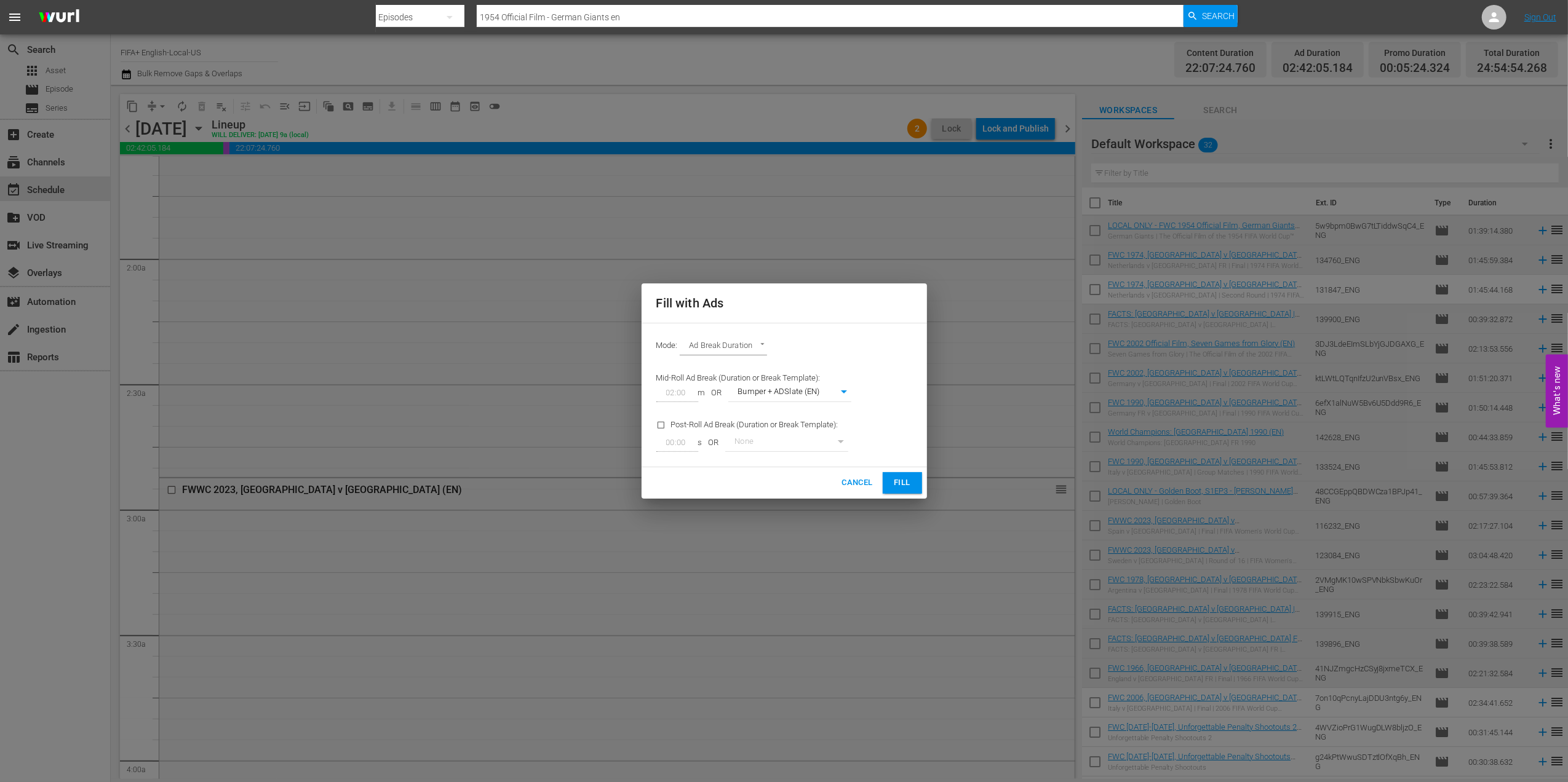
click at [896, 495] on div "Cancel Fill" at bounding box center [784, 483] width 286 height 32
click at [899, 489] on span "Fill" at bounding box center [902, 483] width 20 height 14
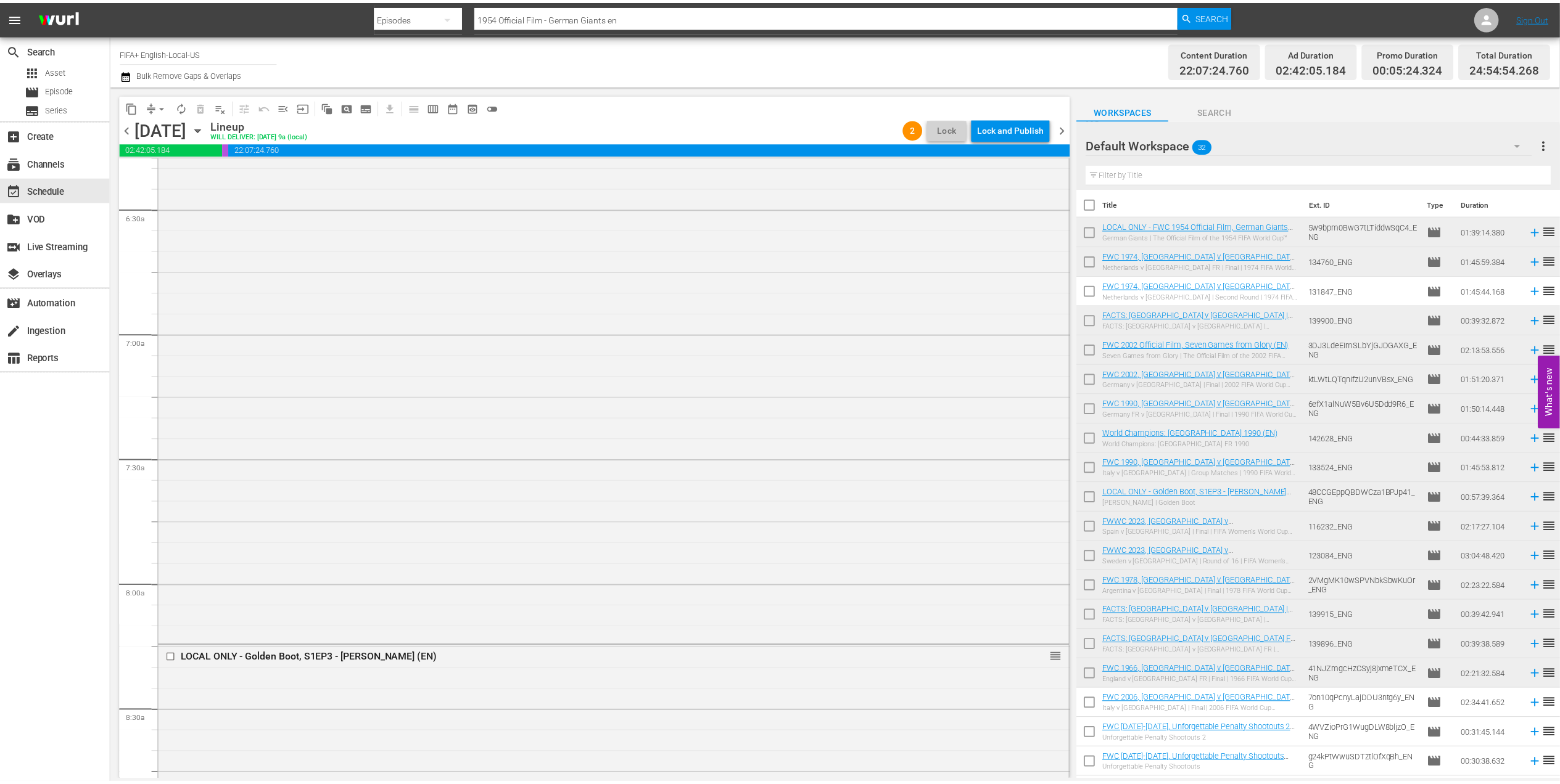
scroll to position [0, 0]
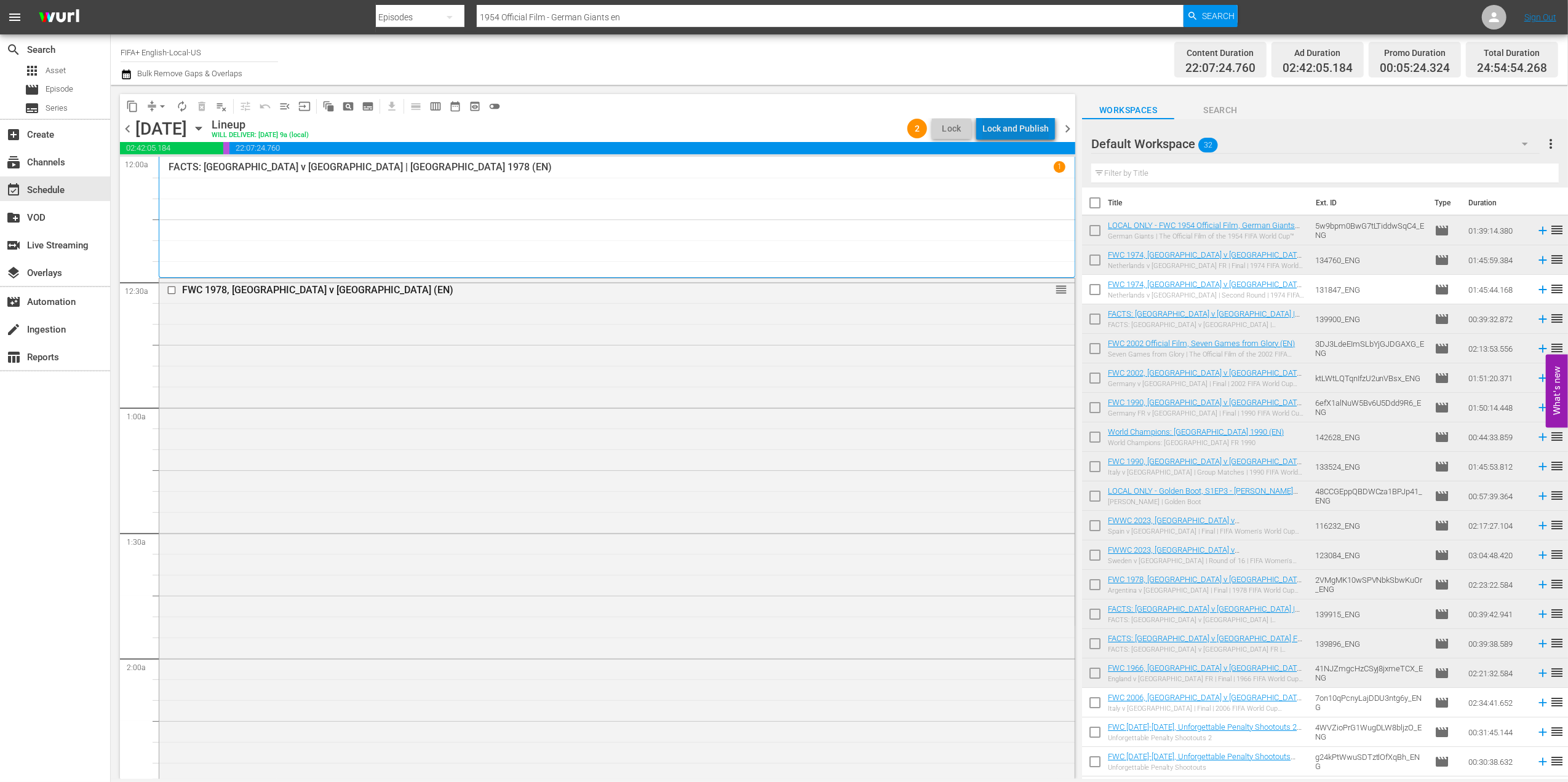
click at [1028, 129] on div "Lock and Publish" at bounding box center [1016, 129] width 66 height 22
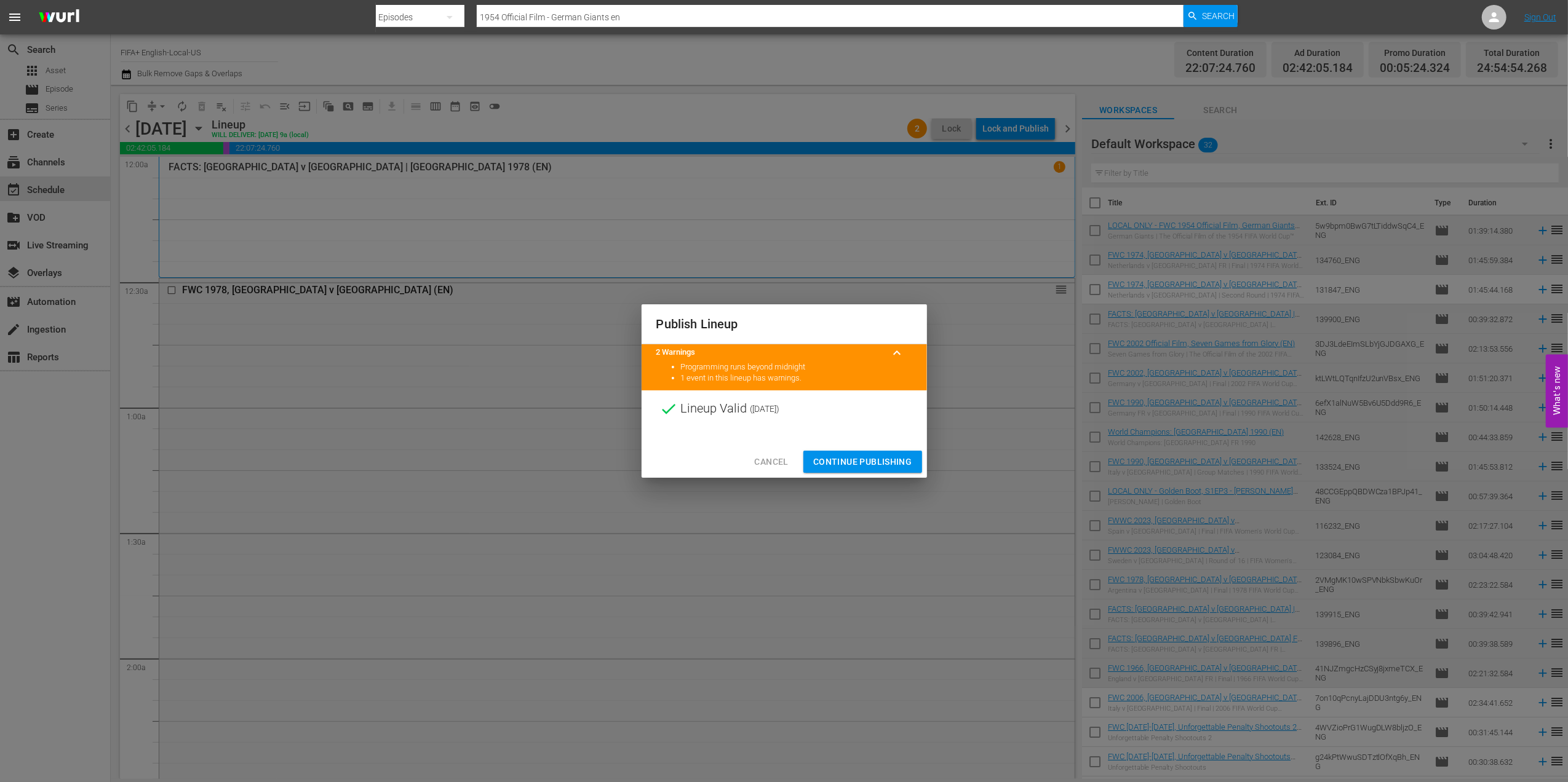
click at [843, 462] on span "Continue Publishing" at bounding box center [862, 462] width 99 height 15
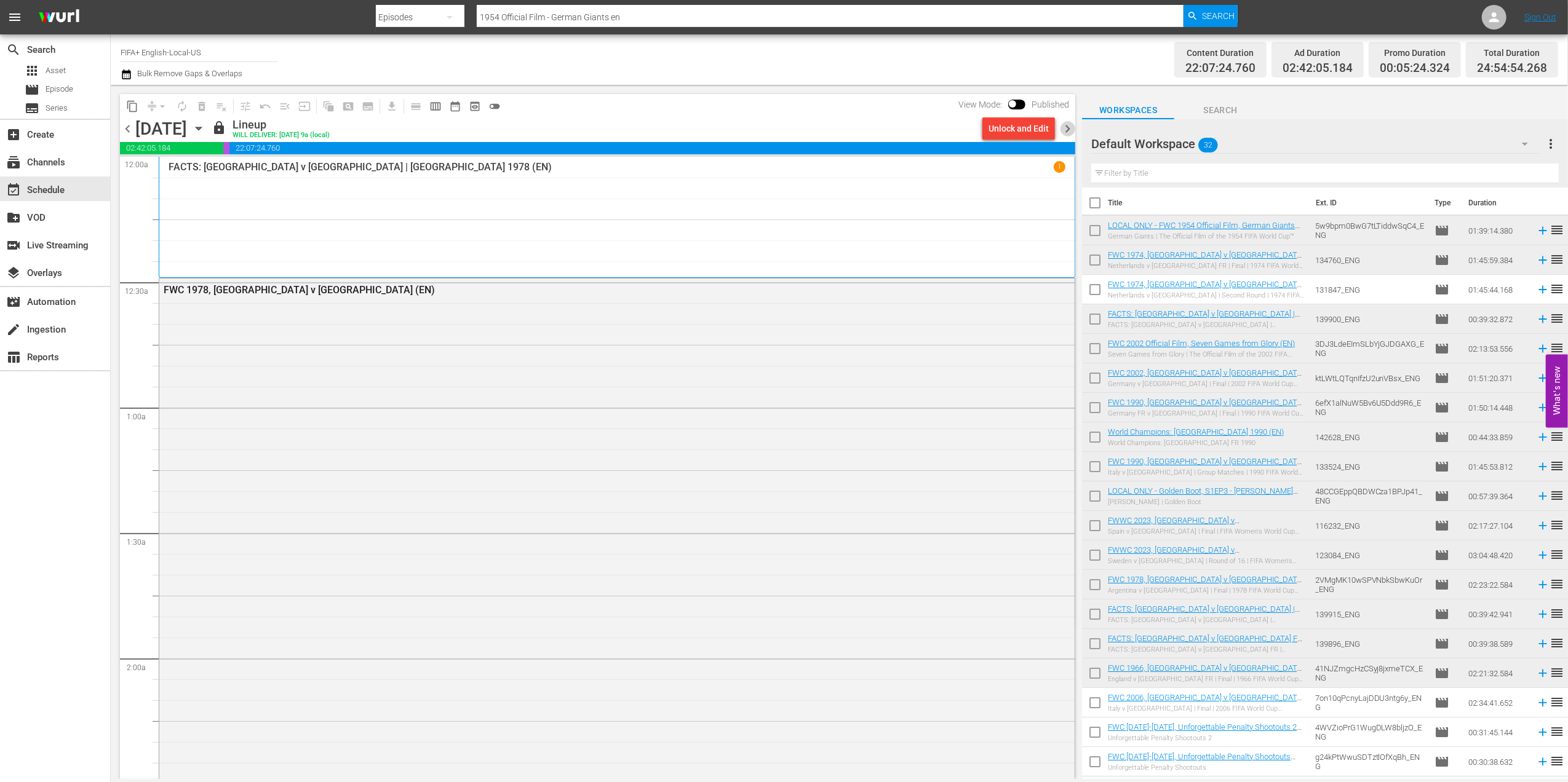
click at [1066, 129] on span "chevron_right" at bounding box center [1067, 129] width 15 height 15
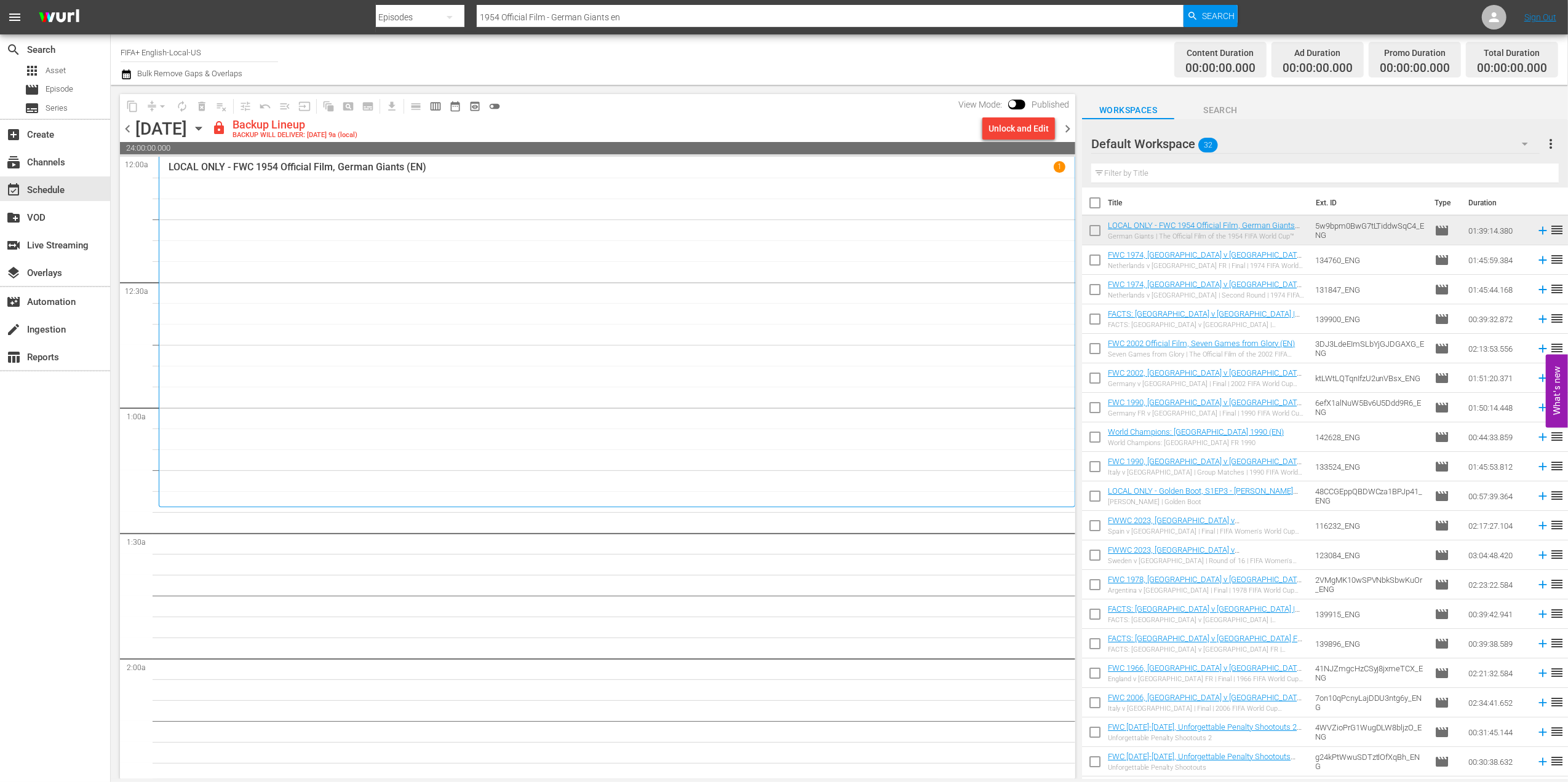
click at [1100, 203] on input "checkbox" at bounding box center [1095, 205] width 26 height 26
checkbox input "true"
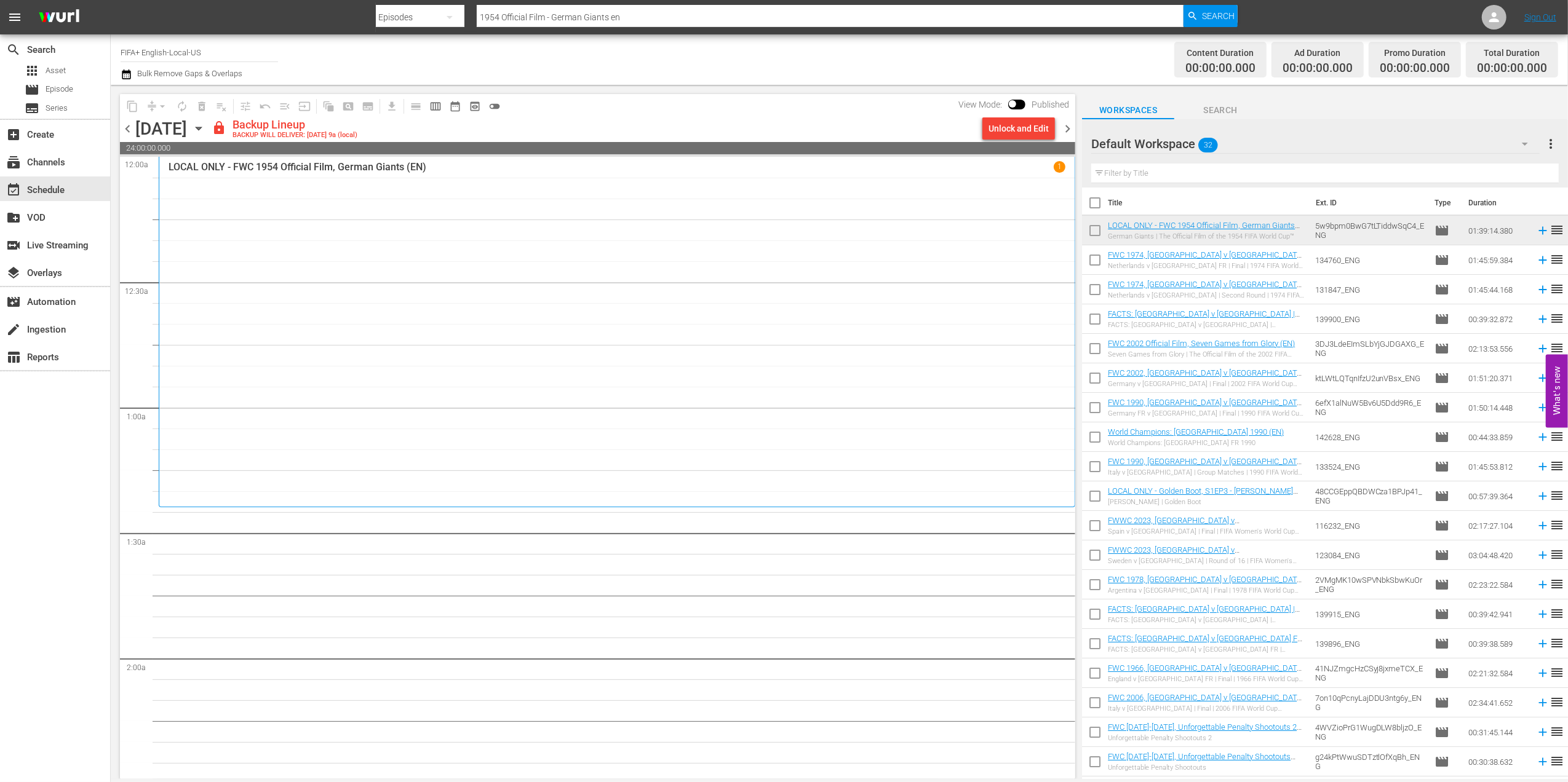
checkbox input "true"
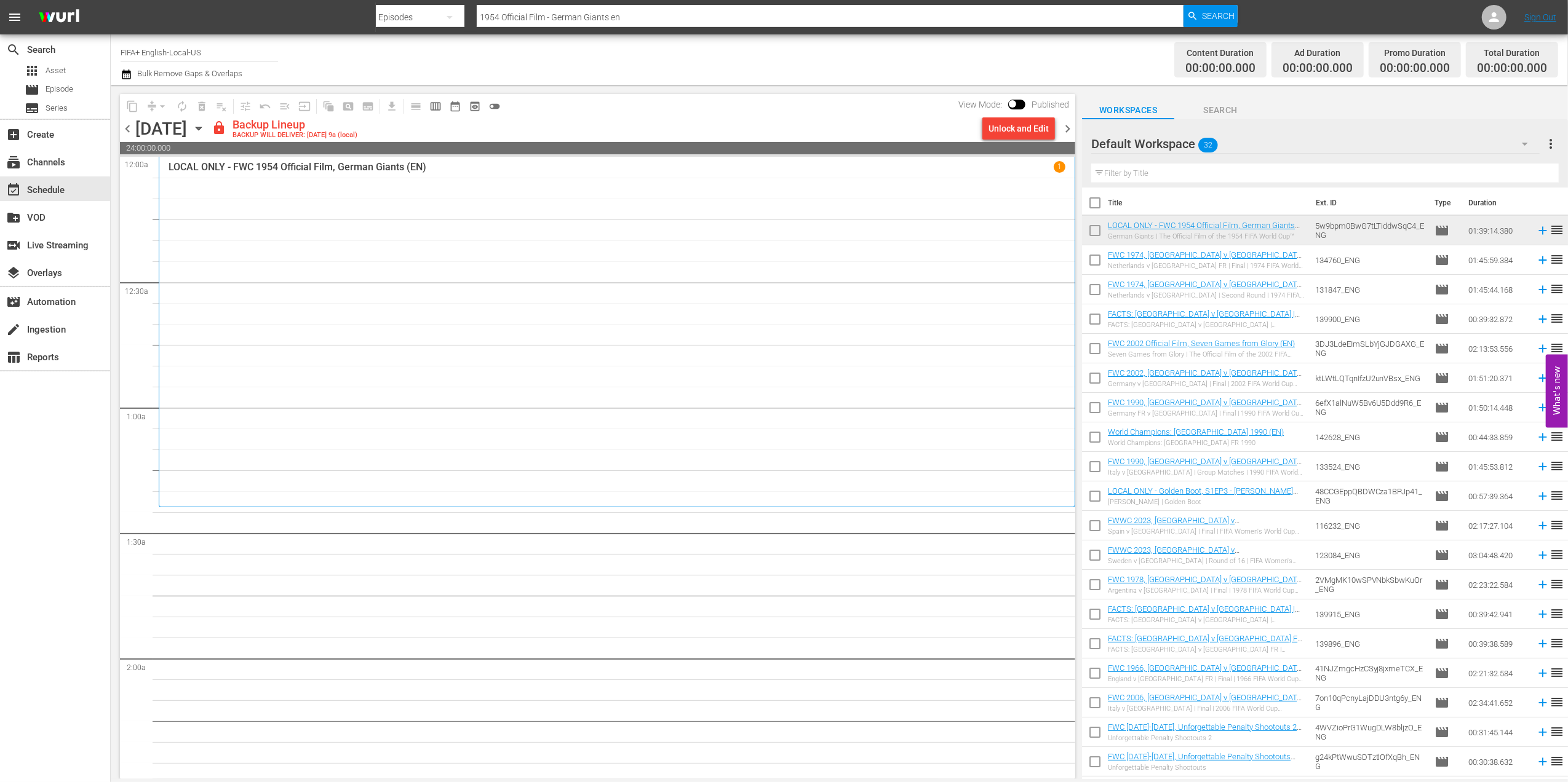
checkbox input "true"
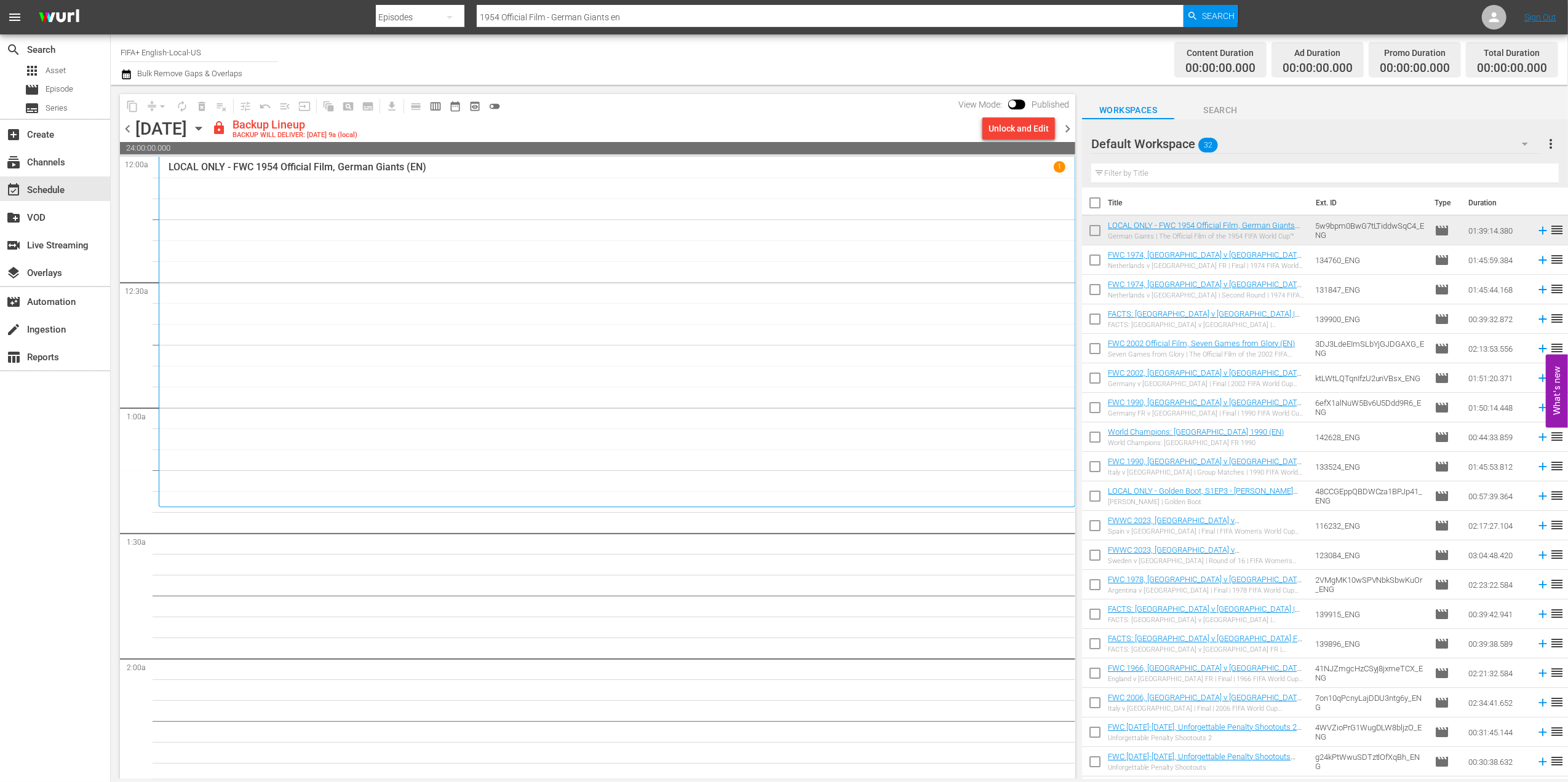
checkbox input "true"
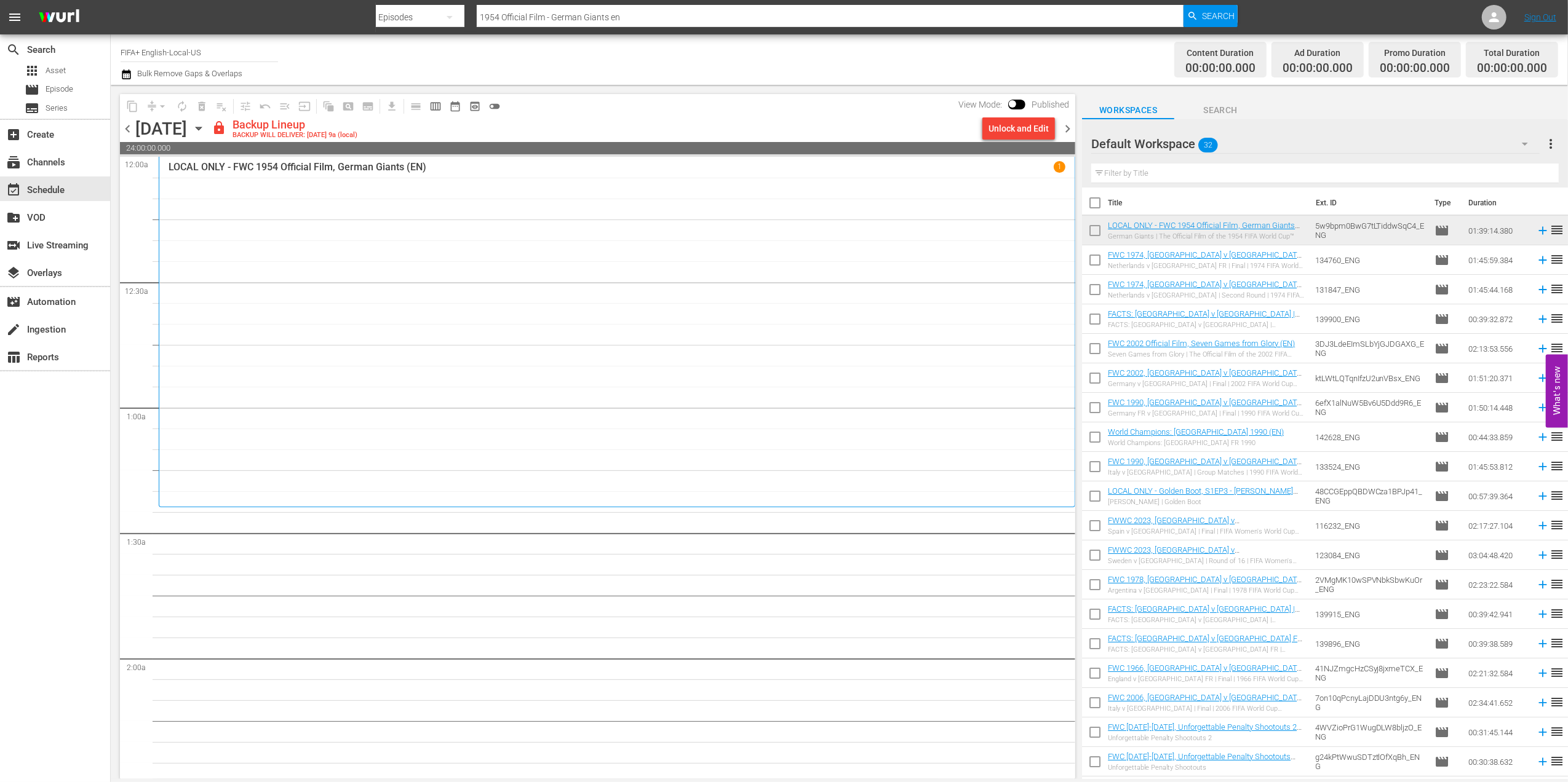
checkbox input "true"
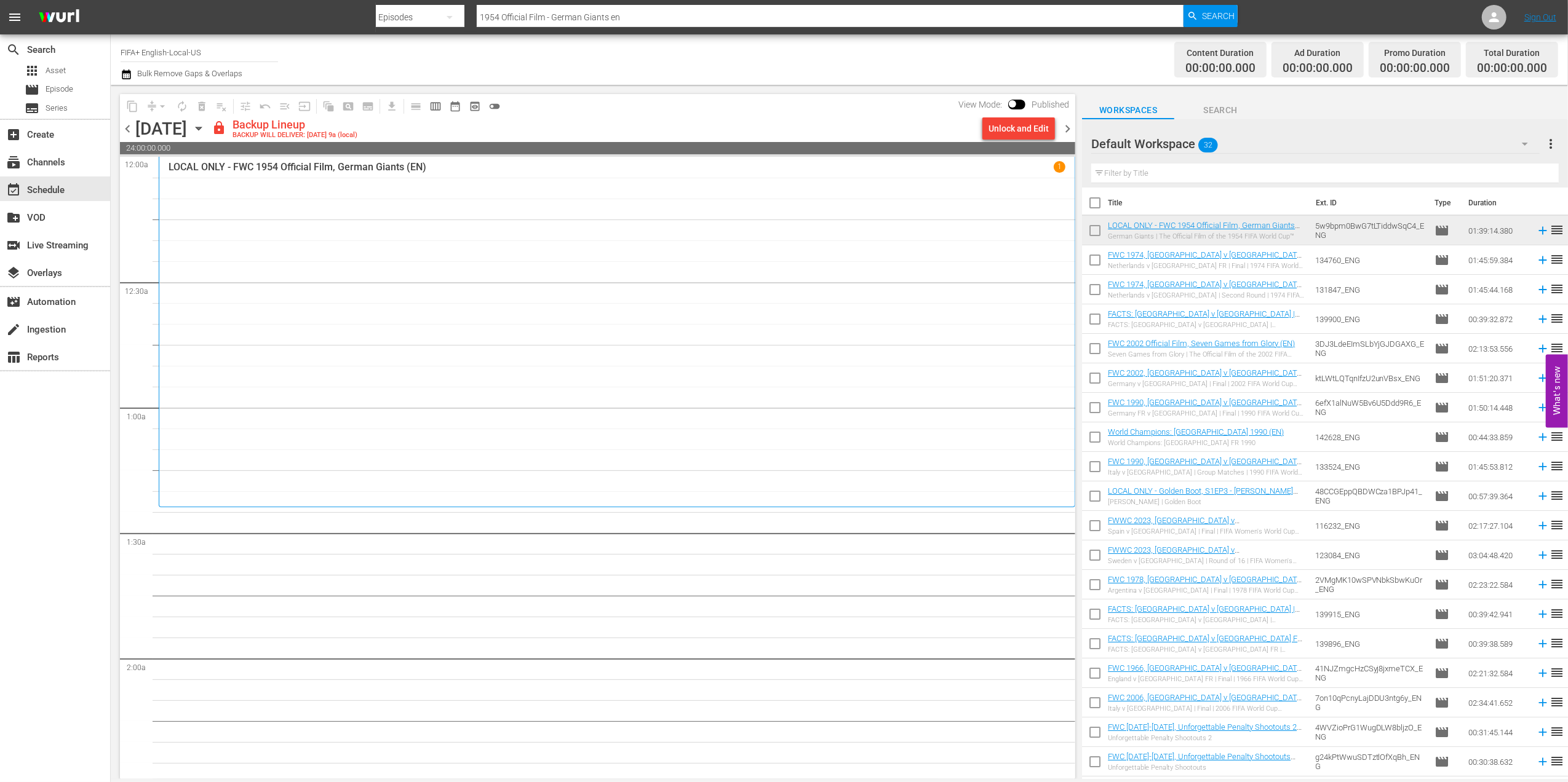
checkbox input "true"
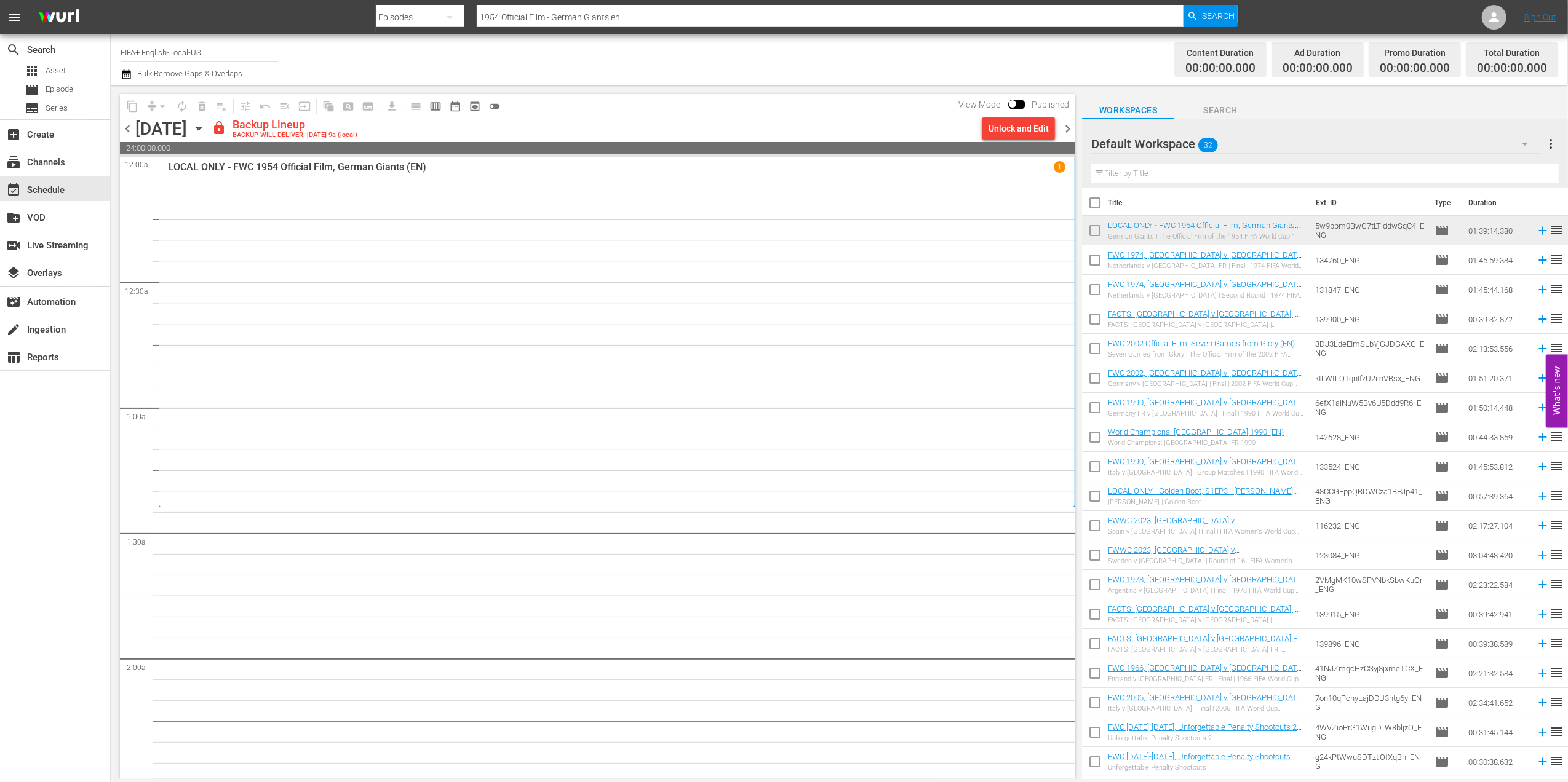
checkbox input "true"
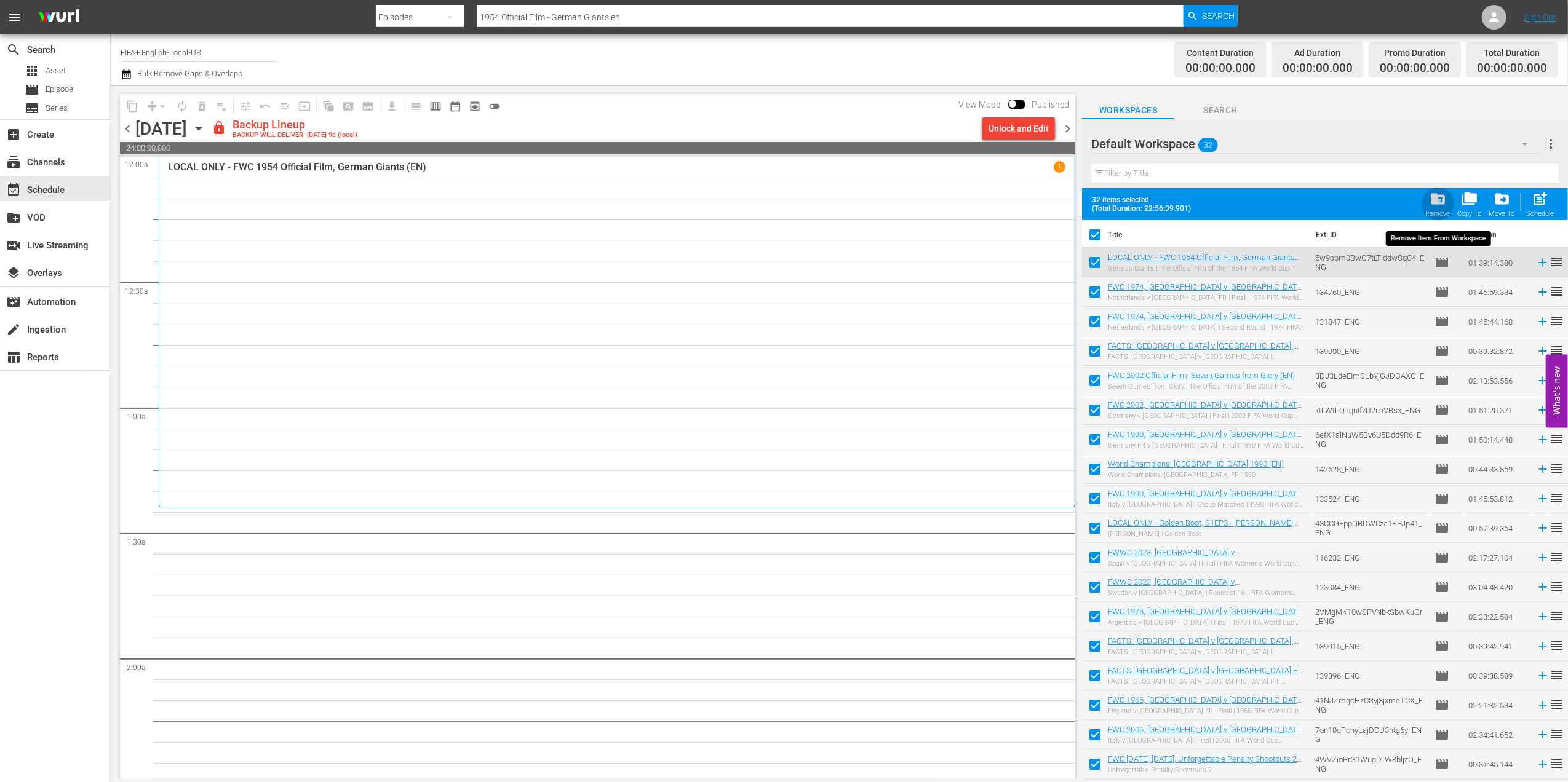
click at [1435, 207] on span "folder_delete" at bounding box center [1437, 199] width 17 height 17
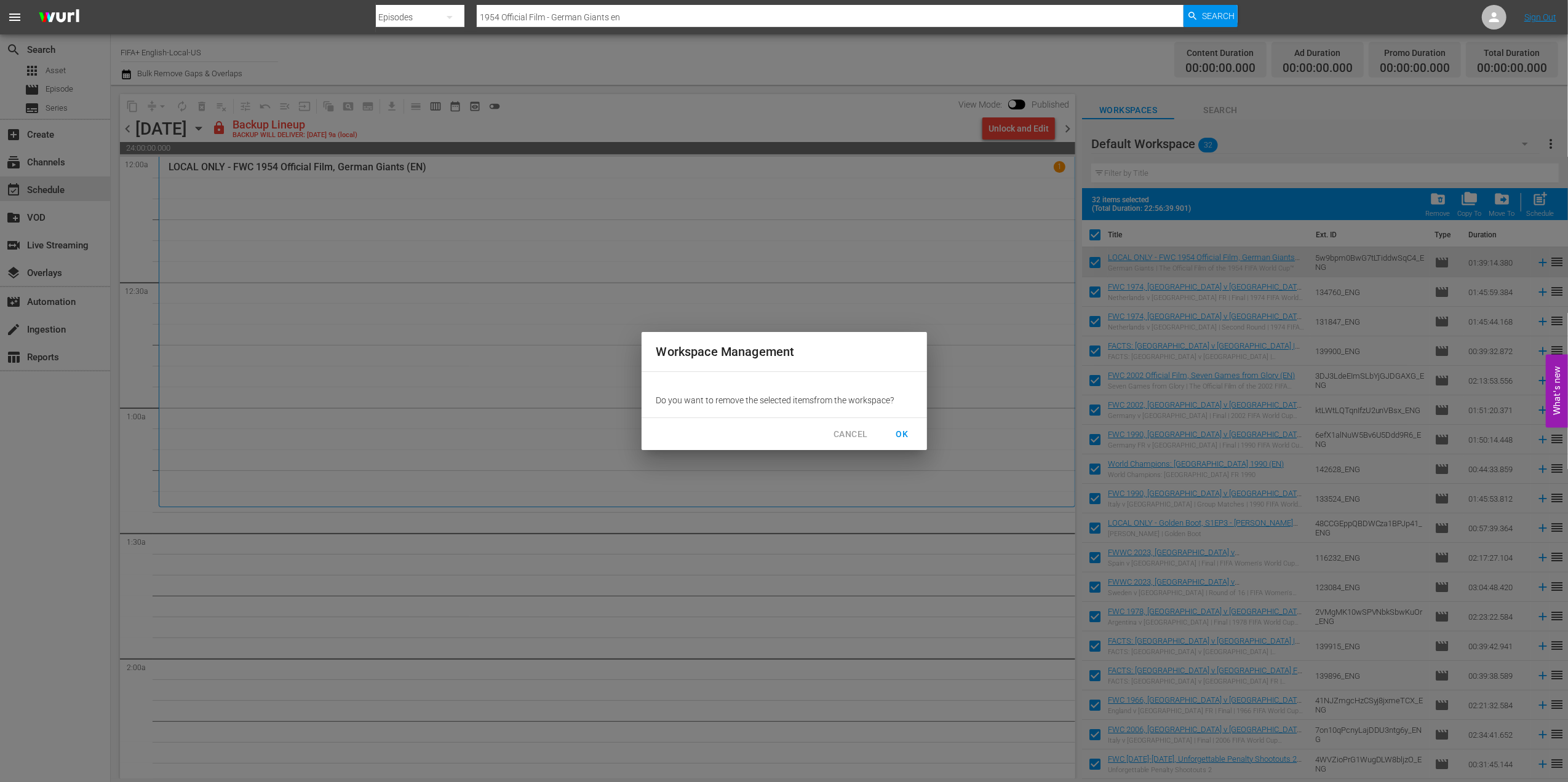
click at [906, 436] on span "OK" at bounding box center [902, 434] width 20 height 15
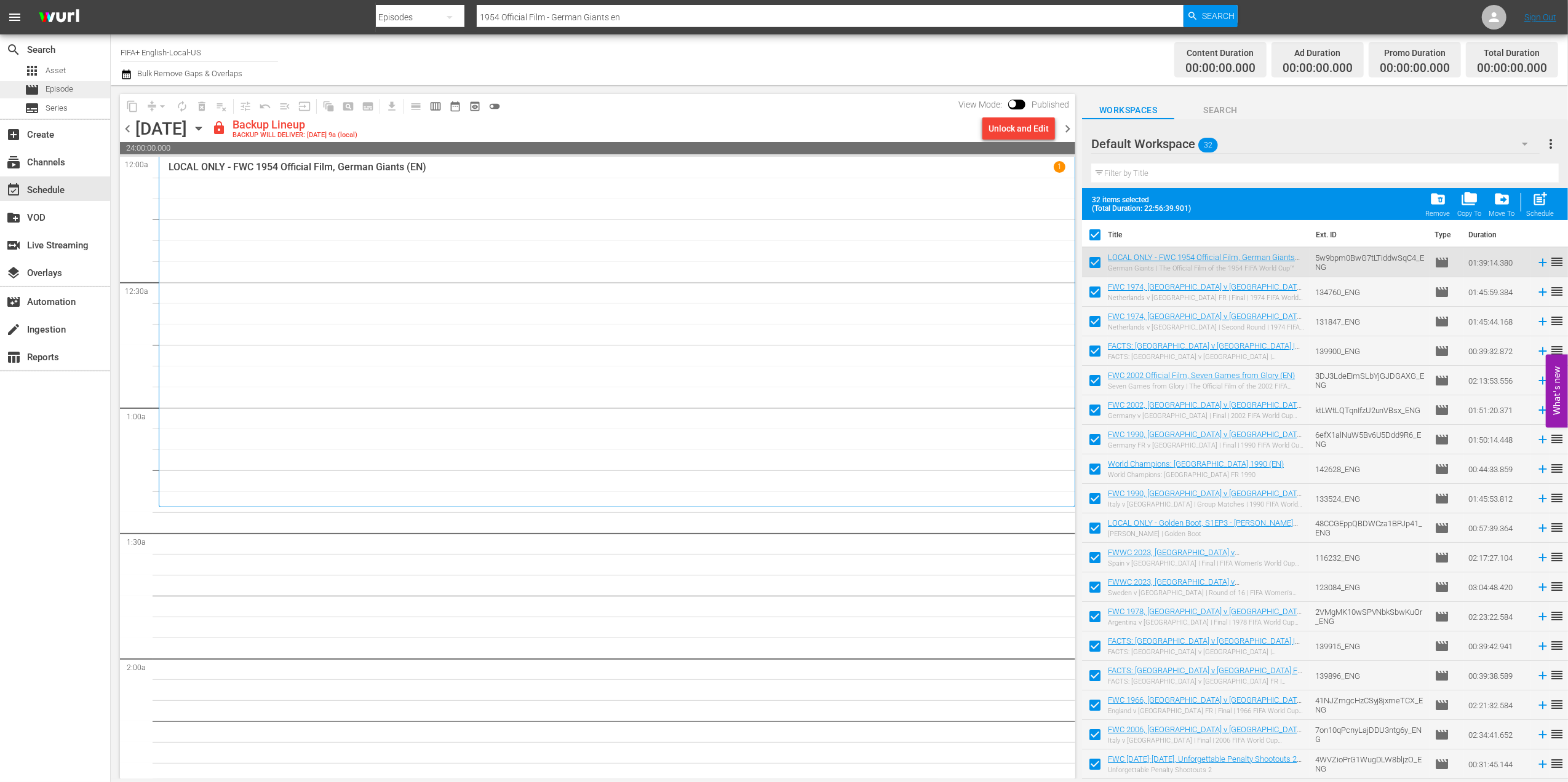
click at [71, 85] on span "Episode" at bounding box center [59, 89] width 28 height 13
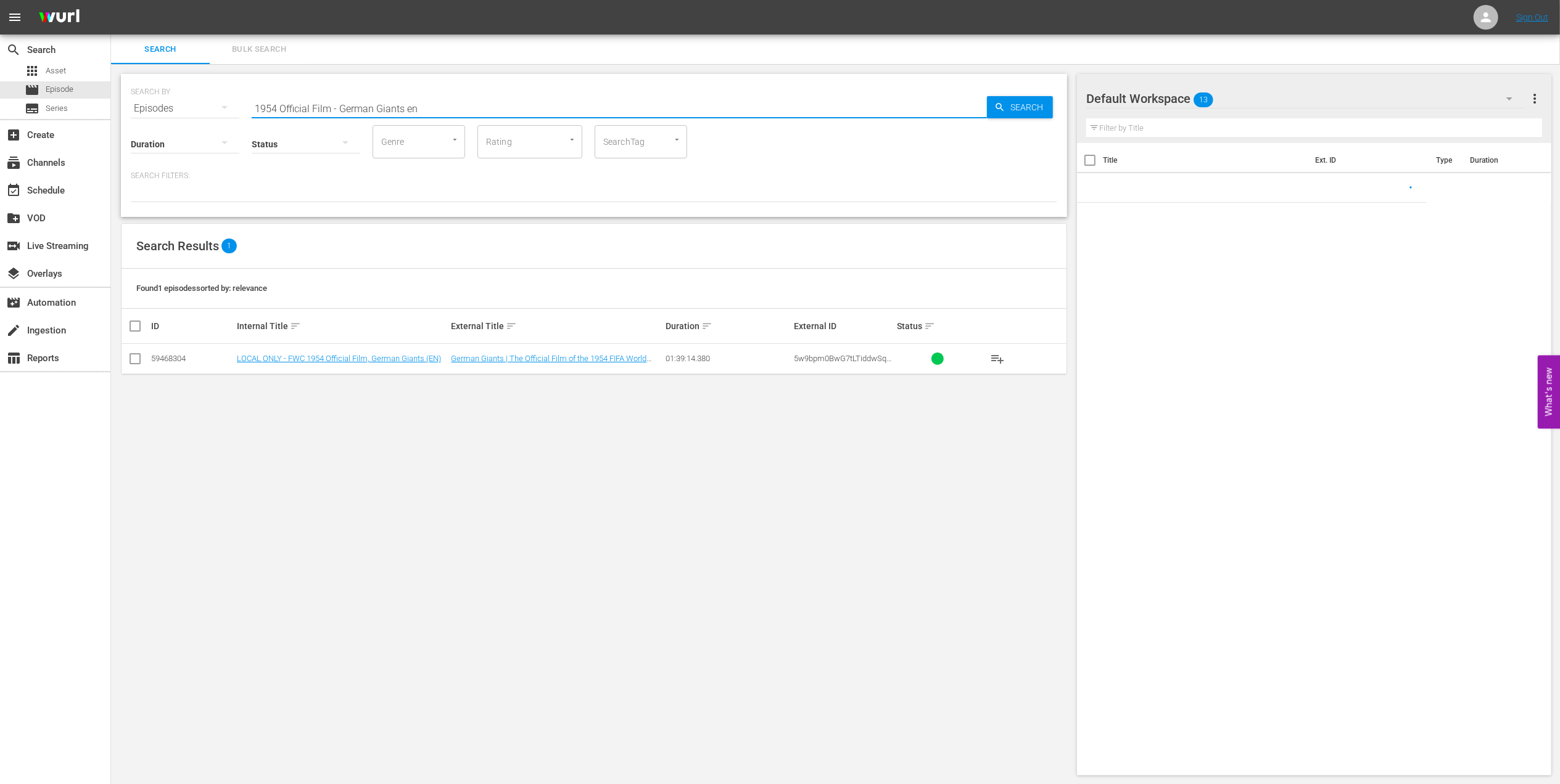
drag, startPoint x: 445, startPoint y: 108, endPoint x: 114, endPoint y: 108, distance: 331.0
click at [111, 0] on div "search Search apps Asset movie Episode subtitles Series add_box Create subscrip…" at bounding box center [835, 0] width 1449 height 0
paste input "FWC 1990 - Final - Germany v Argentina"
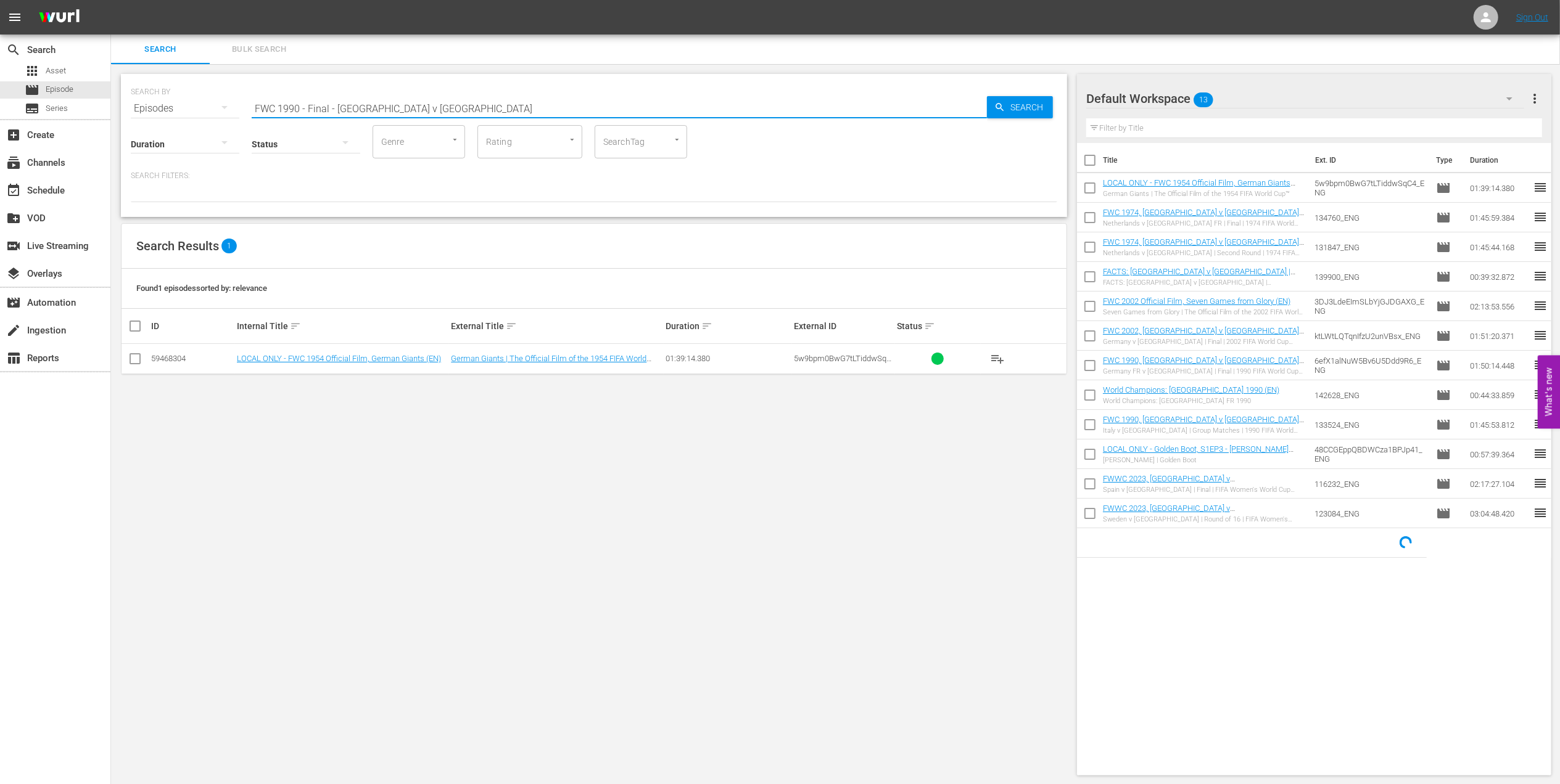
click at [472, 108] on input "FWC 1990 - Final - Germany v Argentina" at bounding box center [619, 108] width 735 height 29
type input "FWC 1990 - Final - Germany v Argentina en"
click at [135, 390] on input "checkbox" at bounding box center [135, 392] width 15 height 15
checkbox input "true"
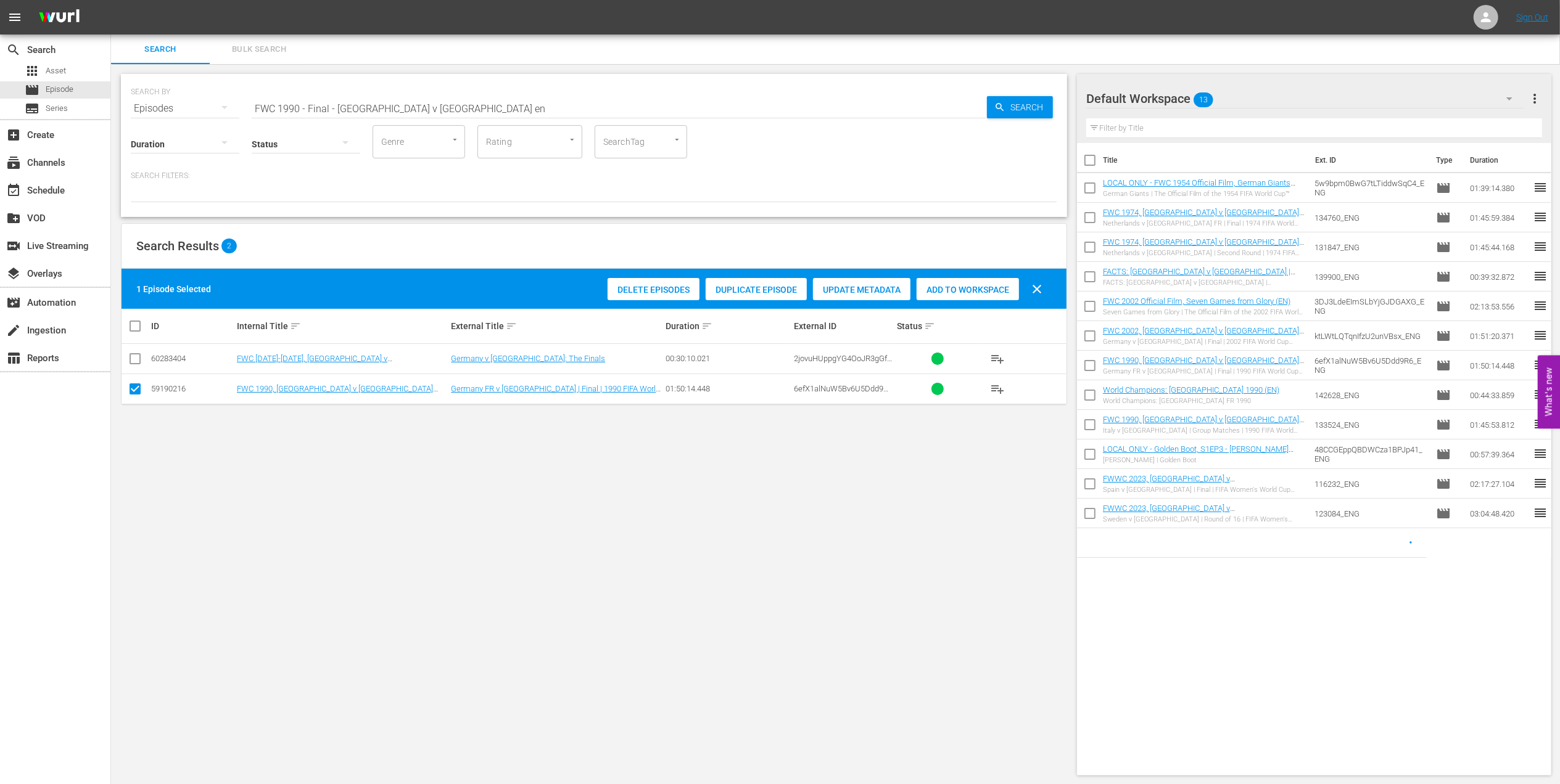
click at [941, 291] on span "Add to Workspace" at bounding box center [967, 290] width 102 height 9
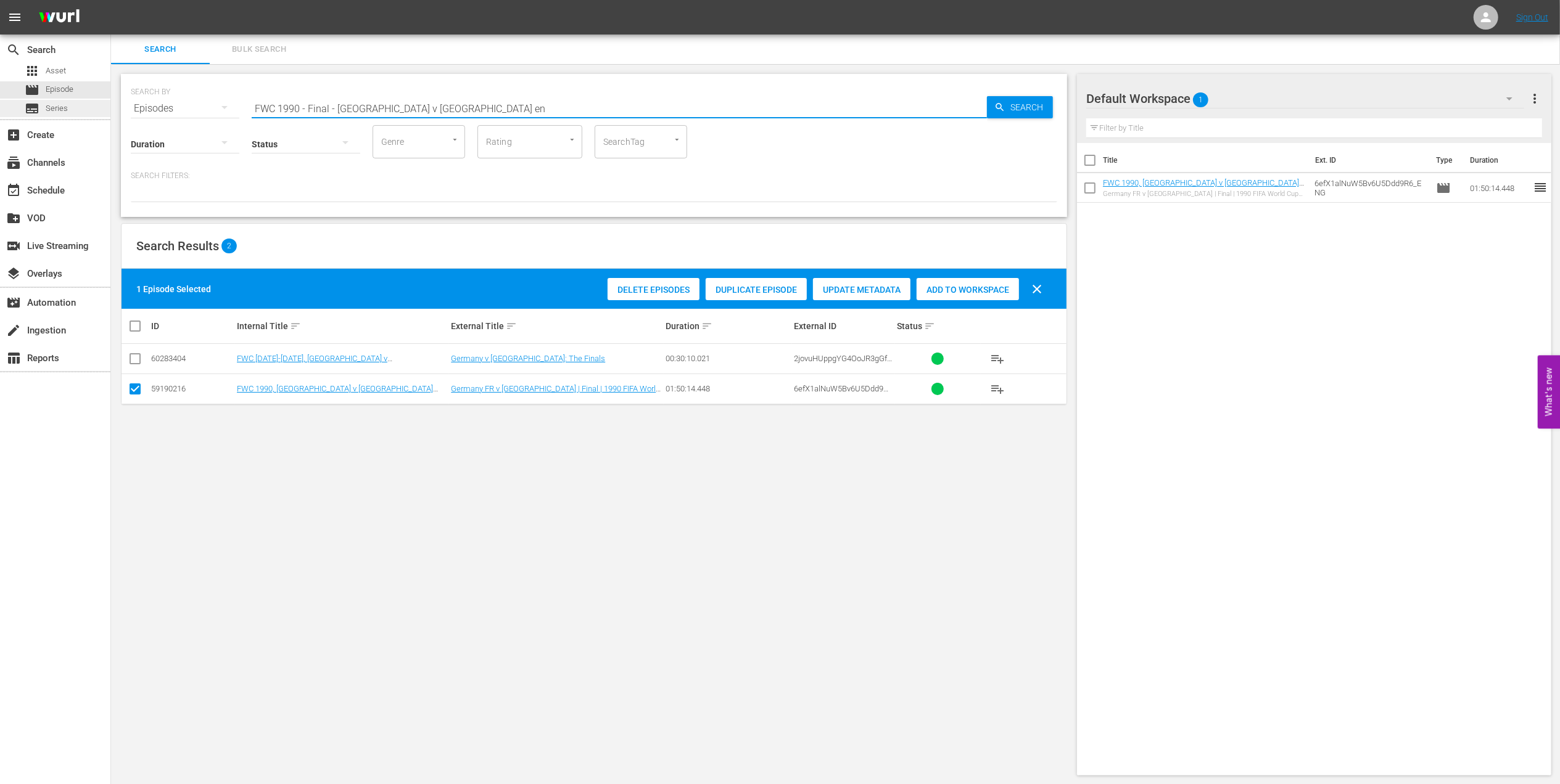
drag, startPoint x: 169, startPoint y: 110, endPoint x: 15, endPoint y: 115, distance: 154.1
click at [111, 0] on div "search Search apps Asset movie Episode subtitles Series add_box Create subscrip…" at bounding box center [835, 0] width 1449 height 0
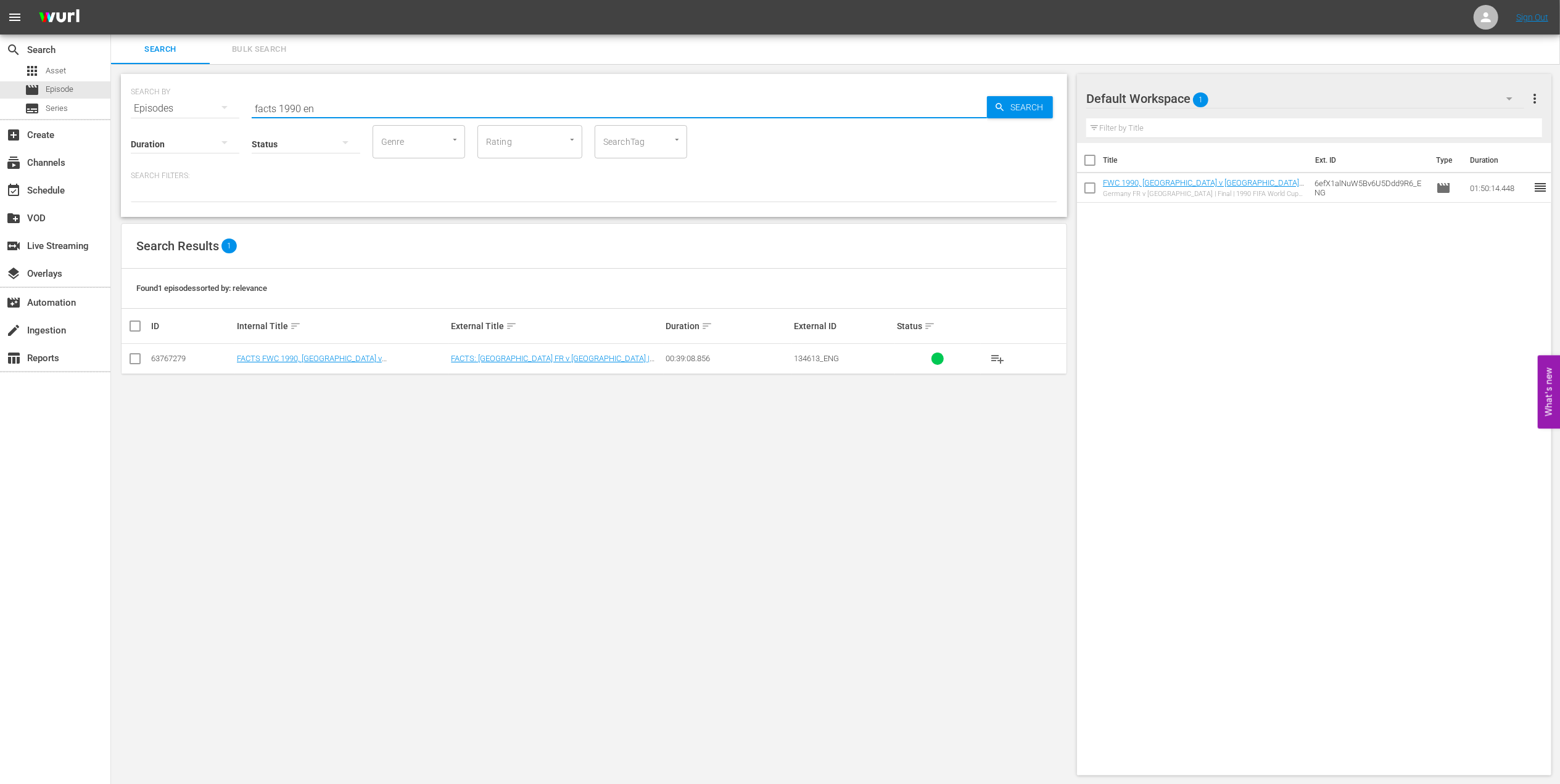
type input "facts 1990 en"
click at [136, 358] on input "checkbox" at bounding box center [135, 361] width 15 height 15
checkbox input "true"
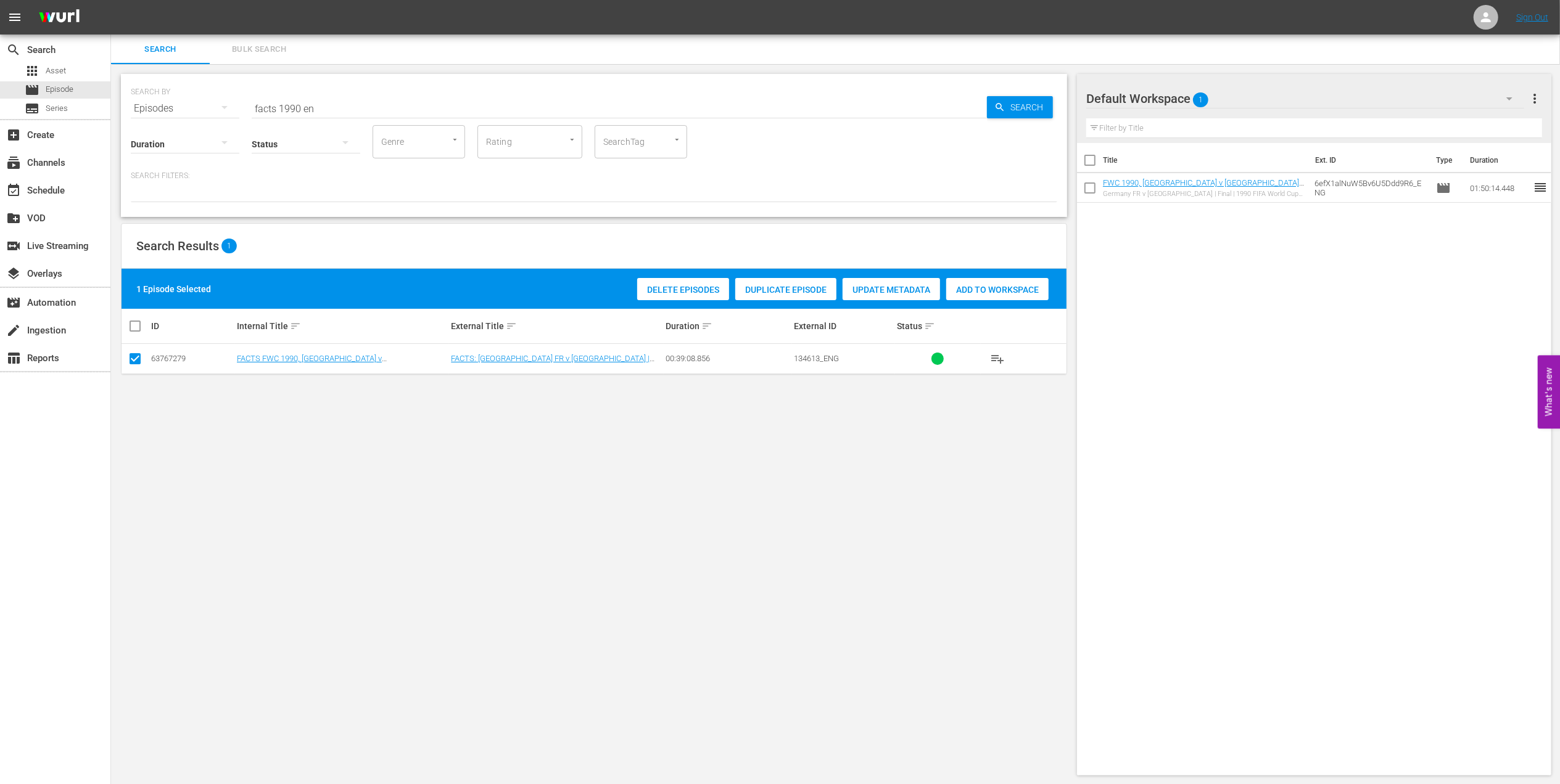
click at [980, 292] on span "Add to Workspace" at bounding box center [997, 290] width 102 height 9
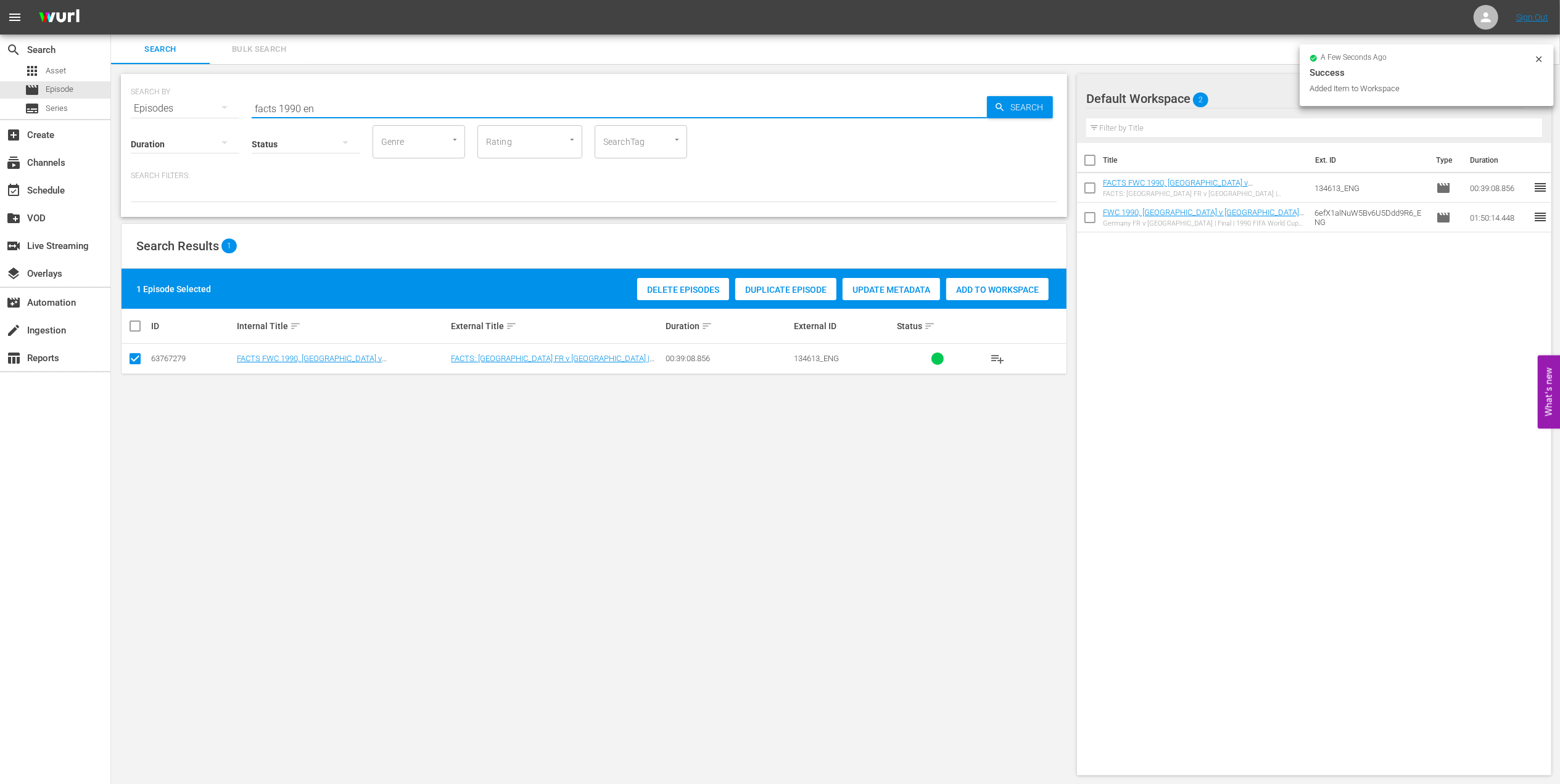
click at [302, 104] on input "facts 1990 en" at bounding box center [619, 108] width 735 height 29
click at [321, 109] on input "facts 1994 en" at bounding box center [619, 108] width 735 height 29
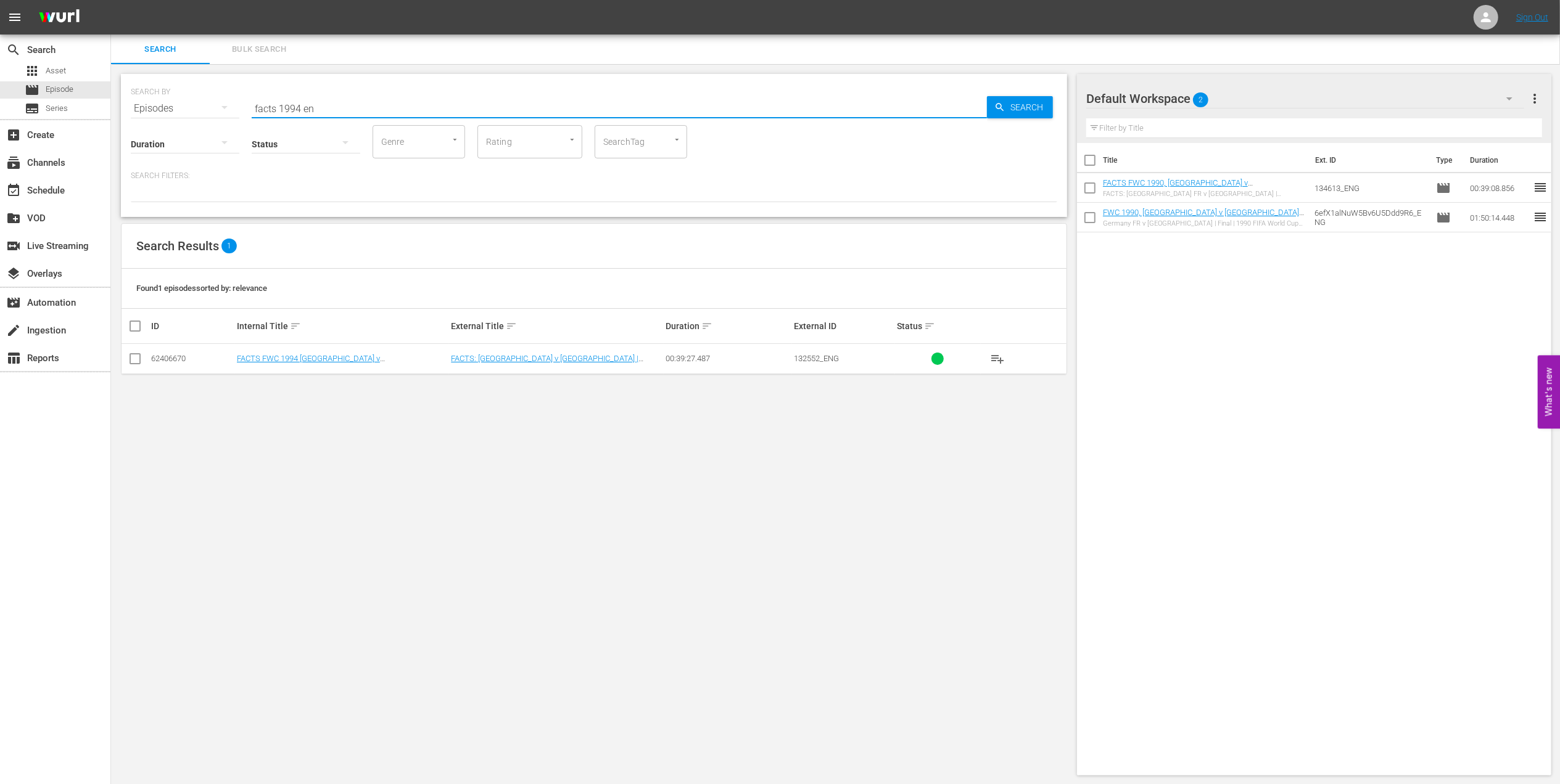
type input "facts 1994 en"
click at [135, 358] on input "checkbox" at bounding box center [135, 361] width 15 height 15
checkbox input "true"
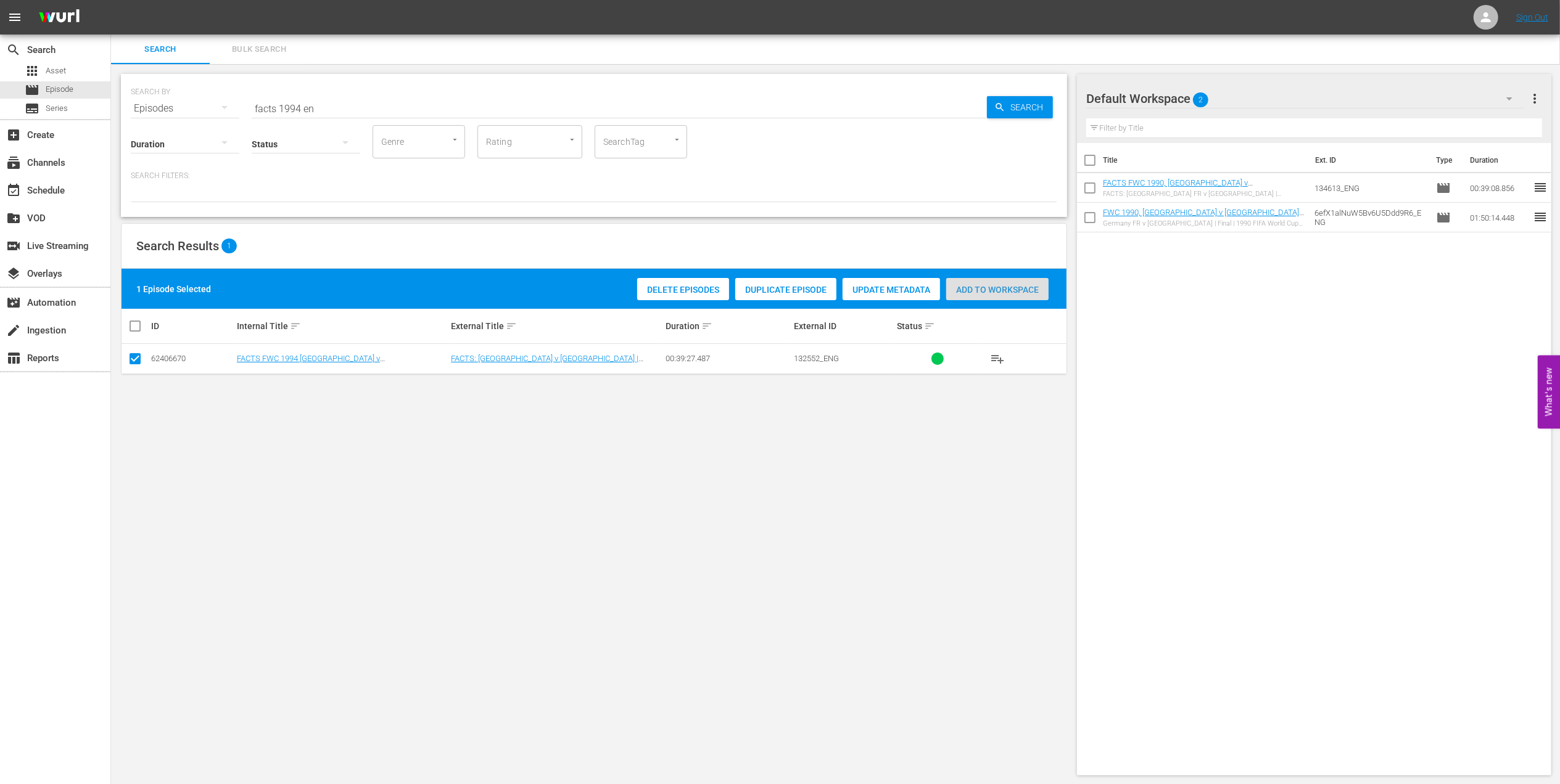
click at [965, 286] on span "Add to Workspace" at bounding box center [997, 290] width 102 height 9
drag, startPoint x: 326, startPoint y: 113, endPoint x: 203, endPoint y: 113, distance: 123.0
click at [203, 123] on div "Duration Status Genre Genre Rating Rating SearchTag SearchTag" at bounding box center [594, 141] width 927 height 35
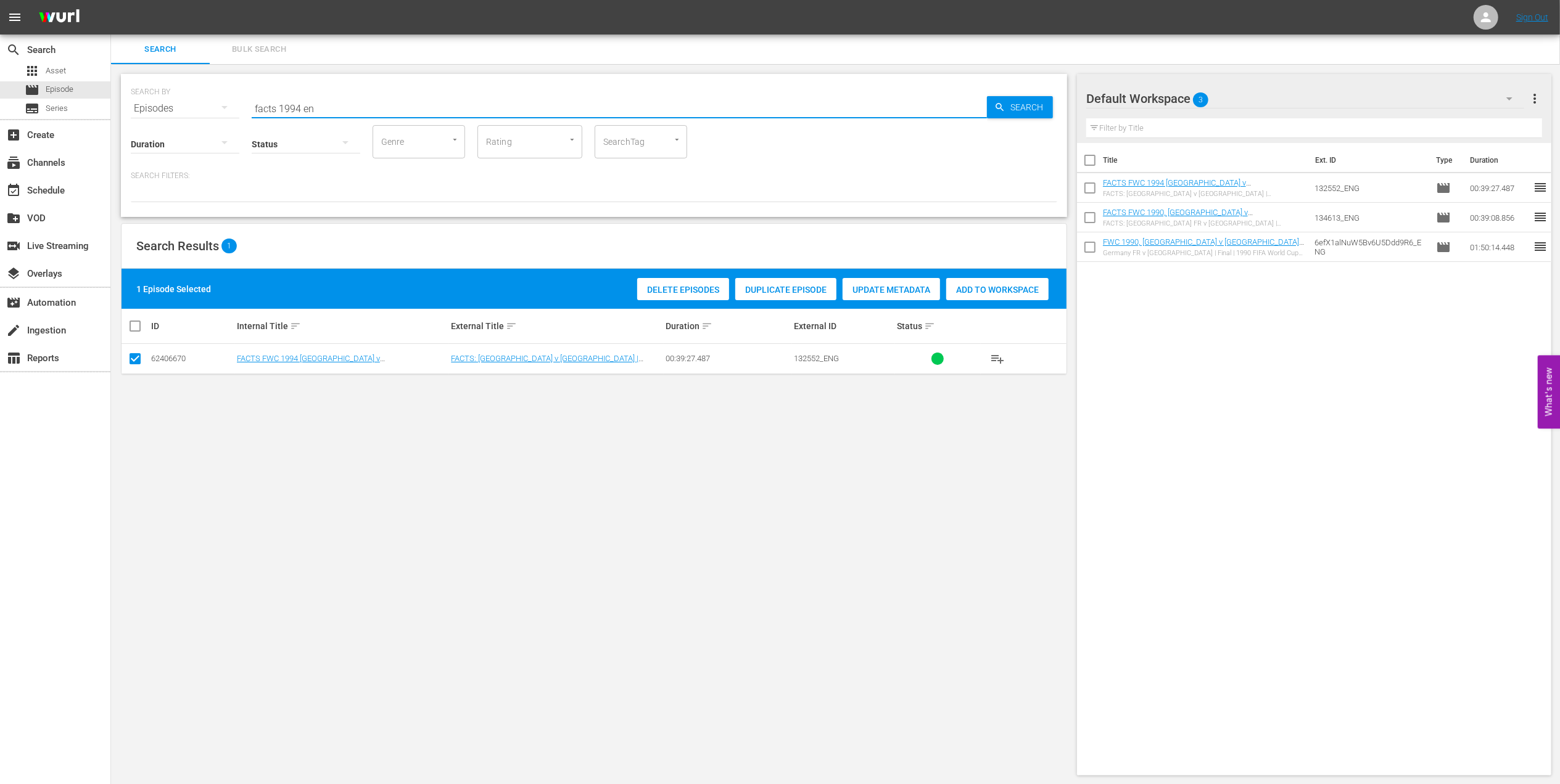
drag, startPoint x: 326, startPoint y: 106, endPoint x: 205, endPoint y: 112, distance: 121.1
click at [205, 112] on div "SEARCH BY Search By Episodes Search ID, Title, Description, Keywords, or Catego…" at bounding box center [594, 101] width 927 height 44
paste input "FWC 1994 - Final - Brazil v Italy"
click at [426, 108] on input "FWC 1994 - Final - Brazil v Italy" at bounding box center [619, 108] width 735 height 29
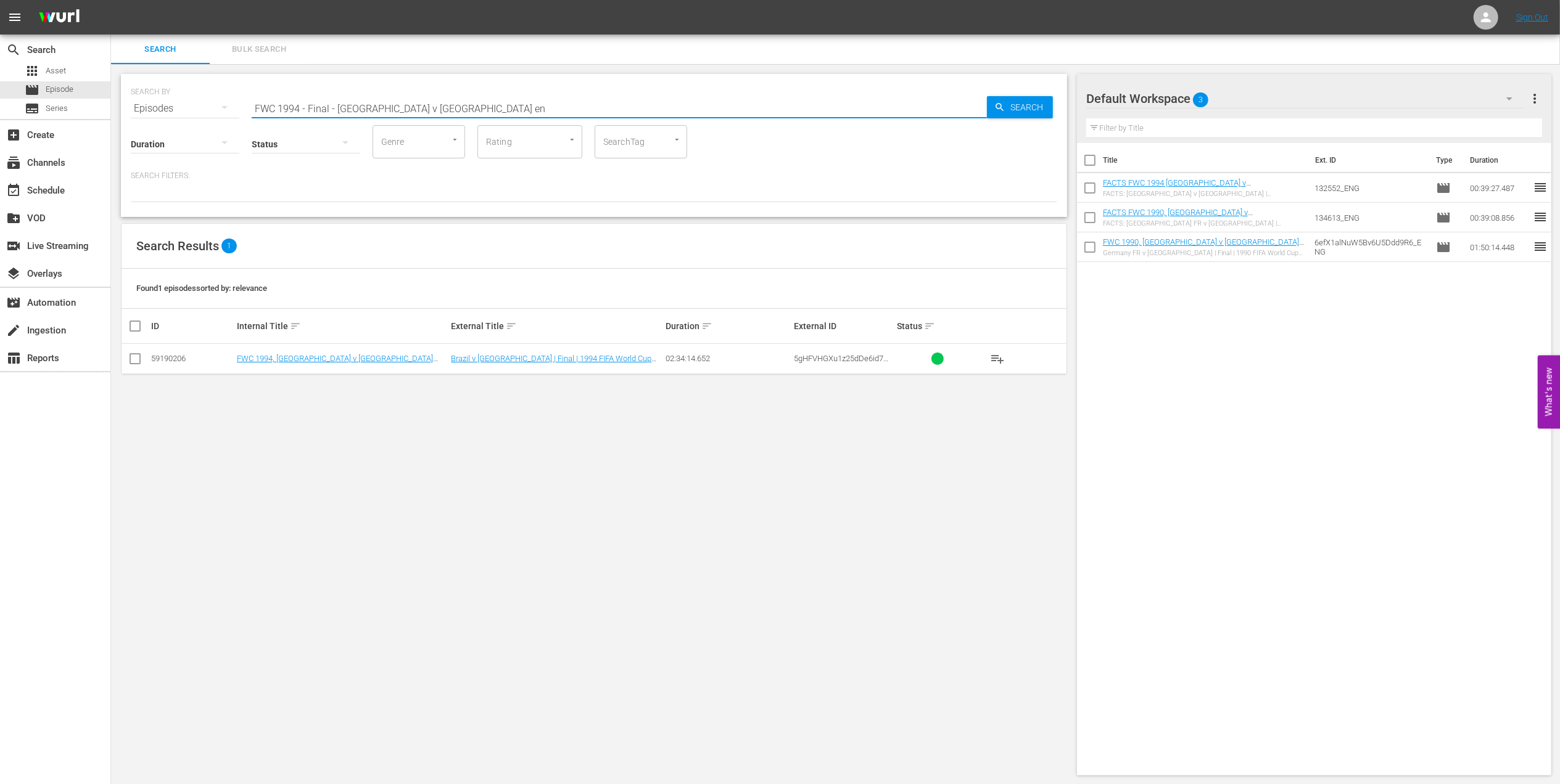
type input "FWC 1994 - Final - Brazil v Italy en"
click at [136, 358] on input "checkbox" at bounding box center [135, 361] width 15 height 15
checkbox input "true"
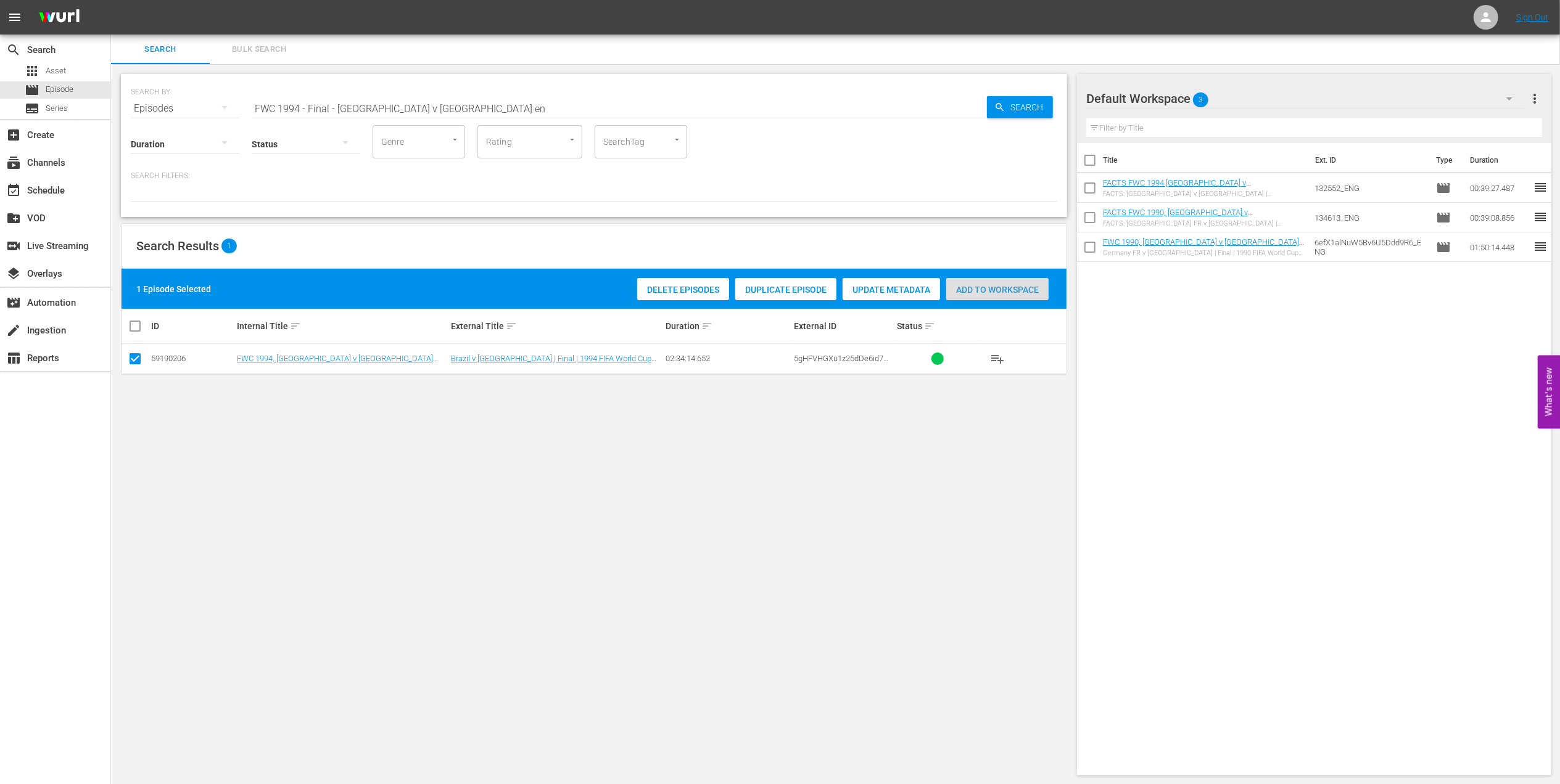
click at [968, 294] on span "Add to Workspace" at bounding box center [997, 290] width 102 height 9
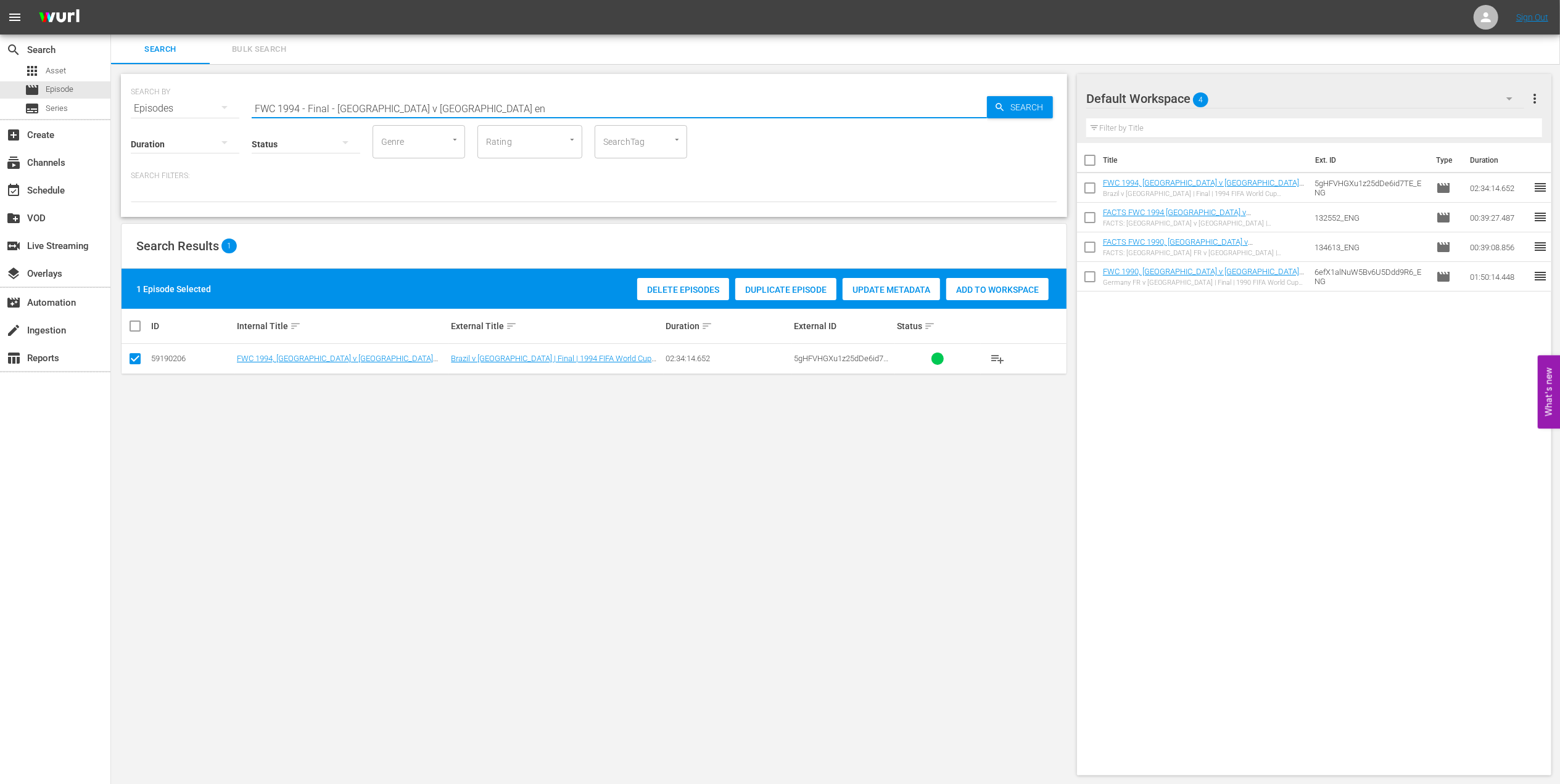
drag, startPoint x: 171, startPoint y: 109, endPoint x: 133, endPoint y: 109, distance: 38.0
click at [133, 109] on div "SEARCH BY Search By Episodes Search ID, Title, Description, Keywords, or Catego…" at bounding box center [594, 101] width 927 height 44
paste input "Eyes of the World, S1EP3 - Heartbreak: Roberto Baggio"
click at [517, 104] on input "Eyes of the World, S1EP3 - Heartbreak: Roberto Baggio" at bounding box center [619, 108] width 735 height 29
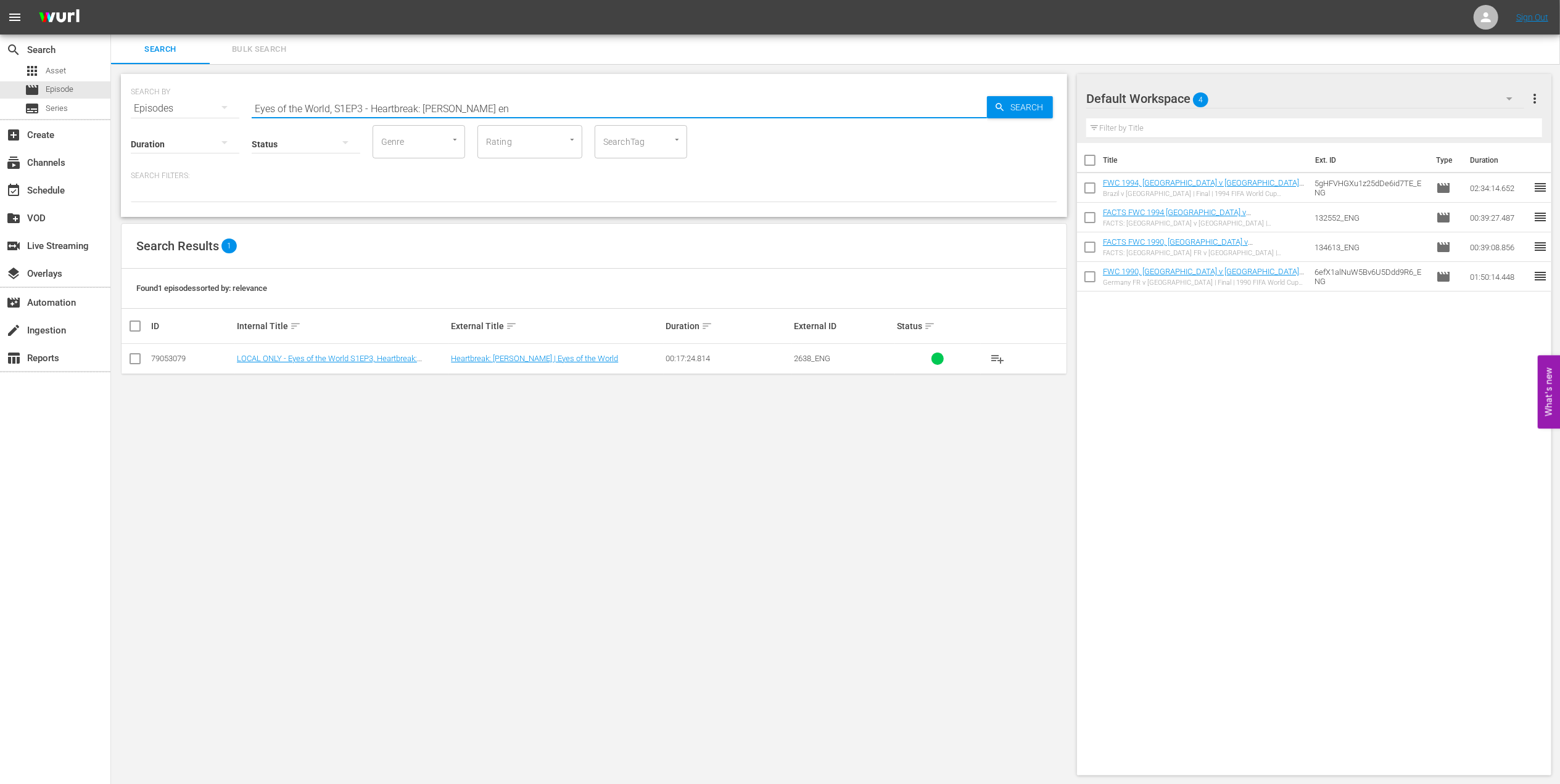
type input "Eyes of the World, S1EP3 - Heartbreak: Roberto Baggio en"
click at [134, 359] on input "checkbox" at bounding box center [135, 361] width 15 height 15
checkbox input "true"
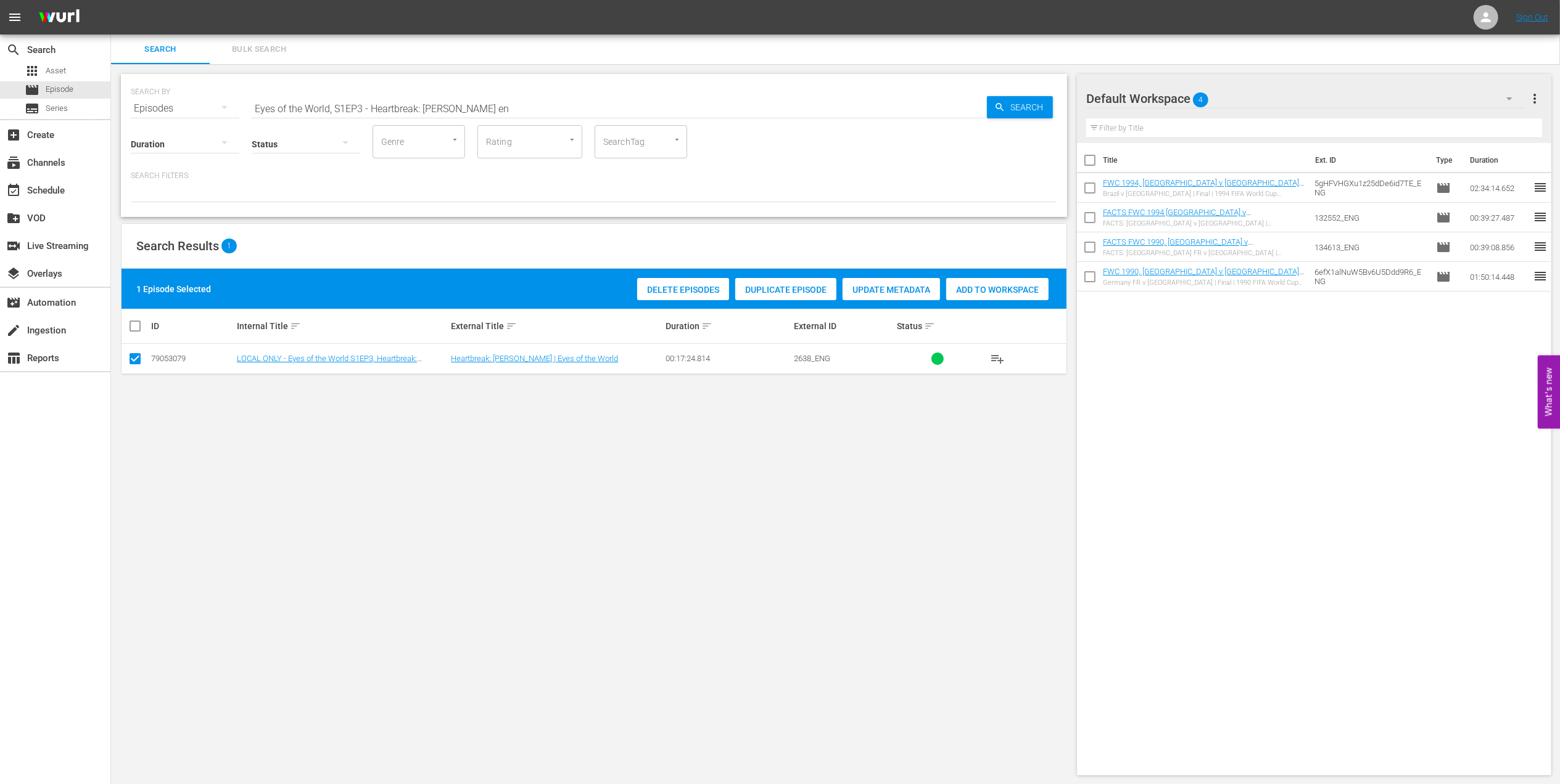
click at [958, 296] on div "Add to Workspace" at bounding box center [997, 290] width 102 height 24
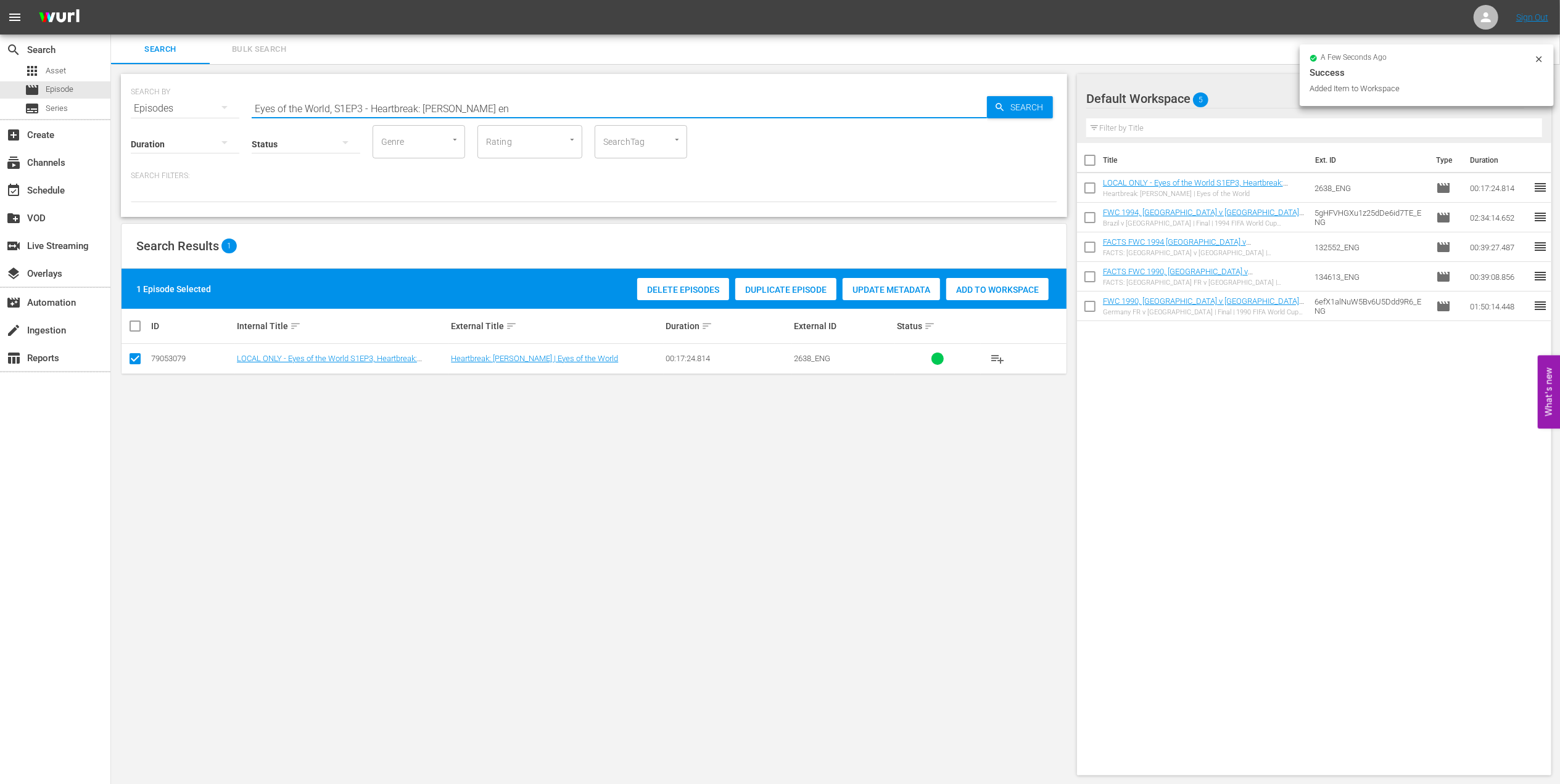
drag, startPoint x: 274, startPoint y: 104, endPoint x: 176, endPoint y: 108, distance: 98.1
click at [146, 106] on div "SEARCH BY Search By Episodes Search ID, Title, Description, Keywords, or Catego…" at bounding box center [594, 101] width 927 height 44
paste input "Unforgettable Penalty Shootouts 2"
click at [442, 104] on input "Unforgettable Penalty Shootouts 2" at bounding box center [619, 108] width 735 height 29
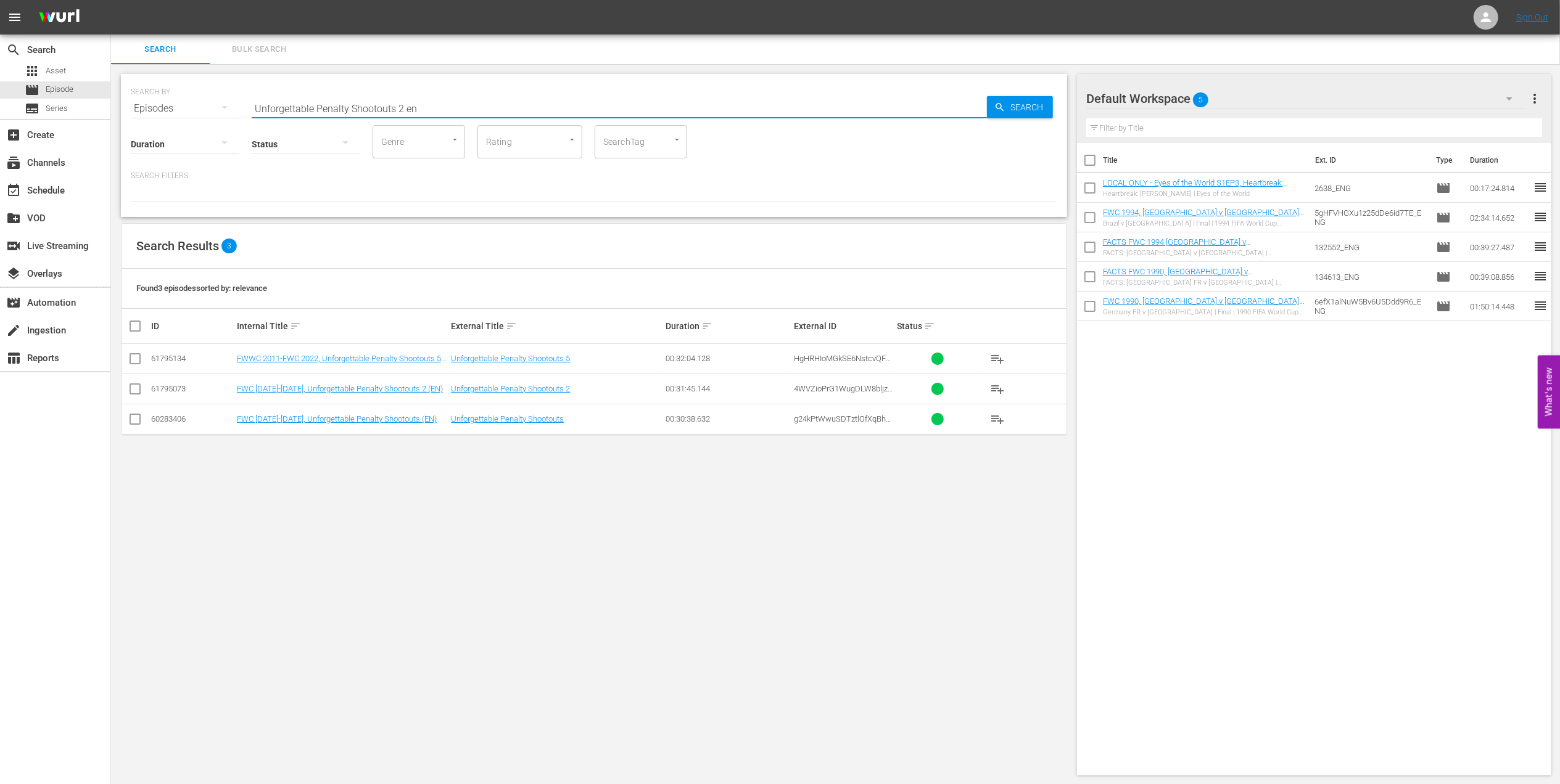
type input "Unforgettable Penalty Shootouts 2 en"
click at [135, 388] on input "checkbox" at bounding box center [135, 392] width 15 height 15
checkbox input "true"
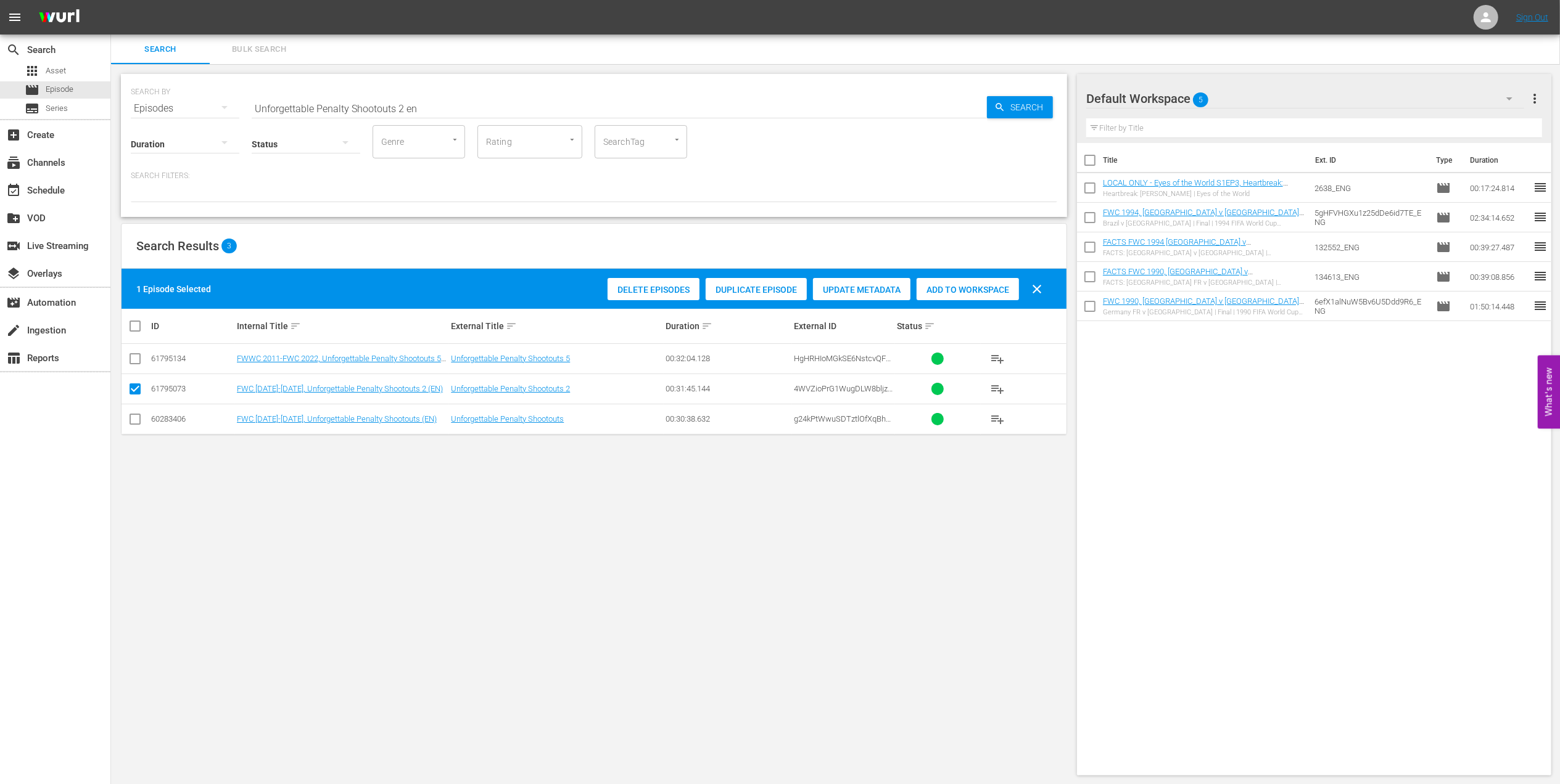
click at [938, 277] on div "Delete Episodes Duplicate Episode Update Metadata Add to Workspace clear" at bounding box center [828, 289] width 447 height 29
click at [968, 294] on span "Add to Workspace" at bounding box center [967, 290] width 102 height 9
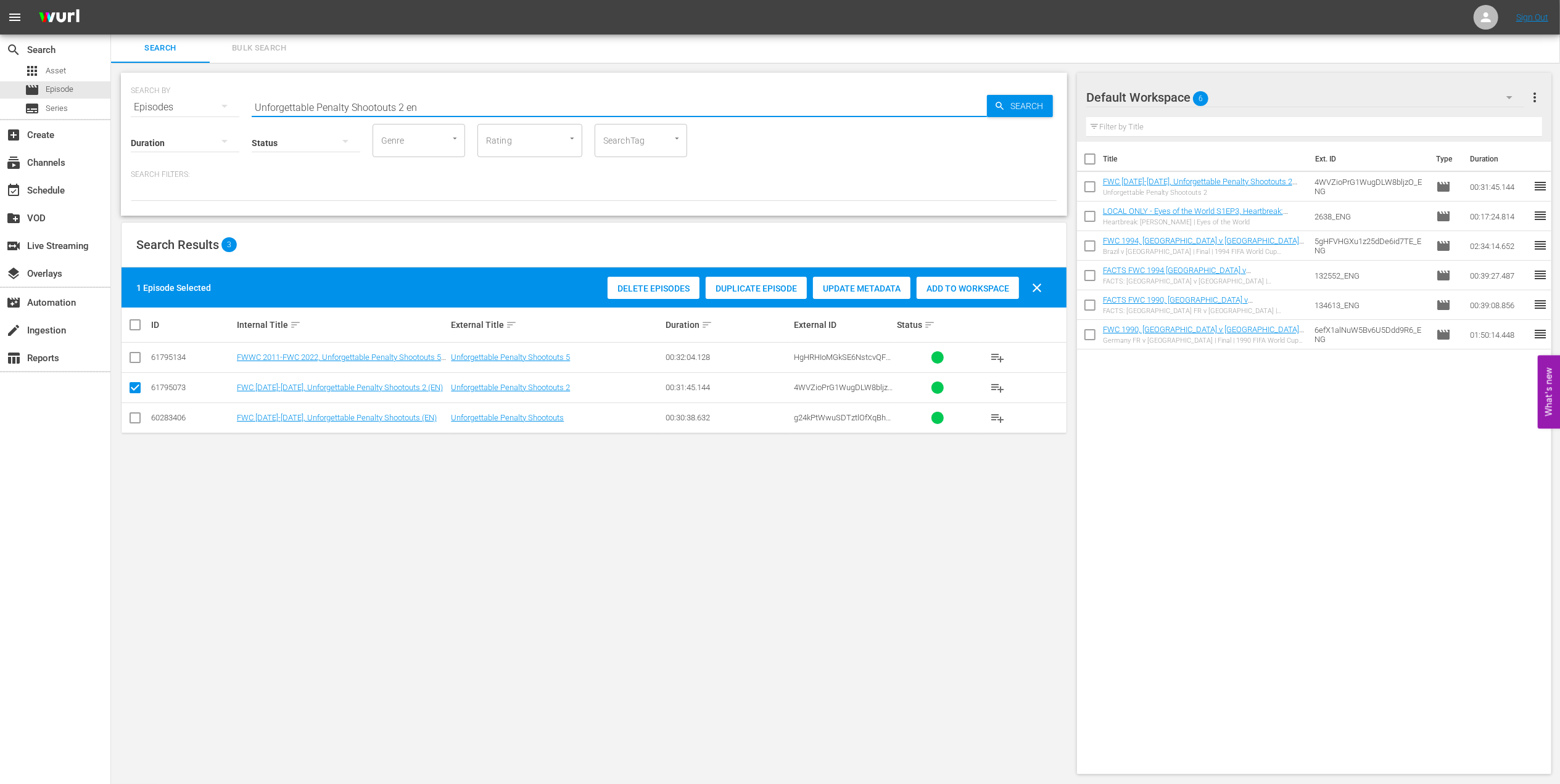
drag, startPoint x: 344, startPoint y: 111, endPoint x: 152, endPoint y: 109, distance: 192.0
click at [152, 109] on div "SEARCH BY Search By Episodes Search ID, Title, Description, Keywords, or Catego…" at bounding box center [594, 100] width 927 height 44
paste input "FWWC 2019 - R16 - Spain v USA"
click at [416, 108] on input "FWWC 2019 - R16 - Spain v USA" at bounding box center [619, 107] width 735 height 29
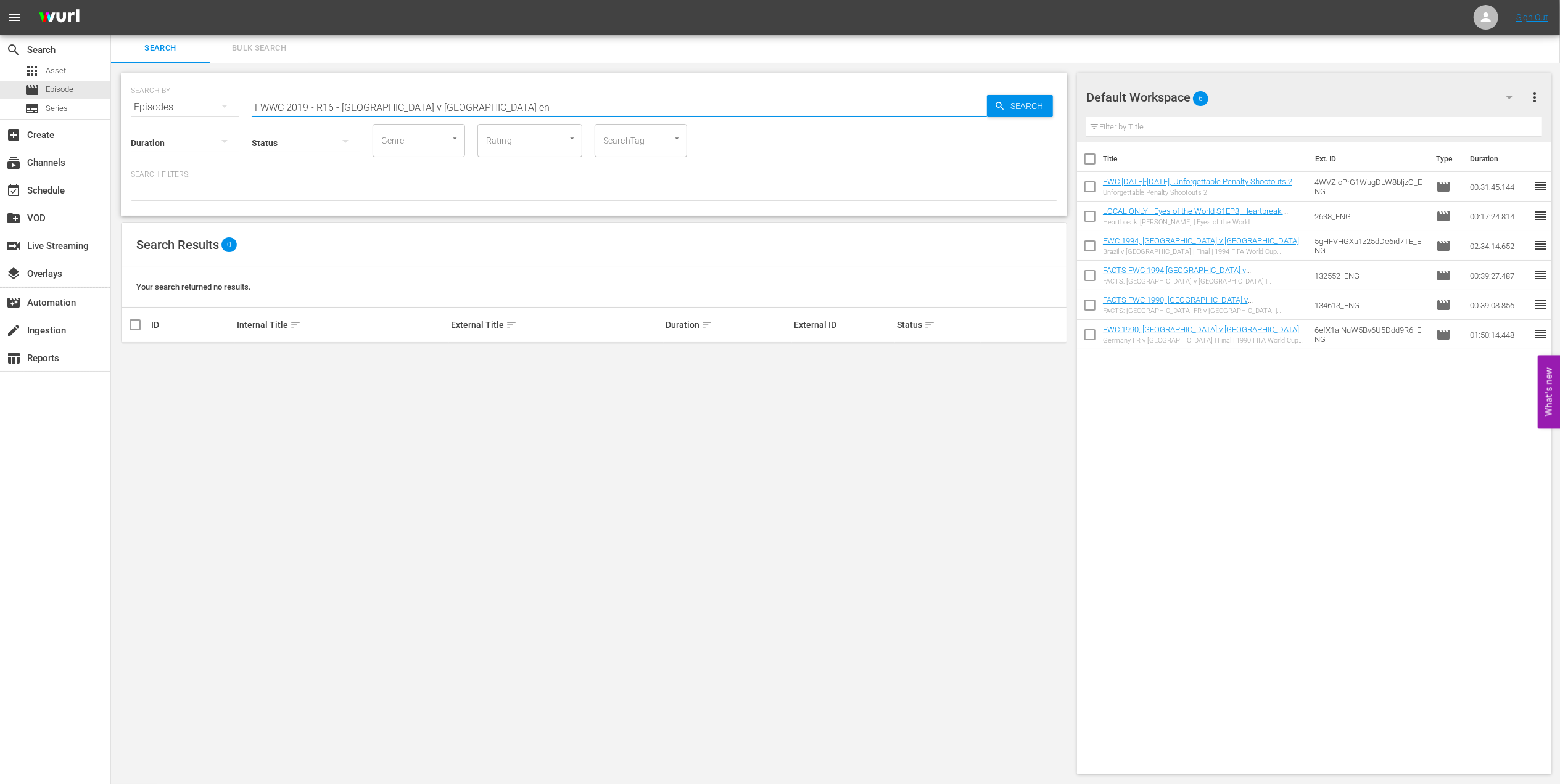
drag, startPoint x: 342, startPoint y: 107, endPoint x: 487, endPoint y: 146, distance: 150.2
click at [487, 146] on div "SEARCH BY Search By Episodes Search ID, Title, Description, Keywords, or Catego…" at bounding box center [594, 144] width 947 height 143
click at [380, 112] on input "FWWC 2019 - R16 -" at bounding box center [619, 107] width 735 height 29
drag, startPoint x: 338, startPoint y: 104, endPoint x: 309, endPoint y: 106, distance: 29.1
click at [309, 106] on input "FWWC 2019 - R16 - Spain v USA en" at bounding box center [619, 107] width 735 height 29
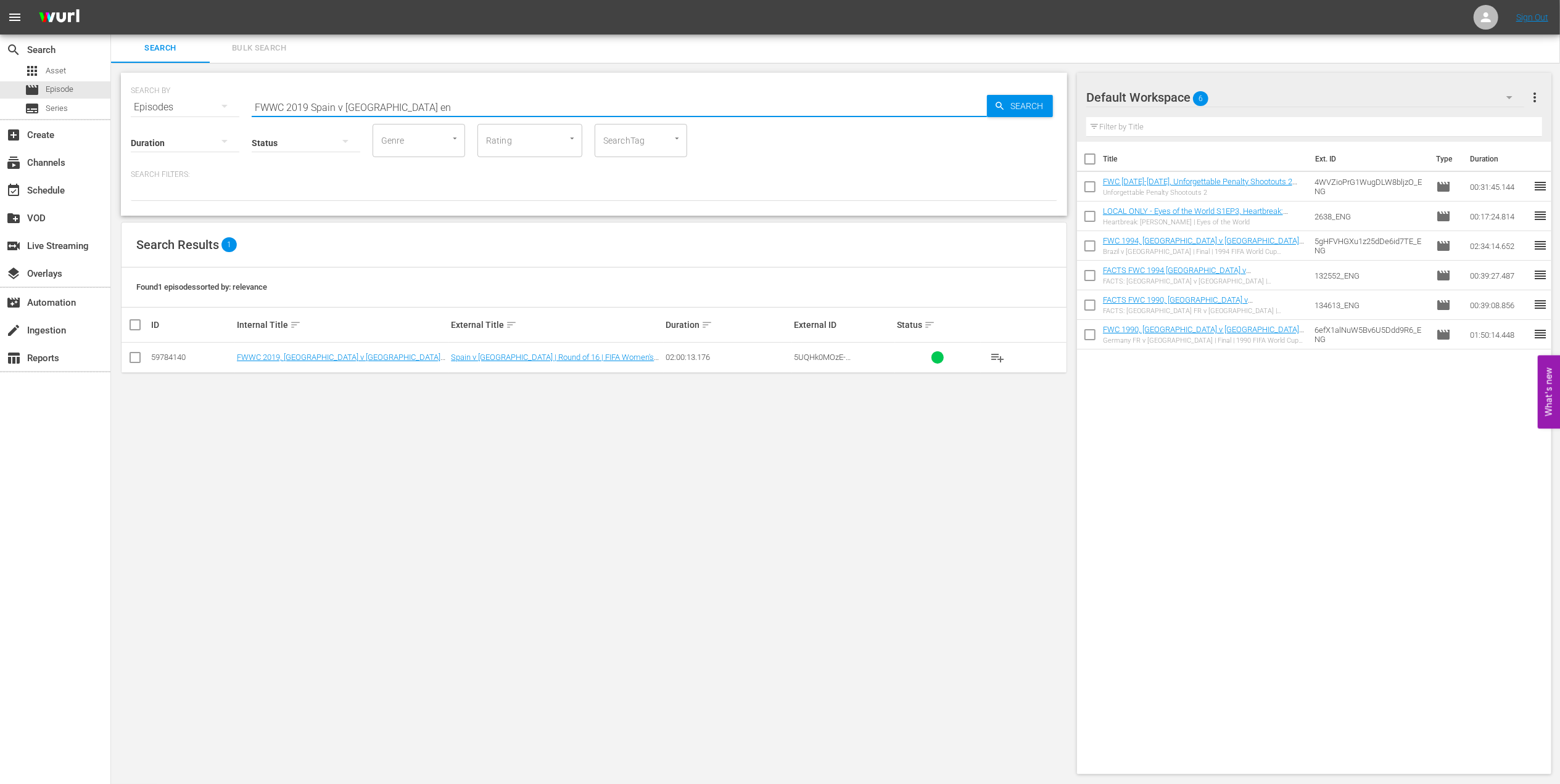
type input "FWWC 2019 Spain v USA en"
click at [143, 358] on td at bounding box center [135, 358] width 28 height 30
click at [141, 358] on input "checkbox" at bounding box center [135, 360] width 15 height 15
checkbox input "true"
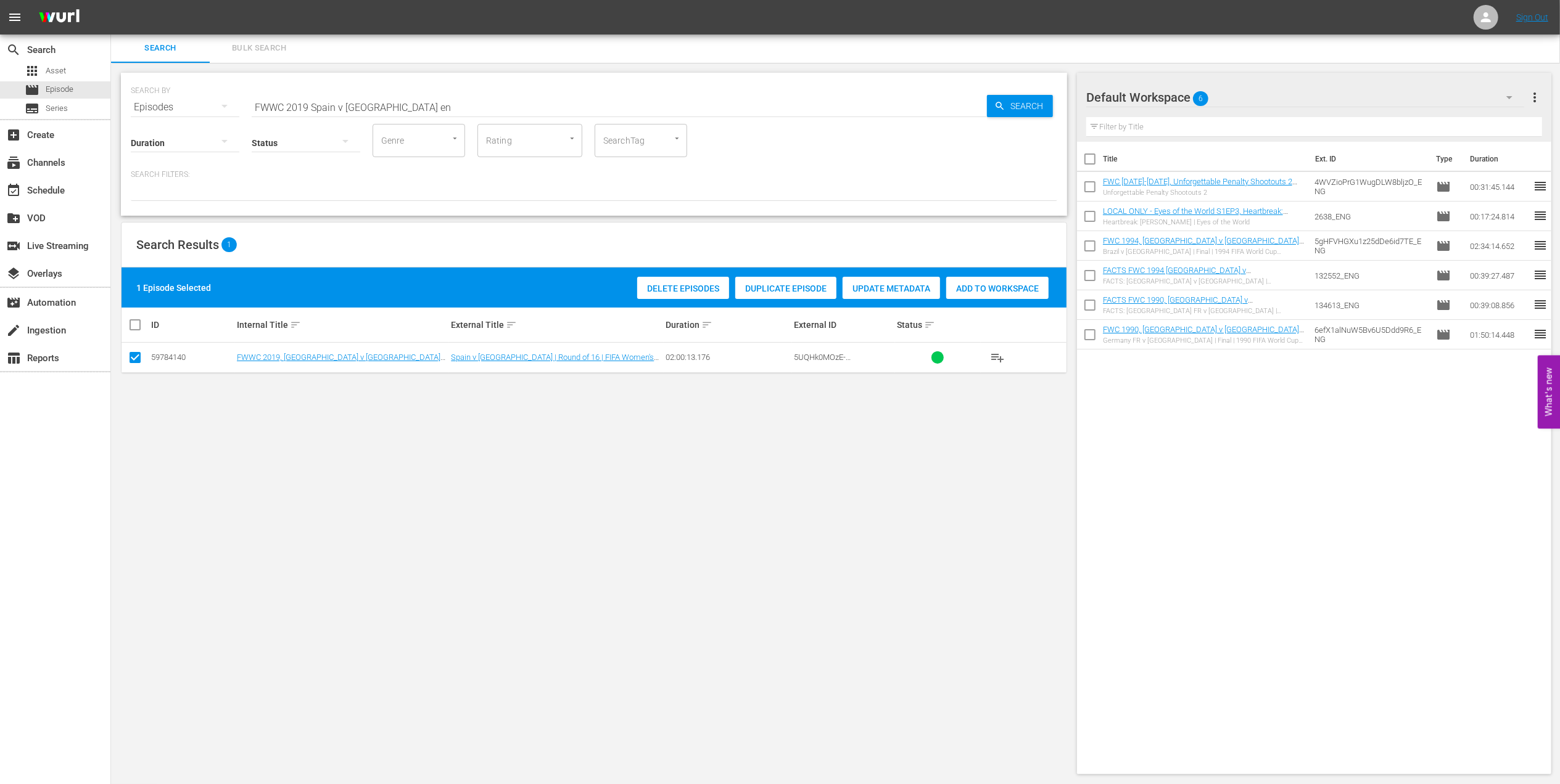
click at [1018, 285] on span "Add to Workspace" at bounding box center [997, 289] width 102 height 9
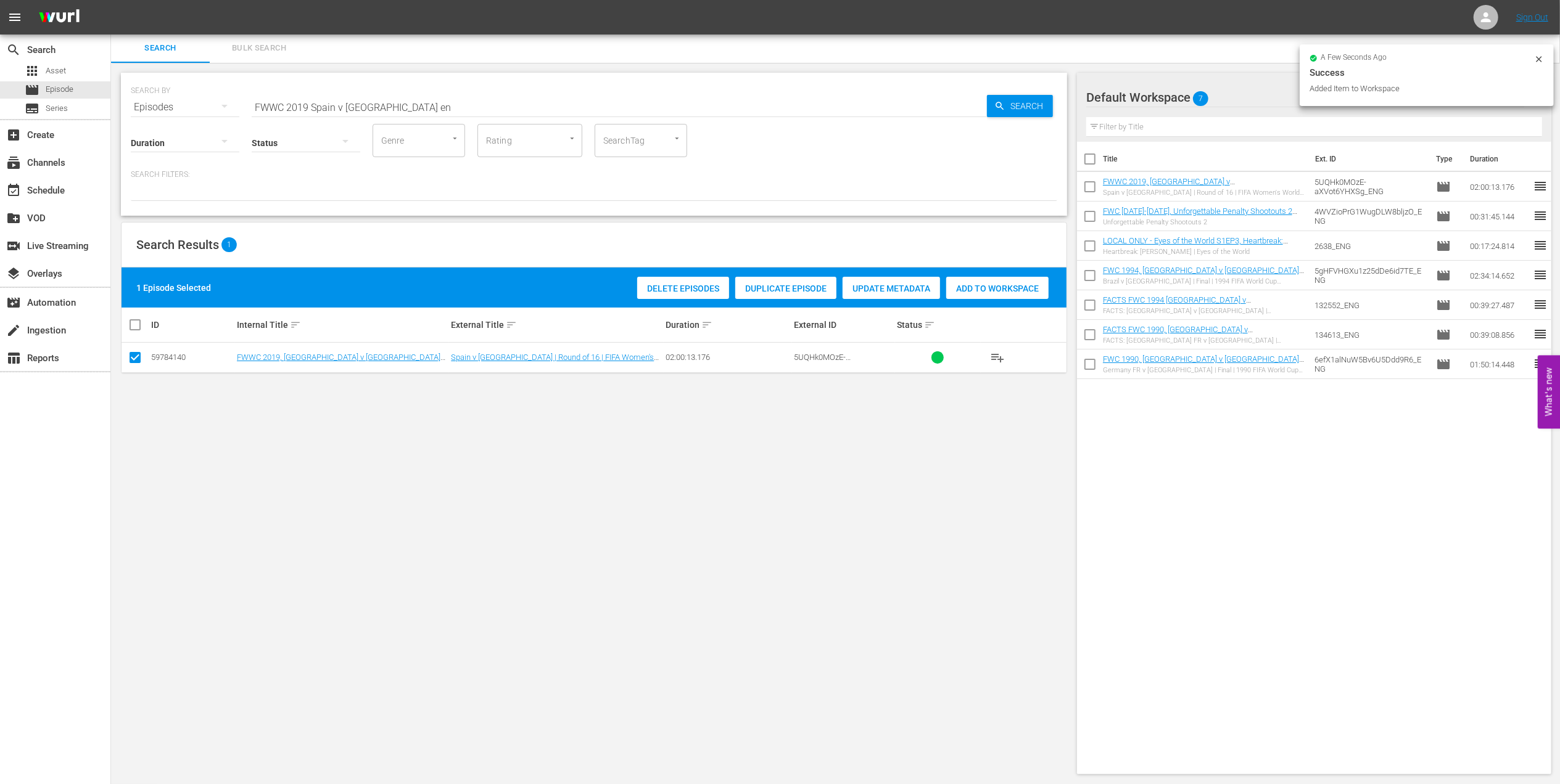
drag, startPoint x: 388, startPoint y: 104, endPoint x: 116, endPoint y: 104, distance: 272.0
click at [116, 104] on div "SEARCH BY Search By Episodes Search ID, Title, Description, Keywords, or Catego…" at bounding box center [594, 423] width 966 height 722
paste input "IFA Women’s Champions Cup 8am UTC"
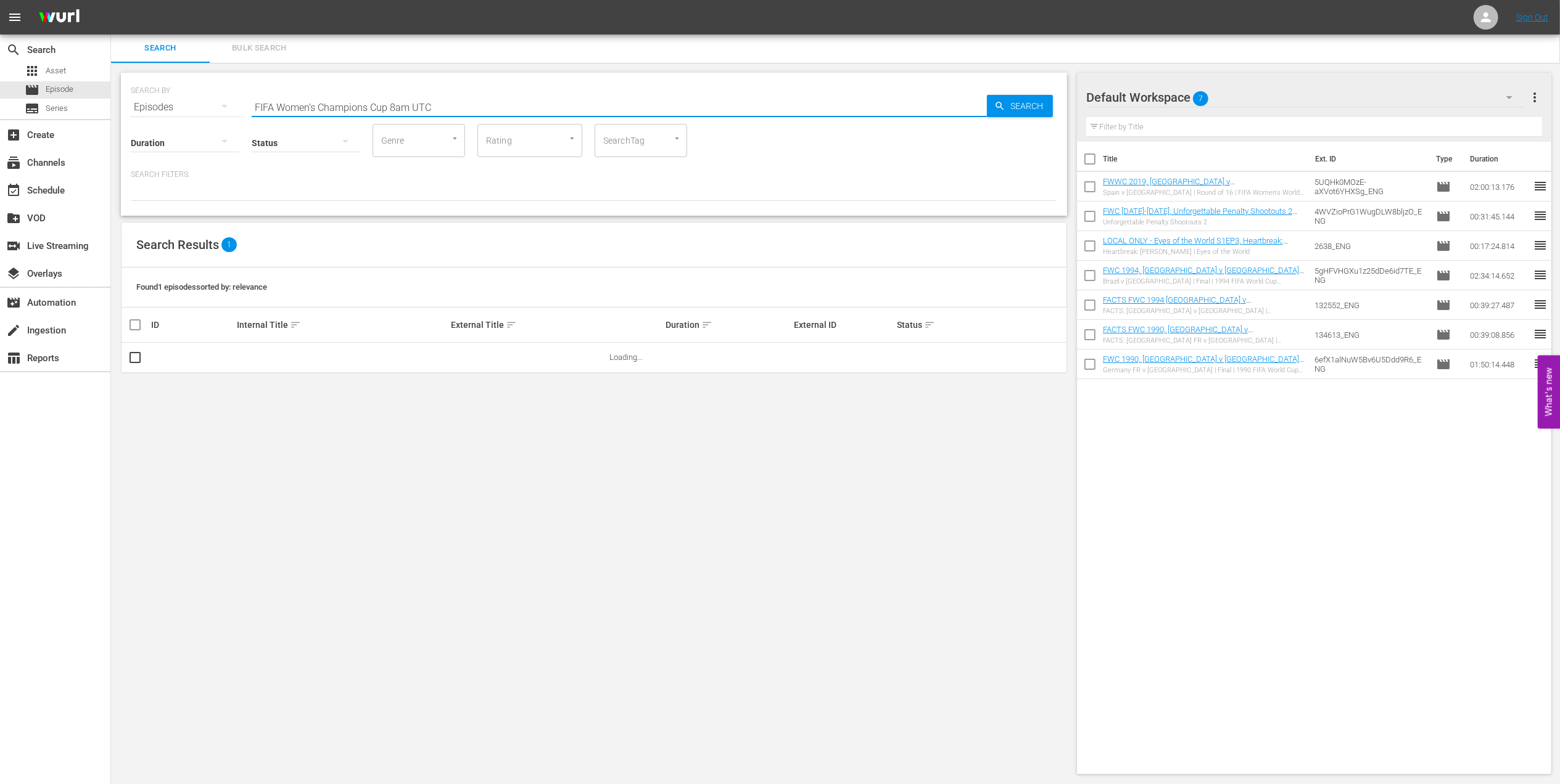
drag, startPoint x: 429, startPoint y: 102, endPoint x: 393, endPoint y: 109, distance: 36.7
click at [393, 109] on input "FIFA Women’s Champions Cup 8am UTC" at bounding box center [619, 107] width 735 height 29
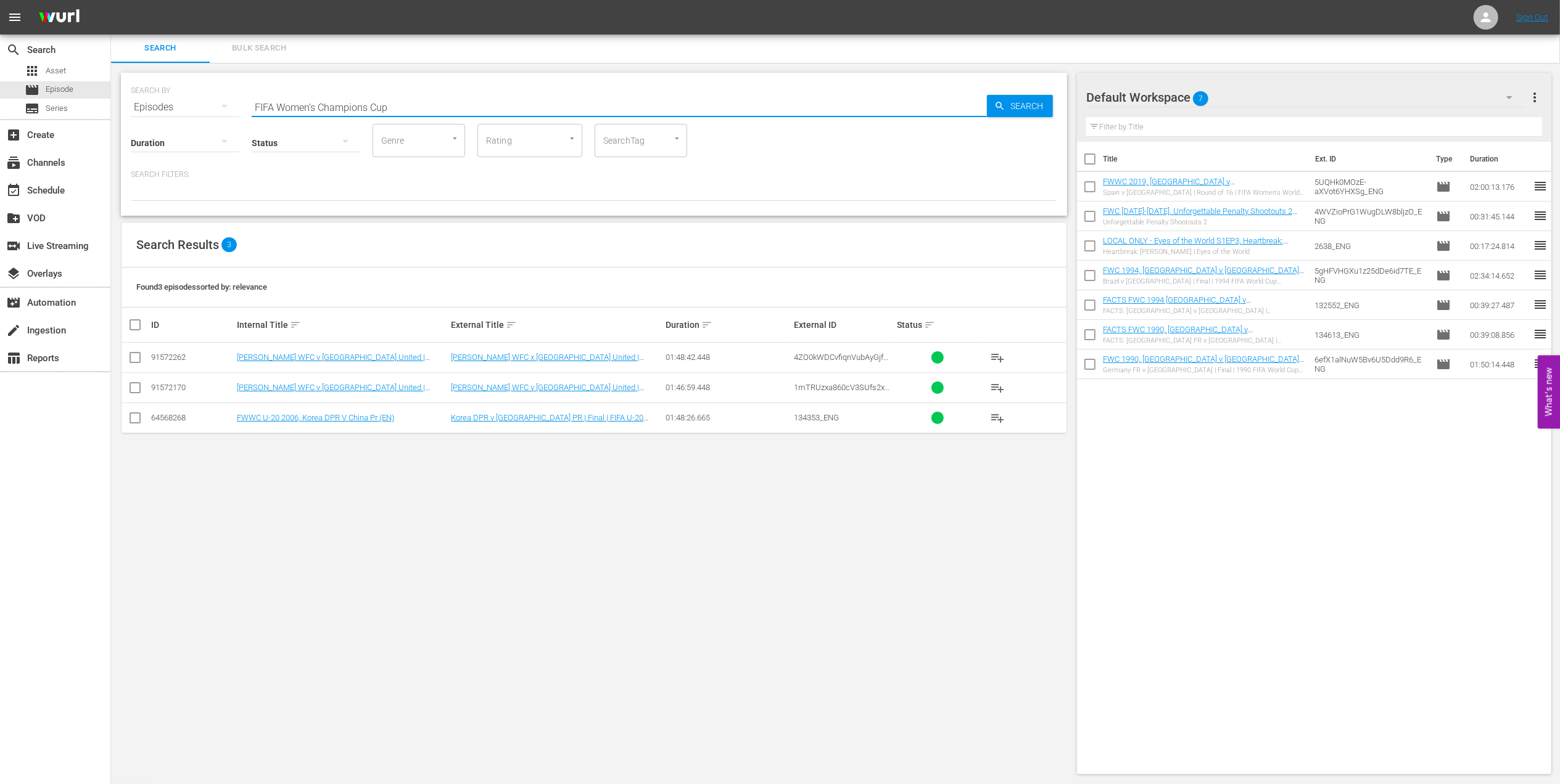
type input "FIFA Women’s Champions Cup"
click at [135, 388] on input "checkbox" at bounding box center [135, 390] width 15 height 15
checkbox input "true"
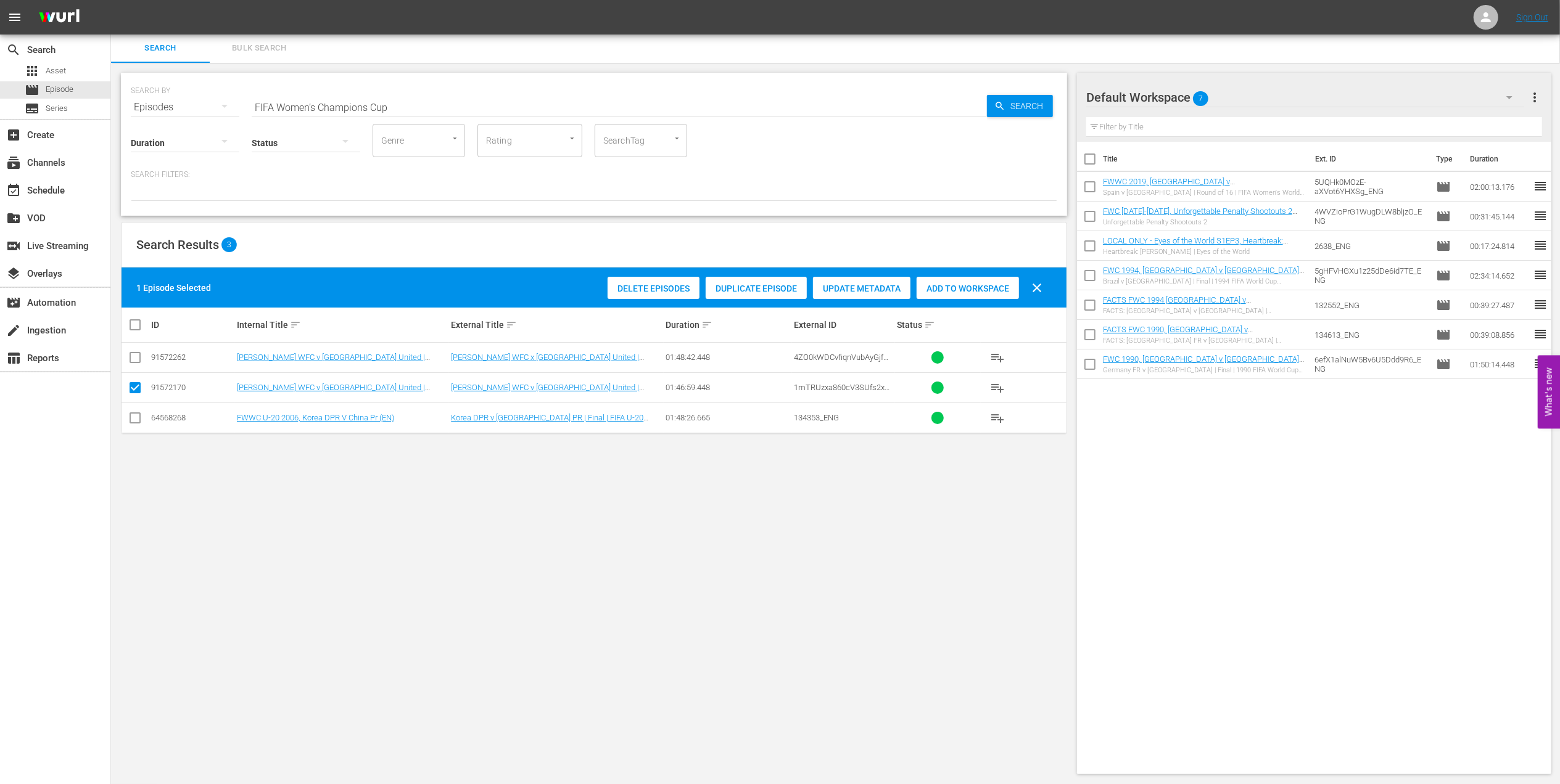
click at [943, 287] on span "Add to Workspace" at bounding box center [967, 289] width 102 height 9
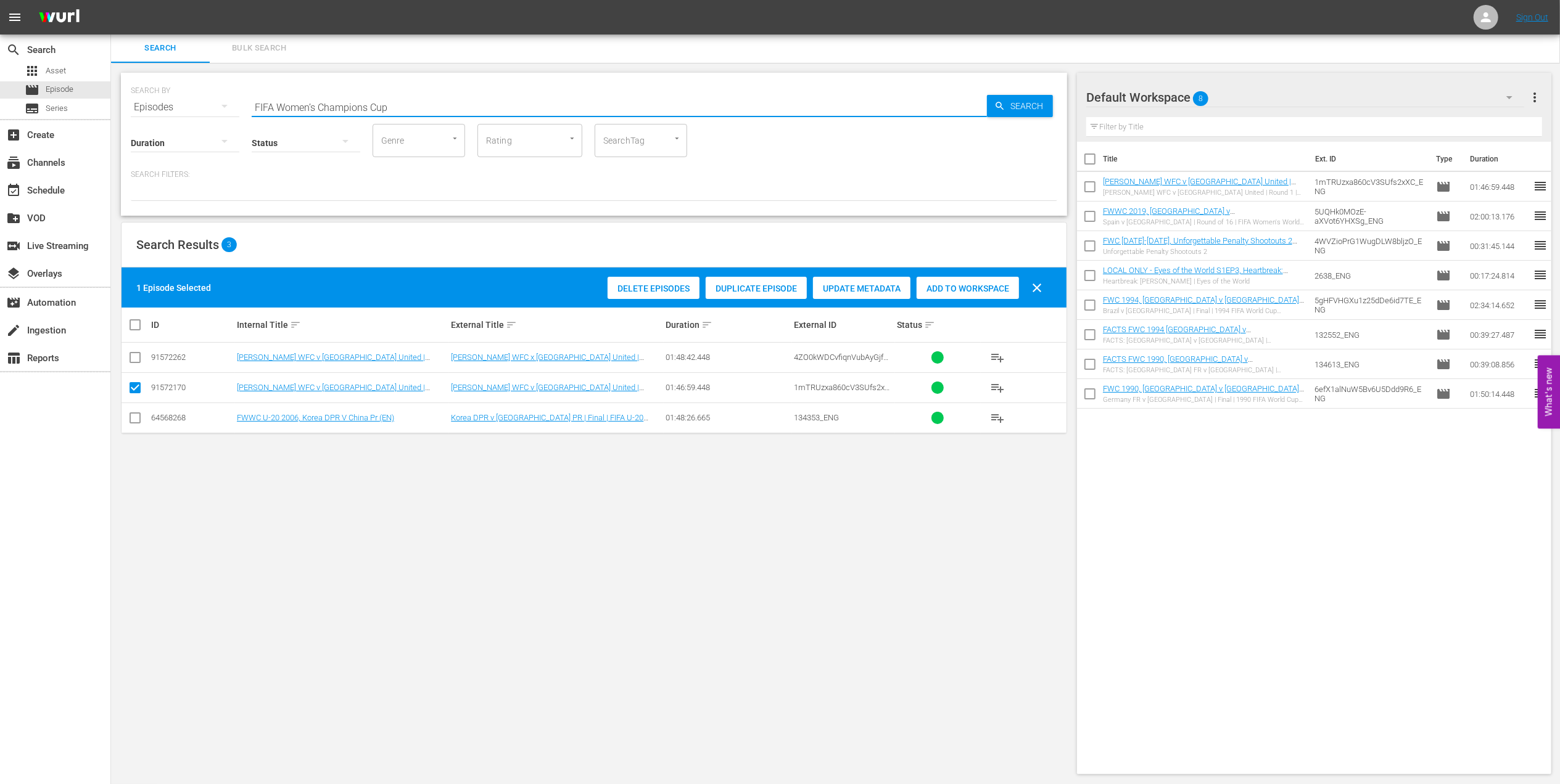
drag, startPoint x: 444, startPoint y: 109, endPoint x: 230, endPoint y: 110, distance: 214.0
click at [230, 110] on div "SEARCH BY Search By Episodes Search ID, Title, Description, Keywords, or Catego…" at bounding box center [594, 100] width 927 height 44
paste input "WWC 2019 - Final - USA v Netherlands"
click at [449, 108] on input "FWWC 2019 - Final - USA v Netherlands" at bounding box center [619, 107] width 735 height 29
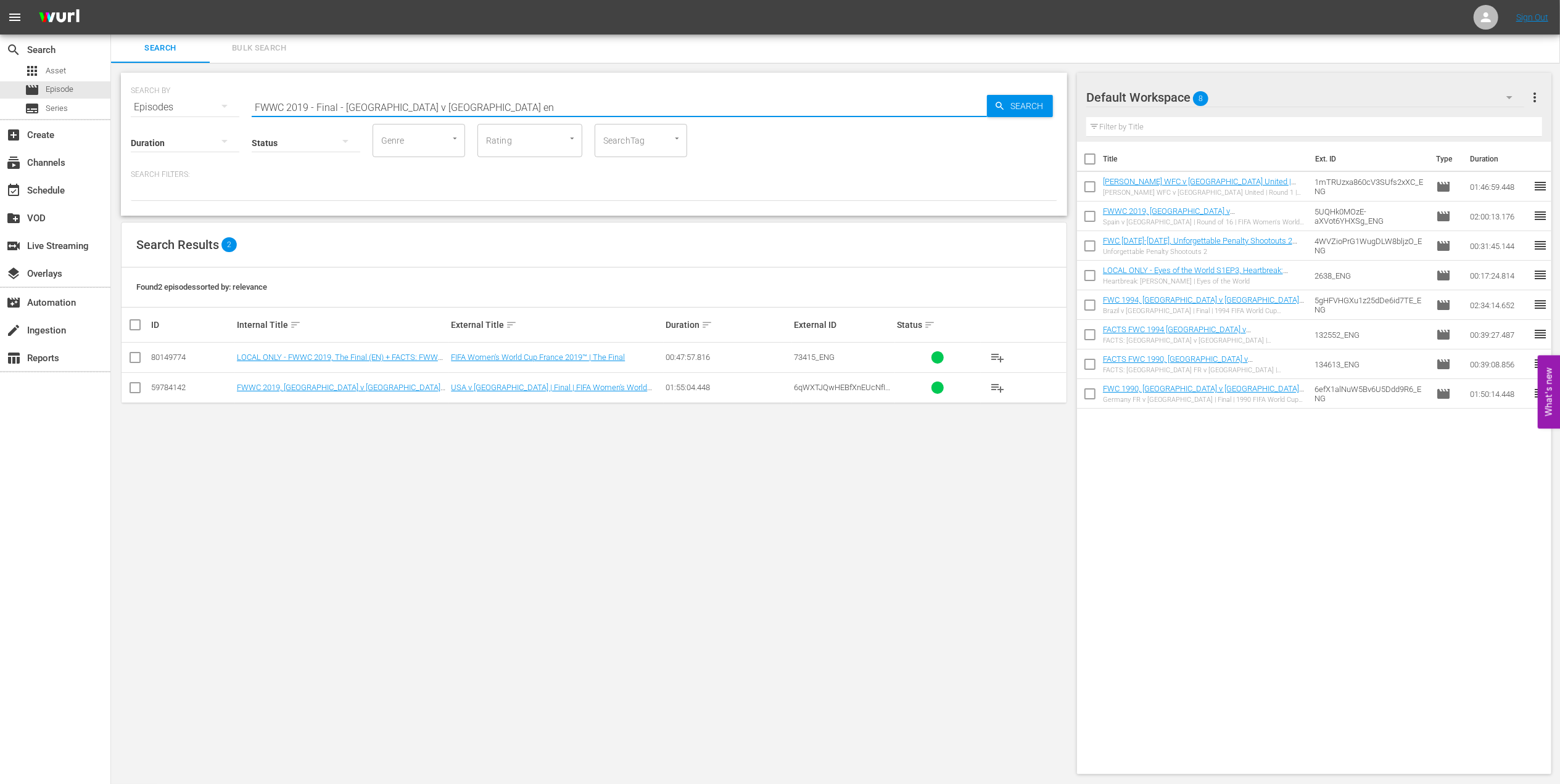
type input "FWWC 2019 - Final - USA v Netherlands en"
click at [135, 390] on input "checkbox" at bounding box center [135, 390] width 15 height 15
checkbox input "true"
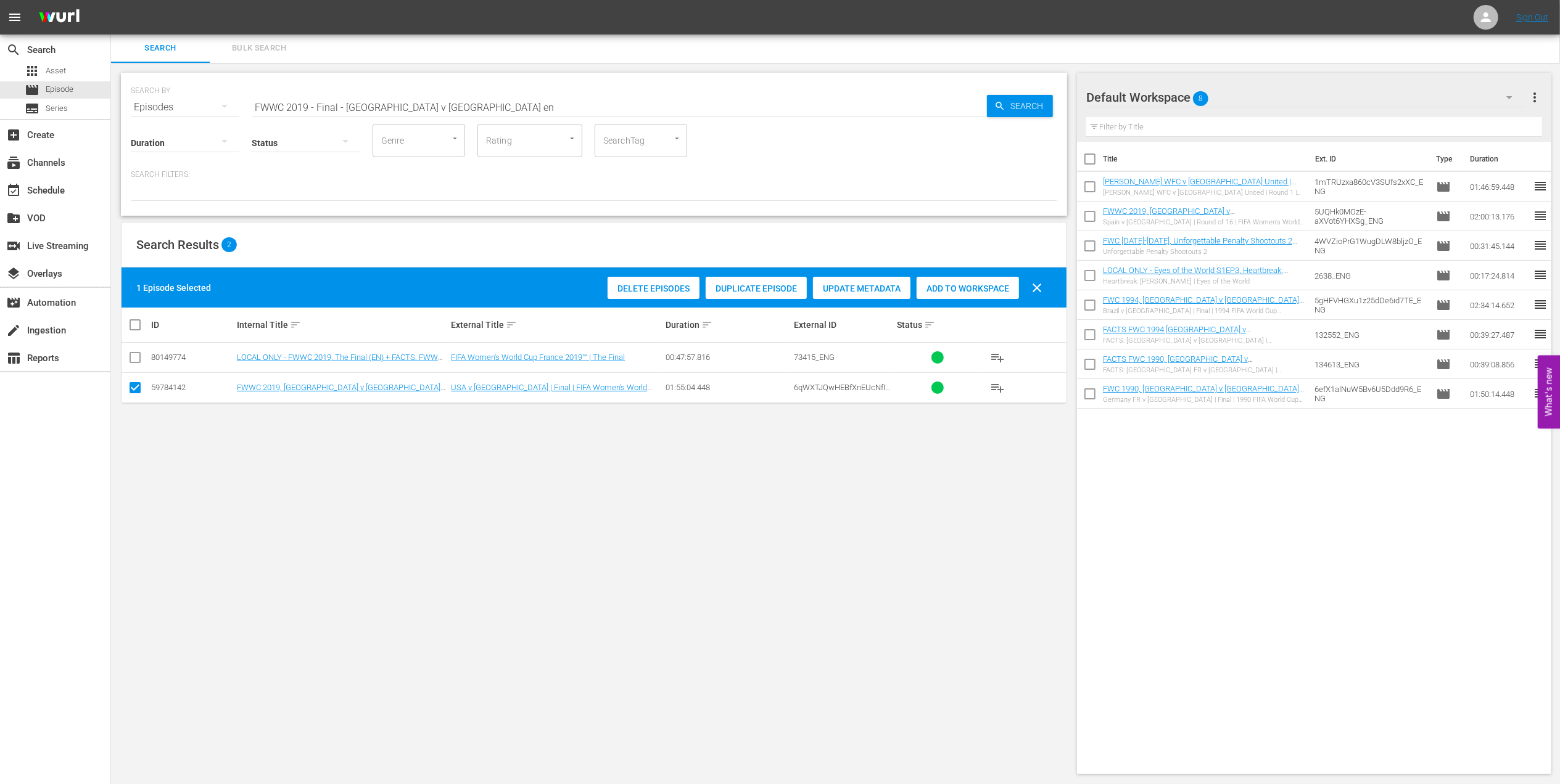
click at [1000, 279] on div "Add to Workspace" at bounding box center [967, 289] width 102 height 24
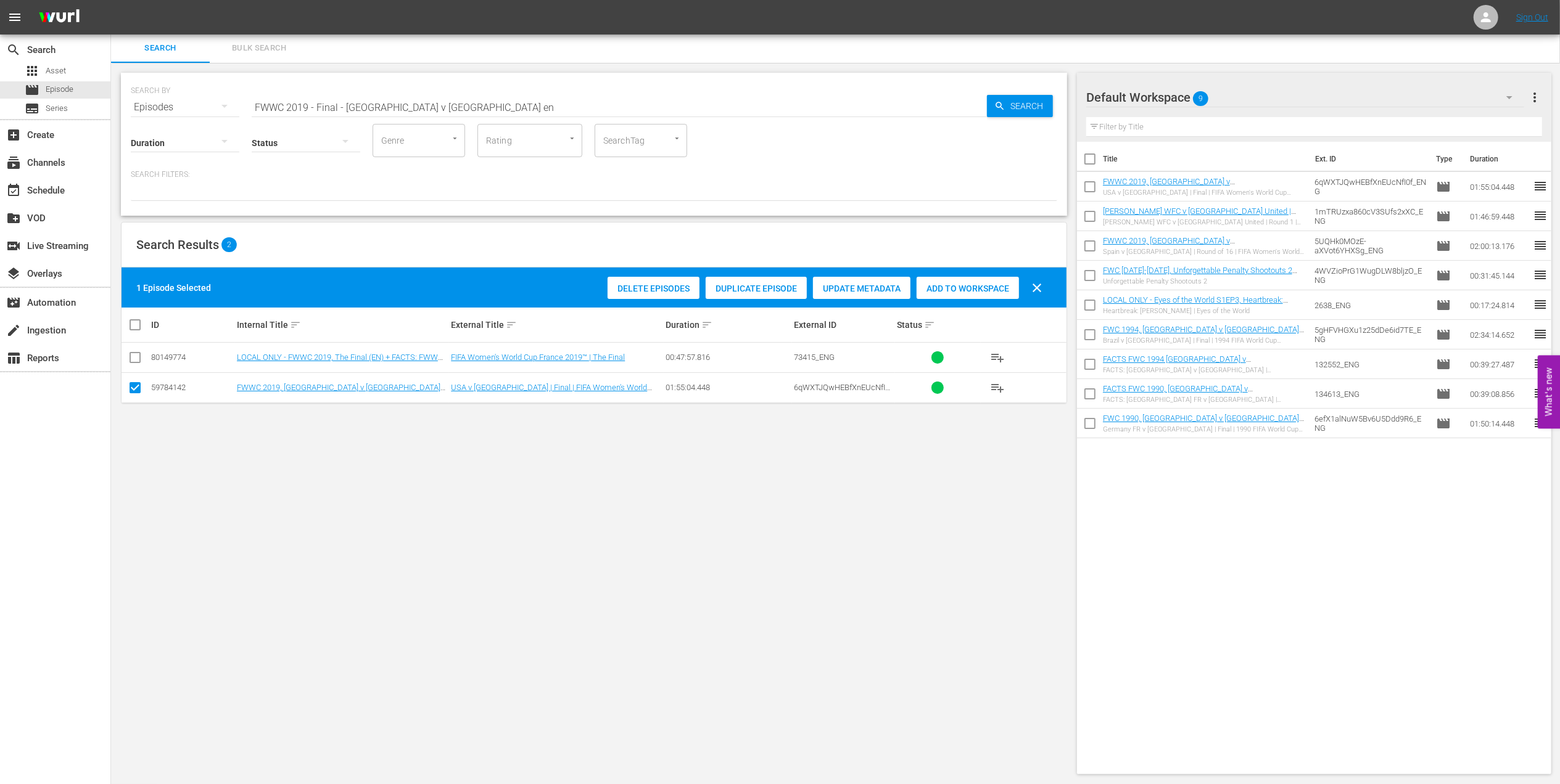
click at [977, 286] on span "Add to Workspace" at bounding box center [967, 289] width 102 height 9
drag, startPoint x: 332, startPoint y: 104, endPoint x: 227, endPoint y: 104, distance: 105.0
click at [180, 104] on div "SEARCH BY Search By Episodes Search ID, Title, Description, Keywords, or Catego…" at bounding box center [594, 100] width 927 height 44
paste input "2019 Official Film - Le Moment"
click at [438, 101] on input "2019 Official Film - Le Moment" at bounding box center [619, 107] width 735 height 29
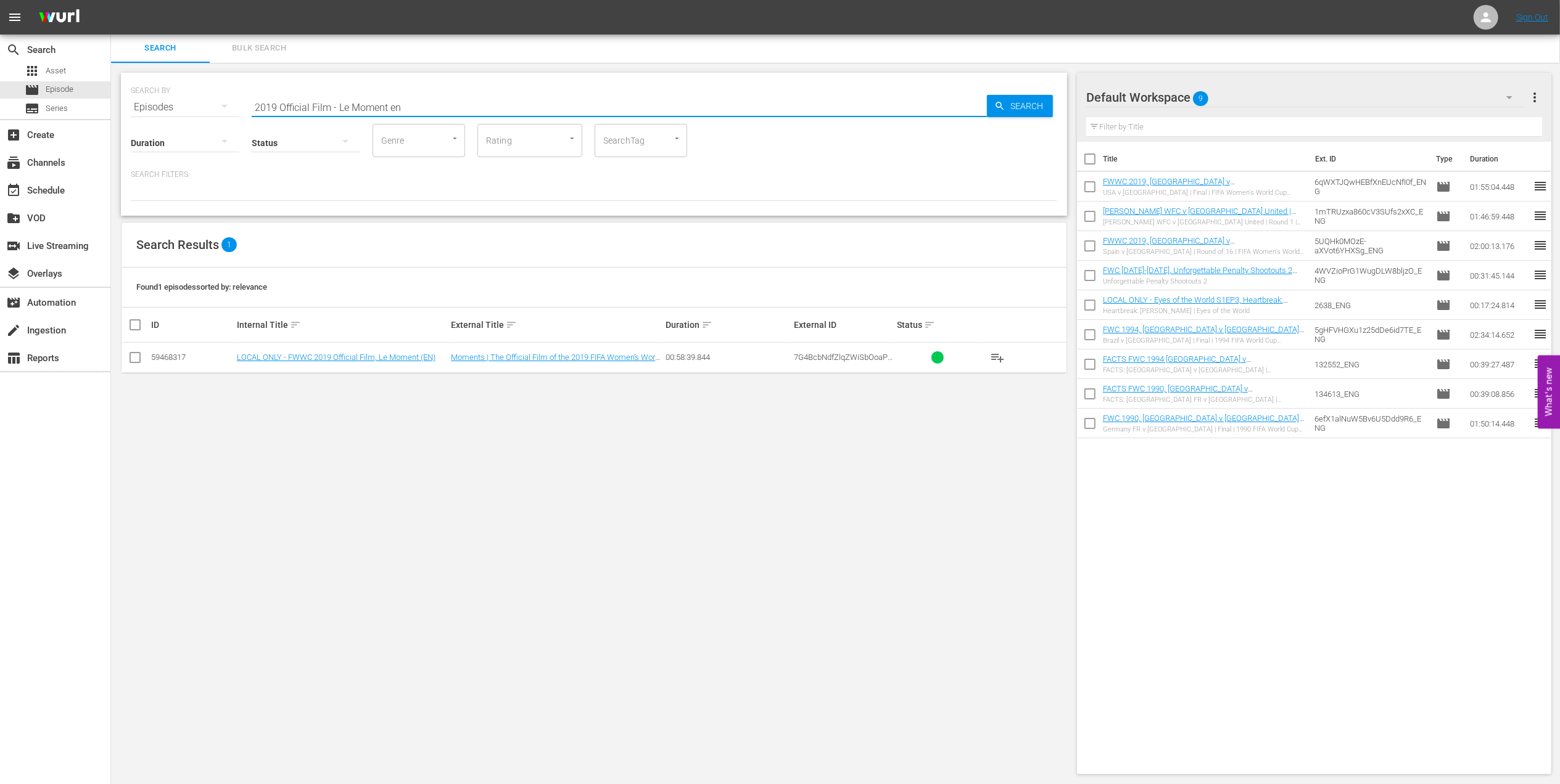
type input "2019 Official Film - Le Moment en"
click at [135, 356] on input "checkbox" at bounding box center [135, 360] width 15 height 15
checkbox input "true"
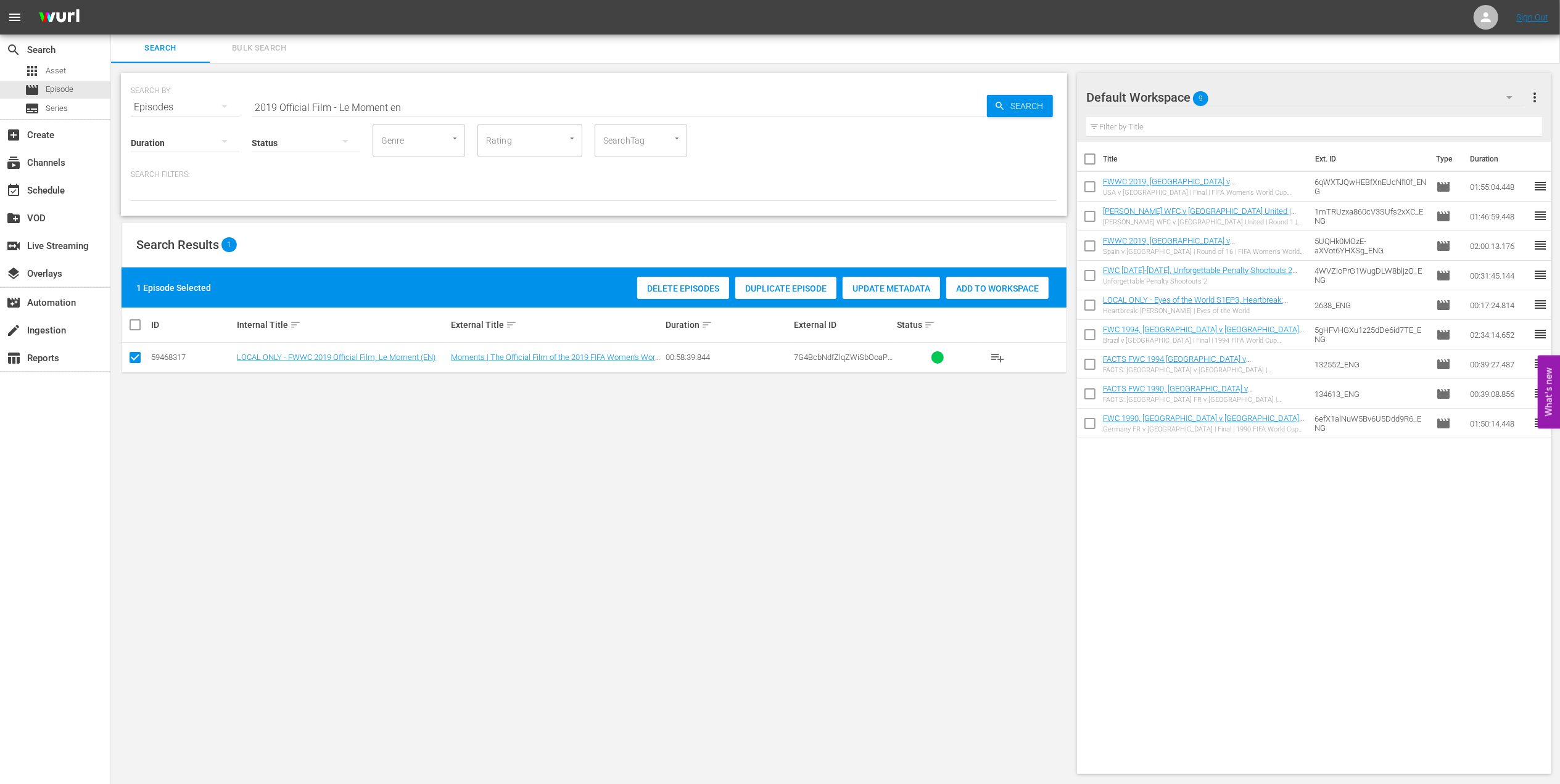
click at [1010, 290] on span "Add to Workspace" at bounding box center [997, 289] width 102 height 9
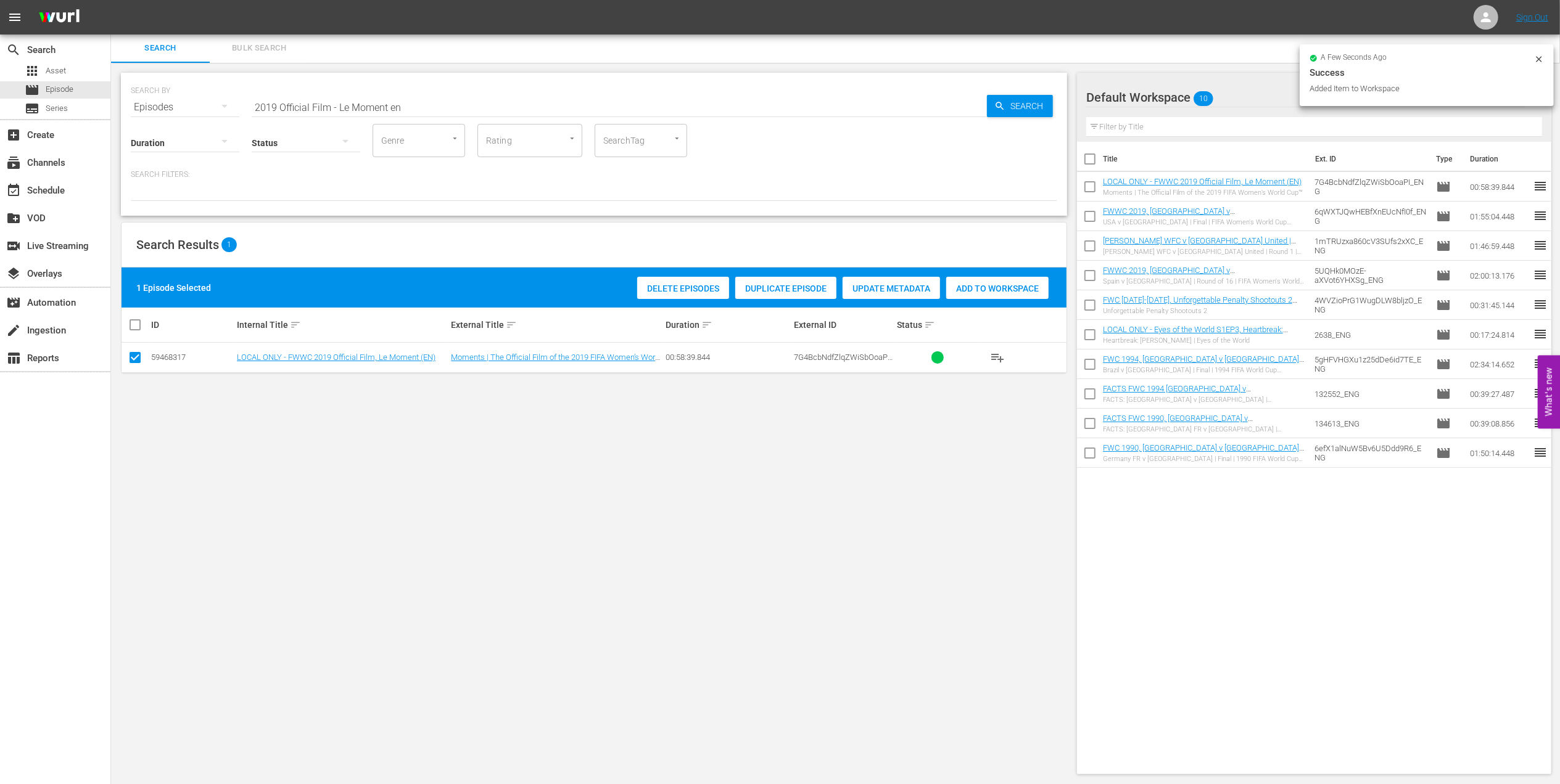
drag, startPoint x: 420, startPoint y: 104, endPoint x: 205, endPoint y: 97, distance: 215.1
click at [205, 97] on div "SEARCH BY Search By Episodes Search ID, Title, Description, Keywords, or Catego…" at bounding box center [594, 100] width 927 height 44
paste input "FIFA Women's World Cup™ Great Finals"
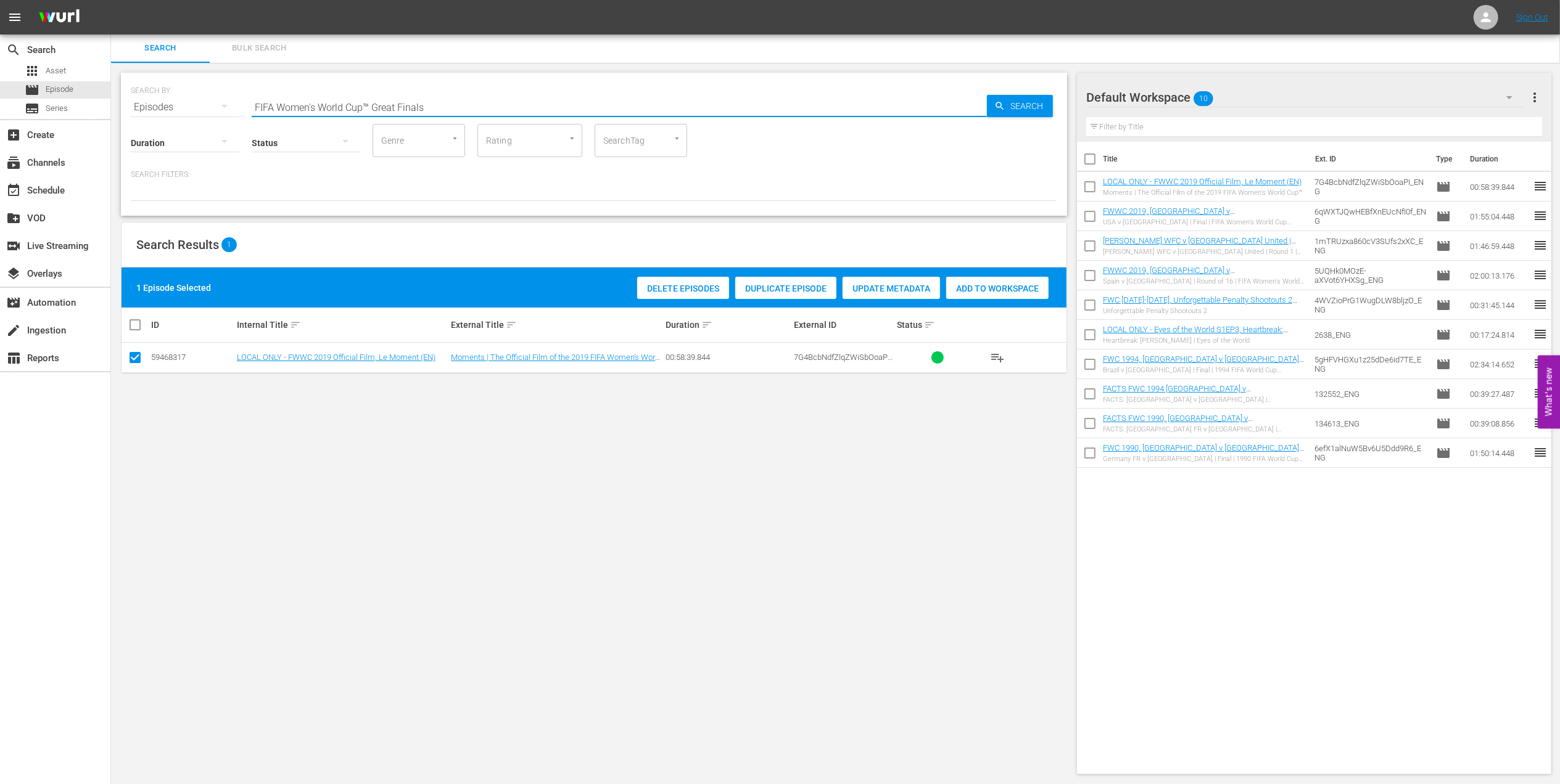
click at [460, 101] on input "FIFA Women's World Cup™ Great Finals" at bounding box center [619, 107] width 735 height 29
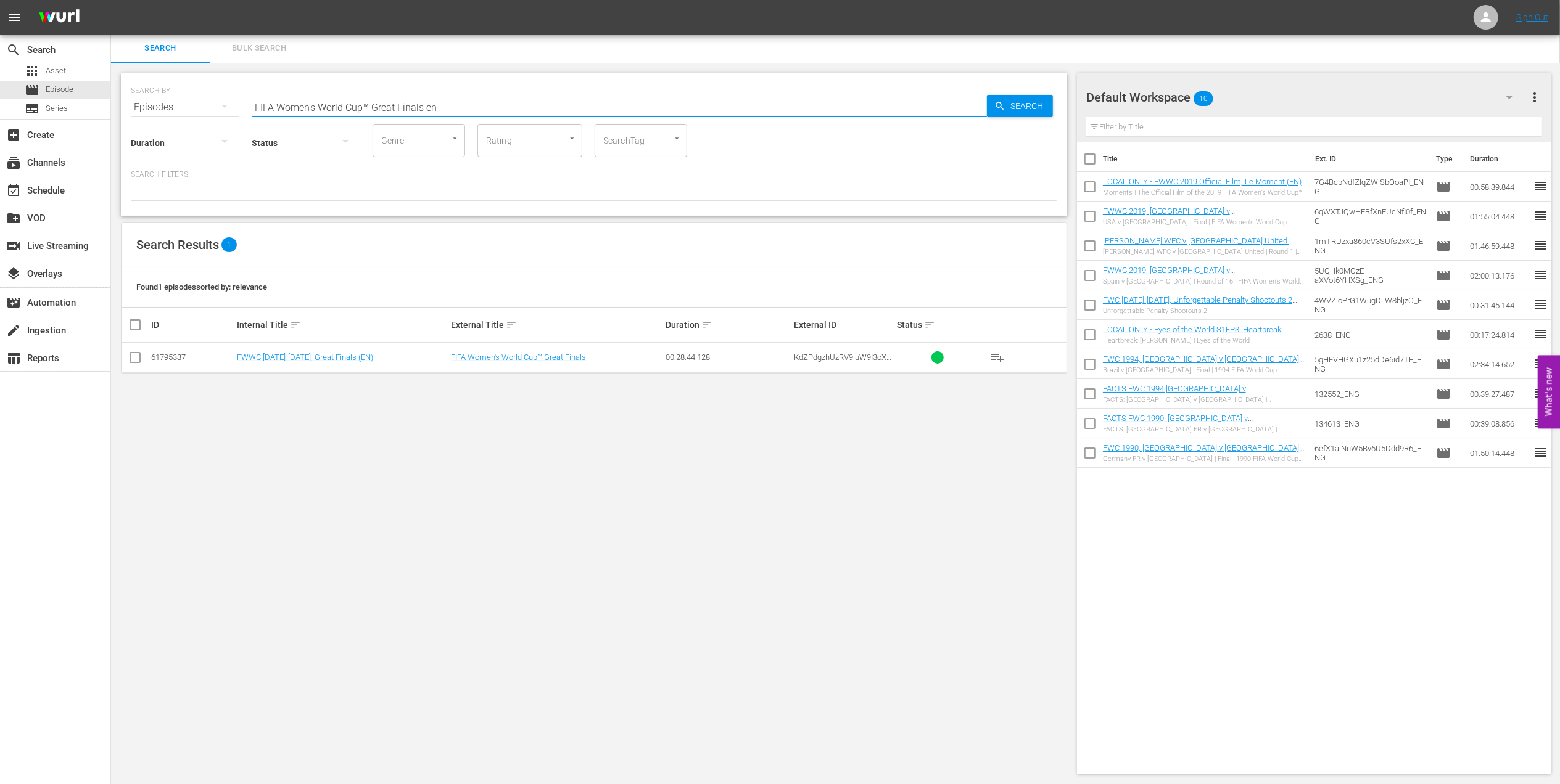
type input "FIFA Women's World Cup™ Great Finals en"
click at [135, 358] on input "checkbox" at bounding box center [135, 360] width 15 height 15
checkbox input "true"
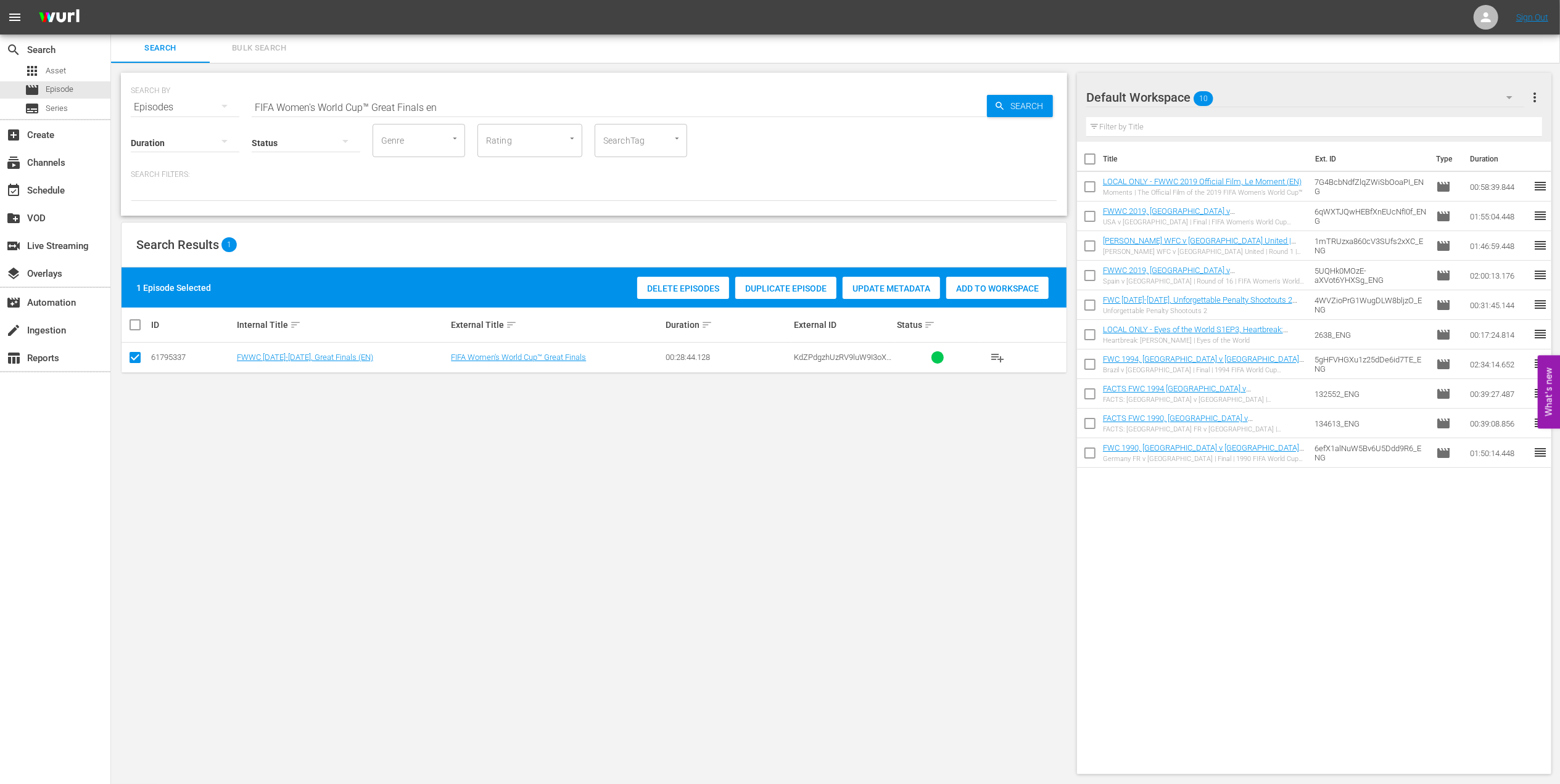
click at [970, 281] on div "Add to Workspace" at bounding box center [997, 289] width 102 height 24
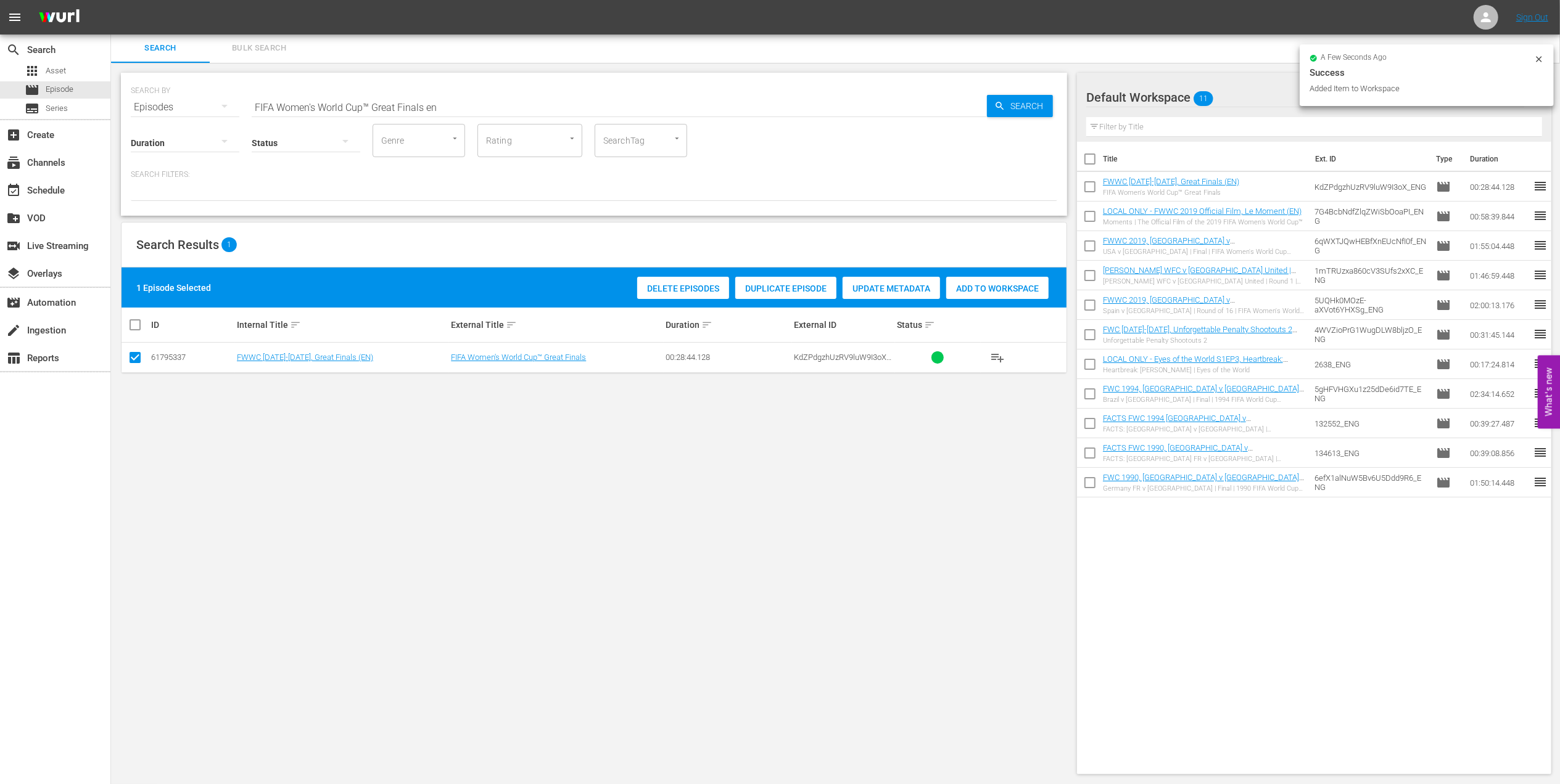
drag, startPoint x: 448, startPoint y: 108, endPoint x: 195, endPoint y: 108, distance: 253.0
click at [195, 108] on div "SEARCH BY Search By Episodes Search ID, Title, Description, Keywords, or Catego…" at bounding box center [594, 100] width 927 height 44
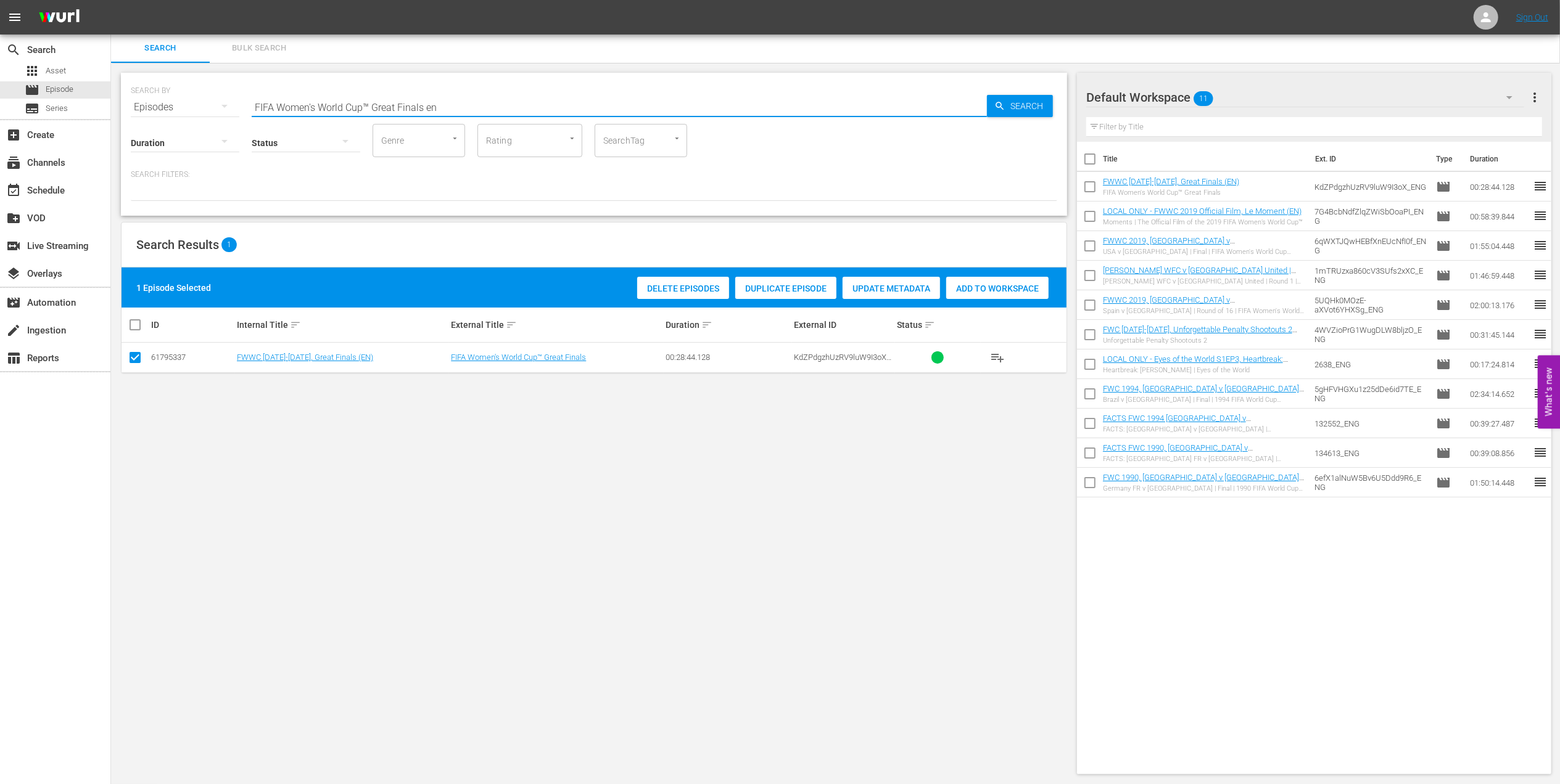
paste input "Unforgettable Penalty Shootouts"
click at [418, 97] on input "Unforgettable Penalty Shootouts" at bounding box center [619, 107] width 735 height 29
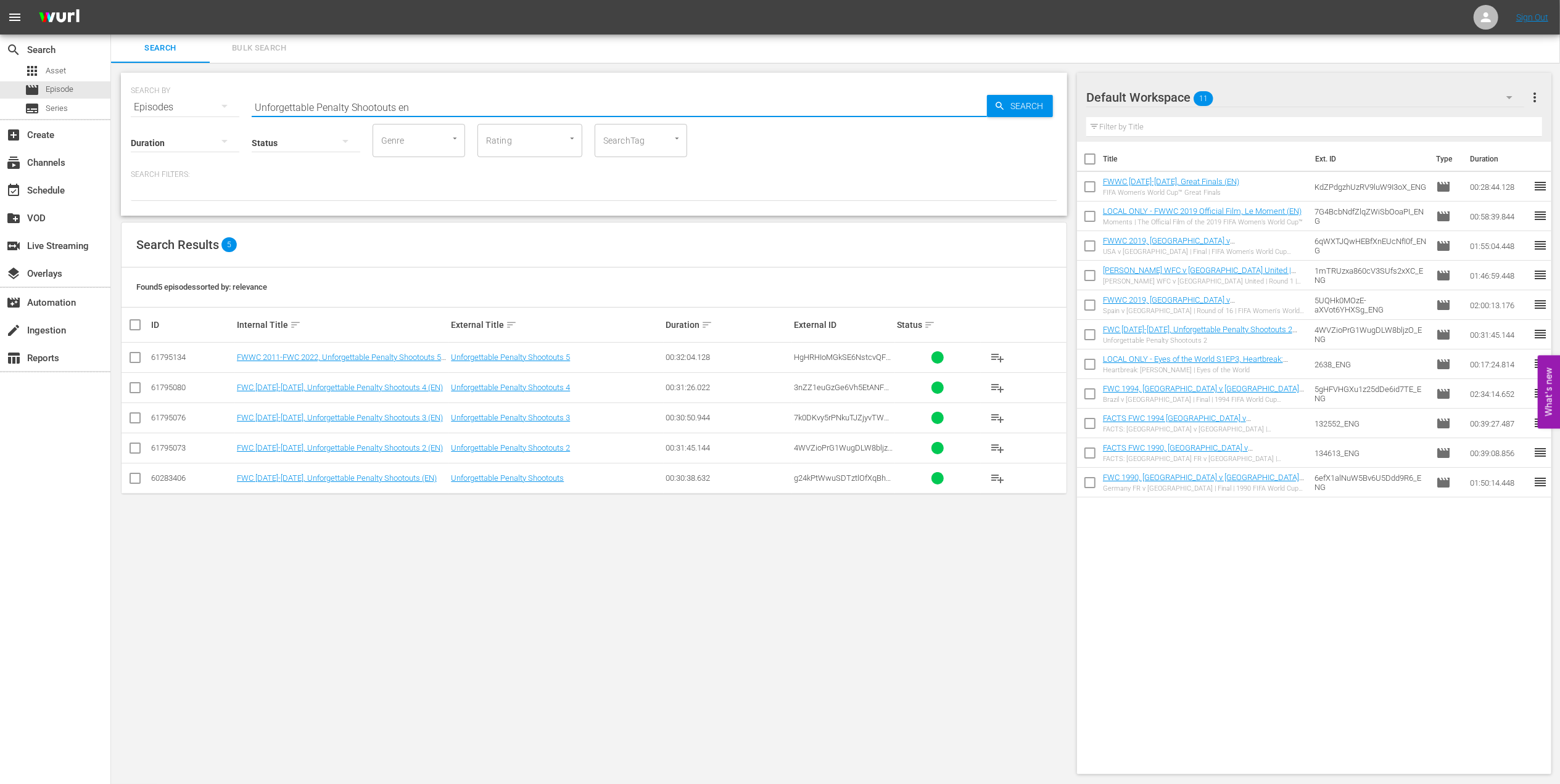
type input "Unforgettable Penalty Shootouts en"
click at [134, 479] on input "checkbox" at bounding box center [135, 481] width 15 height 15
checkbox input "true"
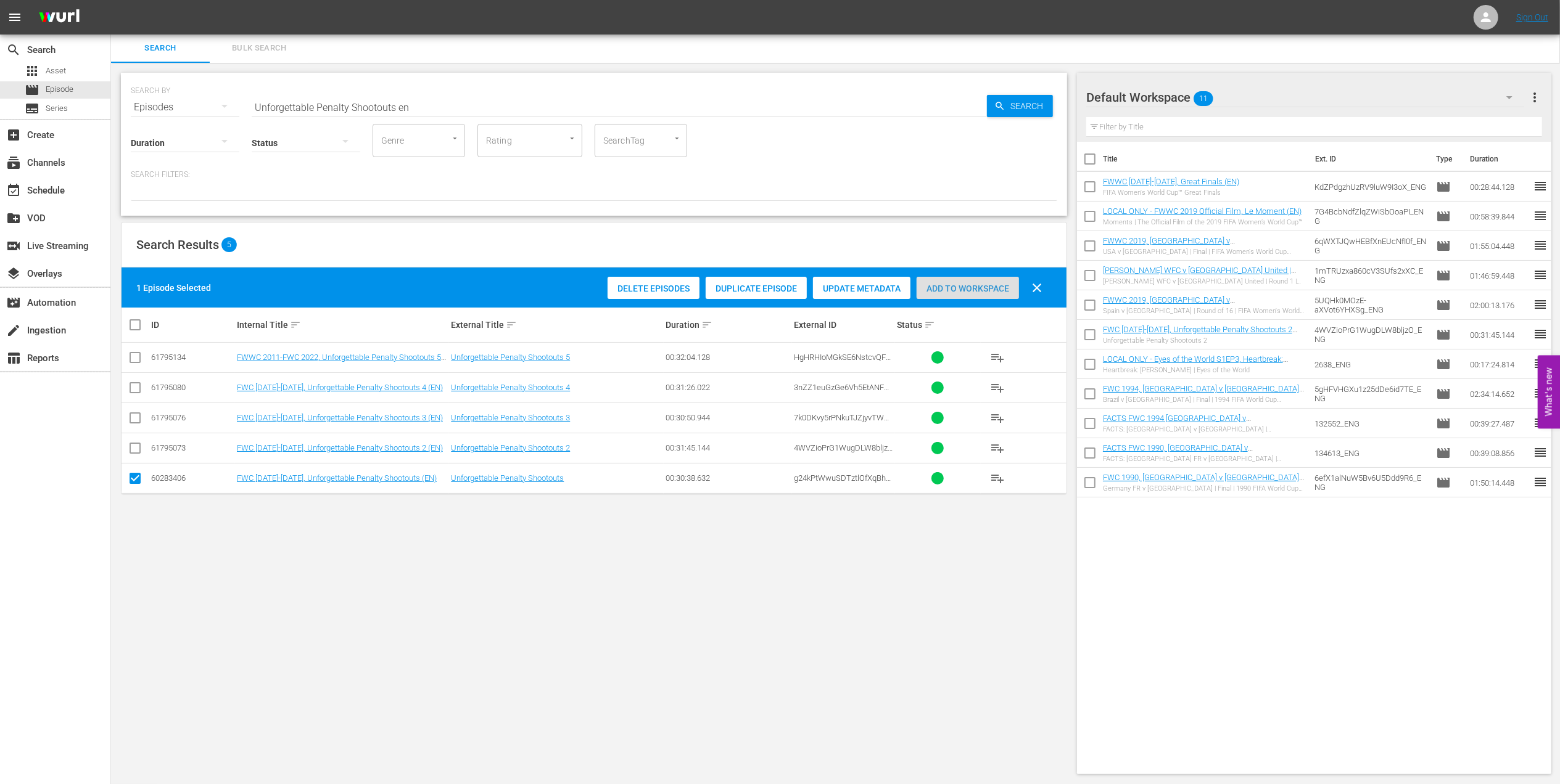
click at [977, 289] on span "Add to Workspace" at bounding box center [967, 289] width 102 height 9
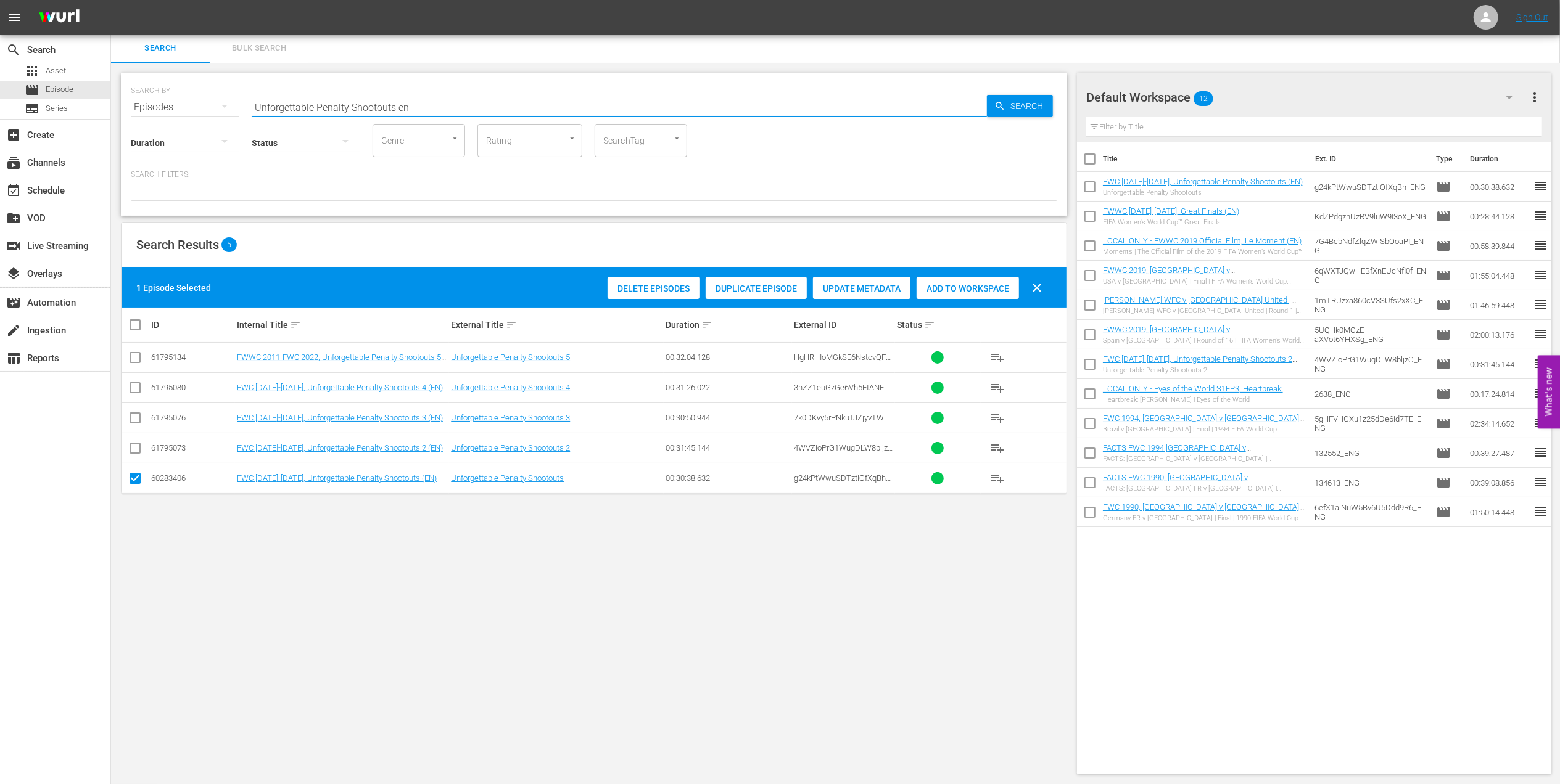
drag, startPoint x: 385, startPoint y: 99, endPoint x: 299, endPoint y: 108, distance: 86.5
click at [200, 116] on div "SEARCH BY Search By Episodes Search ID, Title, Description, Keywords, or Catego…" at bounding box center [594, 144] width 947 height 143
paste input "1954 Official Film - German Giants"
click at [428, 117] on input "1954 Official Film - German Giants" at bounding box center [619, 107] width 735 height 29
click at [432, 110] on input "1954 Official Film - German Giants" at bounding box center [619, 107] width 735 height 29
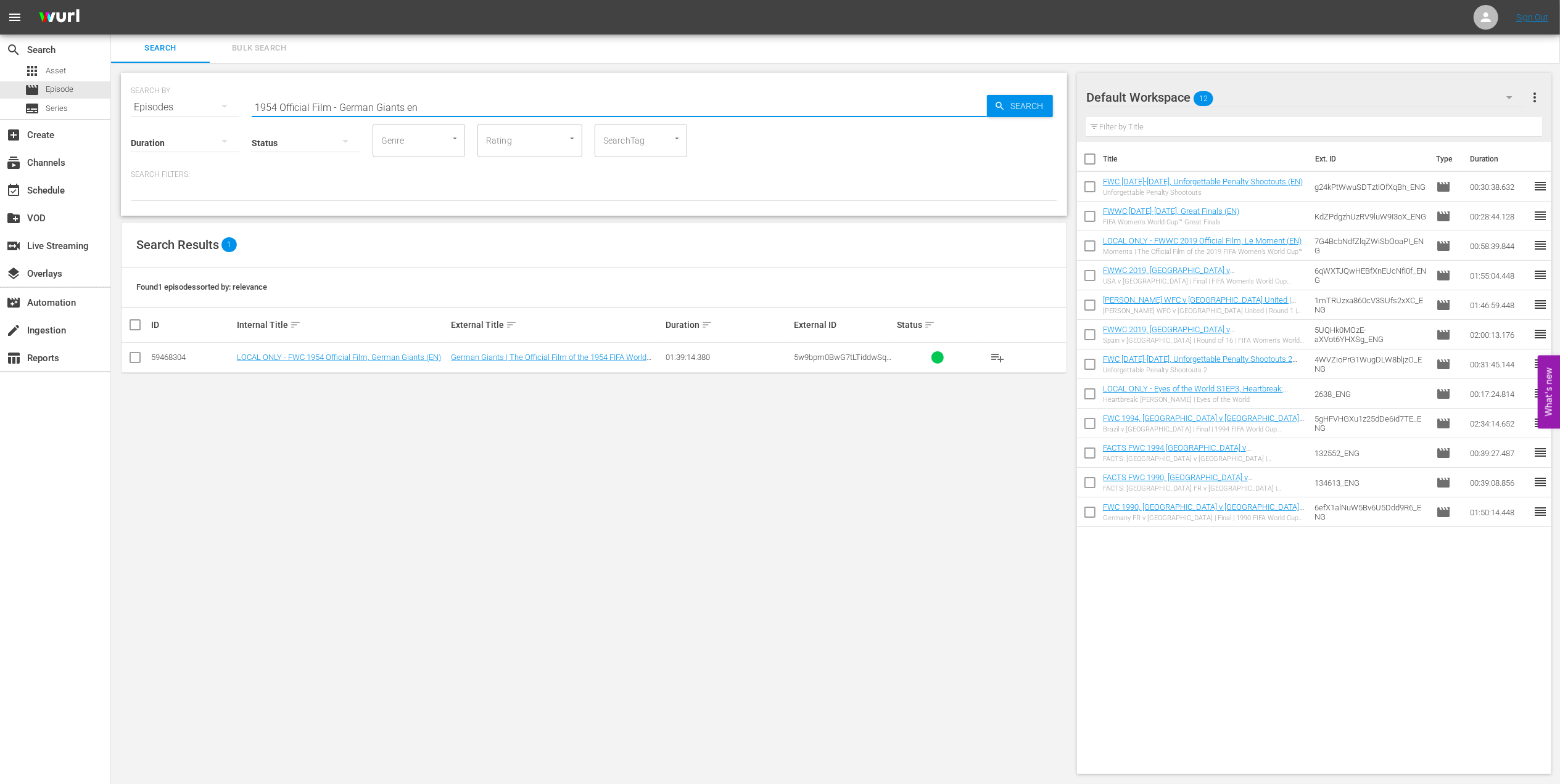
type input "1954 Official Film - German Giants en"
click at [134, 358] on input "checkbox" at bounding box center [135, 360] width 15 height 15
checkbox input "true"
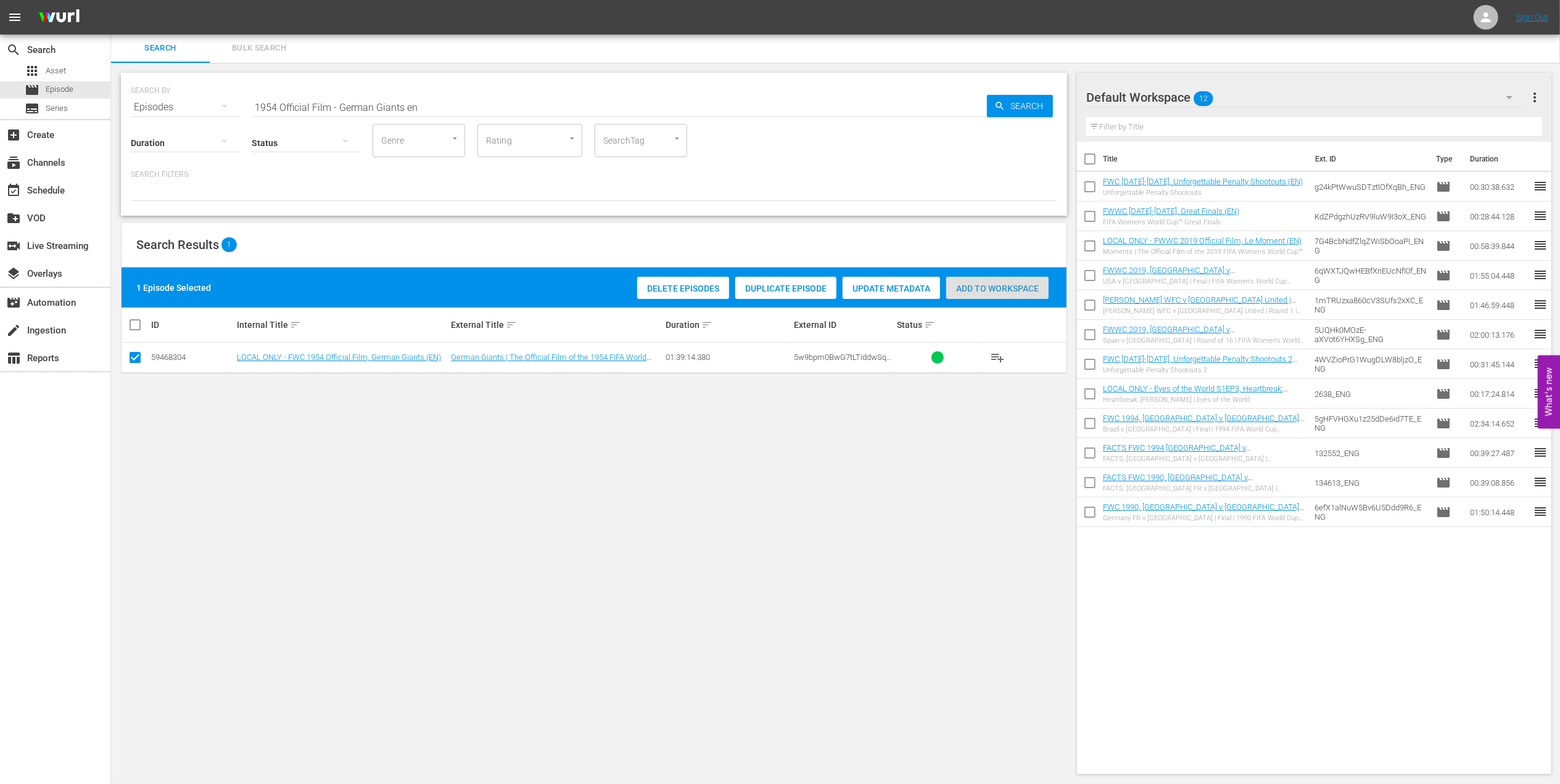
click at [1003, 291] on span "Add to Workspace" at bounding box center [997, 289] width 102 height 9
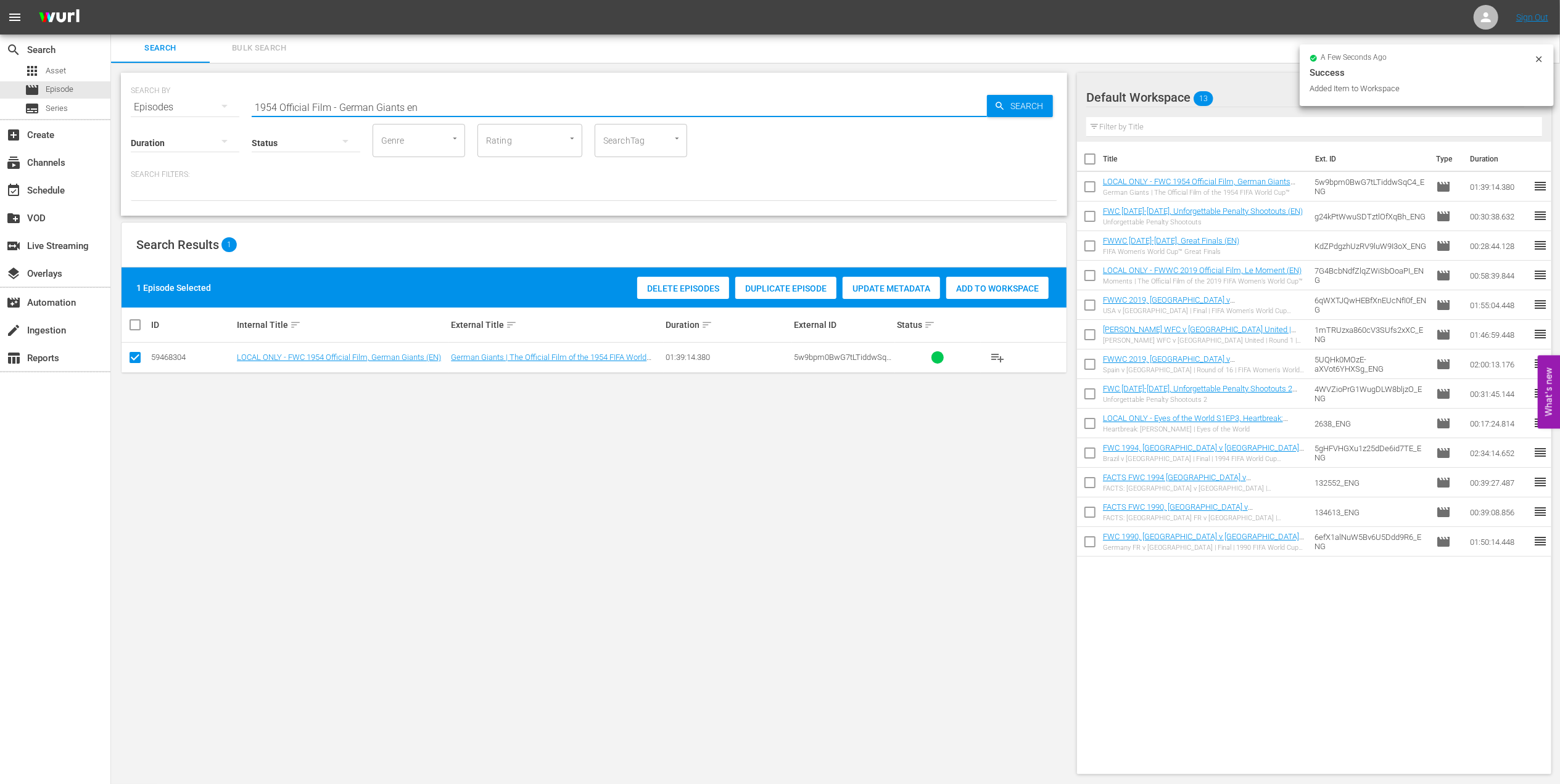
drag, startPoint x: 429, startPoint y: 104, endPoint x: 214, endPoint y: 111, distance: 215.1
click at [214, 111] on div "SEARCH BY Search By Episodes Search ID, Title, Description, Keywords, or Catego…" at bounding box center [594, 100] width 927 height 44
paste input "FWC 1974 - Final - Netherlands v Germany"
click at [497, 102] on input "FWC 1974 - Final - Netherlands v Germany" at bounding box center [619, 107] width 735 height 29
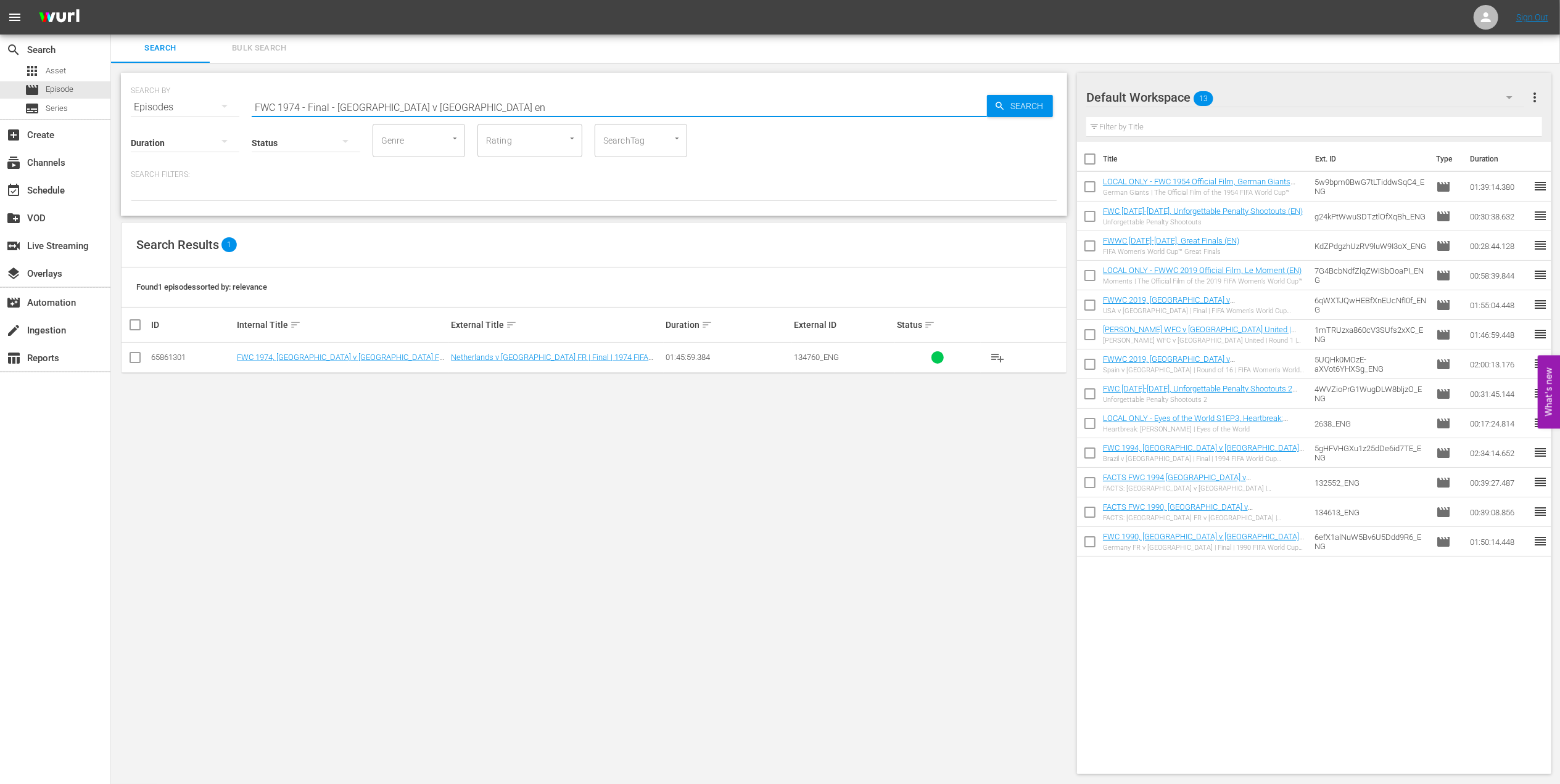
type input "FWC 1974 - Final - Netherlands v Germany en"
click at [132, 356] on input "checkbox" at bounding box center [135, 360] width 15 height 15
checkbox input "true"
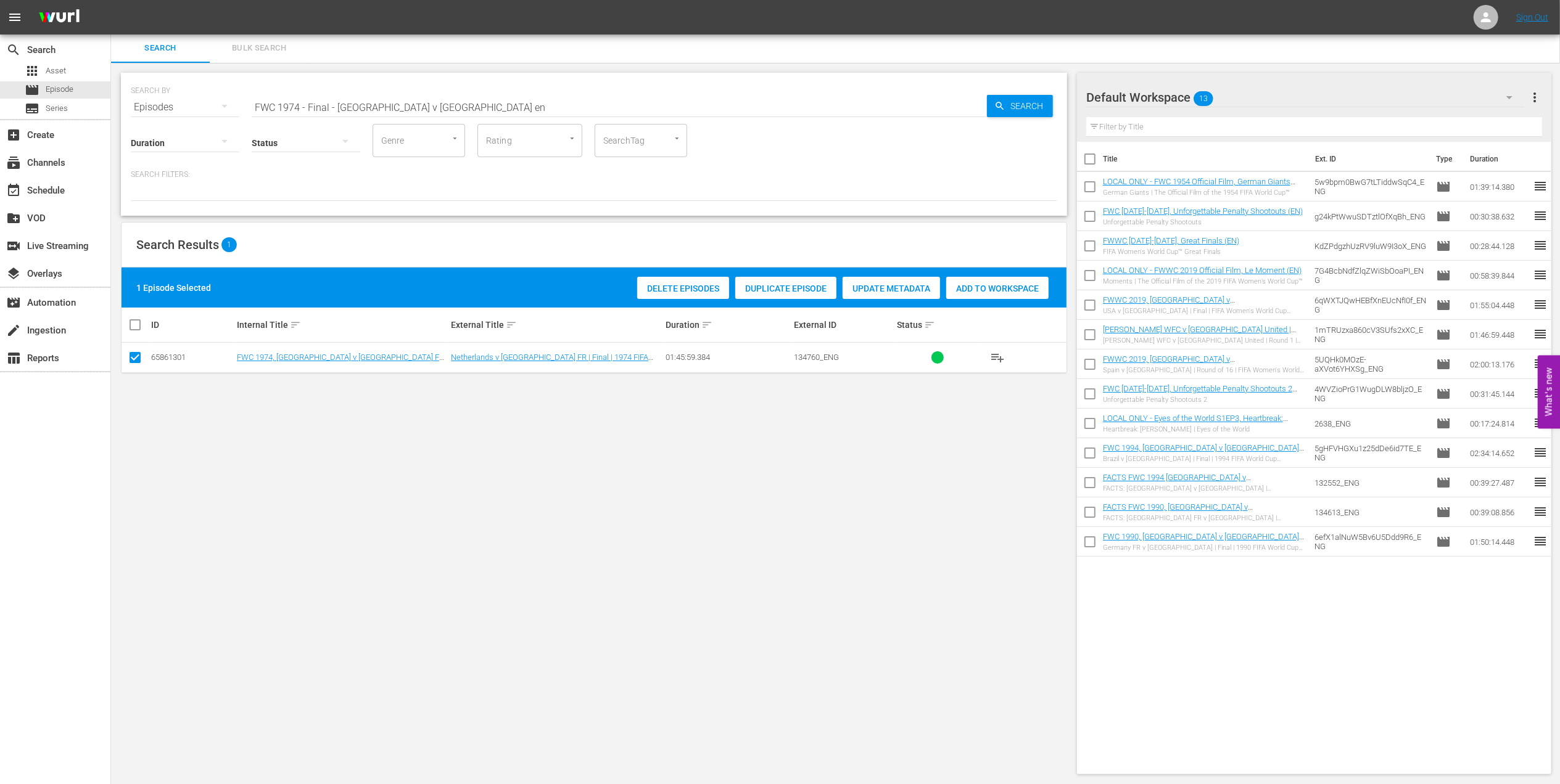
click at [983, 287] on span "Add to Workspace" at bounding box center [997, 289] width 102 height 9
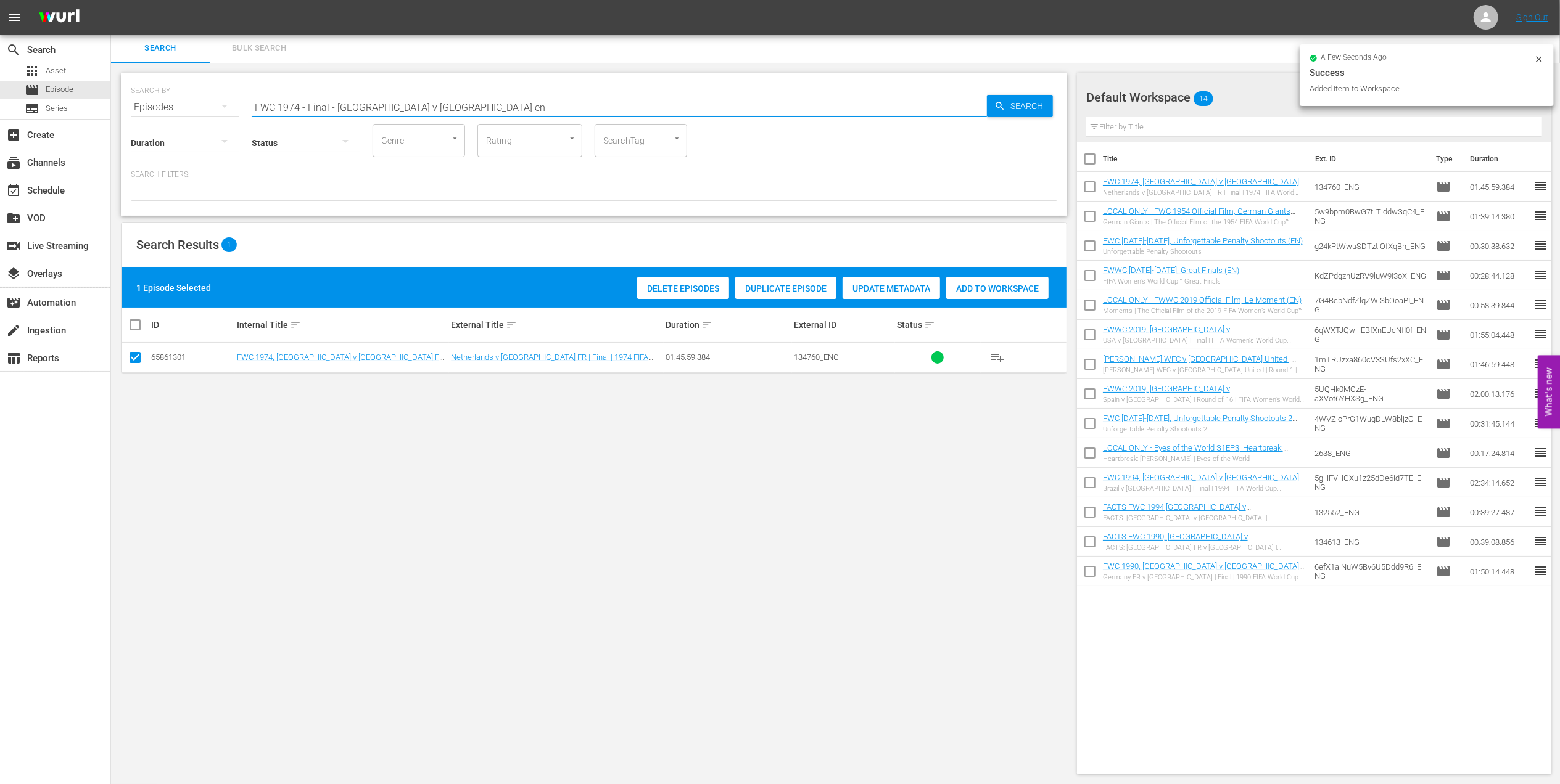
drag, startPoint x: 457, startPoint y: 102, endPoint x: 166, endPoint y: 104, distance: 291.0
click at [168, 102] on div "SEARCH BY Search By Episodes Search ID, Title, Description, Keywords, or Catego…" at bounding box center [594, 100] width 927 height 44
paste input "Argentina v Croatia | Semi-finals | FIFA World Cup 2022 | Full Match Replay"
click at [590, 102] on input "Argentina v Croatia | Semi-finals | FIFA World Cup 2022 | Full Match Replay" at bounding box center [619, 107] width 735 height 29
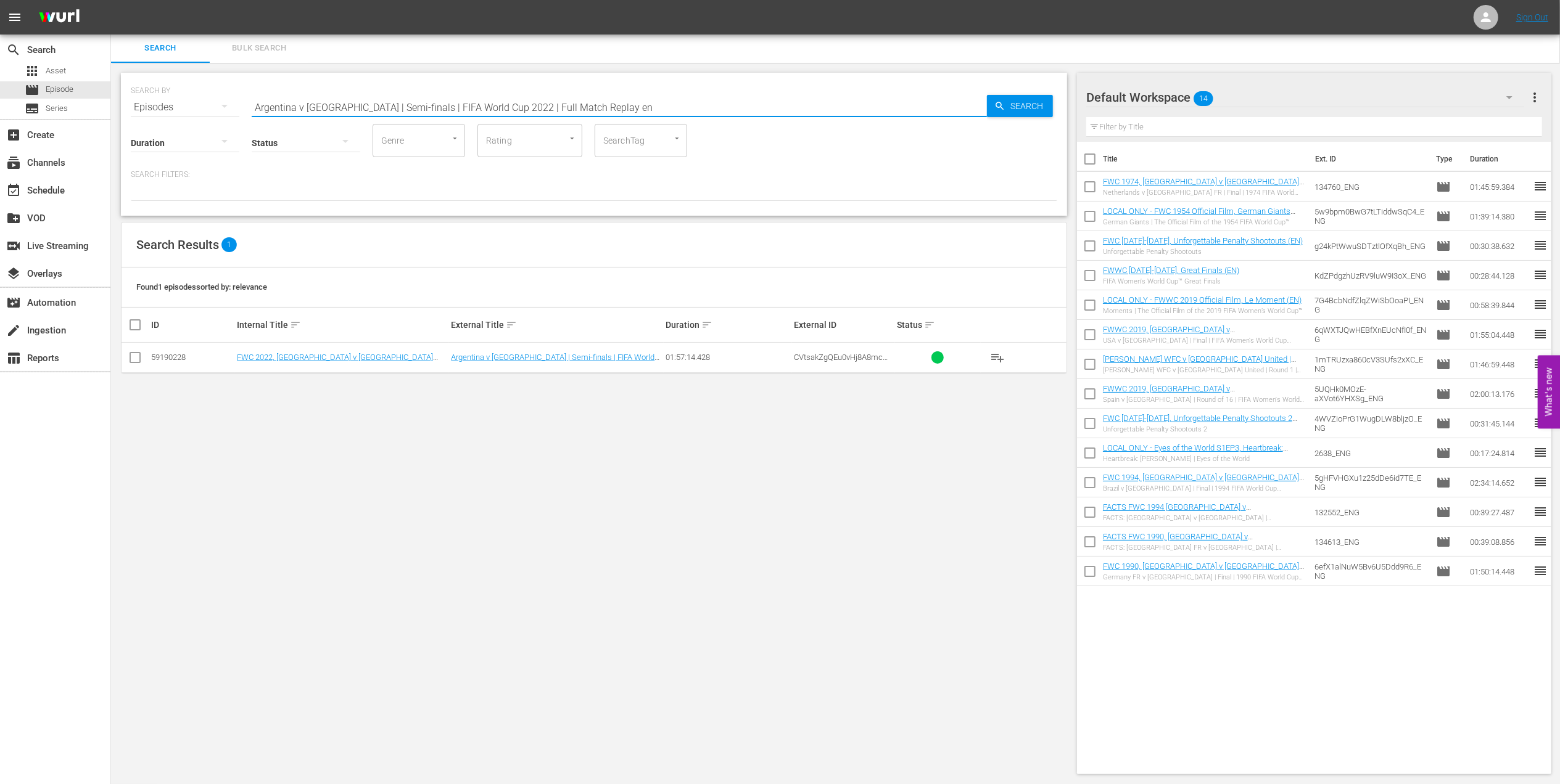
type input "Argentina v Croatia | Semi-finals | FIFA World Cup 2022 | Full Match Replay en"
click at [143, 356] on td at bounding box center [135, 358] width 28 height 30
click at [139, 356] on input "checkbox" at bounding box center [135, 360] width 15 height 15
checkbox input "true"
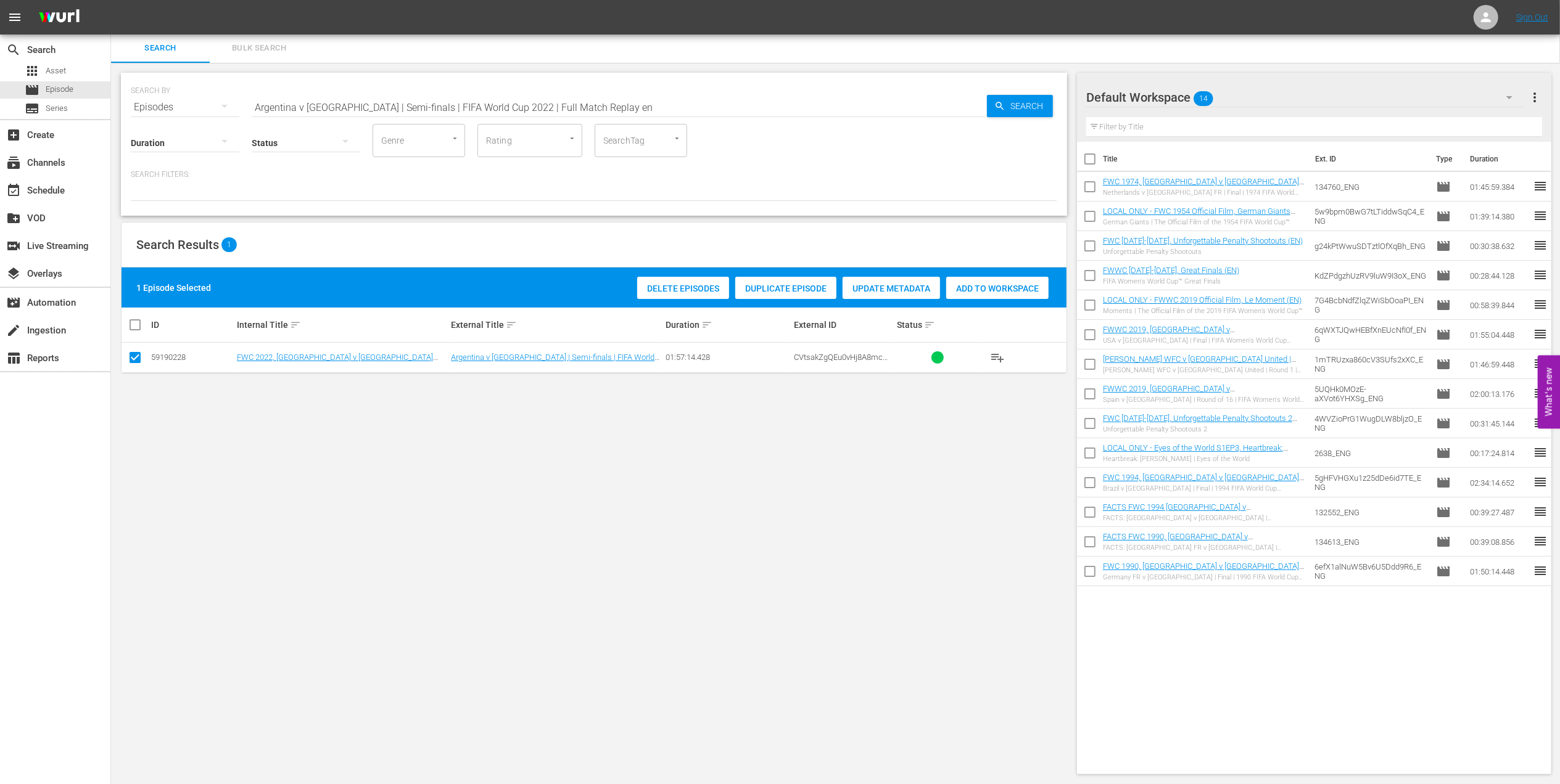
click at [974, 294] on div "Add to Workspace" at bounding box center [997, 289] width 102 height 24
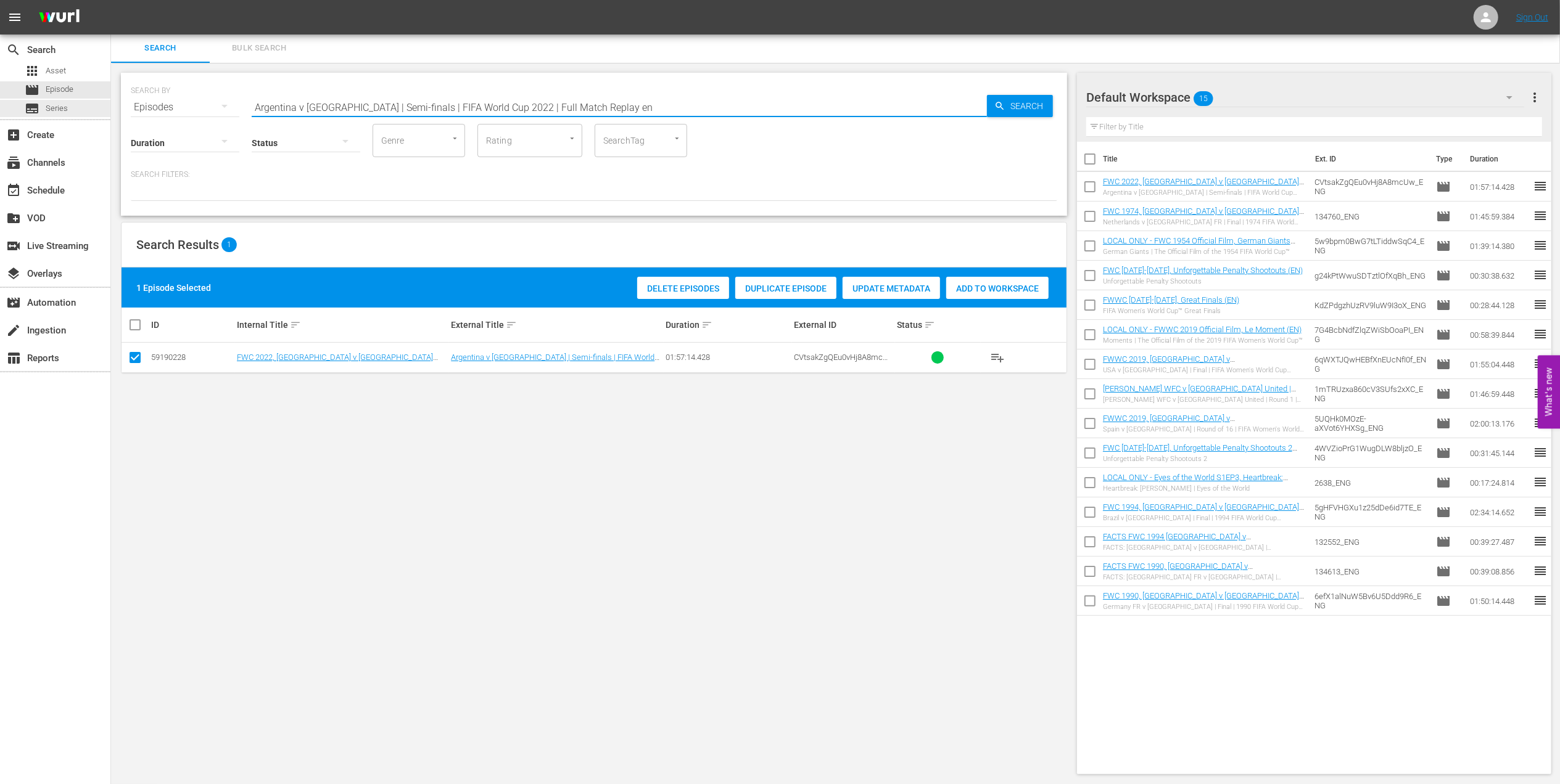
drag, startPoint x: 600, startPoint y: 102, endPoint x: 256, endPoint y: 104, distance: 344.0
paste input "FWC 2022 - Final - [GEOGRAPHIC_DATA] v [GEOGRAPHIC_DATA]"
click at [484, 106] on input "FWC 2022 - Final - [GEOGRAPHIC_DATA] v [GEOGRAPHIC_DATA]" at bounding box center [619, 107] width 735 height 29
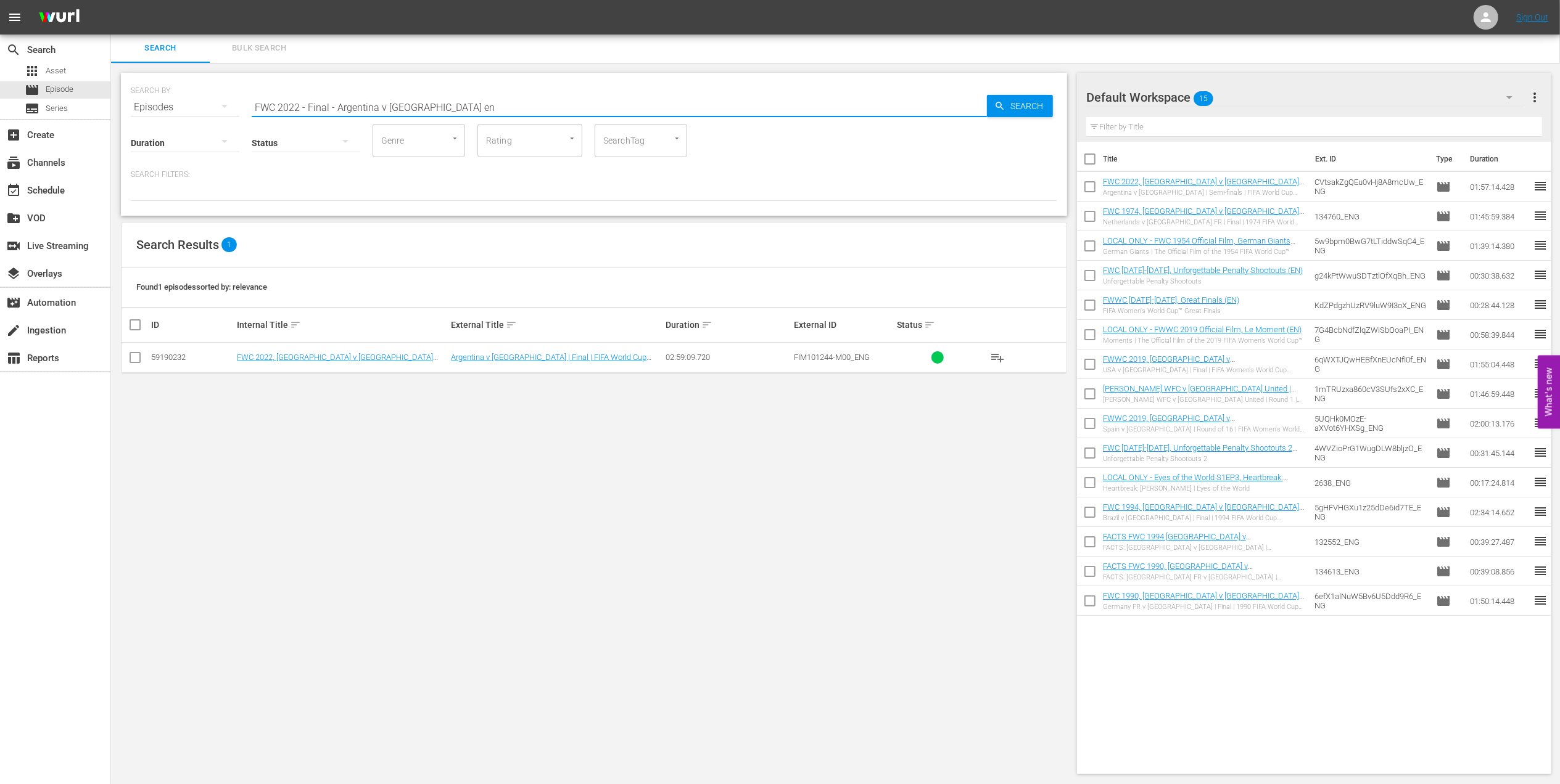
type input "FWC 2022 - Final - Argentina v [GEOGRAPHIC_DATA] en"
click at [136, 360] on input "checkbox" at bounding box center [135, 360] width 15 height 15
checkbox input "true"
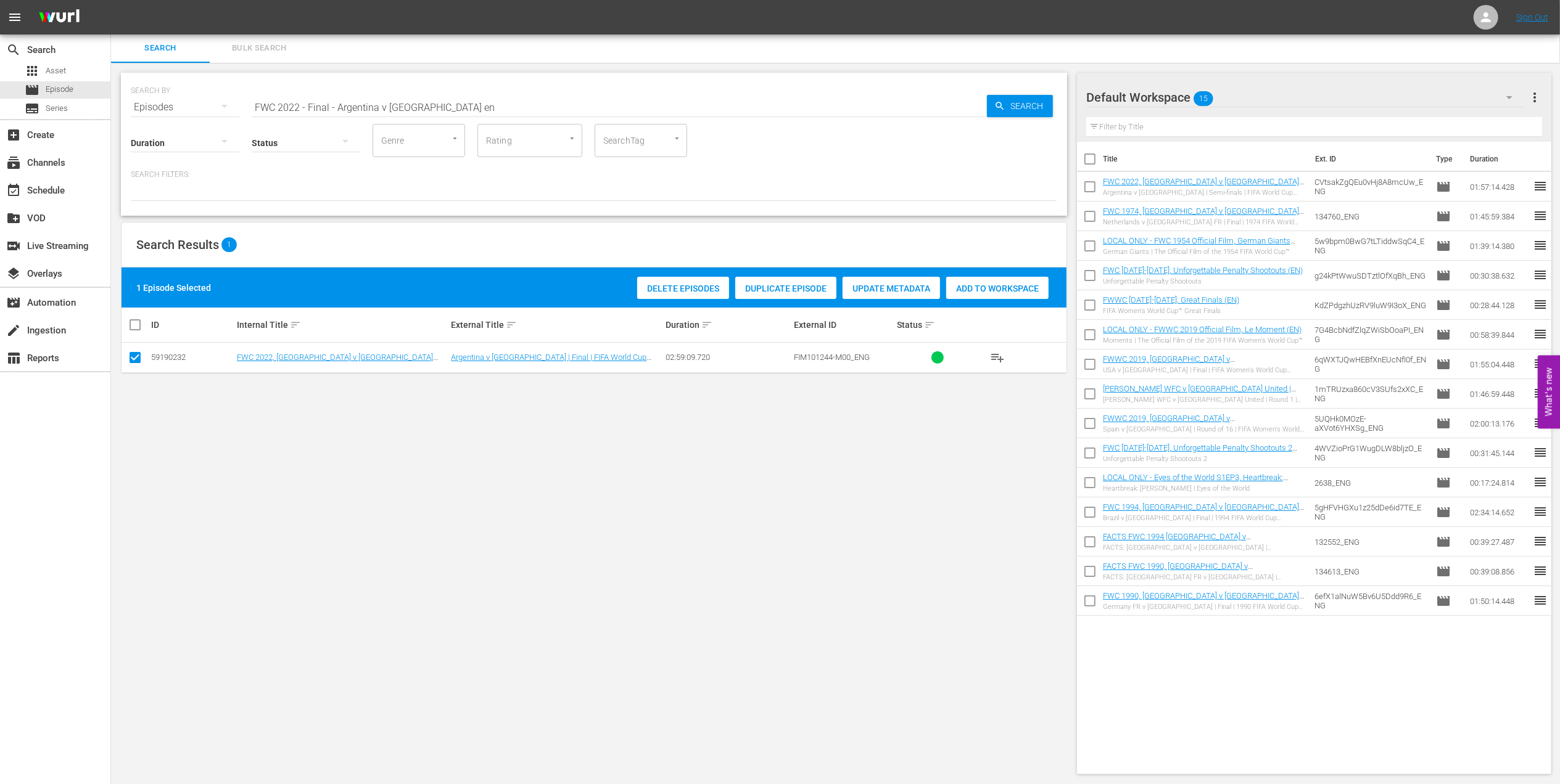
click at [1011, 279] on div "Add to Workspace" at bounding box center [997, 289] width 102 height 24
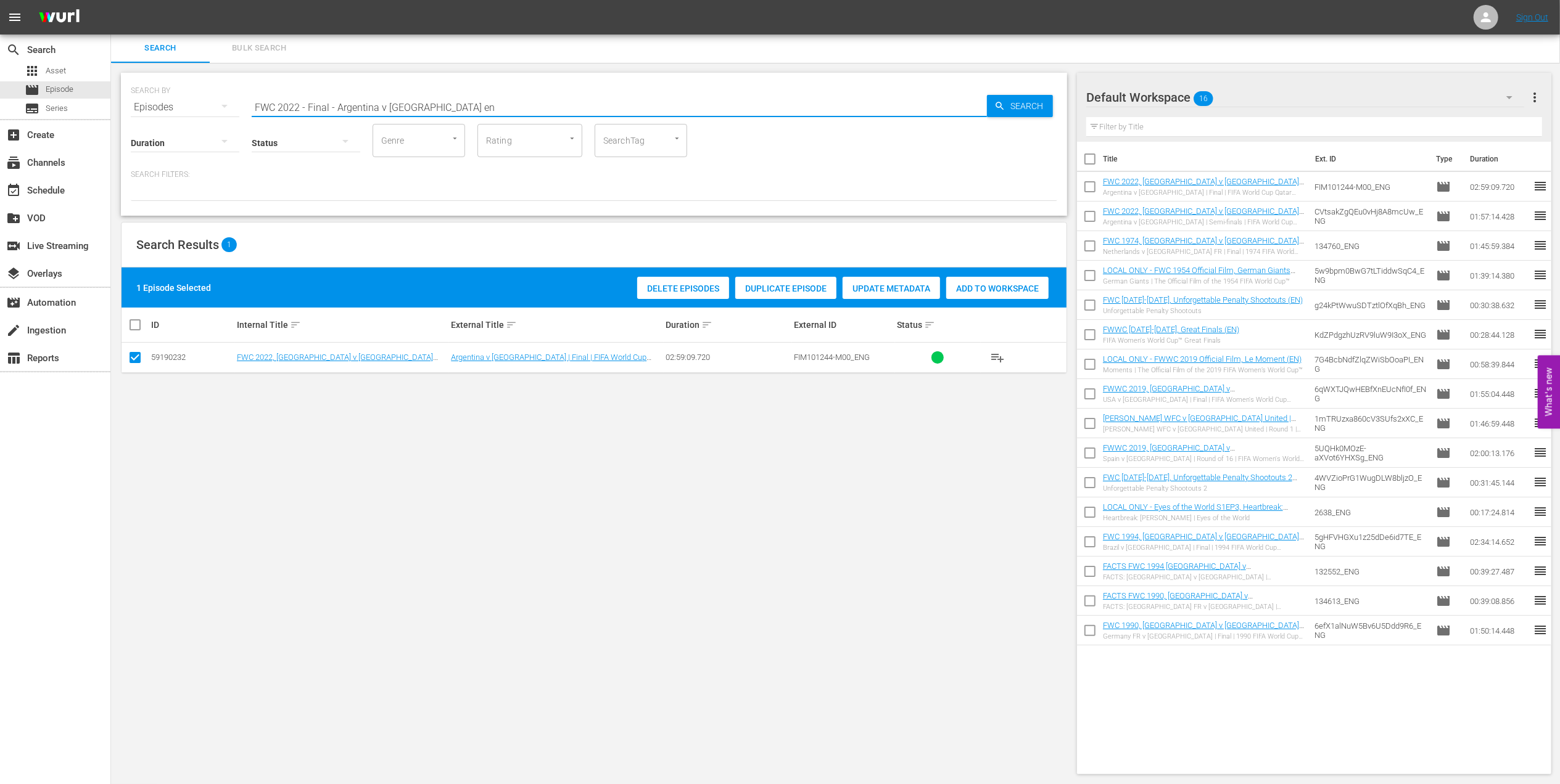
drag, startPoint x: 433, startPoint y: 111, endPoint x: 177, endPoint y: 106, distance: 256.0
click at [176, 108] on div "SEARCH BY Search By Episodes Search ID, Title, Description, Keywords, or Catego…" at bounding box center [594, 100] width 927 height 44
paste input "Unforgettable Penalty Shootouts"
click at [421, 102] on input "Unforgettable Penalty Shootouts" at bounding box center [619, 107] width 735 height 29
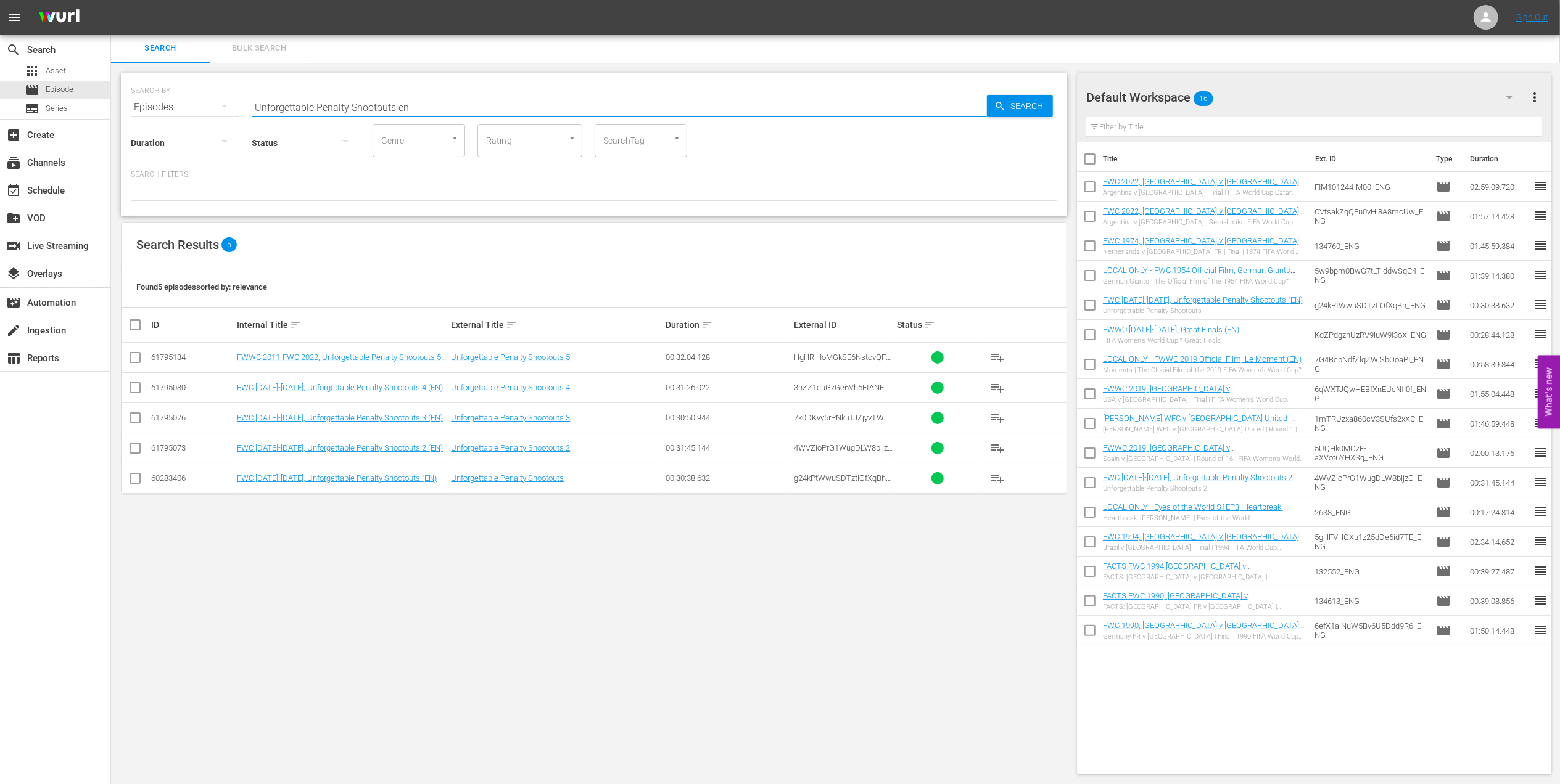
type input "Unforgettable Penalty Shootouts en"
click at [139, 475] on input "checkbox" at bounding box center [135, 481] width 15 height 15
checkbox input "true"
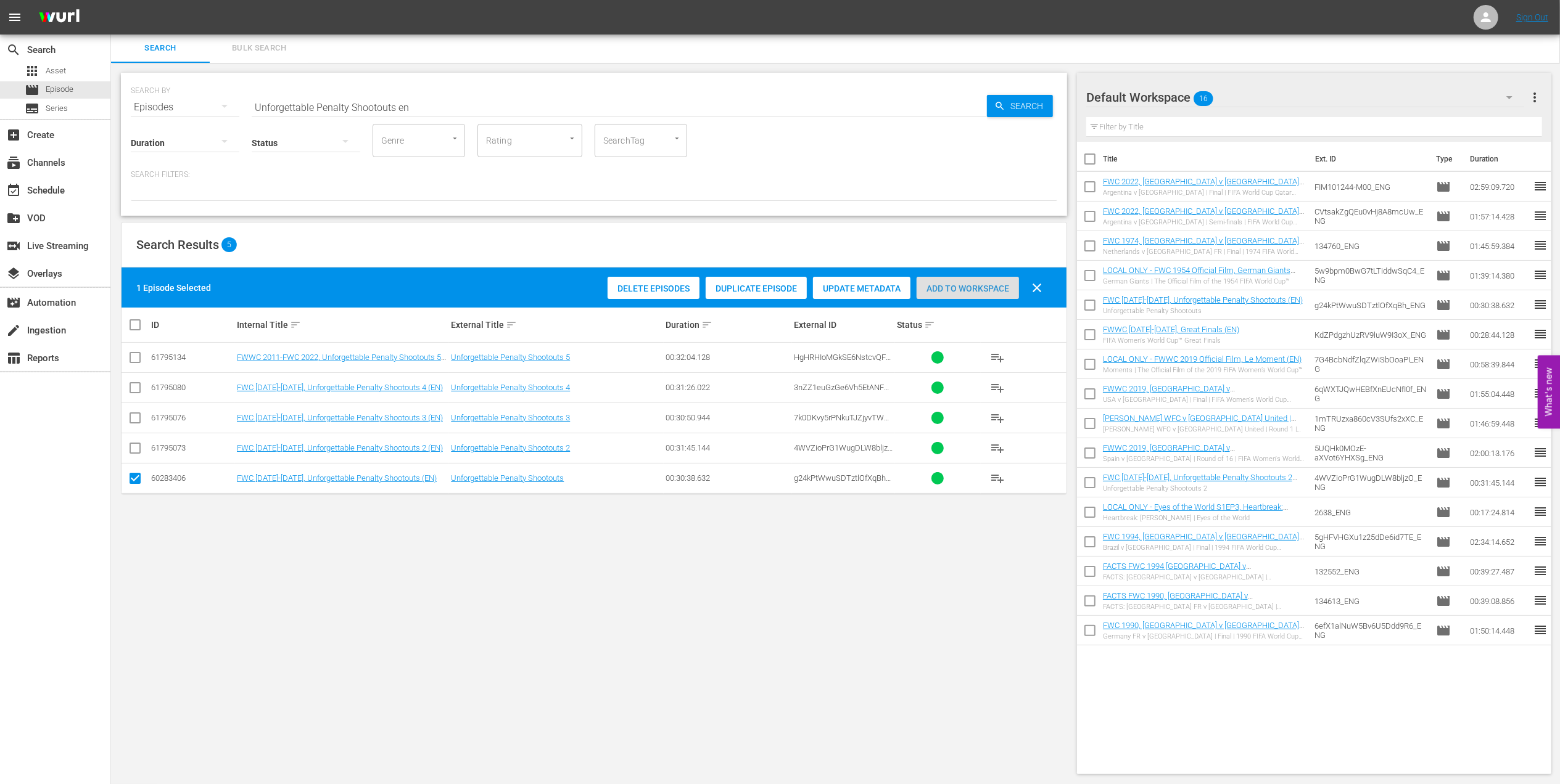
click at [961, 298] on div "Add to Workspace" at bounding box center [967, 289] width 102 height 24
drag, startPoint x: 419, startPoint y: 104, endPoint x: 186, endPoint y: 107, distance: 233.0
click at [186, 106] on div "SEARCH BY Search By Episodes Search ID, Title, Description, Keywords, or Catego…" at bounding box center [594, 100] width 927 height 44
paste input "EP 1 | The Long Walk"
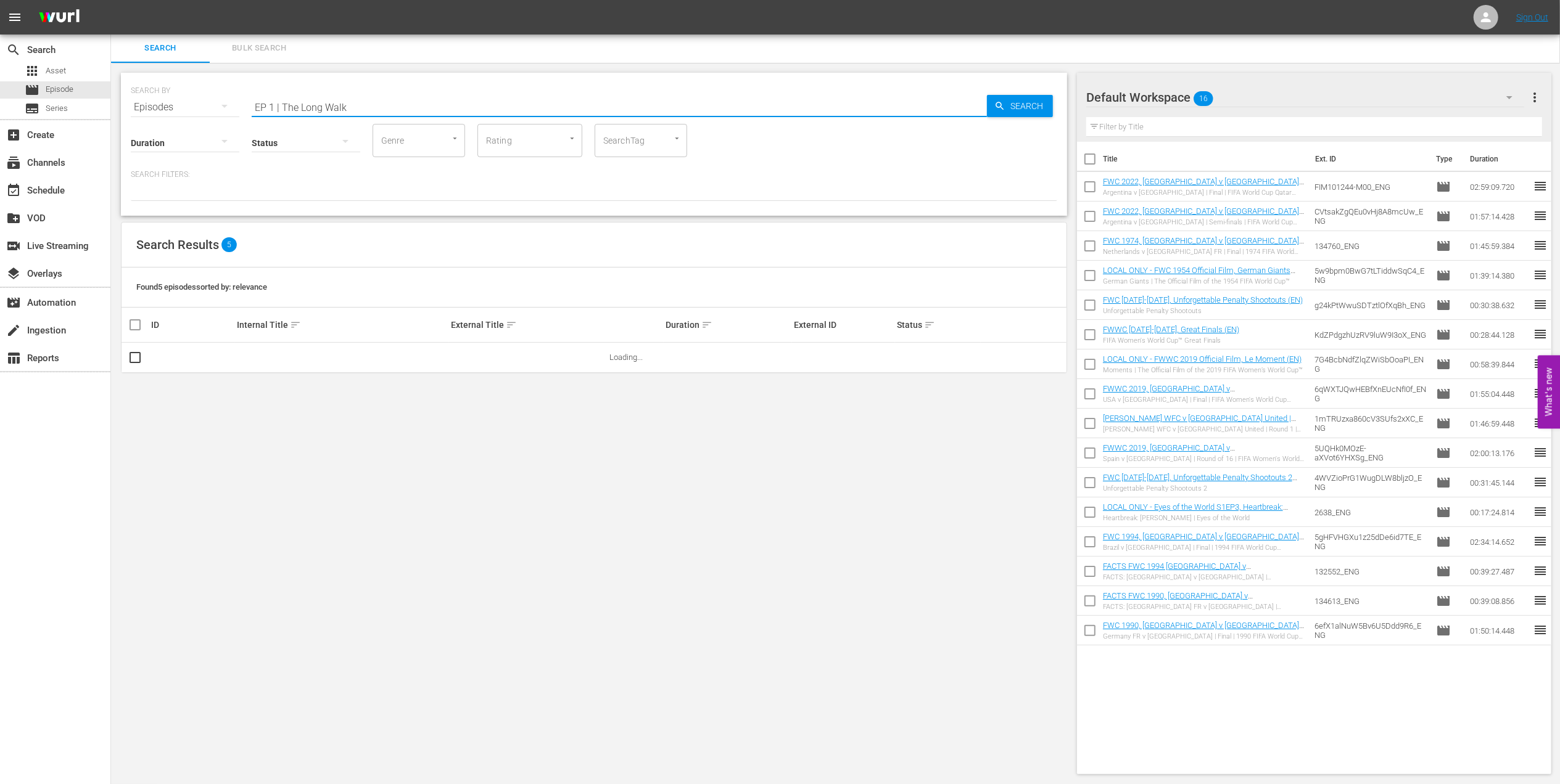
drag, startPoint x: 280, startPoint y: 108, endPoint x: 169, endPoint y: 117, distance: 111.4
click at [169, 117] on div "SEARCH BY Search By Episodes Search ID, Title, Description, Keywords, or Catego…" at bounding box center [594, 144] width 947 height 143
click at [338, 102] on input "The Long Walk" at bounding box center [619, 107] width 735 height 29
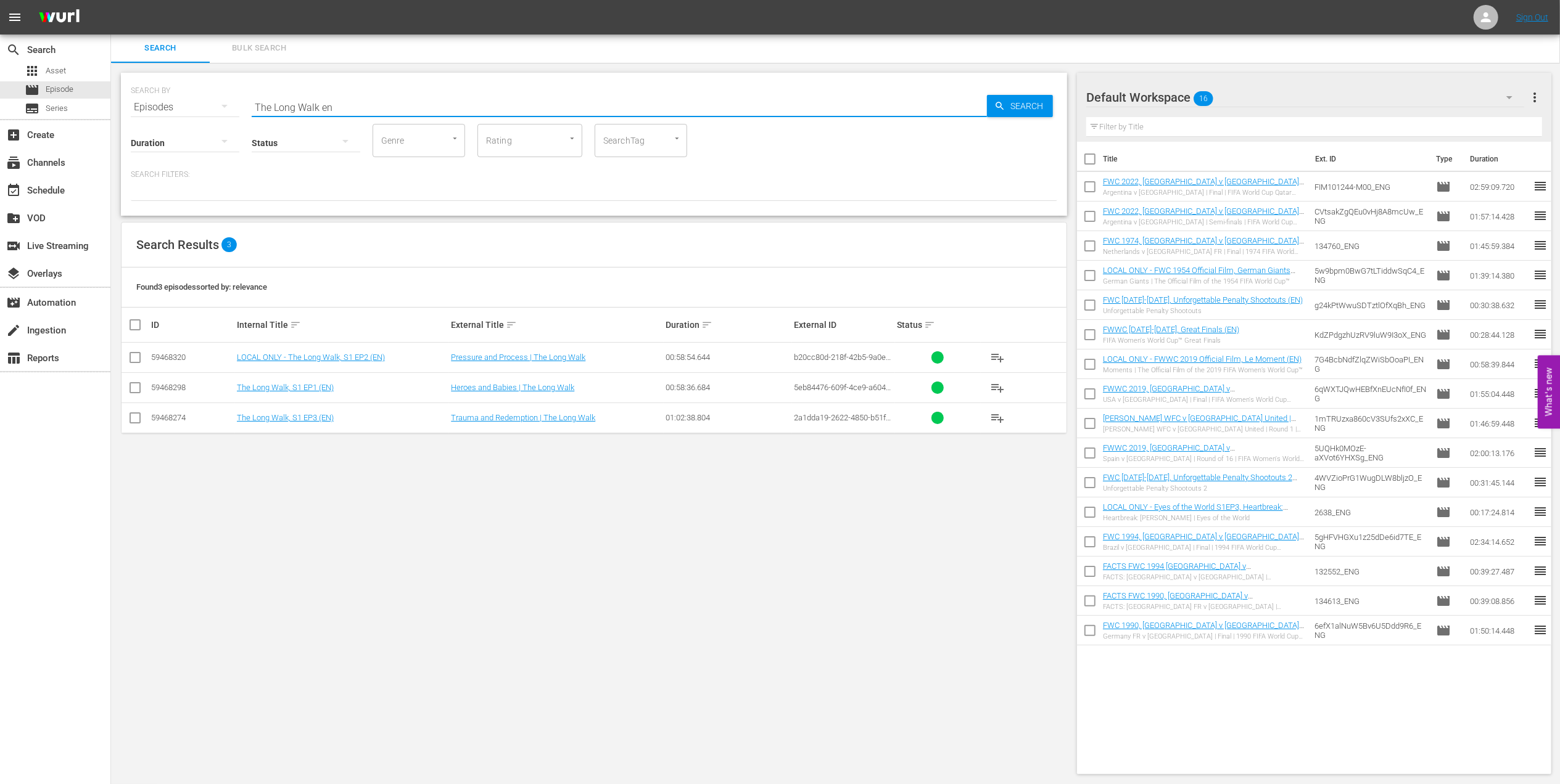
click at [135, 384] on input "checkbox" at bounding box center [135, 390] width 15 height 15
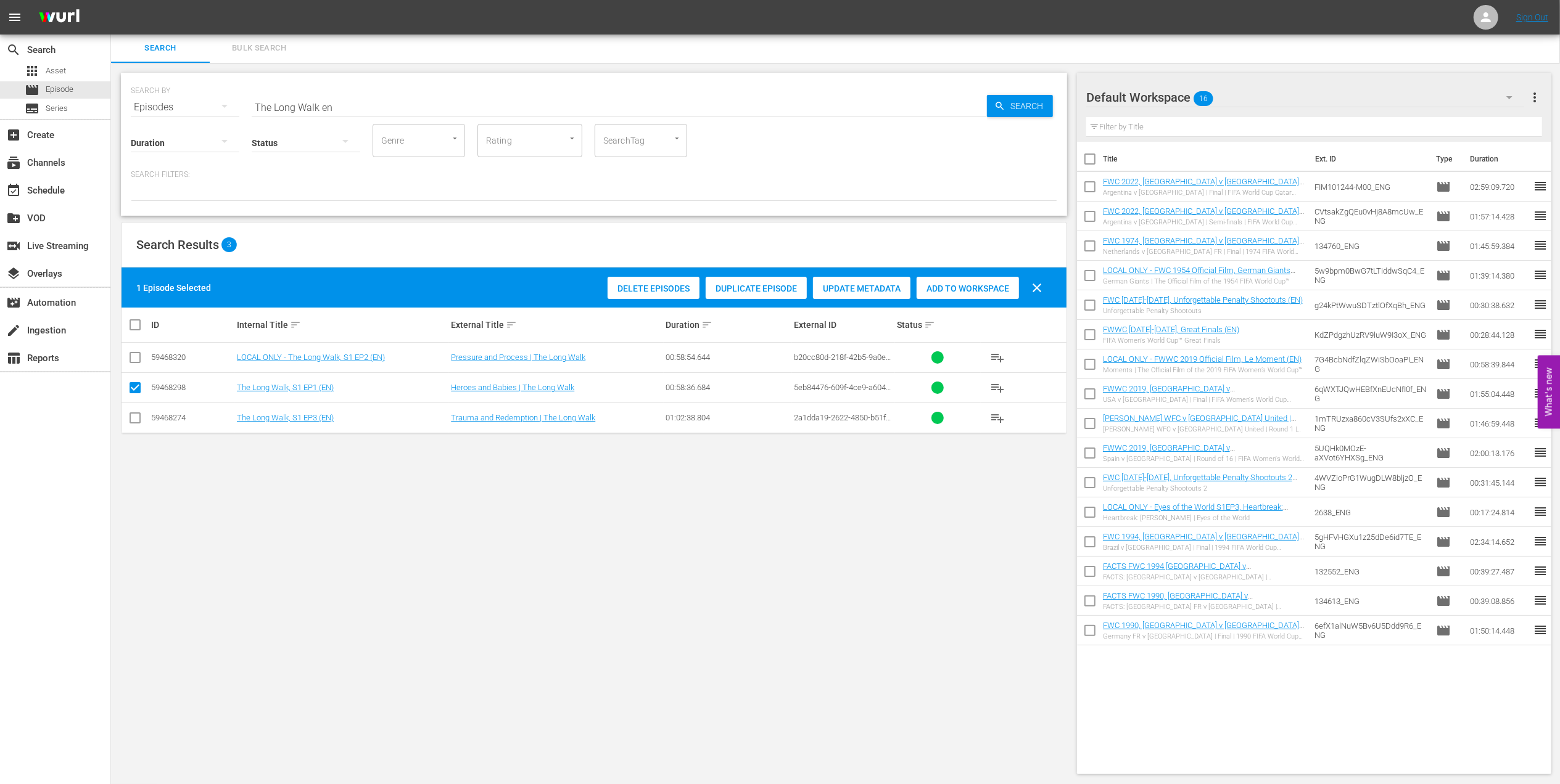
click at [948, 284] on span "Add to Workspace" at bounding box center [967, 289] width 102 height 9
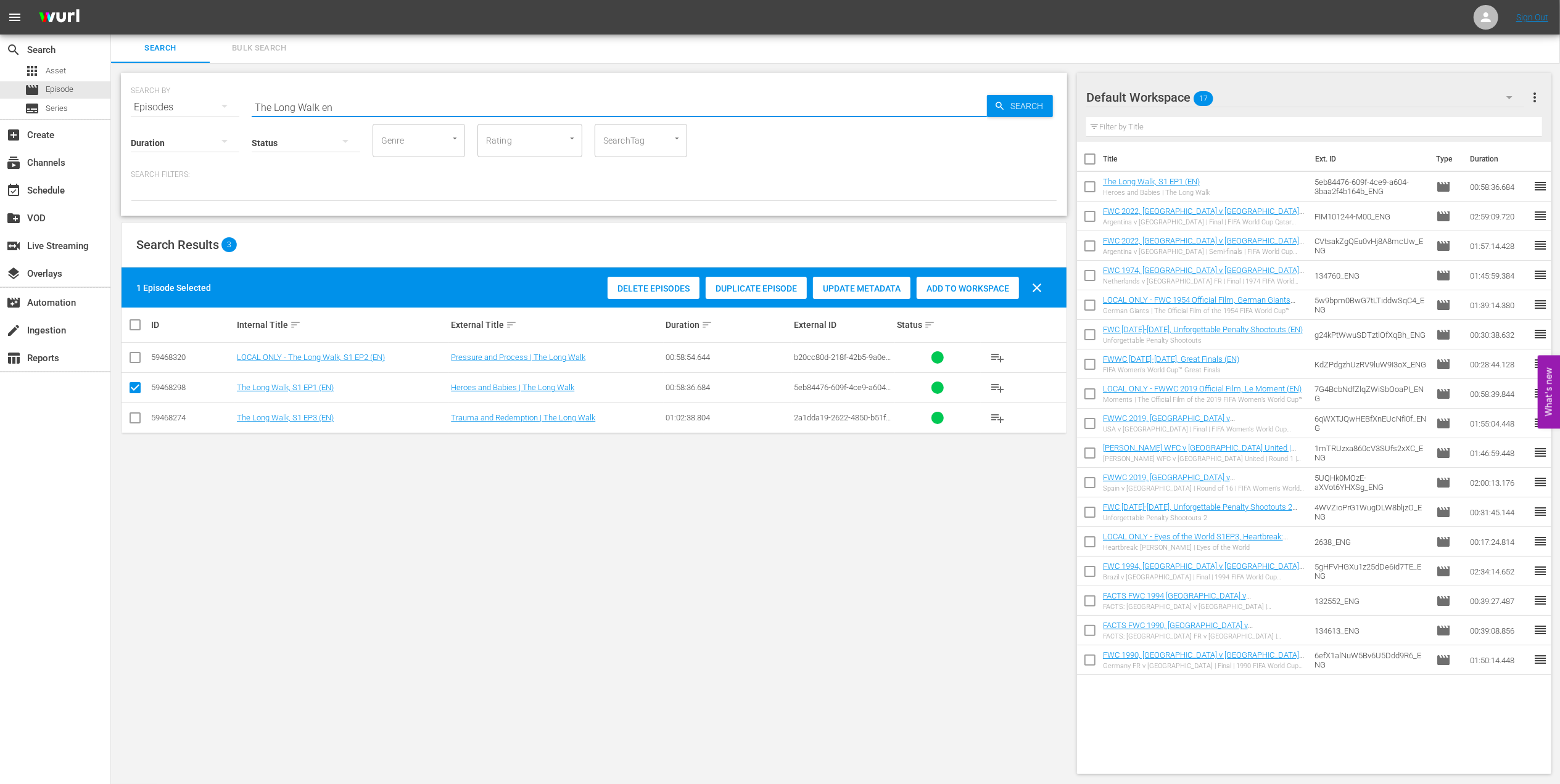
drag, startPoint x: 336, startPoint y: 107, endPoint x: 173, endPoint y: 107, distance: 163.0
click at [173, 107] on div "SEARCH BY Search By Episodes Search ID, Title, Description, Keywords, or Catego…" at bounding box center [594, 100] width 927 height 44
paste input "FWC 1994 - Final - Brazil v Italy"
click at [396, 99] on input "FWC 1994 - Final - Brazil v Italy" at bounding box center [619, 107] width 735 height 29
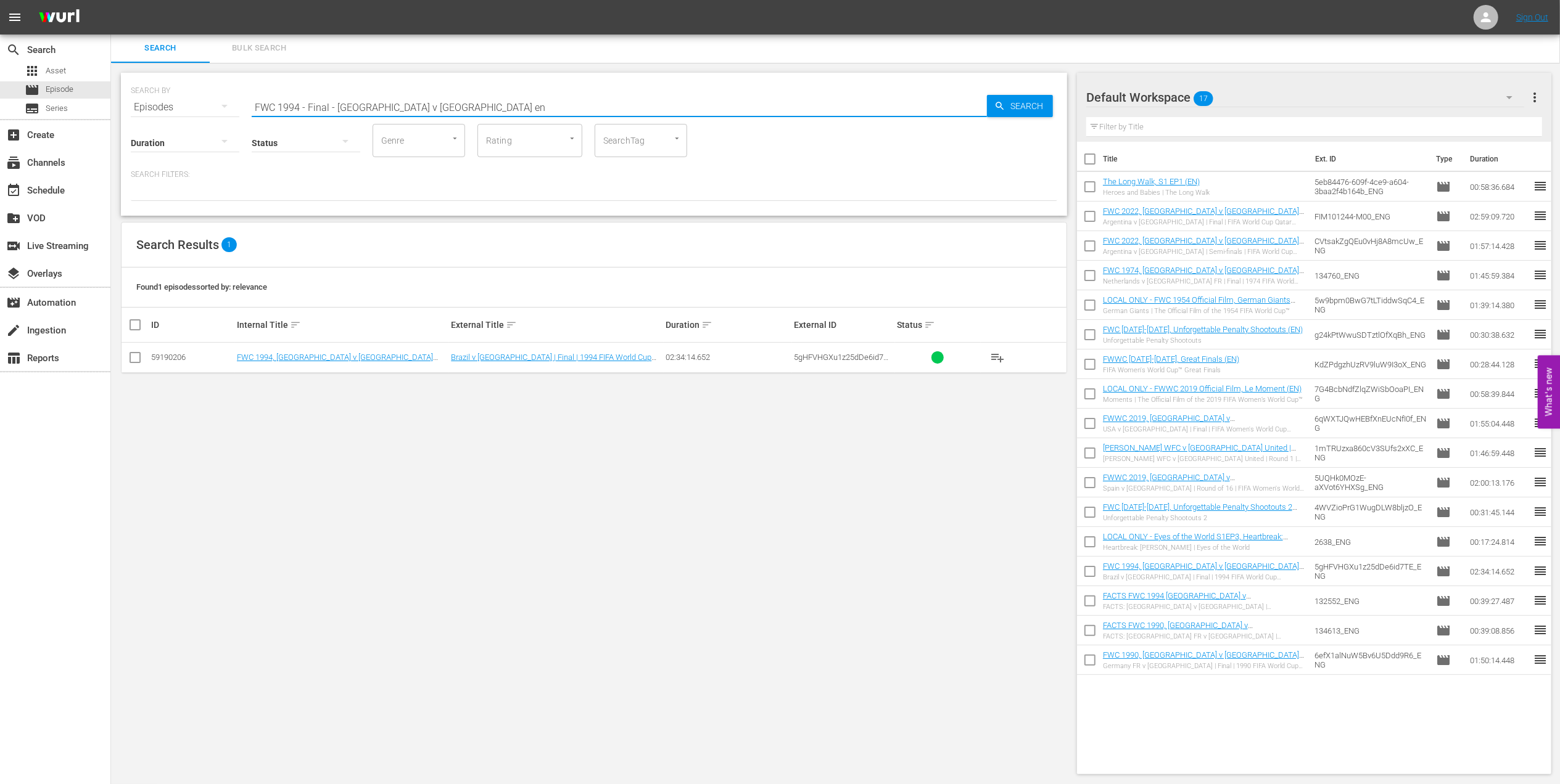
click at [141, 360] on input "checkbox" at bounding box center [135, 360] width 15 height 15
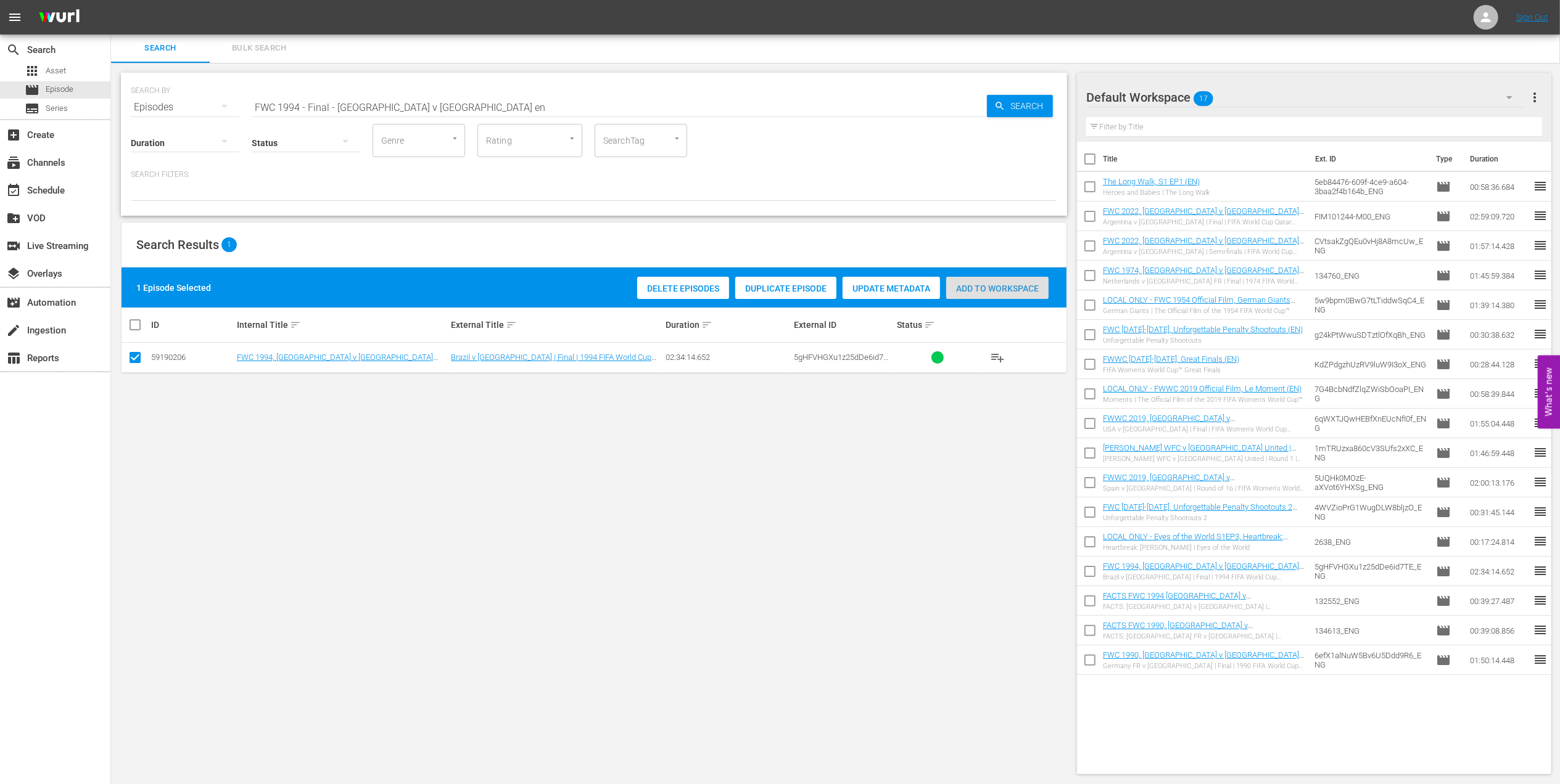
click at [978, 289] on span "Add to Workspace" at bounding box center [997, 289] width 102 height 9
drag, startPoint x: 358, startPoint y: 104, endPoint x: 183, endPoint y: 104, distance: 175.0
click at [183, 104] on div "SEARCH BY Search By Episodes Search ID, Title, Description, Keywords, or Catego…" at bounding box center [594, 100] width 927 height 44
paste input "Eyes of the World, S1EP3 - Heartbreak: Roberto Baggio"
click at [510, 104] on input "Eyes of the World, S1EP3 - Heartbreak: Roberto Baggio" at bounding box center [619, 107] width 735 height 29
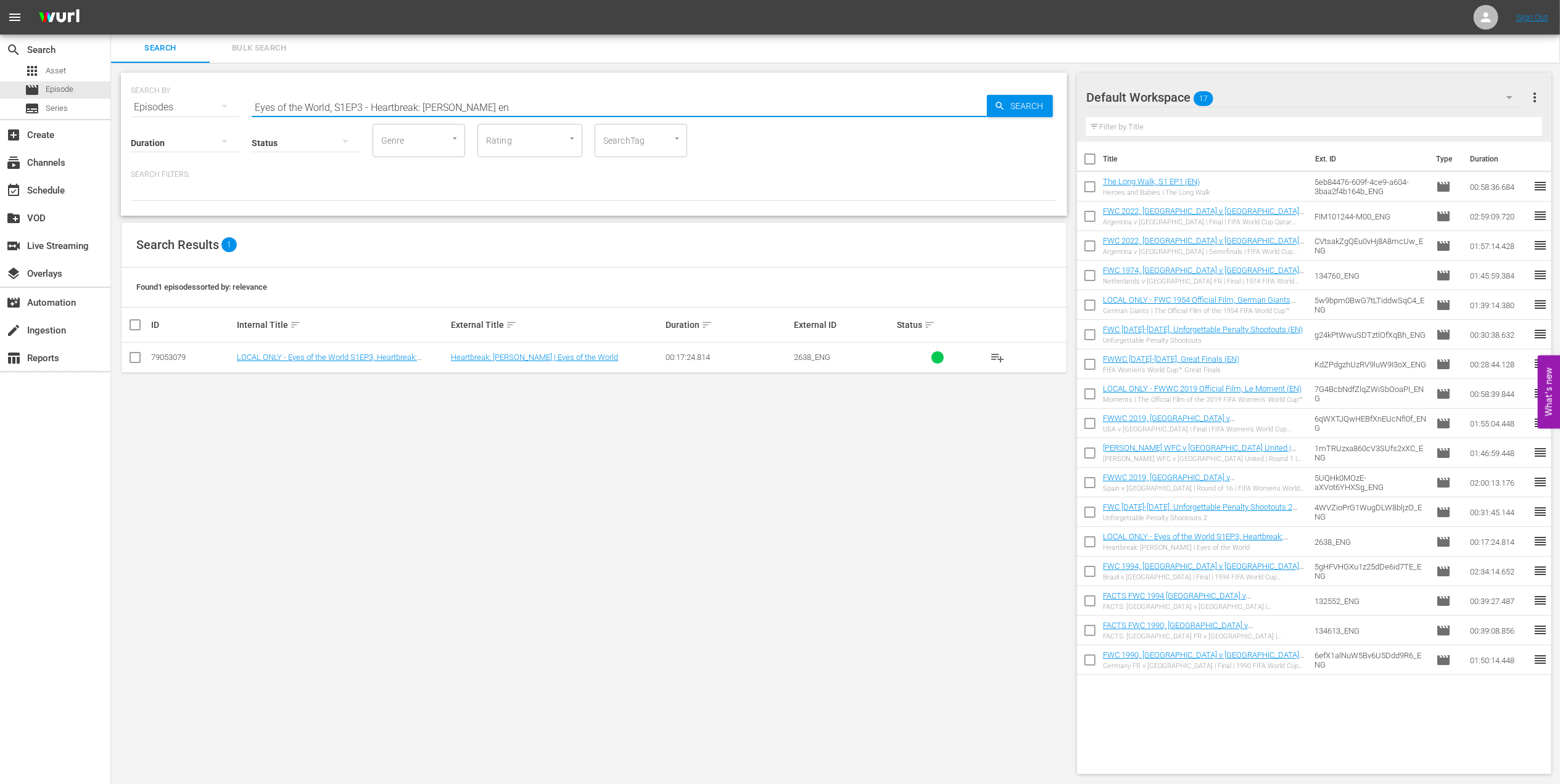
click at [135, 358] on input "checkbox" at bounding box center [135, 360] width 15 height 15
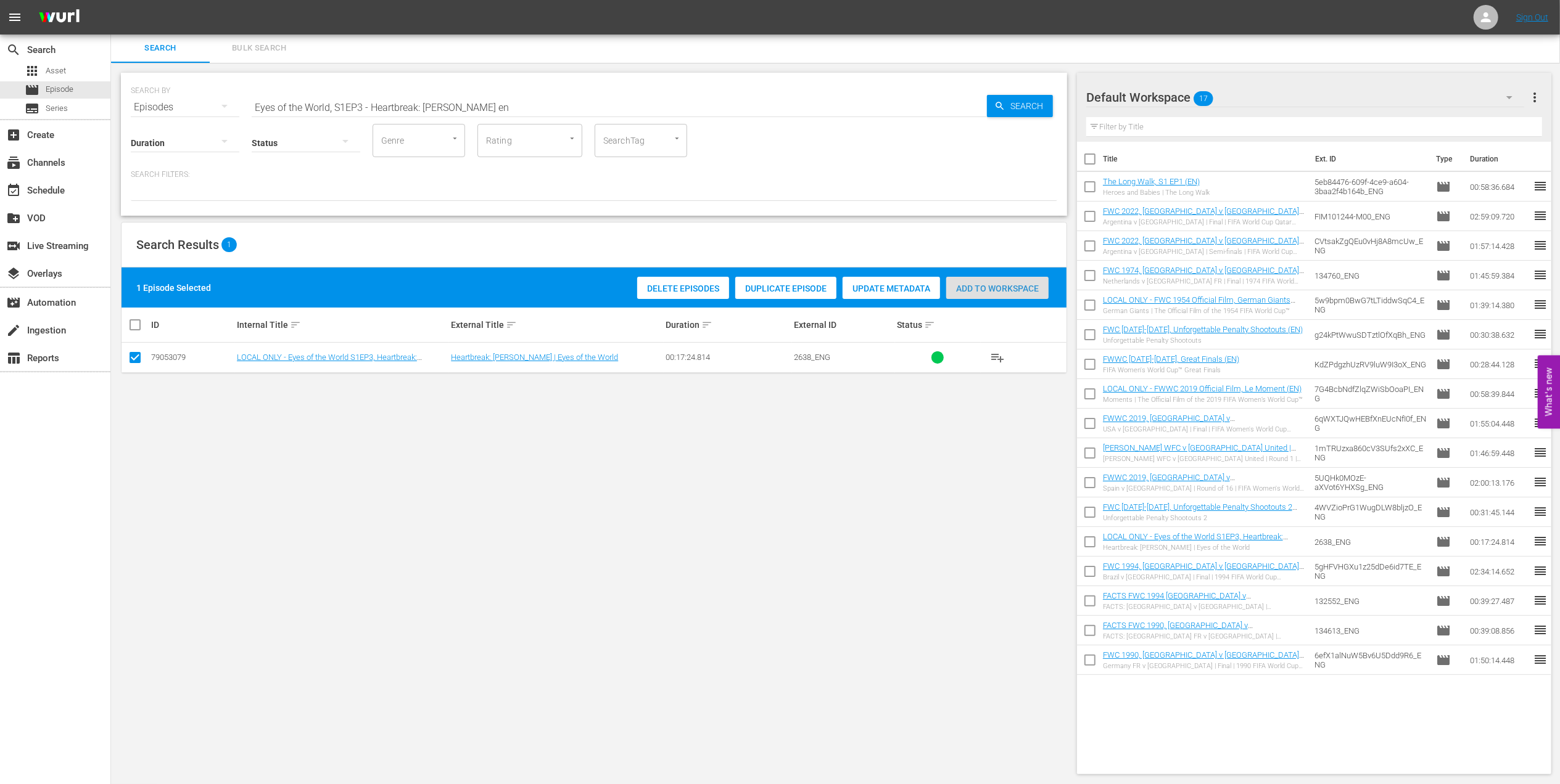
click at [977, 289] on span "Add to Workspace" at bounding box center [997, 289] width 102 height 9
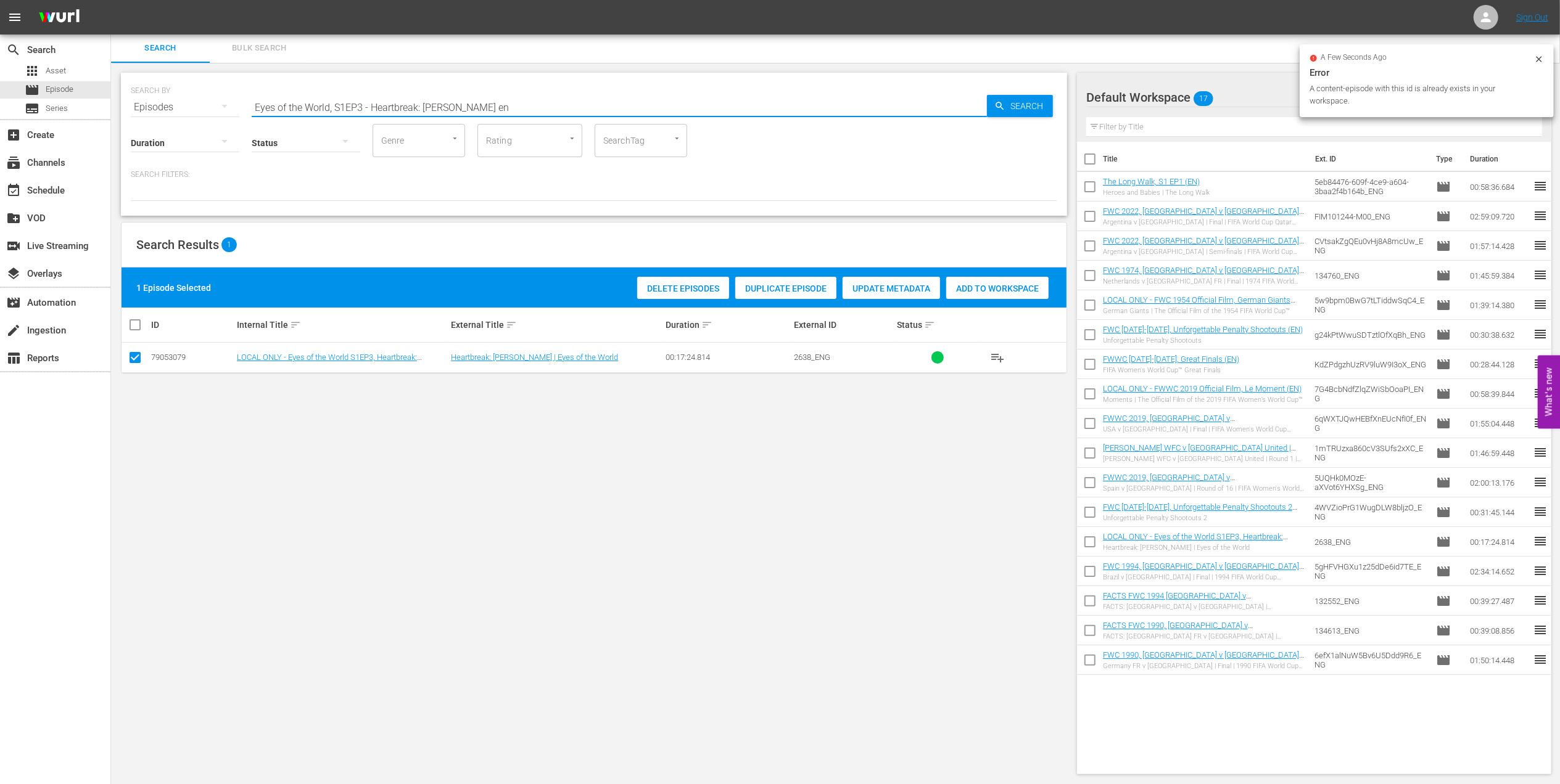
drag, startPoint x: 508, startPoint y: 101, endPoint x: 176, endPoint y: 104, distance: 332.0
click at [143, 104] on div "SEARCH BY Search By Episodes Search ID, Title, Description, Keywords, or Catego…" at bounding box center [594, 100] width 927 height 44
paste input "P 3 - Ronaldo | Golden Boot"
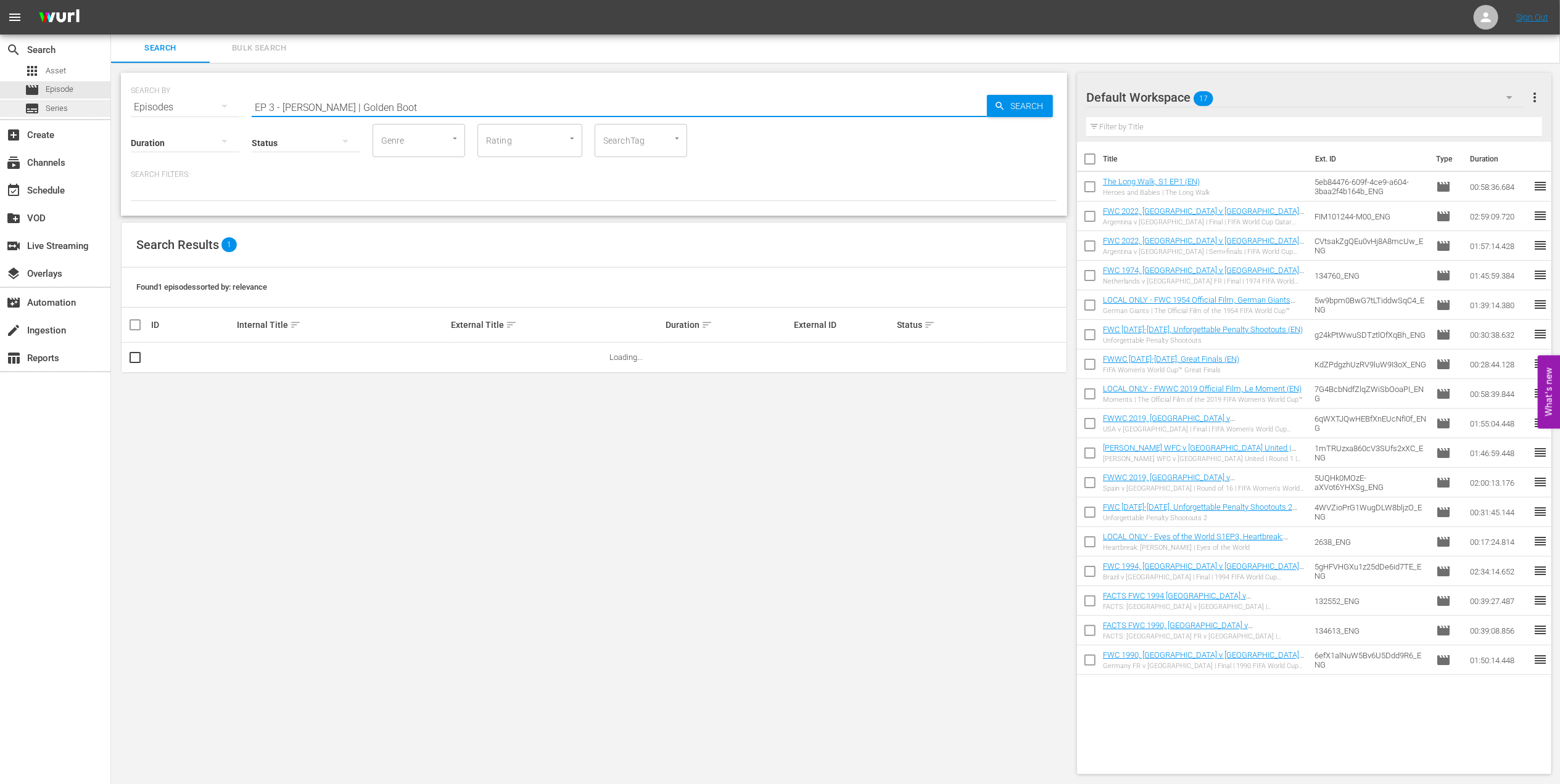
drag, startPoint x: 326, startPoint y: 108, endPoint x: 44, endPoint y: 116, distance: 282.1
click at [327, 99] on input "Golden Boot" at bounding box center [619, 107] width 735 height 29
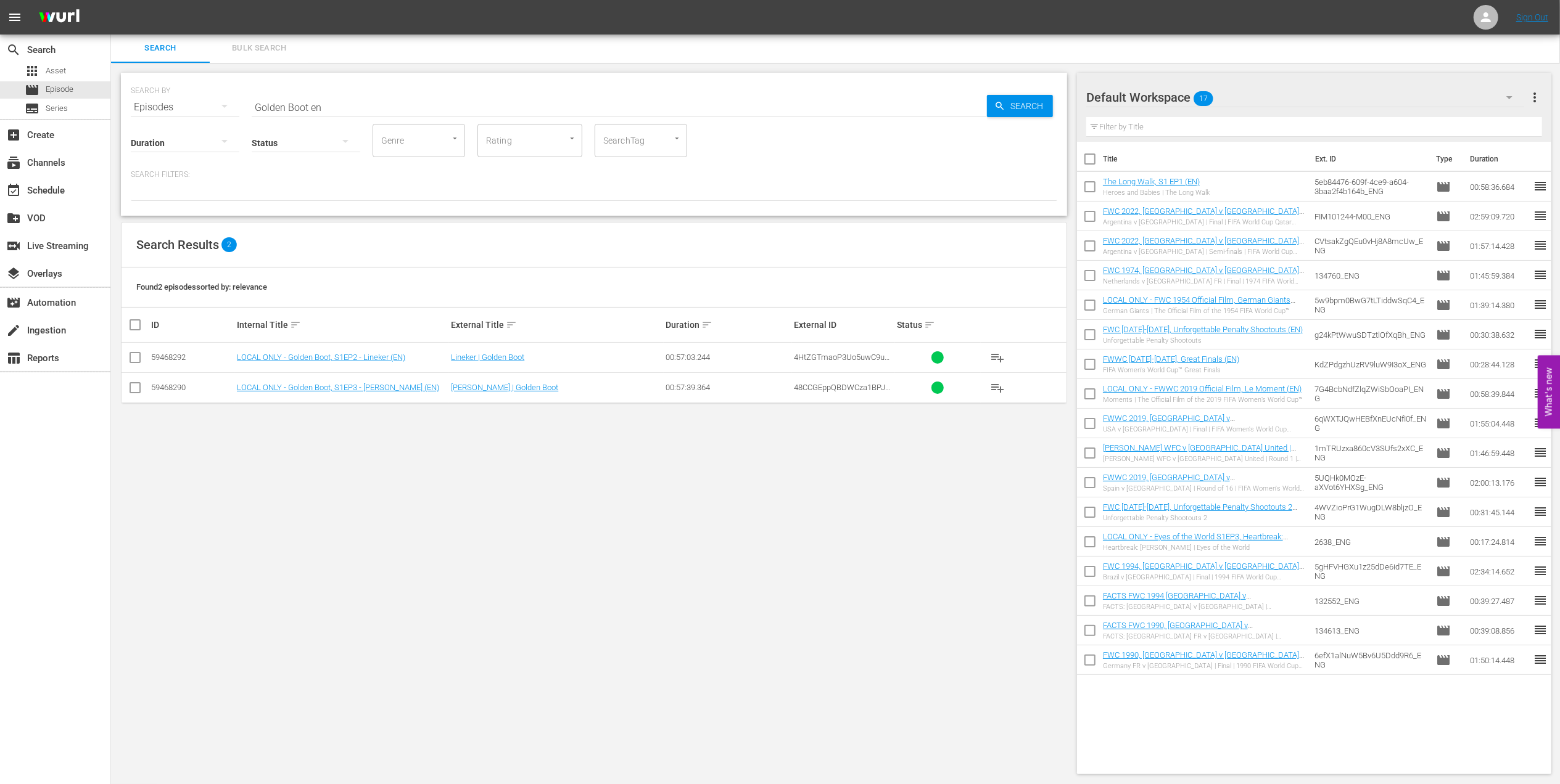
drag, startPoint x: 126, startPoint y: 388, endPoint x: 139, endPoint y: 387, distance: 13.0
click at [132, 388] on td at bounding box center [135, 388] width 28 height 30
click at [139, 387] on input "checkbox" at bounding box center [135, 390] width 15 height 15
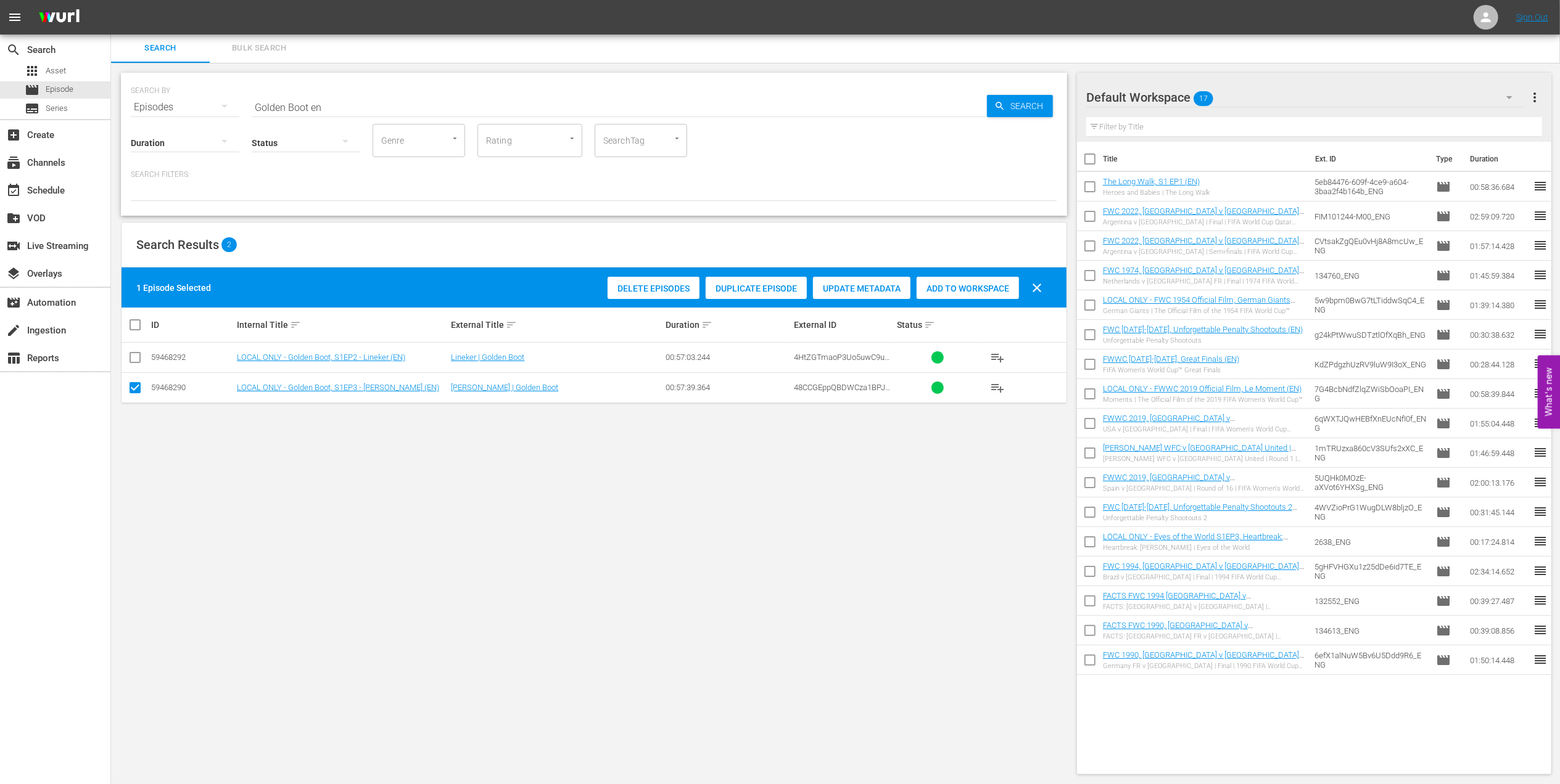
click at [139, 361] on input "checkbox" at bounding box center [135, 360] width 15 height 15
click at [970, 289] on span "Add to Workspace" at bounding box center [997, 289] width 102 height 9
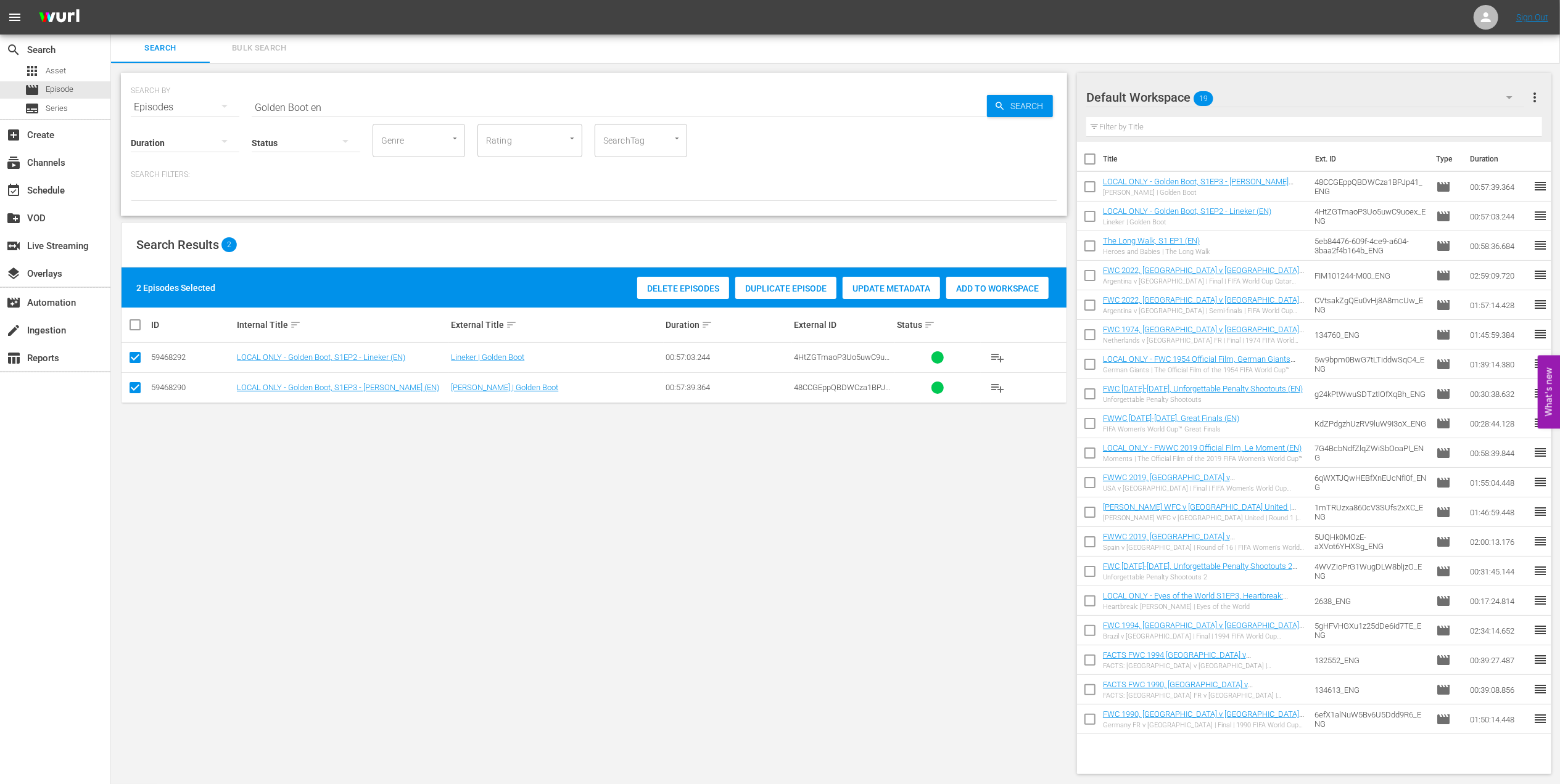
drag, startPoint x: 280, startPoint y: 102, endPoint x: 150, endPoint y: 102, distance: 130.0
click at [150, 102] on div "SEARCH BY Search By Episodes Search ID, Title, Description, Keywords, or Catego…" at bounding box center [594, 100] width 927 height 44
paste input "EP 1 - UFOs | Mysteries of Football"
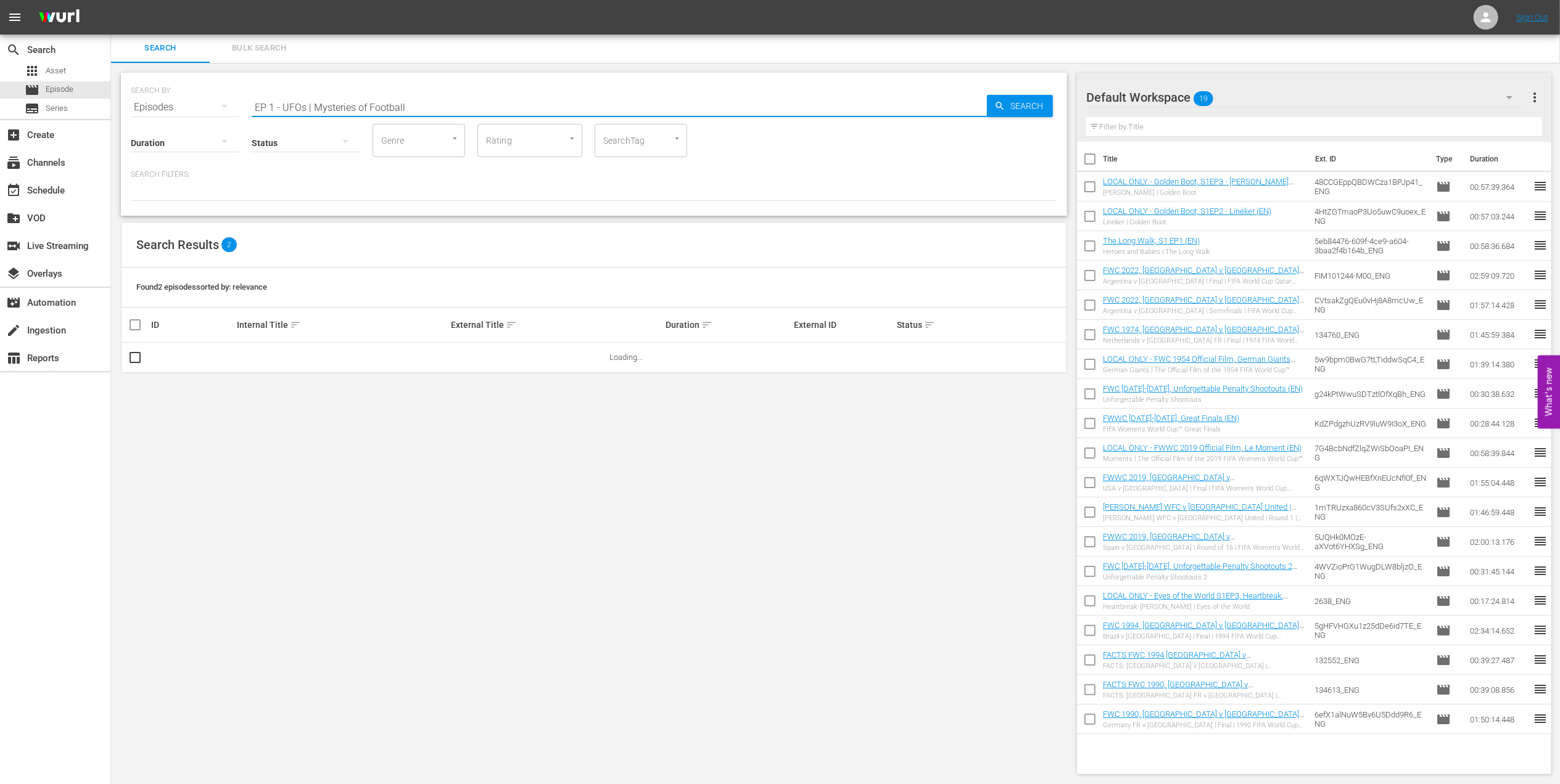
drag, startPoint x: 312, startPoint y: 102, endPoint x: 206, endPoint y: 112, distance: 106.5
click at [207, 109] on div "SEARCH BY Search By Episodes Search ID, Title, Description, Keywords, or Catego…" at bounding box center [594, 100] width 927 height 44
click at [410, 106] on input "Mysteries of Football" at bounding box center [619, 107] width 735 height 29
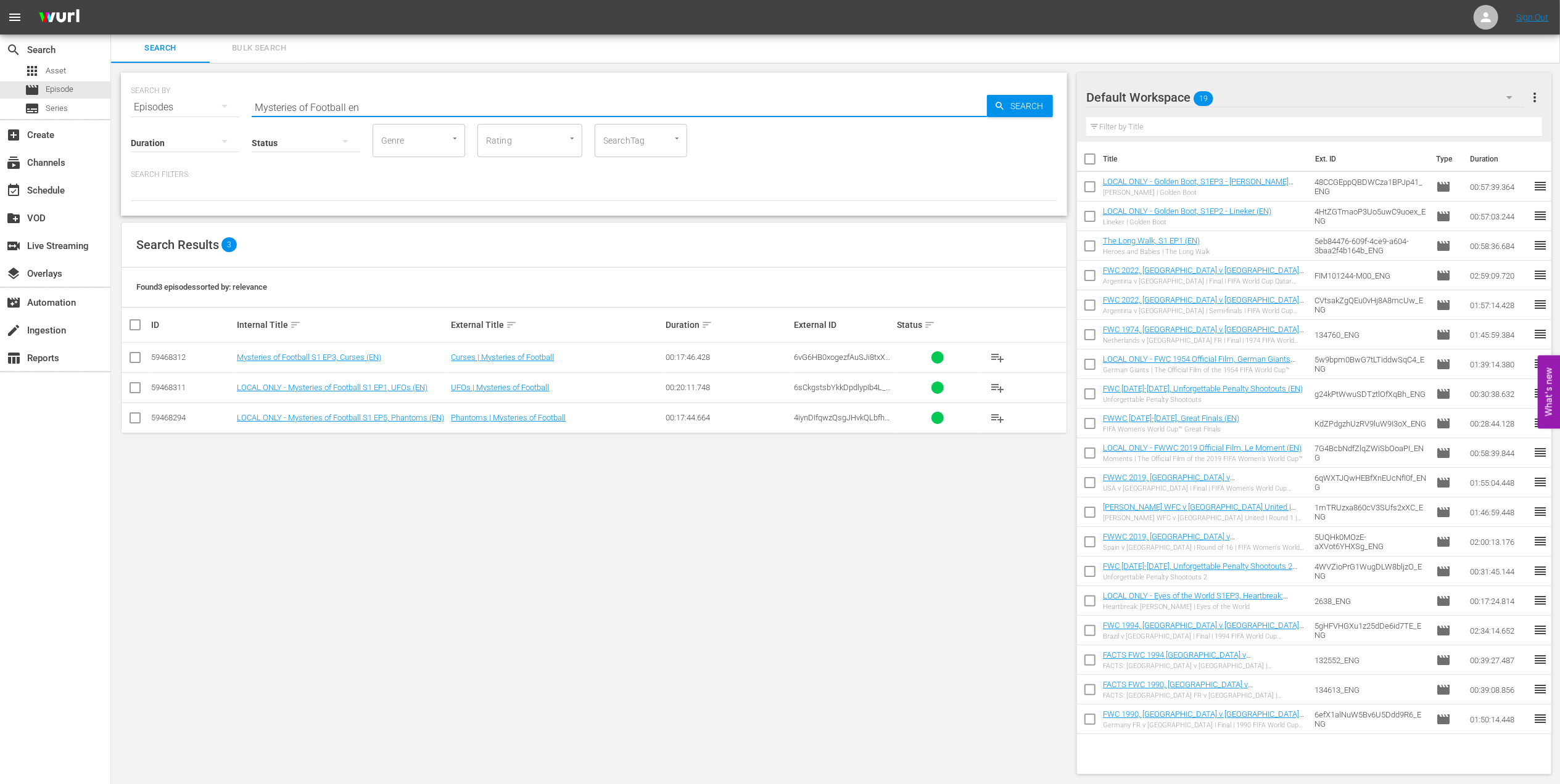
click at [139, 360] on input "checkbox" at bounding box center [135, 360] width 15 height 15
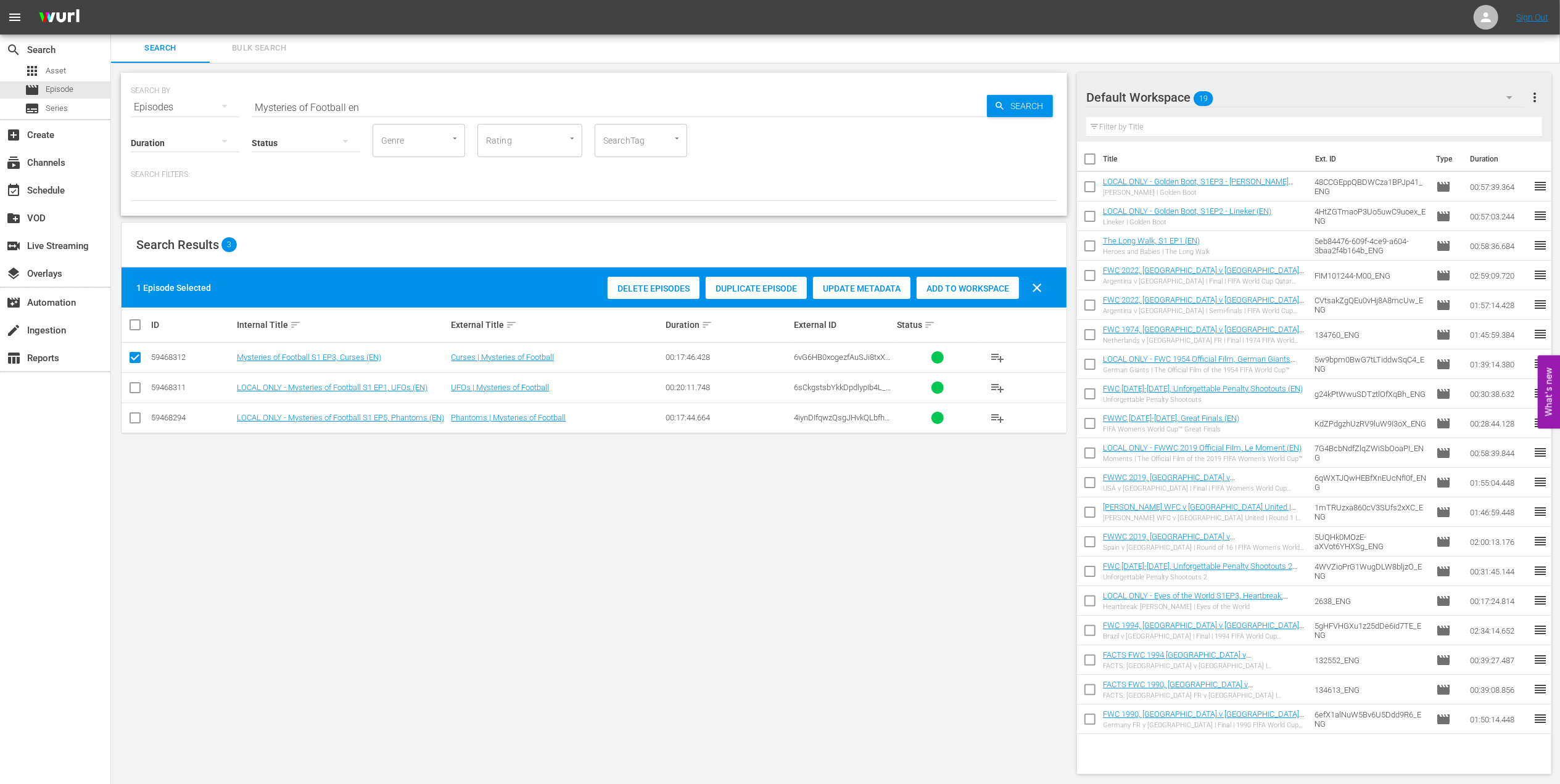
click at [137, 384] on input "checkbox" at bounding box center [135, 390] width 15 height 15
click at [139, 418] on input "checkbox" at bounding box center [135, 420] width 15 height 15
click at [977, 291] on span "Add to Workspace" at bounding box center [997, 289] width 102 height 9
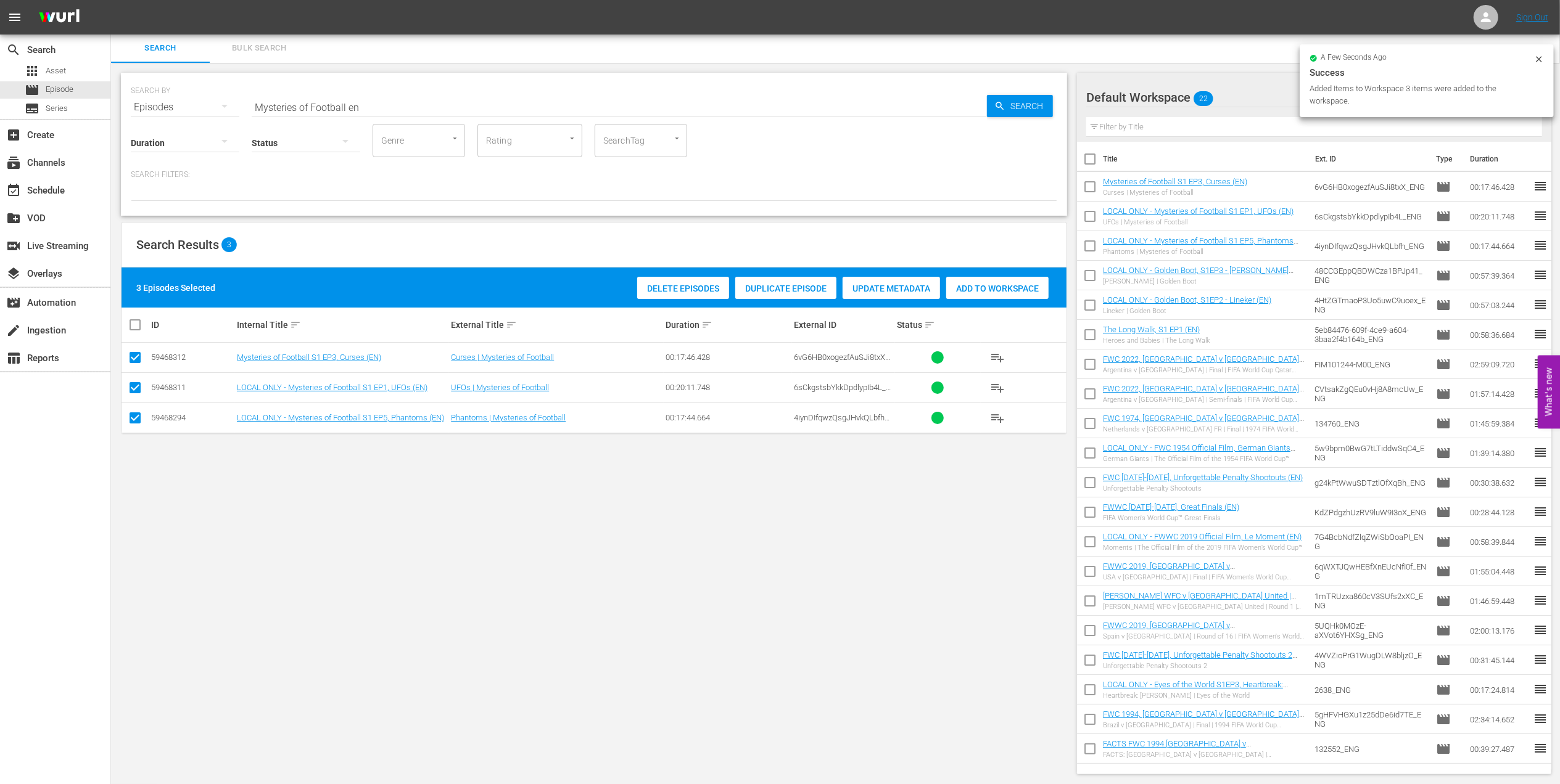
drag, startPoint x: 340, startPoint y: 106, endPoint x: 177, endPoint y: 106, distance: 163.0
click at [177, 106] on div "SEARCH BY Search By Episodes Search ID, Title, Description, Keywords, or Catego…" at bounding box center [594, 100] width 927 height 44
paste input "FWC 2022 All Goals Collectio"
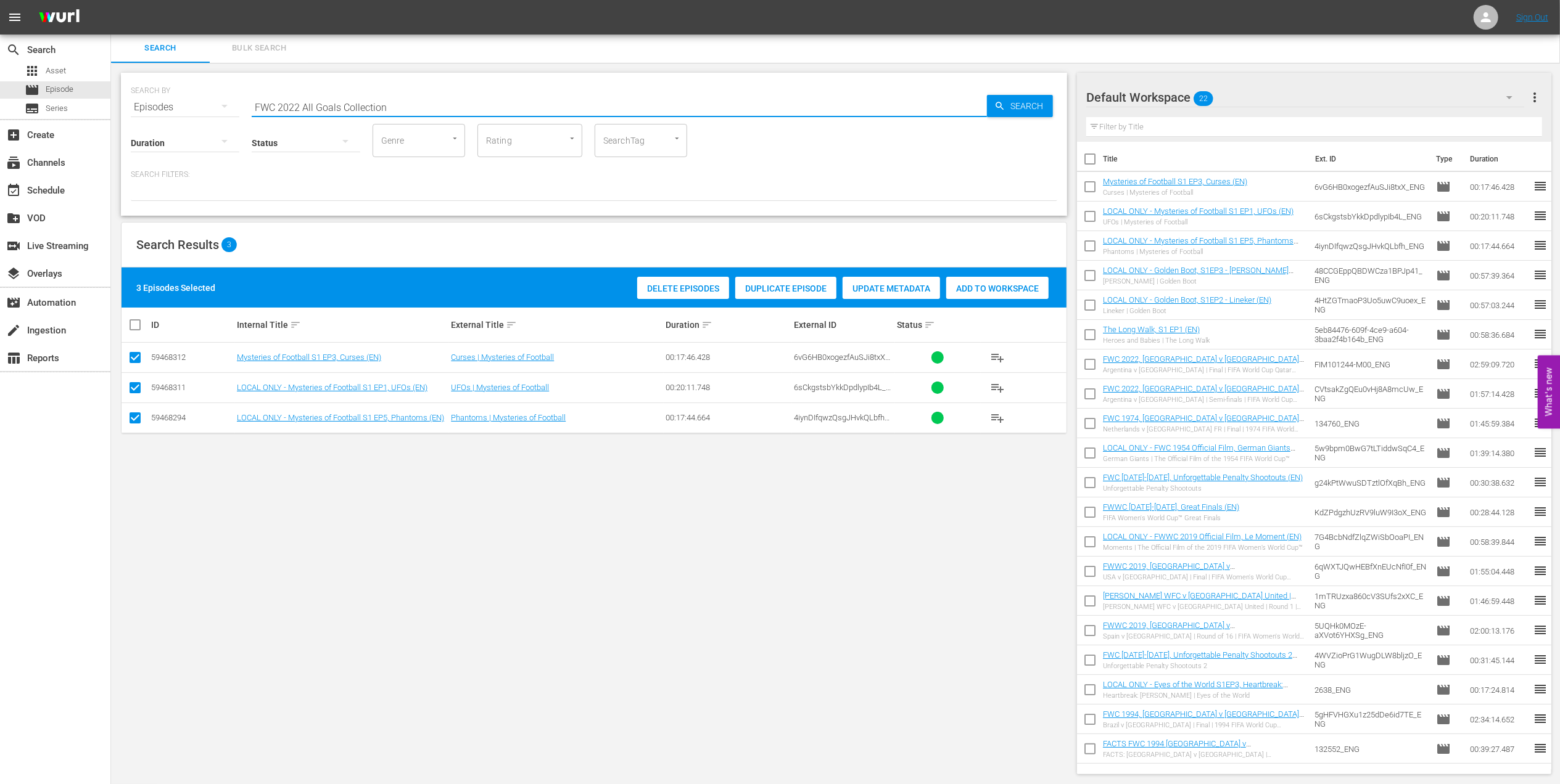
click at [457, 101] on input "FWC 2022 All Goals Collection" at bounding box center [619, 107] width 735 height 29
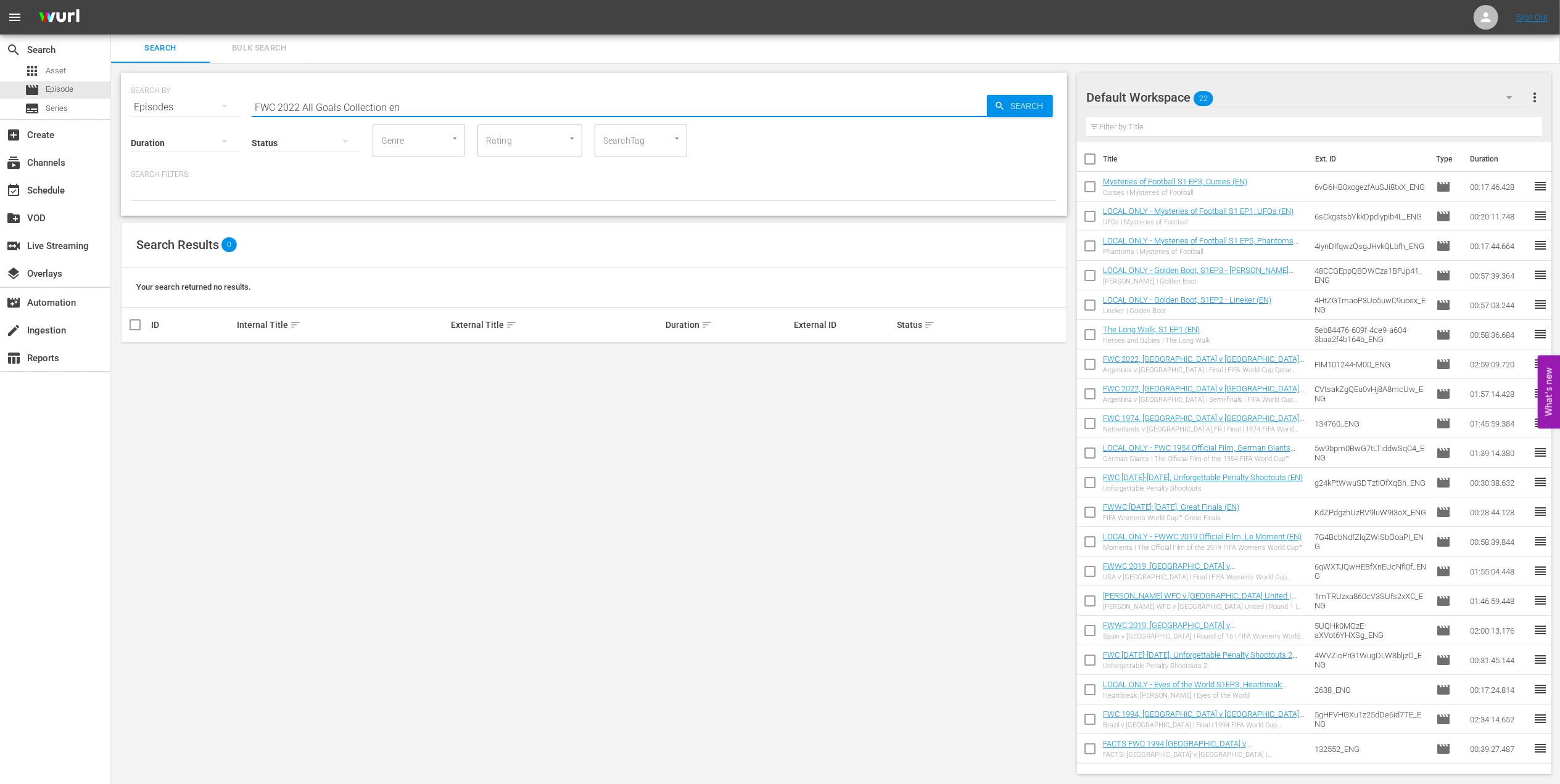
drag, startPoint x: 301, startPoint y: 104, endPoint x: 169, endPoint y: 108, distance: 132.1
click at [169, 108] on div "SEARCH BY Search By Episodes Search ID, Title, Description, Keywords, or Catego…" at bounding box center [594, 100] width 927 height 44
click at [338, 102] on input "All Goals Collection en" at bounding box center [619, 107] width 735 height 29
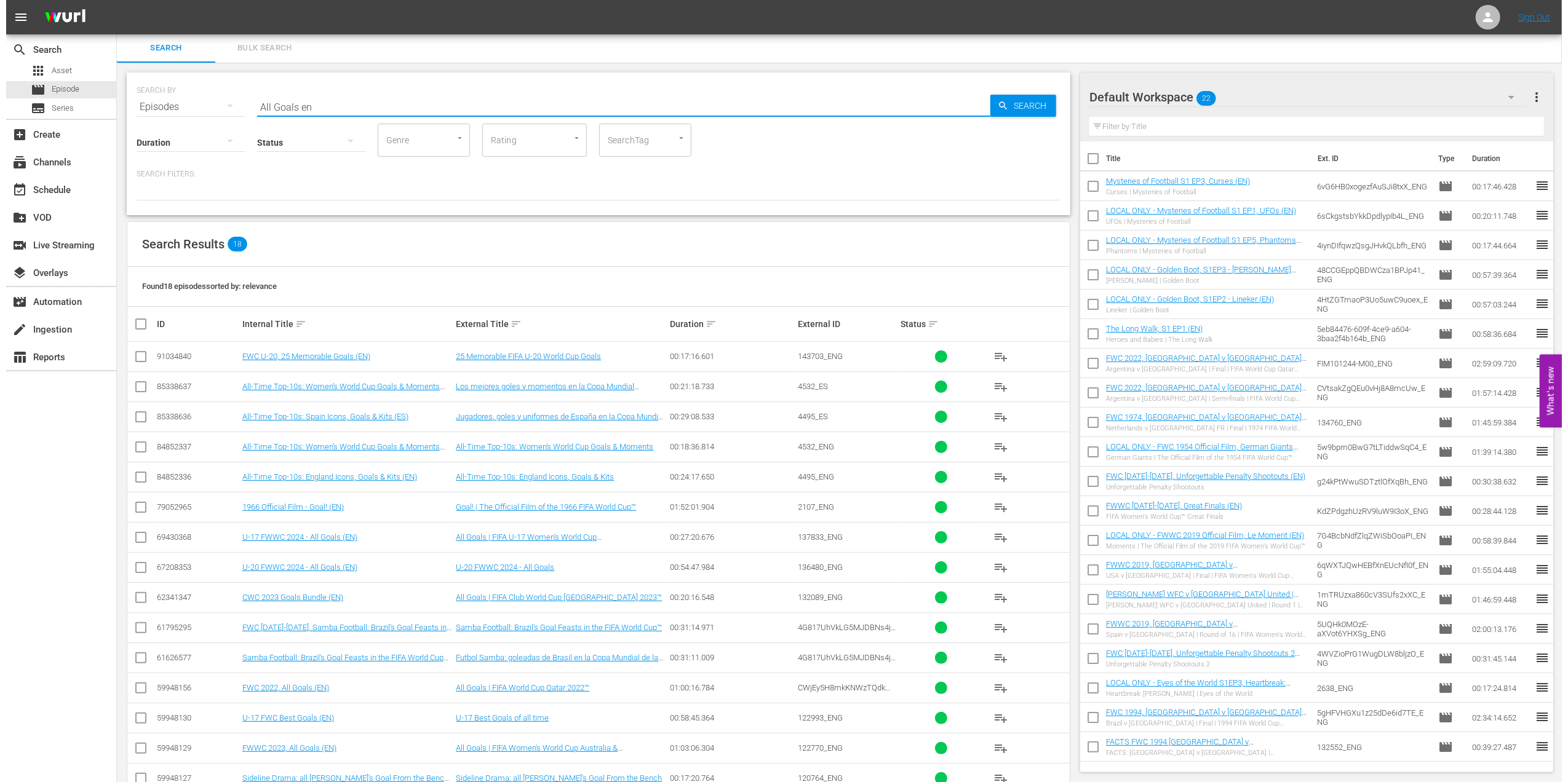
scroll to position [0, 0]
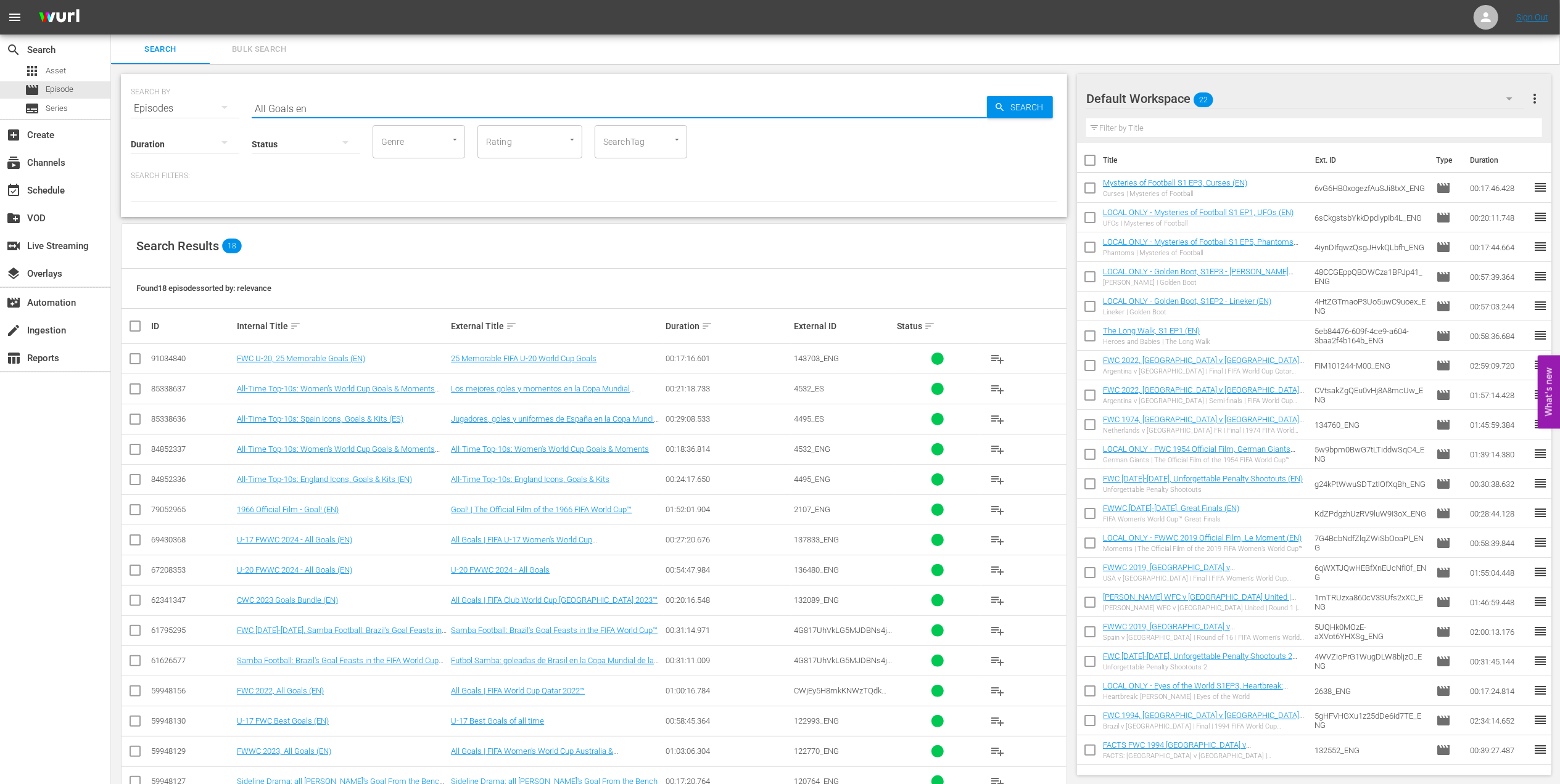
click at [325, 104] on input "All Goals en" at bounding box center [619, 108] width 735 height 29
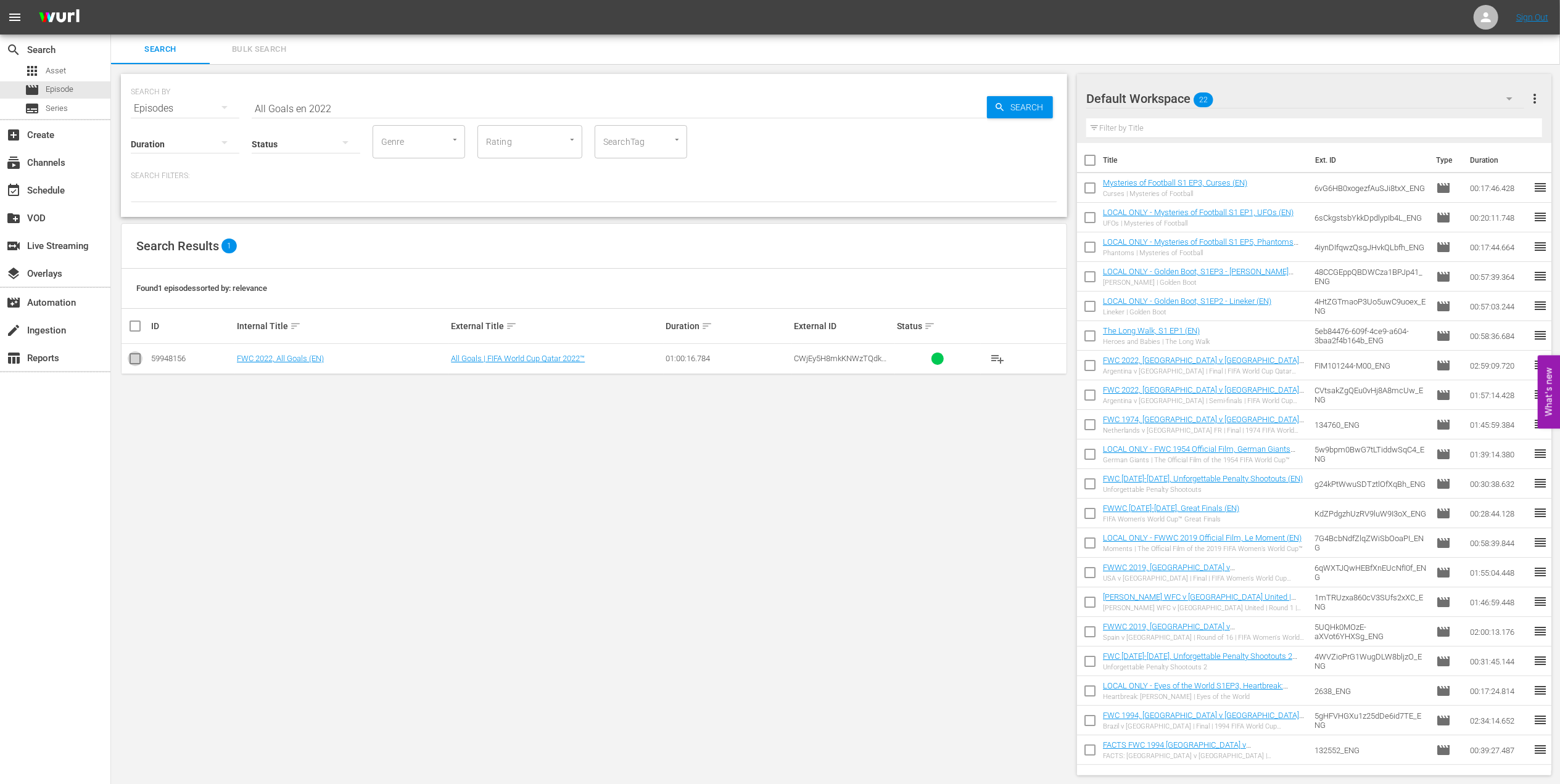
click at [127, 361] on input "checkbox" at bounding box center [135, 361] width 15 height 15
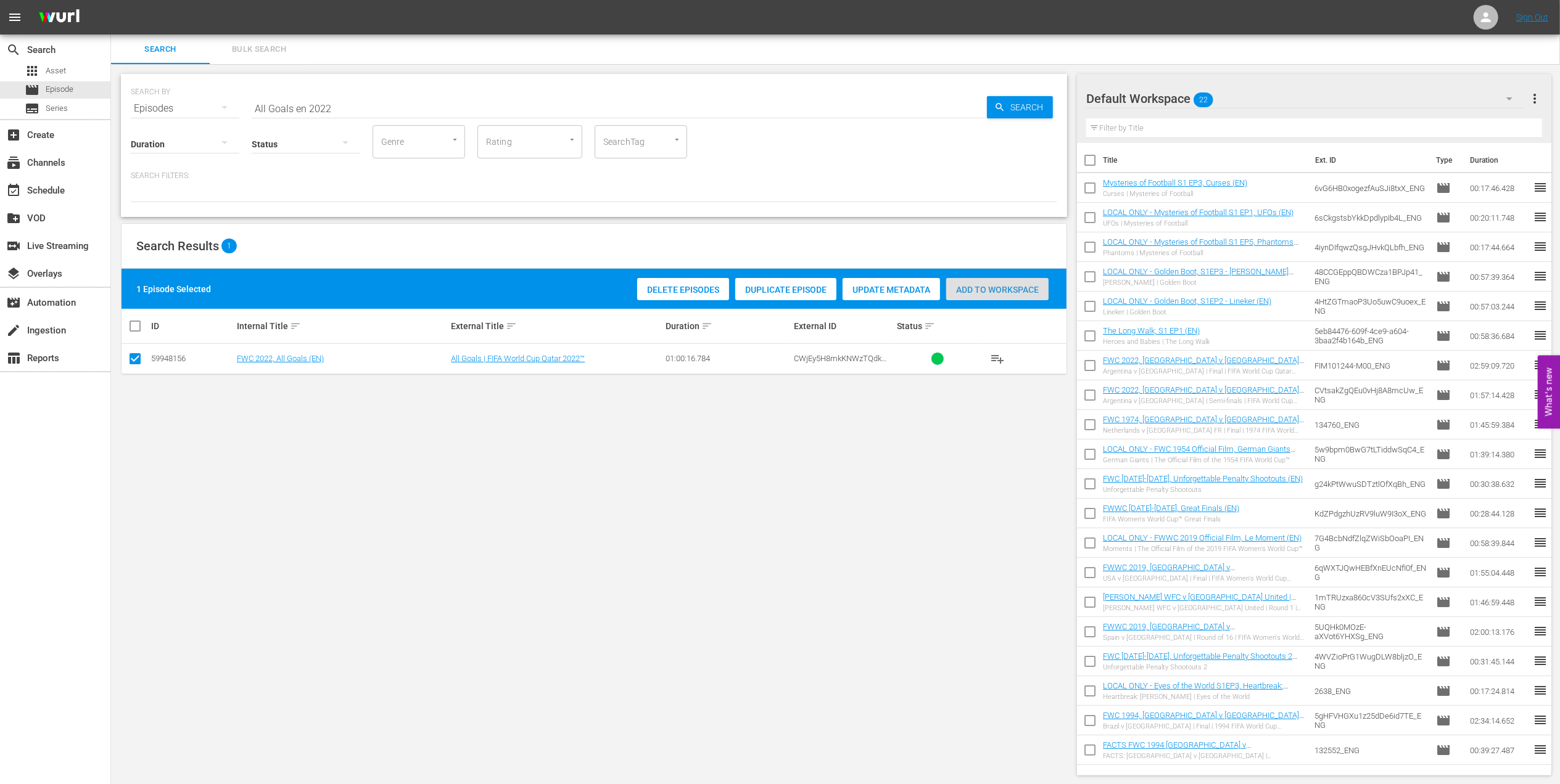
click at [992, 290] on span "Add to Workspace" at bounding box center [997, 290] width 102 height 9
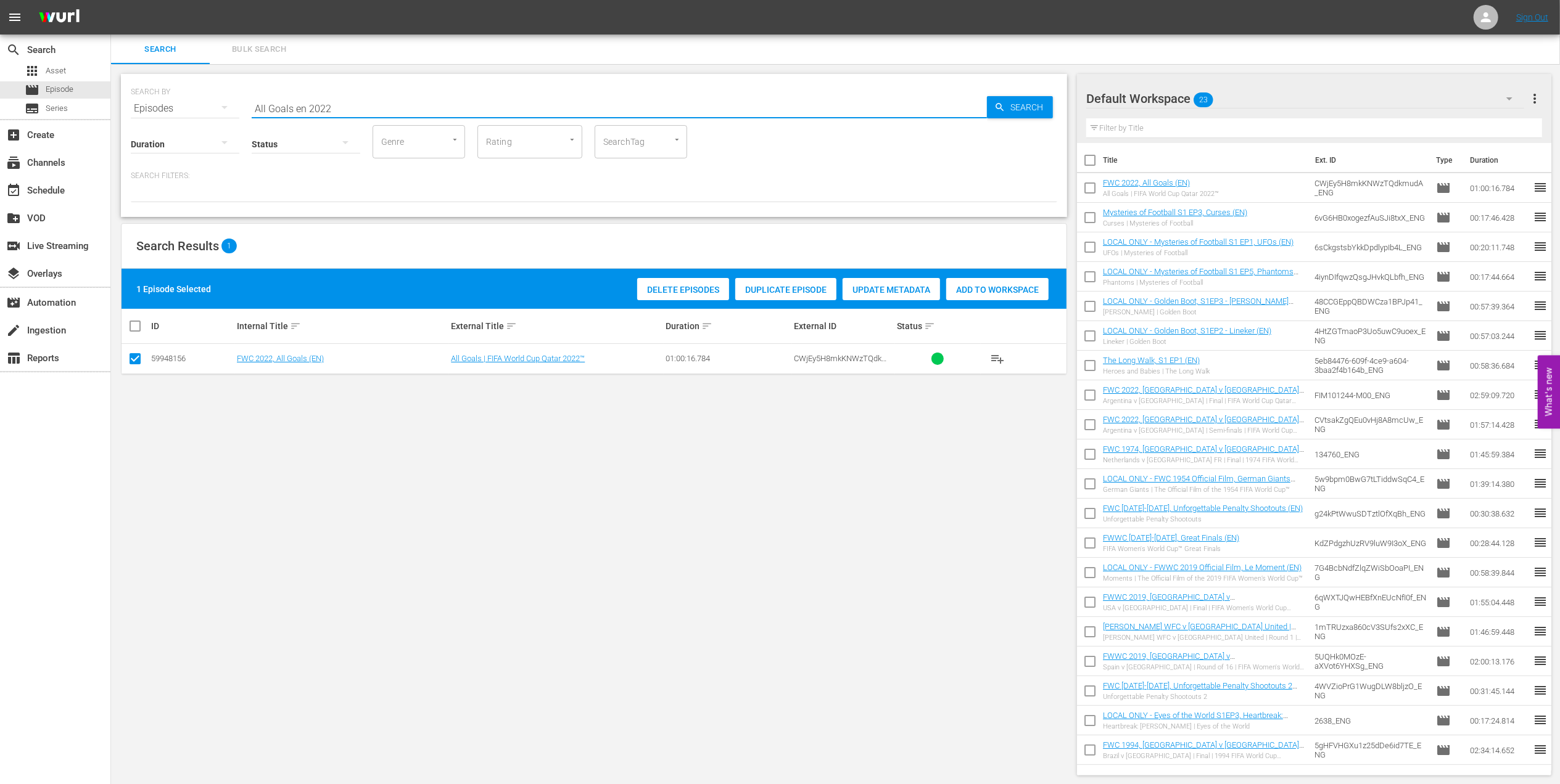
drag, startPoint x: 348, startPoint y: 108, endPoint x: 260, endPoint y: 110, distance: 88.0
click at [241, 108] on div "SEARCH BY Search By Episodes Search ID, Title, Description, Keywords, or Catego…" at bounding box center [594, 101] width 927 height 44
paste input "FWC 2022 - Final - [GEOGRAPHIC_DATA] v [GEOGRAPHIC_DATA]"
click at [459, 104] on input "FWC 2022 - Final - [GEOGRAPHIC_DATA] v [GEOGRAPHIC_DATA]" at bounding box center [619, 108] width 735 height 29
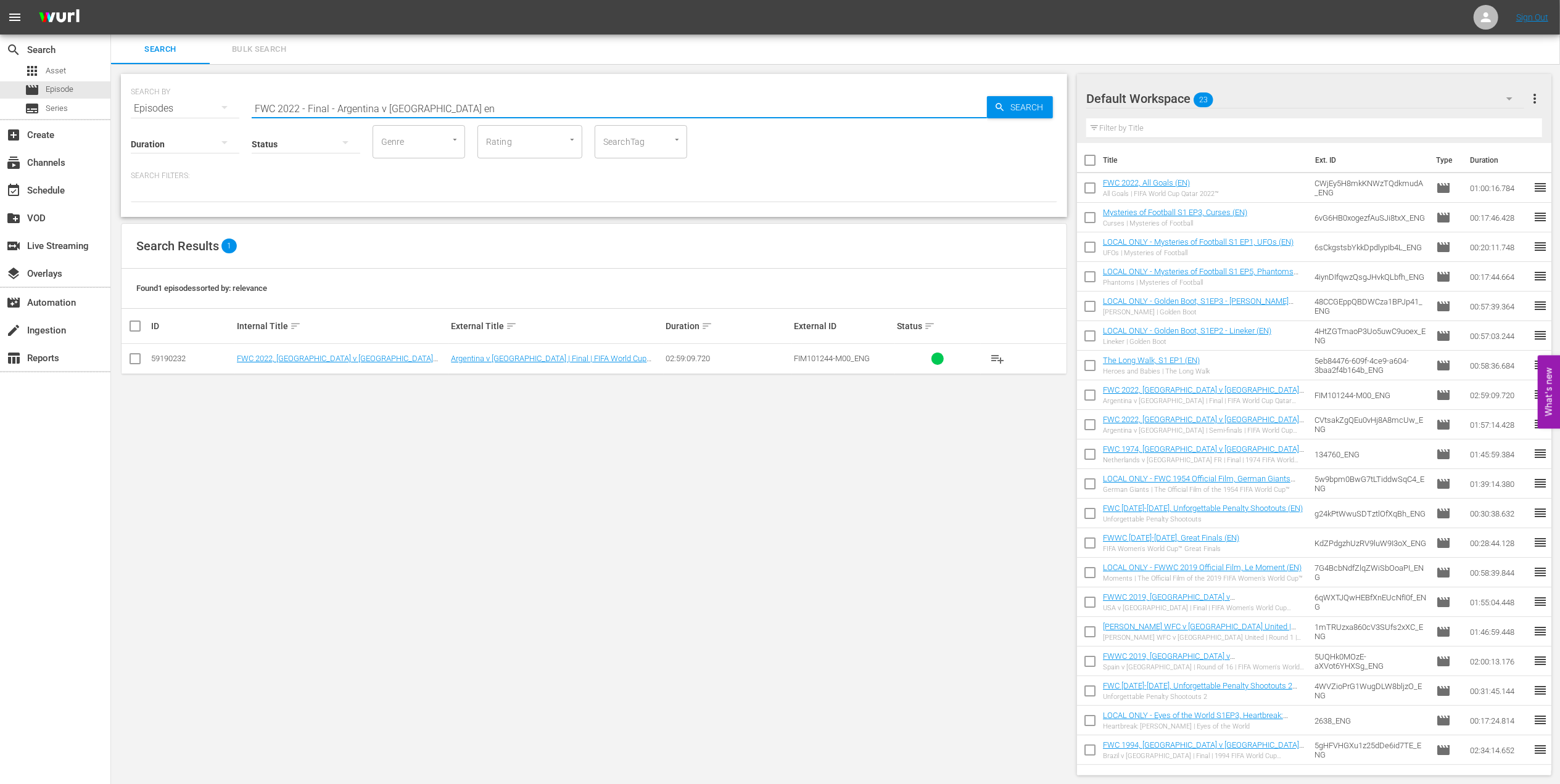
click at [139, 365] on input "checkbox" at bounding box center [135, 361] width 15 height 15
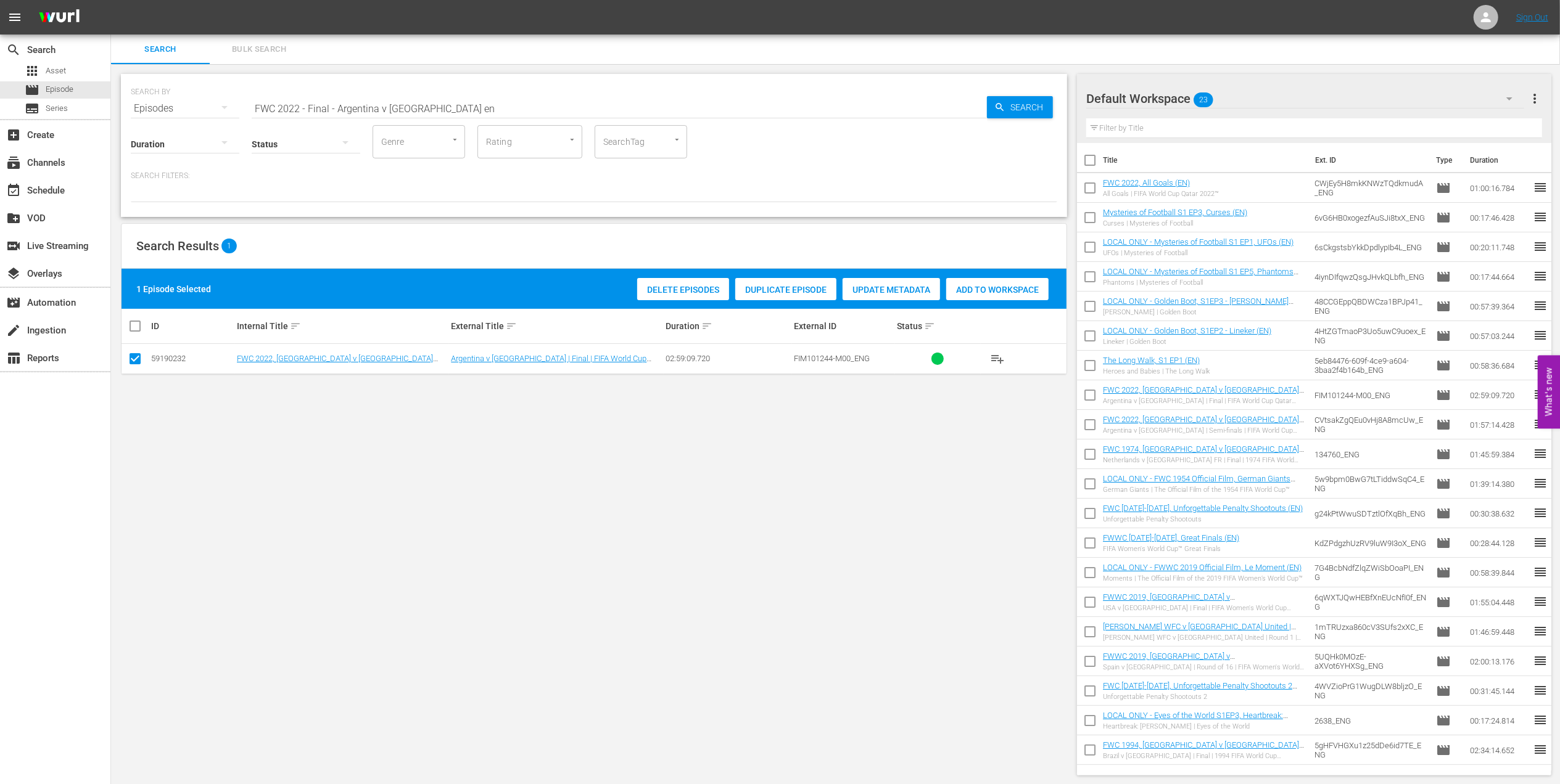
click at [1004, 294] on span "Add to Workspace" at bounding box center [997, 290] width 102 height 9
drag, startPoint x: 156, startPoint y: 111, endPoint x: 150, endPoint y: 112, distance: 6.1
click at [150, 112] on div "SEARCH BY Search By Episodes Search ID, Title, Description, Keywords, or Catego…" at bounding box center [594, 101] width 927 height 44
paste input "[PERSON_NAME] Shining Bright in the World Cup"
click at [466, 104] on input "[PERSON_NAME] Shining Bright in the World Cup" at bounding box center [619, 108] width 735 height 29
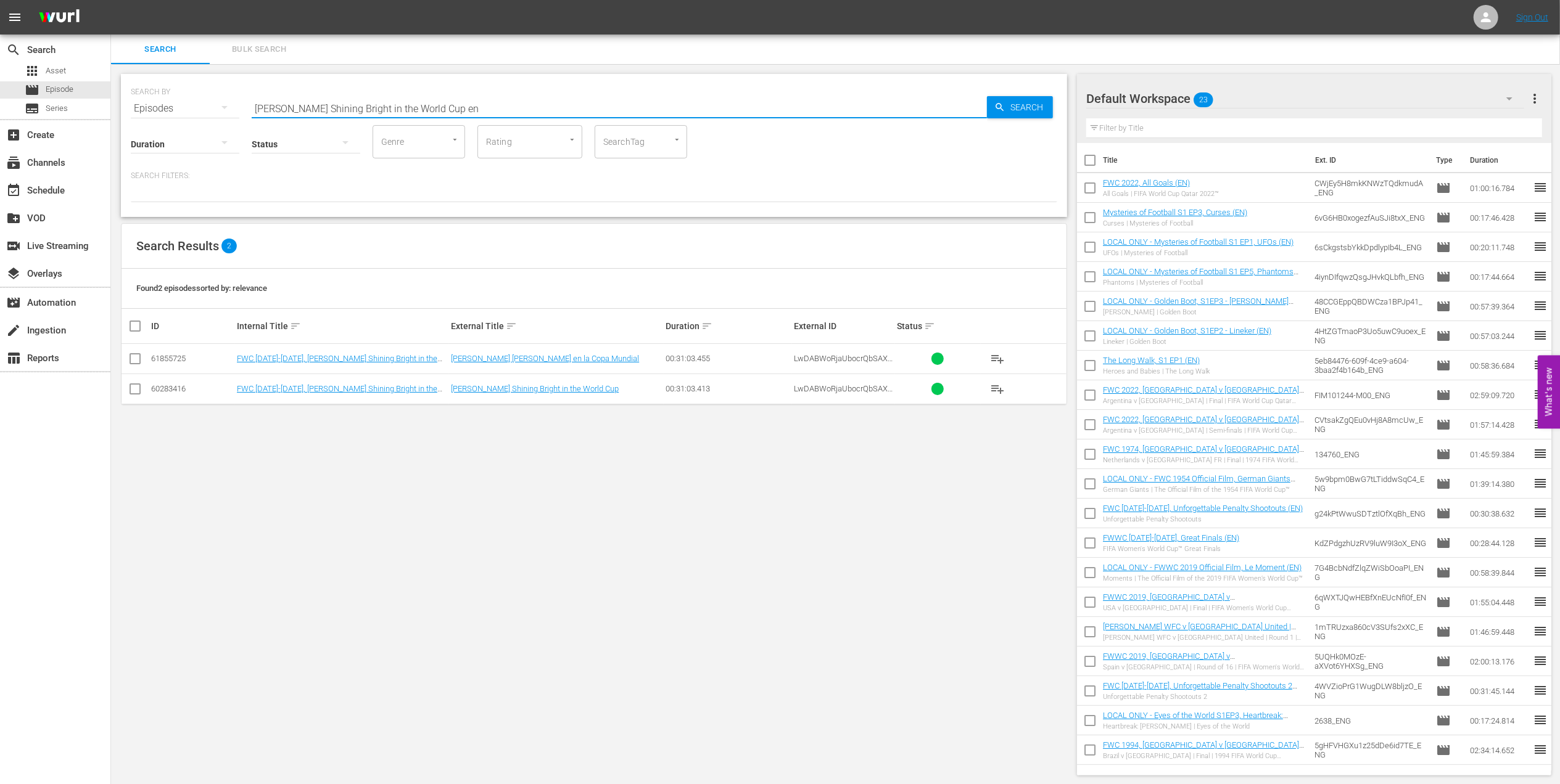
click at [139, 390] on input "checkbox" at bounding box center [135, 392] width 15 height 15
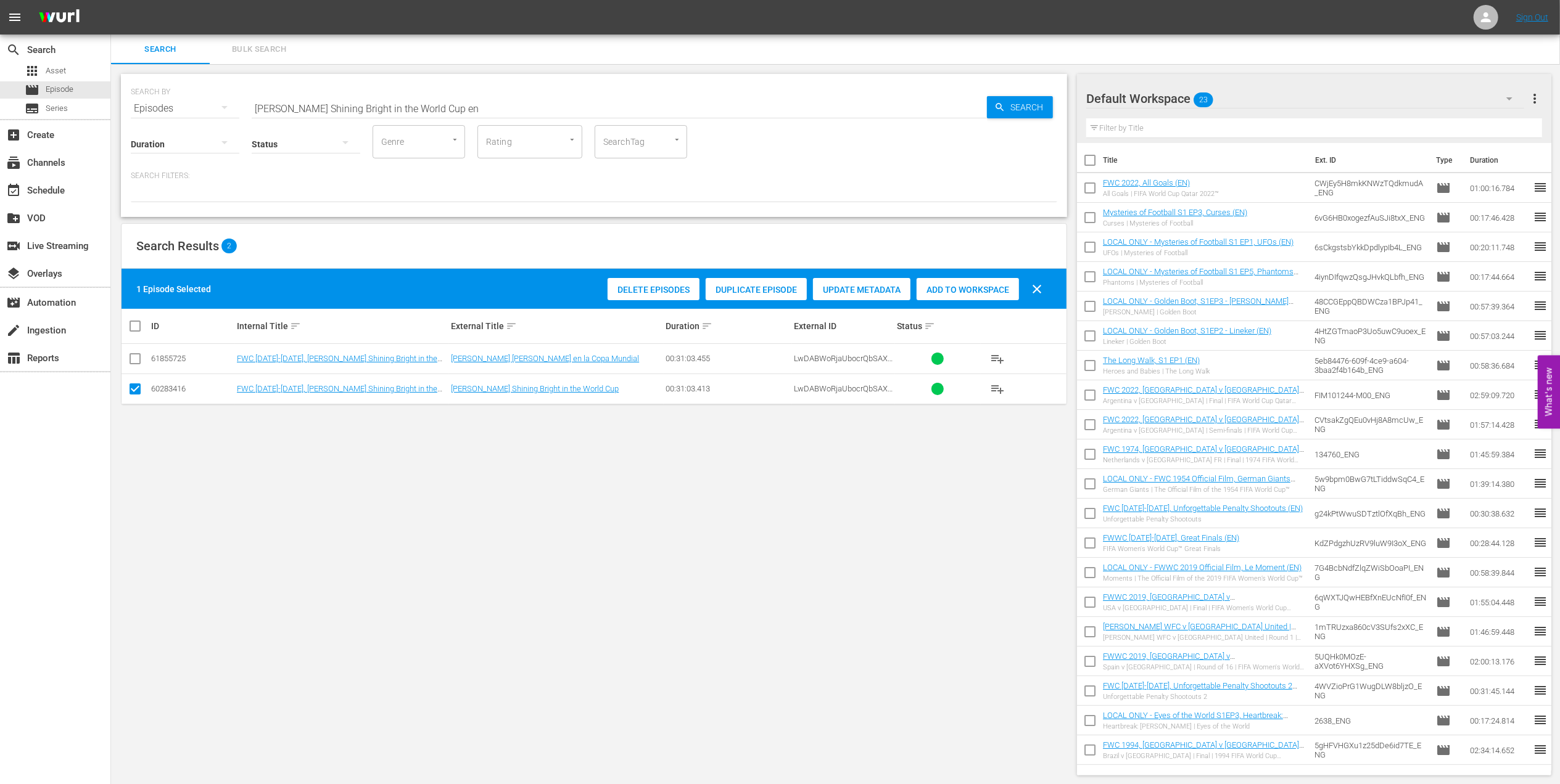
click at [960, 296] on div "Add to Workspace" at bounding box center [967, 290] width 102 height 24
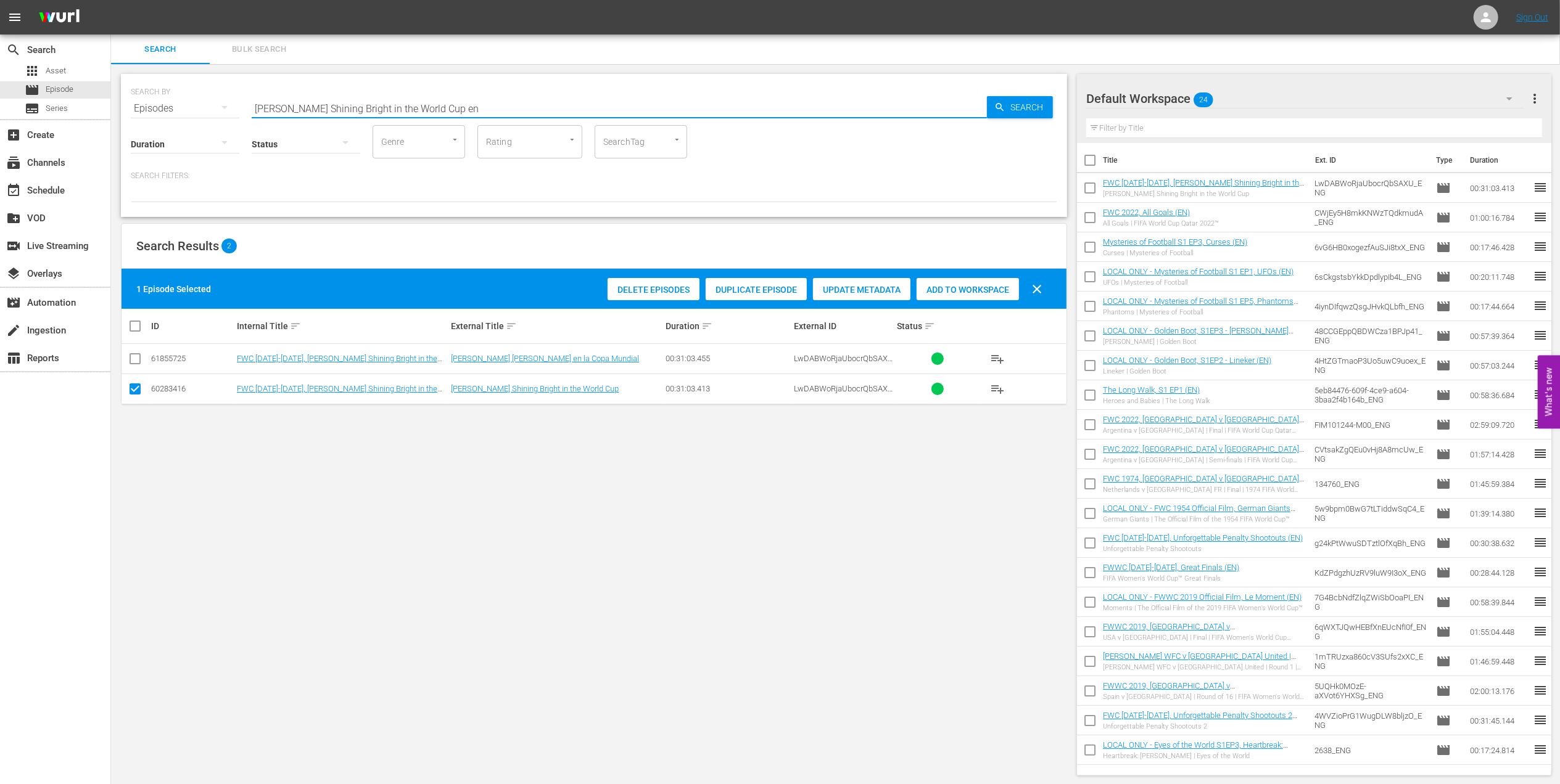
drag, startPoint x: 158, startPoint y: 112, endPoint x: 132, endPoint y: 113, distance: 26.0
click at [111, 0] on div "search Search apps Asset movie Episode subtitles Series add_box Create subscrip…" at bounding box center [835, 0] width 1449 height 0
paste input "[PERSON_NAME] in the FIFA World Cup™"
click at [450, 102] on input "[PERSON_NAME] in the FIFA World Cup™" at bounding box center [619, 108] width 735 height 29
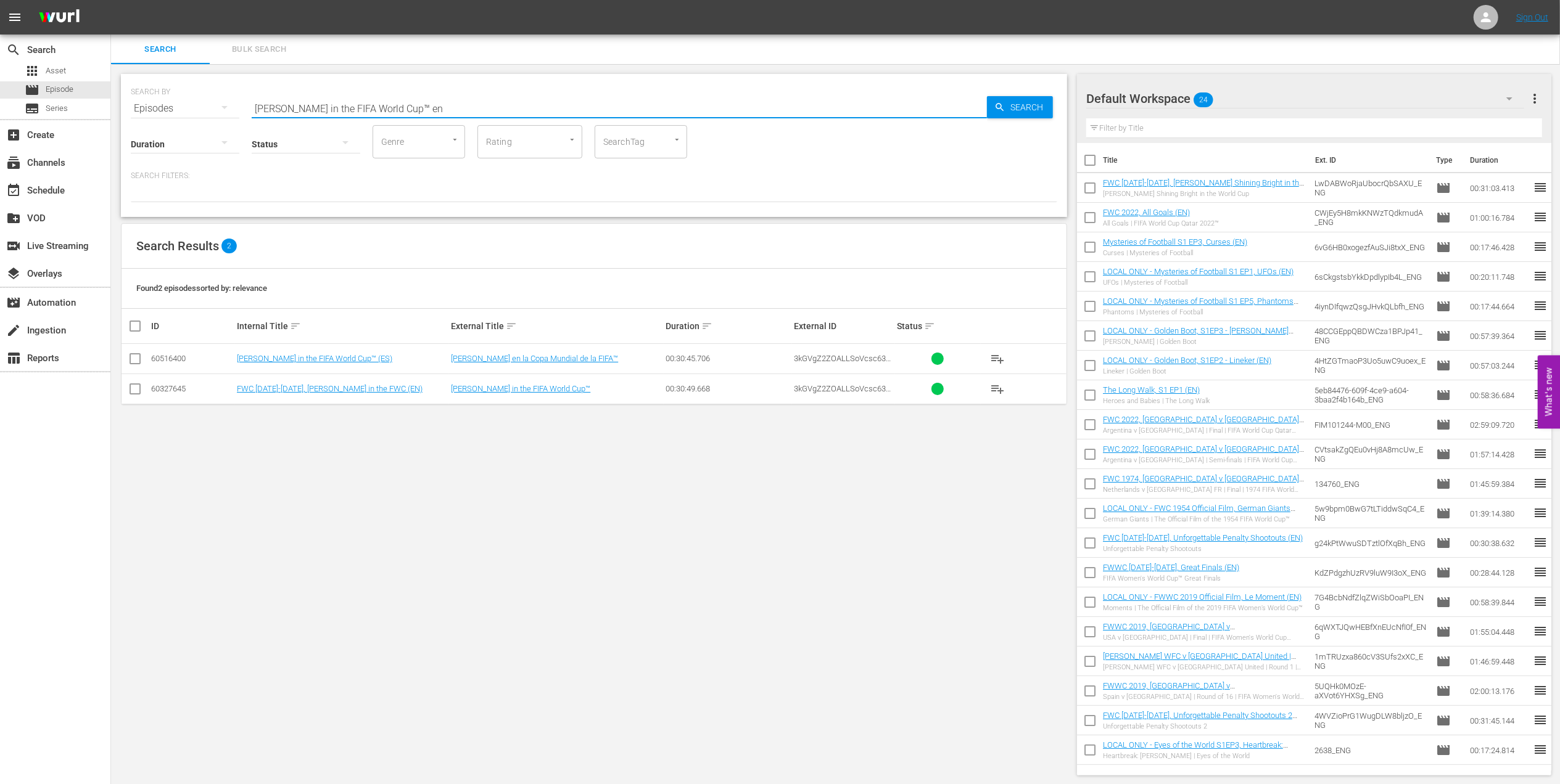
click at [141, 390] on input "checkbox" at bounding box center [135, 392] width 15 height 15
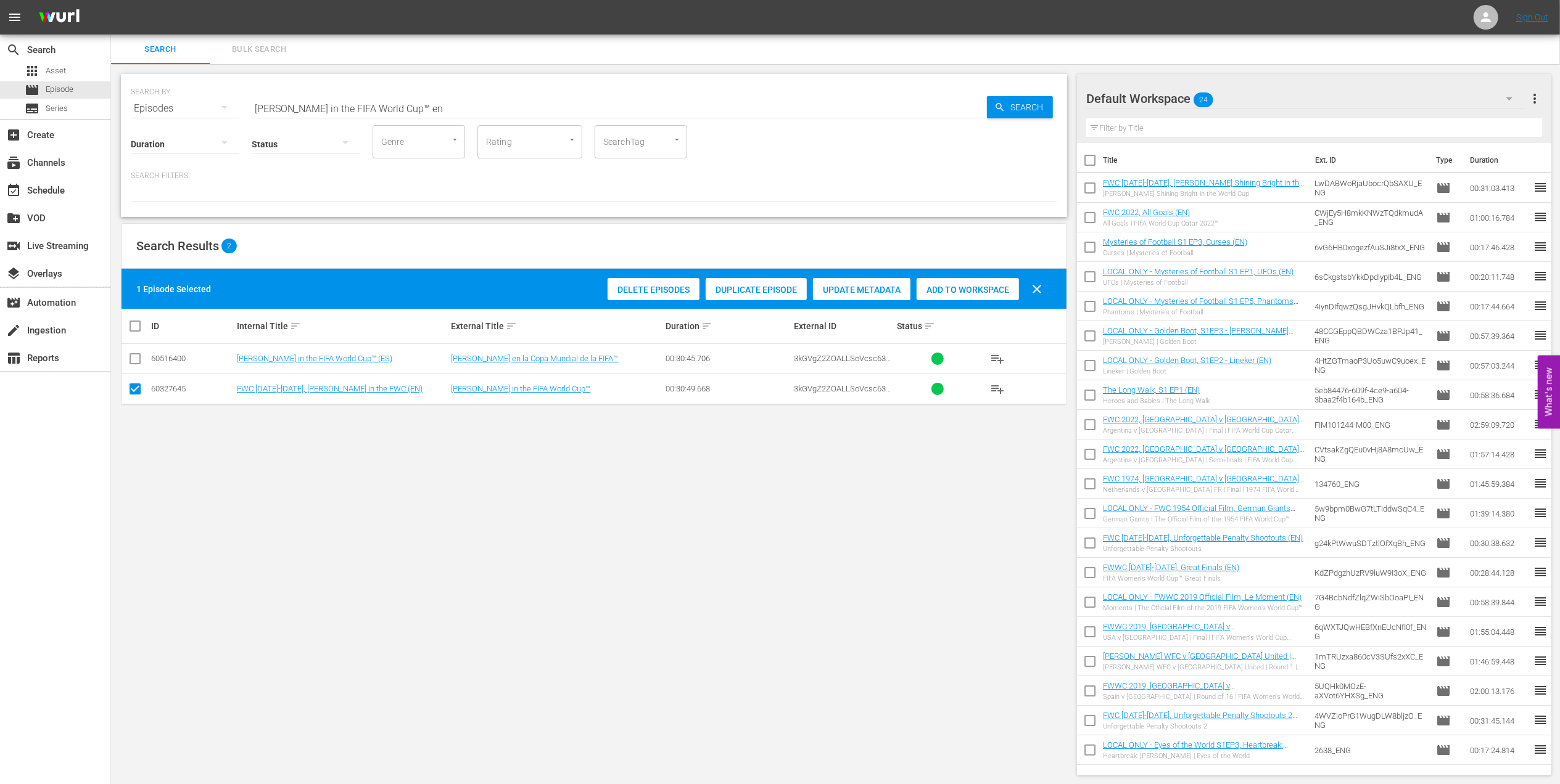
click at [927, 290] on span "Add to Workspace" at bounding box center [967, 290] width 102 height 9
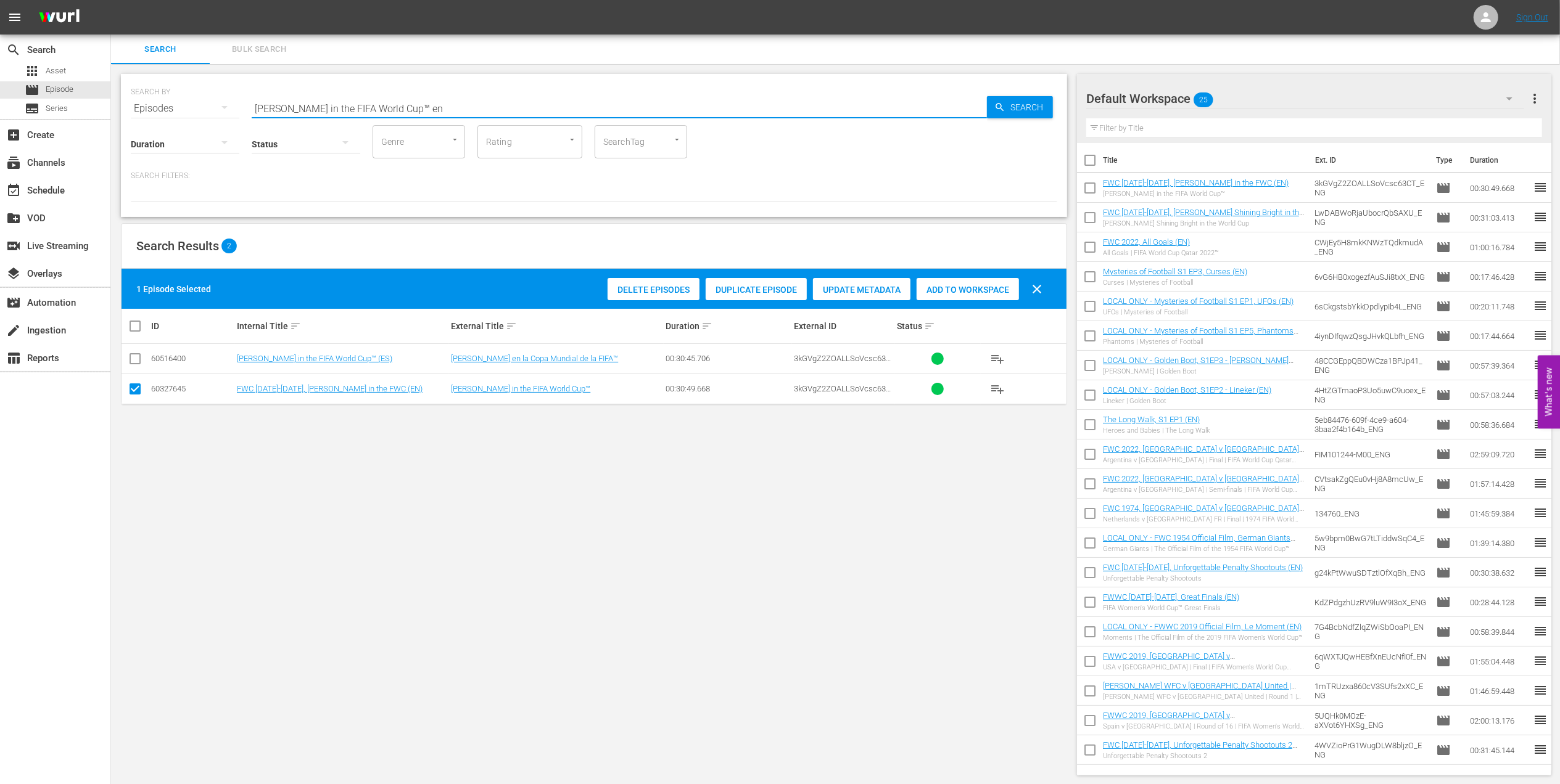
drag, startPoint x: 457, startPoint y: 108, endPoint x: 268, endPoint y: 106, distance: 189.0
click at [136, 104] on div "SEARCH BY Search By Episodes Search ID, Title, Description, Keywords, or Catego…" at bounding box center [594, 101] width 927 height 44
paste input "Portugal v Spain | Group B | FIFA World Cup 2018 | Full Match Replay"
click at [575, 102] on input "Portugal v Spain | Group B | FIFA World Cup 2018 | Full Match Replay" at bounding box center [619, 108] width 735 height 29
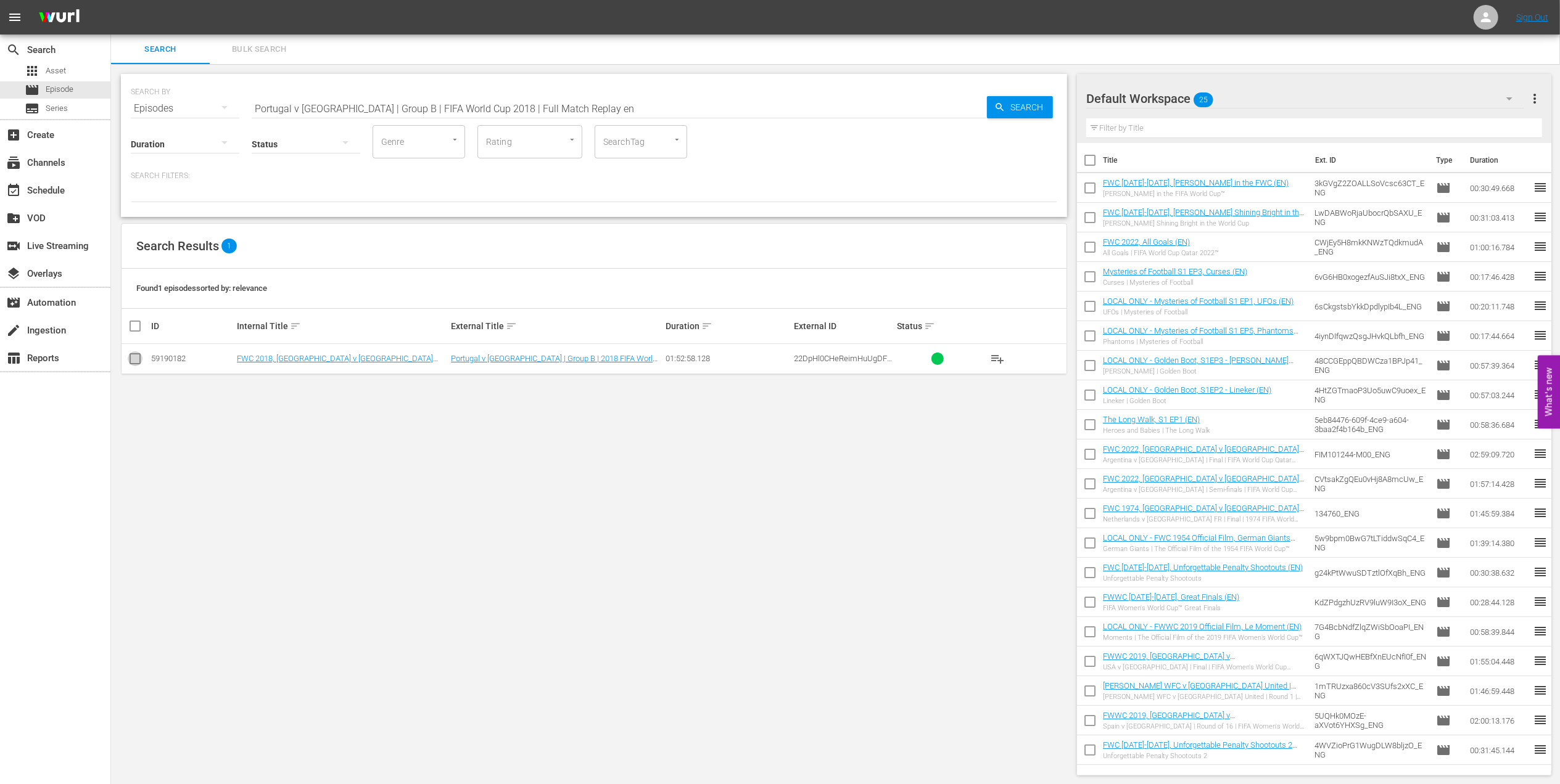
click at [135, 354] on input "checkbox" at bounding box center [135, 361] width 15 height 15
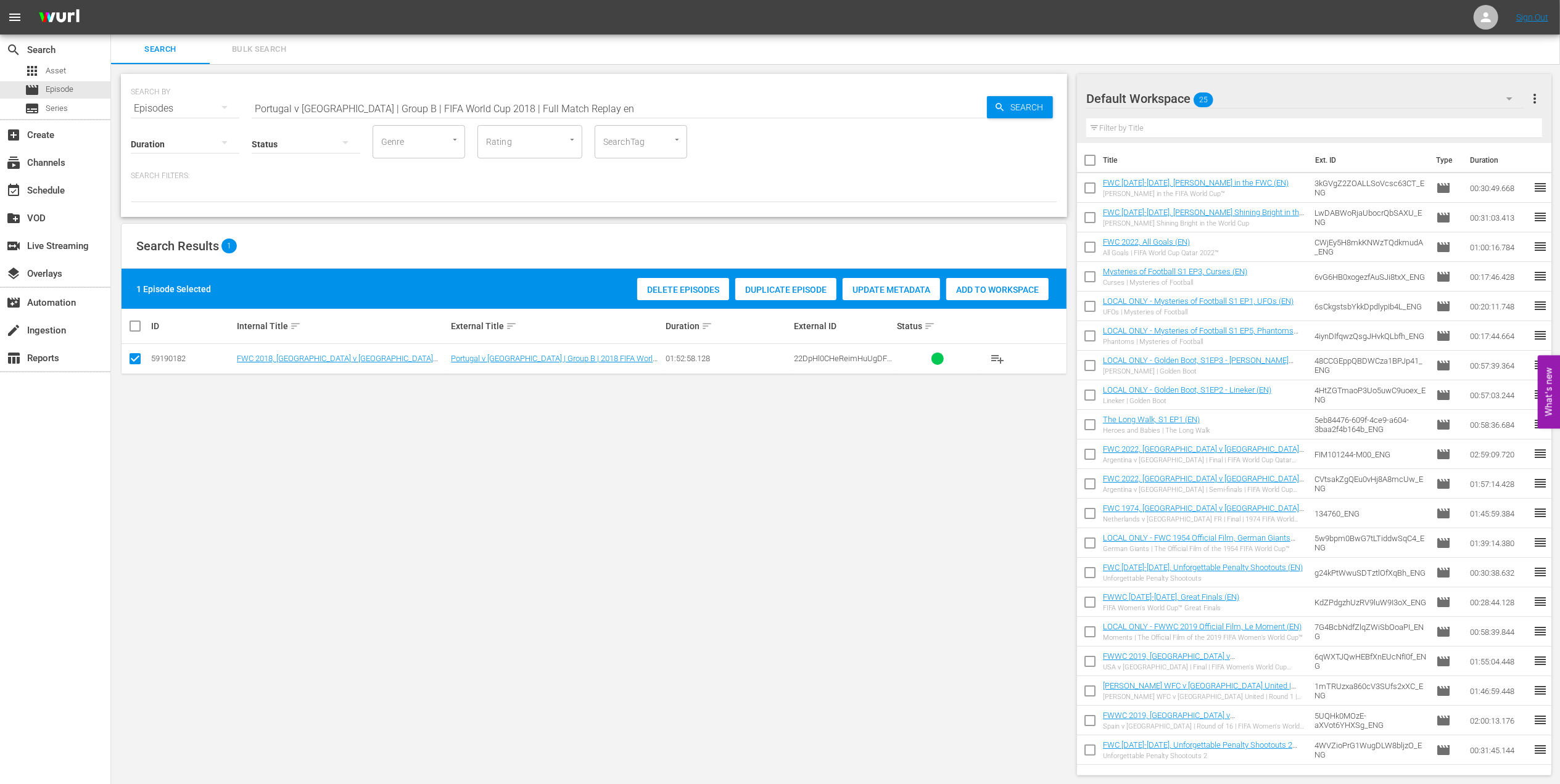
click at [1000, 291] on span "Add to Workspace" at bounding box center [997, 290] width 102 height 9
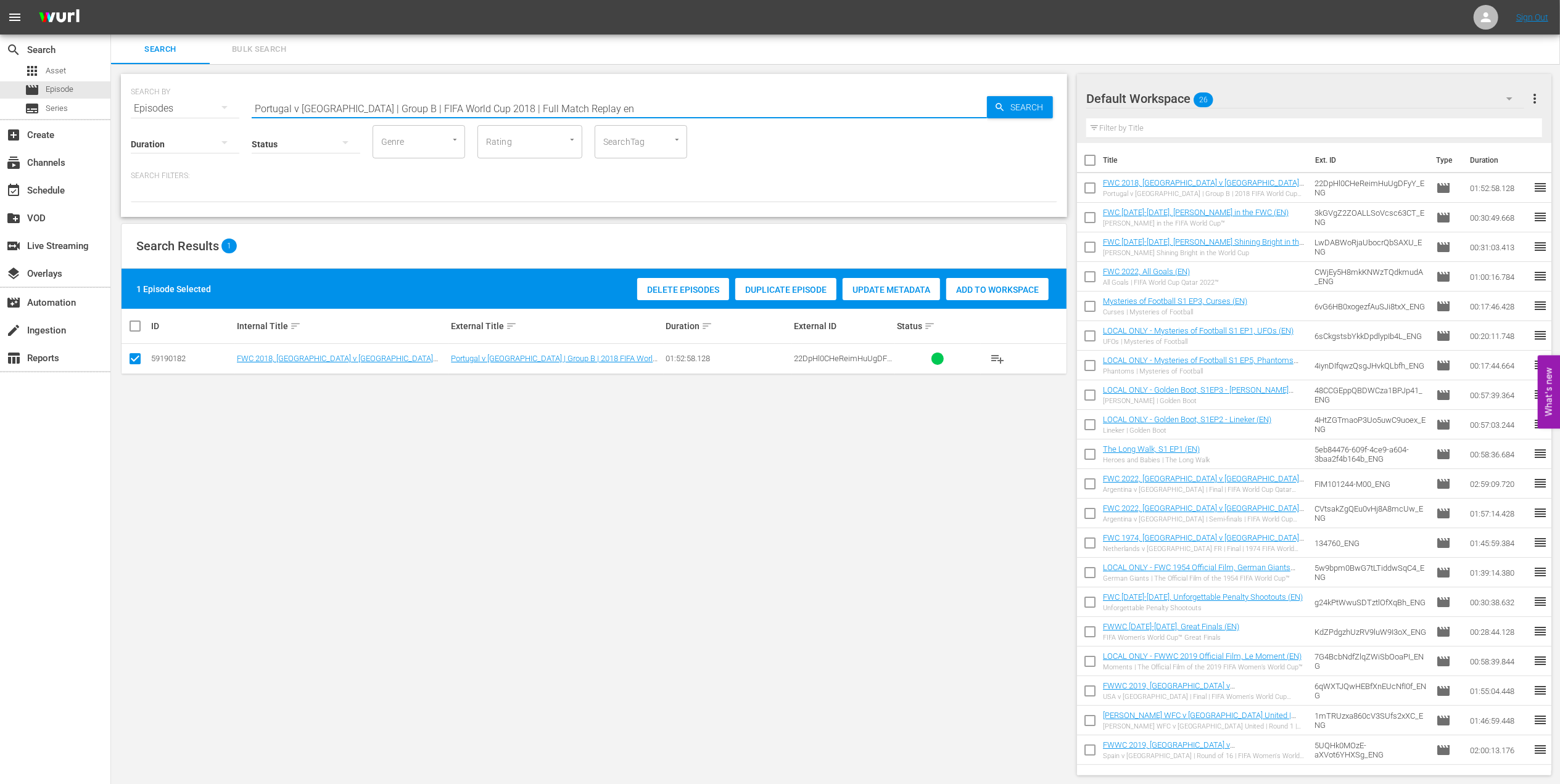
drag, startPoint x: 575, startPoint y: 114, endPoint x: 156, endPoint y: 112, distance: 419.0
click at [149, 112] on div "SEARCH BY Search By Episodes Search ID, Title, Description, Keywords, or Catego…" at bounding box center [594, 101] width 927 height 44
paste input "World Champions: [GEOGRAPHIC_DATA] 2018"
click at [495, 102] on input "World Champions: [GEOGRAPHIC_DATA] 2018" at bounding box center [619, 108] width 735 height 29
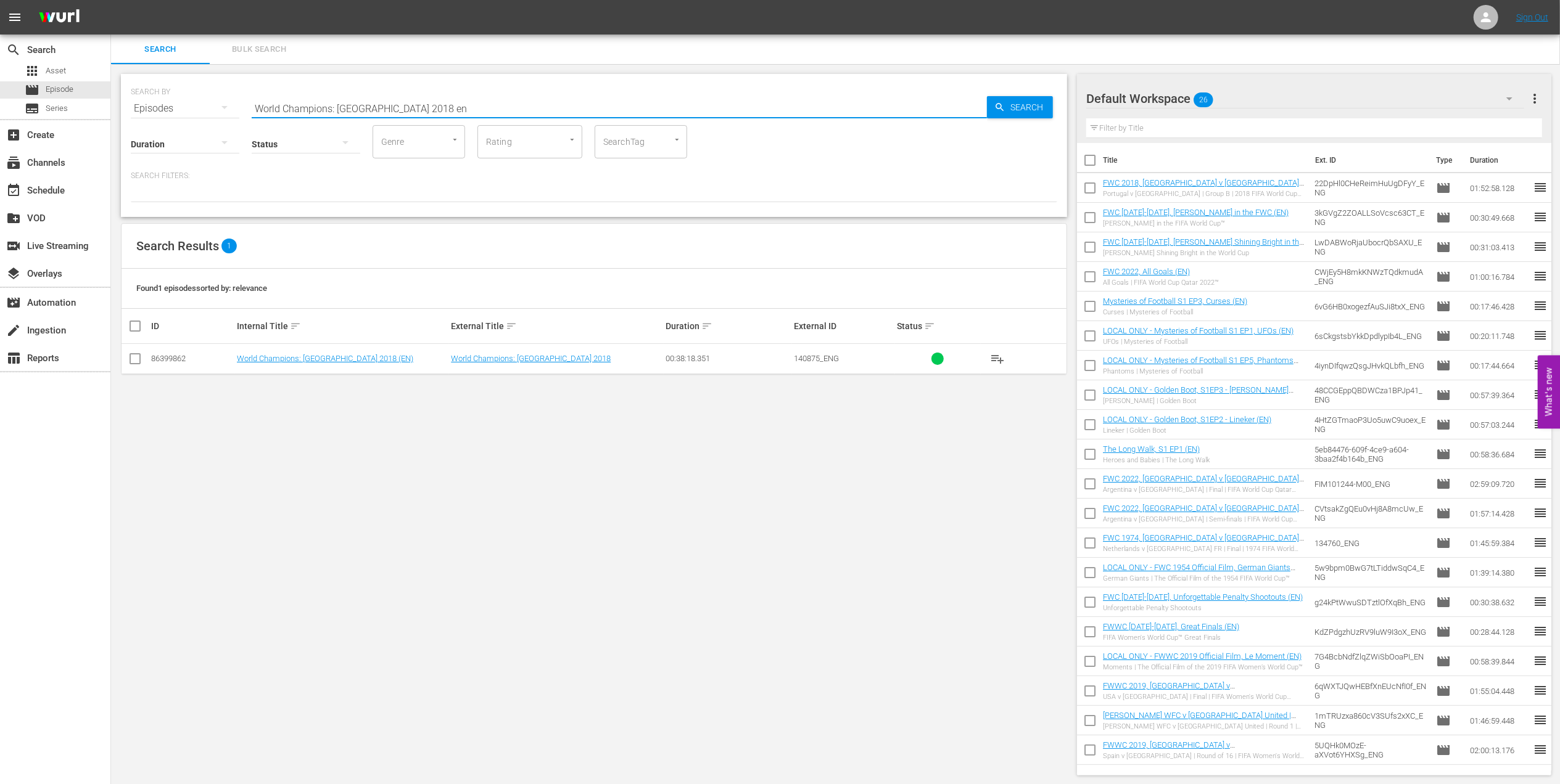
drag, startPoint x: 132, startPoint y: 360, endPoint x: 279, endPoint y: 368, distance: 147.2
click at [137, 362] on input "checkbox" at bounding box center [135, 361] width 15 height 15
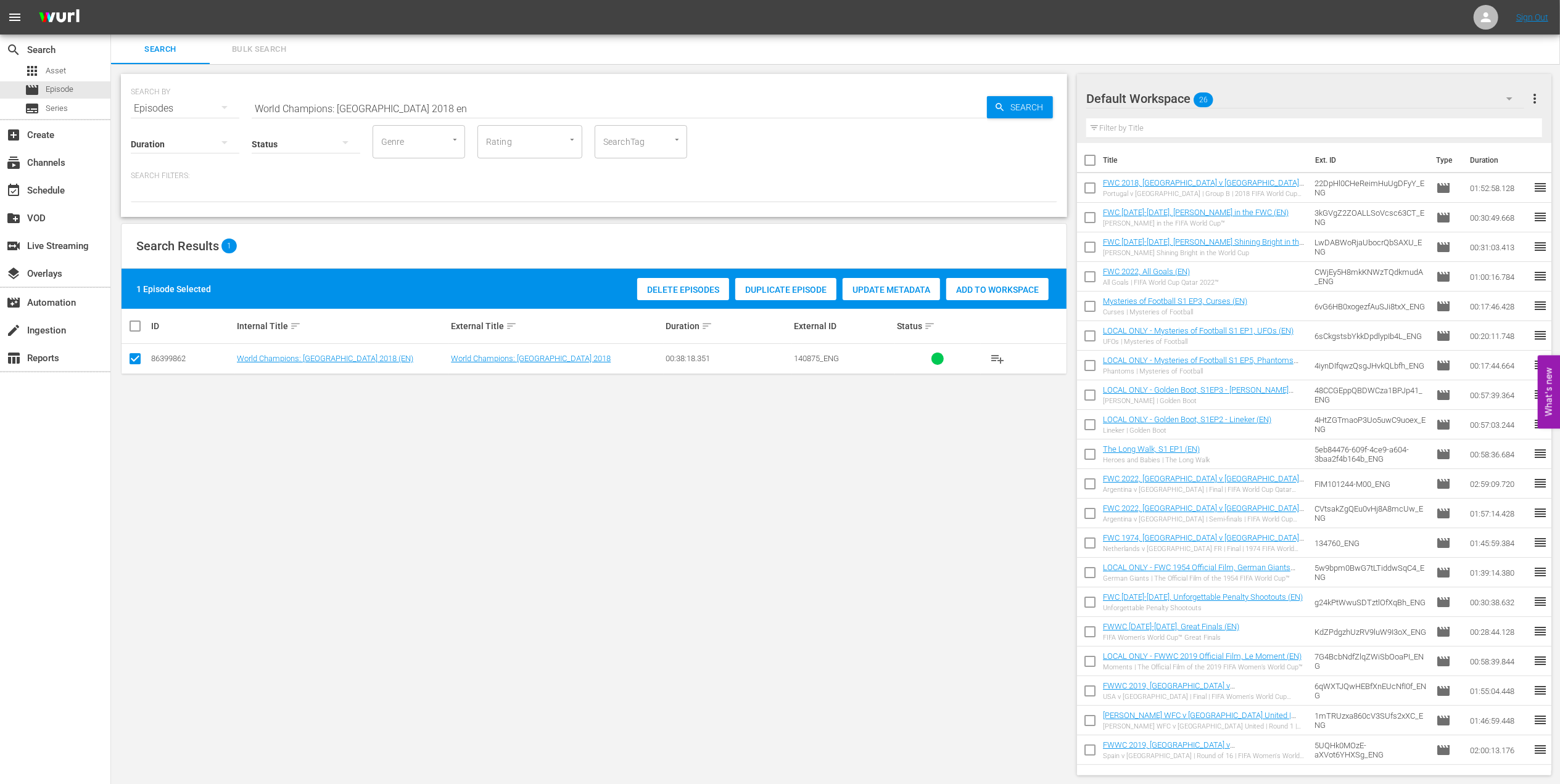
click at [974, 286] on span "Add to Workspace" at bounding box center [997, 290] width 102 height 9
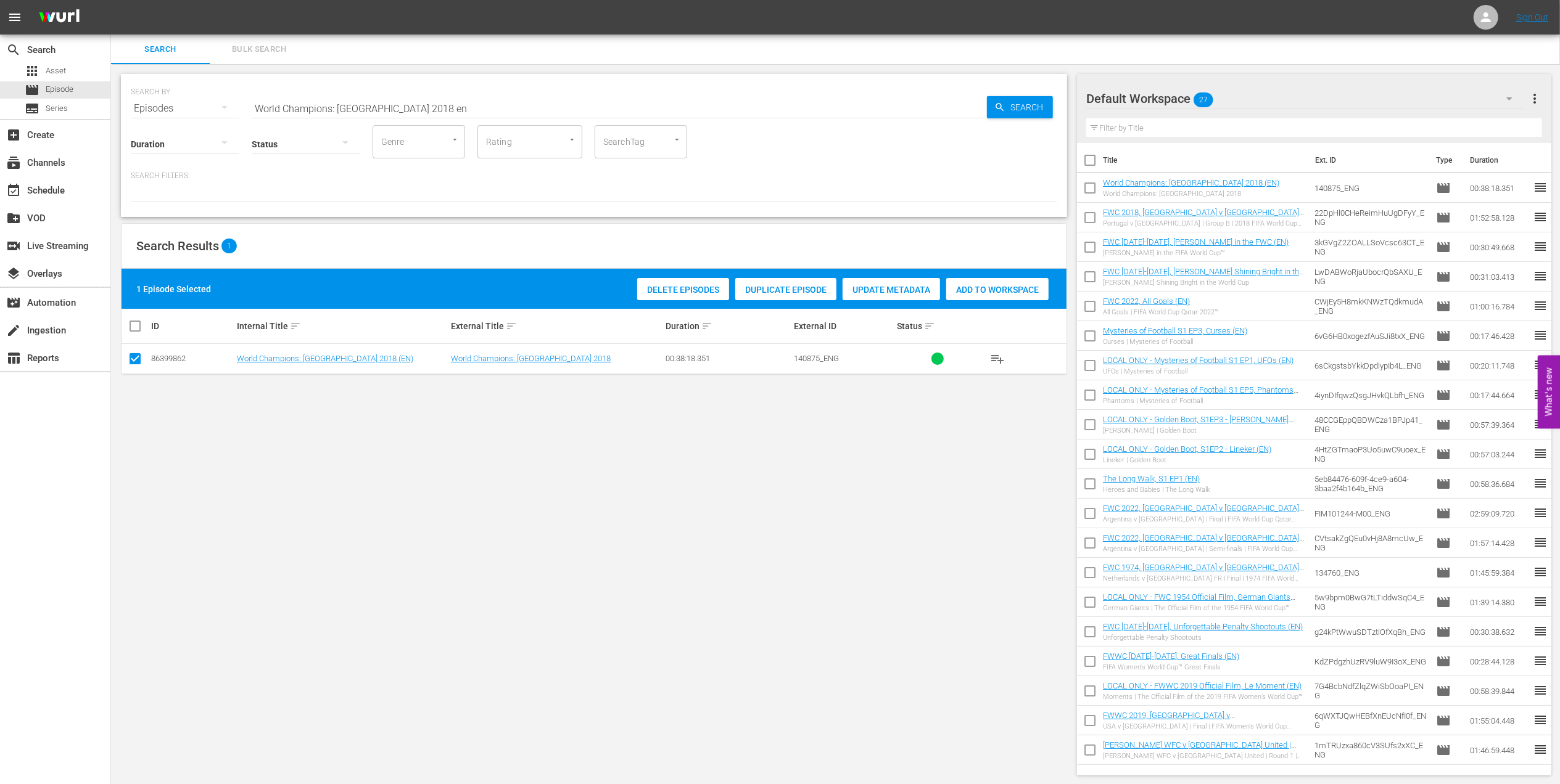
drag, startPoint x: 417, startPoint y: 108, endPoint x: 131, endPoint y: 108, distance: 286.0
click at [131, 108] on div "SEARCH BY Search By Episodes Search ID, Title, Description, Keywords, or Catego…" at bounding box center [594, 101] width 927 height 44
paste input "Unforgettable Penalty Shootouts"
click at [415, 112] on input "Unforgettable Penalty Shootouts" at bounding box center [619, 108] width 735 height 29
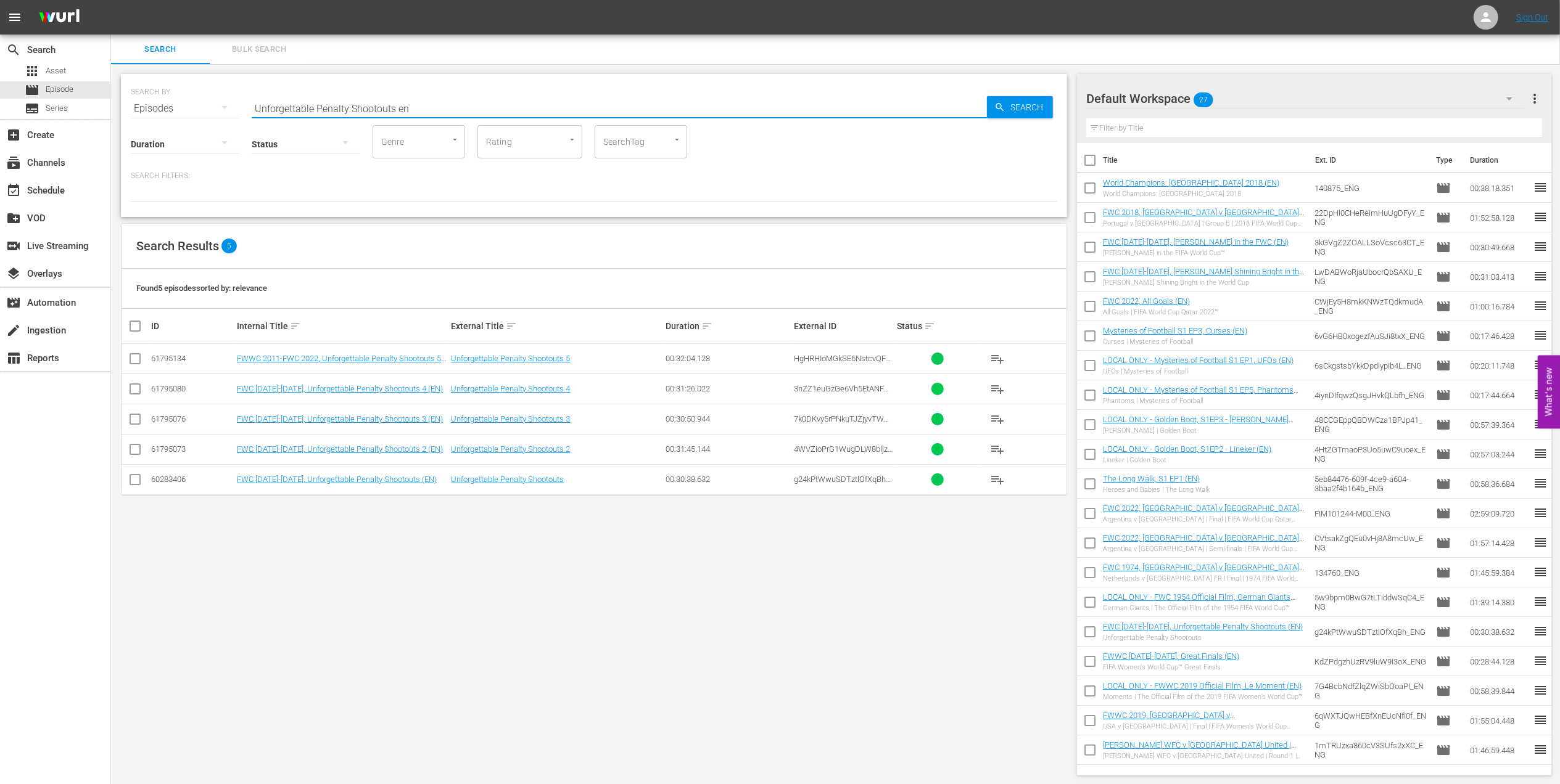
click at [139, 482] on input "checkbox" at bounding box center [135, 482] width 15 height 15
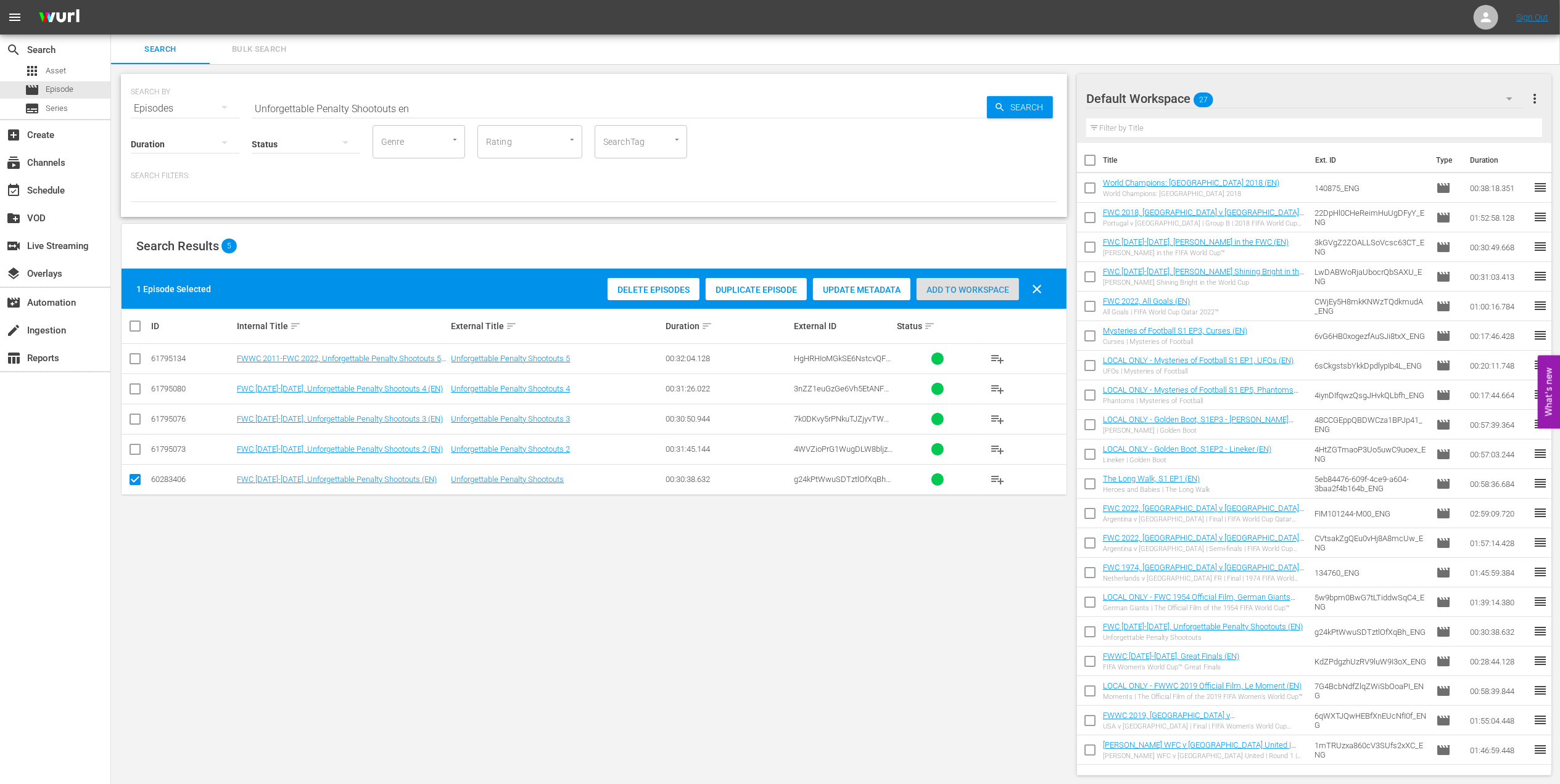
click at [941, 290] on span "Add to Workspace" at bounding box center [967, 290] width 102 height 9
drag, startPoint x: 435, startPoint y: 107, endPoint x: 316, endPoint y: 106, distance: 119.0
click at [159, 109] on div "SEARCH BY Search By Episodes Search ID, Title, Description, Keywords, or Catego…" at bounding box center [594, 101] width 927 height 44
paste input "England v USA | Group C | FIFA World Cup 2010 | Full Match Replay"
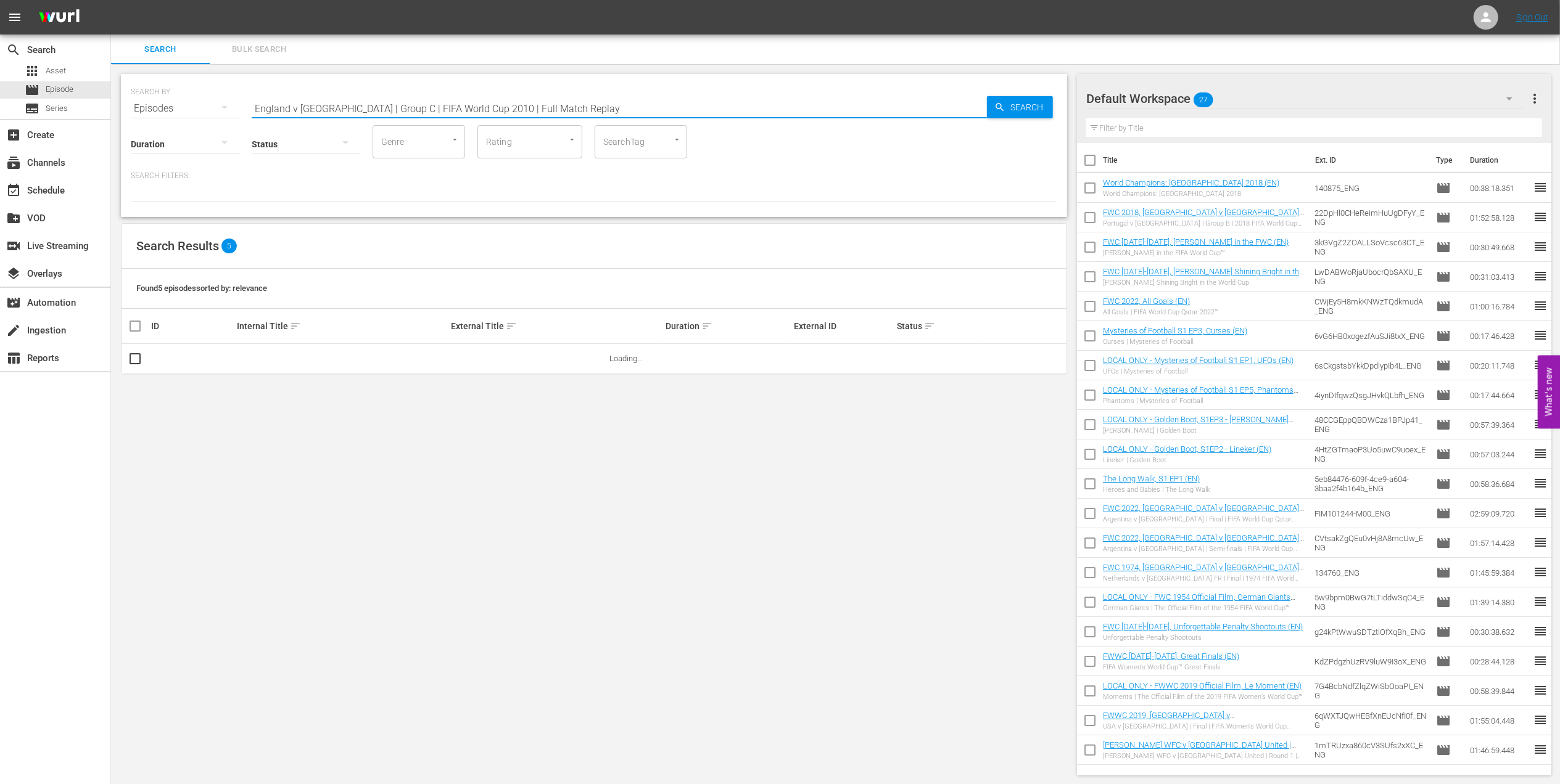
click at [583, 97] on input "England v USA | Group C | FIFA World Cup 2010 | Full Match Replay" at bounding box center [619, 108] width 735 height 29
click at [135, 362] on input "checkbox" at bounding box center [135, 361] width 15 height 15
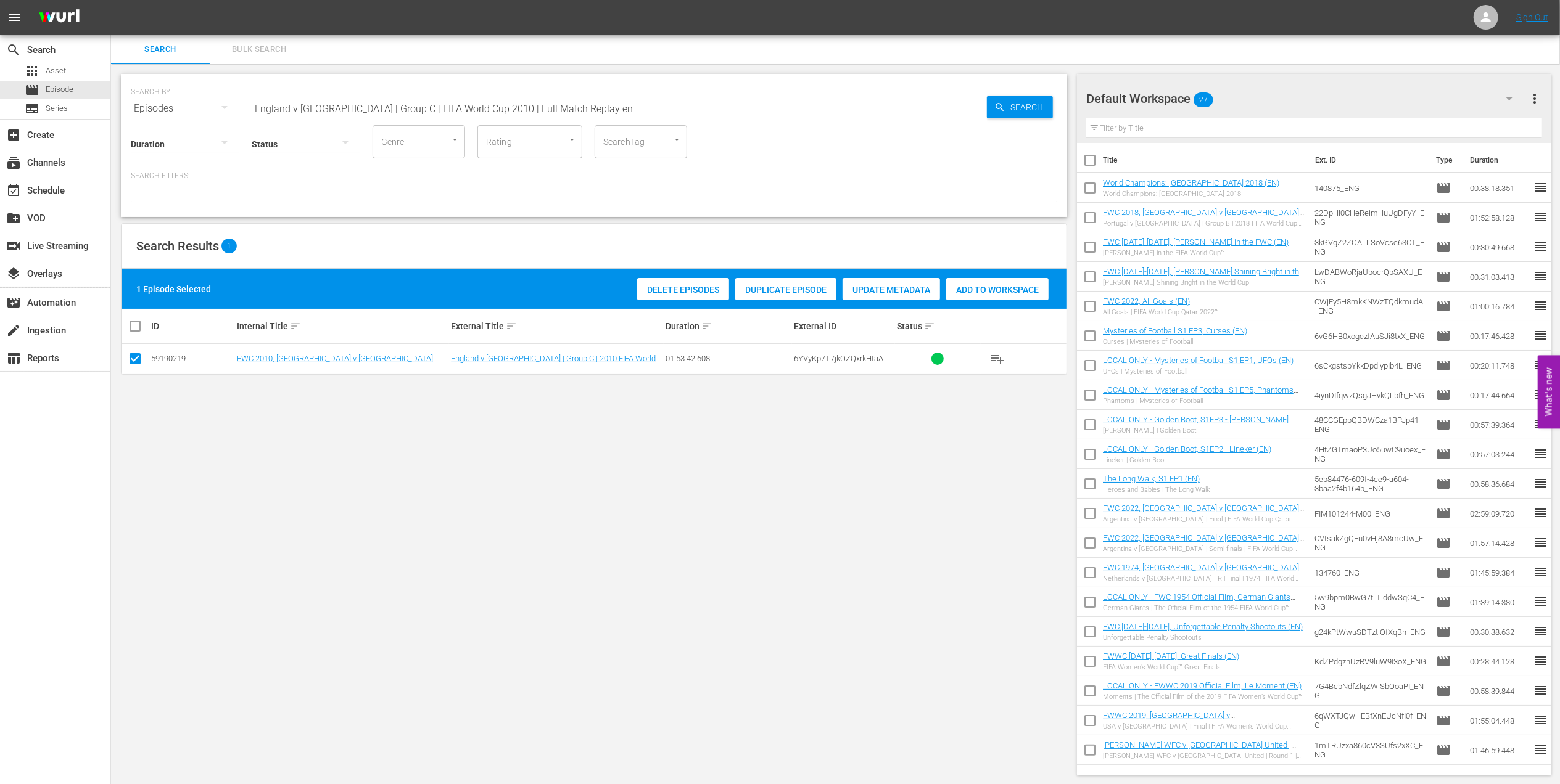
click at [1017, 286] on span "Add to Workspace" at bounding box center [997, 290] width 102 height 9
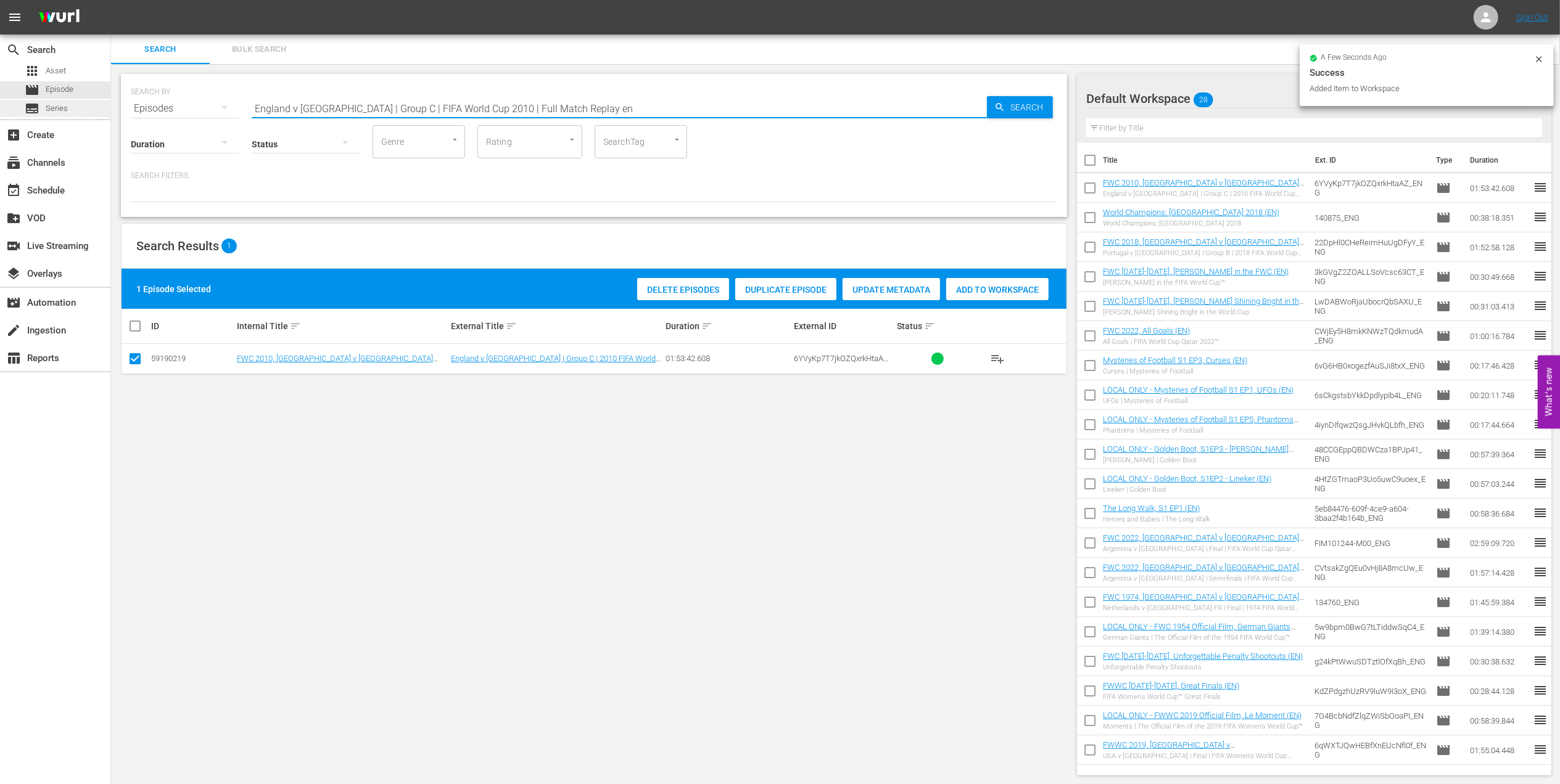
drag, startPoint x: 397, startPoint y: 104, endPoint x: 89, endPoint y: 113, distance: 308.1
click at [111, 0] on div "search Search apps Asset movie Episode subtitles Series add_box Create subscrip…" at bounding box center [835, 0] width 1449 height 0
paste input "USA v Algeria | Group C | FIFA World Cup 2010 | Full Match Replay"
click at [545, 109] on input "USA v Algeria | Group C | FIFA World Cup 2010 | Full Match Replay" at bounding box center [619, 108] width 735 height 29
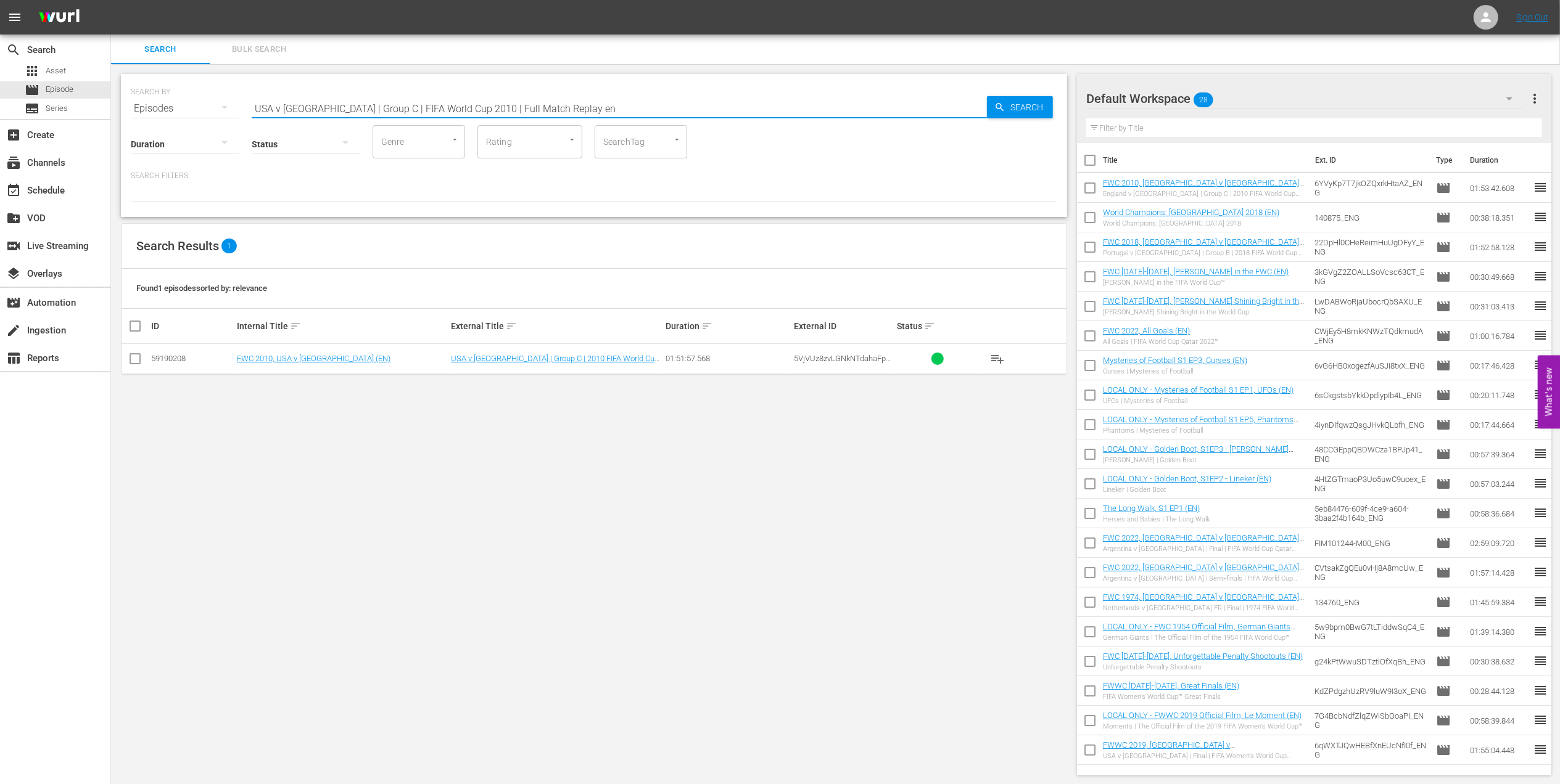
drag, startPoint x: 135, startPoint y: 361, endPoint x: 151, endPoint y: 362, distance: 16.0
click at [135, 360] on input "checkbox" at bounding box center [135, 361] width 15 height 15
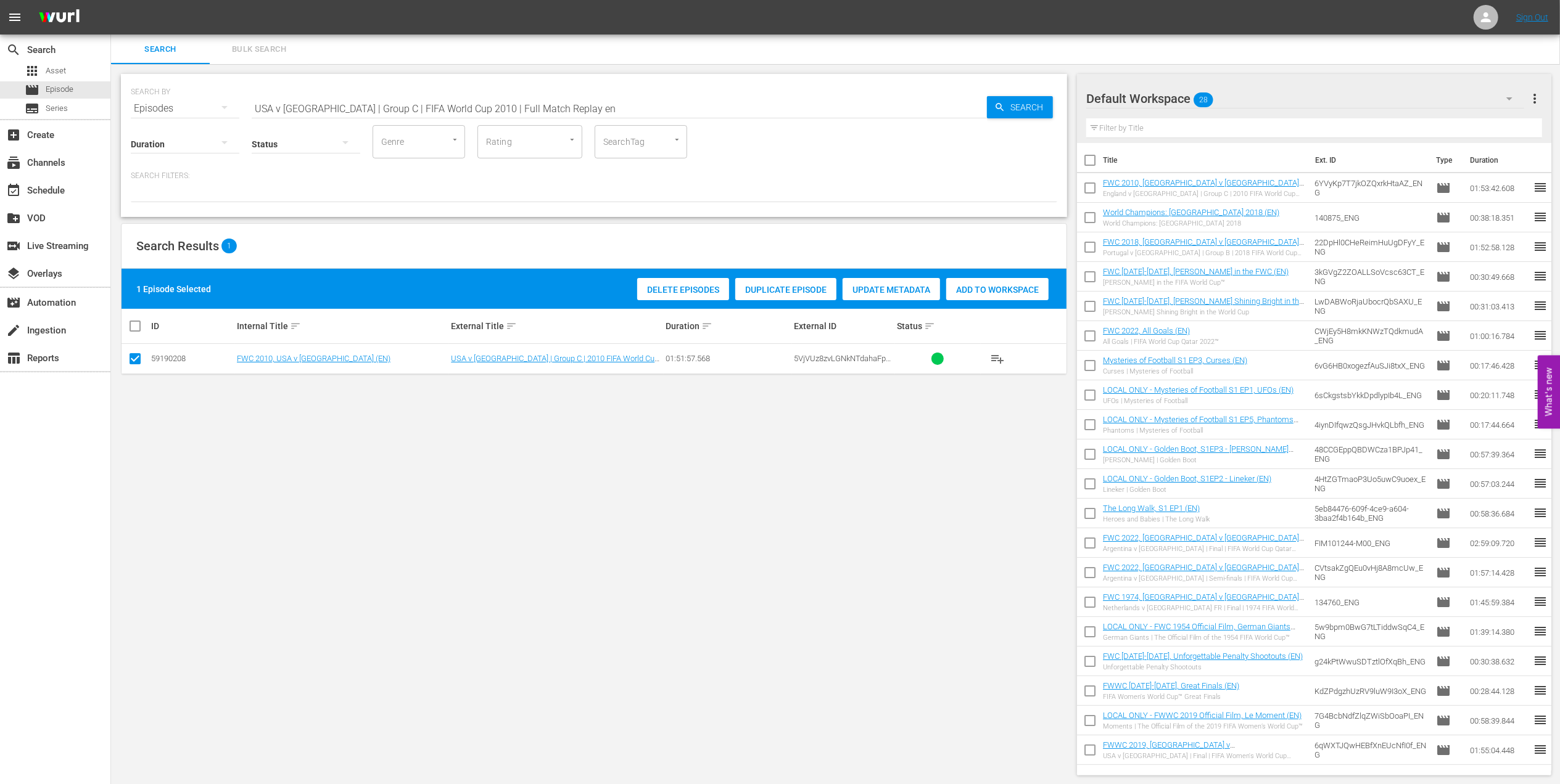
click at [962, 282] on div "Add to Workspace" at bounding box center [997, 290] width 102 height 24
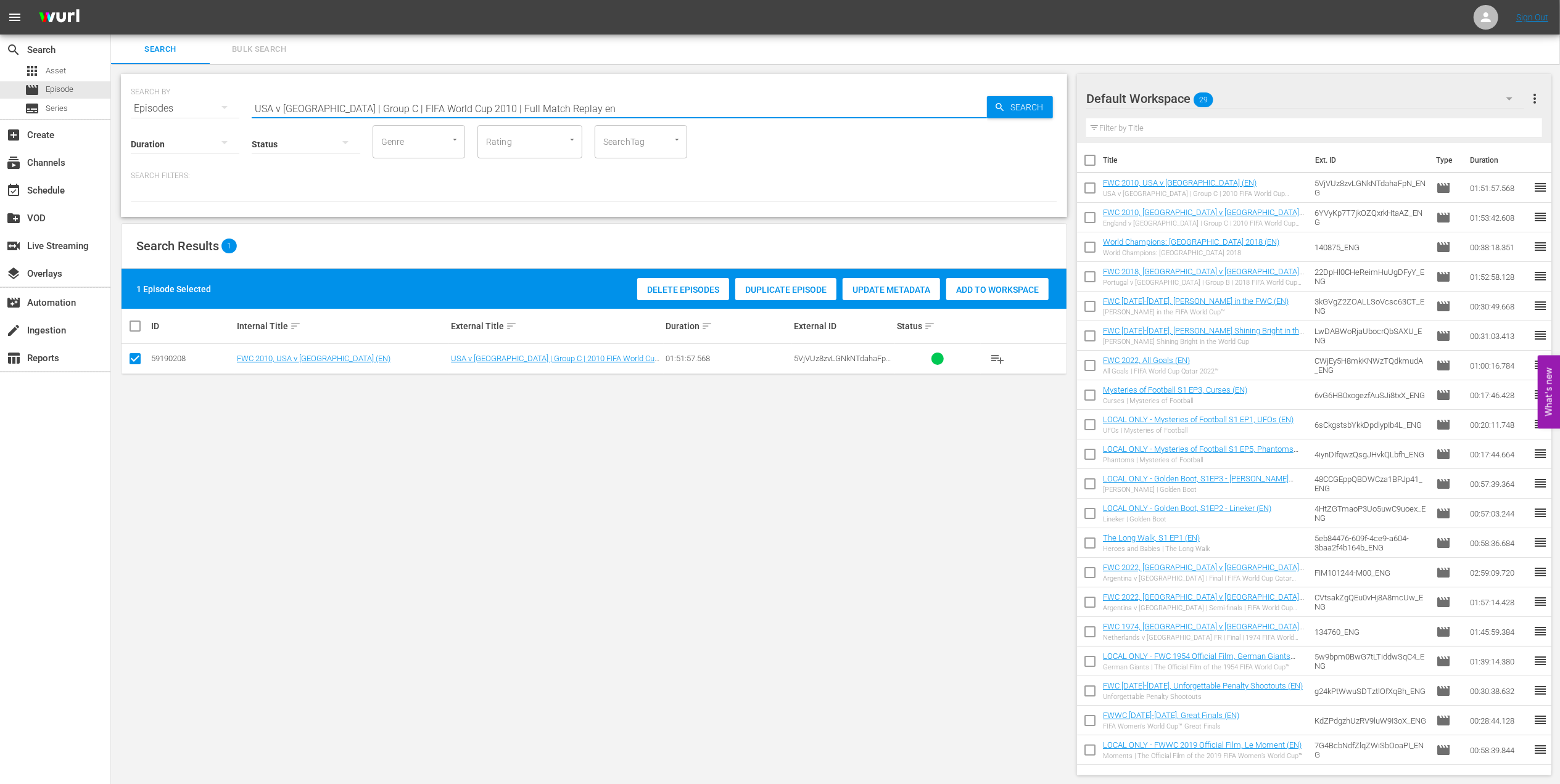
drag, startPoint x: 560, startPoint y: 108, endPoint x: 214, endPoint y: 111, distance: 346.0
click at [139, 111] on div "SEARCH BY Search By Episodes Search ID, Title, Description, Keywords, or Catego…" at bounding box center [594, 101] width 927 height 44
paste input "EP 4 - FWC 2010 | The Final"
click at [393, 104] on input "EP 4 - FWC 2010 | The Final" at bounding box center [619, 108] width 735 height 29
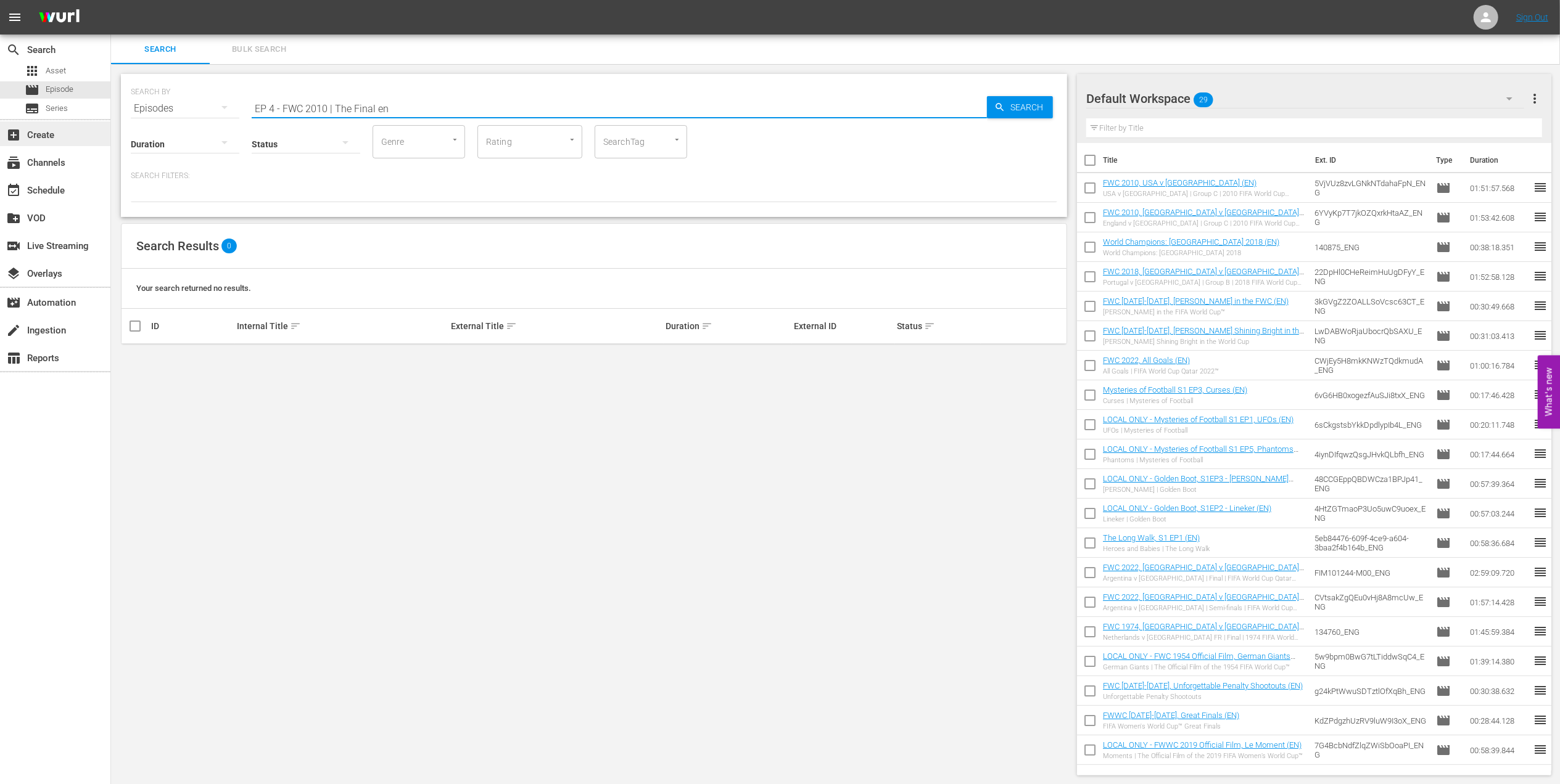
drag, startPoint x: 326, startPoint y: 104, endPoint x: 28, endPoint y: 143, distance: 300.5
click at [111, 0] on div "search Search apps Asset movie Episode subtitles Series add_box Create subscrip…" at bounding box center [835, 0] width 1449 height 0
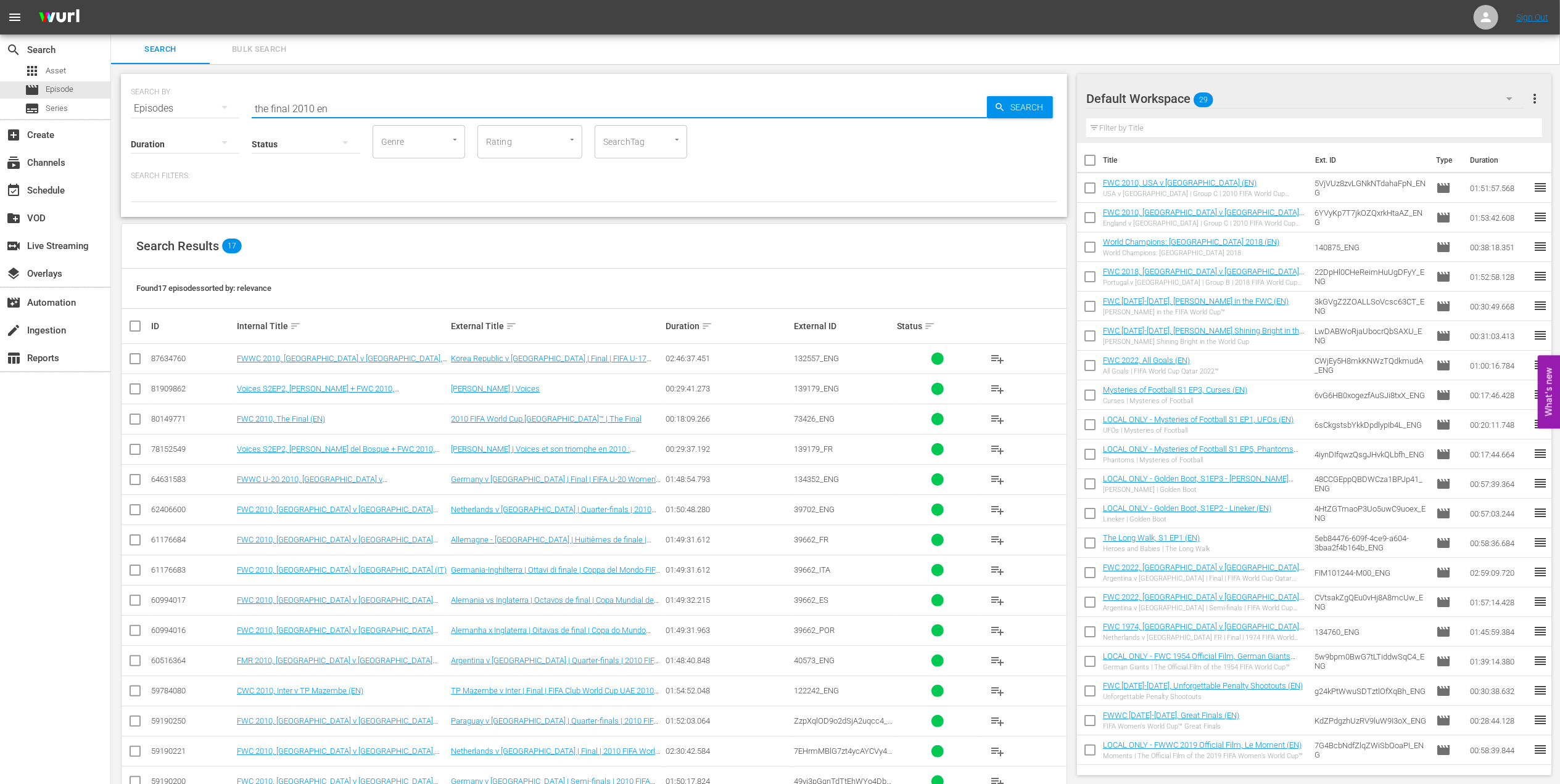
drag, startPoint x: 135, startPoint y: 421, endPoint x: 161, endPoint y: 421, distance: 26.0
click at [135, 421] on input "checkbox" at bounding box center [135, 422] width 15 height 15
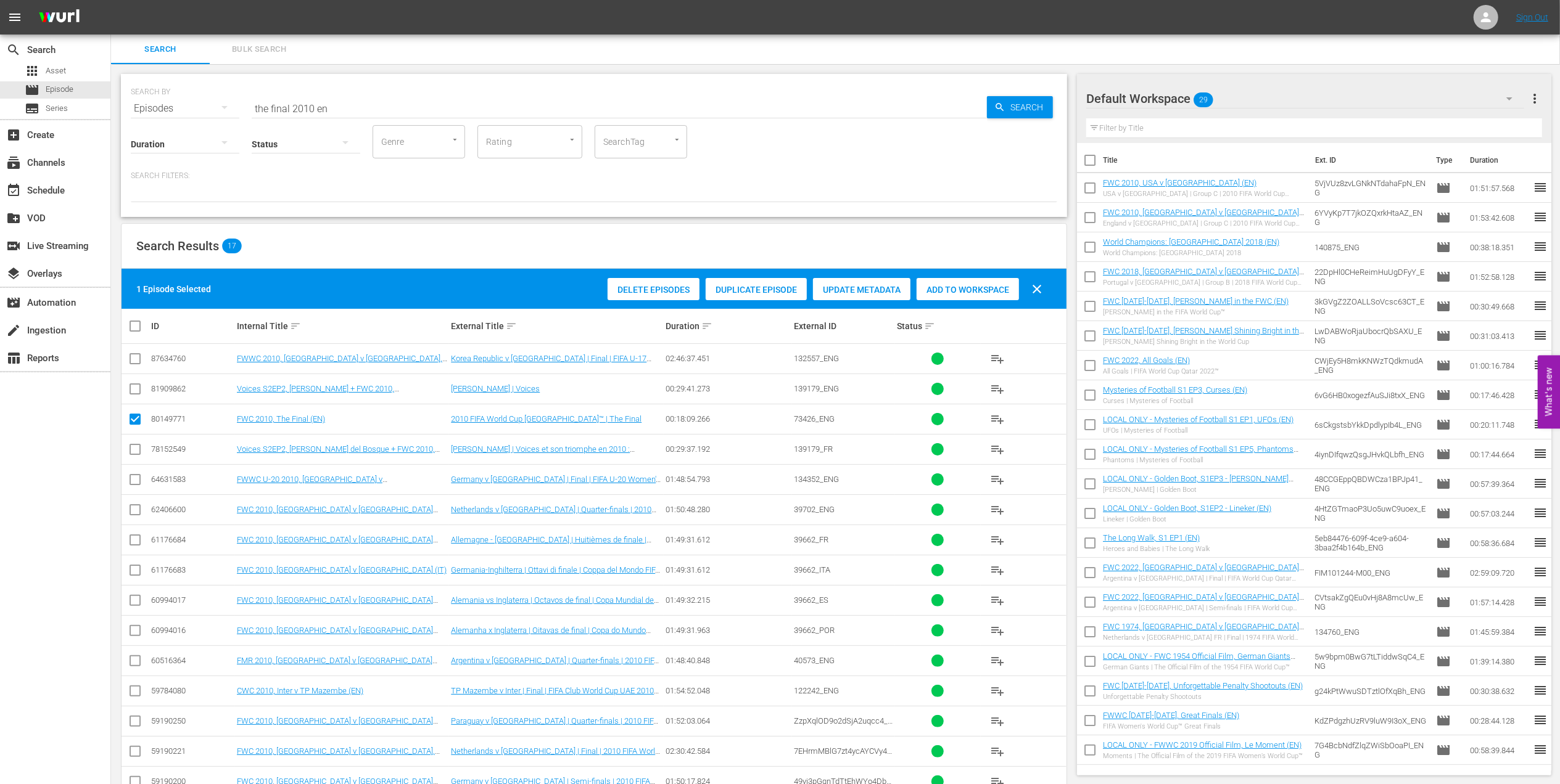
click at [989, 281] on div "Add to Workspace" at bounding box center [967, 290] width 102 height 24
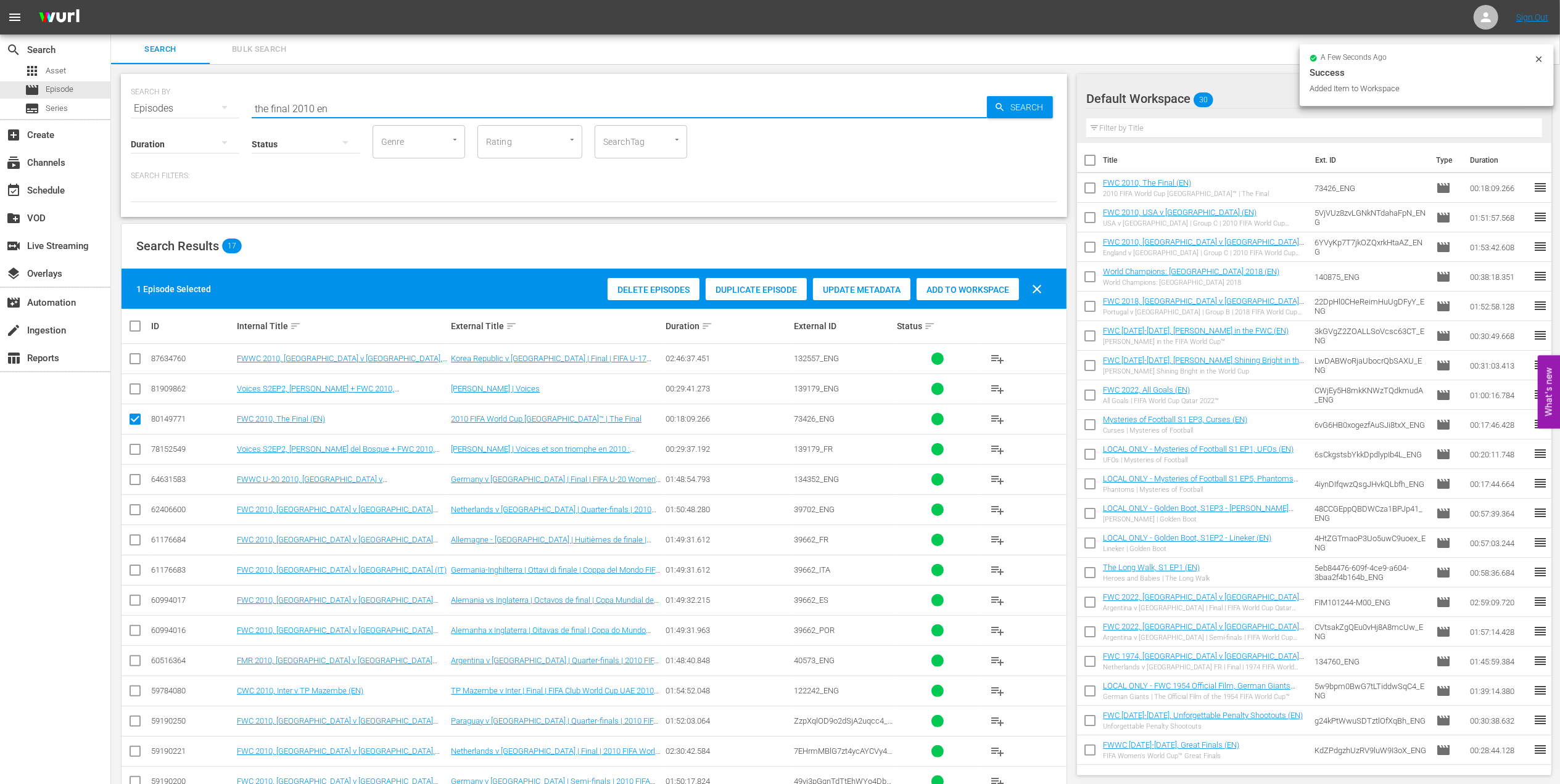
drag, startPoint x: 172, startPoint y: 108, endPoint x: 192, endPoint y: 109, distance: 20.0
click at [161, 108] on div "SEARCH BY Search By Episodes Search ID, Title, Description, Keywords, or Catego…" at bounding box center [594, 101] width 927 height 44
paste input "FWC 2010 - Final - Netherlands v Spai"
click at [446, 104] on input "FWC 2010 - Final - Netherlands v Spain" at bounding box center [619, 108] width 735 height 29
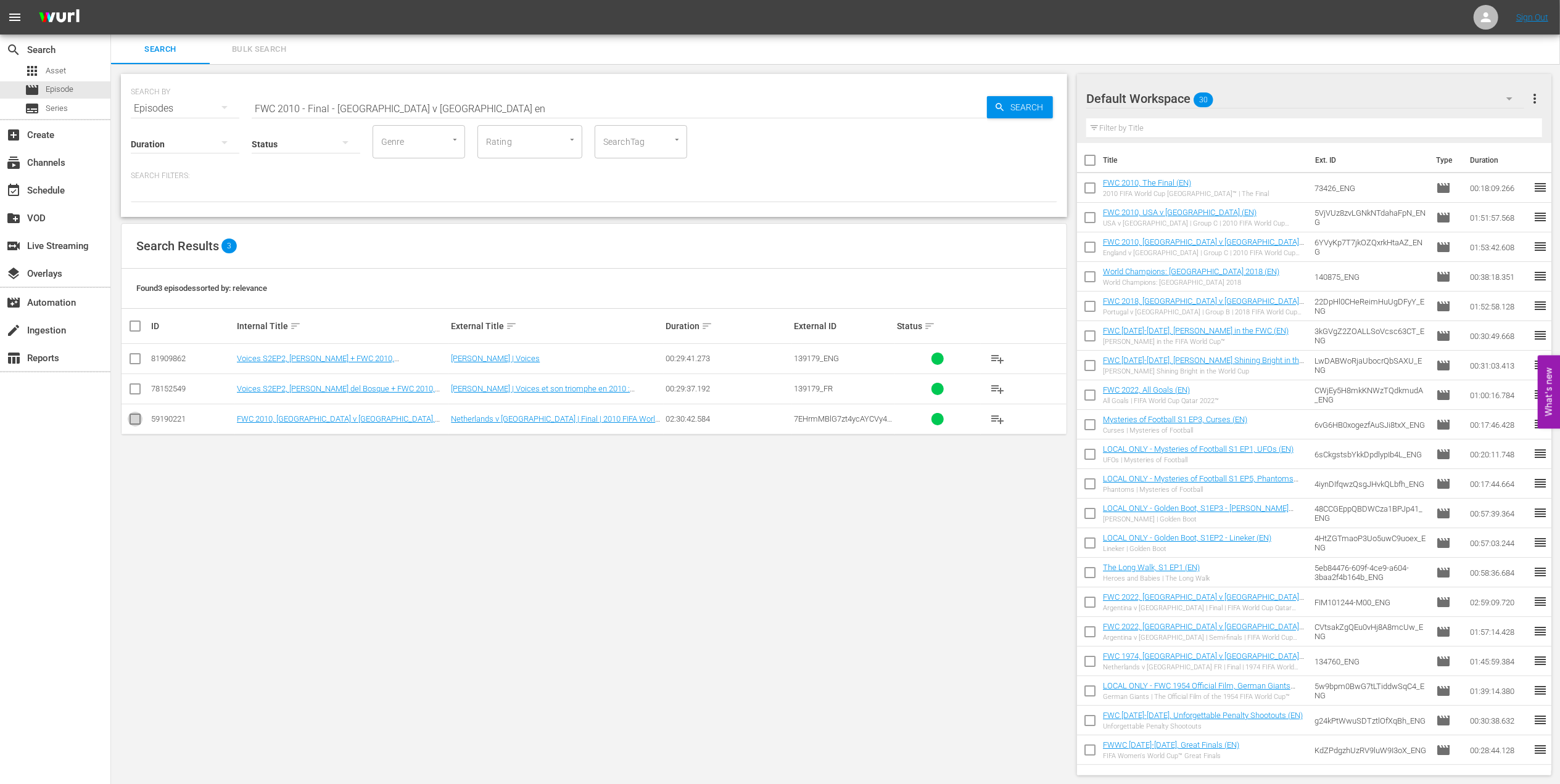
click at [136, 424] on input "checkbox" at bounding box center [135, 422] width 15 height 15
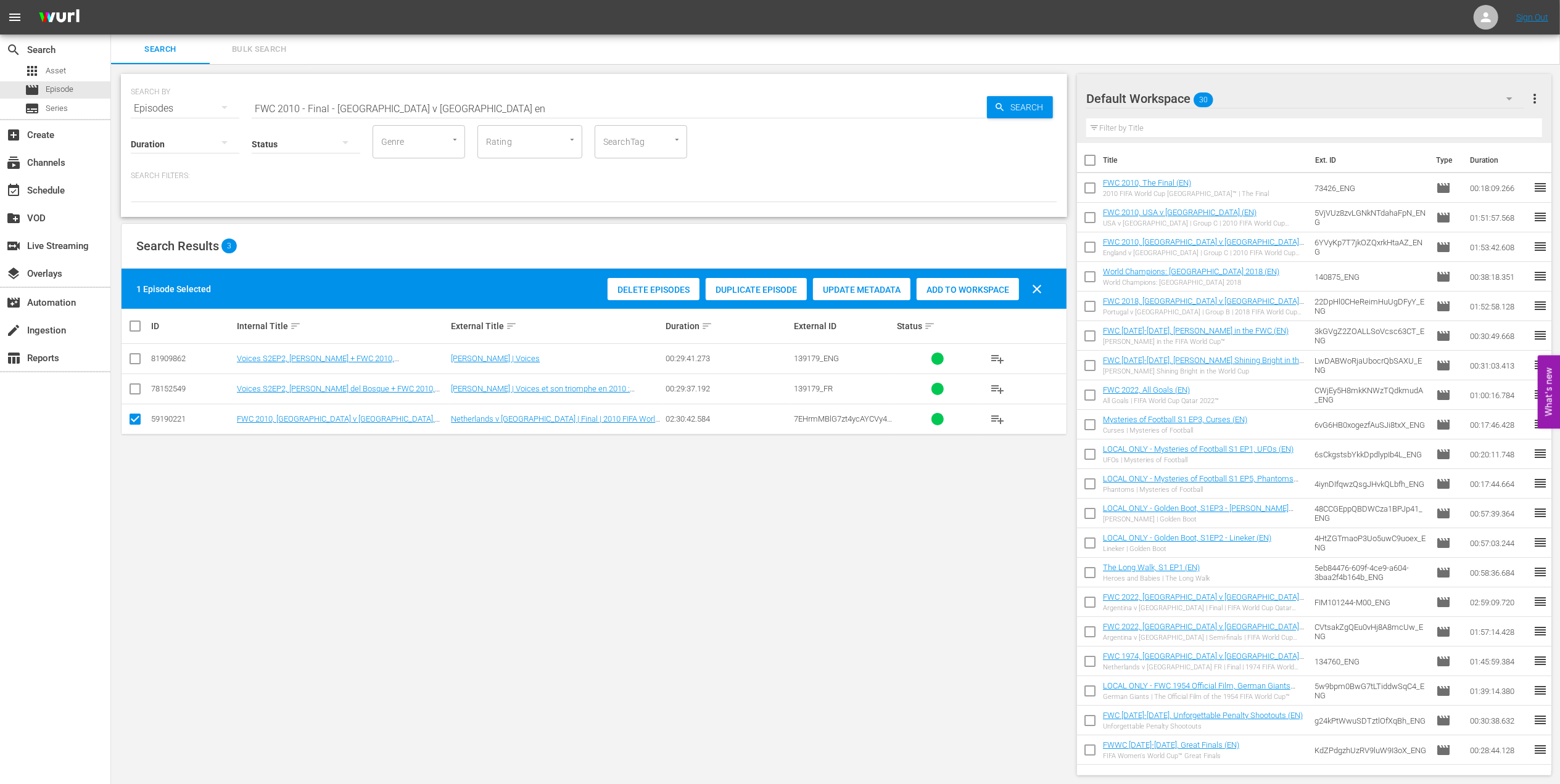
click at [970, 285] on span "Add to Workspace" at bounding box center [967, 290] width 102 height 9
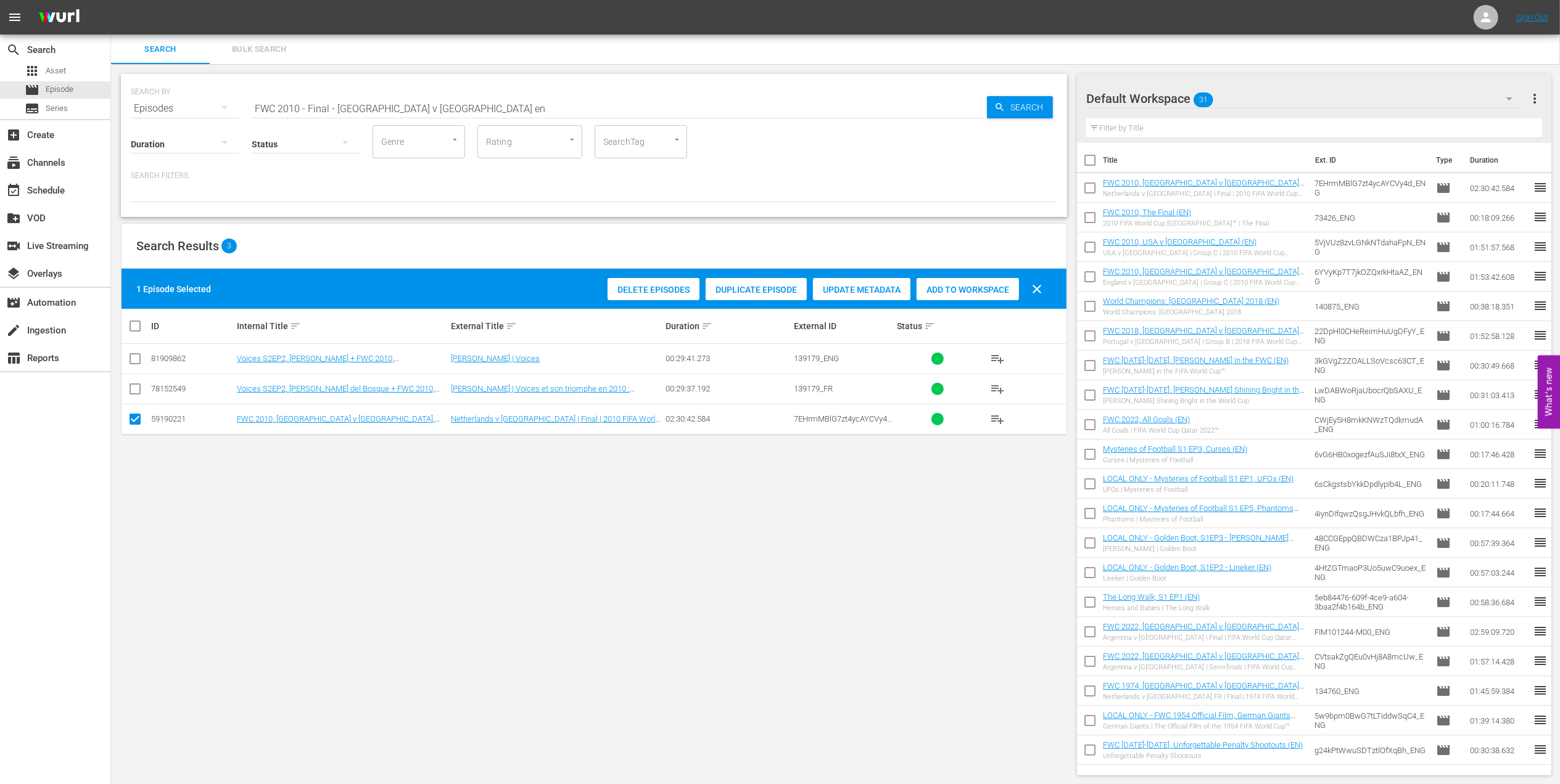
drag, startPoint x: 450, startPoint y: 109, endPoint x: 197, endPoint y: 111, distance: 253.0
click at [200, 110] on div "SEARCH BY Search By Episodes Search ID, Title, Description, Keywords, or Catego…" at bounding box center [594, 101] width 927 height 44
paste input "Italy v [GEOGRAPHIC_DATA] | Group Matches | FIFA World Cup 1990 | Full Match Re…"
click at [611, 108] on input "Italy v [GEOGRAPHIC_DATA] | Group Matches | FIFA World Cup 1990 | Full Match Re…" at bounding box center [619, 108] width 735 height 29
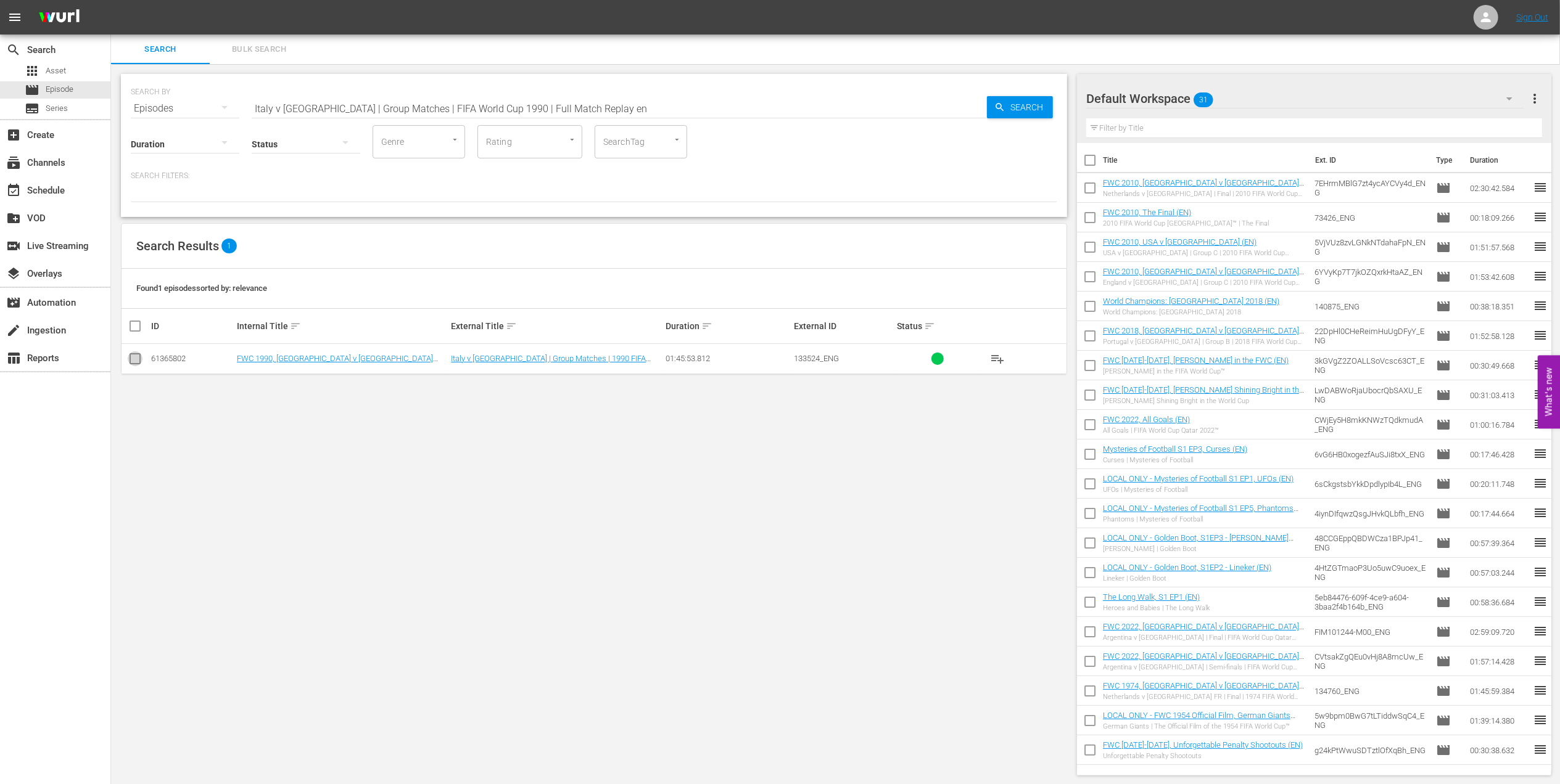
click at [135, 360] on input "checkbox" at bounding box center [135, 361] width 15 height 15
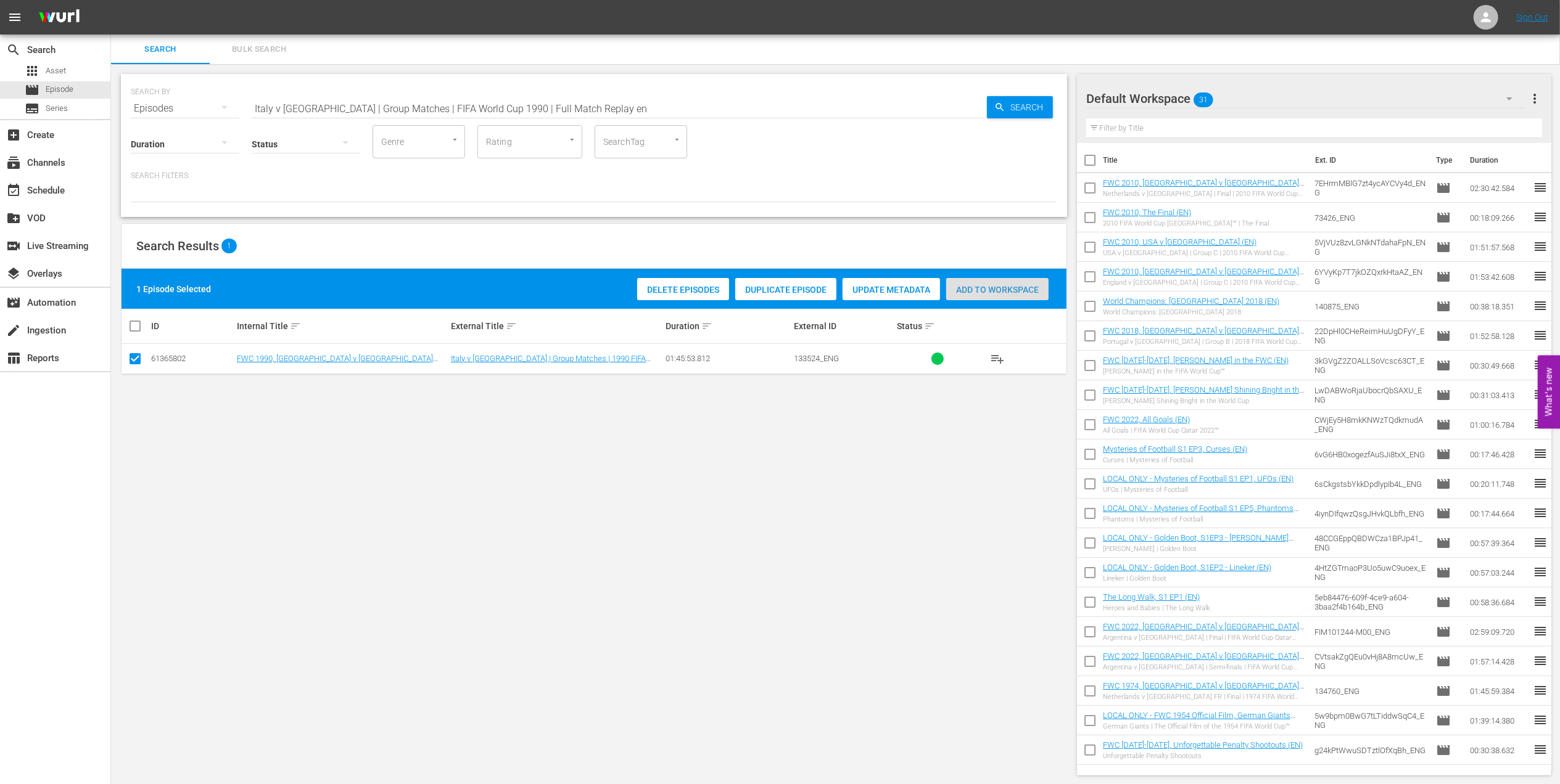
click at [1009, 294] on span "Add to Workspace" at bounding box center [997, 290] width 102 height 9
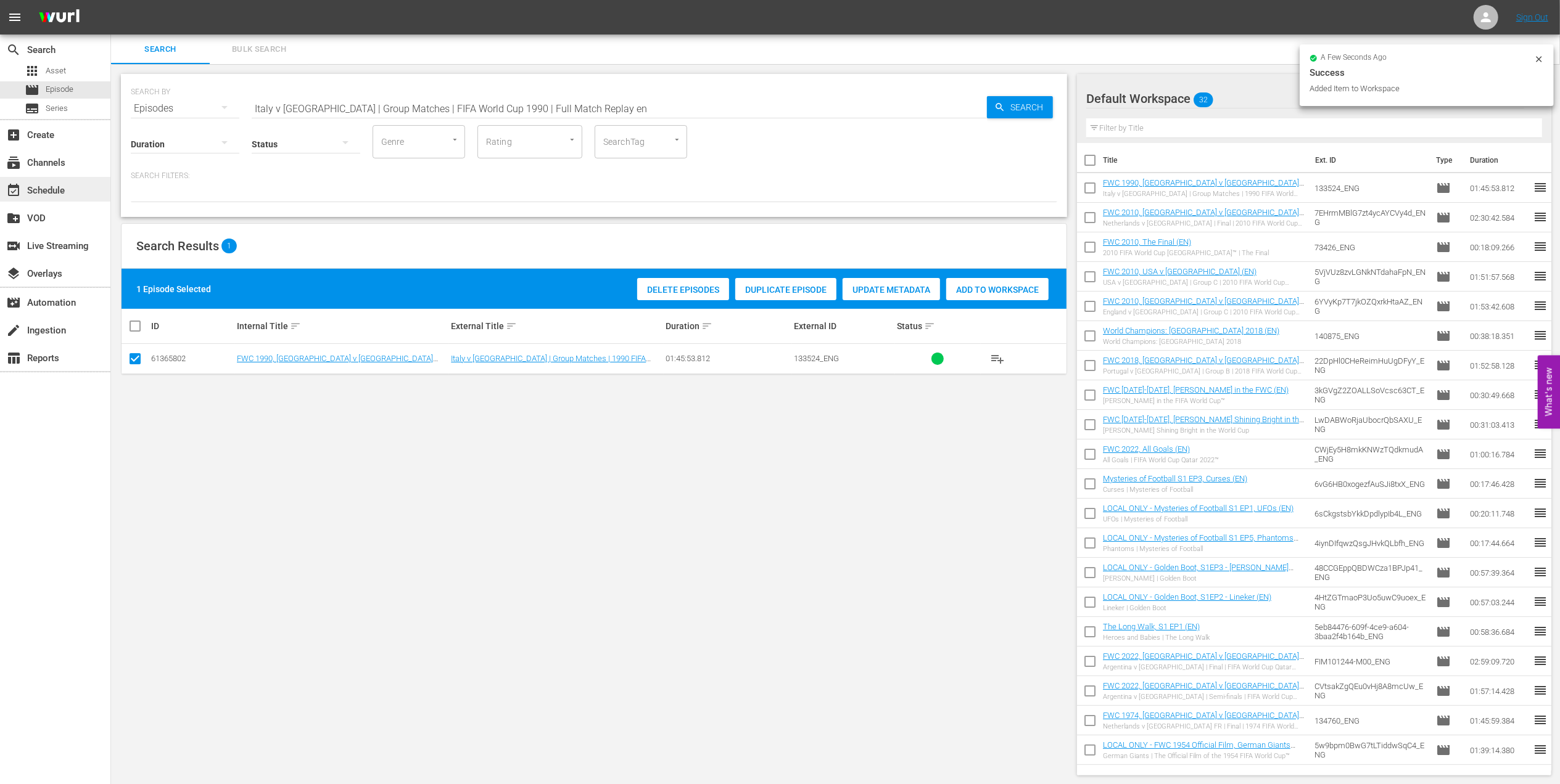
click at [74, 193] on div "event_available Schedule" at bounding box center [55, 189] width 111 height 25
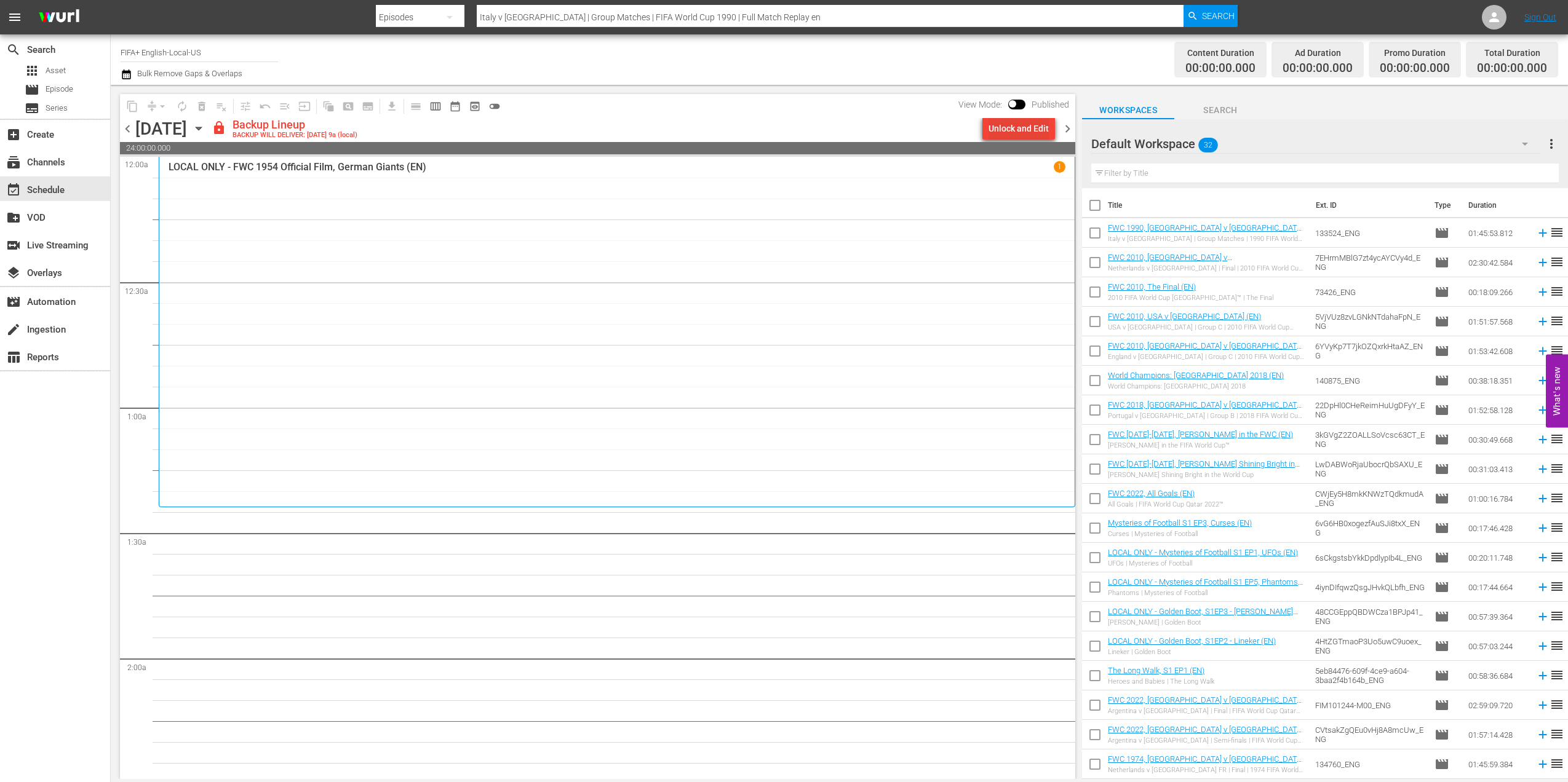
click at [1020, 133] on div "Unlock and Edit" at bounding box center [1018, 129] width 60 height 22
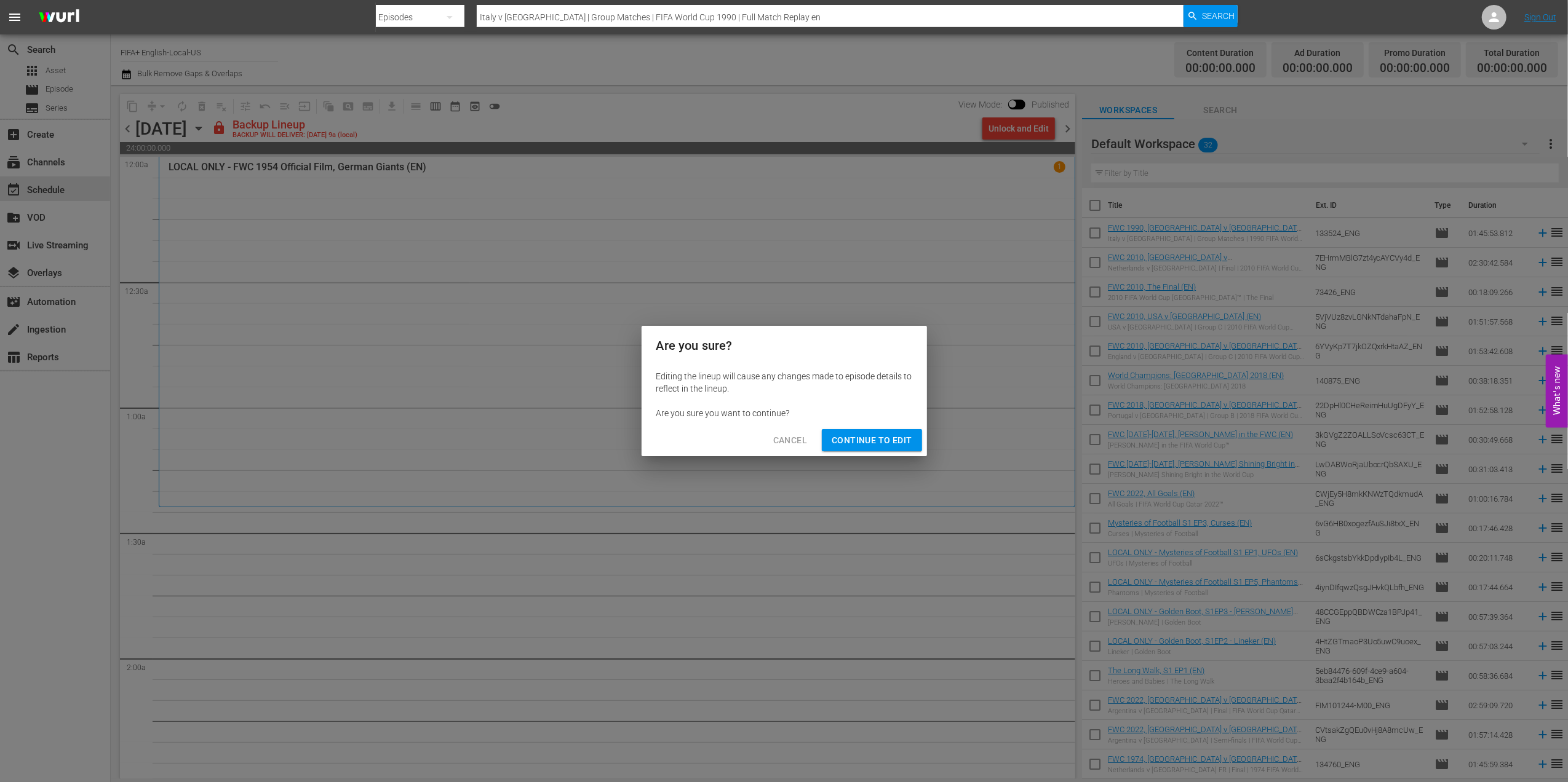
click at [847, 436] on span "Continue to Edit" at bounding box center [871, 440] width 80 height 15
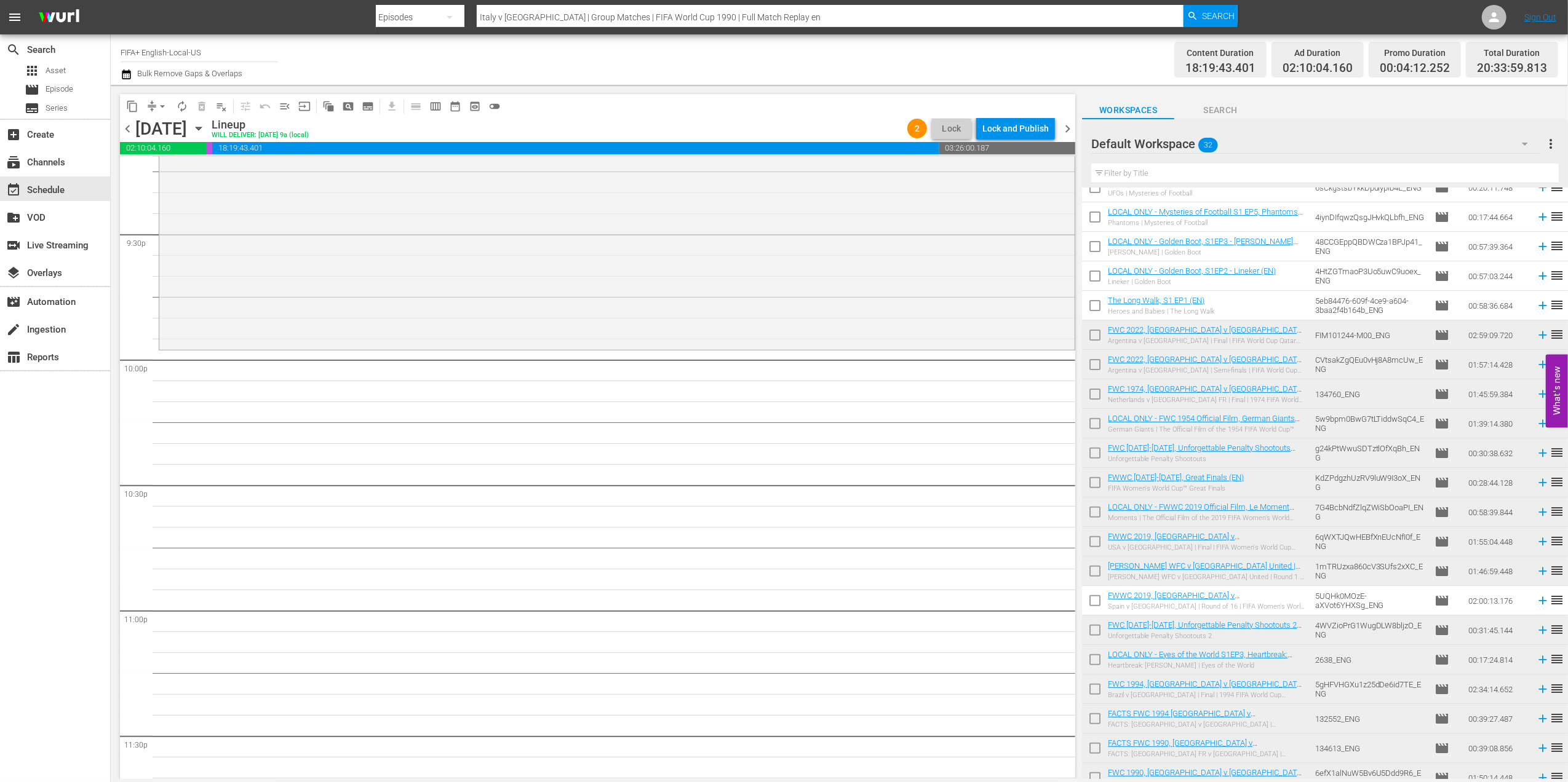
scroll to position [382, 0]
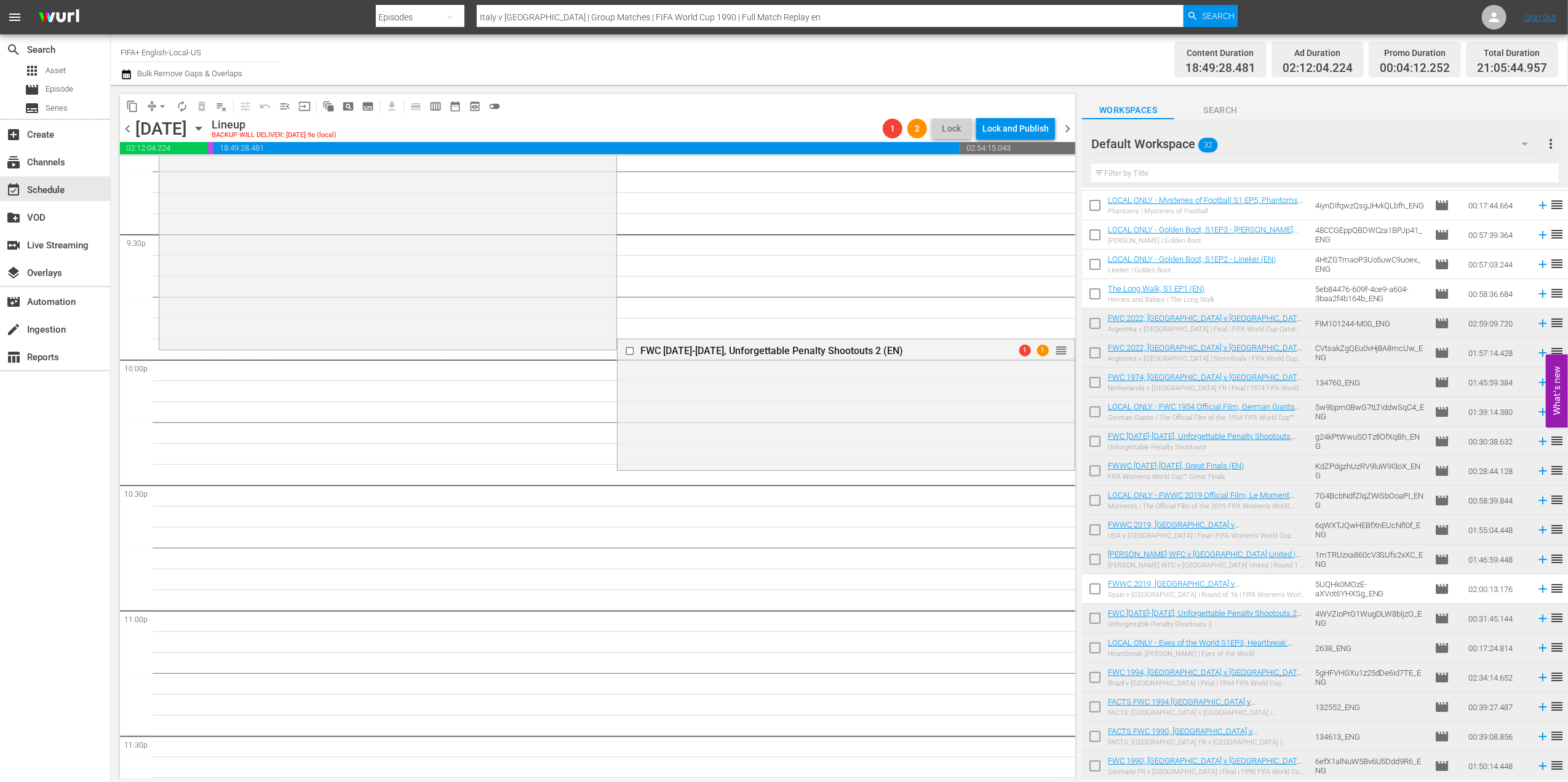
drag, startPoint x: 1046, startPoint y: 348, endPoint x: 1043, endPoint y: 355, distance: 7.6
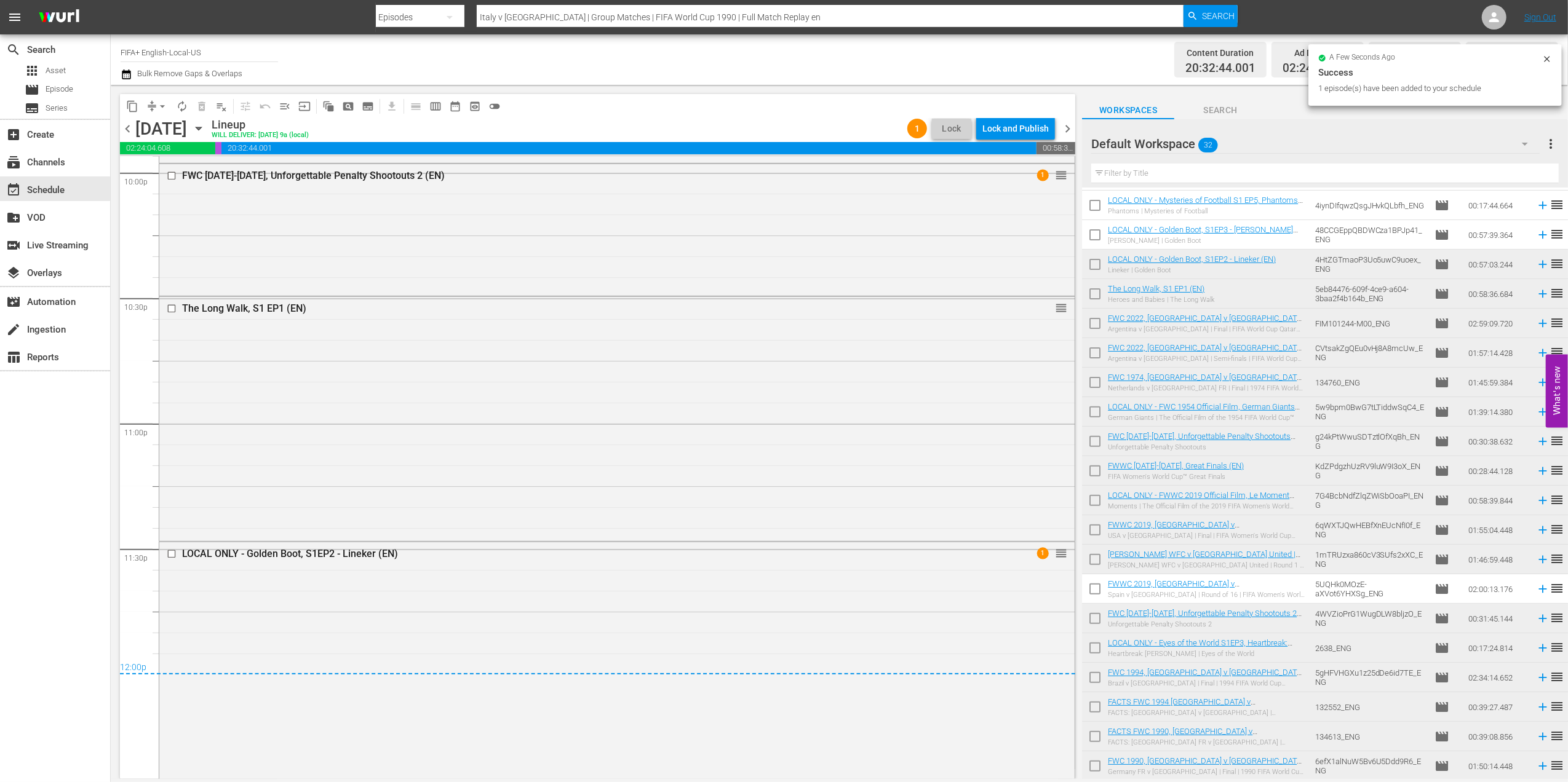
scroll to position [5506, 0]
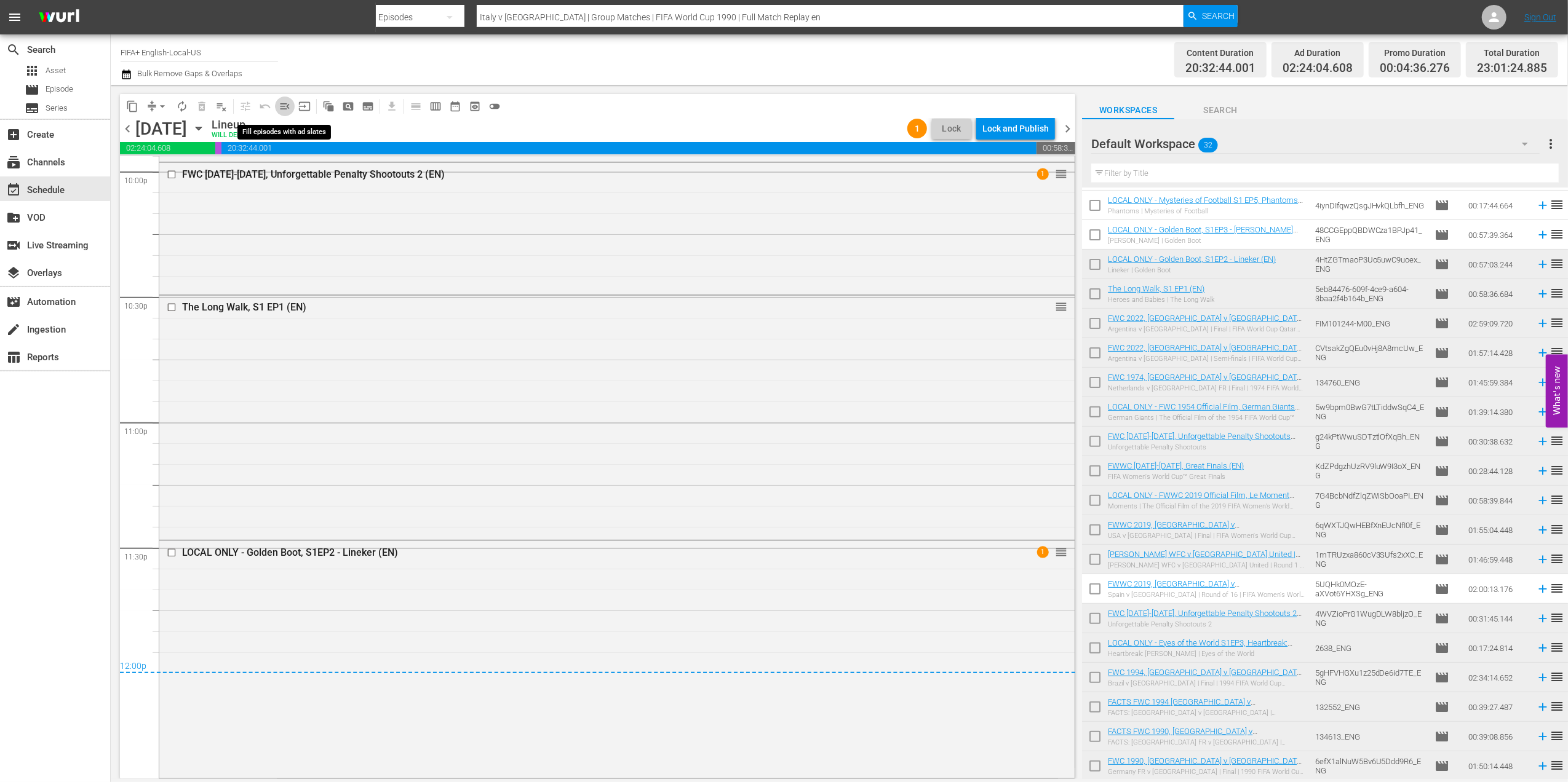
click at [283, 110] on span "menu_open" at bounding box center [285, 107] width 13 height 13
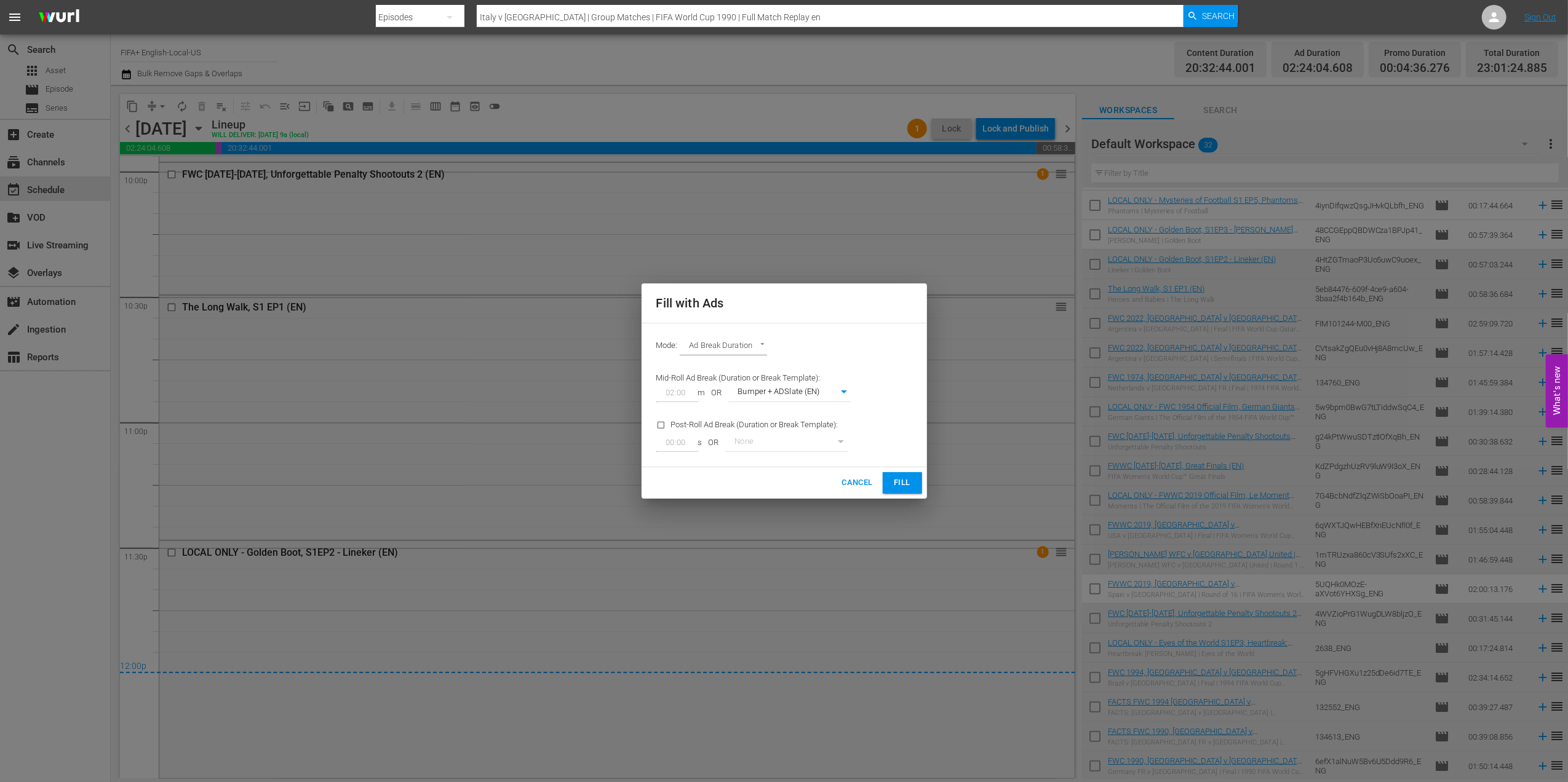
click at [893, 482] on span "Fill" at bounding box center [902, 483] width 20 height 14
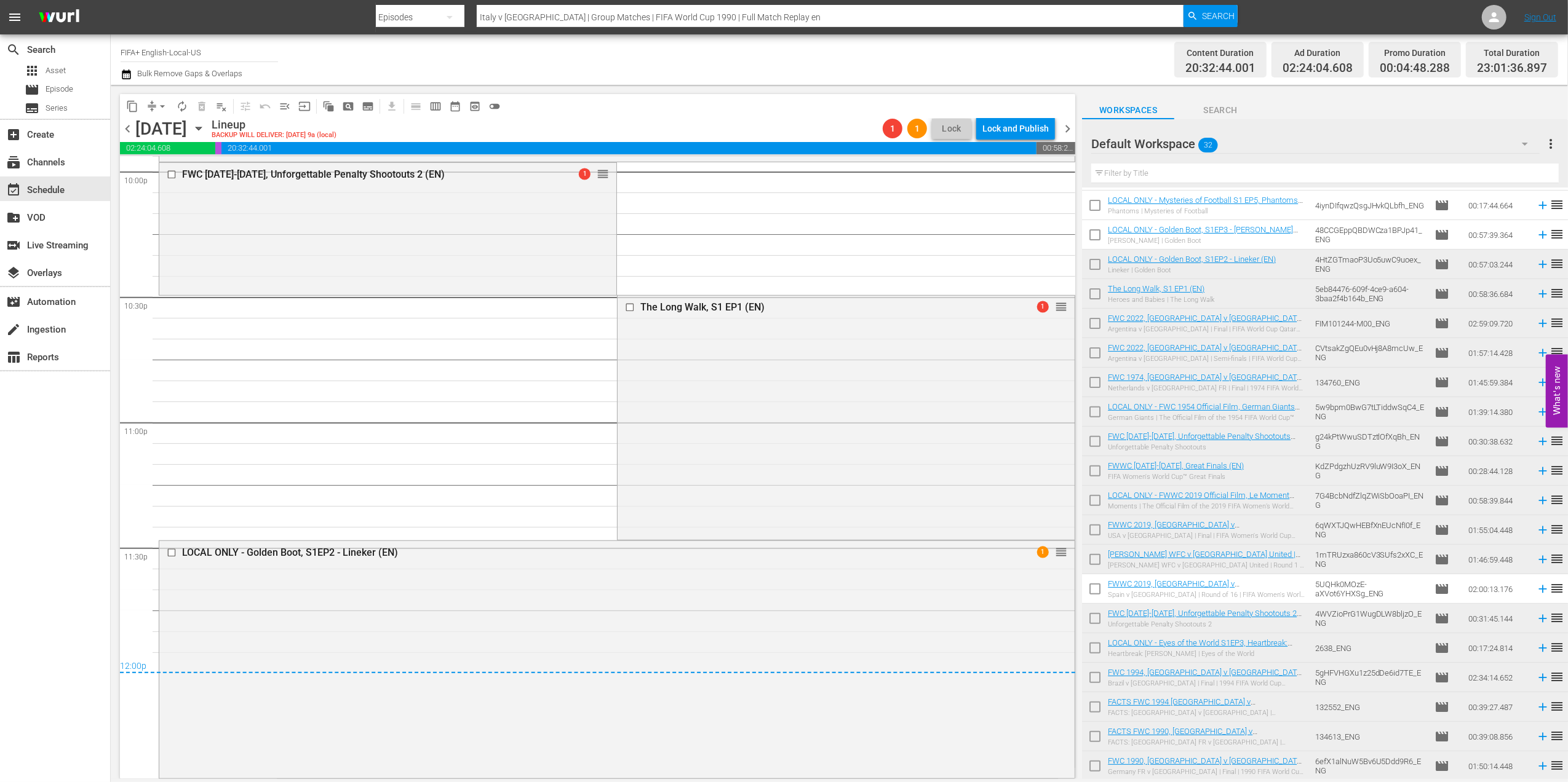
click at [163, 102] on span "arrow_drop_down" at bounding box center [163, 107] width 13 height 13
click at [188, 169] on li "Align to End of Previous Day" at bounding box center [163, 172] width 129 height 21
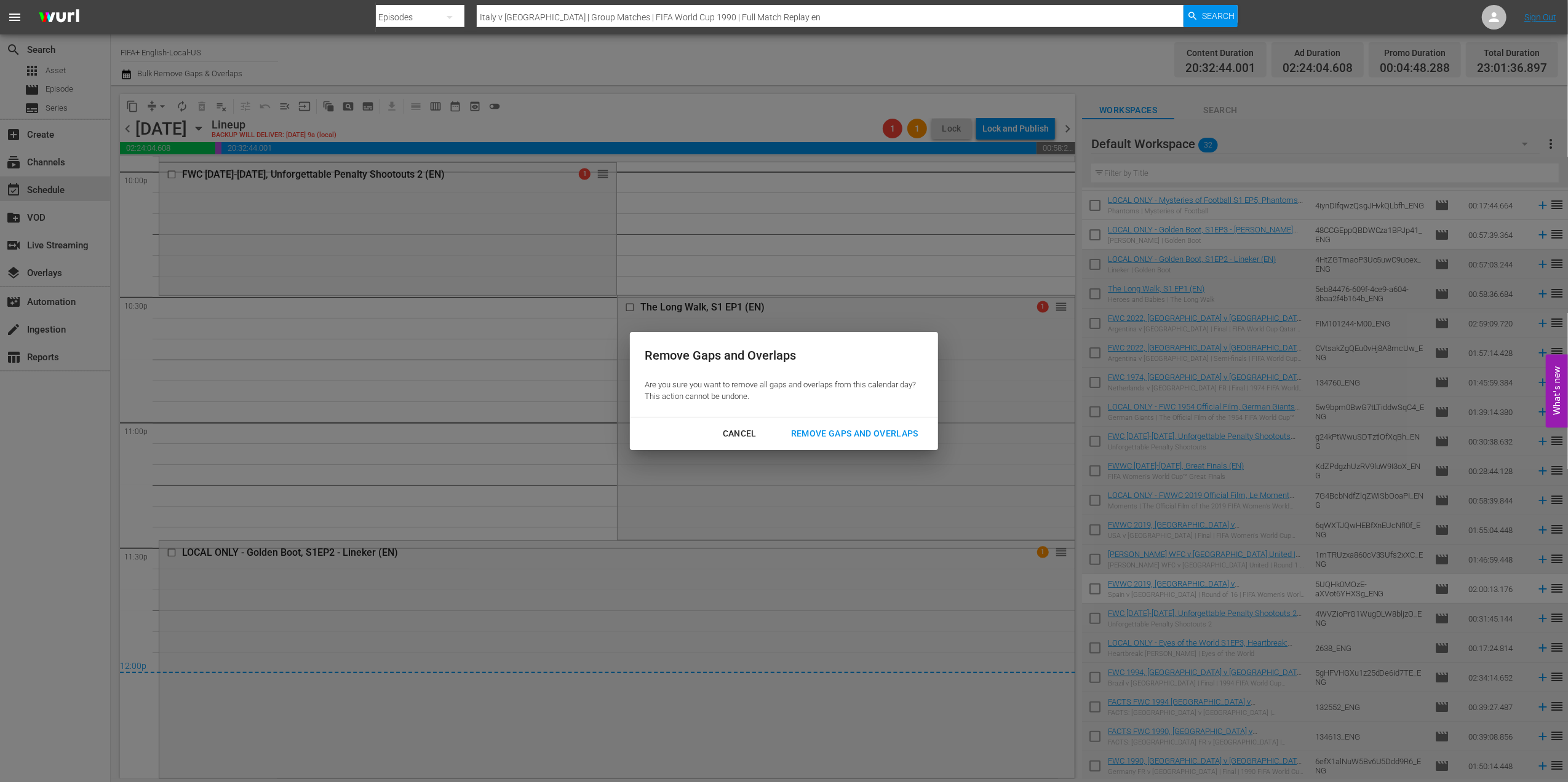
click at [836, 432] on div "Remove Gaps and Overlaps" at bounding box center [855, 433] width 147 height 15
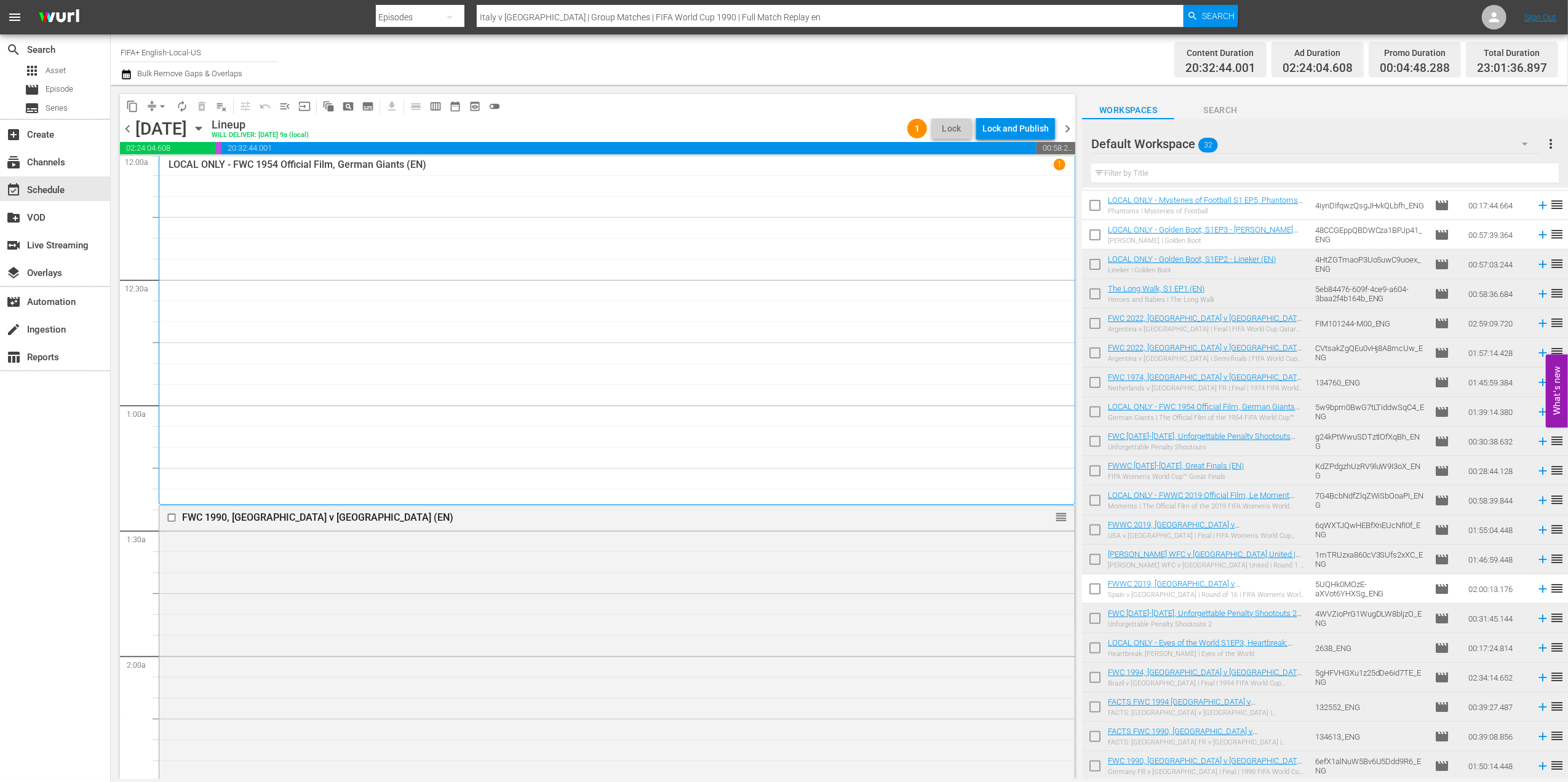
scroll to position [0, 0]
click at [158, 104] on span "arrow_drop_down" at bounding box center [163, 107] width 13 height 13
click at [194, 173] on li "Align to End of Previous Day" at bounding box center [163, 172] width 129 height 21
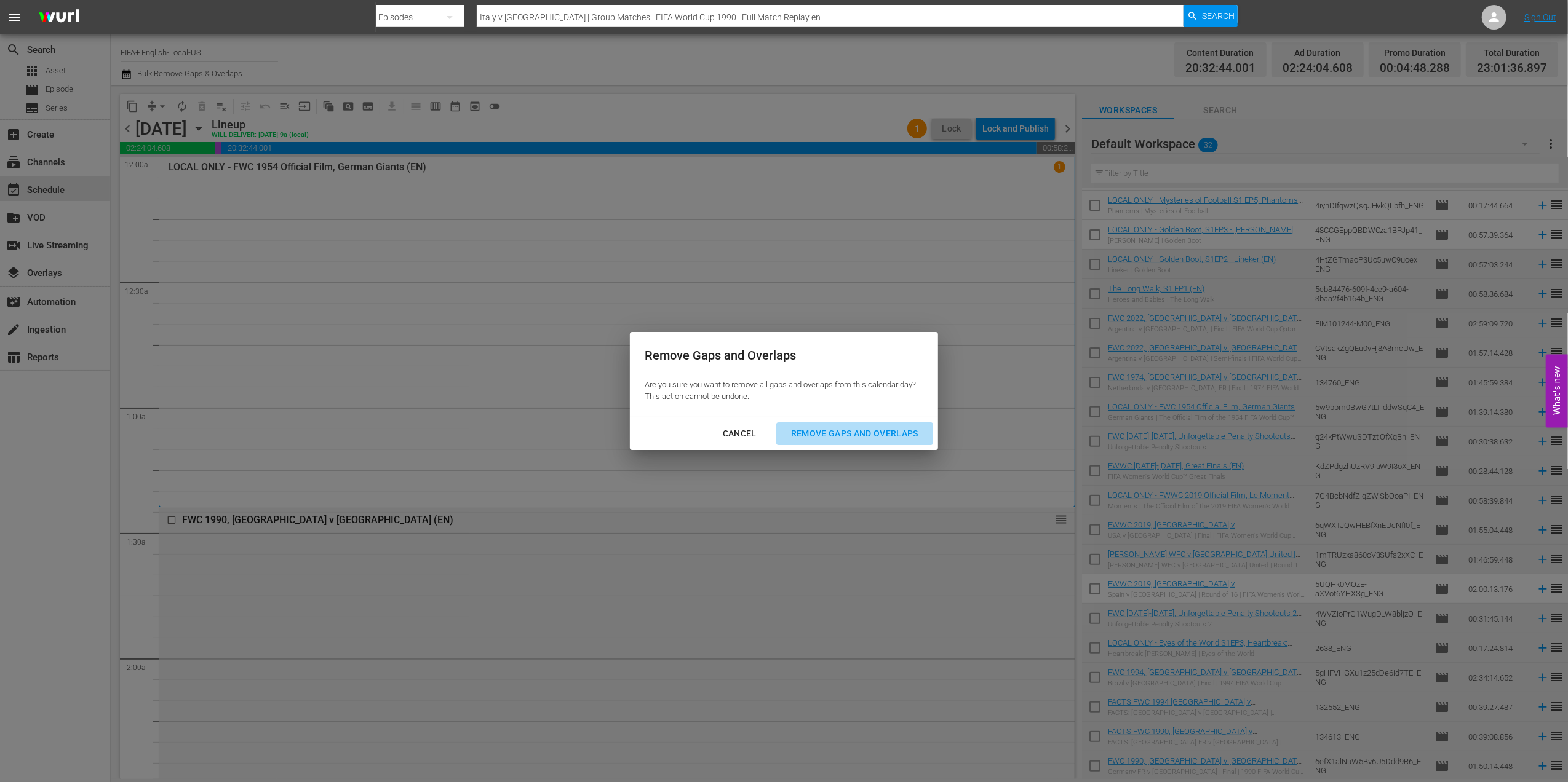
click at [869, 425] on button "Remove Gaps and Overlaps" at bounding box center [855, 433] width 157 height 23
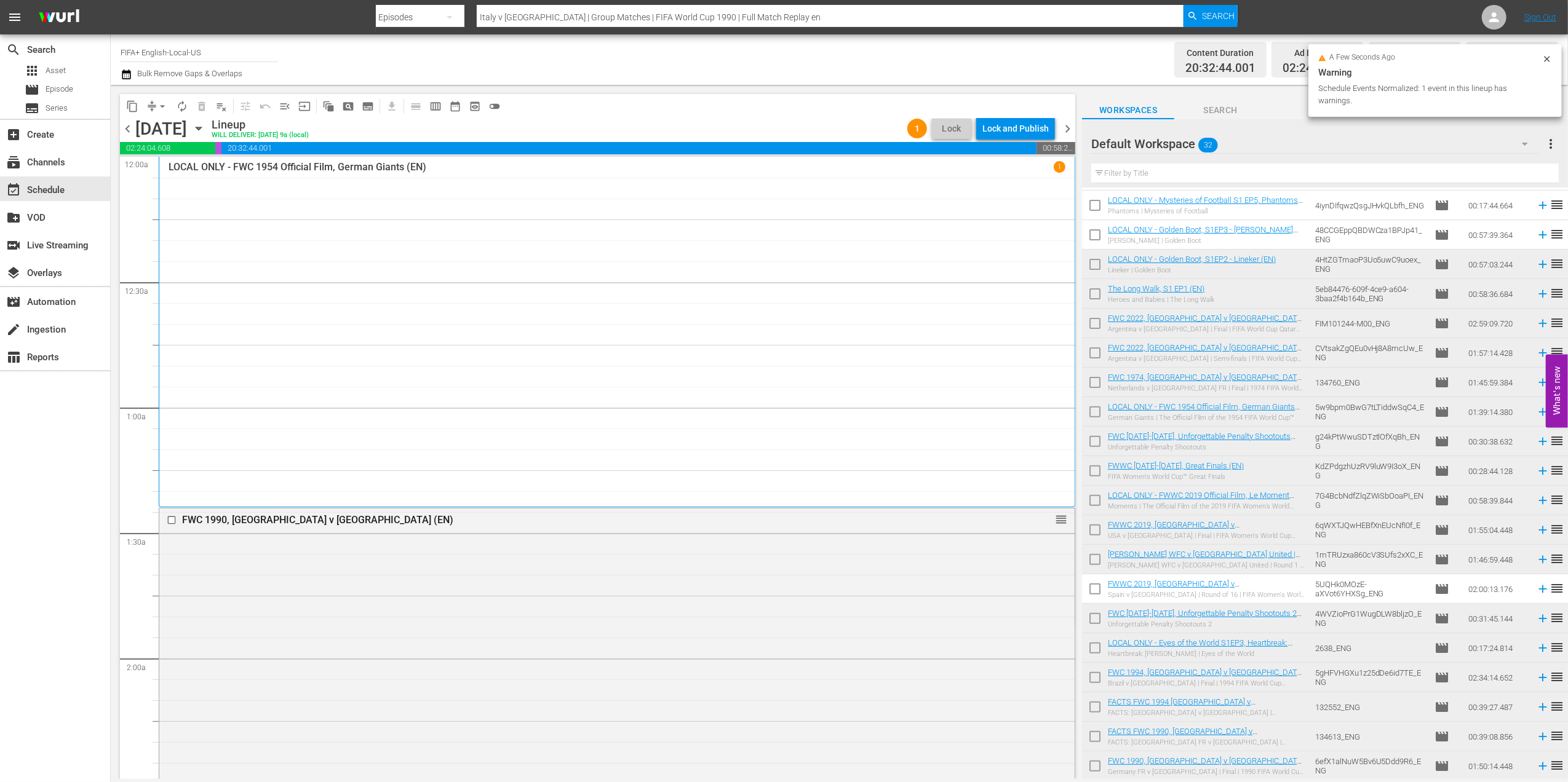
click at [1066, 126] on span "chevron_right" at bounding box center [1067, 129] width 15 height 15
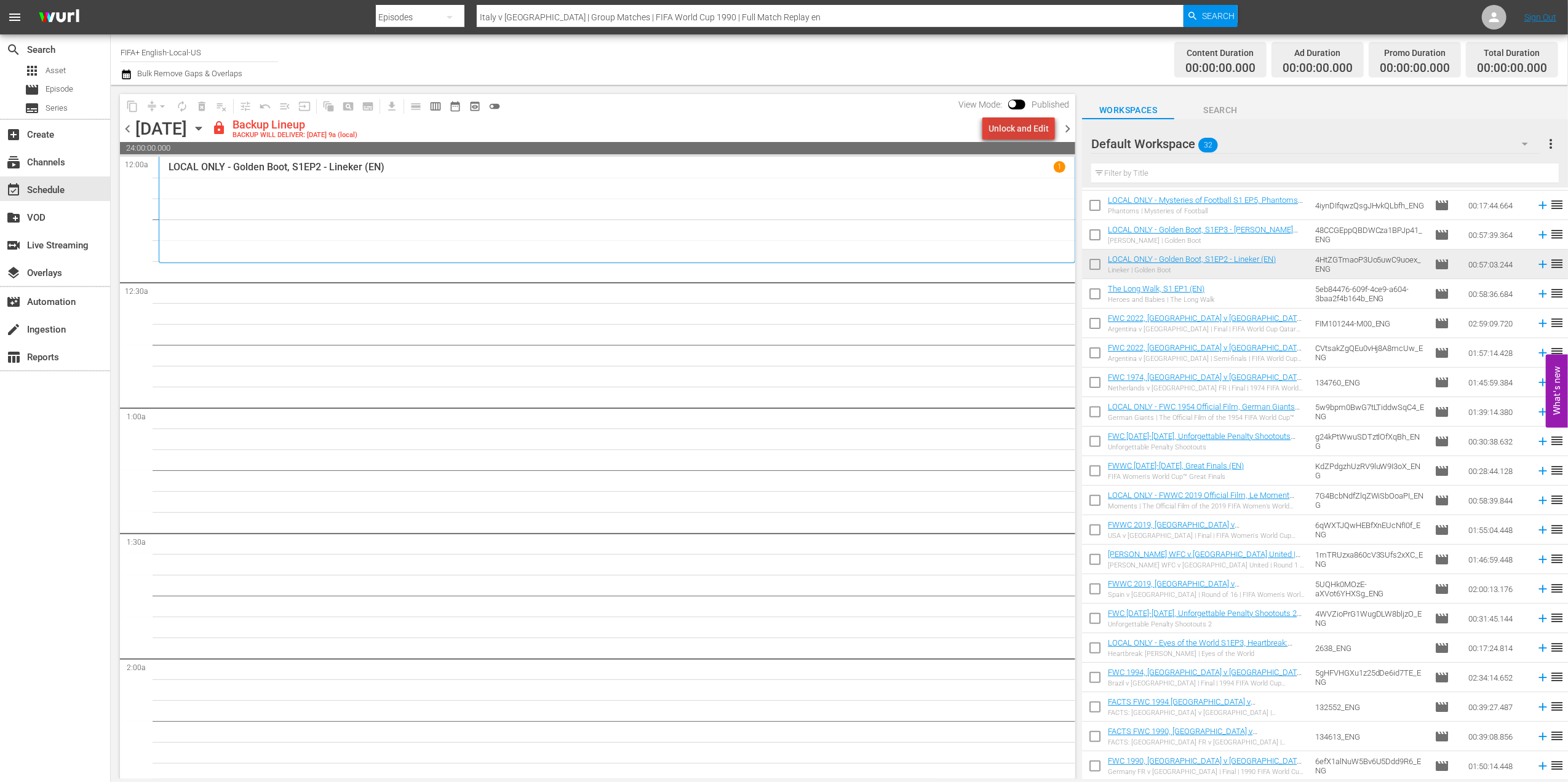
click at [1024, 131] on div "Unlock and Edit" at bounding box center [1018, 129] width 60 height 22
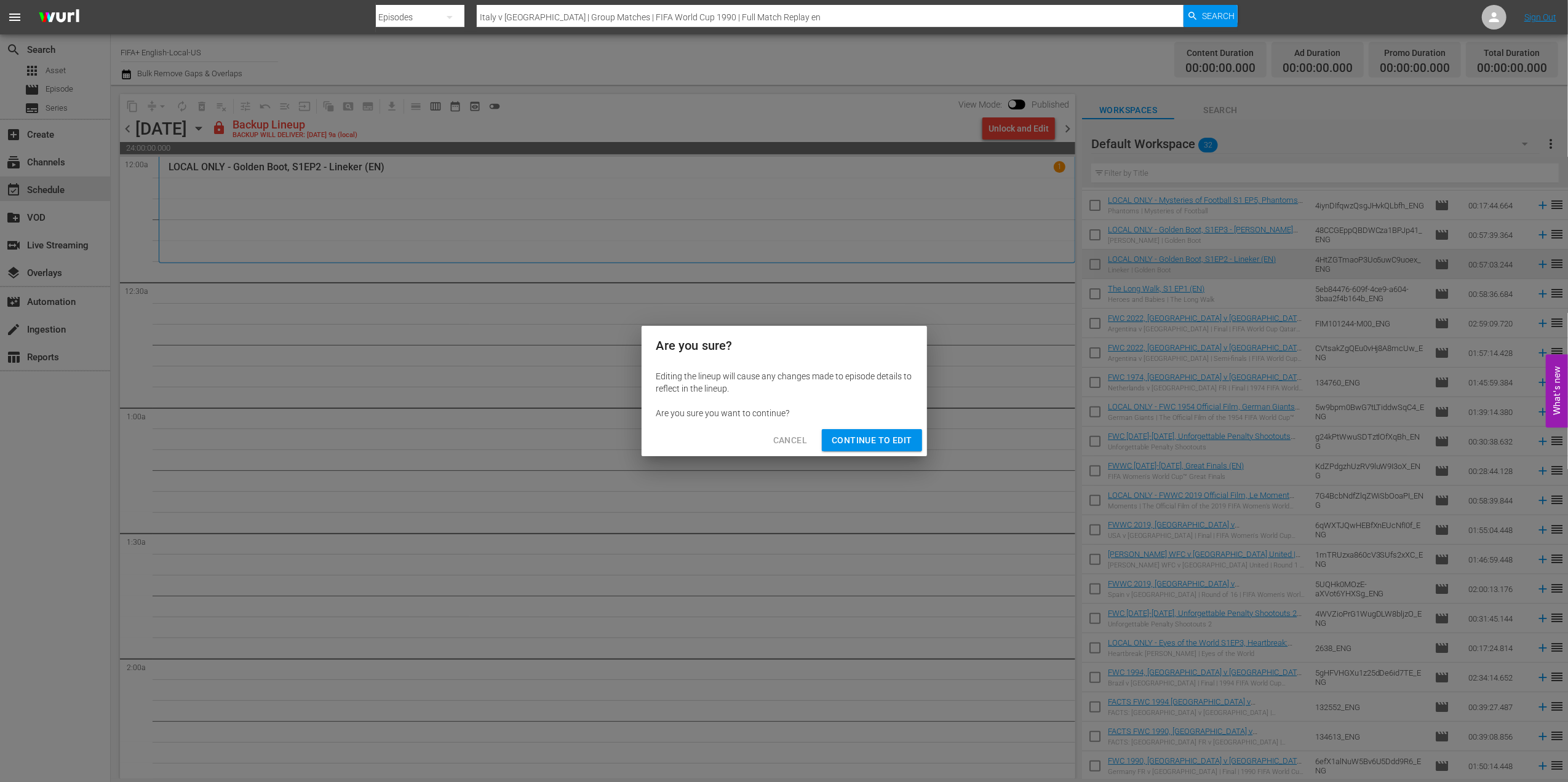
click at [898, 443] on span "Continue to Edit" at bounding box center [871, 440] width 80 height 15
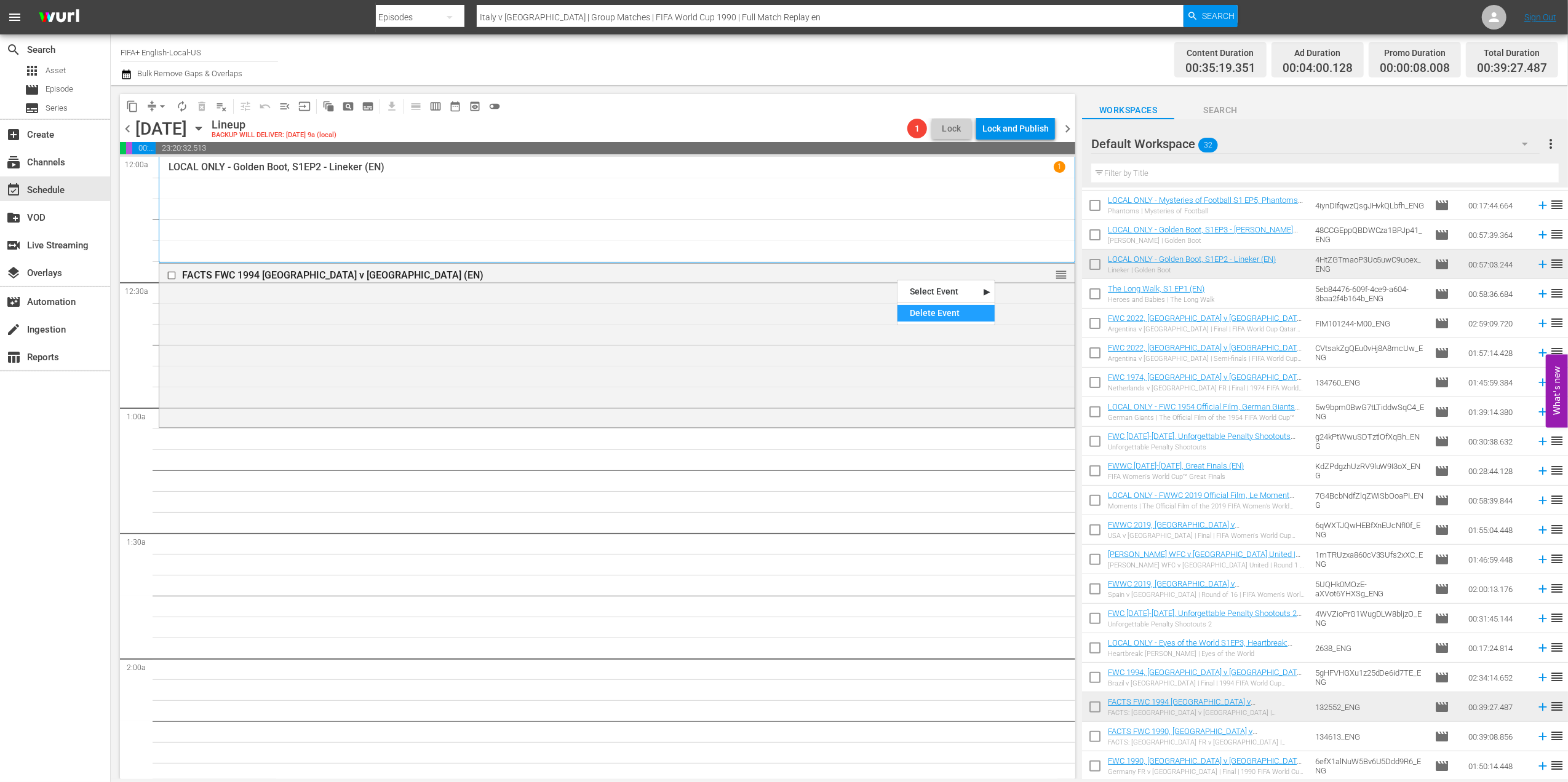
click at [937, 311] on div "Delete Event" at bounding box center [945, 313] width 97 height 17
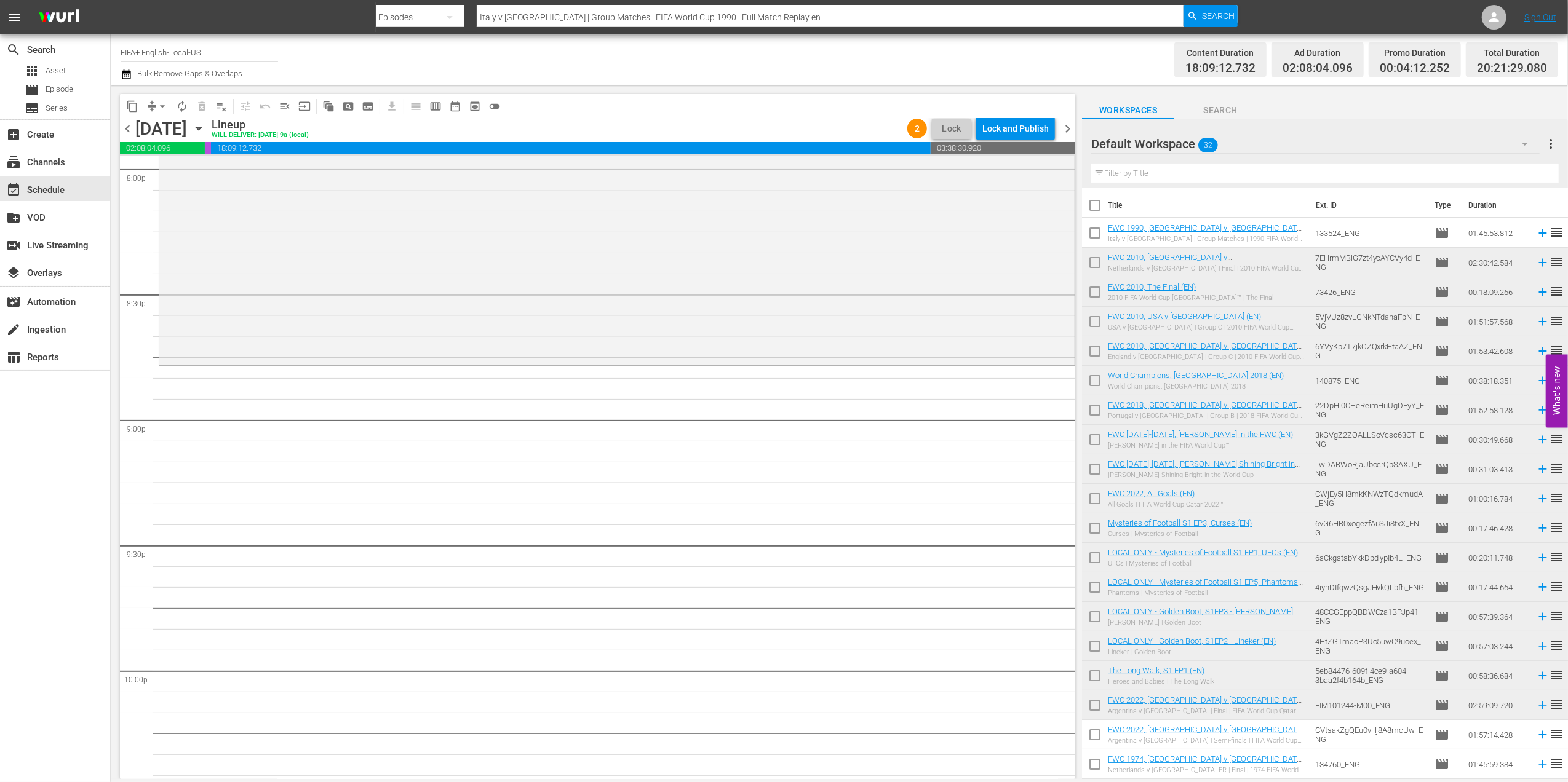
scroll to position [5005, 0]
click at [69, 87] on span "Episode" at bounding box center [59, 89] width 28 height 13
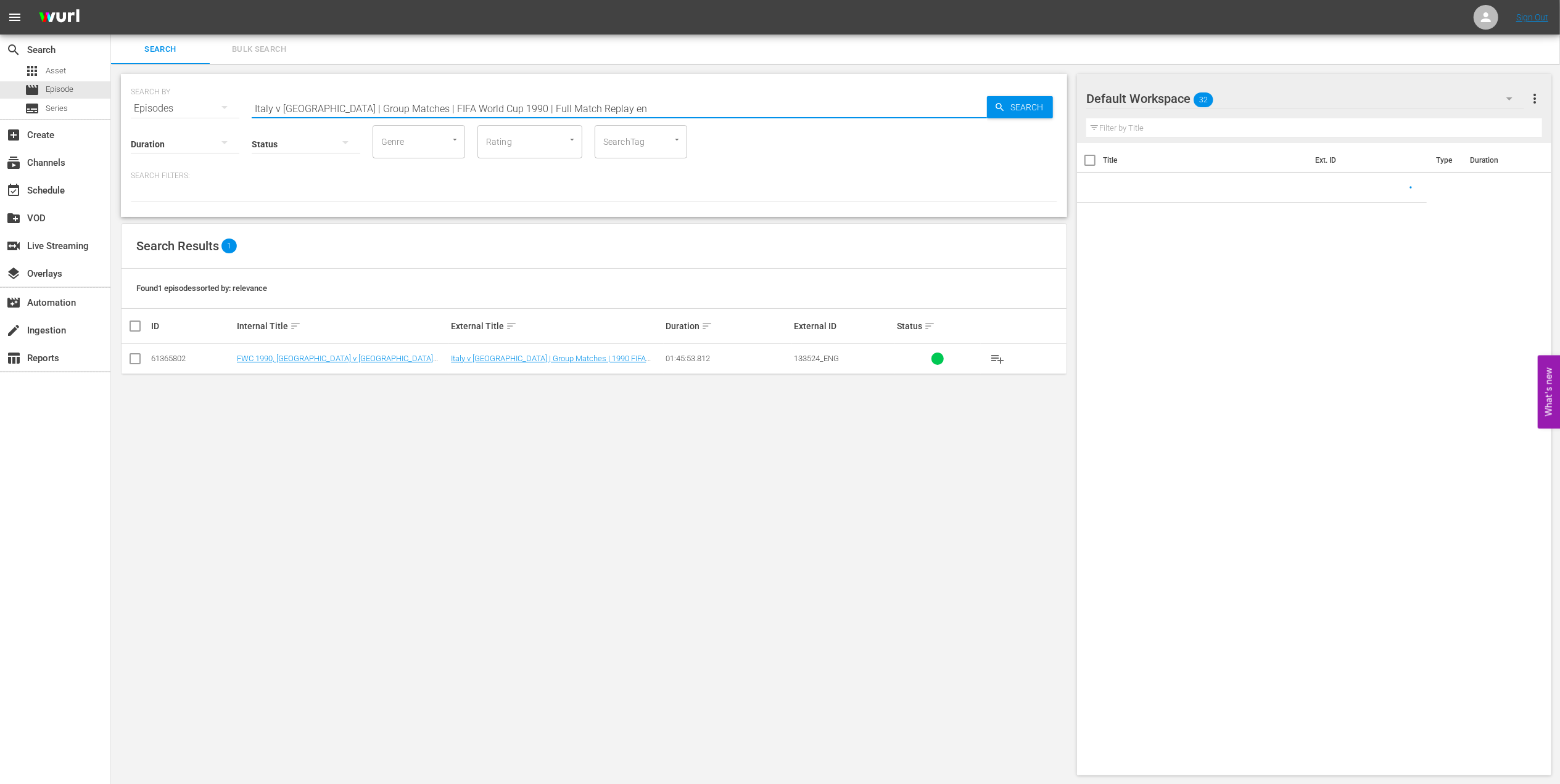
drag, startPoint x: 564, startPoint y: 108, endPoint x: 193, endPoint y: 112, distance: 371.0
click at [194, 112] on div "SEARCH BY Search By Episodes Search ID, Title, Description, Keywords, or Catego…" at bounding box center [594, 101] width 927 height 44
paste input "USA v Colombia | Group Matches | 1994 FIFA World Cup USA™ | Full Match Replay"
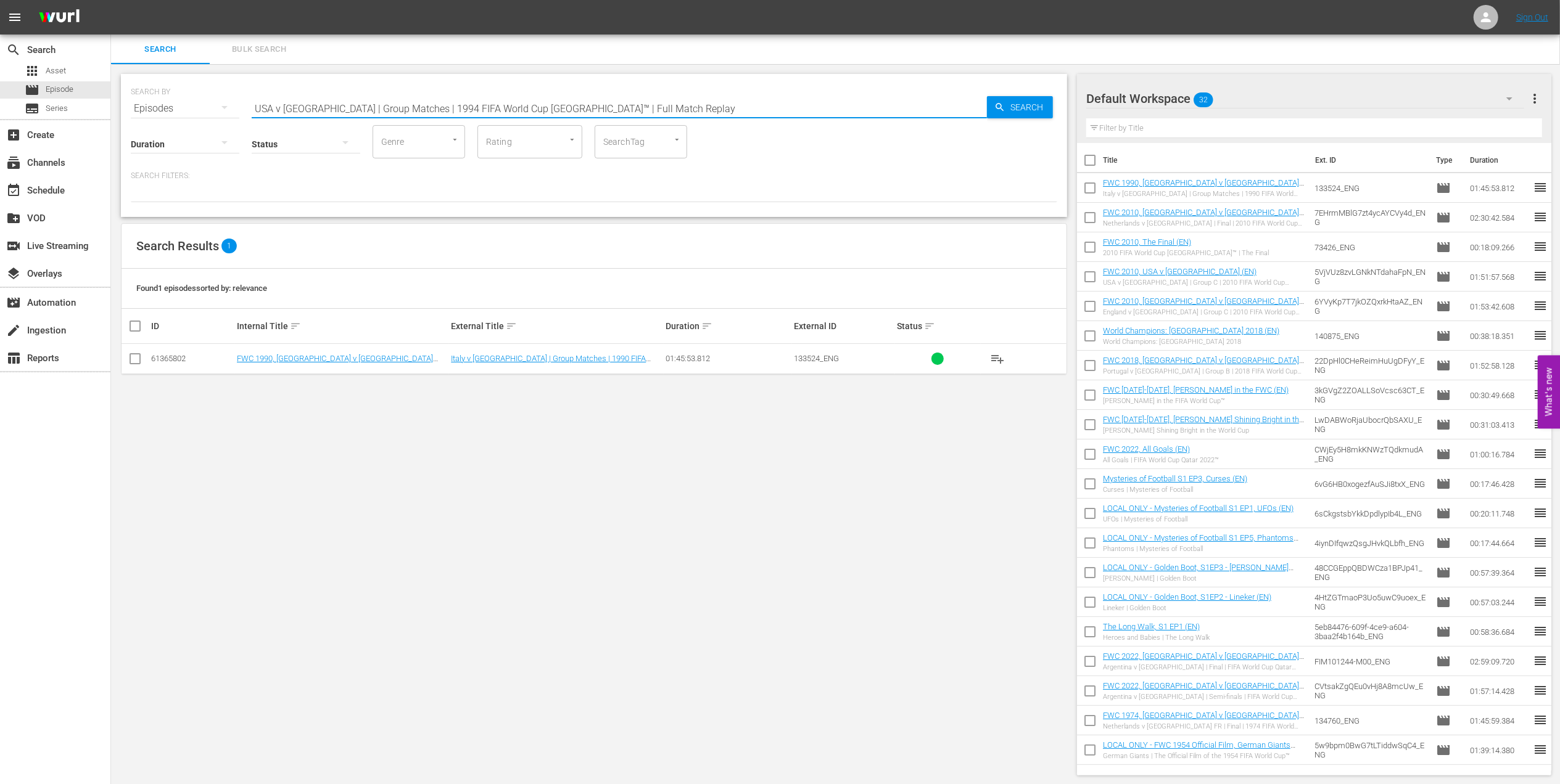
click at [659, 100] on input "USA v Colombia | Group Matches | 1994 FIFA World Cup USA™ | Full Match Replay" at bounding box center [619, 108] width 735 height 29
type input "USA v Colombia | Group Matches | 1994 FIFA World Cup USA™ | Full Match Replay"
click at [131, 358] on input "checkbox" at bounding box center [135, 361] width 15 height 15
checkbox input "true"
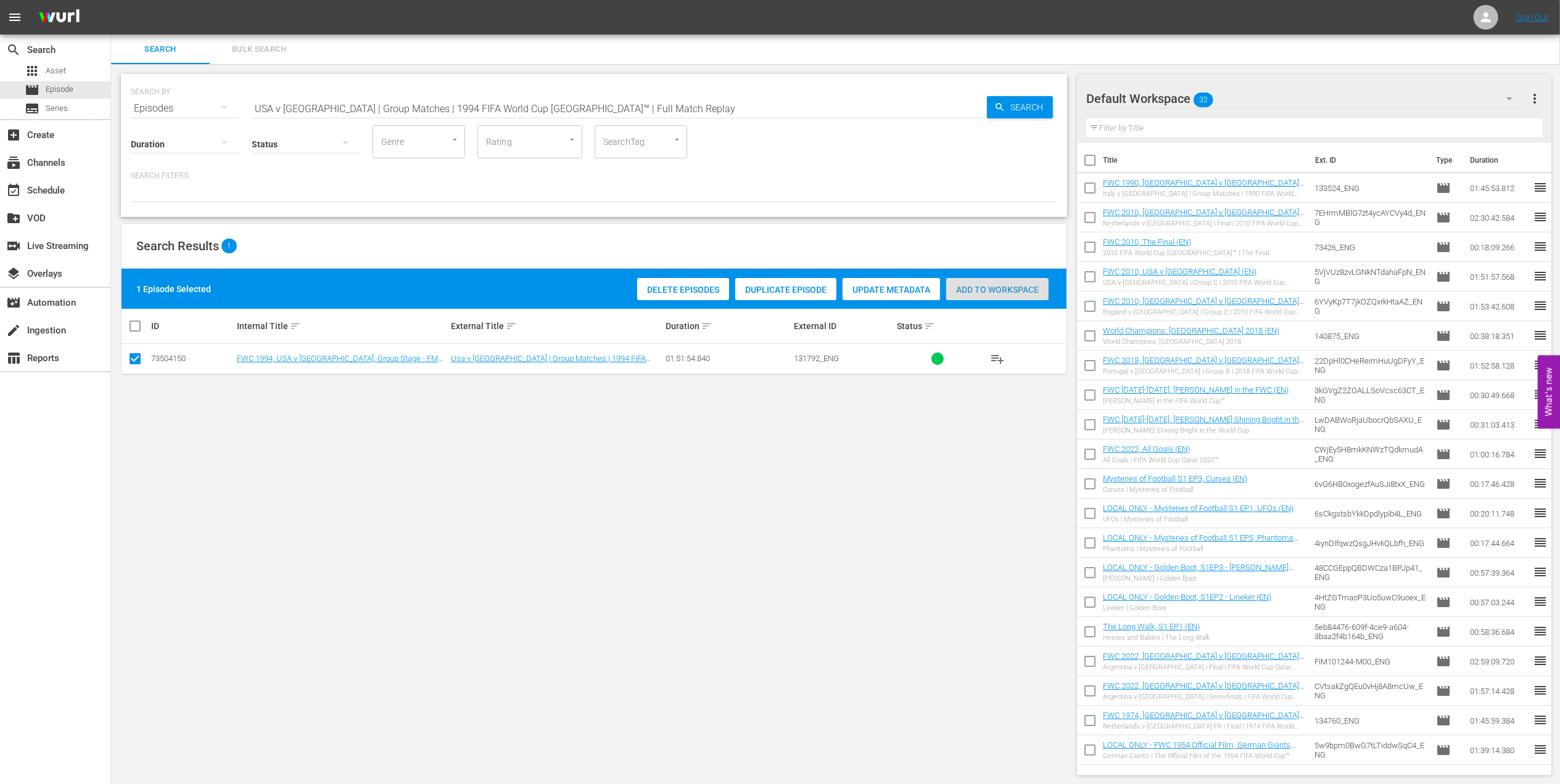
click at [1003, 290] on span "Add to Workspace" at bounding box center [997, 290] width 102 height 9
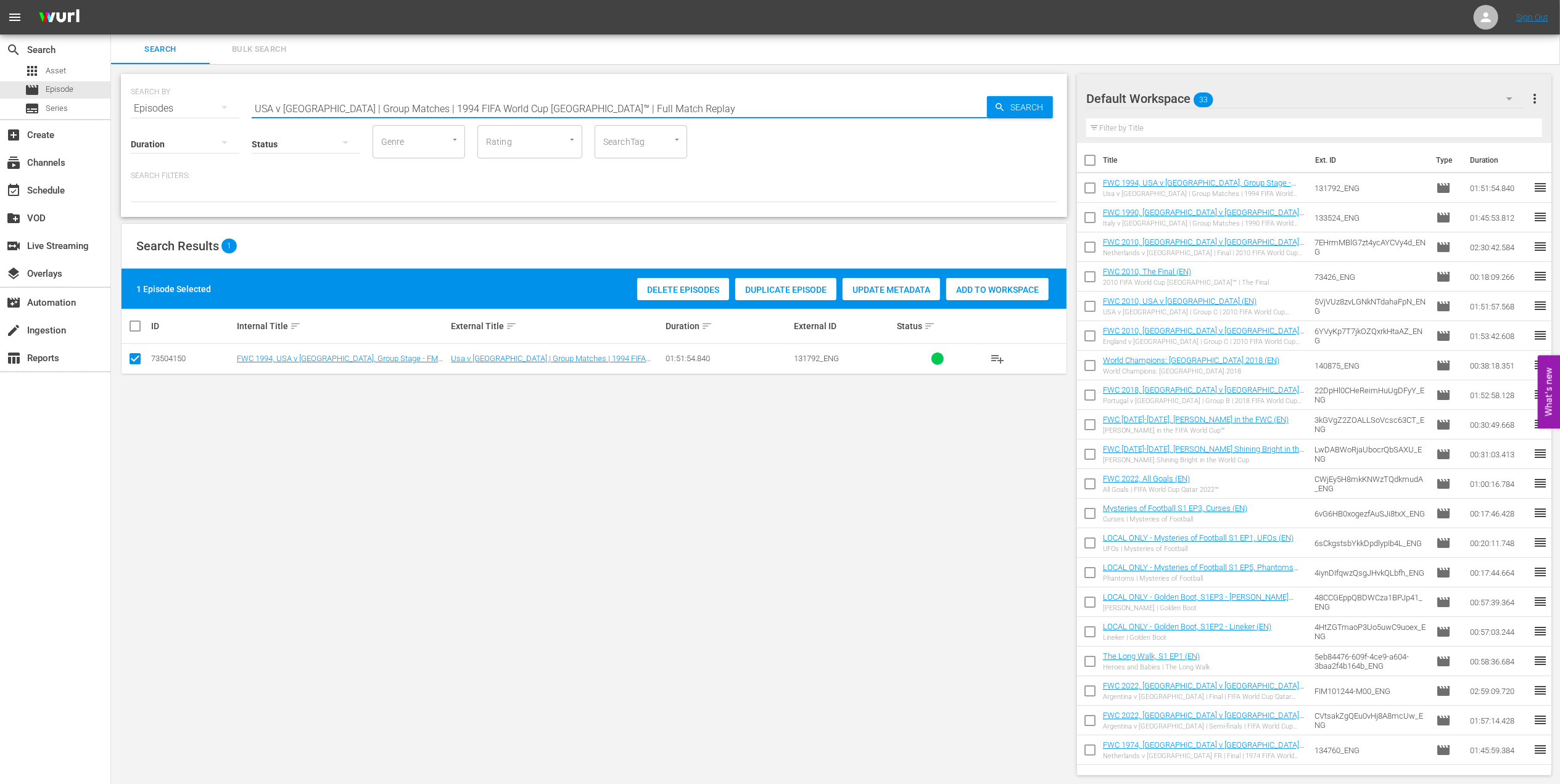
drag, startPoint x: 628, startPoint y: 106, endPoint x: 129, endPoint y: 106, distance: 499.0
click at [129, 106] on div "SEARCH BY Search By Episodes Search ID, Title, Description, Keywords, or Catego…" at bounding box center [594, 146] width 947 height 143
click at [66, 185] on div "event_available Schedule" at bounding box center [34, 188] width 69 height 11
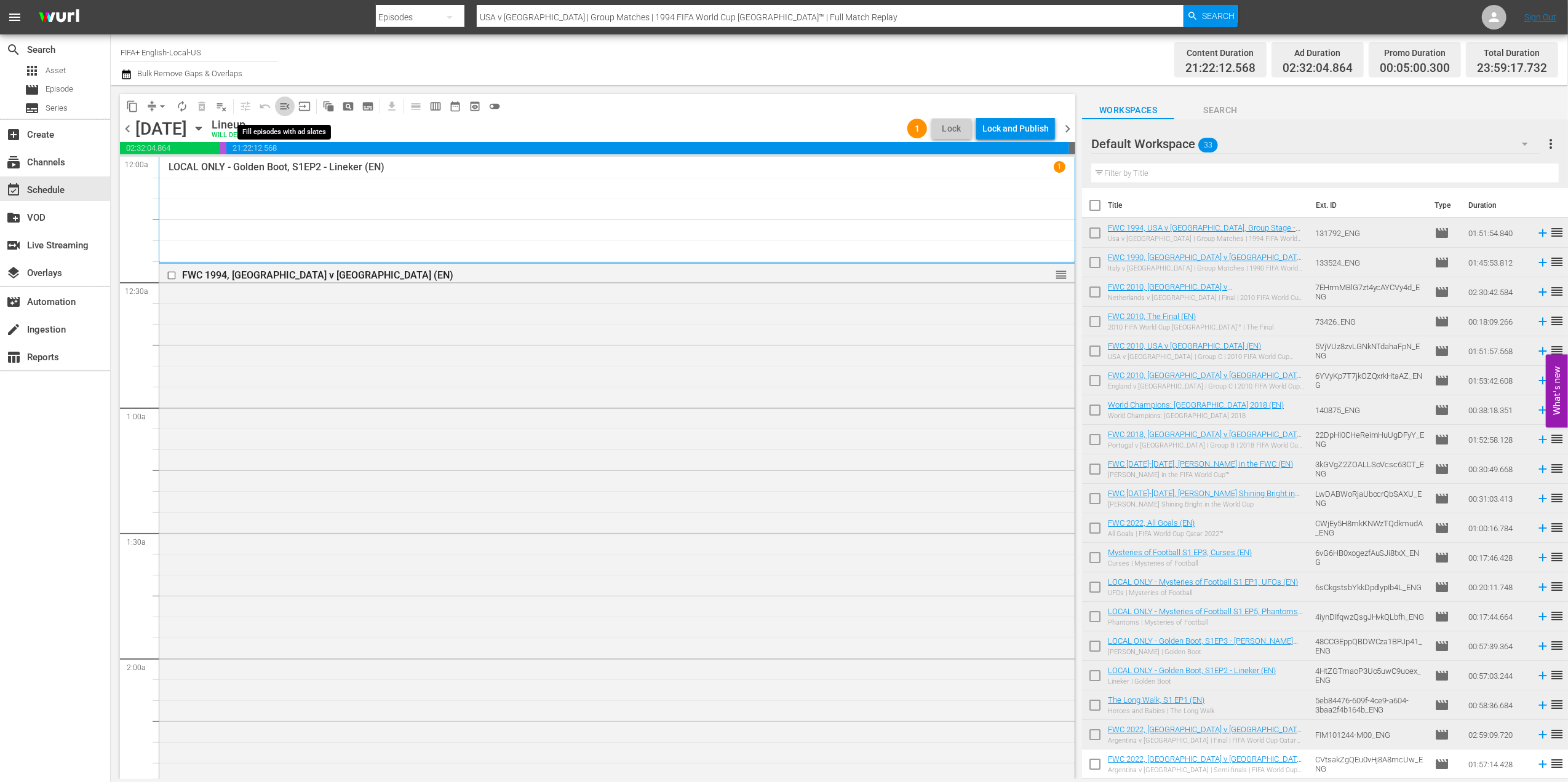
click at [289, 106] on span "menu_open" at bounding box center [285, 107] width 13 height 13
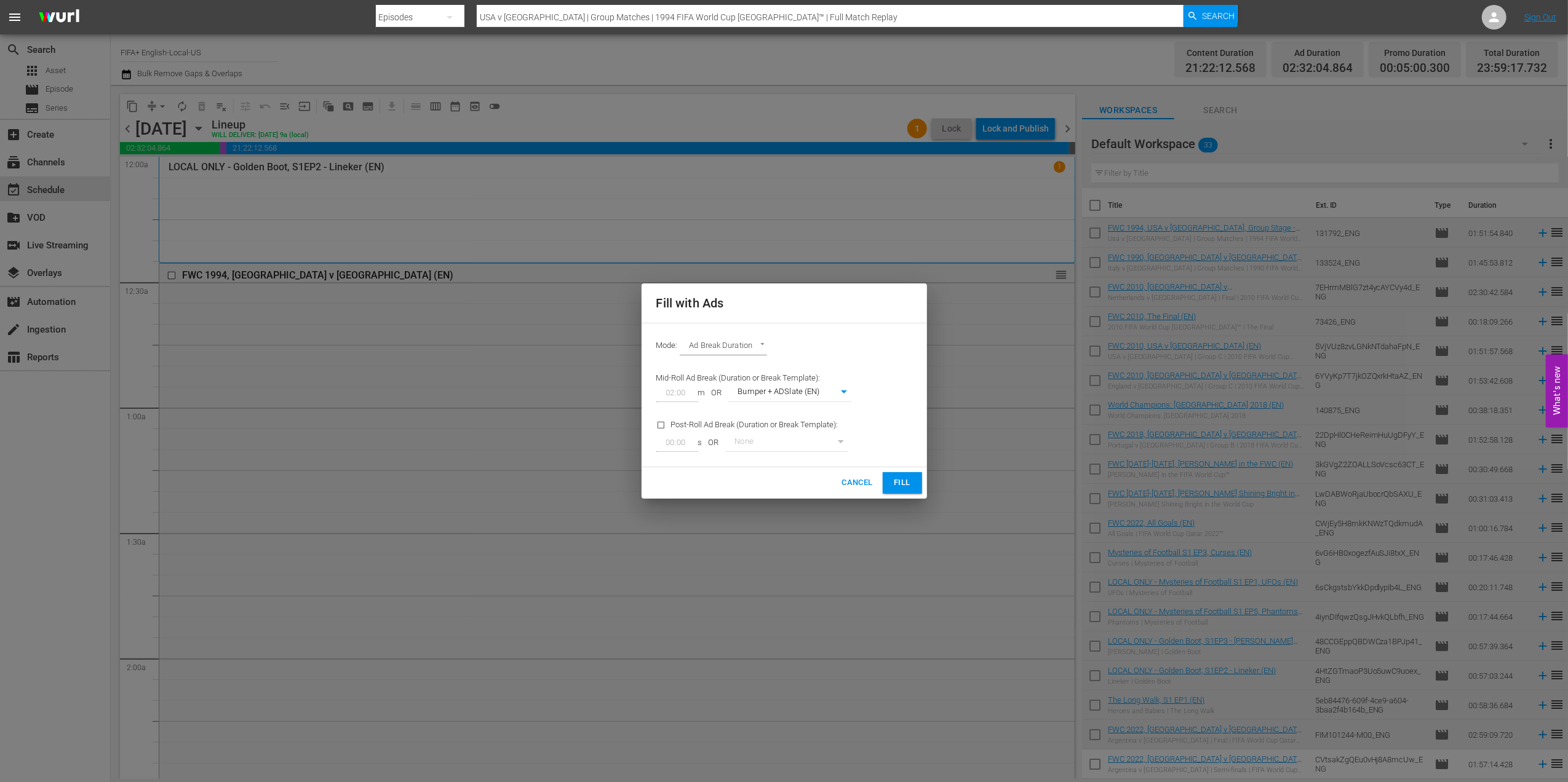
click at [896, 489] on span "Fill" at bounding box center [902, 483] width 20 height 14
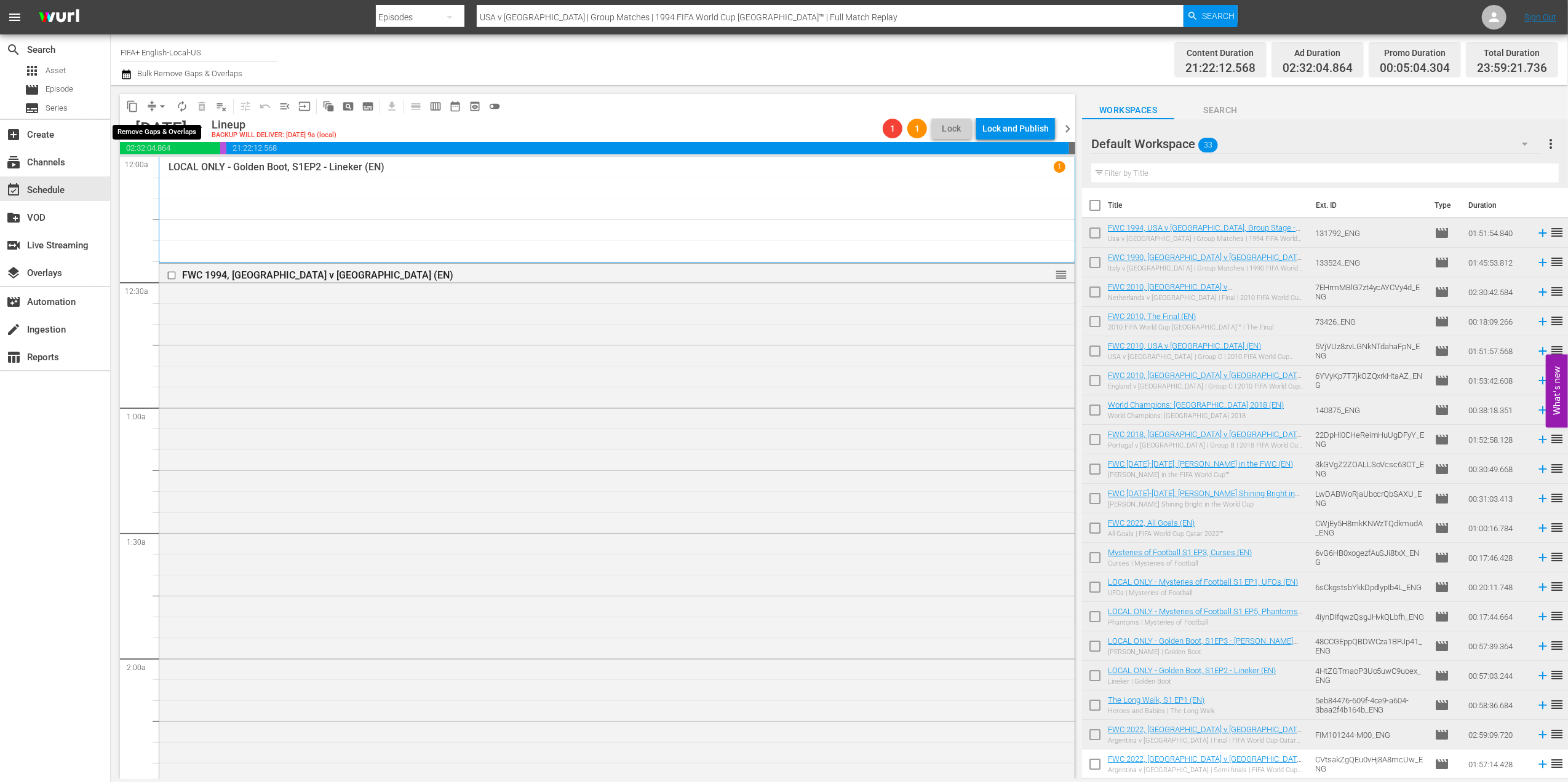
click at [158, 108] on span "arrow_drop_down" at bounding box center [163, 107] width 13 height 13
click at [204, 170] on li "Align to End of Previous Day" at bounding box center [163, 172] width 129 height 21
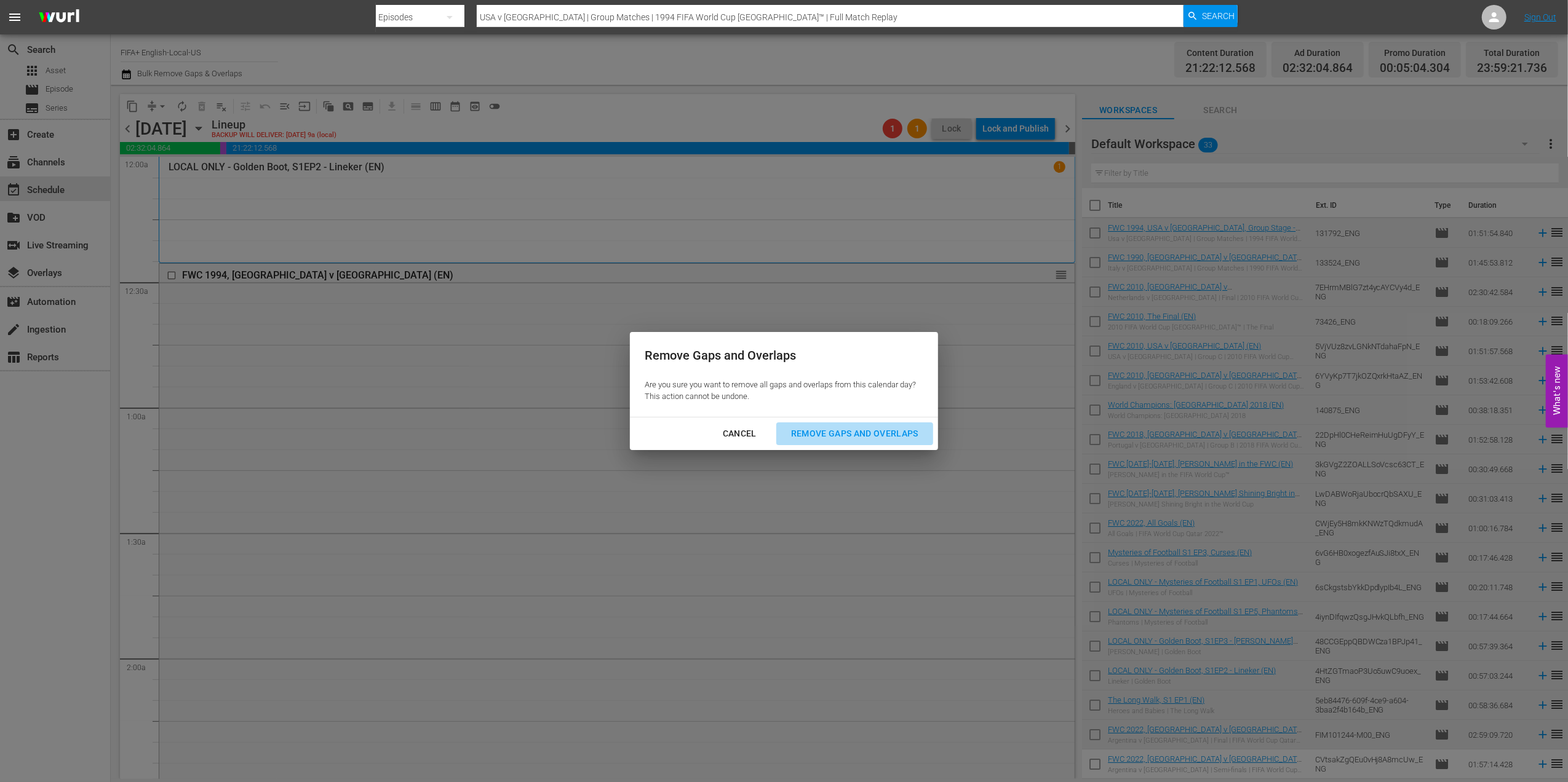
click at [849, 439] on div "Remove Gaps and Overlaps" at bounding box center [855, 433] width 147 height 15
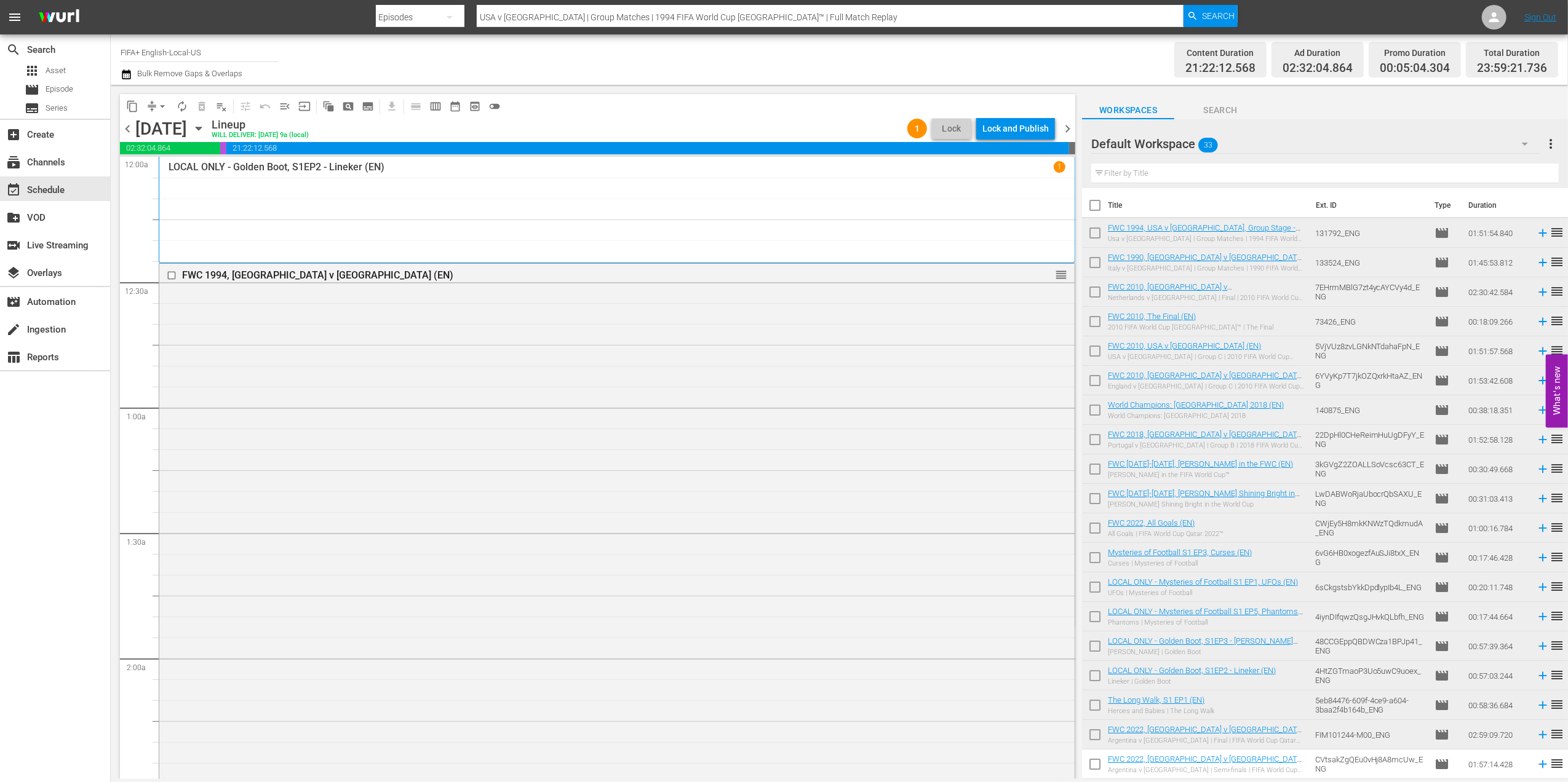
click at [125, 119] on div "chevron_left Thursday, October 9th October 9th Lineup WILL DELIVER: 10/8 @ 9a (…" at bounding box center [597, 130] width 955 height 24
click at [127, 124] on span "chevron_left" at bounding box center [127, 129] width 15 height 15
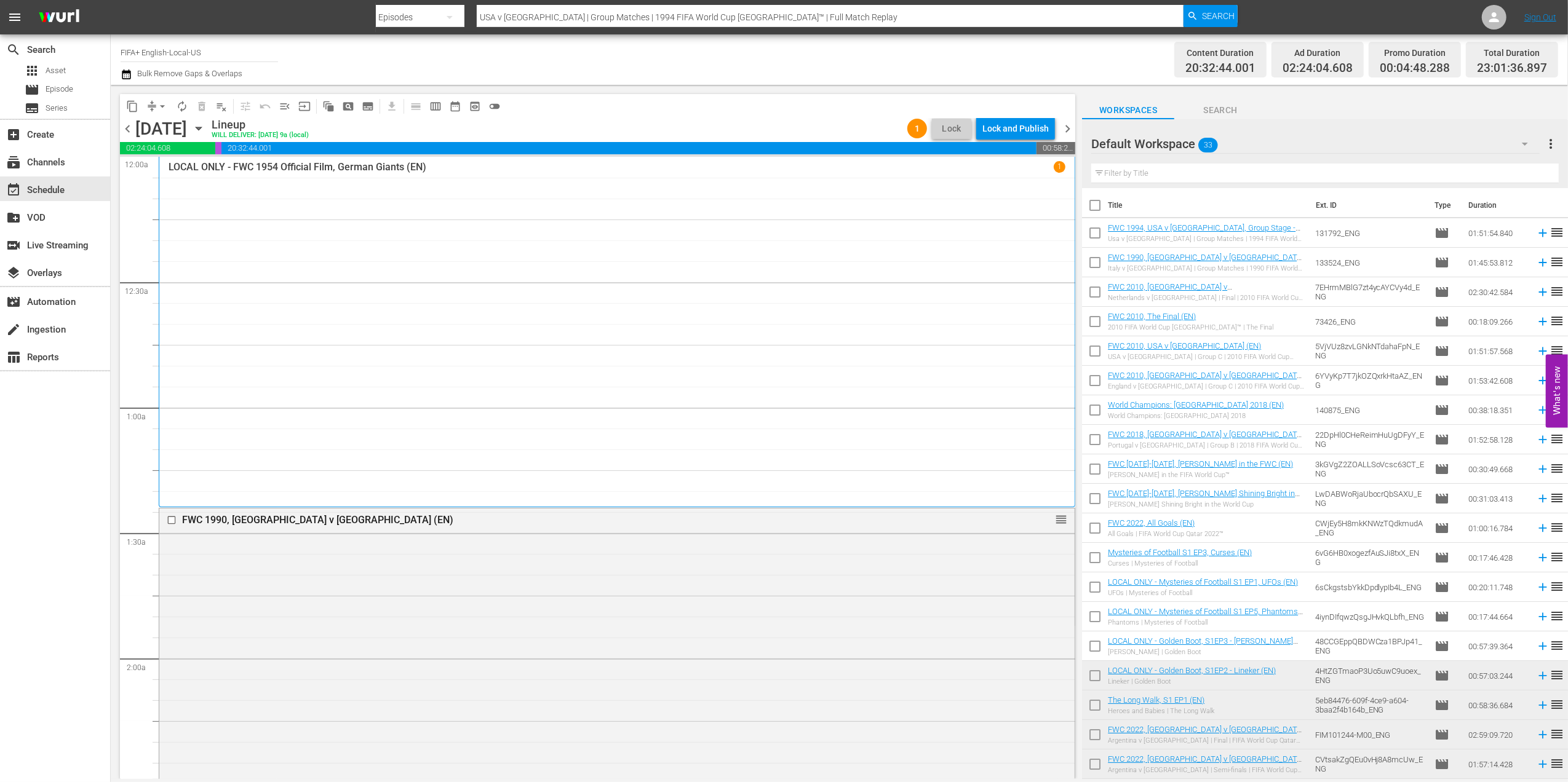
click at [121, 127] on span "chevron_left" at bounding box center [127, 129] width 15 height 15
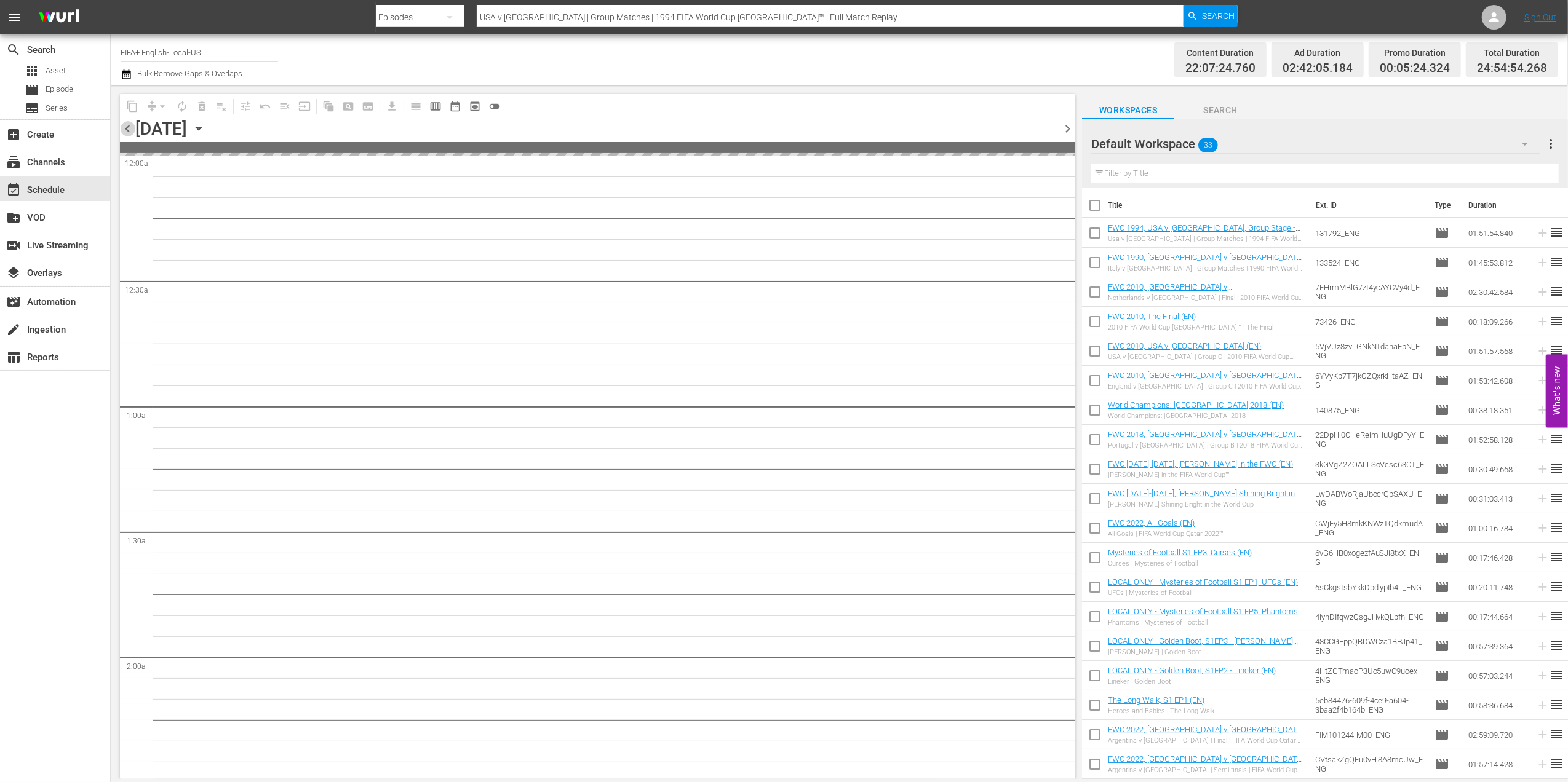
click at [125, 126] on span "chevron_left" at bounding box center [127, 129] width 15 height 15
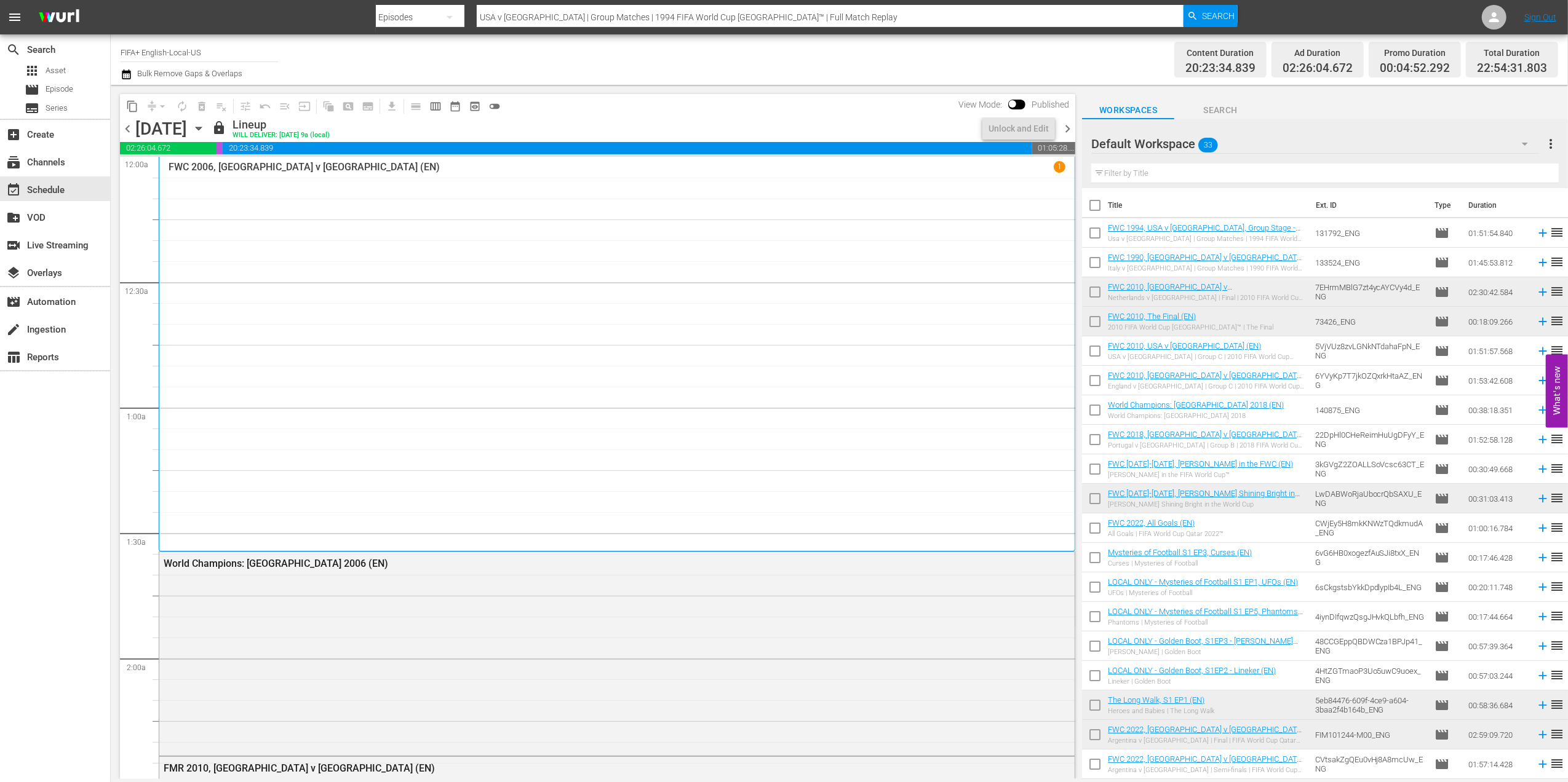
click at [1061, 130] on span "chevron_right" at bounding box center [1067, 129] width 15 height 15
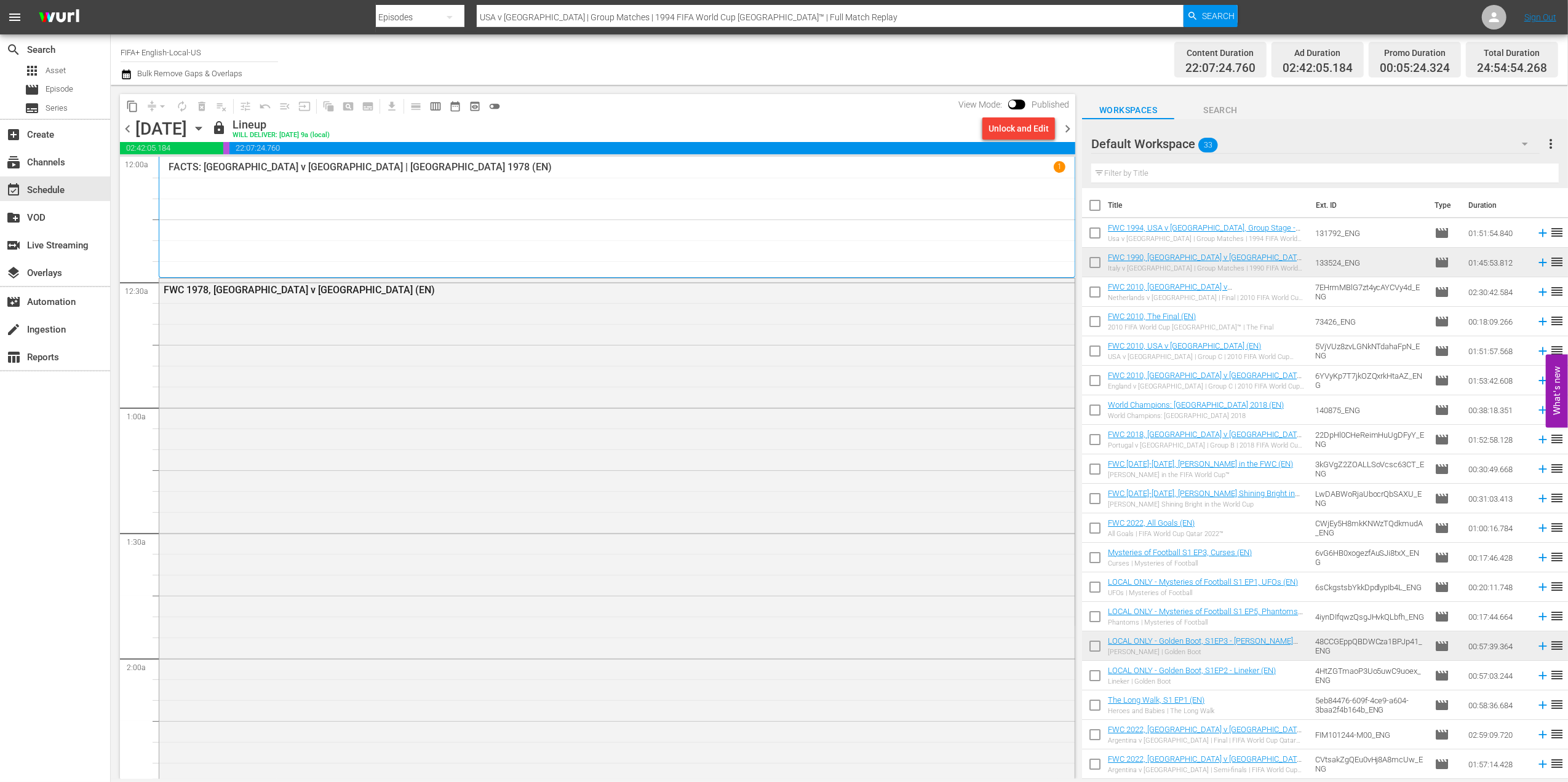
click at [1061, 130] on span "chevron_right" at bounding box center [1067, 129] width 15 height 15
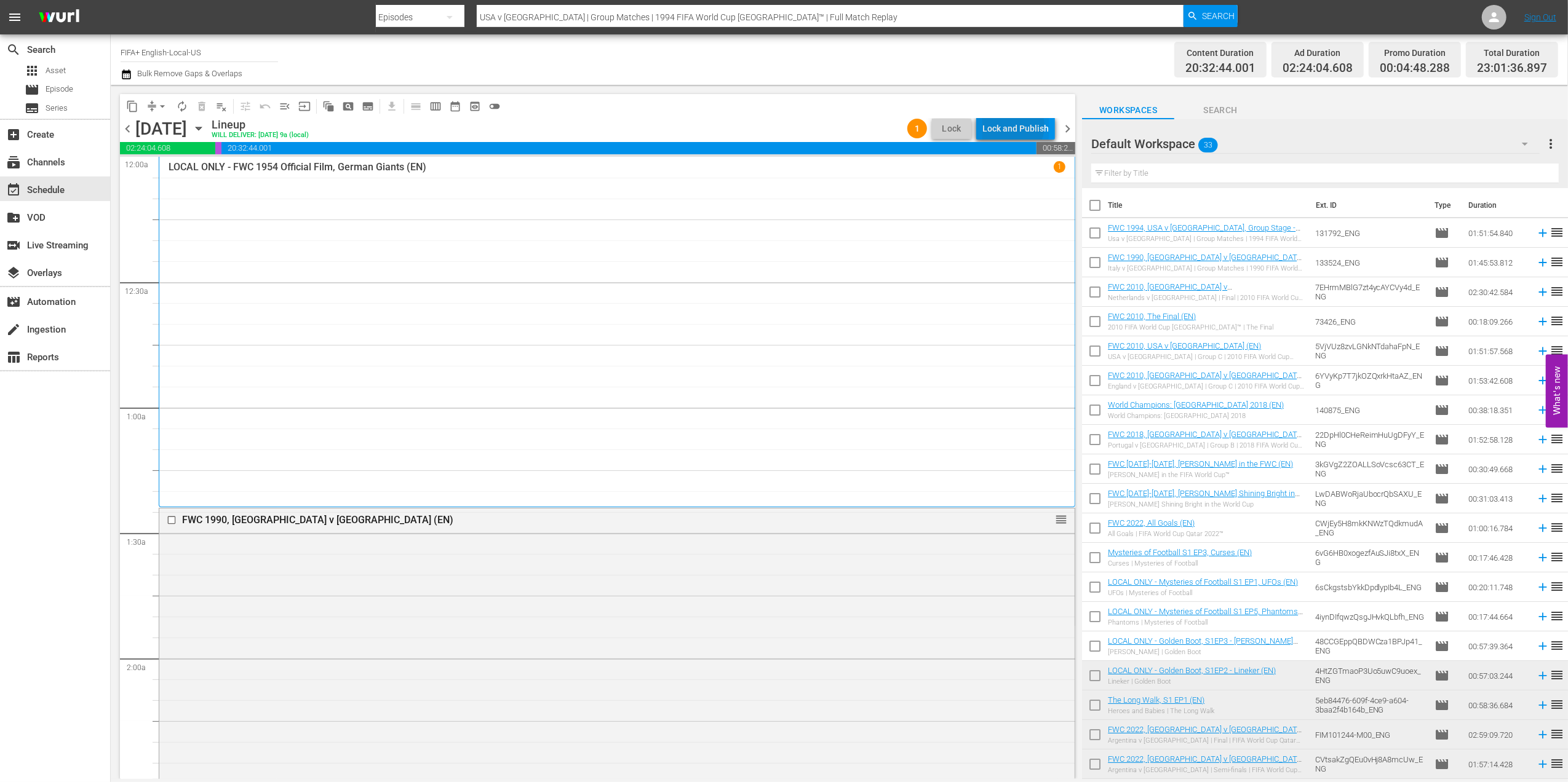
click at [1015, 126] on div "Lock and Publish" at bounding box center [1016, 129] width 66 height 22
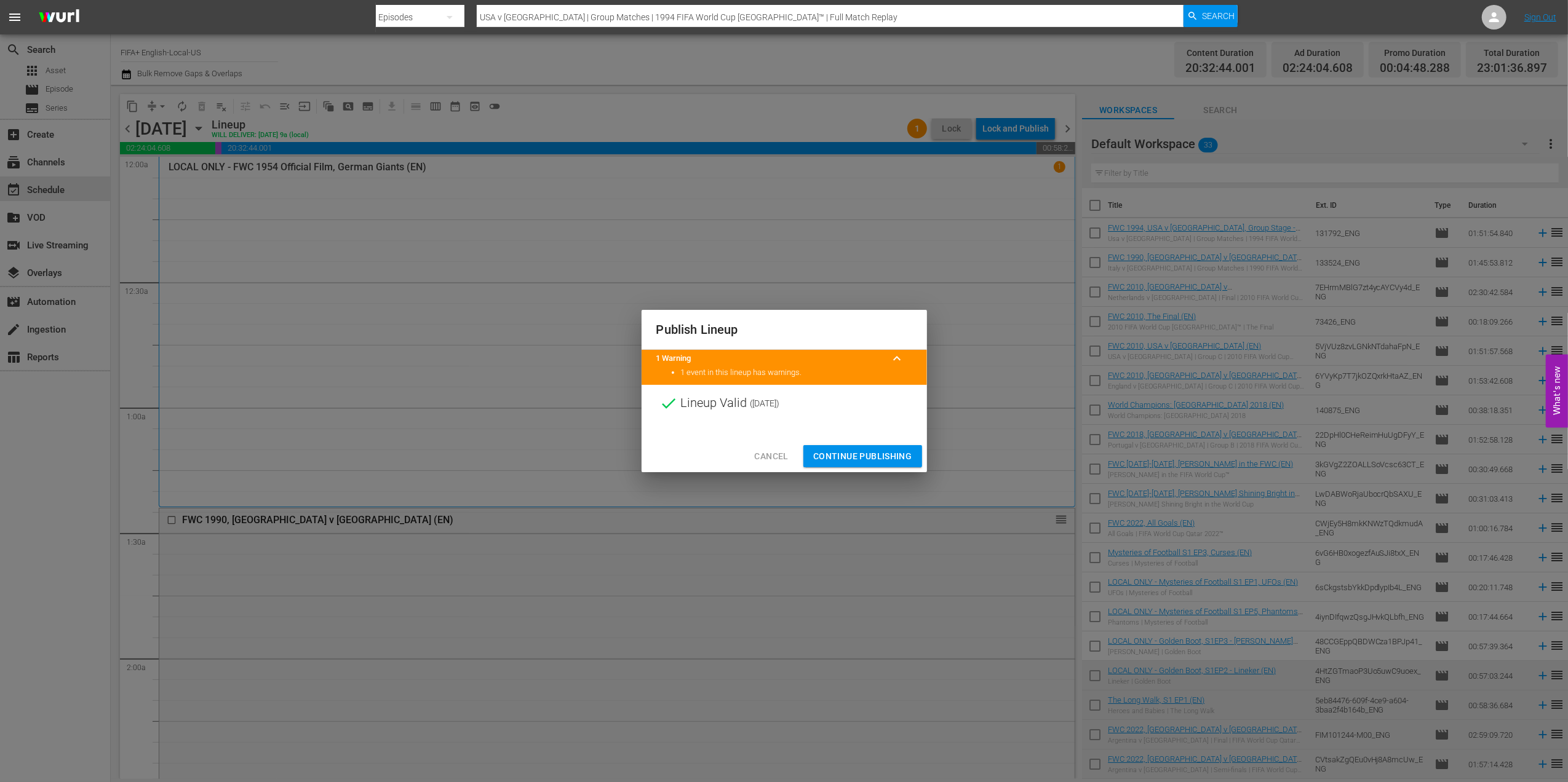
click at [847, 456] on span "Continue Publishing" at bounding box center [862, 456] width 99 height 15
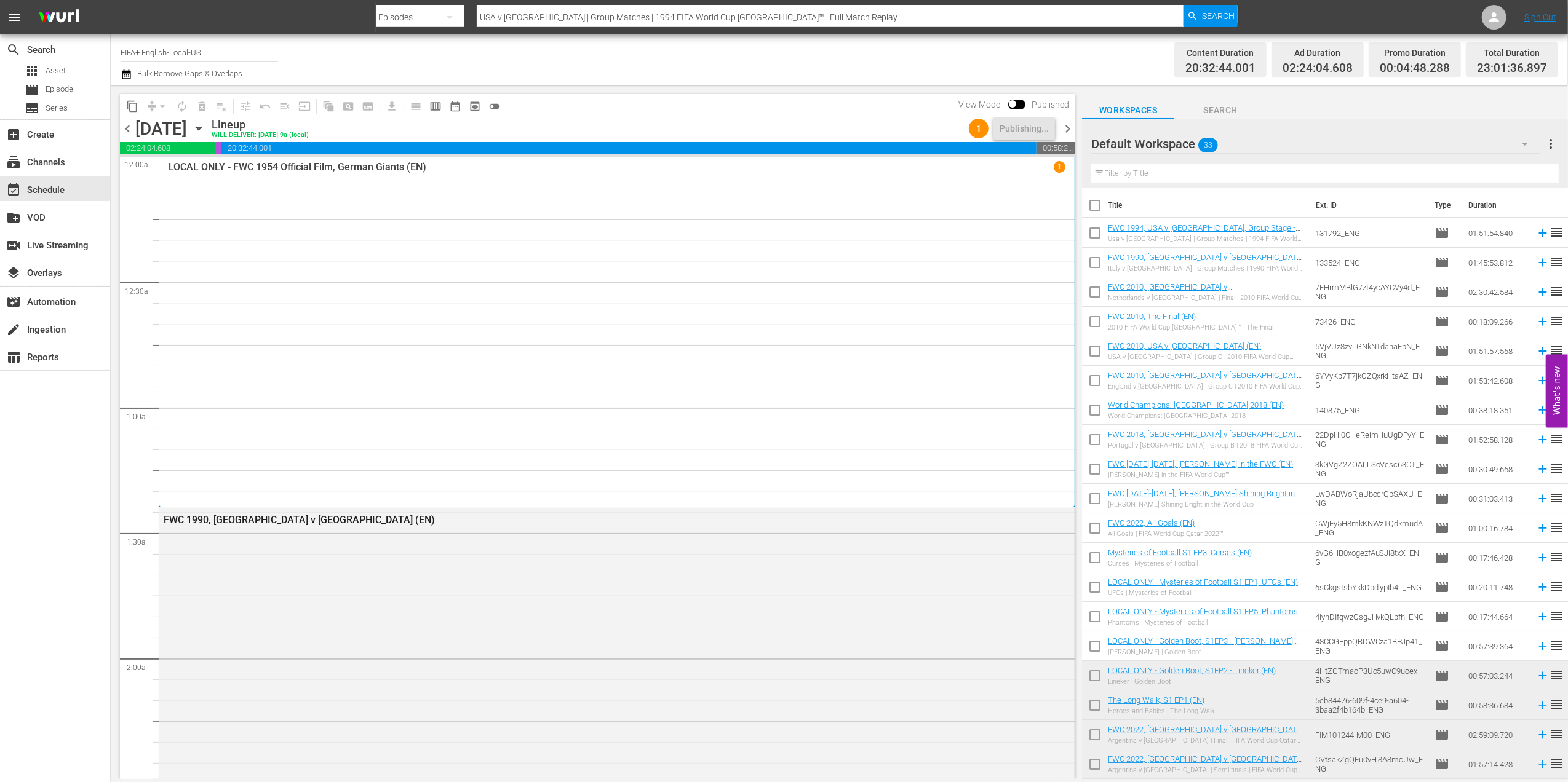
click at [1068, 123] on span "chevron_right" at bounding box center [1067, 129] width 15 height 15
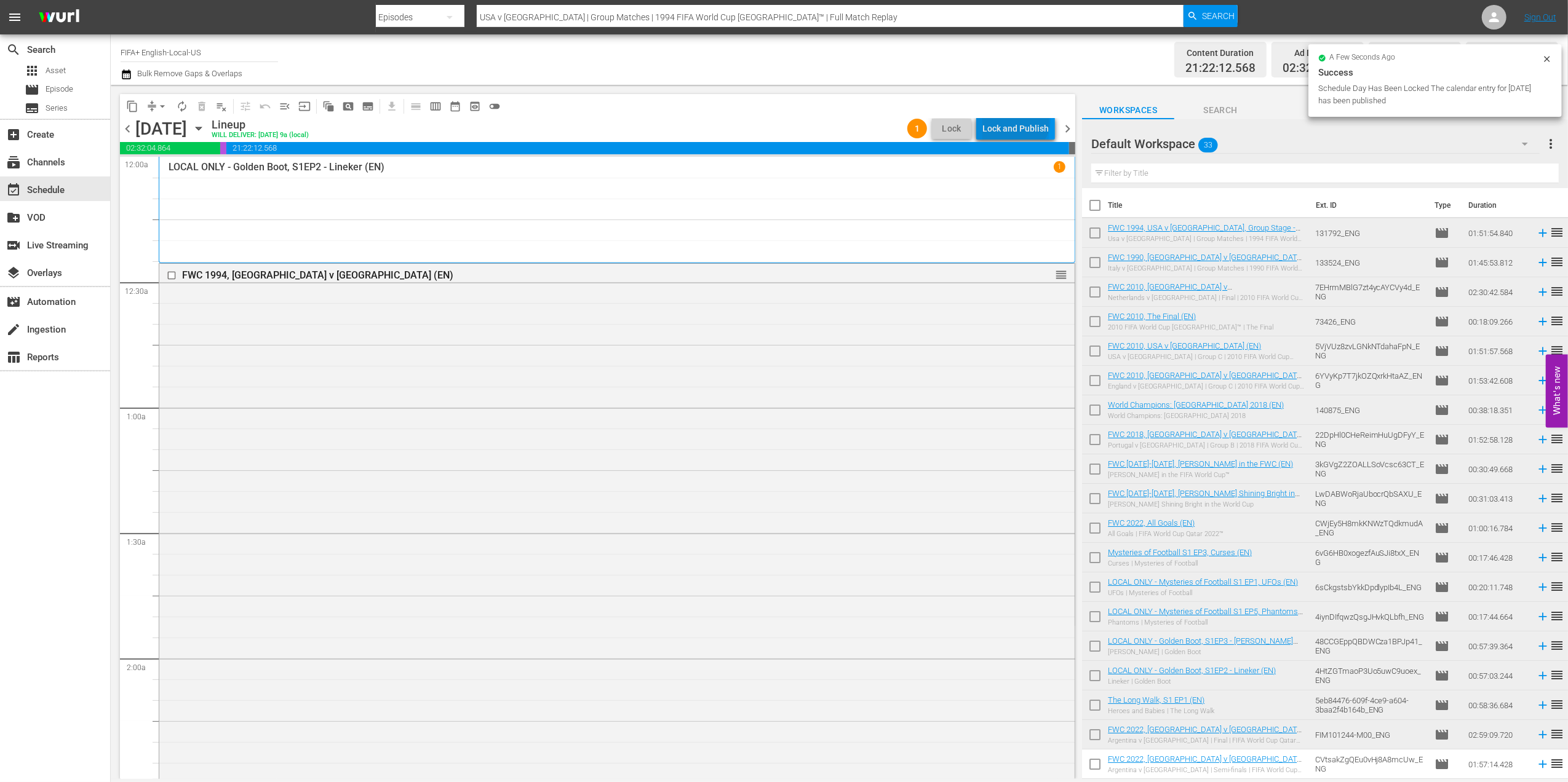
click at [1017, 119] on div "Lock and Publish" at bounding box center [1016, 129] width 66 height 22
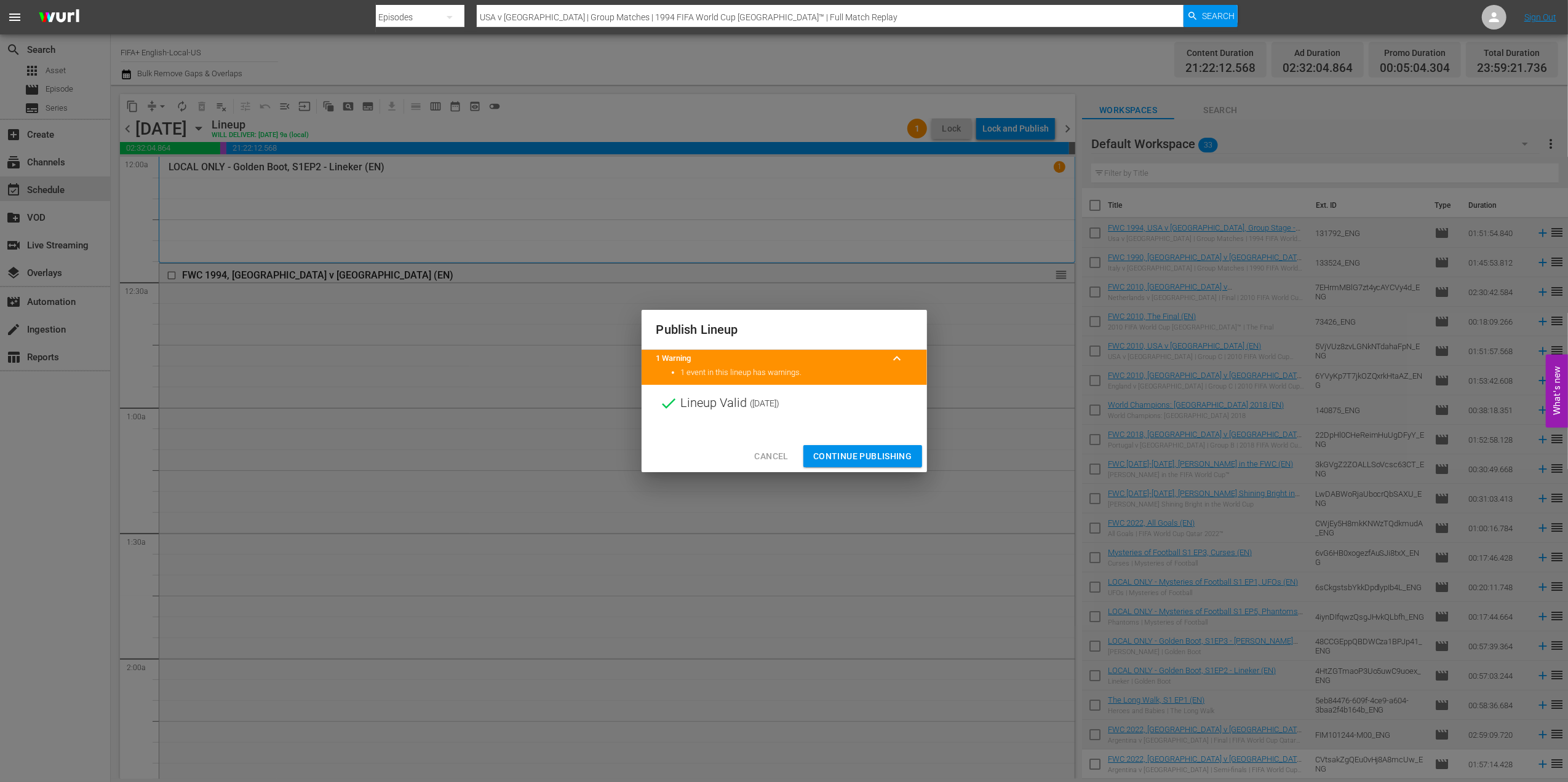
click at [847, 458] on span "Continue Publishing" at bounding box center [862, 456] width 99 height 15
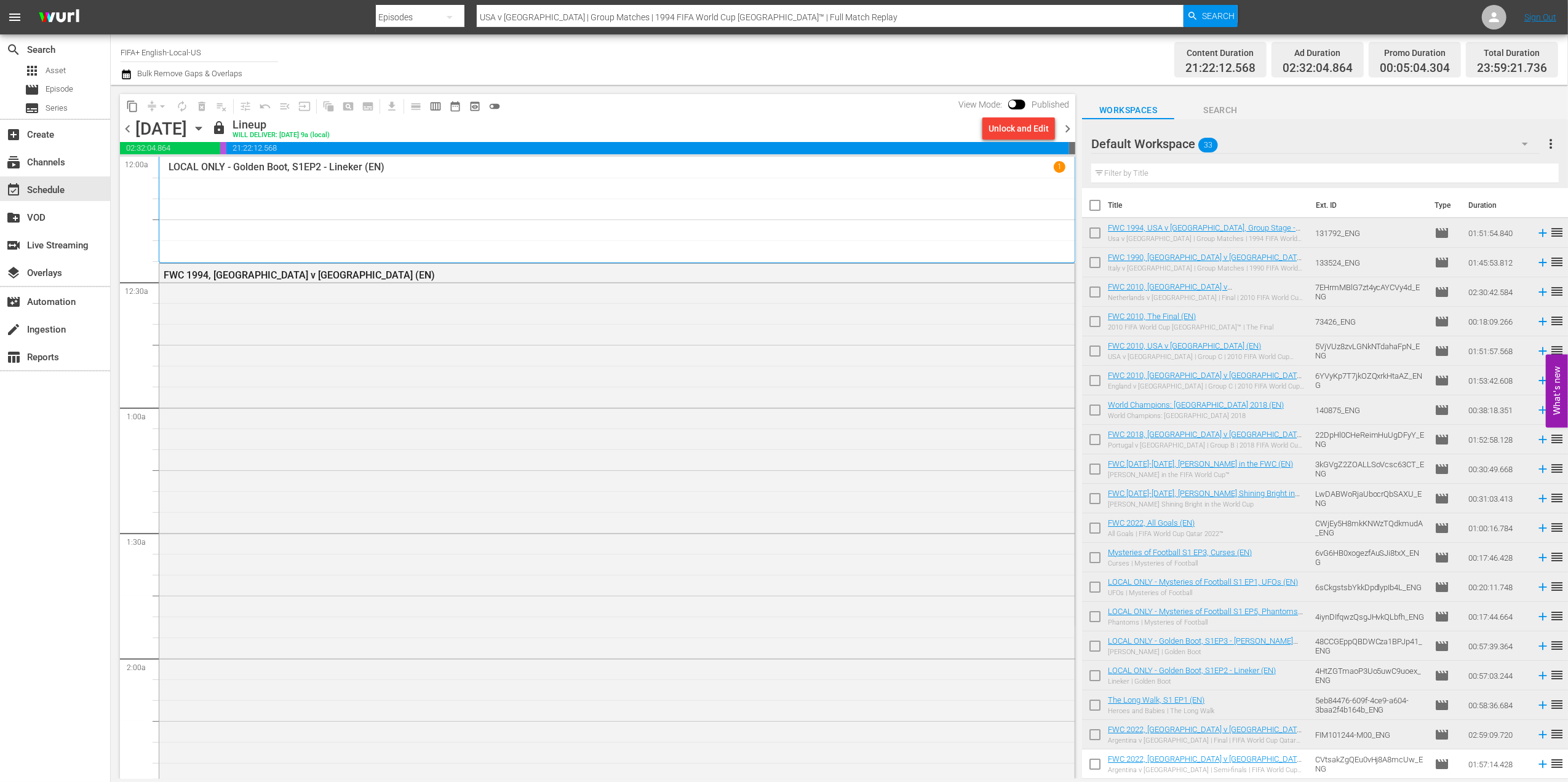
click at [1068, 130] on span "chevron_right" at bounding box center [1067, 129] width 15 height 15
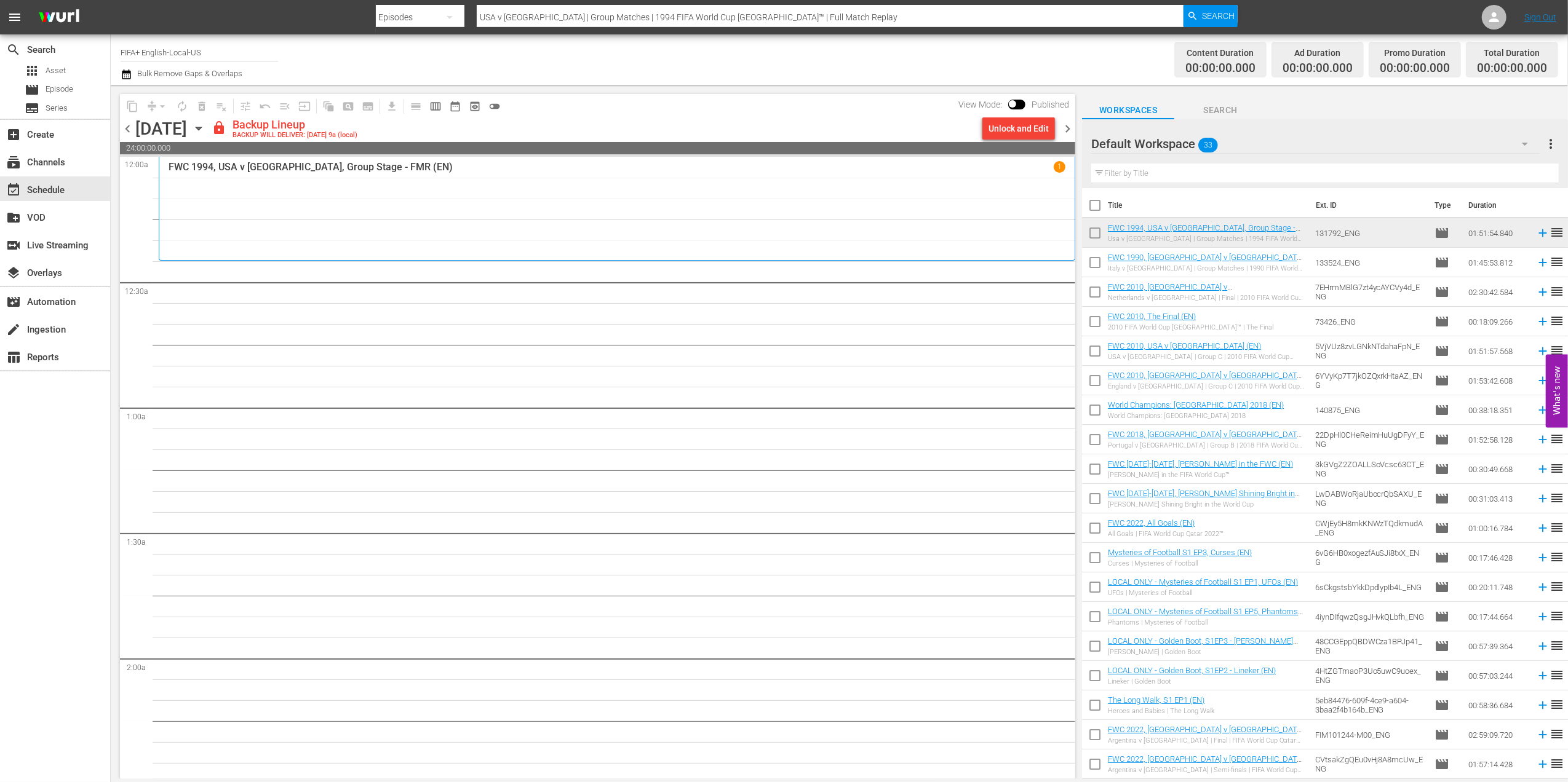
click at [1091, 203] on input "checkbox" at bounding box center [1095, 208] width 26 height 26
checkbox input "true"
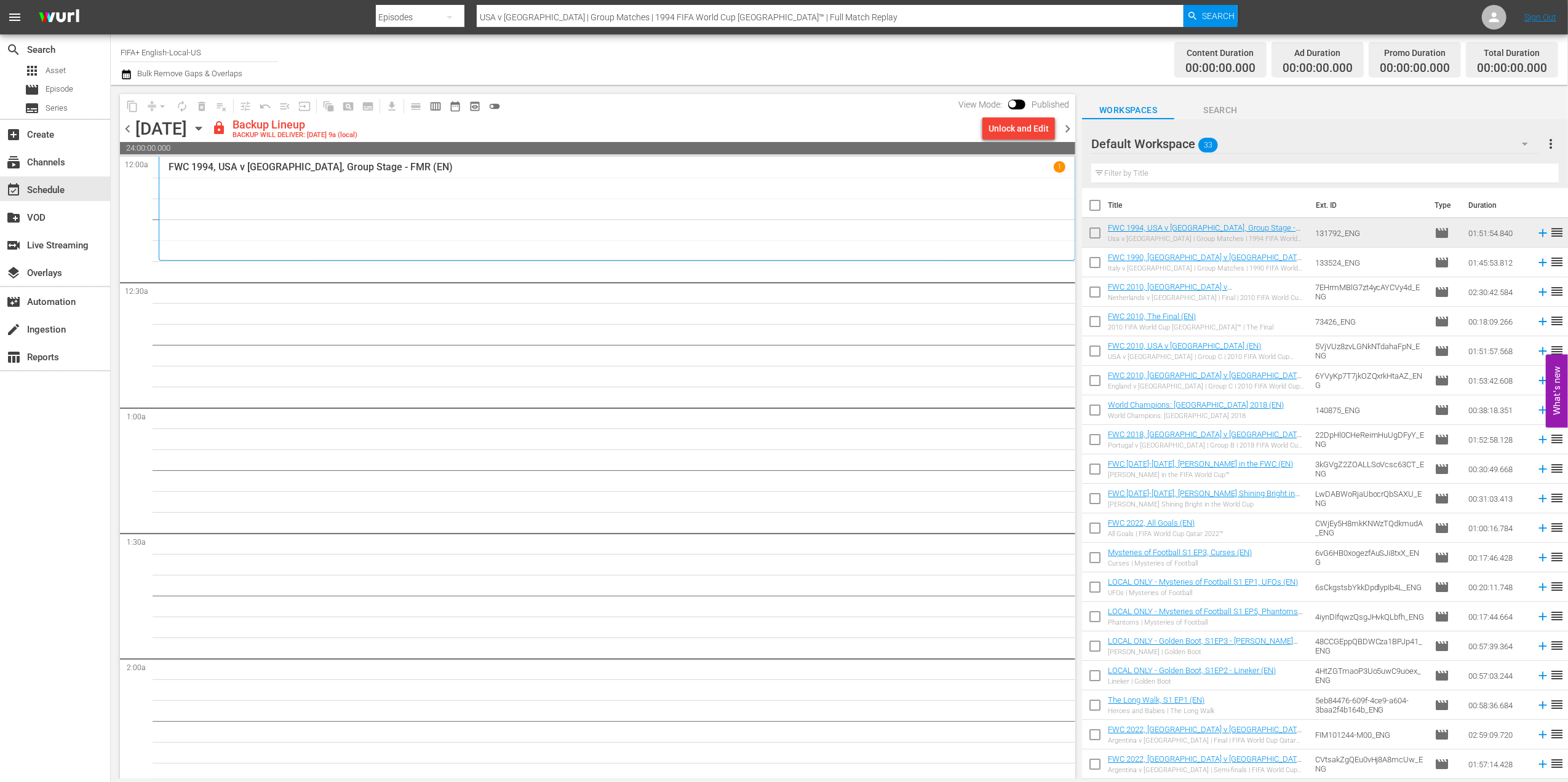
checkbox input "true"
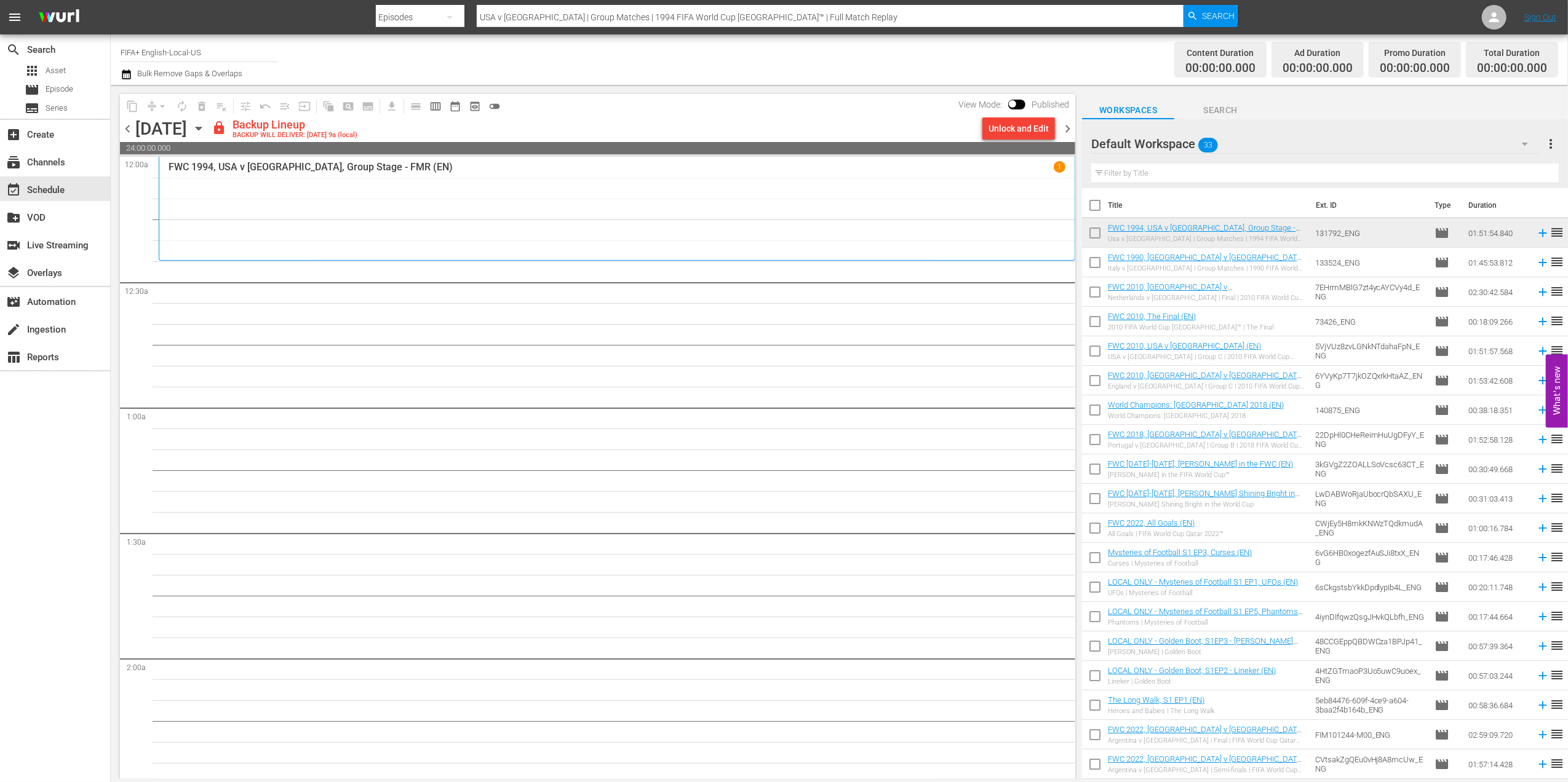
checkbox input "true"
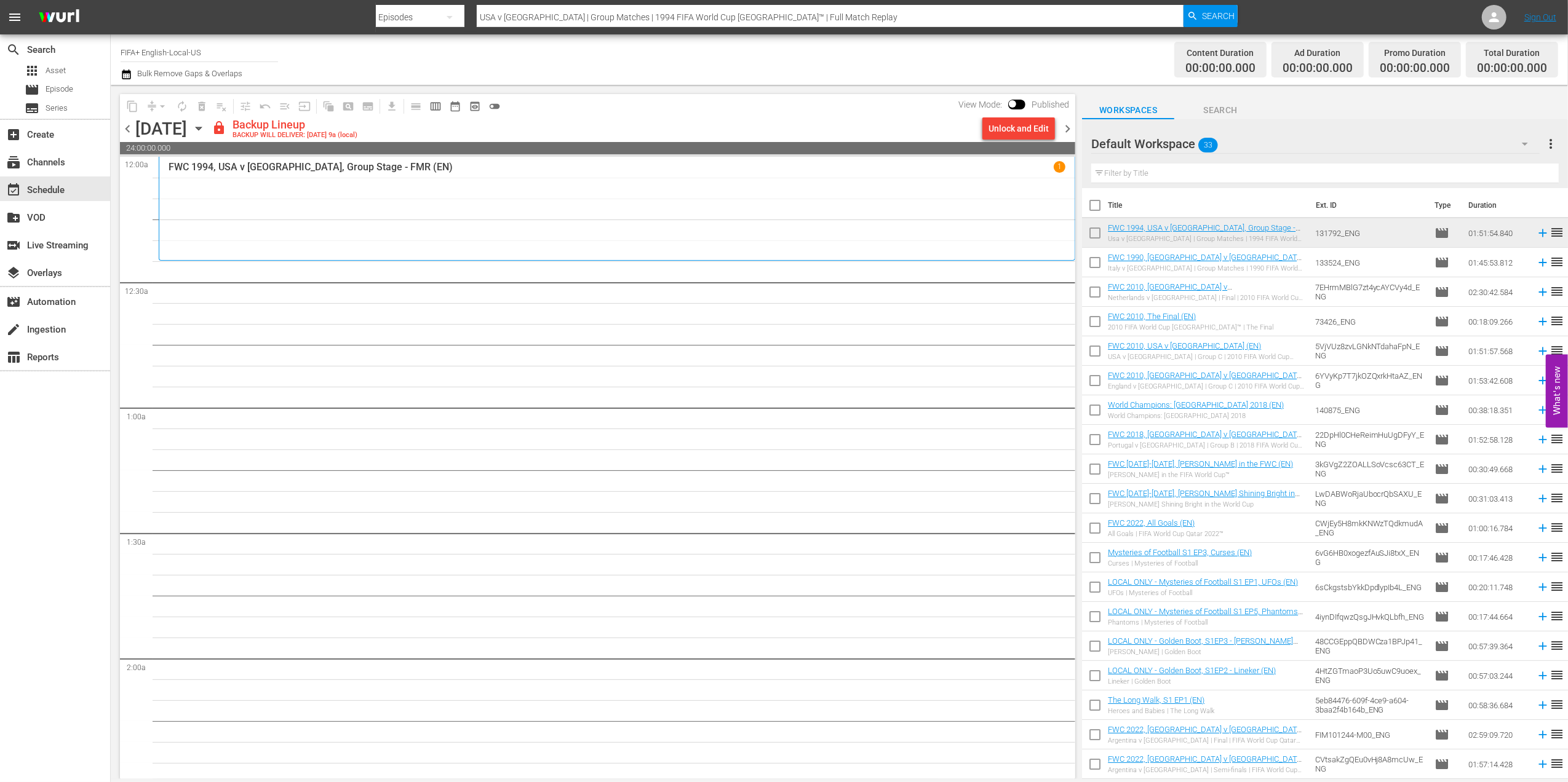
checkbox input "true"
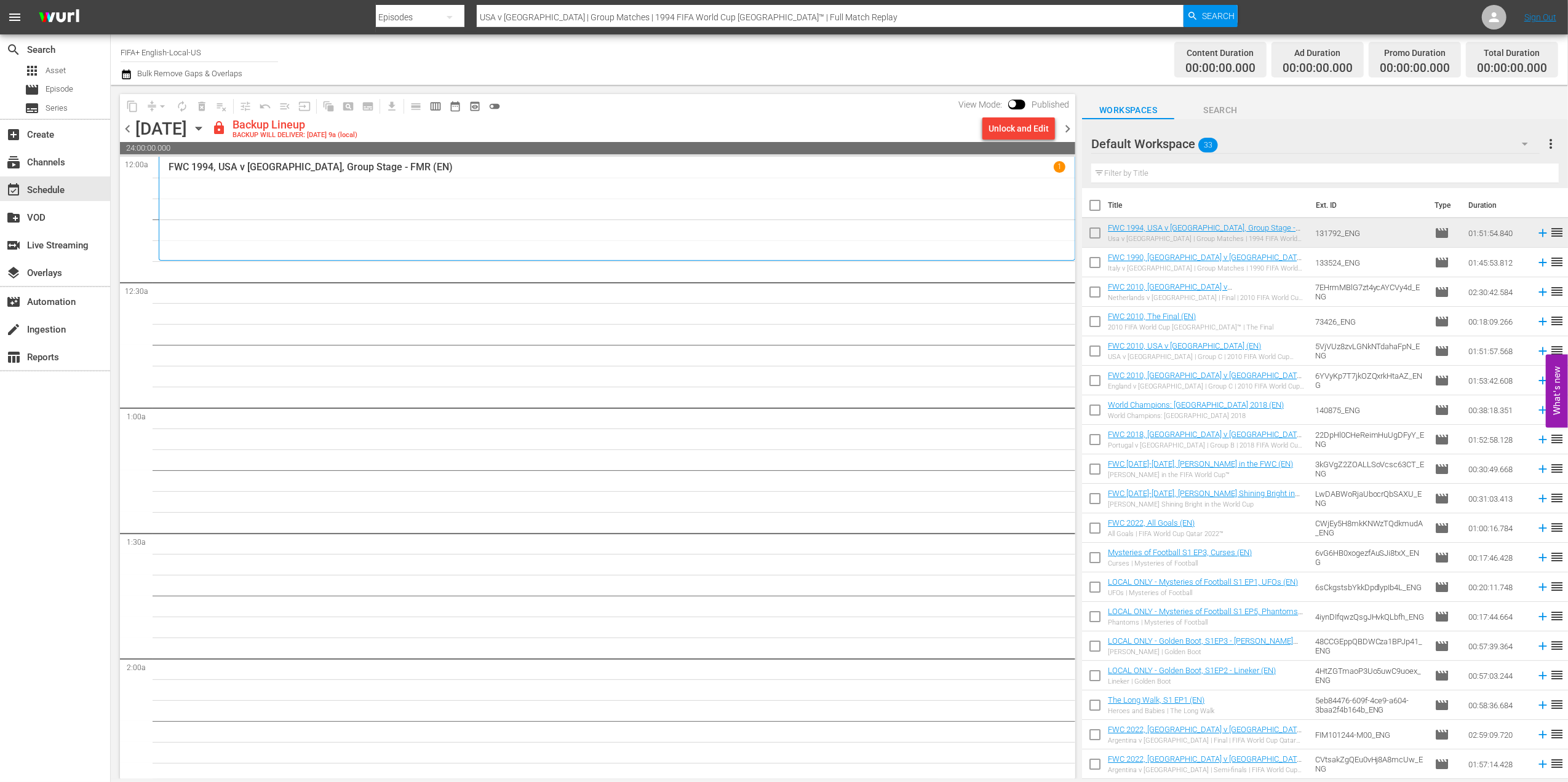
checkbox input "true"
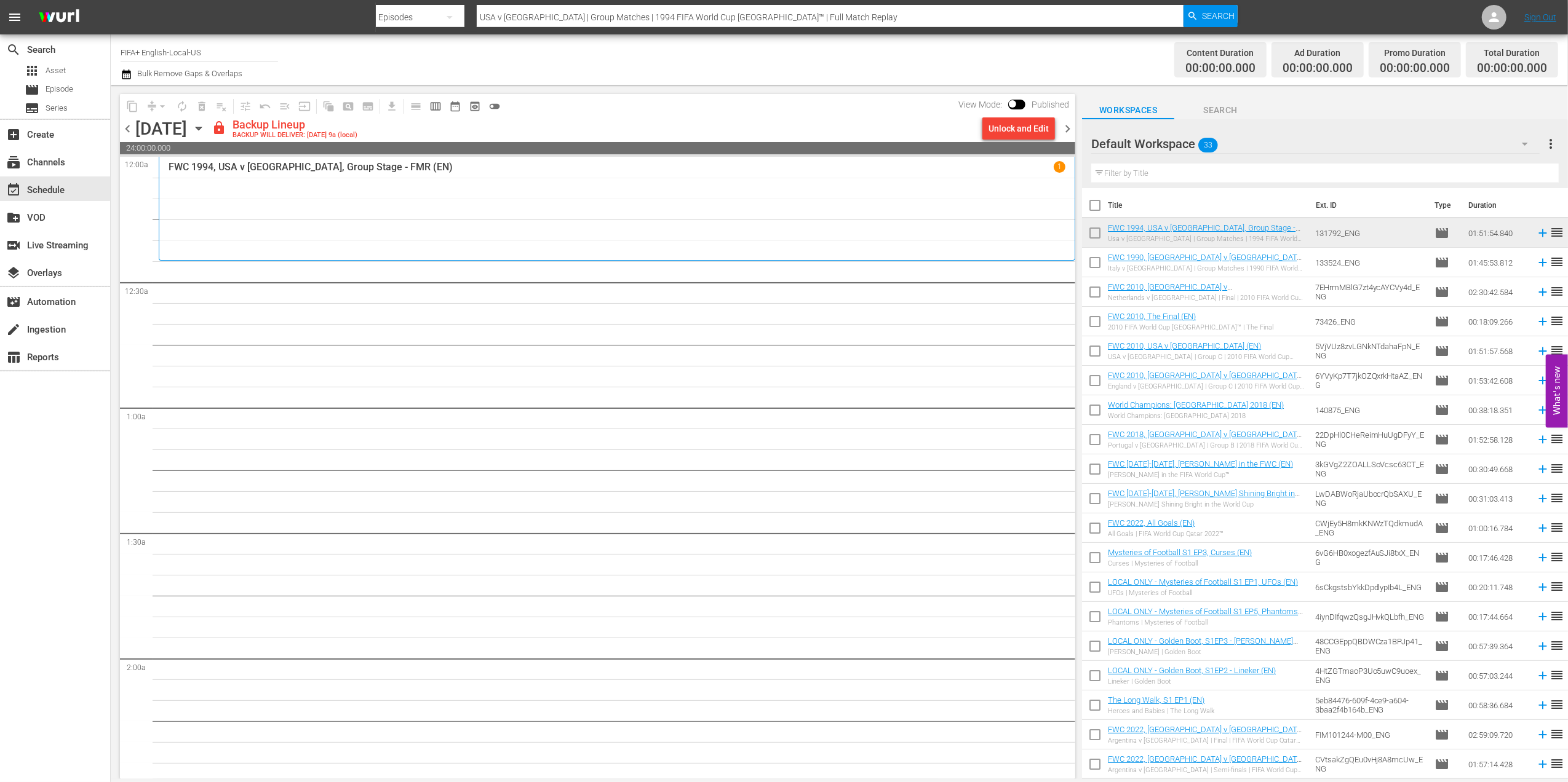
checkbox input "true"
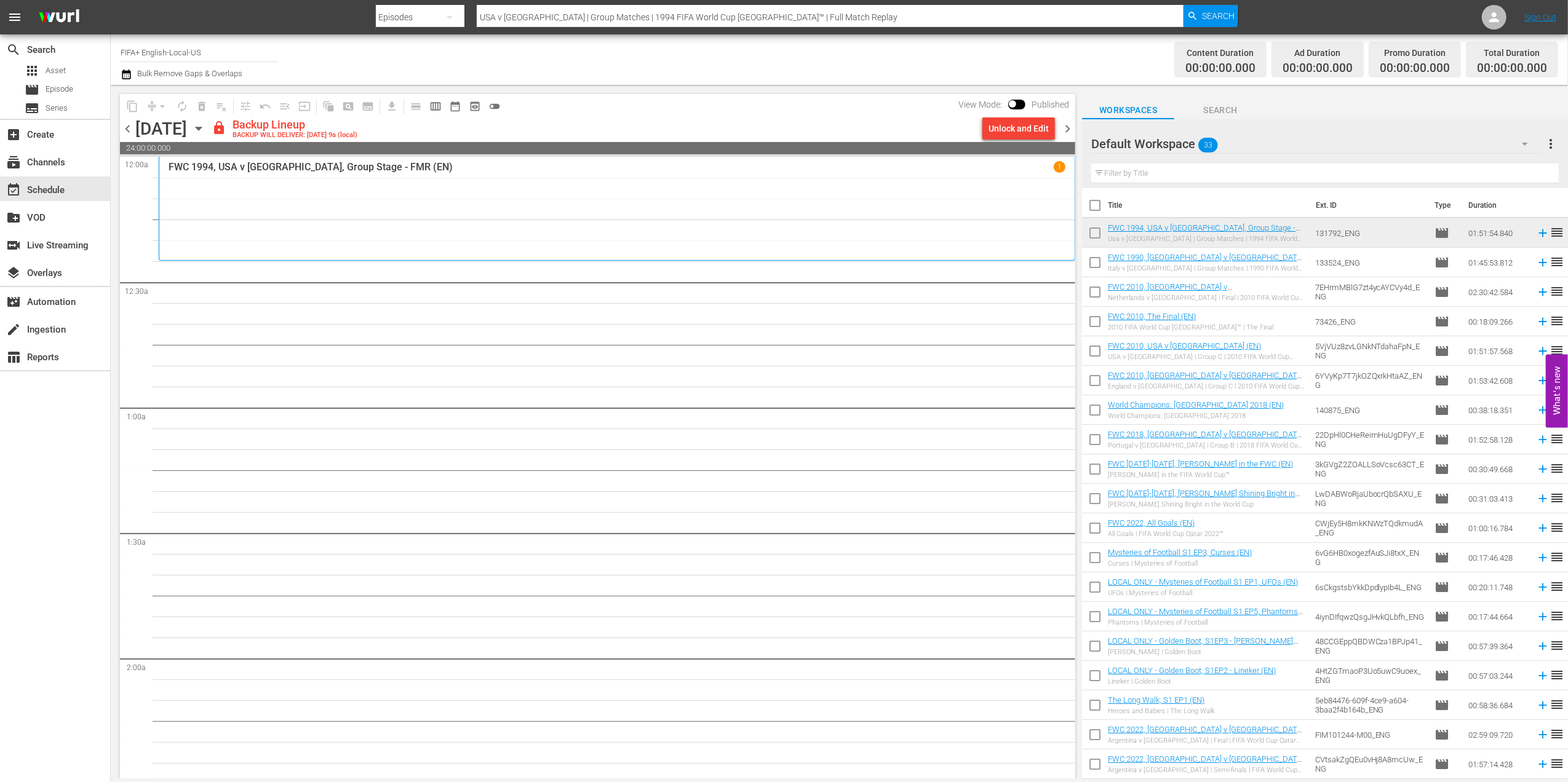
checkbox input "true"
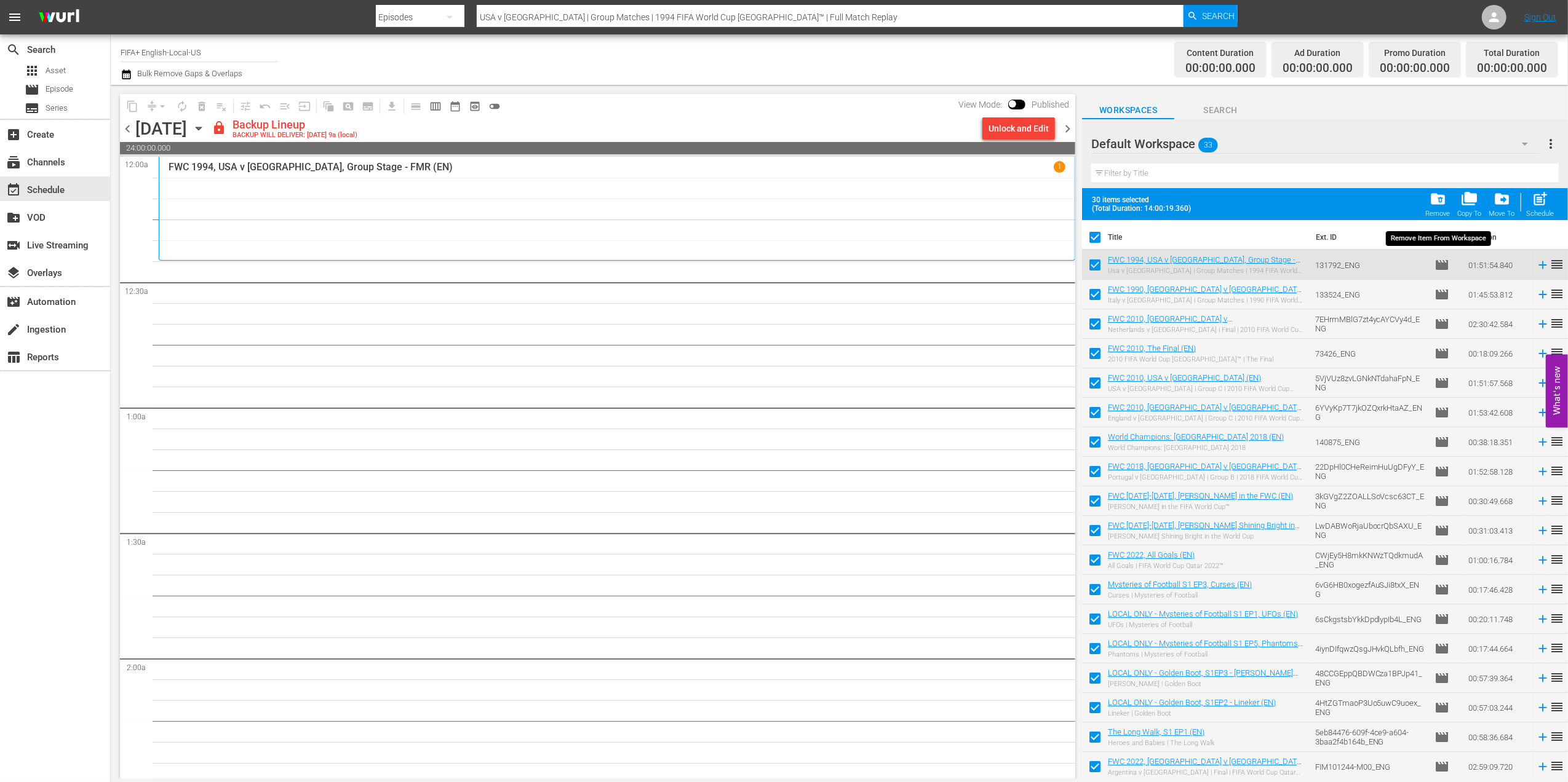
click at [1435, 212] on div "Remove" at bounding box center [1438, 214] width 24 height 8
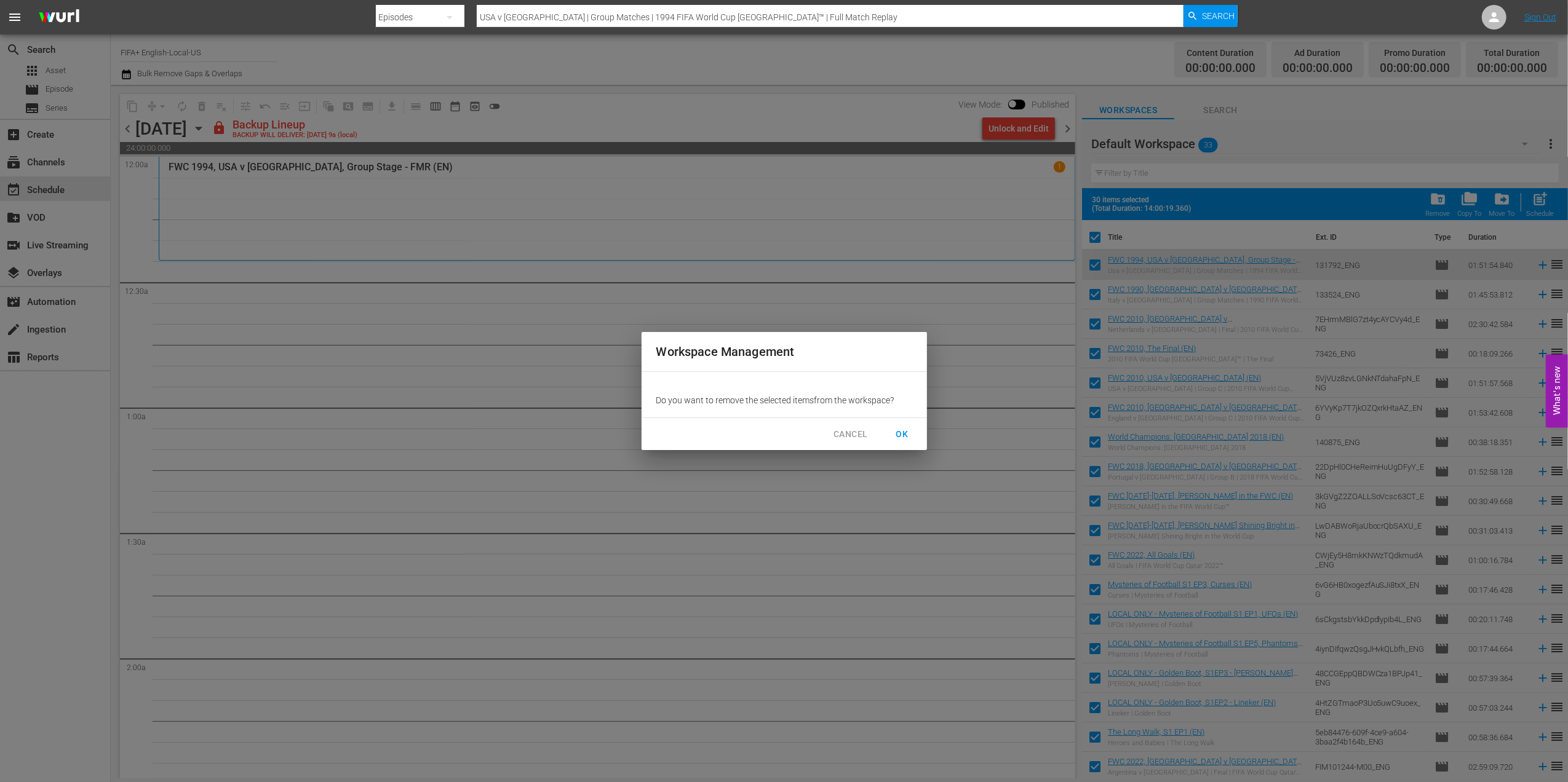
click at [904, 431] on span "OK" at bounding box center [902, 434] width 20 height 15
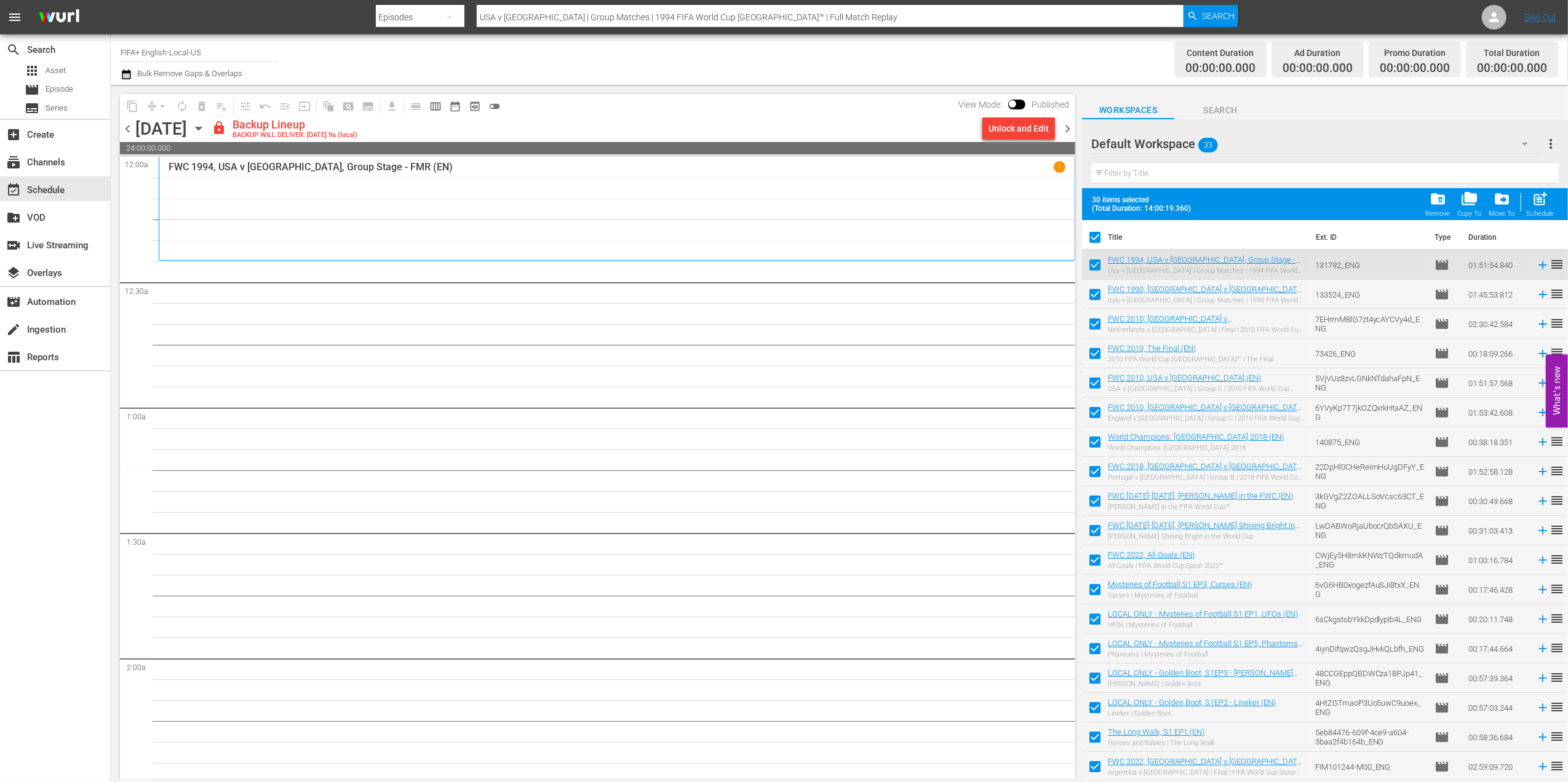
checkbox input "false"
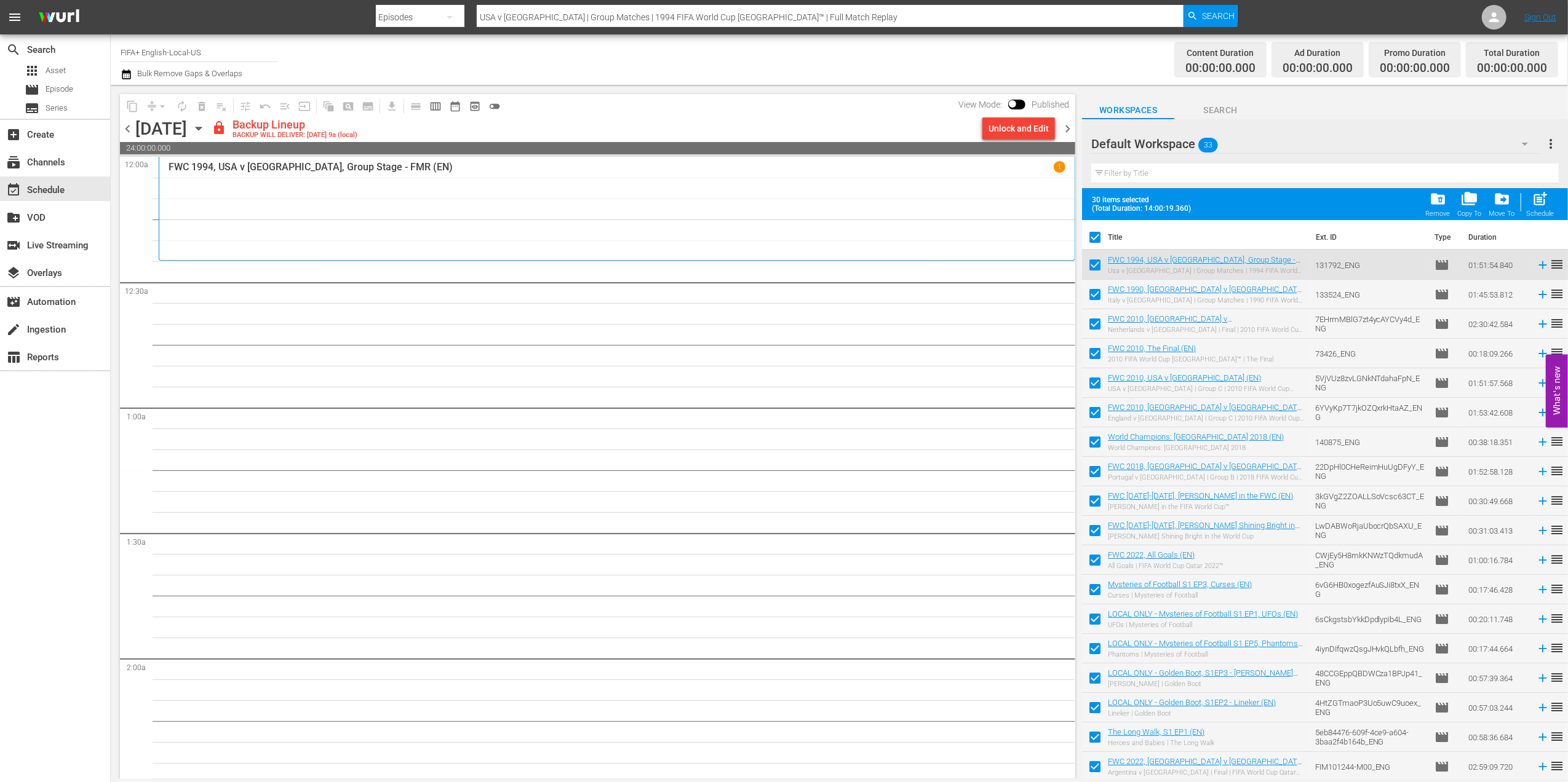
checkbox input "false"
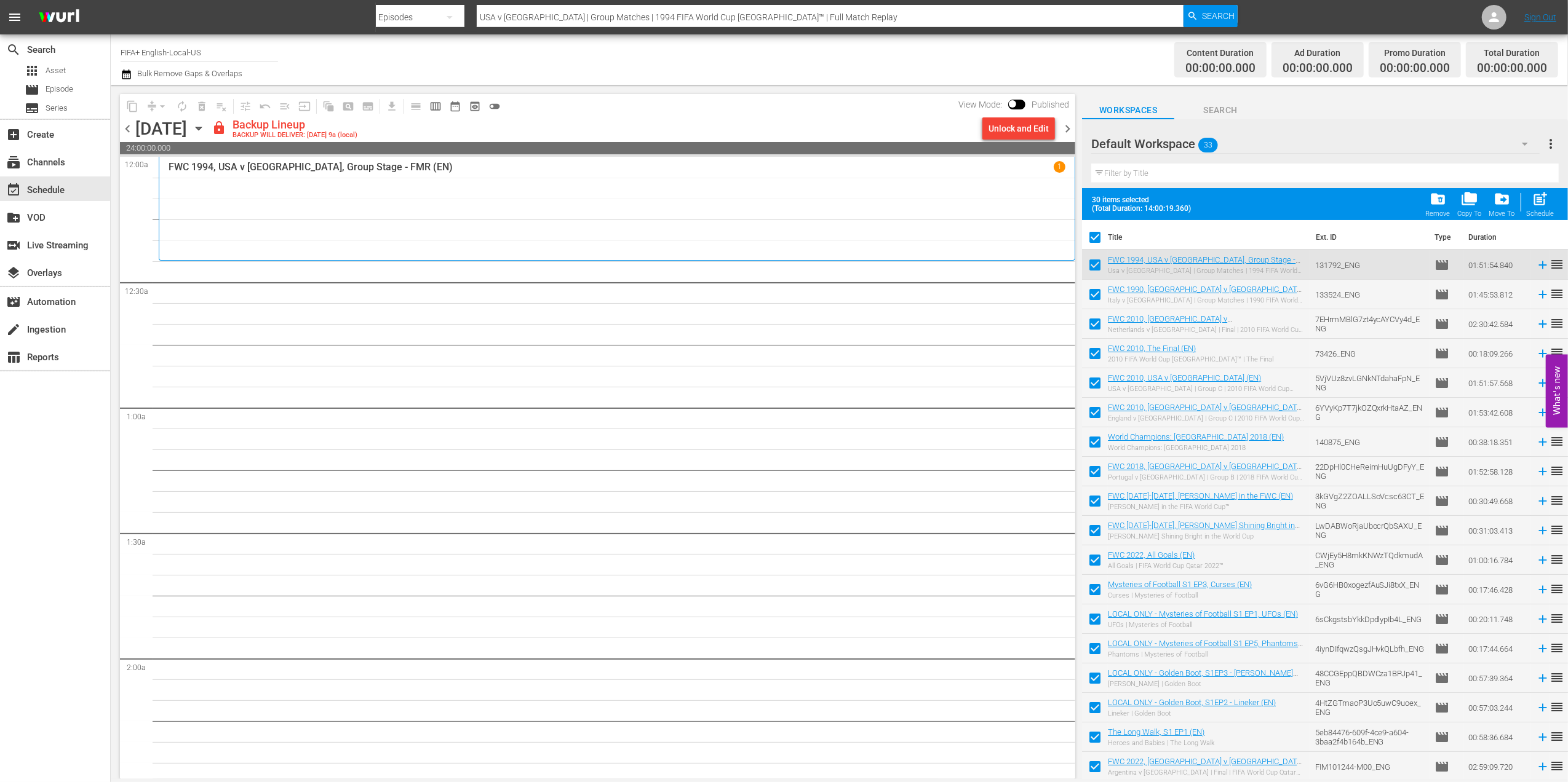
checkbox input "false"
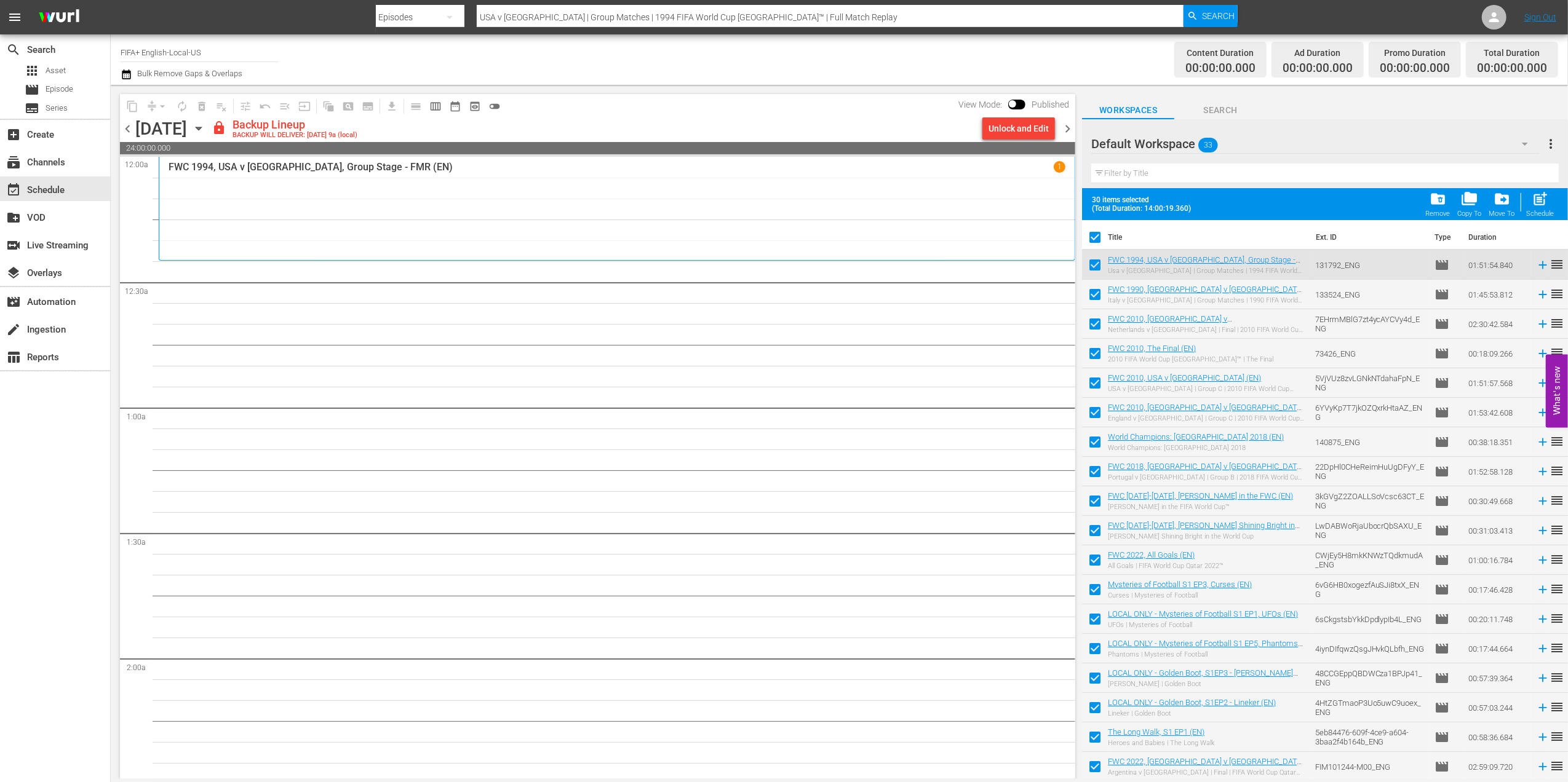
checkbox input "false"
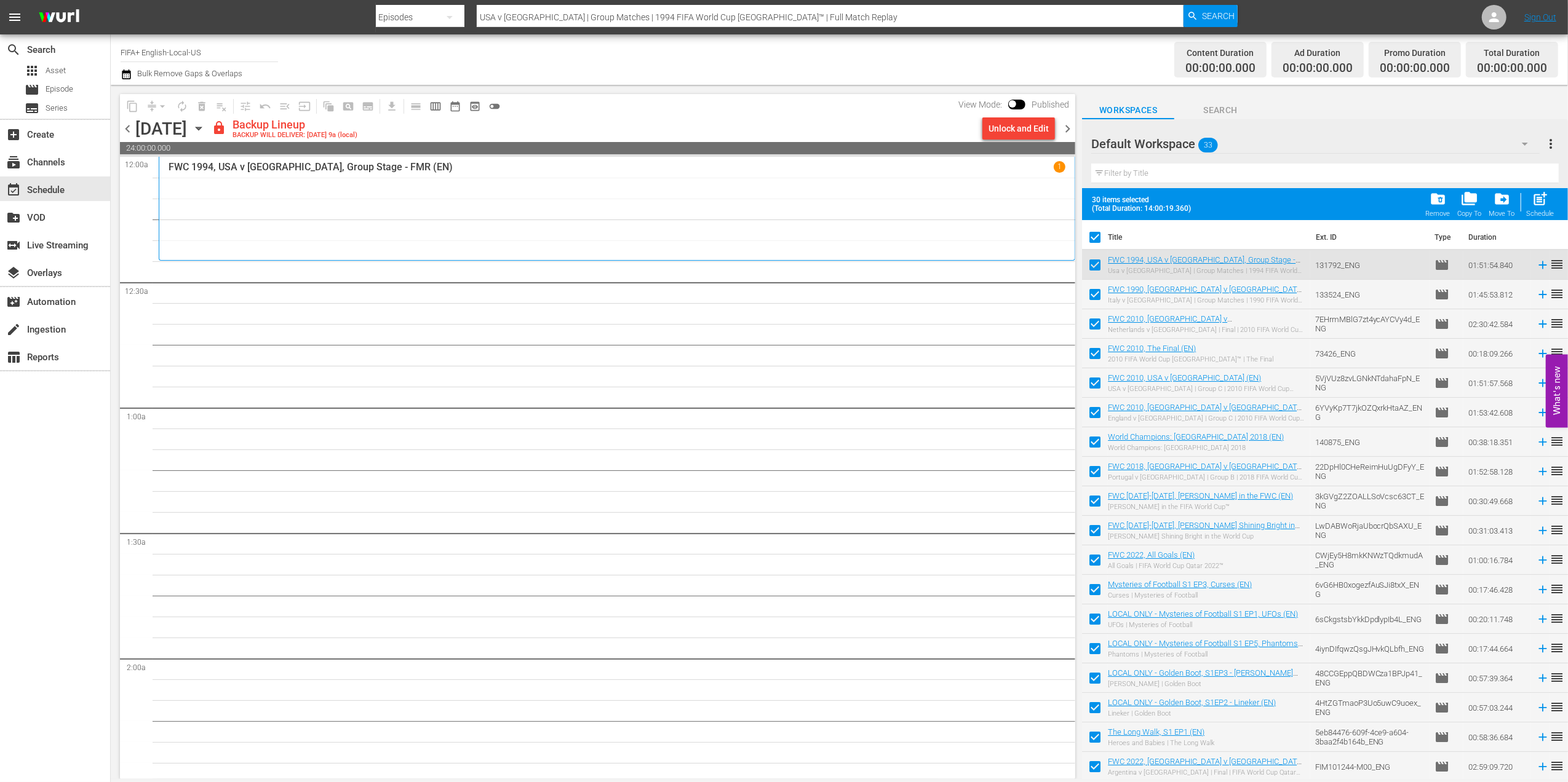
checkbox input "false"
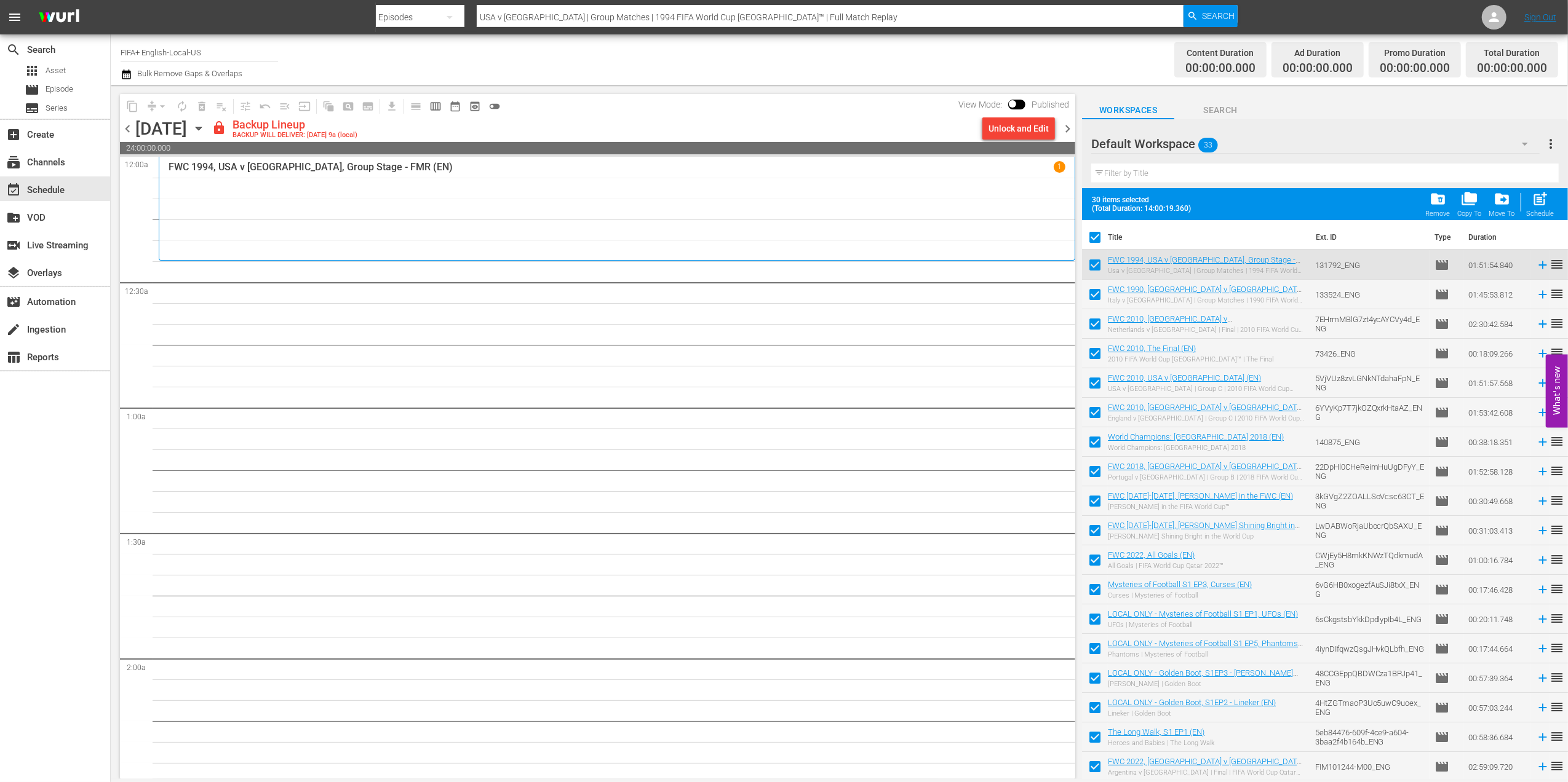
checkbox input "false"
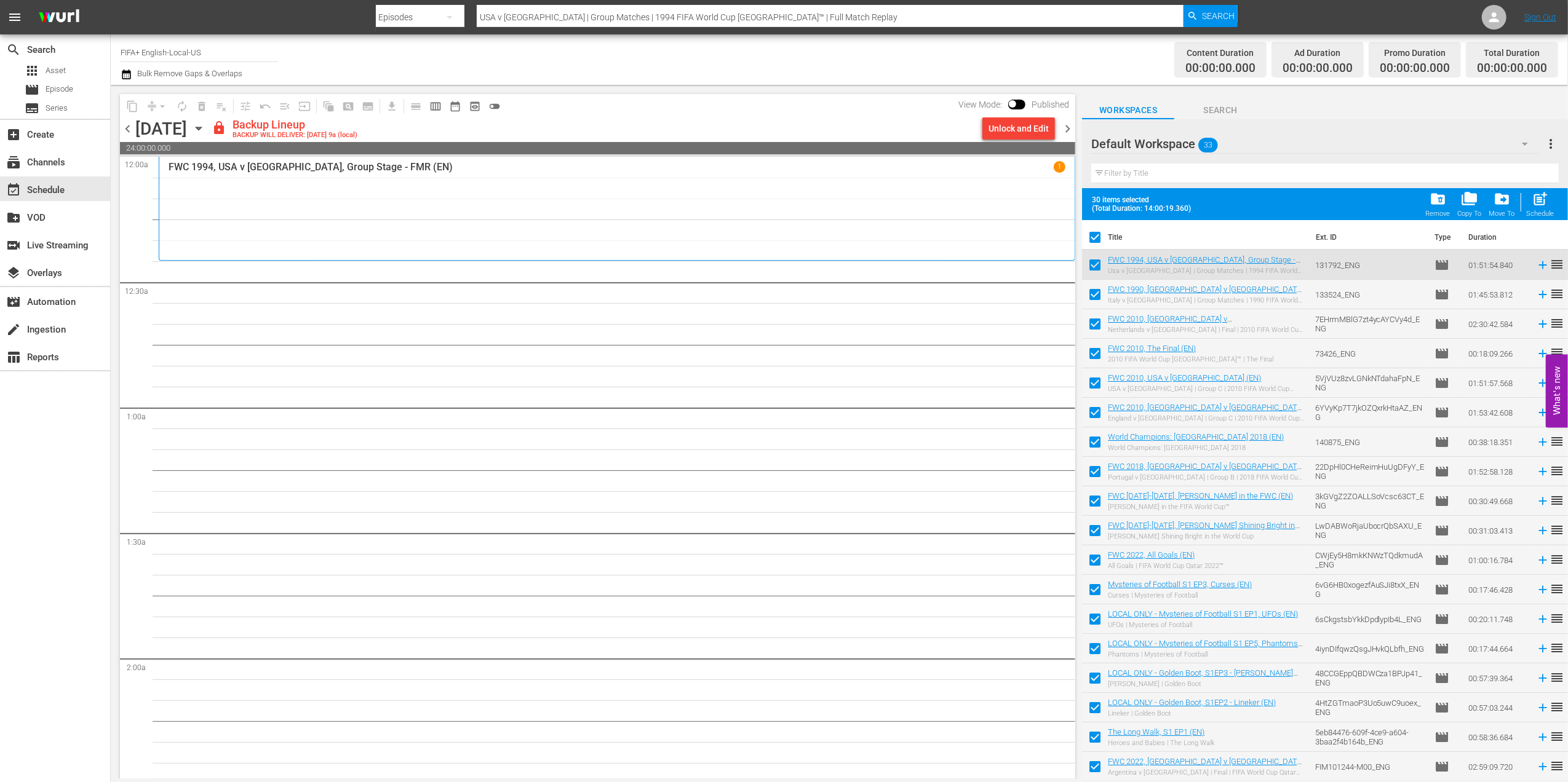
checkbox input "false"
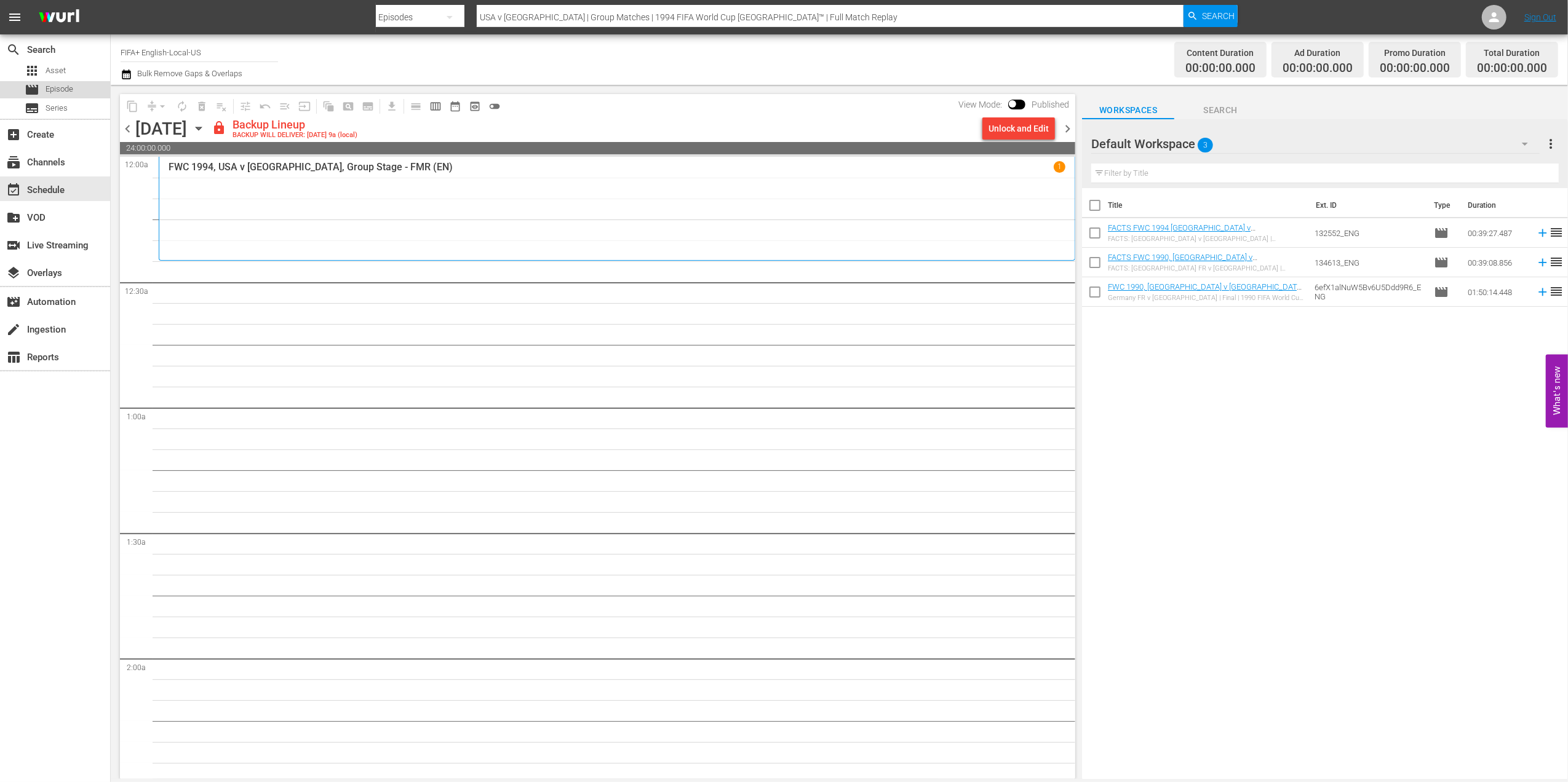
click at [65, 94] on span "Episode" at bounding box center [59, 89] width 28 height 13
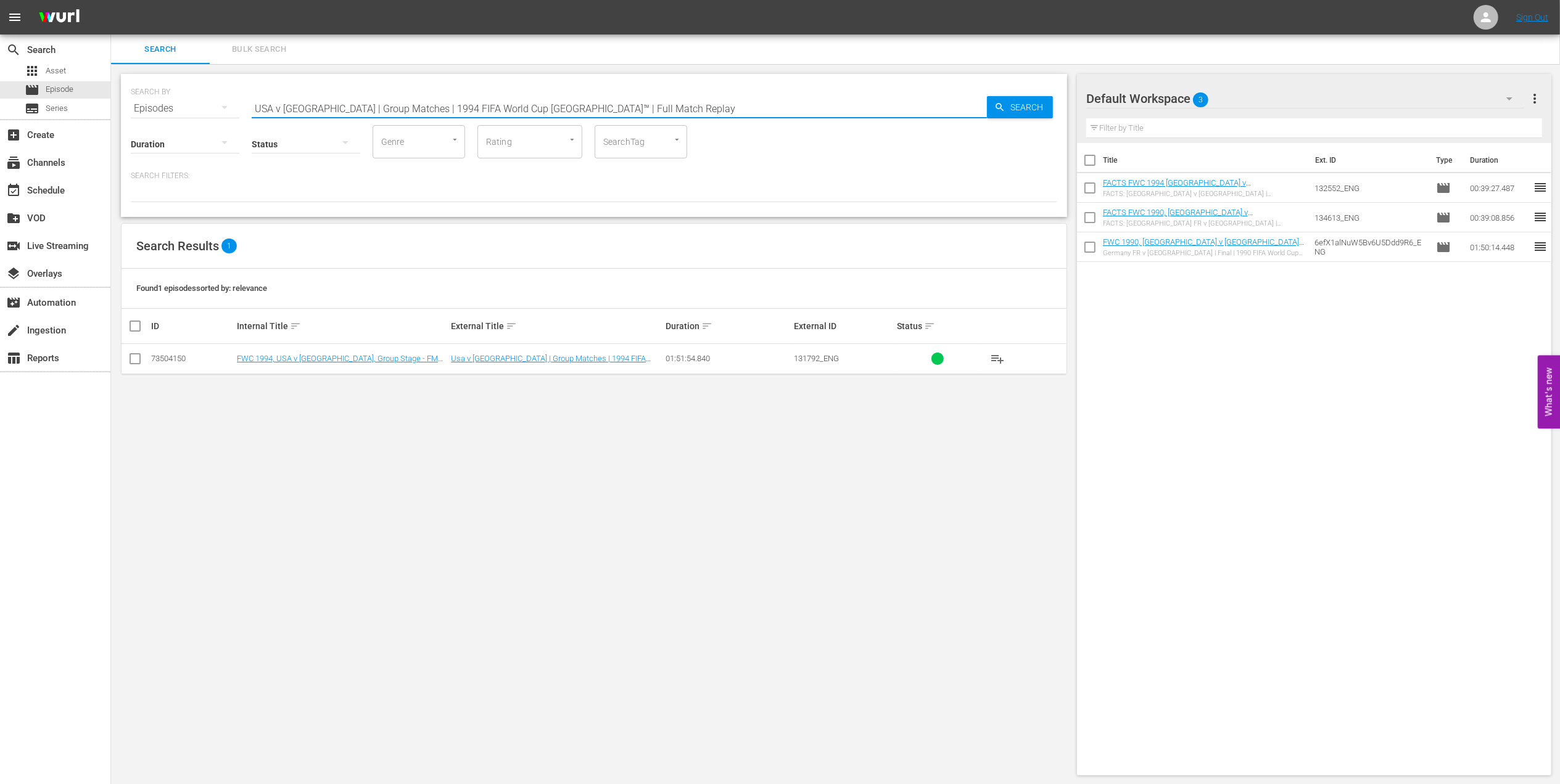
drag, startPoint x: 406, startPoint y: 97, endPoint x: 114, endPoint y: 99, distance: 292.0
click at [114, 97] on div "SEARCH BY Search By Episodes Search ID, Title, Description, Keywords, or Catego…" at bounding box center [594, 425] width 966 height 722
click at [60, 192] on div "event_available Schedule" at bounding box center [34, 188] width 69 height 11
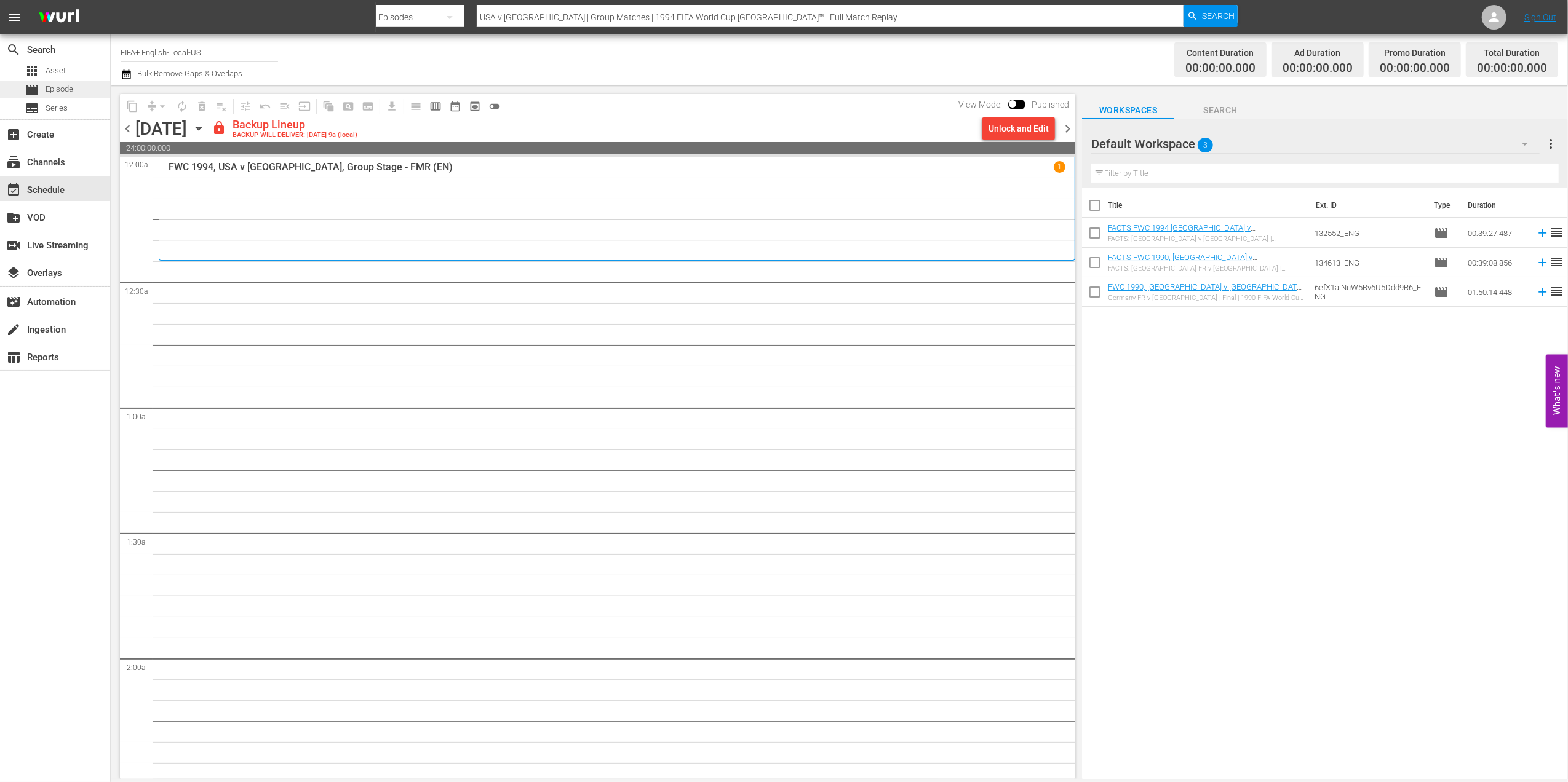
click at [75, 93] on div "movie Episode" at bounding box center [55, 90] width 110 height 17
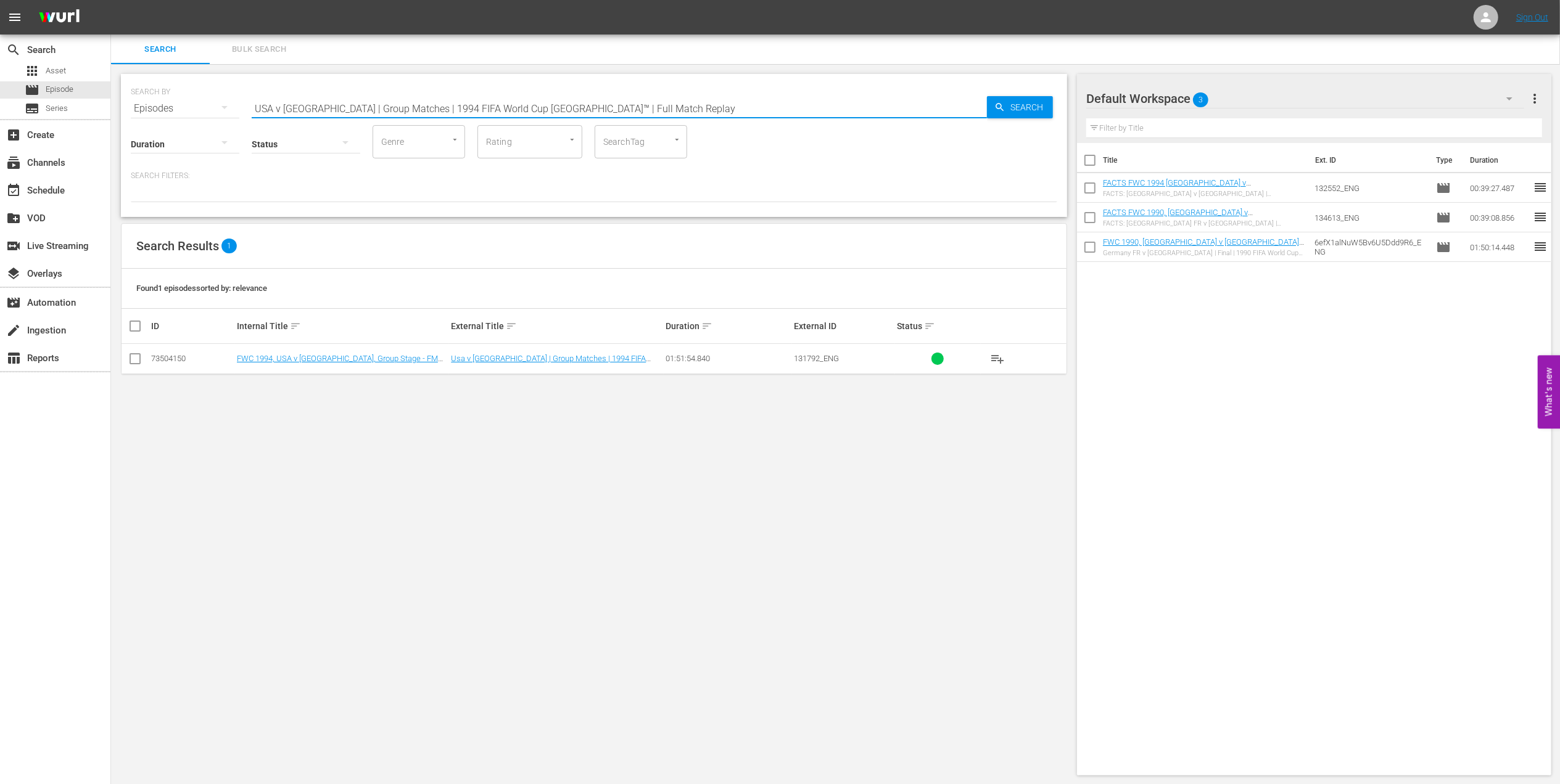
drag, startPoint x: 320, startPoint y: 110, endPoint x: 112, endPoint y: 116, distance: 208.1
click at [112, 116] on div "SEARCH BY Search By Episodes Search ID, Title, Description, Keywords, or Catego…" at bounding box center [594, 425] width 966 height 722
paste input "Netherlands v [GEOGRAPHIC_DATA] | Quarter-finals | 1994 FIFA World Cup [GEOGRAP…"
type input "Netherlands v [GEOGRAPHIC_DATA] | Quarter-finals | 1994 FIFA World Cup [GEOGRAP…"
click at [133, 358] on input "checkbox" at bounding box center [135, 361] width 15 height 15
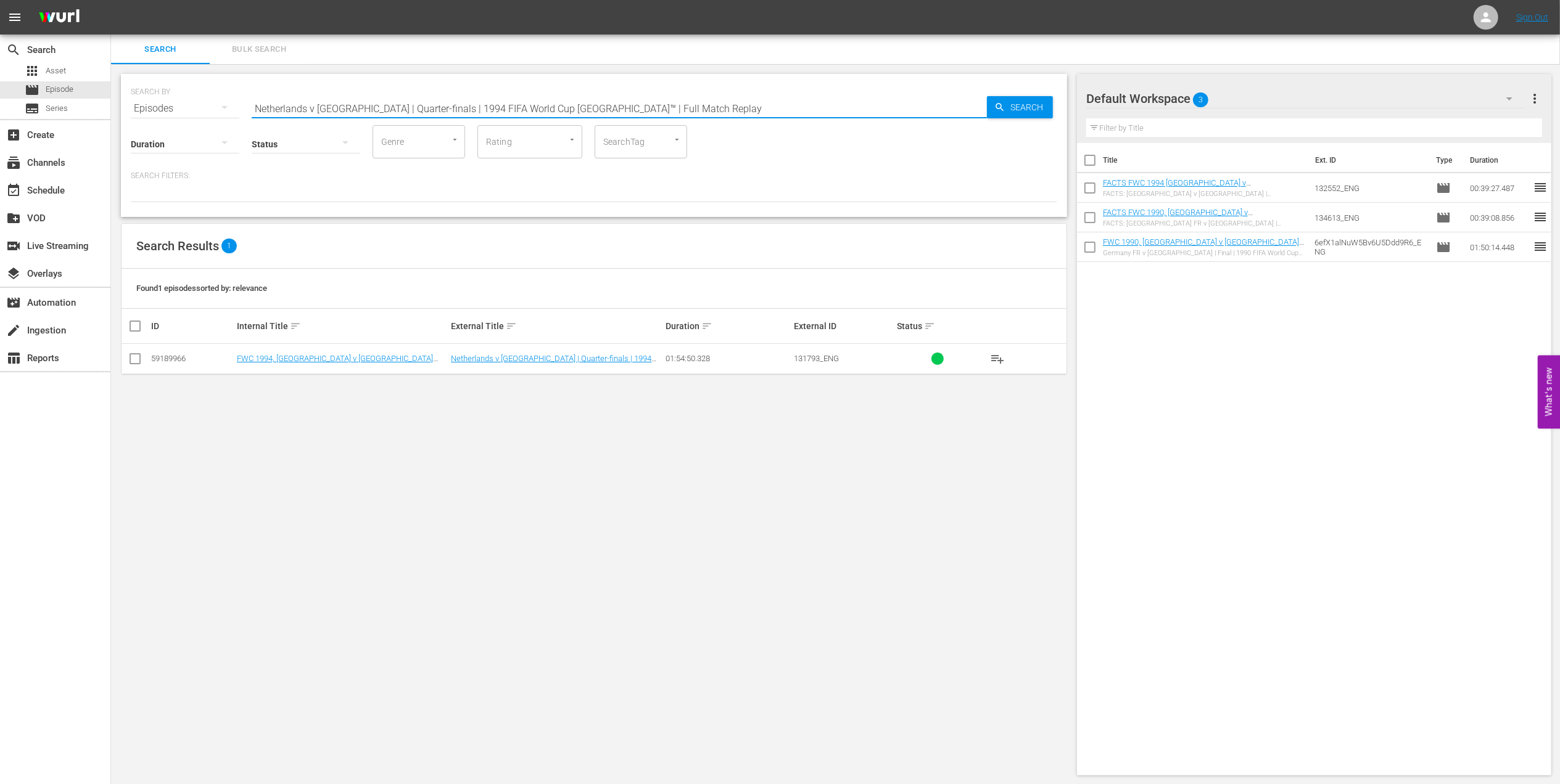
checkbox input "true"
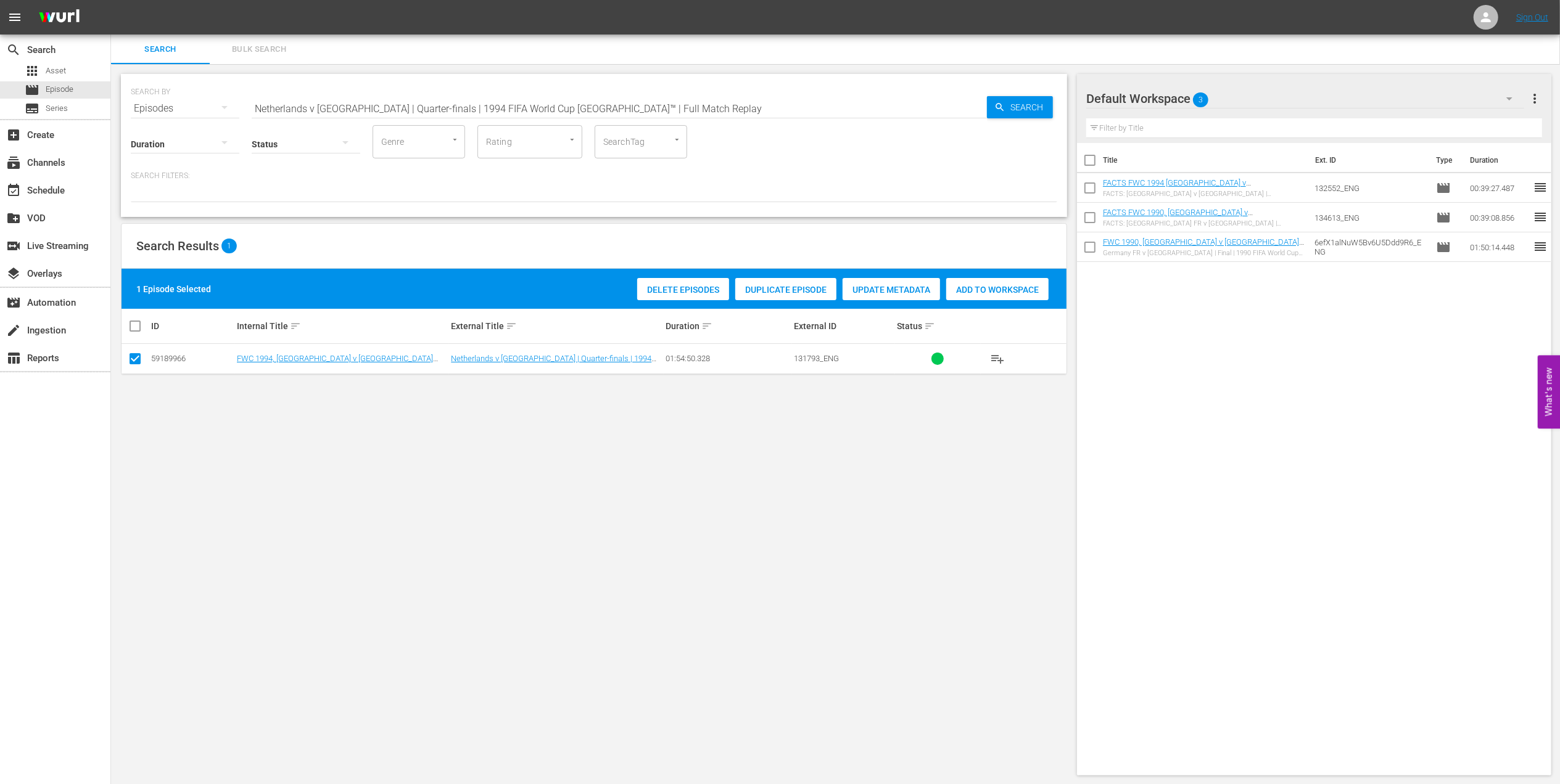
click at [974, 294] on span "Add to Workspace" at bounding box center [997, 290] width 102 height 9
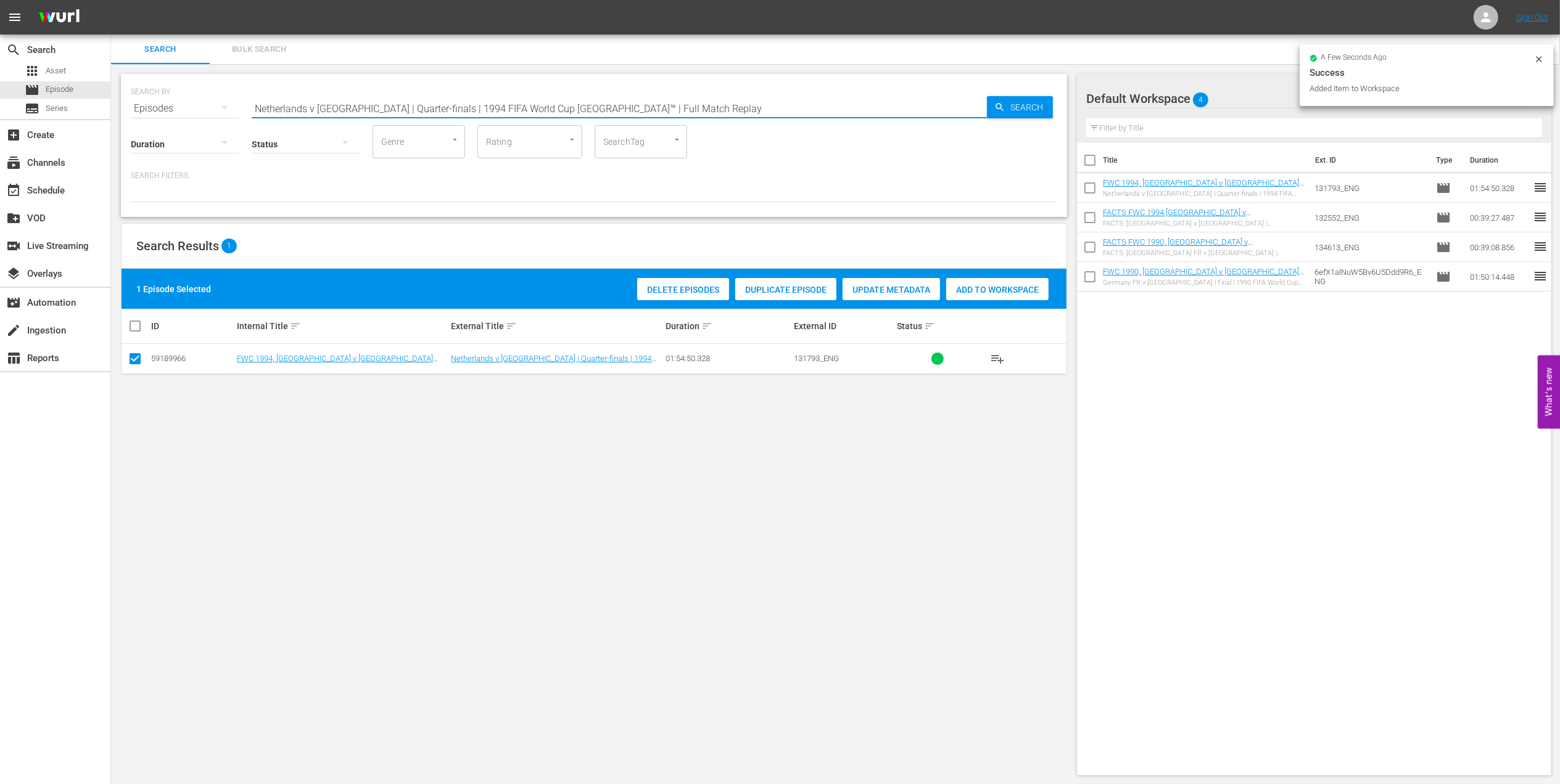
drag, startPoint x: 277, startPoint y: 111, endPoint x: 142, endPoint y: 112, distance: 135.0
click at [142, 112] on div "SEARCH BY Search By Episodes Search ID, Title, Description, Keywords, or Catego…" at bounding box center [594, 101] width 927 height 44
paste input "FWC 2002 - Final - Germany v Brazil"
click at [527, 112] on input "FWC 2002 - Final - Germany v Brazil" at bounding box center [619, 108] width 735 height 29
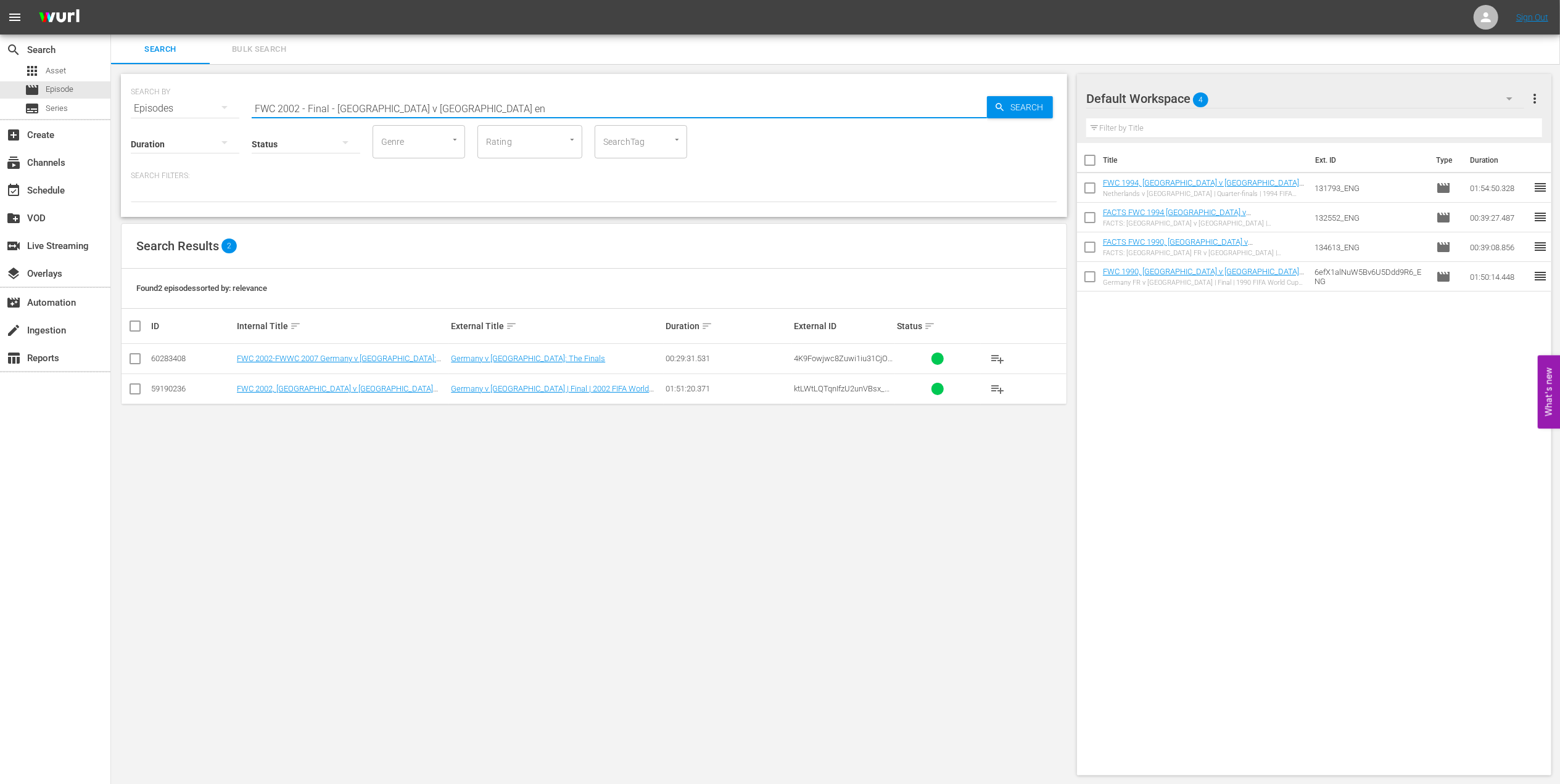
type input "FWC 2002 - Final - Germany v Brazil en"
click at [137, 385] on input "checkbox" at bounding box center [135, 392] width 15 height 15
checkbox input "true"
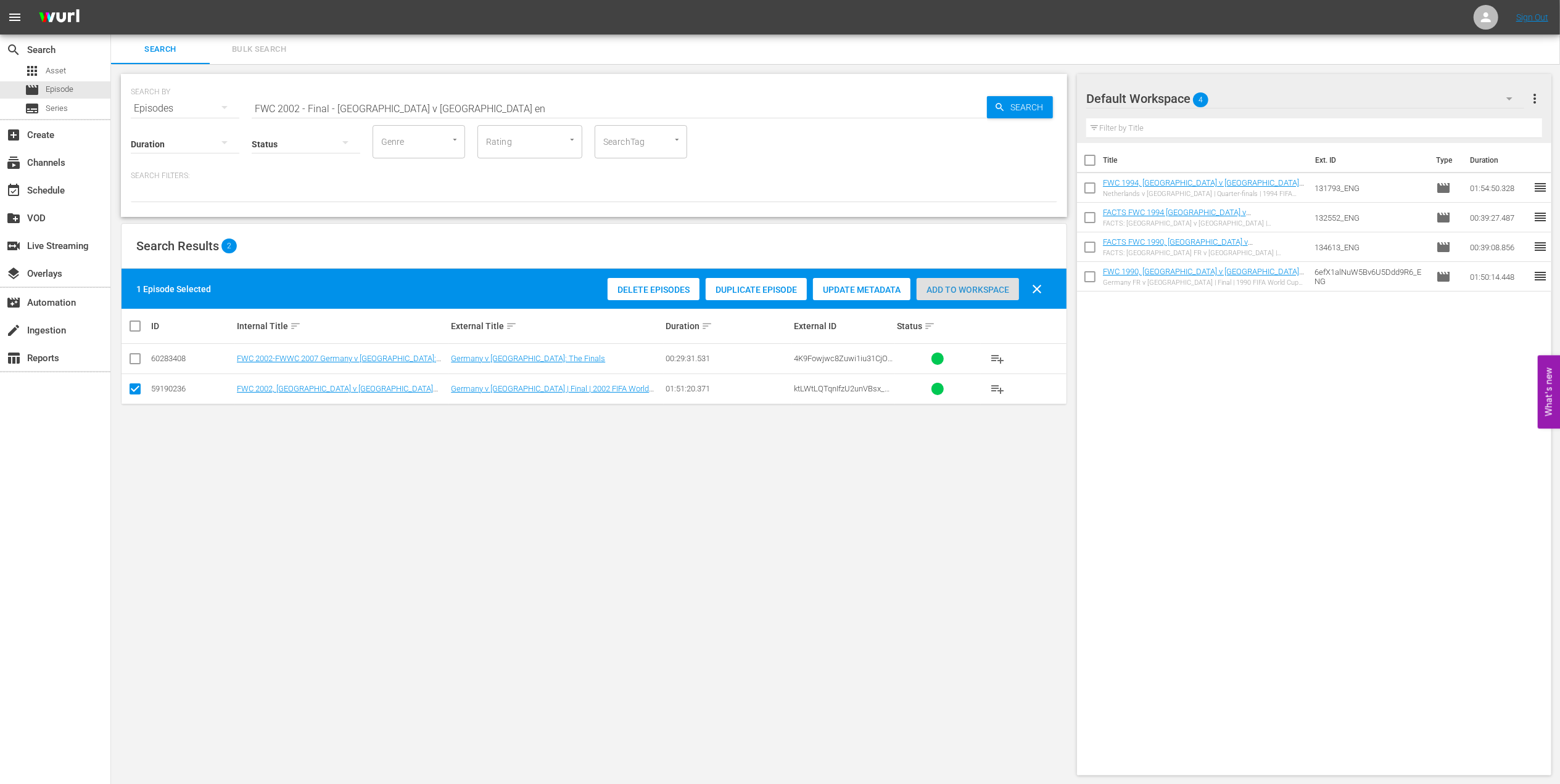
click at [943, 295] on div "Add to Workspace" at bounding box center [967, 290] width 102 height 24
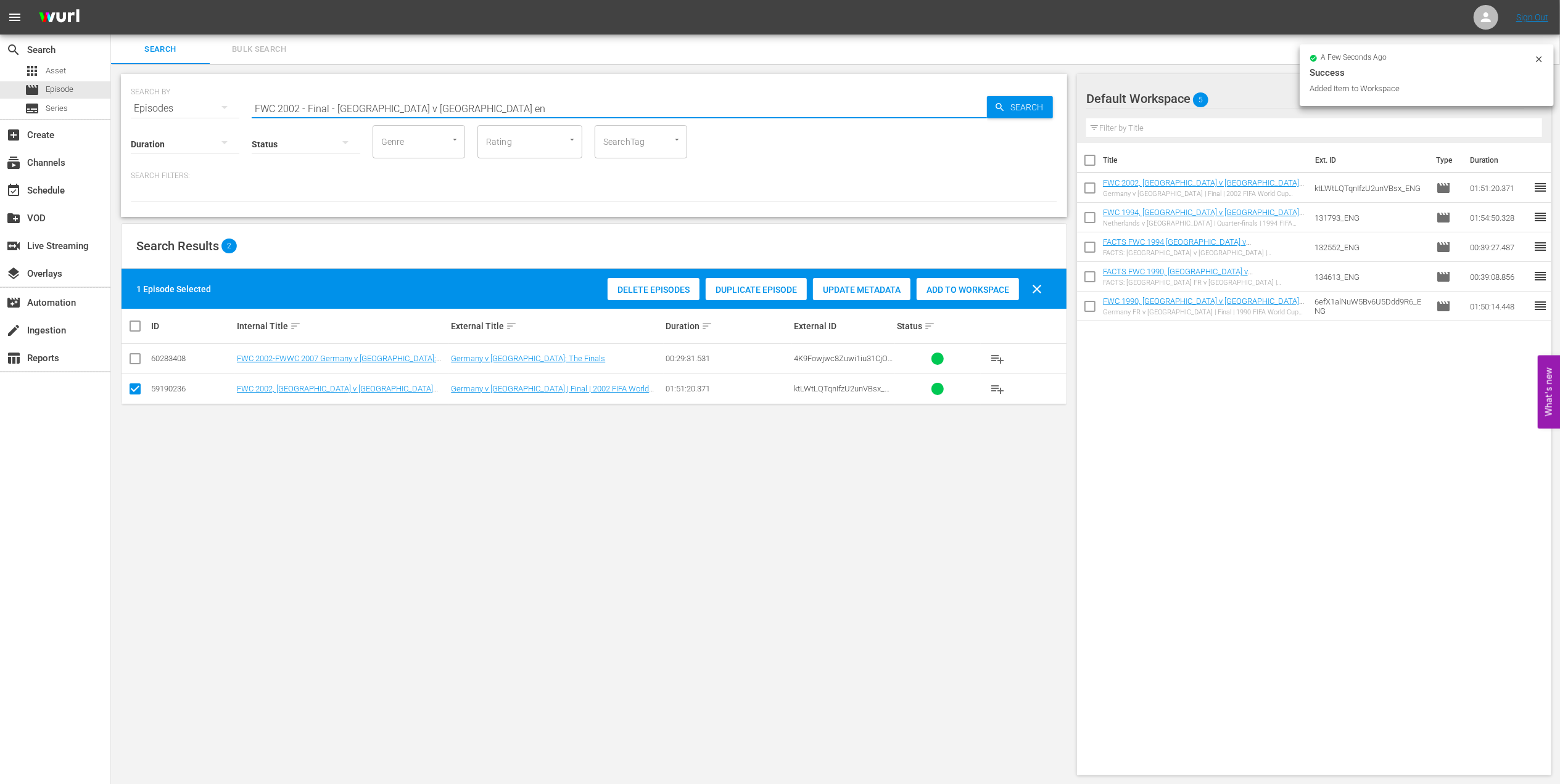
drag, startPoint x: 166, startPoint y: 122, endPoint x: 128, endPoint y: 122, distance: 38.0
click at [128, 122] on div "SEARCH BY Search By Episodes Search ID, Title, Description, Keywords, or Catego…" at bounding box center [594, 146] width 947 height 143
paste input "2002 Official Film - Seven Games from Glory"
click at [514, 99] on input "2002 Official Film - Seven Games from Glory" at bounding box center [619, 108] width 735 height 29
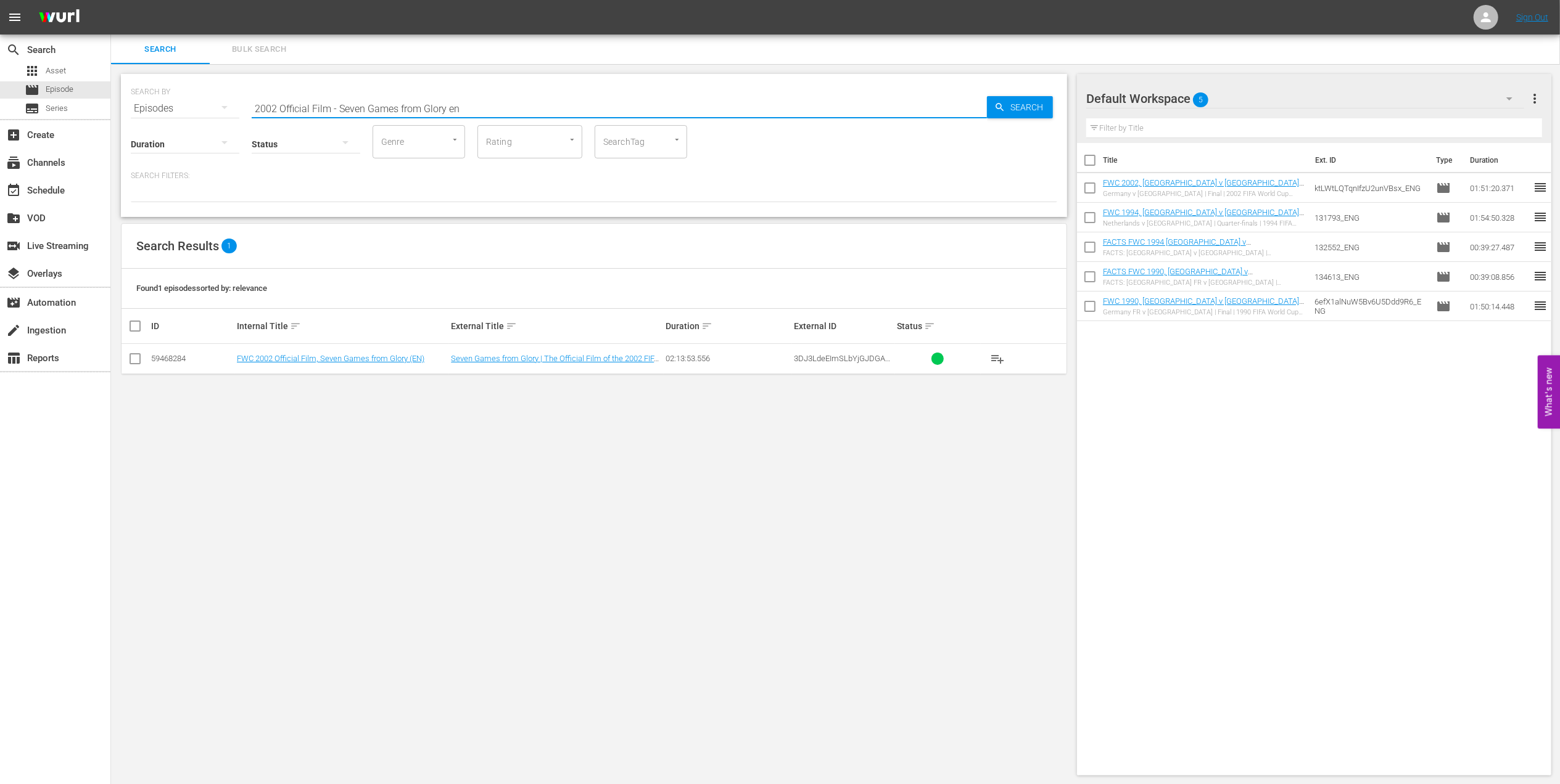
type input "2002 Official Film - Seven Games from Glory en"
click at [136, 360] on input "checkbox" at bounding box center [135, 361] width 15 height 15
checkbox input "true"
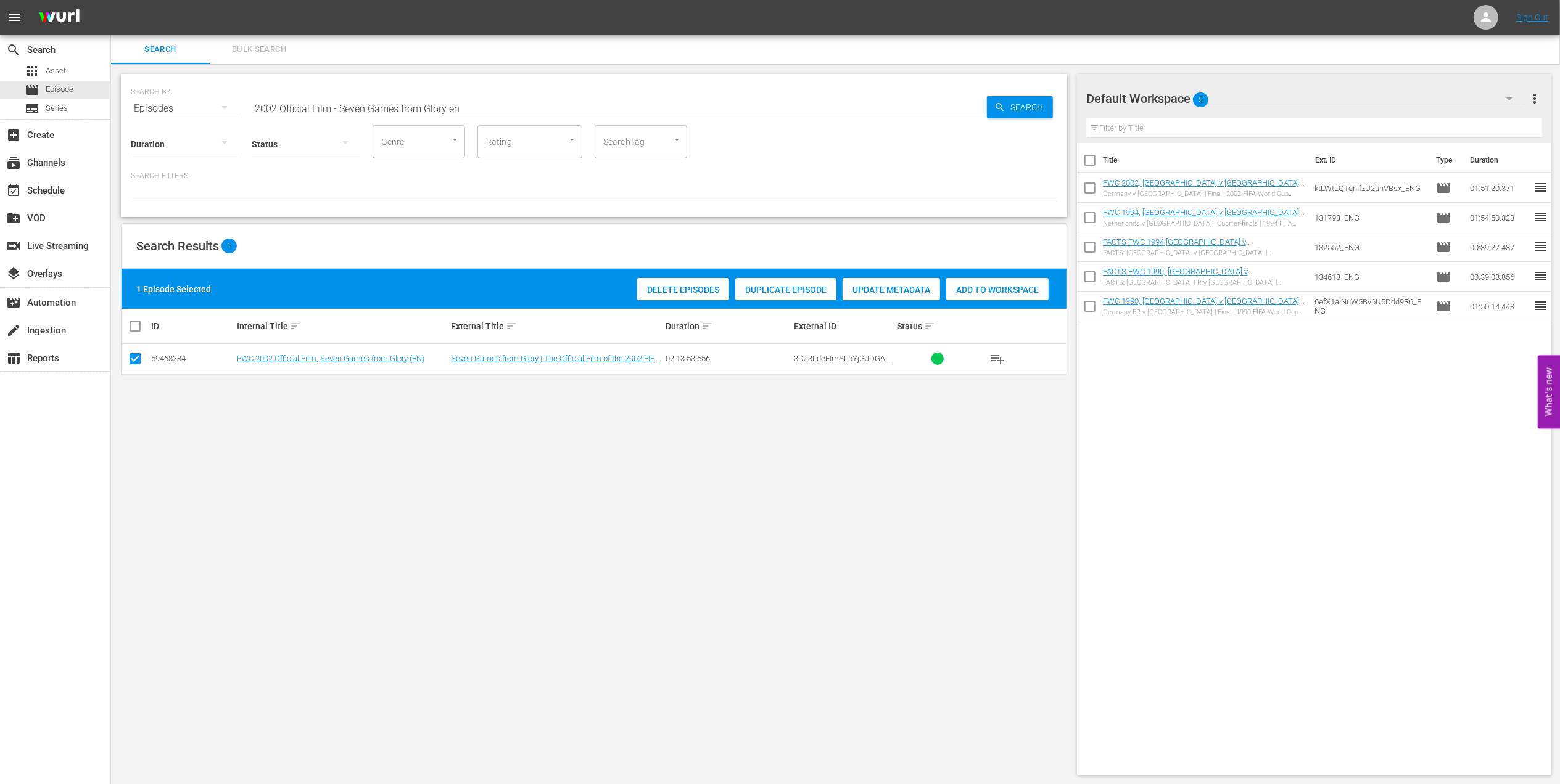
click at [972, 290] on span "Add to Workspace" at bounding box center [997, 290] width 102 height 9
drag, startPoint x: 378, startPoint y: 109, endPoint x: 126, endPoint y: 119, distance: 252.2
click at [126, 119] on div "SEARCH BY Search By Episodes Search ID, Title, Description, Keywords, or Catego…" at bounding box center [594, 146] width 947 height 143
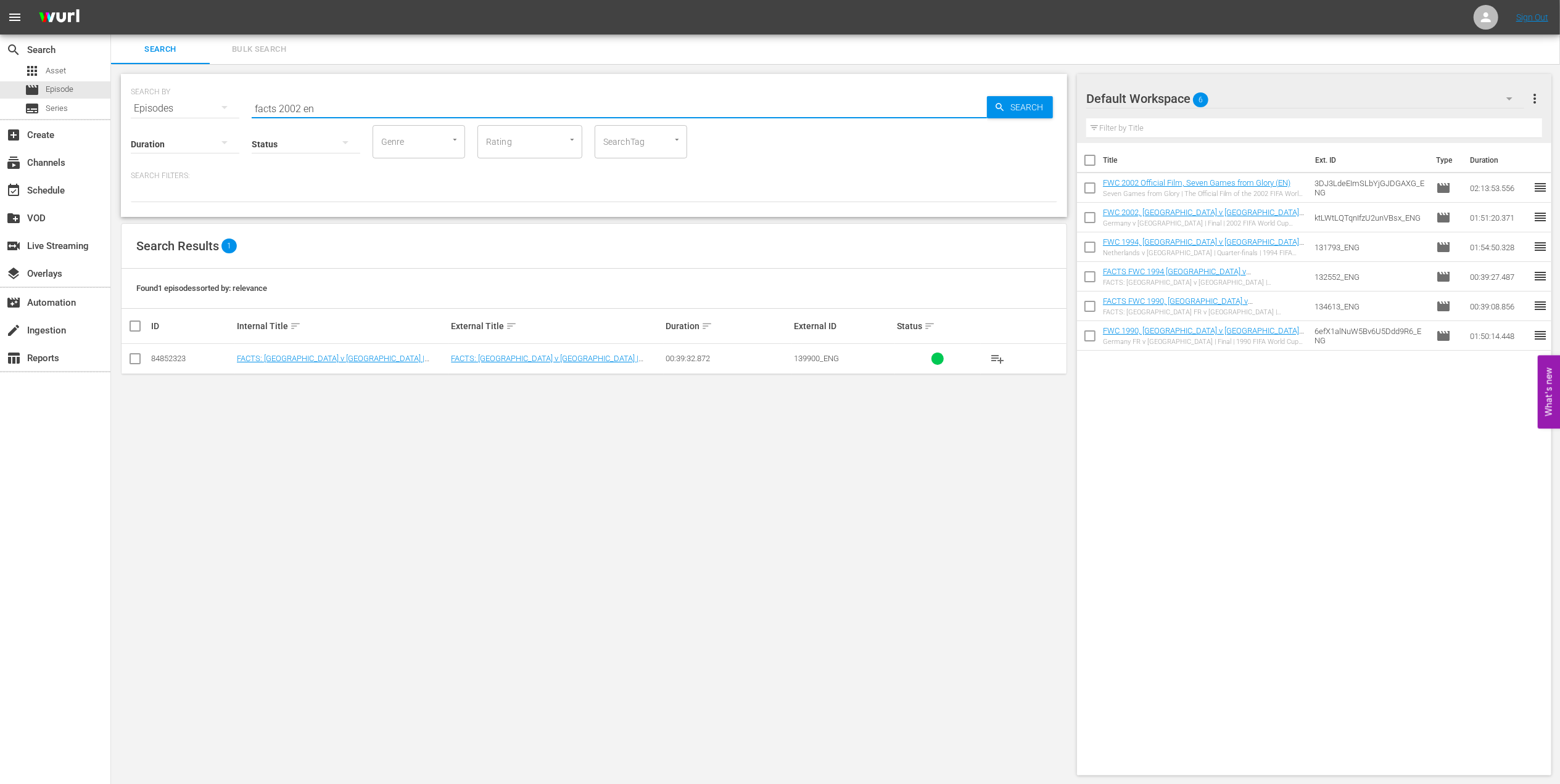
type input "facts 2002 en"
click at [141, 361] on input "checkbox" at bounding box center [135, 361] width 15 height 15
checkbox input "true"
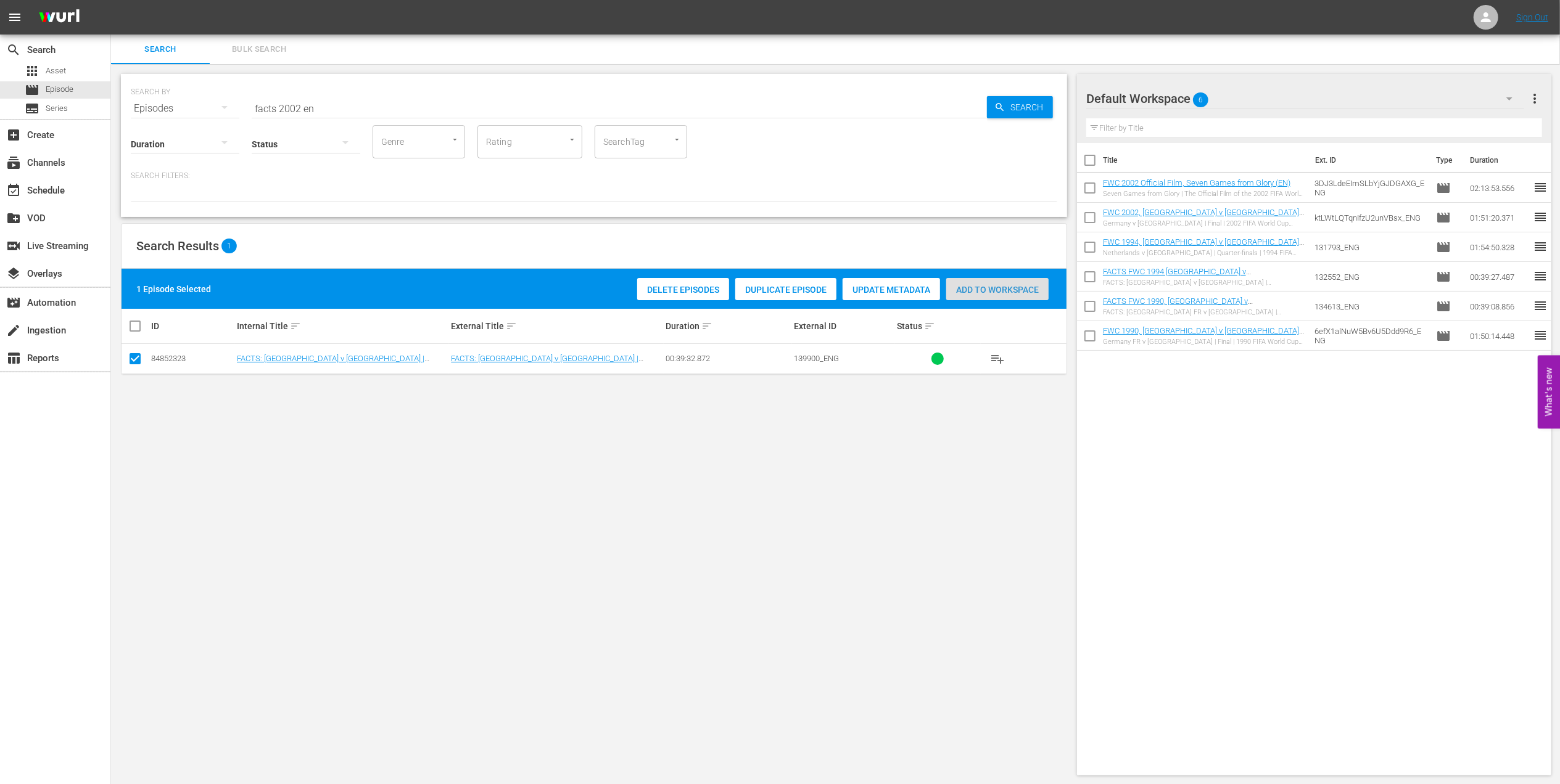
click at [1025, 291] on span "Add to Workspace" at bounding box center [997, 290] width 102 height 9
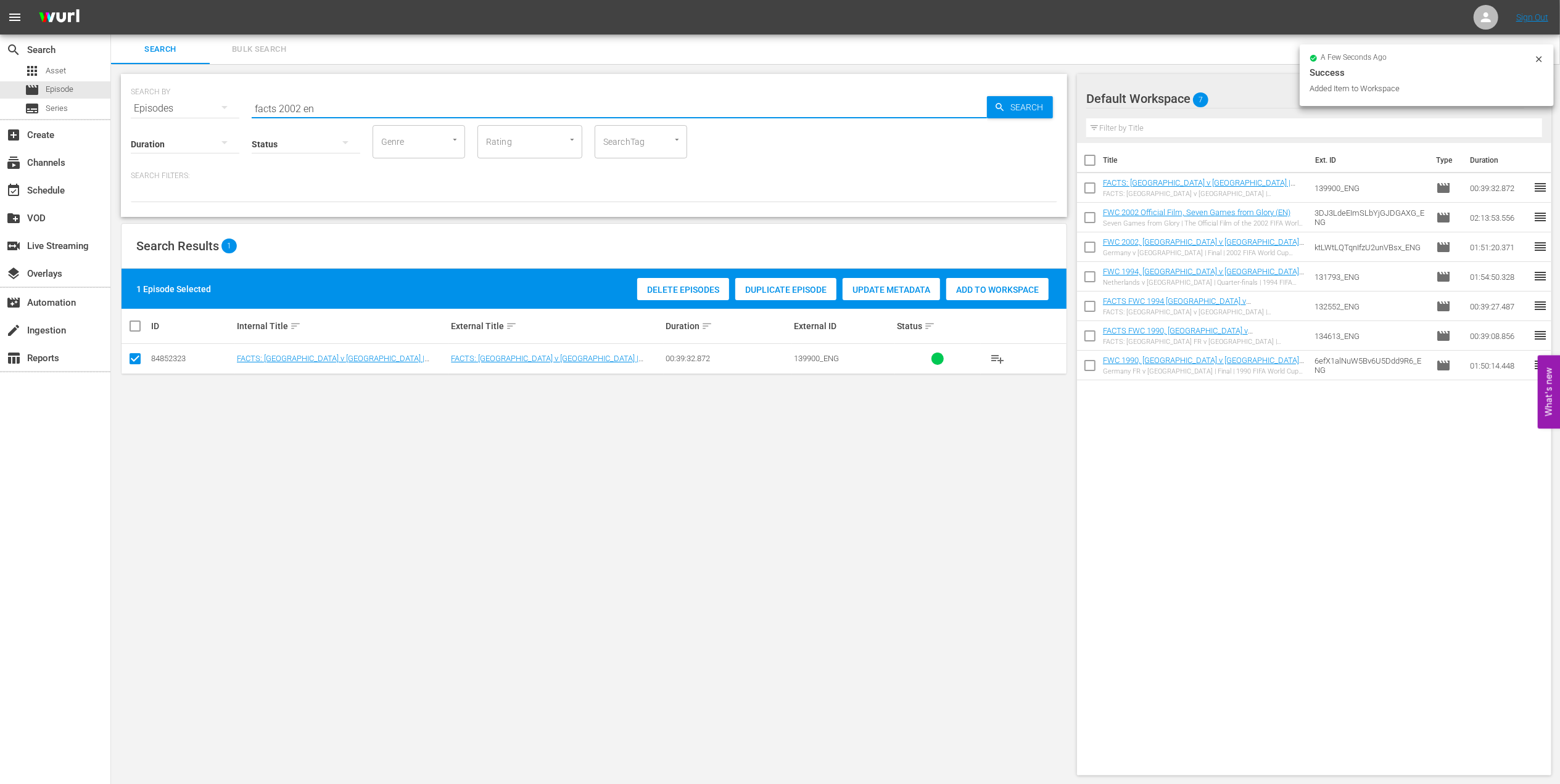
drag, startPoint x: 332, startPoint y: 108, endPoint x: 139, endPoint y: 107, distance: 193.0
click at [139, 107] on div "SEARCH BY Search By Episodes Search ID, Title, Description, Keywords, or Catego…" at bounding box center [594, 101] width 927 height 44
paste input "EP 1 | The Long Walk"
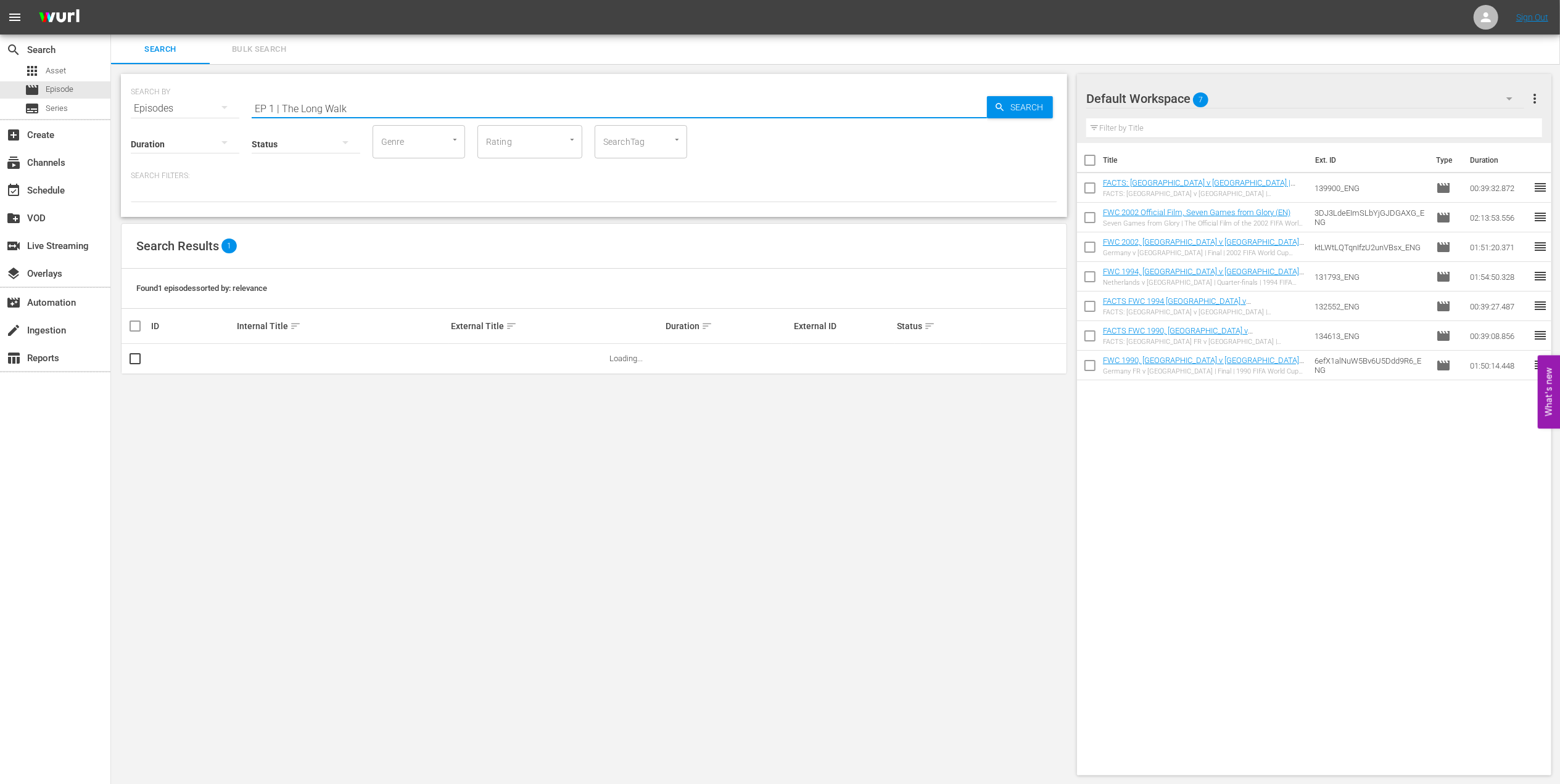
drag, startPoint x: 282, startPoint y: 107, endPoint x: 173, endPoint y: 119, distance: 109.7
click at [173, 117] on div "SEARCH BY Search By Episodes Search ID, Title, Description, Keywords, or Catego…" at bounding box center [594, 146] width 947 height 143
click at [354, 100] on input "The Long Walk" at bounding box center [619, 108] width 735 height 29
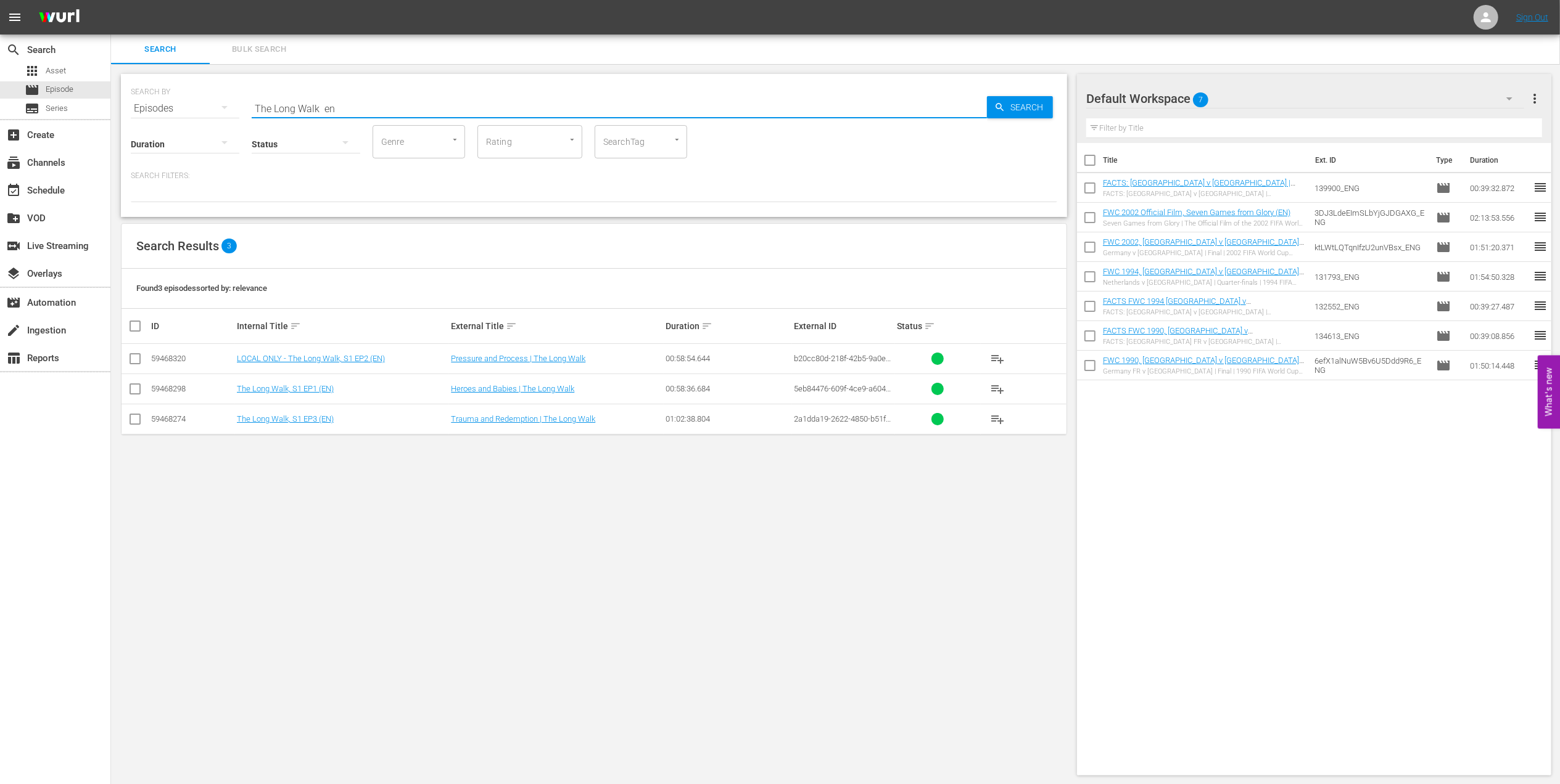
type input "The Long Walk en"
click at [130, 354] on input "checkbox" at bounding box center [135, 361] width 15 height 15
checkbox input "true"
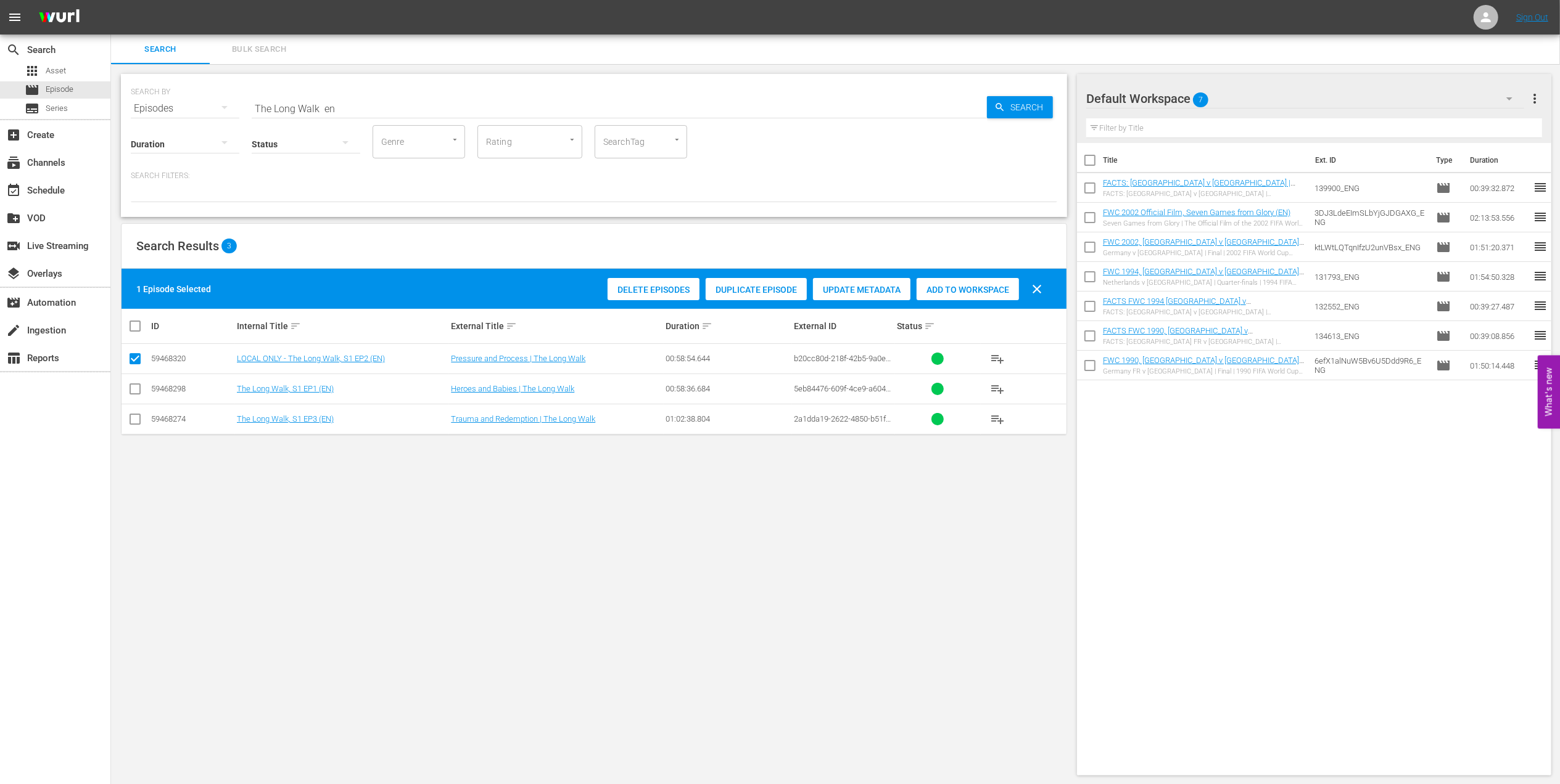
click at [133, 392] on input "checkbox" at bounding box center [135, 392] width 15 height 15
checkbox input "true"
click at [136, 418] on input "checkbox" at bounding box center [135, 422] width 15 height 15
checkbox input "true"
click at [985, 290] on span "Add to Workspace" at bounding box center [997, 290] width 102 height 9
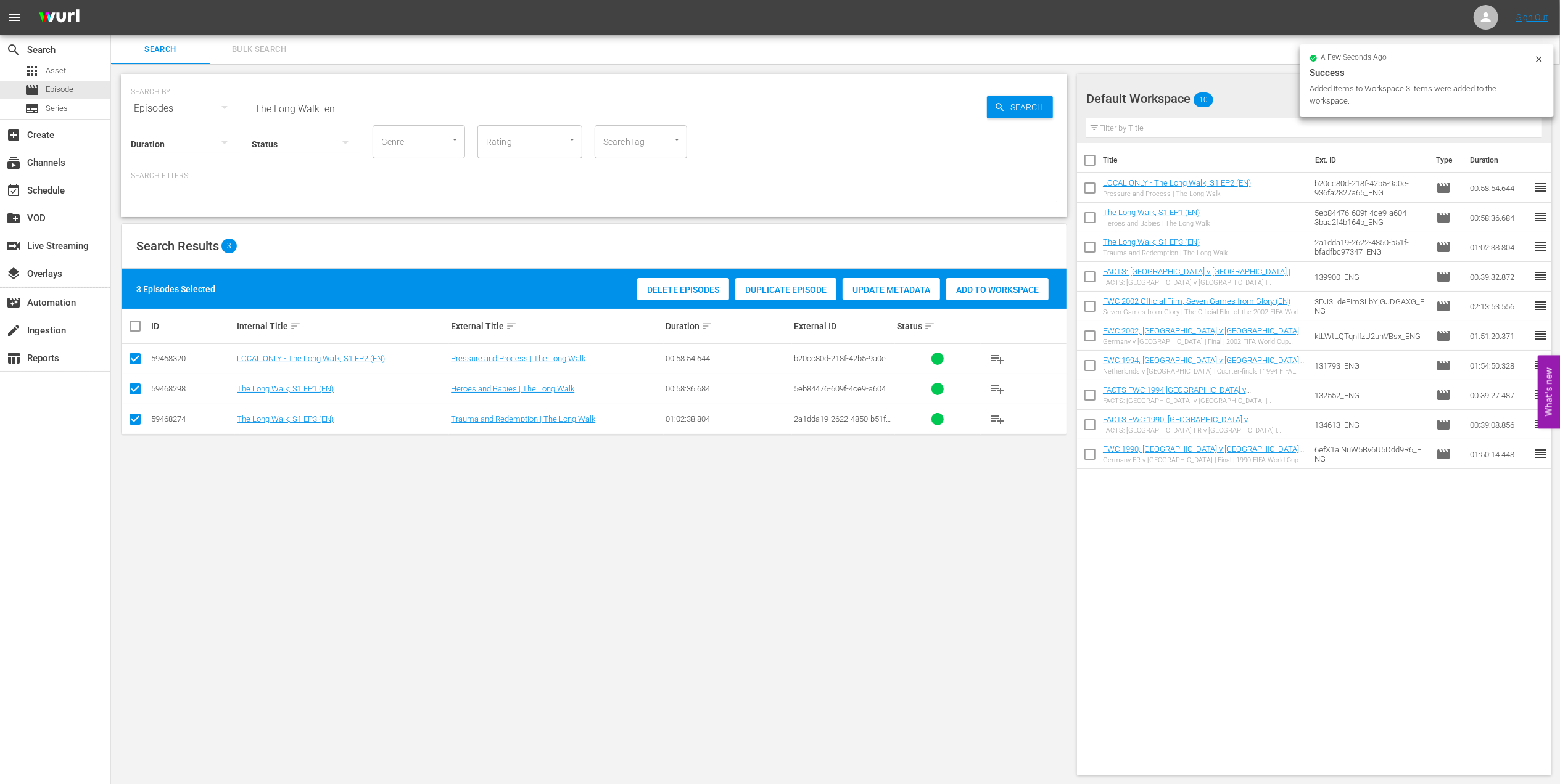
click at [153, 112] on div "SEARCH BY Search By Episodes Search ID, Title, Description, Keywords, or Catego…" at bounding box center [594, 101] width 927 height 44
paste input "FWC 2006 - Final - Italy v France"
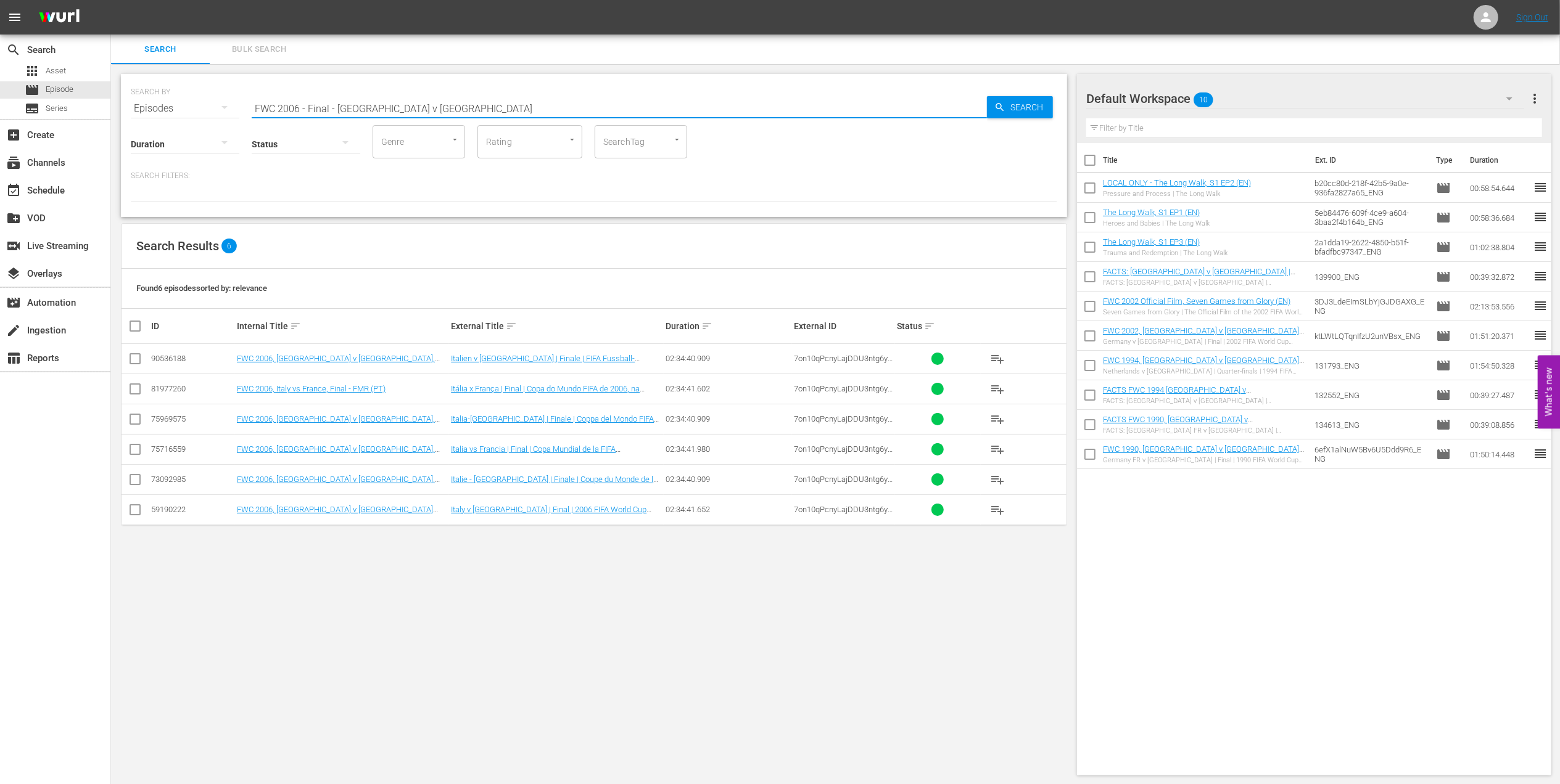
type input "FWC 2006 - Final - Italy v France"
click at [1086, 400] on input "checkbox" at bounding box center [1090, 397] width 26 height 26
checkbox input "true"
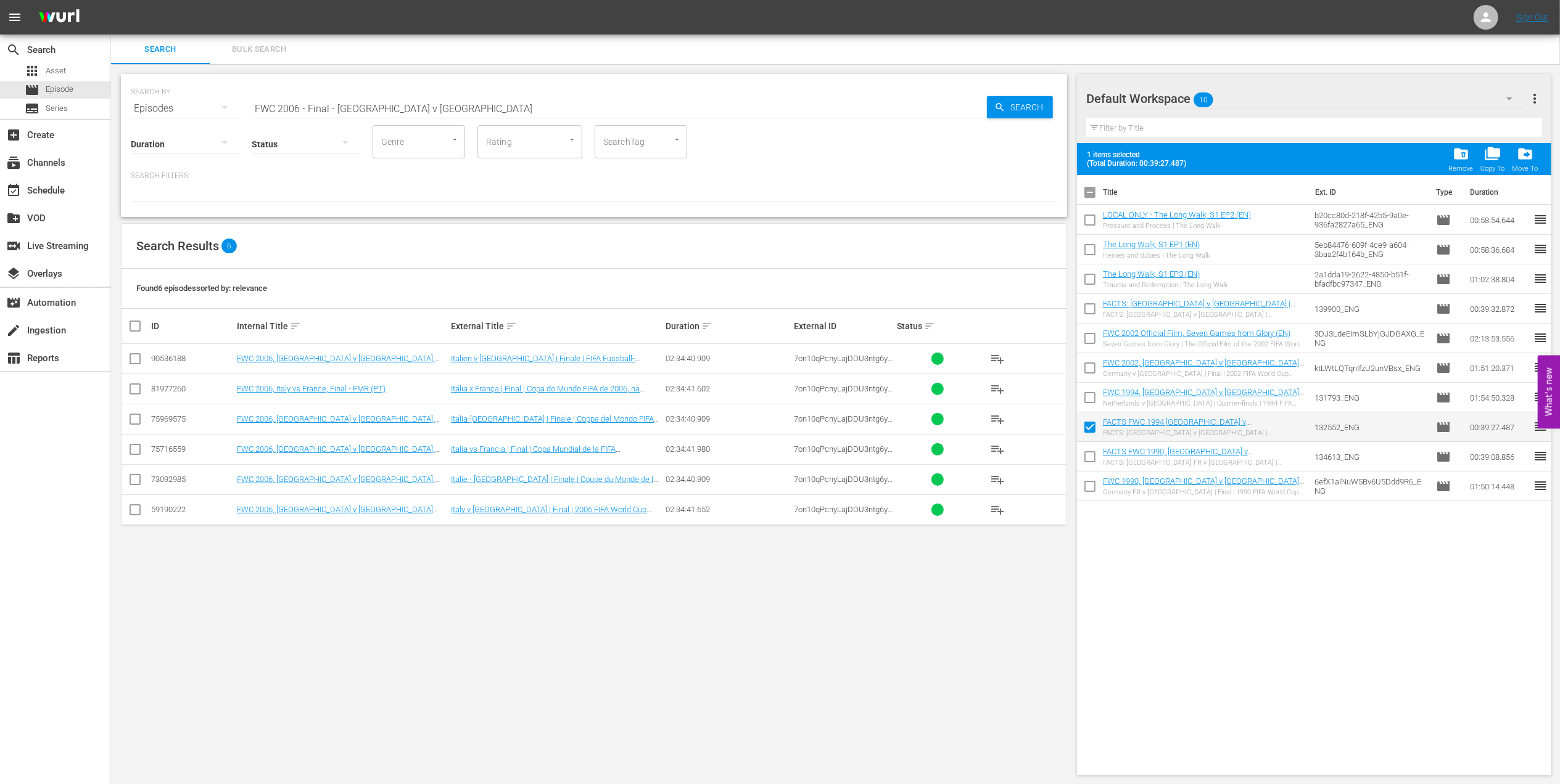
click at [1093, 459] on input "checkbox" at bounding box center [1090, 459] width 26 height 26
checkbox input "true"
click at [1091, 491] on input "checkbox" at bounding box center [1090, 489] width 26 height 26
checkbox input "true"
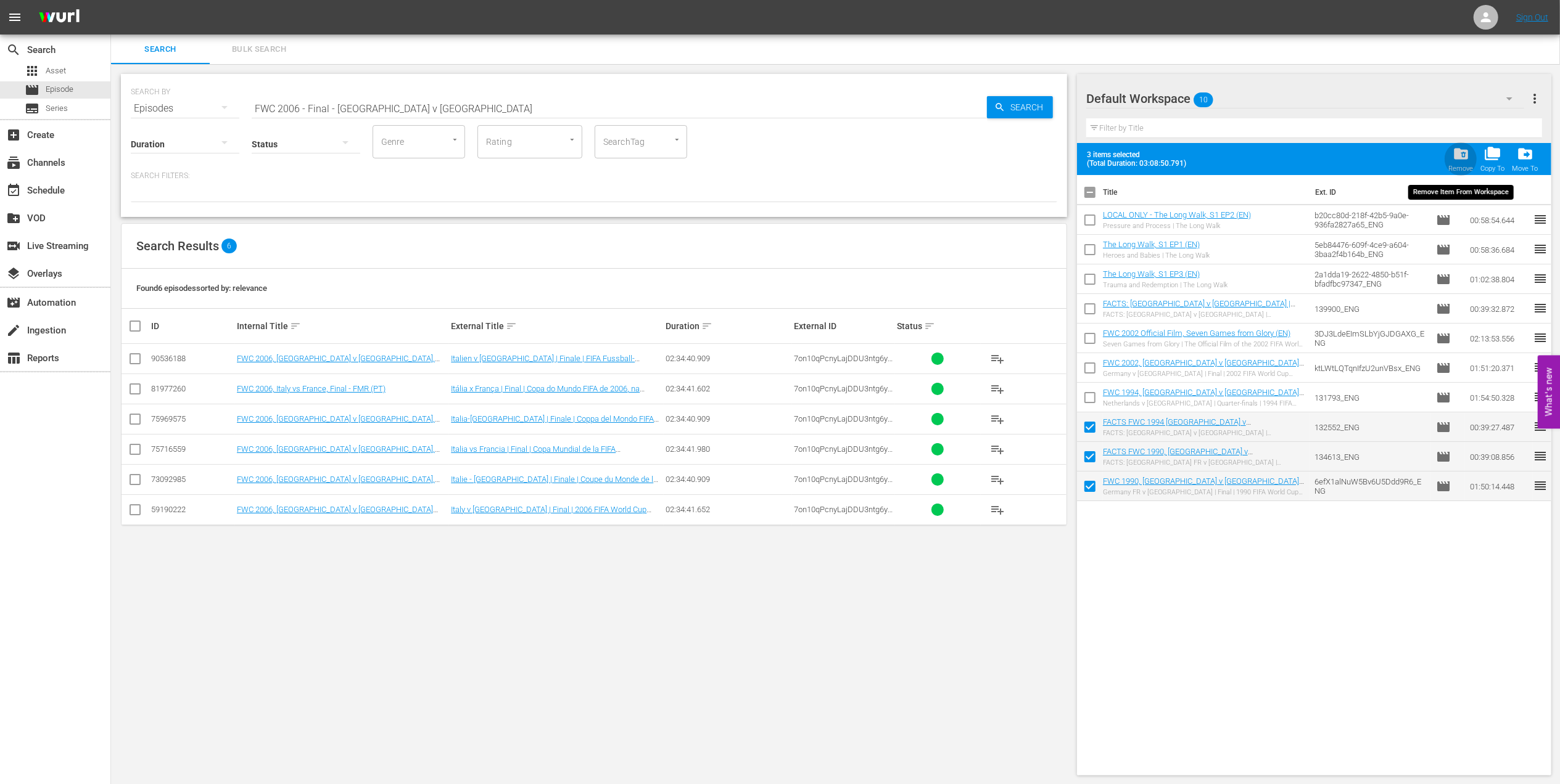
click at [1462, 155] on span "folder_delete" at bounding box center [1460, 153] width 17 height 17
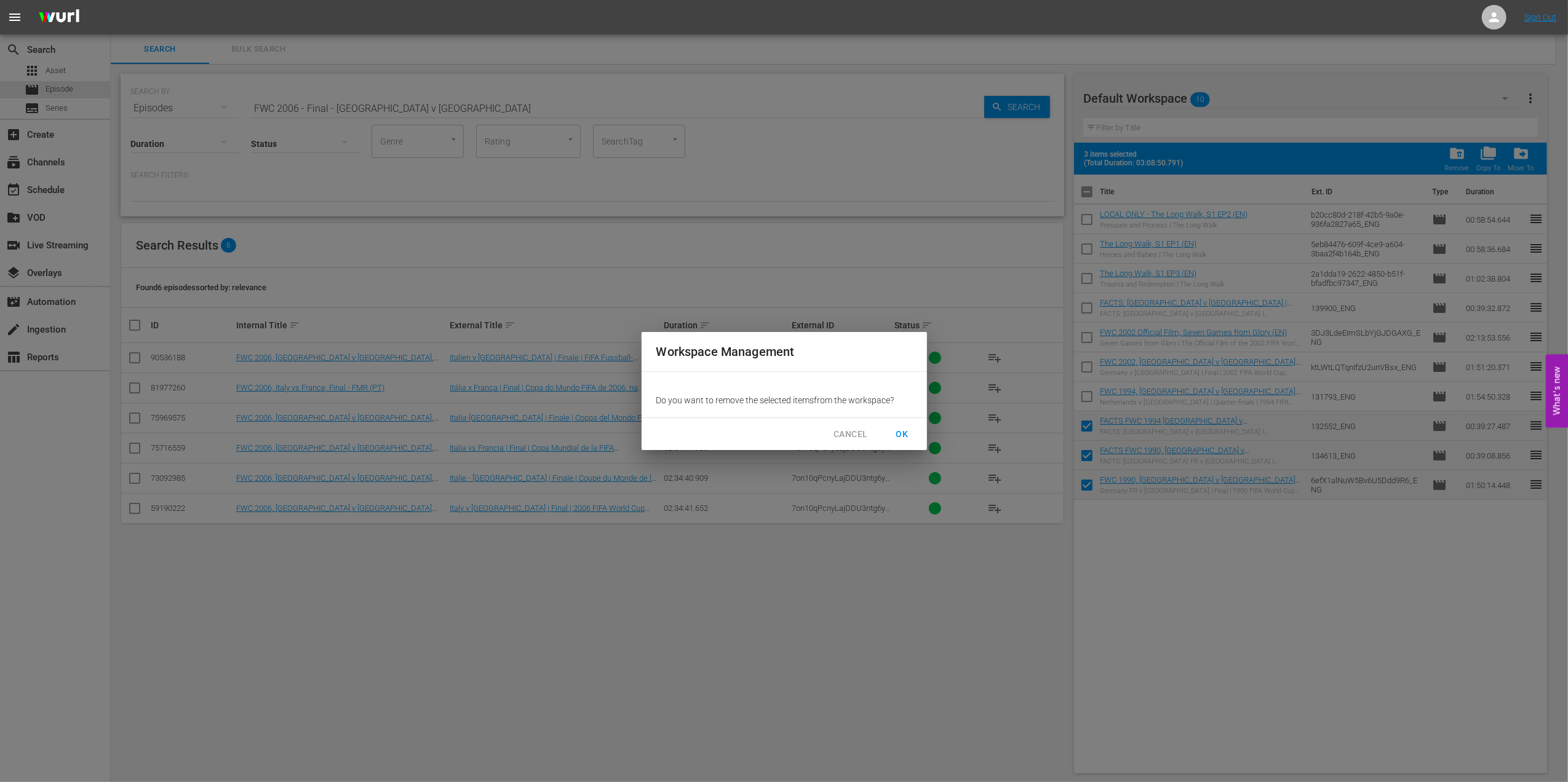
click at [907, 431] on span "OK" at bounding box center [902, 434] width 20 height 15
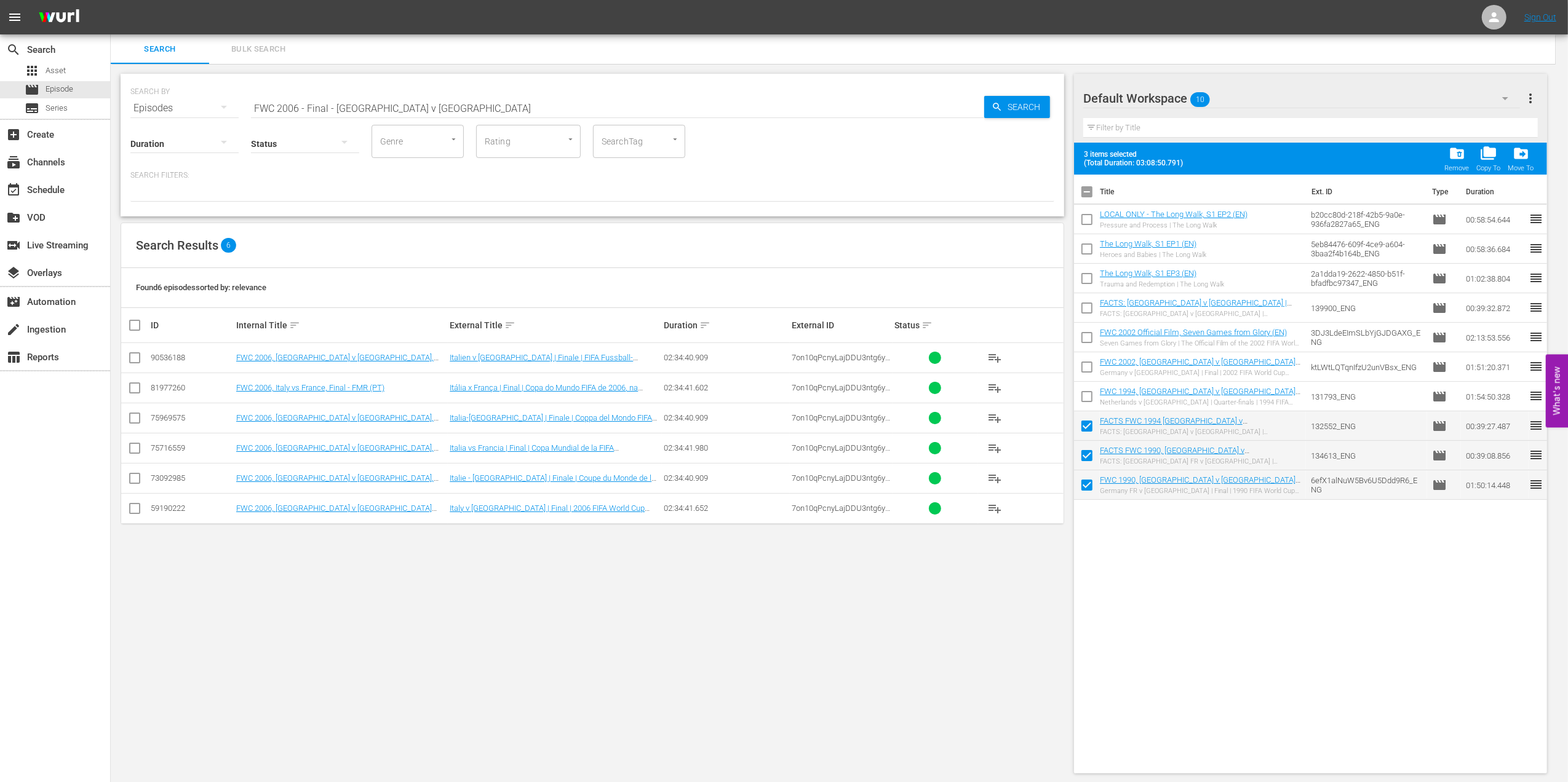
checkbox input "false"
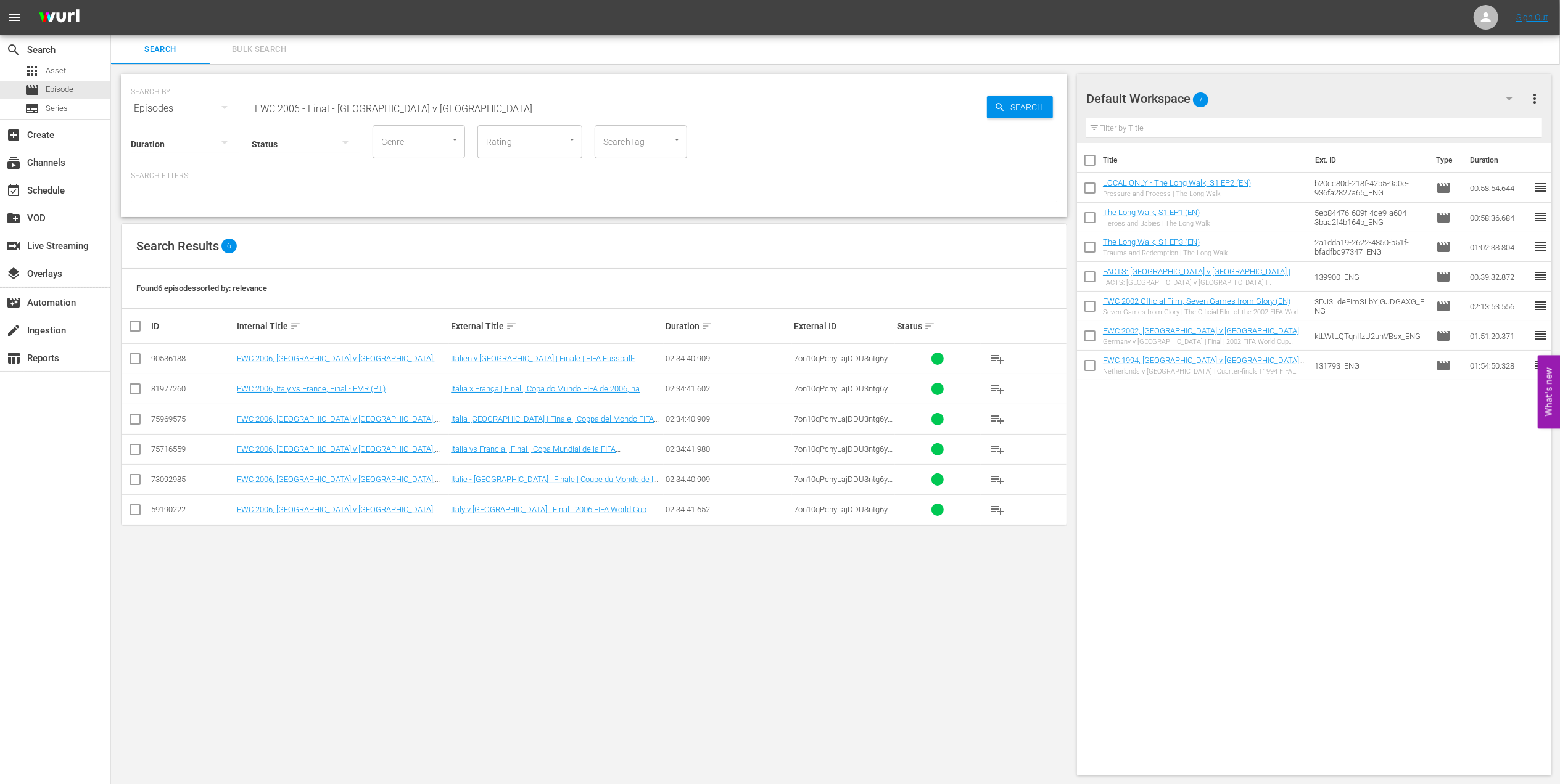
drag, startPoint x: 135, startPoint y: 517, endPoint x: 142, endPoint y: 517, distance: 7.0
click at [135, 517] on input "checkbox" at bounding box center [135, 512] width 15 height 15
checkbox input "true"
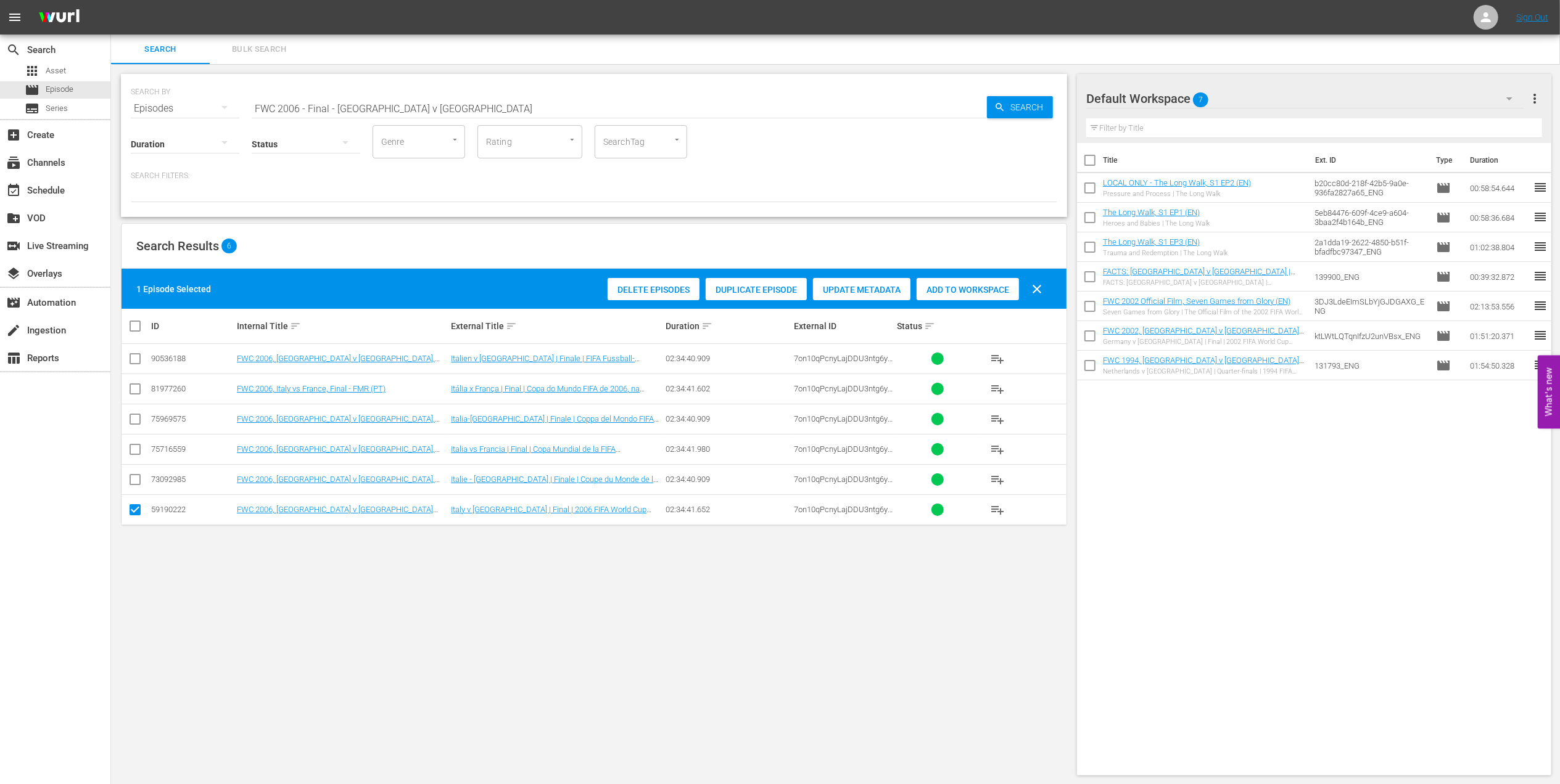
click at [943, 284] on div "Add to Workspace" at bounding box center [967, 290] width 102 height 24
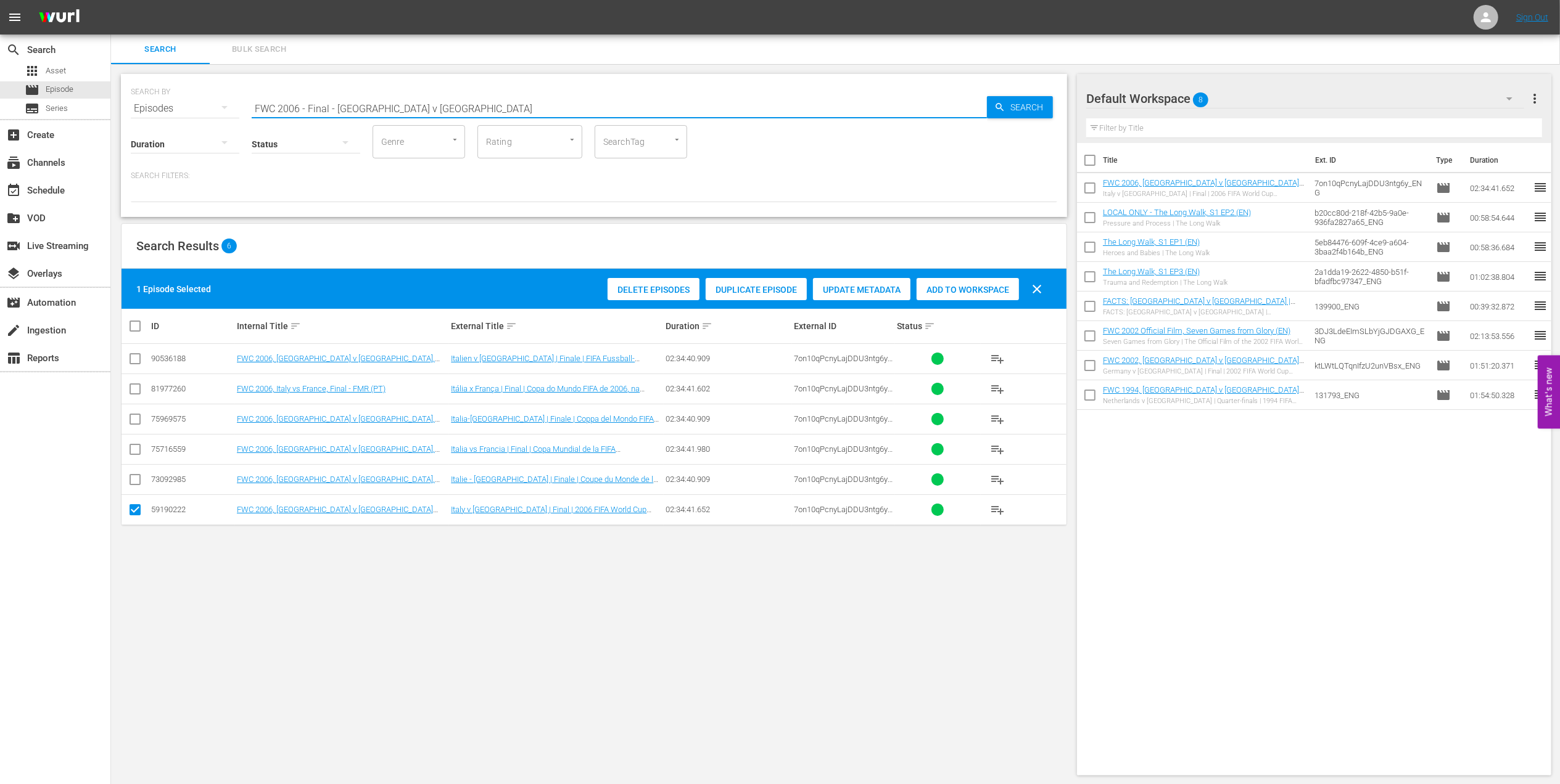
drag, startPoint x: 408, startPoint y: 108, endPoint x: 203, endPoint y: 104, distance: 205.0
click at [203, 104] on div "SEARCH BY Search By Episodes Search ID, Title, Description, Keywords, or Catego…" at bounding box center [594, 101] width 927 height 44
paste input "A Look Back: Italy at the FWC 2006"
click at [400, 112] on input "A Look Back: Italy at the FWC 2006" at bounding box center [619, 108] width 735 height 29
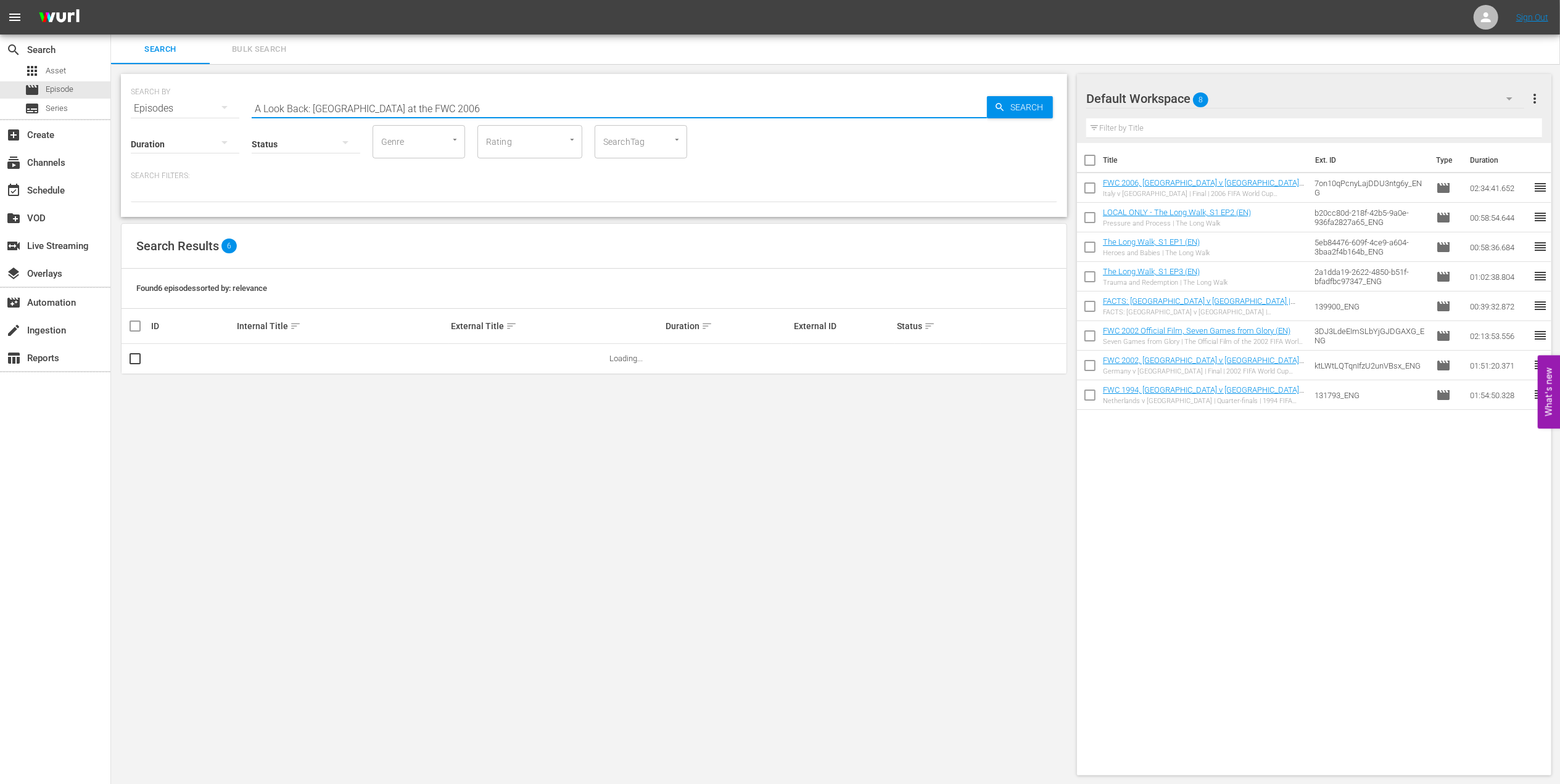
click at [421, 110] on input "A Look Back: Italy at the FWC 2006" at bounding box center [619, 108] width 735 height 29
type input "A Look Back: Italy at the FWC 2006 en"
click at [141, 358] on input "checkbox" at bounding box center [135, 361] width 15 height 15
checkbox input "true"
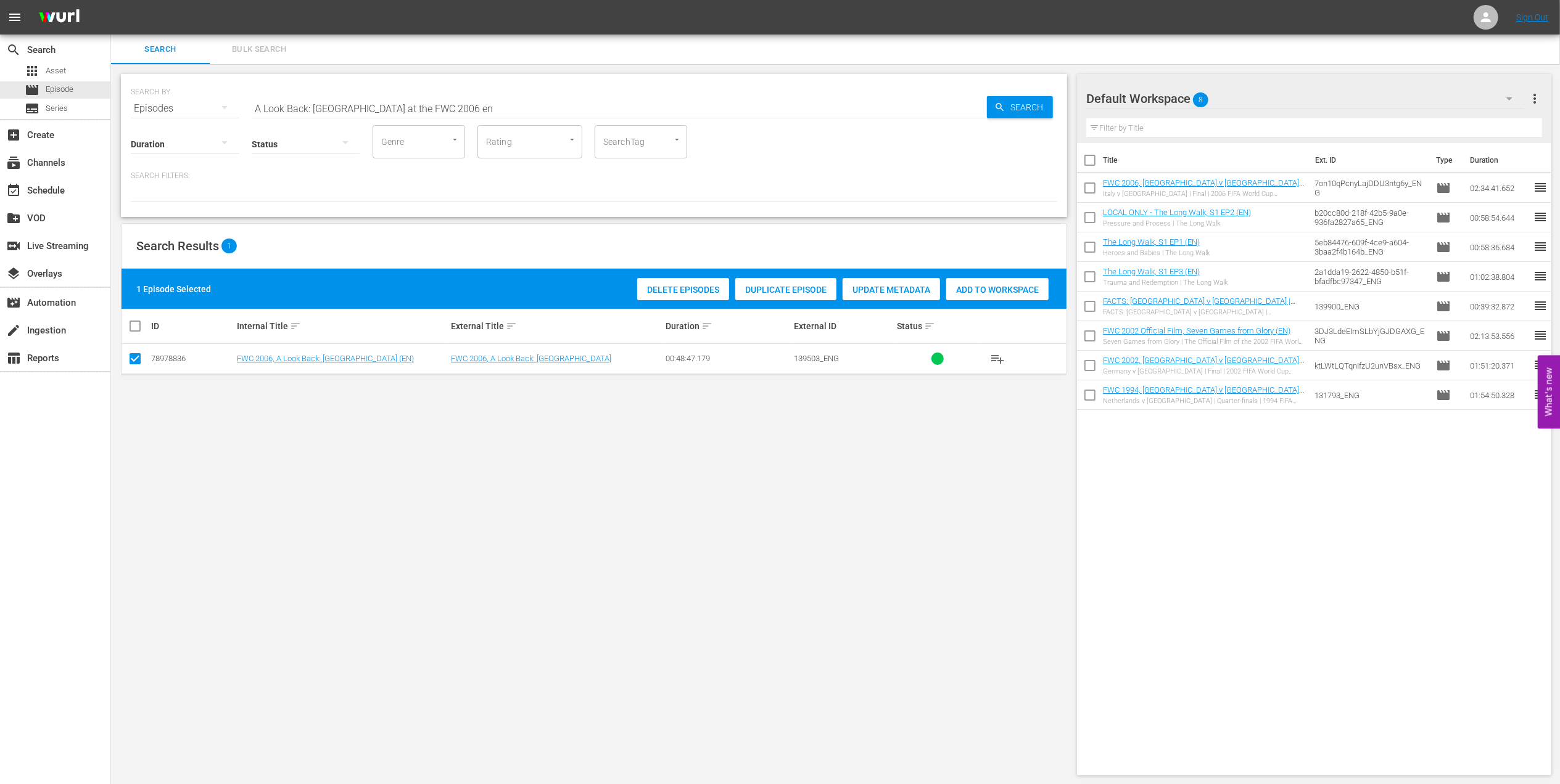
click at [1008, 286] on span "Add to Workspace" at bounding box center [997, 290] width 102 height 9
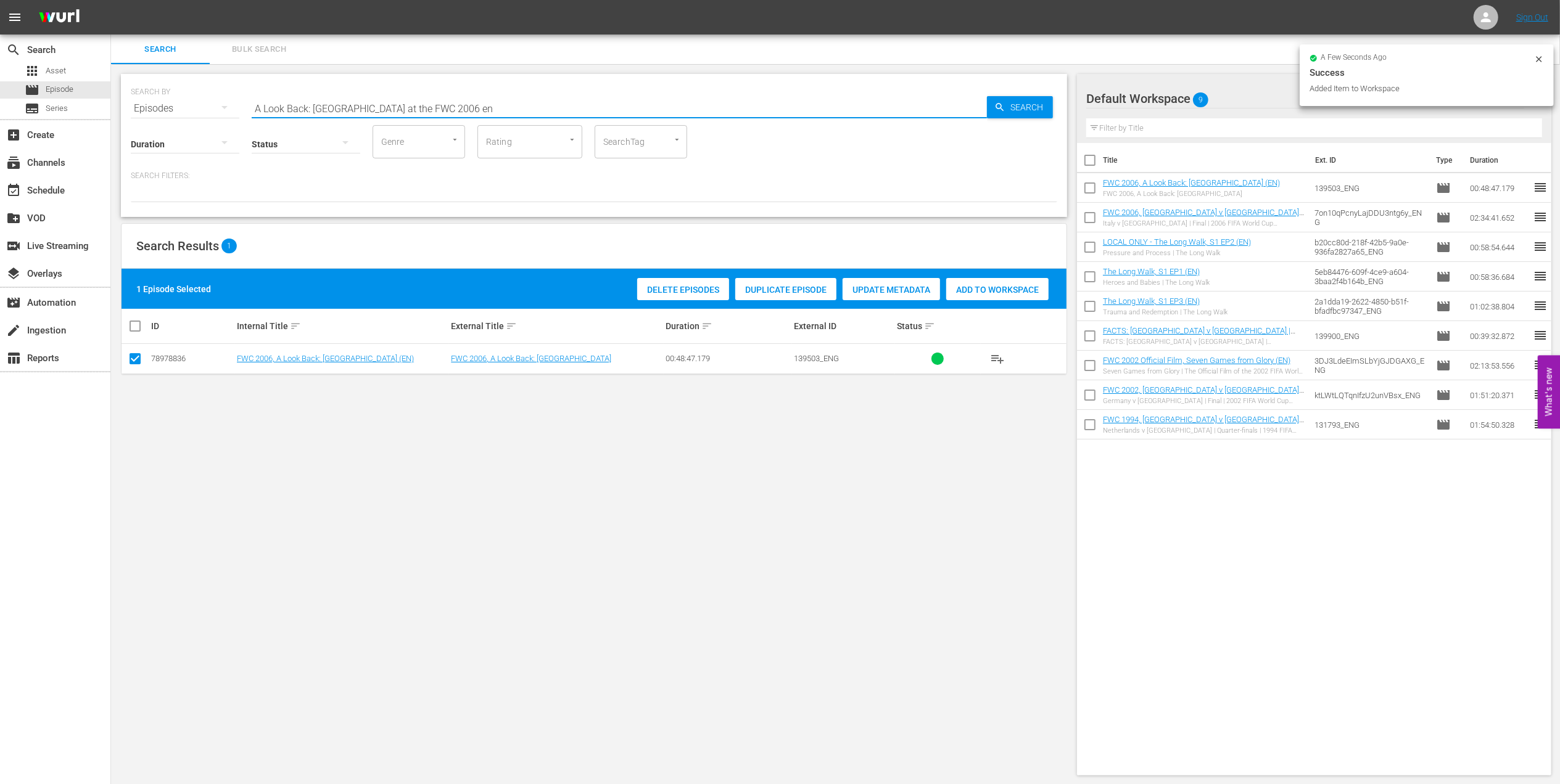
drag, startPoint x: 423, startPoint y: 109, endPoint x: 146, endPoint y: 102, distance: 277.1
click at [137, 104] on div "SEARCH BY Search By Episodes Search ID, Title, Description, Keywords, or Catego…" at bounding box center [594, 101] width 927 height 44
paste input "2006 Official Film - The Story of the 2006 FIFA World Cup"
click at [528, 102] on input "2006 Official Film - The Story of the 2006 FIFA World Cup" at bounding box center [619, 108] width 735 height 29
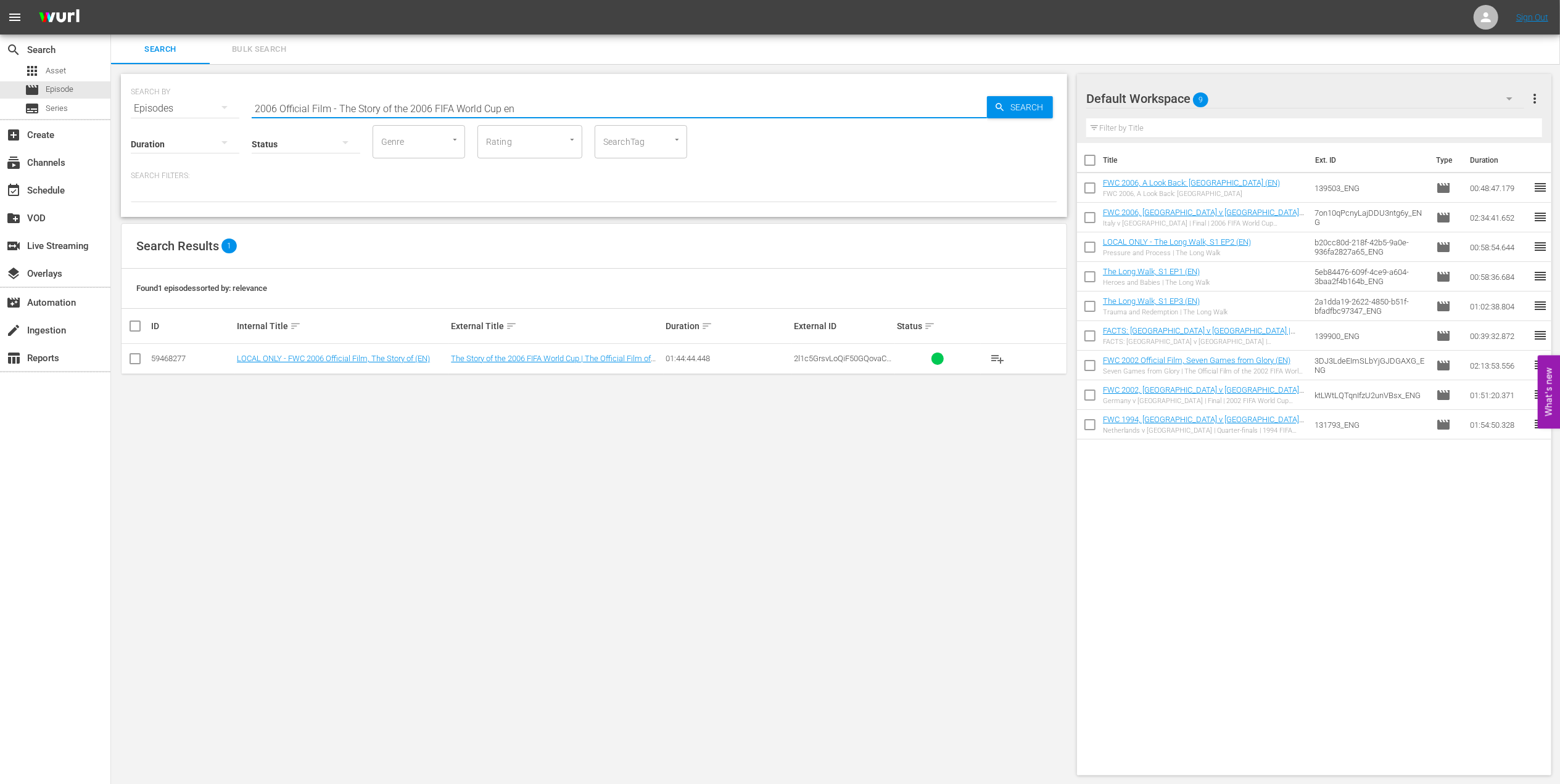
type input "2006 Official Film - The Story of the 2006 FIFA World Cup en"
click at [132, 356] on input "checkbox" at bounding box center [135, 361] width 15 height 15
checkbox input "true"
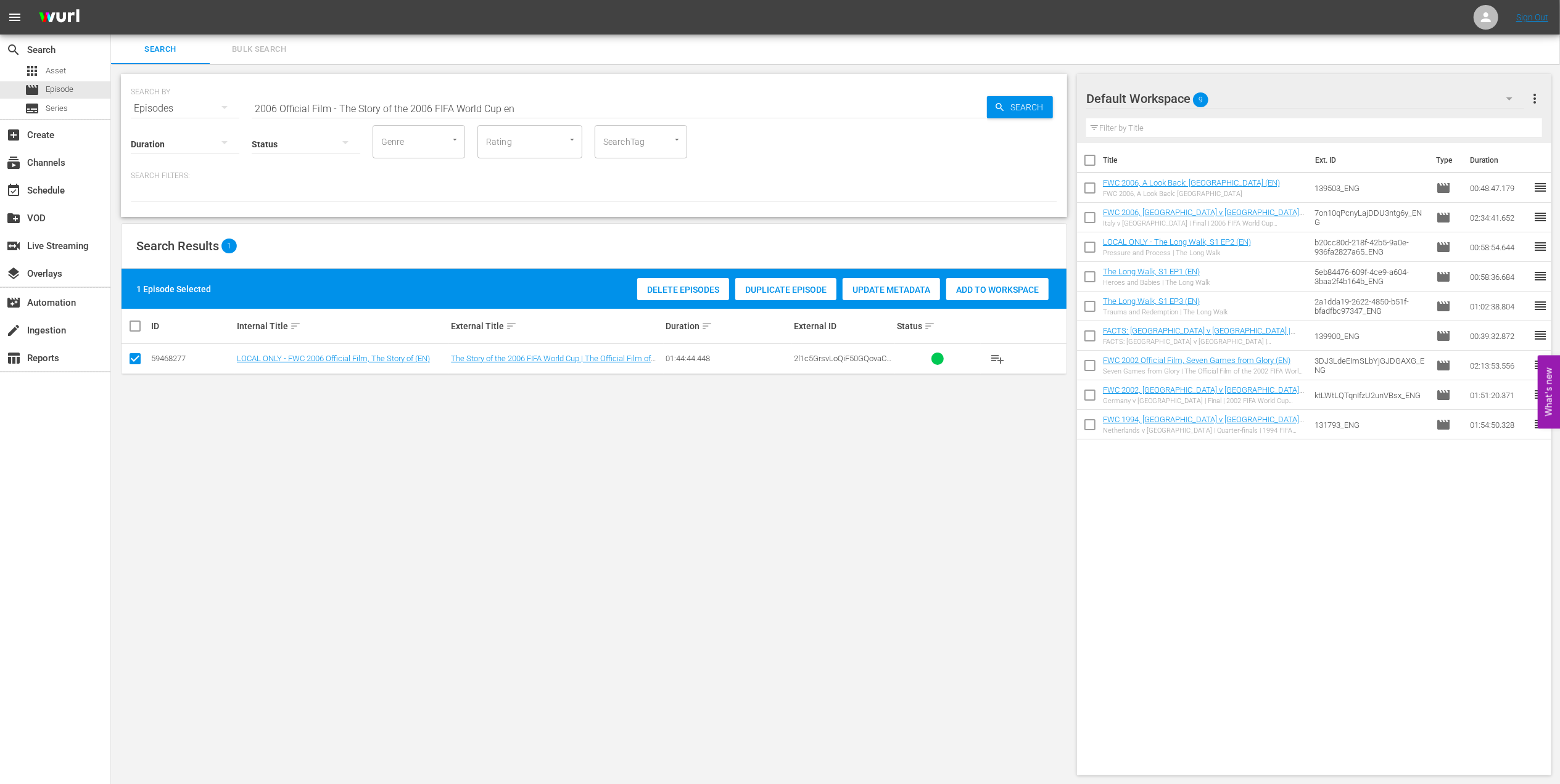
click at [965, 286] on span "Add to Workspace" at bounding box center [997, 290] width 102 height 9
drag, startPoint x: 430, startPoint y: 108, endPoint x: 206, endPoint y: 108, distance: 224.0
click at [206, 108] on div "SEARCH BY Search By Episodes Search ID, Title, Description, Keywords, or Catego…" at bounding box center [594, 101] width 927 height 44
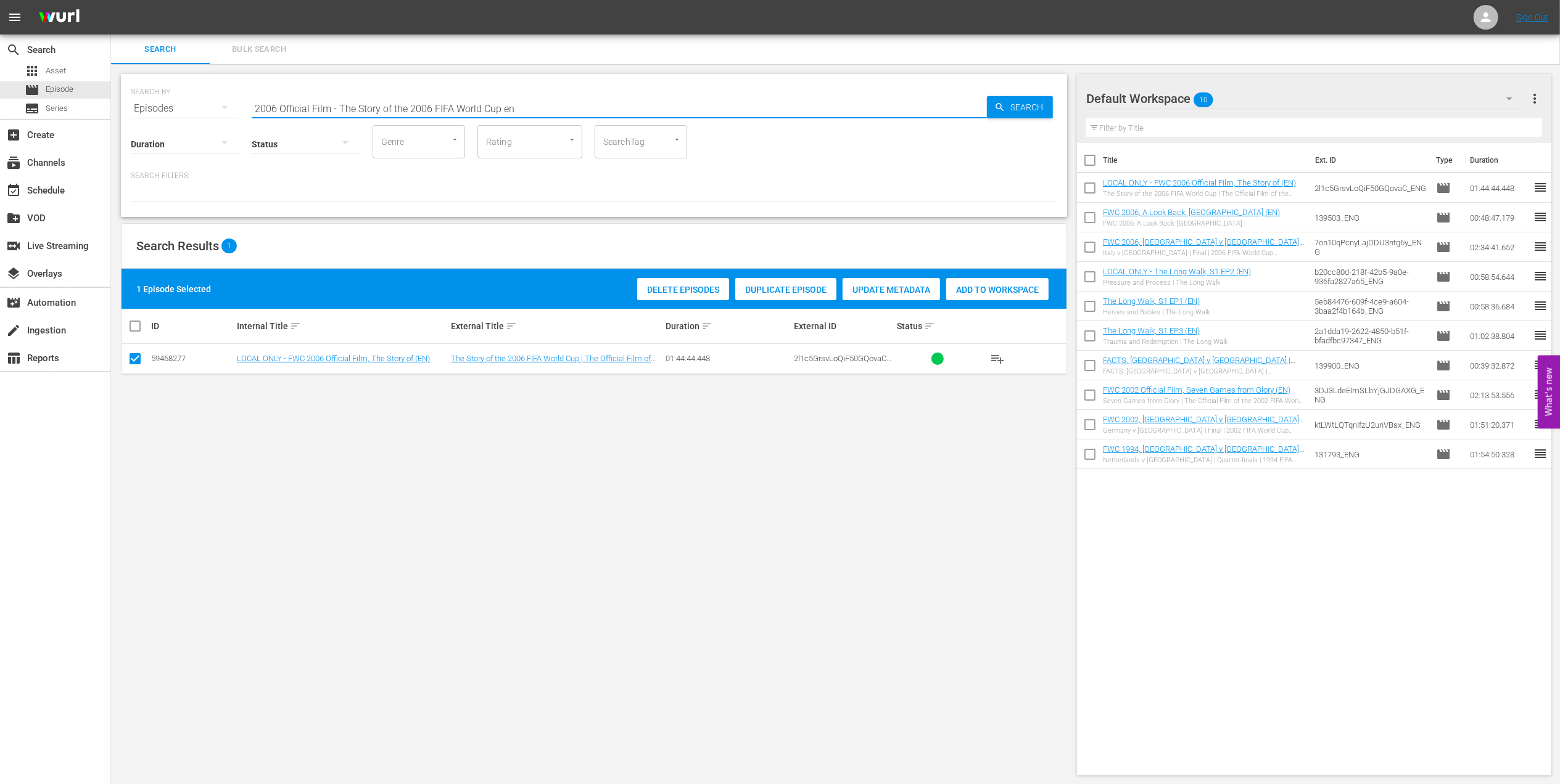
paste input "World Champions: Germany 1990"
click at [465, 104] on input "World Champions: Germany 1990" at bounding box center [619, 108] width 735 height 29
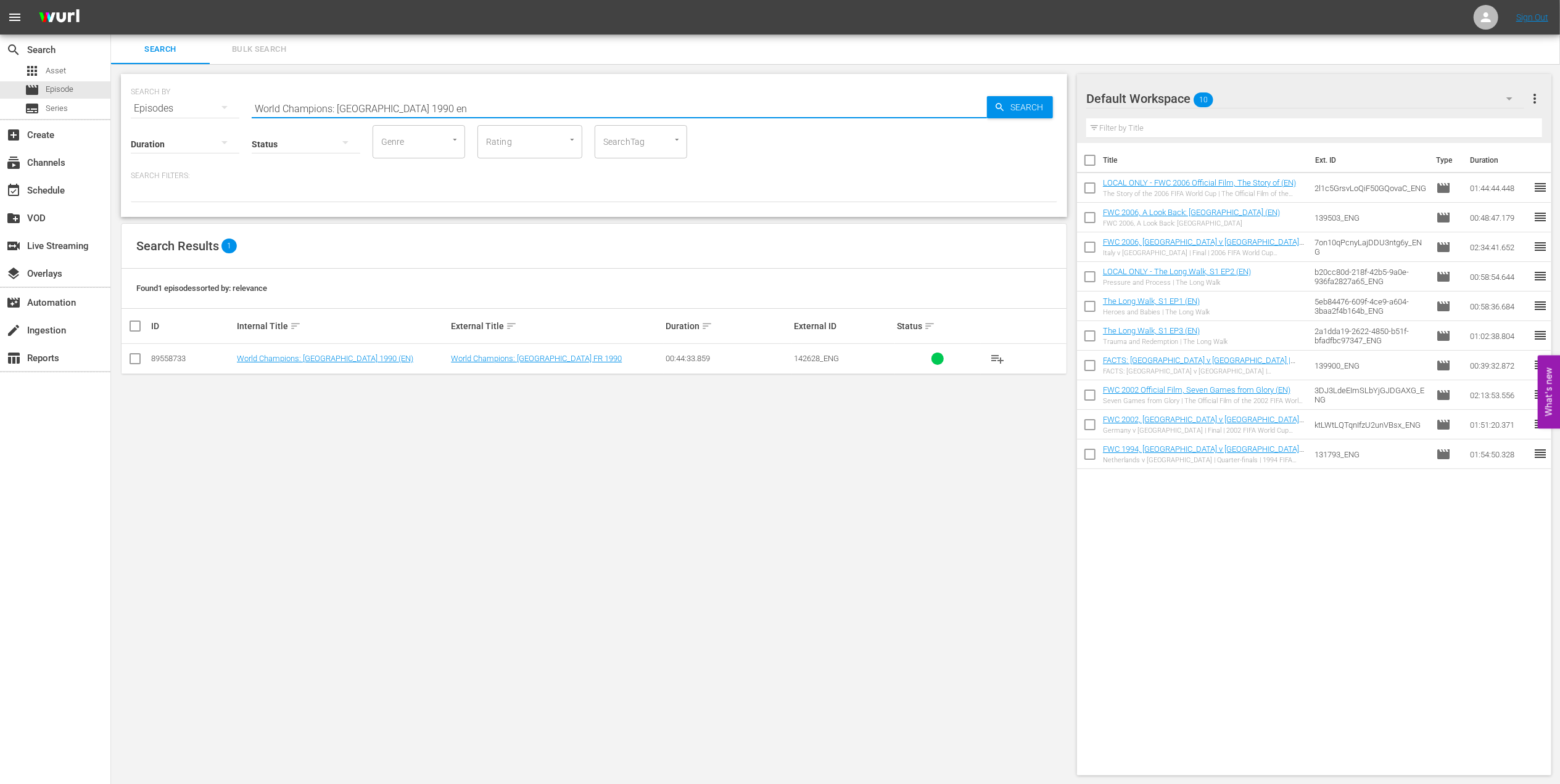
type input "World Champions: Germany 1990 en"
drag, startPoint x: 134, startPoint y: 356, endPoint x: 529, endPoint y: 384, distance: 396.0
click at [137, 358] on input "checkbox" at bounding box center [135, 361] width 15 height 15
checkbox input "true"
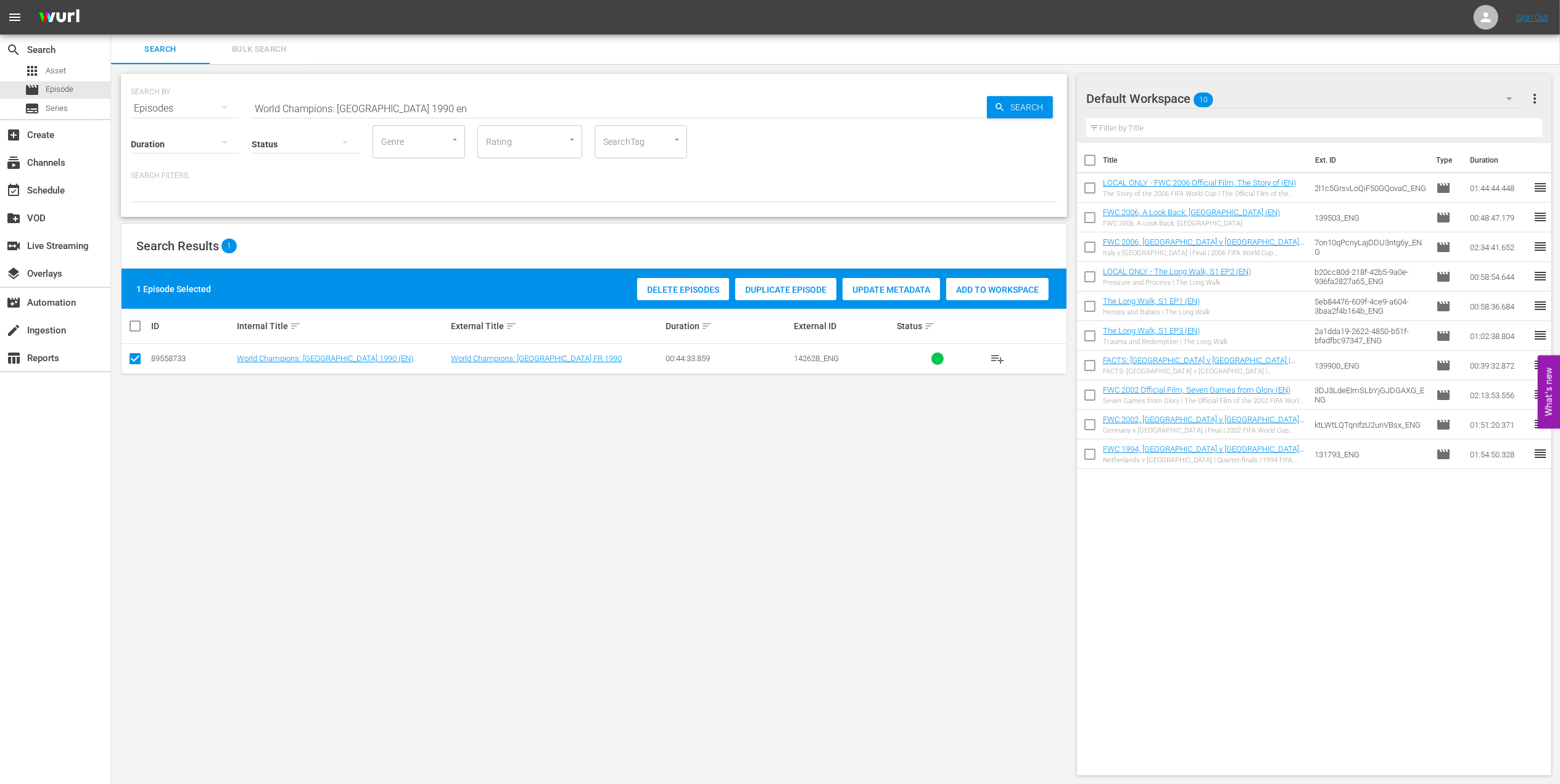
click at [972, 291] on span "Add to Workspace" at bounding box center [997, 290] width 102 height 9
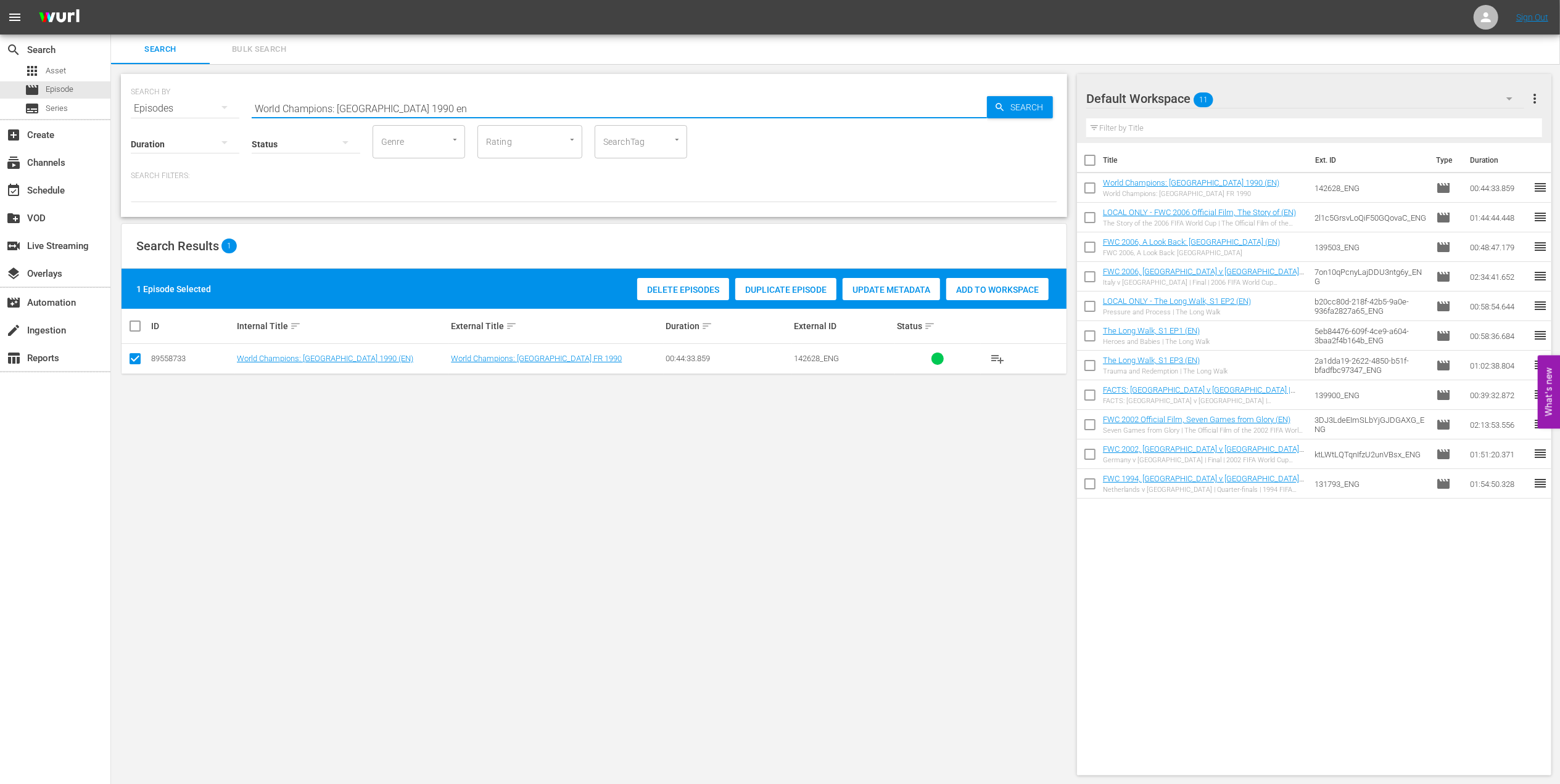
drag, startPoint x: 425, startPoint y: 107, endPoint x: 132, endPoint y: 110, distance: 293.0
click at [130, 110] on div "SEARCH BY Search By Episodes Search ID, Title, Description, Keywords, or Catego…" at bounding box center [594, 146] width 947 height 143
paste input "Italy v [GEOGRAPHIC_DATA] | Group Matches | FIFA World Cup 1990 | Full Match Re…"
type input "Italy v [GEOGRAPHIC_DATA] | Group Matches | FIFA World Cup 1990 | Full Match Re…"
click at [575, 117] on hr at bounding box center [619, 118] width 735 height 2
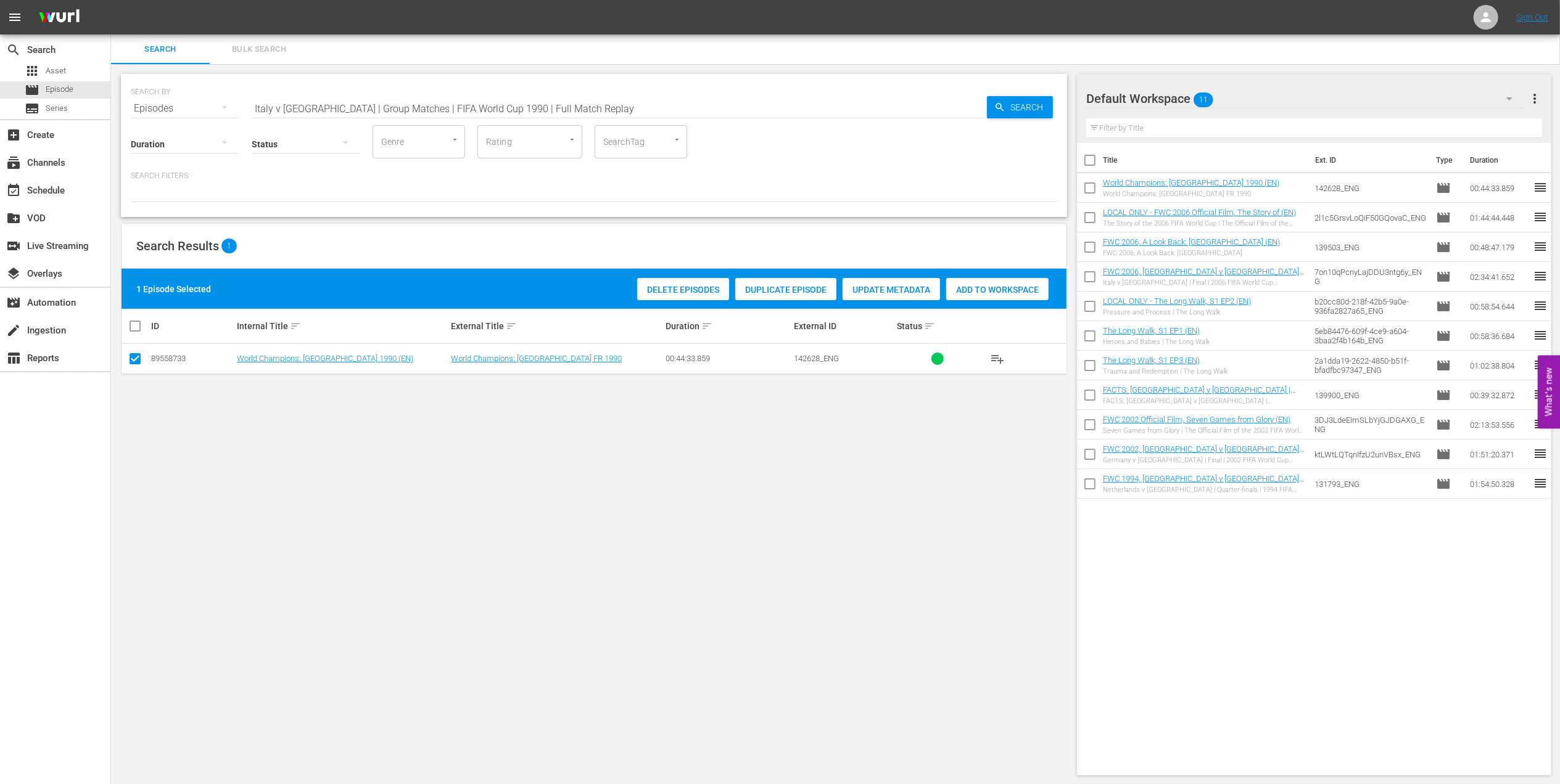
scroll to position [2, 0]
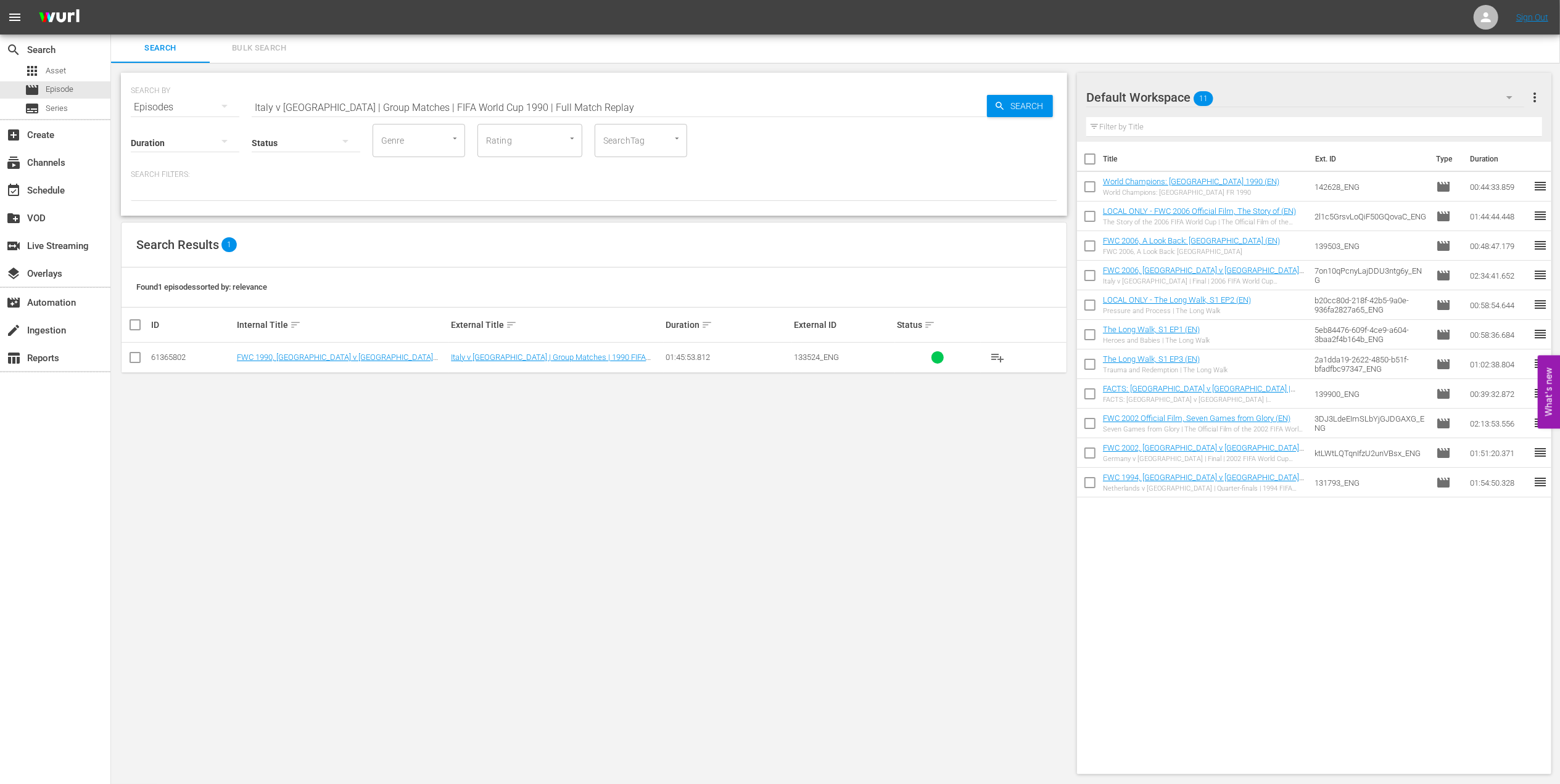
click at [137, 360] on input "checkbox" at bounding box center [135, 360] width 15 height 15
checkbox input "true"
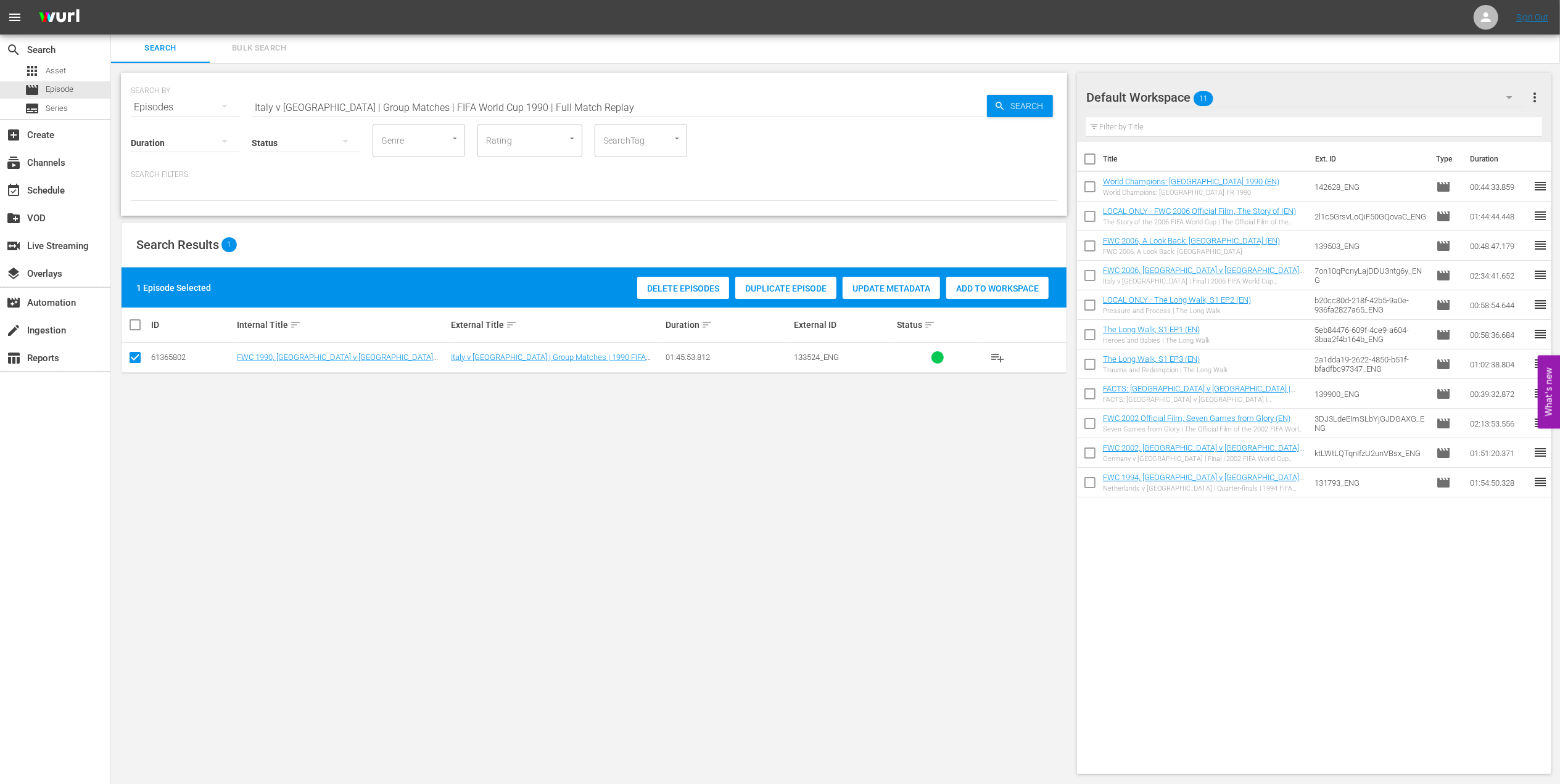
click at [966, 294] on div "Add to Workspace" at bounding box center [997, 289] width 102 height 24
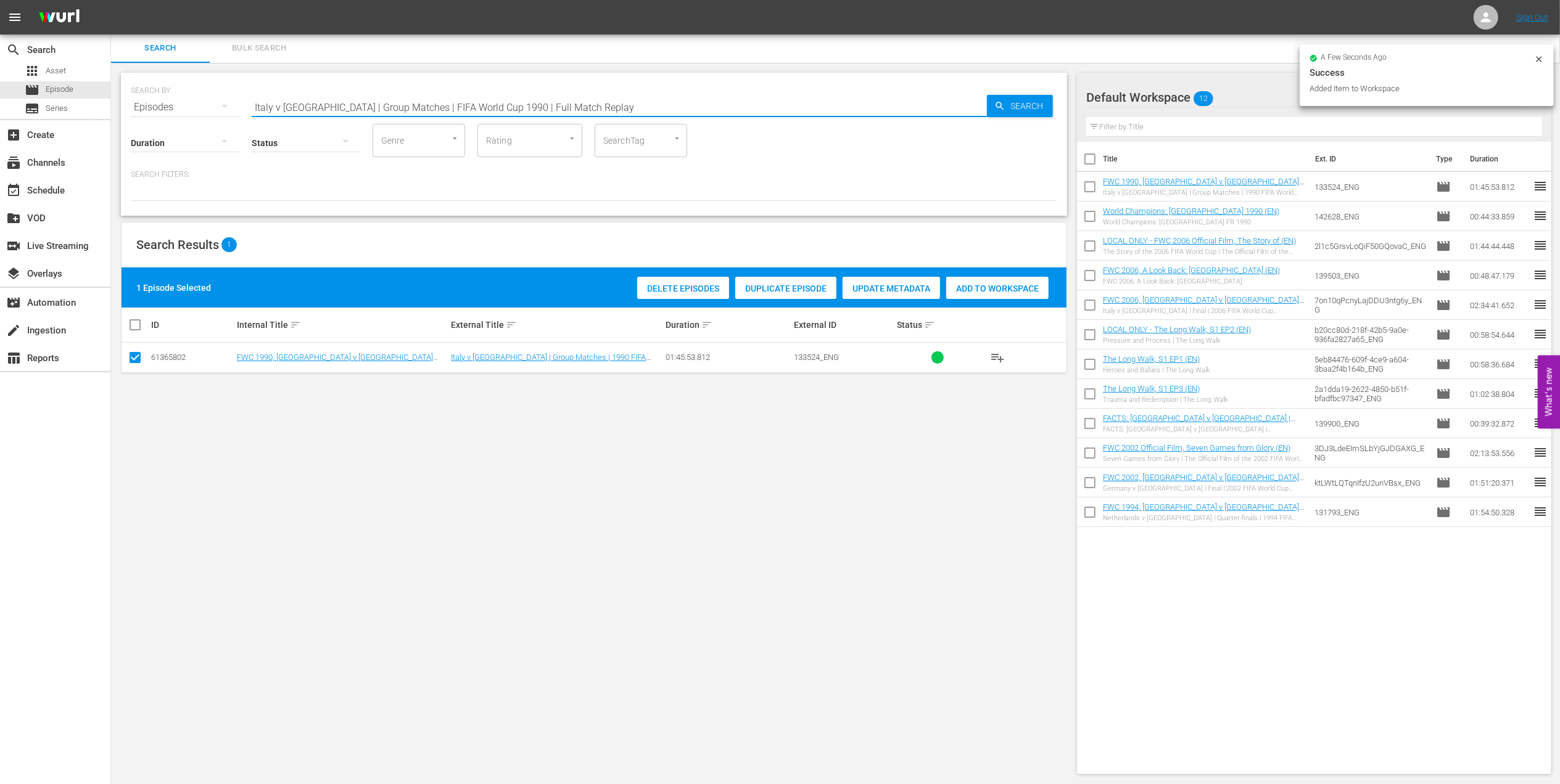
drag, startPoint x: 573, startPoint y: 108, endPoint x: 158, endPoint y: 106, distance: 415.0
click at [159, 106] on div "SEARCH BY Search By Episodes Search ID, Title, Description, Keywords, or Catego…" at bounding box center [594, 100] width 927 height 44
paste input "FWC 1990 - Final - Germany v Argentina"
click at [448, 111] on input "FWC 1990 - Final - Germany v Argentina" at bounding box center [619, 107] width 735 height 29
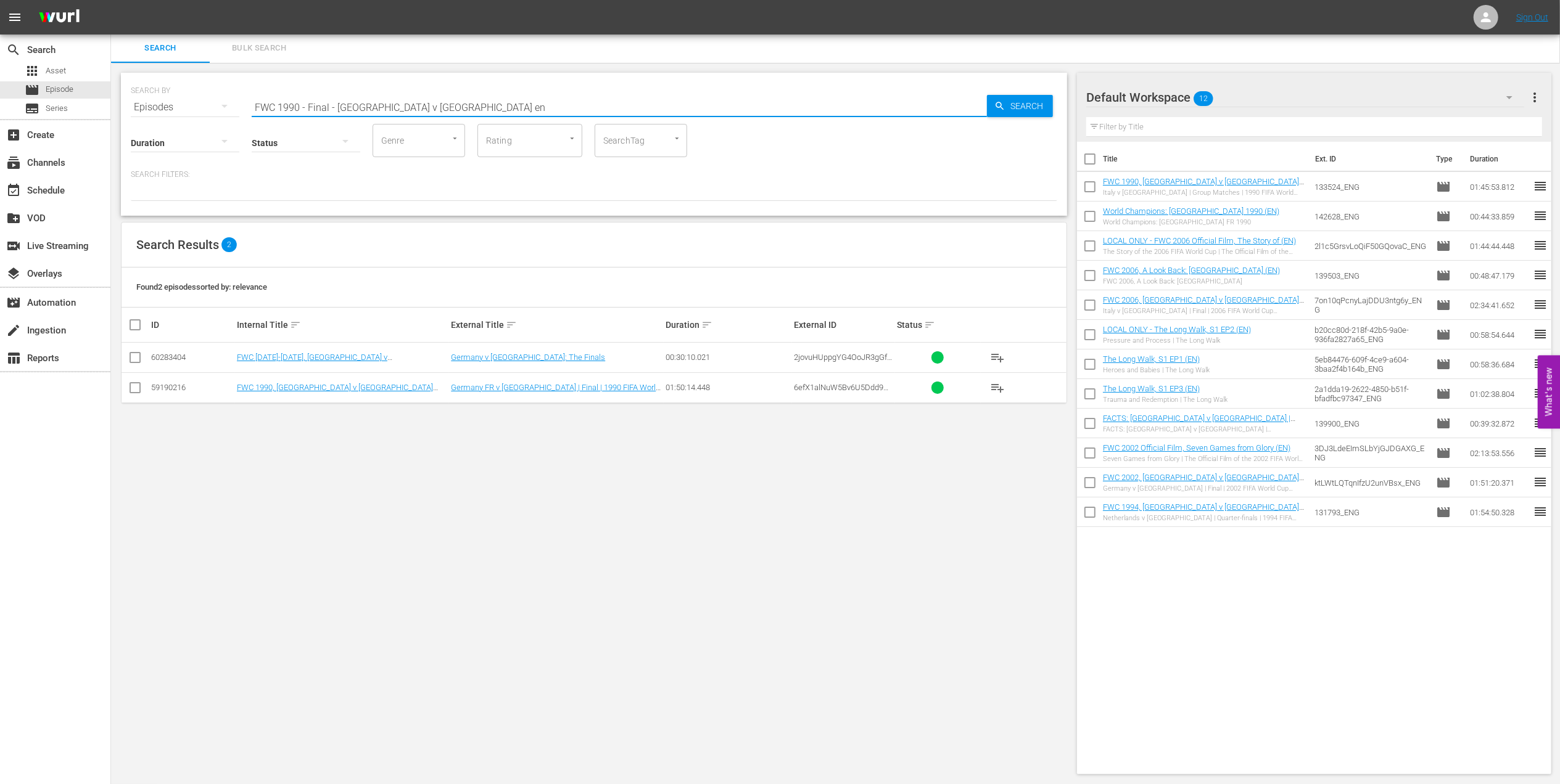
type input "FWC 1990 - Final - Germany v Argentina en"
click at [128, 388] on input "checkbox" at bounding box center [135, 390] width 15 height 15
checkbox input "true"
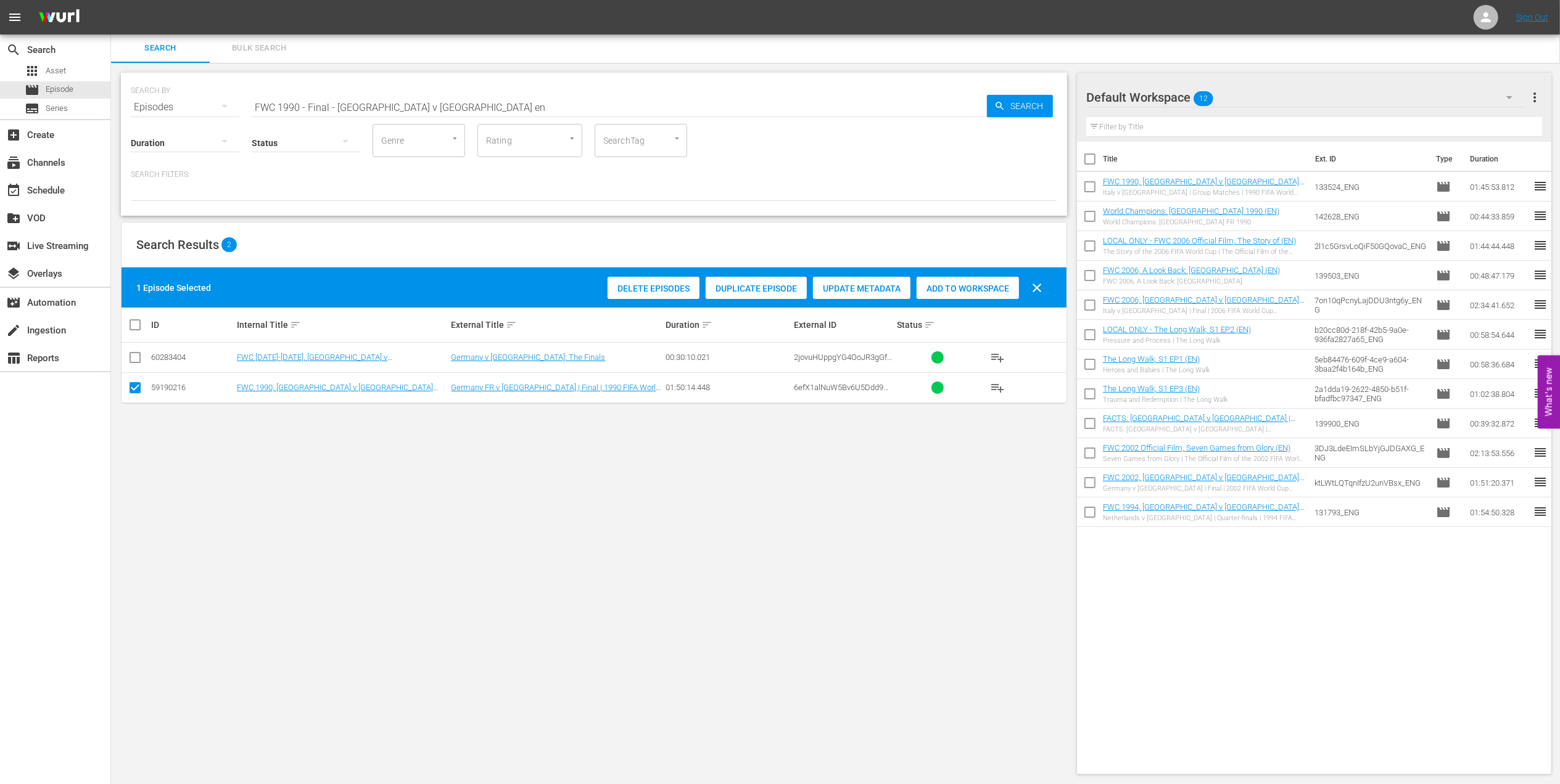
click at [943, 280] on div "Add to Workspace" at bounding box center [967, 289] width 102 height 24
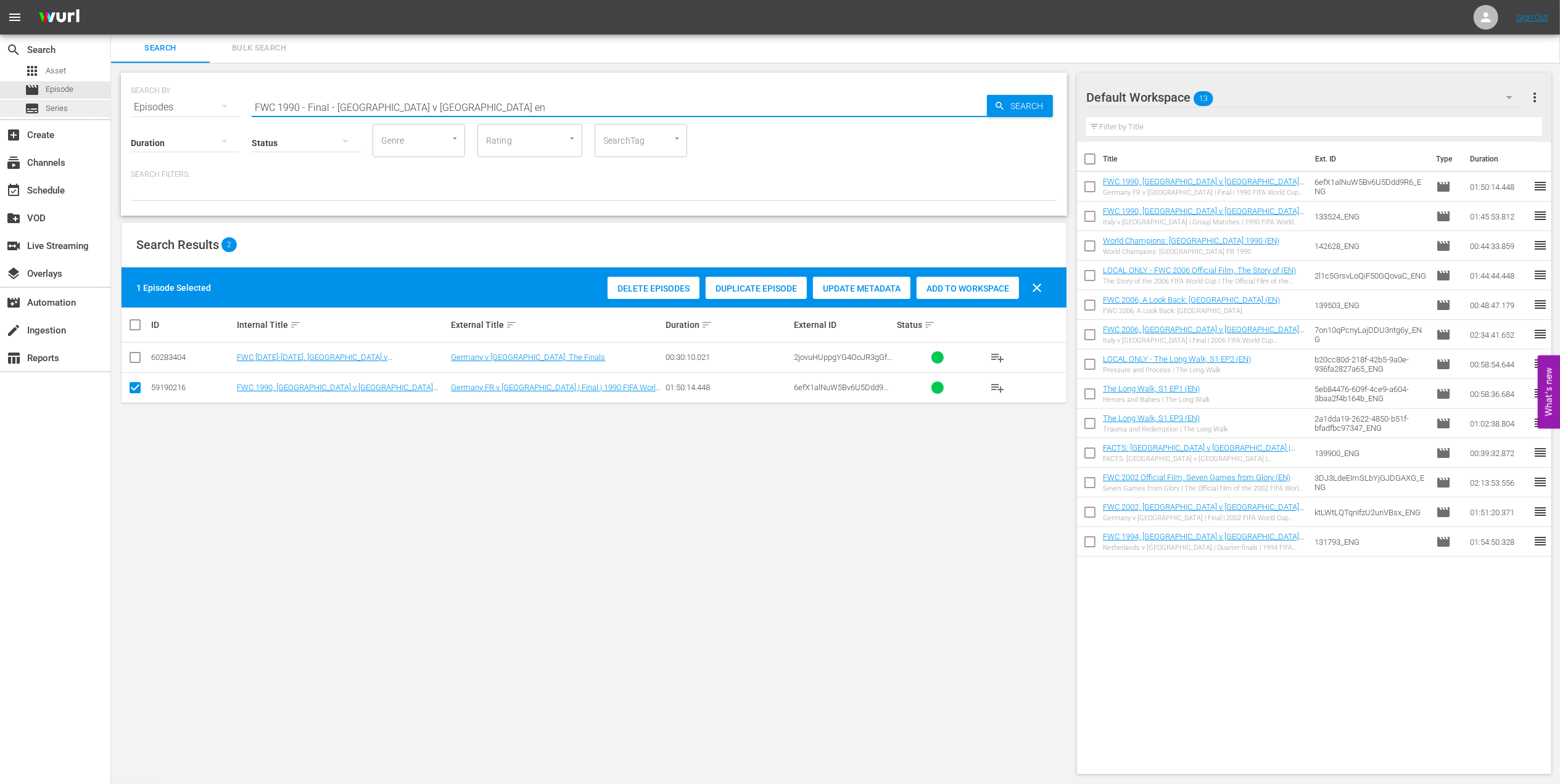
drag, startPoint x: 446, startPoint y: 108, endPoint x: 90, endPoint y: 109, distance: 356.0
paste input "EP 5 - Icon: Diego Maradona | Eyes of the World"
click at [508, 104] on input "EP 5 - Icon: Diego Maradona | Eyes of the World" at bounding box center [619, 107] width 735 height 29
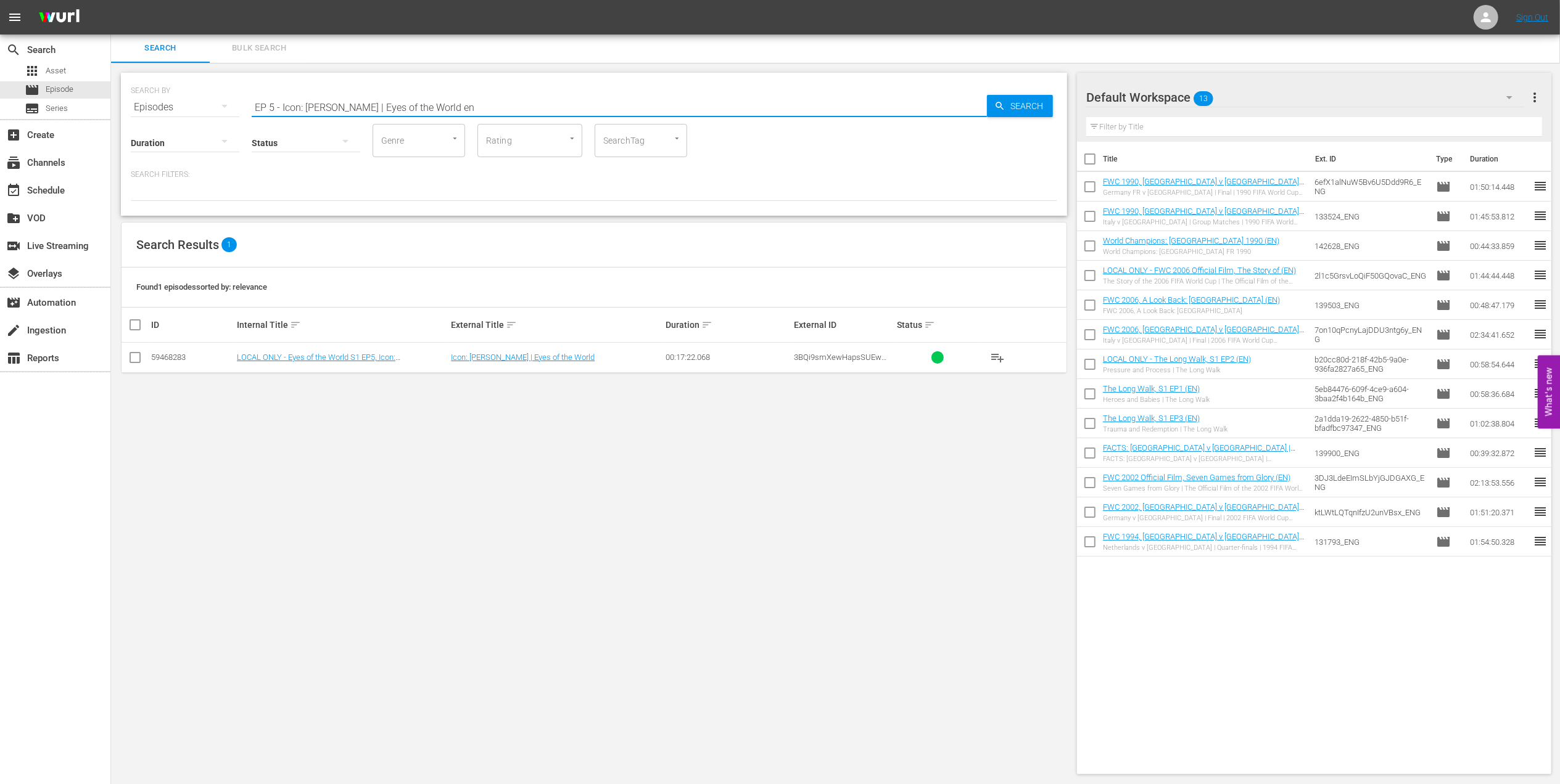
type input "EP 5 - Icon: Diego Maradona | Eyes of the World en"
click at [141, 354] on input "checkbox" at bounding box center [135, 360] width 15 height 15
checkbox input "true"
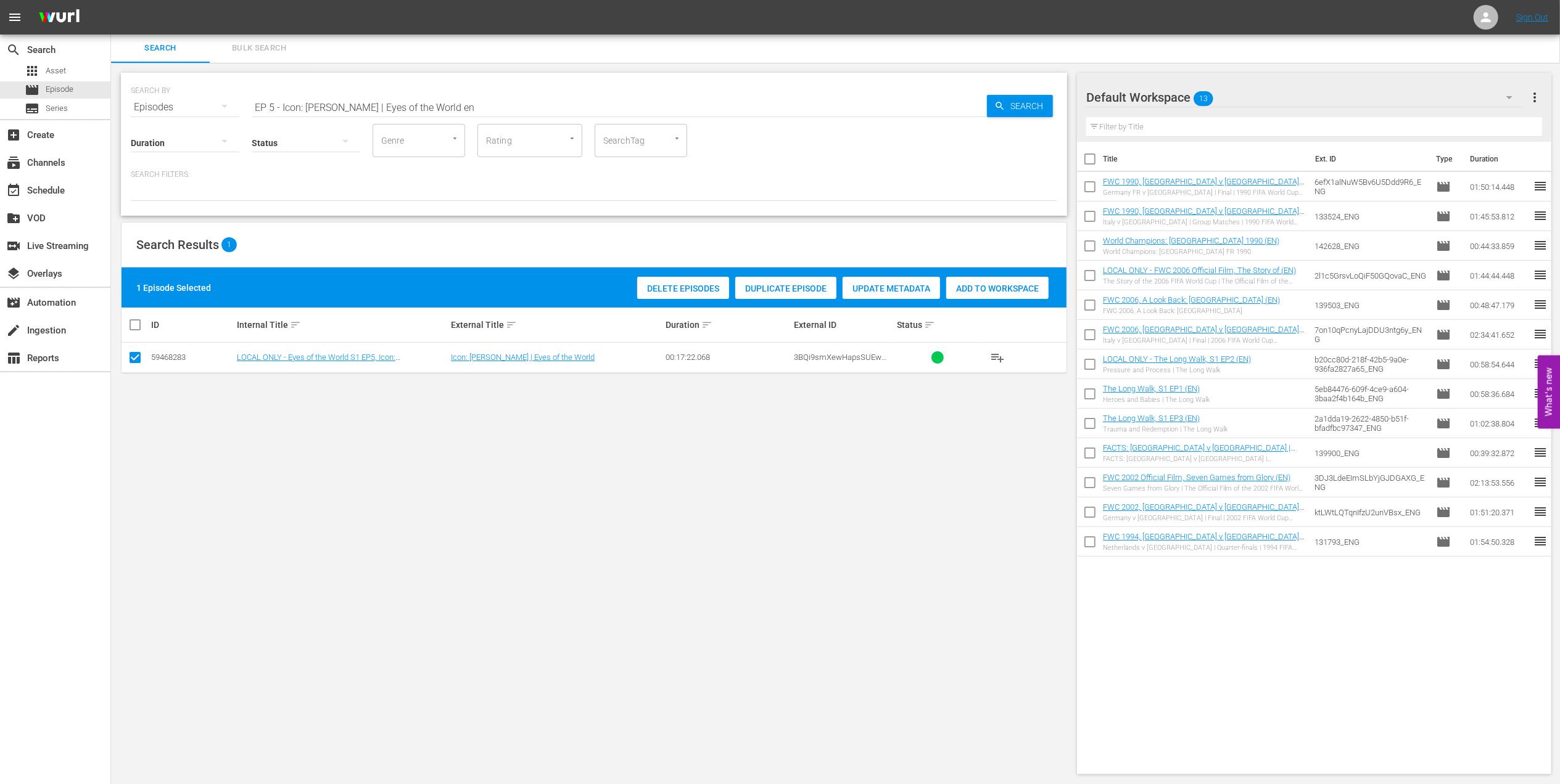
click at [970, 284] on span "Add to Workspace" at bounding box center [997, 289] width 102 height 9
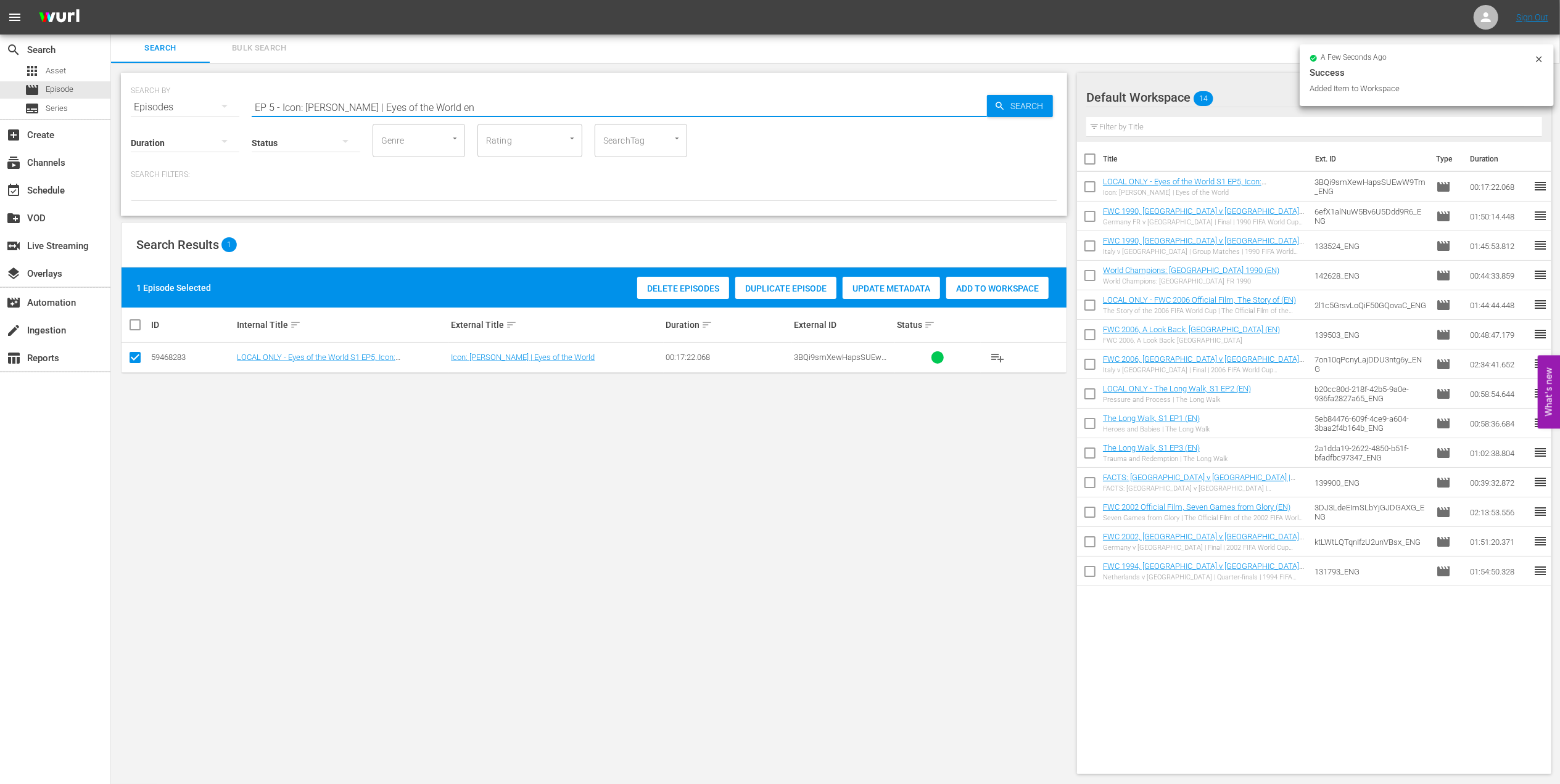
drag, startPoint x: 480, startPoint y: 104, endPoint x: 152, endPoint y: 113, distance: 328.1
click at [152, 113] on div "SEARCH BY Search By Episodes Search ID, Title, Description, Keywords, or Catego…" at bounding box center [594, 144] width 947 height 143
paste input "1962 Official Film - Viva Brasil"
click at [444, 106] on input "1962 Official Film - Viva Brasil" at bounding box center [619, 107] width 735 height 29
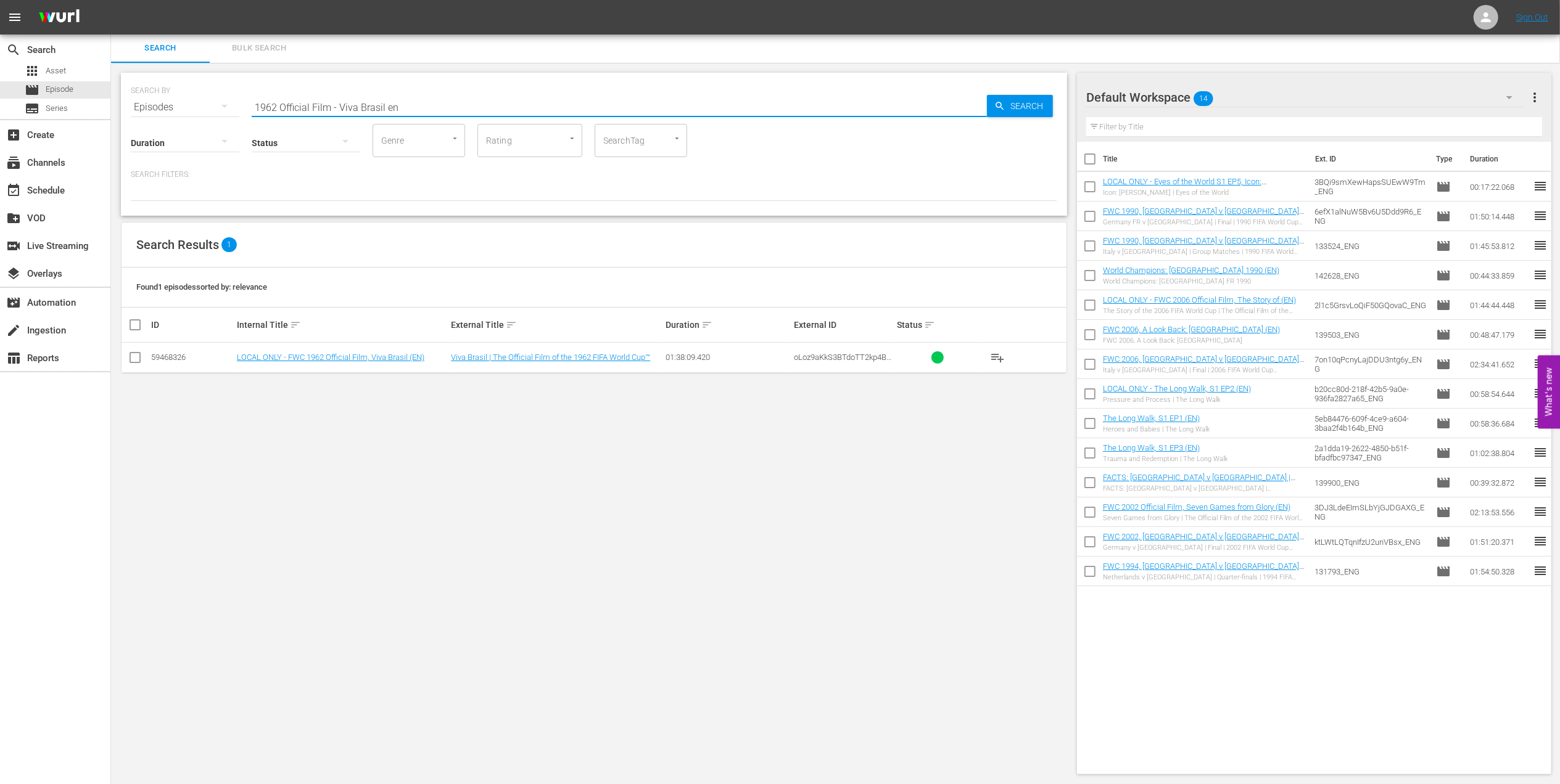
type input "1962 Official Film - Viva Brasil en"
click at [135, 350] on icon at bounding box center [135, 358] width 15 height 15
click at [134, 361] on input "checkbox" at bounding box center [135, 360] width 15 height 15
checkbox input "true"
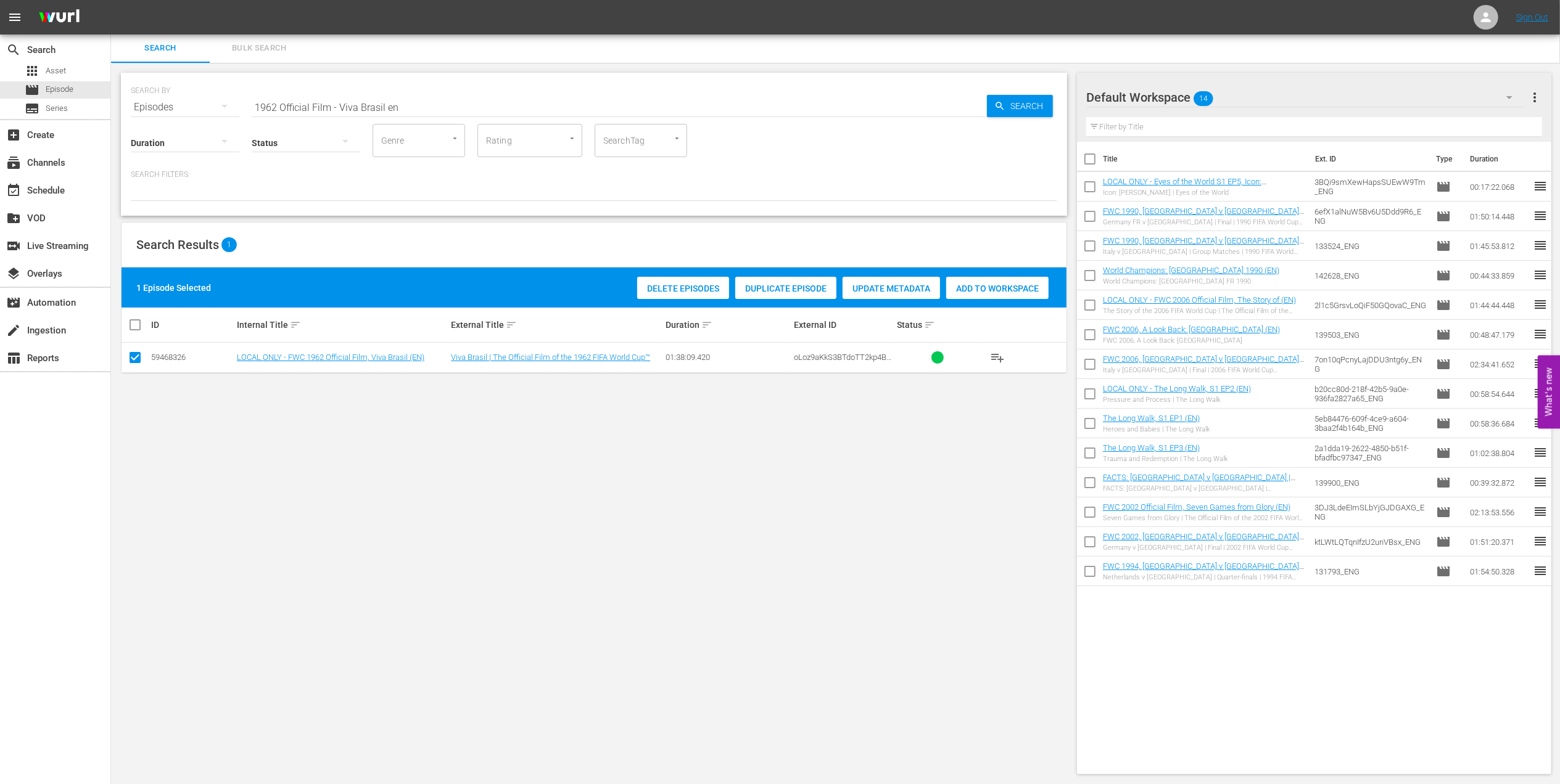
click at [996, 289] on span "Add to Workspace" at bounding box center [997, 289] width 102 height 9
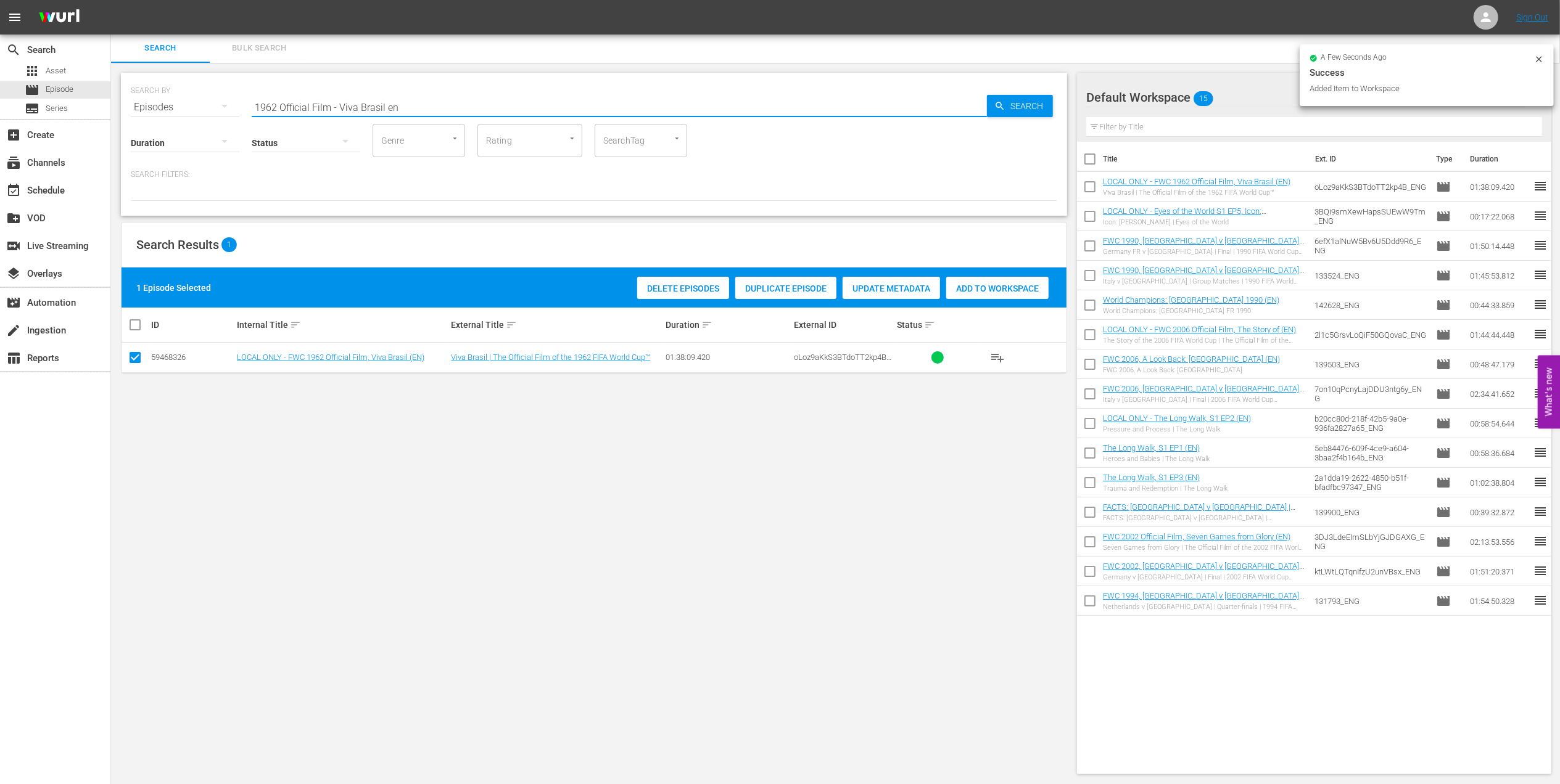
drag, startPoint x: 418, startPoint y: 102, endPoint x: 164, endPoint y: 119, distance: 254.6
click at [139, 119] on div "SEARCH BY Search By Episodes Search ID, Title, Description, Keywords, or Catego…" at bounding box center [594, 144] width 947 height 143
paste input "EP 3 - Ronaldo | Golden Boot"
drag, startPoint x: 326, startPoint y: 104, endPoint x: 66, endPoint y: 110, distance: 260.1
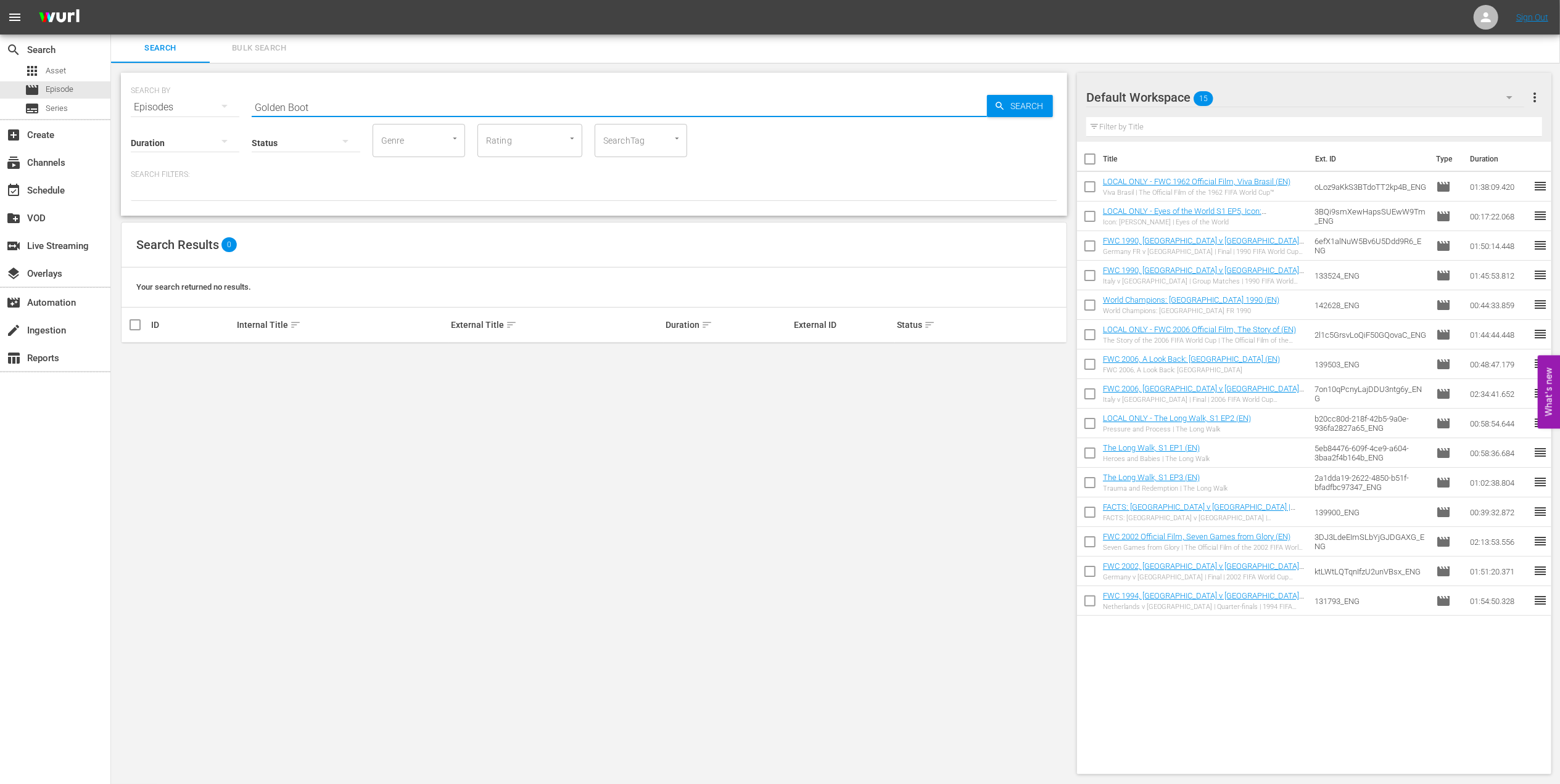
click at [338, 104] on input "Golden Boot" at bounding box center [619, 107] width 735 height 29
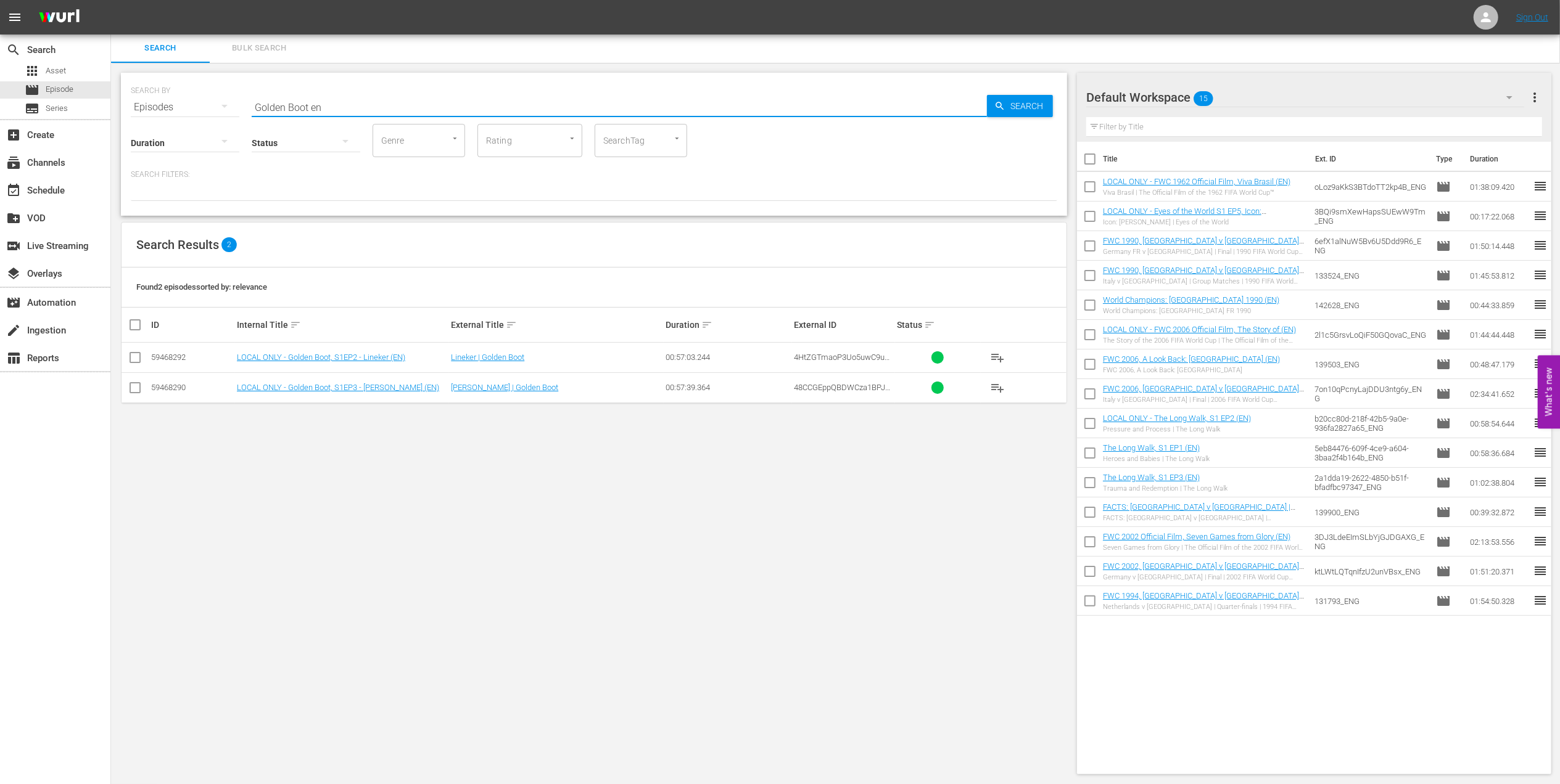
type input "Golden Boot en"
click at [137, 386] on input "checkbox" at bounding box center [135, 390] width 15 height 15
checkbox input "true"
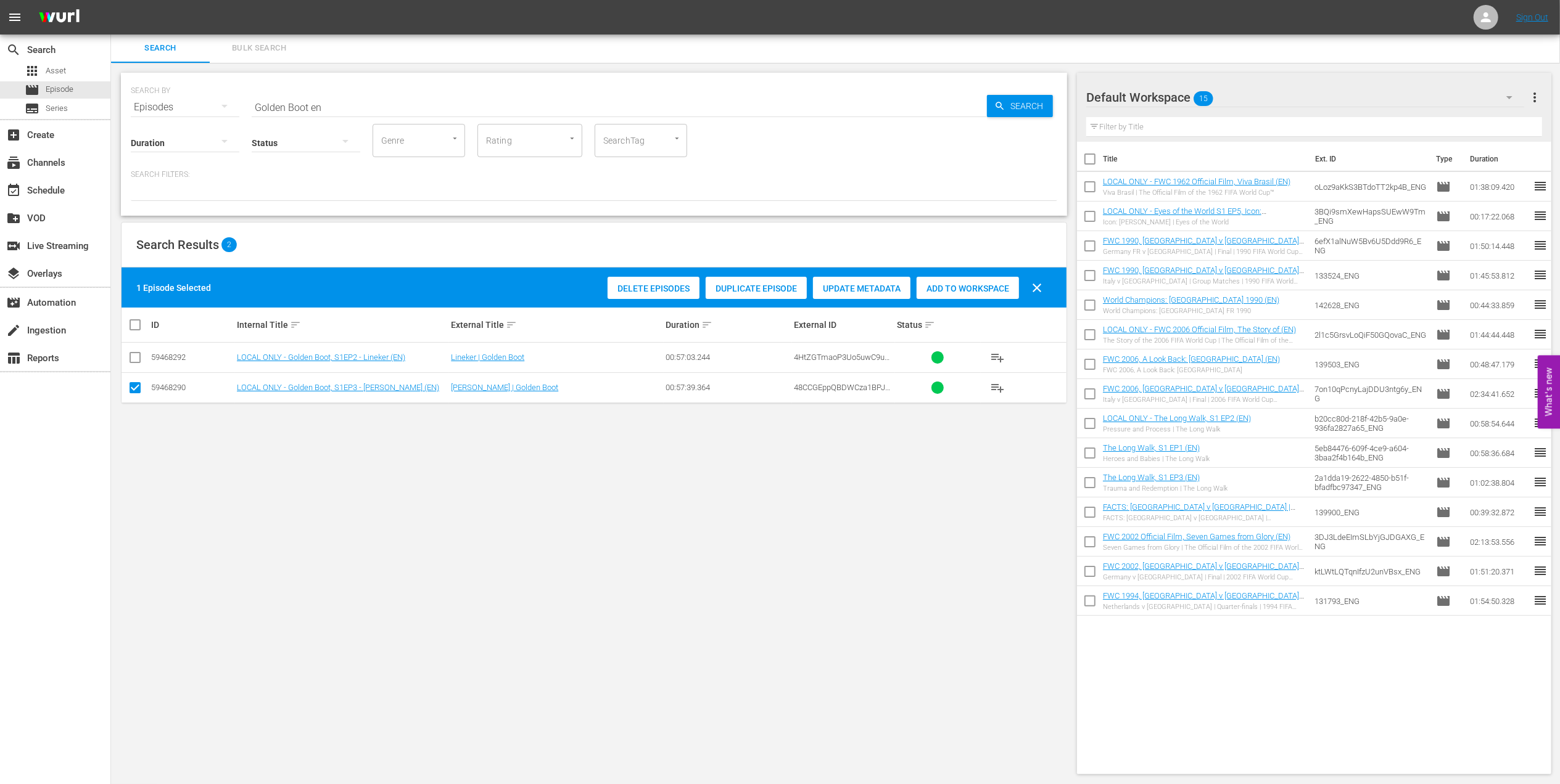
click at [985, 284] on span "Add to Workspace" at bounding box center [967, 289] width 102 height 9
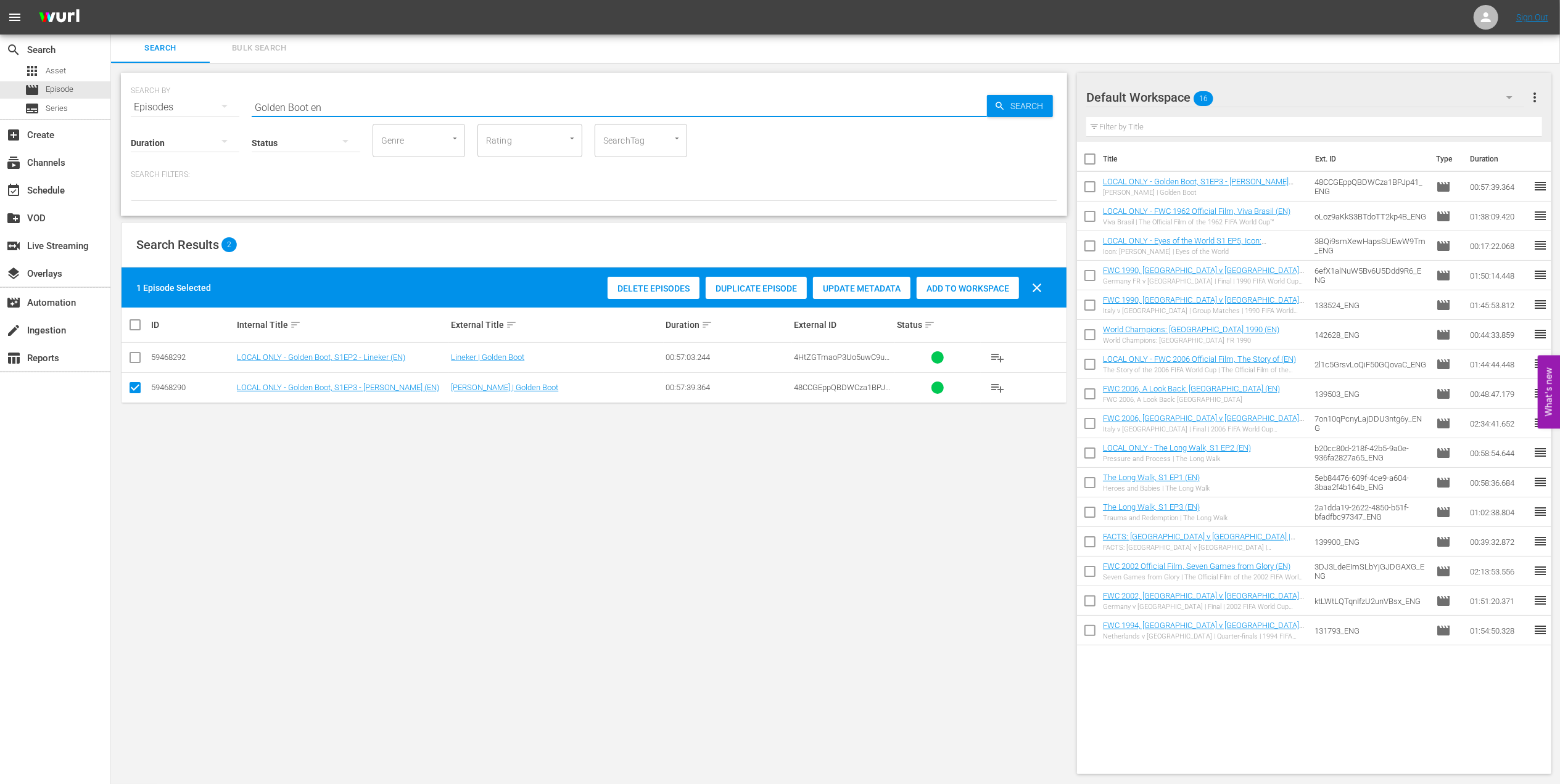
drag, startPoint x: 280, startPoint y: 104, endPoint x: 141, endPoint y: 106, distance: 139.0
click at [141, 104] on div "SEARCH BY Search By Episodes Search ID, Title, Description, Keywords, or Catego…" at bounding box center [594, 100] width 927 height 44
paste input "BRAZIL IN 1970 - FWC MEXICO 1970"
click at [452, 99] on input "BRAZIL IN 1970 - FWC MEXICO 1970" at bounding box center [619, 107] width 735 height 29
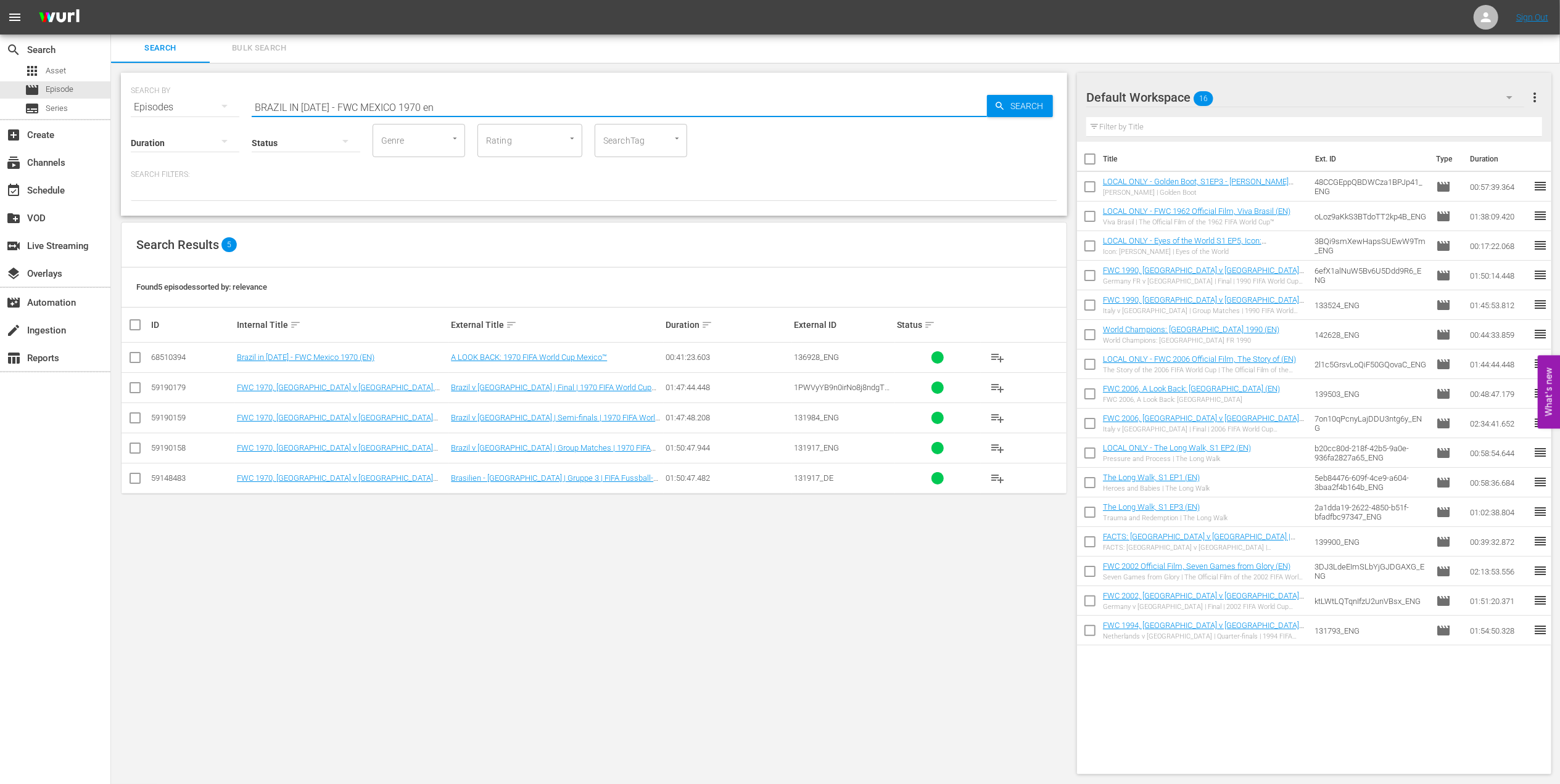
type input "BRAZIL IN 1970 - FWC MEXICO 1970 en"
click at [135, 360] on input "checkbox" at bounding box center [135, 360] width 15 height 15
checkbox input "true"
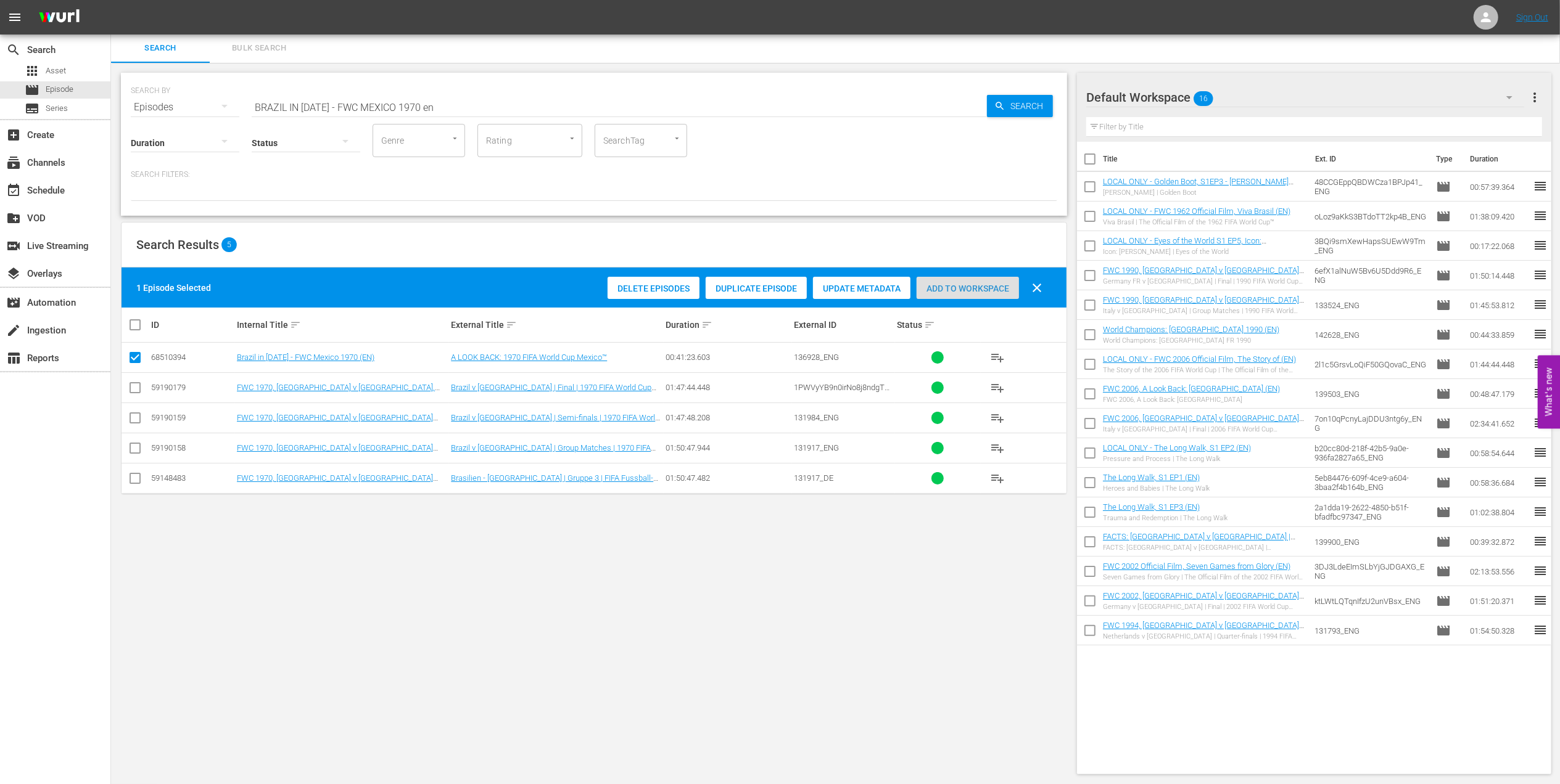
click at [961, 296] on div "Add to Workspace" at bounding box center [967, 289] width 102 height 24
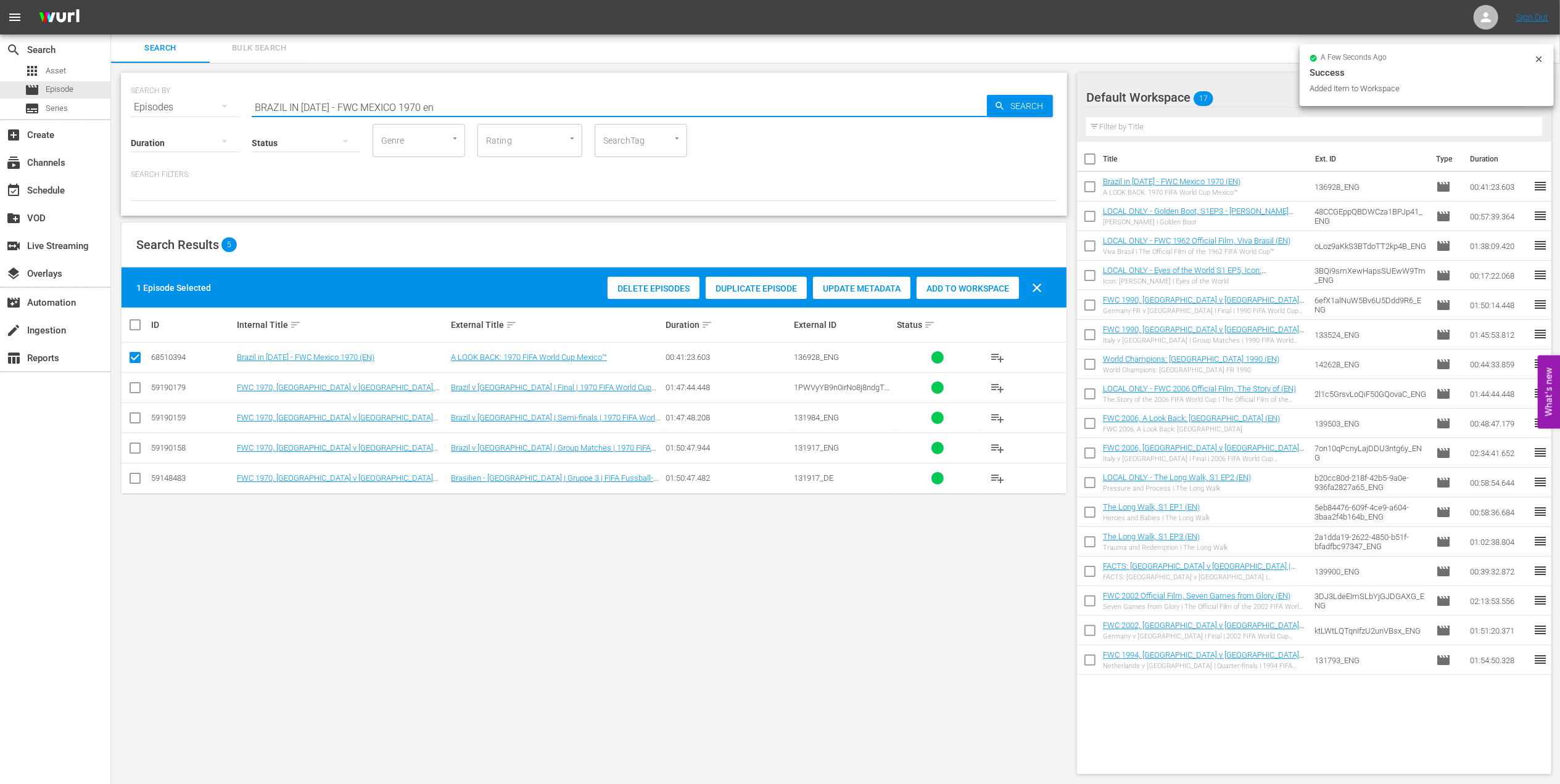
drag, startPoint x: 437, startPoint y: 102, endPoint x: 213, endPoint y: 113, distance: 224.3
click at [213, 112] on div "SEARCH BY Search By Episodes Search ID, Title, Description, Keywords, or Catego…" at bounding box center [594, 144] width 947 height 143
paste input "Futebol Arte"
click at [388, 115] on input "Futebol Arte" at bounding box center [619, 107] width 735 height 29
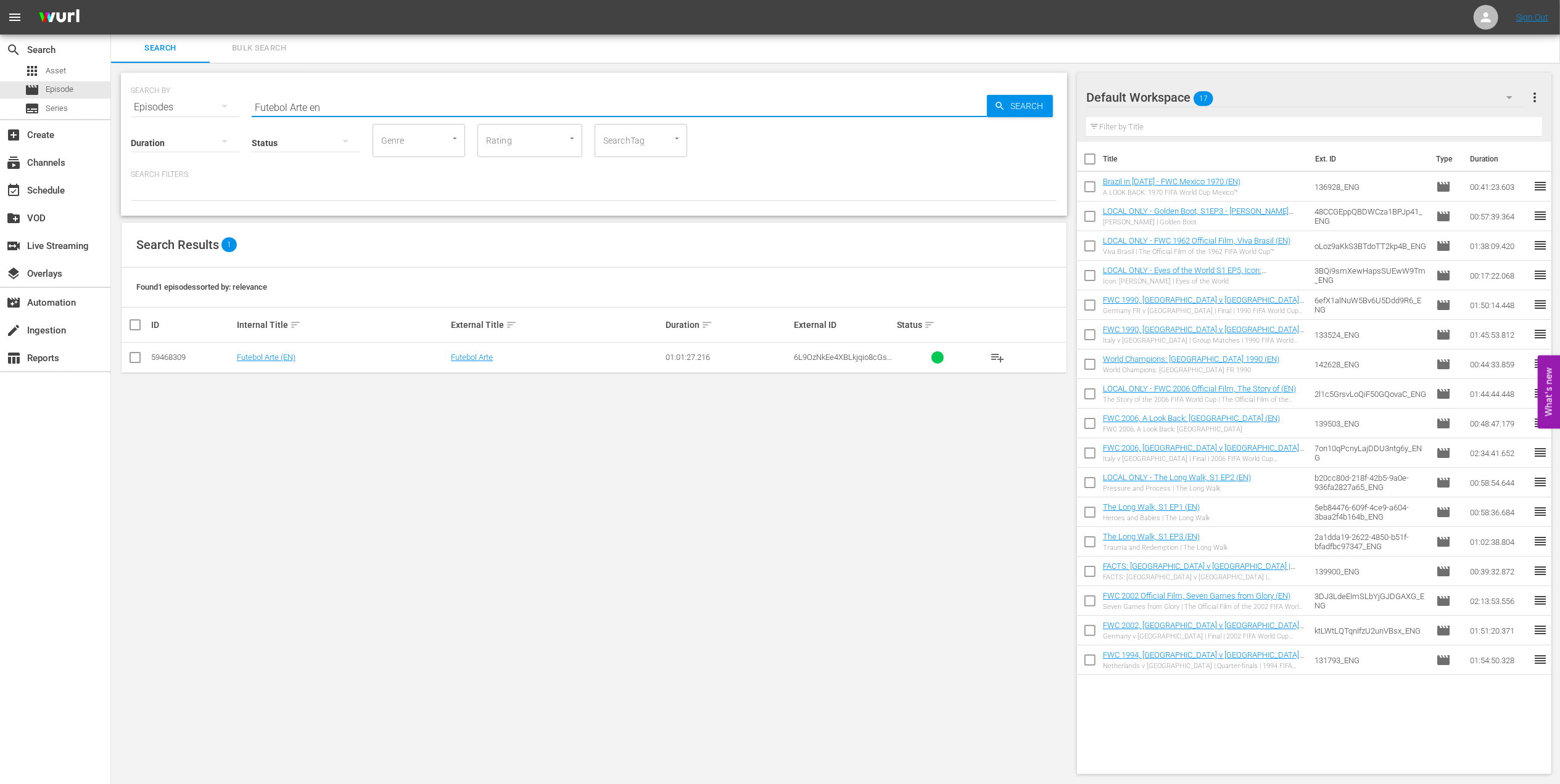
type input "Futebol Arte en"
click at [133, 354] on input "checkbox" at bounding box center [135, 360] width 15 height 15
checkbox input "true"
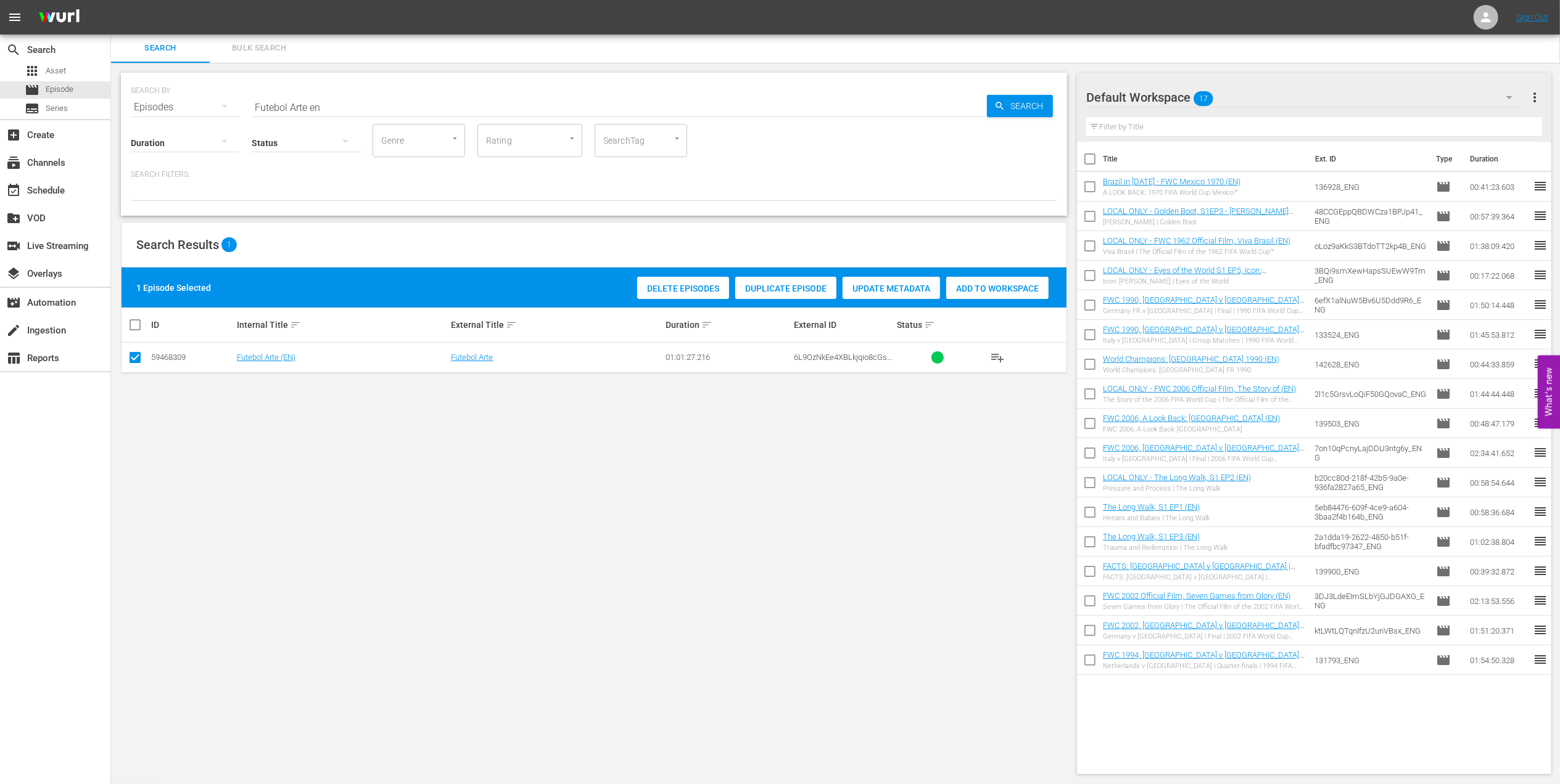
click at [974, 284] on span "Add to Workspace" at bounding box center [997, 289] width 102 height 9
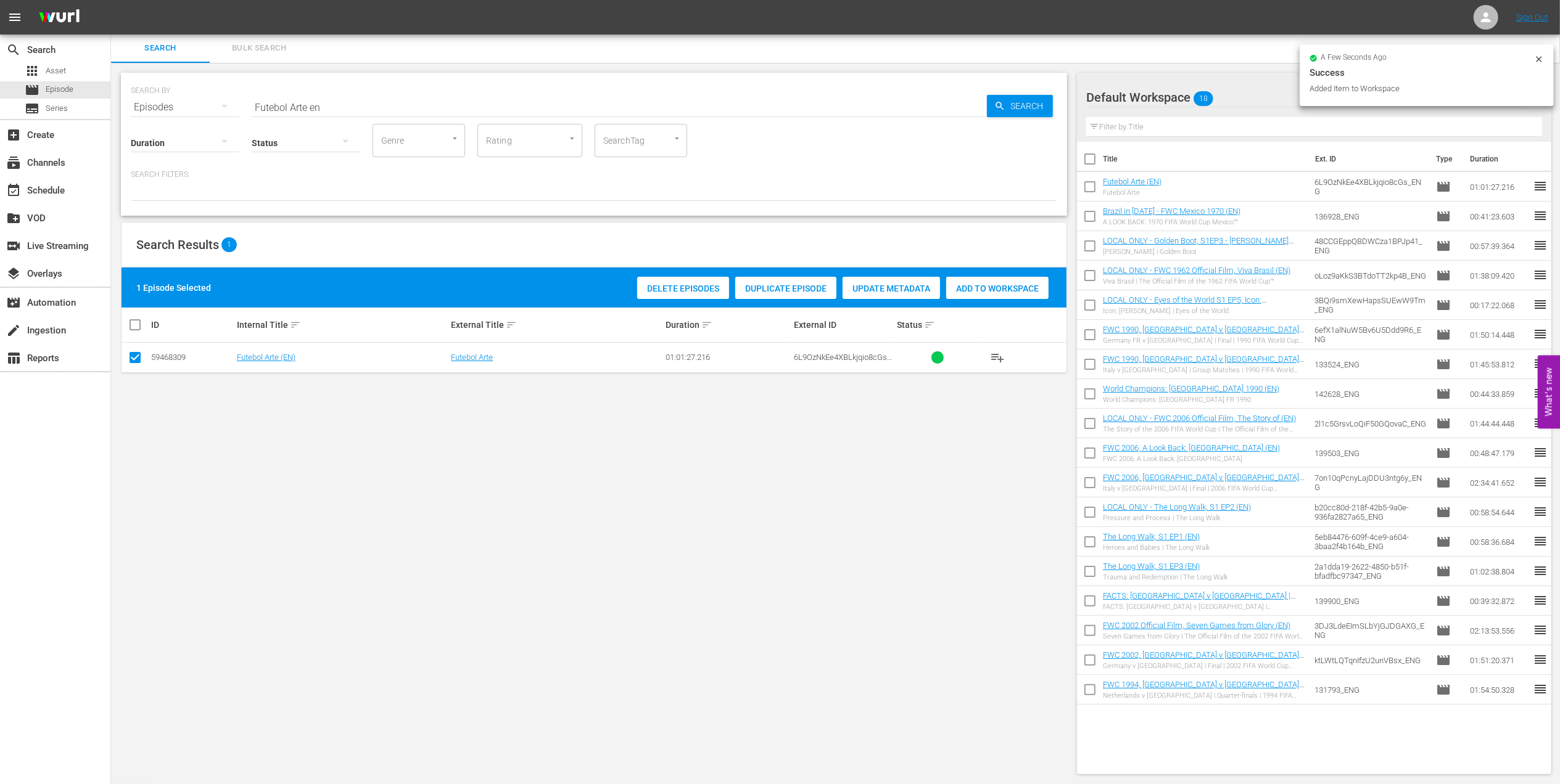
drag, startPoint x: 218, startPoint y: 104, endPoint x: 192, endPoint y: 104, distance: 26.0
click at [195, 104] on div "SEARCH BY Search By Episodes Search ID, Title, Description, Keywords, or Catego…" at bounding box center [594, 100] width 927 height 44
paste input "WC 1970 - Final - Brazil v Italy"
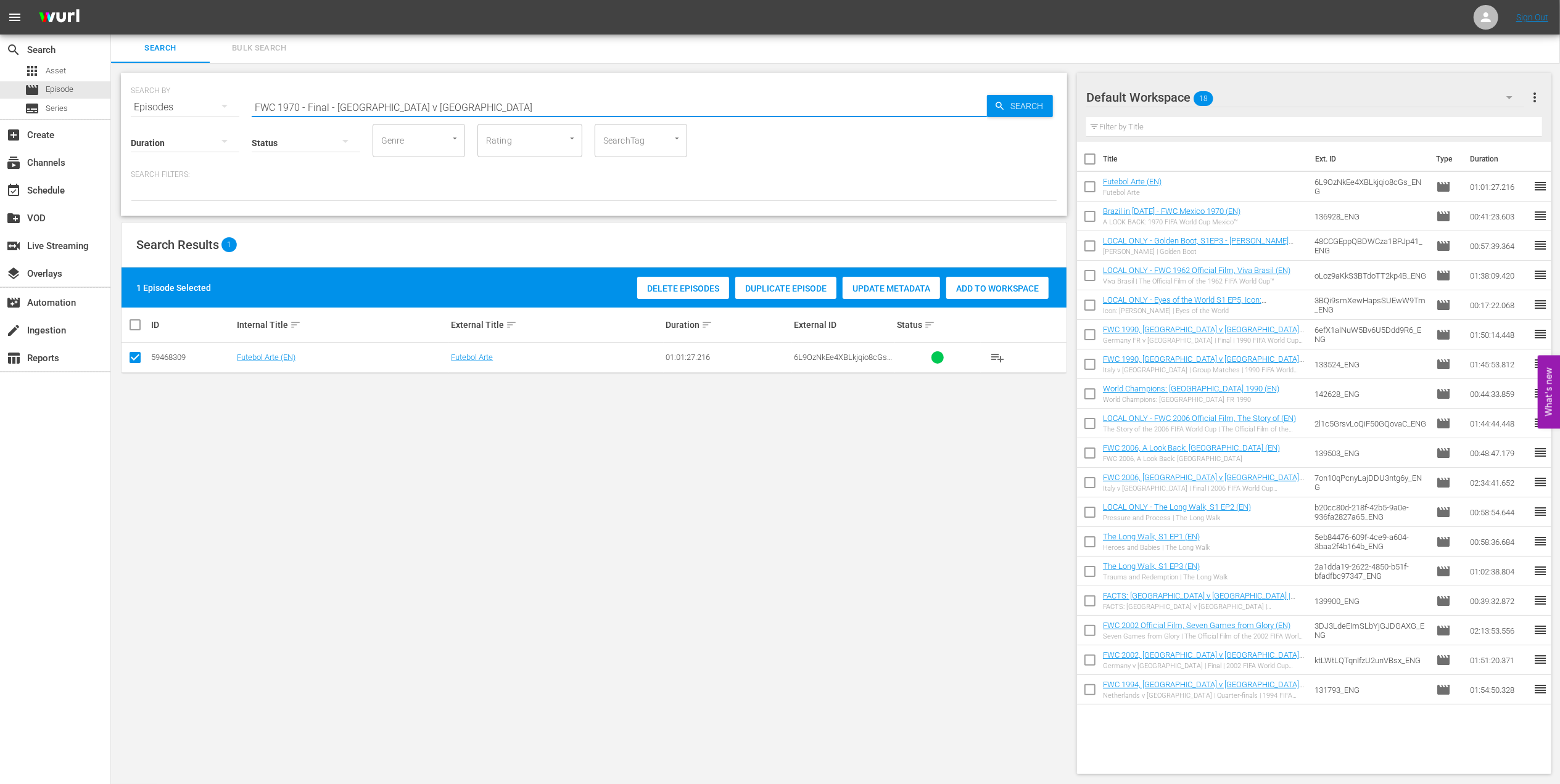
click at [445, 104] on input "FWC 1970 - Final - [GEOGRAPHIC_DATA] v [GEOGRAPHIC_DATA]" at bounding box center [619, 107] width 735 height 29
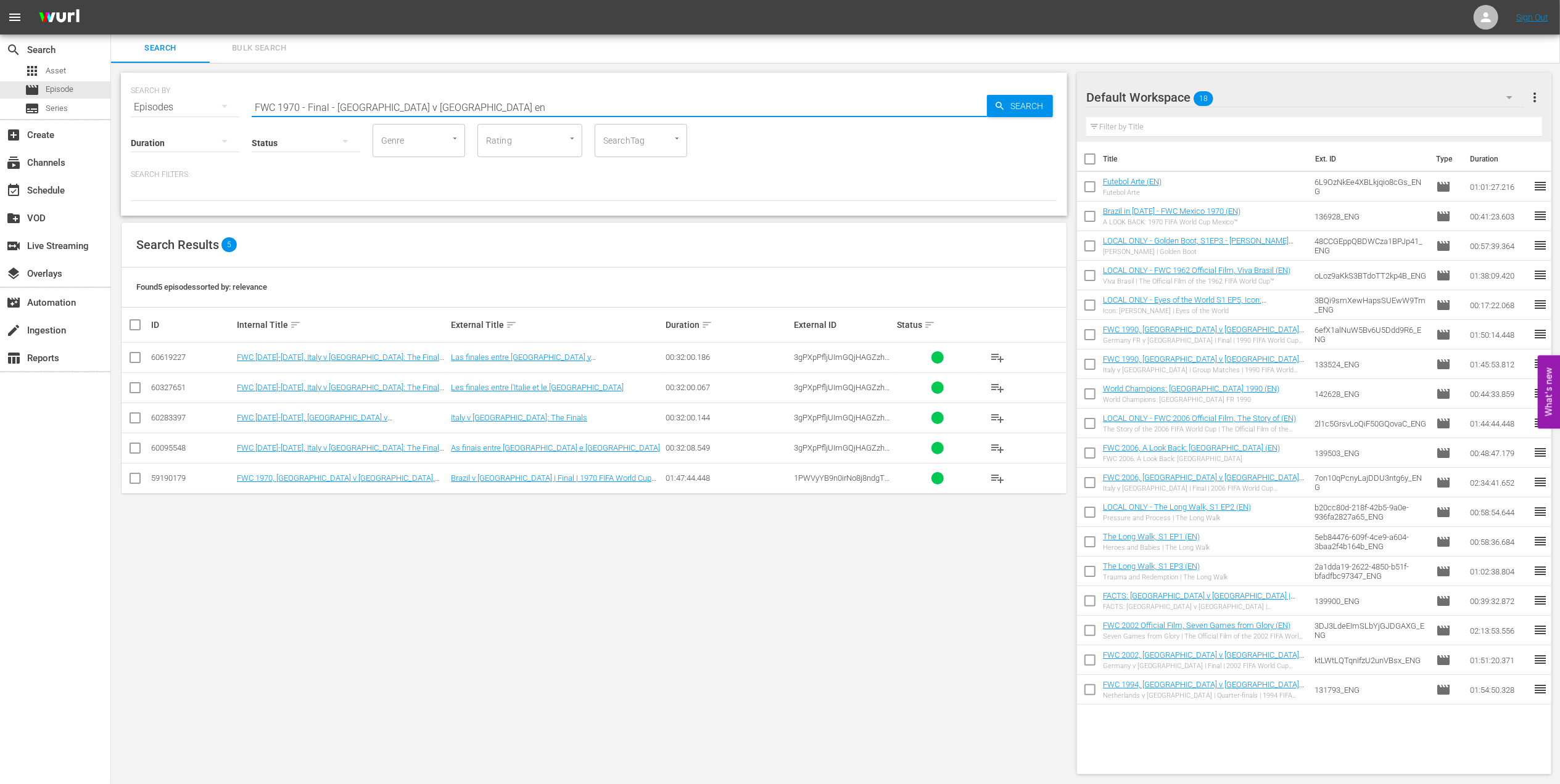
type input "FWC 1970 - Final - [GEOGRAPHIC_DATA] v [GEOGRAPHIC_DATA] en"
drag, startPoint x: 129, startPoint y: 481, endPoint x: 157, endPoint y: 482, distance: 28.0
click at [131, 482] on input "checkbox" at bounding box center [135, 481] width 15 height 15
checkbox input "true"
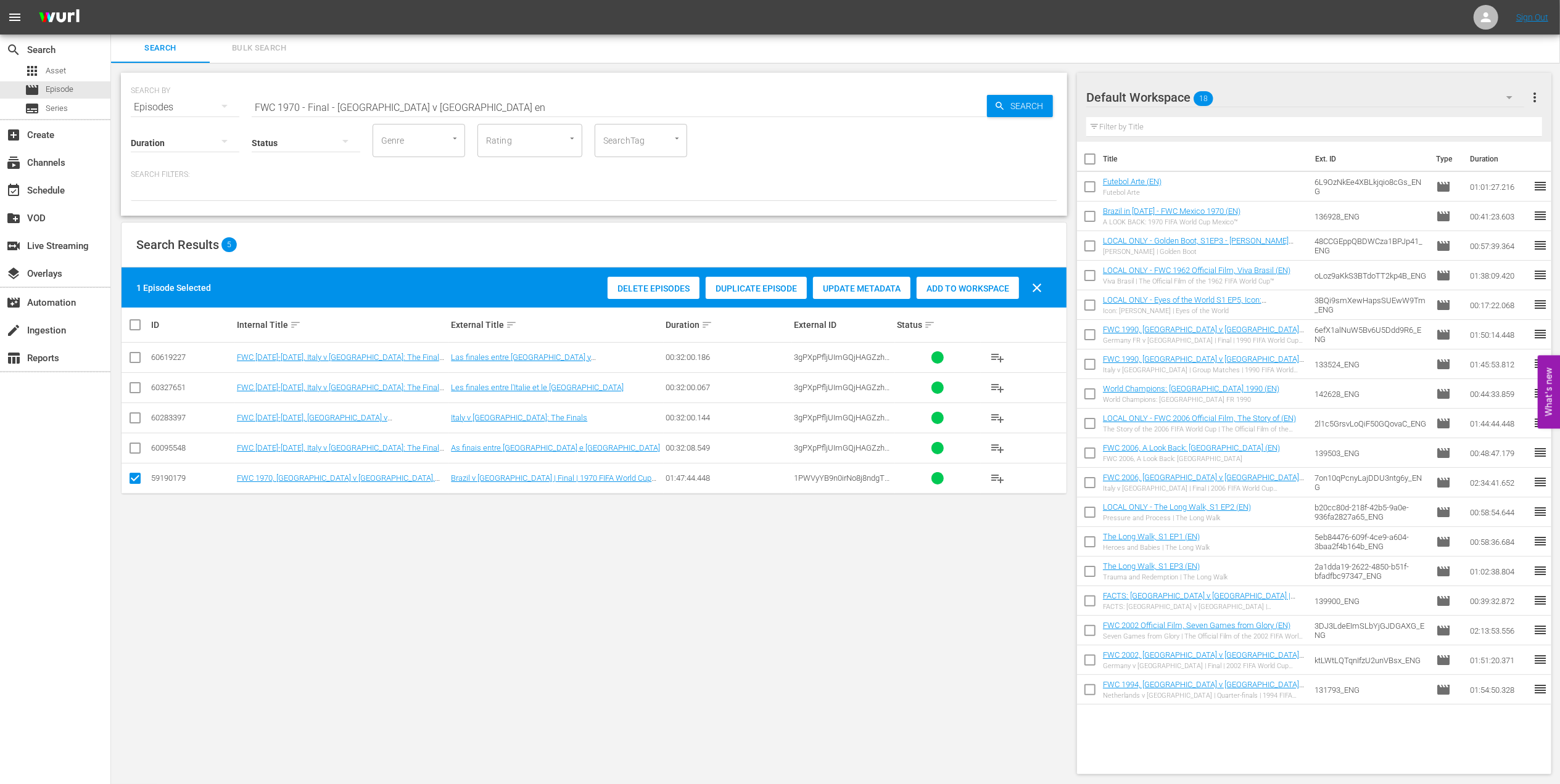
click at [963, 287] on span "Add to Workspace" at bounding box center [967, 289] width 102 height 9
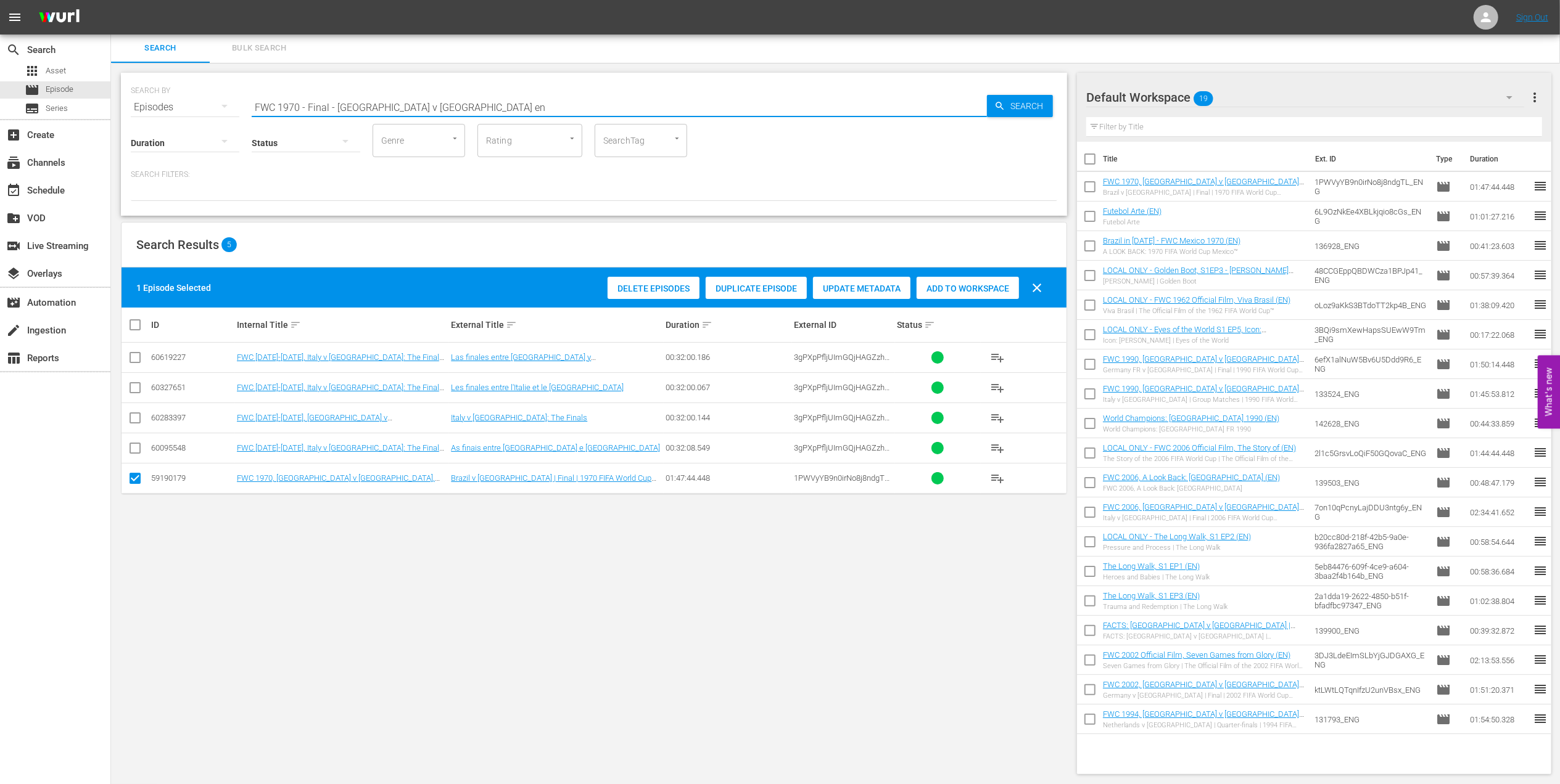
drag, startPoint x: 410, startPoint y: 101, endPoint x: 225, endPoint y: 104, distance: 185.0
click at [214, 107] on div "SEARCH BY Search By Episodes Search ID, Title, Description, Keywords, or Catego…" at bounding box center [594, 100] width 927 height 44
paste input "LOCAL ONLY - FWC 1970 Official Film, The World at their Feet"
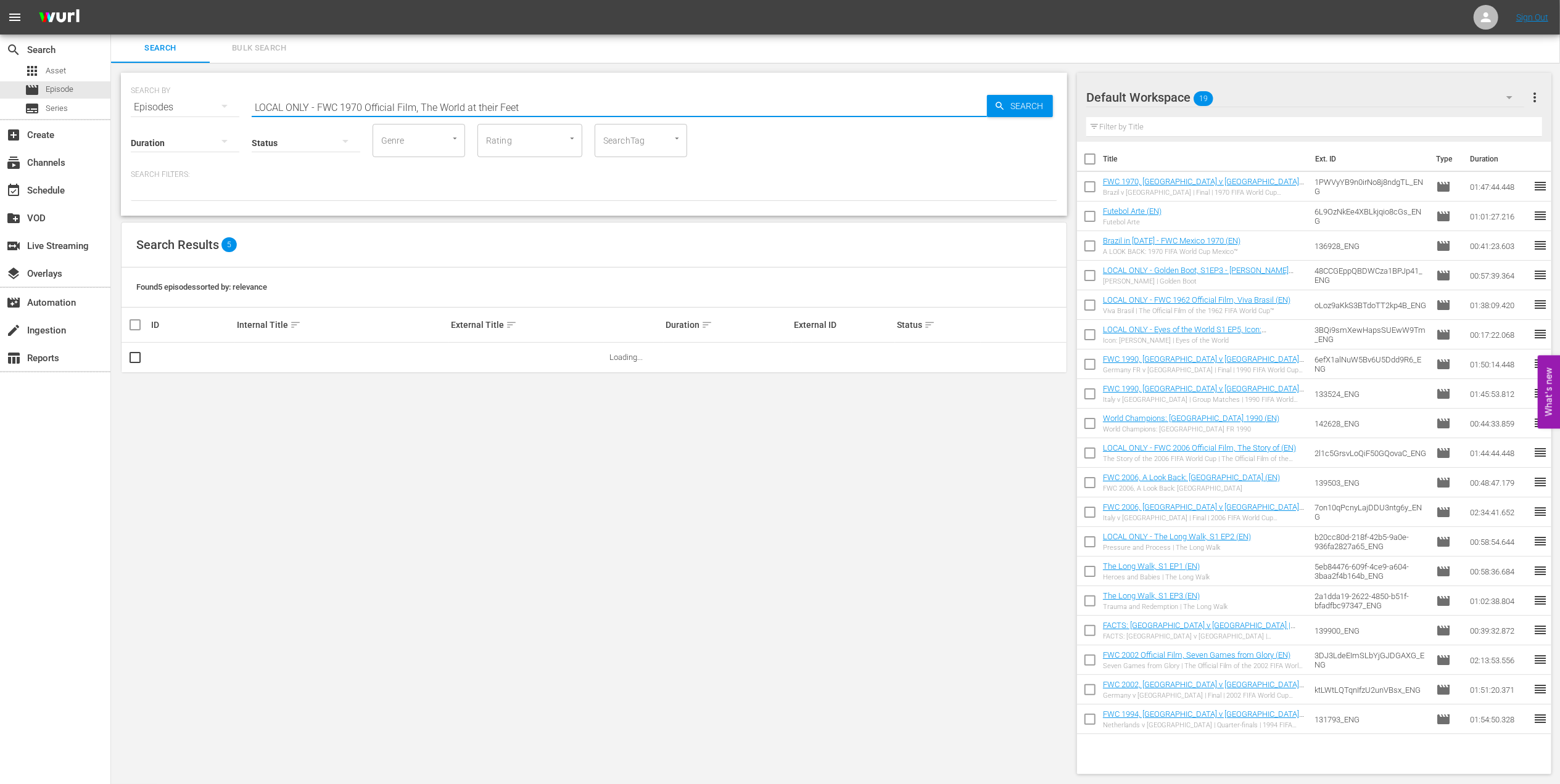
click at [545, 104] on input "LOCAL ONLY - FWC 1970 Official Film, The World at their Feet" at bounding box center [619, 107] width 735 height 29
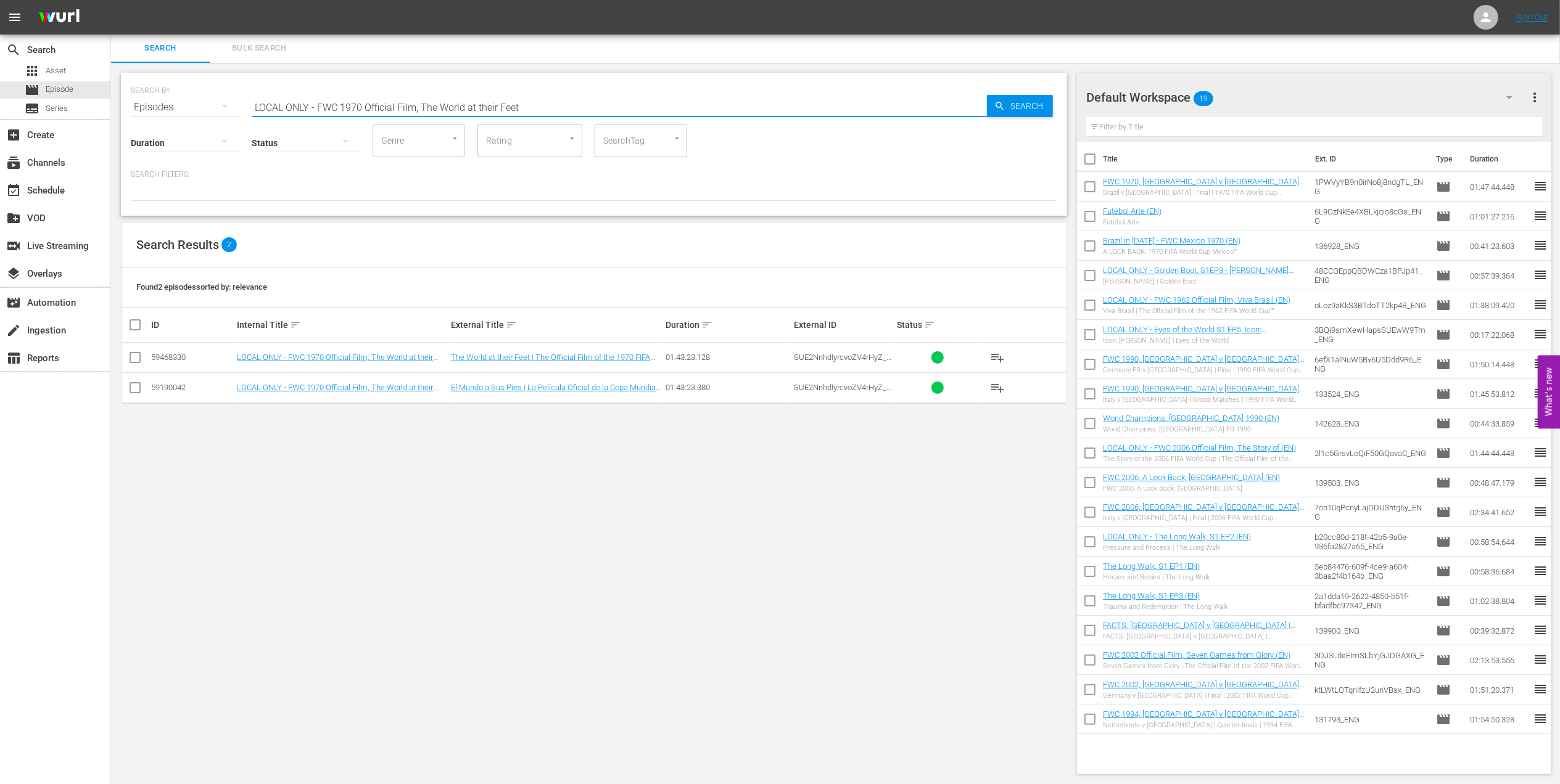
type input "LOCAL ONLY - FWC 1970 Official Film, The World at their Feet"
click at [135, 358] on input "checkbox" at bounding box center [135, 360] width 15 height 15
checkbox input "true"
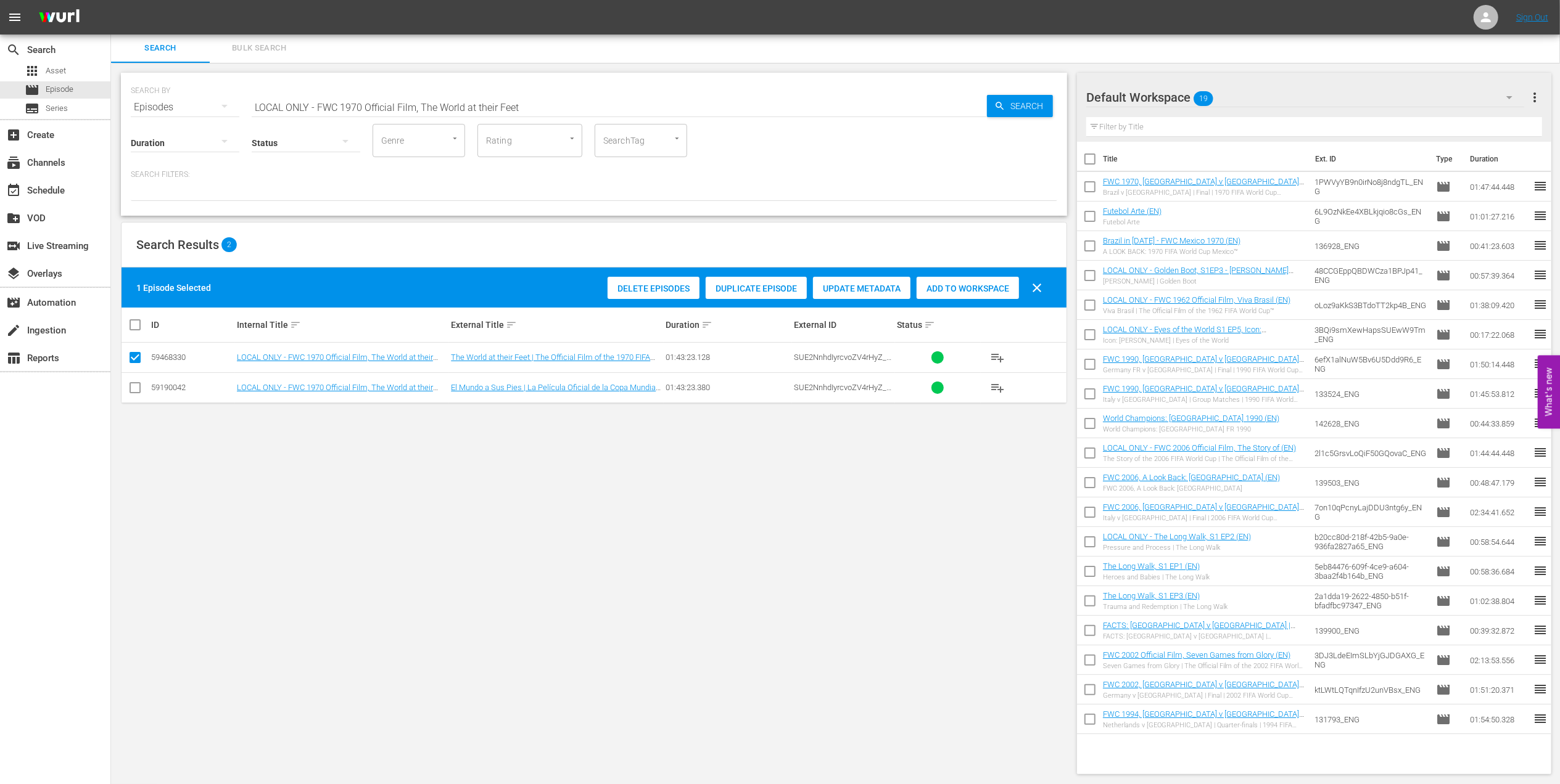
click at [960, 290] on span "Add to Workspace" at bounding box center [967, 289] width 102 height 9
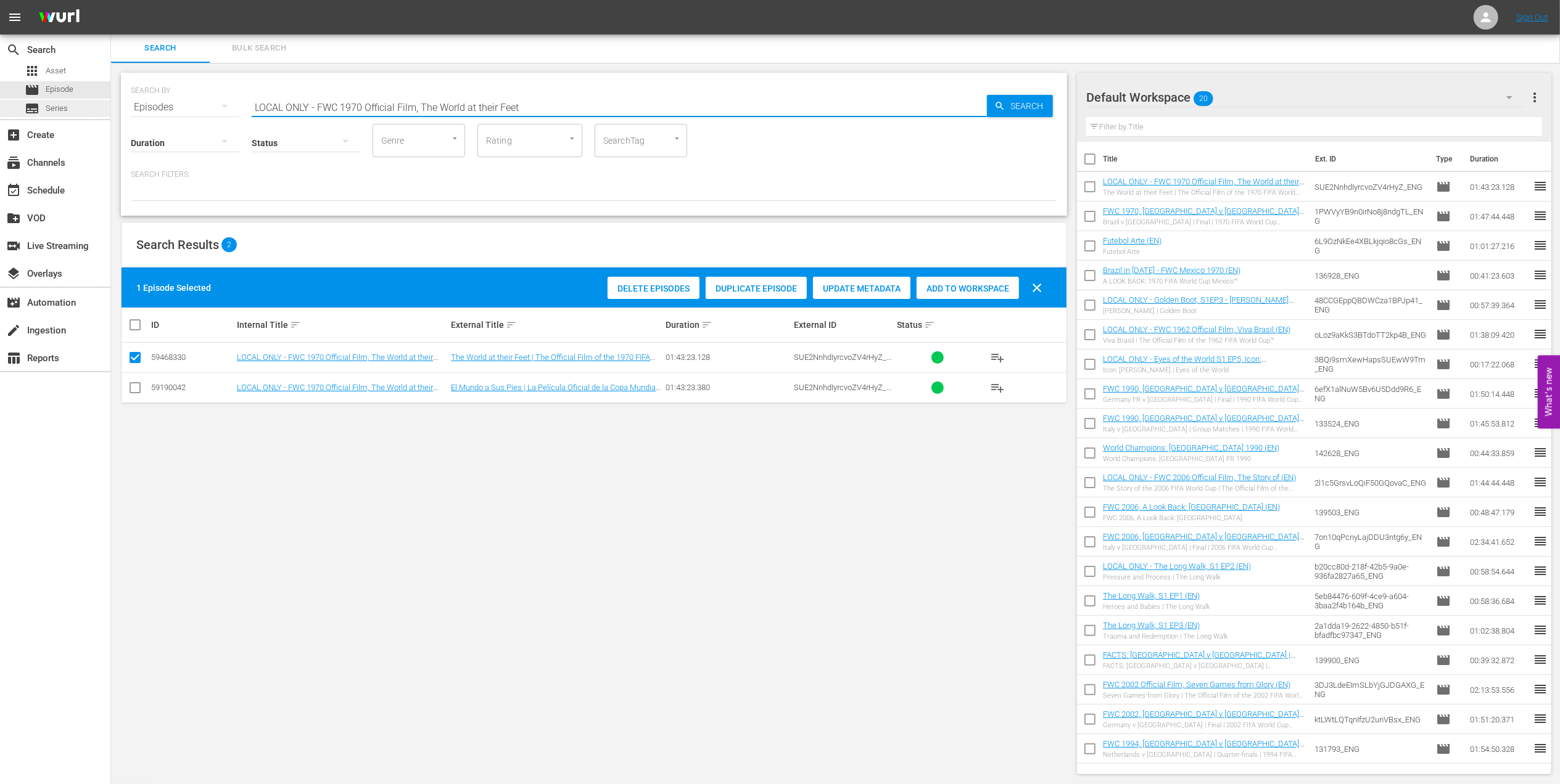
drag, startPoint x: 306, startPoint y: 108, endPoint x: 90, endPoint y: 110, distance: 216.0
paste input "Unforgettable Penalty Shootouts"
click at [452, 108] on input "Unforgettable Penalty Shootouts" at bounding box center [619, 107] width 735 height 29
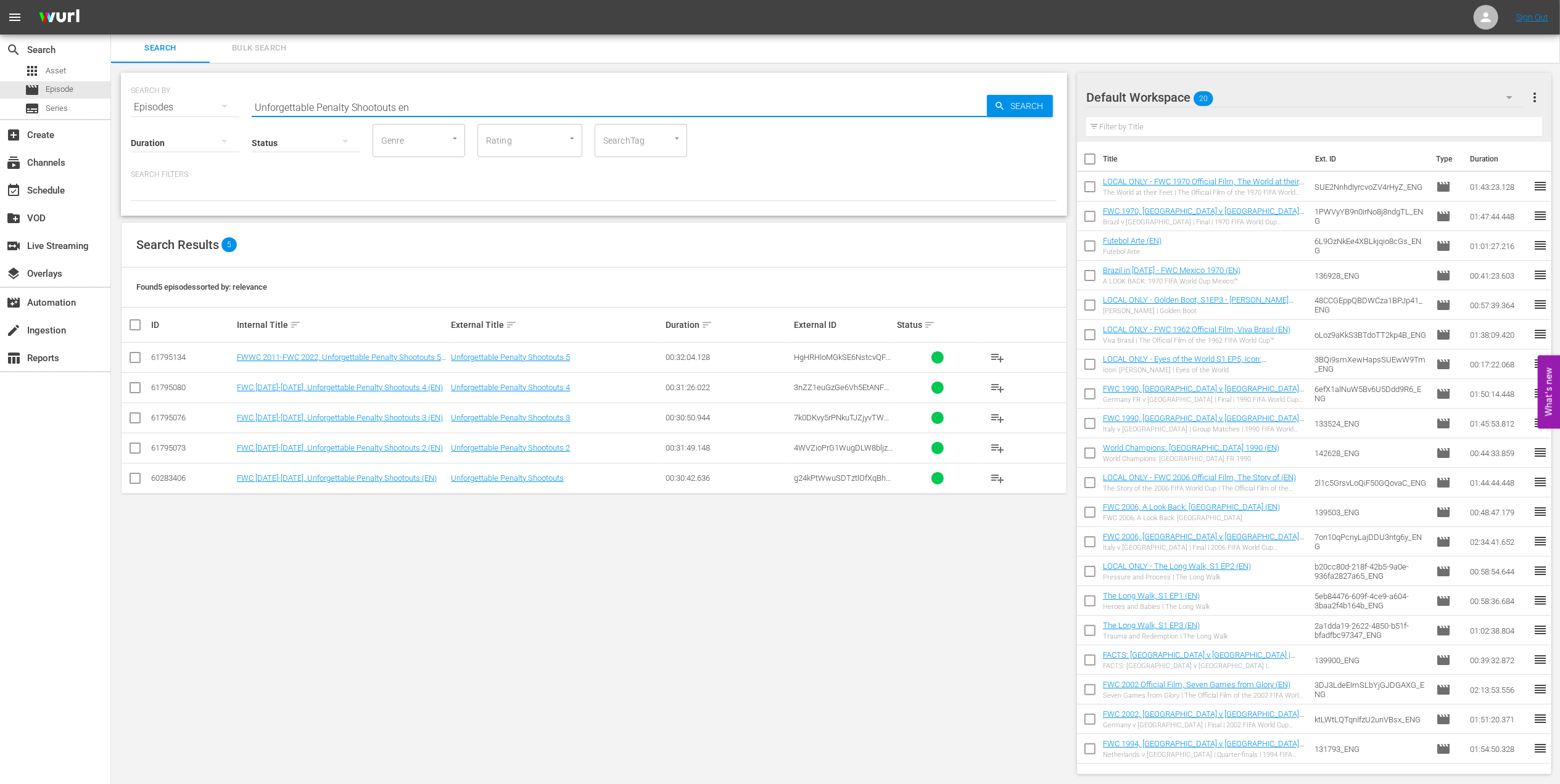
type input "Unforgettable Penalty Shootouts en"
click at [133, 477] on input "checkbox" at bounding box center [135, 481] width 15 height 15
checkbox input "true"
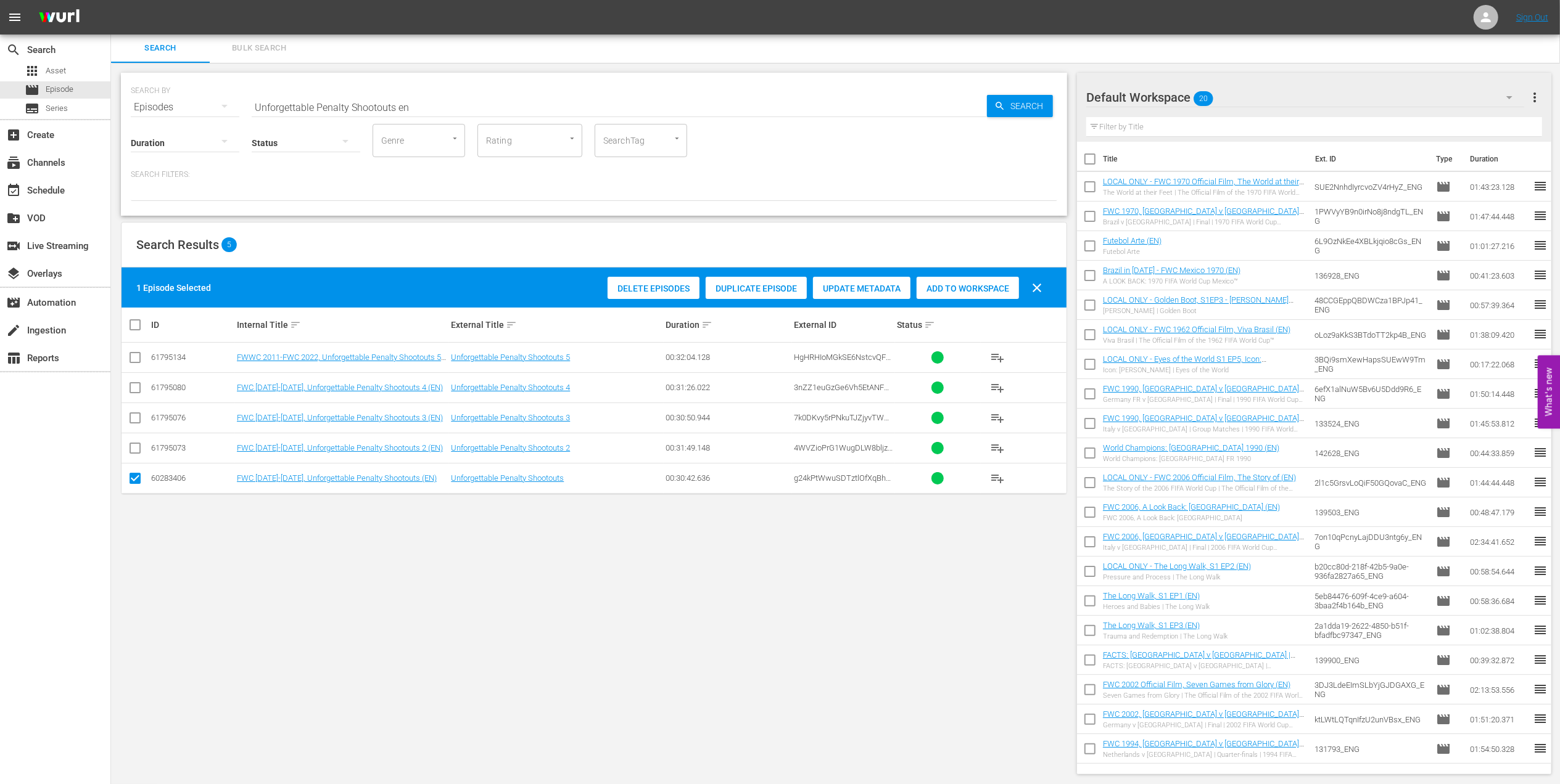
click at [139, 452] on input "checkbox" at bounding box center [135, 450] width 15 height 15
checkbox input "true"
click at [951, 280] on div "Add to Workspace" at bounding box center [967, 289] width 102 height 24
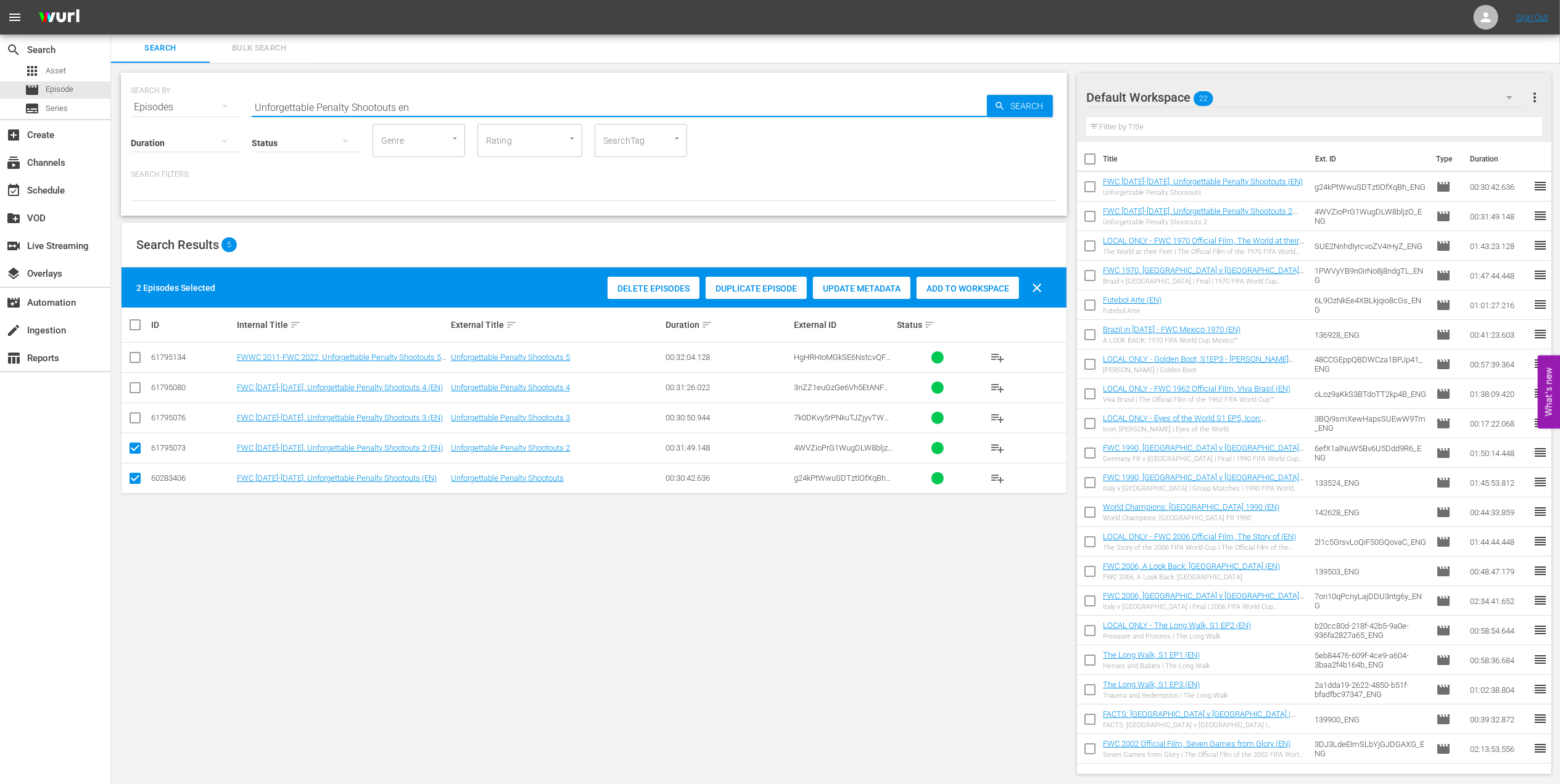
drag, startPoint x: 421, startPoint y: 102, endPoint x: 173, endPoint y: 104, distance: 248.0
click at [173, 104] on div "SEARCH BY Search By Episodes Search ID, Title, Description, Keywords, or Catego…" at bounding box center [594, 100] width 927 height 44
paste input "FWC 2006 - Final - Italy v France"
click at [427, 104] on input "FWC 2006 - Final - Italy v France" at bounding box center [619, 107] width 735 height 29
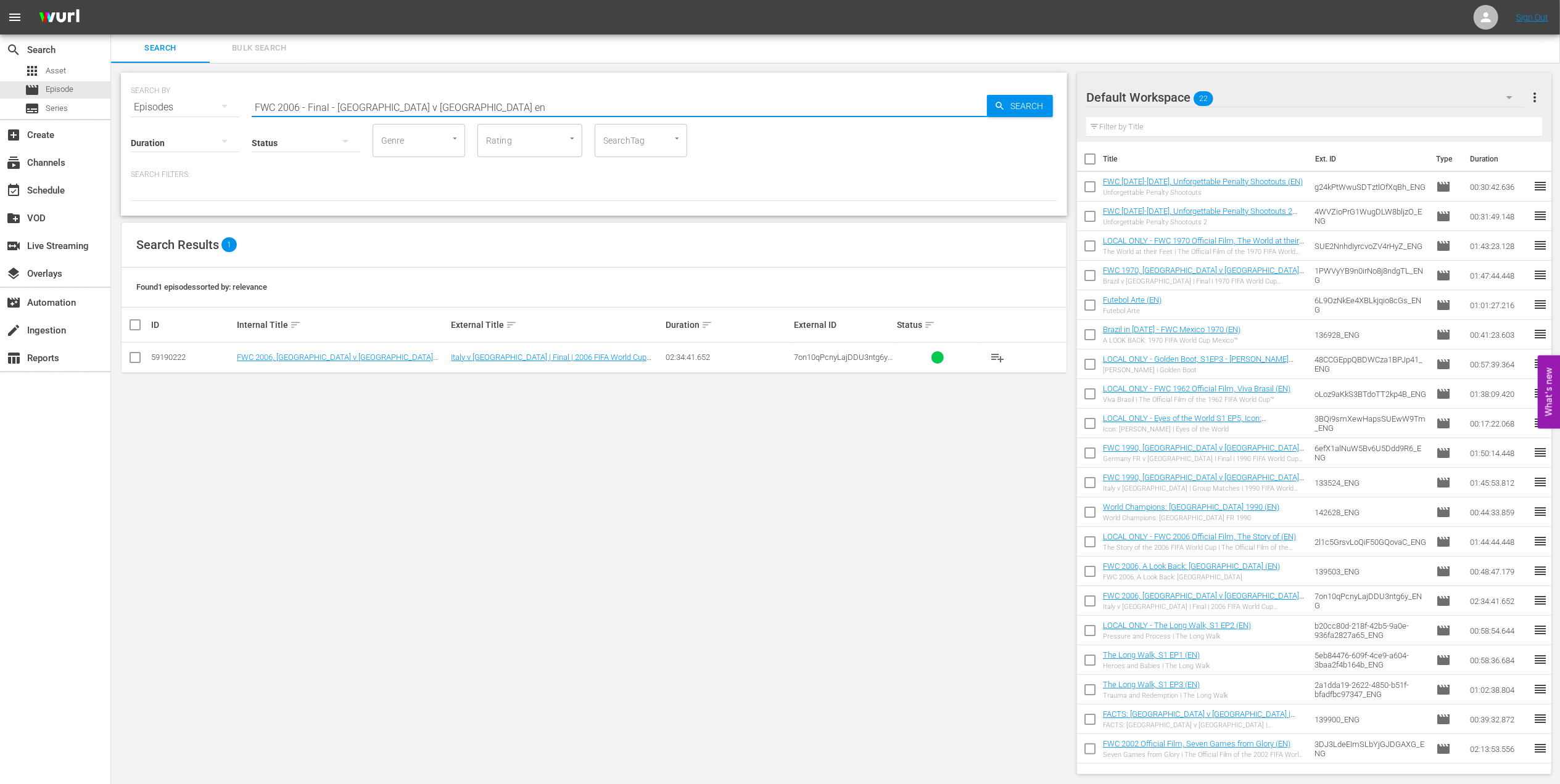
type input "FWC 2006 - Final - Italy v France en"
click at [137, 361] on input "checkbox" at bounding box center [135, 360] width 15 height 15
checkbox input "true"
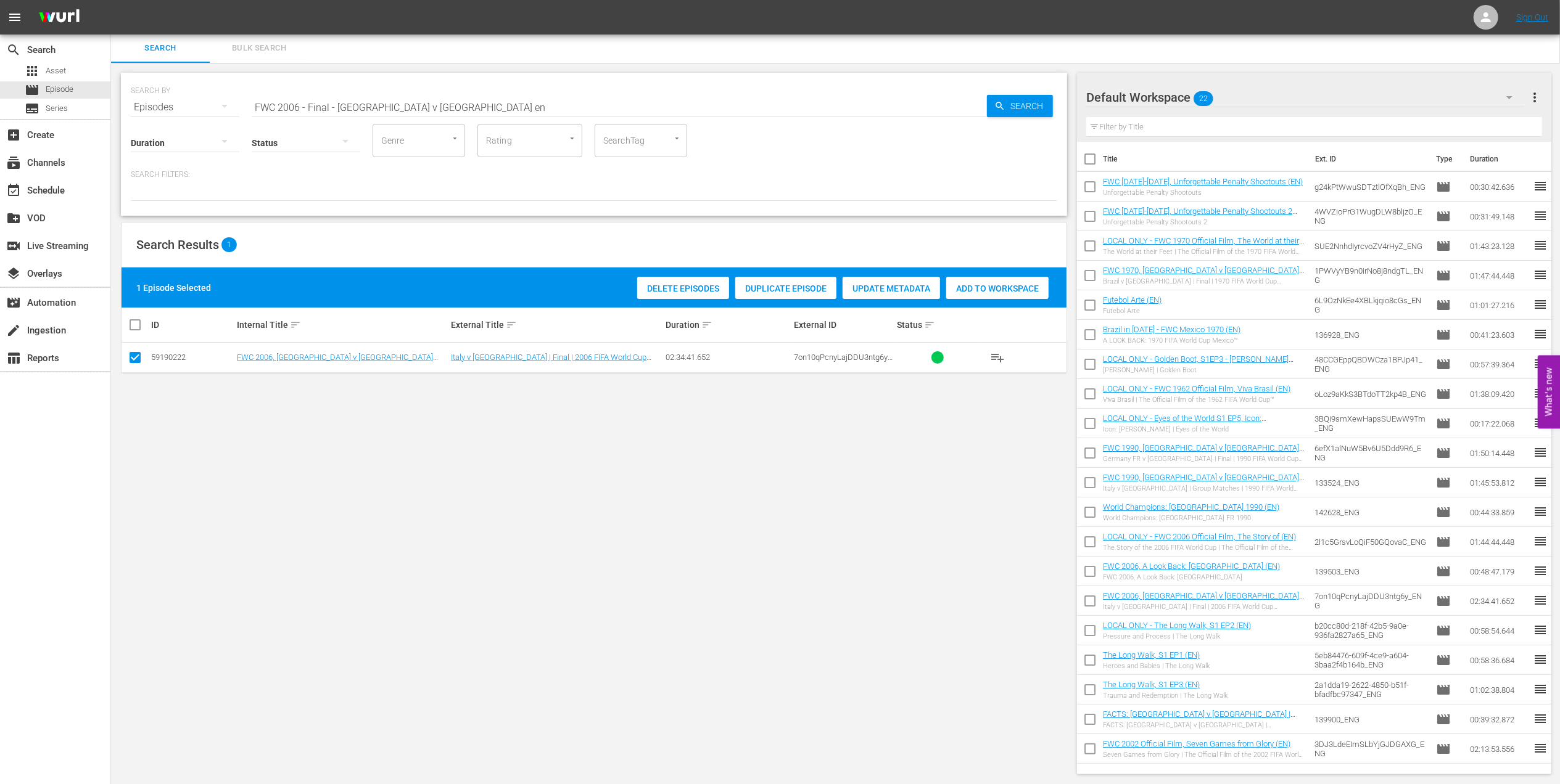
click at [969, 289] on span "Add to Workspace" at bounding box center [997, 289] width 102 height 9
drag, startPoint x: 418, startPoint y: 100, endPoint x: 150, endPoint y: 110, distance: 268.2
click at [150, 110] on div "SEARCH BY Search By Episodes Search ID, Title, Description, Keywords, or Catego…" at bounding box center [594, 100] width 927 height 44
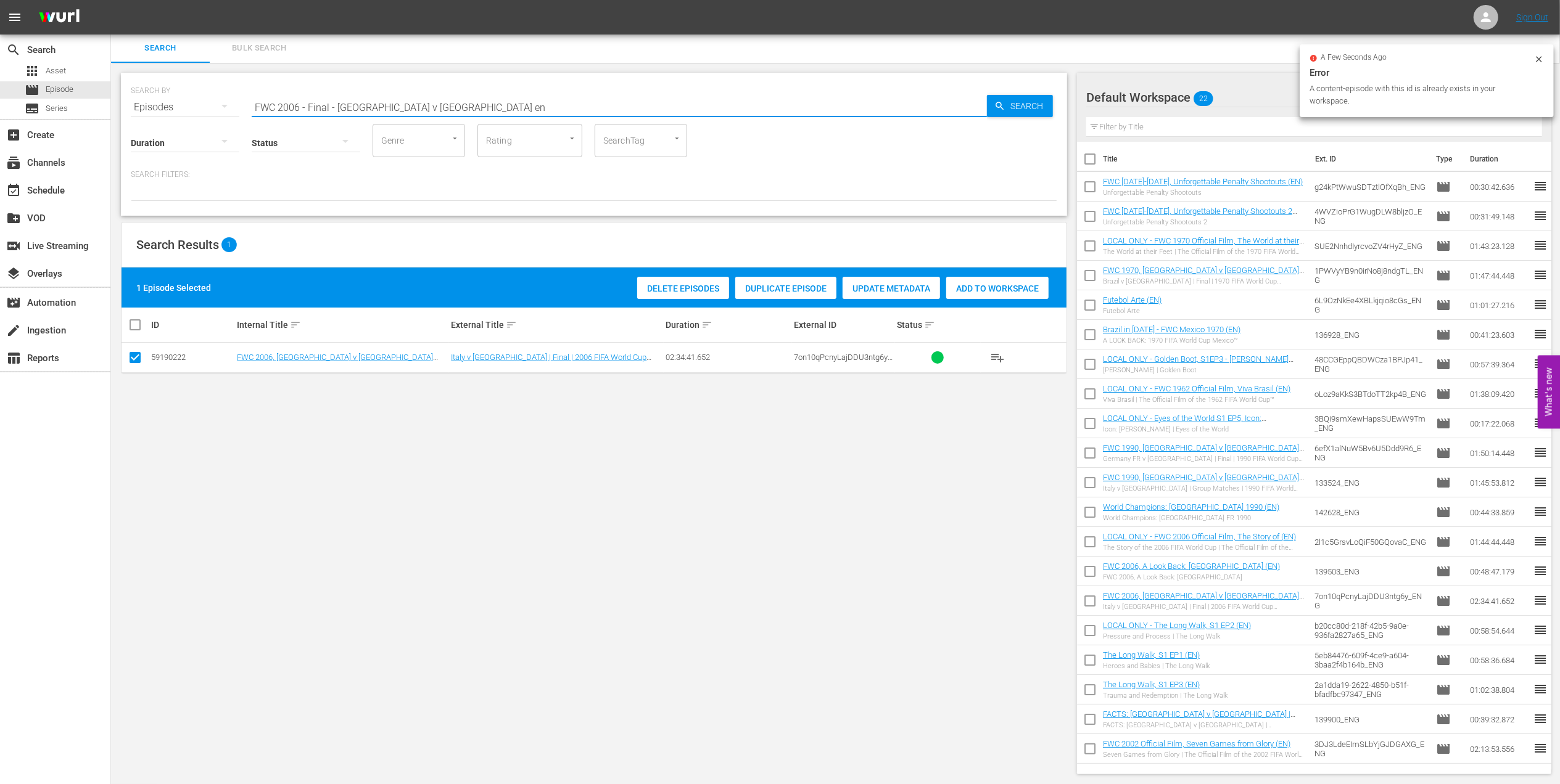
paste input "World Champions: [GEOGRAPHIC_DATA] 2006"
click at [410, 104] on input "World Champions: [GEOGRAPHIC_DATA] 2006" at bounding box center [619, 107] width 735 height 29
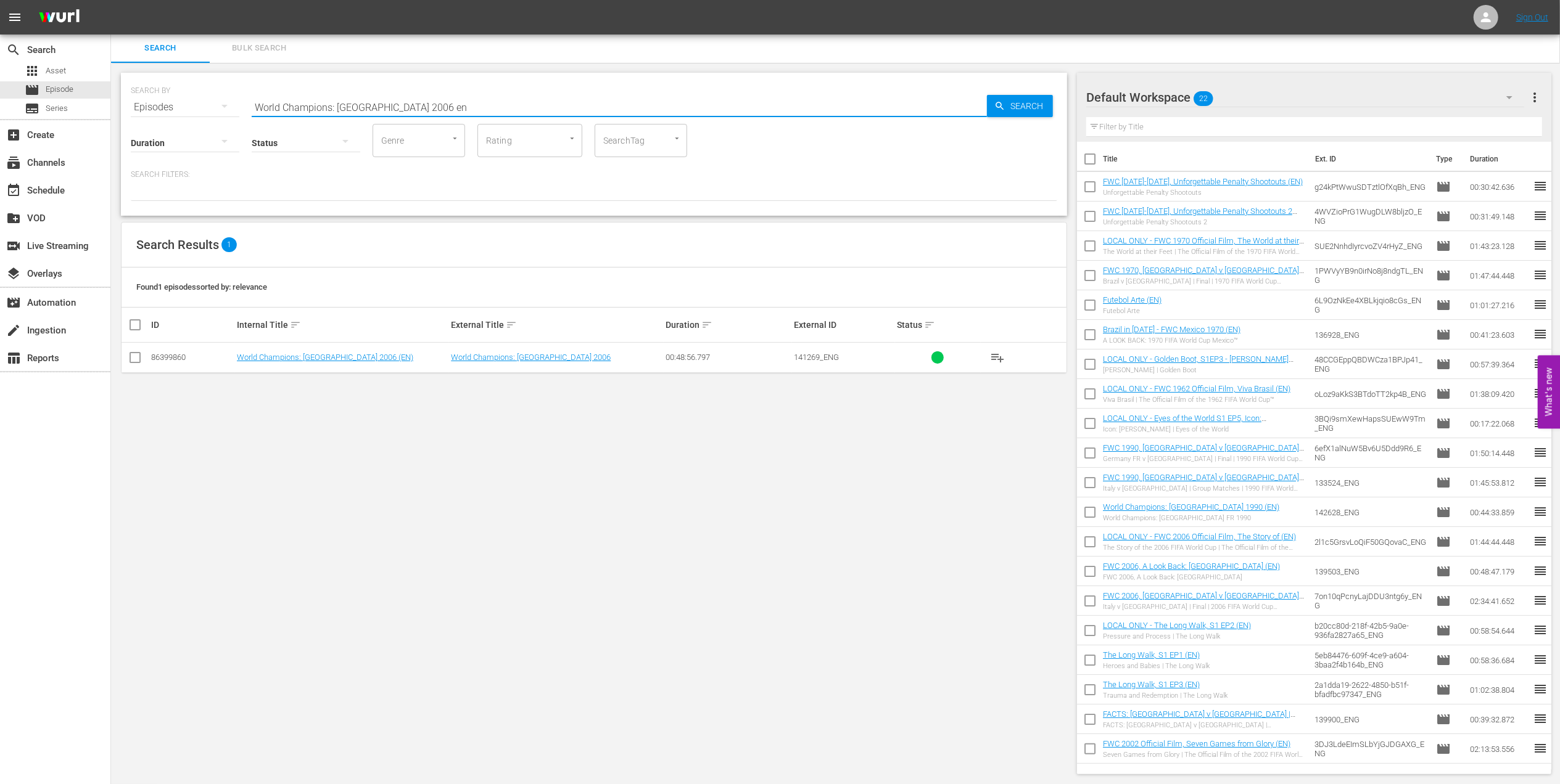
type input "World Champions: Italy 2006 en"
click at [136, 358] on input "checkbox" at bounding box center [135, 360] width 15 height 15
checkbox input "true"
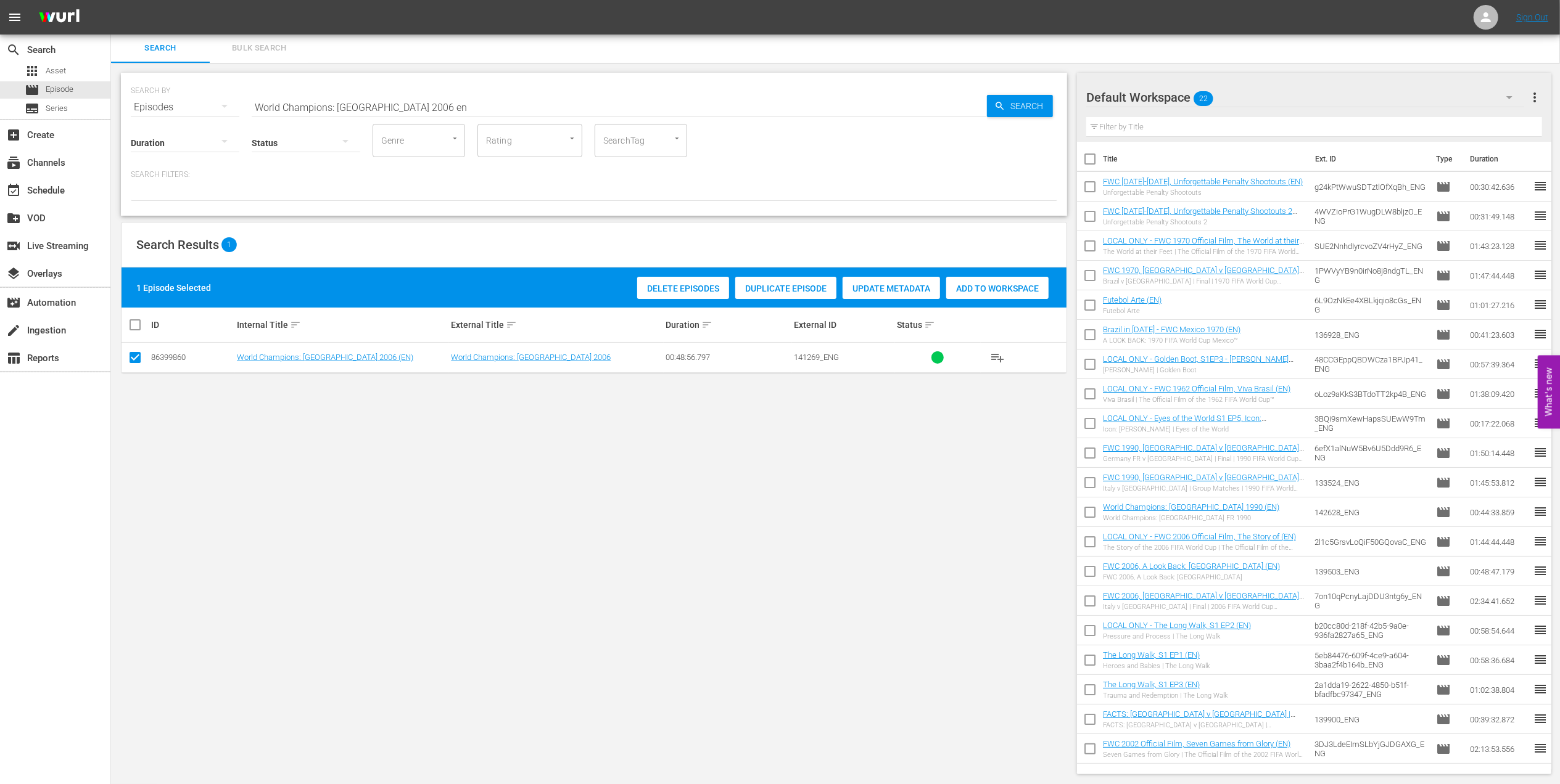
click at [992, 292] on span "Add to Workspace" at bounding box center [997, 289] width 102 height 9
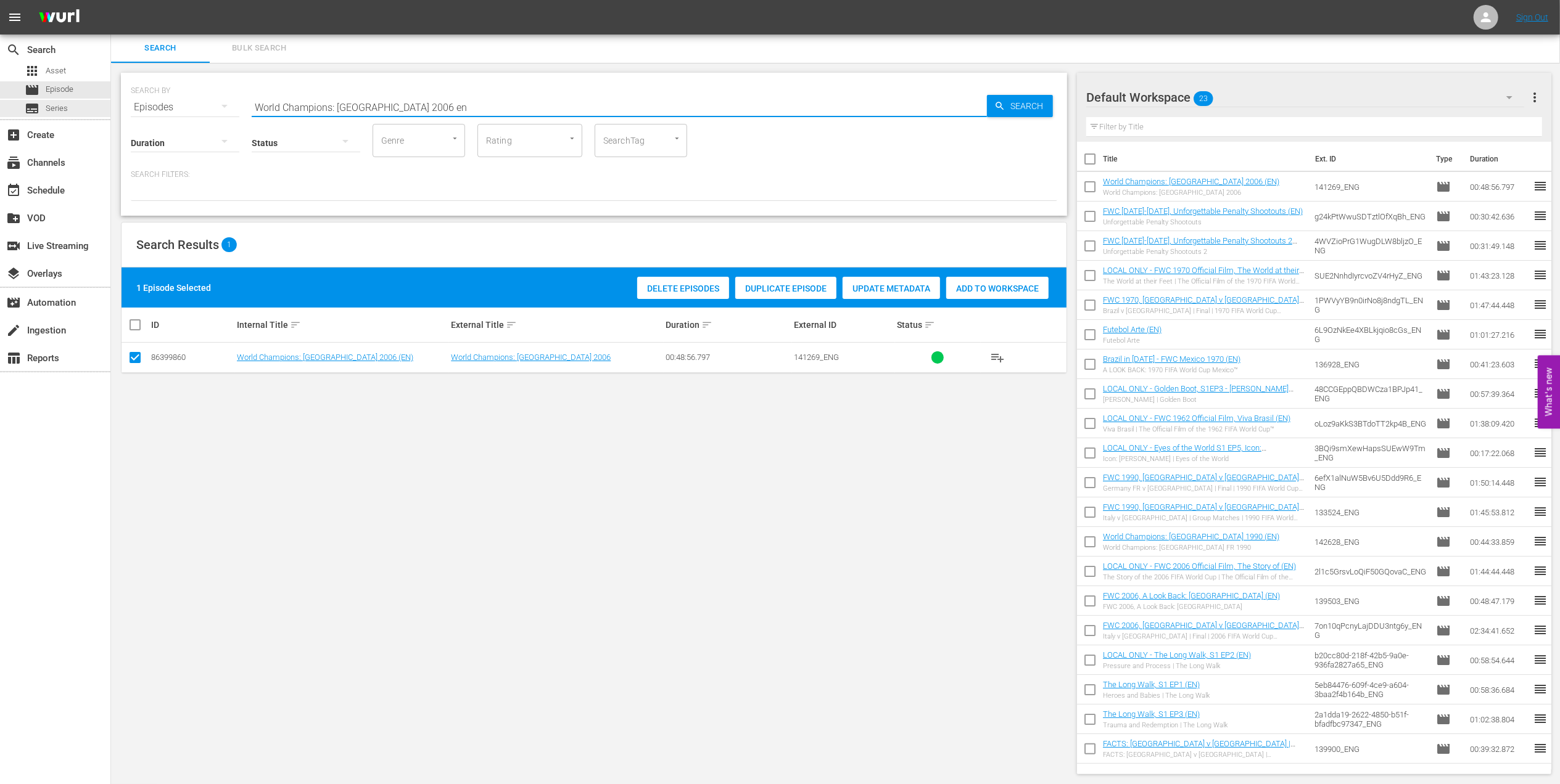
drag, startPoint x: 460, startPoint y: 101, endPoint x: 136, endPoint y: 108, distance: 324.1
paste input "FWC 2022 - Final - [GEOGRAPHIC_DATA] v [GEOGRAPHIC_DATA]"
click at [475, 102] on input "FWC 2022 - Final - [GEOGRAPHIC_DATA] v [GEOGRAPHIC_DATA]" at bounding box center [619, 107] width 735 height 29
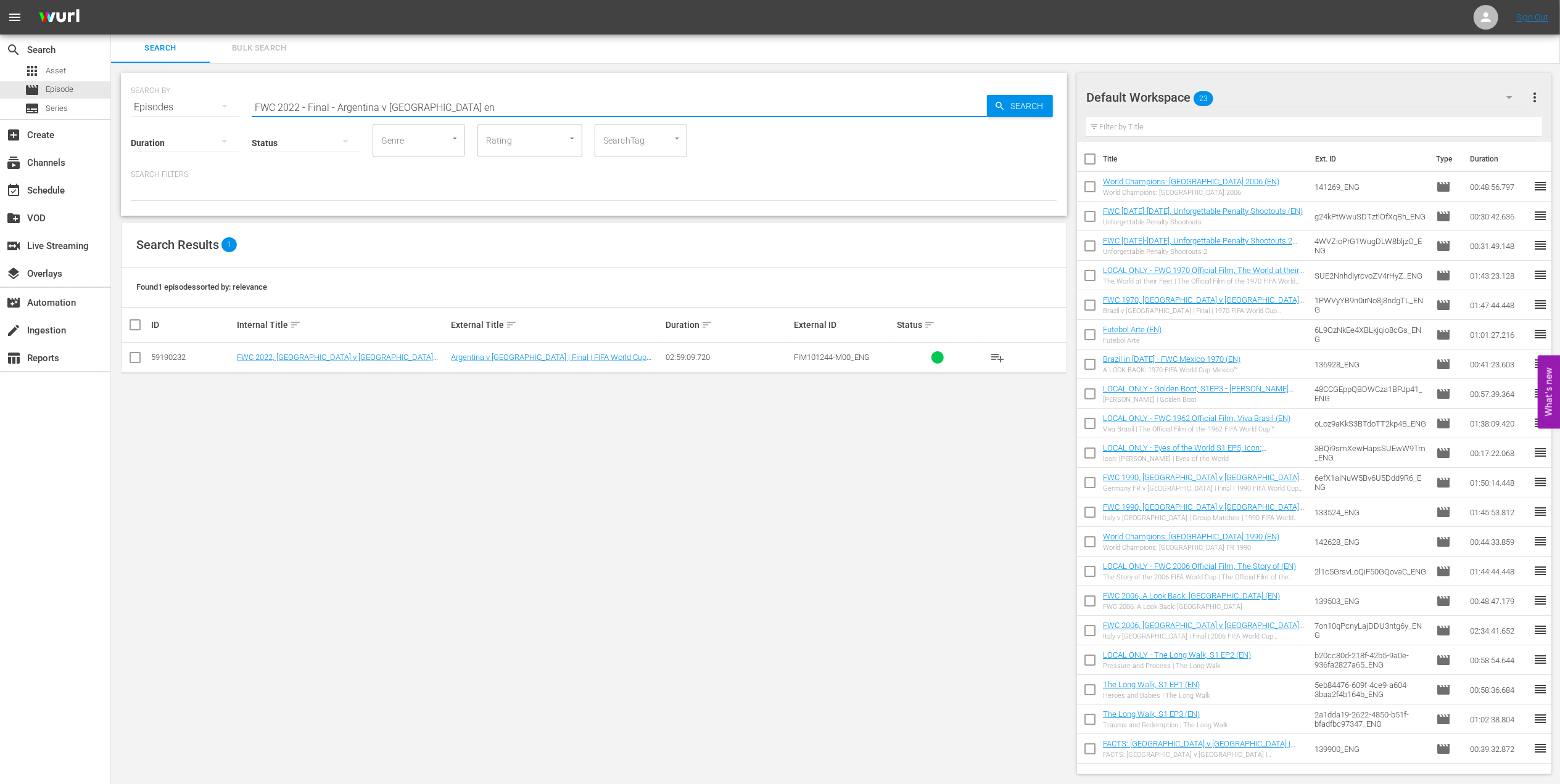
type input "FWC 2022 - Final - Argentina v [GEOGRAPHIC_DATA] en"
click at [139, 359] on input "checkbox" at bounding box center [135, 360] width 15 height 15
checkbox input "true"
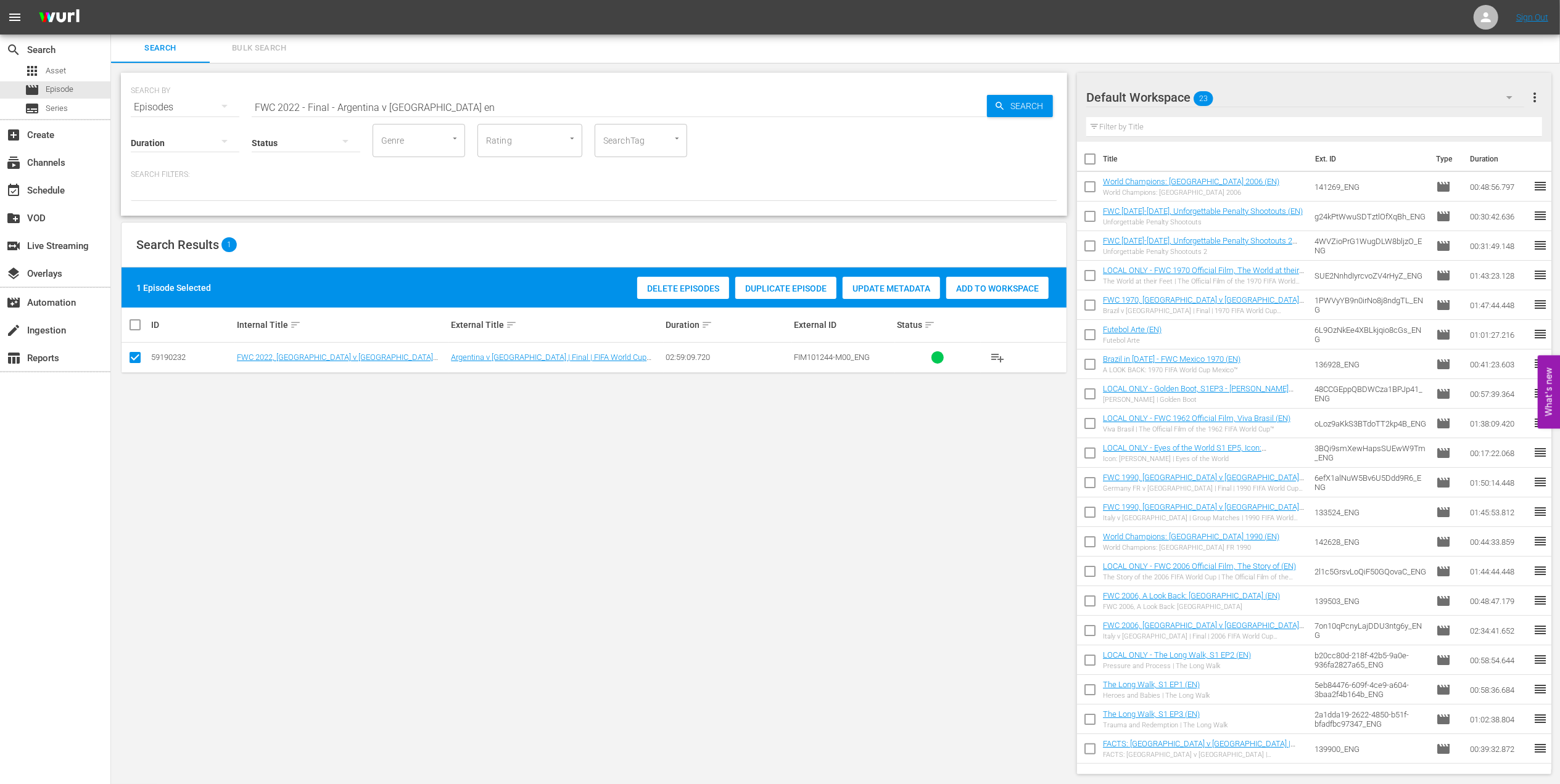
click at [980, 290] on span "Add to Workspace" at bounding box center [997, 289] width 102 height 9
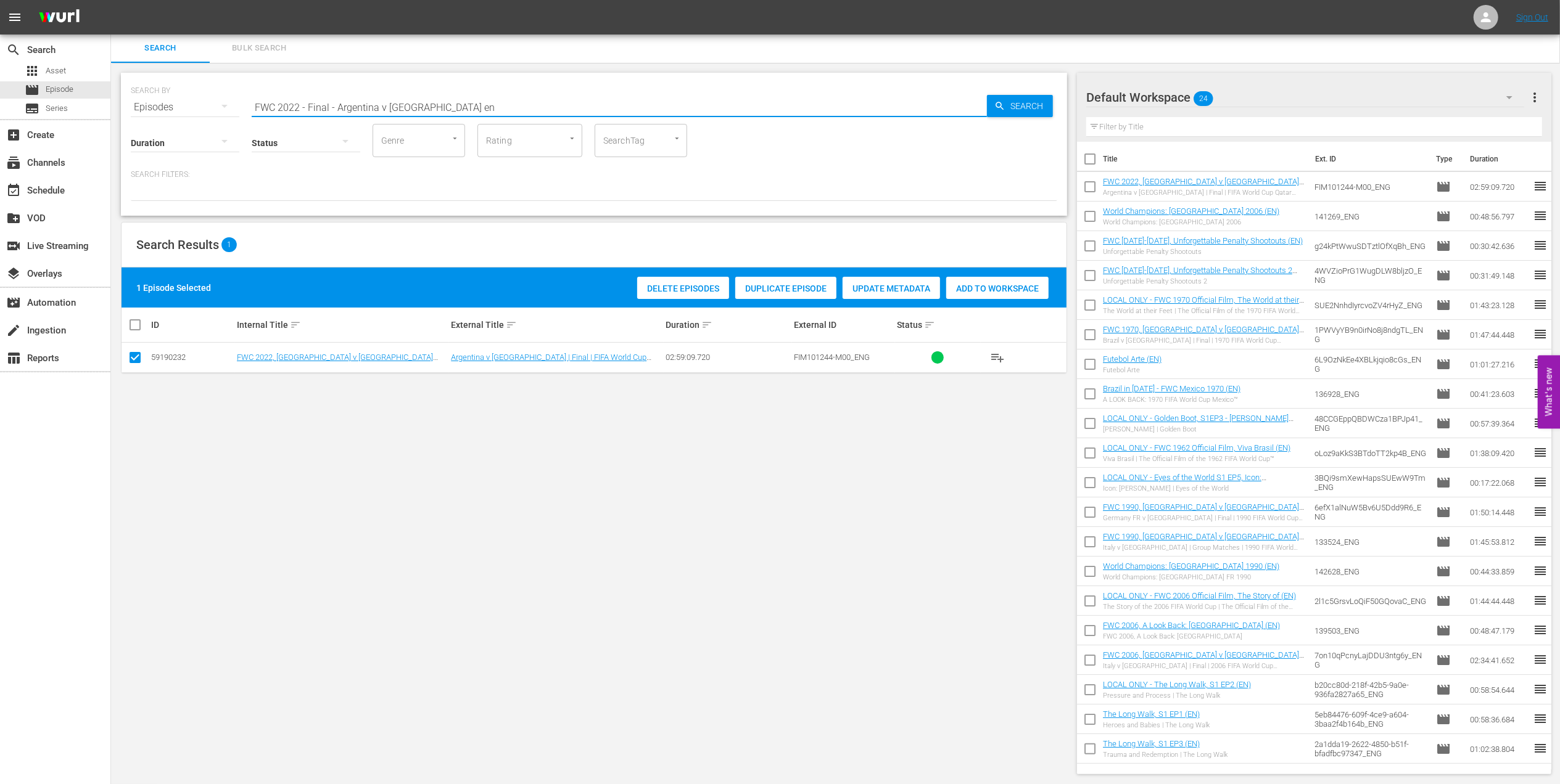
drag, startPoint x: 446, startPoint y: 106, endPoint x: 292, endPoint y: 104, distance: 154.0
click at [200, 104] on div "SEARCH BY Search By Episodes Search ID, Title, Description, Keywords, or Catego…" at bounding box center [594, 100] width 927 height 44
paste input "EP 3 - Ronaldo | Golden Boot"
drag, startPoint x: 322, startPoint y: 102, endPoint x: 186, endPoint y: 112, distance: 136.4
click at [186, 109] on div "SEARCH BY Search By Episodes Search ID, Title, Description, Keywords, or Catego…" at bounding box center [594, 100] width 927 height 44
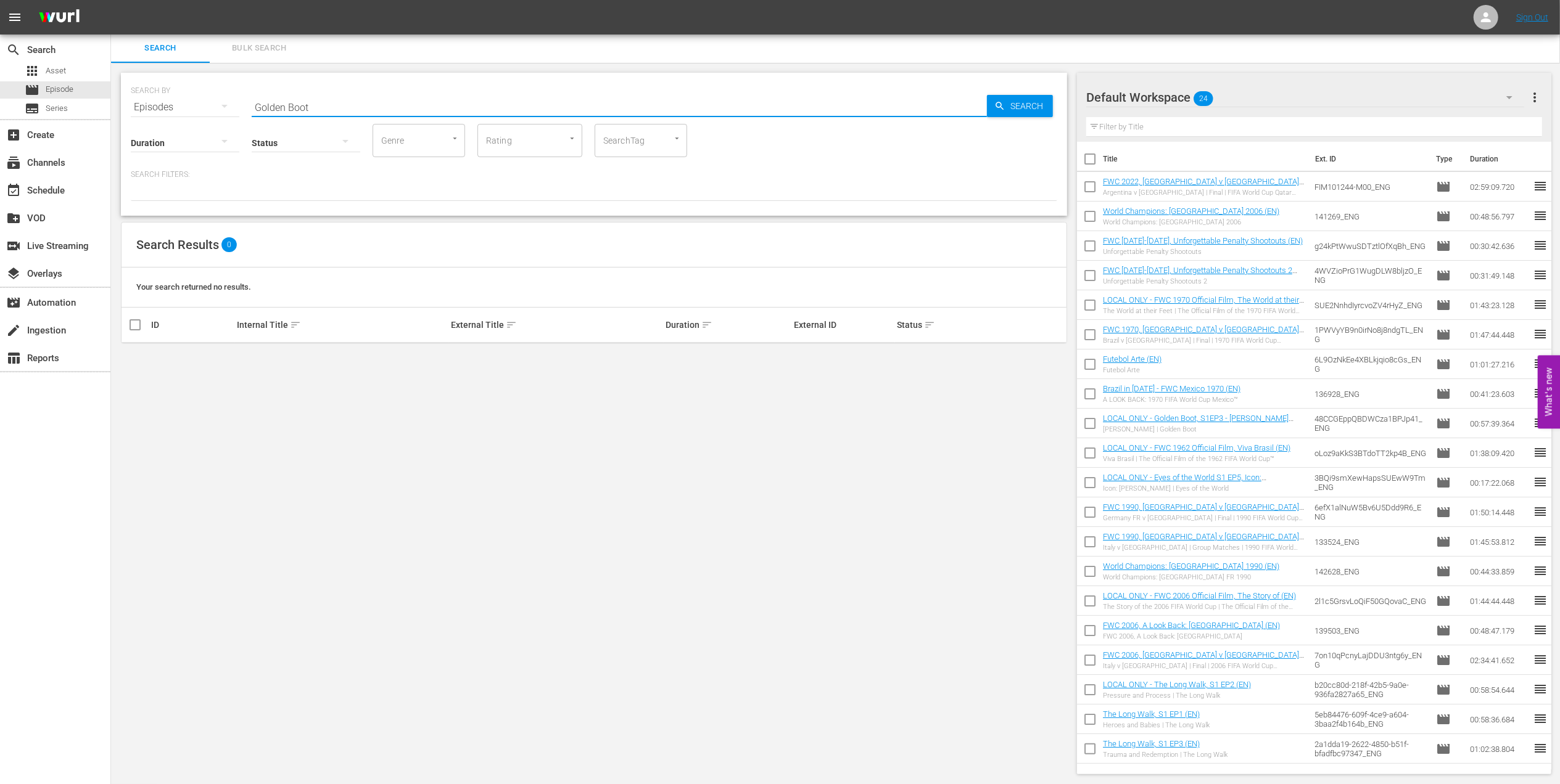
click at [365, 104] on input "Golden Boot" at bounding box center [619, 107] width 735 height 29
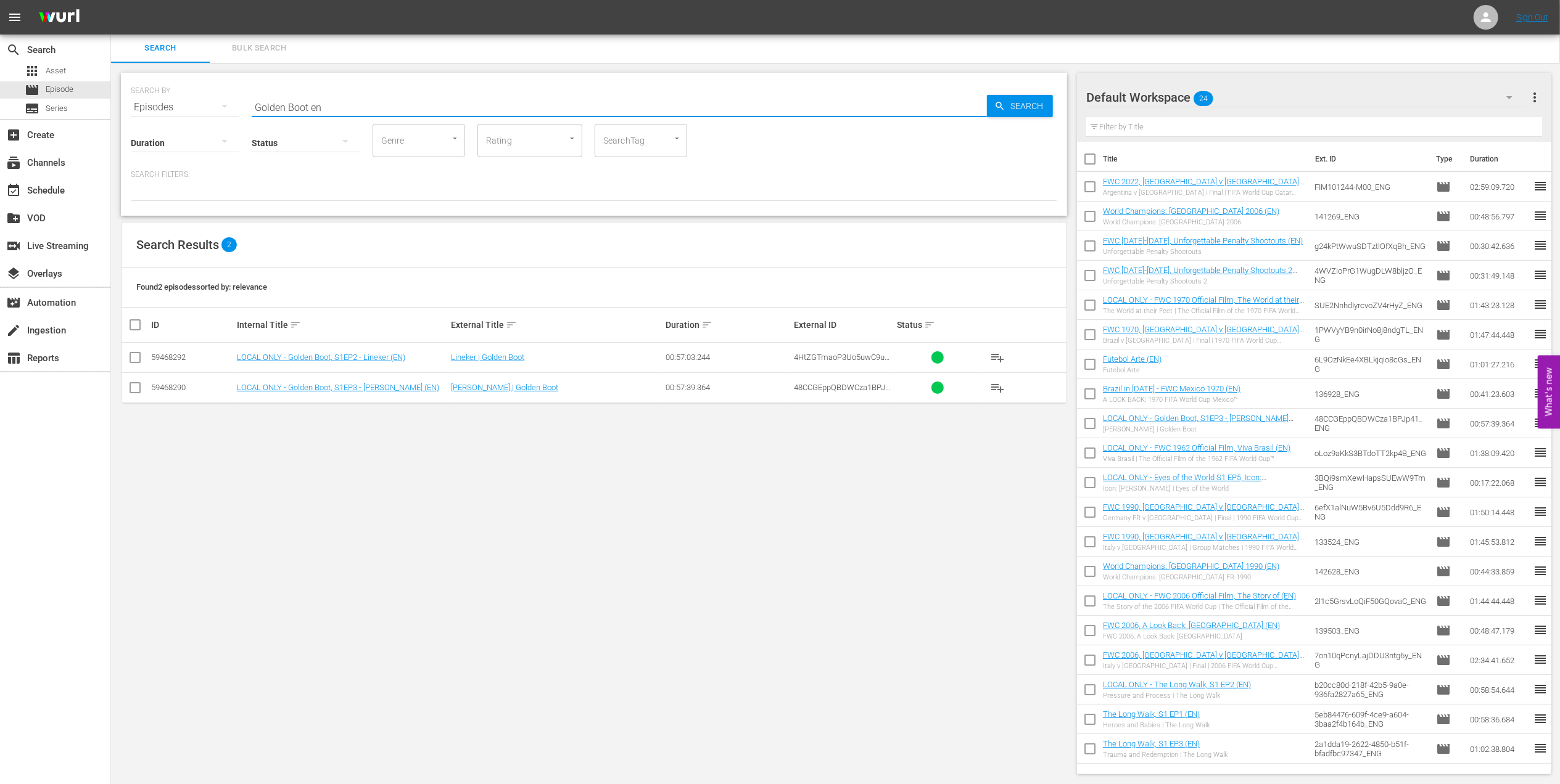
type input "Golden Boot en"
drag, startPoint x: 133, startPoint y: 353, endPoint x: 144, endPoint y: 386, distance: 34.8
click at [134, 354] on input "checkbox" at bounding box center [135, 360] width 15 height 15
checkbox input "true"
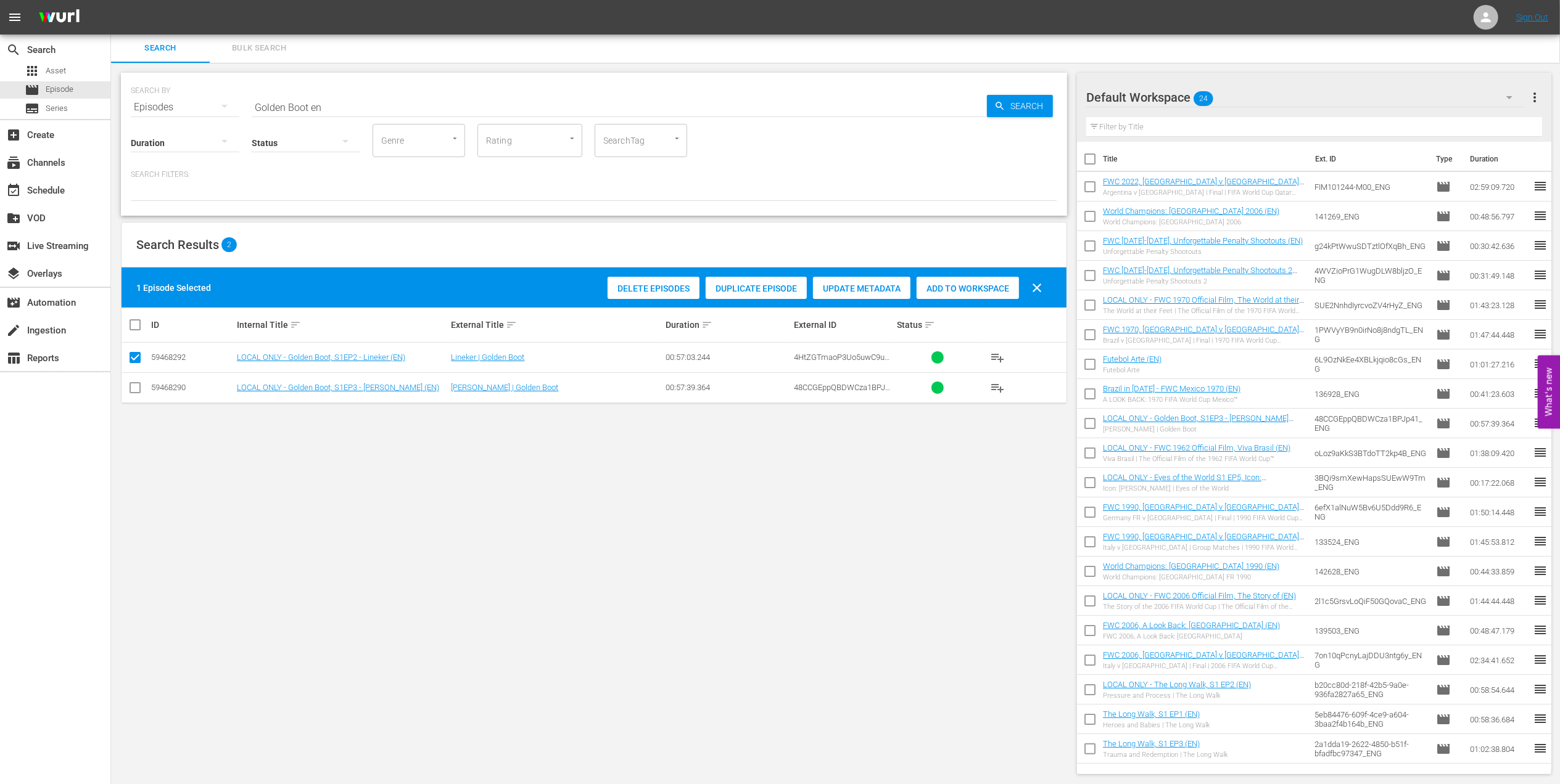
click at [137, 390] on input "checkbox" at bounding box center [135, 390] width 15 height 15
checkbox input "true"
click at [968, 284] on span "Add to Workspace" at bounding box center [997, 289] width 102 height 9
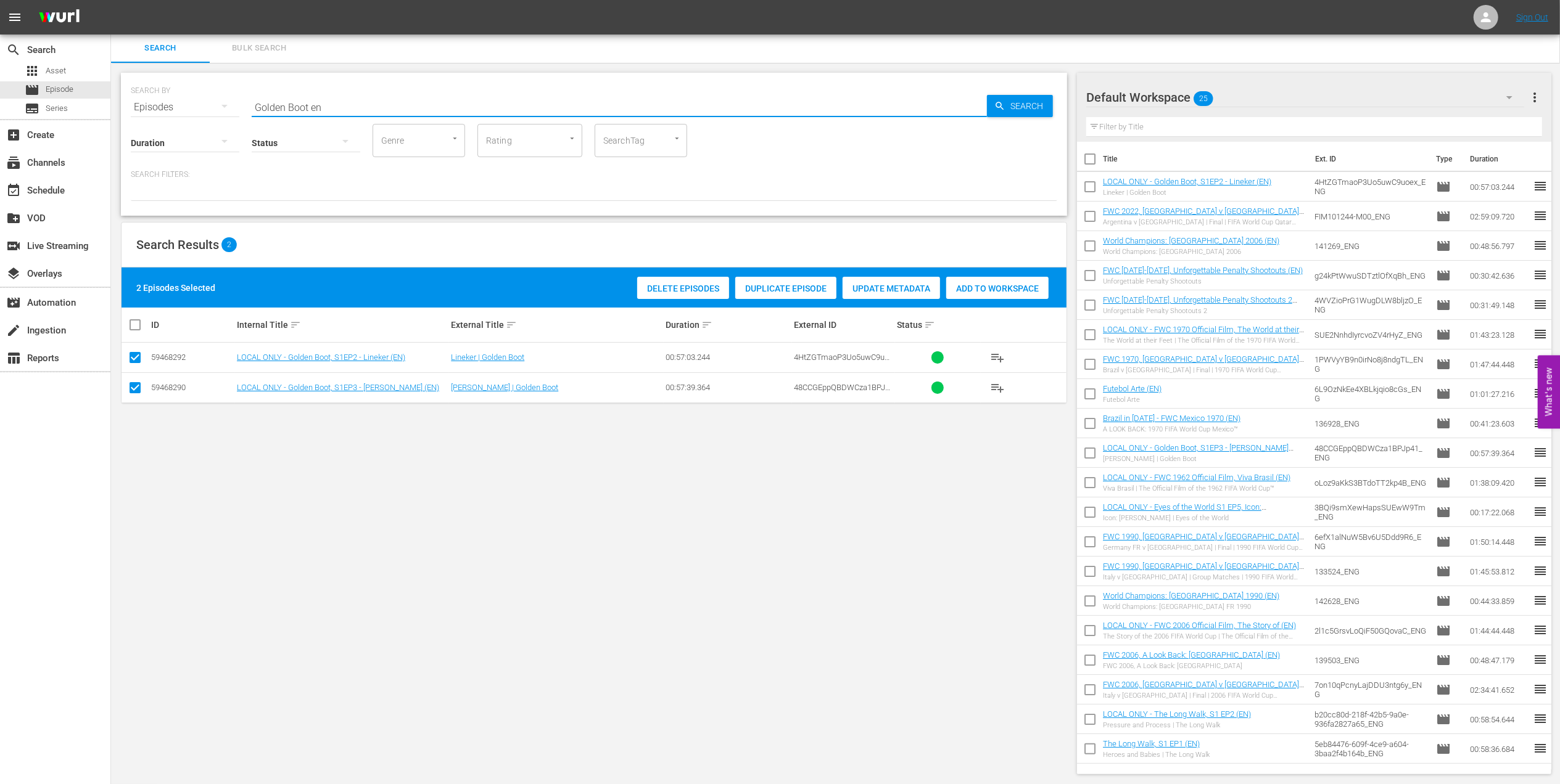
drag, startPoint x: 332, startPoint y: 107, endPoint x: 264, endPoint y: 107, distance: 68.0
click at [195, 107] on div "SEARCH BY Search By Episodes Search ID, Title, Description, Keywords, or Catego…" at bounding box center [594, 100] width 927 height 44
paste input "Futebol Arte"
click at [373, 102] on input "Futebol Arte" at bounding box center [619, 107] width 735 height 29
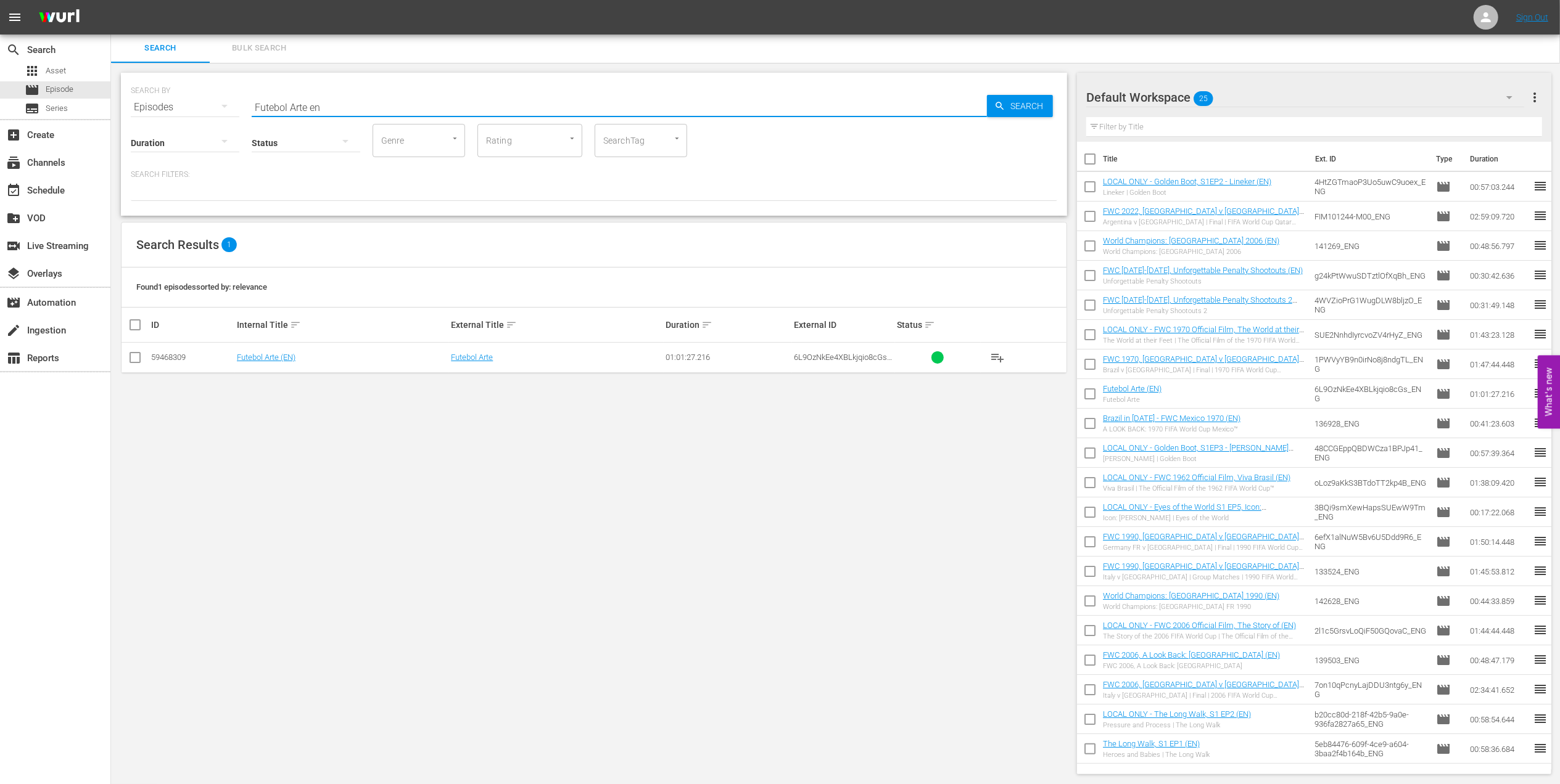
type input "Futebol Arte en"
click at [135, 361] on input "checkbox" at bounding box center [135, 360] width 15 height 15
checkbox input "true"
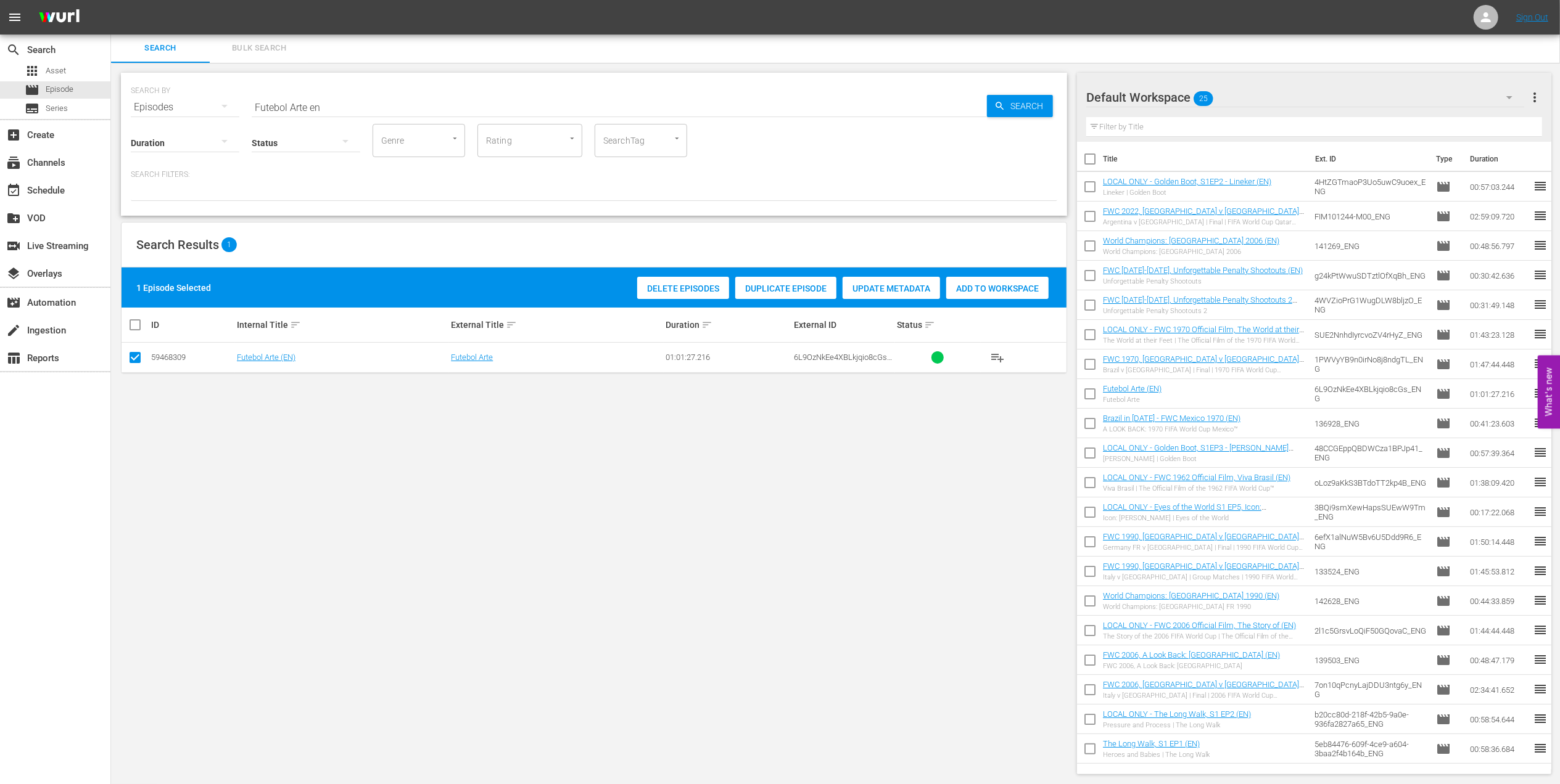
click at [983, 282] on div "Add to Workspace" at bounding box center [997, 289] width 102 height 24
paste input "WC 1970 - Final - Brazil v Italy"
click at [427, 104] on input "FWC 1970 - Final - [GEOGRAPHIC_DATA] v [GEOGRAPHIC_DATA]" at bounding box center [619, 107] width 735 height 29
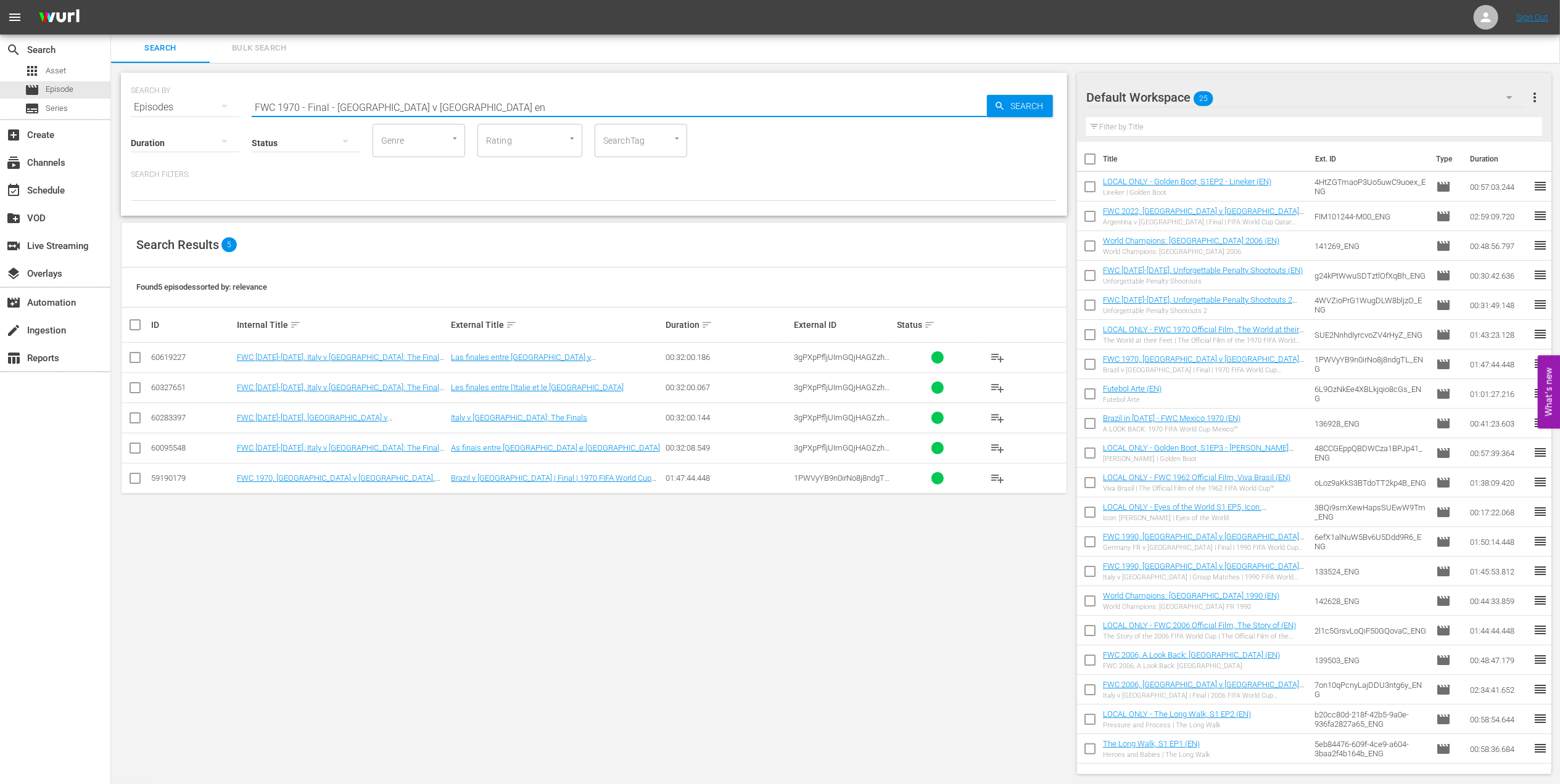
type input "FWC 1970 - Final - [GEOGRAPHIC_DATA] v [GEOGRAPHIC_DATA] en"
click at [136, 483] on input "checkbox" at bounding box center [135, 481] width 15 height 15
checkbox input "true"
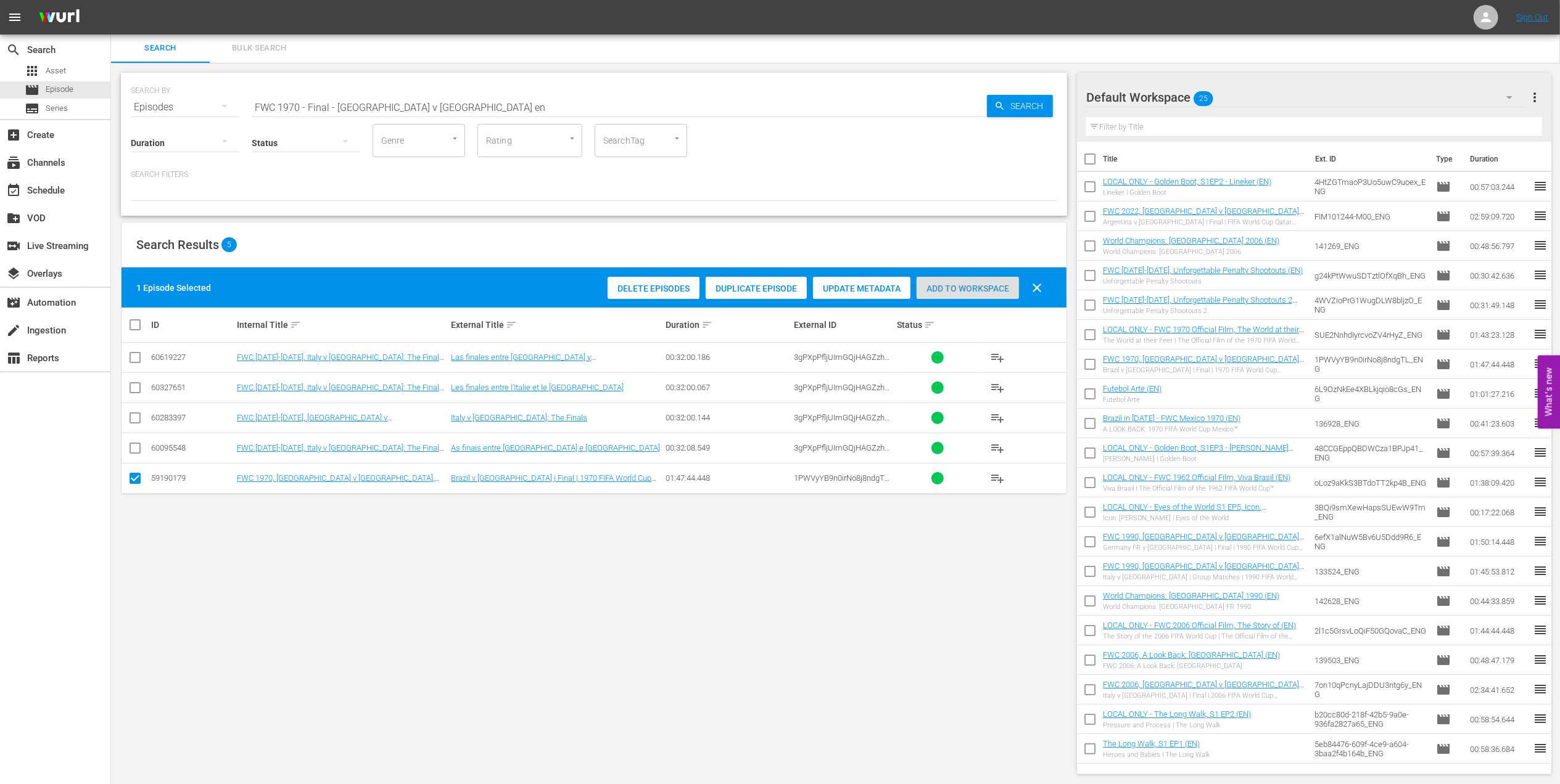
click at [966, 294] on div "Add to Workspace" at bounding box center [967, 289] width 102 height 24
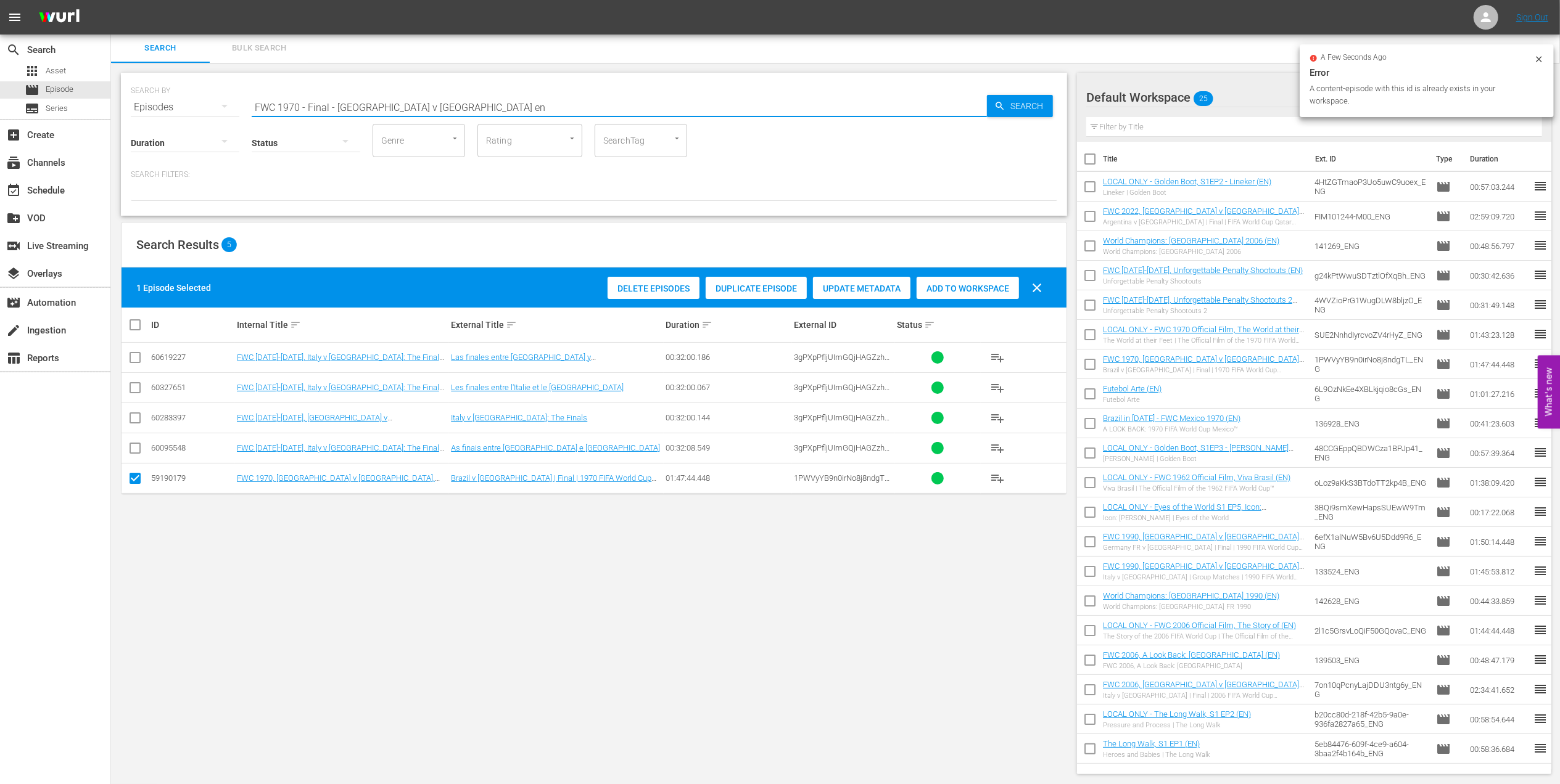
drag, startPoint x: 331, startPoint y: 104, endPoint x: 161, endPoint y: 104, distance: 170.0
click at [161, 104] on div "SEARCH BY Search By Episodes Search ID, Title, Description, Keywords, or Catego…" at bounding box center [594, 100] width 927 height 44
paste input "rance v Belgium | Semi-finals | FIFA World Cup 2018 | Full Match Replay"
click at [574, 112] on input "France v Belgium | Semi-finals | FIFA World Cup 2018 | Full Match Replay" at bounding box center [619, 107] width 735 height 29
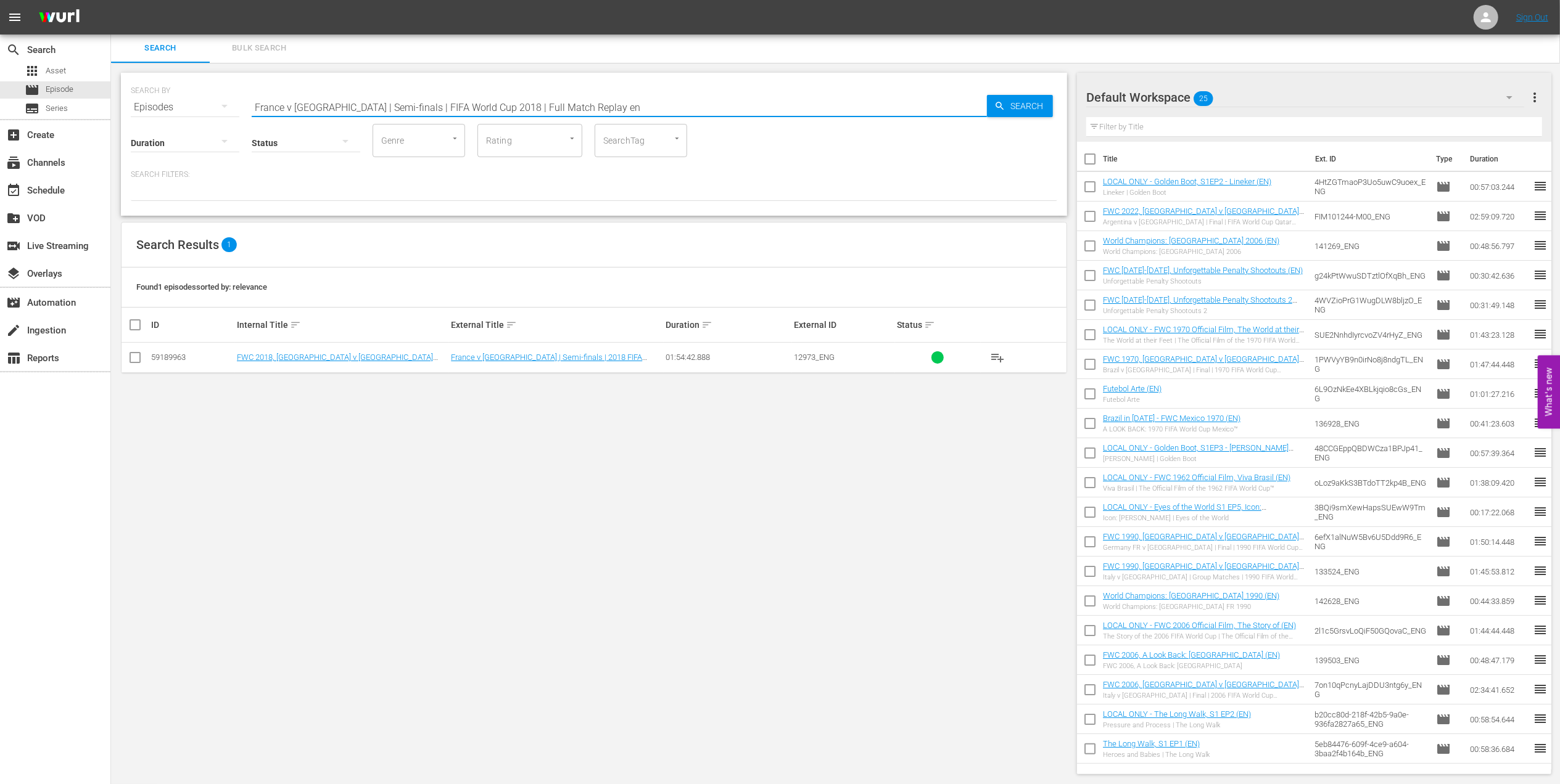
type input "France v Belgium | Semi-finals | FIFA World Cup 2018 | Full Match Replay en"
click at [139, 356] on input "checkbox" at bounding box center [135, 360] width 15 height 15
checkbox input "true"
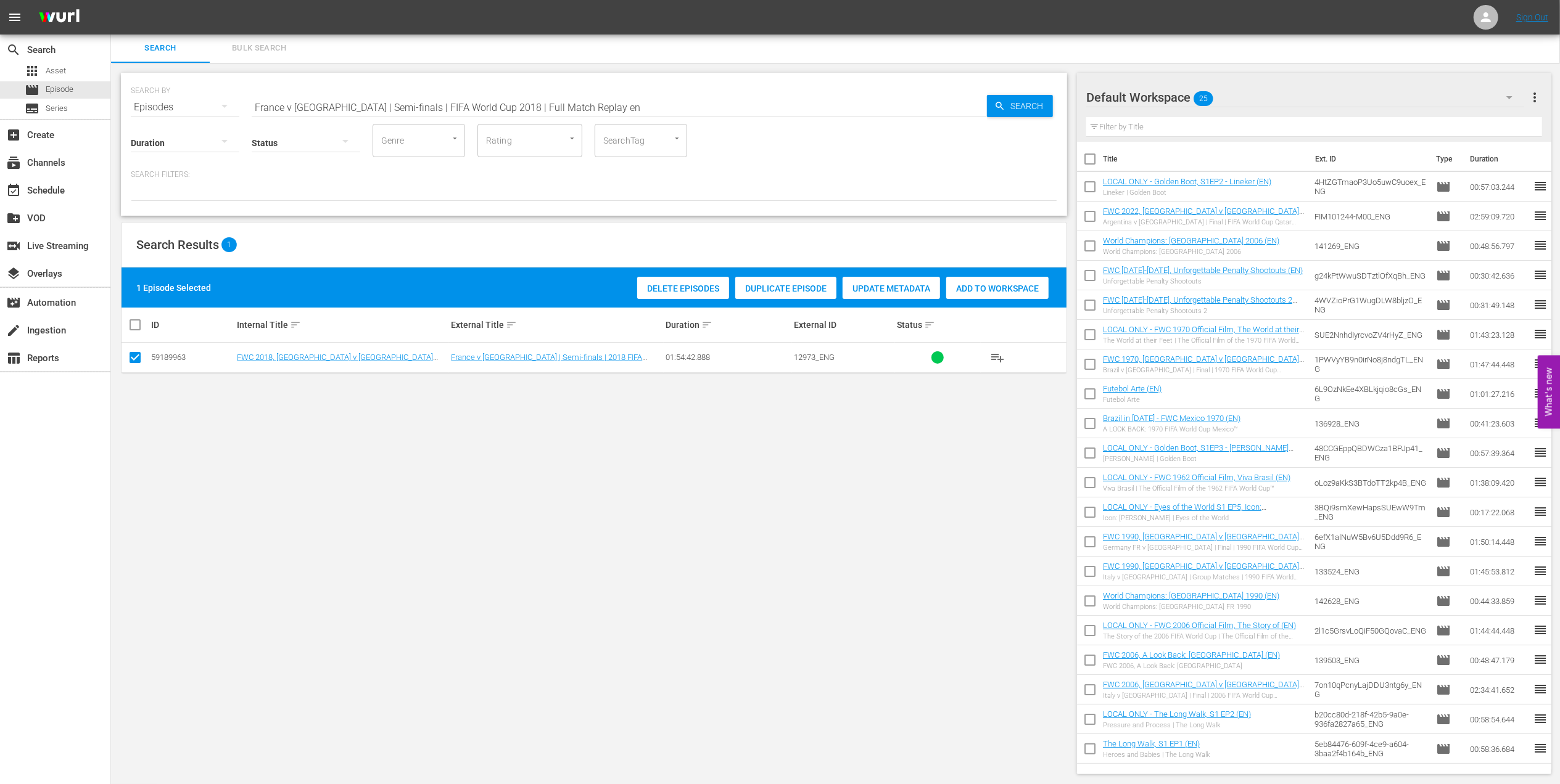
click at [1003, 284] on span "Add to Workspace" at bounding box center [997, 289] width 102 height 9
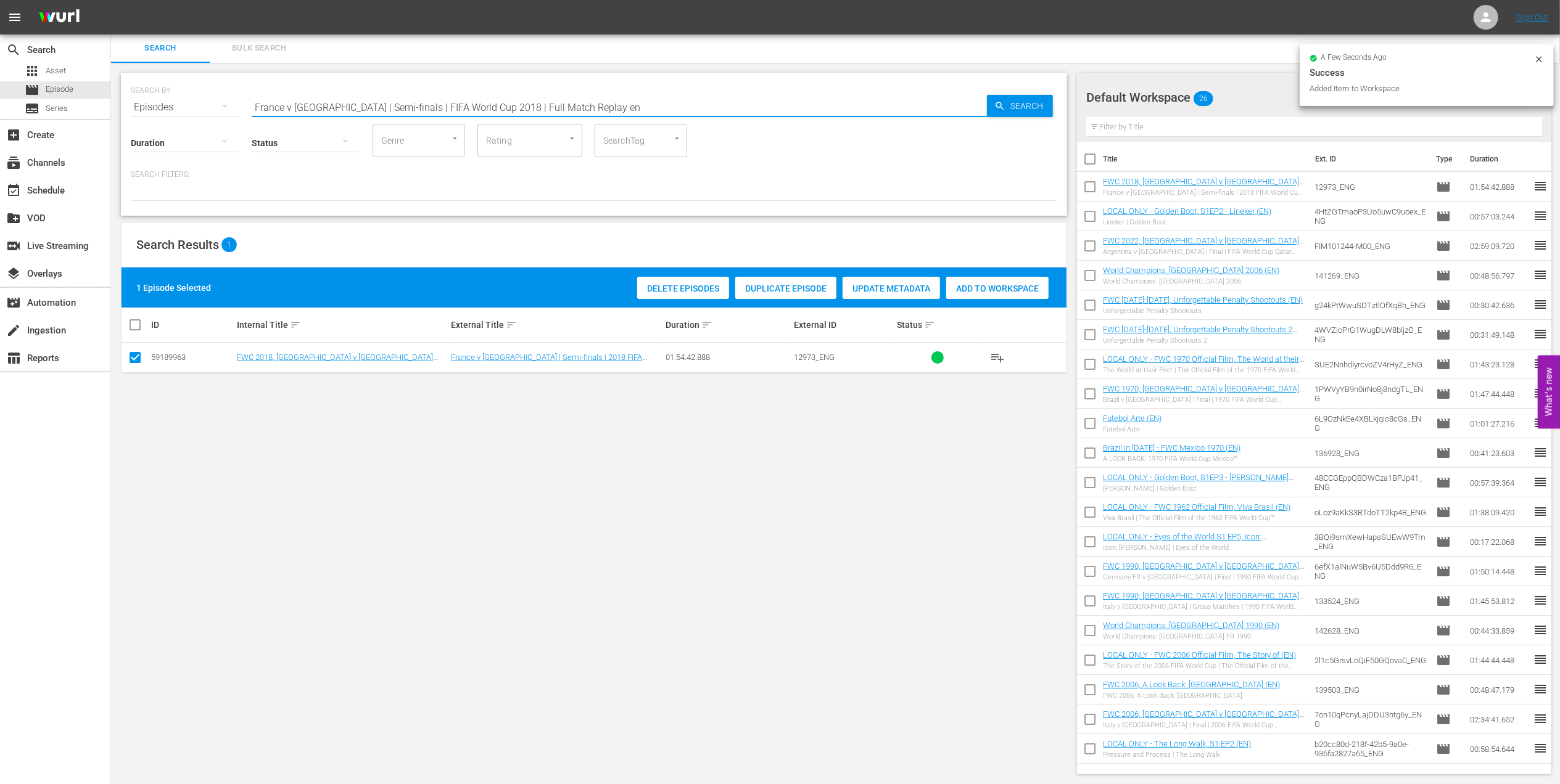
drag, startPoint x: 151, startPoint y: 114, endPoint x: 119, endPoint y: 116, distance: 32.1
paste input "Croatia v England | Semi-finals | FIFA World Cup 2018 | Full Match Replay"
click at [612, 104] on input "Croatia v England | Semi-finals | FIFA World Cup 2018 | Full Match Replay" at bounding box center [619, 107] width 735 height 29
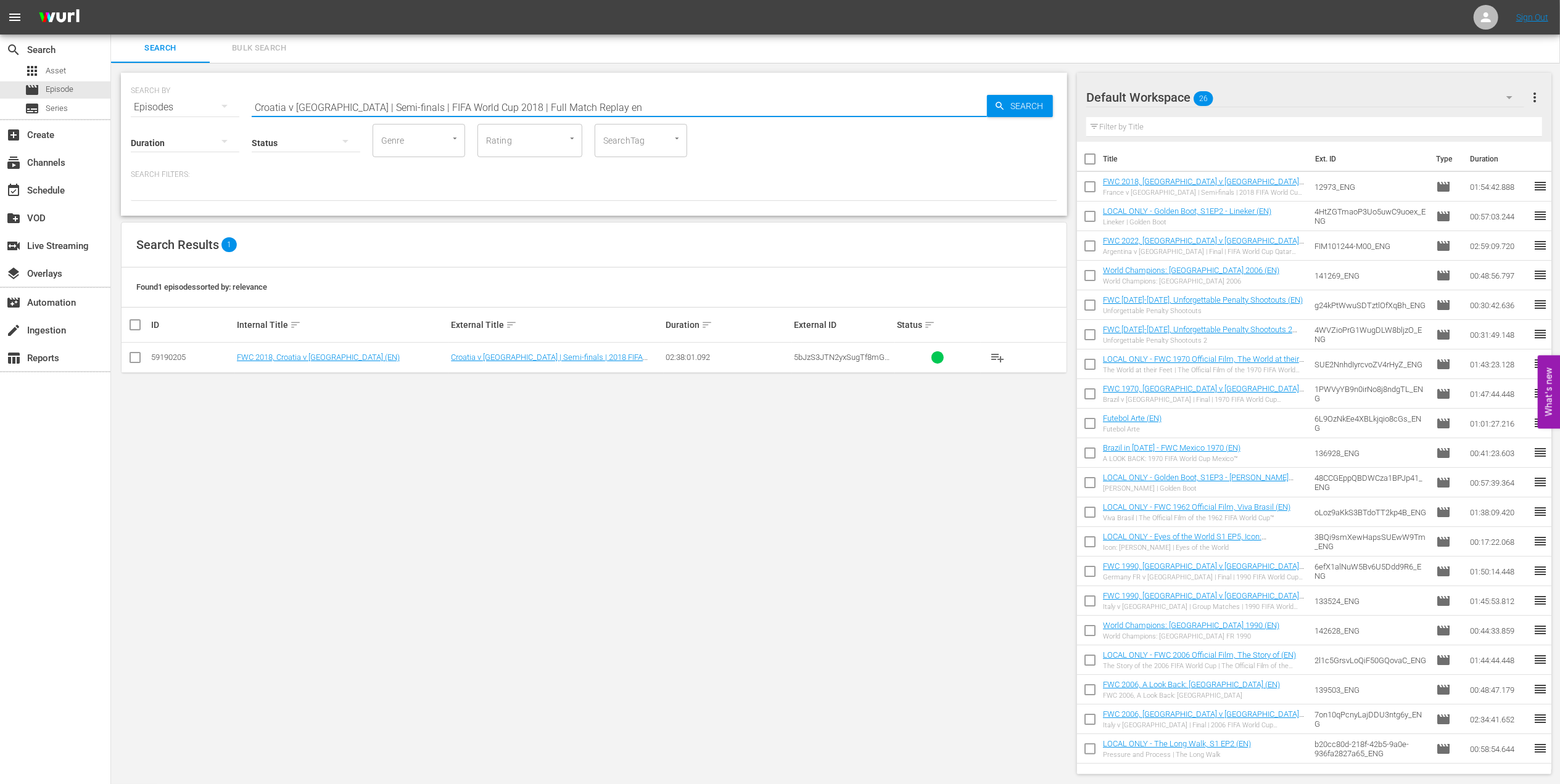
type input "Croatia v England | Semi-finals | FIFA World Cup 2018 | Full Match Replay en"
click at [143, 354] on td at bounding box center [135, 358] width 28 height 30
click at [139, 356] on input "checkbox" at bounding box center [135, 360] width 15 height 15
checkbox input "true"
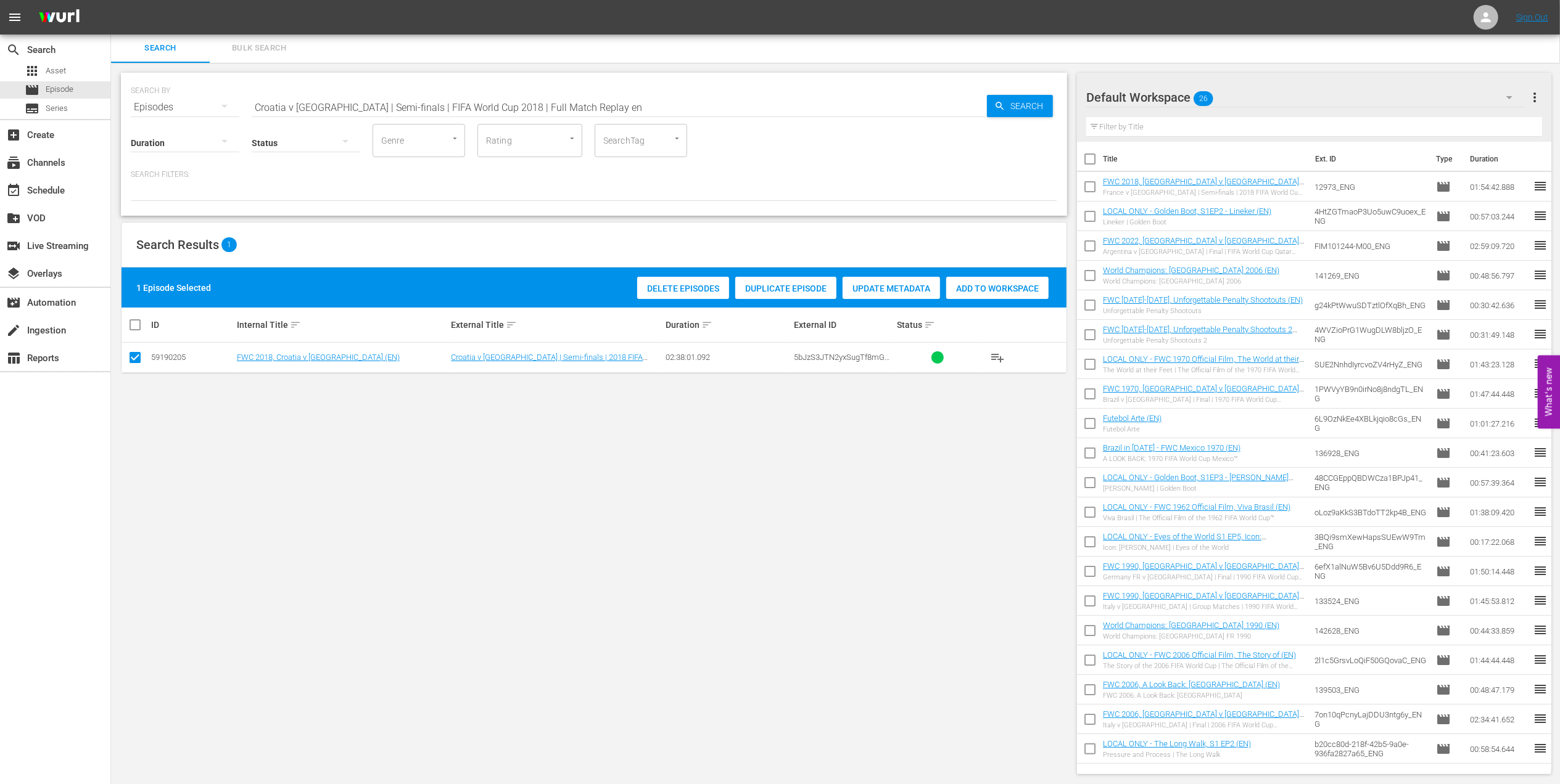
click at [985, 290] on span "Add to Workspace" at bounding box center [997, 289] width 102 height 9
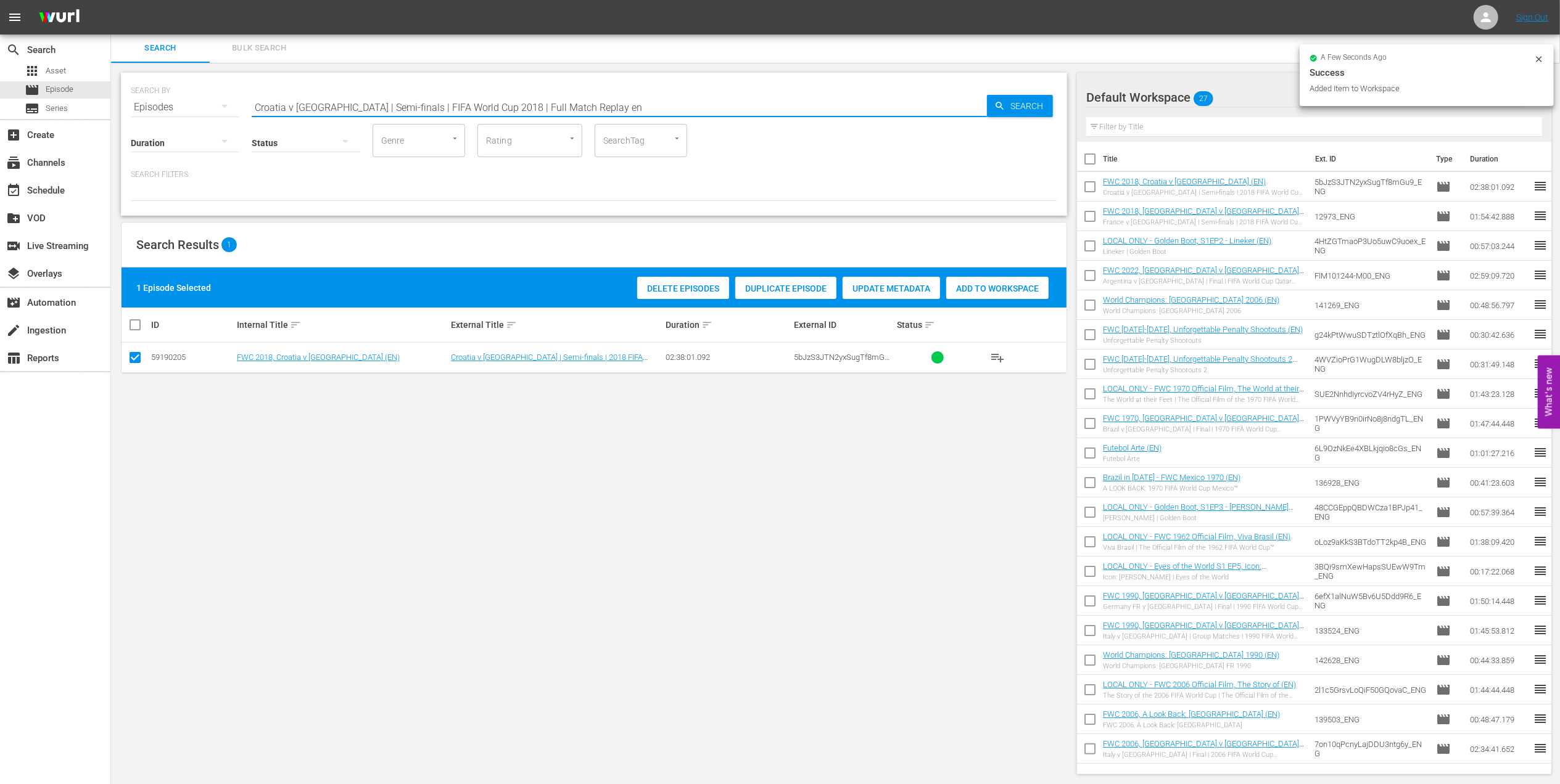
drag, startPoint x: 524, startPoint y: 108, endPoint x: 234, endPoint y: 108, distance: 290.0
click at [234, 108] on div "SEARCH BY Search By Episodes Search ID, Title, Description, Keywords, or Catego…" at bounding box center [594, 100] width 927 height 44
paste input "France v Croatia | Final | FIFA World Cup 2018 | Full Match Replay"
click at [553, 102] on input "France v Croatia | Final | FIFA World Cup 2018 | Full Match Replay" at bounding box center [619, 107] width 735 height 29
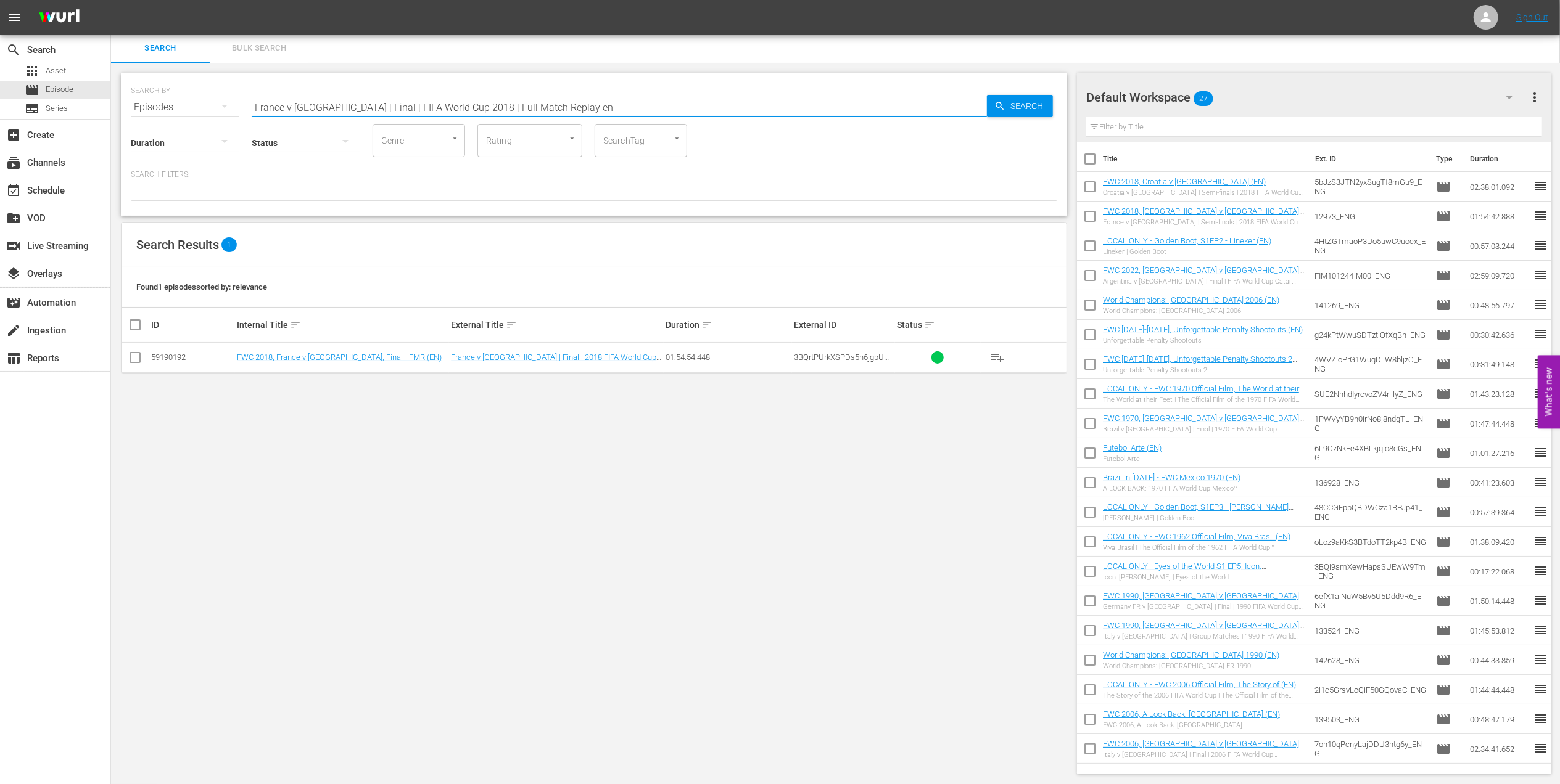
type input "France v Croatia | Final | FIFA World Cup 2018 | Full Match Replay en"
click at [139, 358] on input "checkbox" at bounding box center [135, 360] width 15 height 15
checkbox input "true"
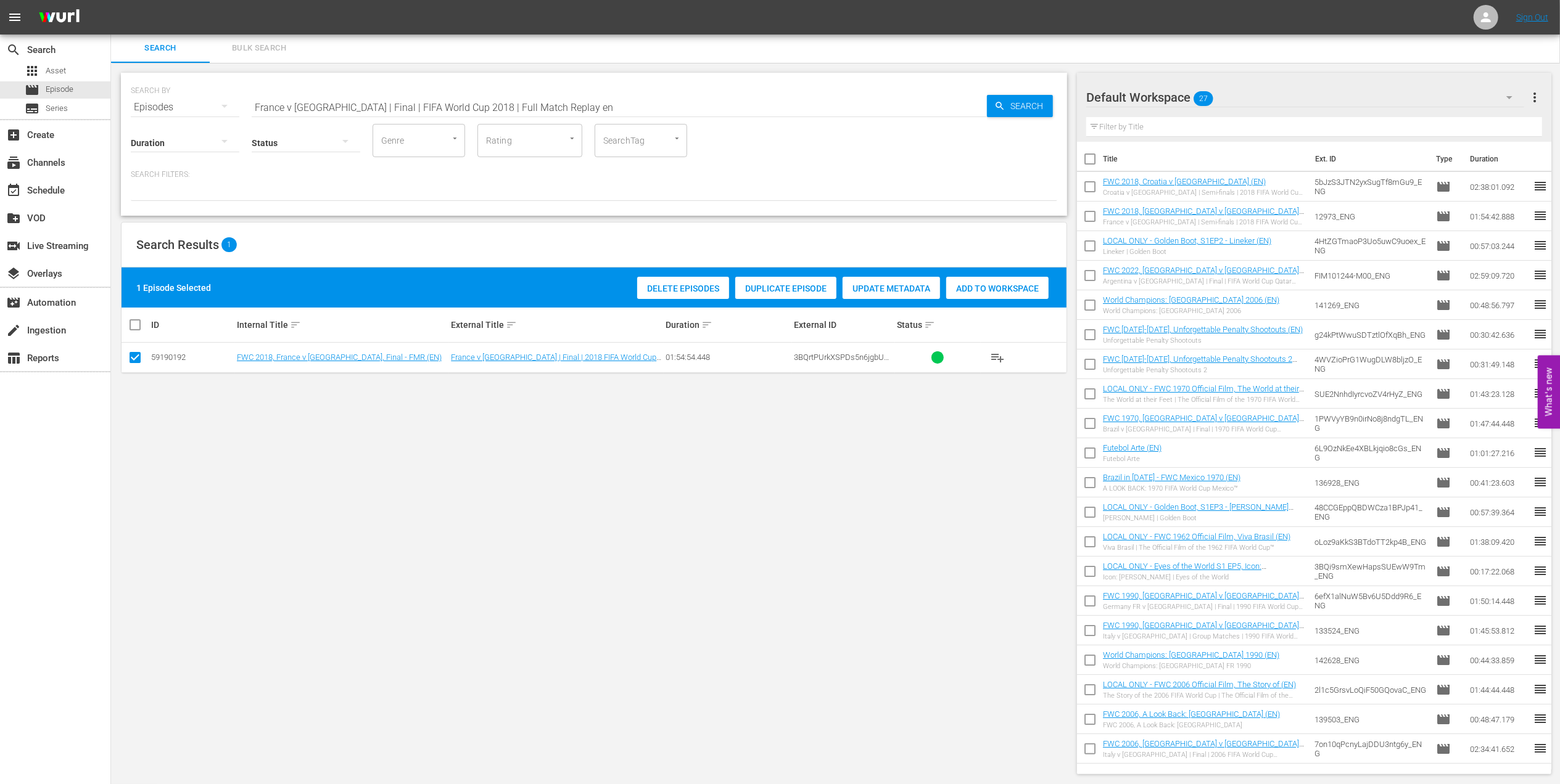
click at [980, 289] on span "Add to Workspace" at bounding box center [997, 289] width 102 height 9
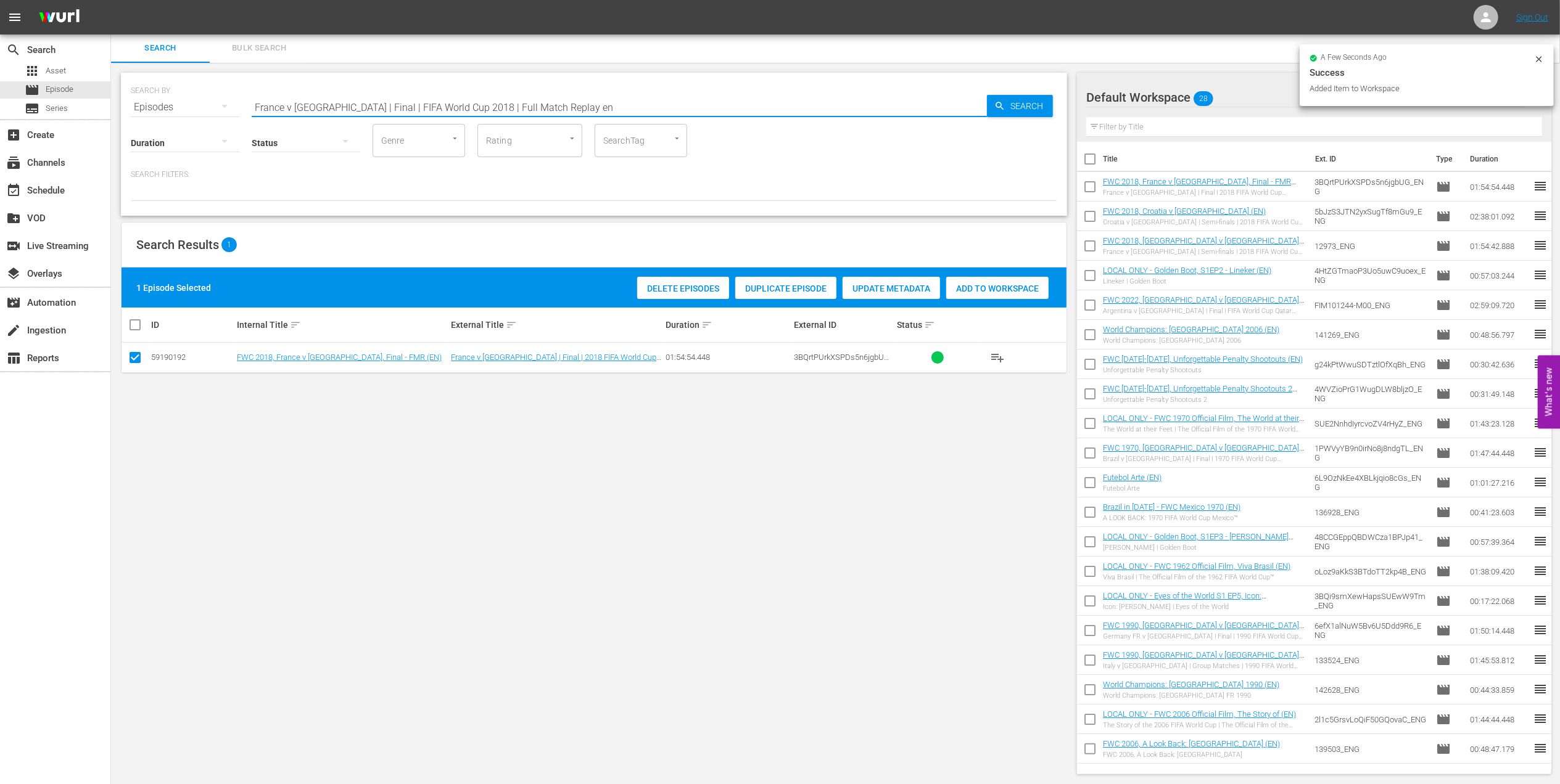
drag, startPoint x: 264, startPoint y: 114, endPoint x: 165, endPoint y: 122, distance: 99.3
click at [166, 122] on div "SEARCH BY Search By Episodes Search ID, Title, Description, Keywords, or Catego…" at bounding box center [594, 144] width 947 height 143
paste input "2018 Official Film - Dreams"
click at [439, 108] on input "2018 Official Film - Dreams" at bounding box center [619, 107] width 735 height 29
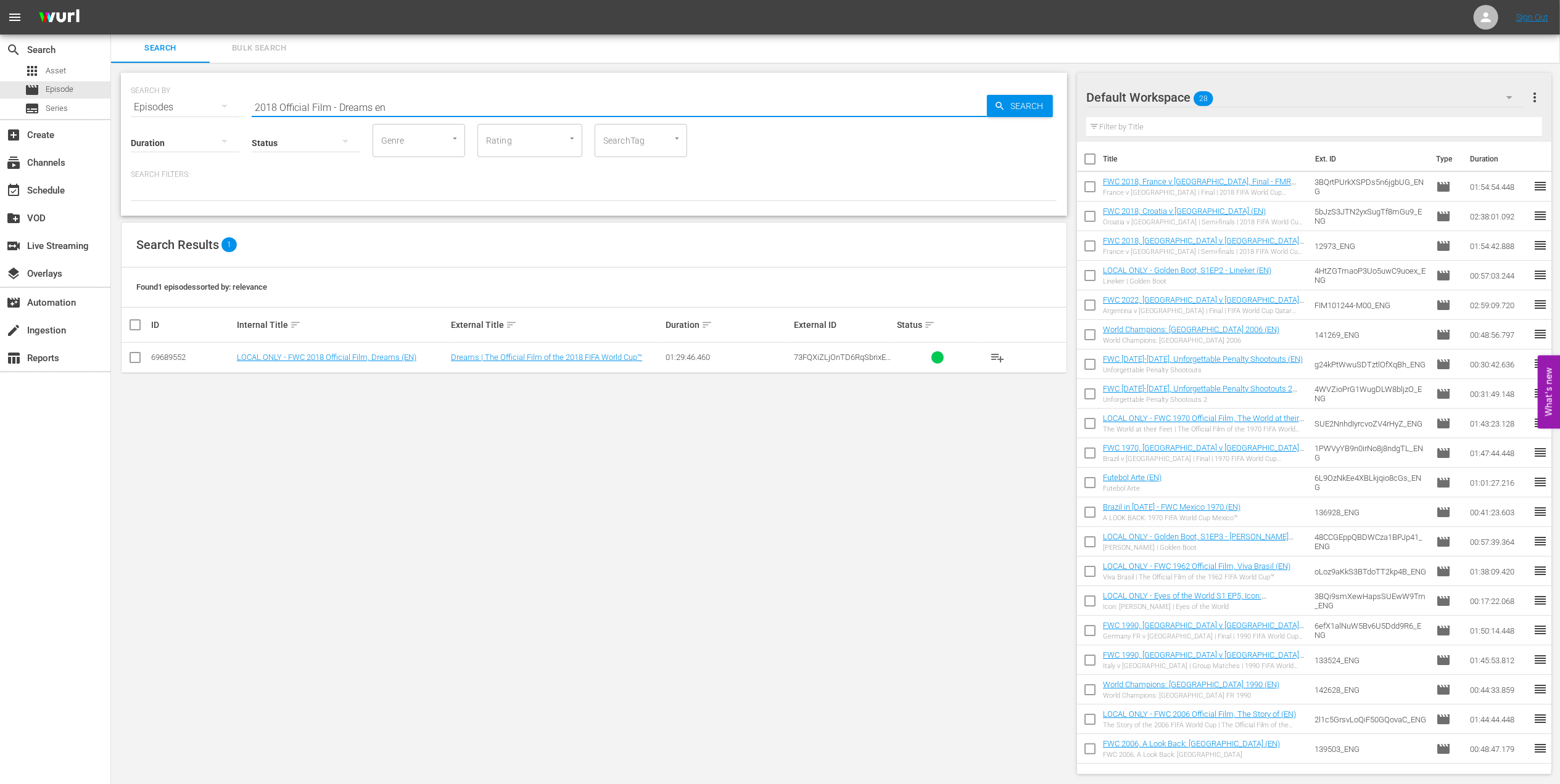
type input "2018 Official Film - Dreams en"
click at [139, 358] on input "checkbox" at bounding box center [135, 360] width 15 height 15
checkbox input "true"
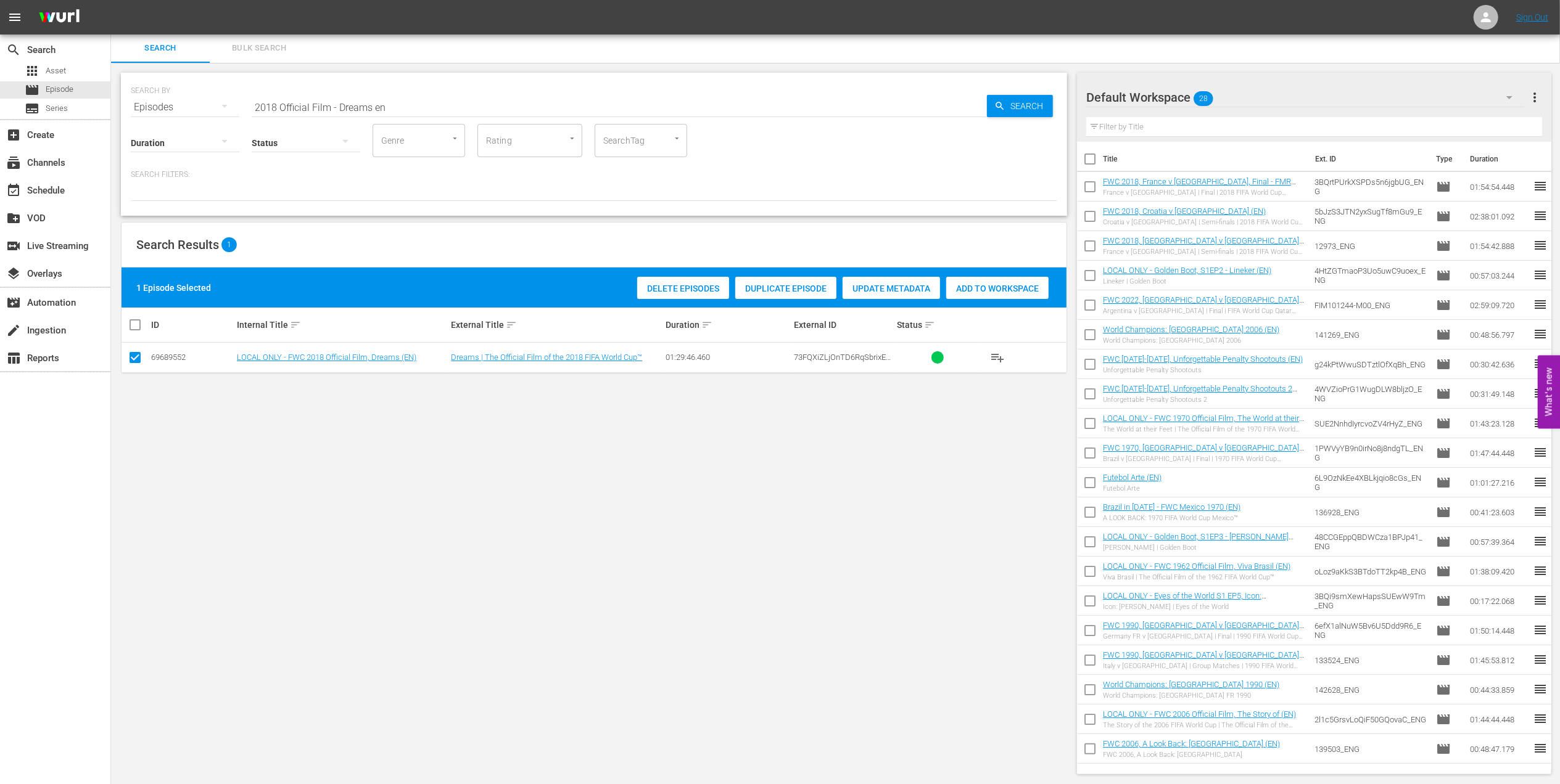
click at [974, 286] on span "Add to Workspace" at bounding box center [997, 289] width 102 height 9
click at [73, 197] on div "event_available Schedule" at bounding box center [55, 189] width 111 height 25
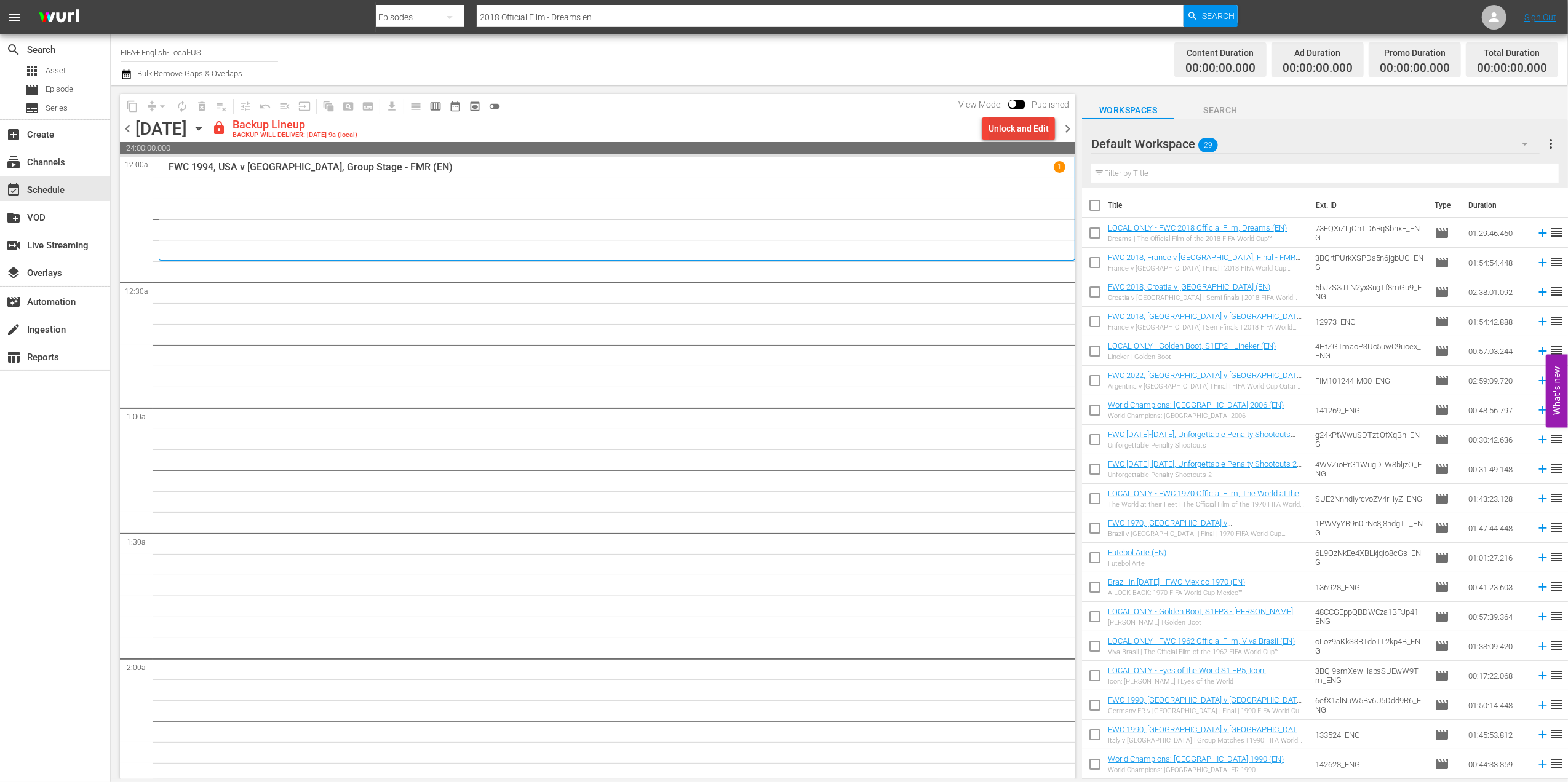
click at [1021, 129] on div "Unlock and Edit" at bounding box center [1018, 129] width 60 height 22
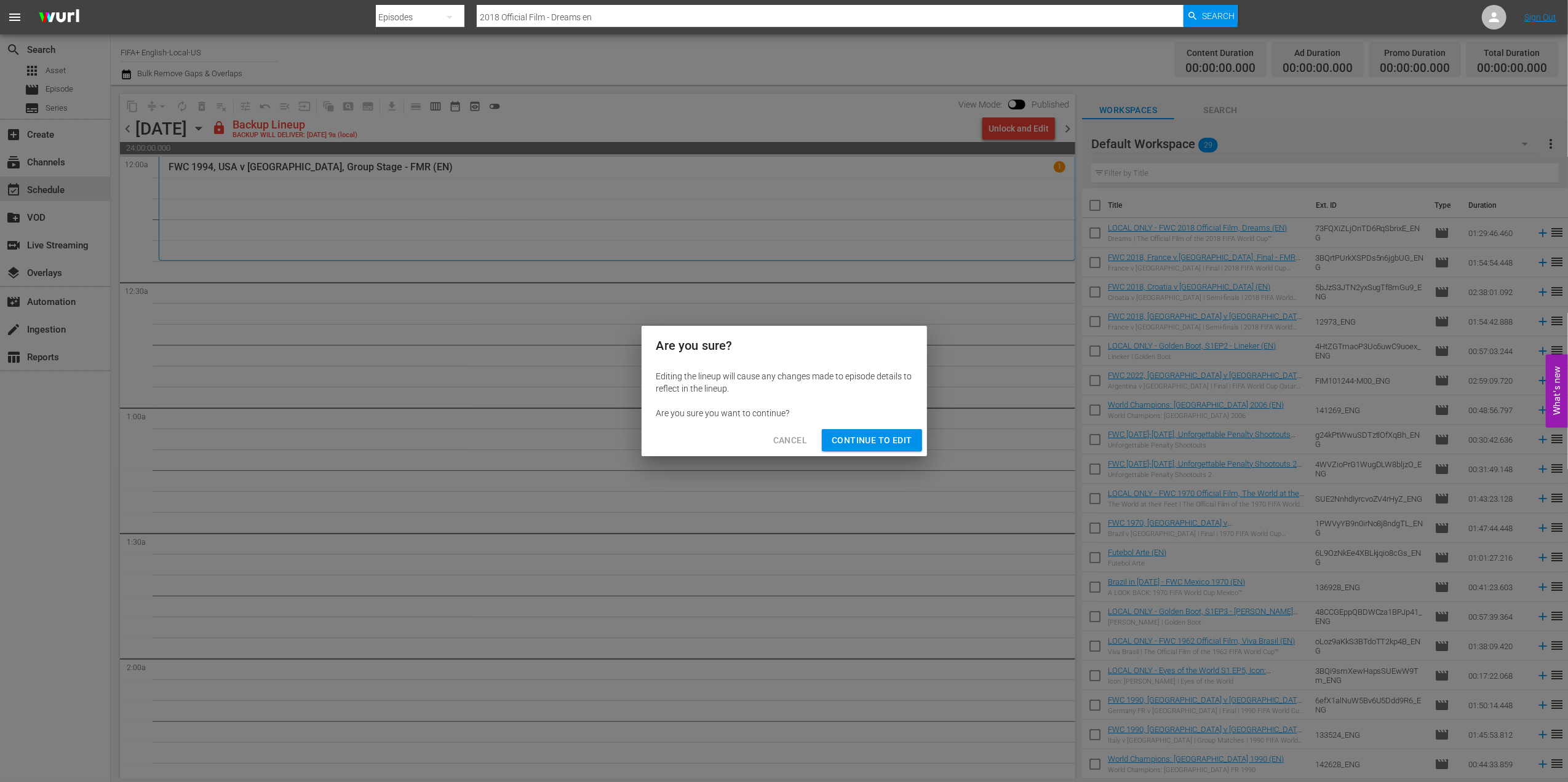
click at [874, 441] on span "Continue to Edit" at bounding box center [871, 440] width 80 height 15
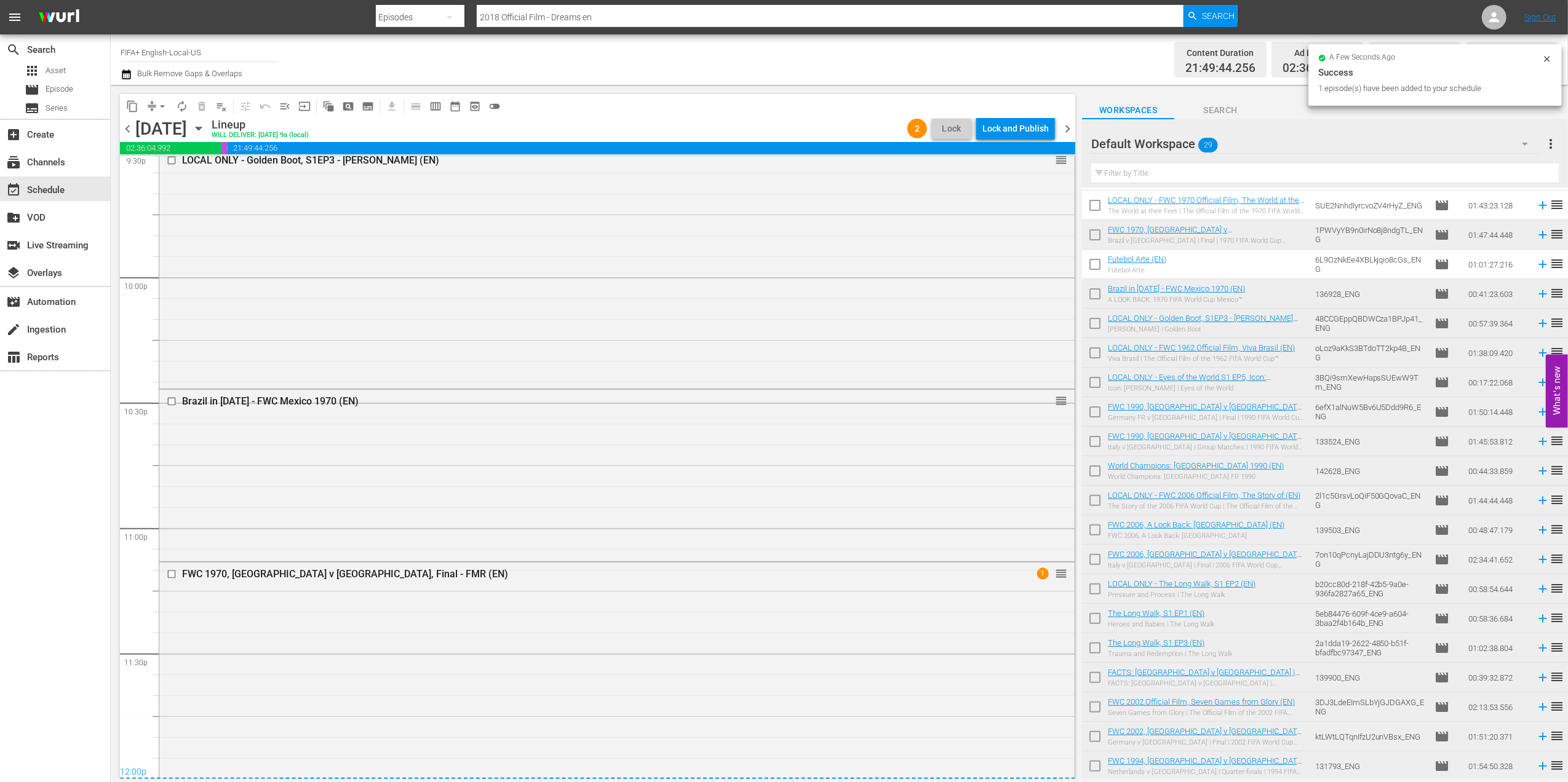
scroll to position [5633, 0]
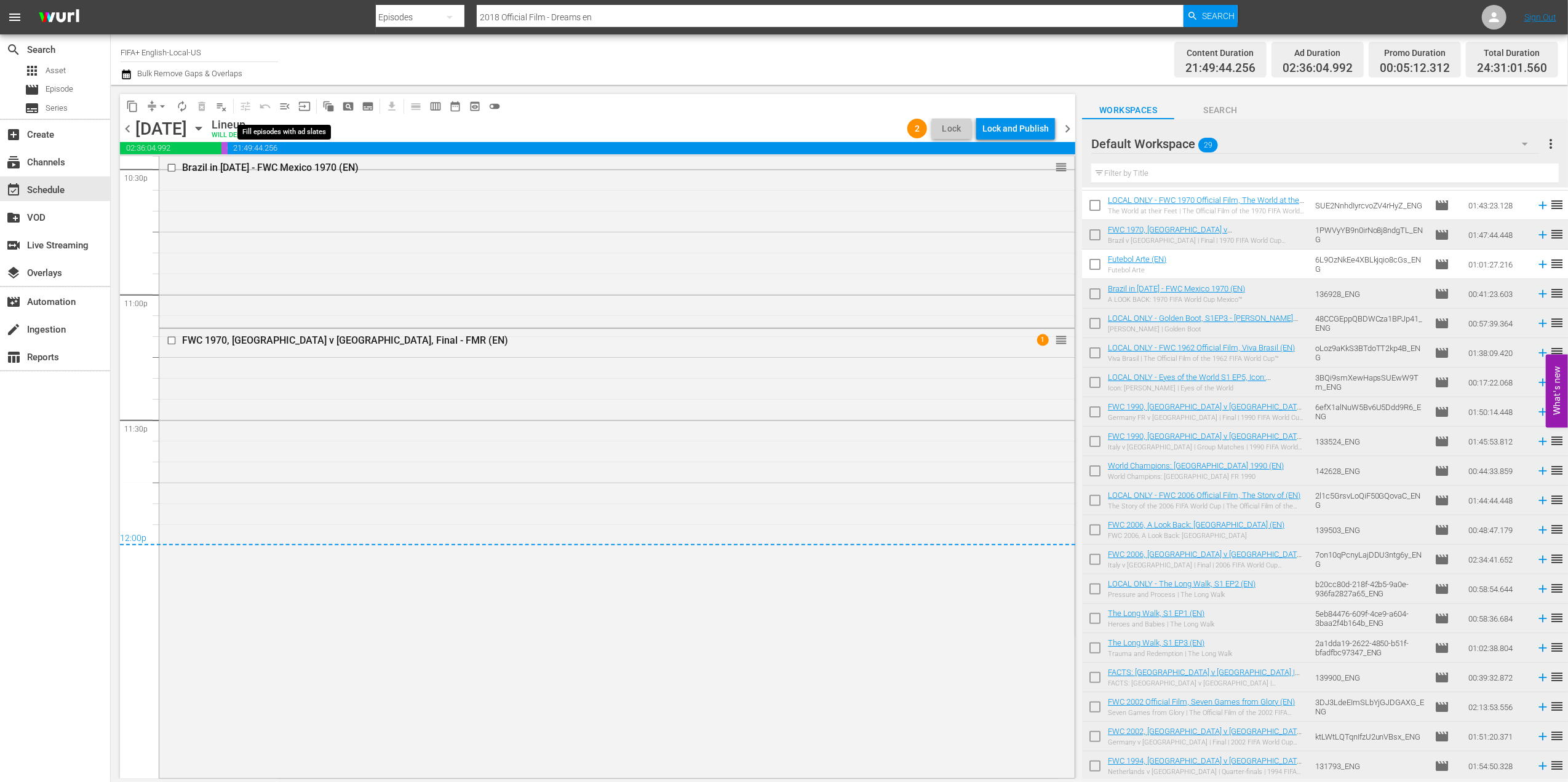
click at [283, 104] on span "menu_open" at bounding box center [285, 107] width 13 height 13
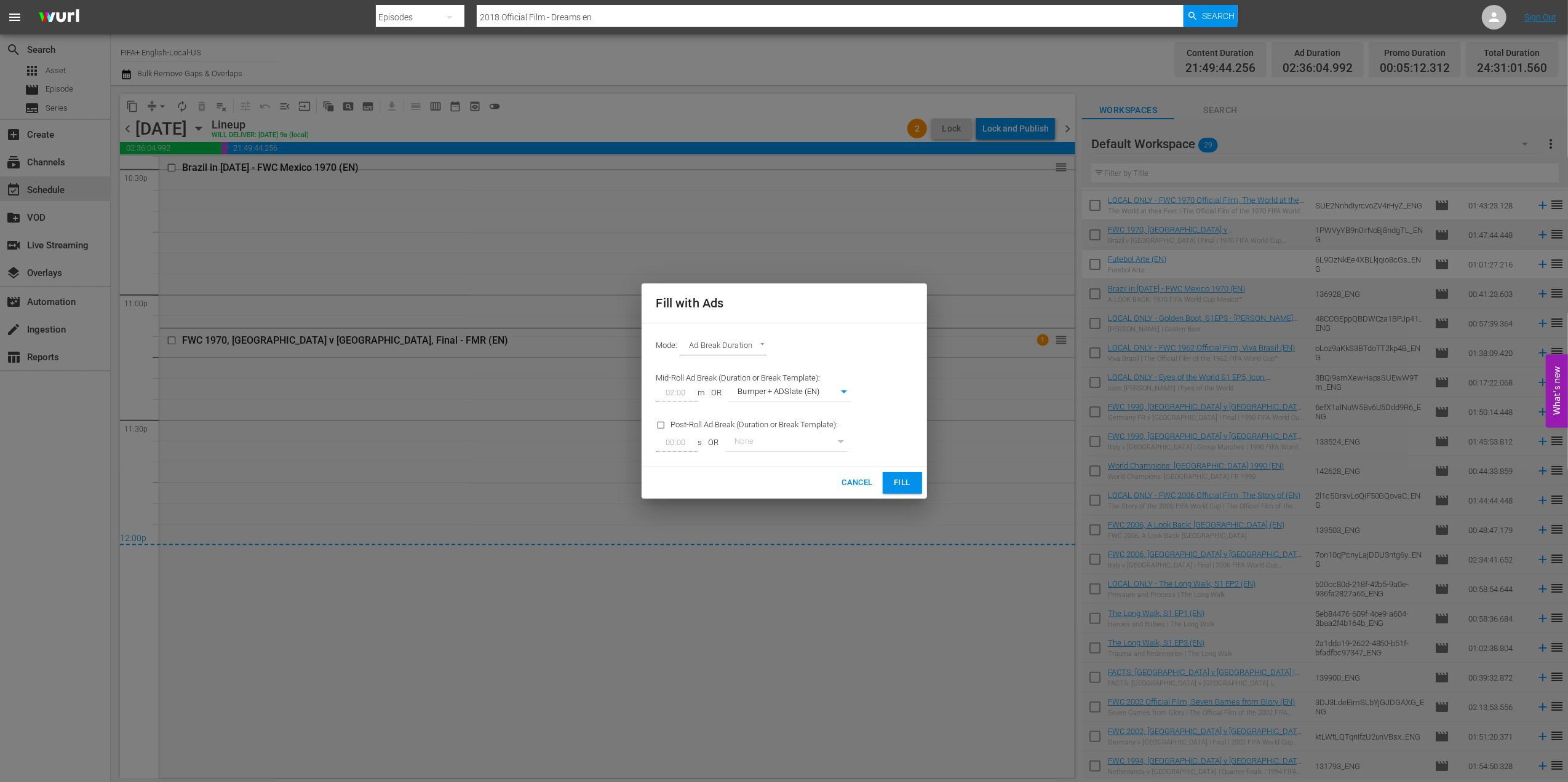
click at [889, 484] on button "Fill" at bounding box center [902, 483] width 39 height 21
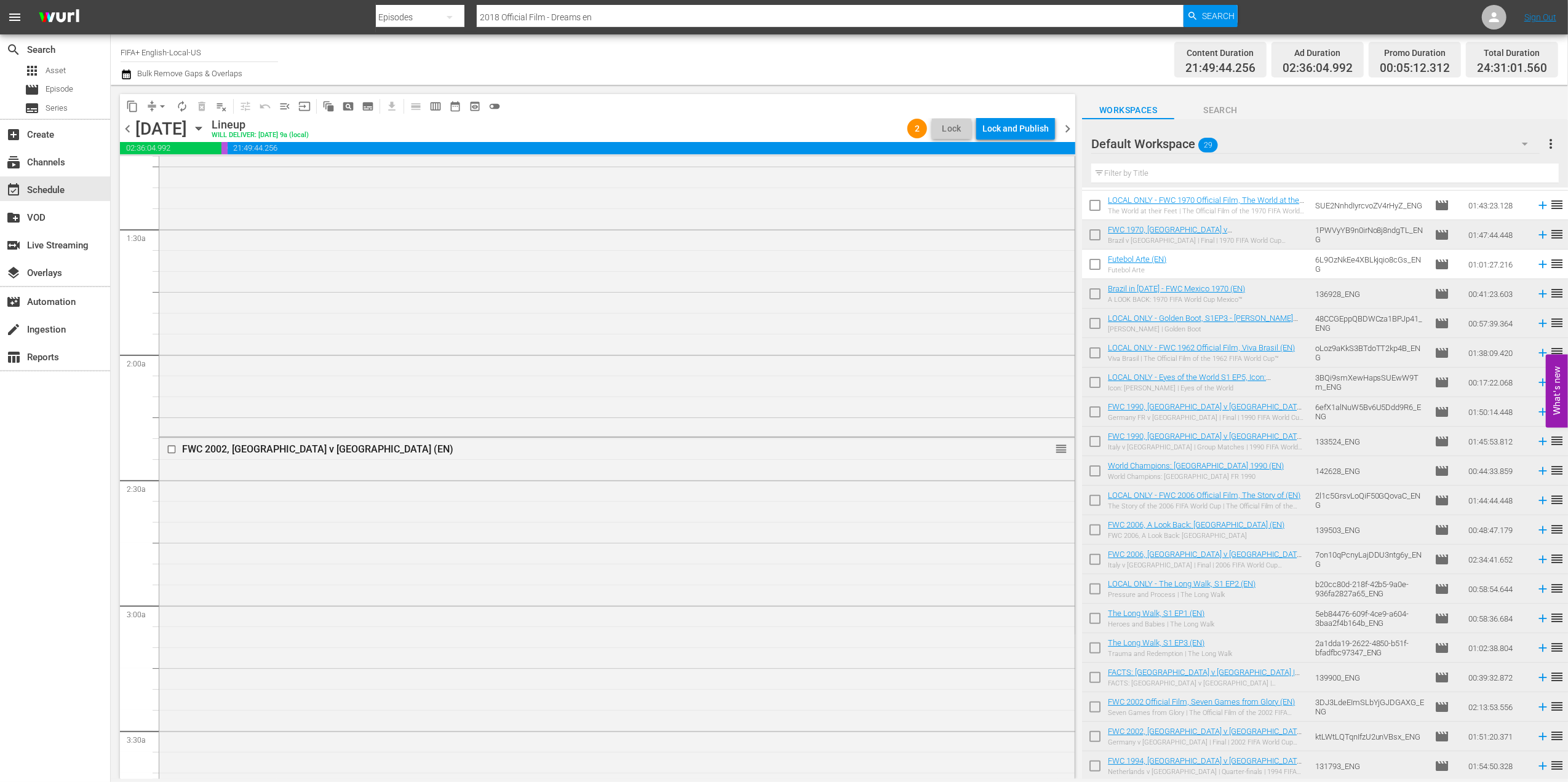
scroll to position [0, 0]
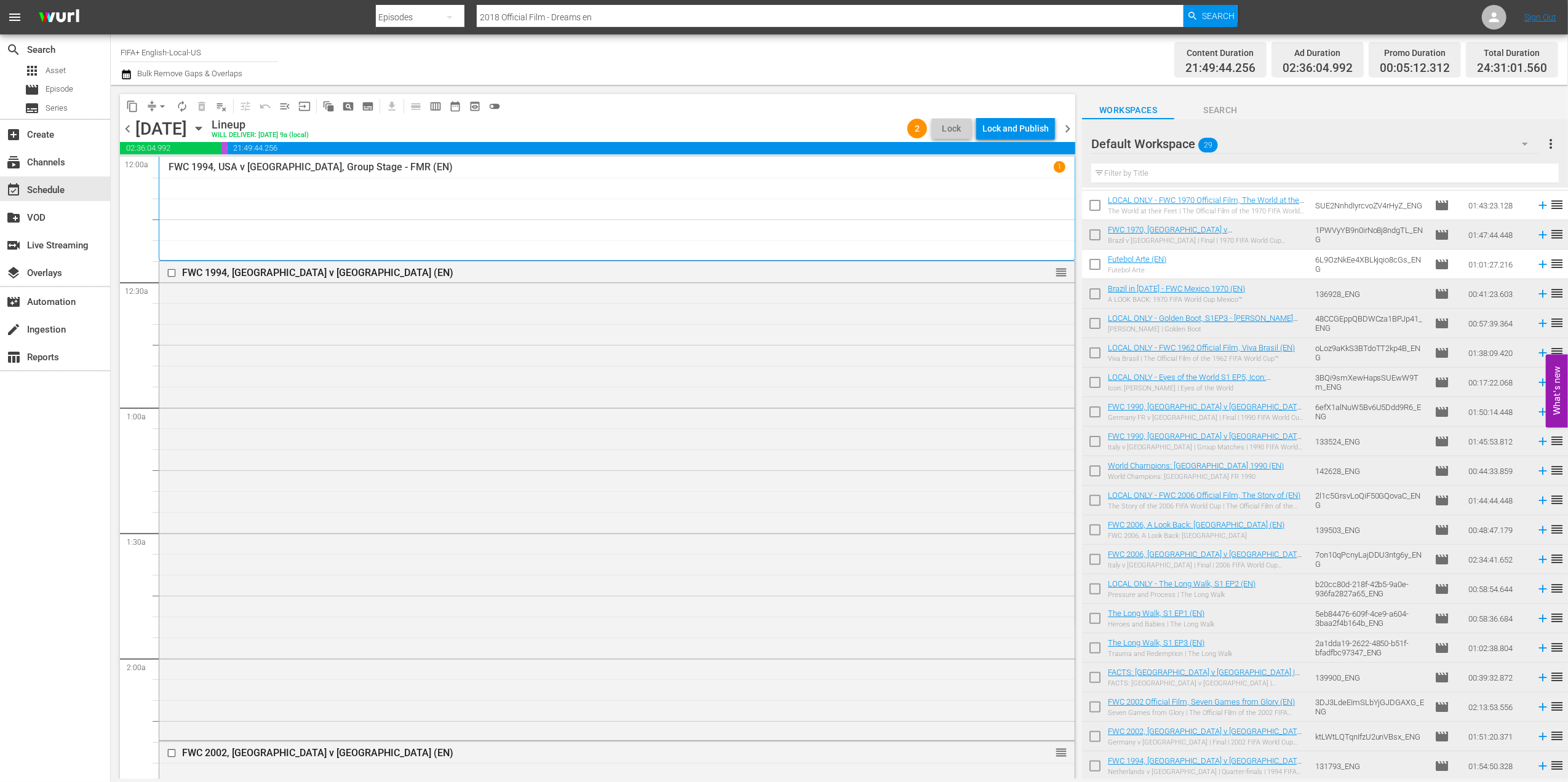
click at [281, 107] on span "menu_open" at bounding box center [285, 107] width 13 height 13
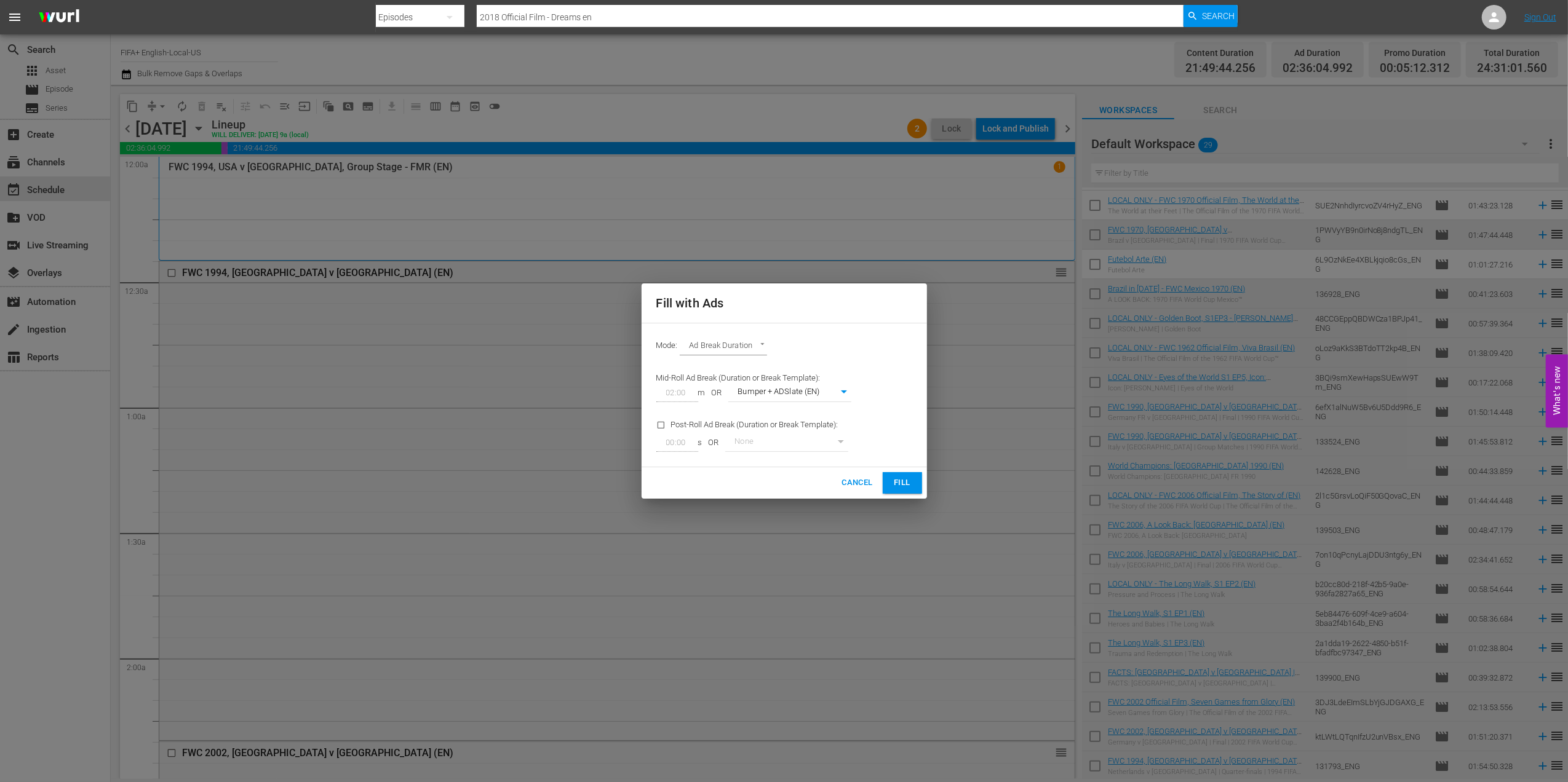
click at [898, 482] on span "Fill" at bounding box center [902, 483] width 20 height 14
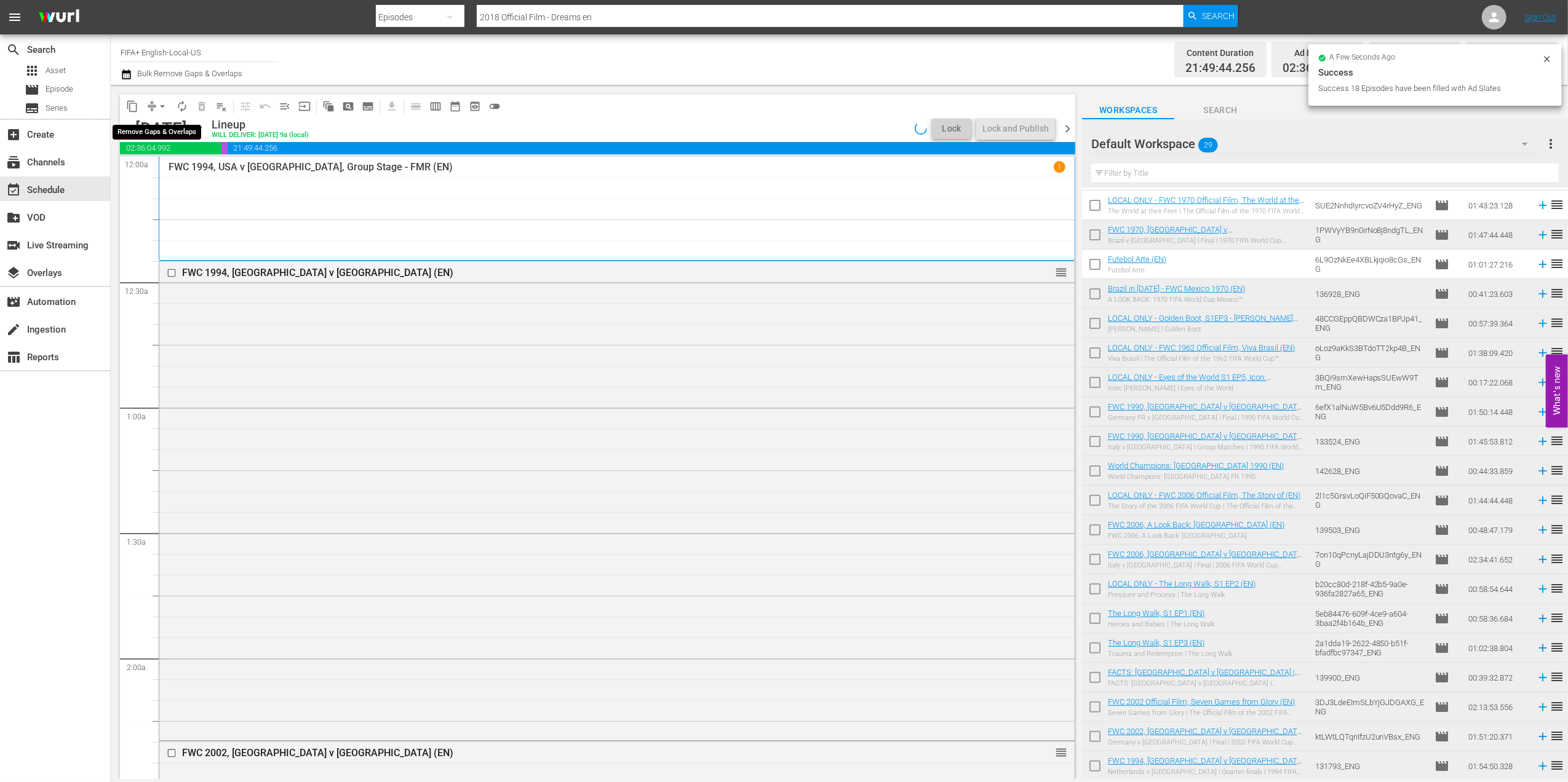
click at [160, 108] on span "arrow_drop_down" at bounding box center [163, 107] width 13 height 13
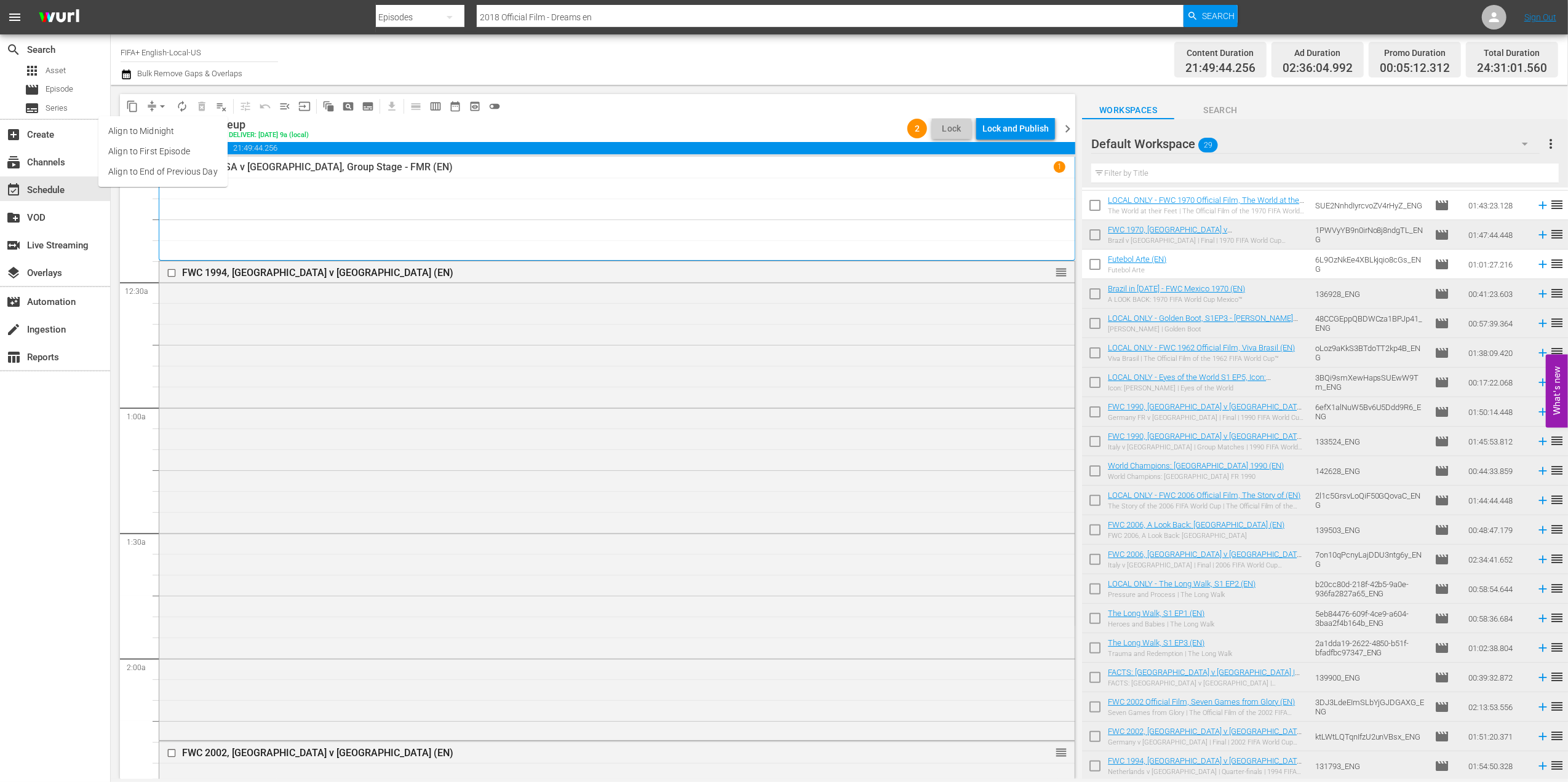
click at [166, 163] on li "Align to End of Previous Day" at bounding box center [163, 172] width 129 height 21
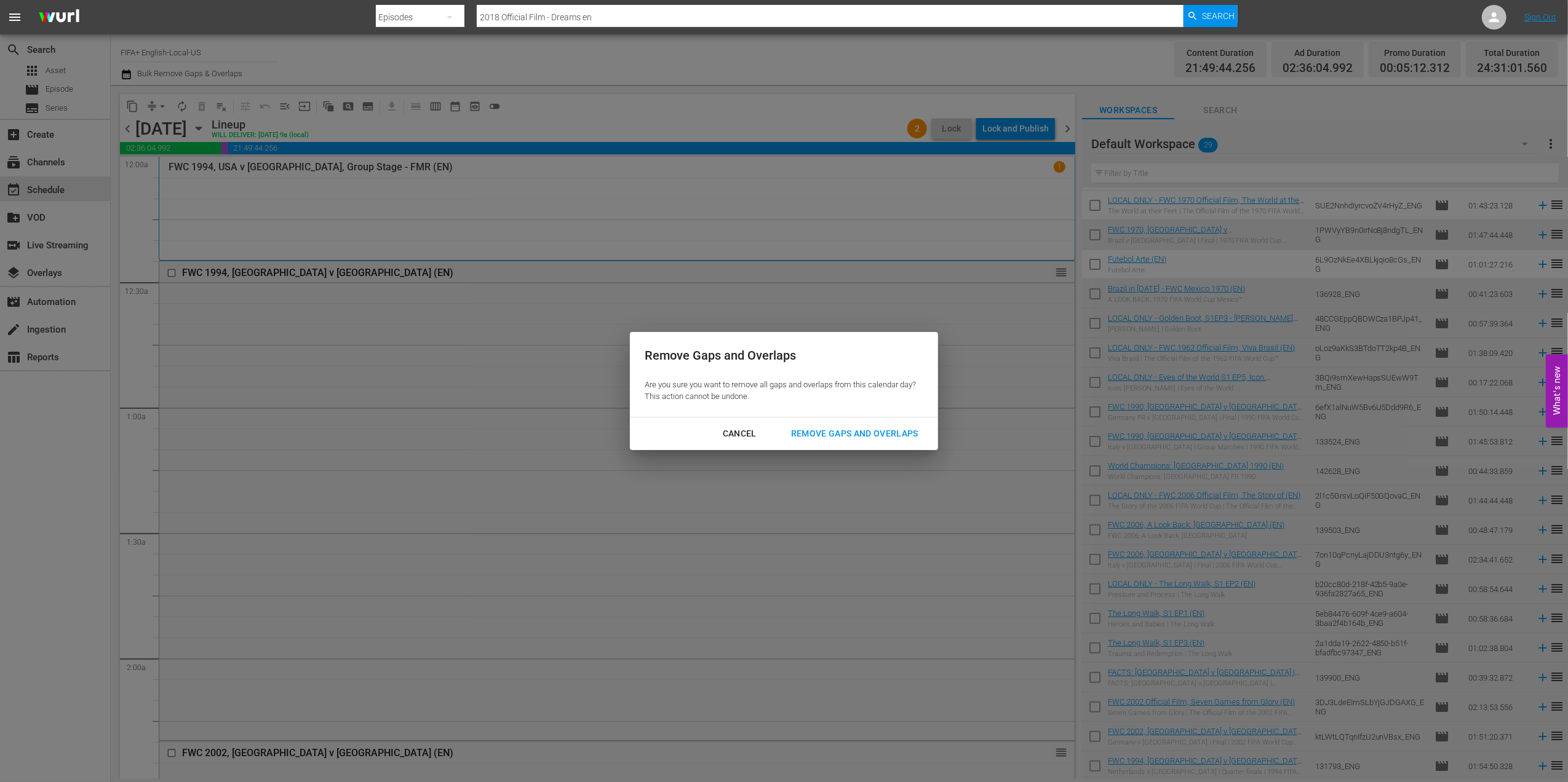
click at [828, 436] on div "Remove Gaps and Overlaps" at bounding box center [855, 433] width 147 height 15
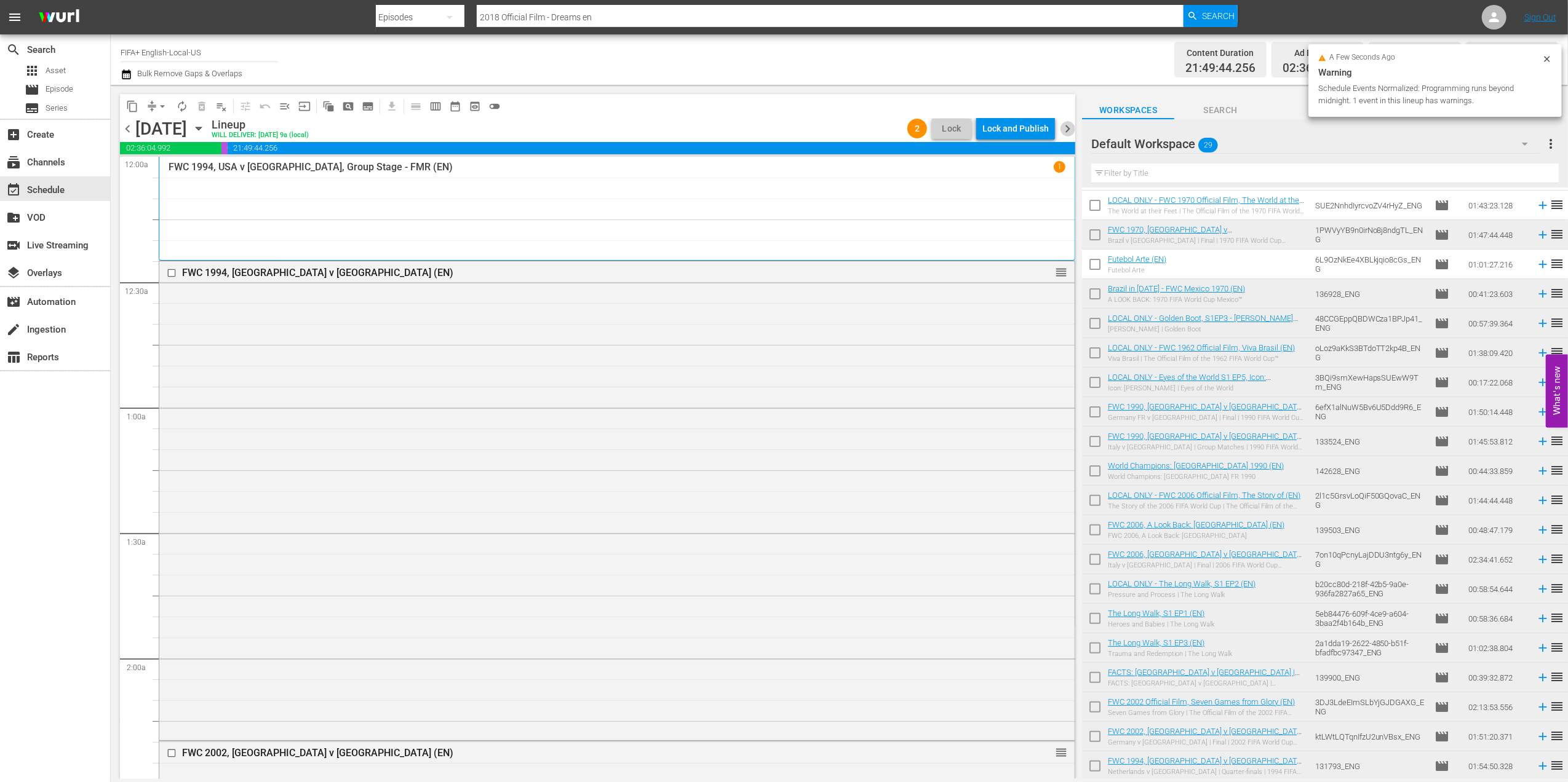
click at [1065, 131] on span "chevron_right" at bounding box center [1067, 129] width 15 height 15
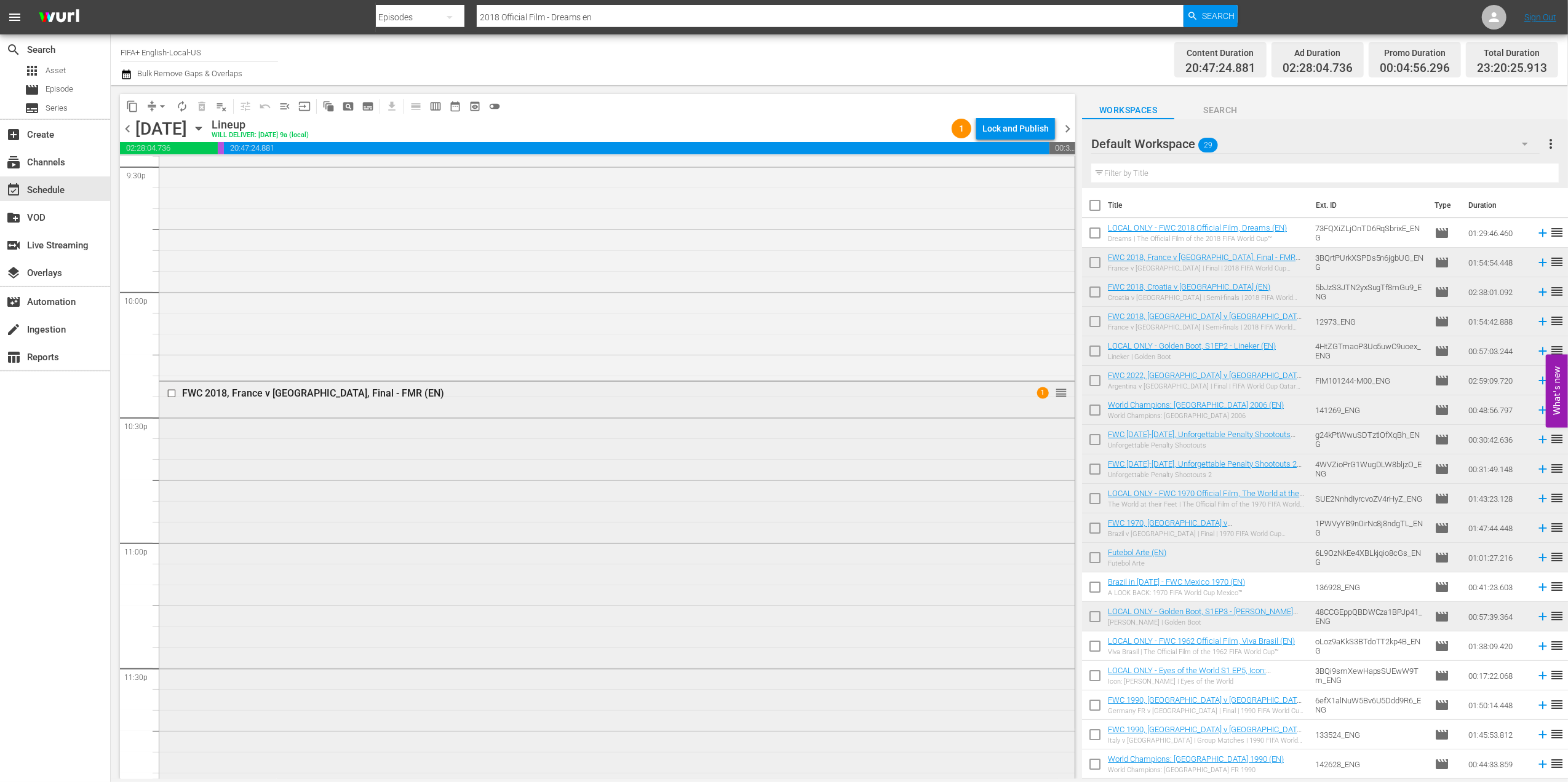
scroll to position [5468, 0]
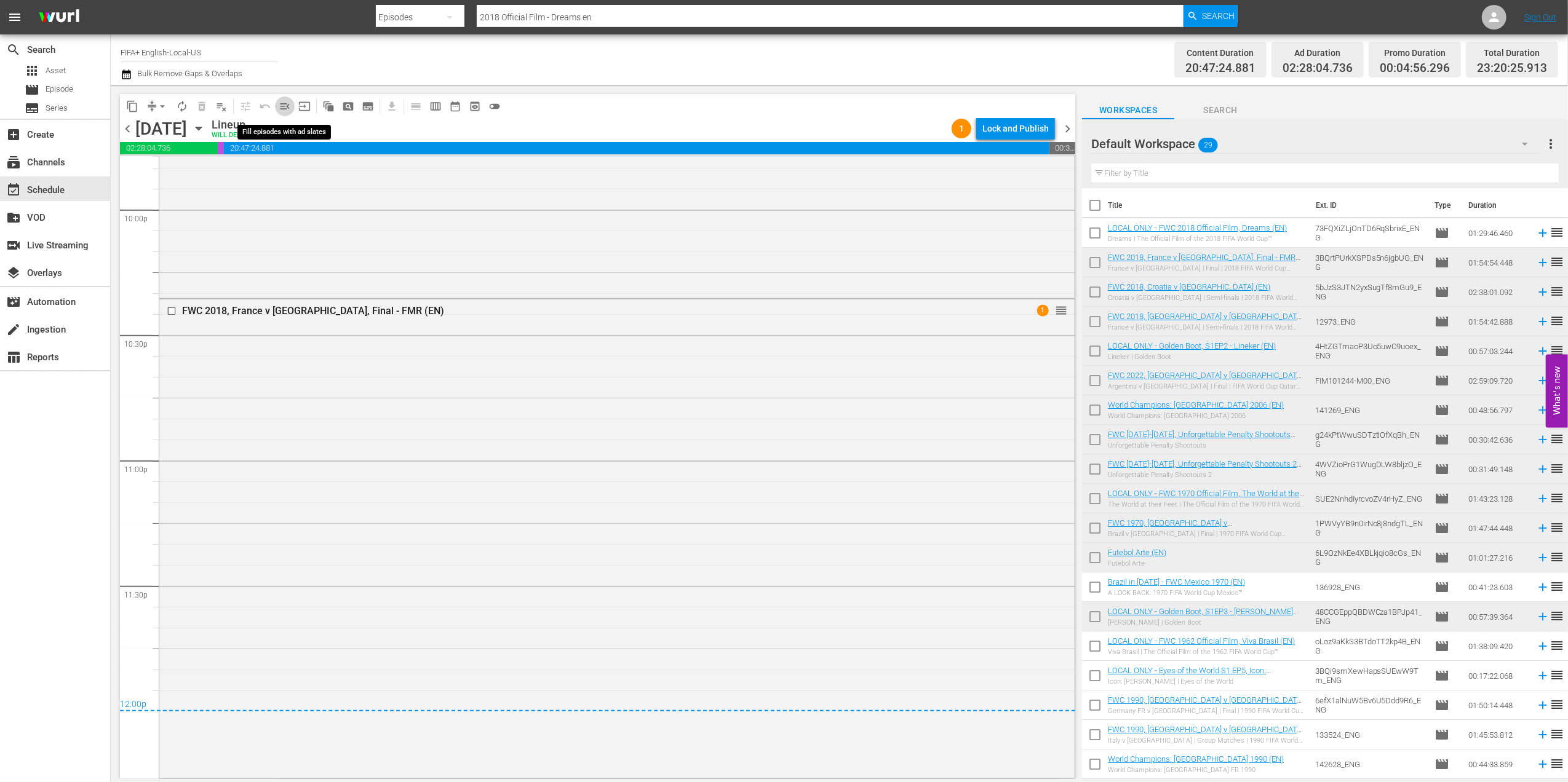
click at [282, 102] on span "menu_open" at bounding box center [285, 107] width 13 height 13
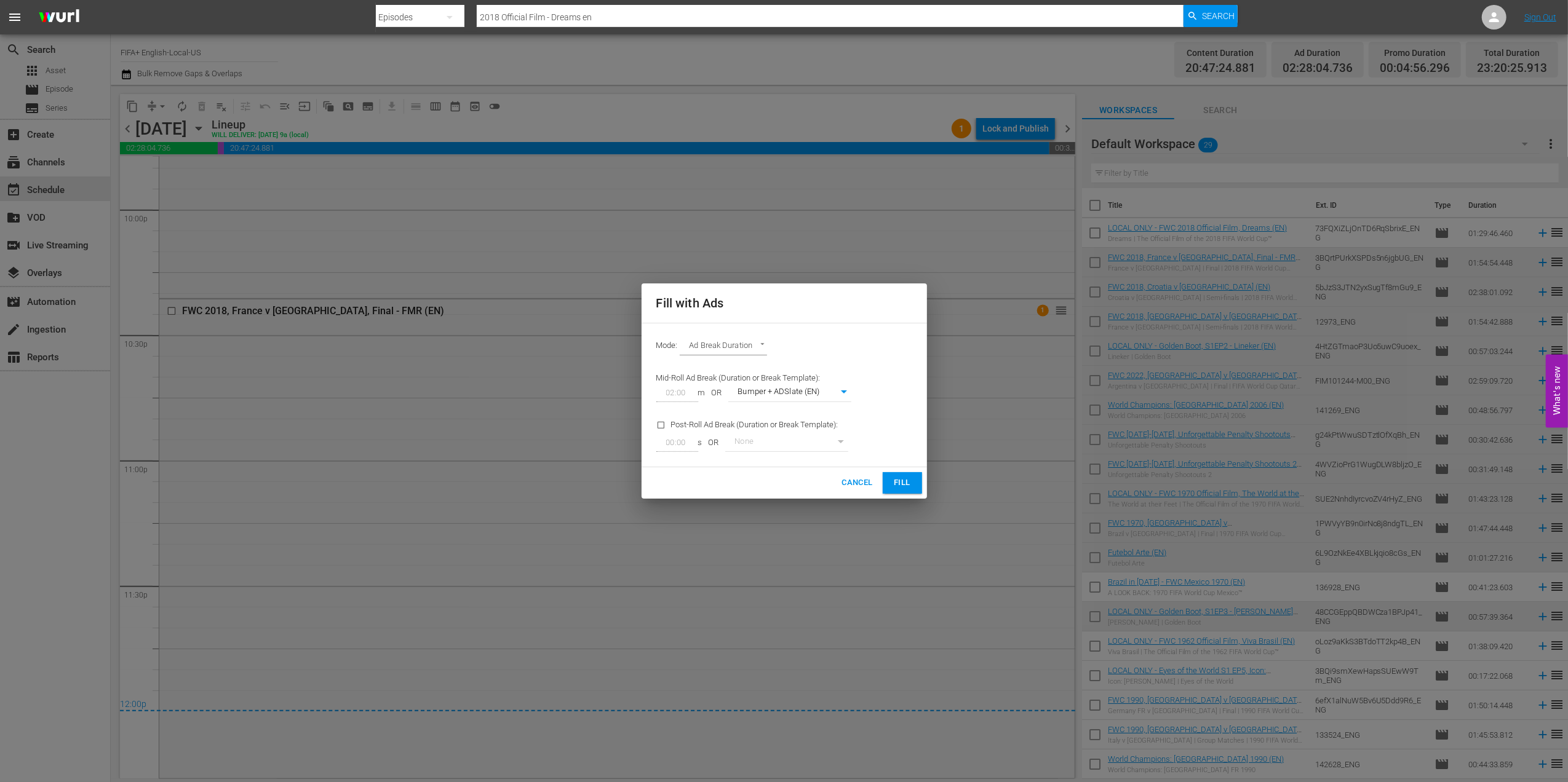
click at [894, 485] on span "Fill" at bounding box center [902, 483] width 20 height 14
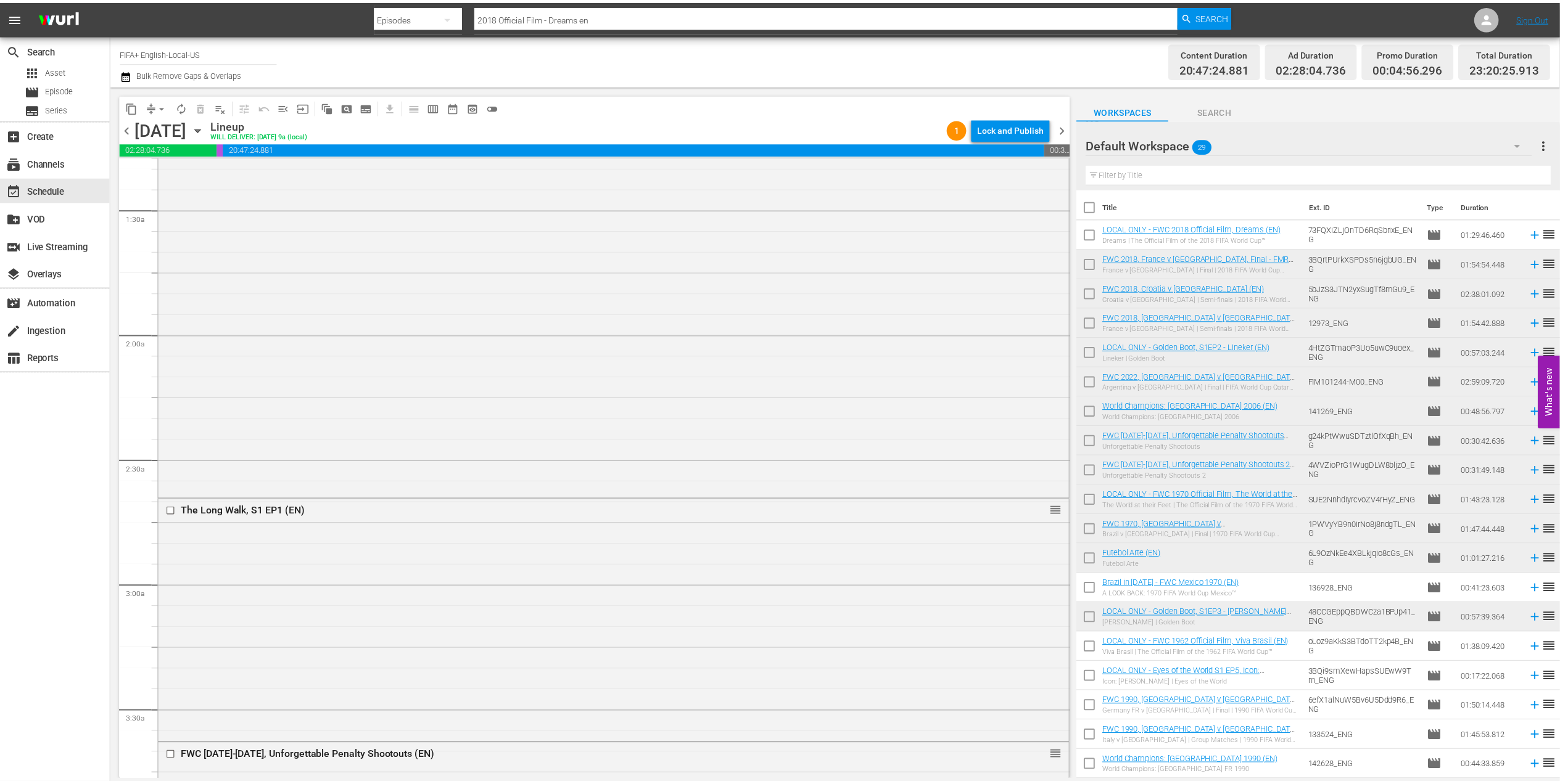
scroll to position [0, 0]
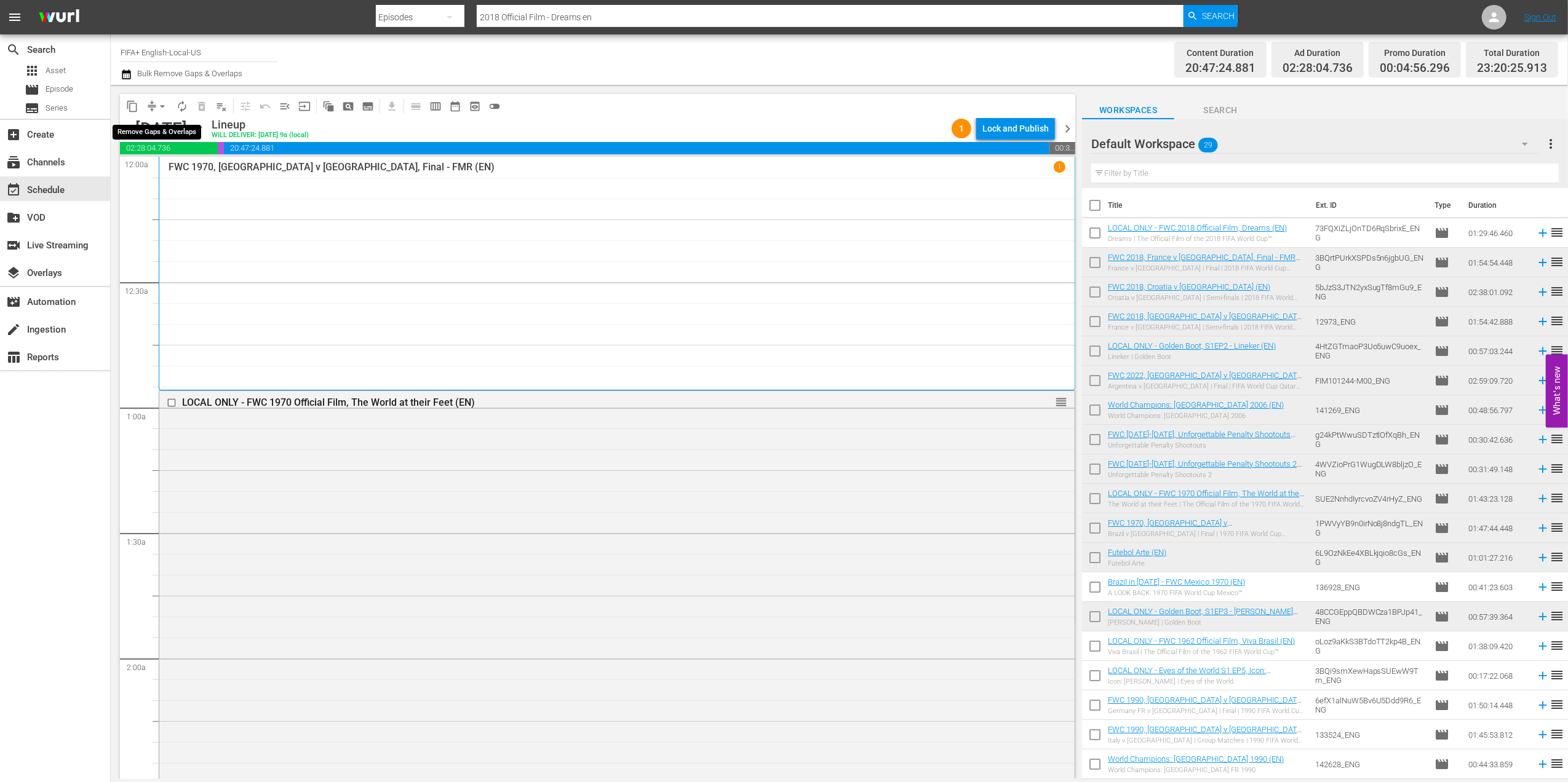
click at [161, 110] on span "arrow_drop_down" at bounding box center [163, 107] width 13 height 13
click at [182, 167] on li "Align to End of Previous Day" at bounding box center [163, 172] width 129 height 21
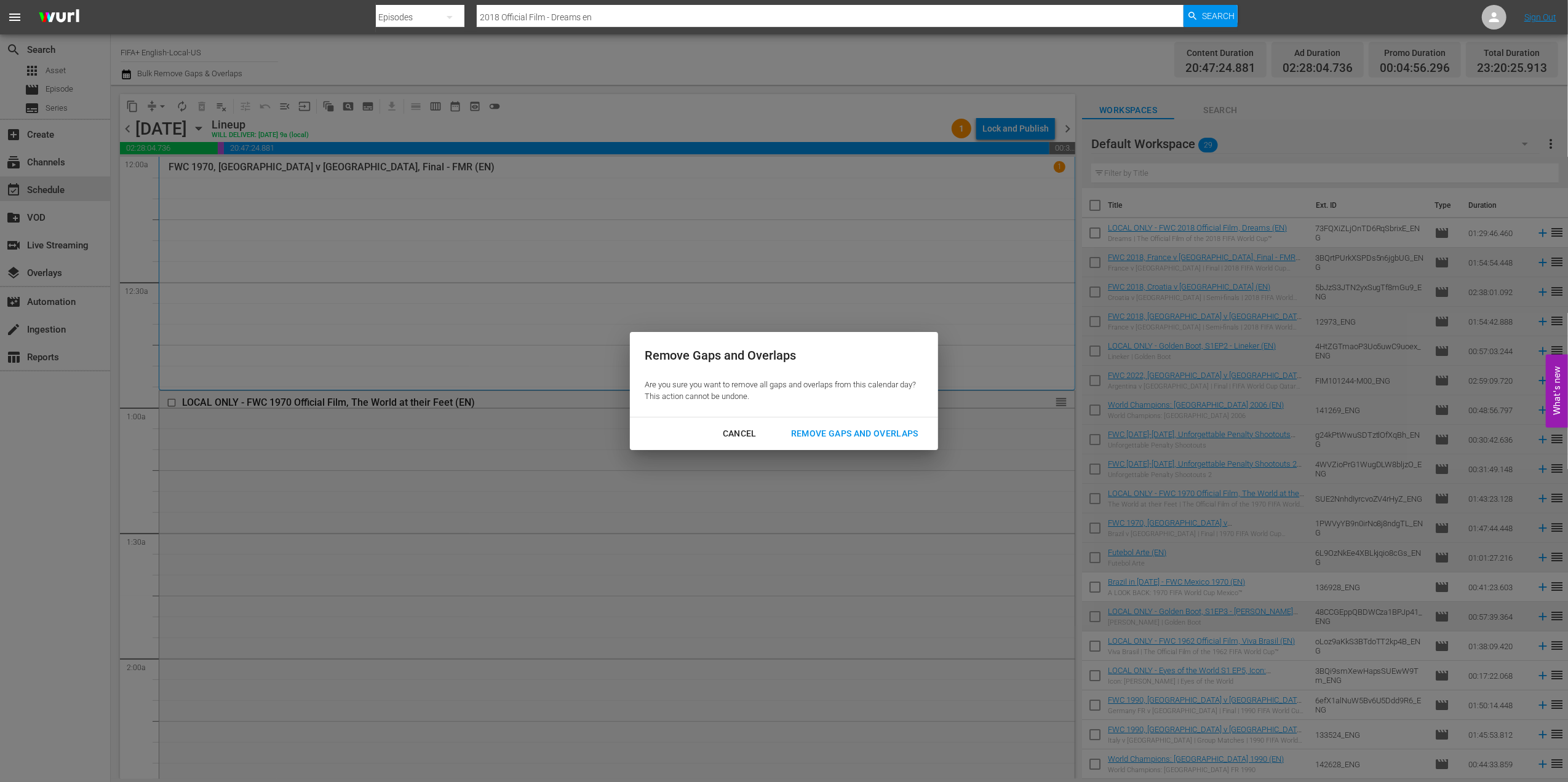
click at [818, 431] on div "Remove Gaps and Overlaps" at bounding box center [855, 433] width 147 height 15
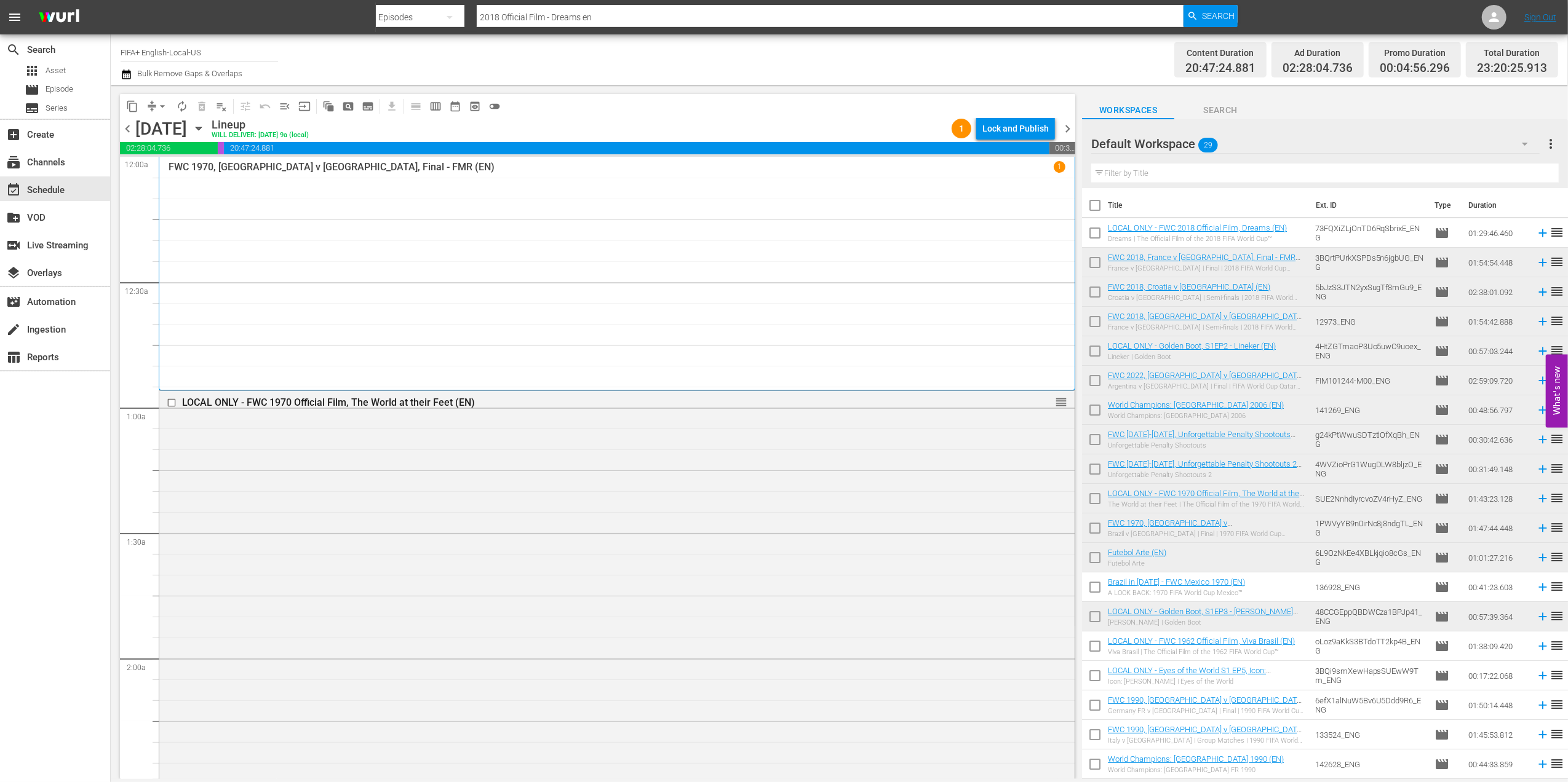
click at [1061, 129] on span "chevron_right" at bounding box center [1067, 129] width 15 height 15
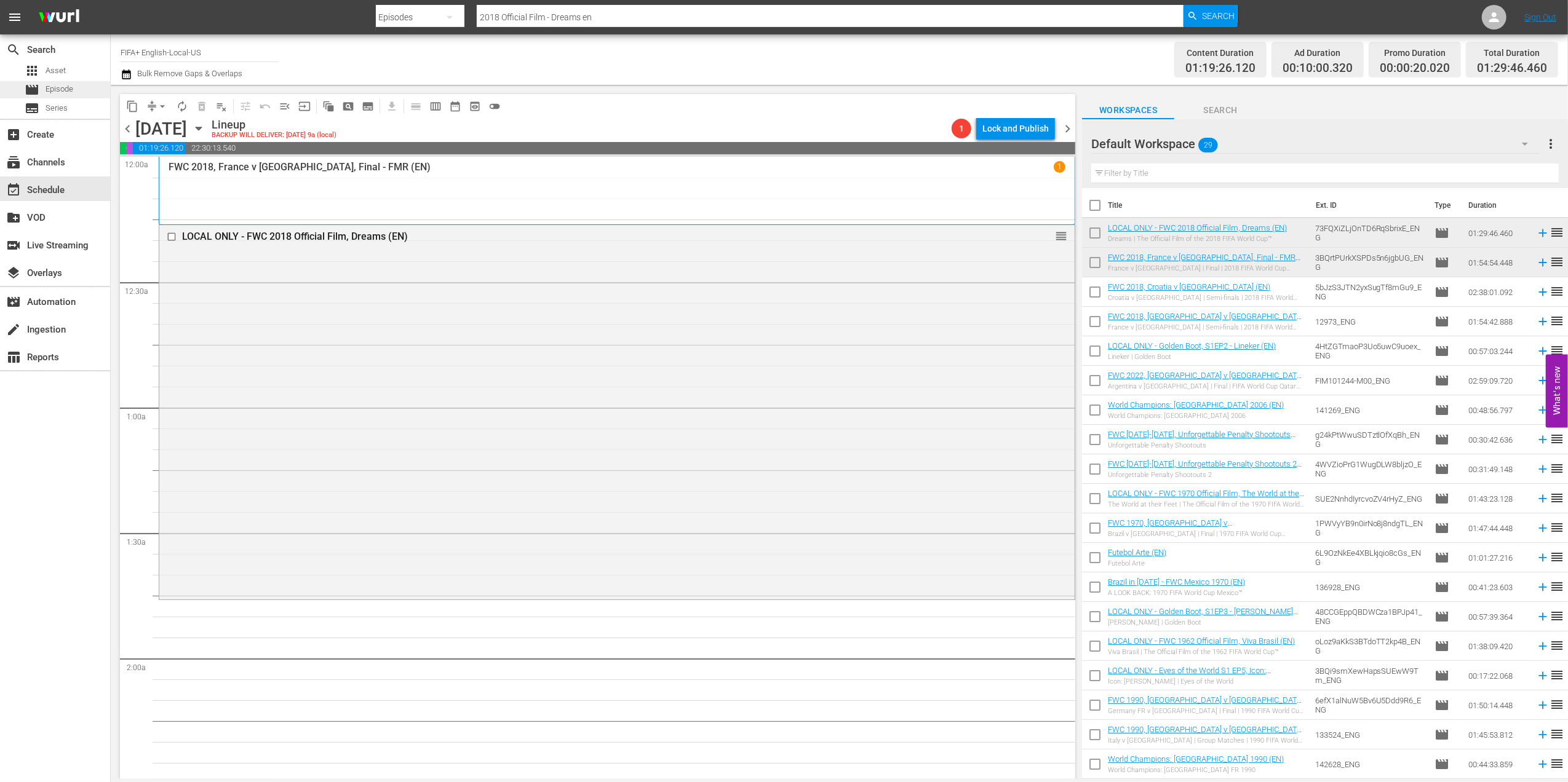
click at [62, 90] on span "Episode" at bounding box center [59, 89] width 28 height 13
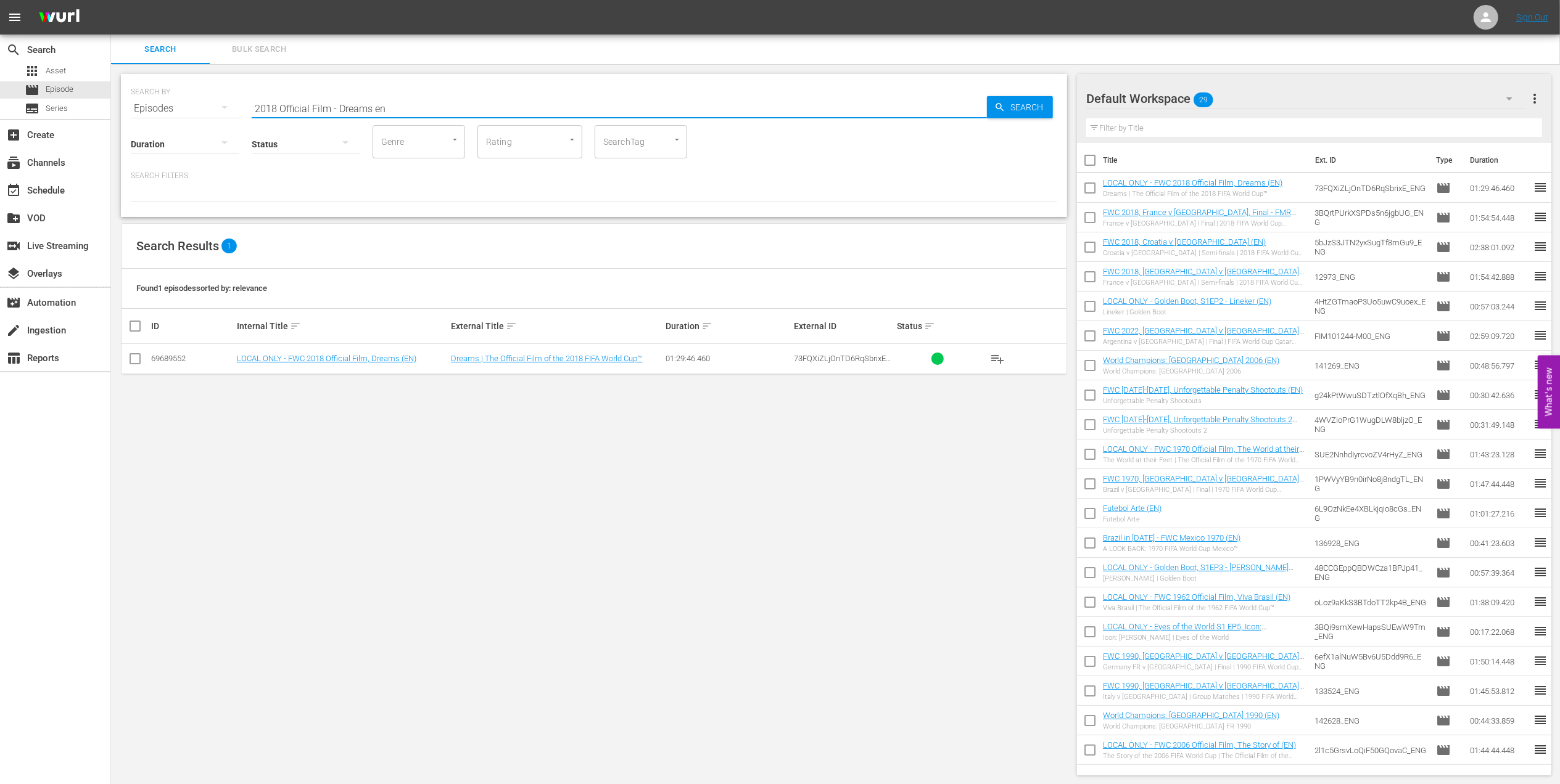
drag, startPoint x: 408, startPoint y: 108, endPoint x: 119, endPoint y: 114, distance: 289.1
click at [113, 114] on div "SEARCH BY Search By Episodes Search ID, Title, Description, Keywords, or Catego…" at bounding box center [594, 425] width 966 height 722
paste input "FWC 1966 - Final - England v Germany"
click at [450, 122] on input "FWC 1966 - Final - England v Germany" at bounding box center [619, 108] width 735 height 29
type input "FWC 1966 - Final - England v Germany en"
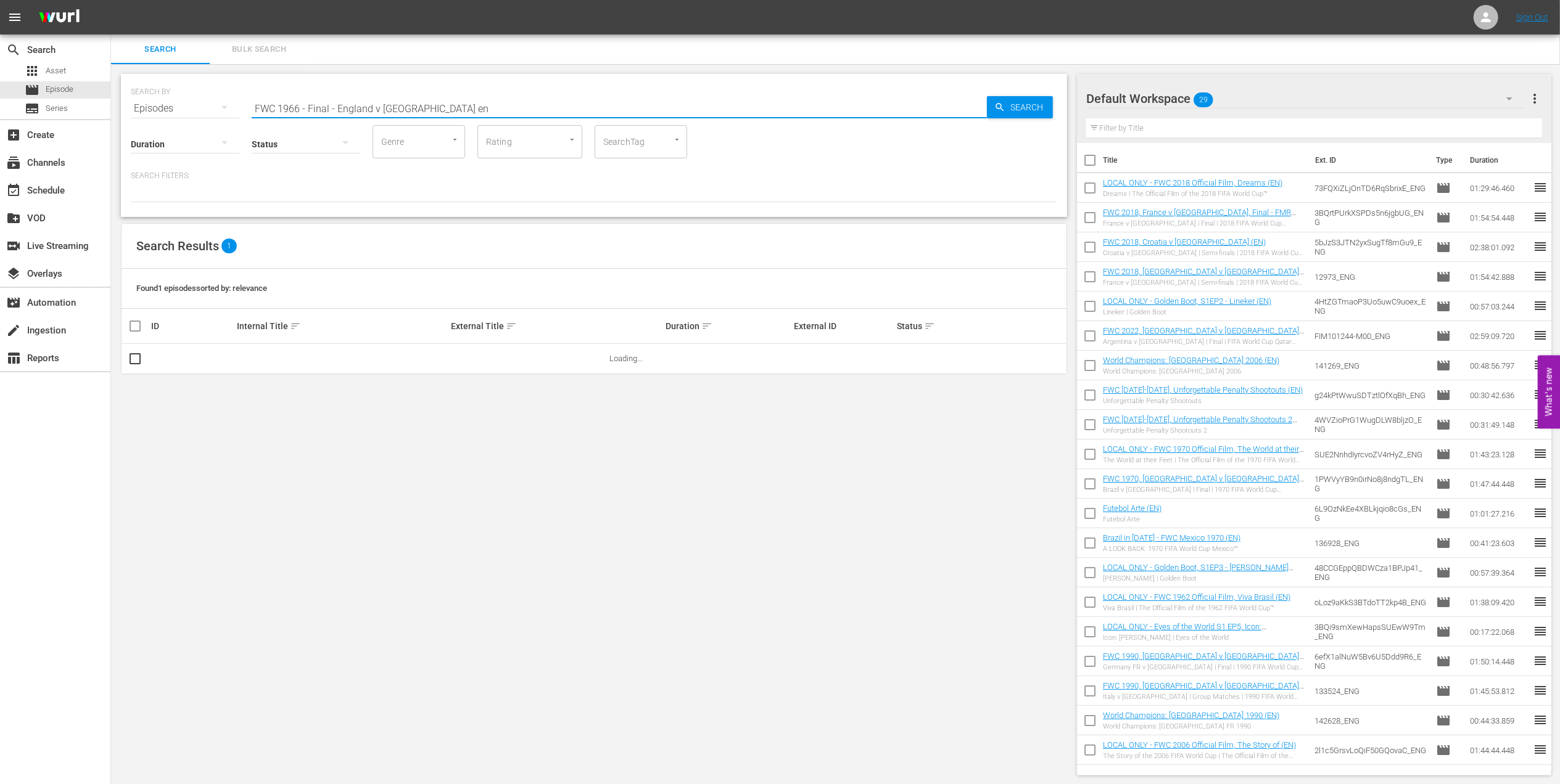
click at [1089, 159] on input "checkbox" at bounding box center [1090, 162] width 26 height 26
checkbox input "true"
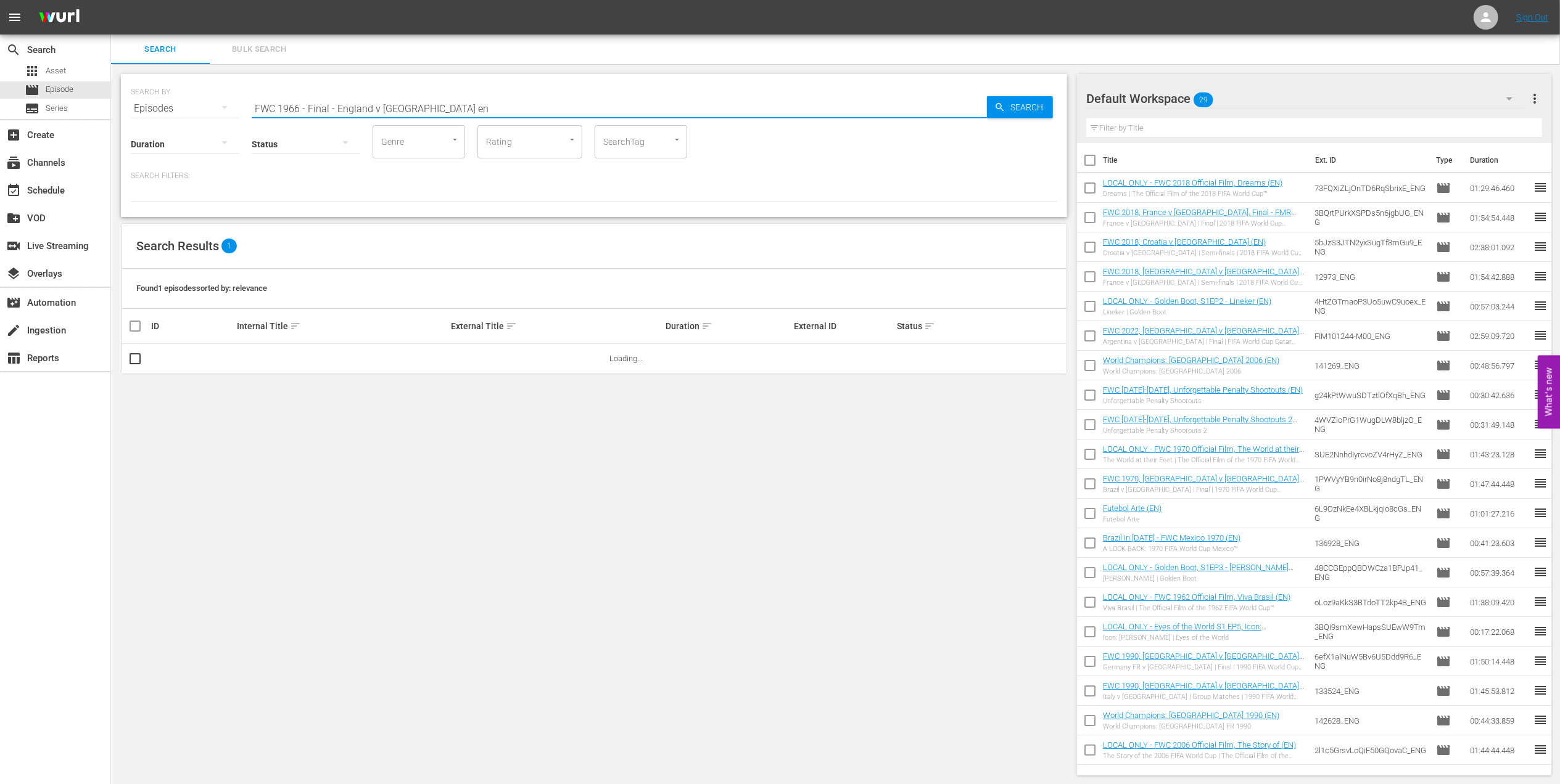
checkbox input "true"
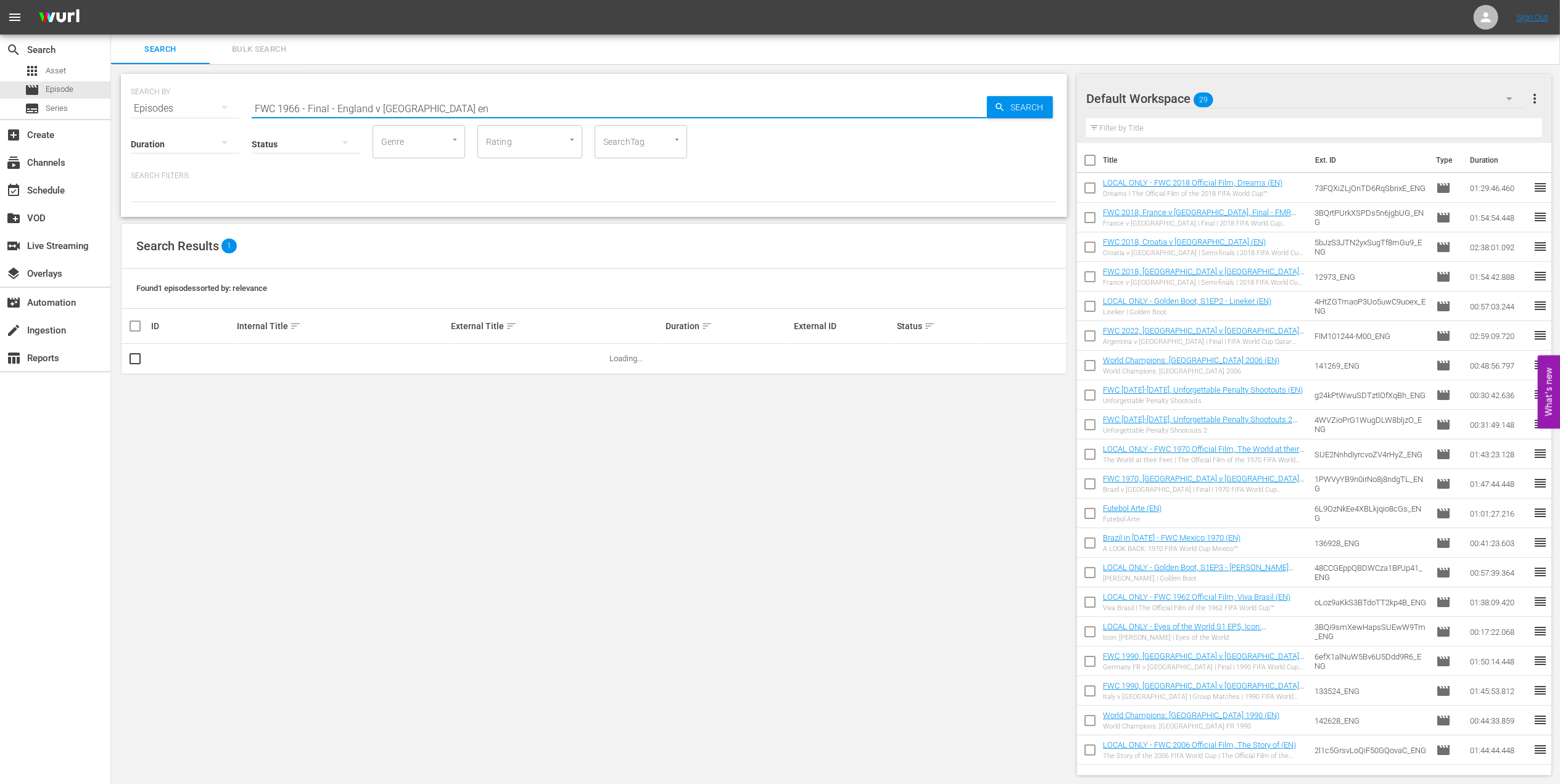
checkbox input "true"
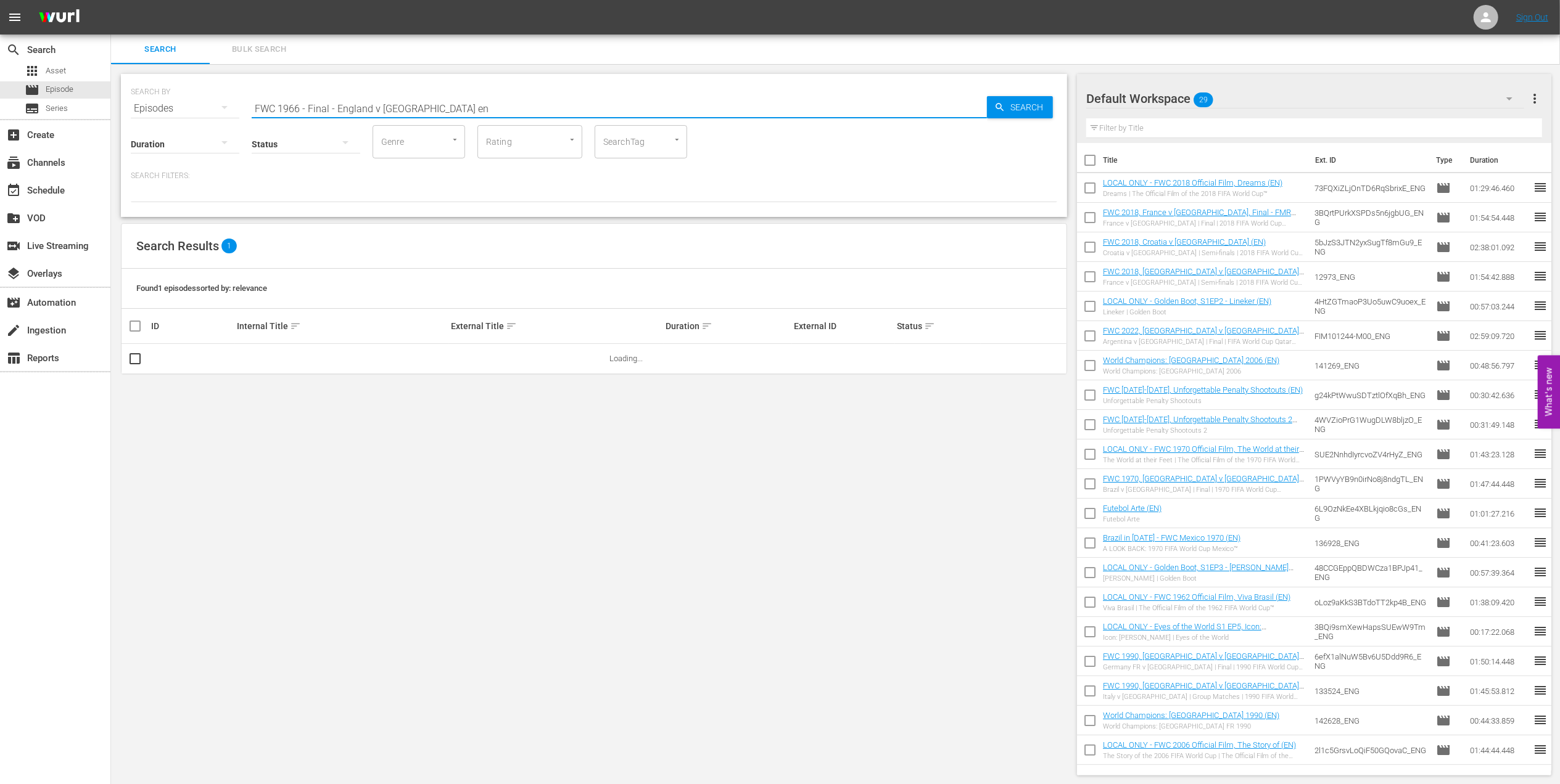
checkbox input "true"
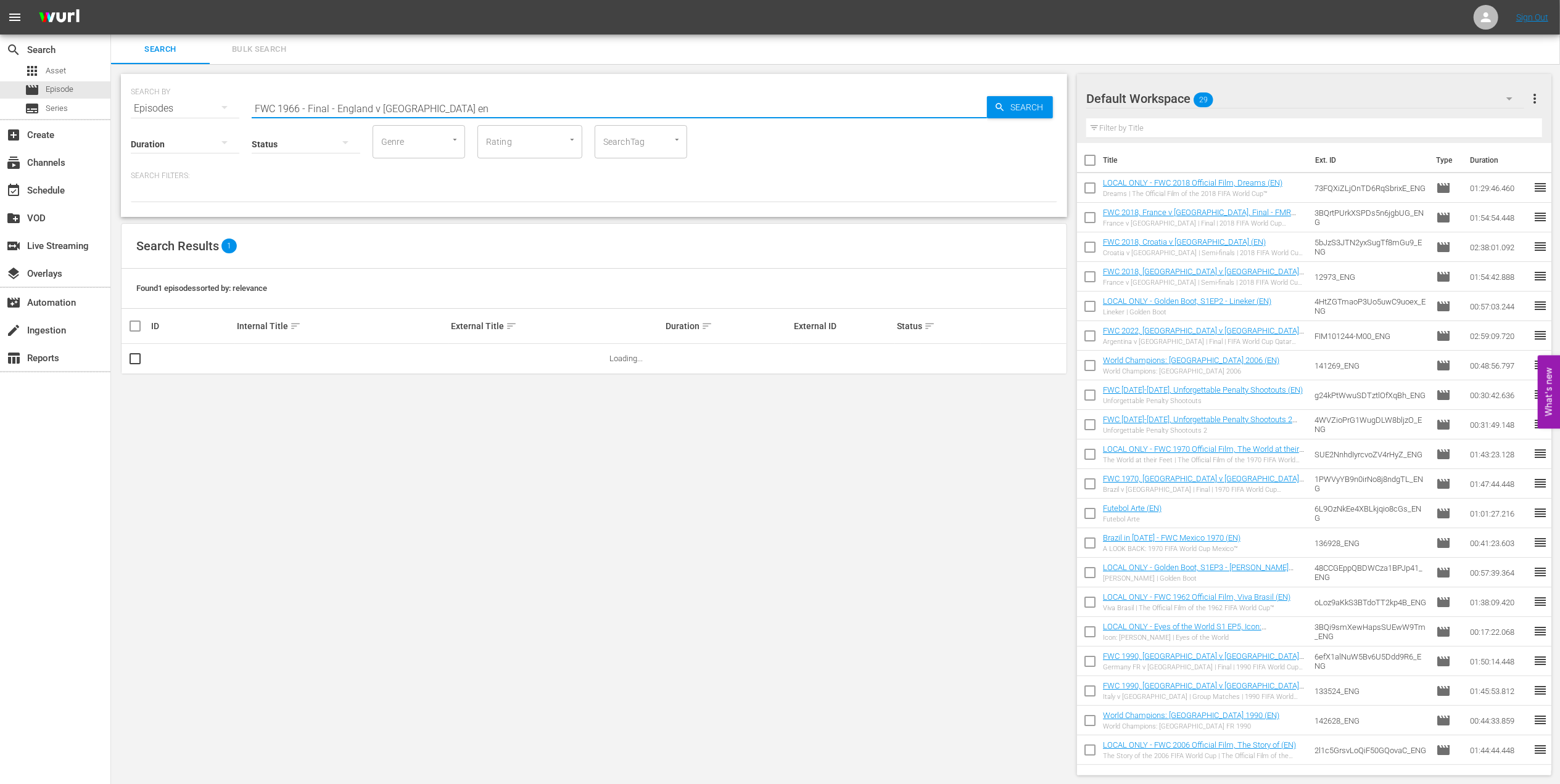
checkbox input "true"
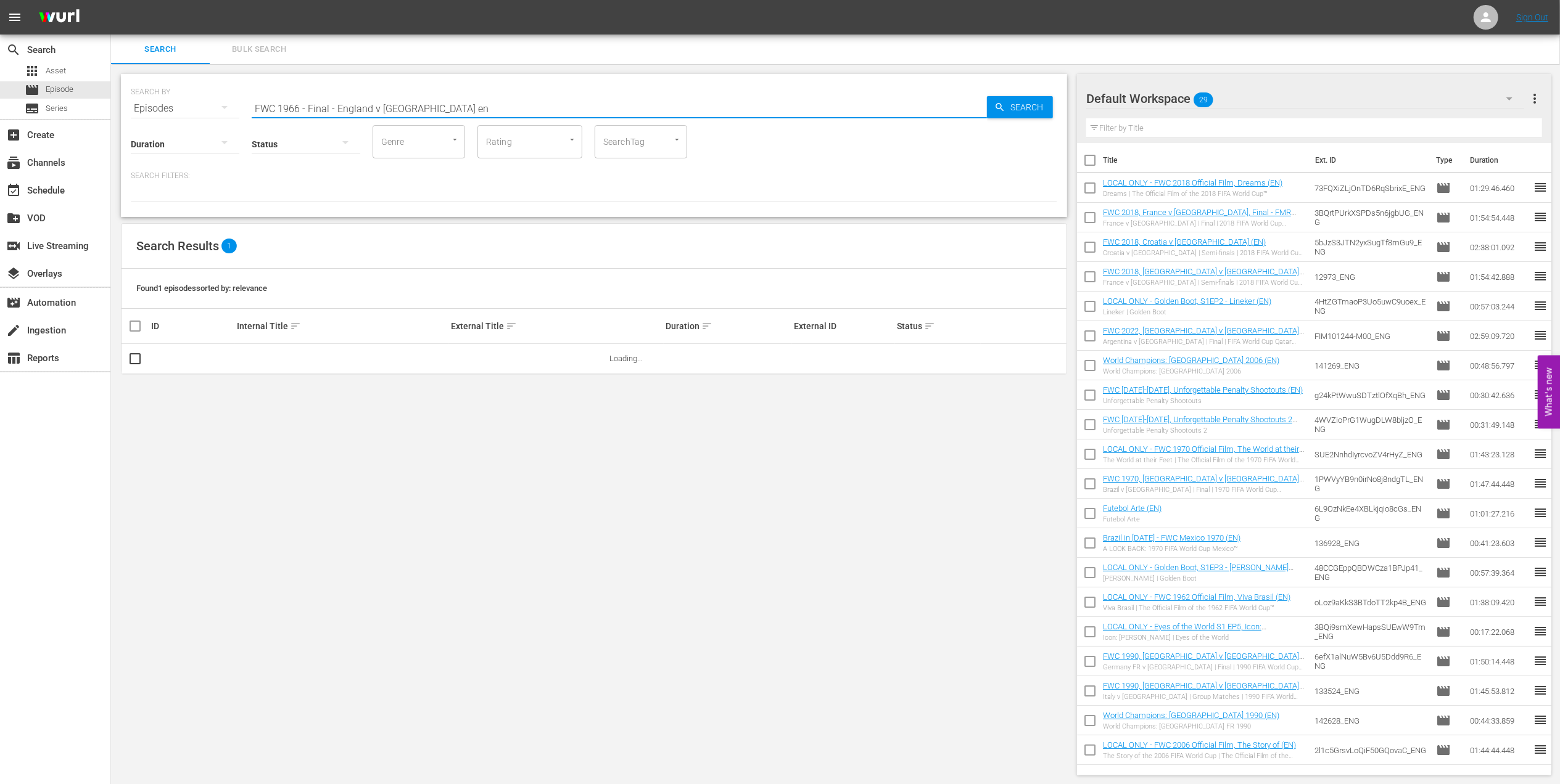
checkbox input "true"
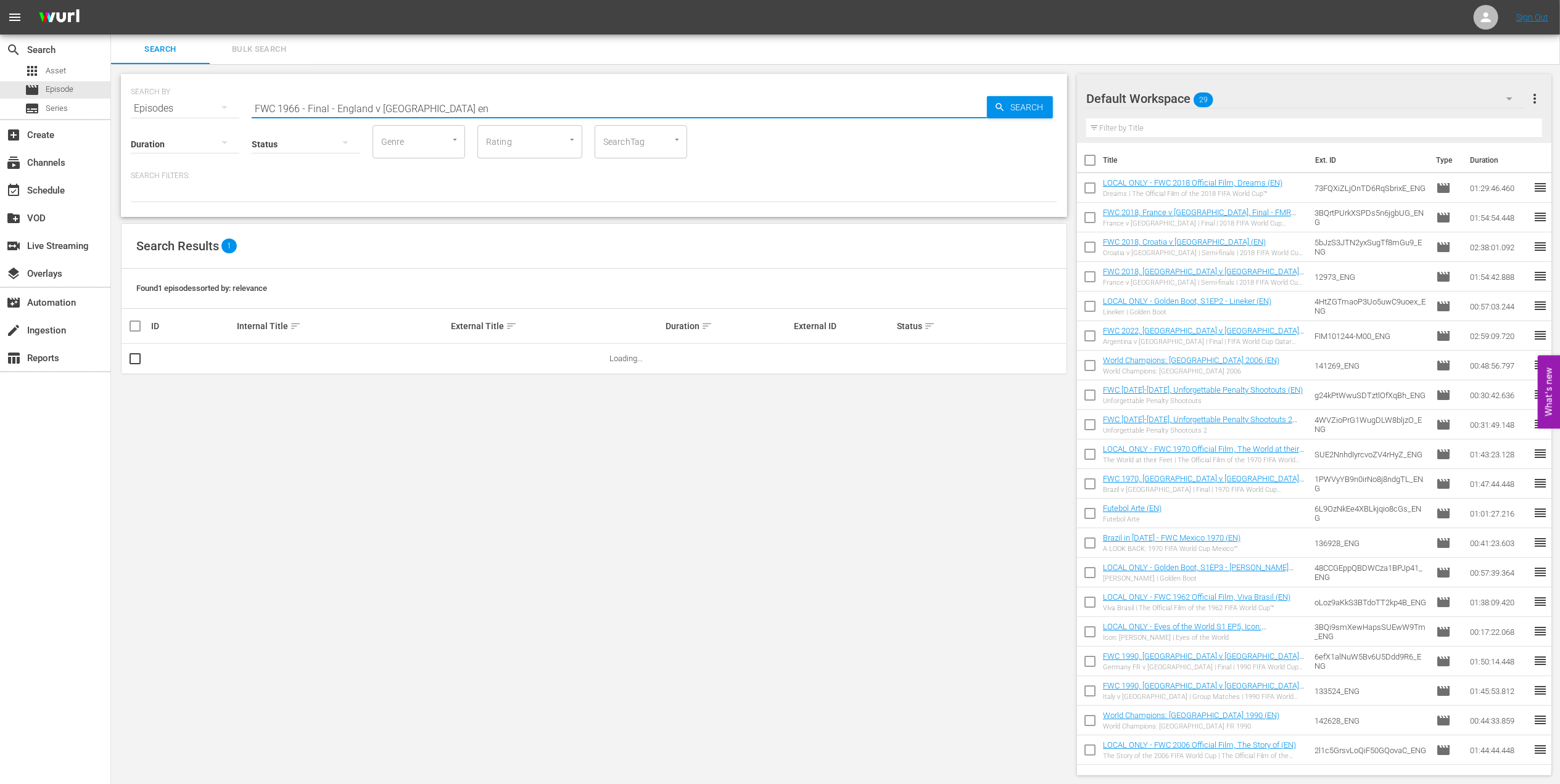
checkbox input "true"
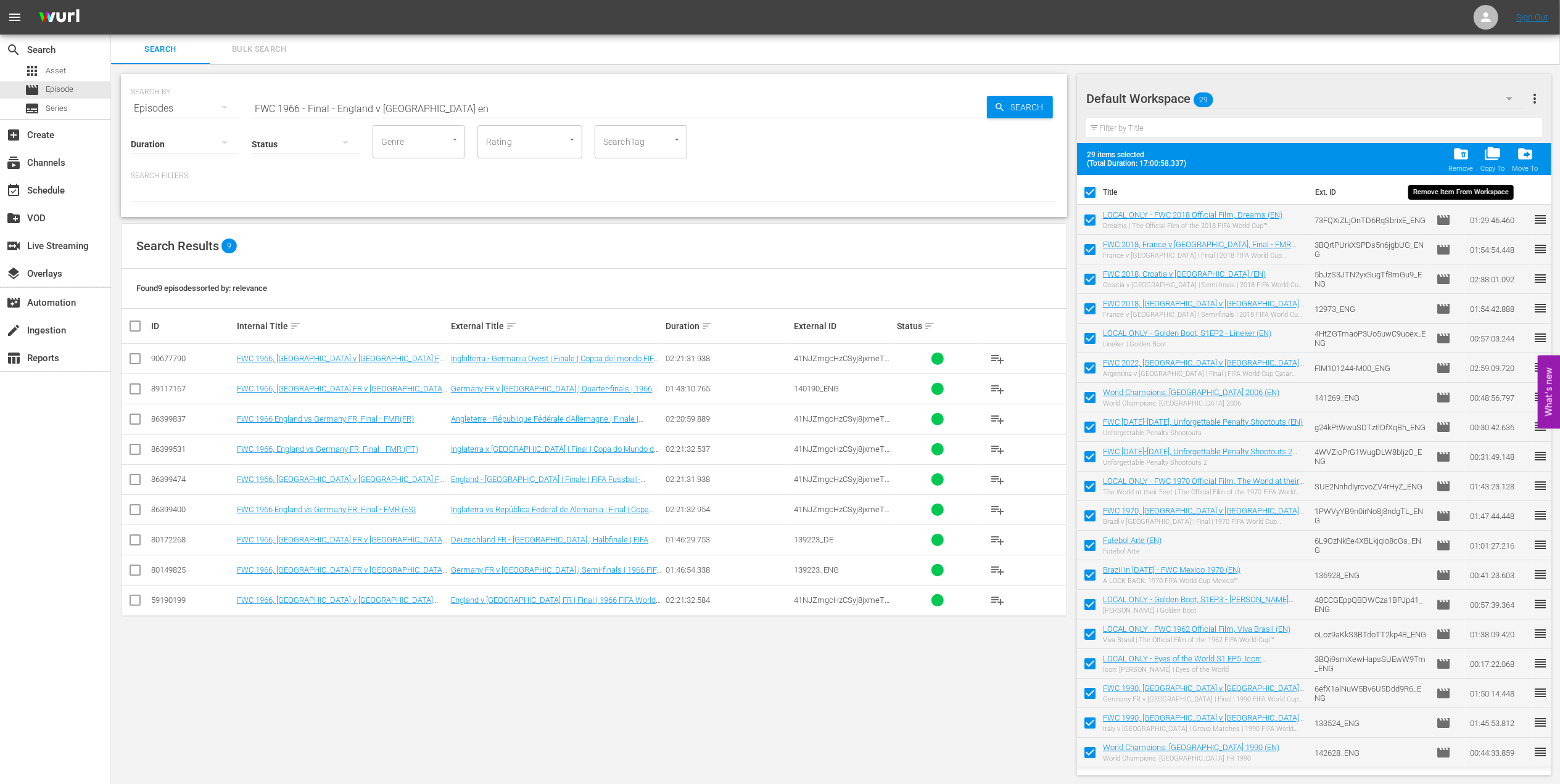
click at [1464, 156] on span "folder_delete" at bounding box center [1460, 153] width 17 height 17
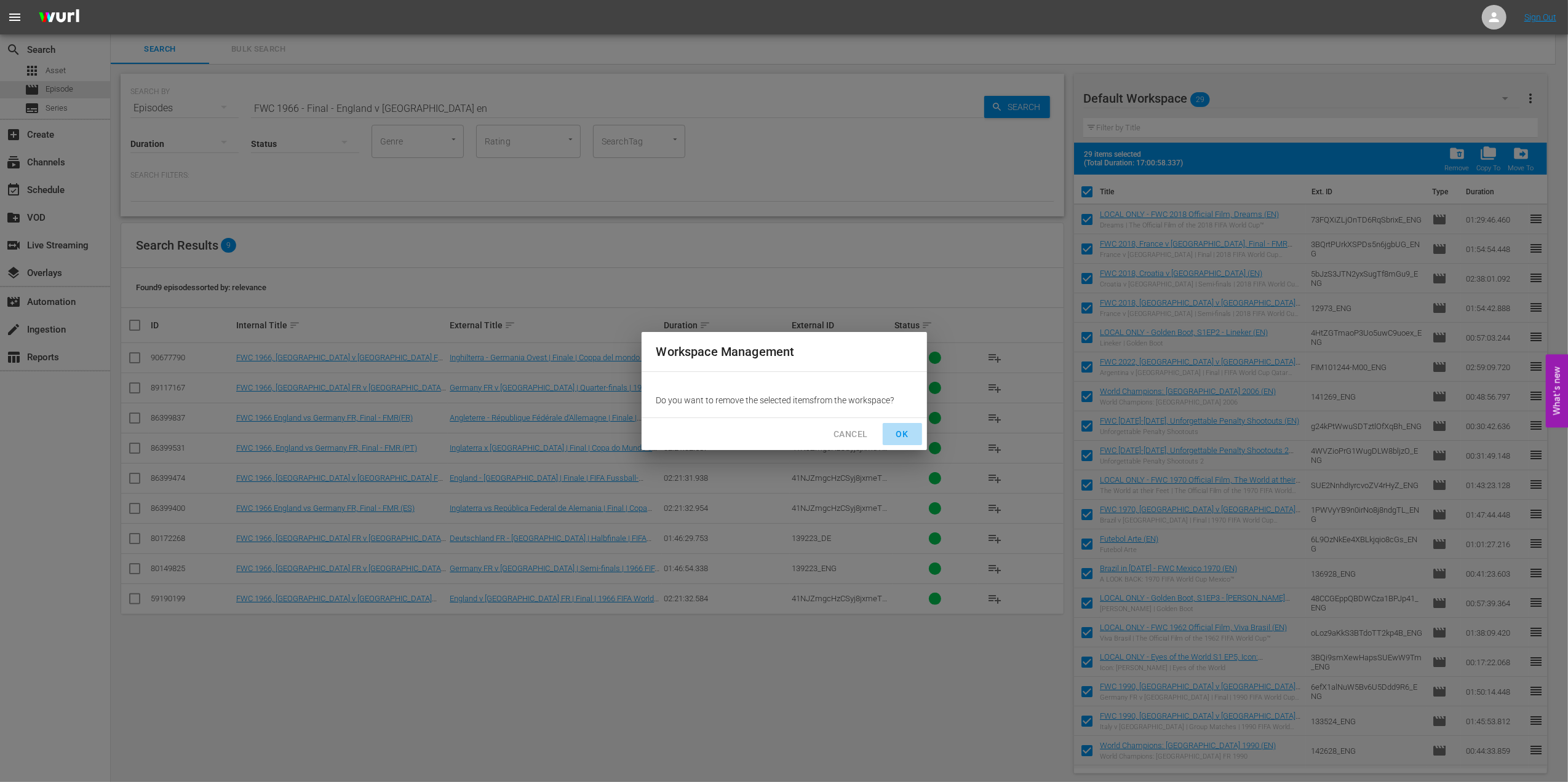
click at [909, 432] on span "OK" at bounding box center [902, 434] width 20 height 15
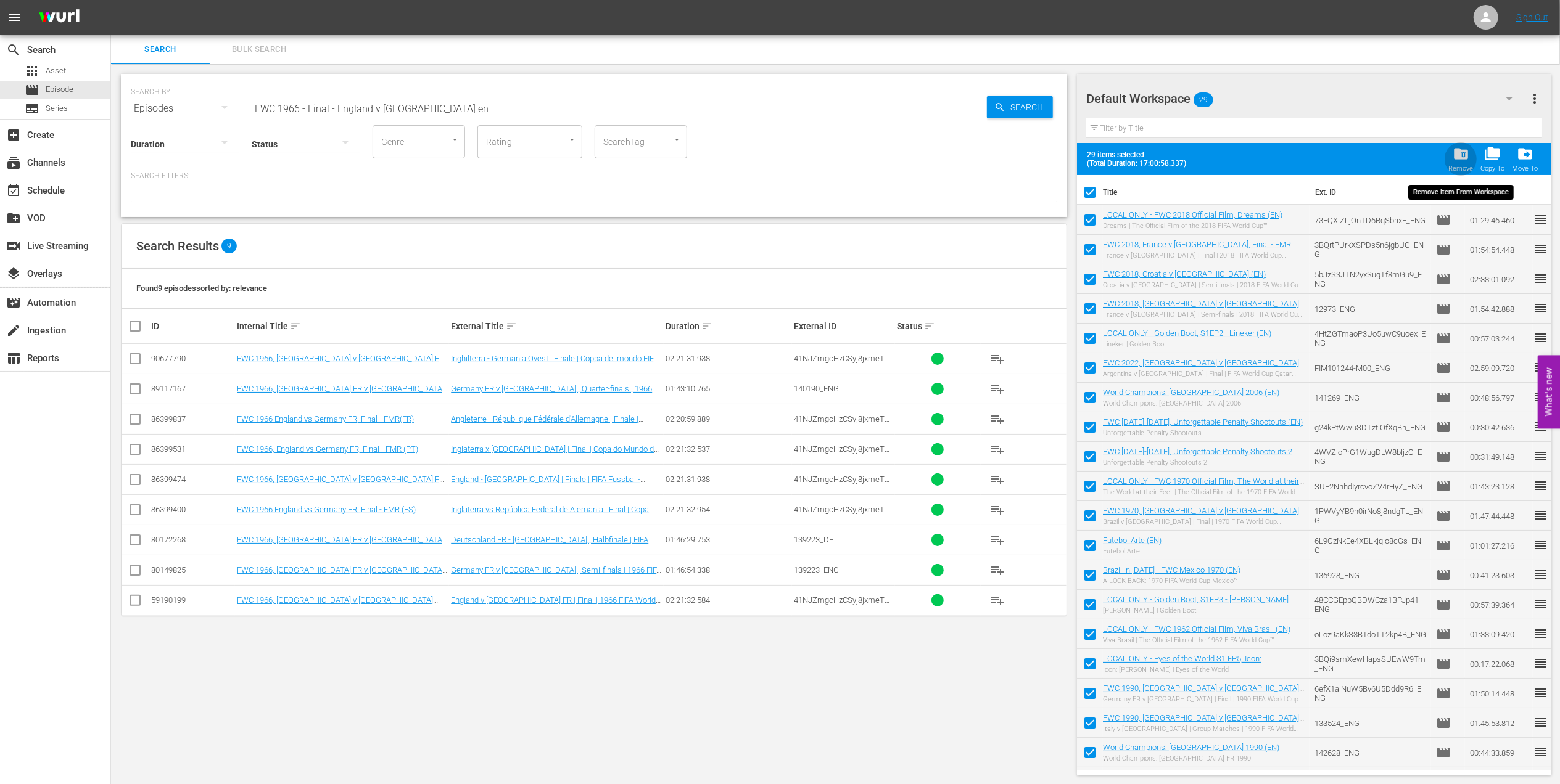
click at [1463, 157] on span "folder_delete" at bounding box center [1460, 153] width 17 height 17
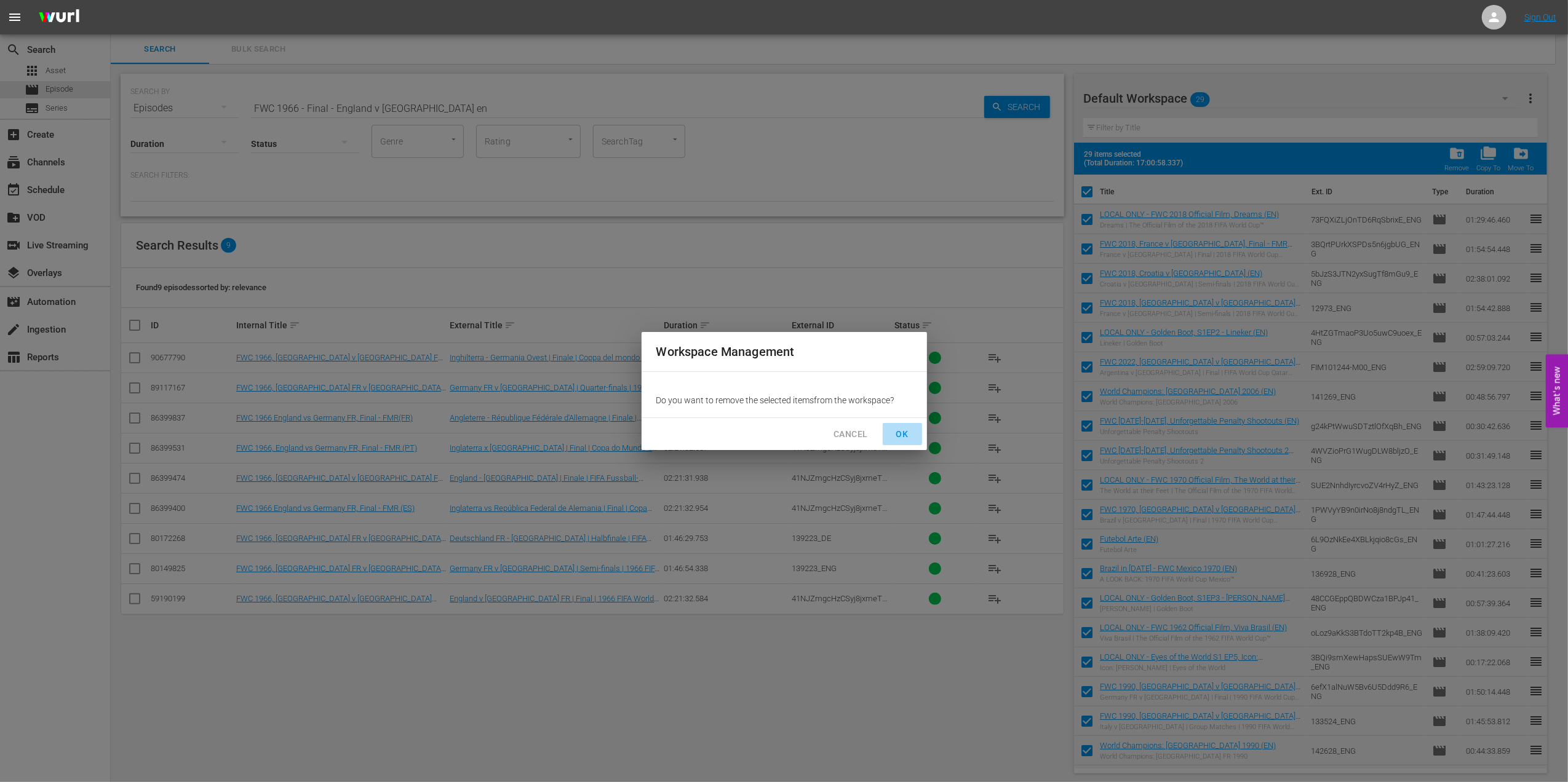
click at [896, 434] on span "OK" at bounding box center [902, 434] width 20 height 15
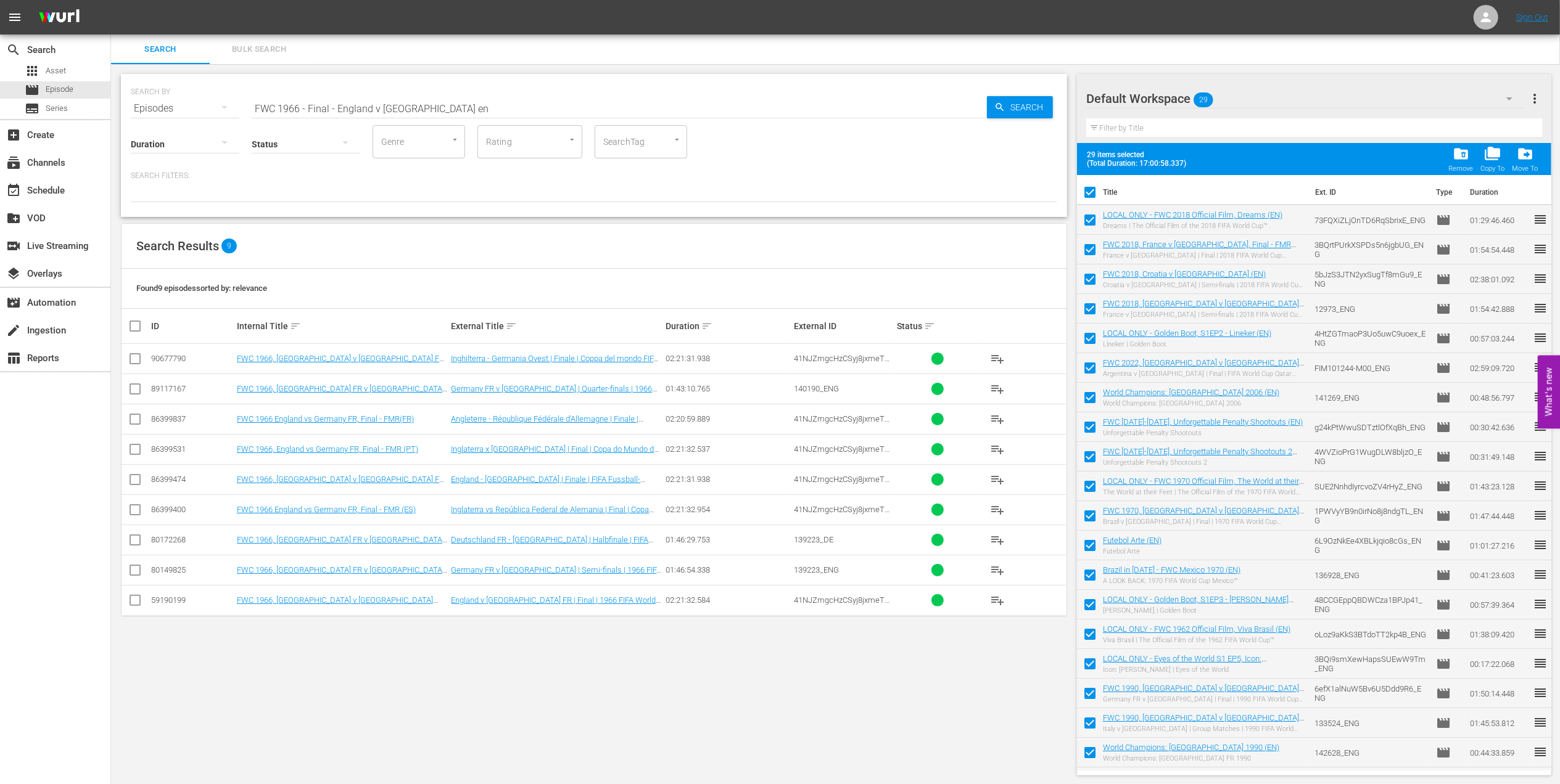
checkbox input "false"
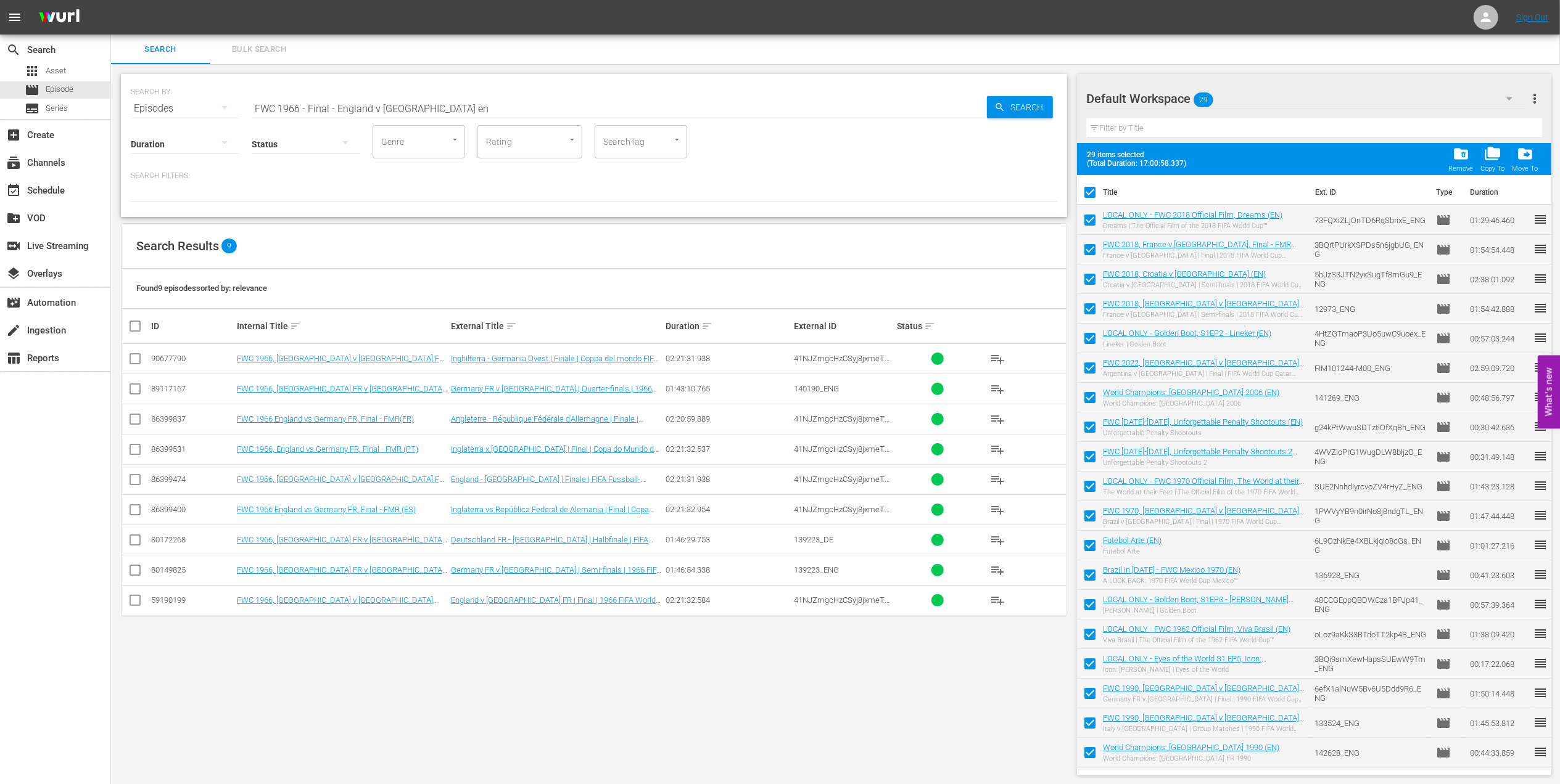
checkbox input "false"
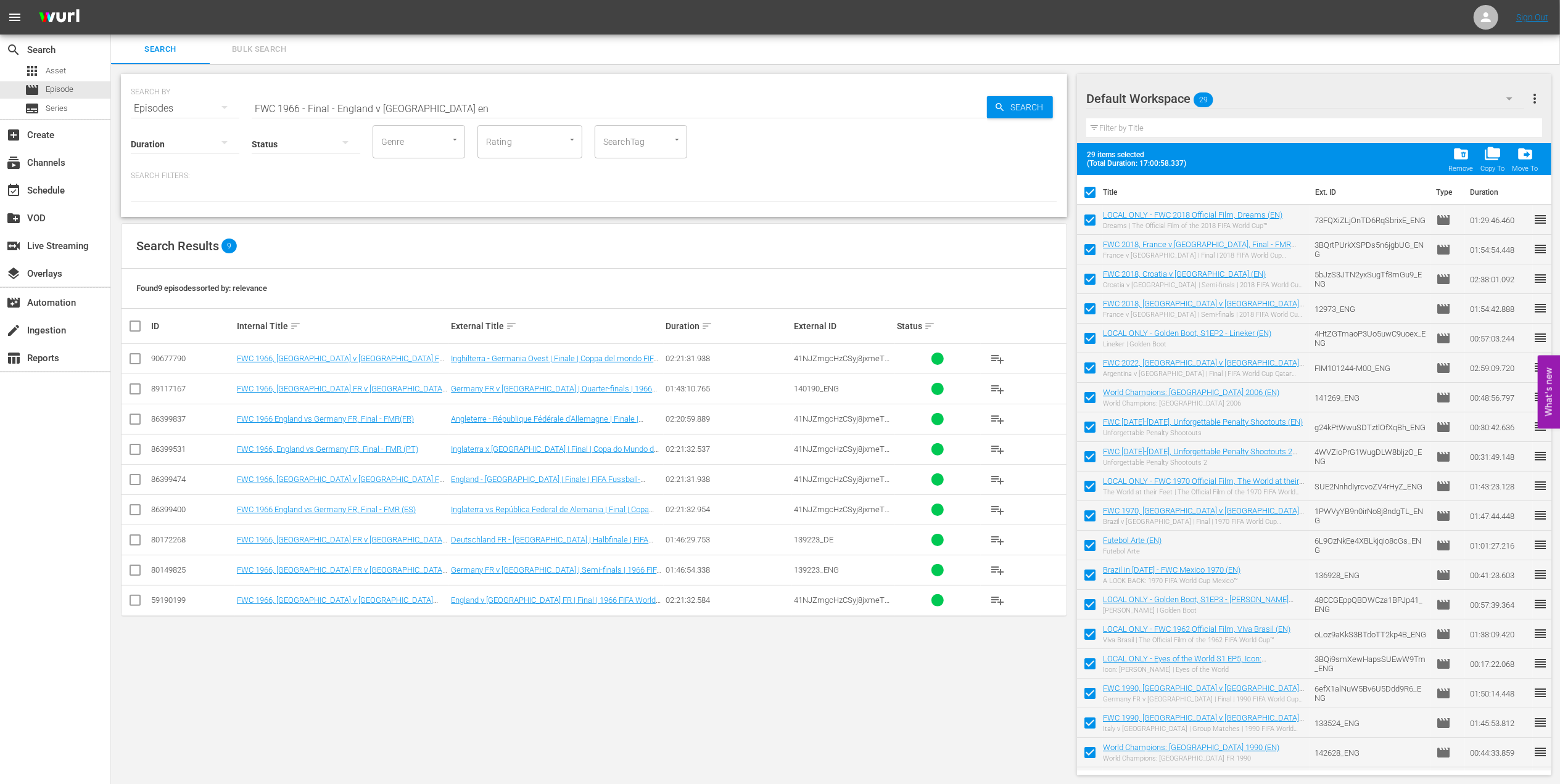
checkbox input "false"
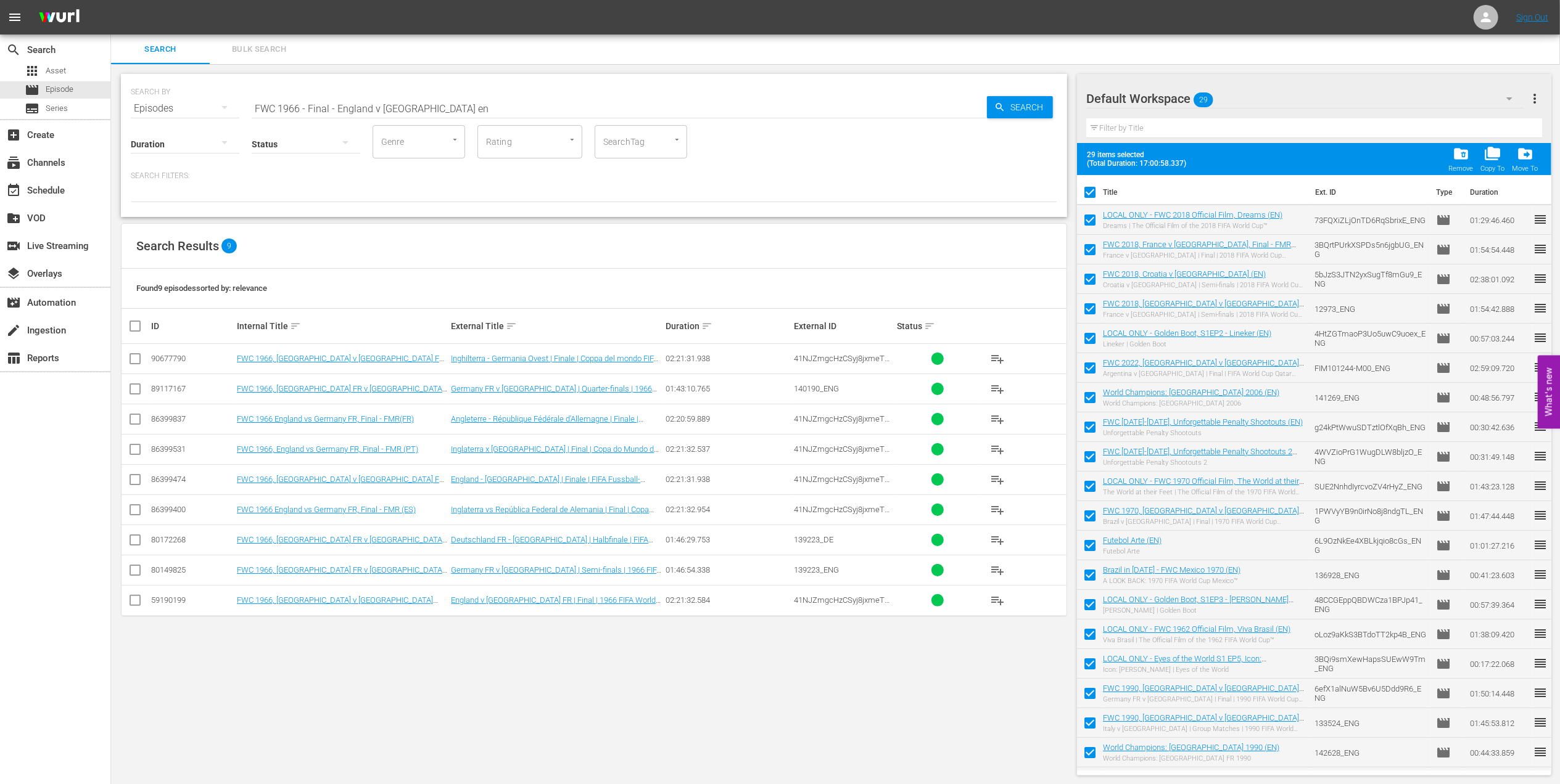
checkbox input "false"
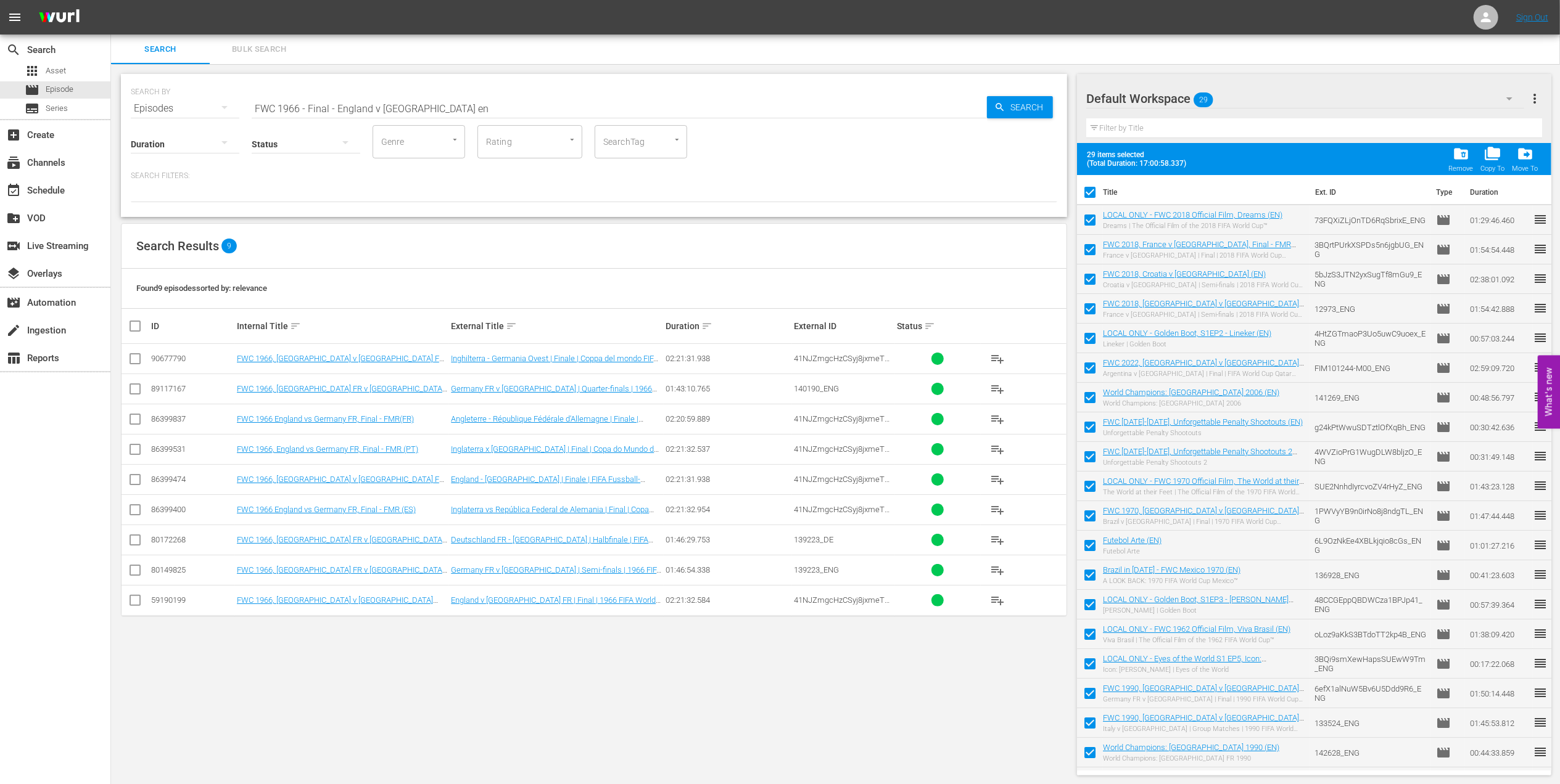
checkbox input "false"
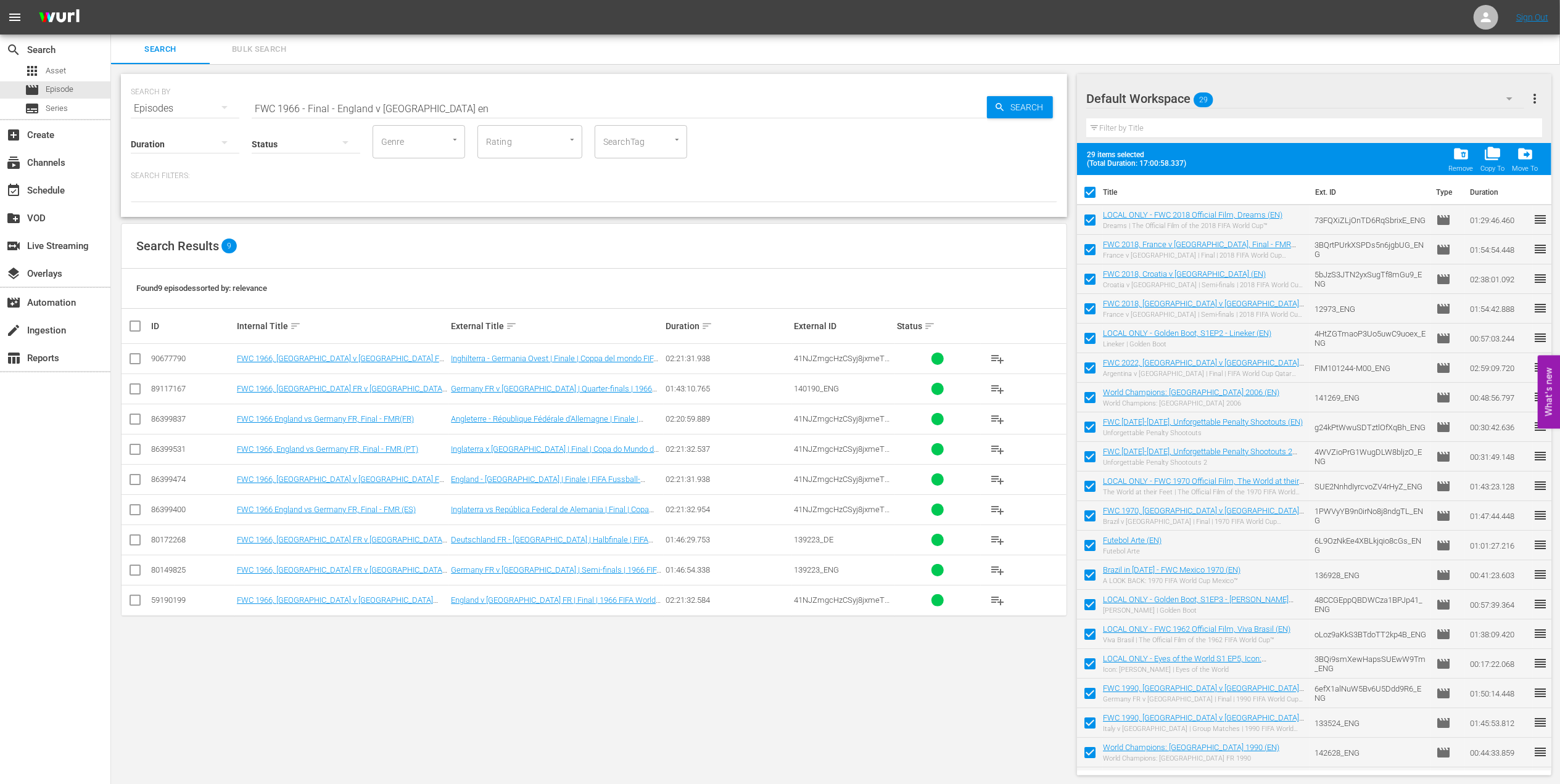
checkbox input "false"
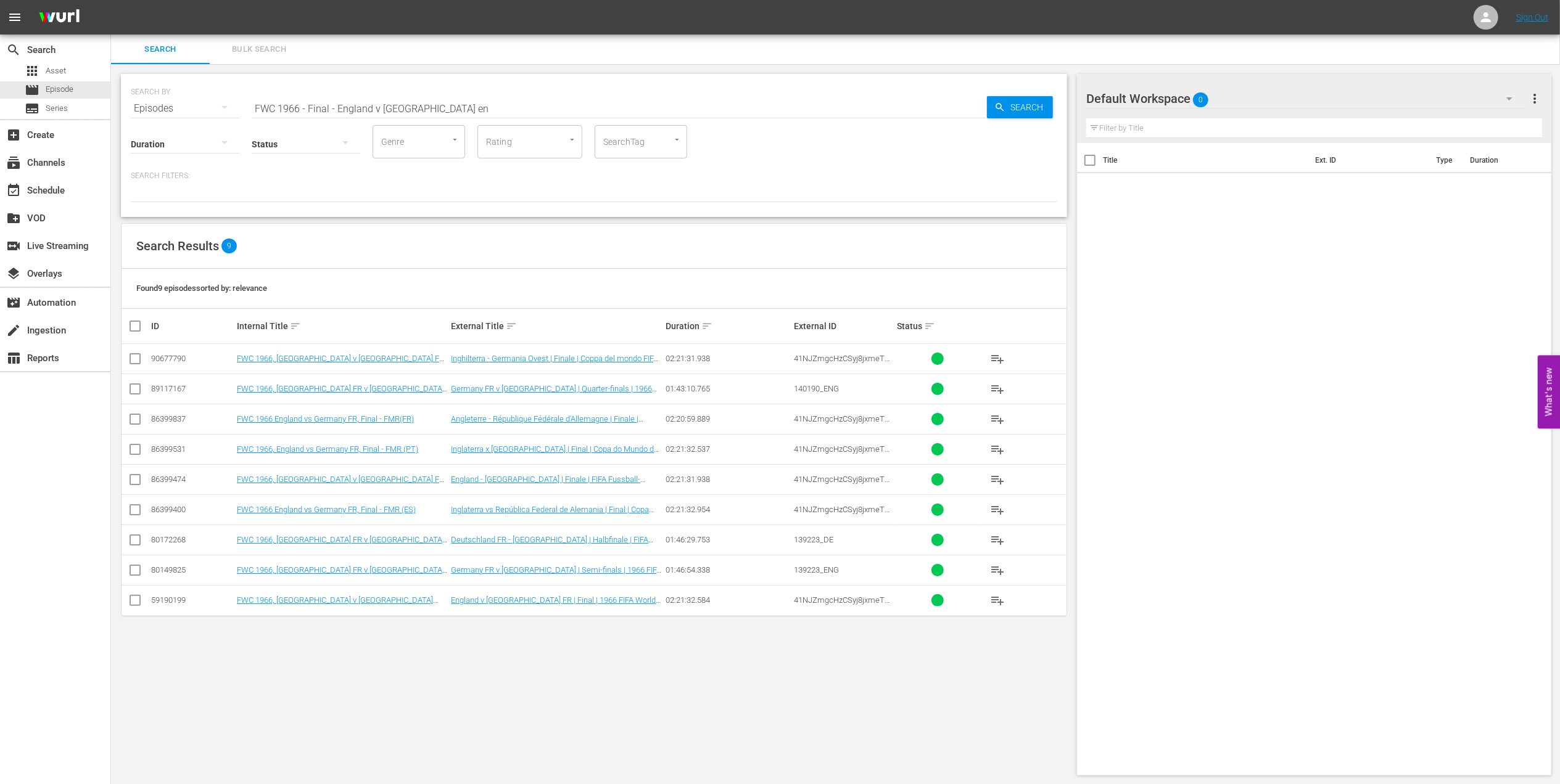
click at [134, 603] on input "checkbox" at bounding box center [135, 603] width 15 height 15
checkbox input "true"
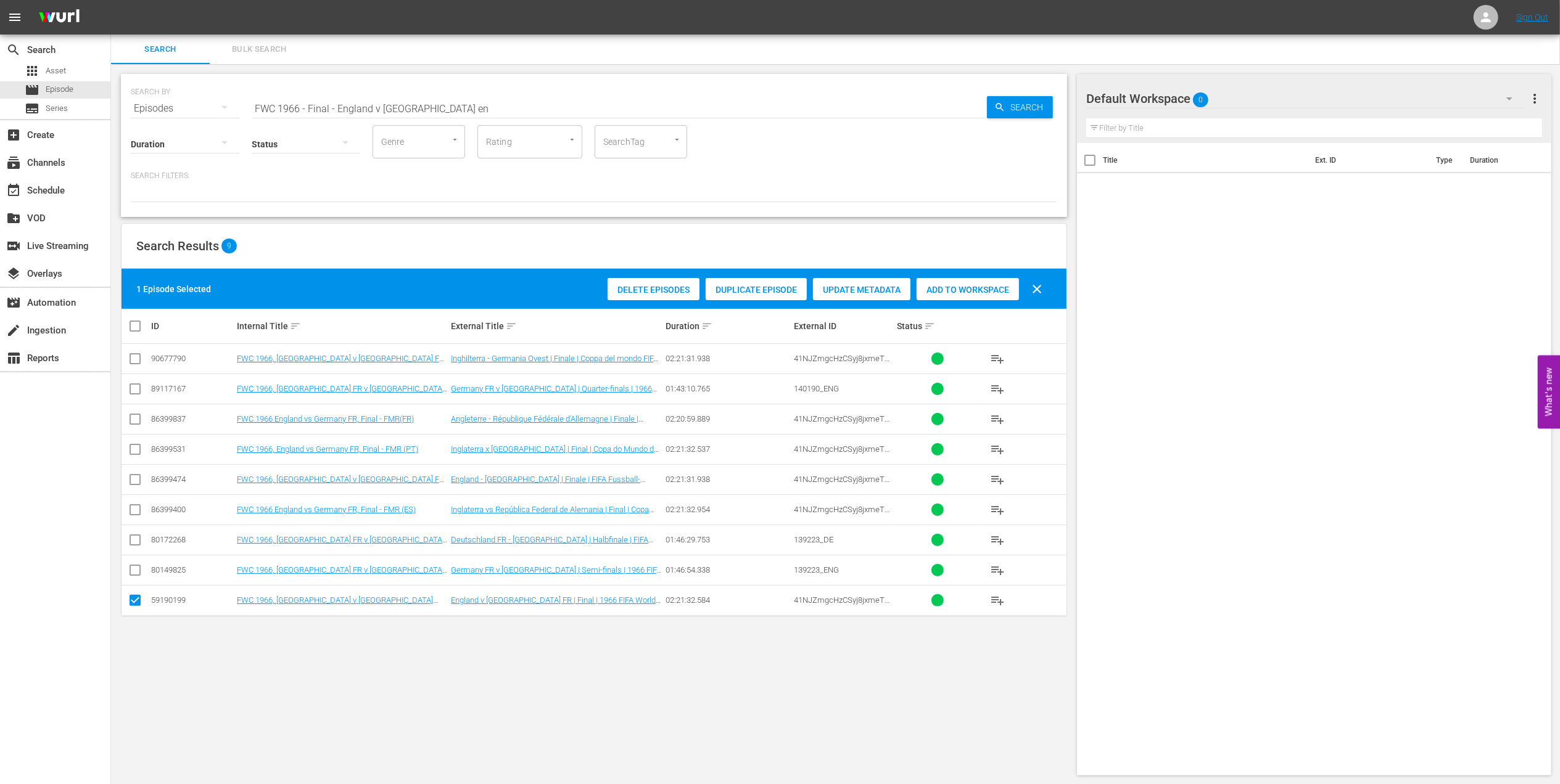
click at [985, 286] on span "Add to Workspace" at bounding box center [967, 290] width 102 height 9
drag, startPoint x: 208, startPoint y: 112, endPoint x: 119, endPoint y: 144, distance: 94.6
click at [113, 127] on div "SEARCH BY Search By Episodes Search ID, Title, Description, Keywords, or Catego…" at bounding box center [594, 425] width 966 height 722
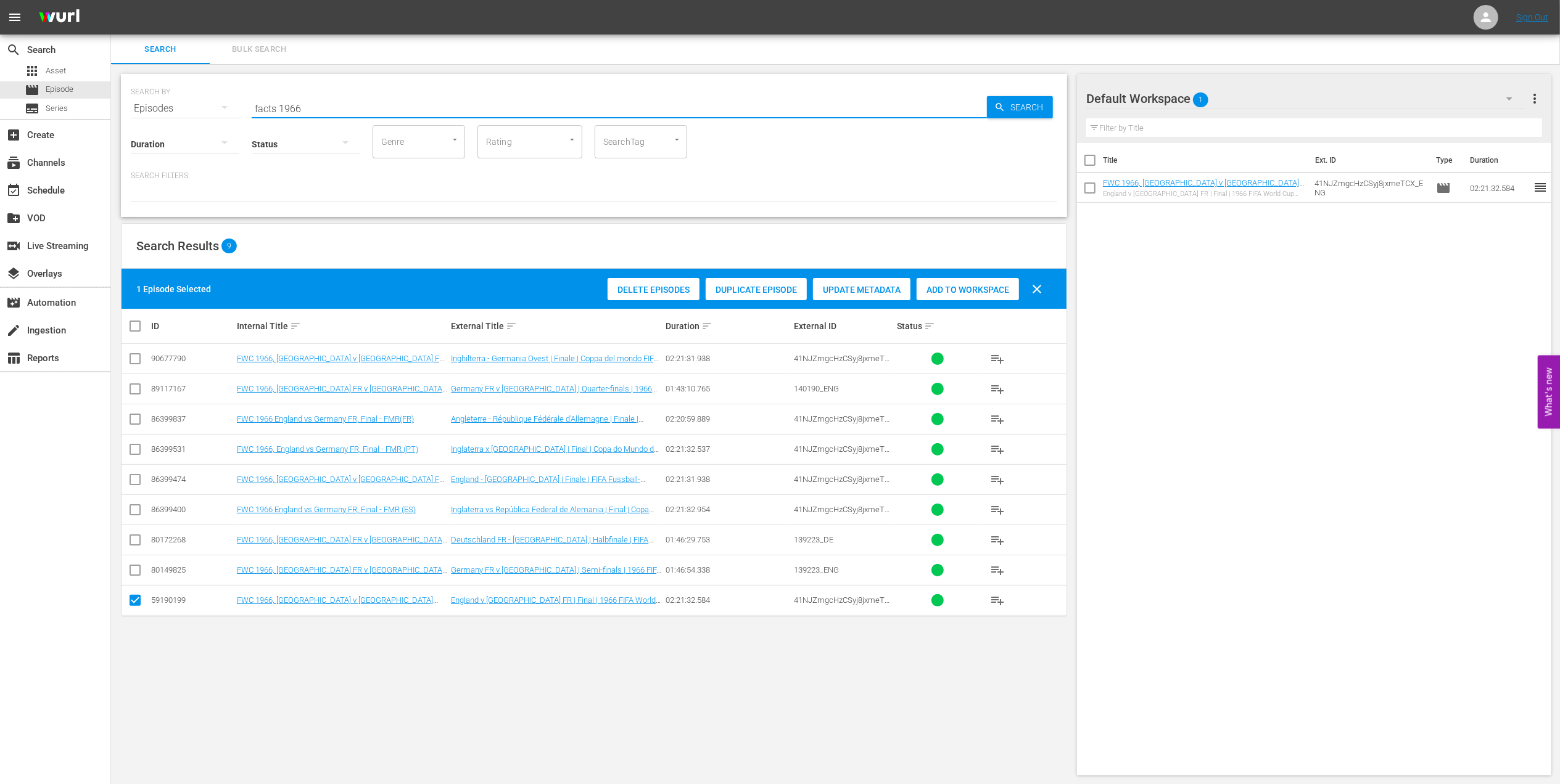
type input "facts 1966"
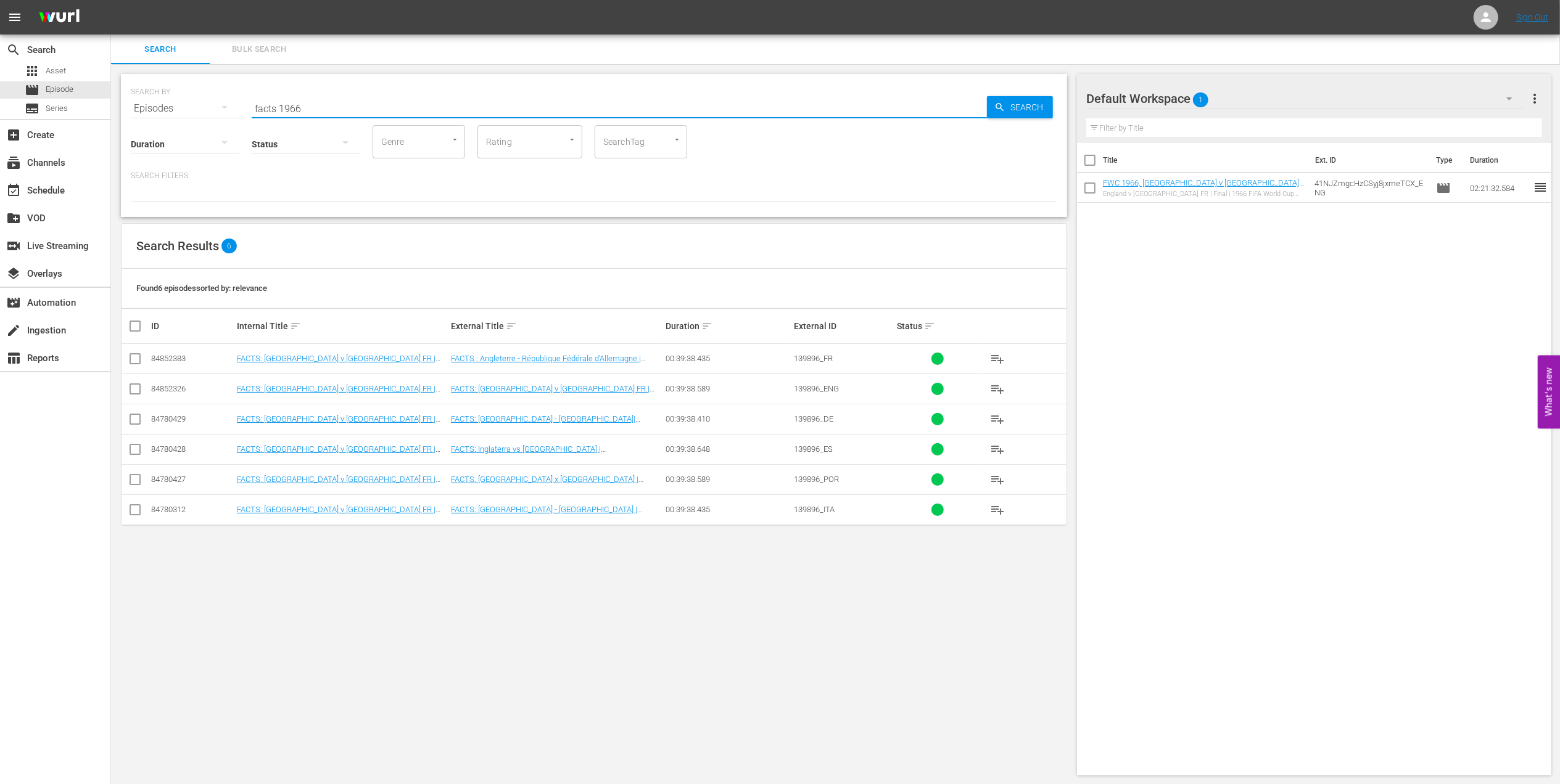
click at [133, 392] on input "checkbox" at bounding box center [135, 392] width 15 height 15
checkbox input "true"
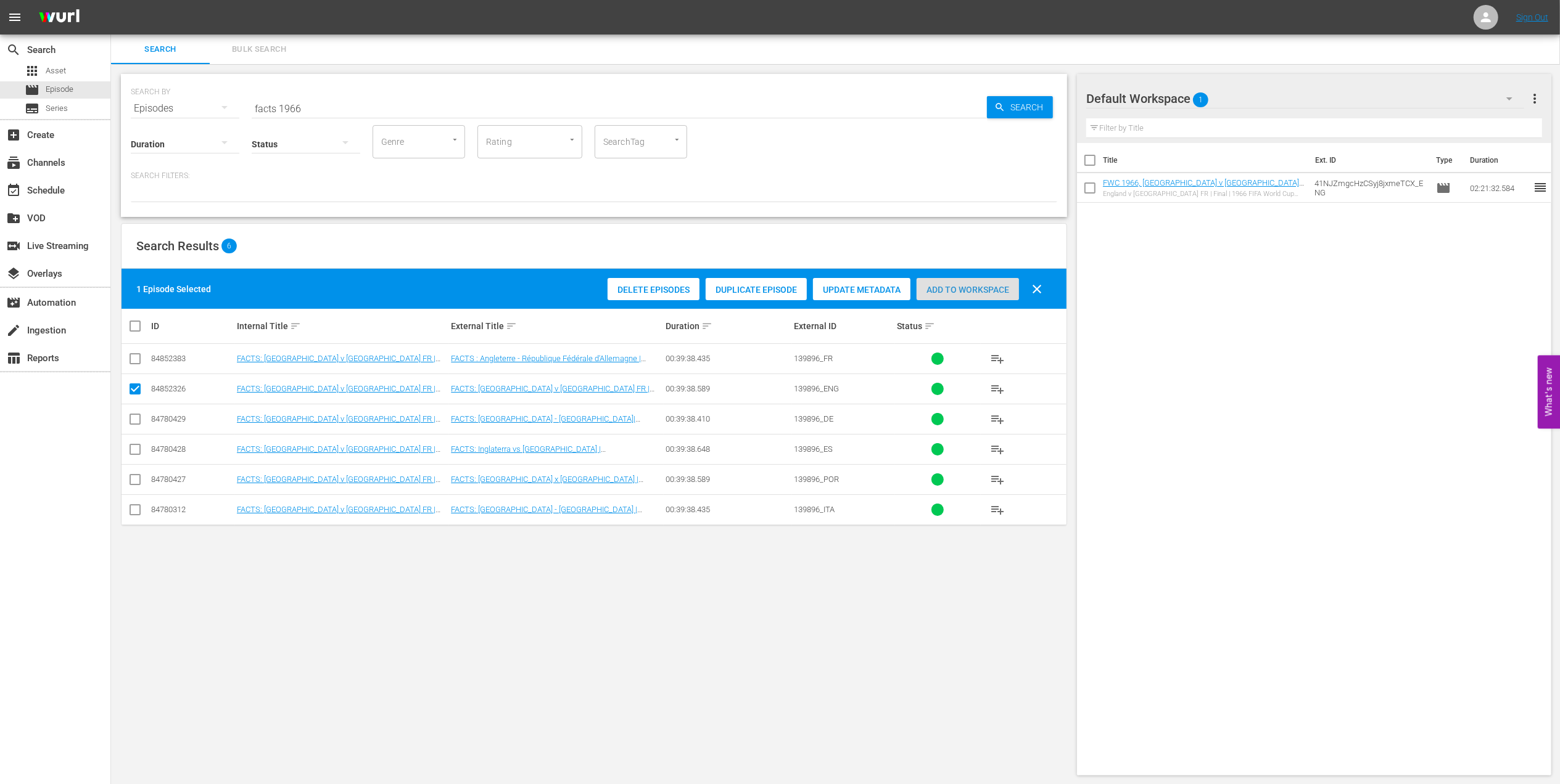
click at [936, 292] on span "Add to Workspace" at bounding box center [967, 290] width 102 height 9
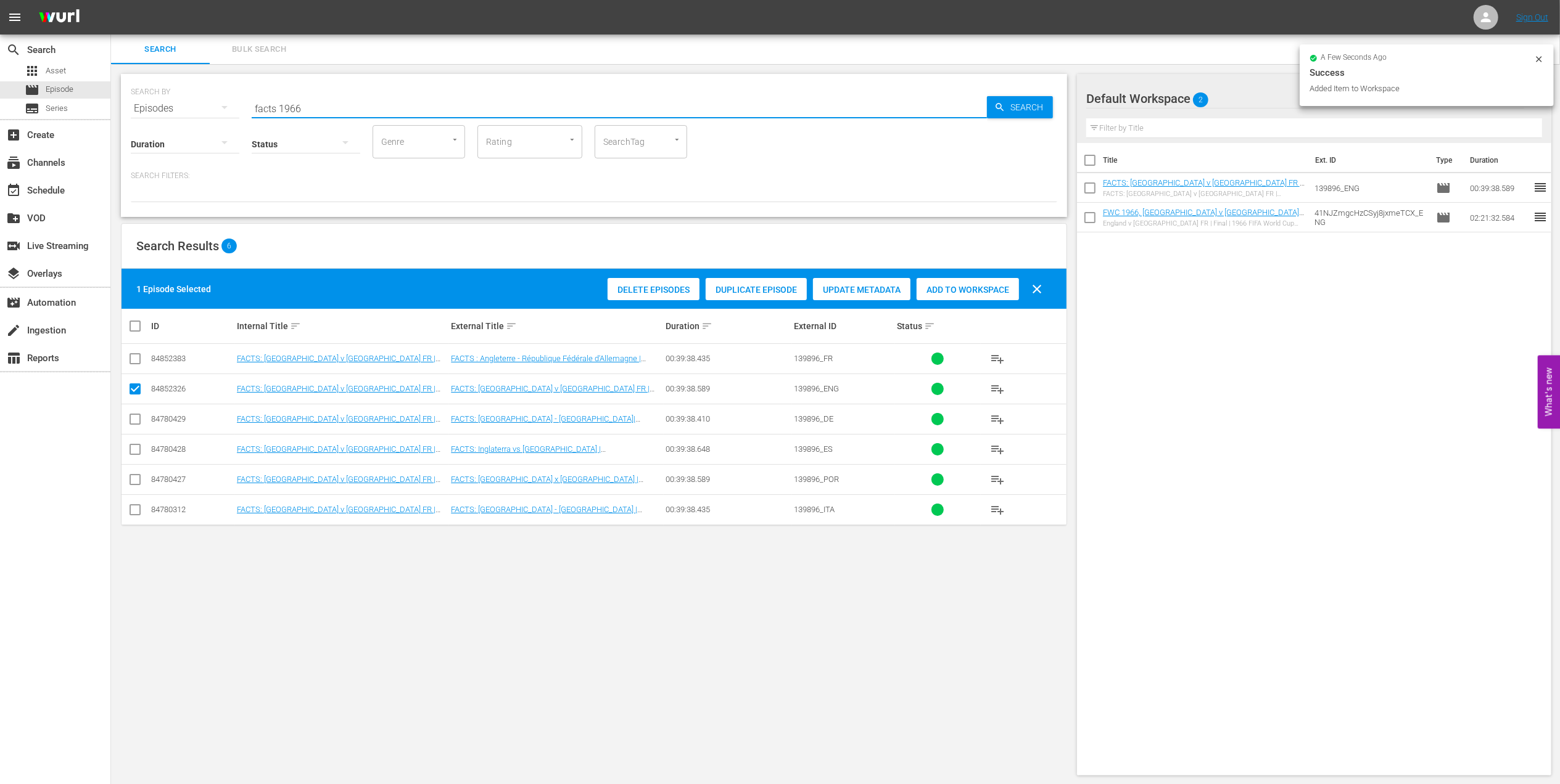
drag, startPoint x: 305, startPoint y: 101, endPoint x: 354, endPoint y: 109, distance: 49.6
click at [305, 102] on input "facts 1966" at bounding box center [619, 108] width 735 height 29
type input "facts 1978"
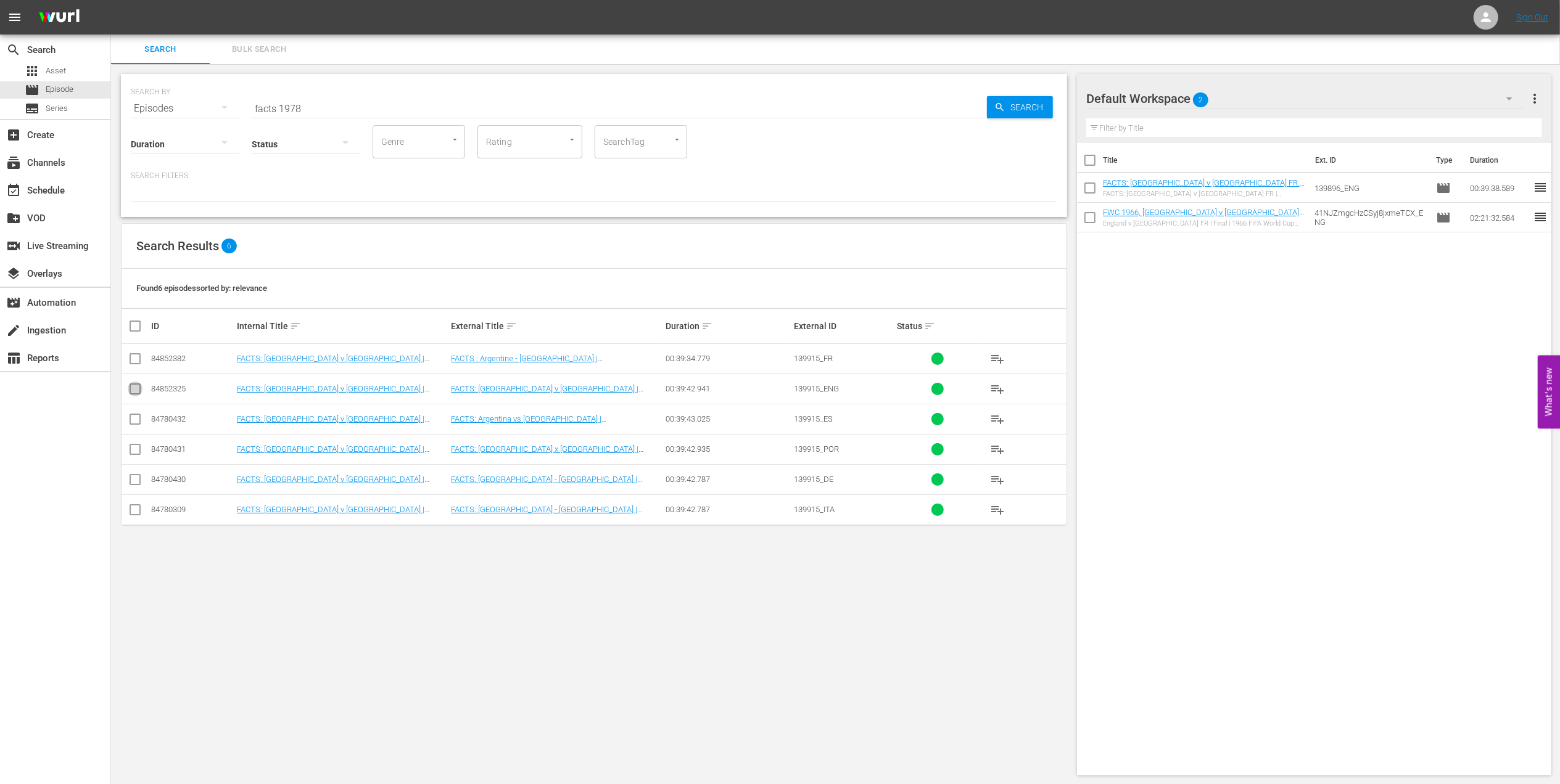
click at [139, 391] on input "checkbox" at bounding box center [135, 392] width 15 height 15
checkbox input "true"
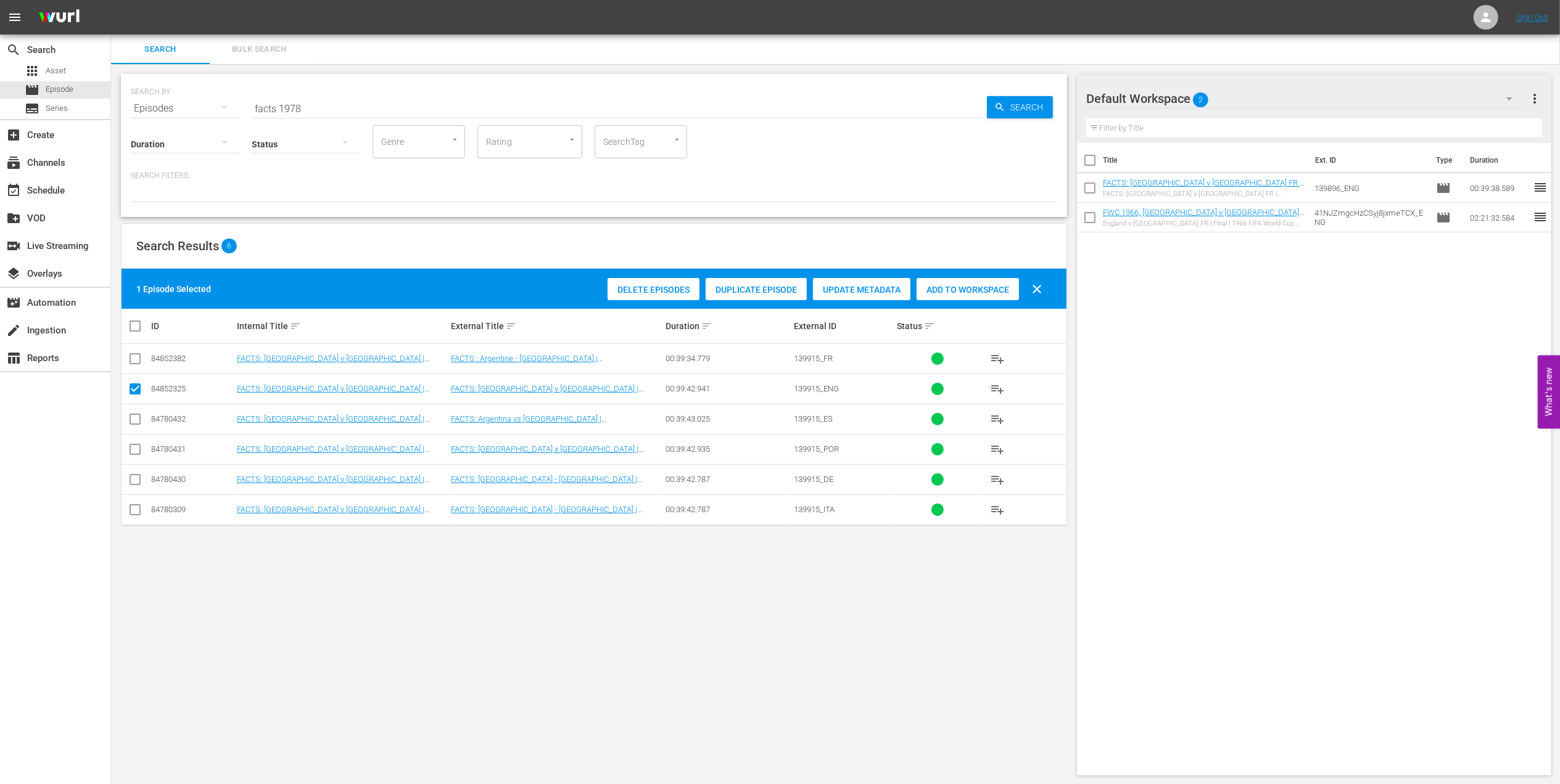
click at [978, 285] on span "Add to Workspace" at bounding box center [967, 290] width 102 height 9
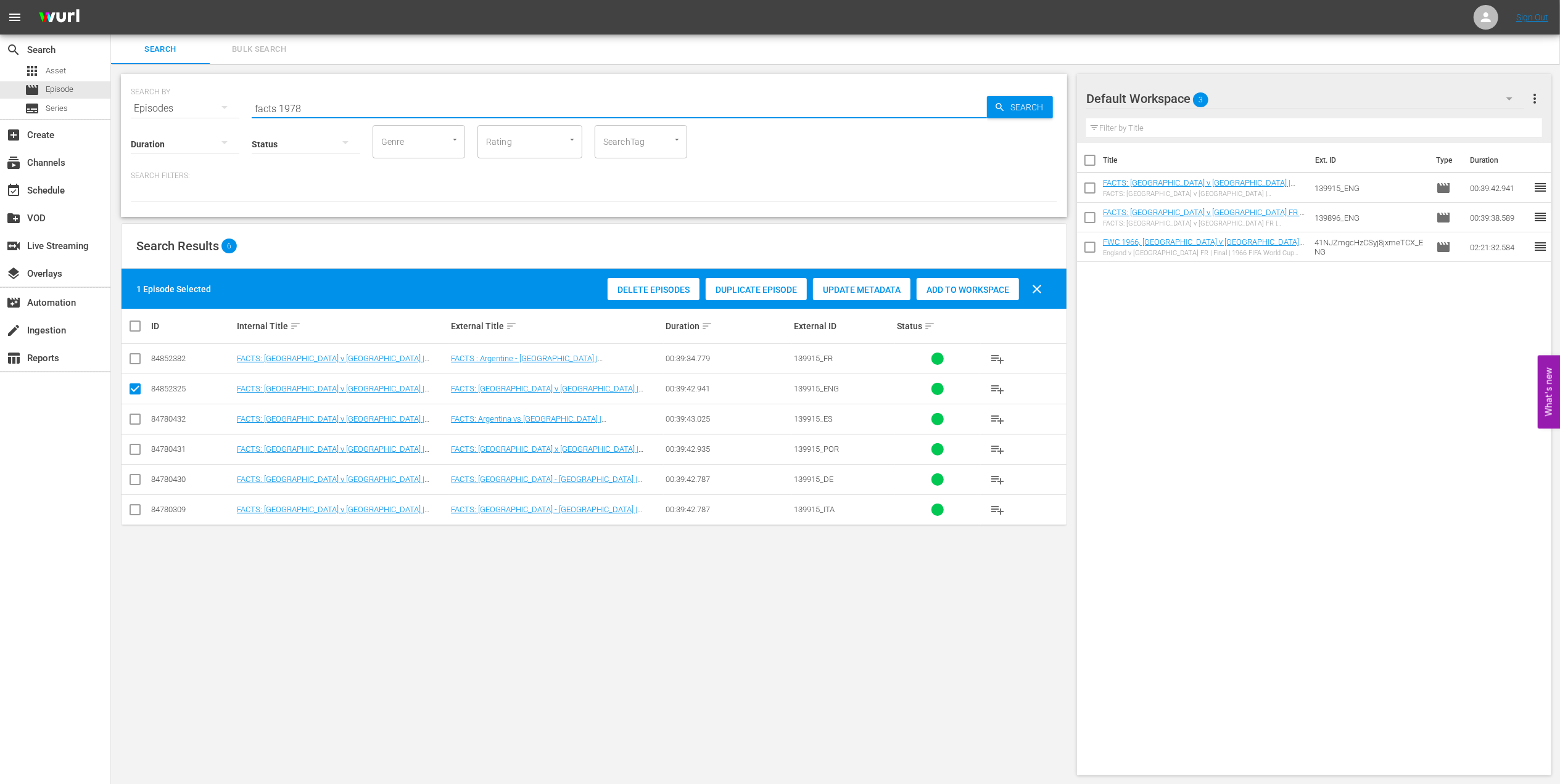
drag, startPoint x: 176, startPoint y: 104, endPoint x: 295, endPoint y: 107, distance: 119.0
click at [165, 107] on div "SEARCH BY Search By Episodes Search ID, Title, Description, Keywords, or Catego…" at bounding box center [594, 101] width 927 height 44
paste input "FWC 1978 - Final - Argentina v Netherlands"
click at [494, 102] on input "FWC 1978 - Final - Argentina v Netherlands" at bounding box center [619, 108] width 735 height 29
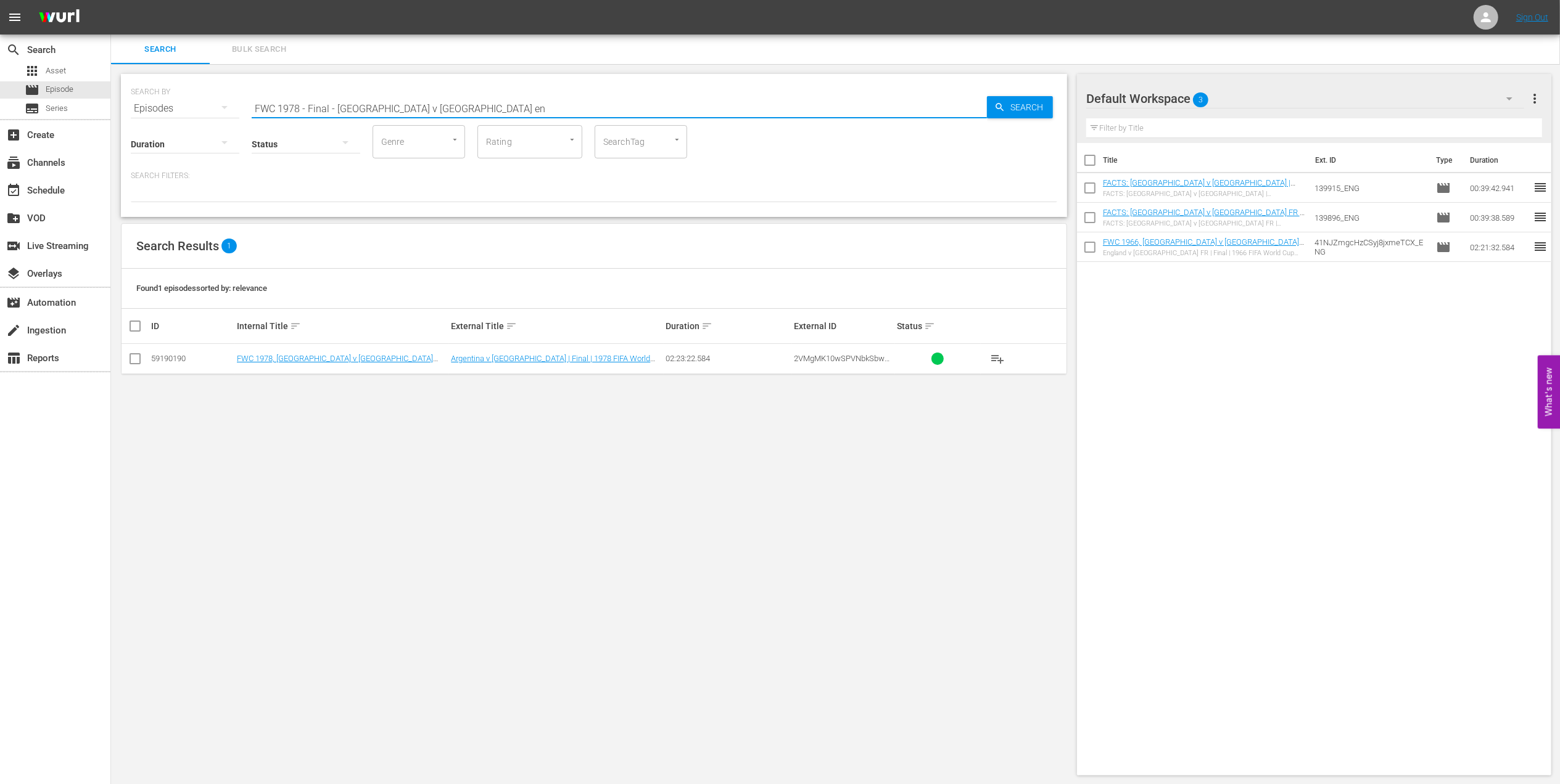
type input "FWC 1978 - Final - Argentina v Netherlands en"
click at [139, 360] on input "checkbox" at bounding box center [135, 361] width 15 height 15
checkbox input "true"
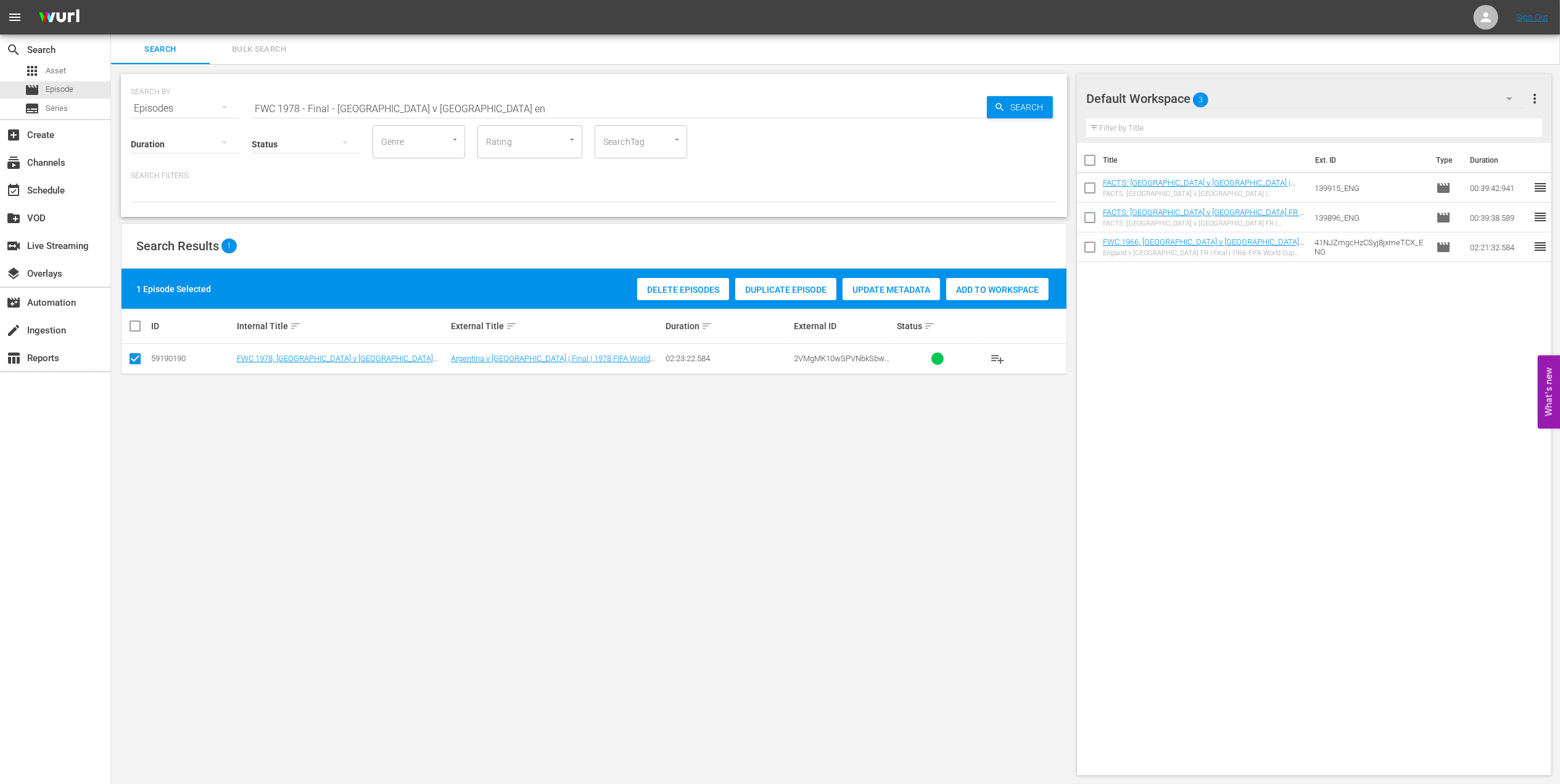
click at [985, 285] on span "Add to Workspace" at bounding box center [997, 290] width 102 height 9
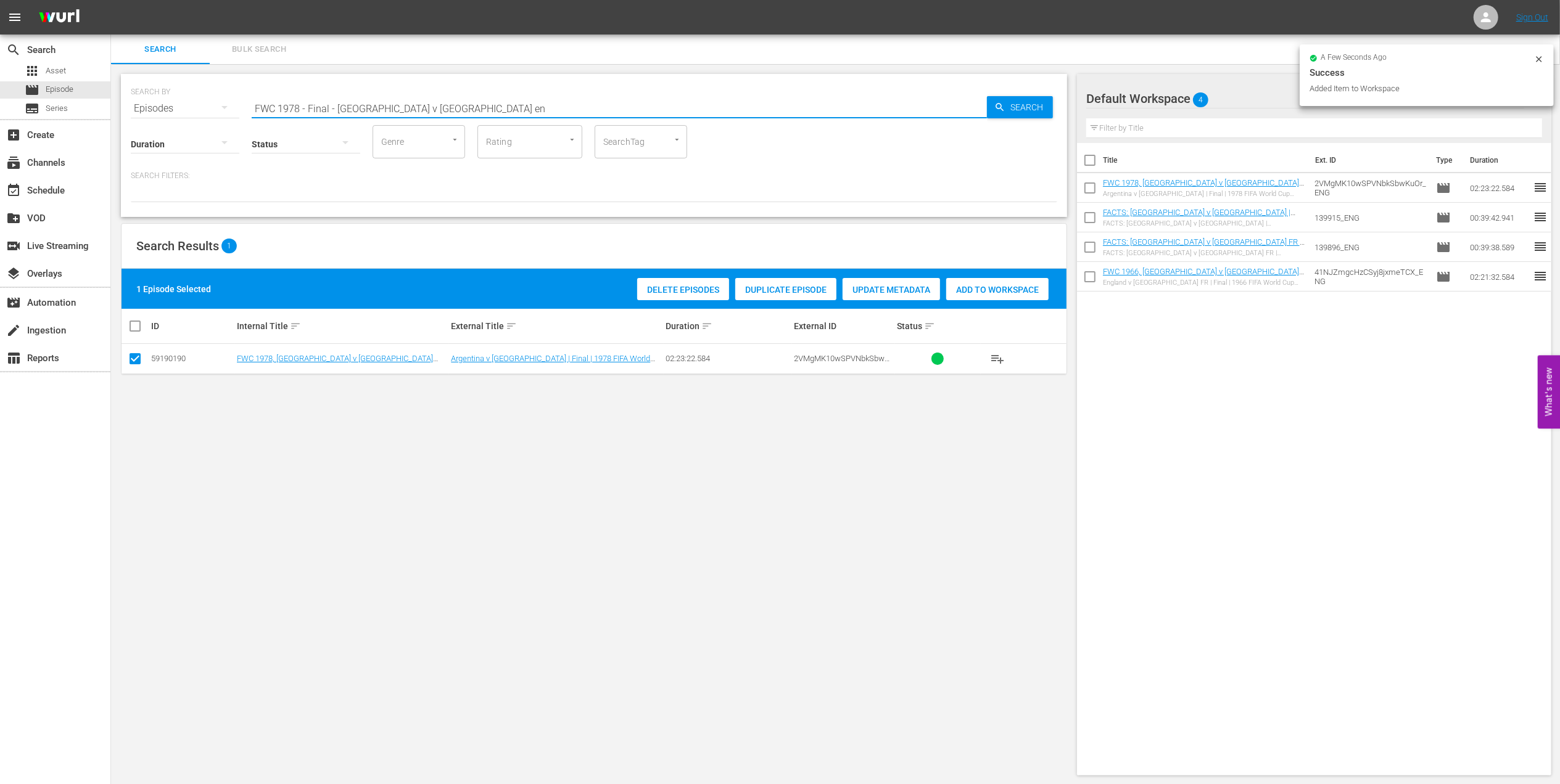
drag, startPoint x: 457, startPoint y: 108, endPoint x: 183, endPoint y: 117, distance: 274.1
click at [155, 116] on div "SEARCH BY Search By Episodes Search ID, Title, Description, Keywords, or Catego…" at bounding box center [594, 146] width 947 height 143
paste input "1954 Official Film - German Giants"
click at [431, 115] on input "1954 Official Film - German Giants" at bounding box center [619, 108] width 735 height 29
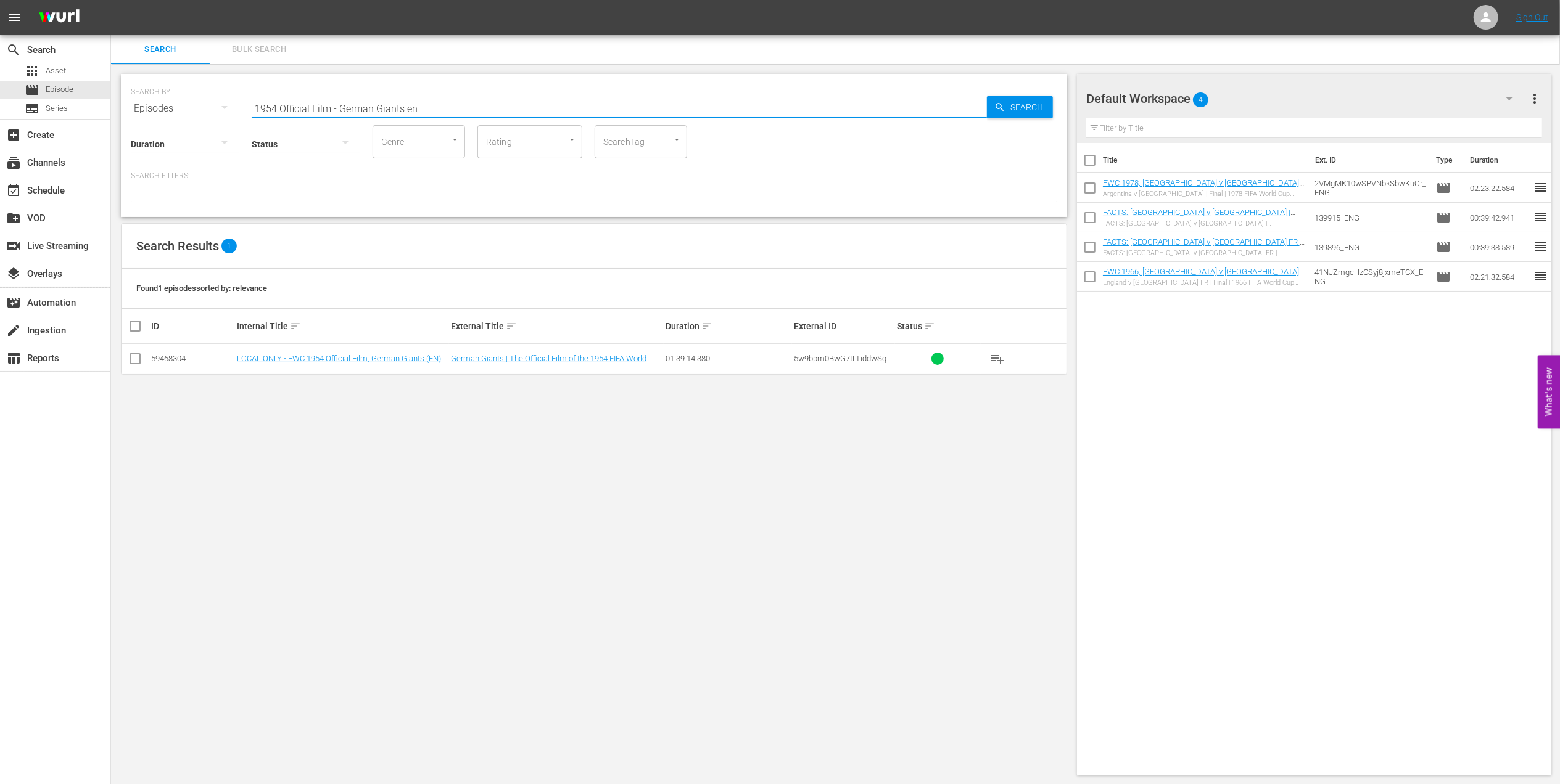
click at [141, 358] on input "checkbox" at bounding box center [135, 361] width 15 height 15
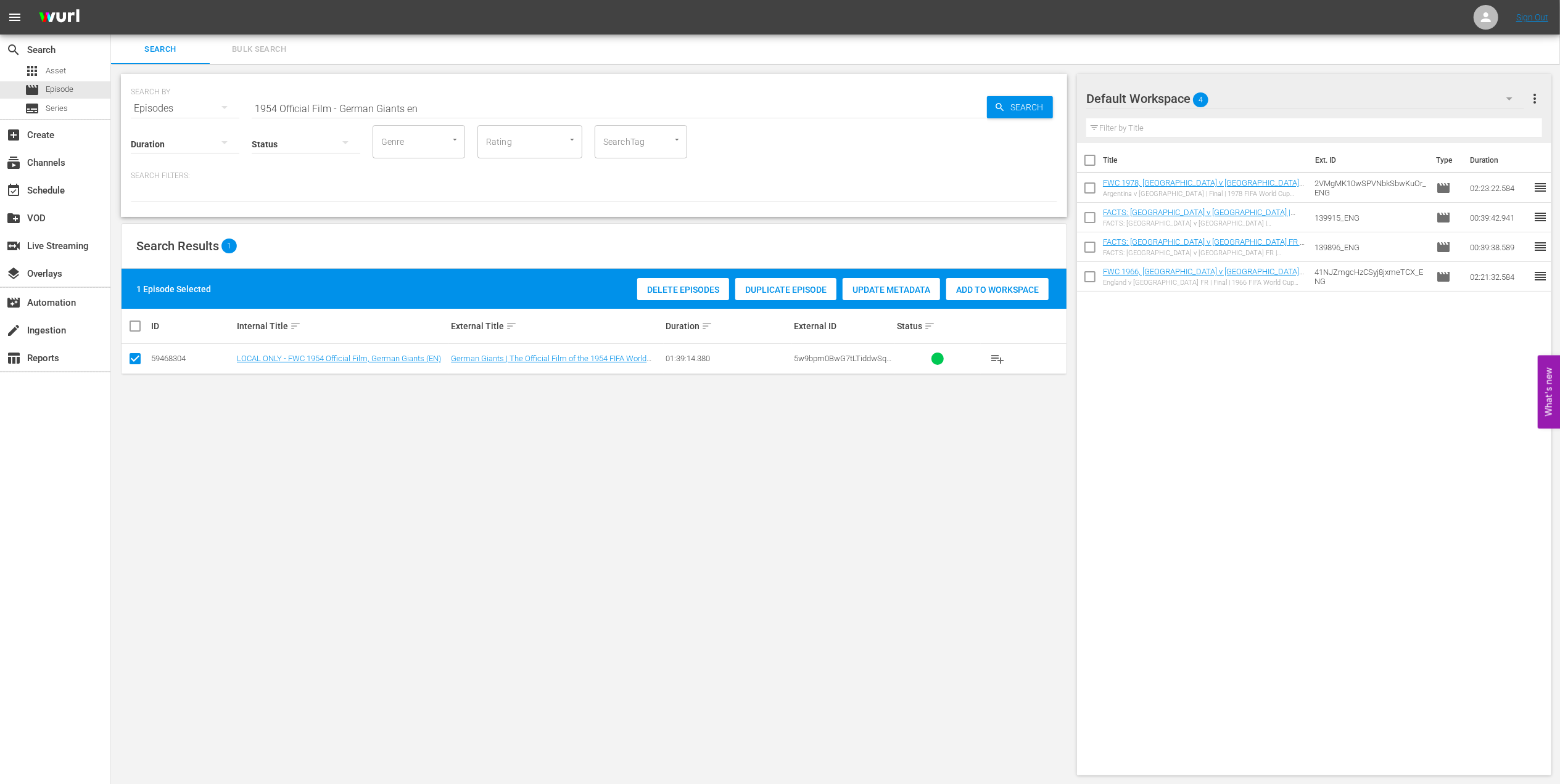
click at [977, 285] on span "Add to Workspace" at bounding box center [997, 290] width 102 height 9
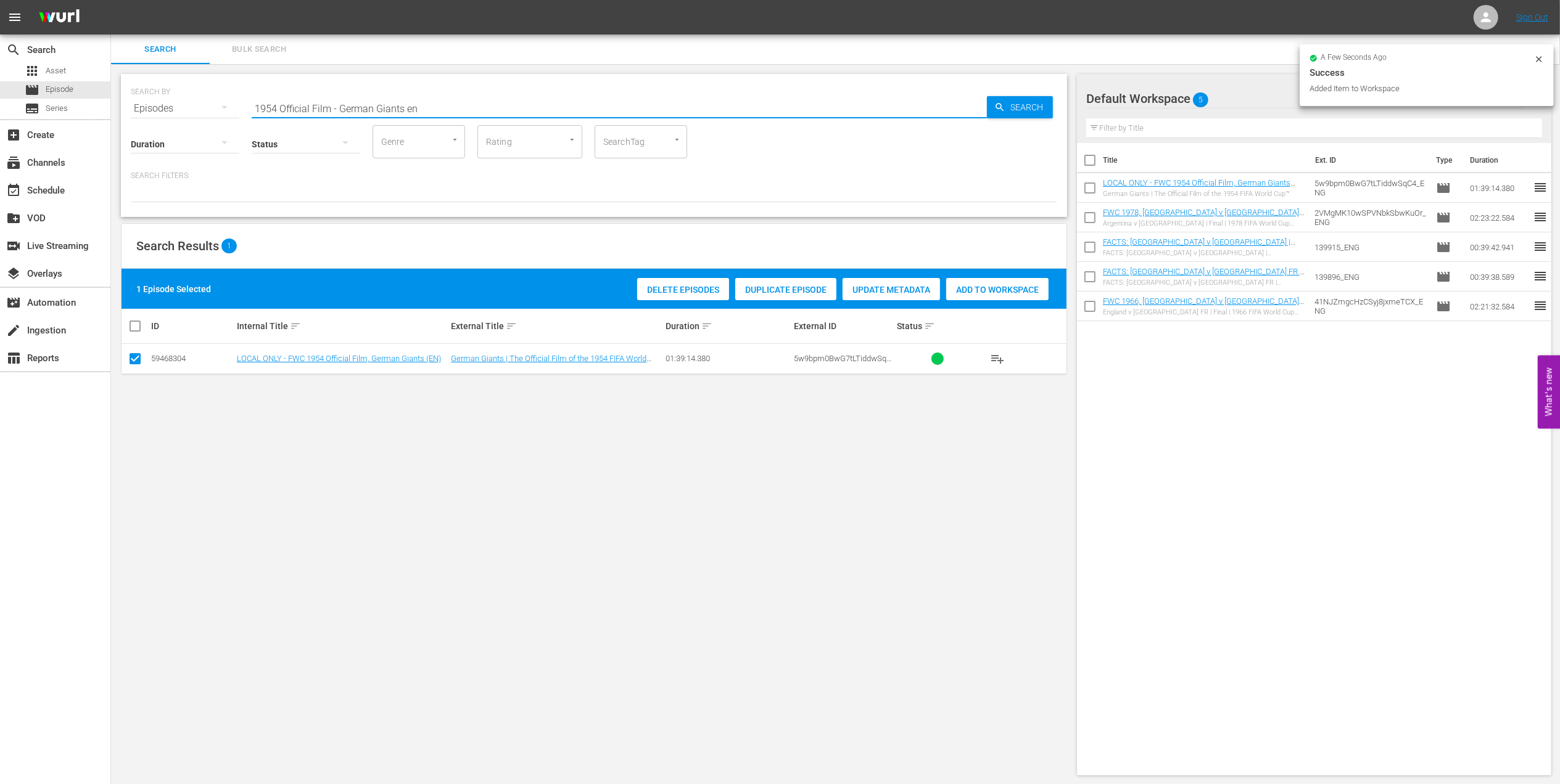
drag, startPoint x: 302, startPoint y: 112, endPoint x: 157, endPoint y: 113, distance: 145.0
click at [158, 112] on div "SEARCH BY Search By Episodes Search ID, Title, Description, Keywords, or Catego…" at bounding box center [594, 101] width 927 height 44
paste input "FWC 1990 - Final - Germany v Argentina"
click at [474, 101] on input "FWC 1990 - Final - Germany v Argentina" at bounding box center [619, 108] width 735 height 29
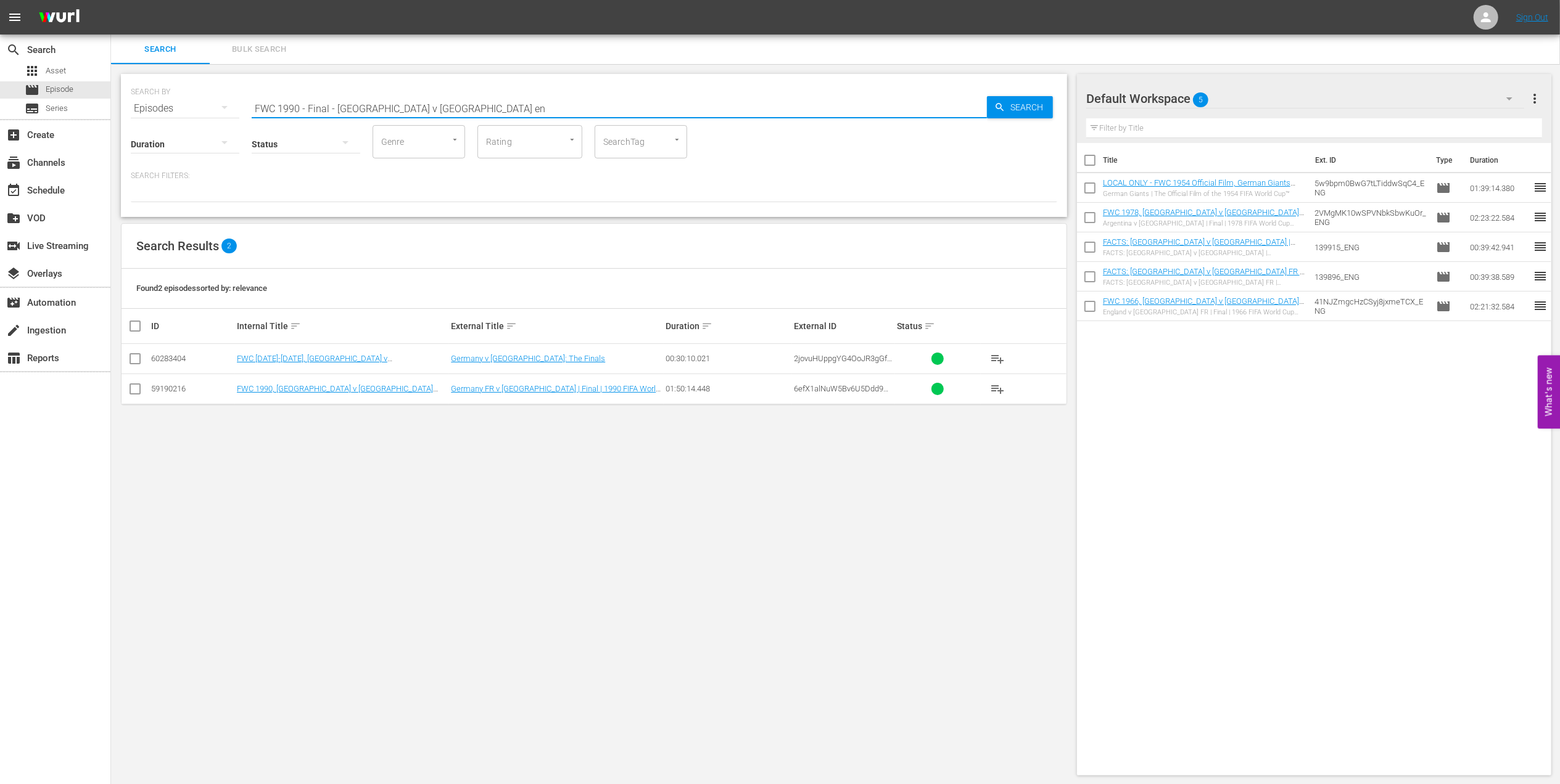
click at [130, 392] on input "checkbox" at bounding box center [135, 392] width 15 height 15
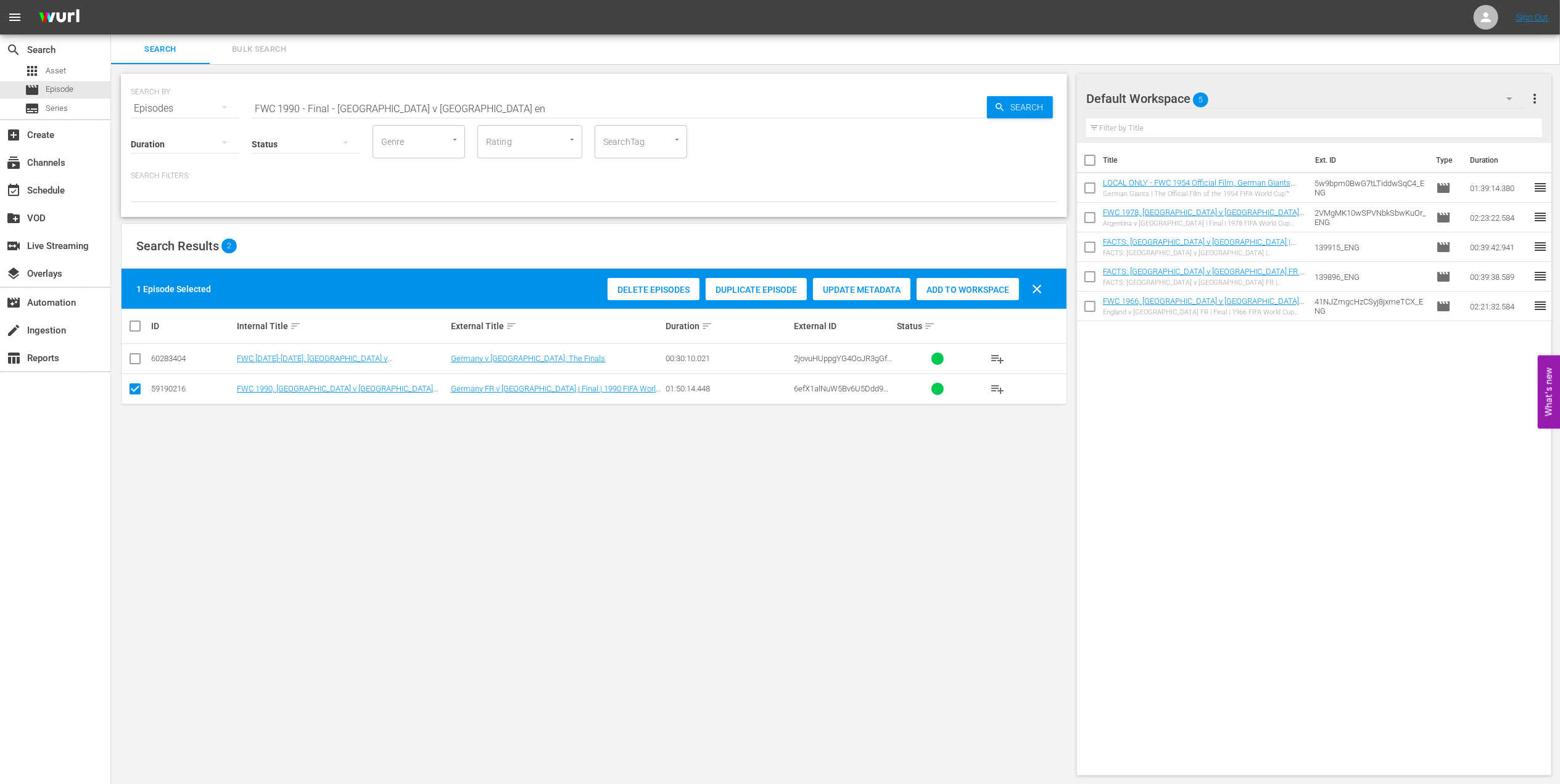
click at [963, 292] on span "Add to Workspace" at bounding box center [967, 290] width 102 height 9
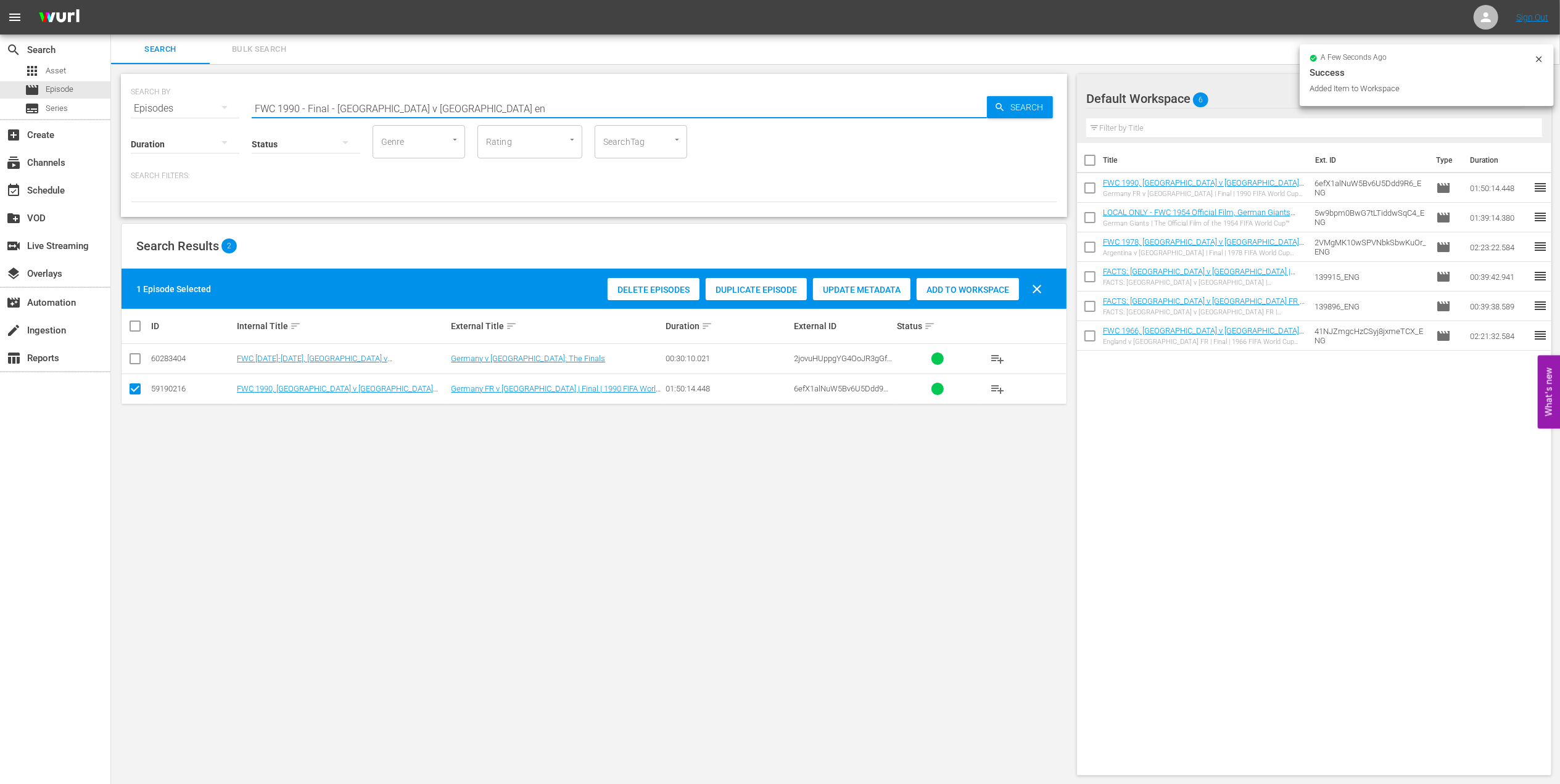
drag, startPoint x: 423, startPoint y: 108, endPoint x: 196, endPoint y: 109, distance: 227.0
click at [196, 109] on div "SEARCH BY Search By Episodes Search ID, Title, Description, Keywords, or Catego…" at bounding box center [594, 101] width 927 height 44
paste input "Unforgettable Penalty Shootouts"
click at [411, 116] on input "Unforgettable Penalty Shootouts" at bounding box center [619, 108] width 735 height 29
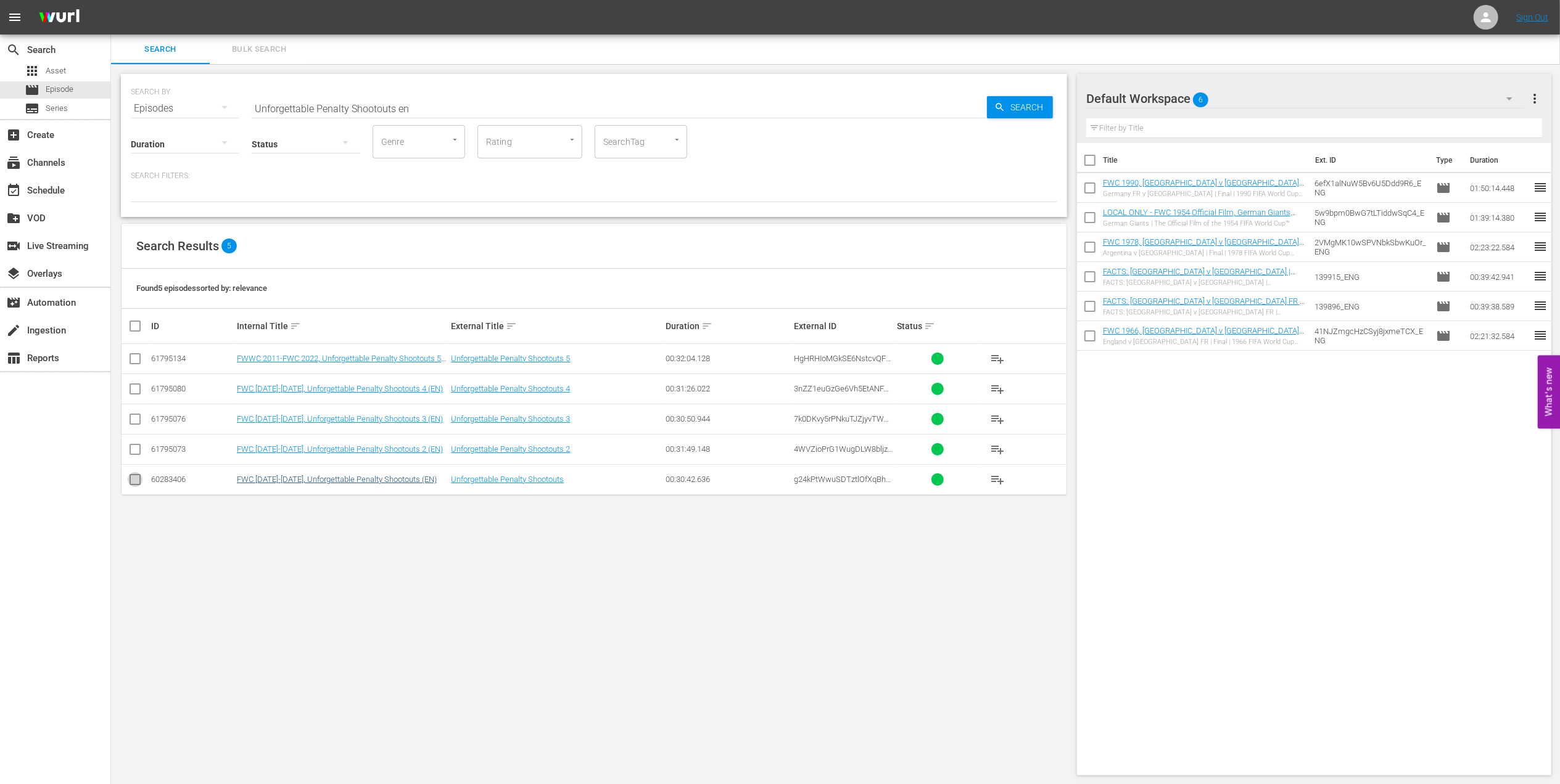
drag, startPoint x: 131, startPoint y: 476, endPoint x: 275, endPoint y: 482, distance: 144.1
click at [132, 479] on input "checkbox" at bounding box center [135, 482] width 15 height 15
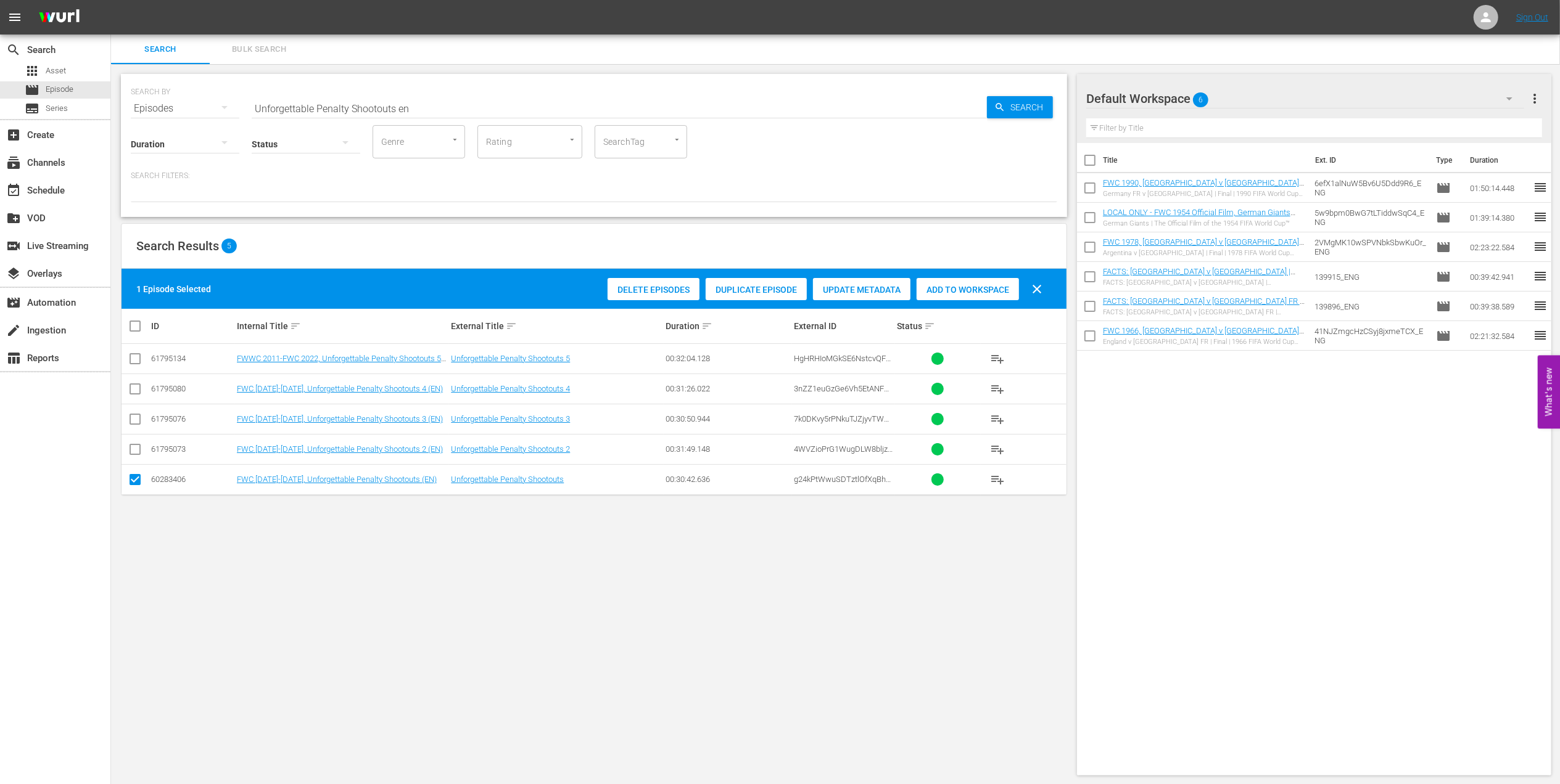
click at [950, 289] on span "Add to Workspace" at bounding box center [967, 290] width 102 height 9
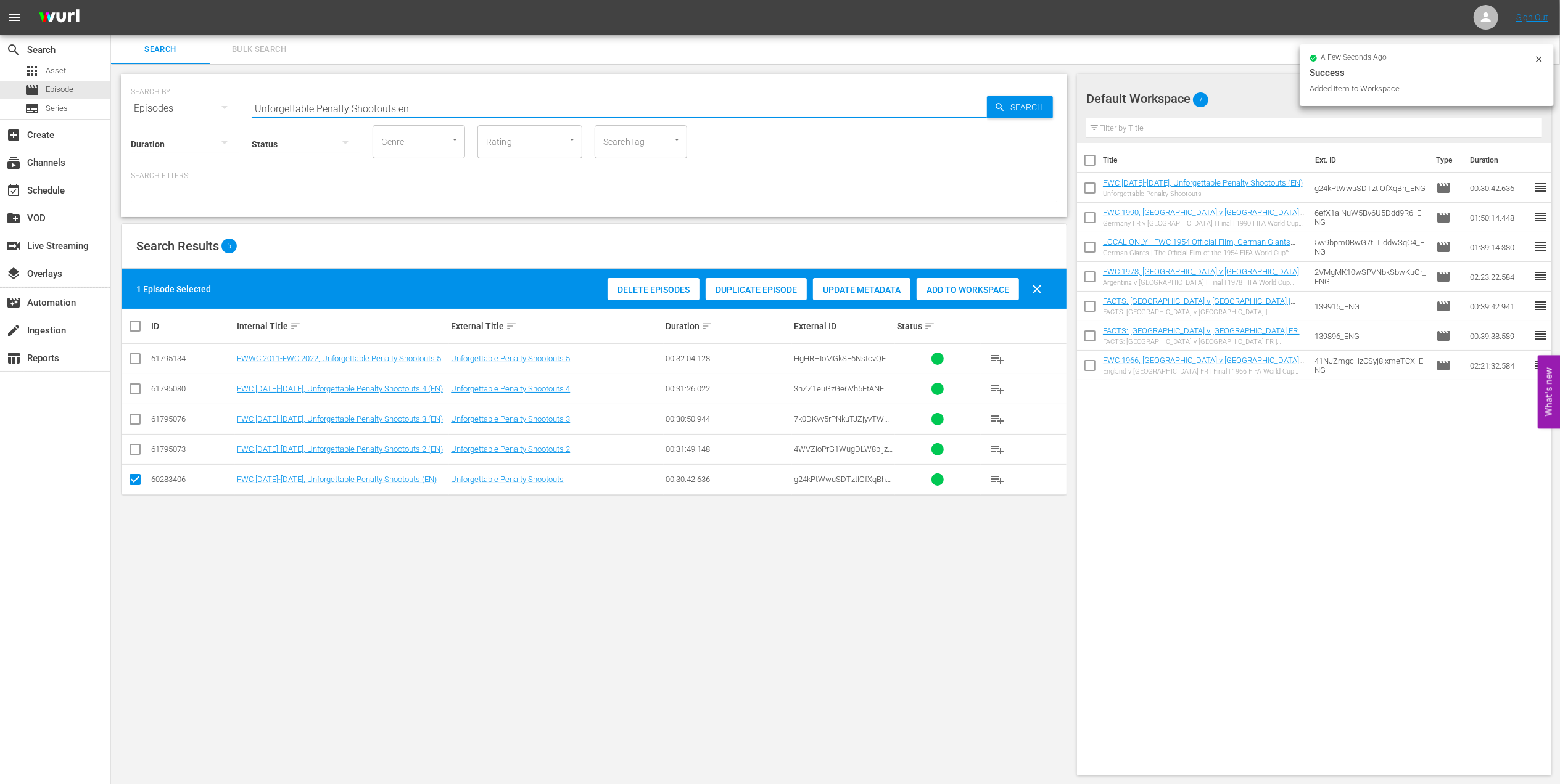
drag, startPoint x: 185, startPoint y: 107, endPoint x: 245, endPoint y: 106, distance: 60.0
click at [176, 107] on div "SEARCH BY Search By Episodes Search ID, Title, Description, Keywords, or Catego…" at bounding box center [594, 101] width 927 height 44
paste input "EP 1 | The Long Walk"
drag, startPoint x: 283, startPoint y: 106, endPoint x: 195, endPoint y: 115, distance: 88.5
click at [191, 114] on div "SEARCH BY Search By Episodes Search ID, Title, Description, Keywords, or Catego…" at bounding box center [594, 146] width 947 height 143
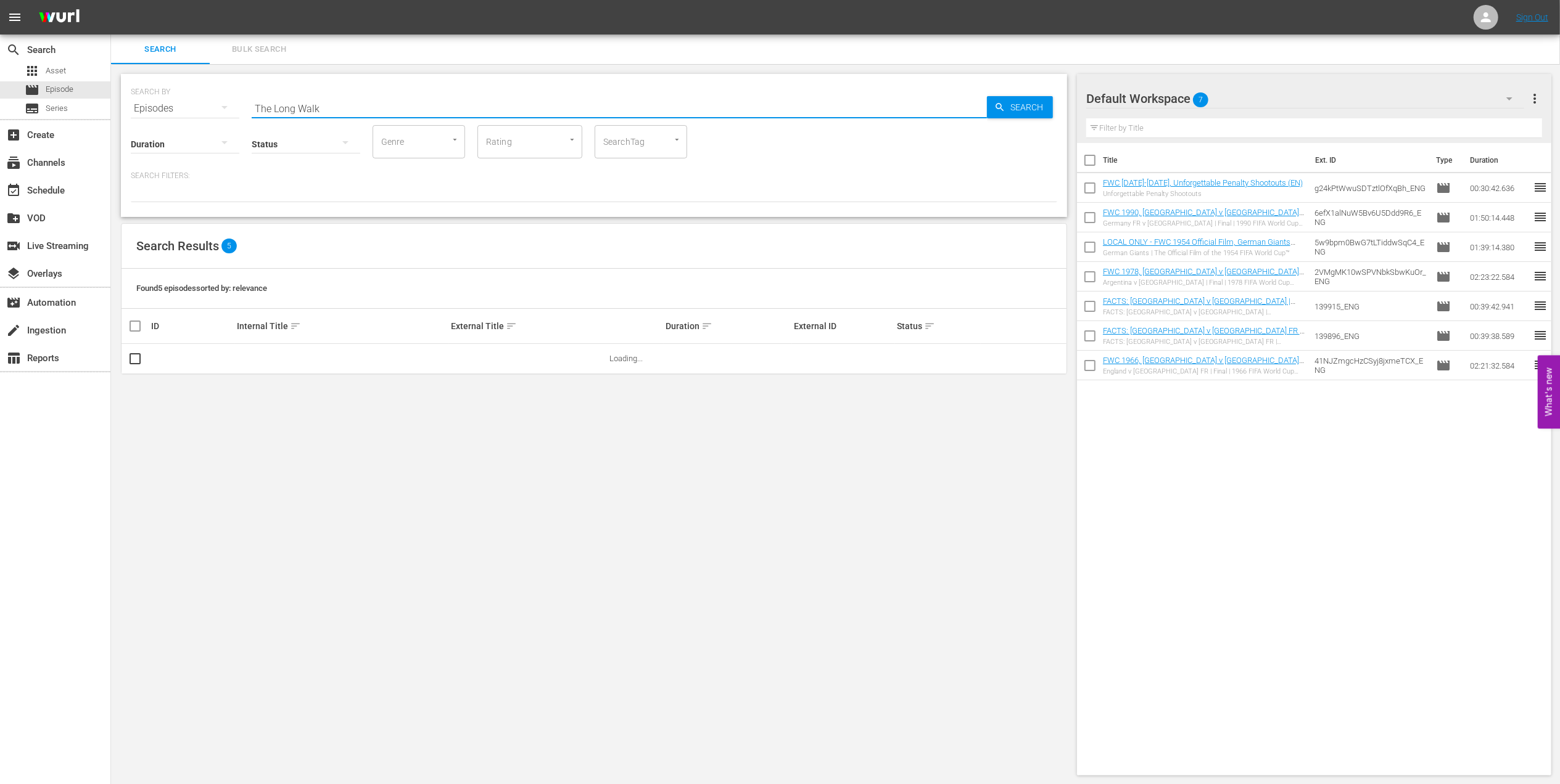
click at [332, 99] on input "The Long Walk" at bounding box center [619, 108] width 735 height 29
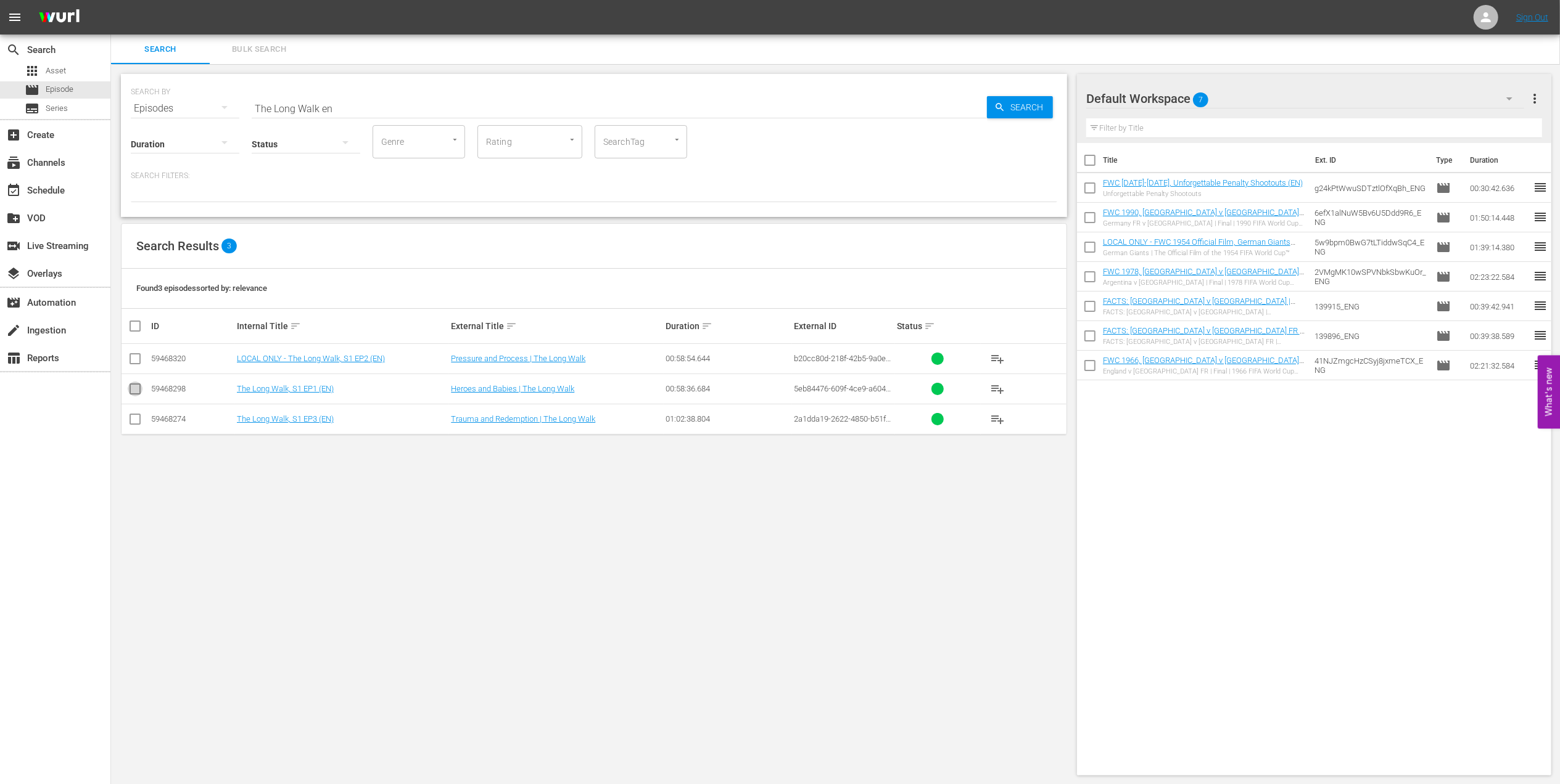
click at [133, 392] on input "checkbox" at bounding box center [135, 392] width 15 height 15
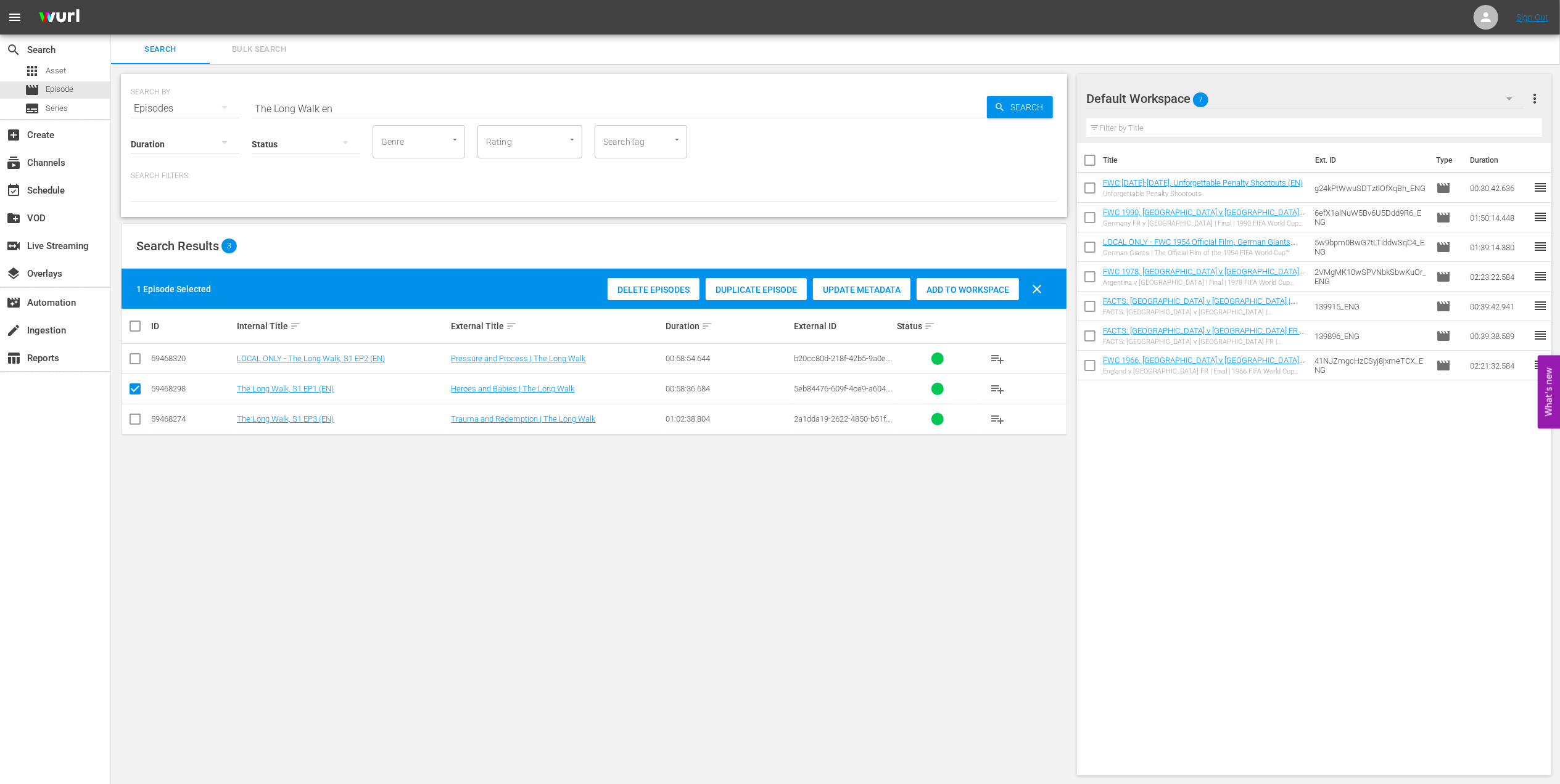
click at [954, 297] on div "Add to Workspace" at bounding box center [967, 290] width 102 height 24
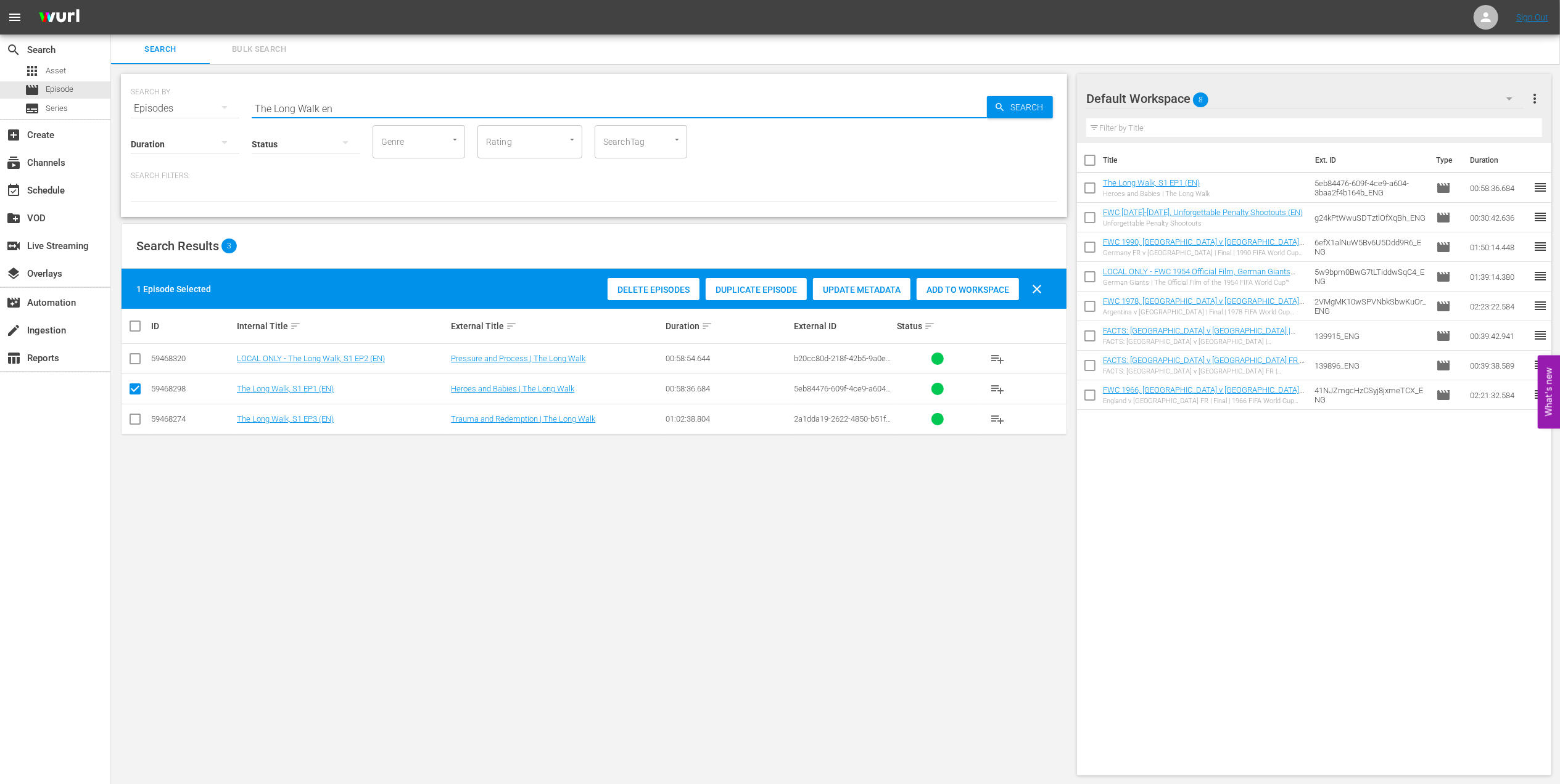
drag, startPoint x: 309, startPoint y: 104, endPoint x: 190, endPoint y: 111, distance: 119.2
click at [131, 111] on div "SEARCH BY Search By Episodes Search ID, Title, Description, Keywords, or Catego…" at bounding box center [594, 101] width 927 height 44
paste input "FWC 1994 - Final - Brazil v Italy"
click at [431, 104] on input "FWC 1994 - Final - Brazil v Italy" at bounding box center [619, 108] width 735 height 29
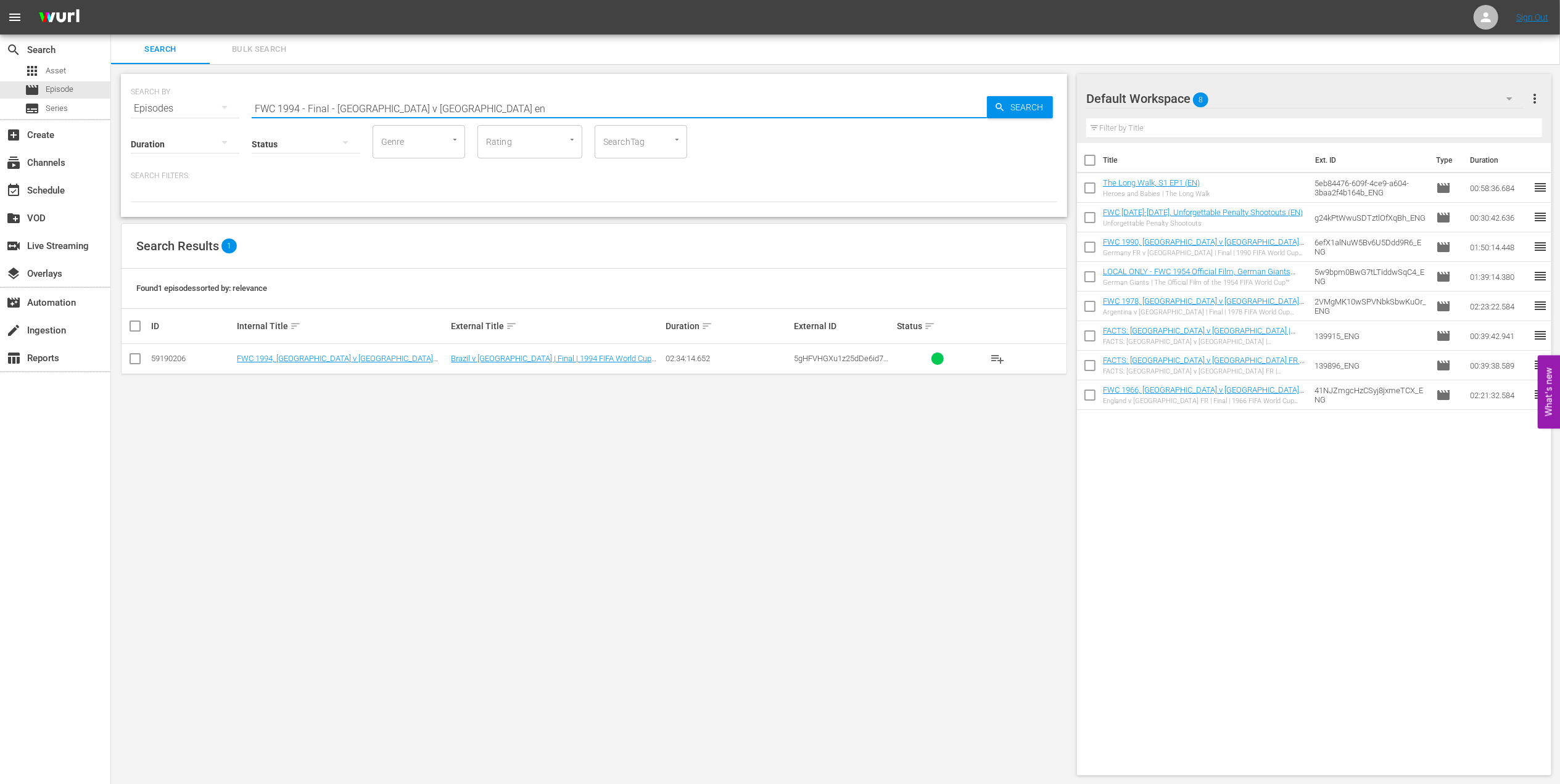
click at [136, 358] on input "checkbox" at bounding box center [135, 361] width 15 height 15
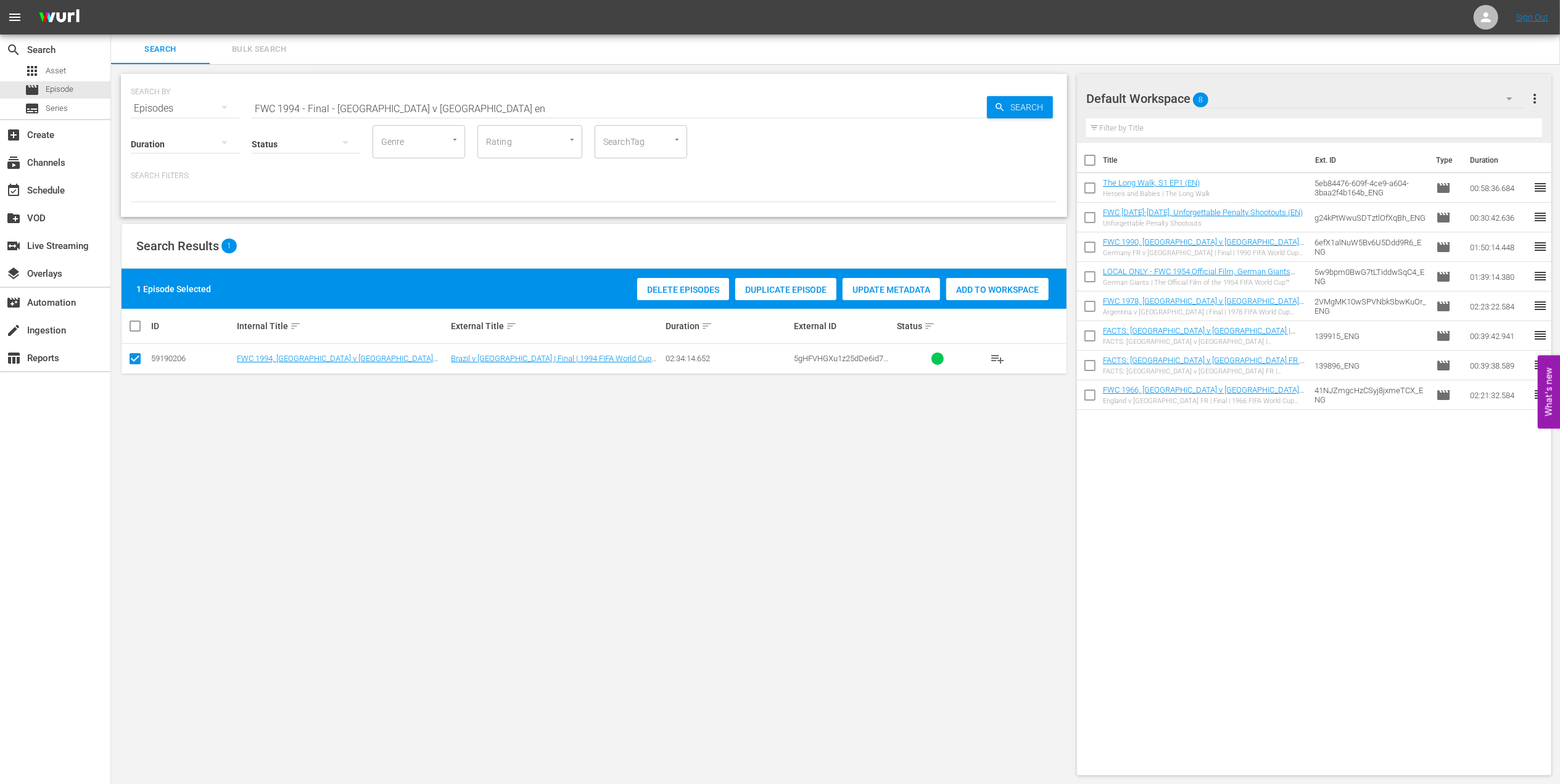
click at [993, 294] on span "Add to Workspace" at bounding box center [997, 290] width 102 height 9
drag, startPoint x: 416, startPoint y: 102, endPoint x: 152, endPoint y: 106, distance: 264.0
click at [152, 106] on div "SEARCH BY Search By Episodes Search ID, Title, Description, Keywords, or Catego…" at bounding box center [594, 101] width 927 height 44
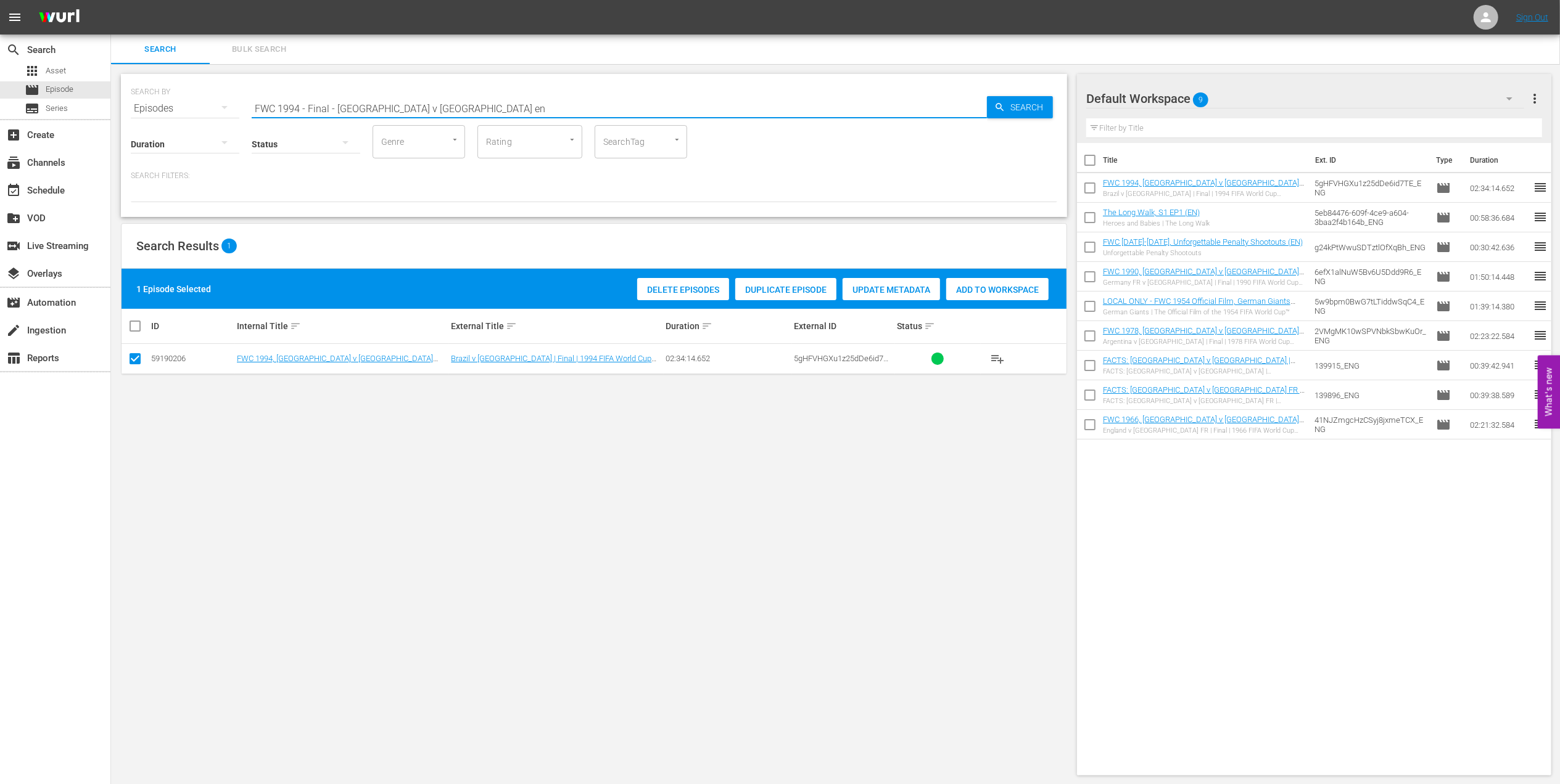
paste input "Eyes of the World, S1EP3 - Heartbreak: Roberto Baggio"
click at [527, 100] on input "Eyes of the World, S1EP3 - Heartbreak: Roberto Baggio" at bounding box center [619, 108] width 735 height 29
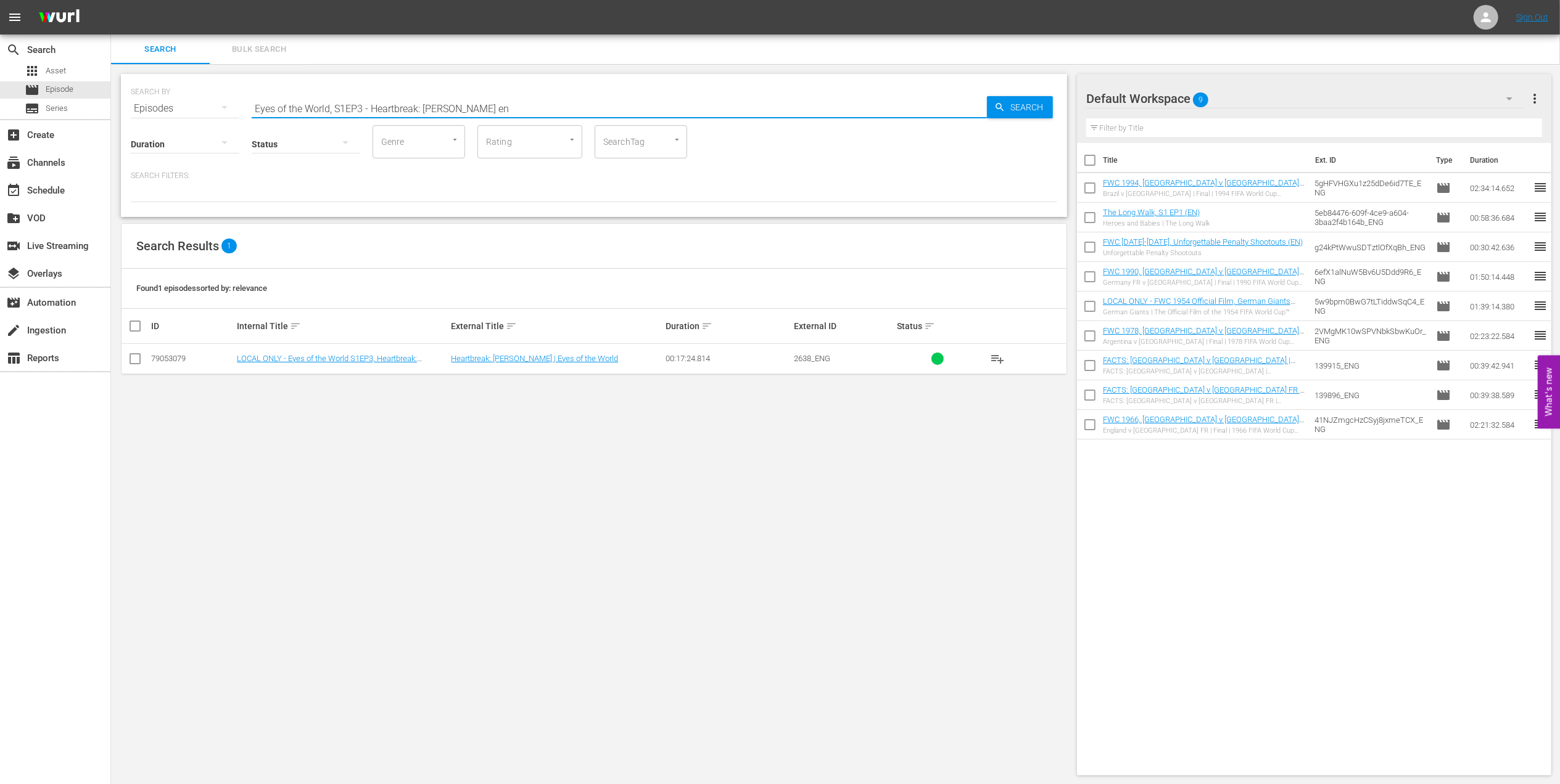
click at [136, 361] on input "checkbox" at bounding box center [135, 361] width 15 height 15
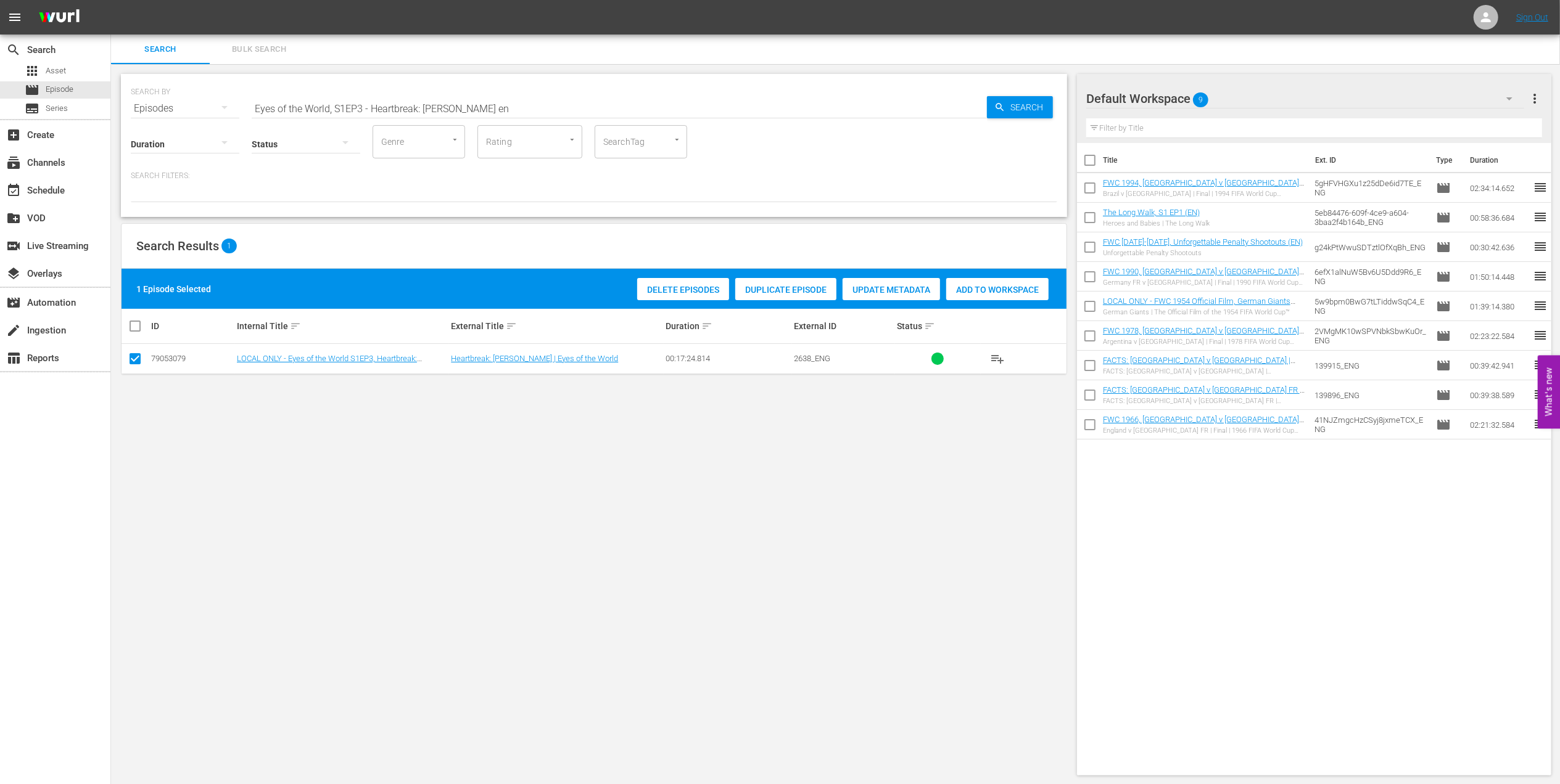
click at [971, 290] on span "Add to Workspace" at bounding box center [997, 290] width 102 height 9
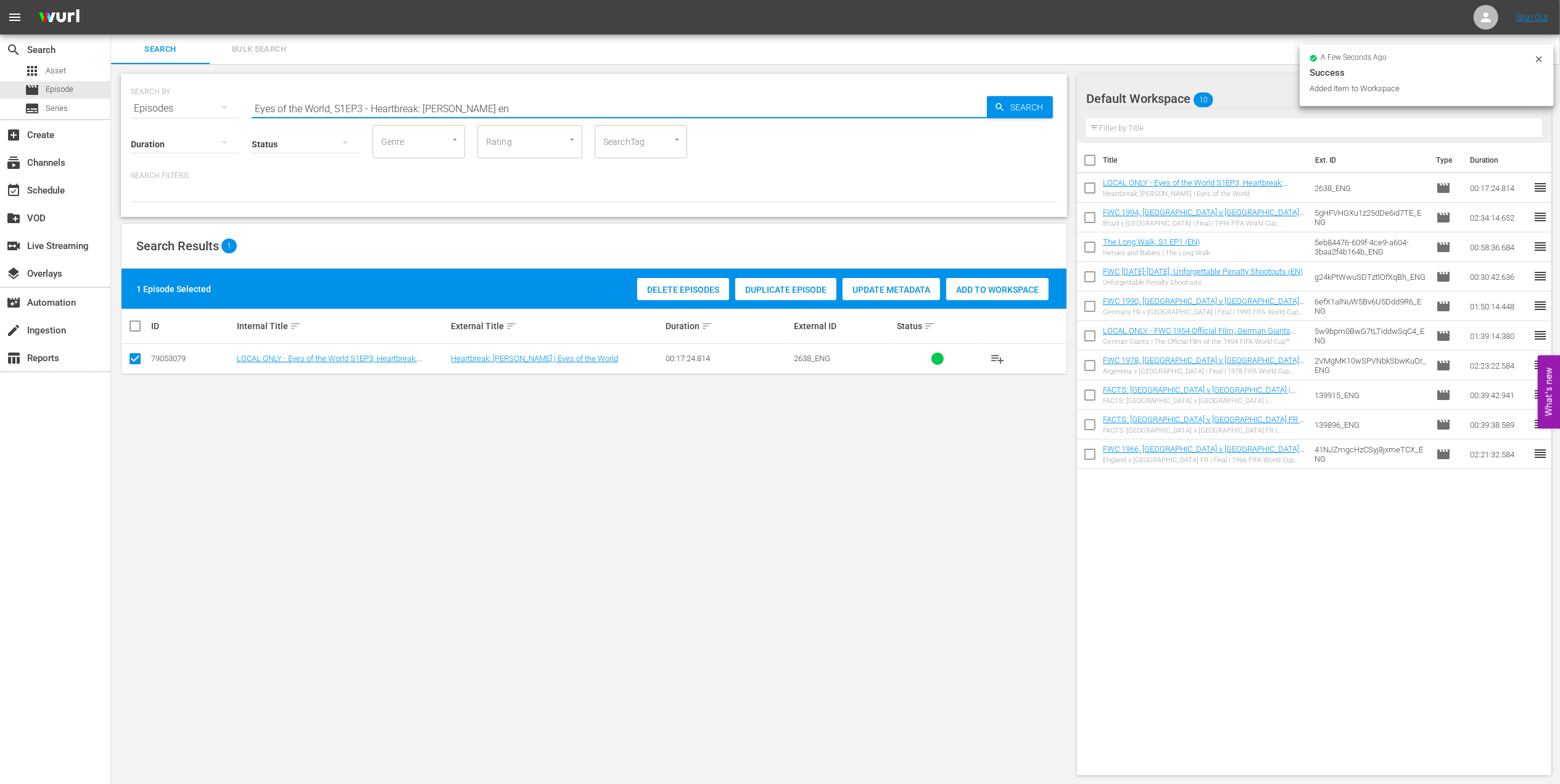
drag, startPoint x: 519, startPoint y: 107, endPoint x: 203, endPoint y: 108, distance: 316.0
click at [154, 107] on div "SEARCH BY Search By Episodes Search ID, Title, Description, Keywords, or Catego…" at bounding box center [594, 101] width 927 height 44
paste input "P 3 - Ronaldo | Golden Boot"
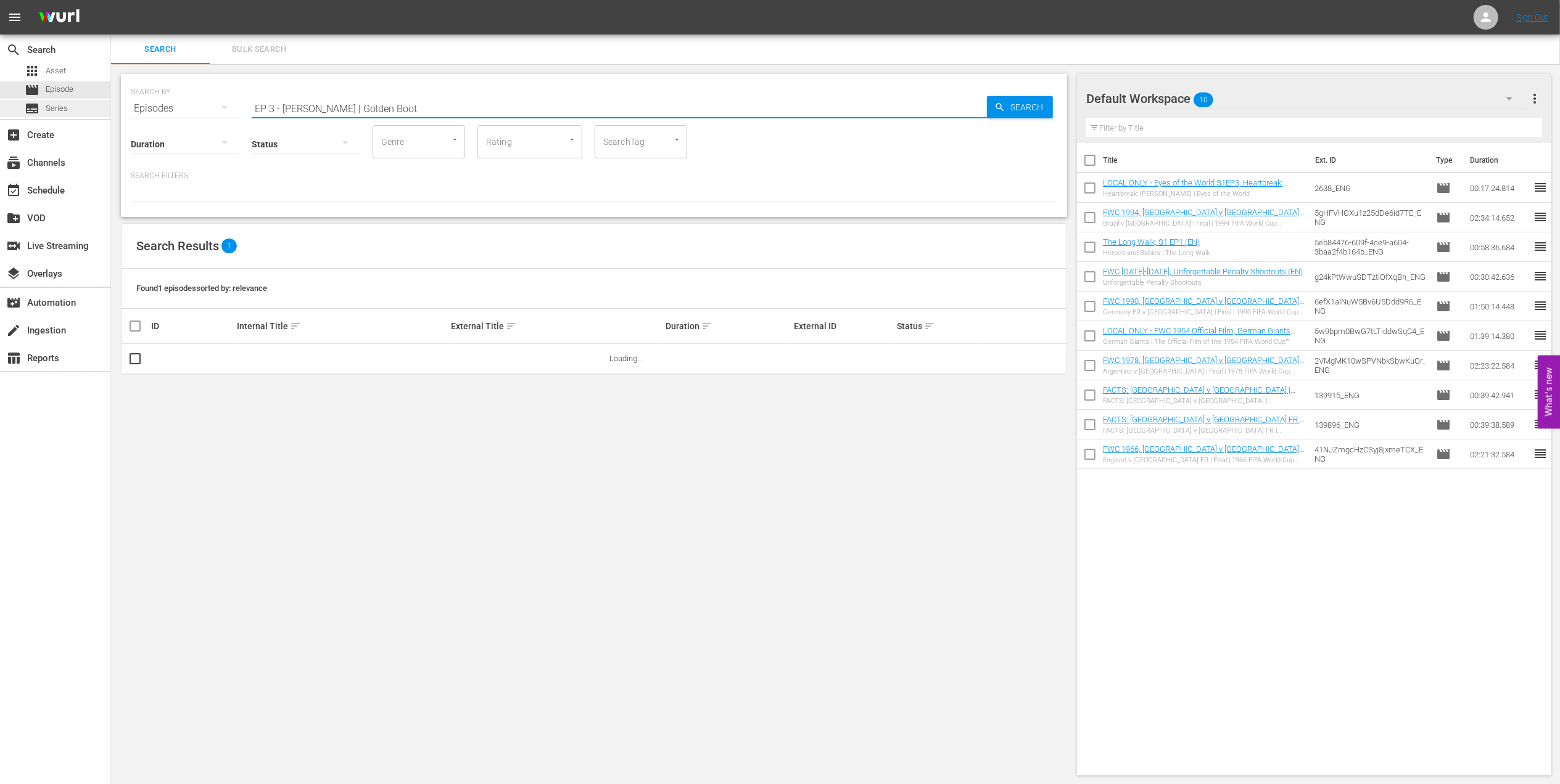
drag, startPoint x: 323, startPoint y: 108, endPoint x: 44, endPoint y: 109, distance: 279.0
click at [111, 0] on div "search Search apps Asset movie Episode subtitles Series add_box Create subscrip…" at bounding box center [835, 0] width 1449 height 0
click at [318, 101] on input "Golden Boot" at bounding box center [619, 108] width 735 height 29
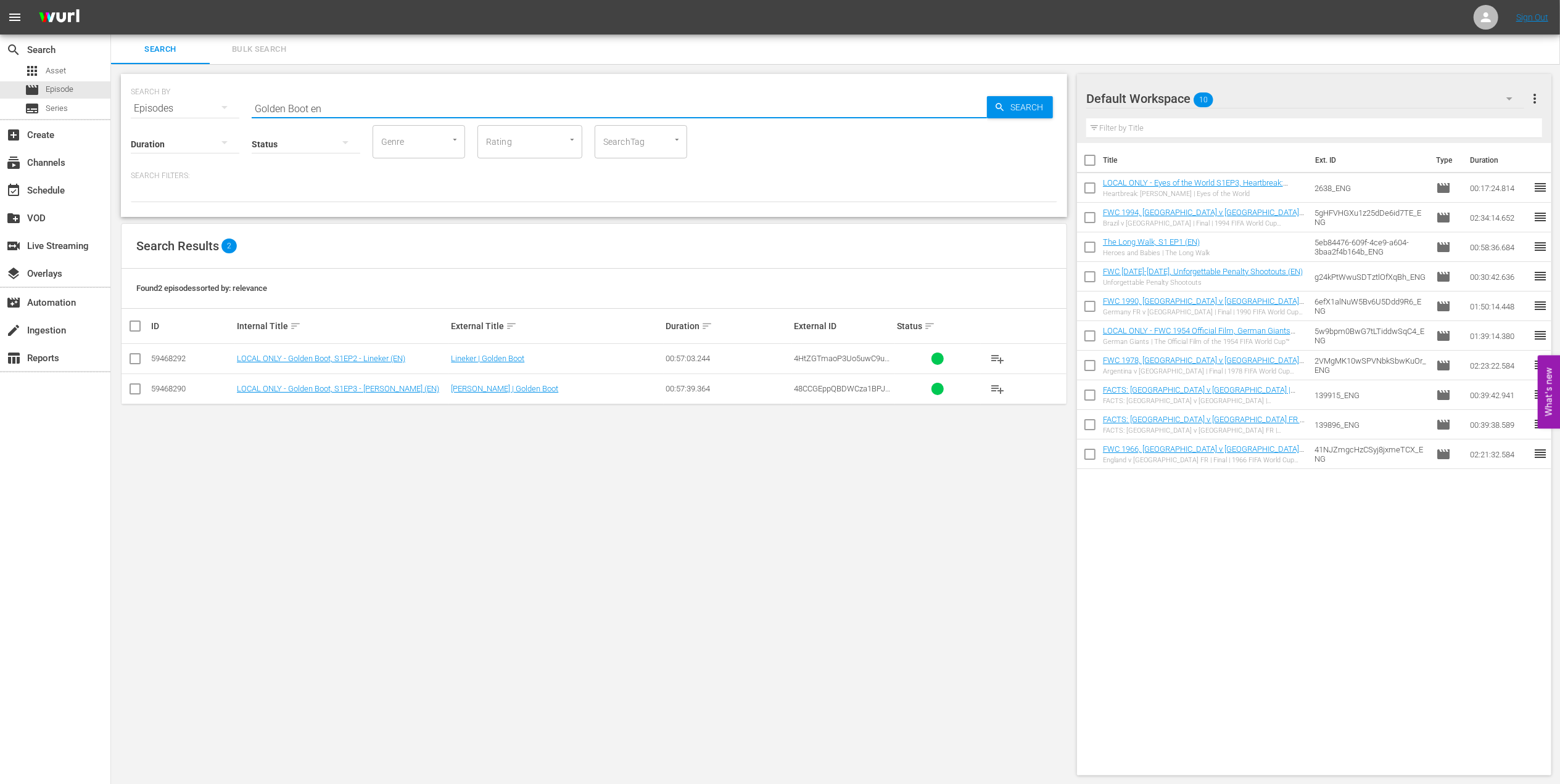
drag, startPoint x: 136, startPoint y: 390, endPoint x: 188, endPoint y: 392, distance: 52.0
click at [141, 392] on input "checkbox" at bounding box center [135, 392] width 15 height 15
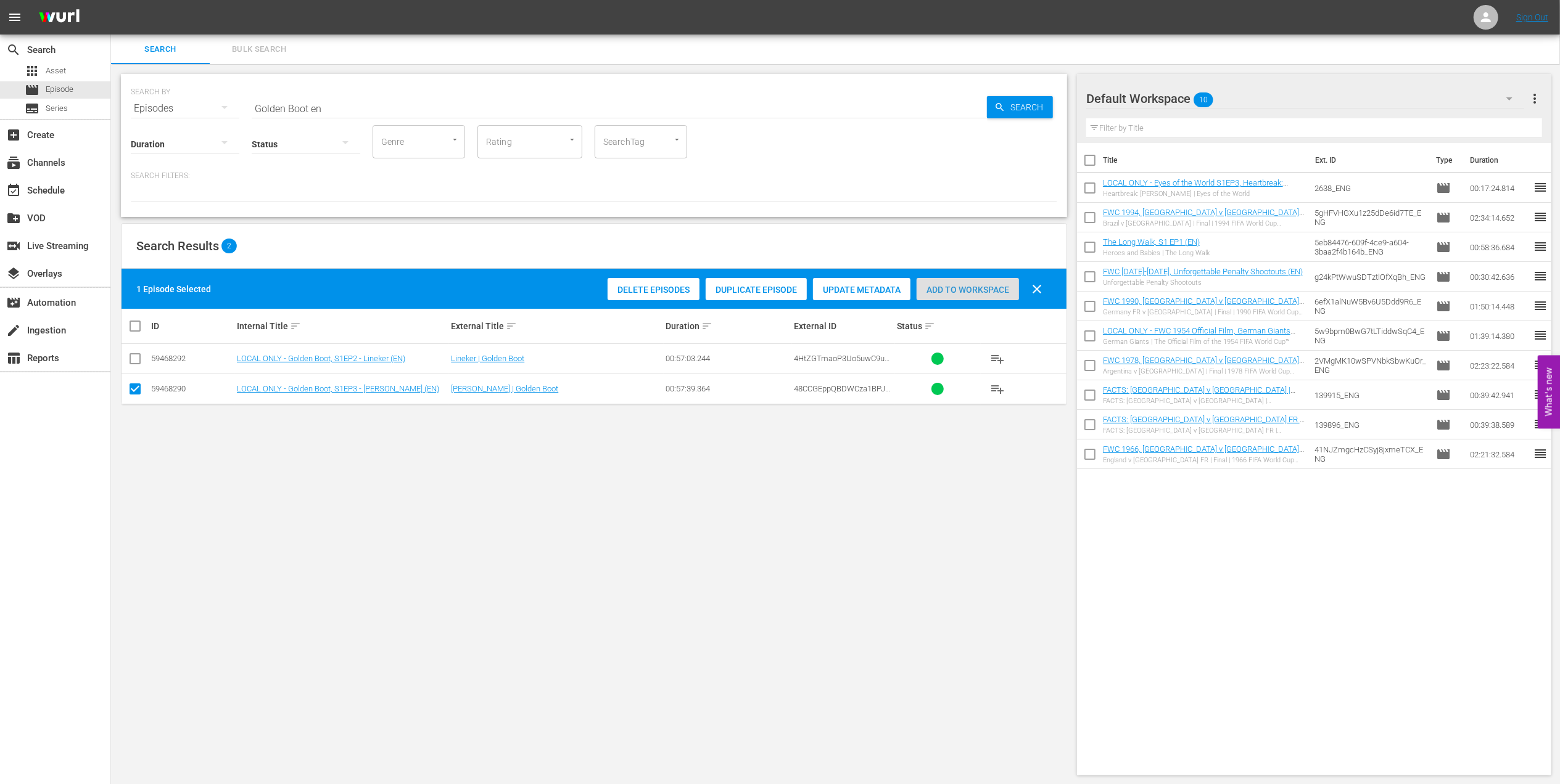
click at [972, 291] on span "Add to Workspace" at bounding box center [967, 290] width 102 height 9
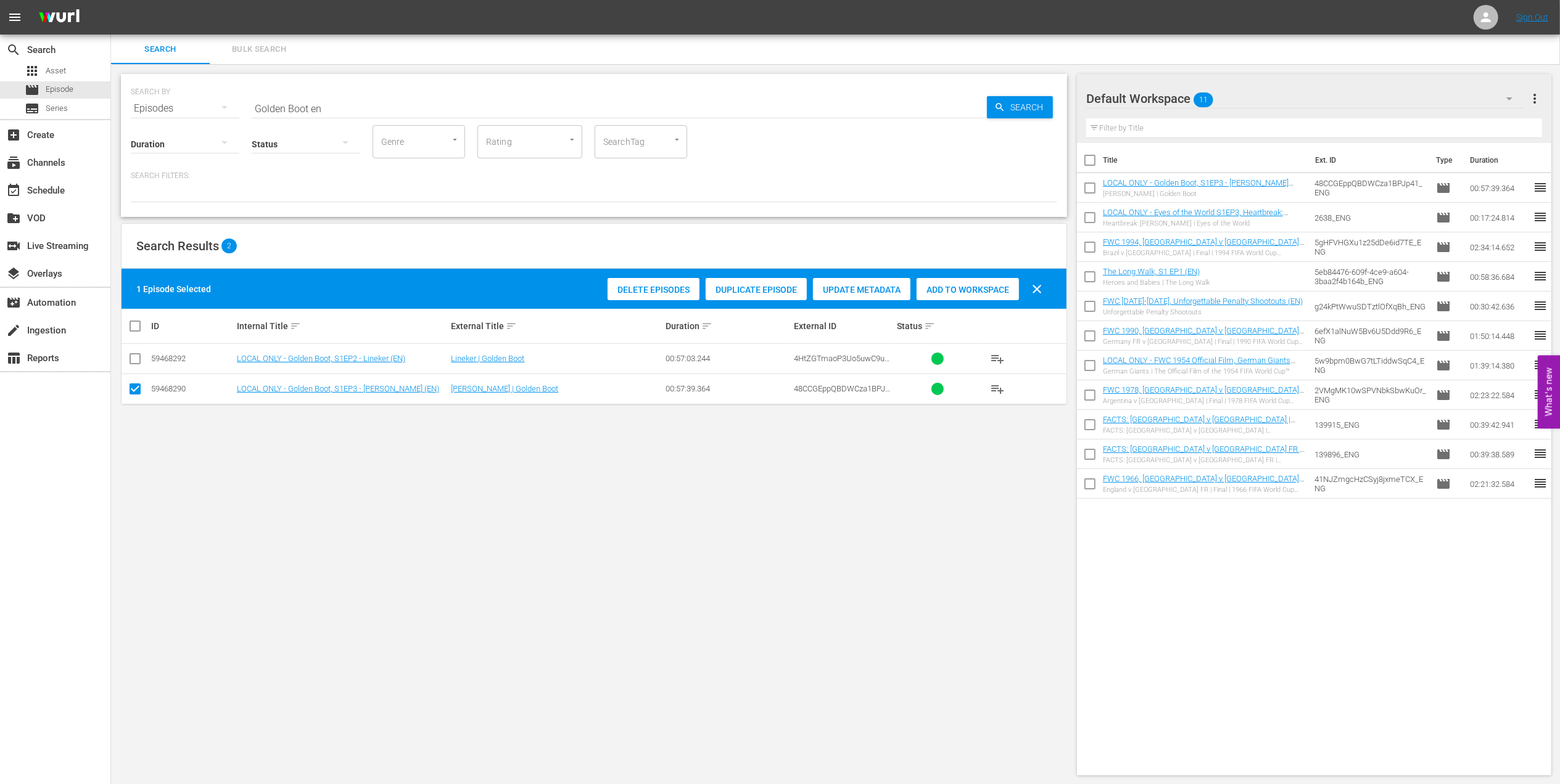
drag, startPoint x: 211, startPoint y: 109, endPoint x: 161, endPoint y: 115, distance: 50.4
click at [164, 114] on div "SEARCH BY Search By Episodes Search ID, Title, Description, Keywords, or Catego…" at bounding box center [594, 146] width 947 height 143
paste input "Italy v [GEOGRAPHIC_DATA] | Group Matches | FIFA World Cup 1990 | Full Match Re…"
drag, startPoint x: 529, startPoint y: 111, endPoint x: 111, endPoint y: 116, distance: 418.0
click at [111, 116] on div "SEARCH BY Search By Episodes Search ID, Title, Description, Keywords, or Catego…" at bounding box center [594, 425] width 966 height 722
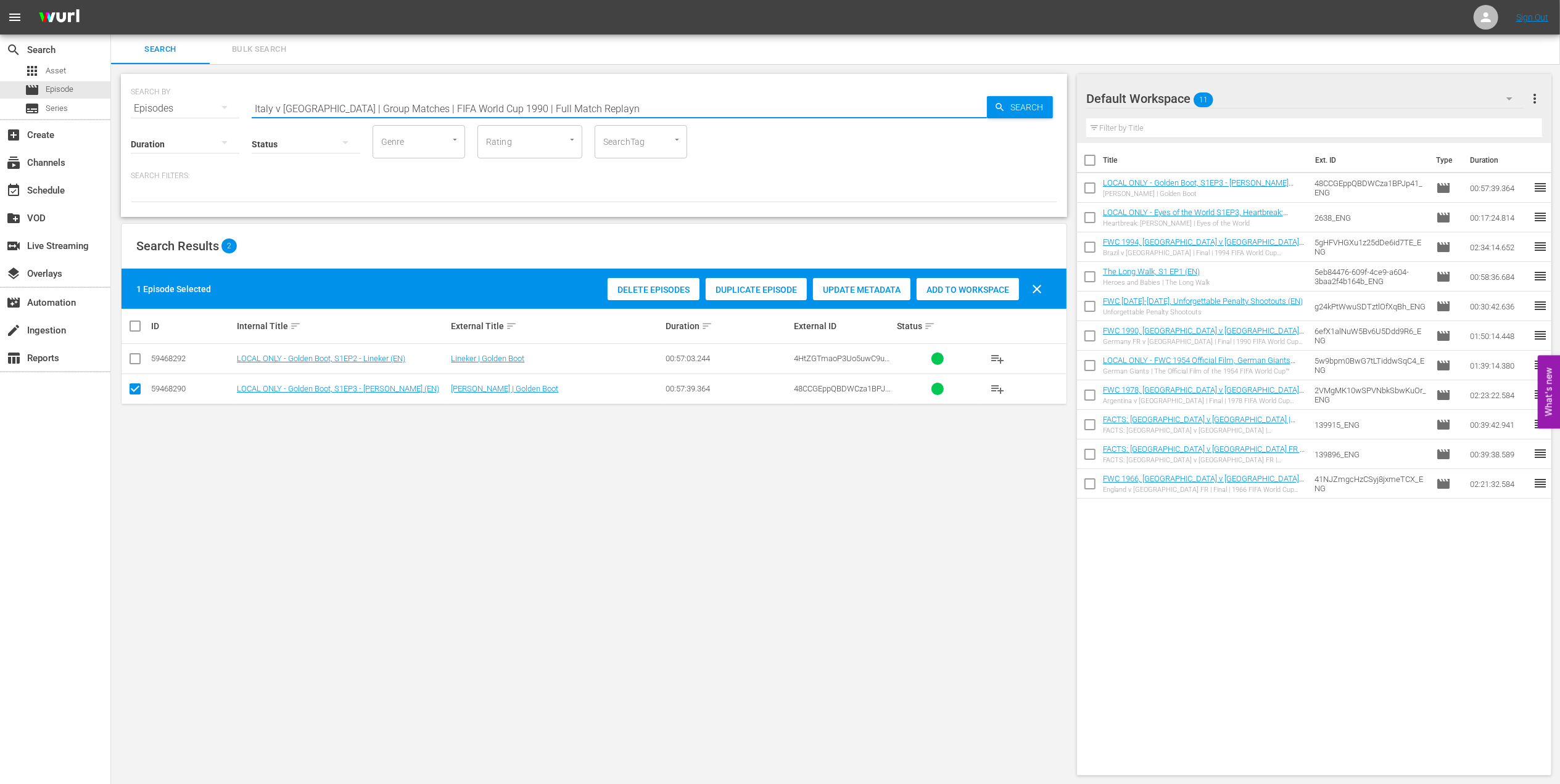
paste input "text"
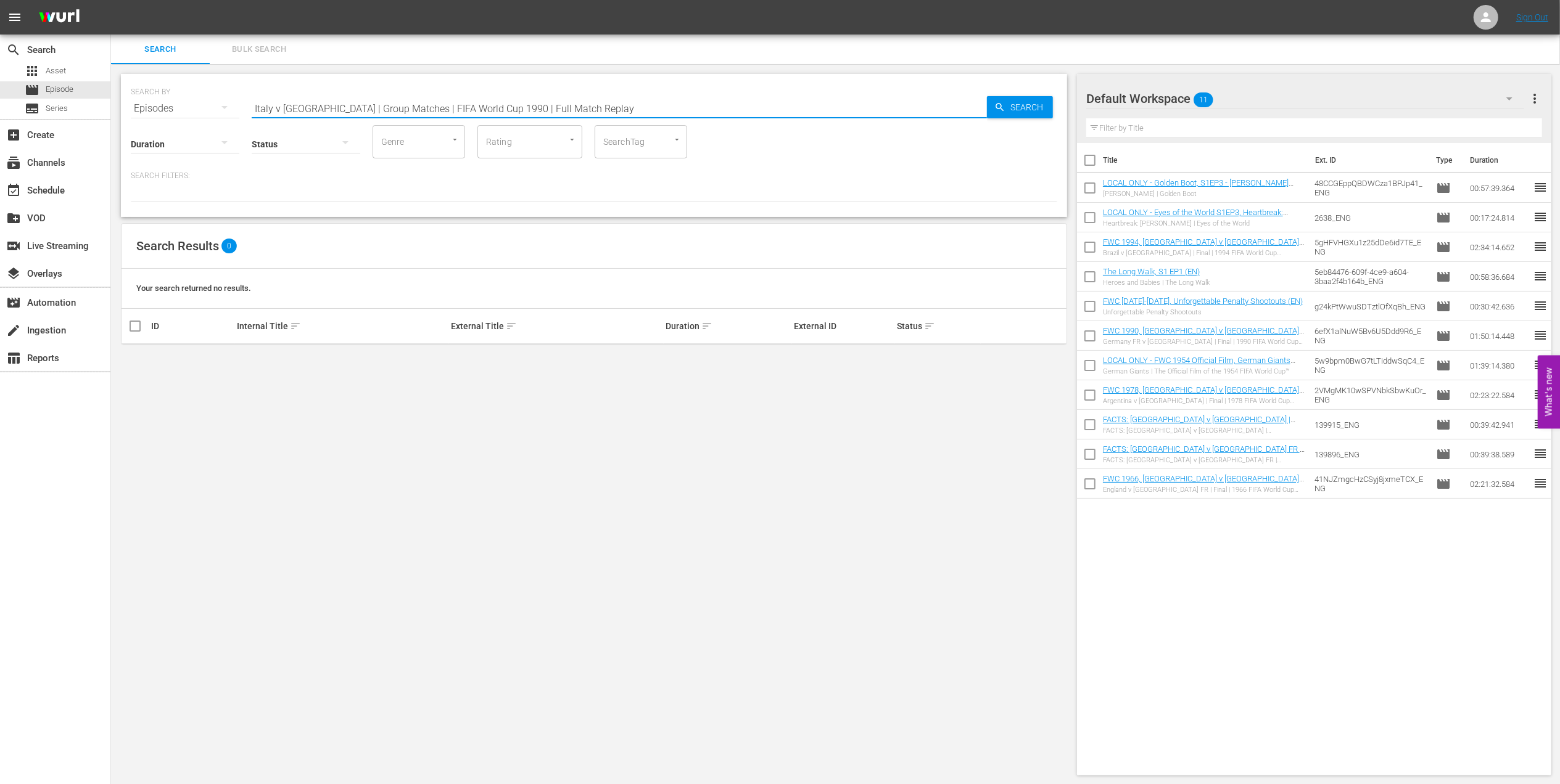
click at [588, 110] on input "Italy v [GEOGRAPHIC_DATA] | Group Matches | FIFA World Cup 1990 | Full Match Re…" at bounding box center [619, 108] width 735 height 29
type input "Italy v [GEOGRAPHIC_DATA] | Group Matches | FIFA World Cup 1990 | Full Match Re…"
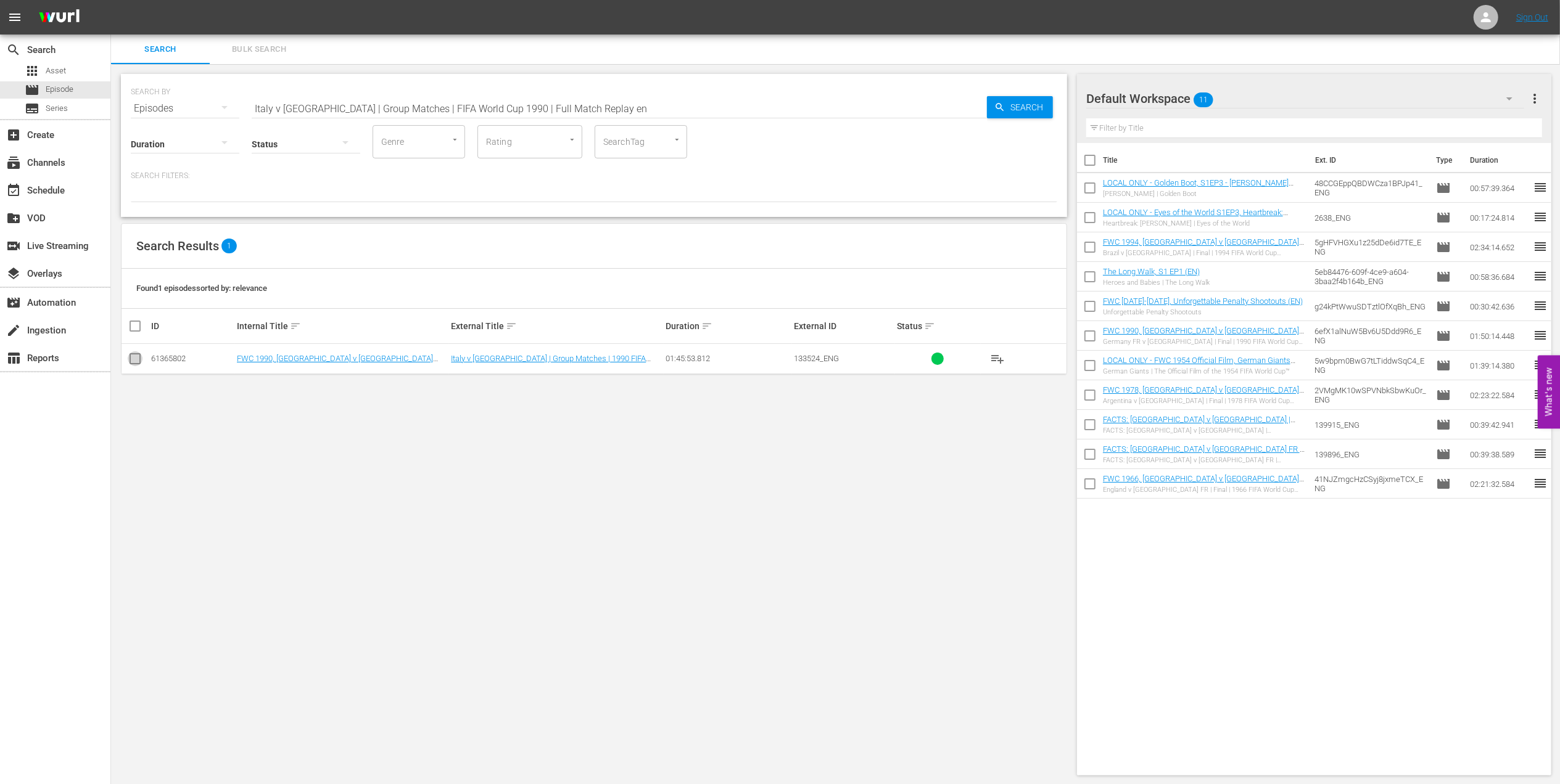
click at [136, 359] on input "checkbox" at bounding box center [135, 361] width 15 height 15
checkbox input "true"
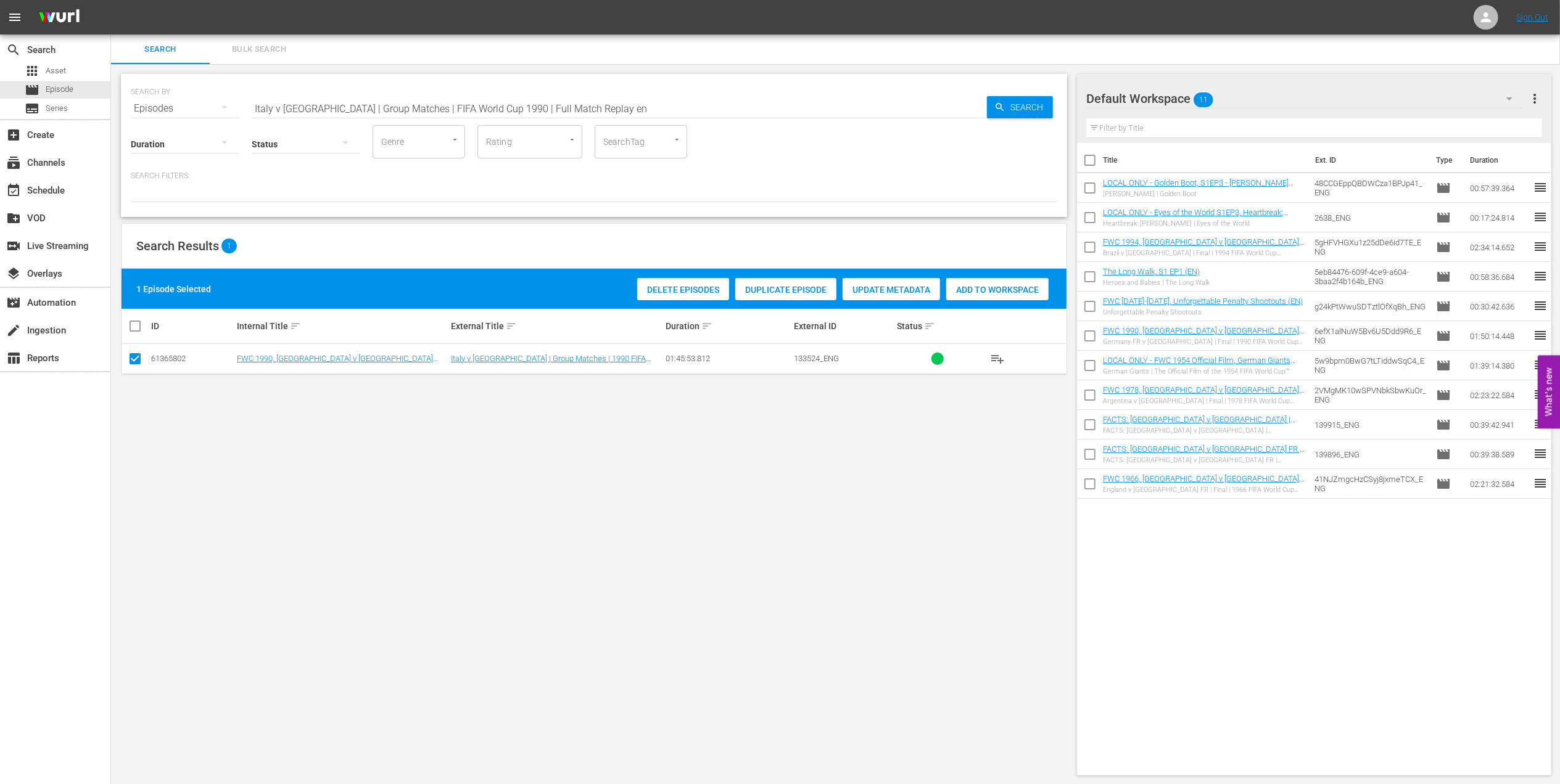
click at [988, 290] on span "Add to Workspace" at bounding box center [997, 290] width 102 height 9
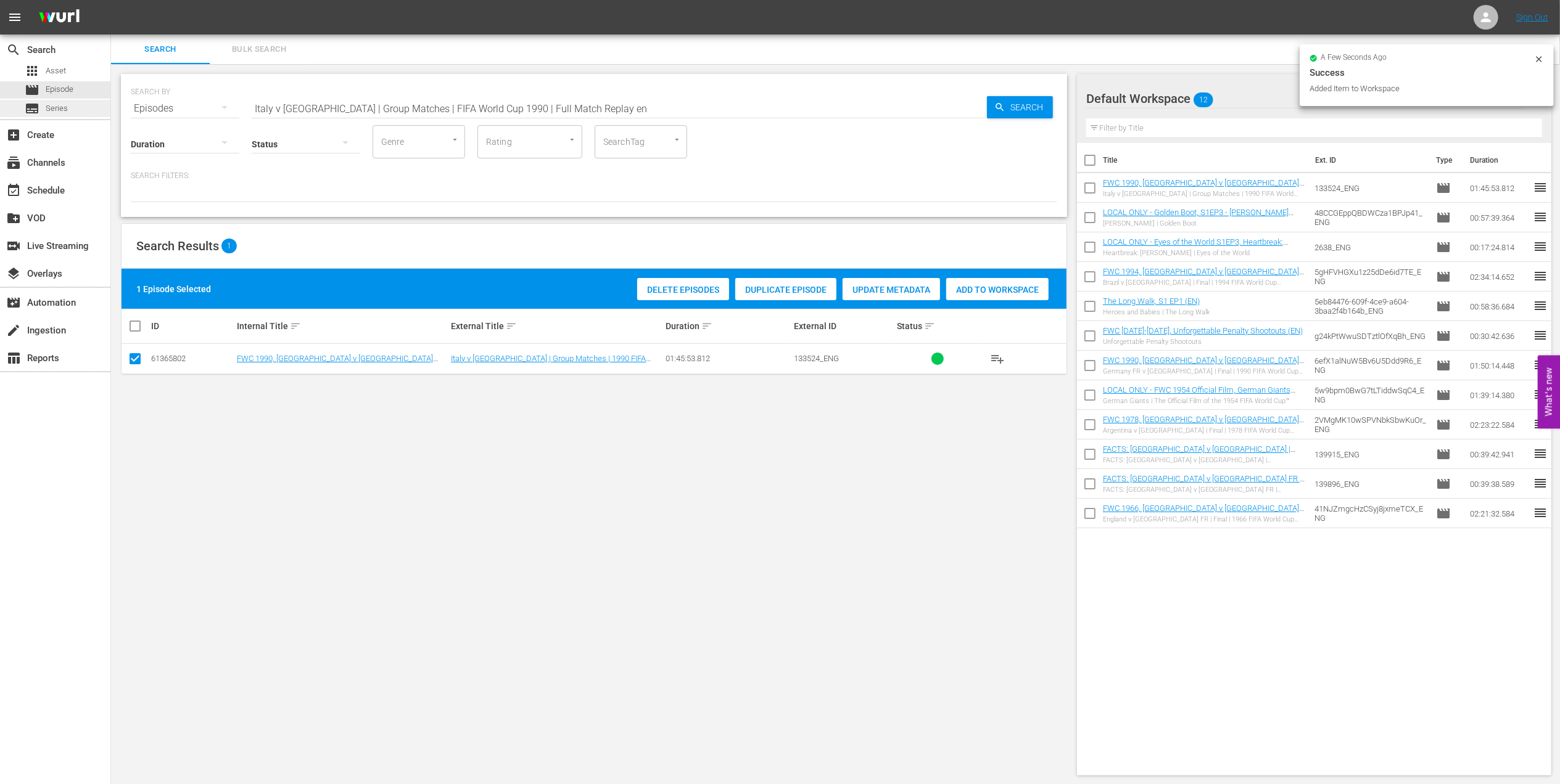
drag, startPoint x: 154, startPoint y: 108, endPoint x: 74, endPoint y: 108, distance: 80.0
click at [111, 0] on div "search Search apps Asset movie Episode subtitles Series add_box Create subscrip…" at bounding box center [835, 0] width 1449 height 0
paste input "FWC 1970 - Final - [GEOGRAPHIC_DATA] v [GEOGRAPHIC_DATA]"
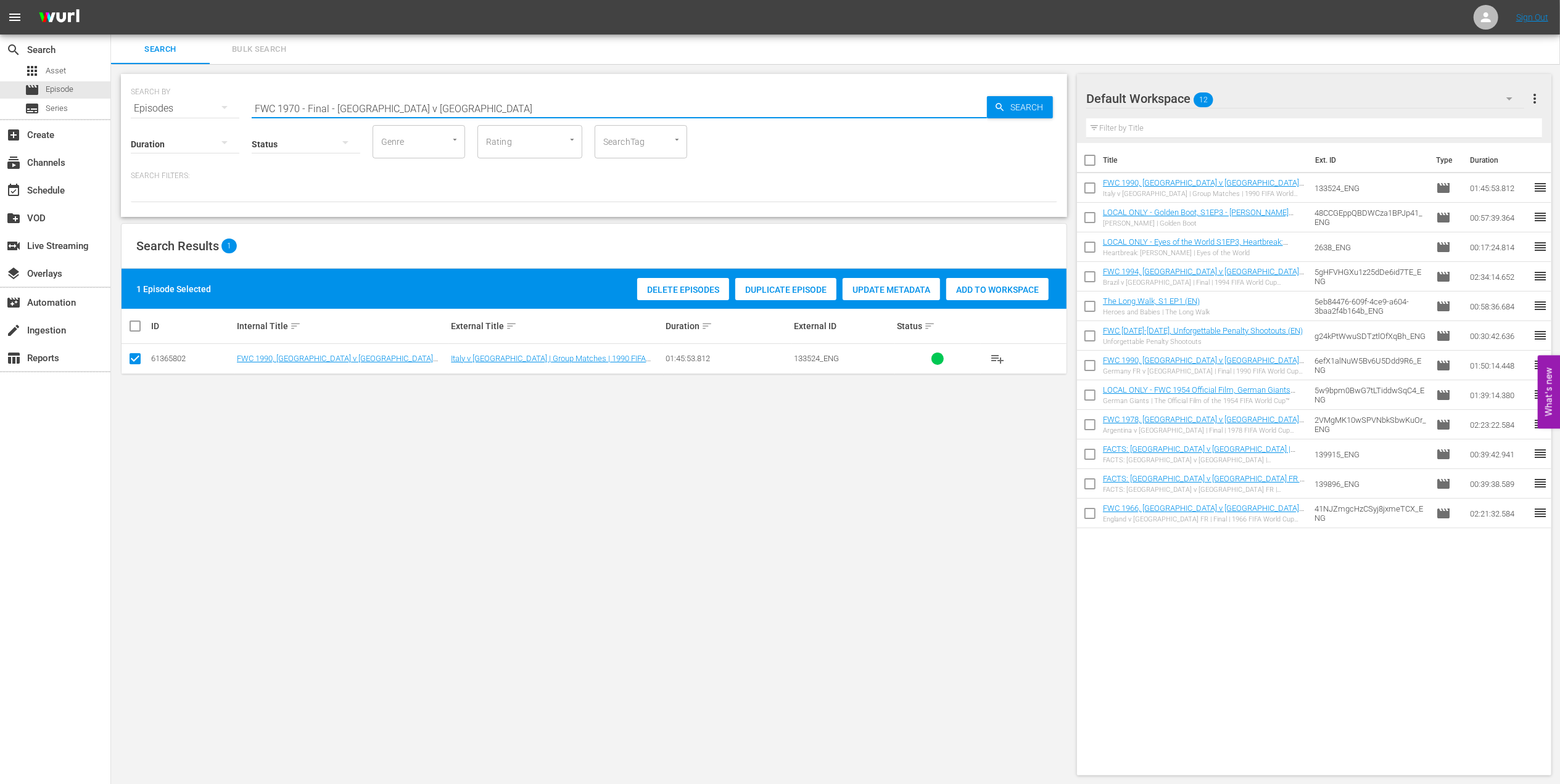
click at [419, 104] on input "FWC 1970 - Final - [GEOGRAPHIC_DATA] v [GEOGRAPHIC_DATA]" at bounding box center [619, 108] width 735 height 29
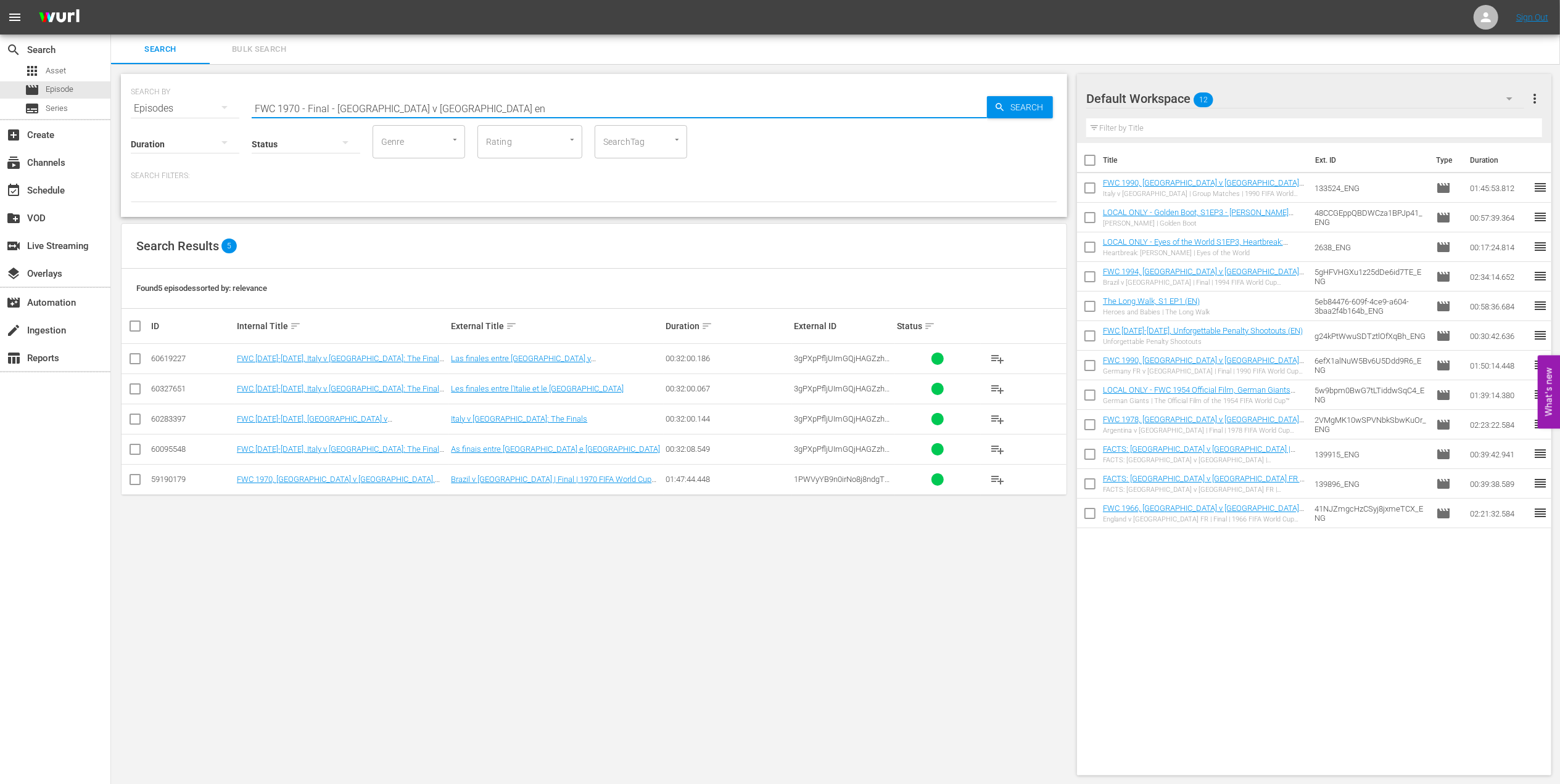
type input "FWC 1970 - Final - [GEOGRAPHIC_DATA] v [GEOGRAPHIC_DATA] en"
click at [135, 482] on input "checkbox" at bounding box center [135, 482] width 15 height 15
checkbox input "true"
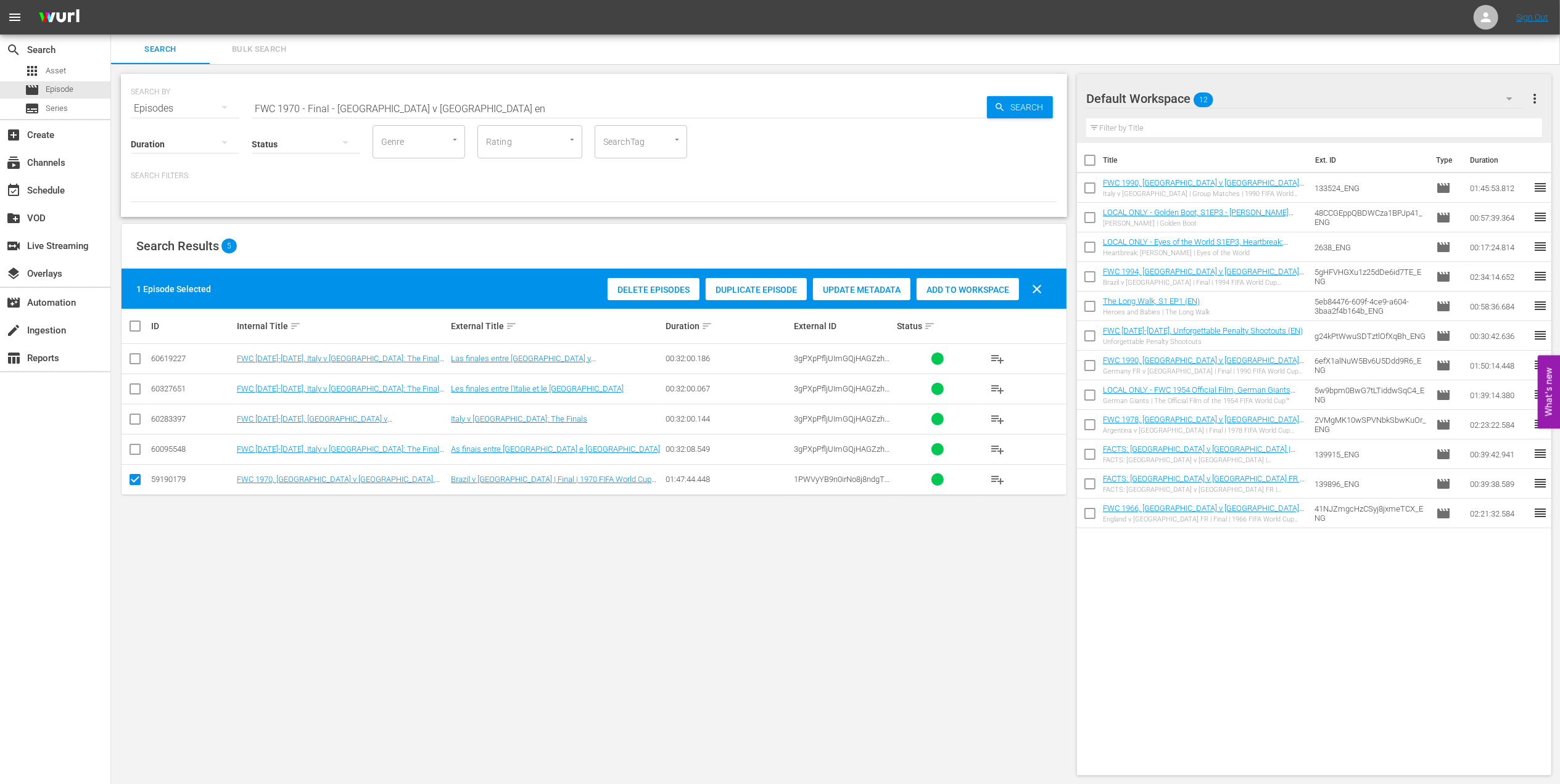
click at [933, 290] on span "Add to Workspace" at bounding box center [967, 290] width 102 height 9
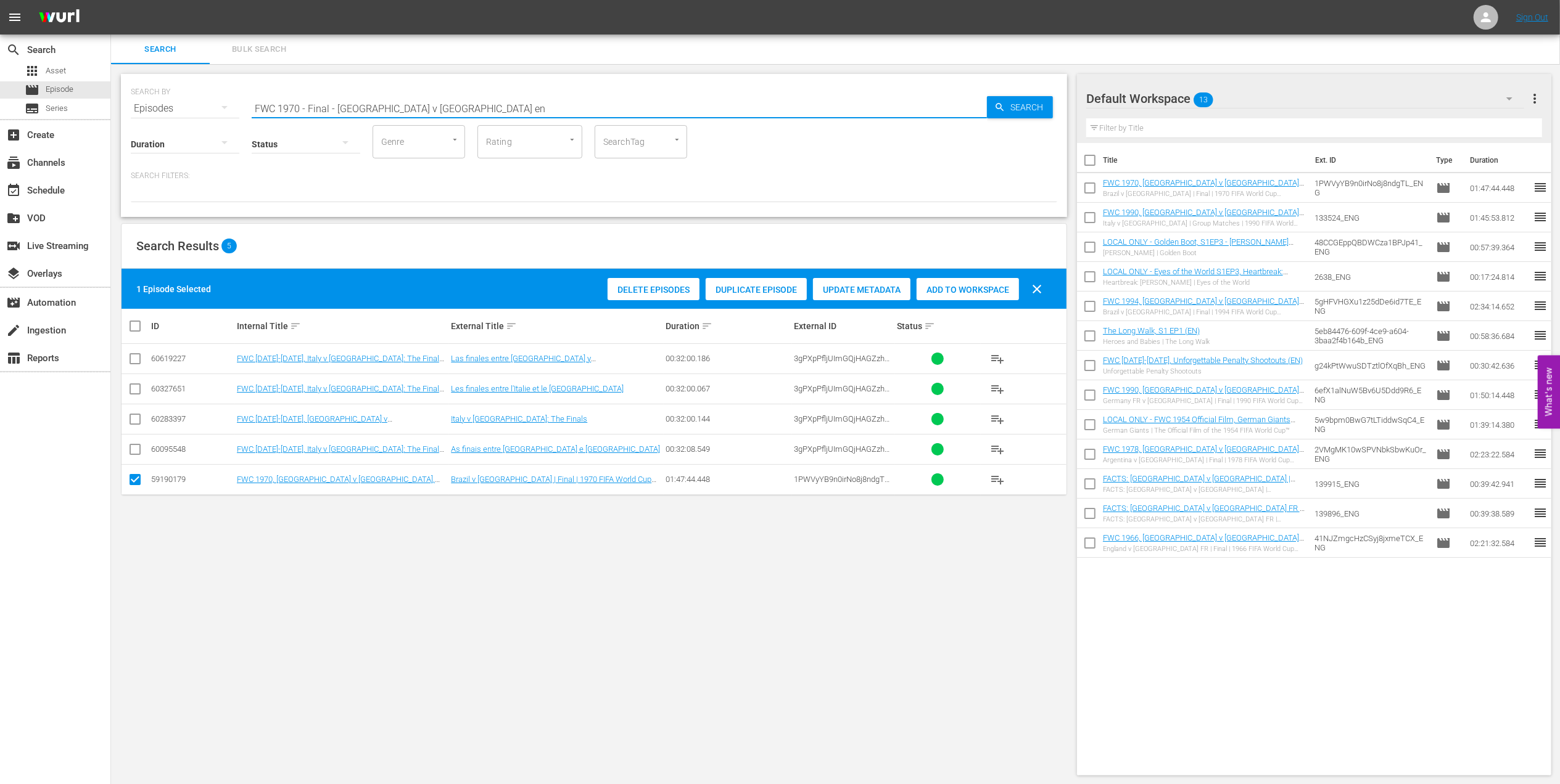
drag, startPoint x: 212, startPoint y: 110, endPoint x: 296, endPoint y: 113, distance: 84.1
click at [190, 110] on div "SEARCH BY Search By Episodes Search ID, Title, Description, Keywords, or Catego…" at bounding box center [594, 101] width 927 height 44
paste input "LOCAL ONLY - FWC 1970 Official Film, The World at their Feet"
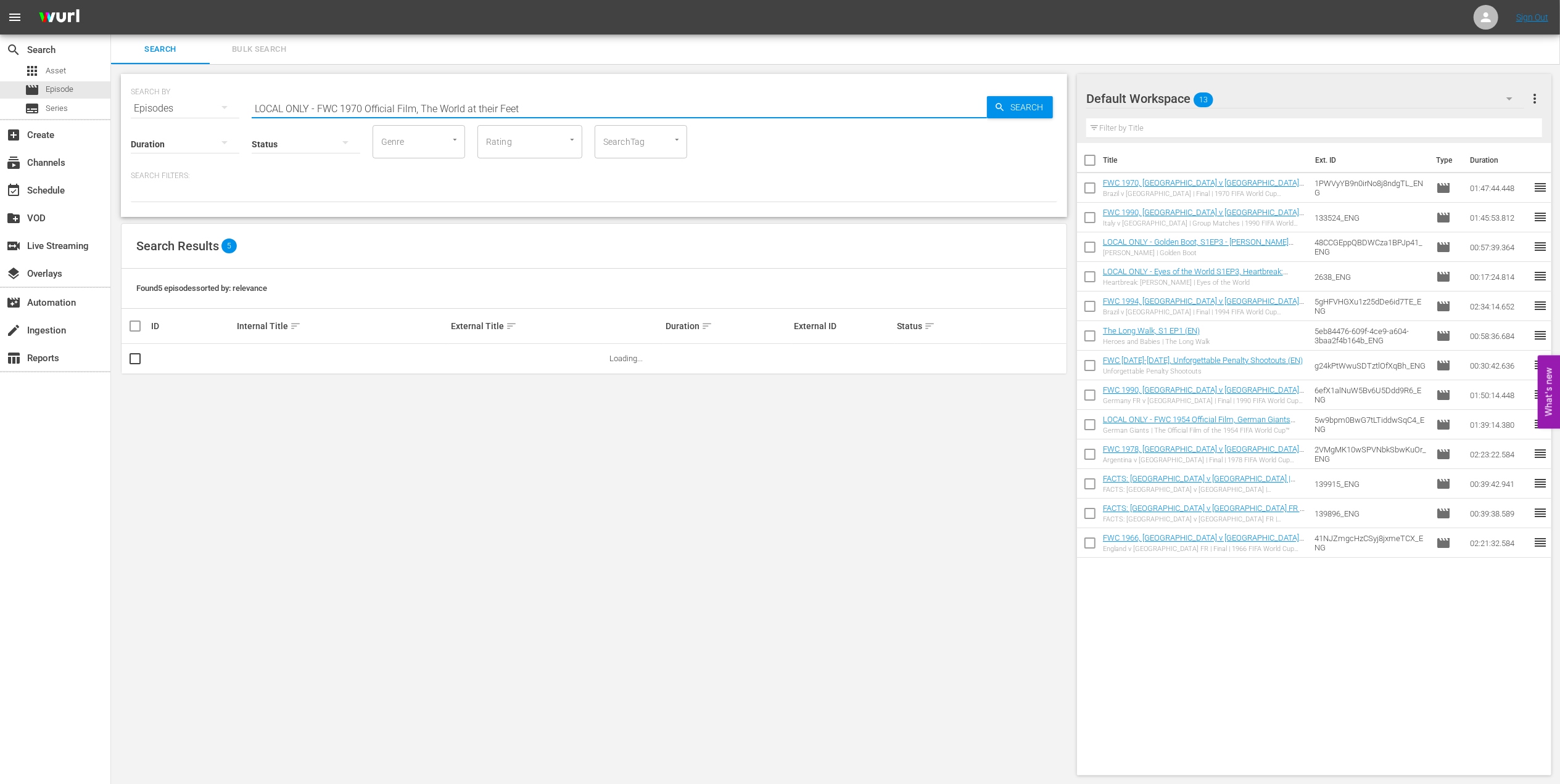
drag, startPoint x: 419, startPoint y: 106, endPoint x: 131, endPoint y: 127, distance: 288.8
click at [131, 127] on div "SEARCH BY Search By Episodes Search ID, Title, Description, Keywords, or Catego…" at bounding box center [594, 146] width 947 height 143
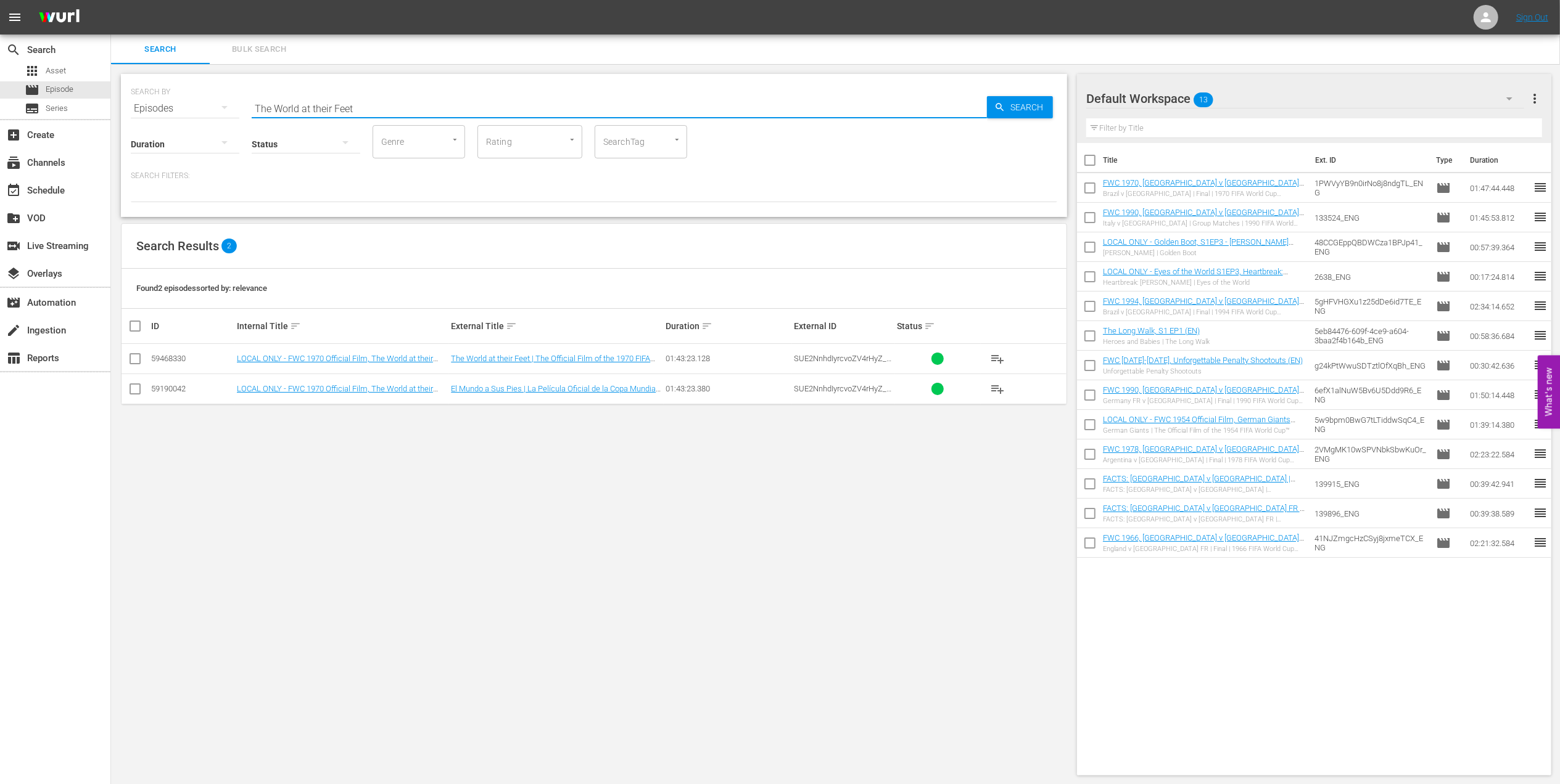
click at [393, 111] on input "The World at their Feet" at bounding box center [619, 108] width 735 height 29
type input "The World at their Feet en"
click at [128, 356] on input "checkbox" at bounding box center [135, 361] width 15 height 15
checkbox input "true"
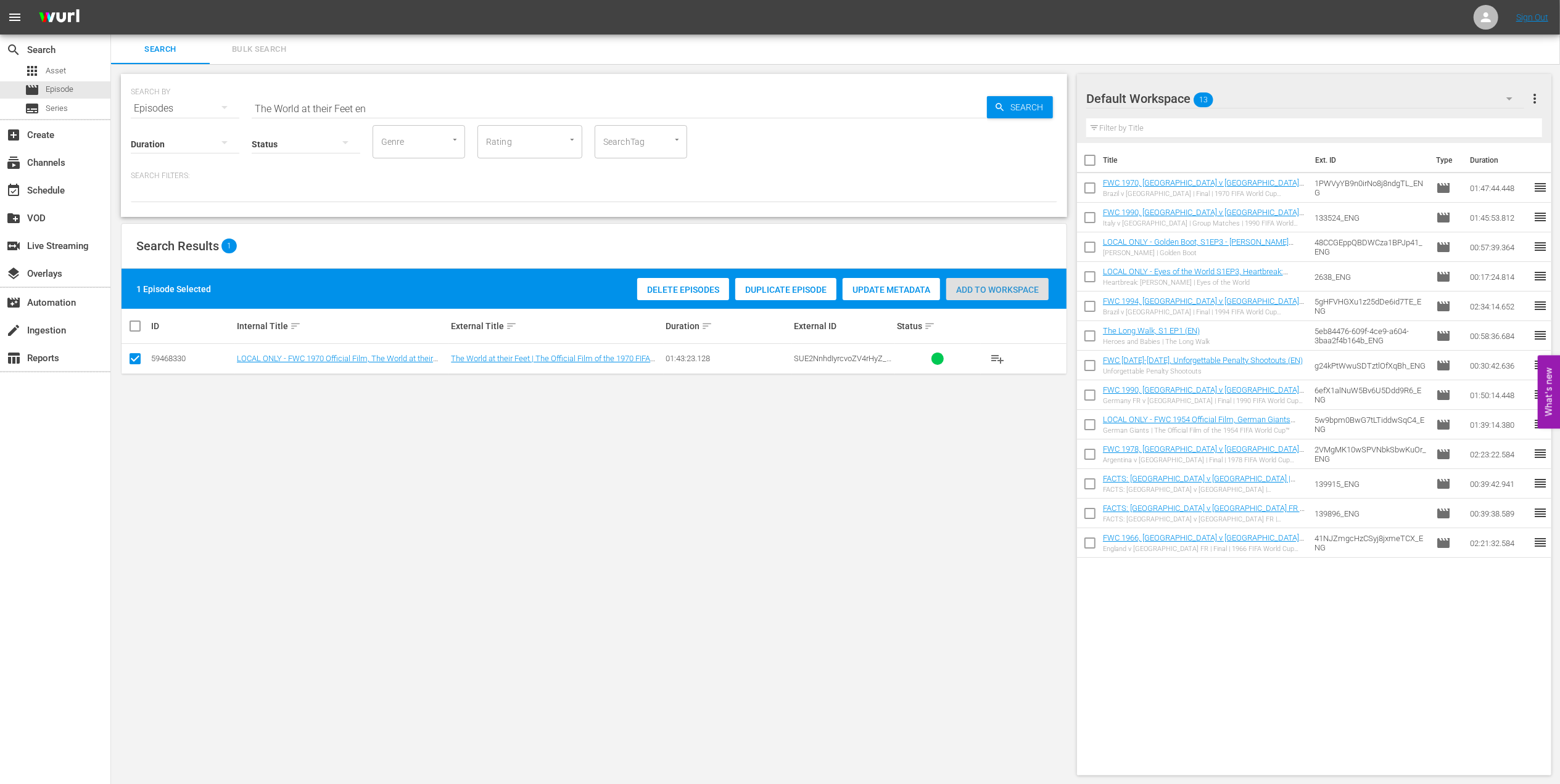
click at [970, 291] on span "Add to Workspace" at bounding box center [997, 290] width 102 height 9
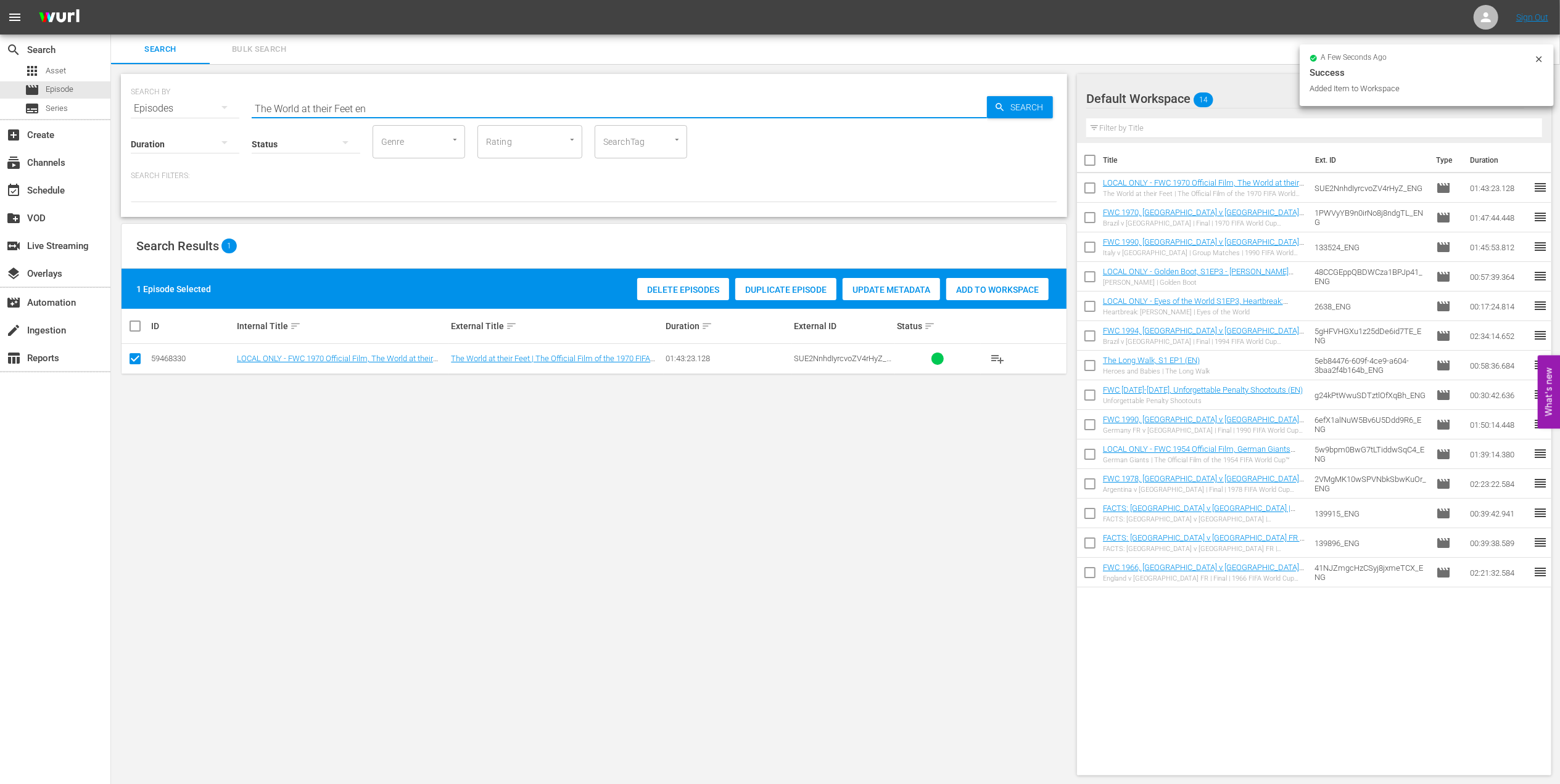
click at [173, 108] on div "SEARCH BY Search By Episodes Search ID, Title, Description, Keywords, or Catego…" at bounding box center [594, 101] width 927 height 44
paste input "Bring the Noise"
click at [470, 107] on input "Bring the Noise" at bounding box center [619, 108] width 735 height 29
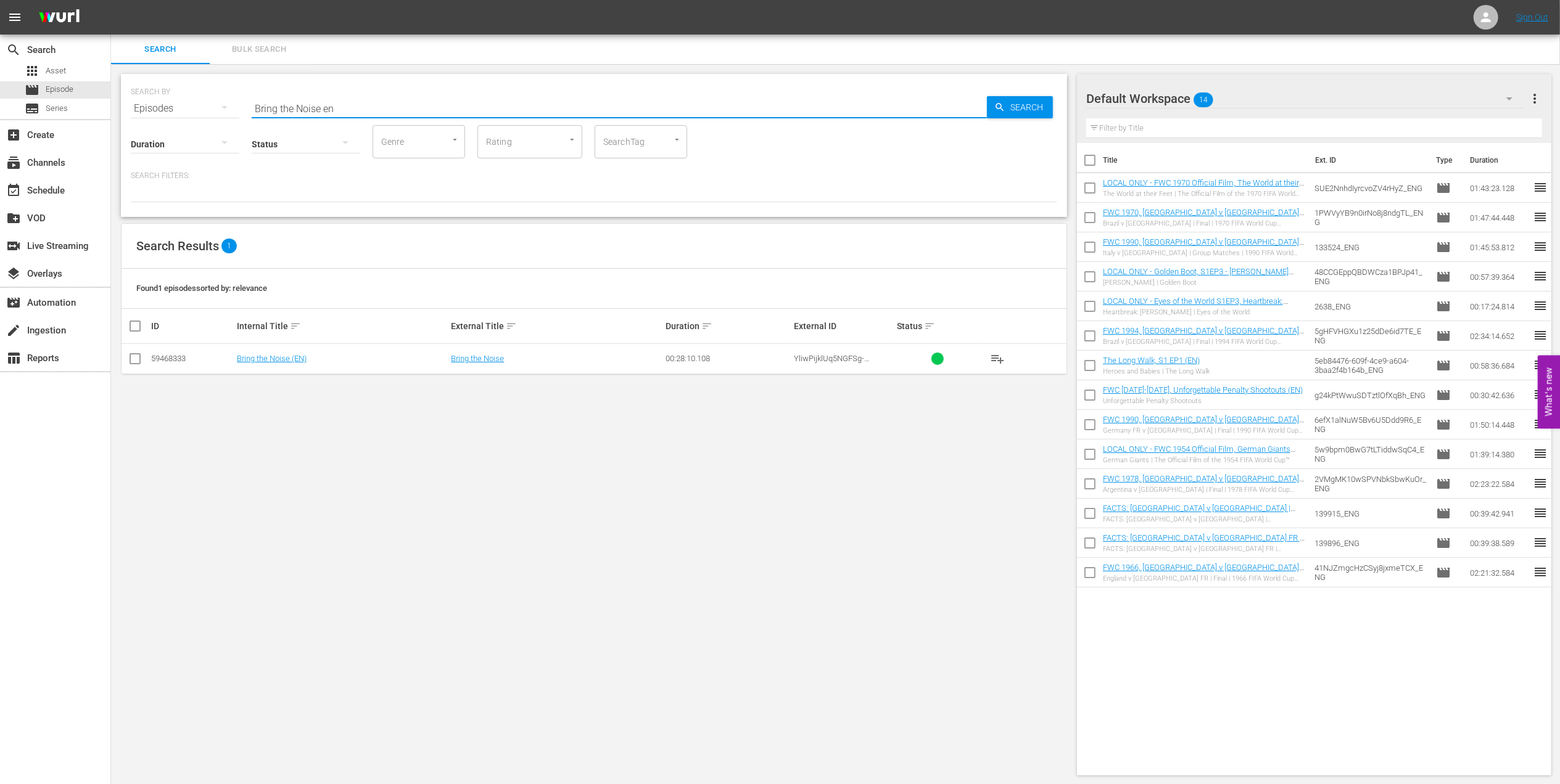
type input "Bring the Noise en"
click at [137, 358] on input "checkbox" at bounding box center [135, 361] width 15 height 15
checkbox input "true"
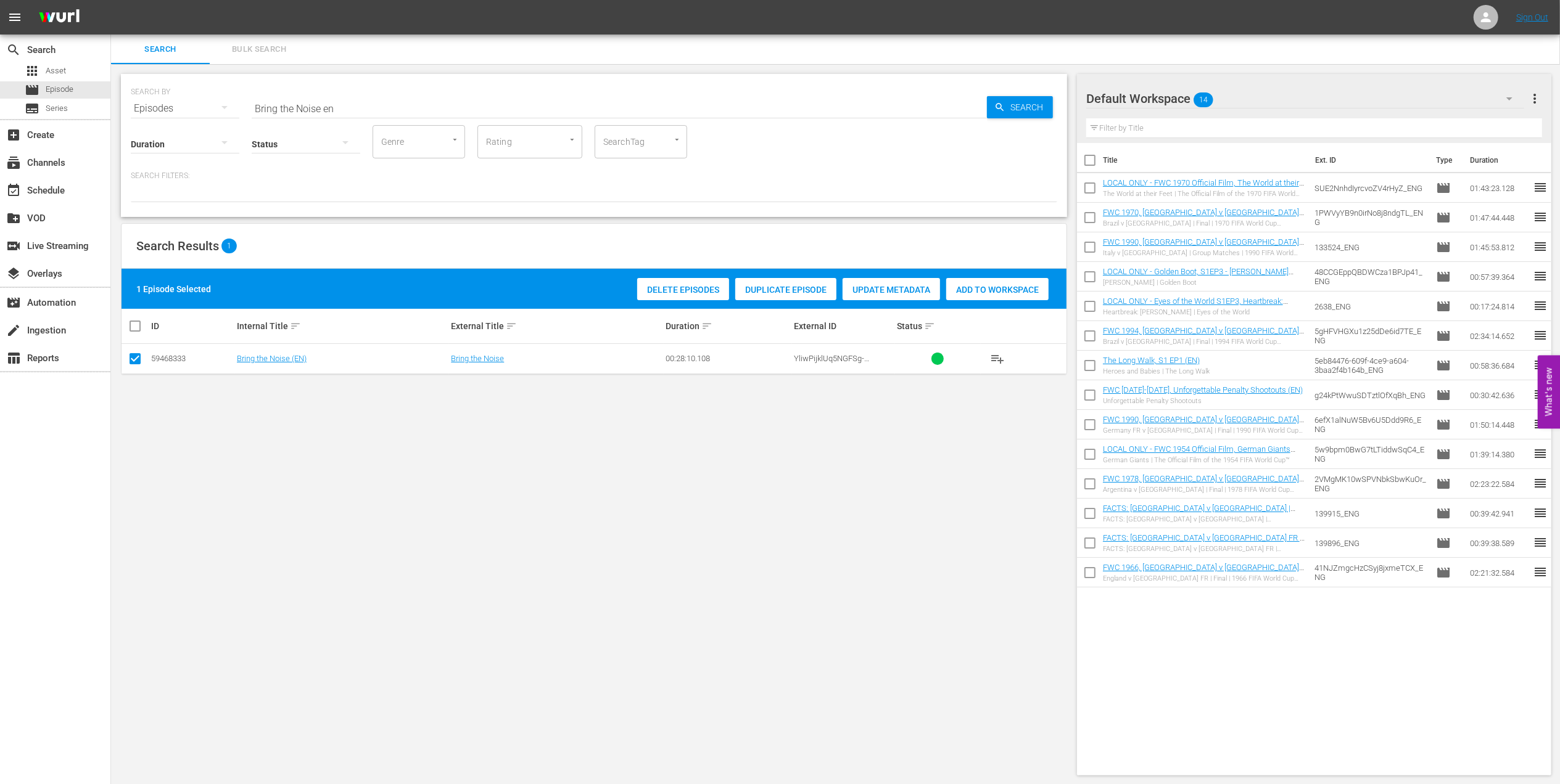
click at [963, 277] on div "Delete Episodes Duplicate Episode Update Metadata Add to Workspace" at bounding box center [843, 290] width 418 height 28
paste input "FACTS: 2022 FIFA World Cup"
drag, startPoint x: 302, startPoint y: 114, endPoint x: 200, endPoint y: 112, distance: 102.0
click at [203, 113] on div "SEARCH BY Search By Episodes Search ID, Title, Description, Keywords, or Catego…" at bounding box center [594, 146] width 947 height 143
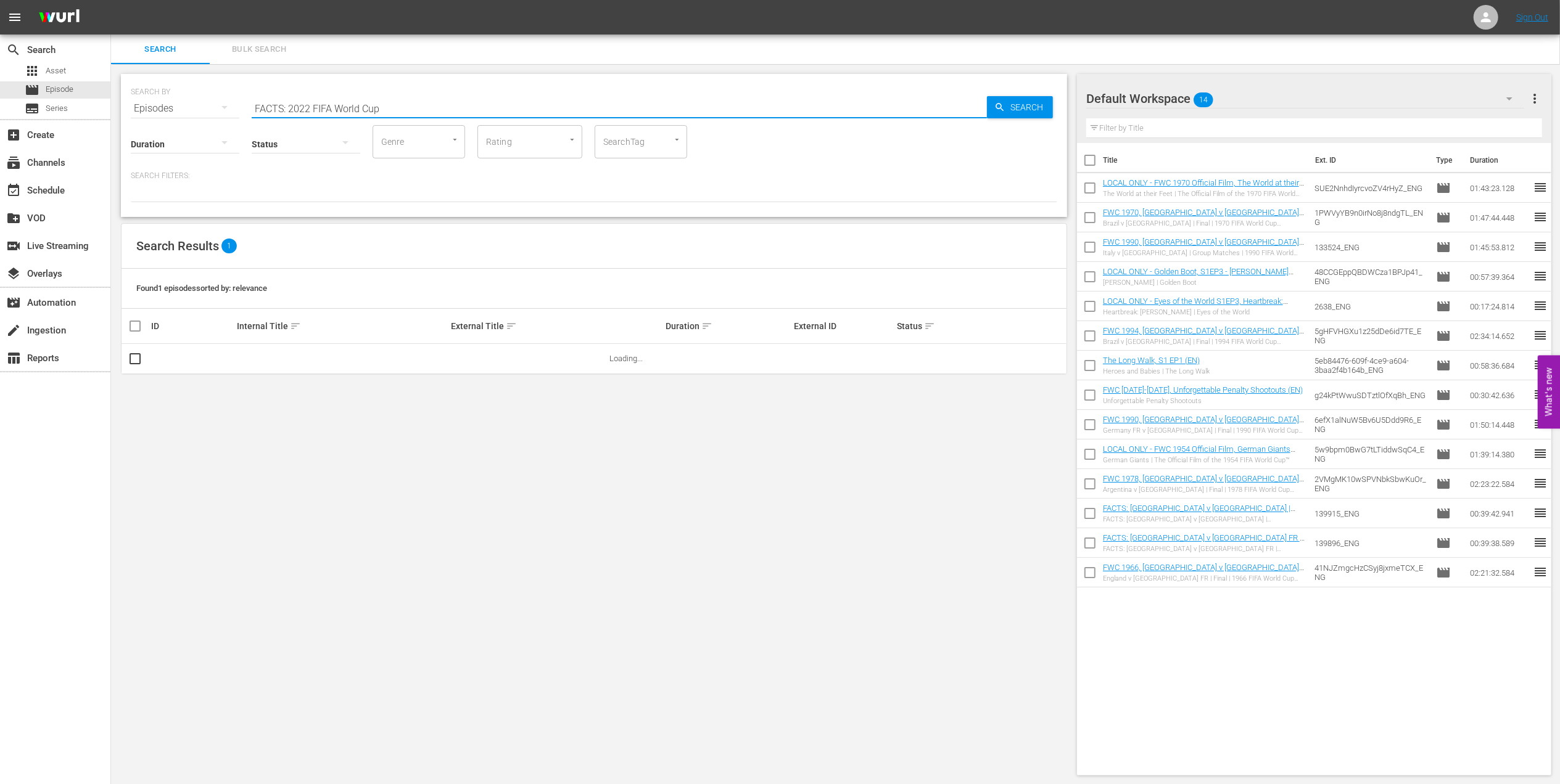
drag, startPoint x: 385, startPoint y: 101, endPoint x: 294, endPoint y: 119, distance: 92.8
click at [287, 113] on div "SEARCH BY Search By Episodes Search ID, Title, Description, Keywords, or Catego…" at bounding box center [594, 146] width 947 height 143
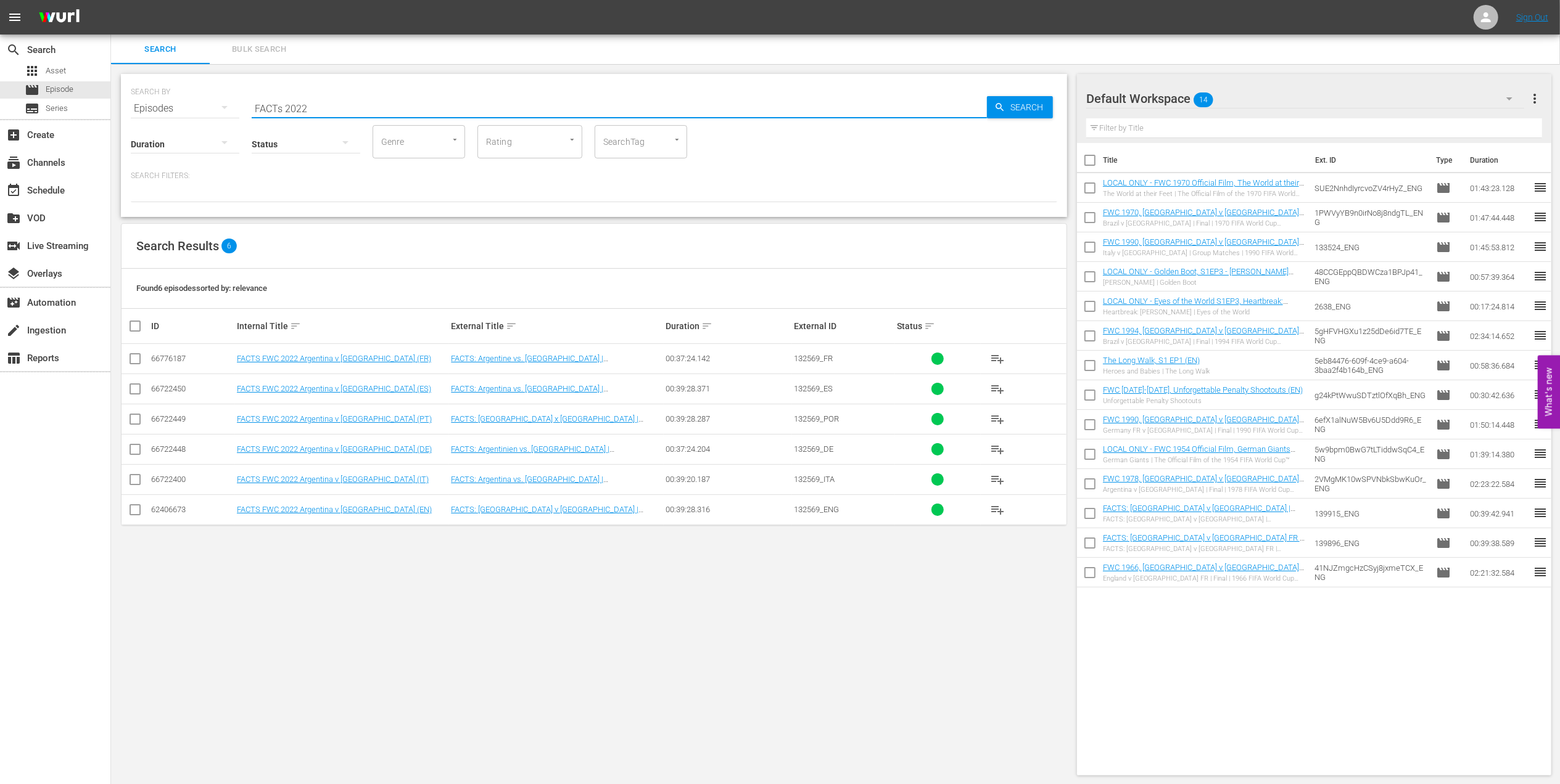
type input "FACTs 2022"
click at [139, 512] on input "checkbox" at bounding box center [135, 512] width 15 height 15
checkbox input "true"
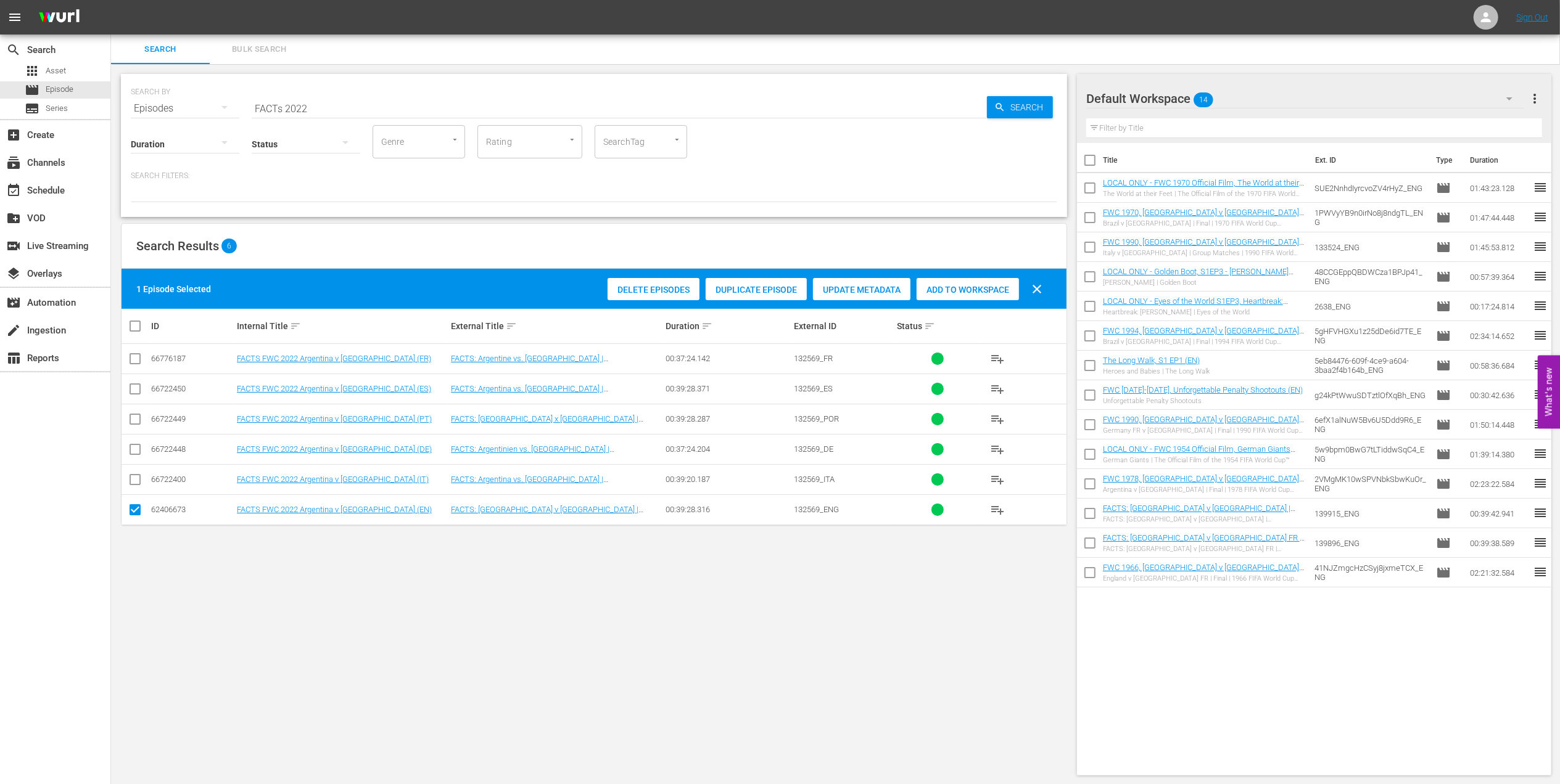
click at [954, 292] on span "Add to Workspace" at bounding box center [967, 290] width 102 height 9
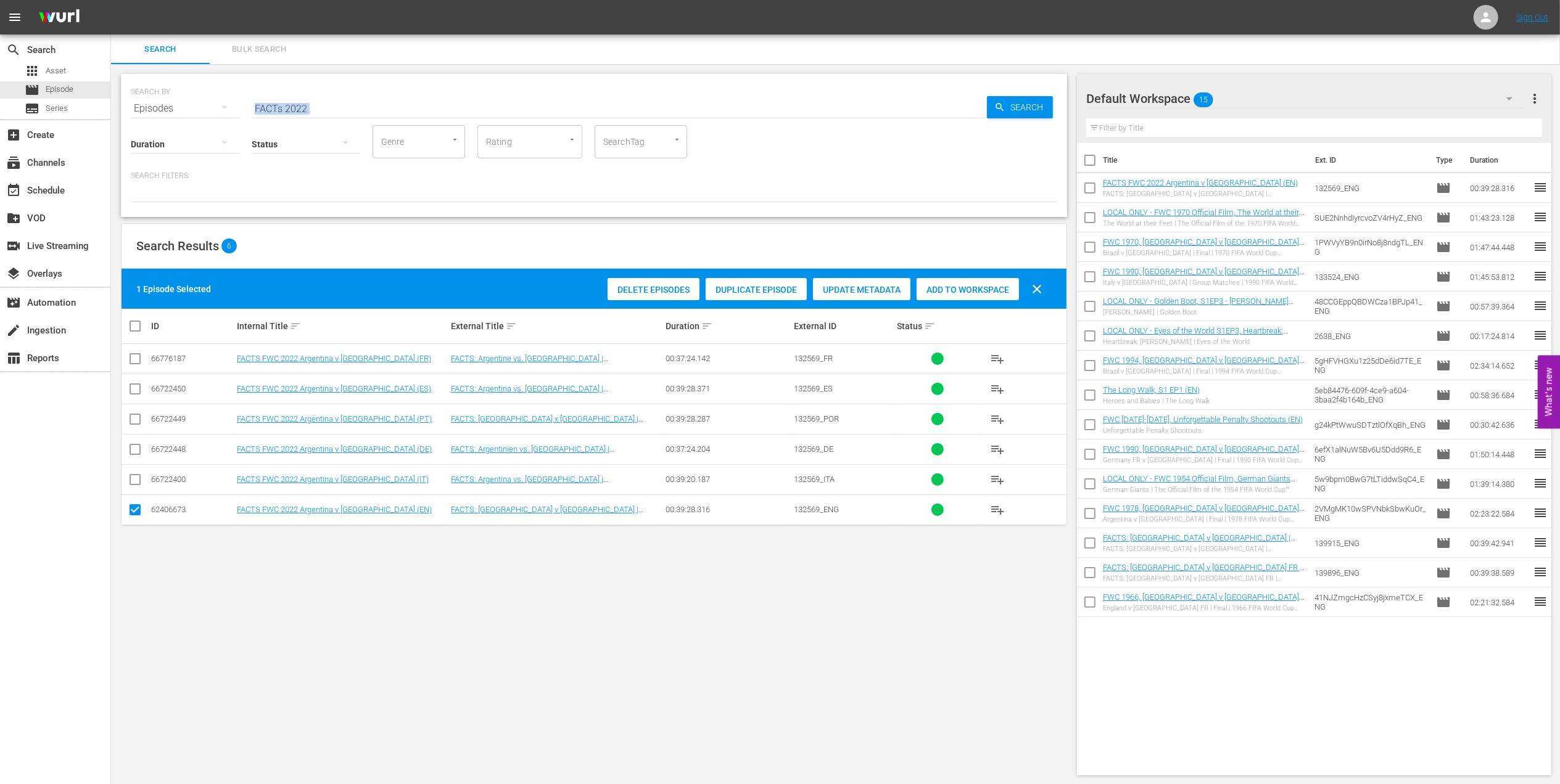
drag, startPoint x: 332, startPoint y: 114, endPoint x: 316, endPoint y: 110, distance: 16.5
click at [316, 110] on div "SEARCH BY Search By Episodes Search ID, Title, Description, Keywords, or Catego…" at bounding box center [594, 146] width 947 height 143
drag, startPoint x: 290, startPoint y: 109, endPoint x: 196, endPoint y: 124, distance: 95.2
click at [196, 124] on div "SEARCH BY Search By Episodes Search ID, Title, Description, Keywords, or Catego…" at bounding box center [594, 146] width 947 height 143
paste input "WC 2022 - Final - [GEOGRAPHIC_DATA] v [GEOGRAPHIC_DATA]"
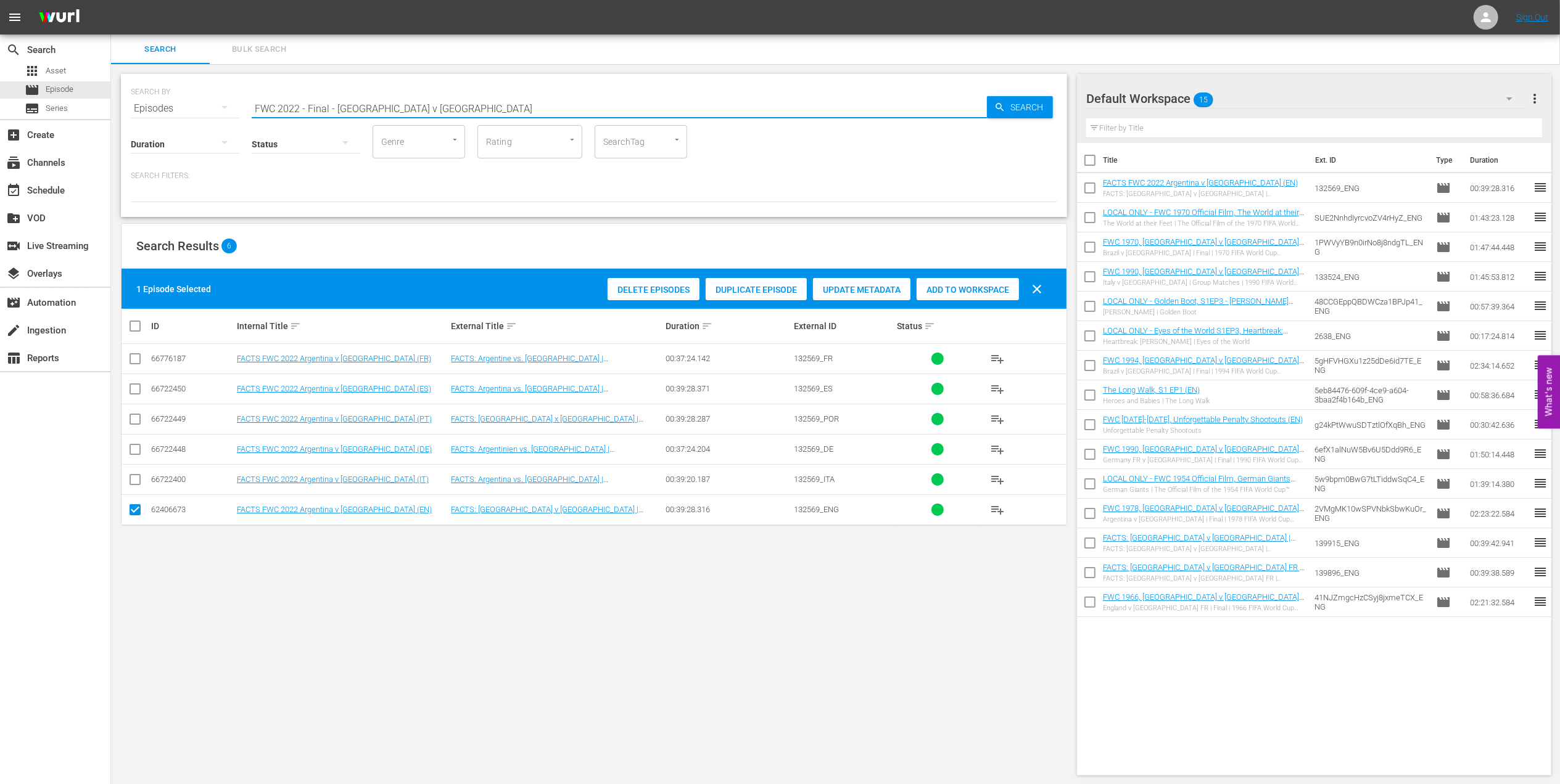
click at [432, 99] on input "FWC 2022 - Final - [GEOGRAPHIC_DATA] v [GEOGRAPHIC_DATA]" at bounding box center [619, 108] width 735 height 29
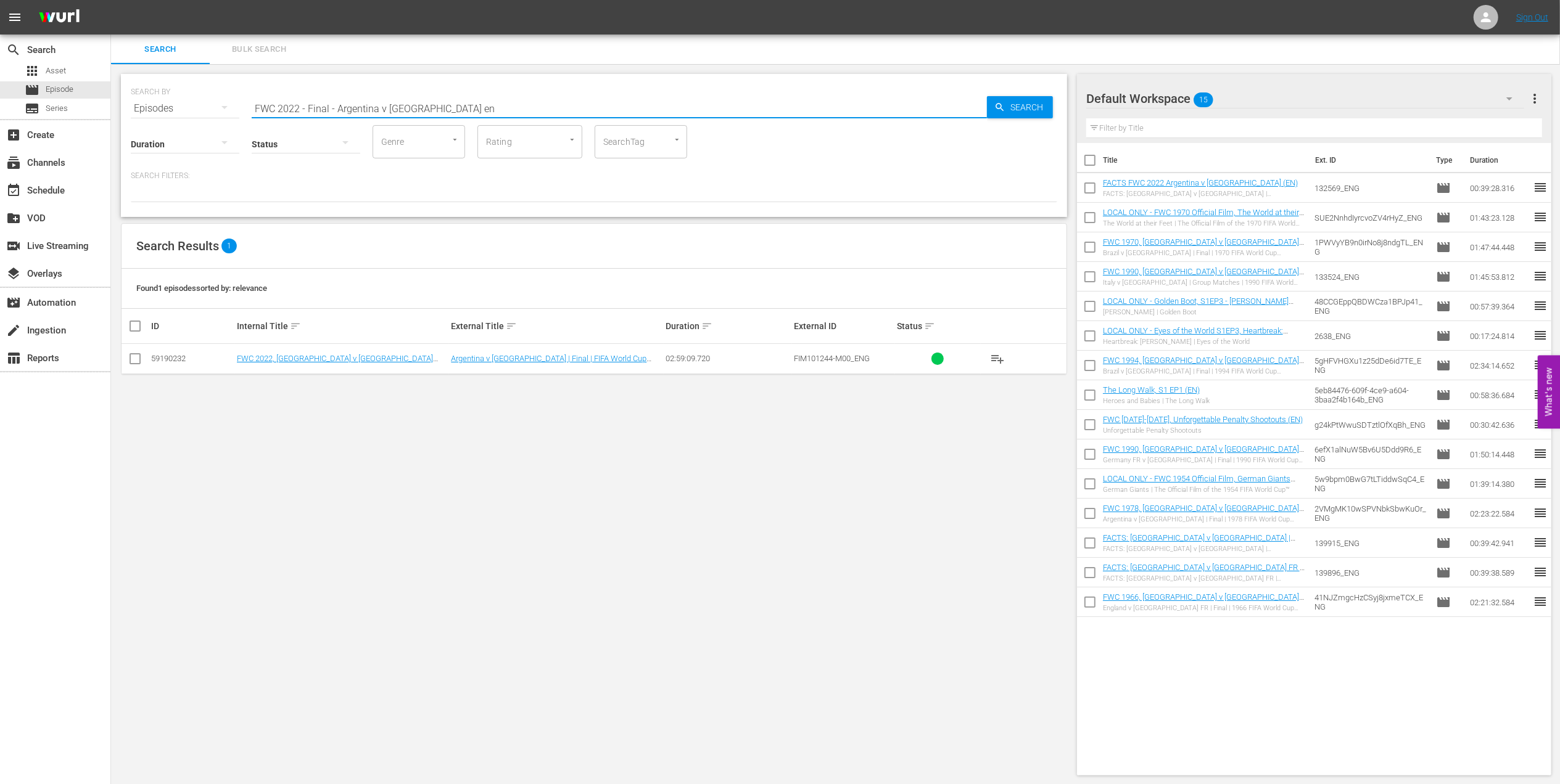
type input "FWC 2022 - Final - Argentina v [GEOGRAPHIC_DATA] en"
click at [141, 356] on input "checkbox" at bounding box center [135, 361] width 15 height 15
checkbox input "true"
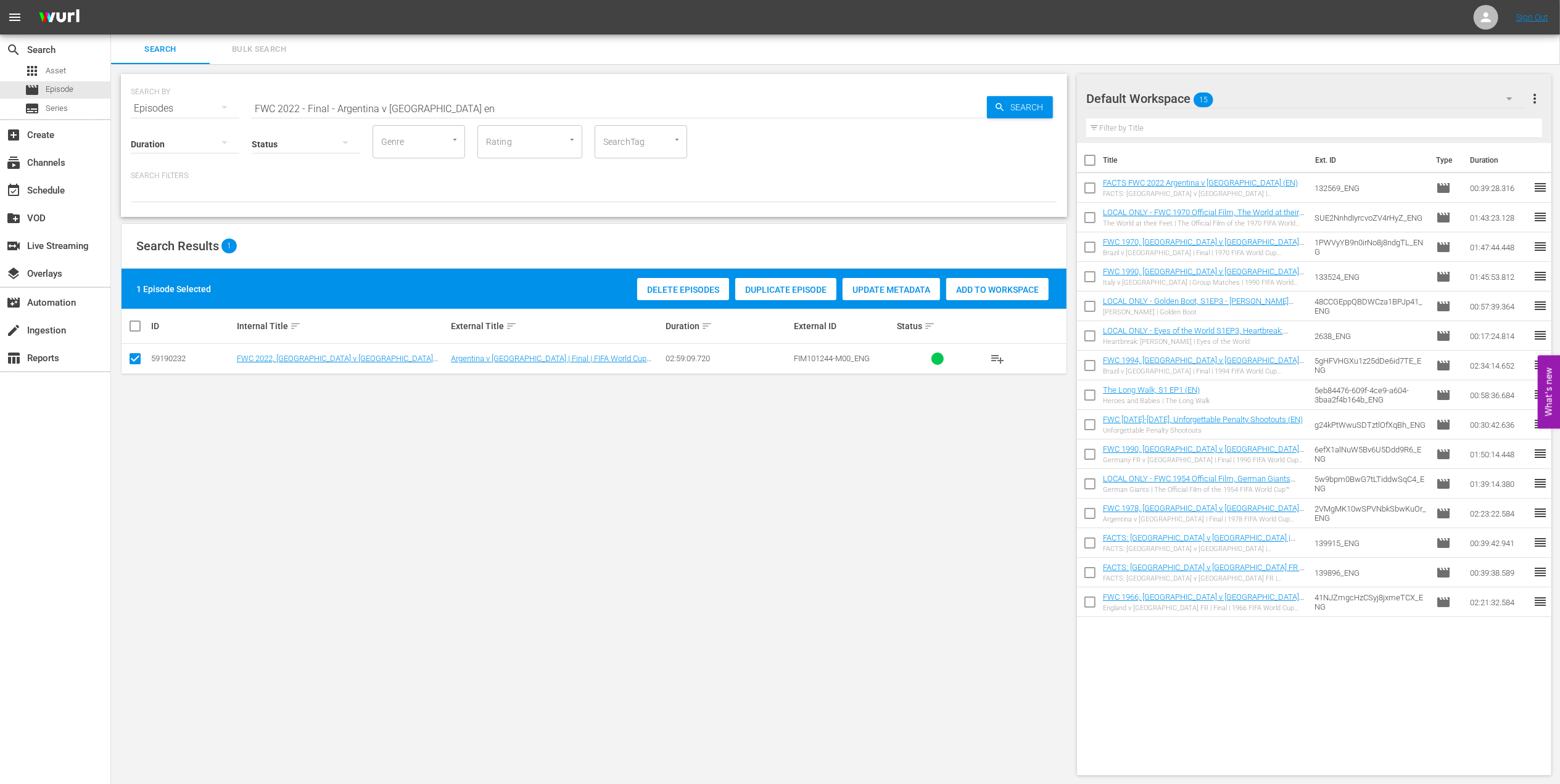
click at [1007, 297] on div "Add to Workspace" at bounding box center [997, 290] width 102 height 24
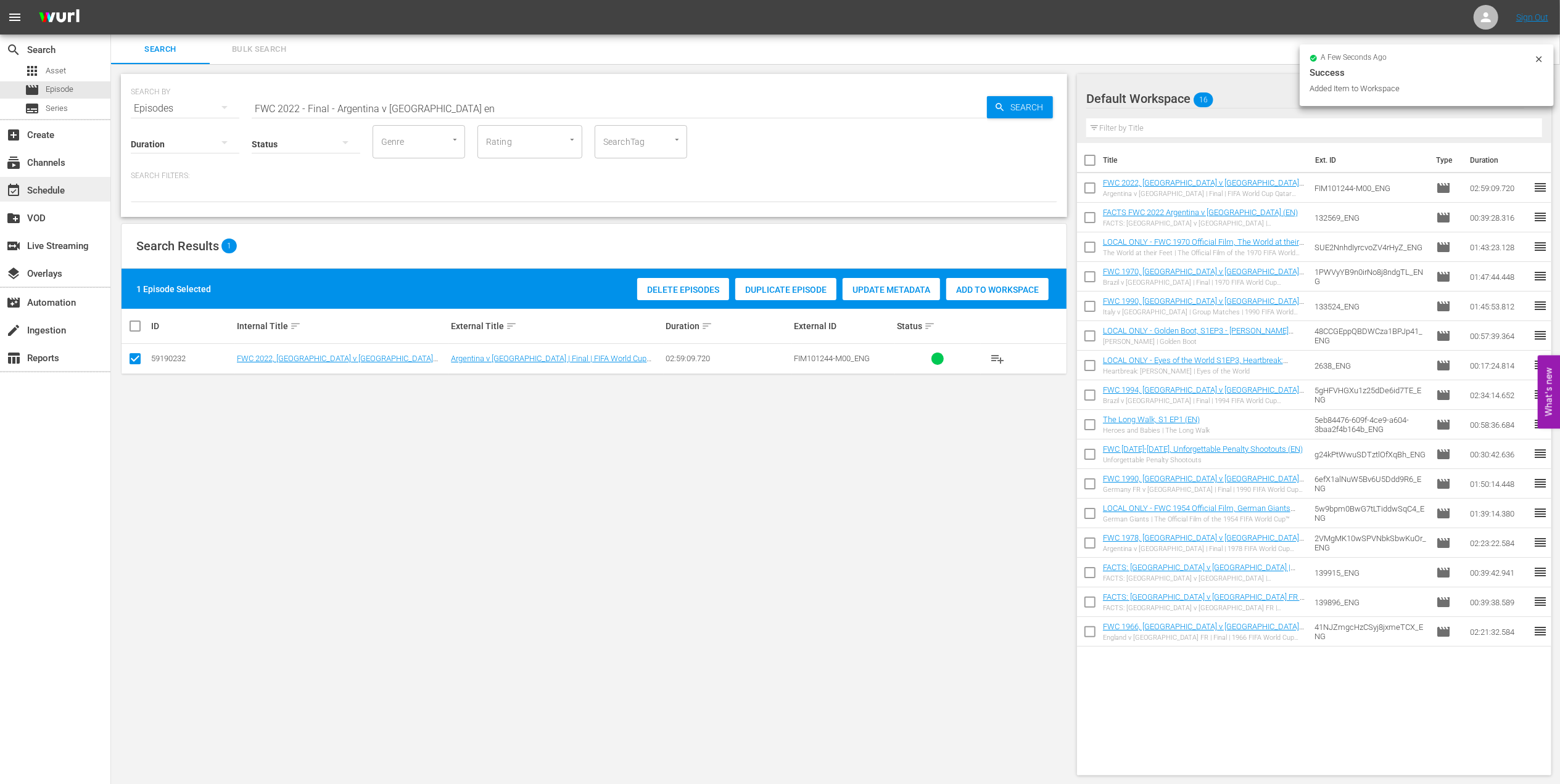
click at [80, 181] on div "event_available Schedule" at bounding box center [55, 189] width 111 height 25
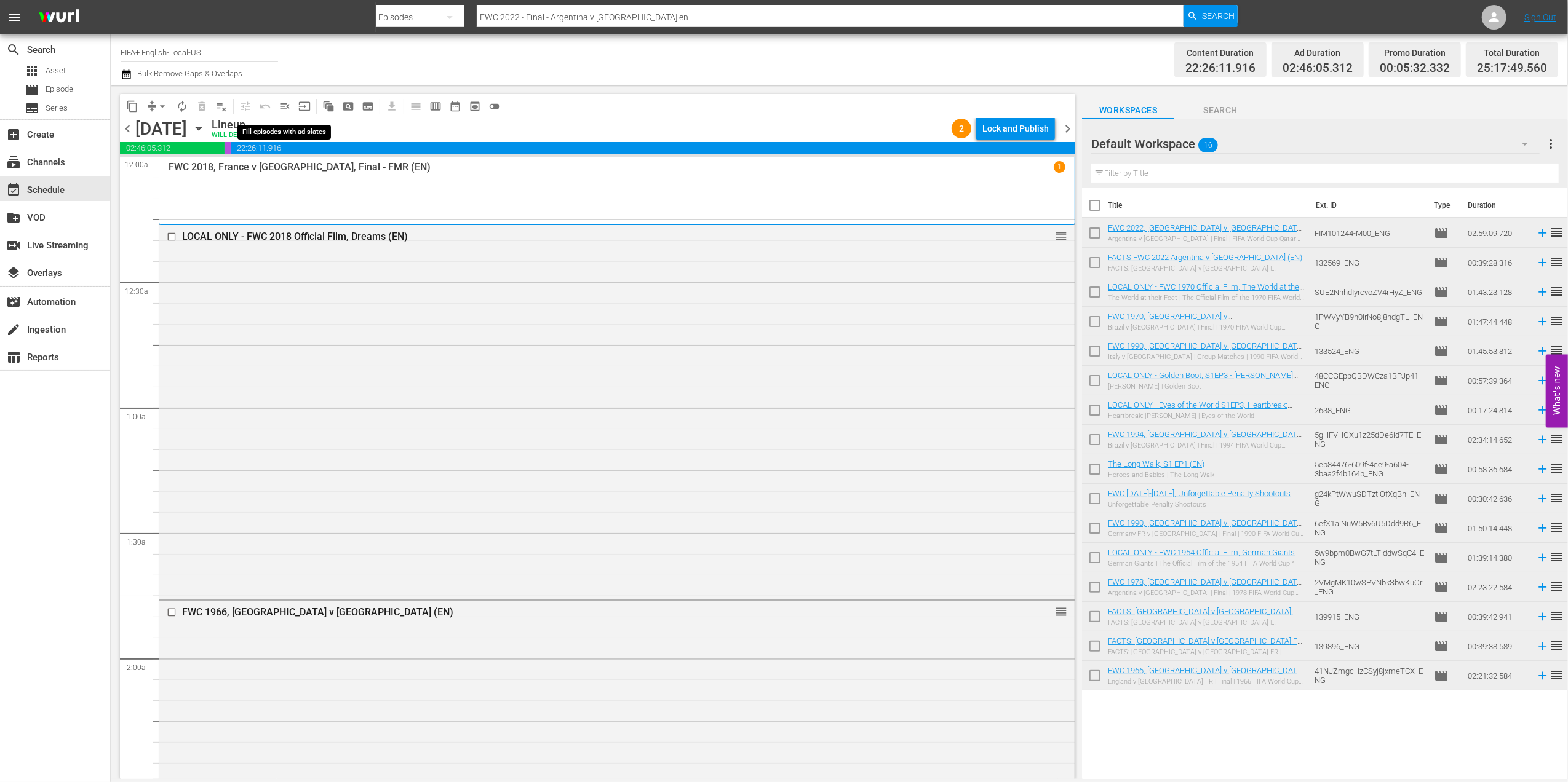
click at [286, 104] on span "menu_open" at bounding box center [285, 107] width 13 height 13
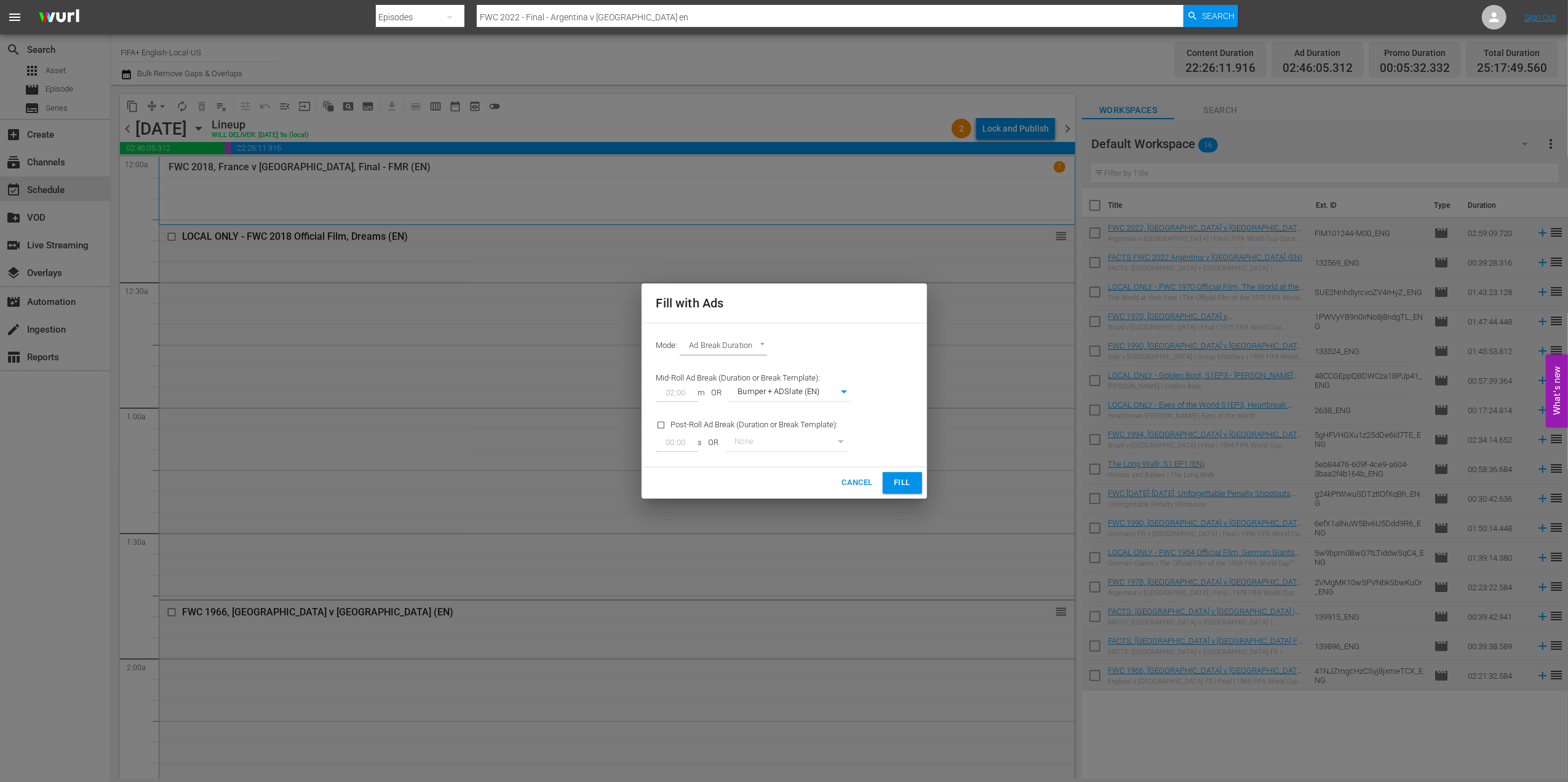
click at [896, 481] on span "Fill" at bounding box center [902, 483] width 20 height 14
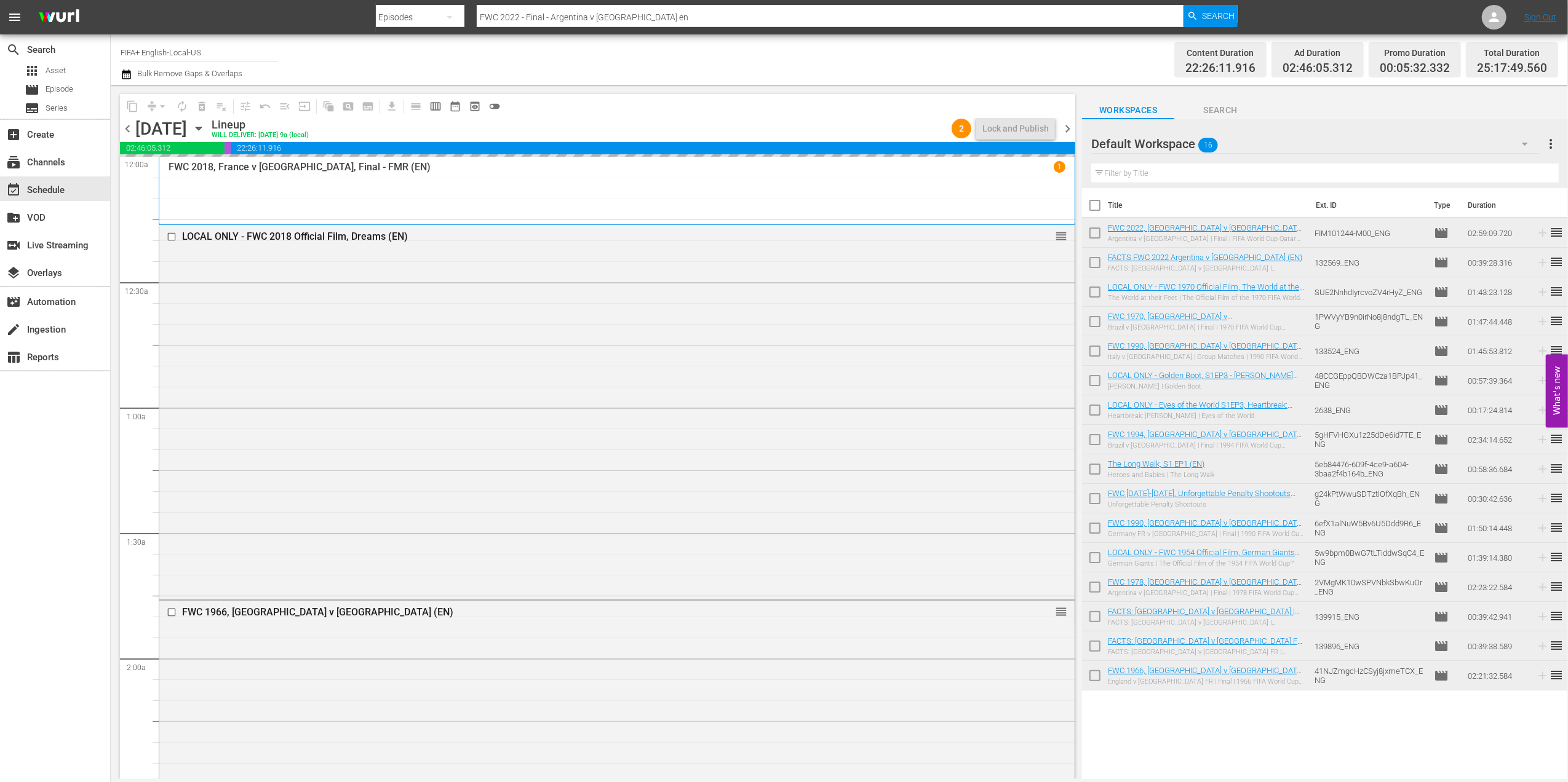
click at [127, 130] on span "chevron_left" at bounding box center [127, 129] width 15 height 15
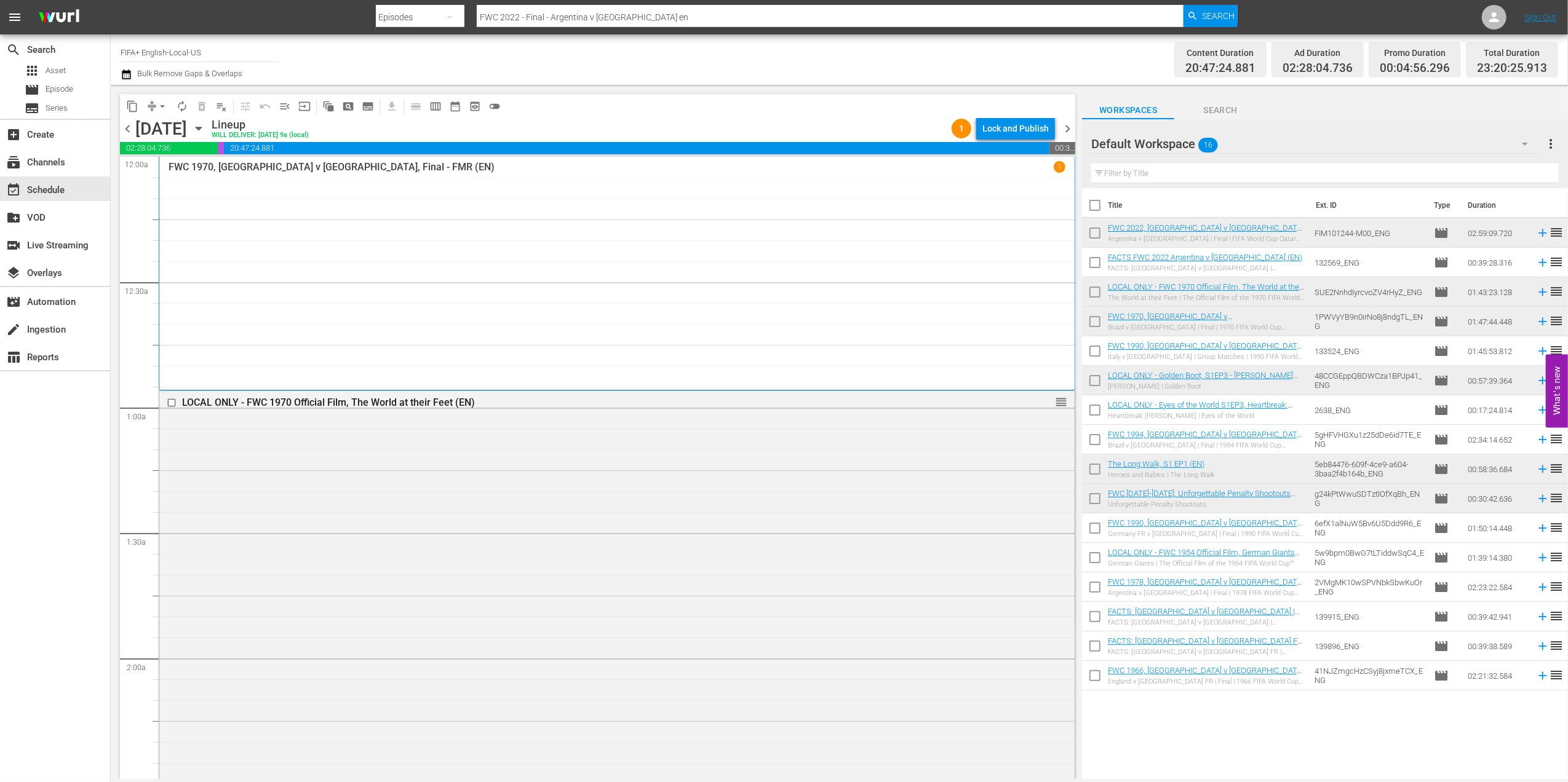
click at [129, 124] on span "chevron_left" at bounding box center [127, 129] width 15 height 15
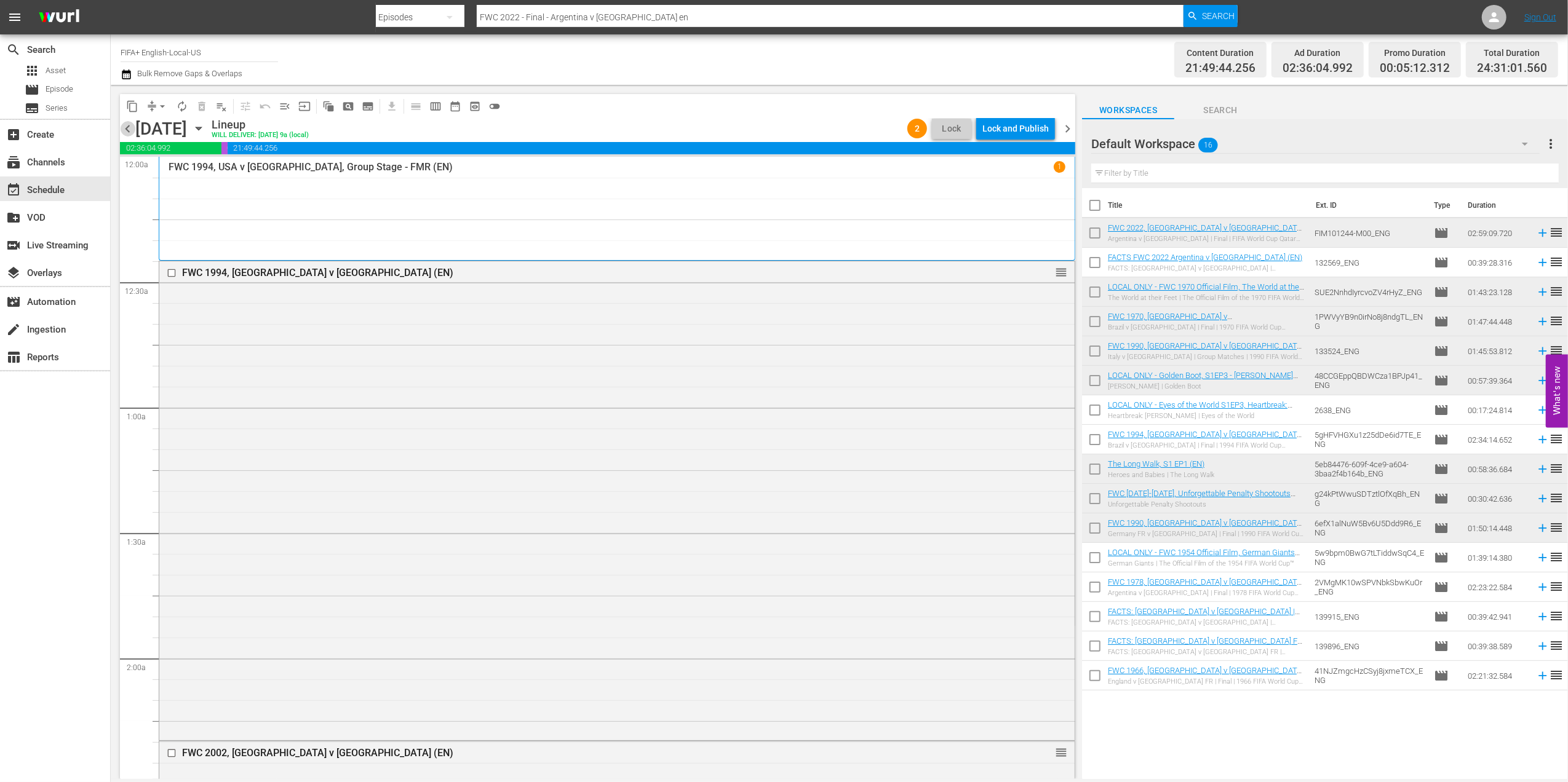
click at [122, 128] on span "chevron_left" at bounding box center [127, 129] width 15 height 15
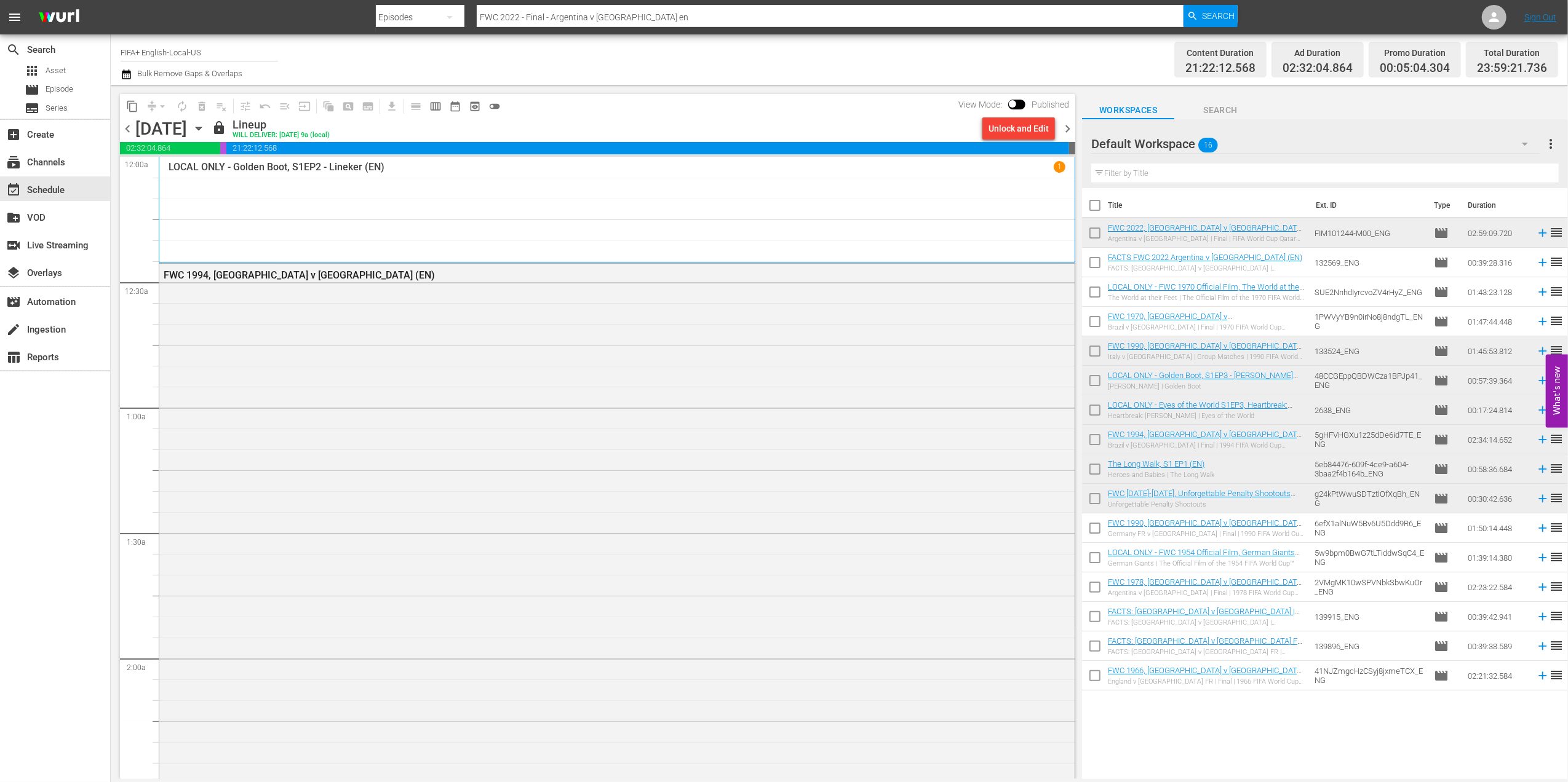
click at [1066, 131] on span "chevron_right" at bounding box center [1067, 129] width 15 height 15
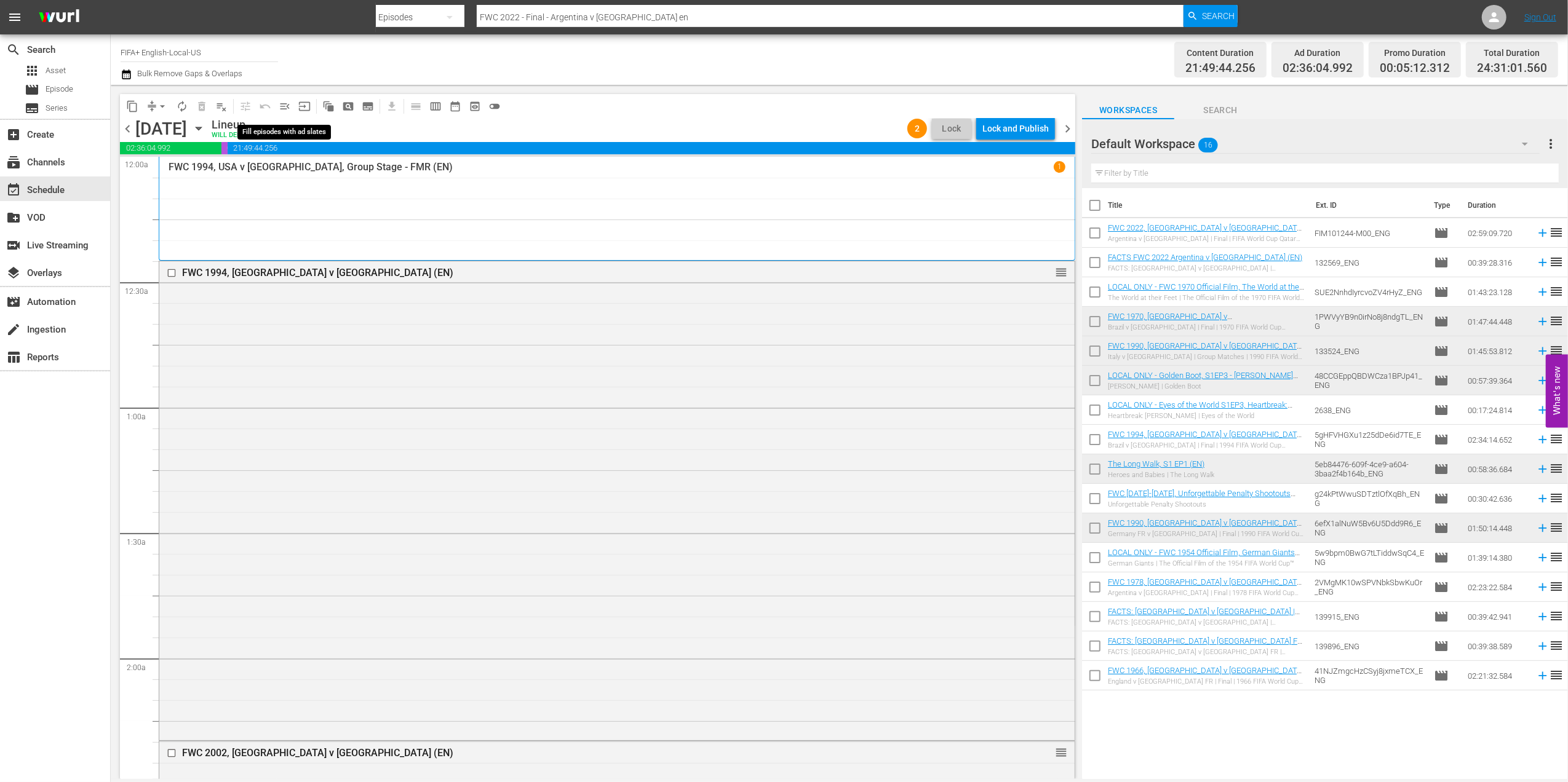
click at [288, 107] on span "menu_open" at bounding box center [285, 107] width 13 height 13
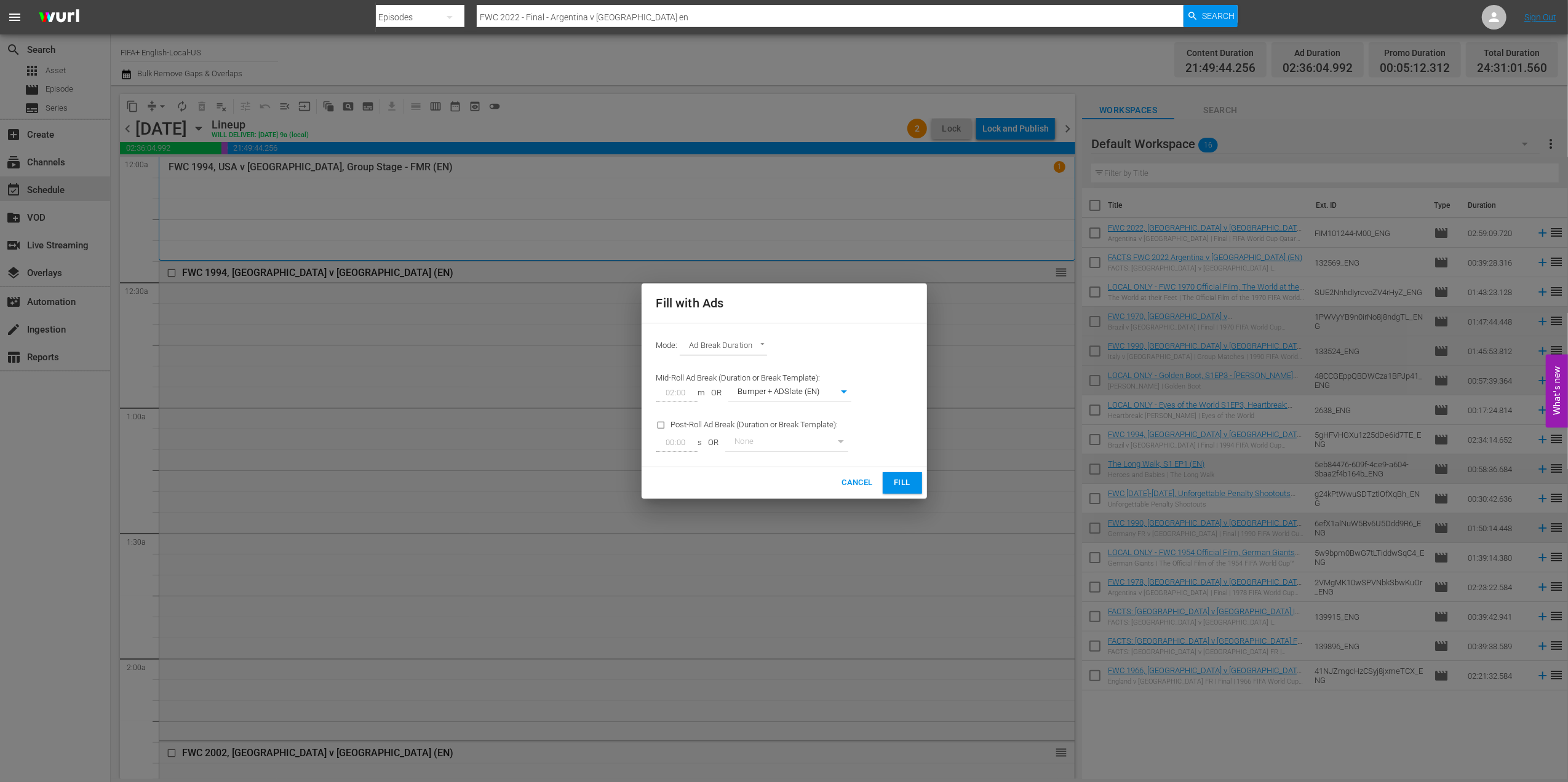
click at [901, 482] on span "Fill" at bounding box center [902, 483] width 20 height 14
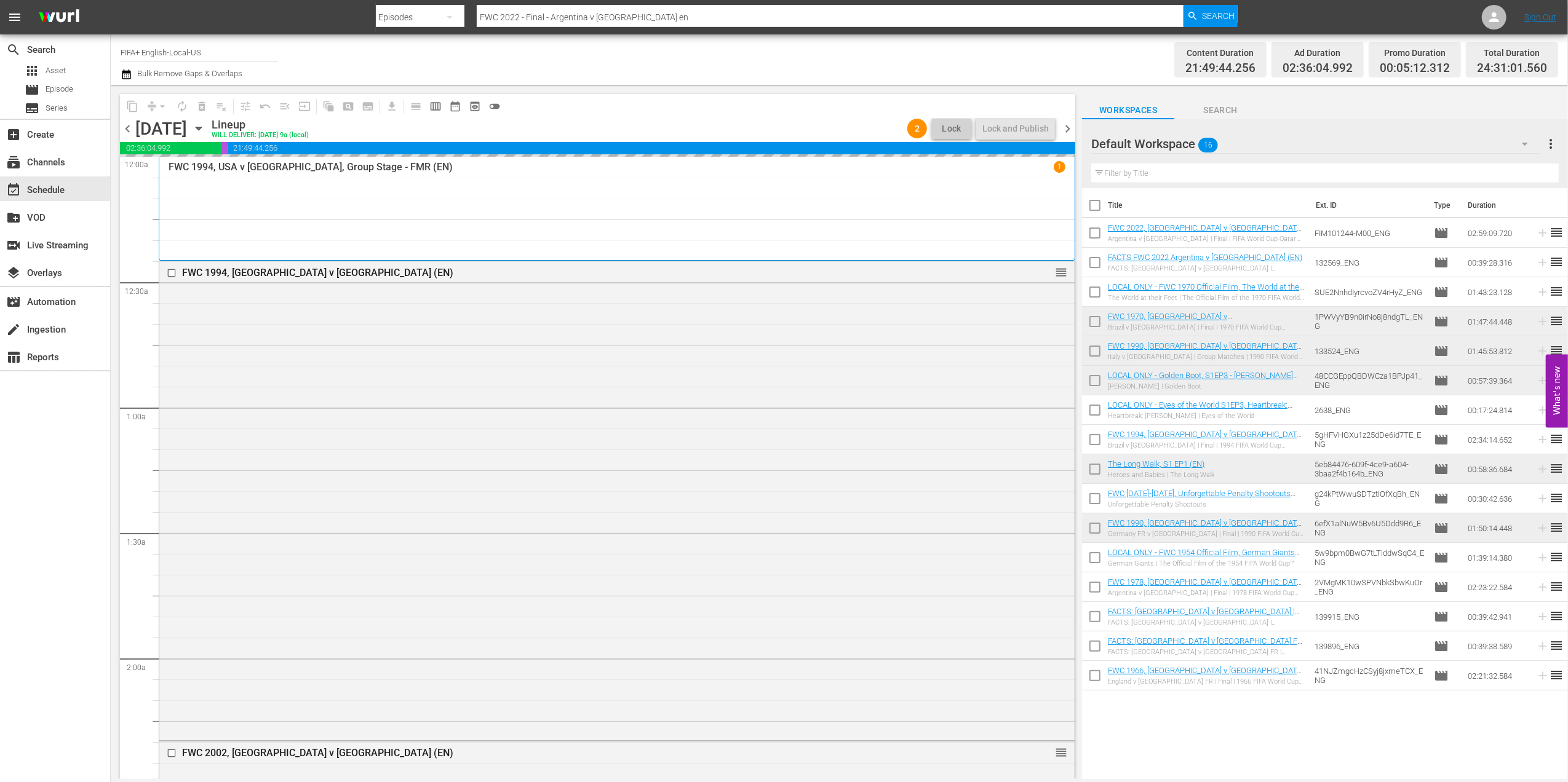
click at [1068, 130] on span "chevron_right" at bounding box center [1067, 129] width 15 height 15
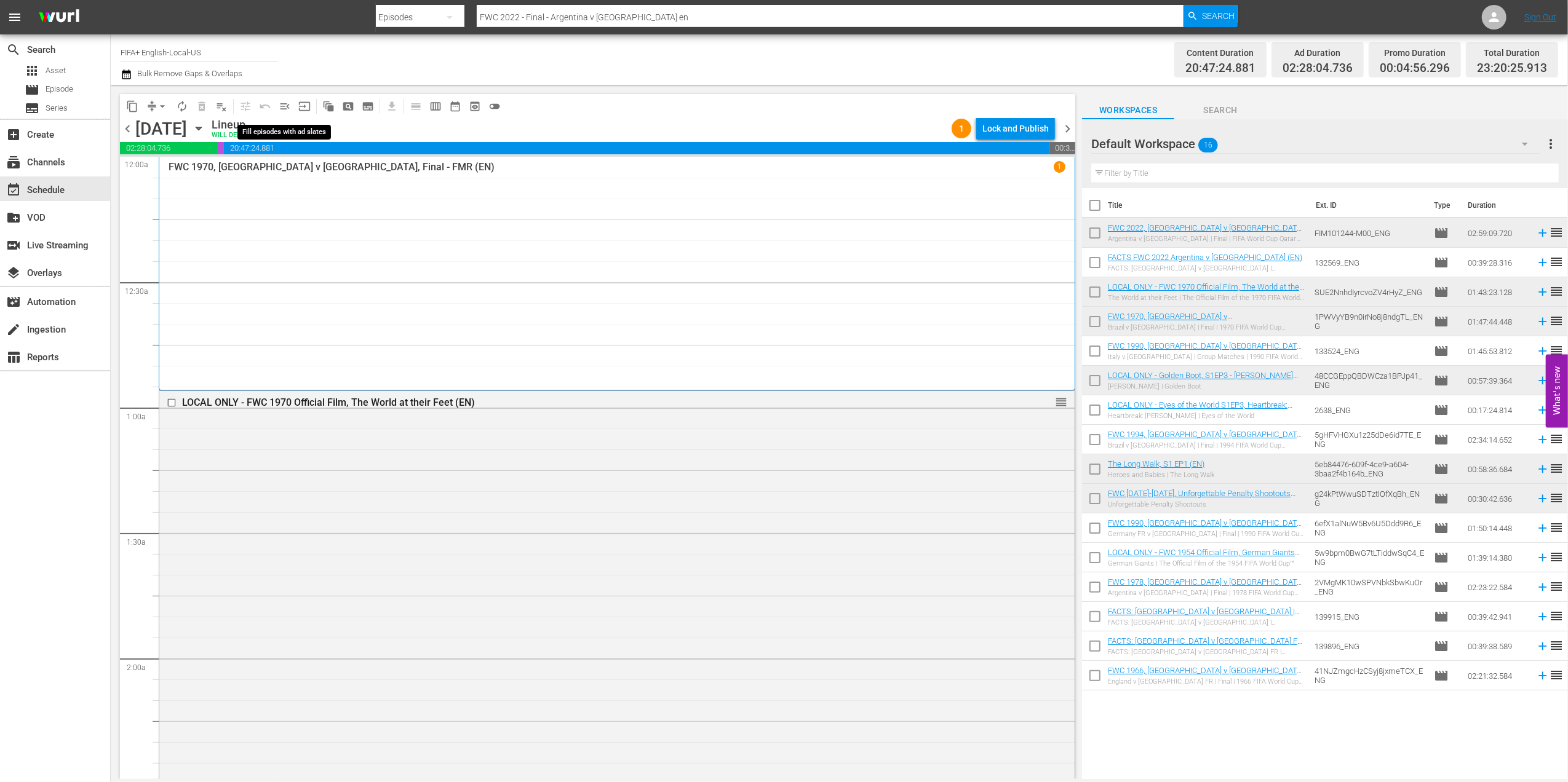
click at [283, 106] on span "menu_open" at bounding box center [285, 107] width 13 height 13
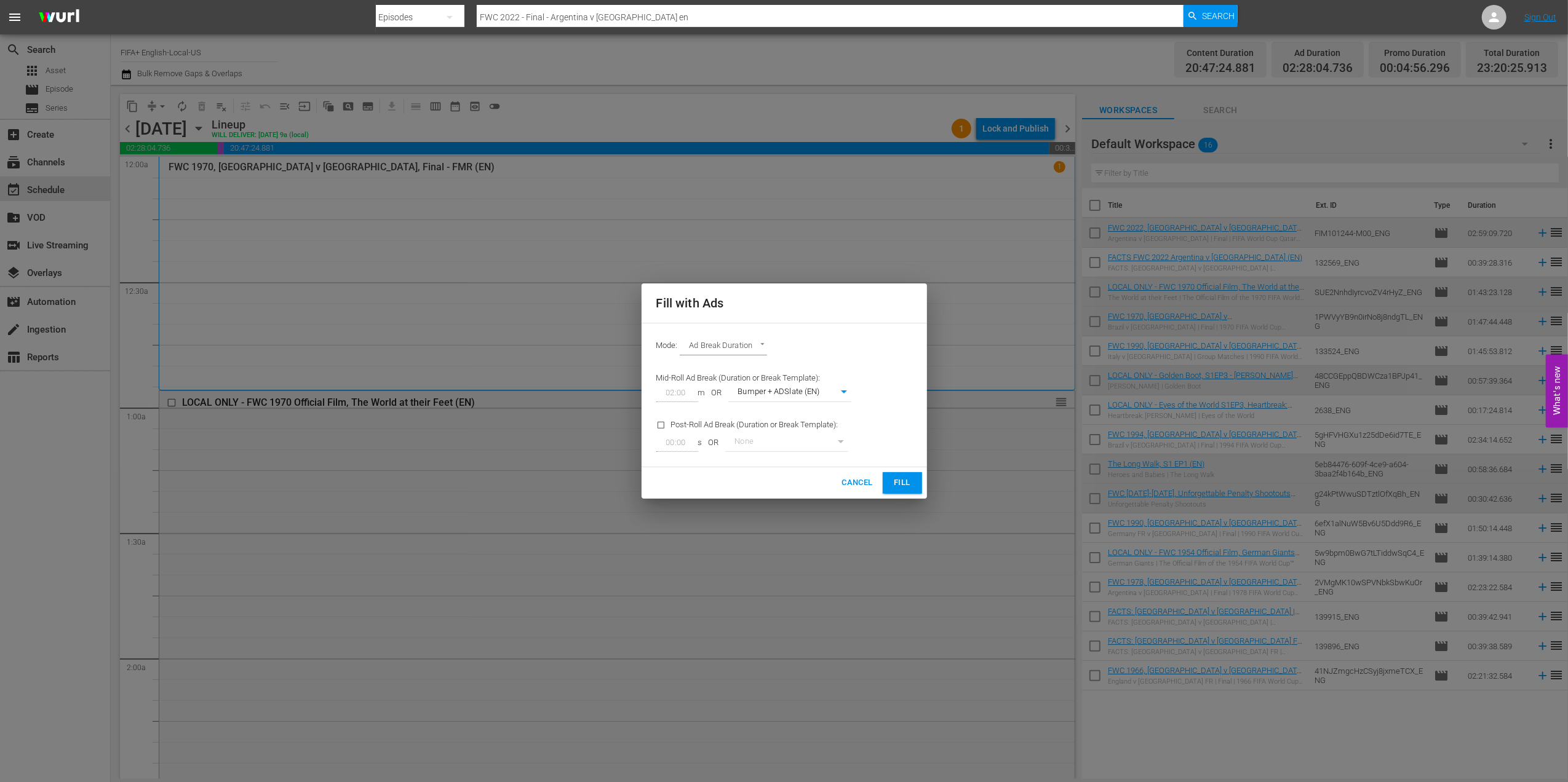
click at [905, 483] on span "Fill" at bounding box center [902, 483] width 20 height 14
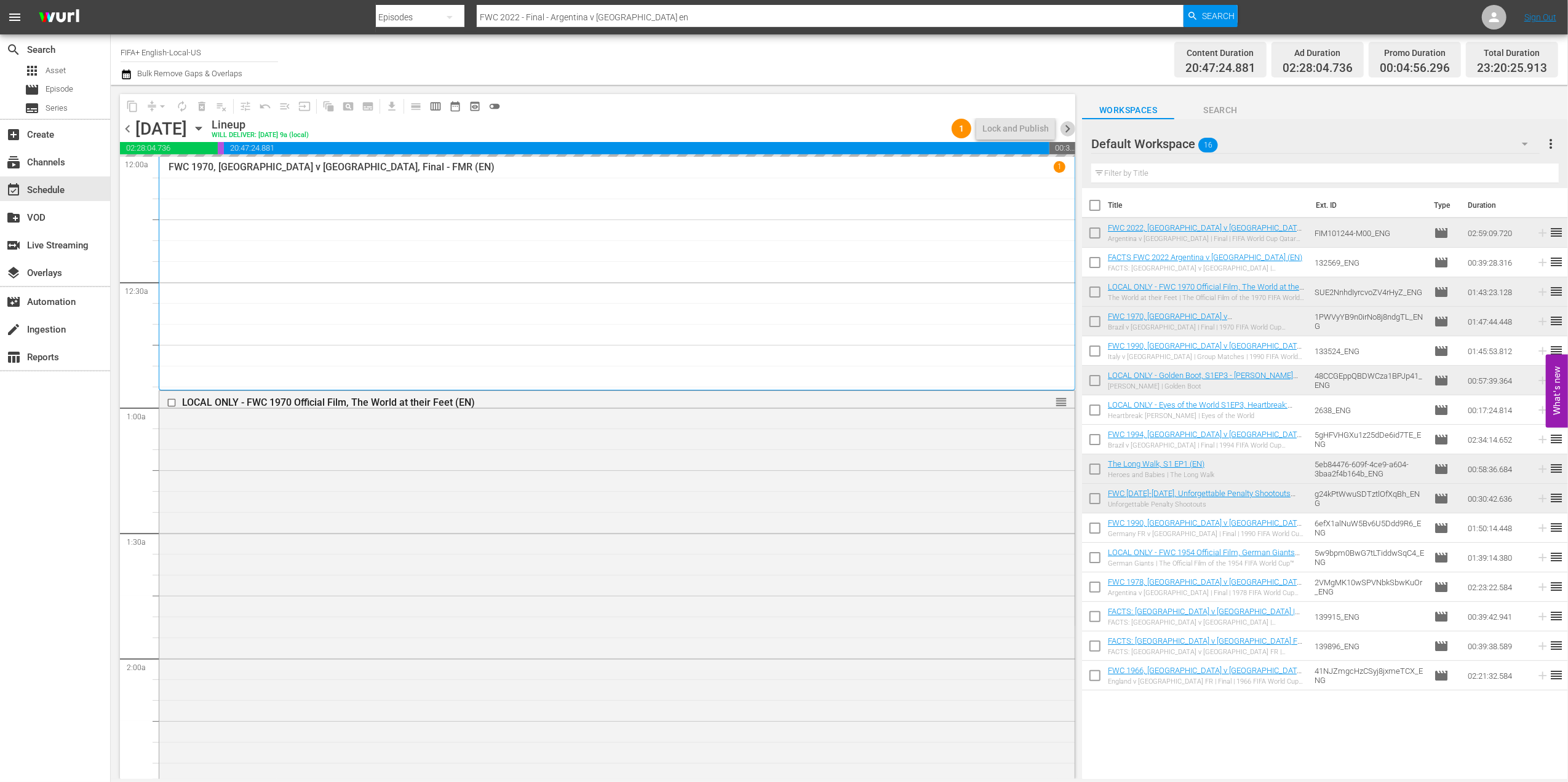
click at [1064, 125] on span "chevron_right" at bounding box center [1067, 129] width 15 height 15
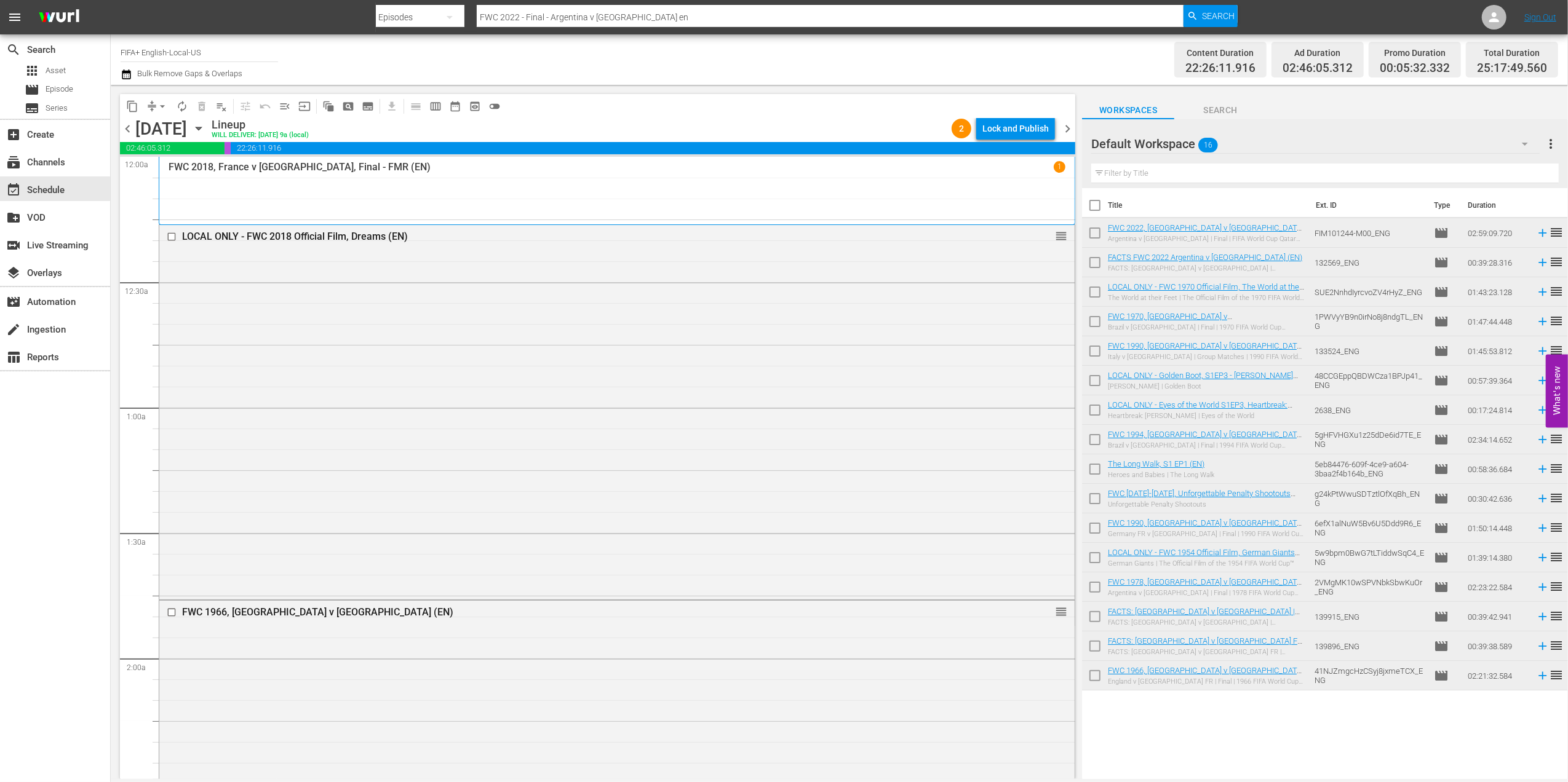
click at [294, 102] on button "input" at bounding box center [304, 106] width 20 height 20
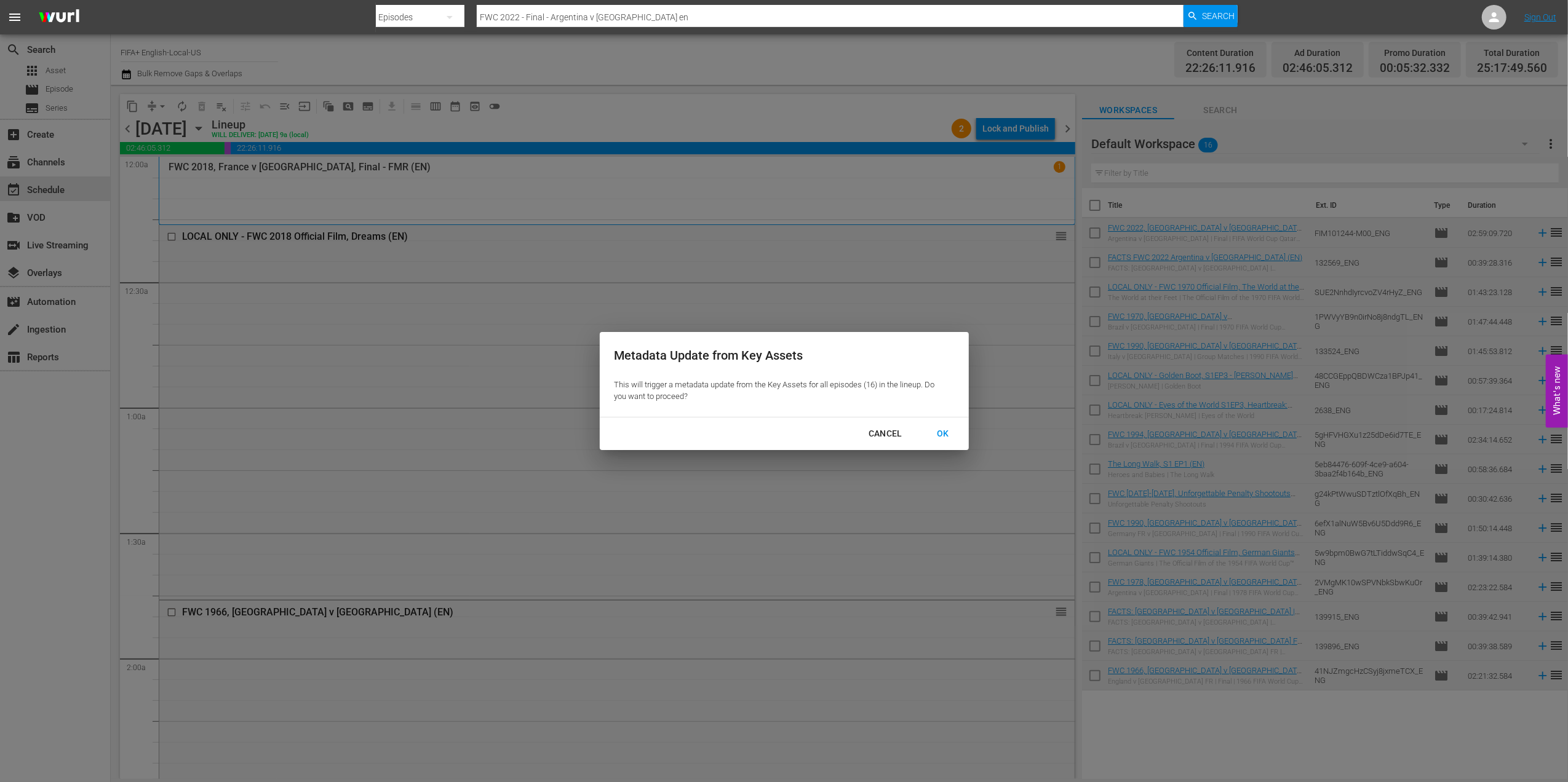
click at [899, 431] on div "Cancel" at bounding box center [885, 433] width 54 height 15
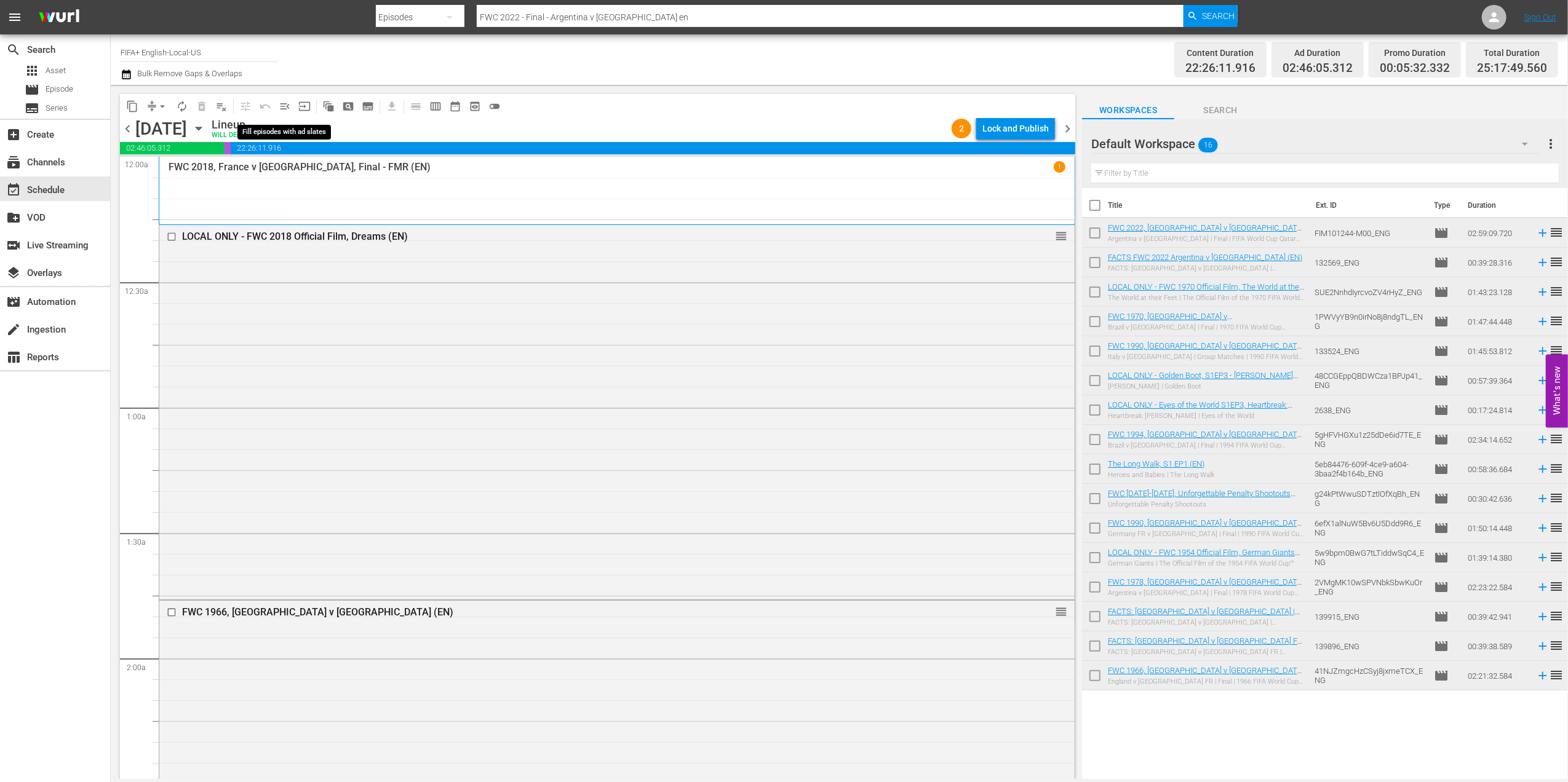
click at [282, 104] on span "menu_open" at bounding box center [285, 107] width 13 height 13
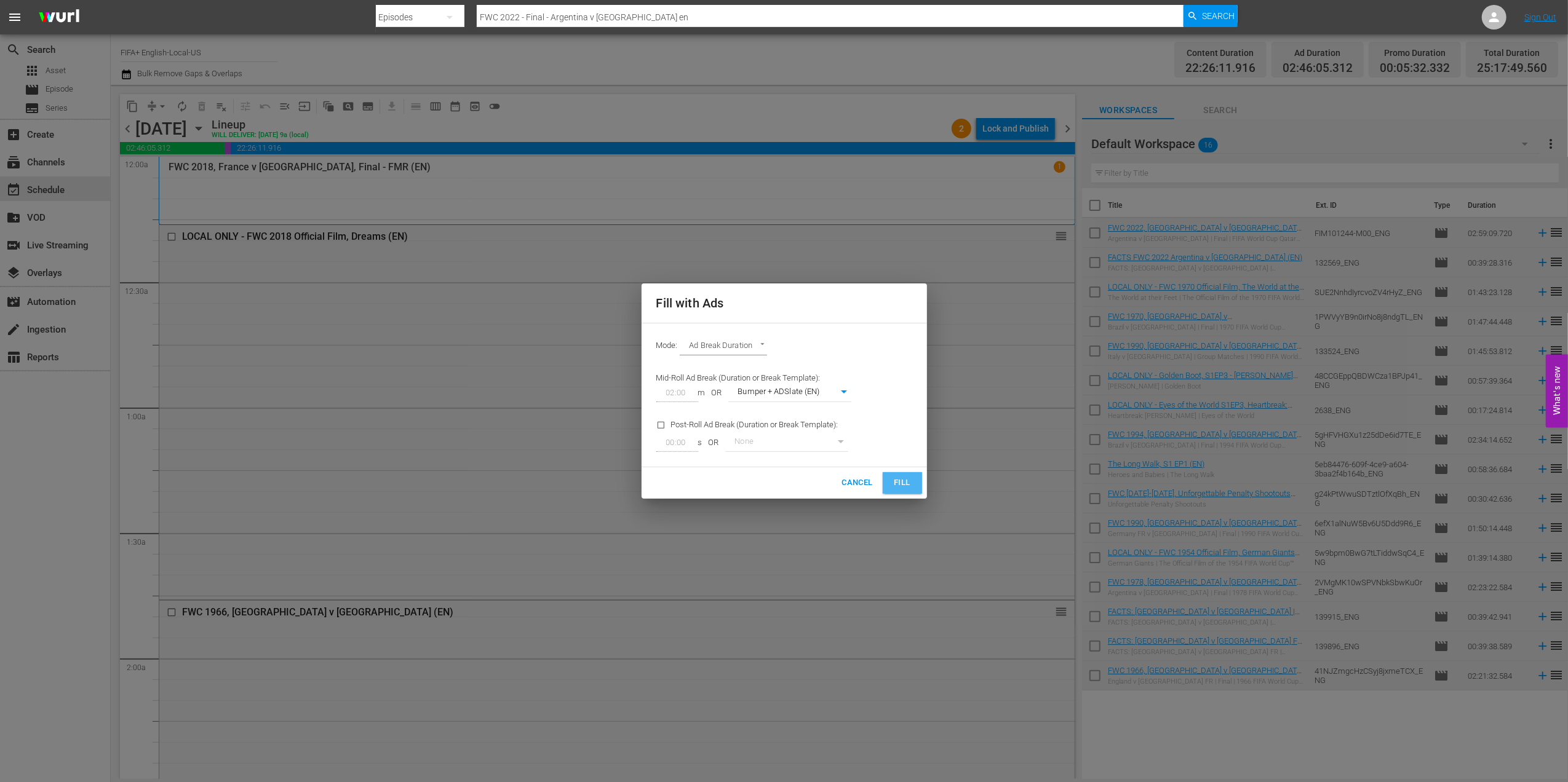
click at [900, 478] on span "Fill" at bounding box center [902, 483] width 20 height 14
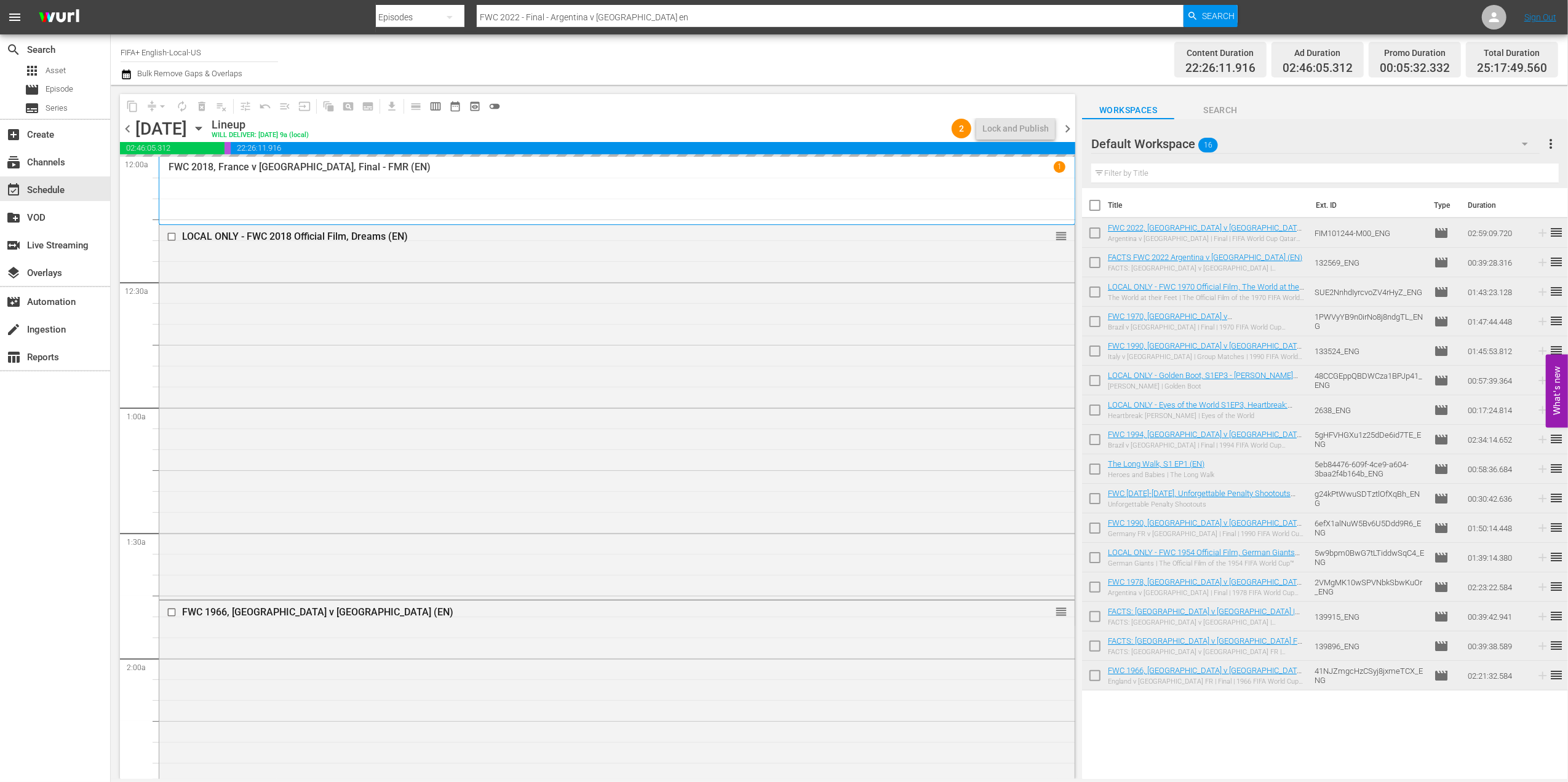
click at [130, 124] on span "chevron_left" at bounding box center [127, 129] width 15 height 15
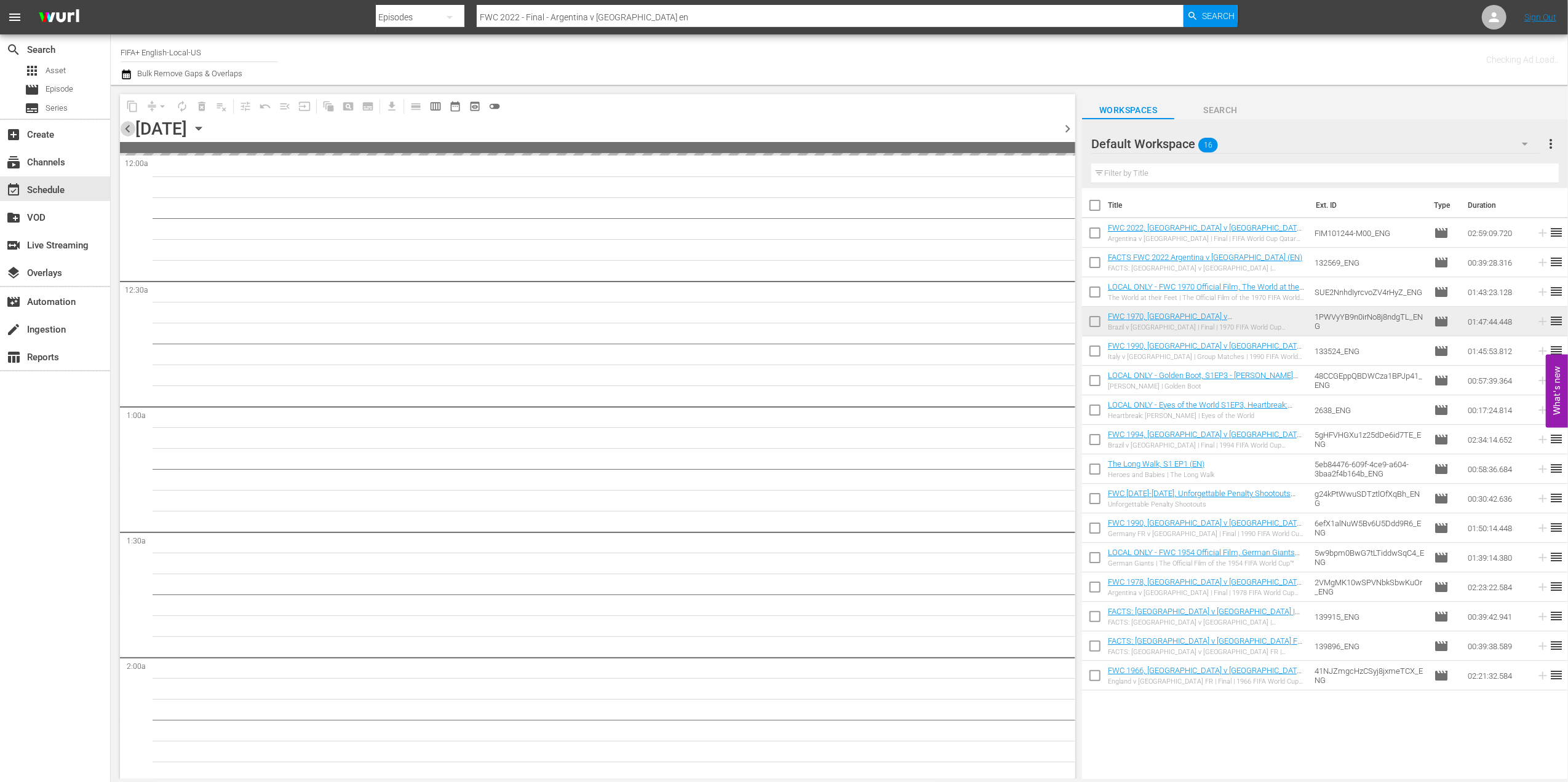
click at [130, 124] on span "chevron_left" at bounding box center [127, 129] width 15 height 15
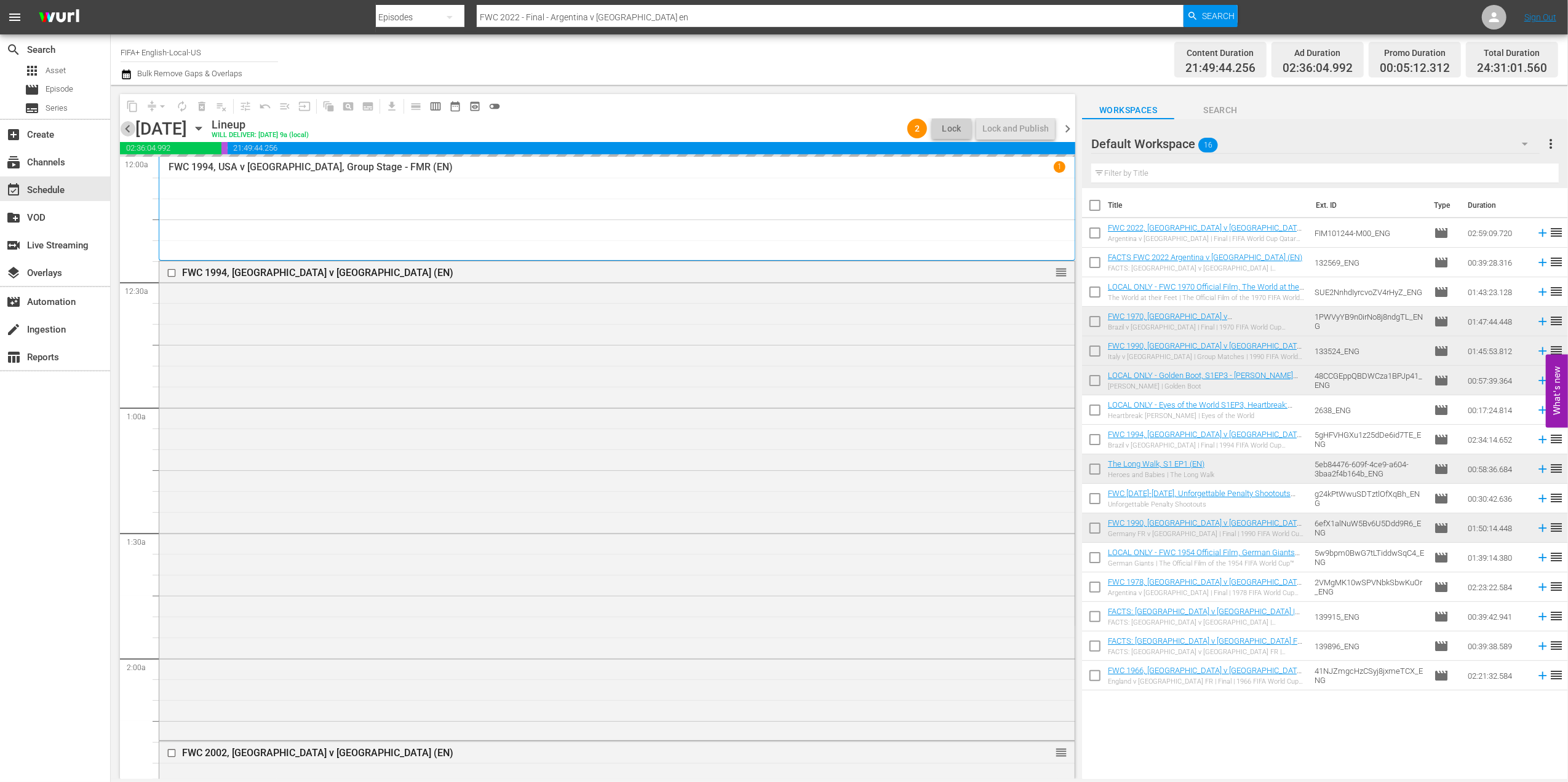
click at [130, 125] on span "chevron_left" at bounding box center [127, 129] width 15 height 15
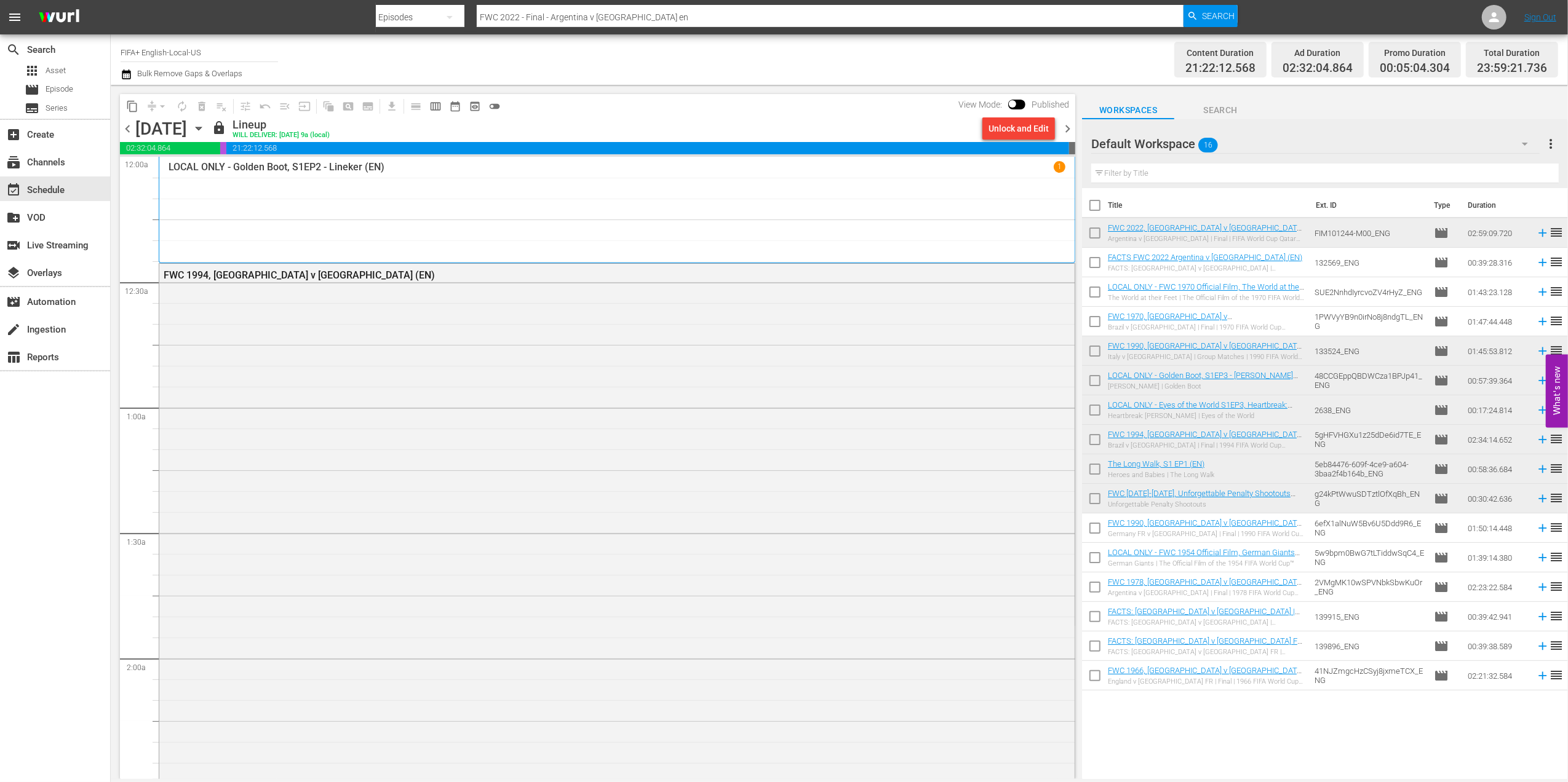
click at [1065, 124] on span "chevron_right" at bounding box center [1067, 129] width 15 height 15
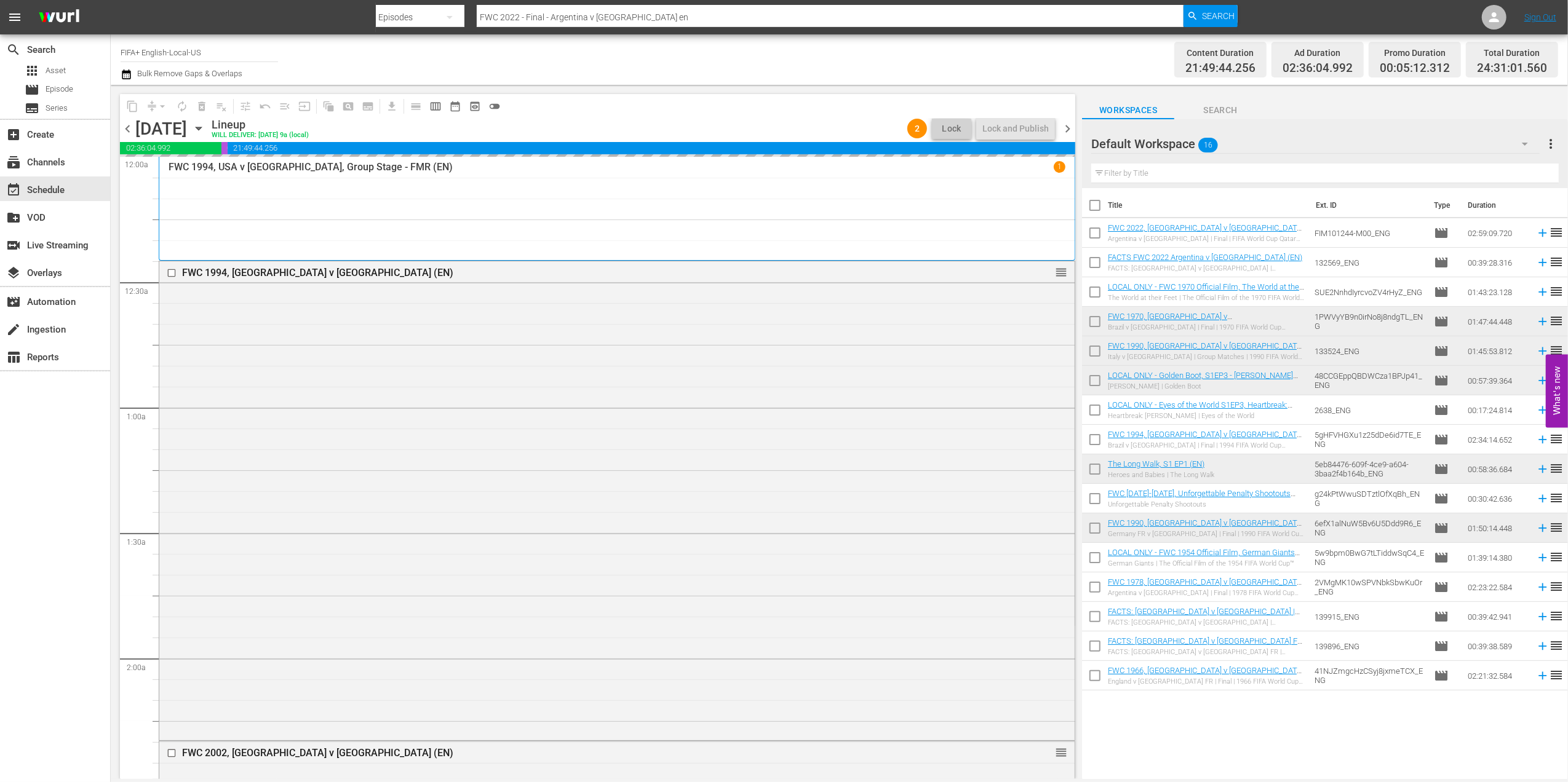
click at [1069, 124] on span "chevron_right" at bounding box center [1067, 129] width 15 height 15
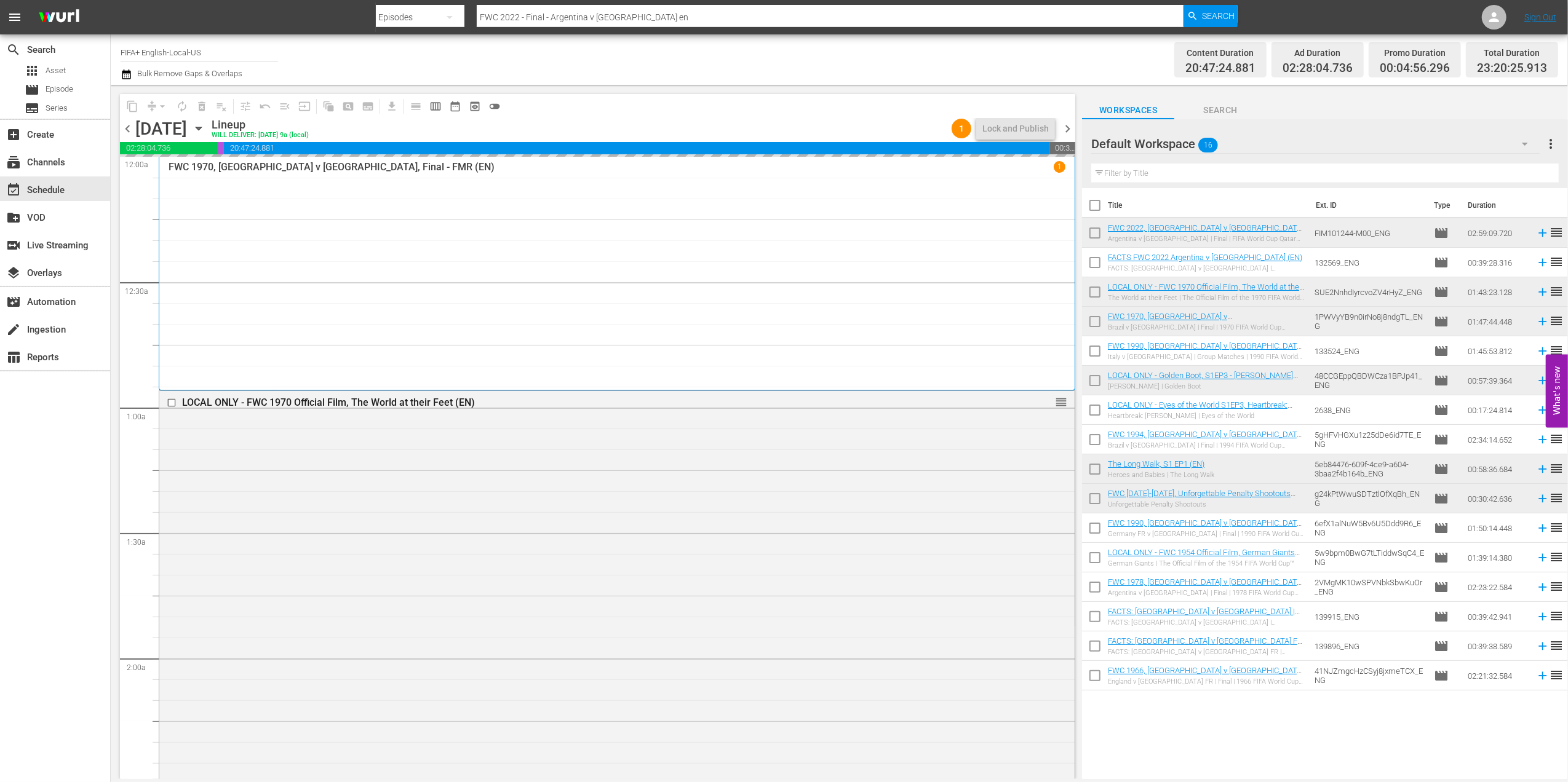
click at [129, 127] on span "chevron_left" at bounding box center [127, 129] width 15 height 15
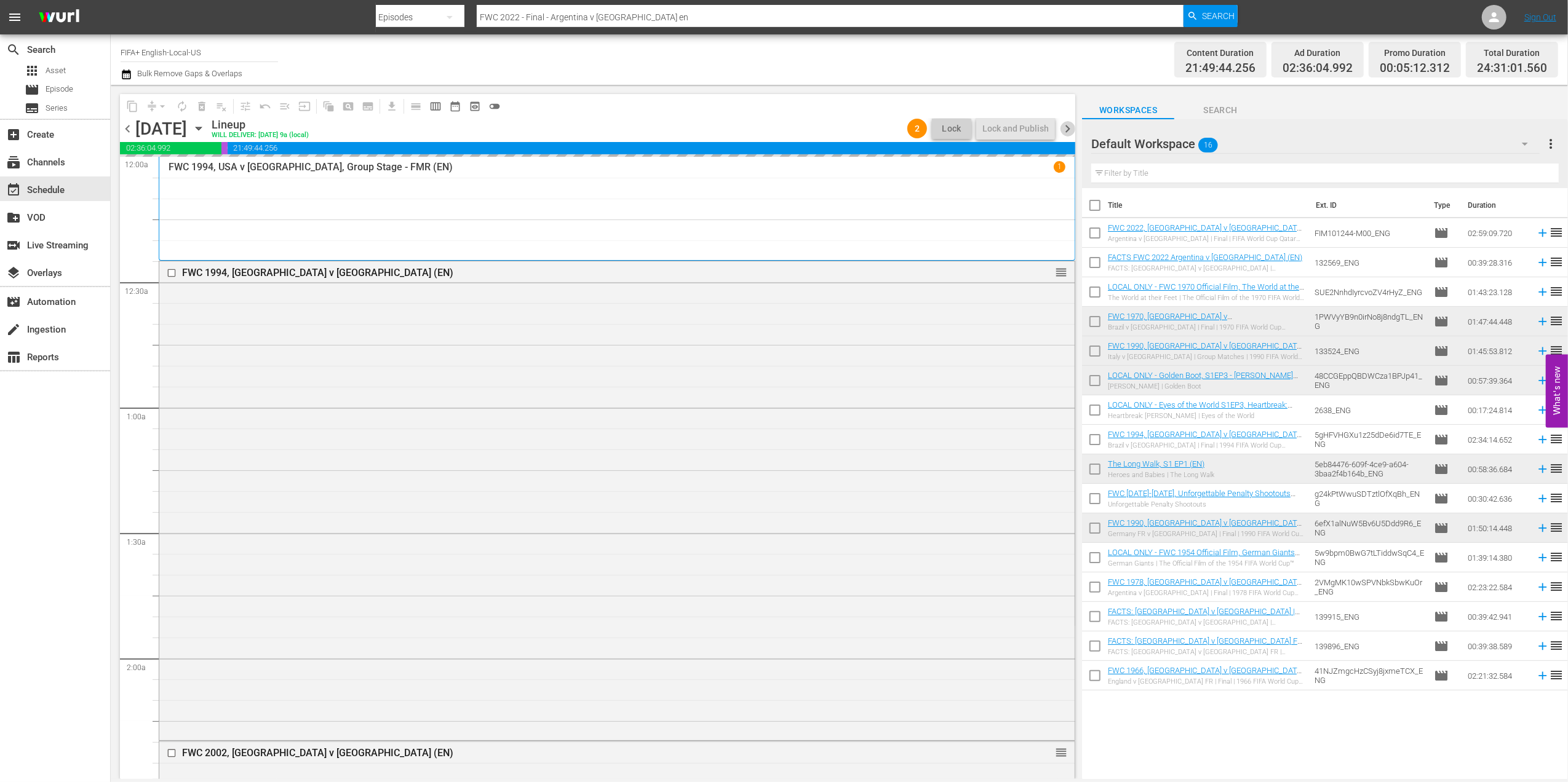
click at [1072, 126] on span "chevron_right" at bounding box center [1067, 129] width 15 height 15
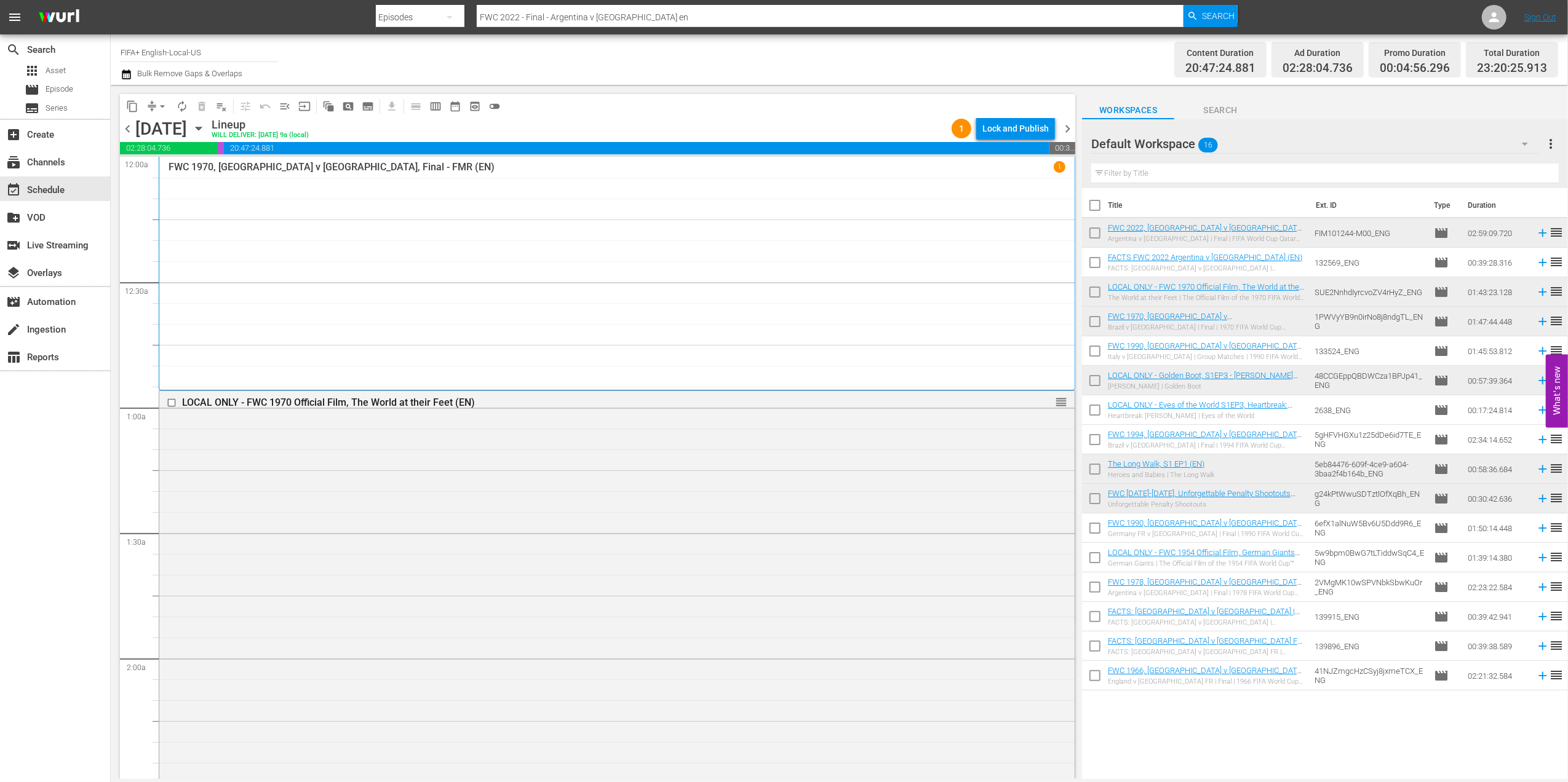
click at [128, 127] on span "chevron_left" at bounding box center [127, 129] width 15 height 15
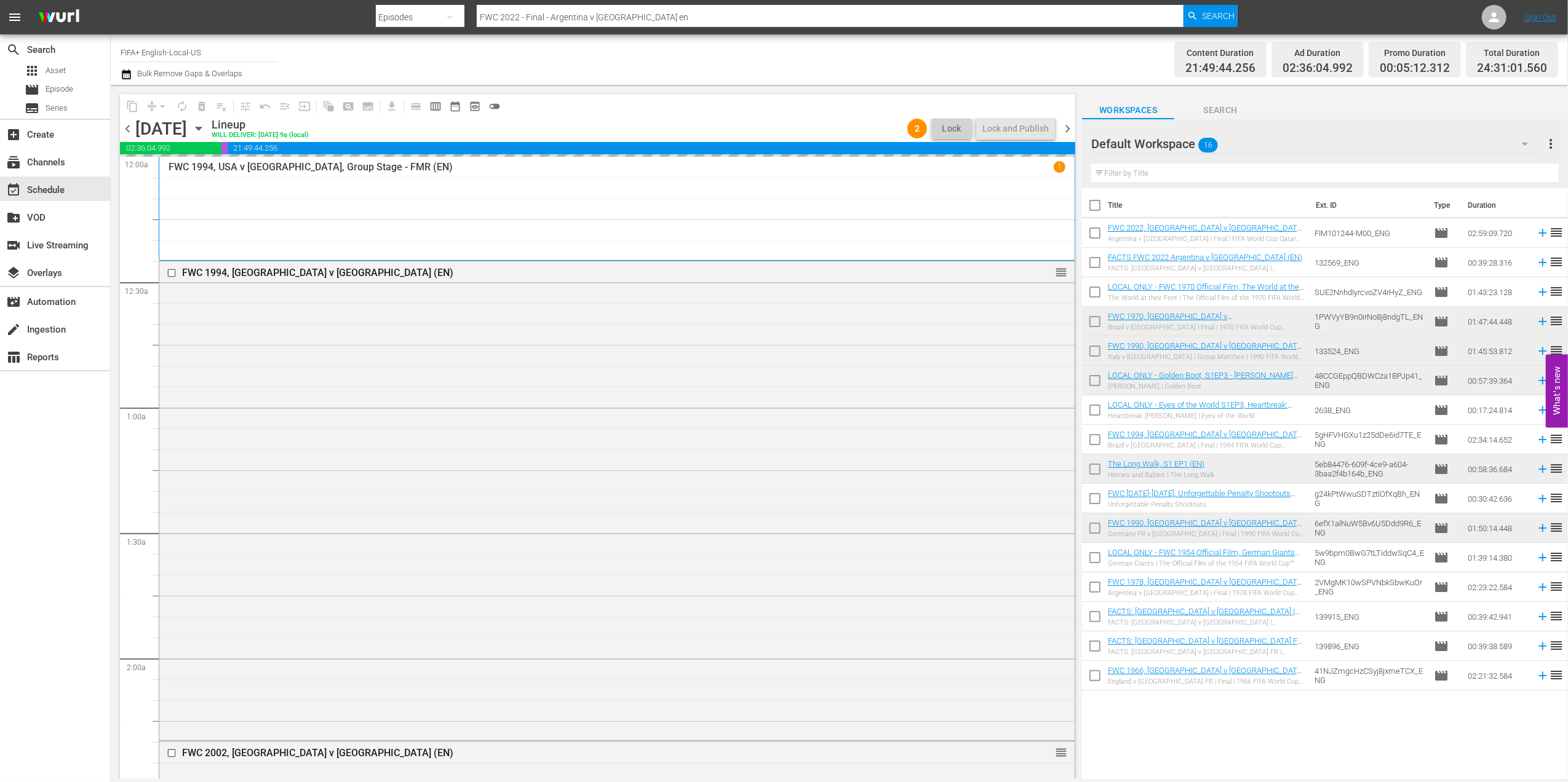
click at [130, 128] on span "chevron_left" at bounding box center [127, 129] width 15 height 15
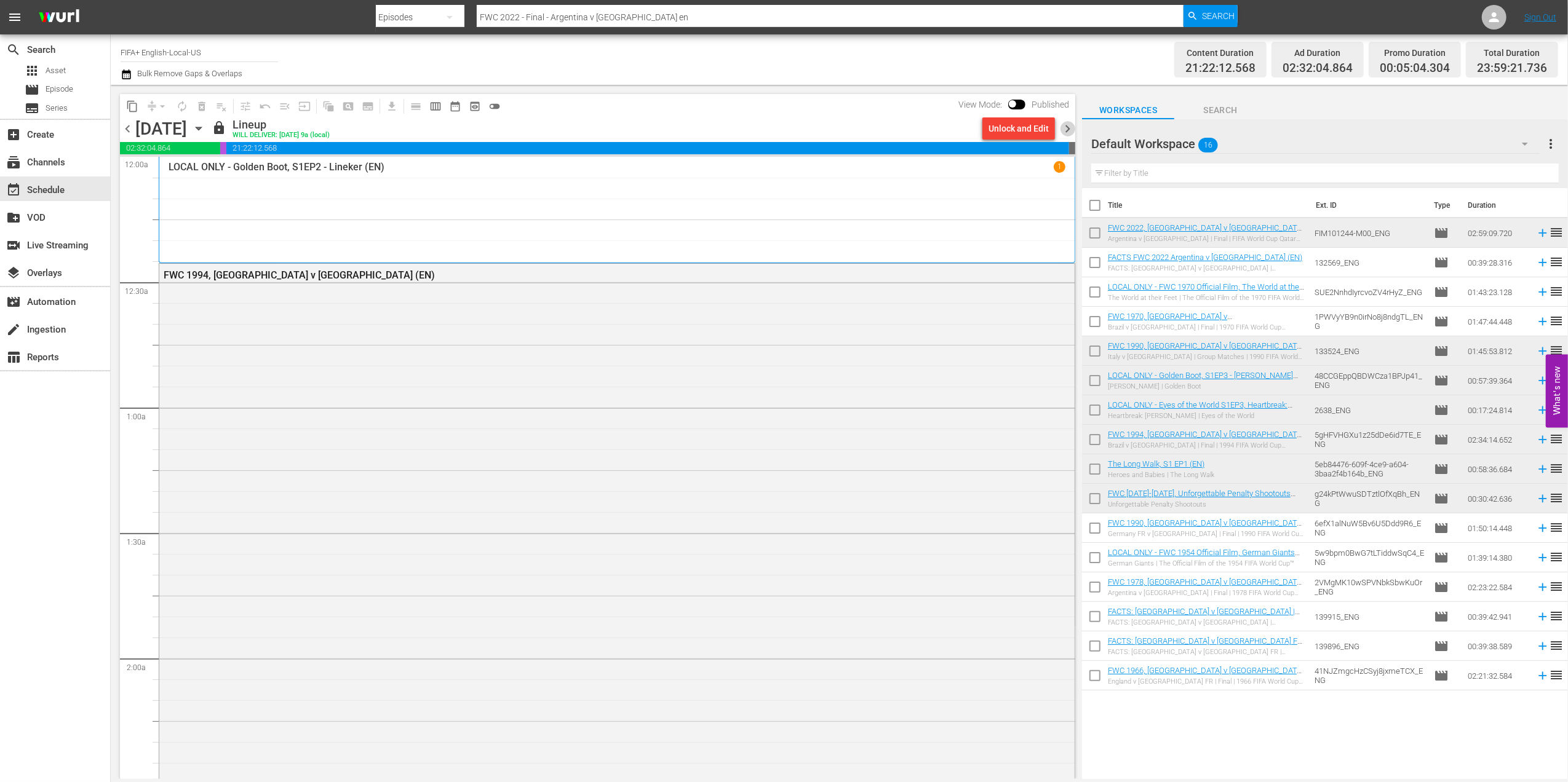
click at [1072, 128] on span "chevron_right" at bounding box center [1067, 129] width 15 height 15
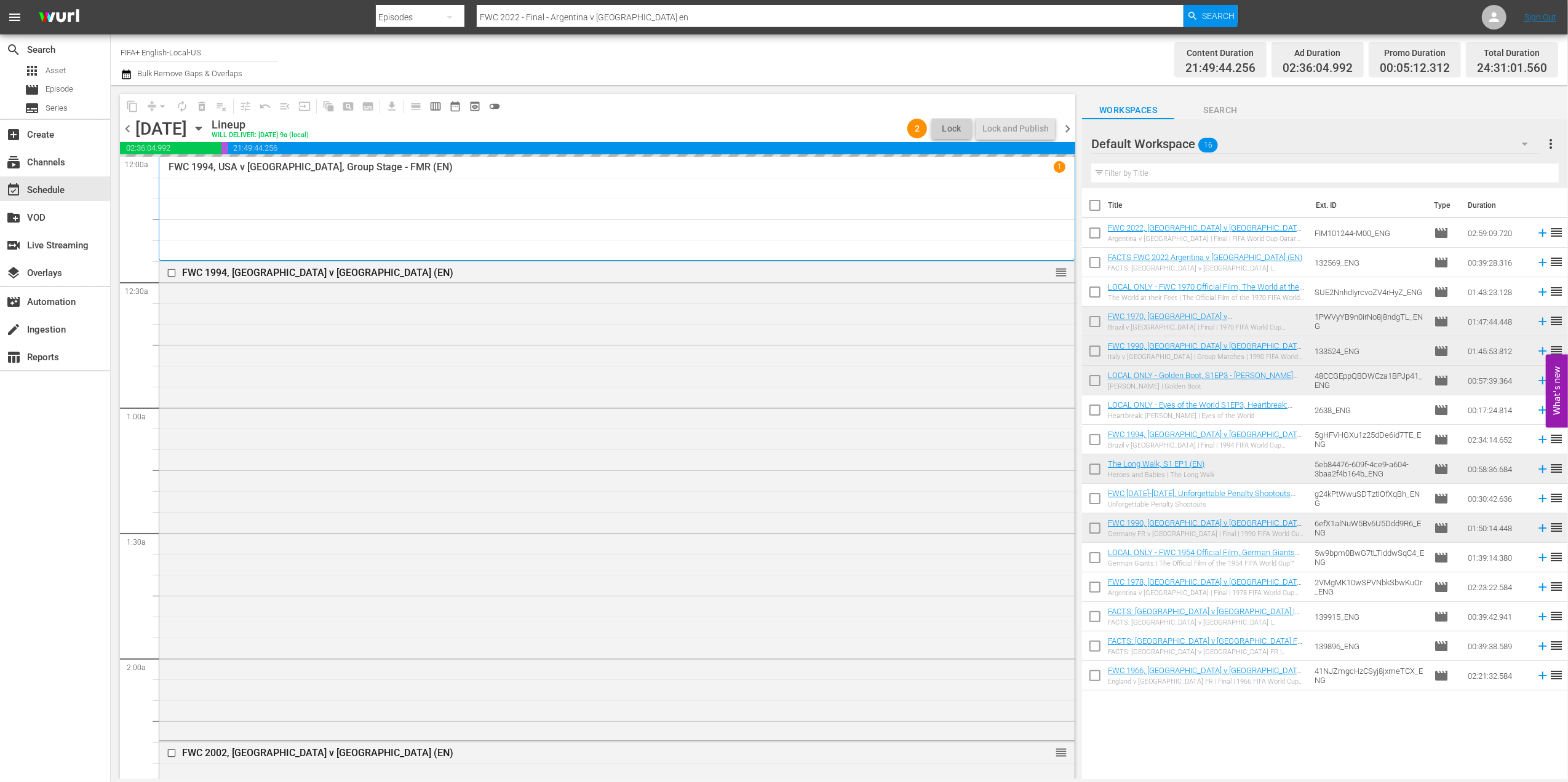
click at [1069, 127] on span "chevron_right" at bounding box center [1067, 129] width 15 height 15
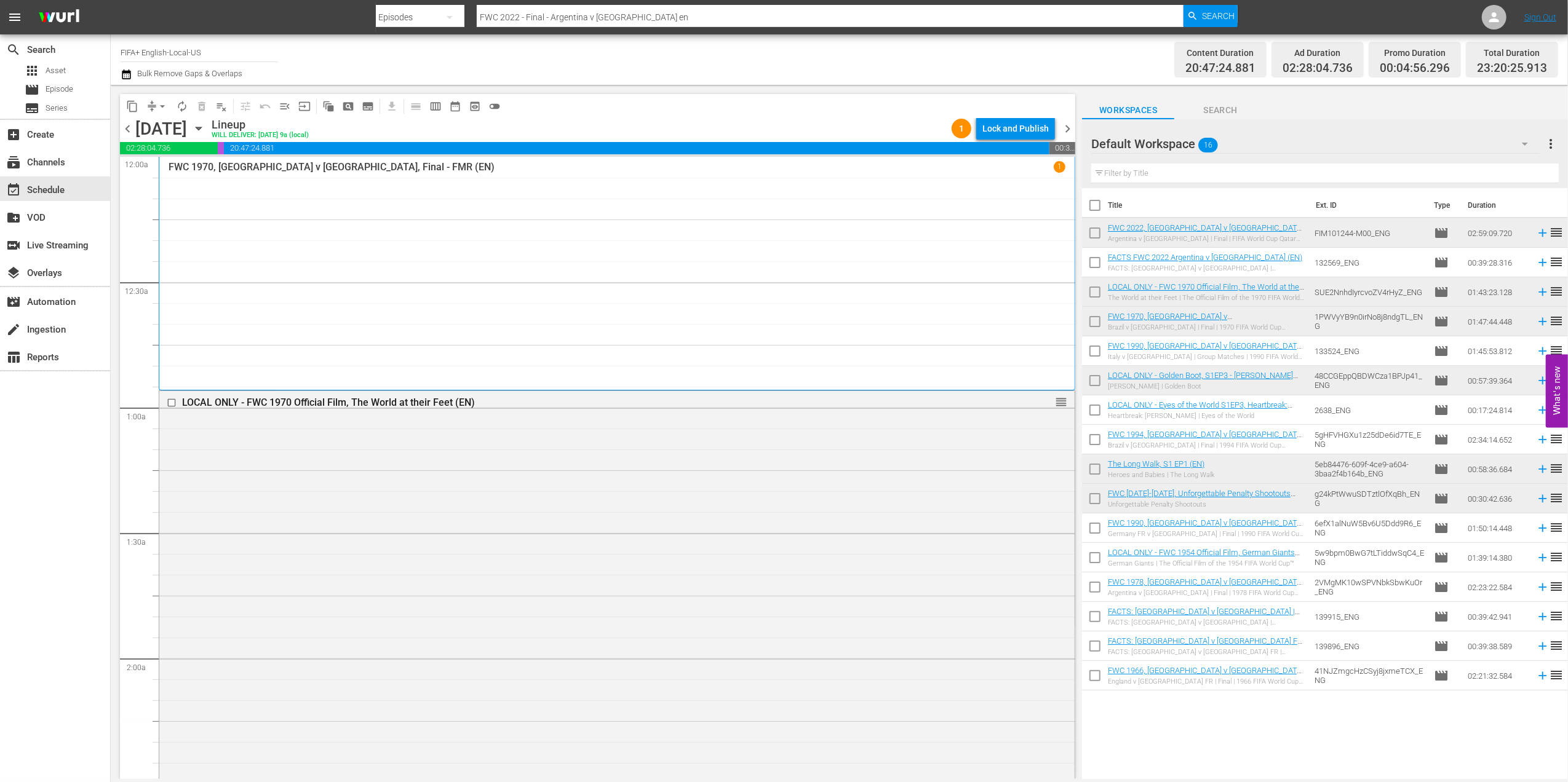
click at [1074, 127] on span "chevron_right" at bounding box center [1067, 129] width 15 height 15
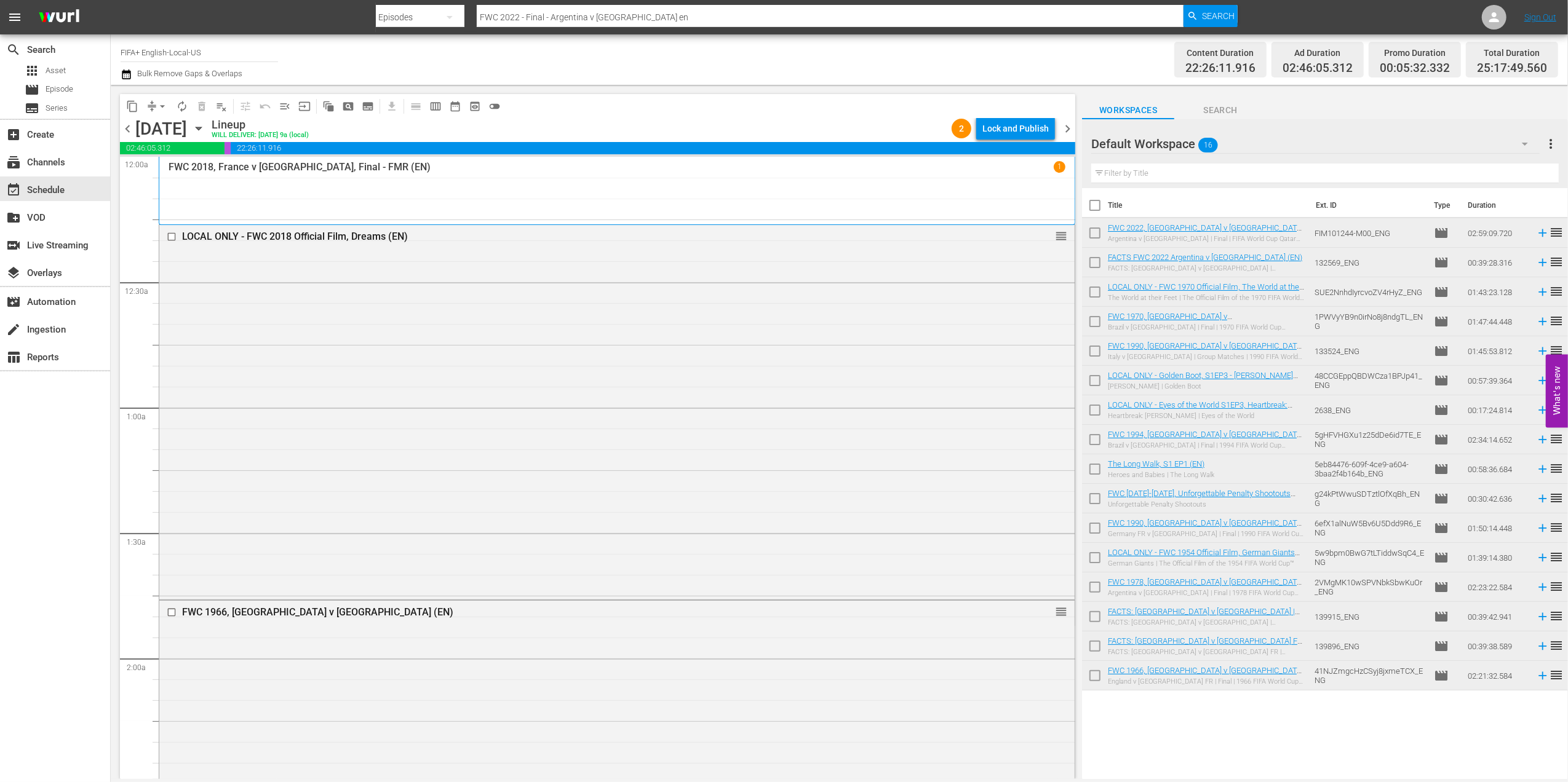
click at [132, 126] on span "chevron_left" at bounding box center [127, 129] width 15 height 15
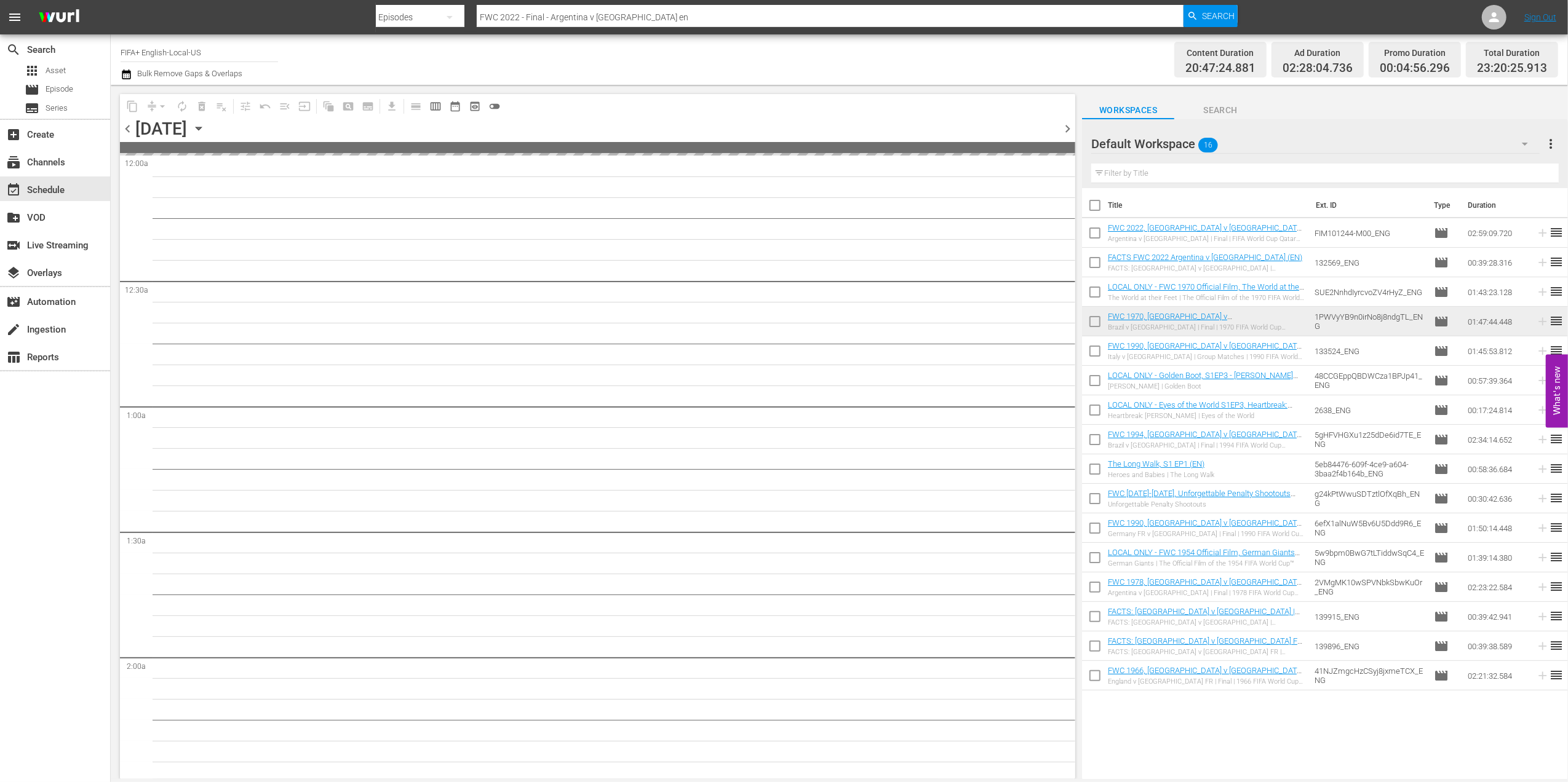
click at [132, 126] on span "chevron_left" at bounding box center [127, 129] width 15 height 15
